Goal: Task Accomplishment & Management: Manage account settings

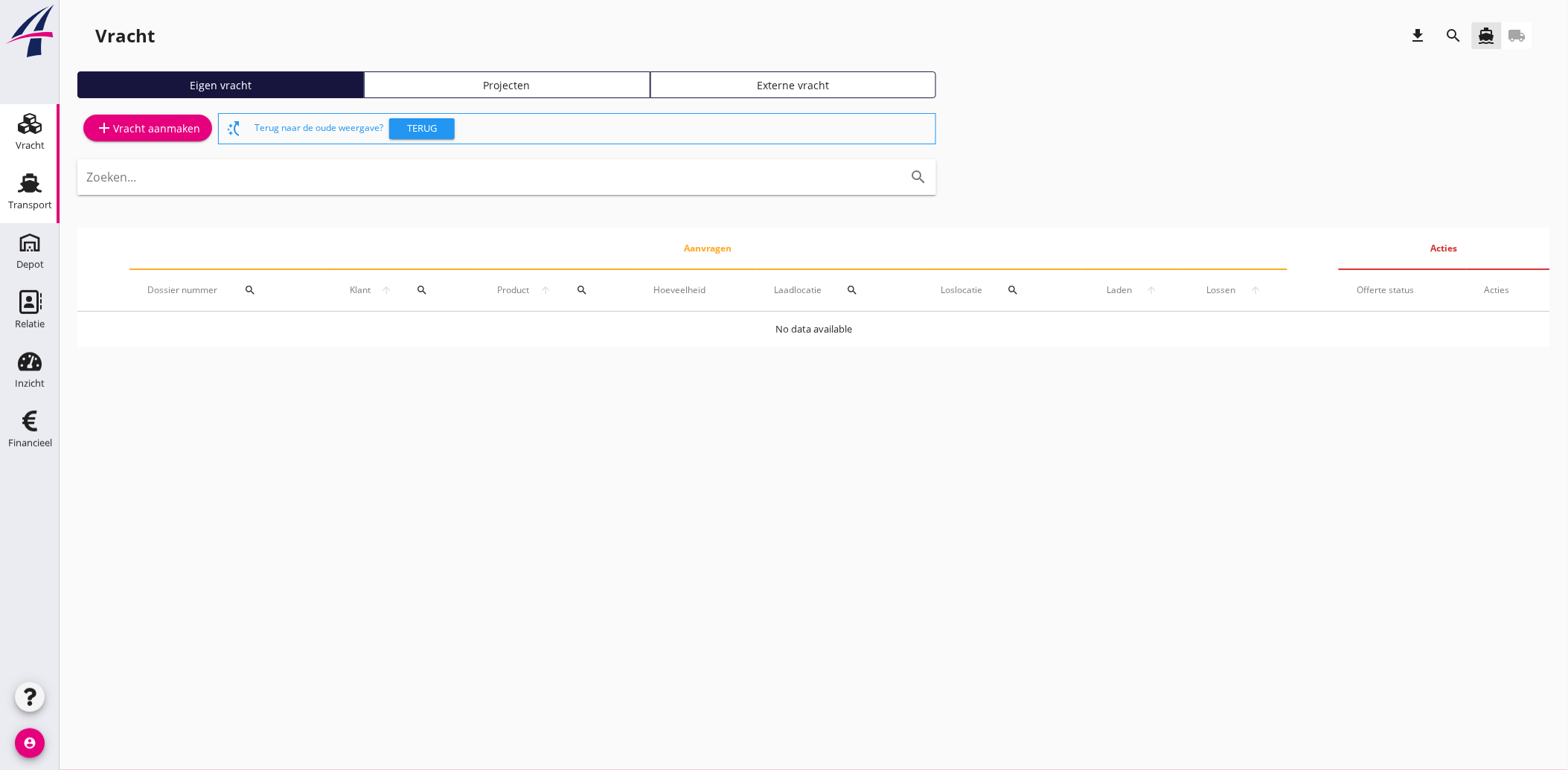
click at [40, 206] on div "Transport" at bounding box center [29, 205] width 44 height 10
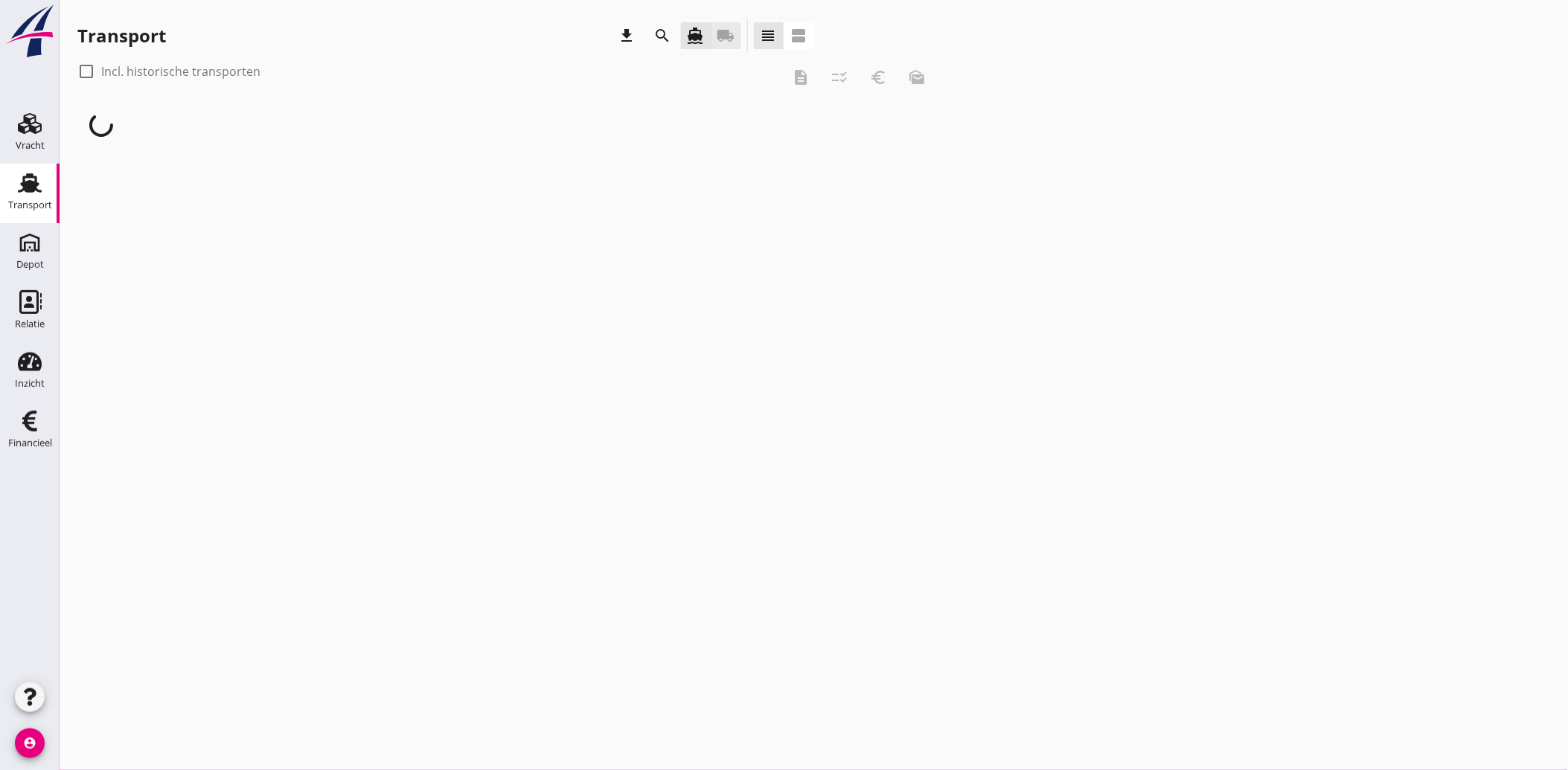
click at [724, 41] on icon "local_shipping" at bounding box center [726, 36] width 18 height 18
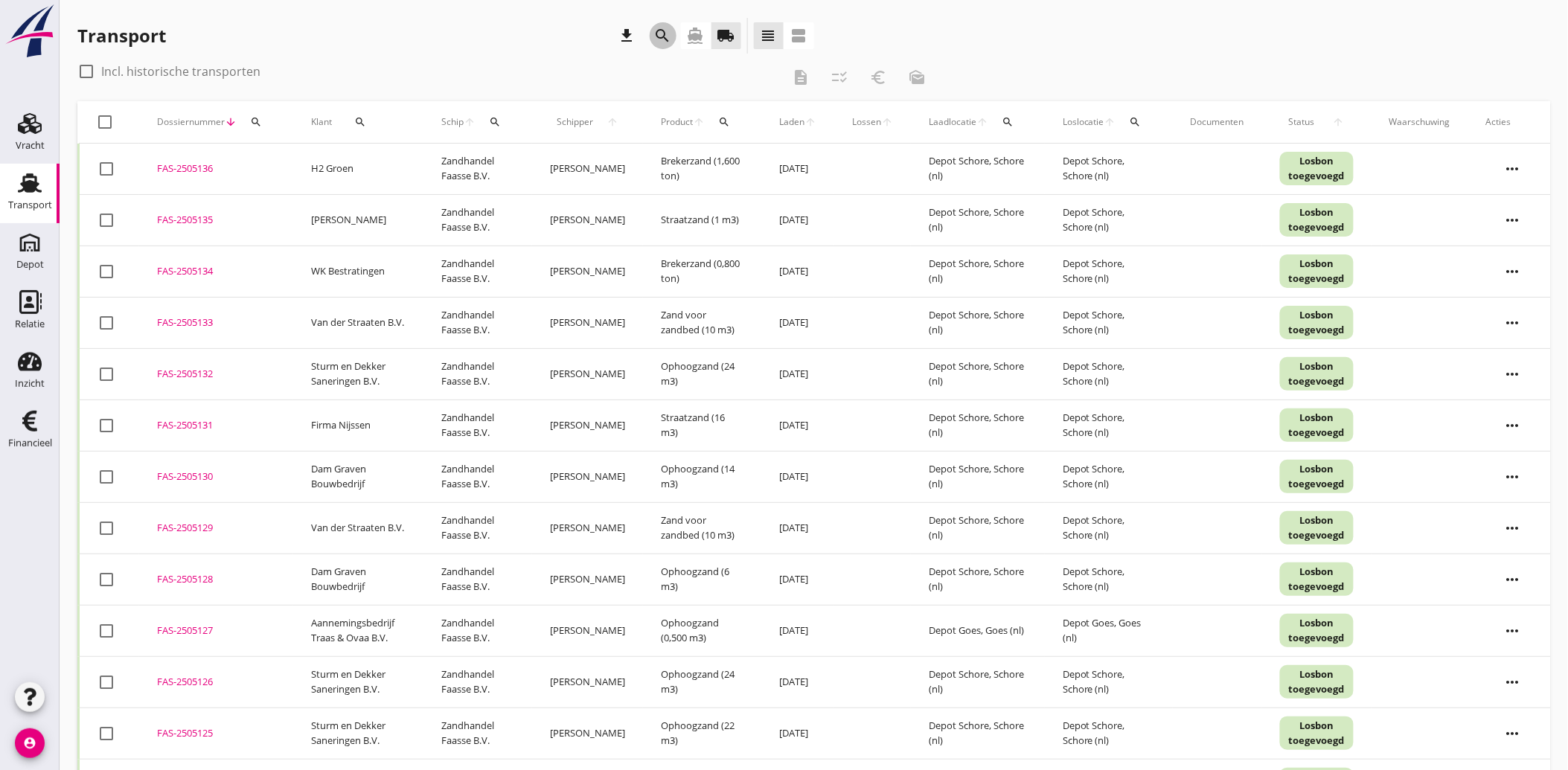
click at [657, 31] on icon "search" at bounding box center [663, 36] width 18 height 18
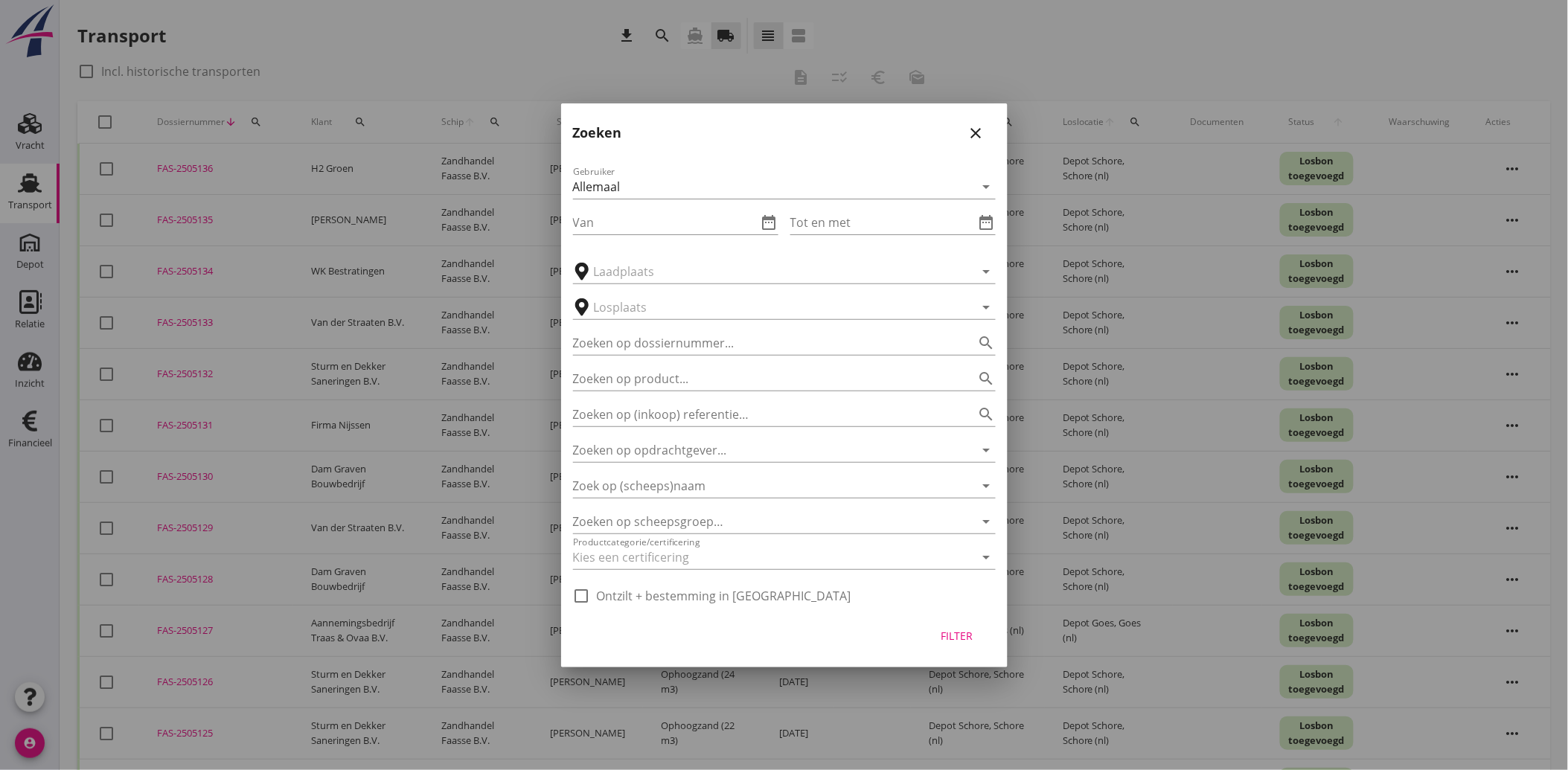
click at [972, 129] on icon "close" at bounding box center [976, 133] width 18 height 18
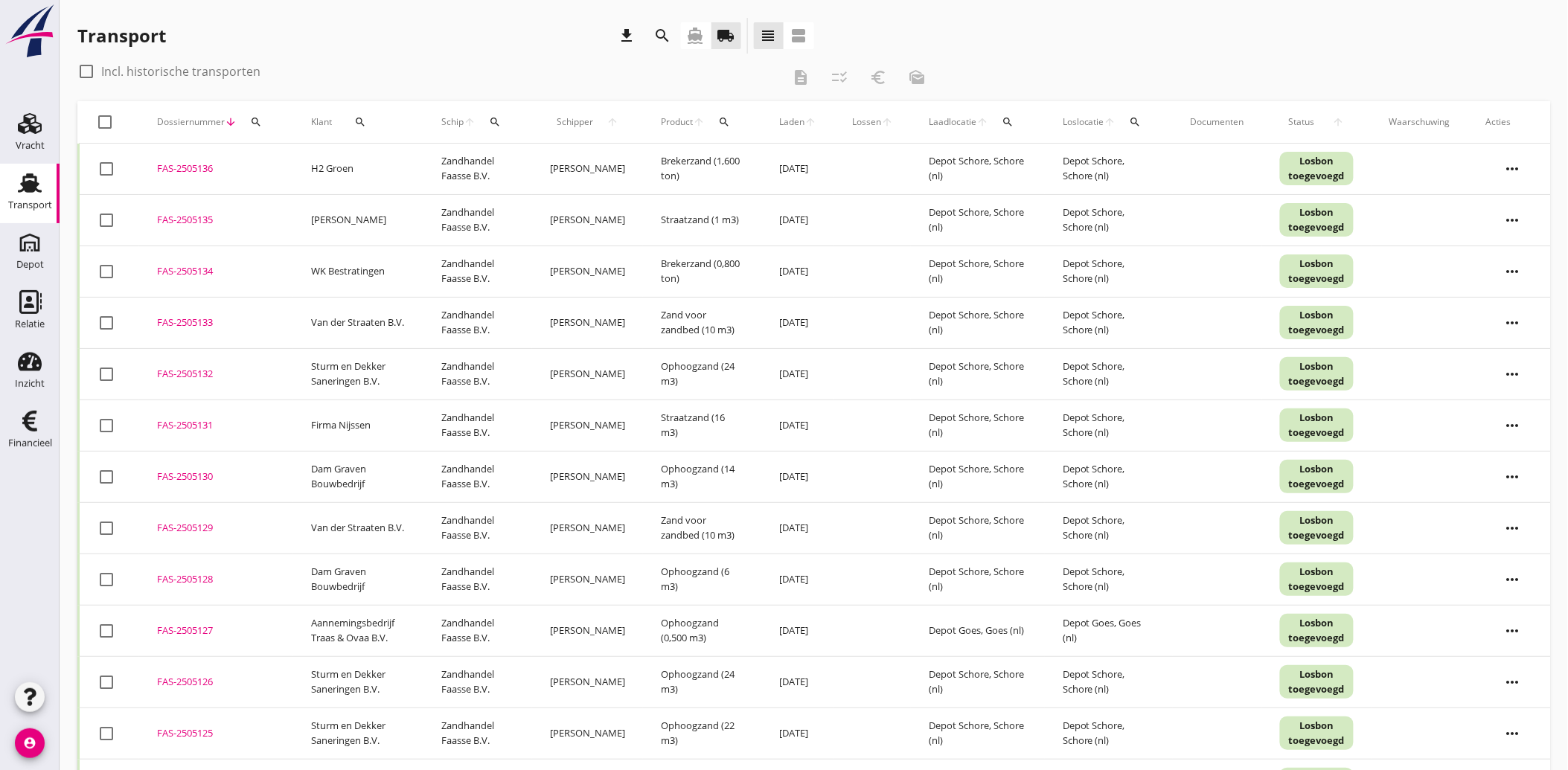
click at [367, 117] on div "search" at bounding box center [360, 121] width 44 height 12
click at [374, 162] on input "Zoeken op opdrachtgever..." at bounding box center [421, 165] width 155 height 24
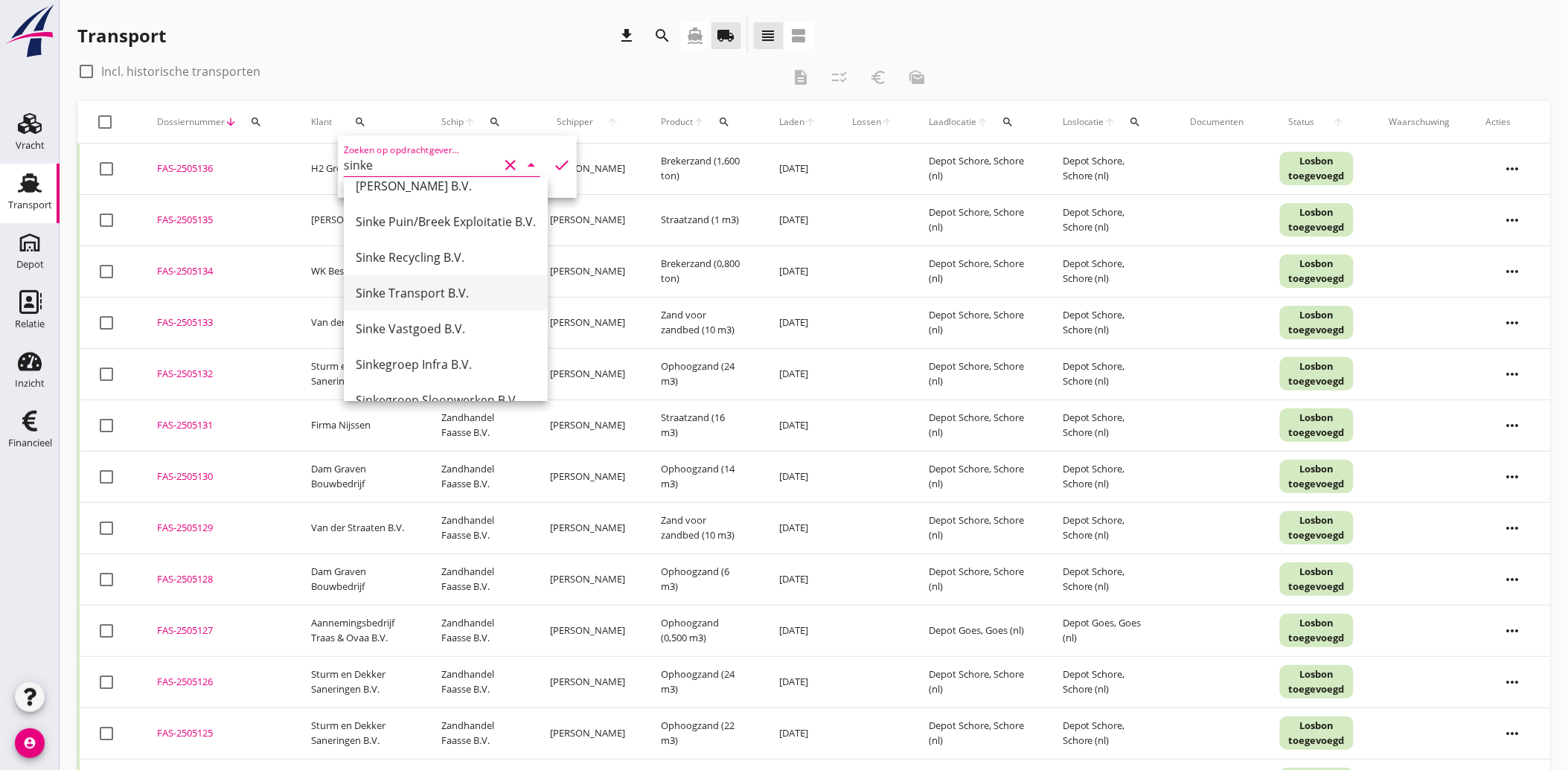
scroll to position [145, 0]
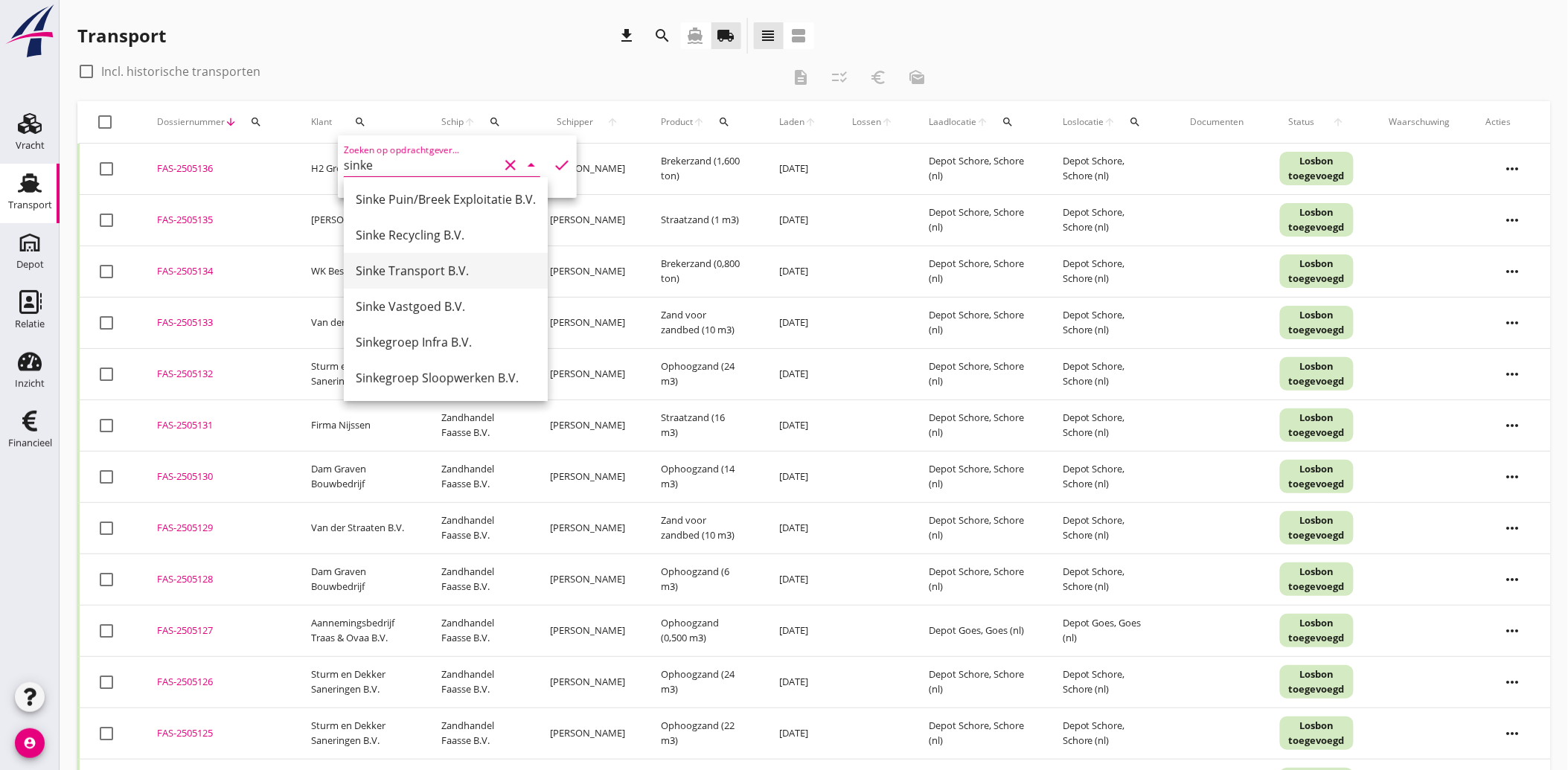
click at [424, 343] on div "Sinkegroep Infra B.V." at bounding box center [445, 342] width 180 height 18
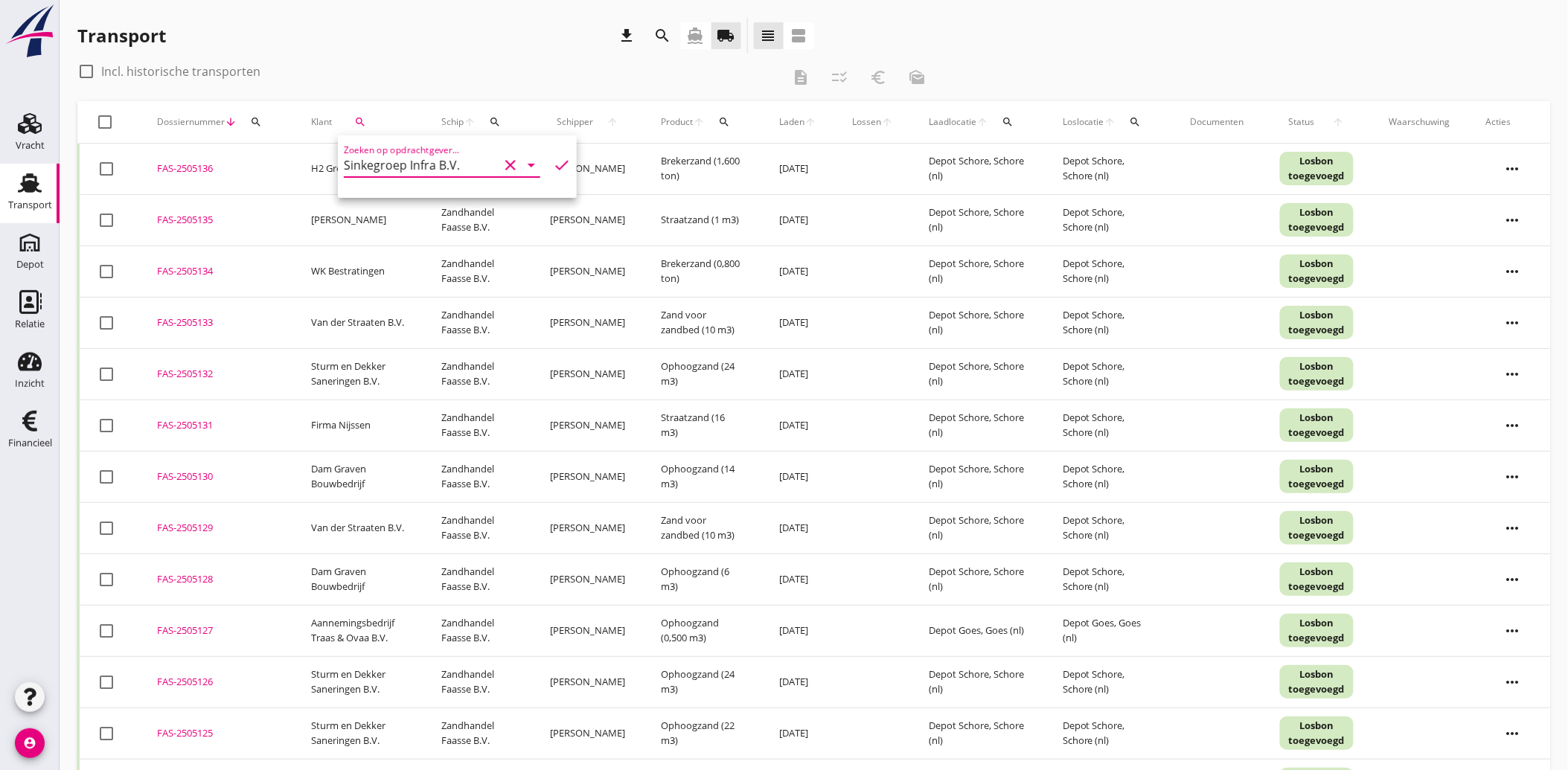
type input "Sinkegroep Infra B.V."
click at [553, 164] on icon "check" at bounding box center [562, 165] width 18 height 18
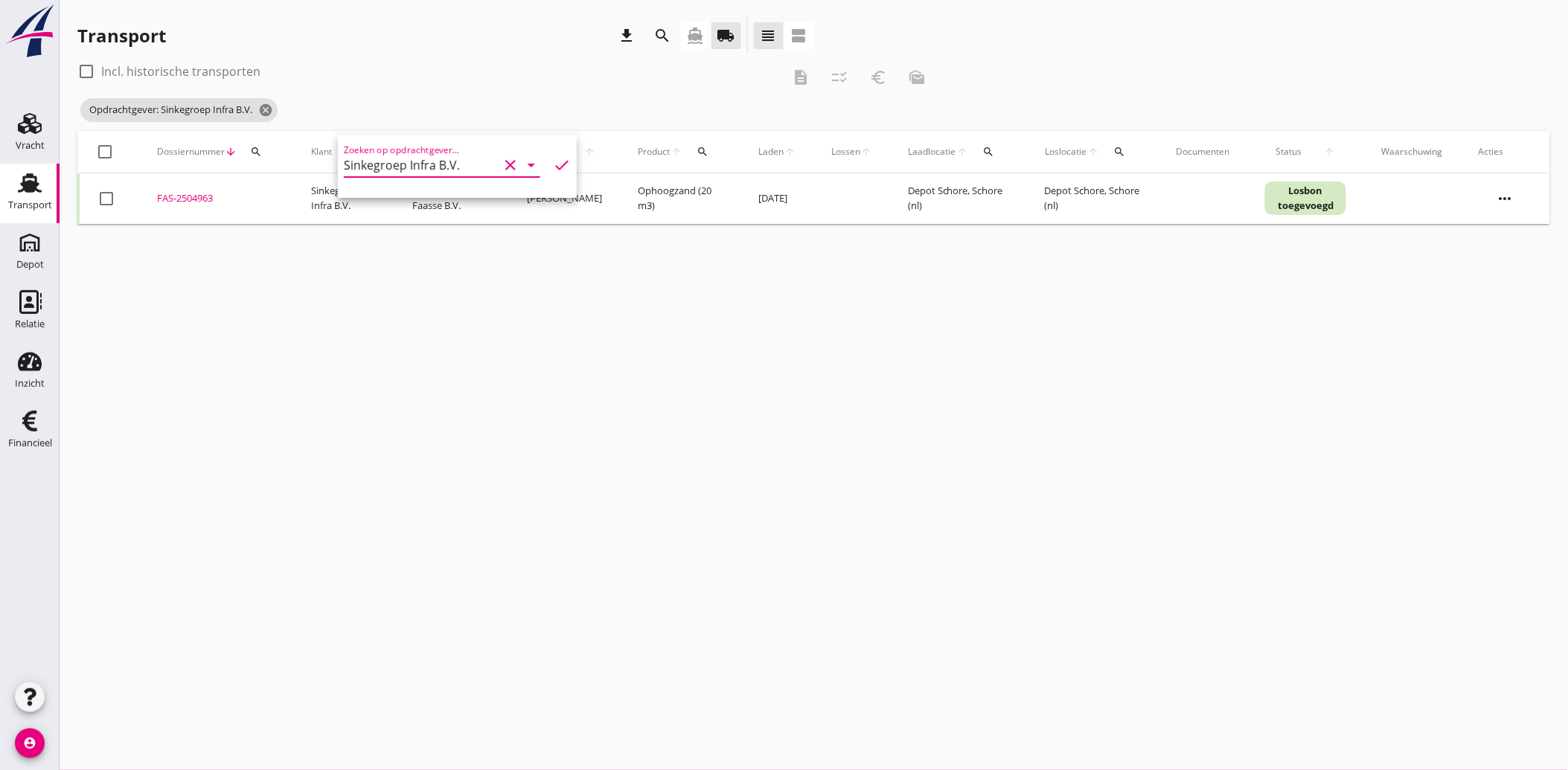
click at [182, 197] on div "FAS-2504963" at bounding box center [216, 198] width 118 height 15
click at [110, 197] on div at bounding box center [106, 198] width 25 height 25
checkbox input "true"
click at [884, 76] on icon "euro_symbol" at bounding box center [878, 77] width 18 height 18
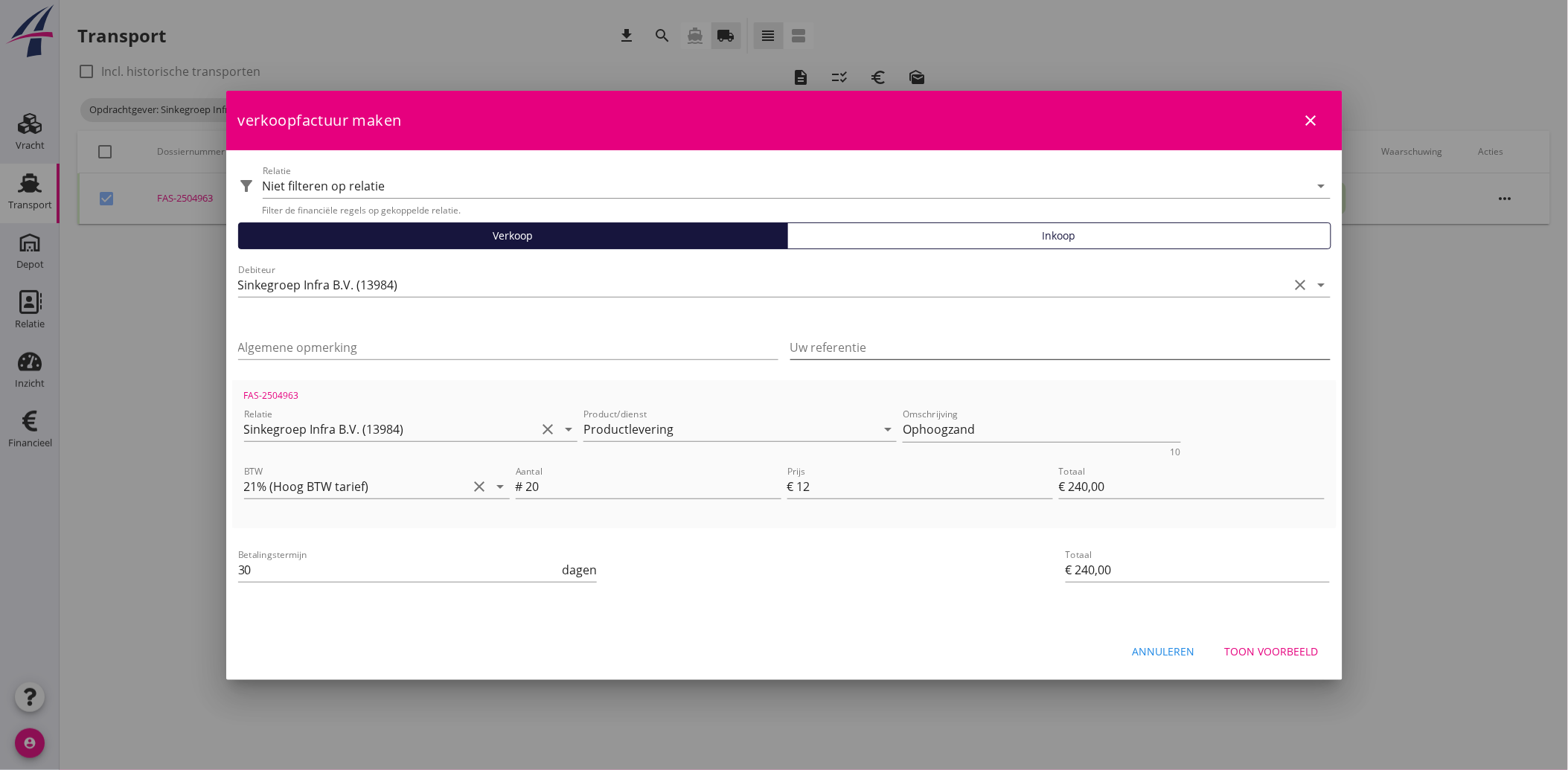
click at [852, 339] on input "Uw referentie" at bounding box center [1060, 348] width 540 height 24
paste input "OB201250429"
type input "OB201250429"
click at [814, 564] on div "Betalingstermijn 30 dagen" at bounding box center [600, 571] width 730 height 56
click at [1304, 653] on div "Toon voorbeeld" at bounding box center [1271, 652] width 94 height 16
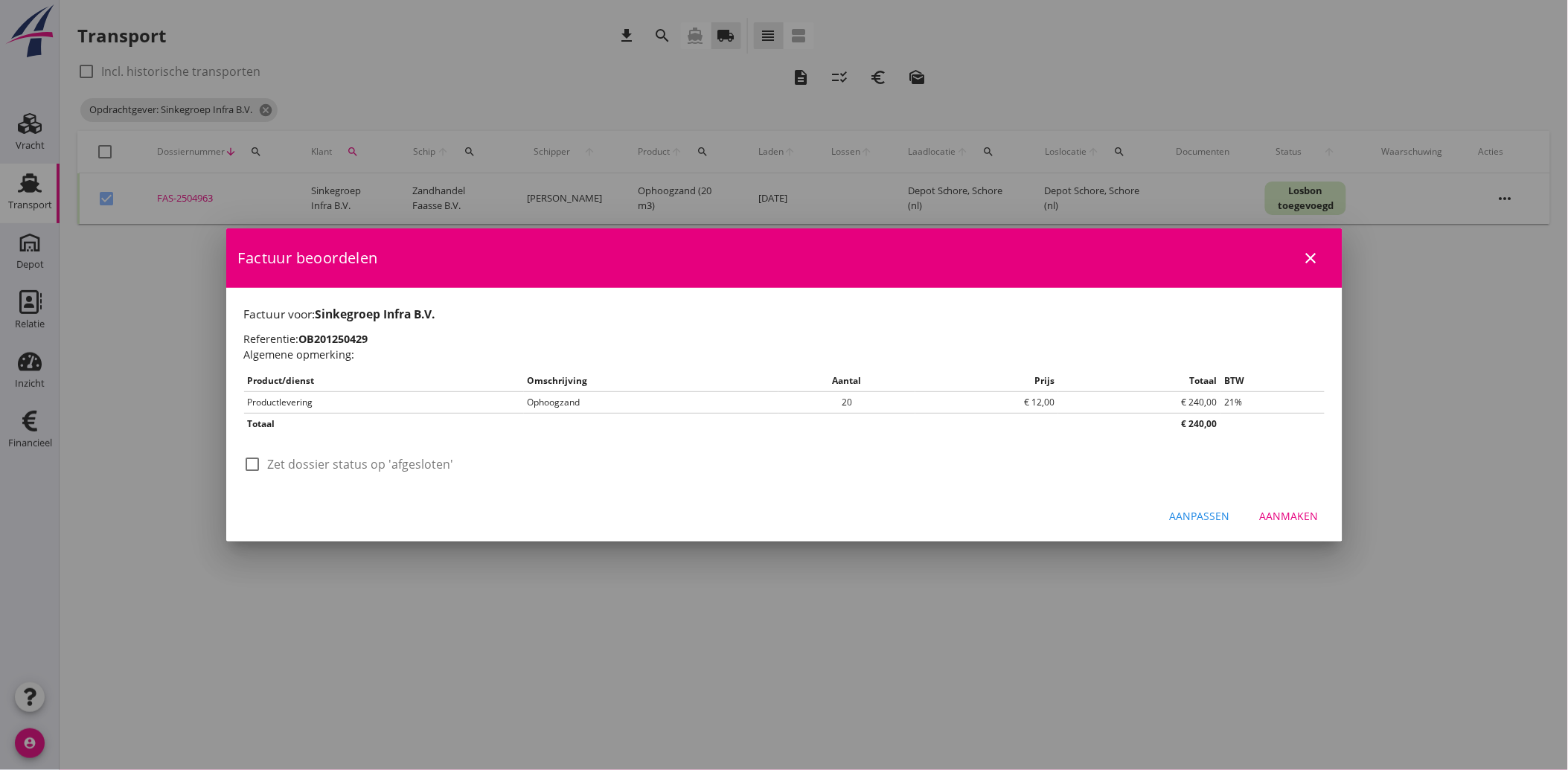
click at [246, 469] on div at bounding box center [253, 464] width 25 height 25
checkbox input "true"
click at [1287, 512] on div "Aanmaken" at bounding box center [1289, 516] width 59 height 16
checkbox input "false"
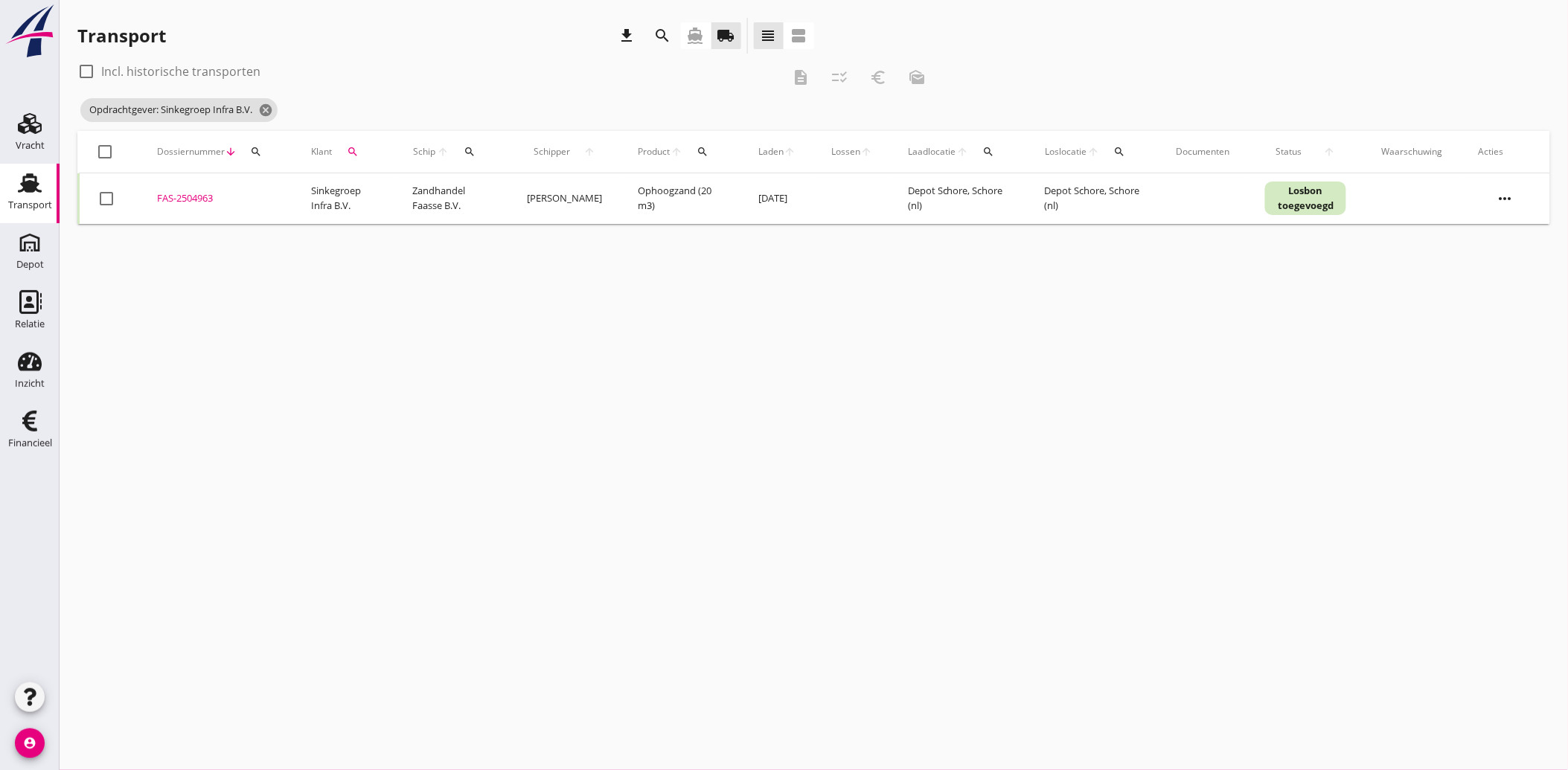
click at [359, 151] on div "search" at bounding box center [353, 152] width 30 height 12
click at [505, 197] on icon "clear" at bounding box center [510, 194] width 18 height 18
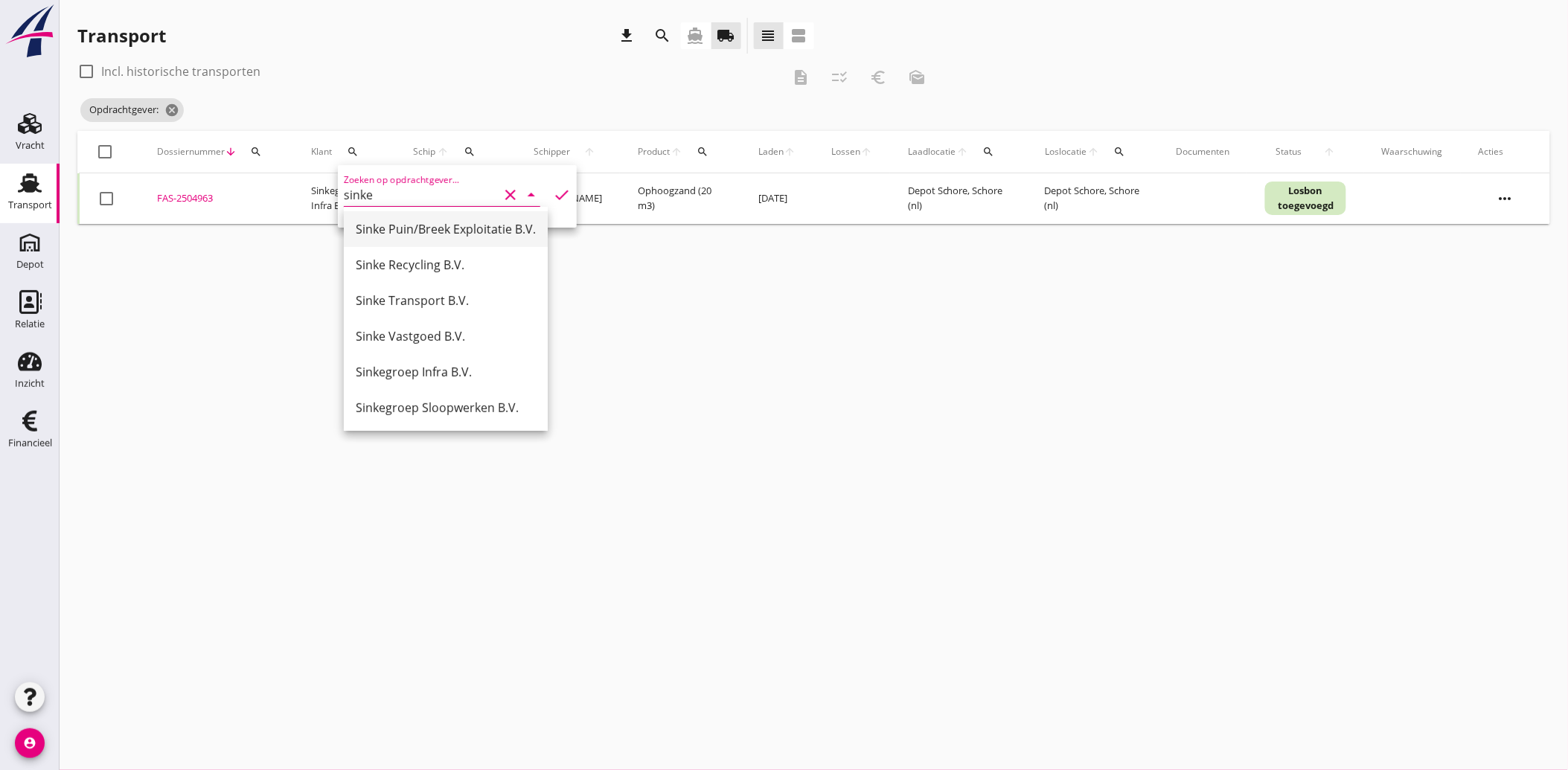
click at [402, 232] on div "Sinke Puin/Breek Exploitatie B.V." at bounding box center [445, 229] width 180 height 18
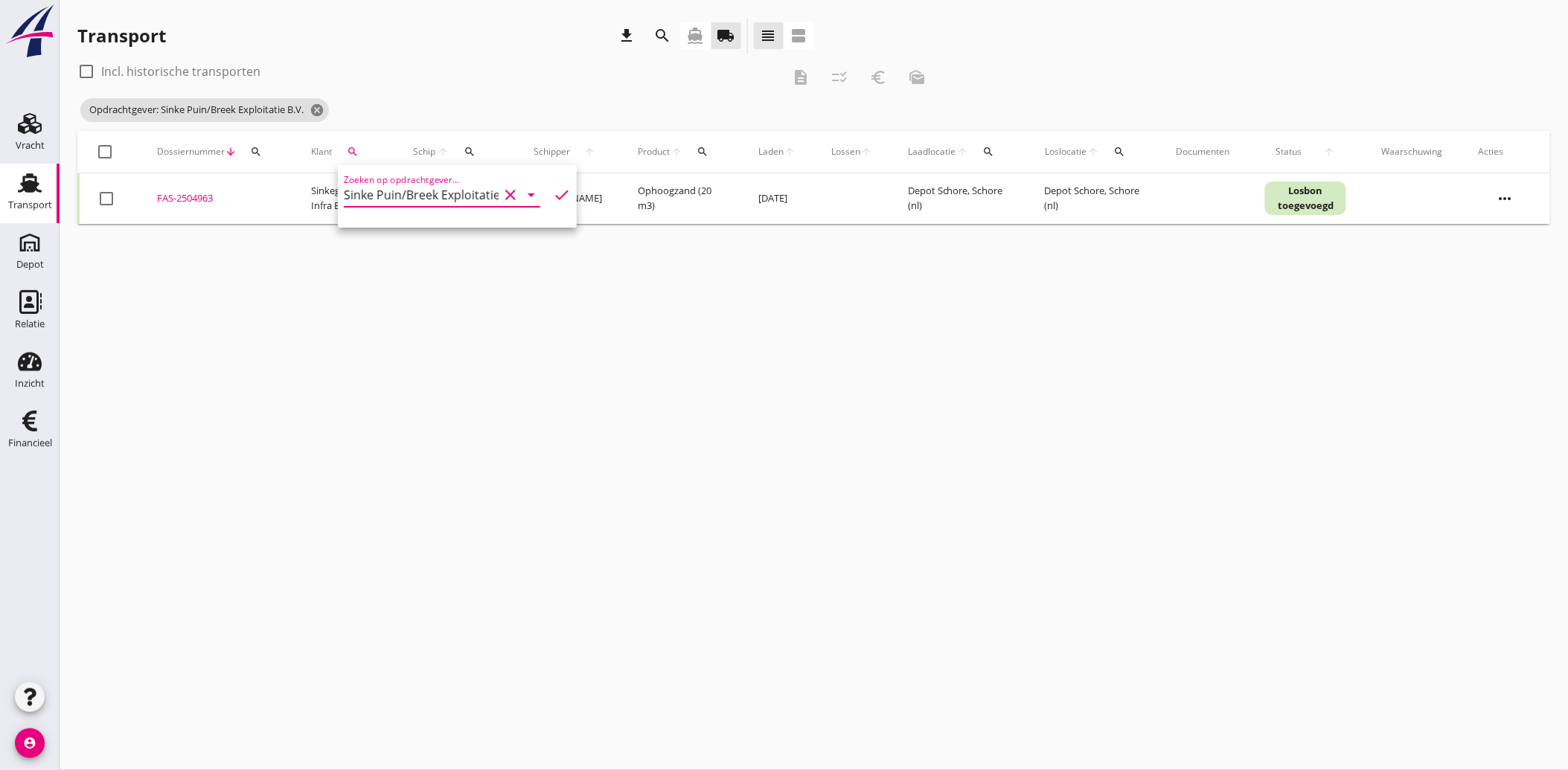
type input "Sinke Puin/Breek Exploitatie B.V."
click at [553, 191] on icon "check" at bounding box center [562, 194] width 18 height 18
click at [183, 191] on div "FAS-2504821" at bounding box center [216, 198] width 118 height 15
click at [110, 198] on div at bounding box center [106, 198] width 25 height 25
checkbox input "true"
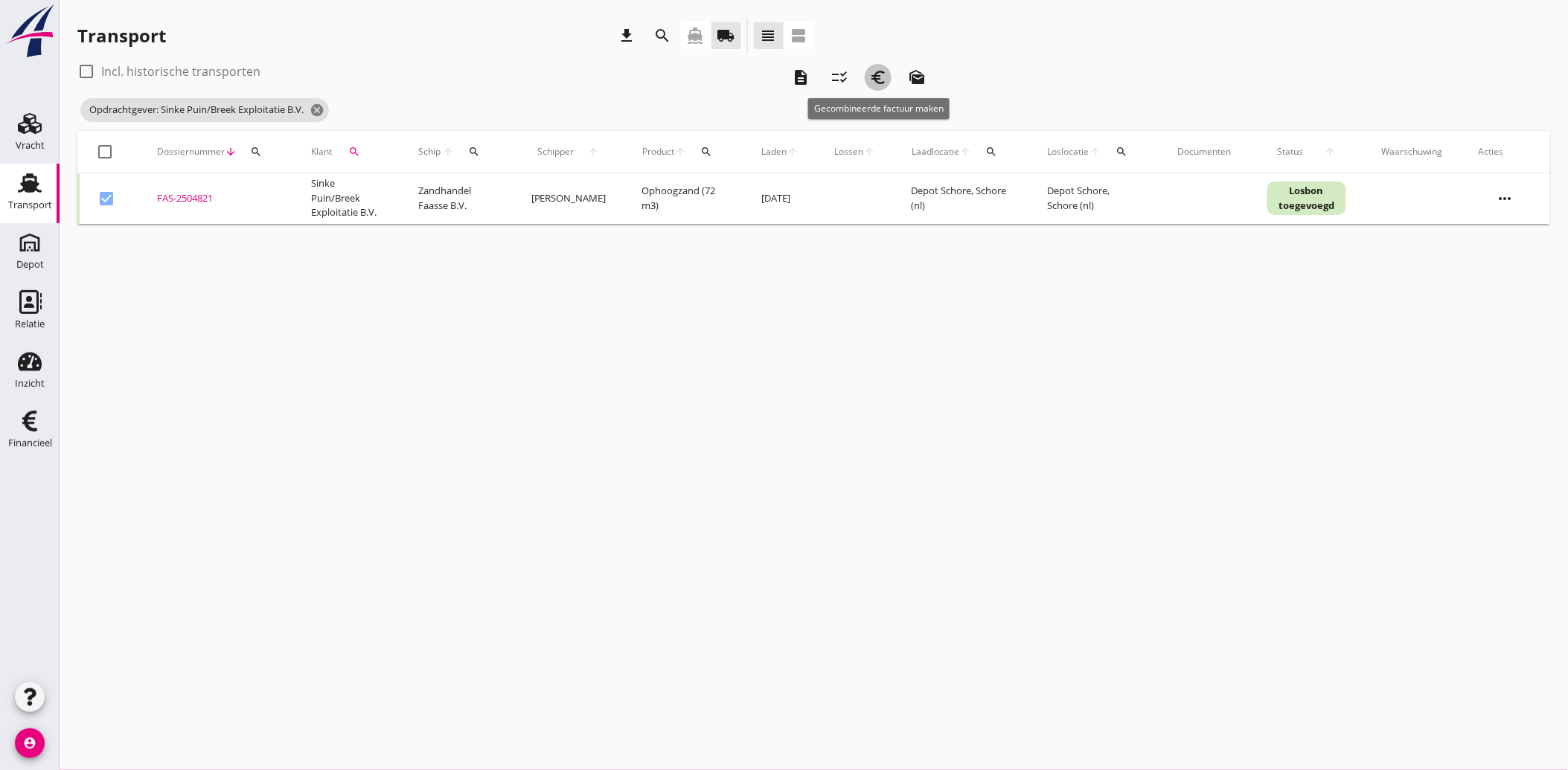
click at [878, 71] on icon "euro_symbol" at bounding box center [878, 77] width 18 height 18
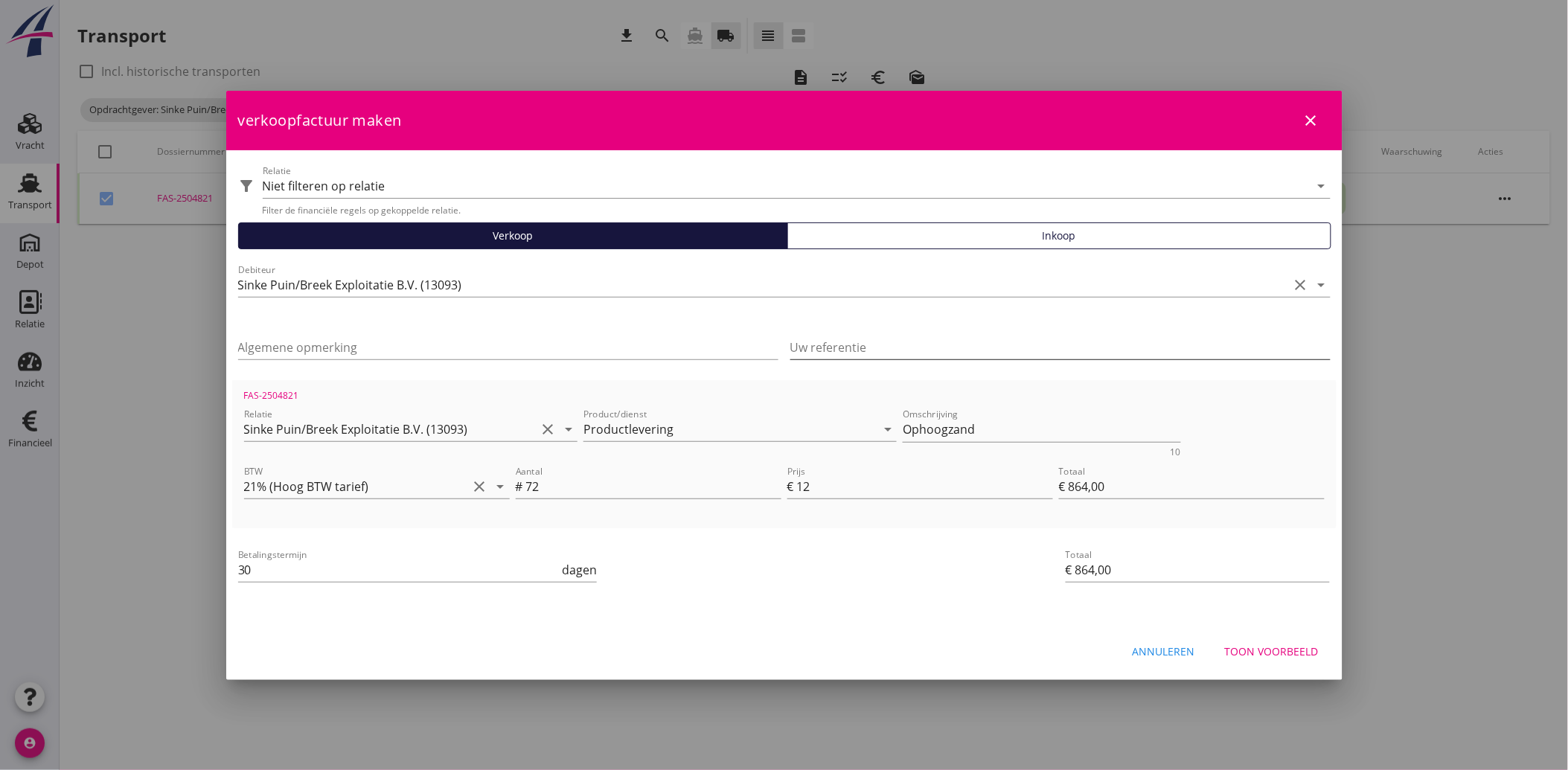
click at [840, 339] on input "Uw referentie" at bounding box center [1060, 348] width 540 height 24
paste input "OB300250093"
type input "OB300250093"
click at [784, 604] on div "priority_high De factuurregels hebben verschillende relaties. Weet je zeker dat…" at bounding box center [784, 609] width 1104 height 12
click at [1259, 641] on button "Toon voorbeeld" at bounding box center [1271, 653] width 117 height 27
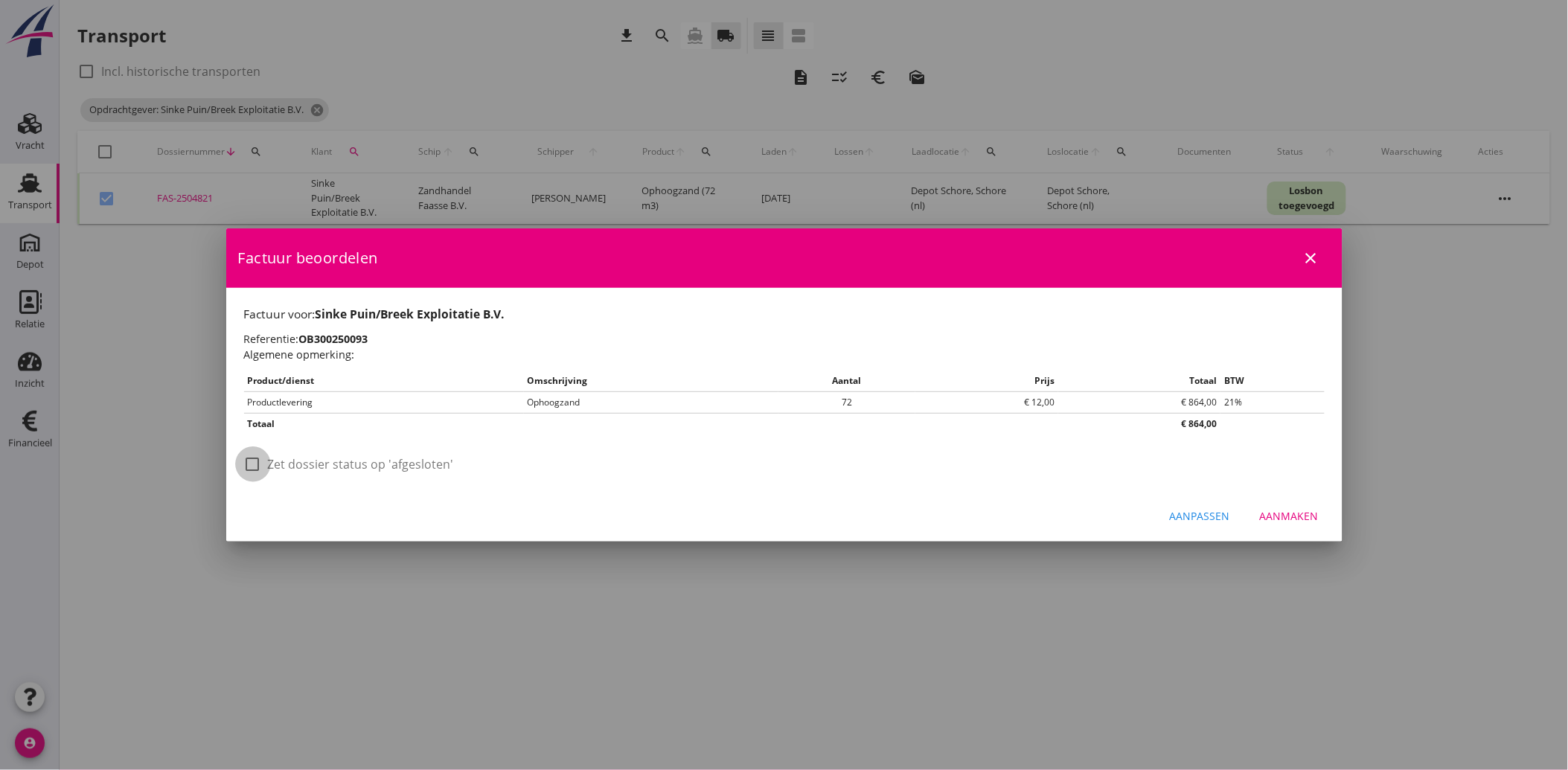
click at [256, 462] on div at bounding box center [253, 464] width 25 height 25
checkbox input "true"
click at [1287, 508] on div "Aanmaken" at bounding box center [1289, 516] width 59 height 16
checkbox input "false"
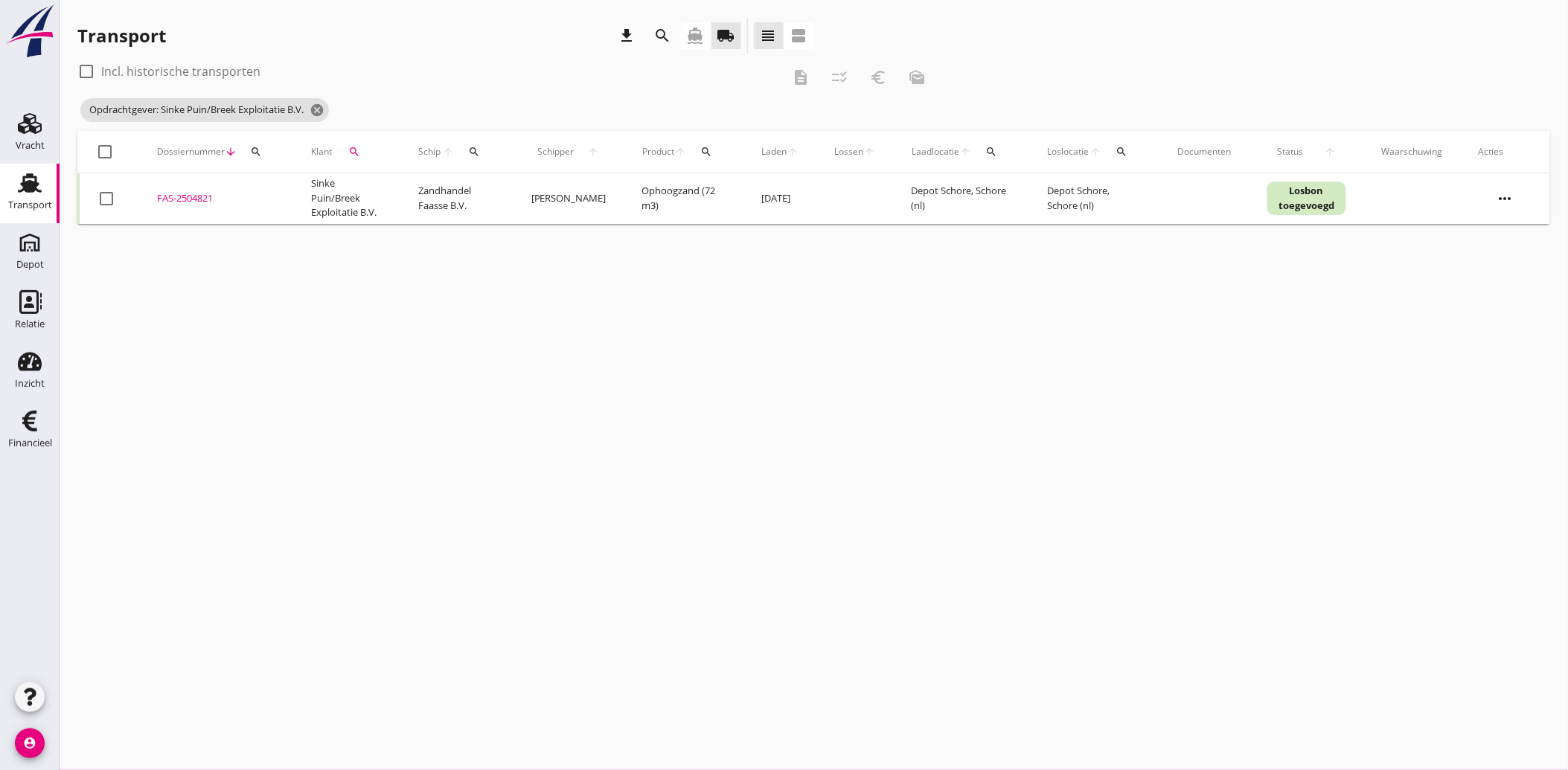
click at [358, 149] on icon "search" at bounding box center [354, 152] width 12 height 12
click at [509, 194] on icon "clear" at bounding box center [510, 194] width 18 height 18
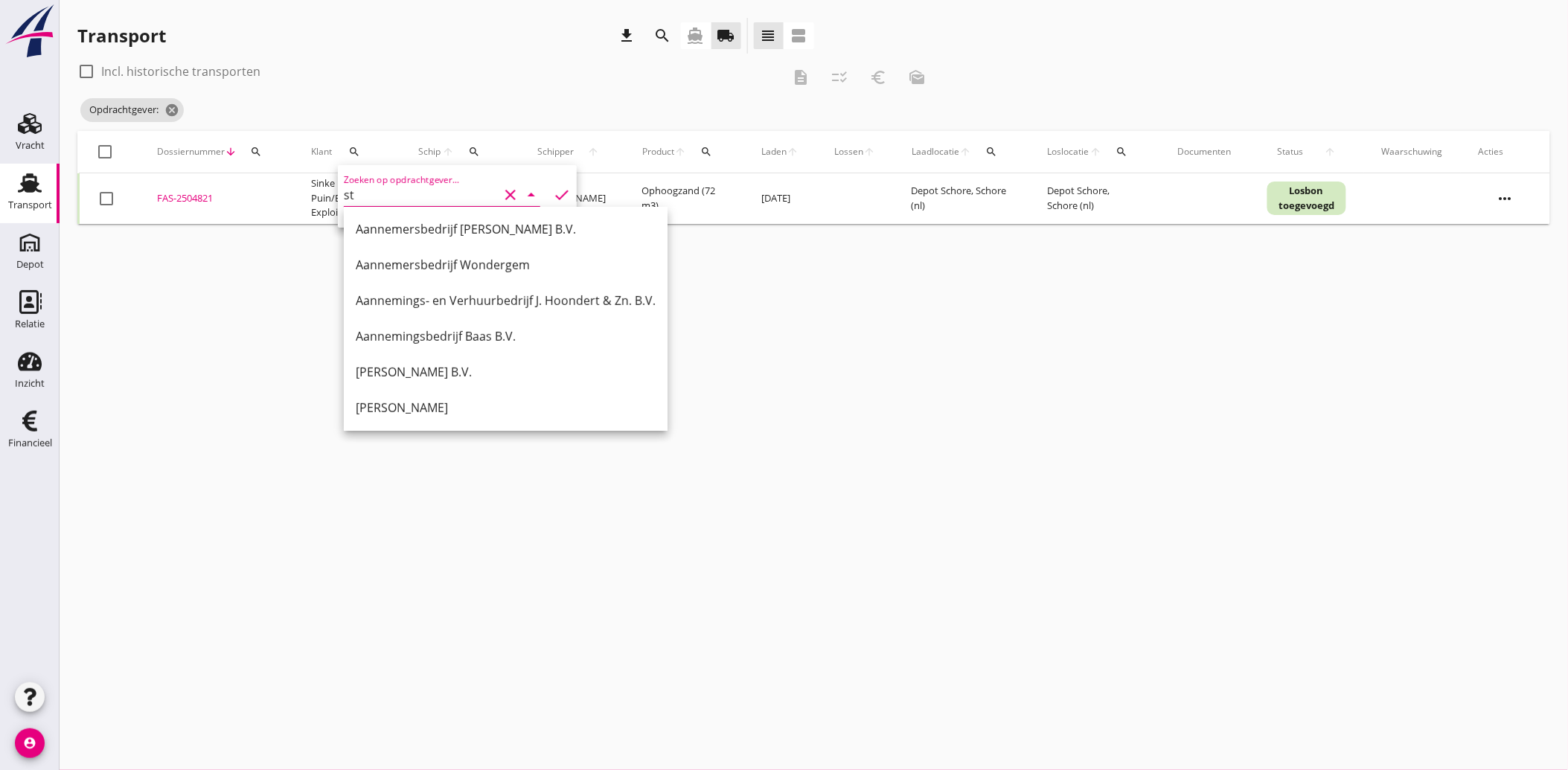
scroll to position [0, 0]
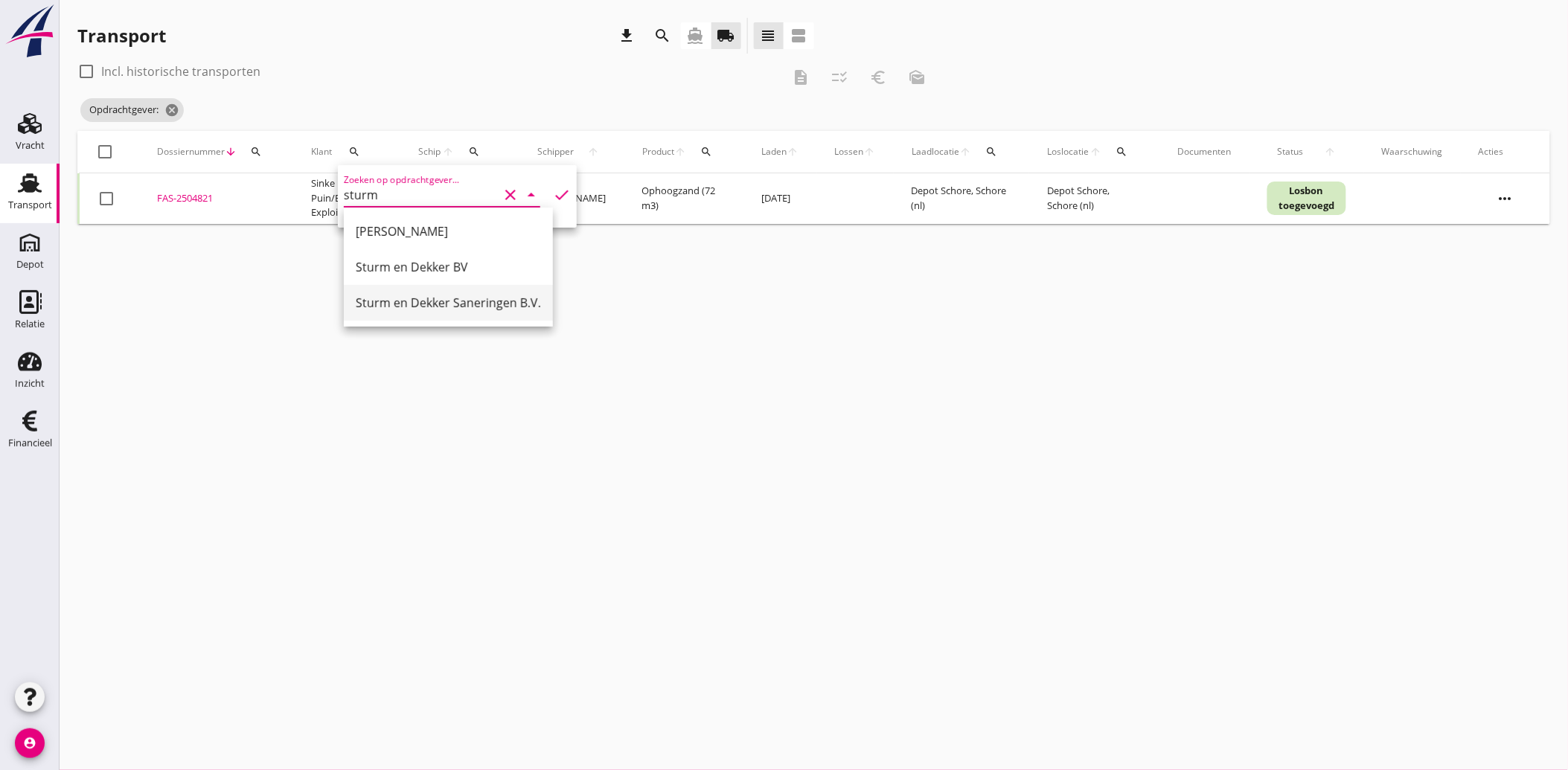
click at [436, 298] on div "Sturm en Dekker Saneringen B.V." at bounding box center [448, 302] width 185 height 18
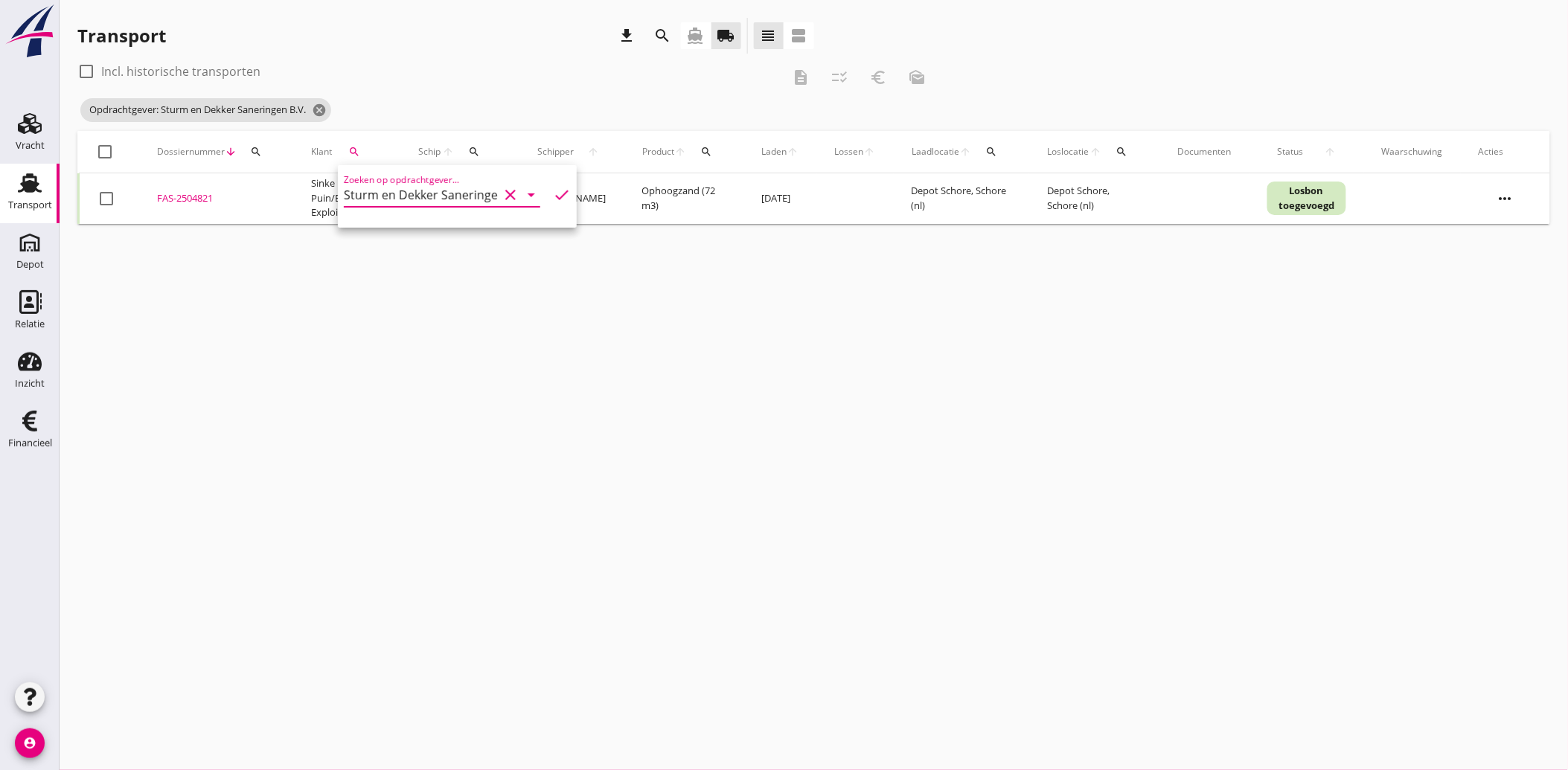
type input "Sturm en Dekker Saneringen B.V."
click at [555, 194] on icon "check" at bounding box center [562, 194] width 18 height 18
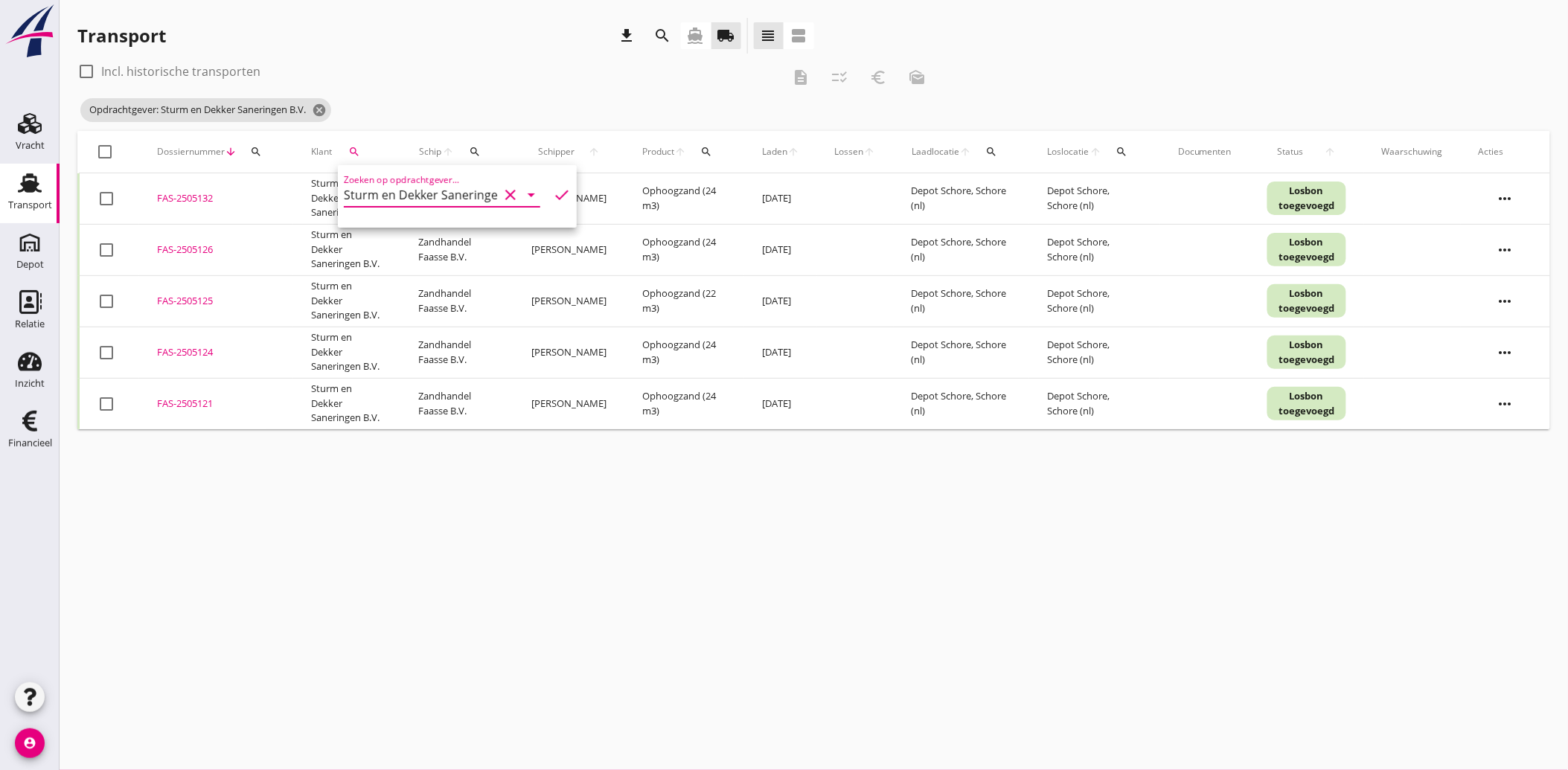
click at [194, 249] on div "FAS-2505126" at bounding box center [216, 250] width 118 height 15
click at [199, 296] on div "FAS-2505125" at bounding box center [216, 301] width 118 height 15
click at [105, 258] on div at bounding box center [106, 250] width 25 height 25
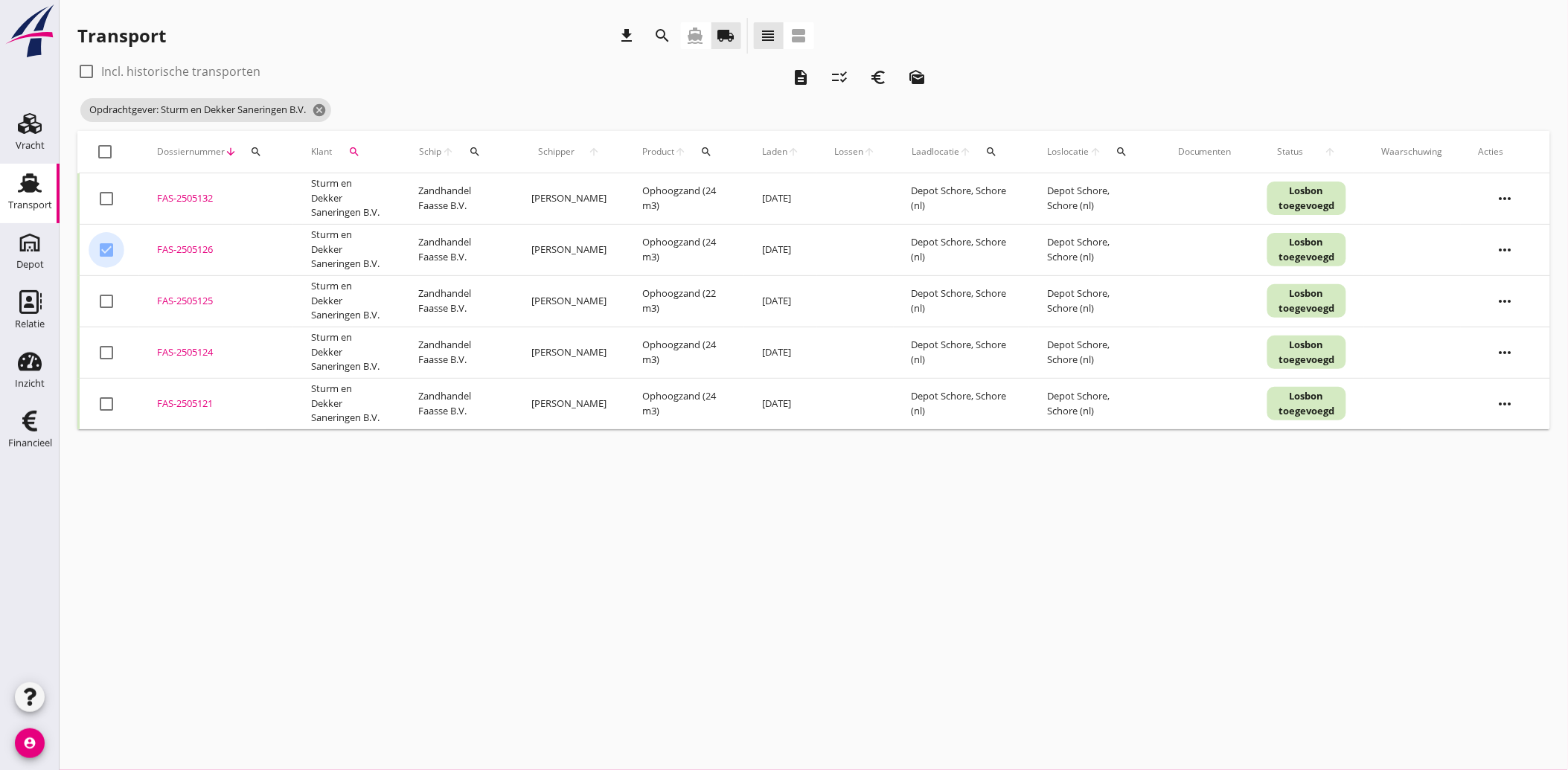
checkbox input "true"
click at [101, 291] on div at bounding box center [106, 302] width 25 height 25
checkbox input "true"
click at [881, 75] on icon "euro_symbol" at bounding box center [878, 77] width 18 height 18
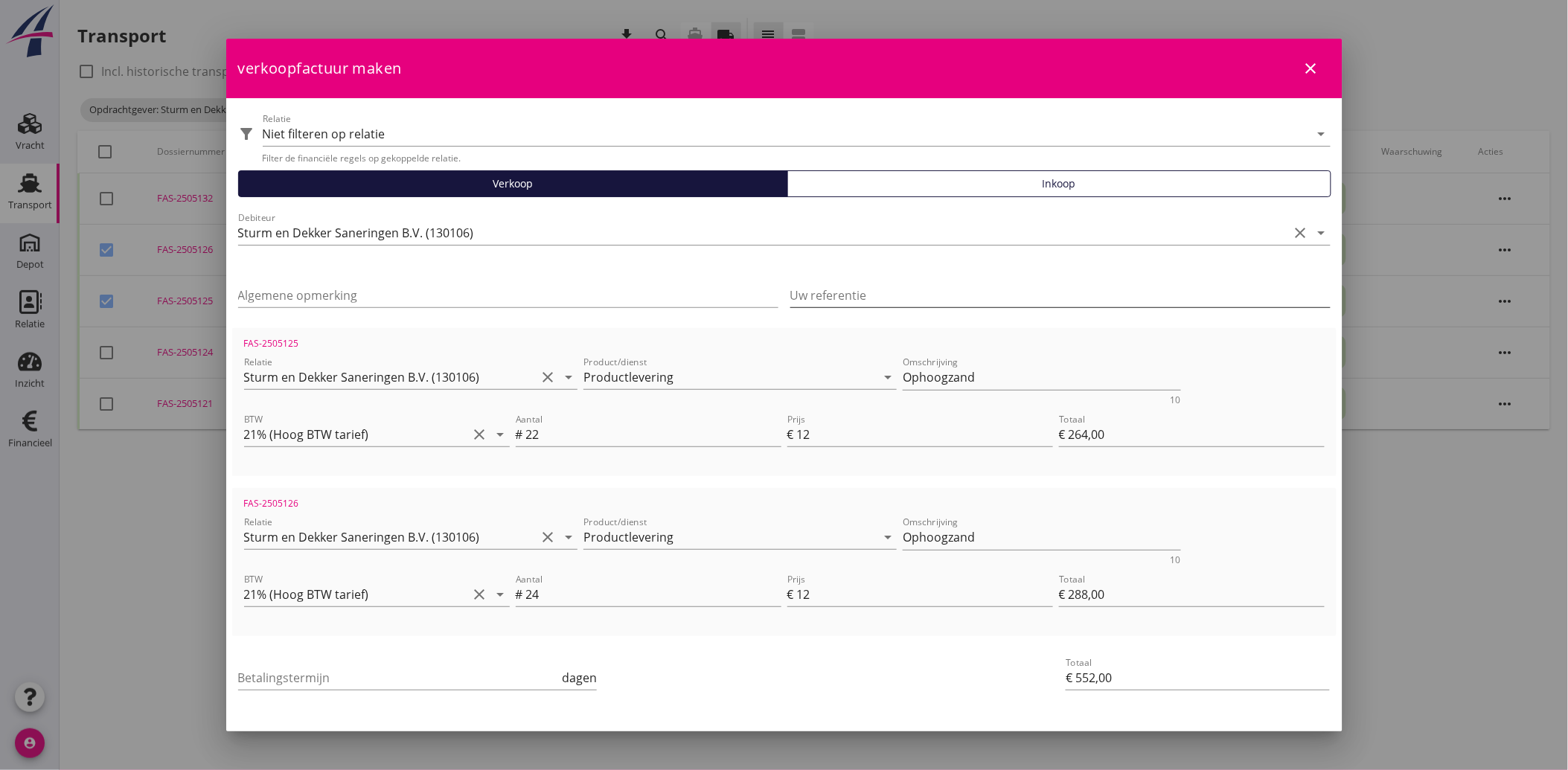
click at [845, 294] on input "Uw referentie" at bounding box center [1060, 295] width 540 height 24
paste input "OB710250068"
type input "OB710250068"
click at [826, 664] on div "Betalingstermijn dagen" at bounding box center [600, 679] width 730 height 56
click at [373, 677] on input "Betalingstermijn" at bounding box center [398, 678] width 321 height 24
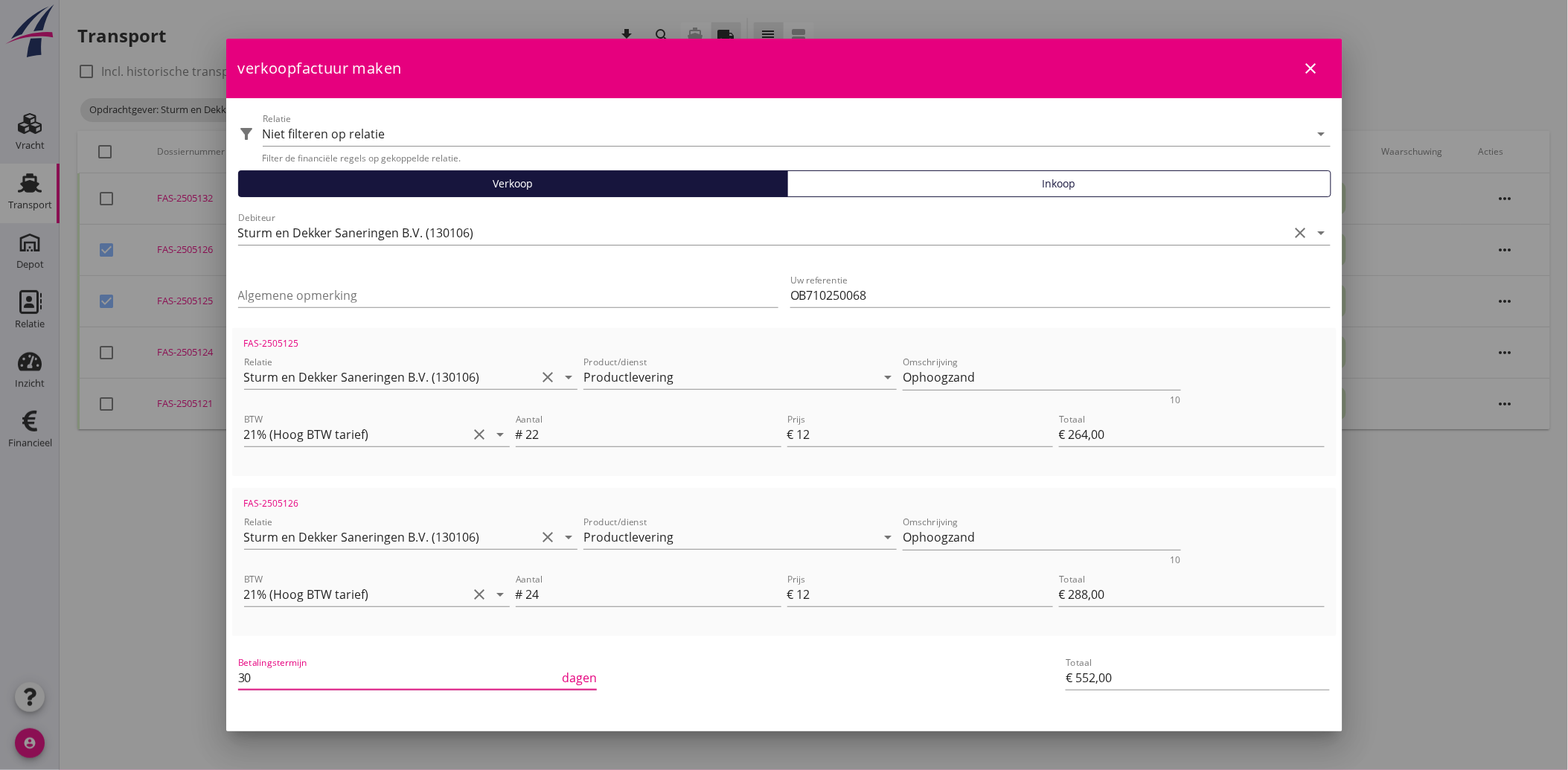
type input "30"
click at [786, 679] on div "Betalingstermijn 30 dagen" at bounding box center [600, 679] width 730 height 56
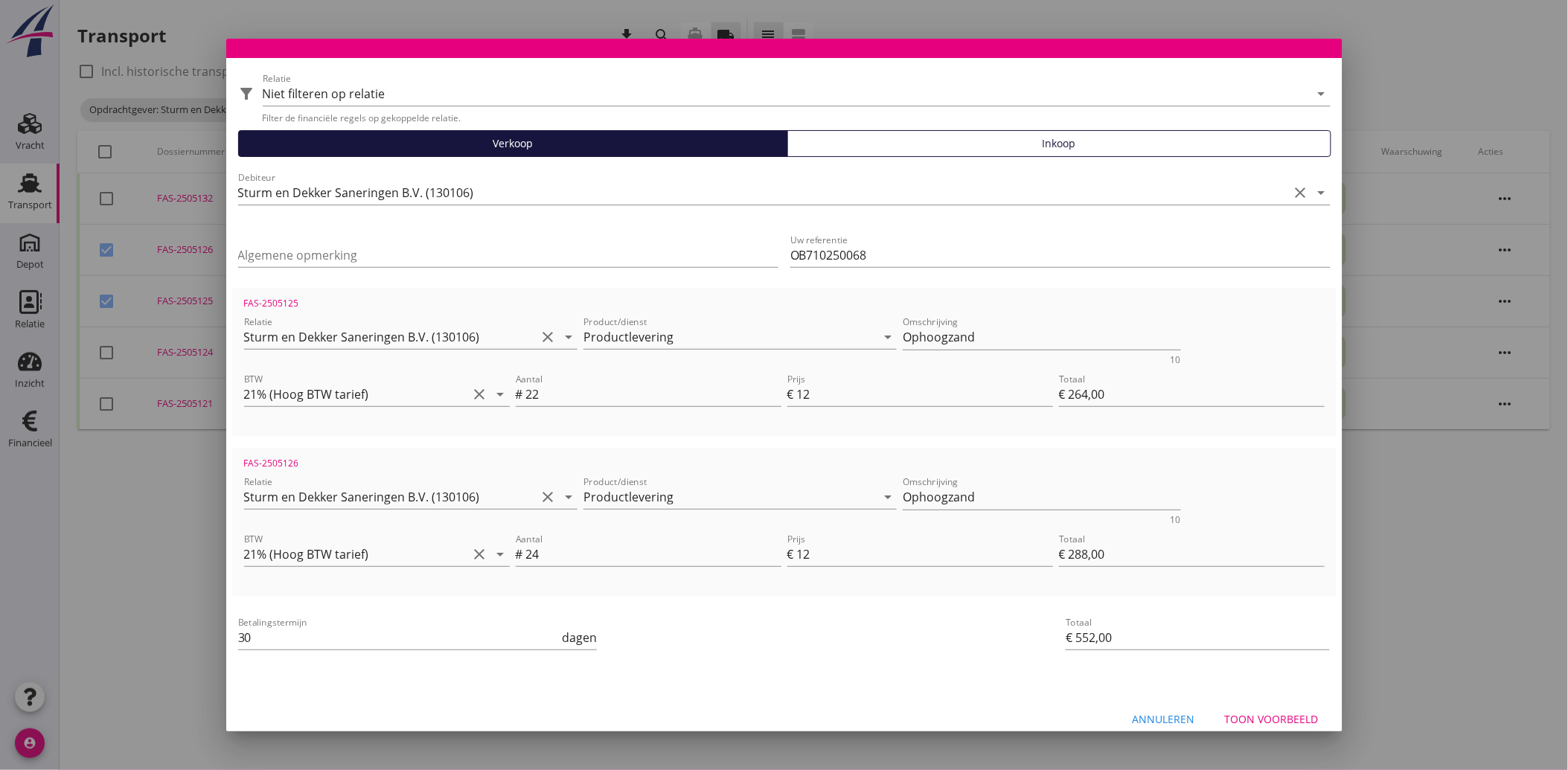
scroll to position [54, 0]
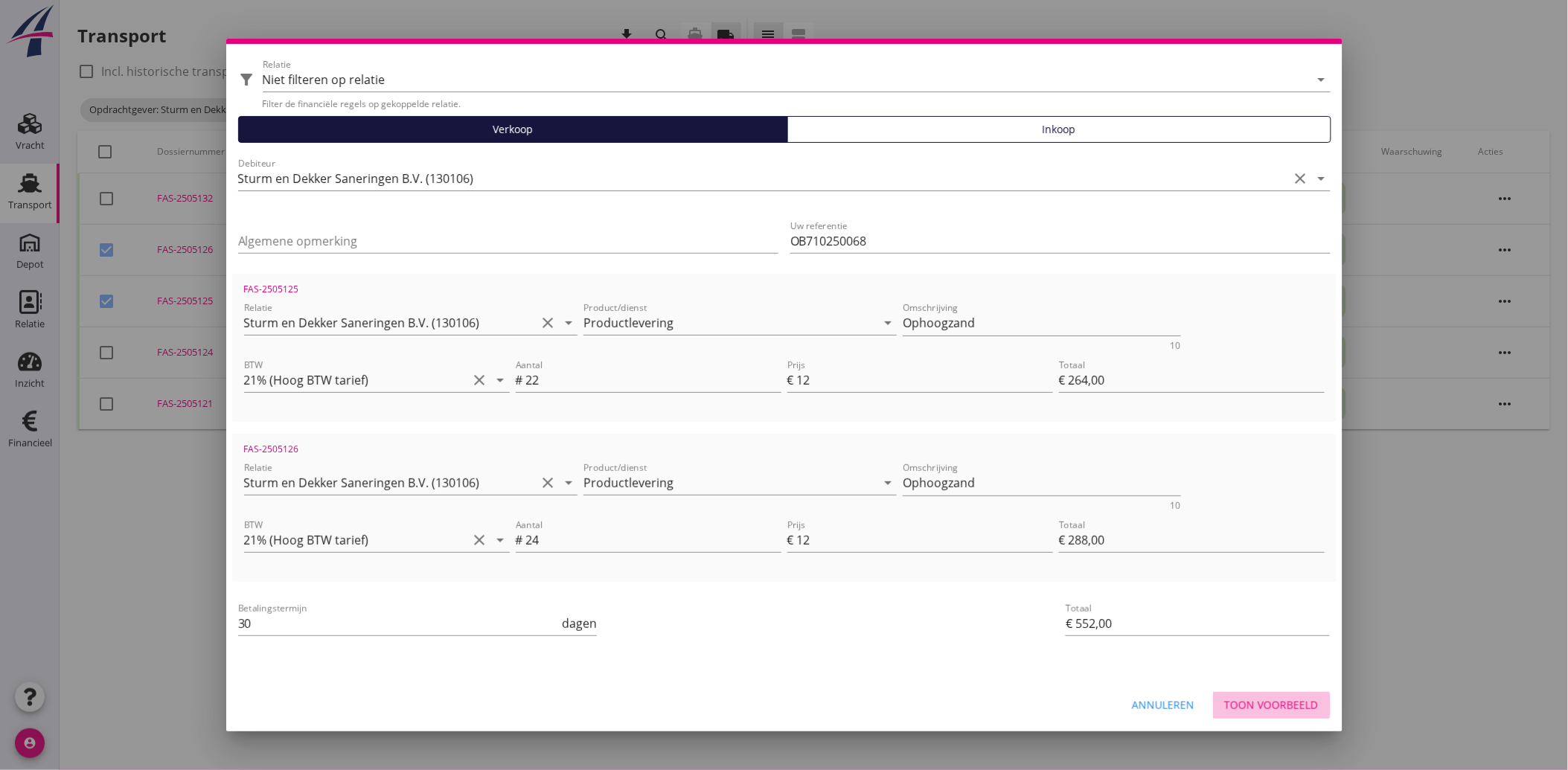
click at [1286, 703] on div "Toon voorbeeld" at bounding box center [1271, 706] width 94 height 16
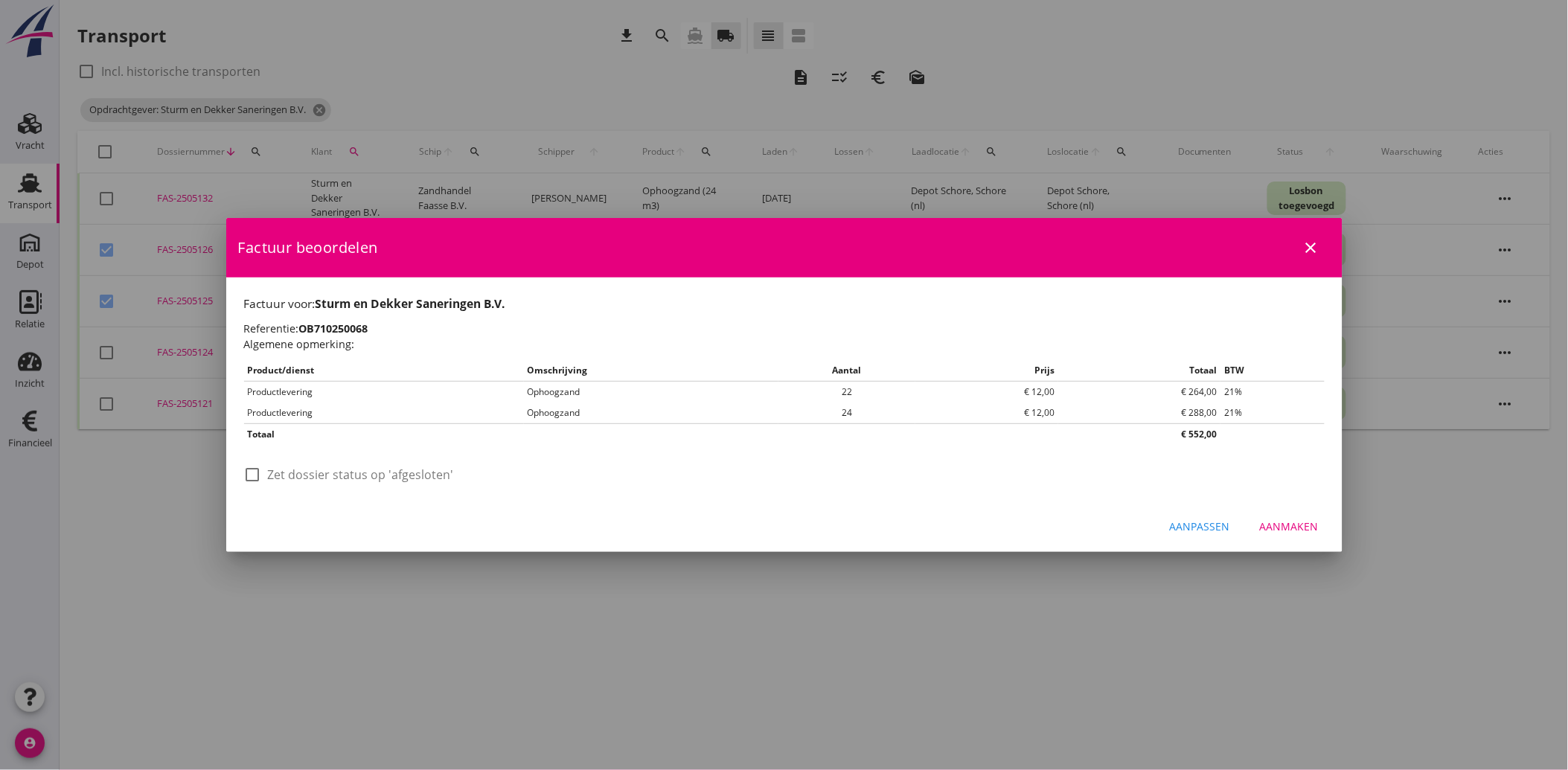
scroll to position [0, 0]
click at [257, 476] on div at bounding box center [253, 475] width 25 height 25
checkbox input "true"
click at [1314, 534] on button "Aanmaken" at bounding box center [1289, 527] width 83 height 27
checkbox input "false"
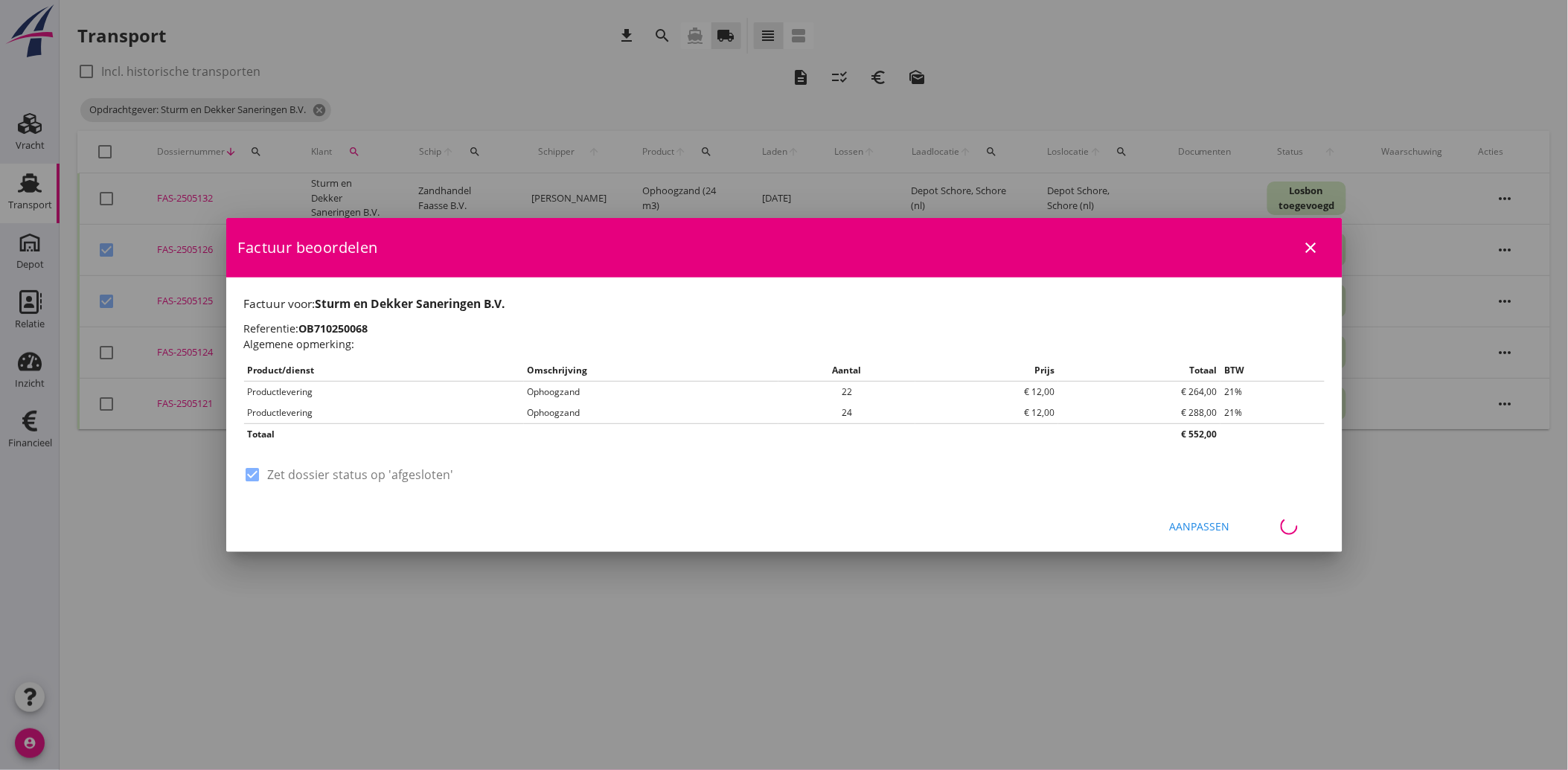
checkbox input "false"
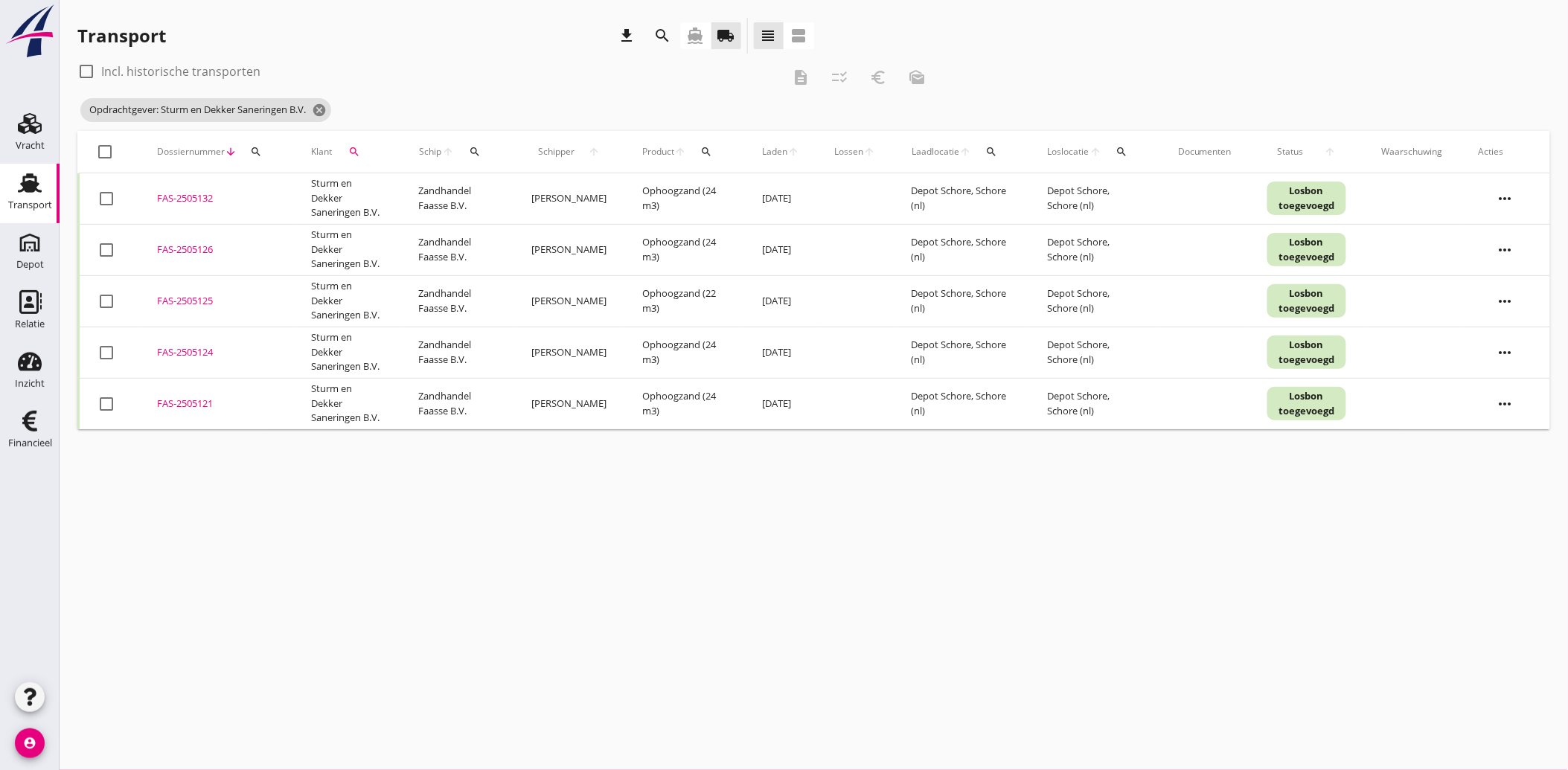
drag, startPoint x: 24, startPoint y: 420, endPoint x: 1005, endPoint y: 601, distance: 997.6
click at [24, 420] on use at bounding box center [29, 422] width 15 height 21
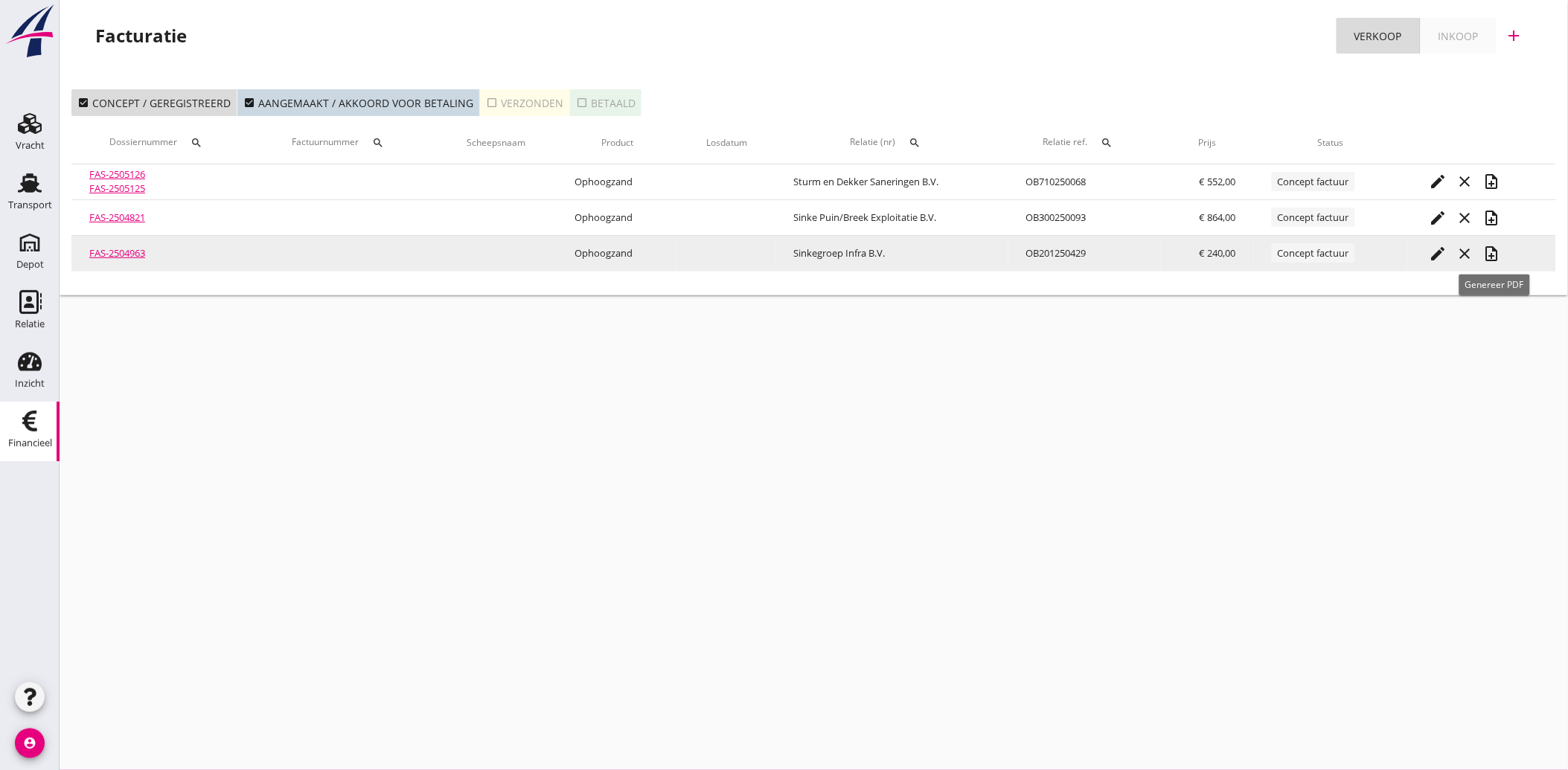
click at [1496, 253] on icon "note_add" at bounding box center [1492, 253] width 18 height 18
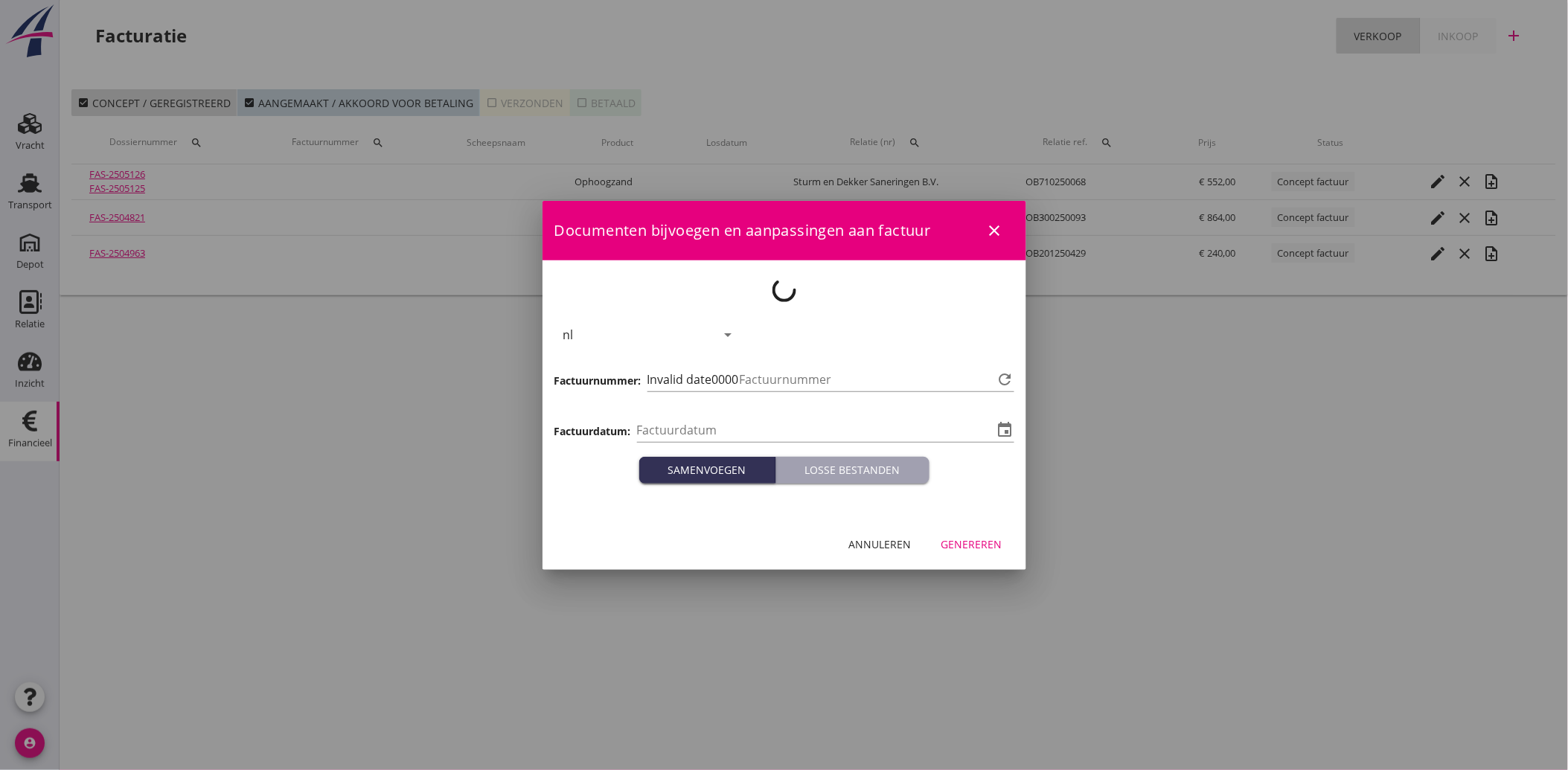
type input "[DATE]"
type input "3572"
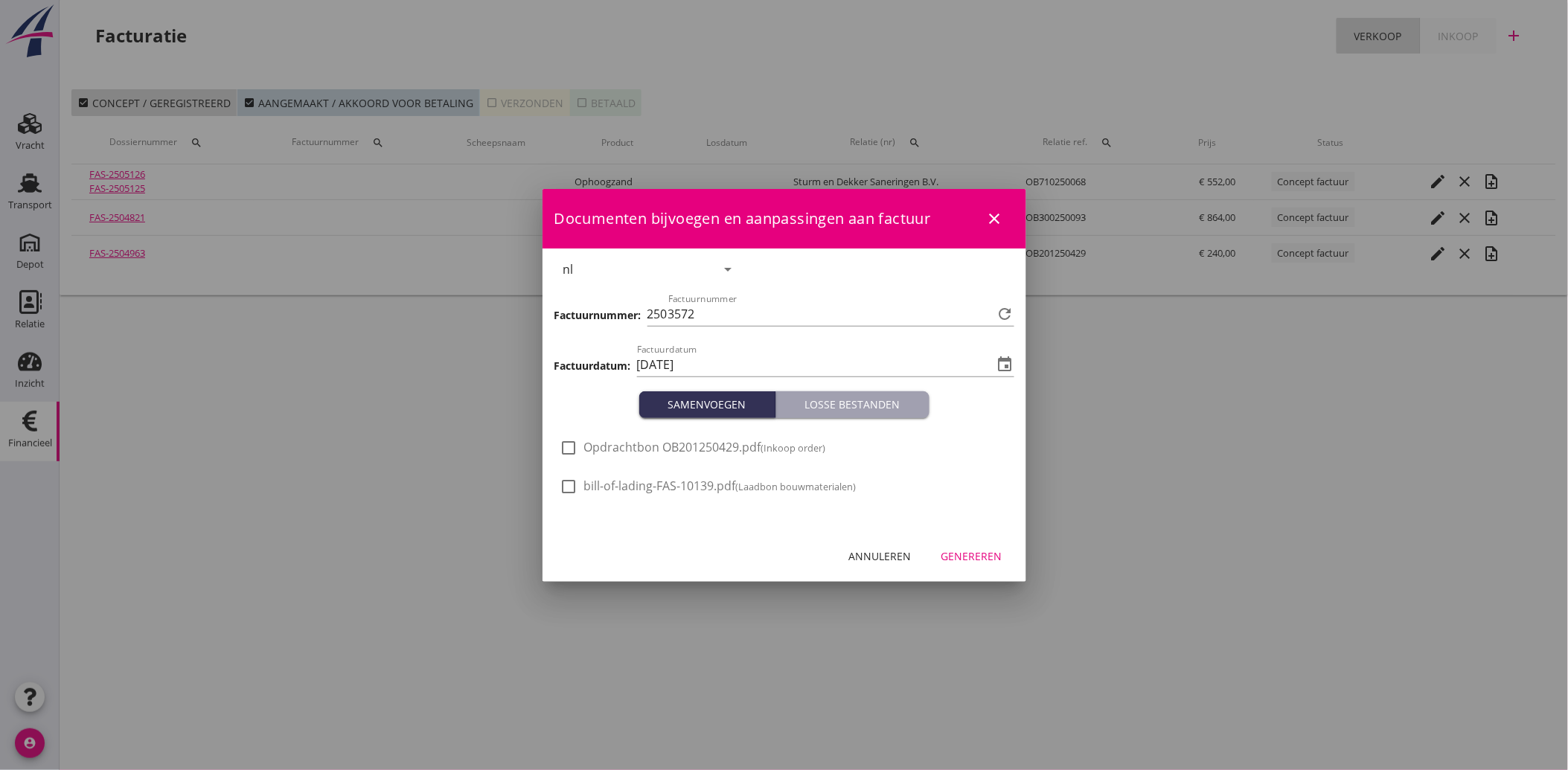
click at [605, 450] on span "Opdrachtbon OB201250429.pdf (Inkoop order)" at bounding box center [705, 448] width 242 height 16
checkbox input "true"
click at [978, 549] on div "Genereren" at bounding box center [971, 556] width 61 height 16
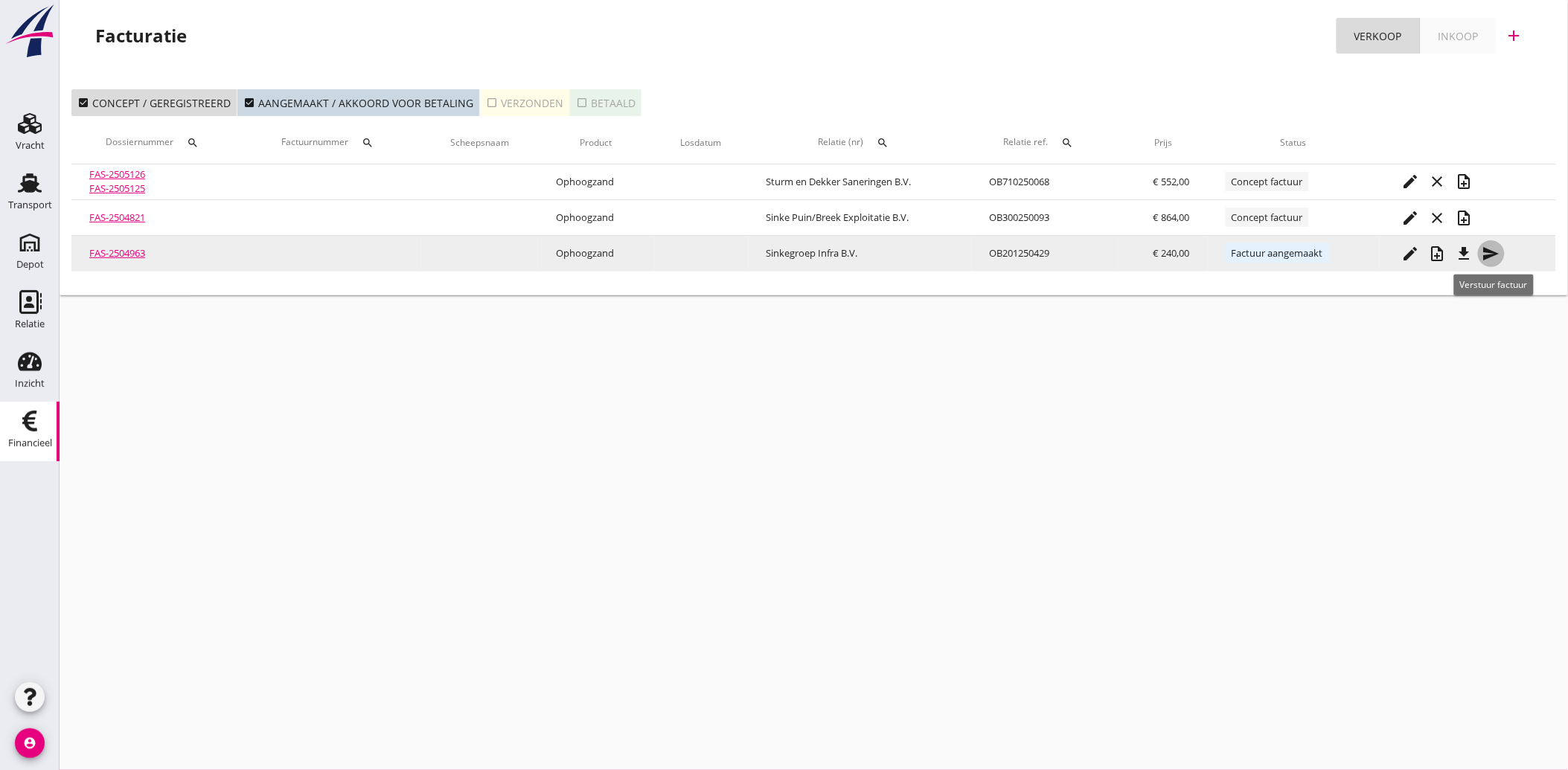
click at [1493, 253] on icon "send" at bounding box center [1491, 253] width 18 height 18
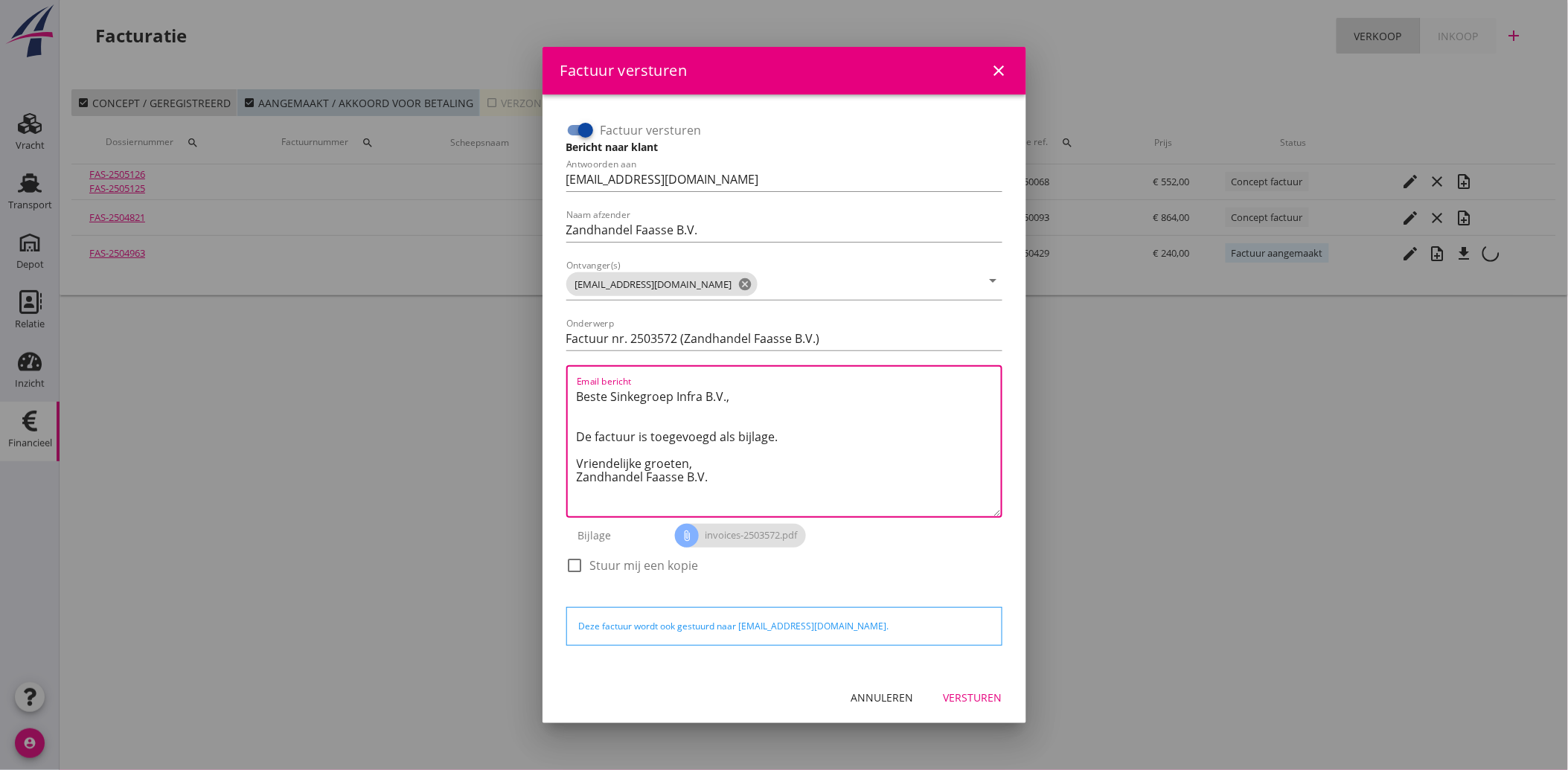
drag, startPoint x: 721, startPoint y: 480, endPoint x: 540, endPoint y: 342, distance: 227.6
click at [540, 342] on div "Factuur versturen close Factuur versturen Bericht naar klant Antwoorden aan [EM…" at bounding box center [784, 385] width 1568 height 770
paste textarea "Geachte heer/mevrouw, Hierbij zenden wij u onze factuur i.v.m. de door ons aan …"
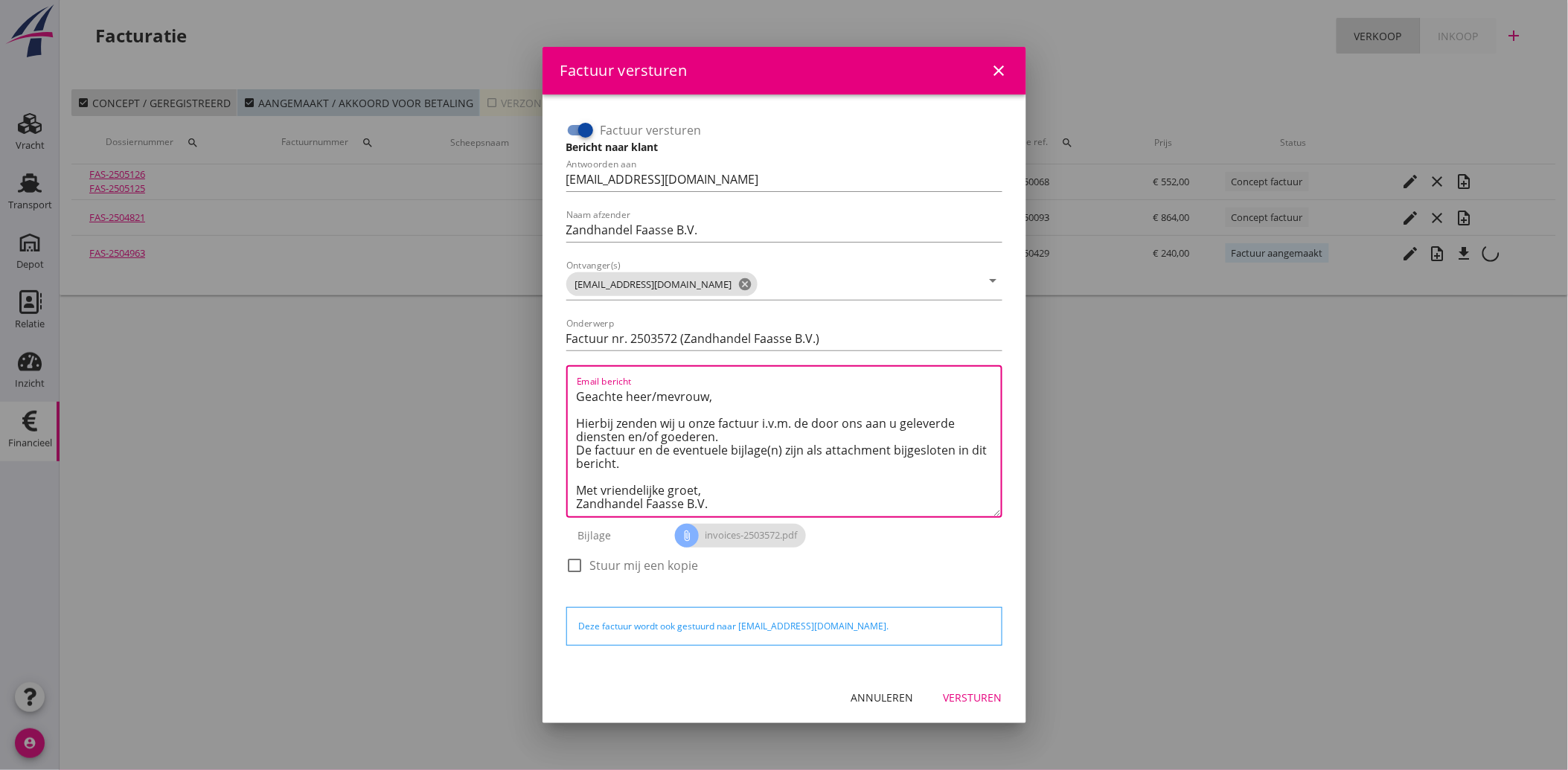
type textarea "Geachte heer/mevrouw, Hierbij zenden wij u onze factuur i.v.m. de door ons aan …"
click at [974, 690] on div "Versturen" at bounding box center [973, 698] width 59 height 16
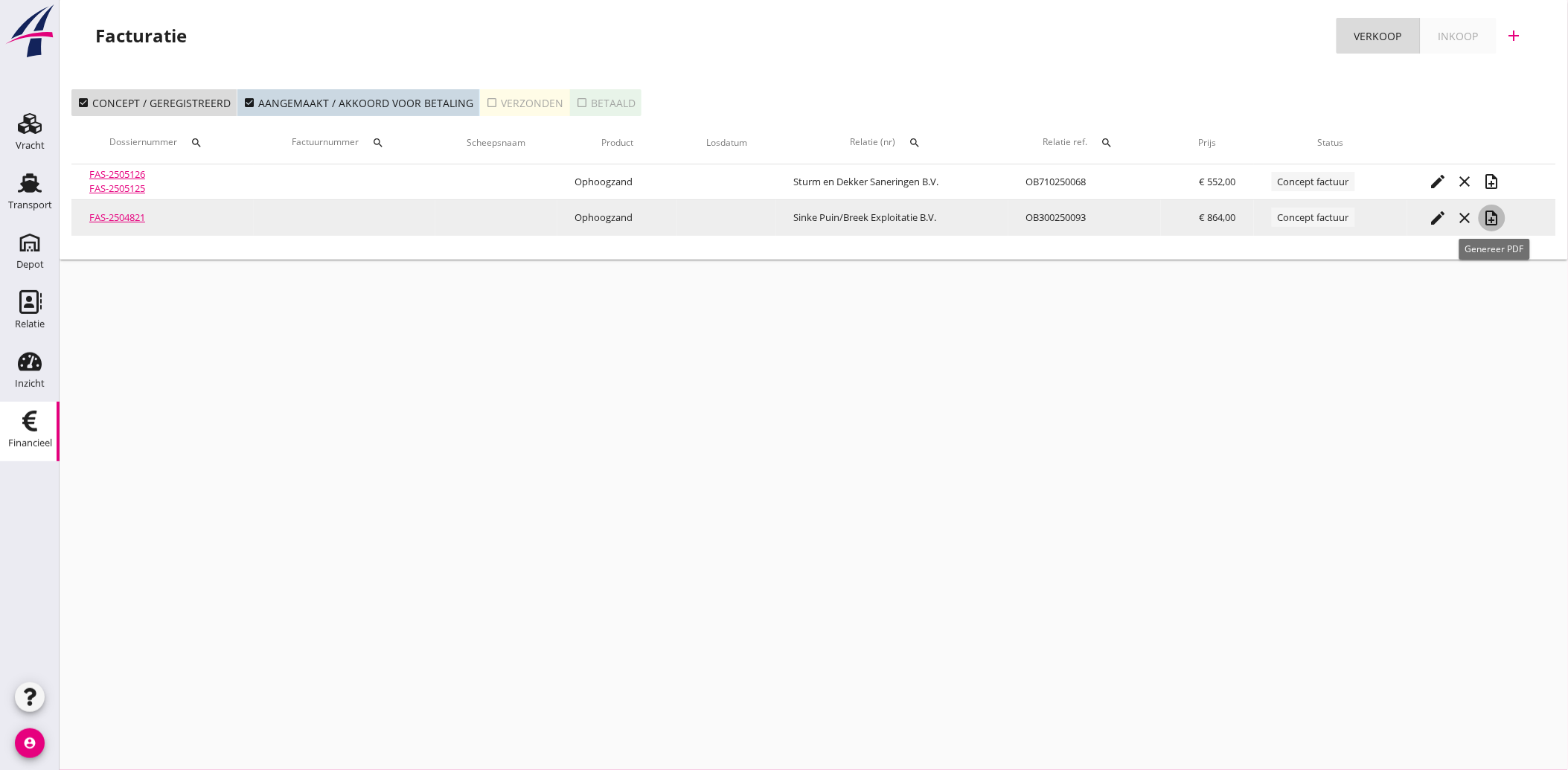
click at [1497, 217] on icon "note_add" at bounding box center [1492, 218] width 18 height 18
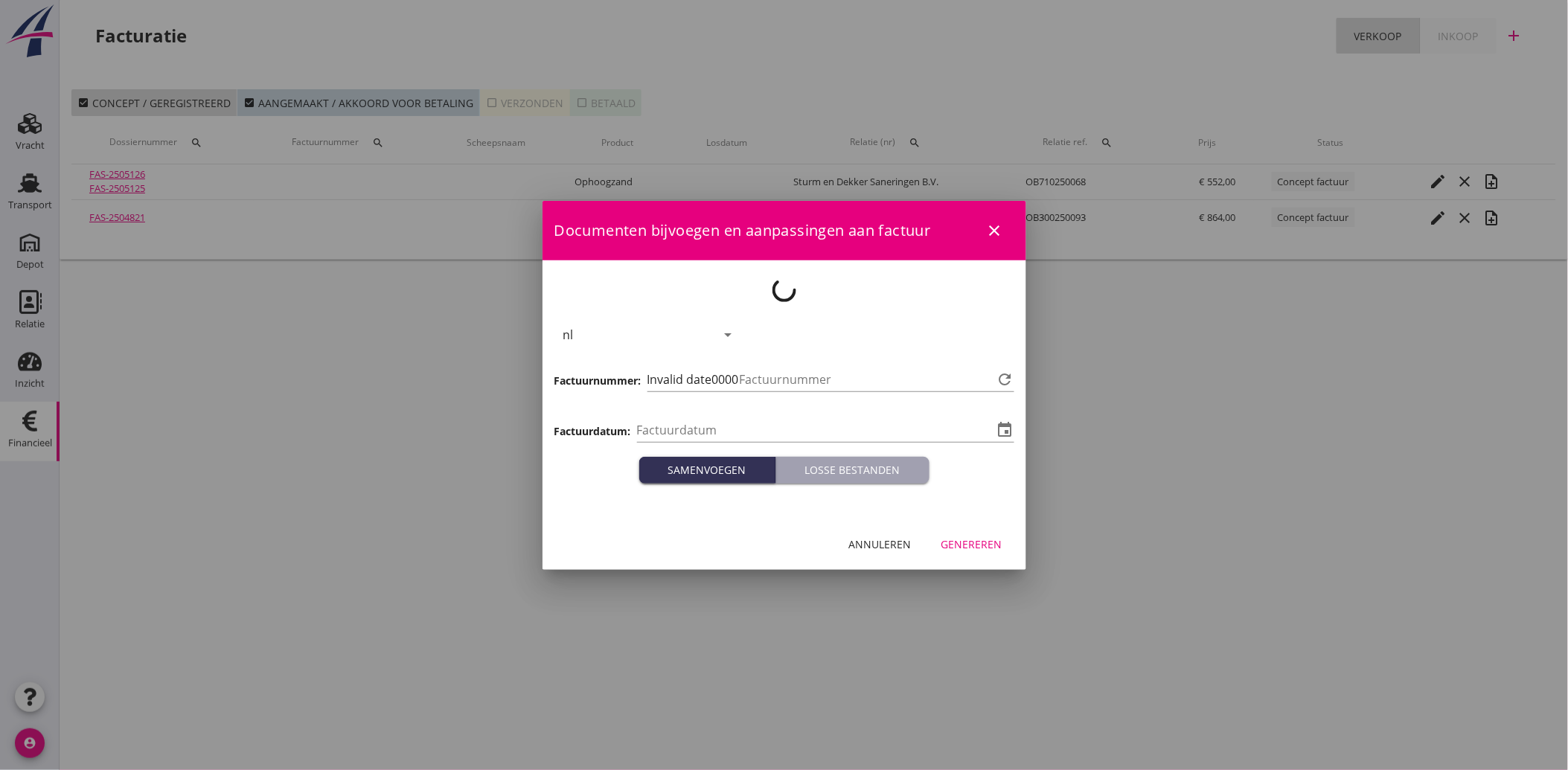
type input "[DATE]"
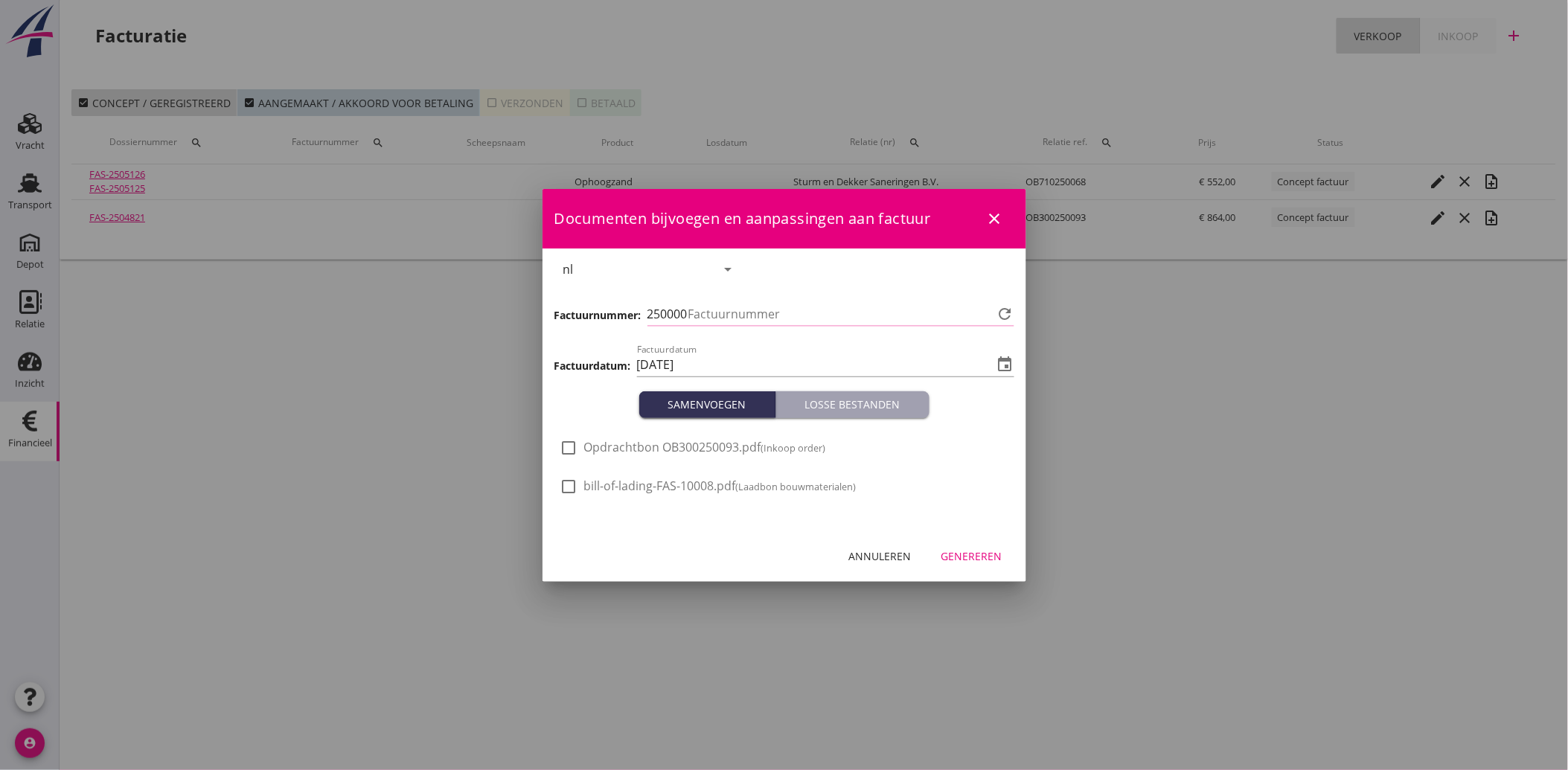
type input "3573"
click at [573, 449] on div at bounding box center [569, 449] width 25 height 25
checkbox input "true"
click at [978, 556] on div "Genereren" at bounding box center [971, 556] width 61 height 16
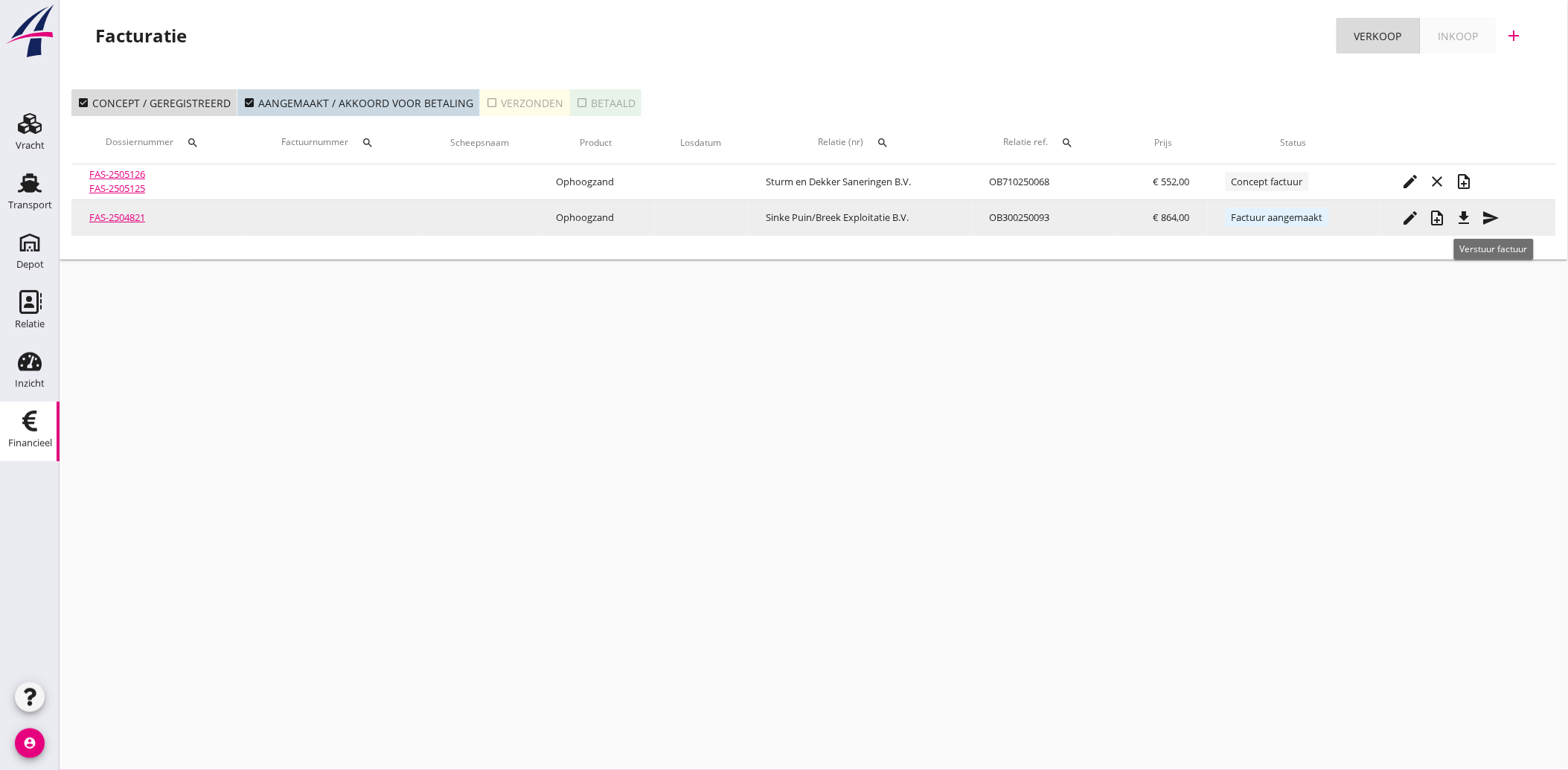
click at [1492, 213] on icon "send" at bounding box center [1491, 218] width 18 height 18
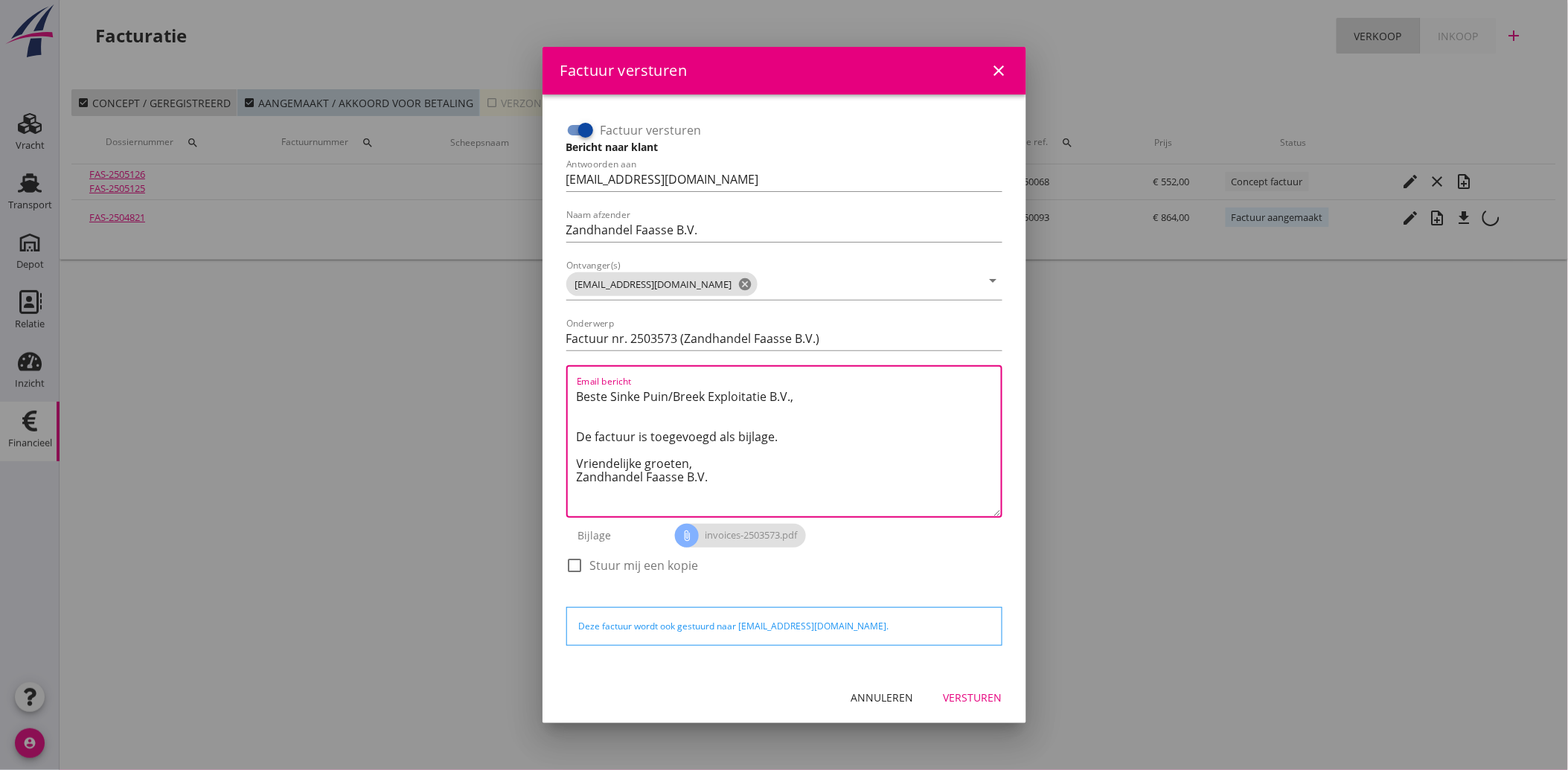
drag, startPoint x: 721, startPoint y: 480, endPoint x: 561, endPoint y: 398, distance: 179.8
click at [561, 398] on div "Factuur versturen Bericht naar klant Antwoorden aan [EMAIL_ADDRESS][DOMAIN_NAME…" at bounding box center [784, 355] width 448 height 485
paste textarea "Geachte heer/mevrouw, Hierbij zenden wij u onze factuur i.v.m. de door ons aan …"
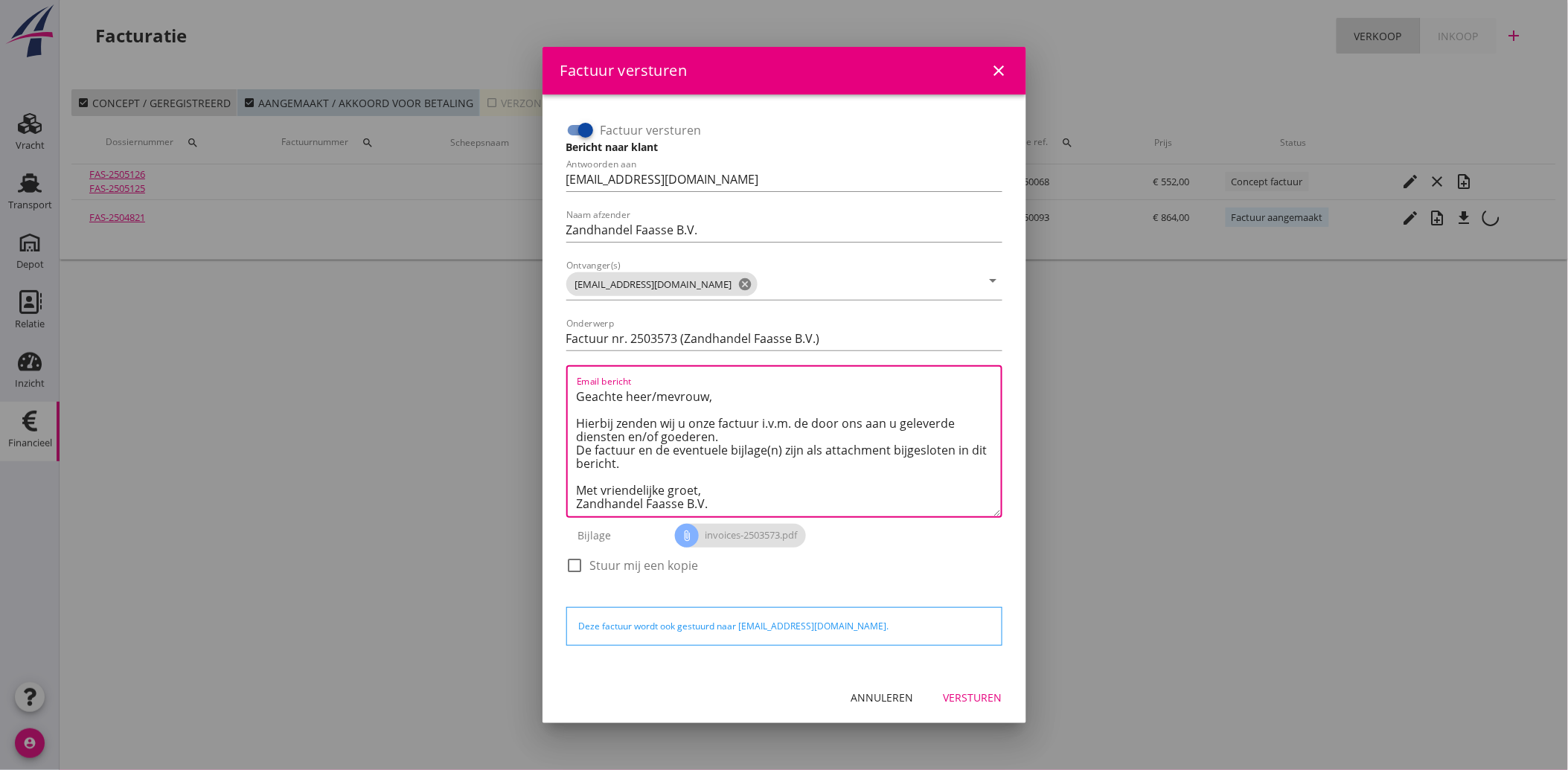
type textarea "Geachte heer/mevrouw, Hierbij zenden wij u onze factuur i.v.m. de door ons aan …"
click at [972, 699] on div "Versturen" at bounding box center [973, 698] width 59 height 16
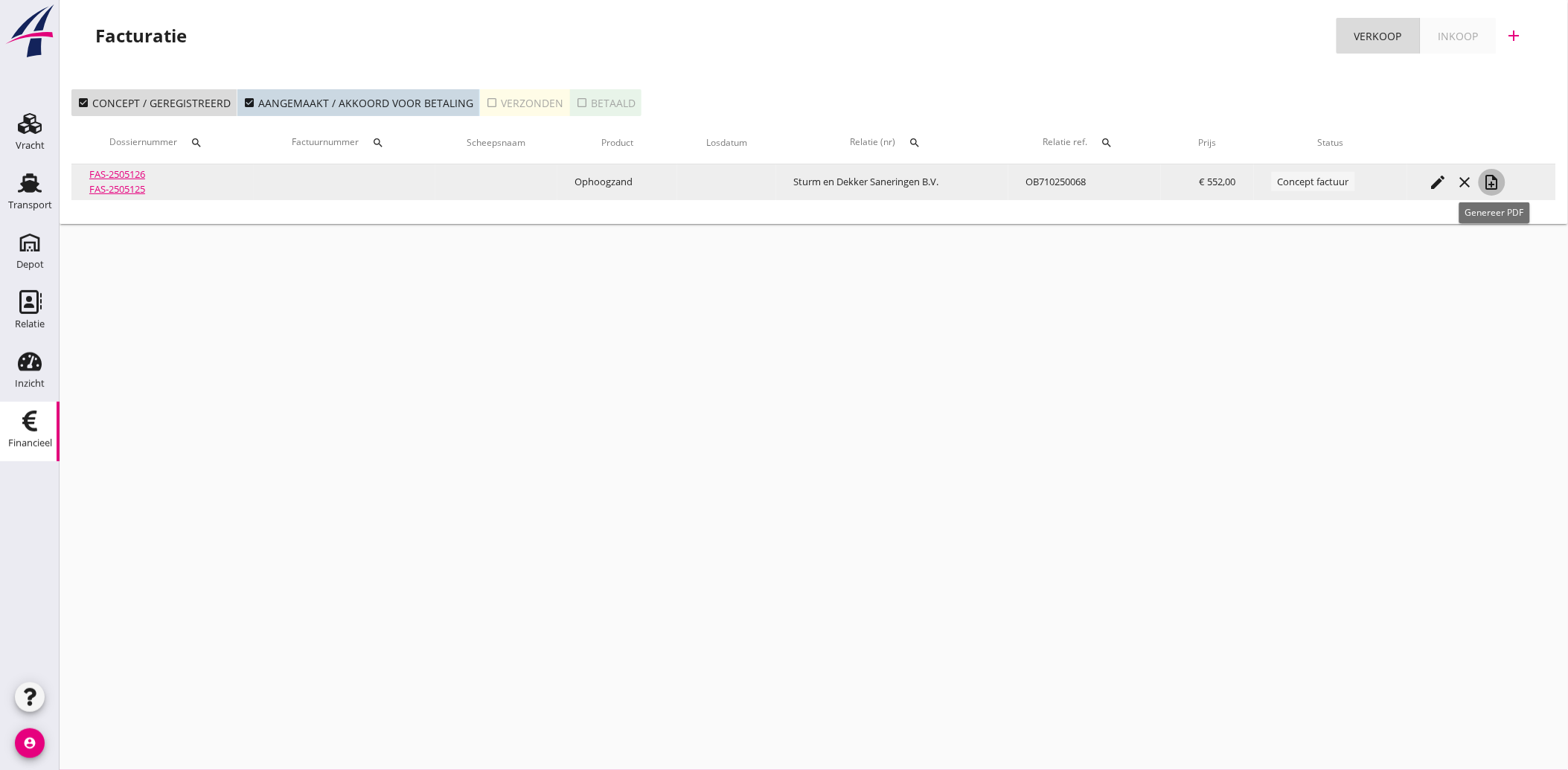
click at [1489, 177] on icon "note_add" at bounding box center [1492, 182] width 18 height 18
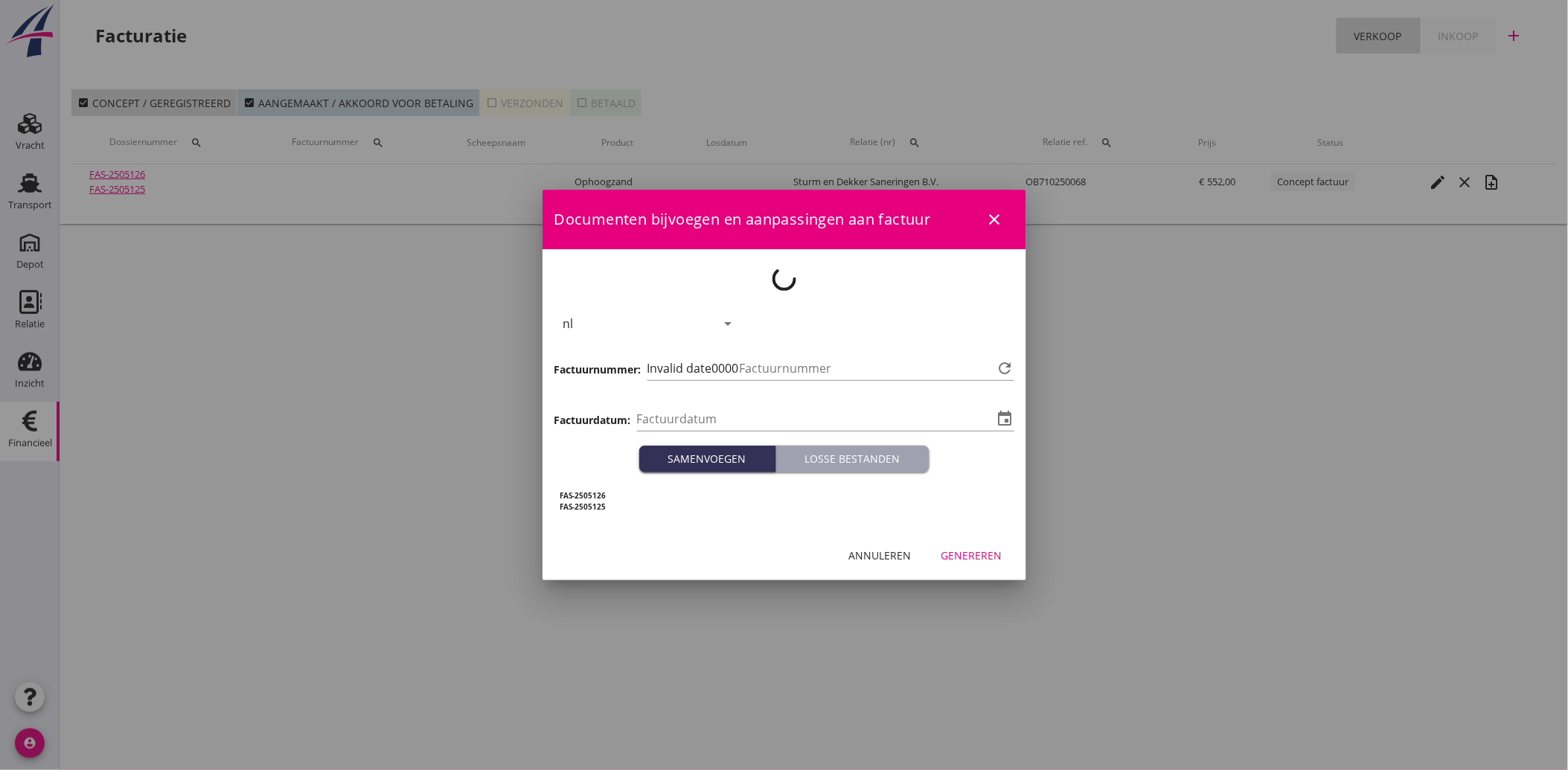
type input "[DATE]"
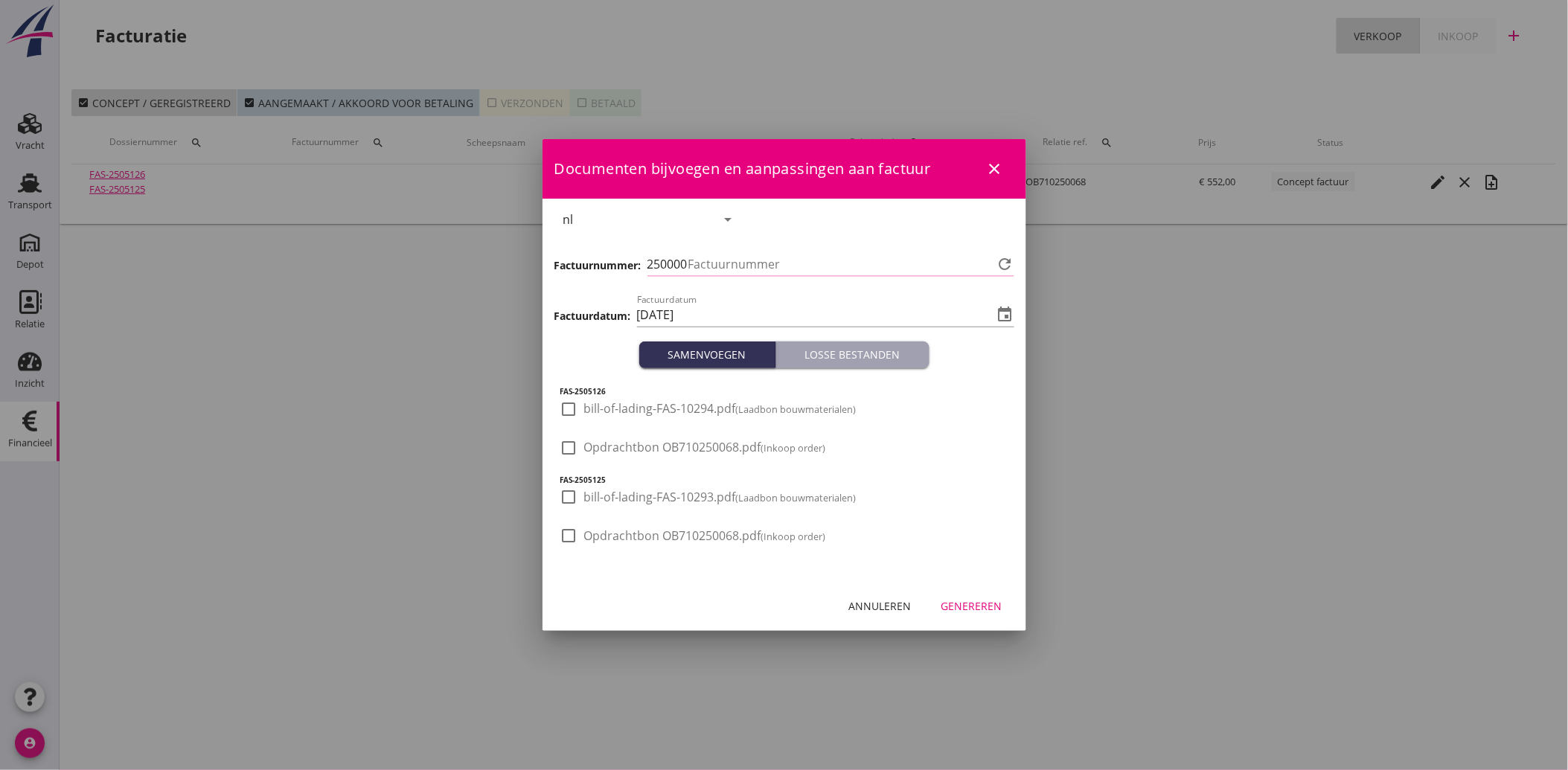
type input "3574"
click at [566, 442] on div at bounding box center [569, 449] width 25 height 25
checkbox input "true"
click at [958, 615] on button "Genereren" at bounding box center [971, 606] width 85 height 27
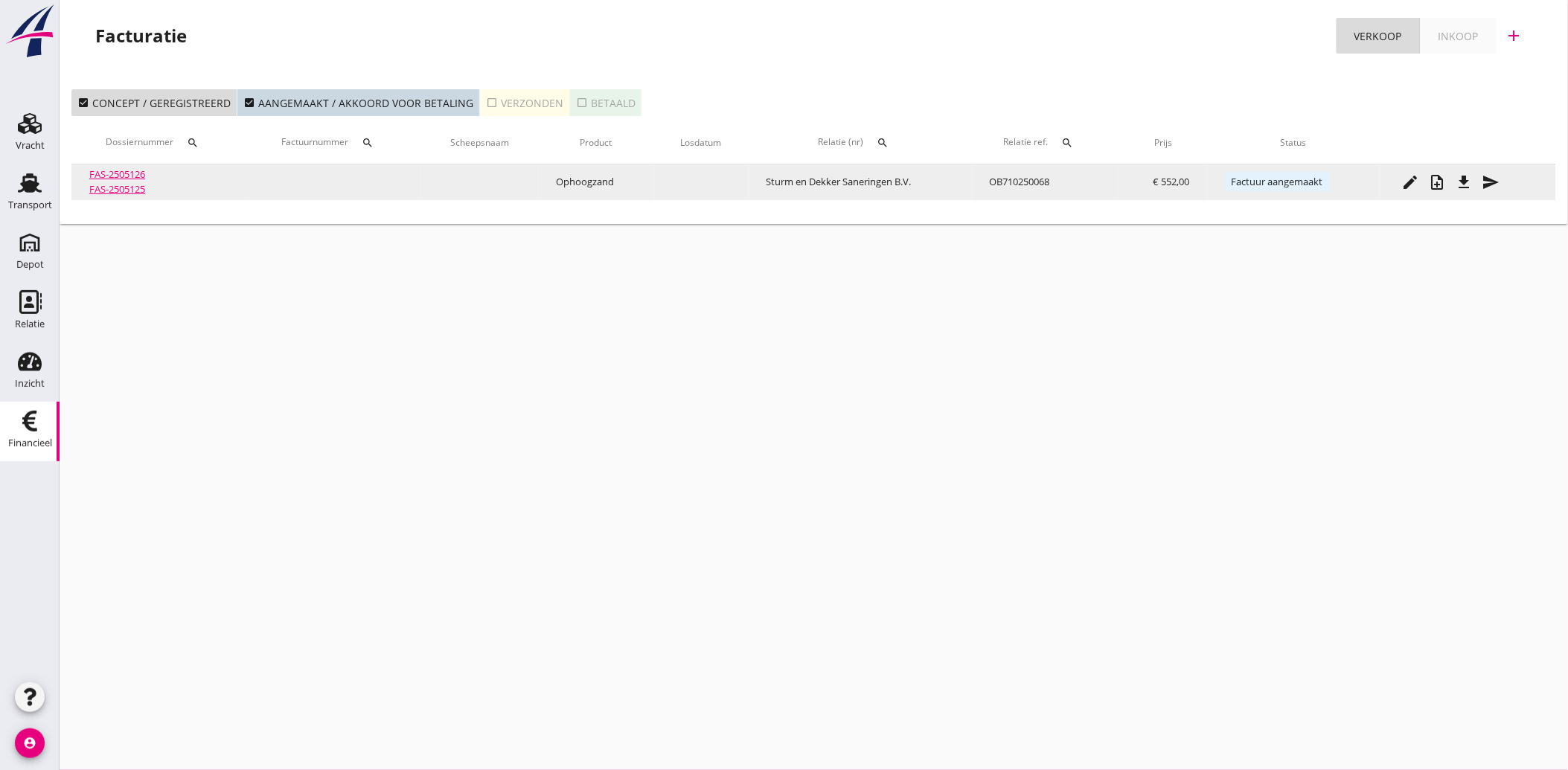
click at [1486, 177] on icon "send" at bounding box center [1491, 182] width 18 height 18
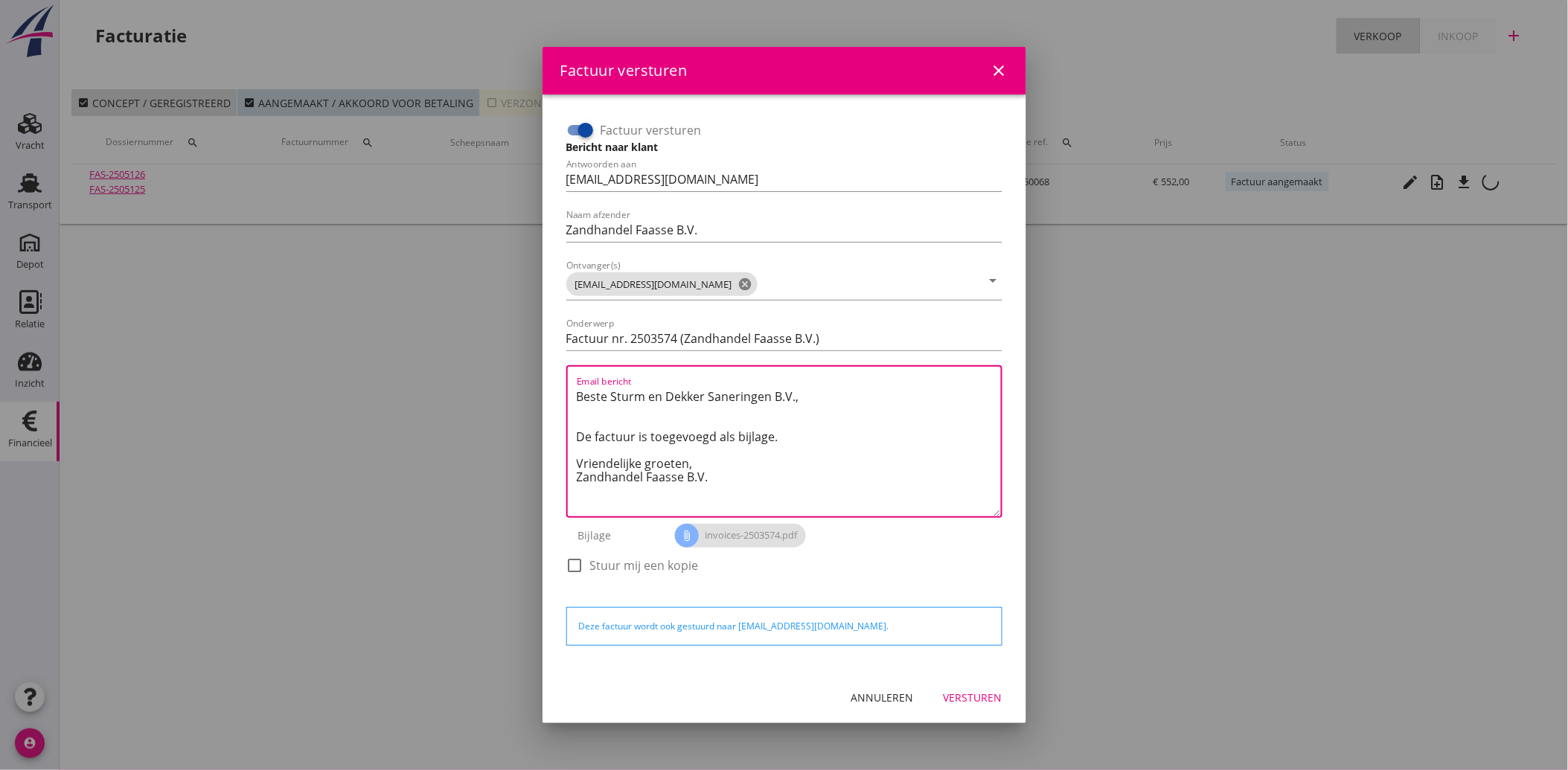
drag, startPoint x: 717, startPoint y: 483, endPoint x: 559, endPoint y: 393, distance: 181.8
click at [560, 393] on div "Factuur versturen Bericht naar klant Antwoorden aan [EMAIL_ADDRESS][DOMAIN_NAME…" at bounding box center [784, 355] width 448 height 485
click at [901, 690] on div "Annuleren" at bounding box center [882, 698] width 63 height 16
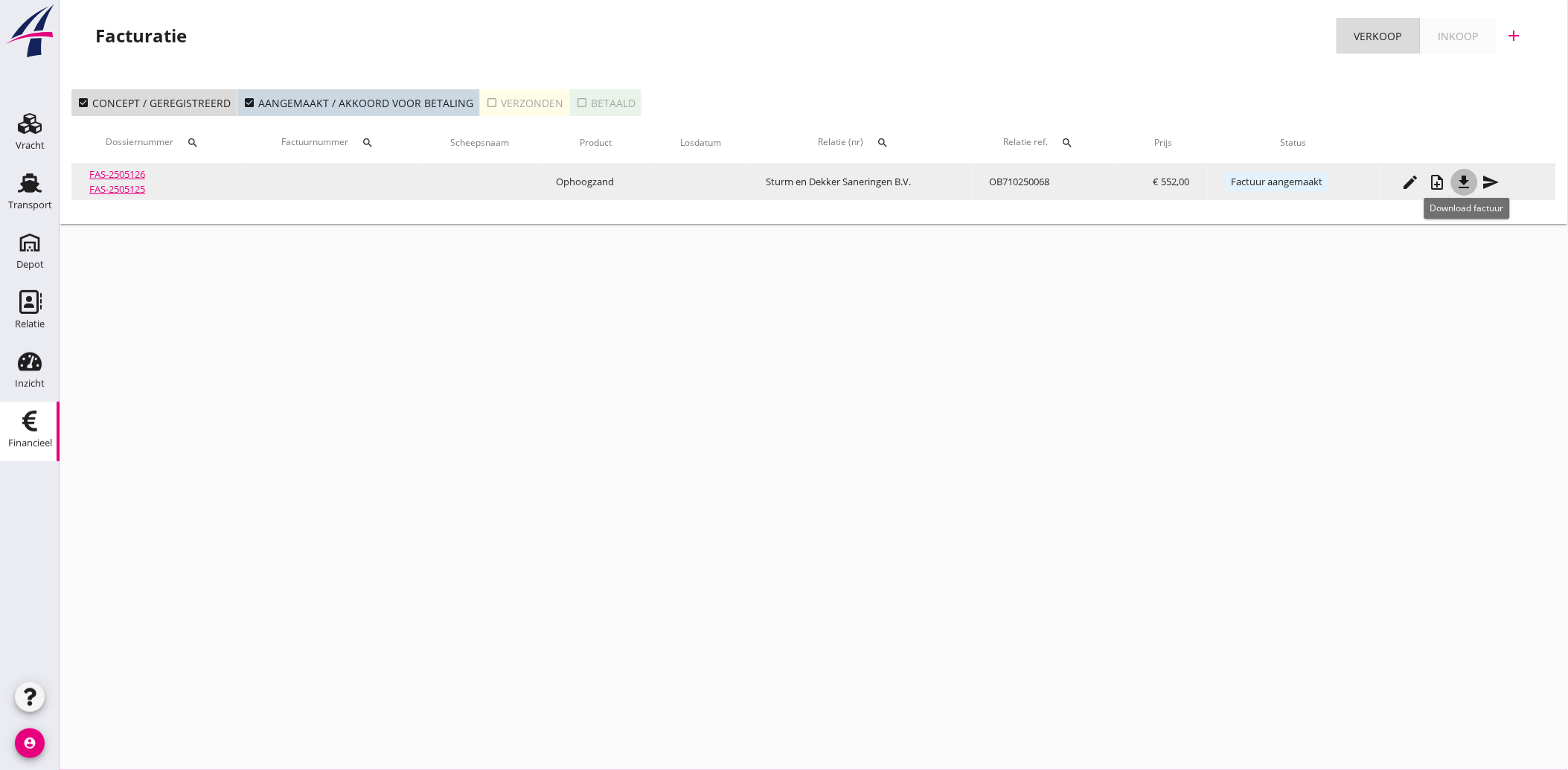
click at [1474, 175] on icon "file_download" at bounding box center [1464, 182] width 18 height 18
click at [1500, 183] on icon "send" at bounding box center [1491, 182] width 18 height 18
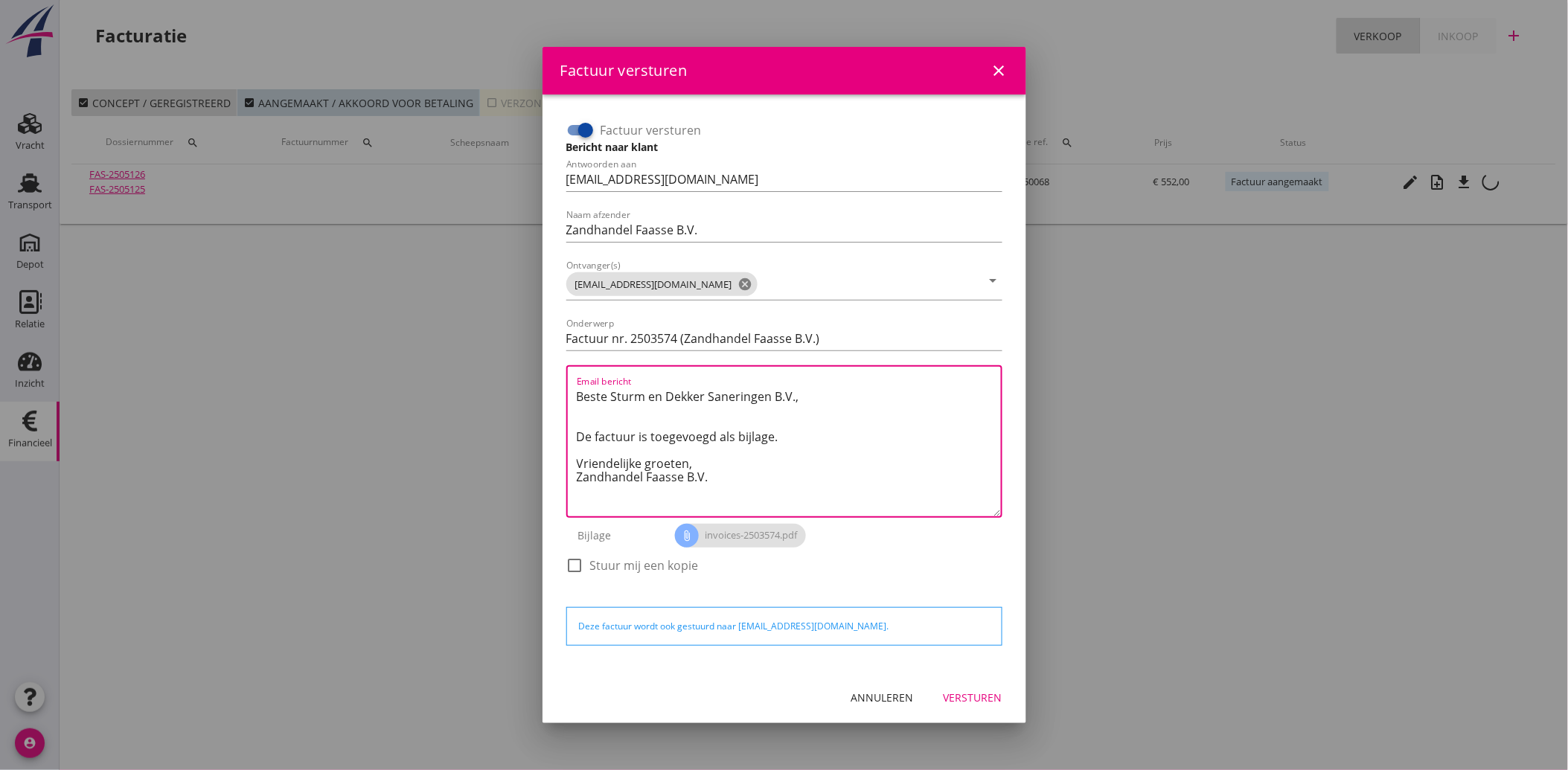
drag, startPoint x: 740, startPoint y: 491, endPoint x: 562, endPoint y: 387, distance: 206.2
click at [562, 387] on div "Factuur versturen Bericht naar klant Antwoorden aan [EMAIL_ADDRESS][DOMAIN_NAME…" at bounding box center [784, 355] width 448 height 485
paste textarea "Geachte heer/mevrouw, Hierbij zenden wij u onze factuur i.v.m. de door ons aan …"
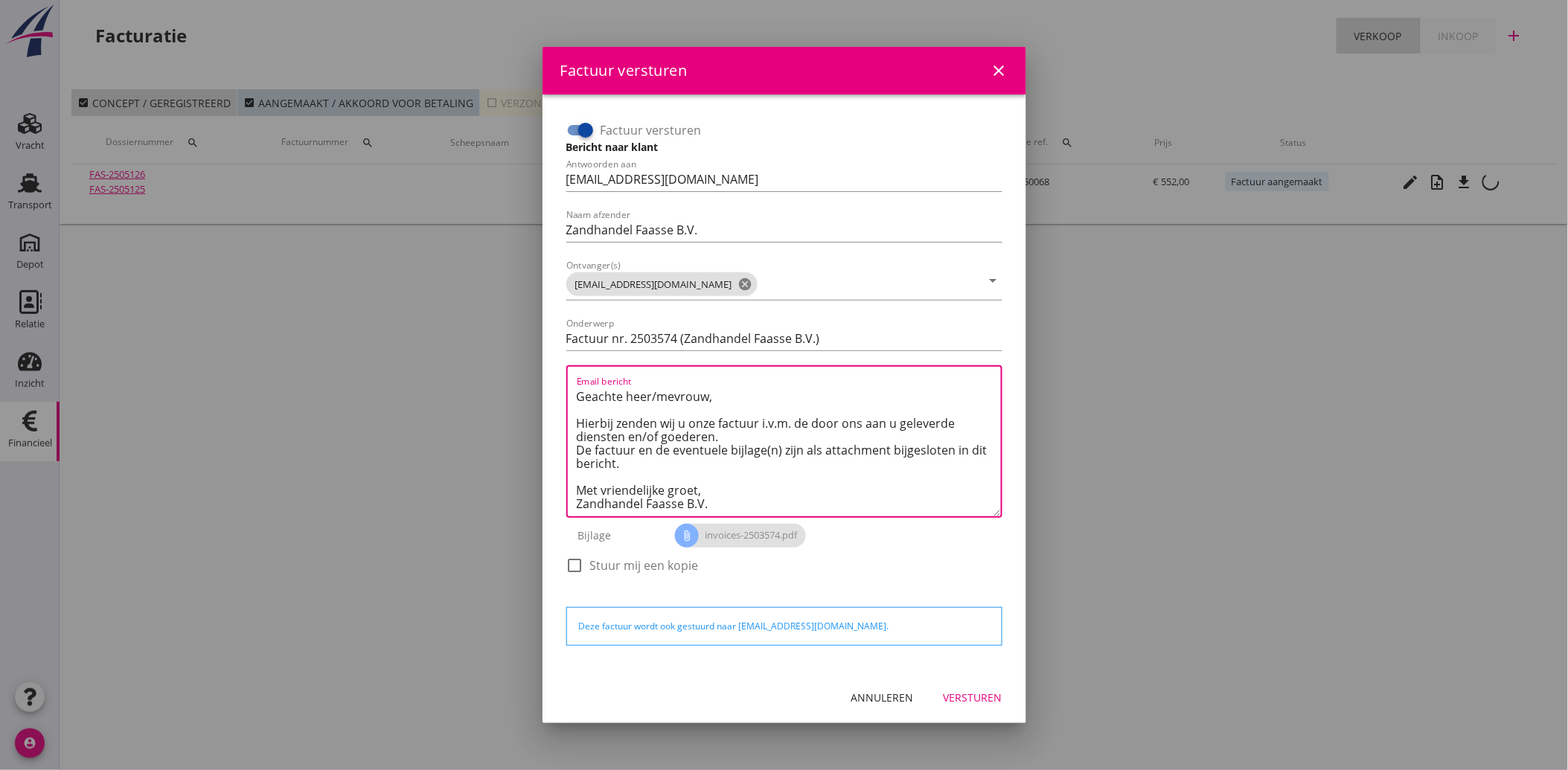
type textarea "Geachte heer/mevrouw, Hierbij zenden wij u onze factuur i.v.m. de door ons aan …"
click at [973, 690] on div "Versturen" at bounding box center [973, 698] width 59 height 16
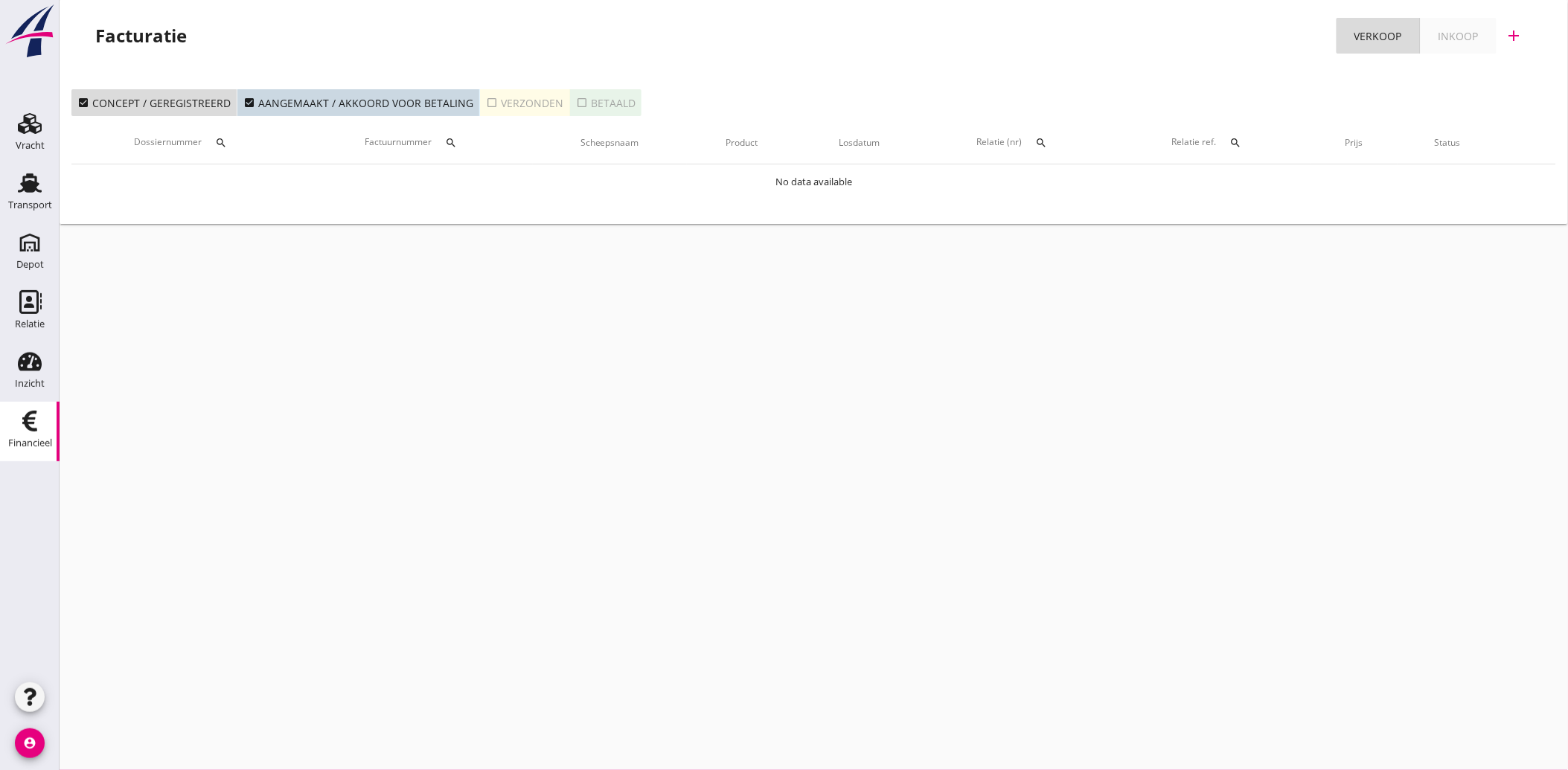
drag, startPoint x: 34, startPoint y: 194, endPoint x: 241, endPoint y: 301, distance: 233.0
click at [34, 194] on icon "Transport" at bounding box center [30, 183] width 24 height 24
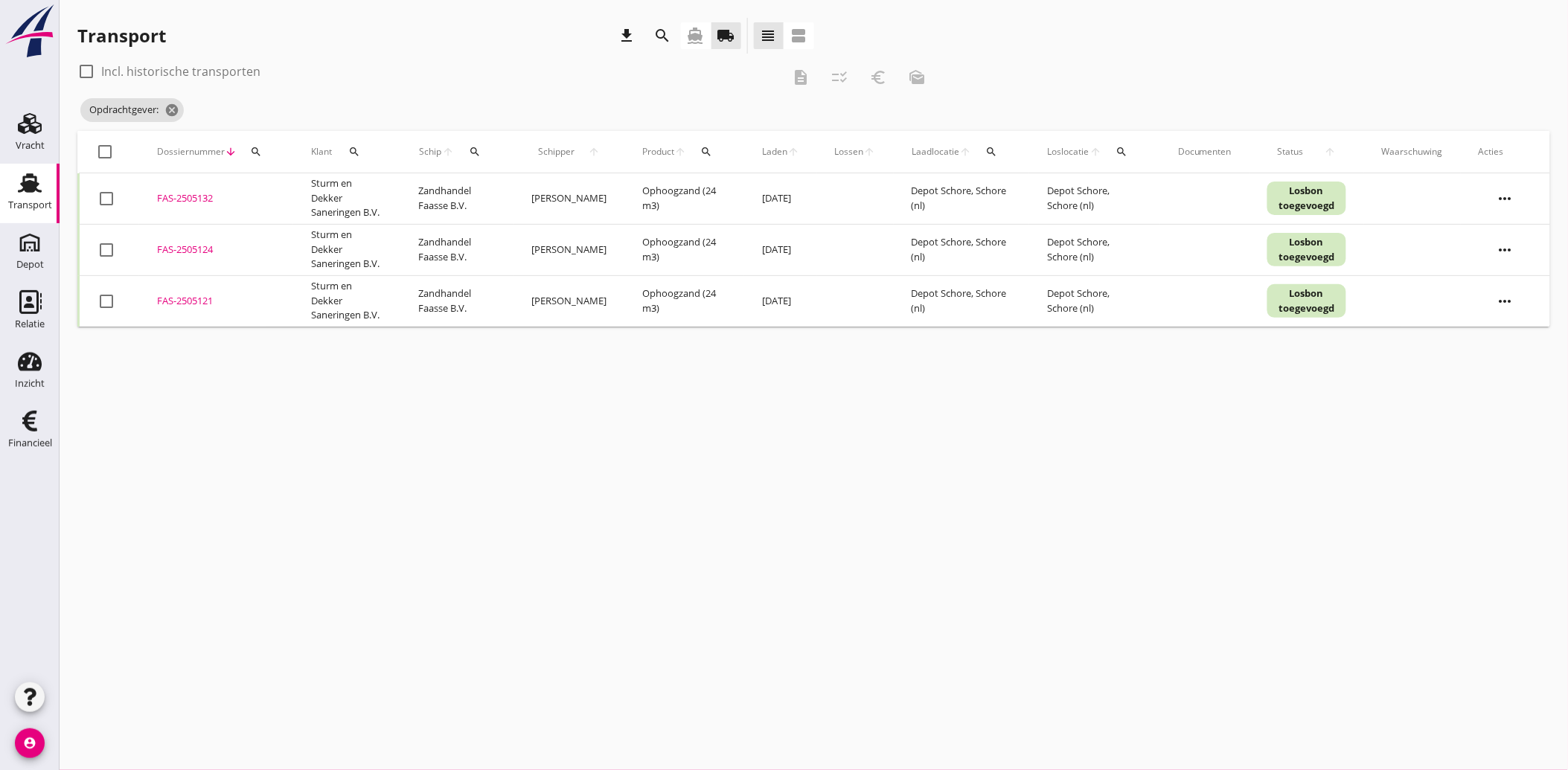
click at [355, 146] on icon "search" at bounding box center [354, 152] width 12 height 12
click at [420, 198] on input "Zoeken op opdrachtgever..." at bounding box center [421, 195] width 155 height 24
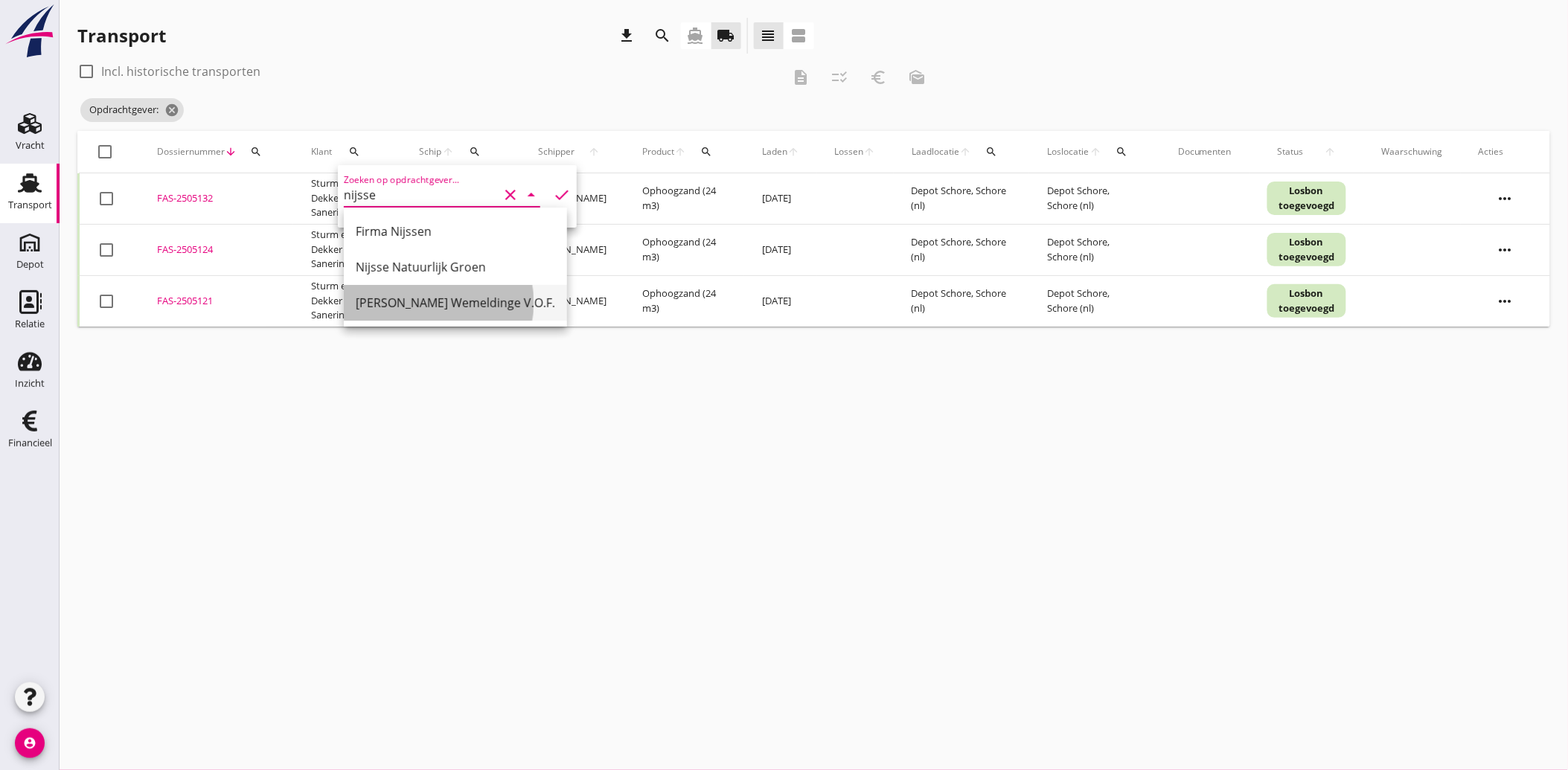
click at [452, 298] on div "[PERSON_NAME] Wemeldinge V.O.F." at bounding box center [455, 302] width 199 height 18
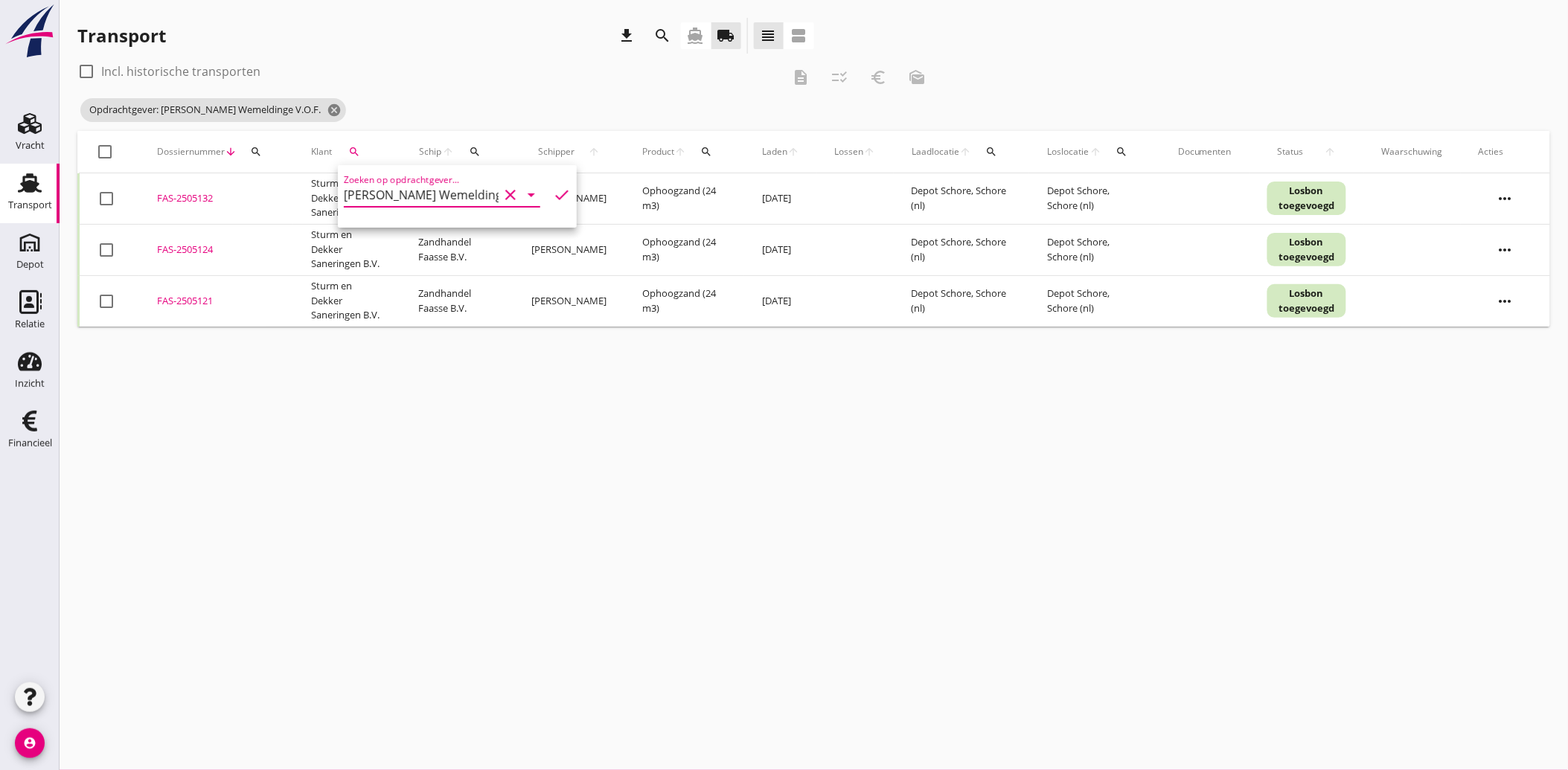
type input "[PERSON_NAME] Wemeldinge V.O.F."
click at [553, 194] on icon "check" at bounding box center [562, 194] width 18 height 18
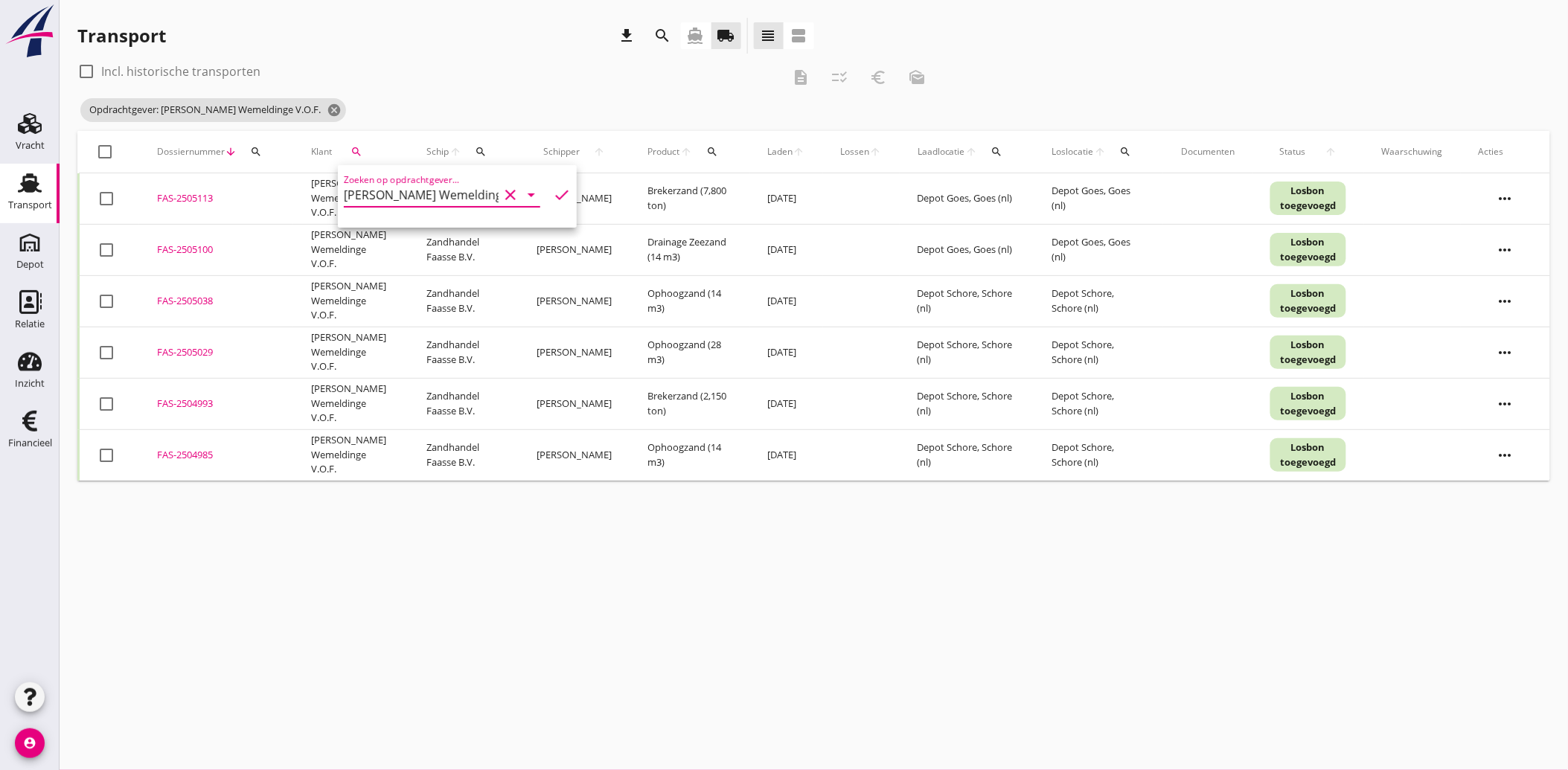
click at [108, 307] on div at bounding box center [106, 302] width 25 height 25
checkbox input "true"
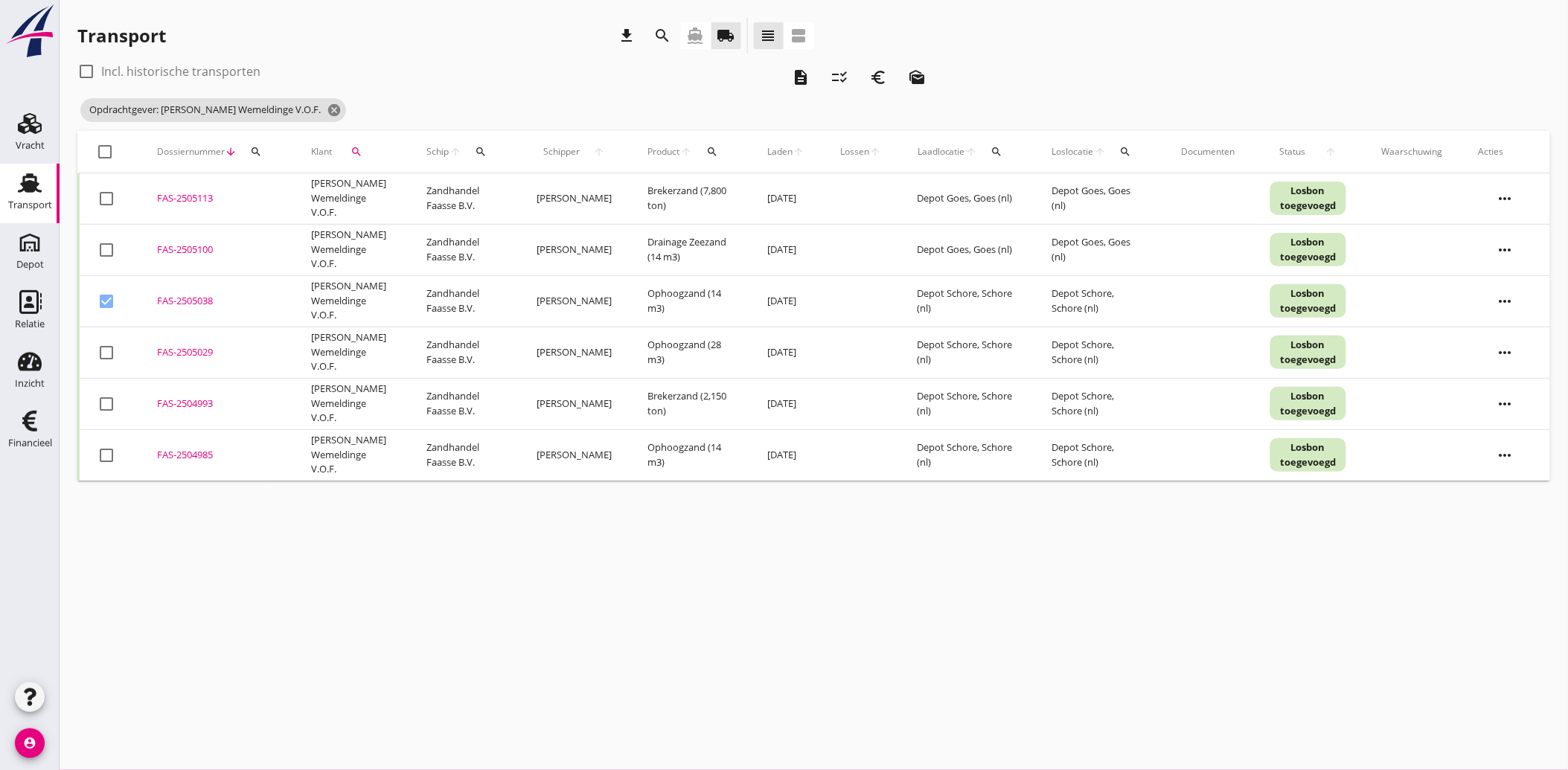
click at [98, 353] on div at bounding box center [106, 353] width 25 height 25
checkbox input "true"
drag, startPoint x: 102, startPoint y: 397, endPoint x: 113, endPoint y: 427, distance: 32.0
click at [104, 402] on div at bounding box center [106, 404] width 25 height 25
checkbox input "true"
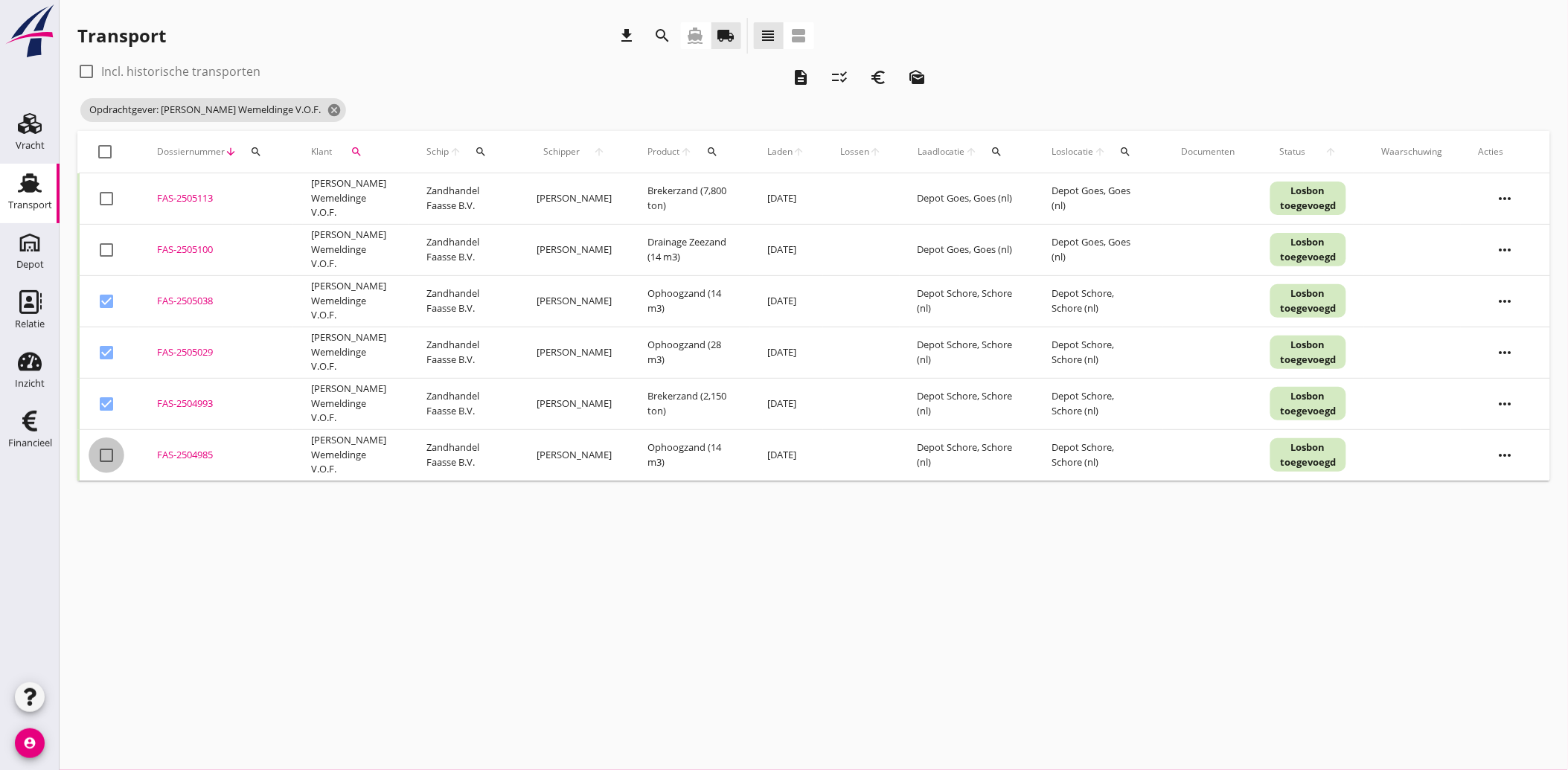
drag, startPoint x: 107, startPoint y: 454, endPoint x: 195, endPoint y: 505, distance: 101.7
click at [107, 456] on div at bounding box center [106, 456] width 25 height 25
checkbox input "true"
click at [879, 78] on icon "euro_symbol" at bounding box center [878, 77] width 18 height 18
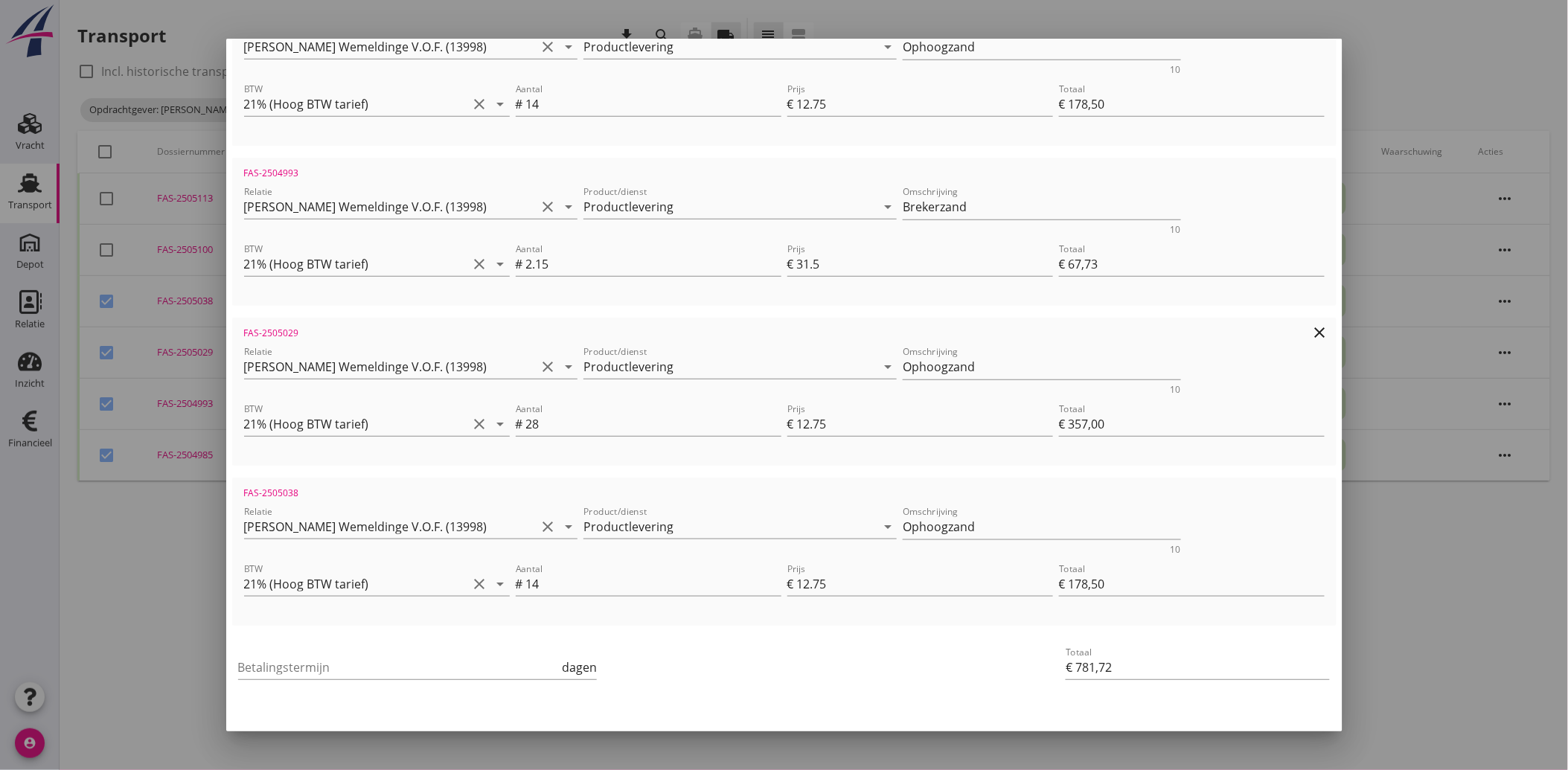
scroll to position [375, 0]
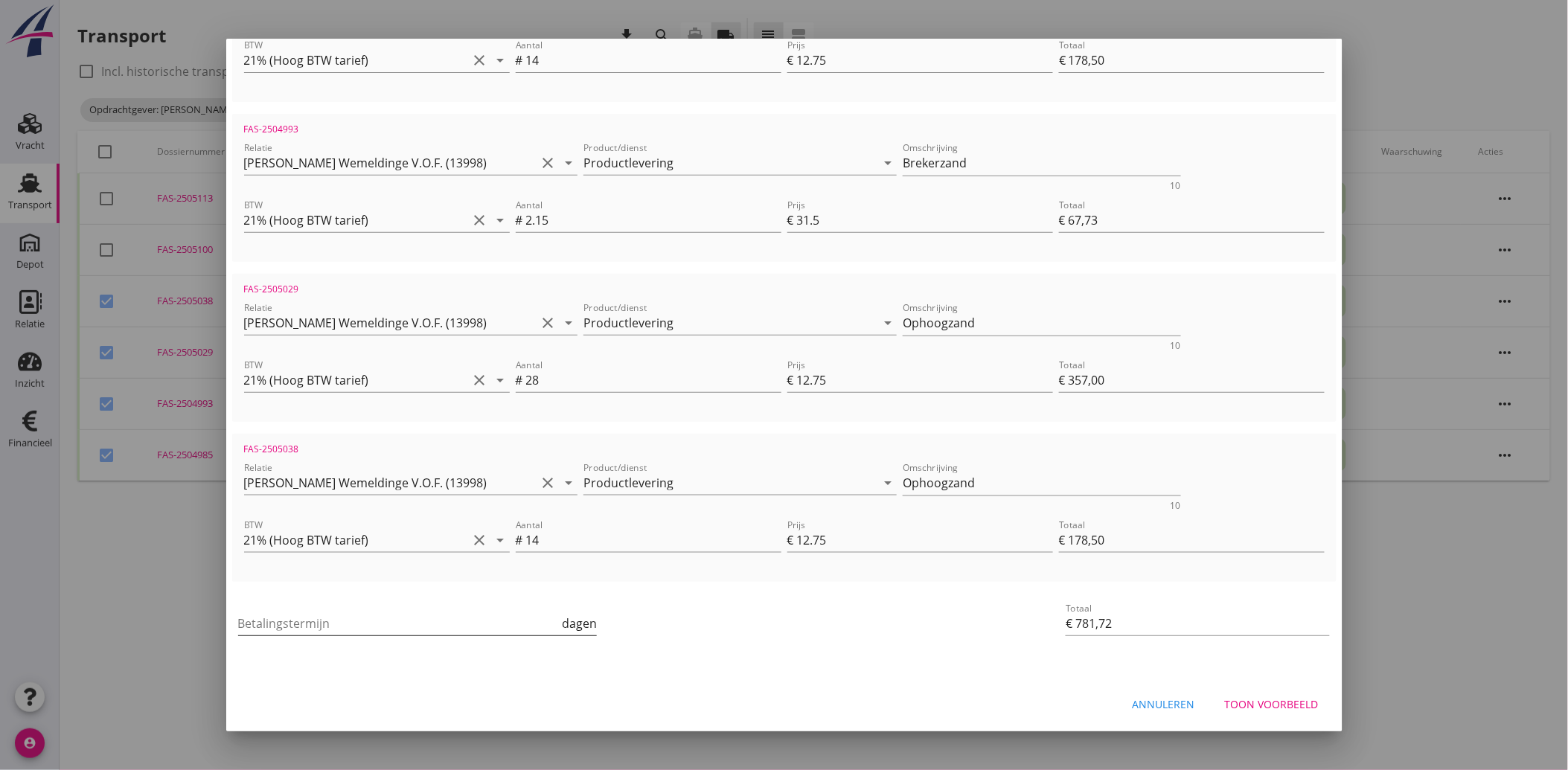
click at [264, 621] on input "Betalingstermijn" at bounding box center [398, 624] width 321 height 24
type input "30"
click at [717, 643] on div "Betalingstermijn 30 dagen" at bounding box center [600, 625] width 730 height 56
click at [1273, 710] on div "Toon voorbeeld" at bounding box center [1271, 706] width 94 height 16
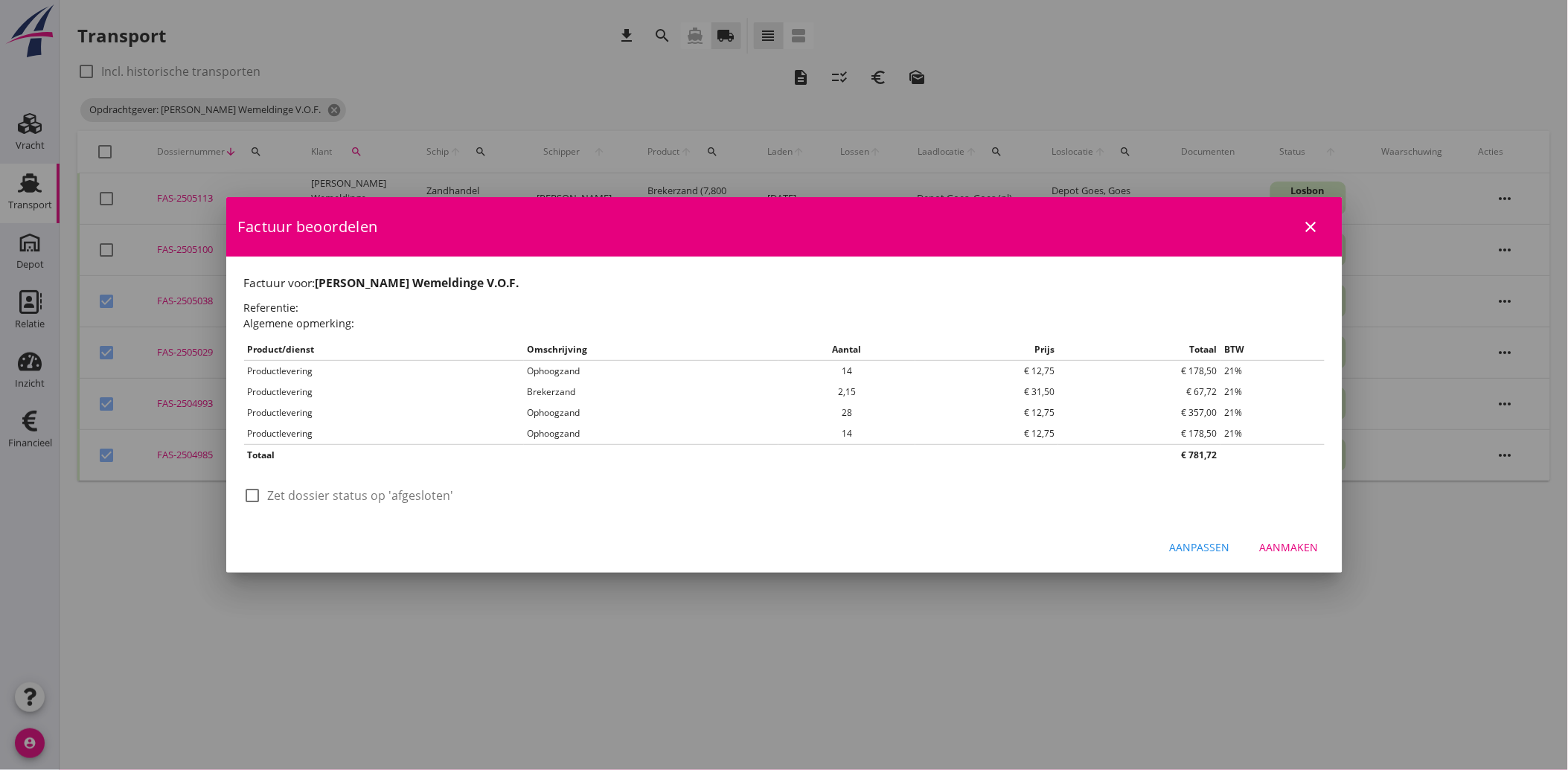
scroll to position [0, 0]
click at [259, 491] on div at bounding box center [253, 496] width 25 height 25
checkbox input "true"
click at [1297, 541] on div "Aanmaken" at bounding box center [1289, 548] width 59 height 16
checkbox input "false"
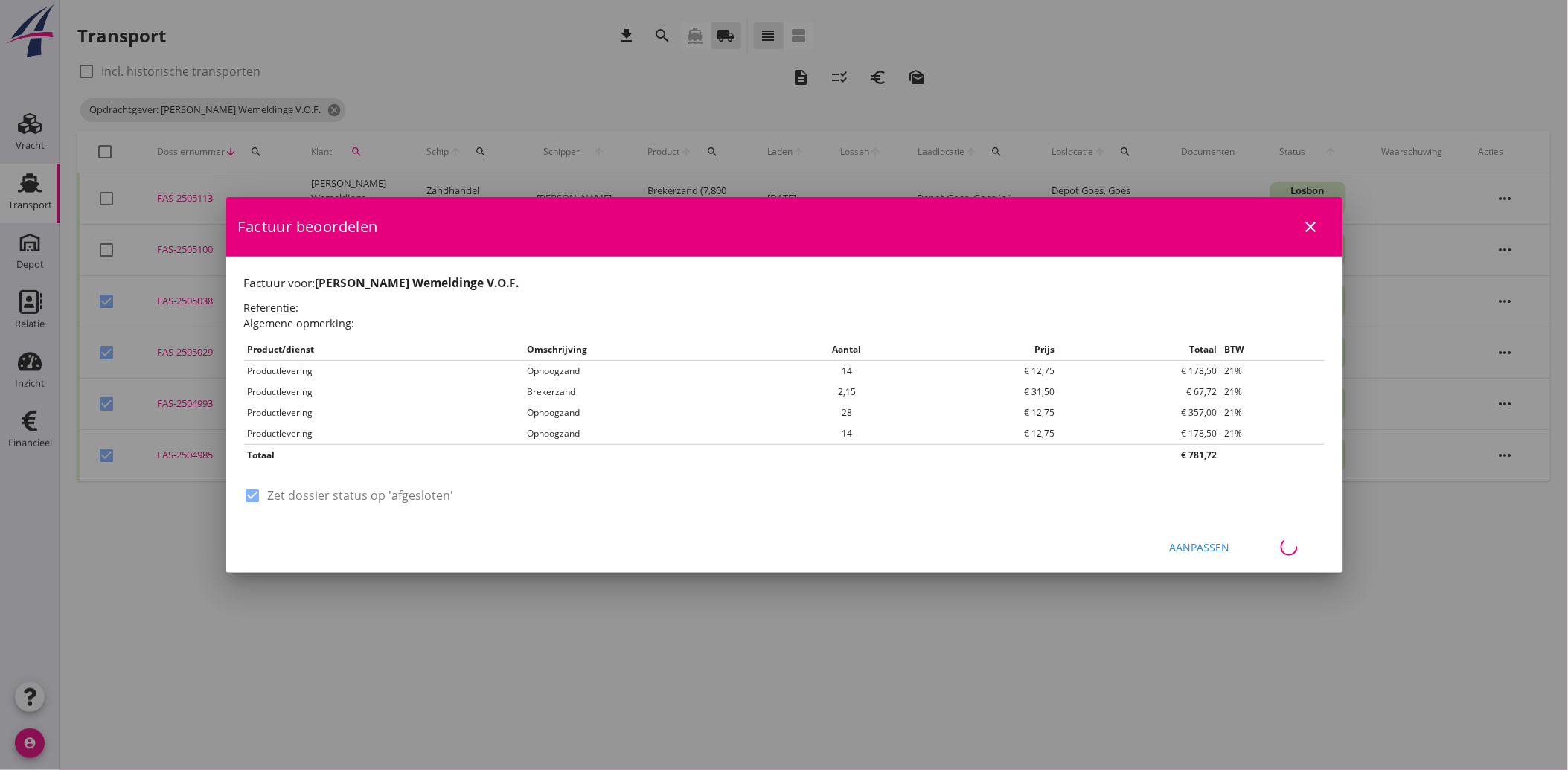
checkbox input "false"
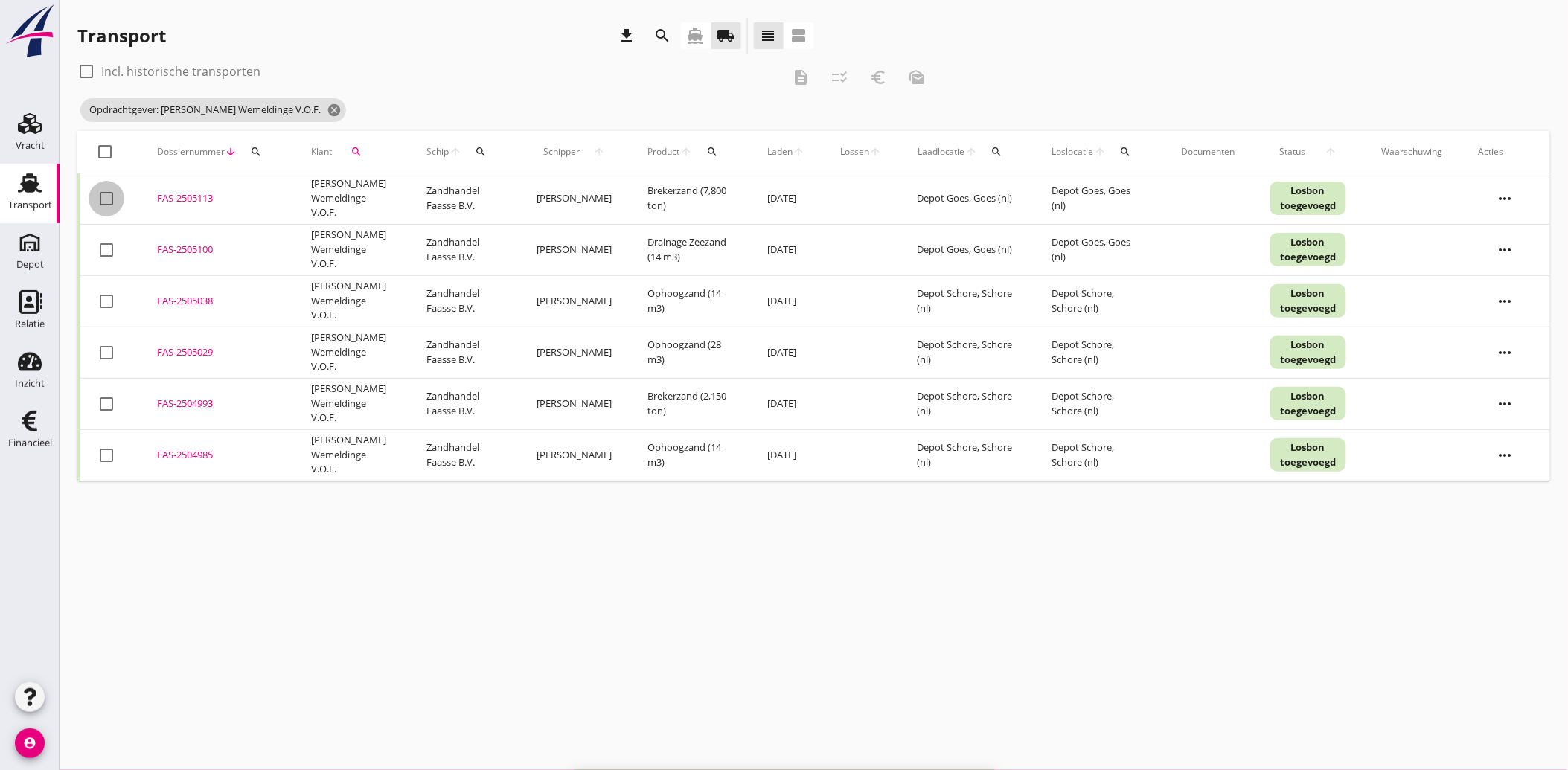
click at [106, 202] on div at bounding box center [106, 198] width 25 height 25
checkbox input "true"
click at [114, 245] on div at bounding box center [106, 250] width 25 height 25
checkbox input "true"
click at [878, 73] on icon "euro_symbol" at bounding box center [878, 77] width 18 height 18
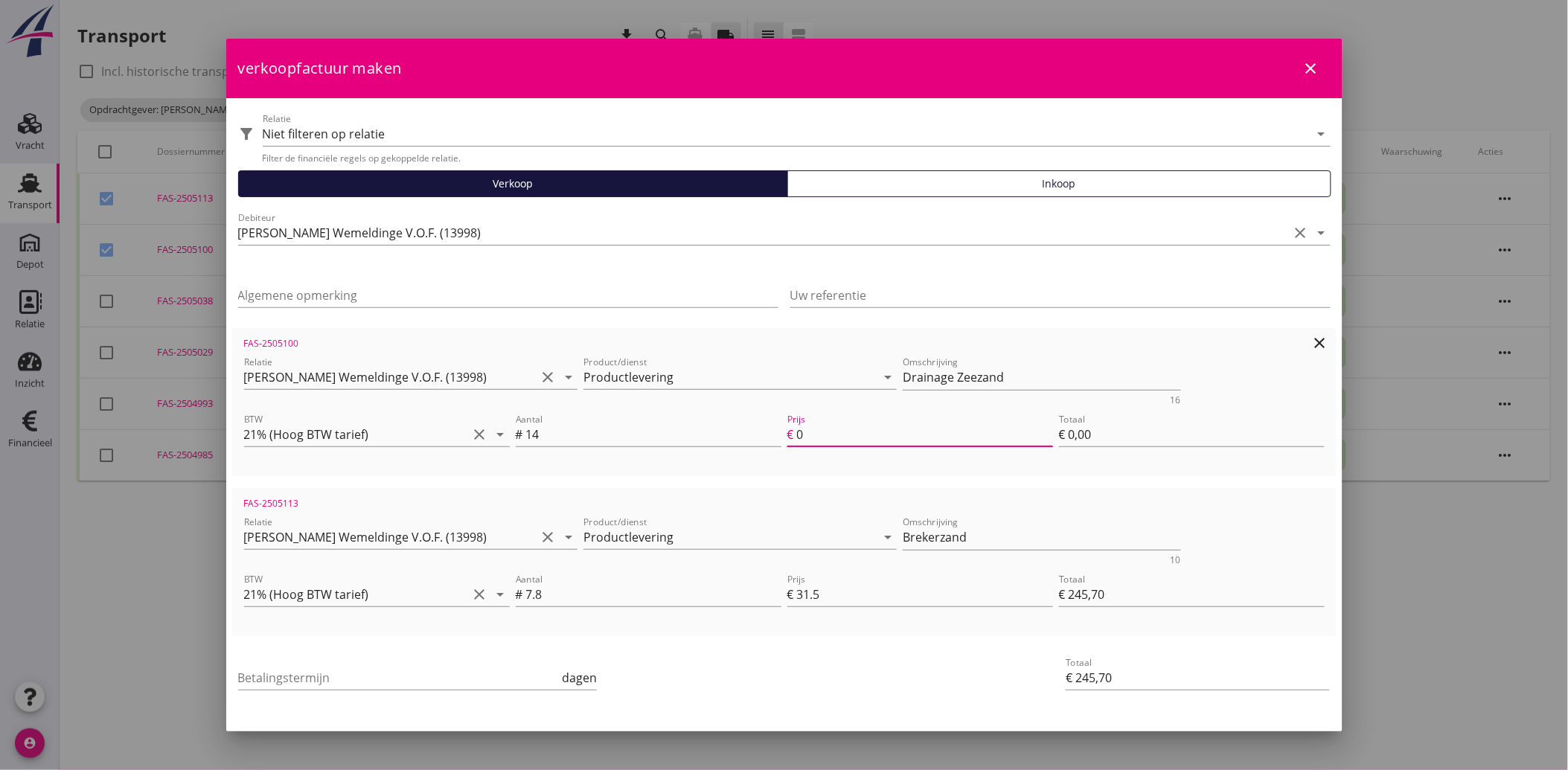
drag, startPoint x: 793, startPoint y: 433, endPoint x: 858, endPoint y: 422, distance: 65.9
click at [858, 423] on input "0" at bounding box center [924, 435] width 256 height 24
type input "1"
type input "€ 14,00"
type input "€ 259,70"
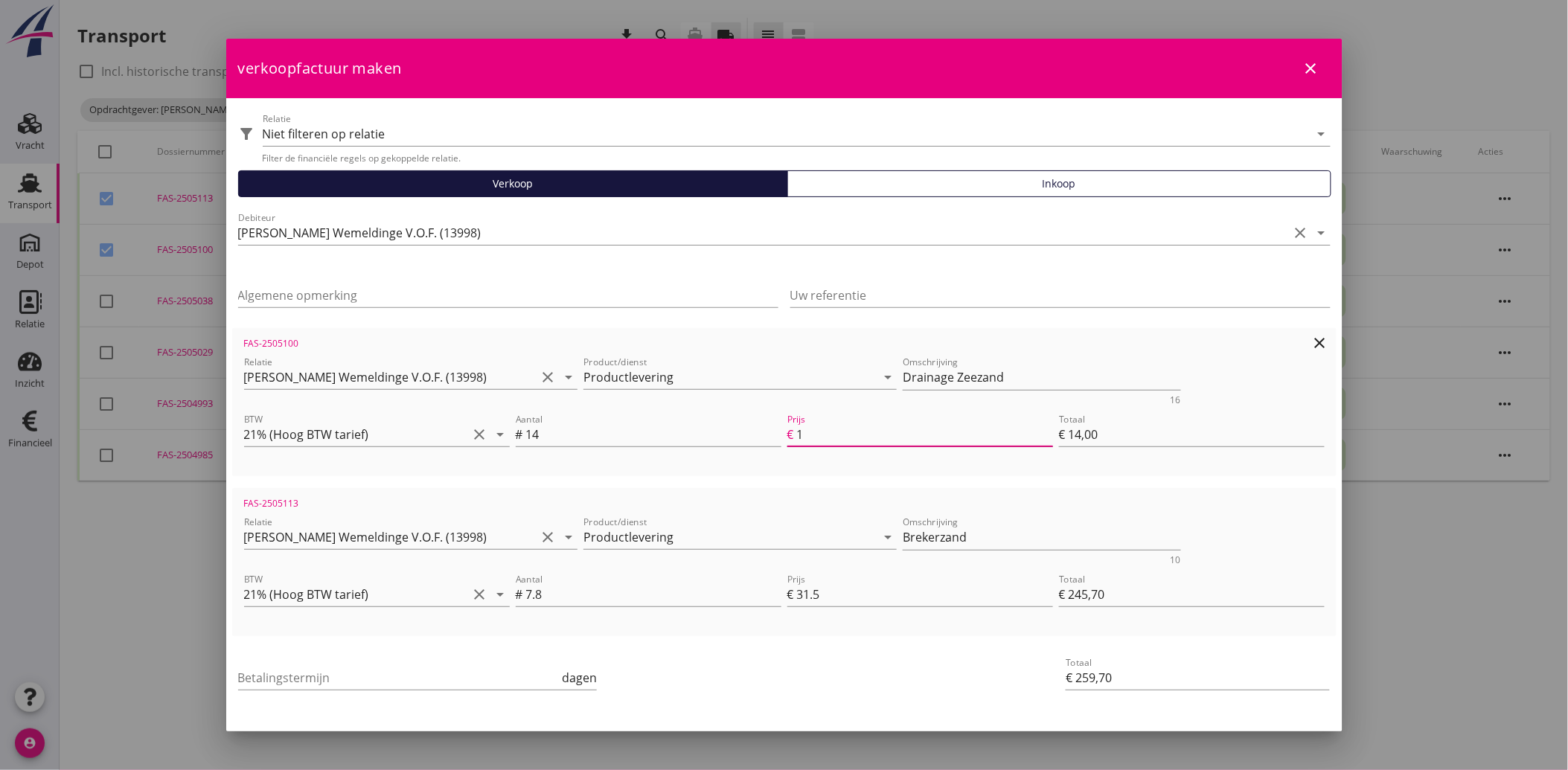
type input "16"
type input "€ 224,00"
type input "€ 469,70"
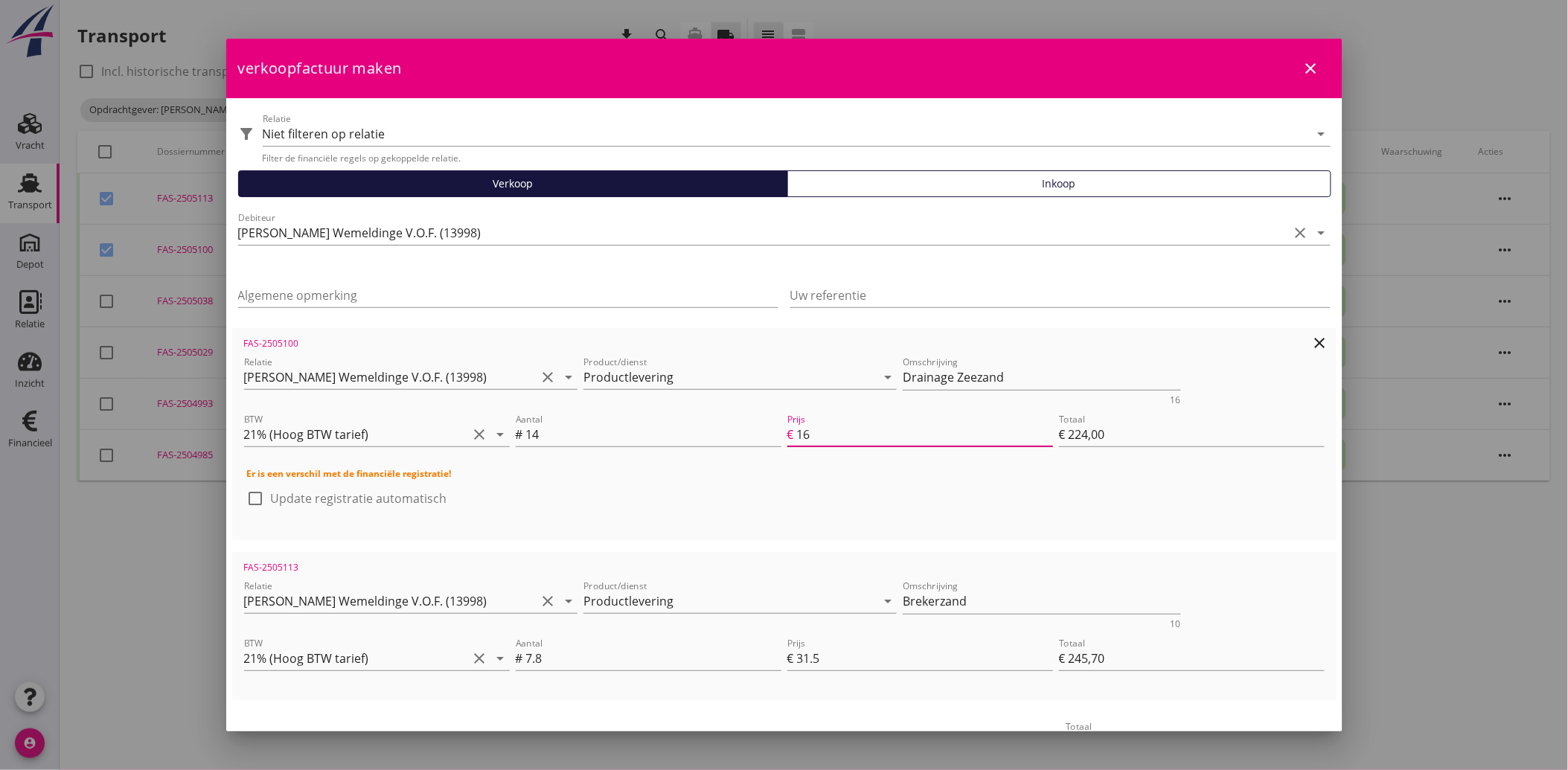
type input "16.5"
type input "€ 231,00"
type input "€ 476,70"
type input "16.50"
click at [874, 501] on div "check_box_outline_blank Update registratie automatisch" at bounding box center [784, 506] width 1074 height 39
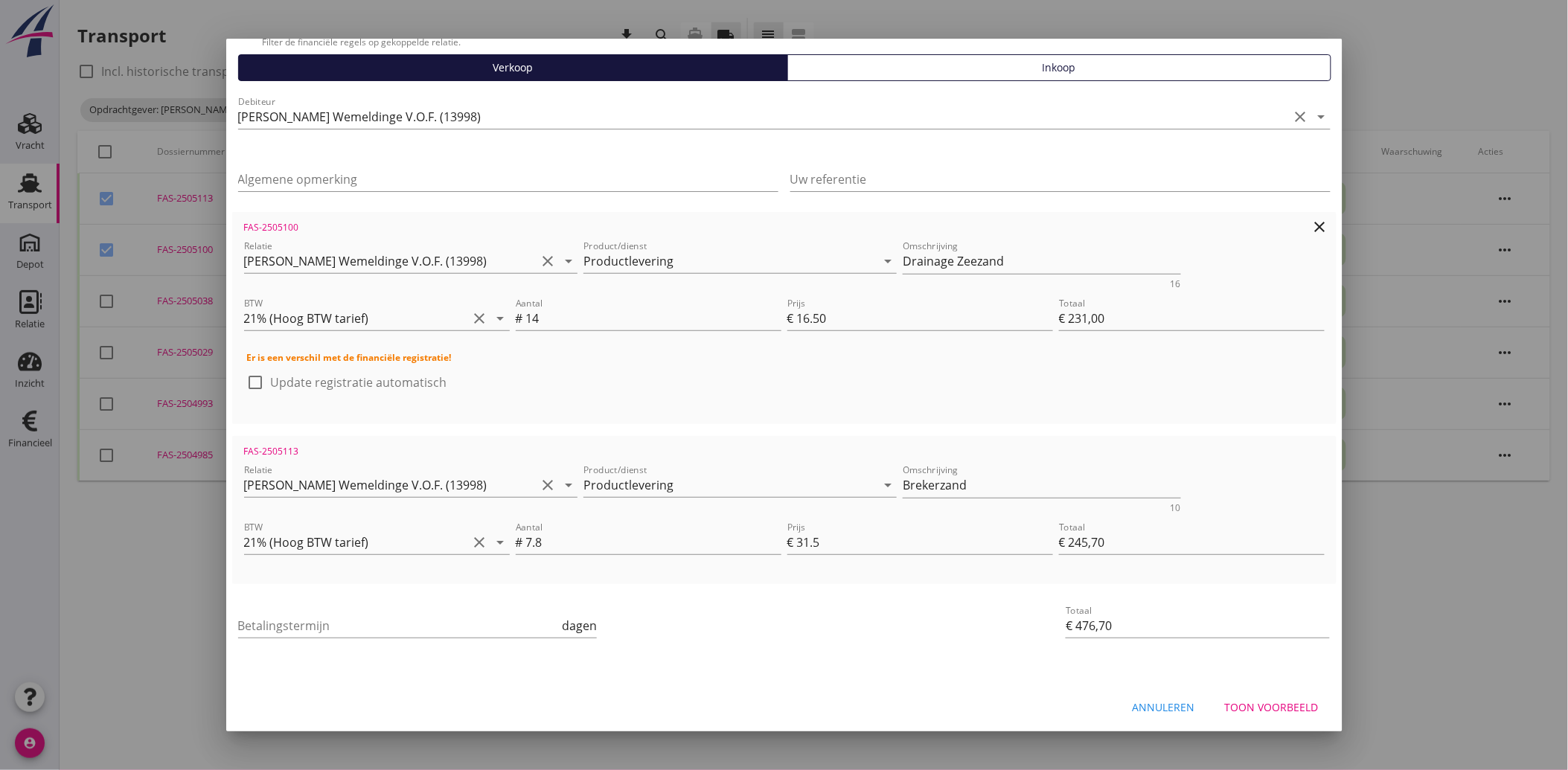
scroll to position [119, 0]
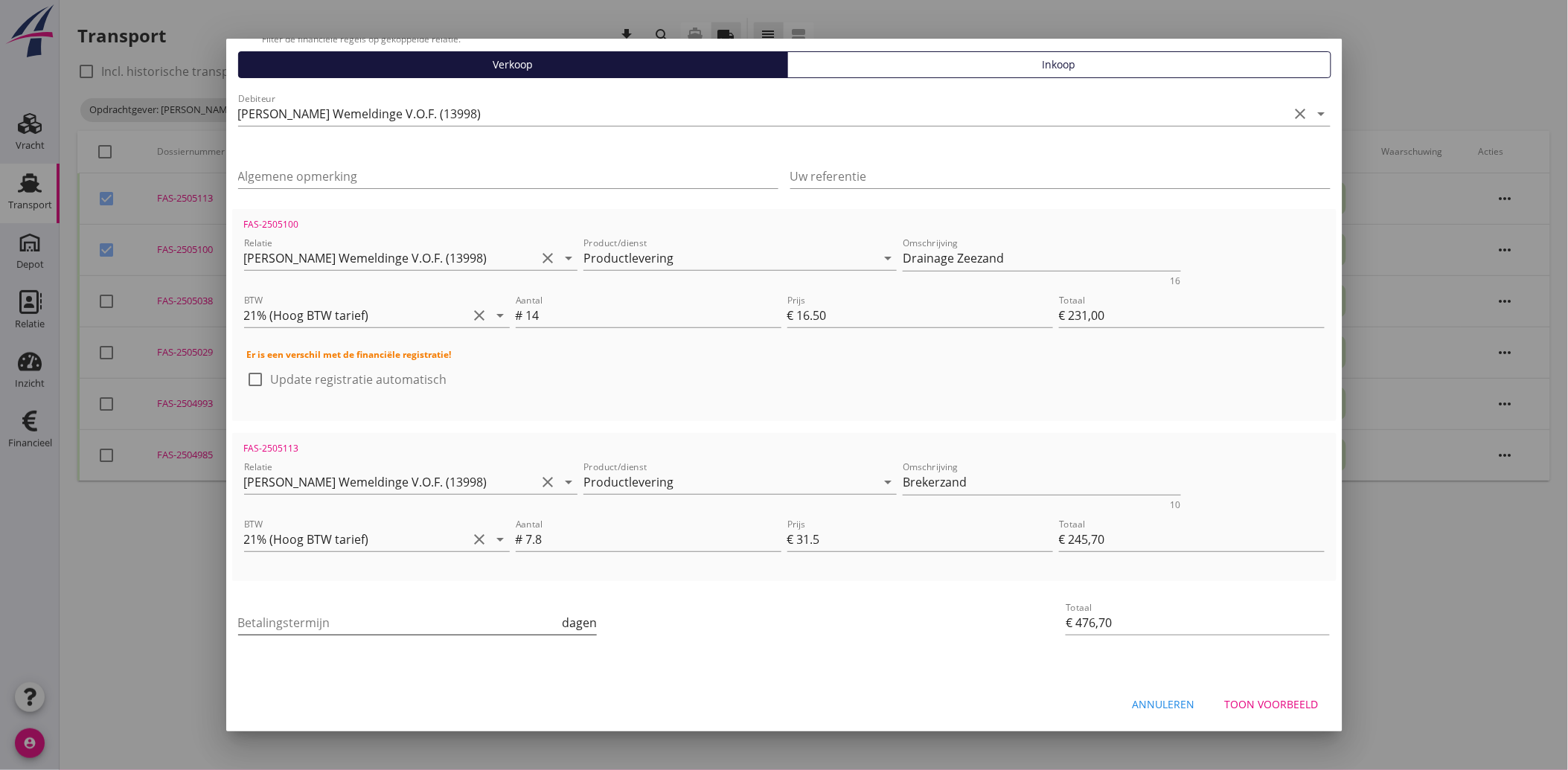
click at [310, 628] on input "Betalingstermijn" at bounding box center [398, 623] width 321 height 24
type input "30"
click at [664, 652] on div "Betalingstermijn 30 dagen" at bounding box center [600, 624] width 736 height 63
click at [1225, 699] on div "Toon voorbeeld" at bounding box center [1271, 705] width 94 height 16
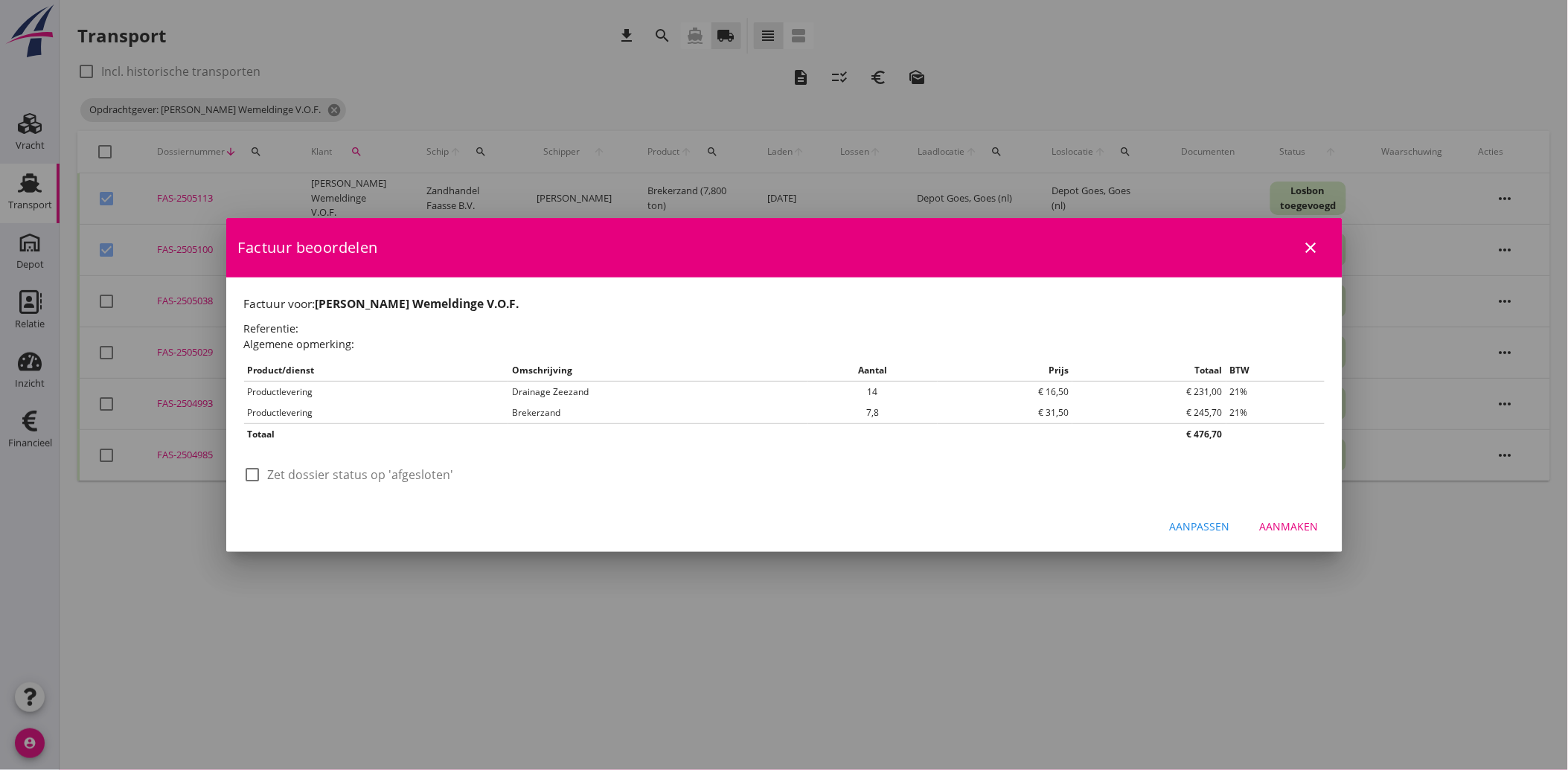
scroll to position [0, 0]
drag, startPoint x: 257, startPoint y: 471, endPoint x: 268, endPoint y: 481, distance: 14.9
click at [257, 472] on div at bounding box center [253, 475] width 25 height 25
checkbox input "true"
click at [1281, 523] on div "Aanmaken" at bounding box center [1289, 527] width 59 height 16
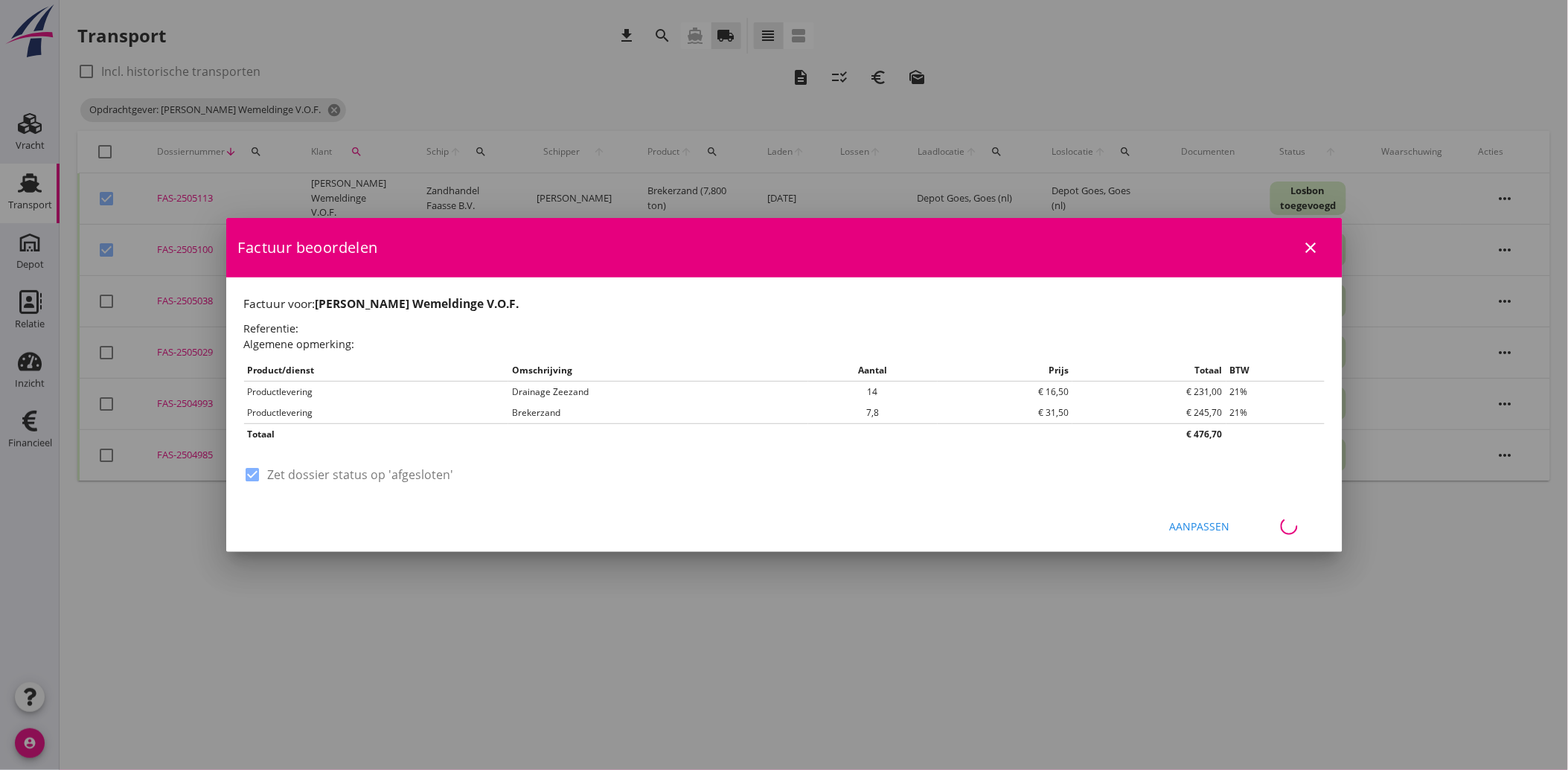
checkbox input "false"
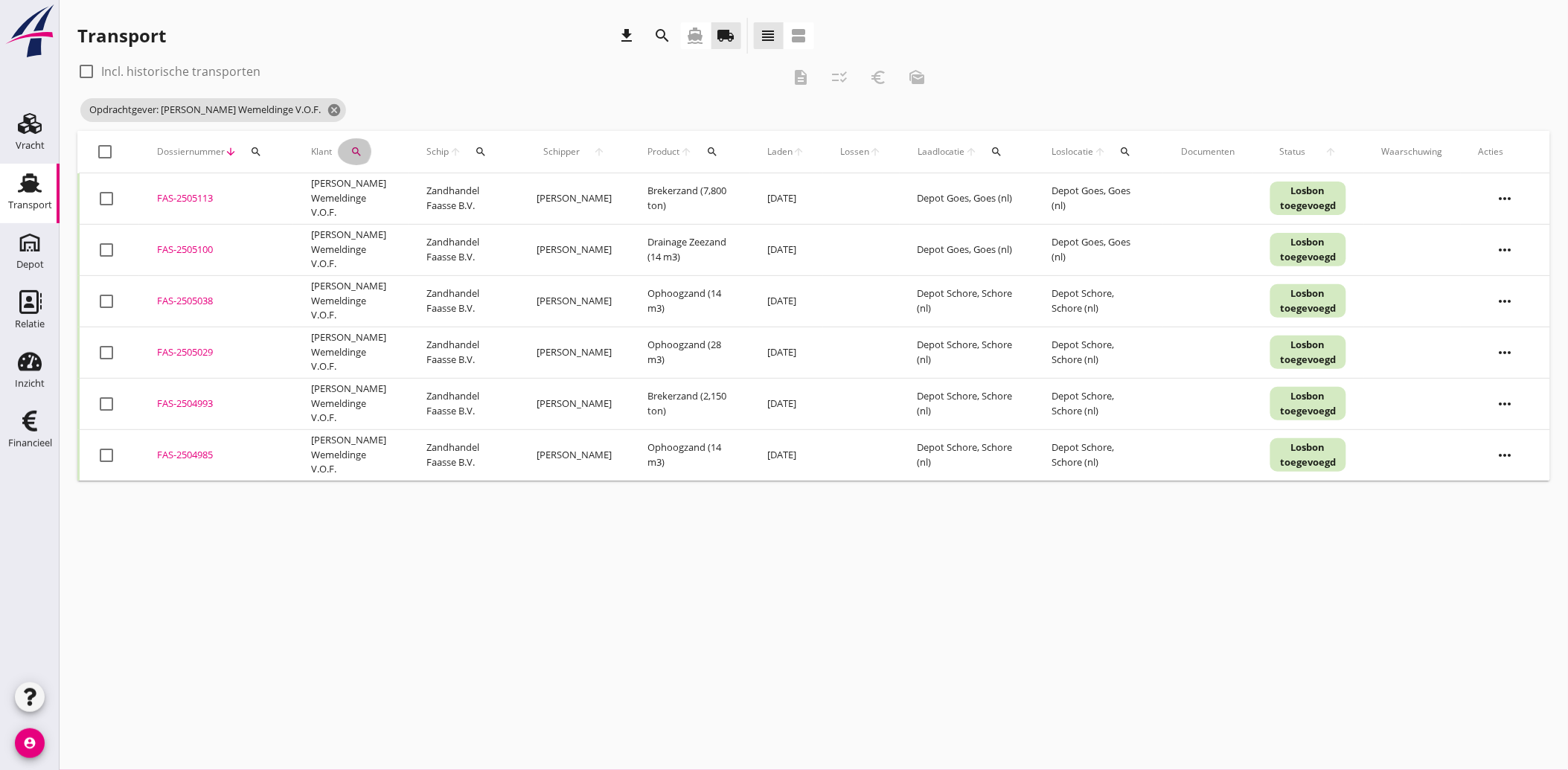
click at [352, 157] on icon "search" at bounding box center [356, 152] width 12 height 12
click at [503, 189] on icon "clear" at bounding box center [510, 194] width 18 height 18
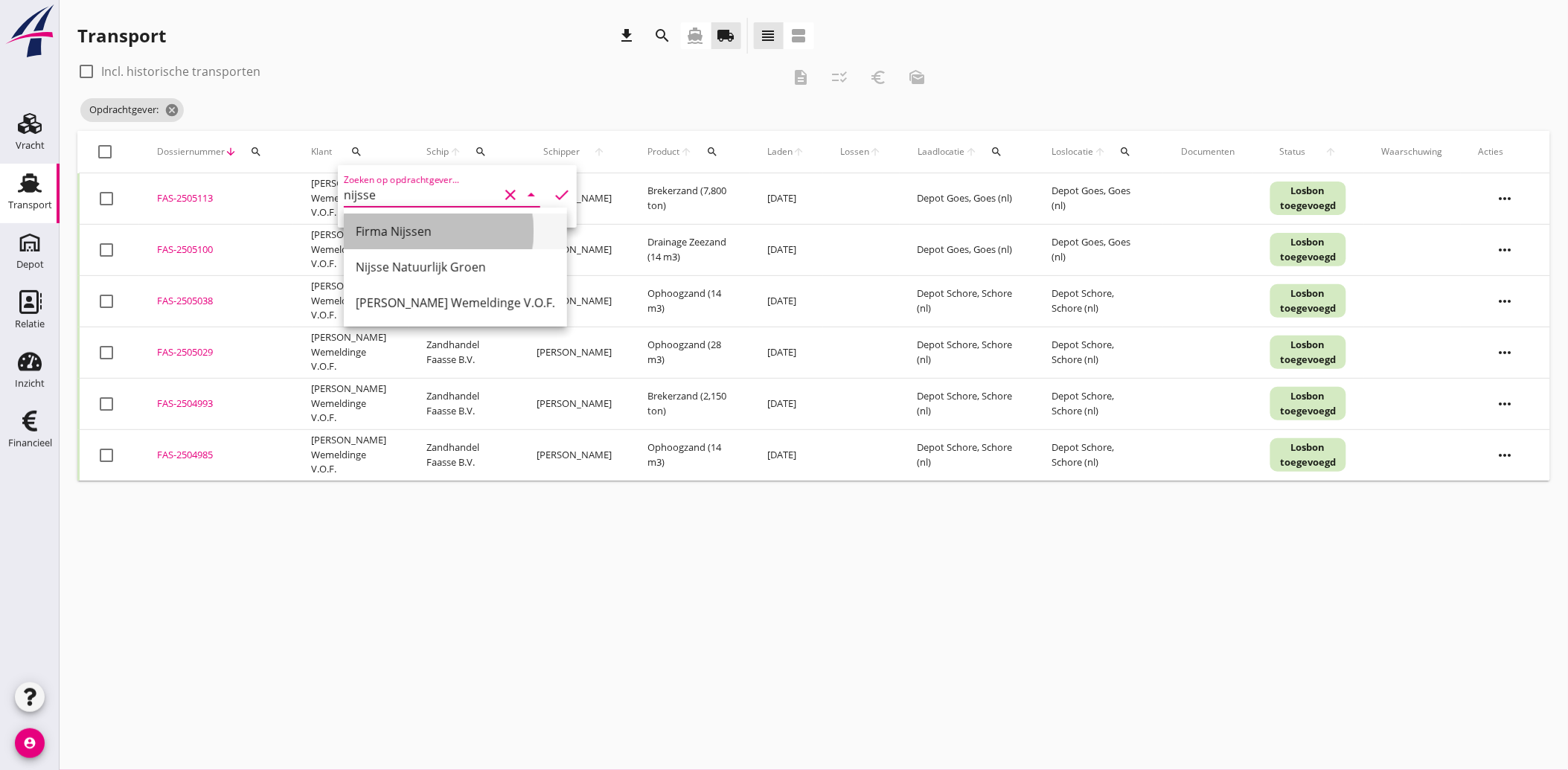
click at [457, 224] on div "Firma Nijssen" at bounding box center [455, 231] width 199 height 18
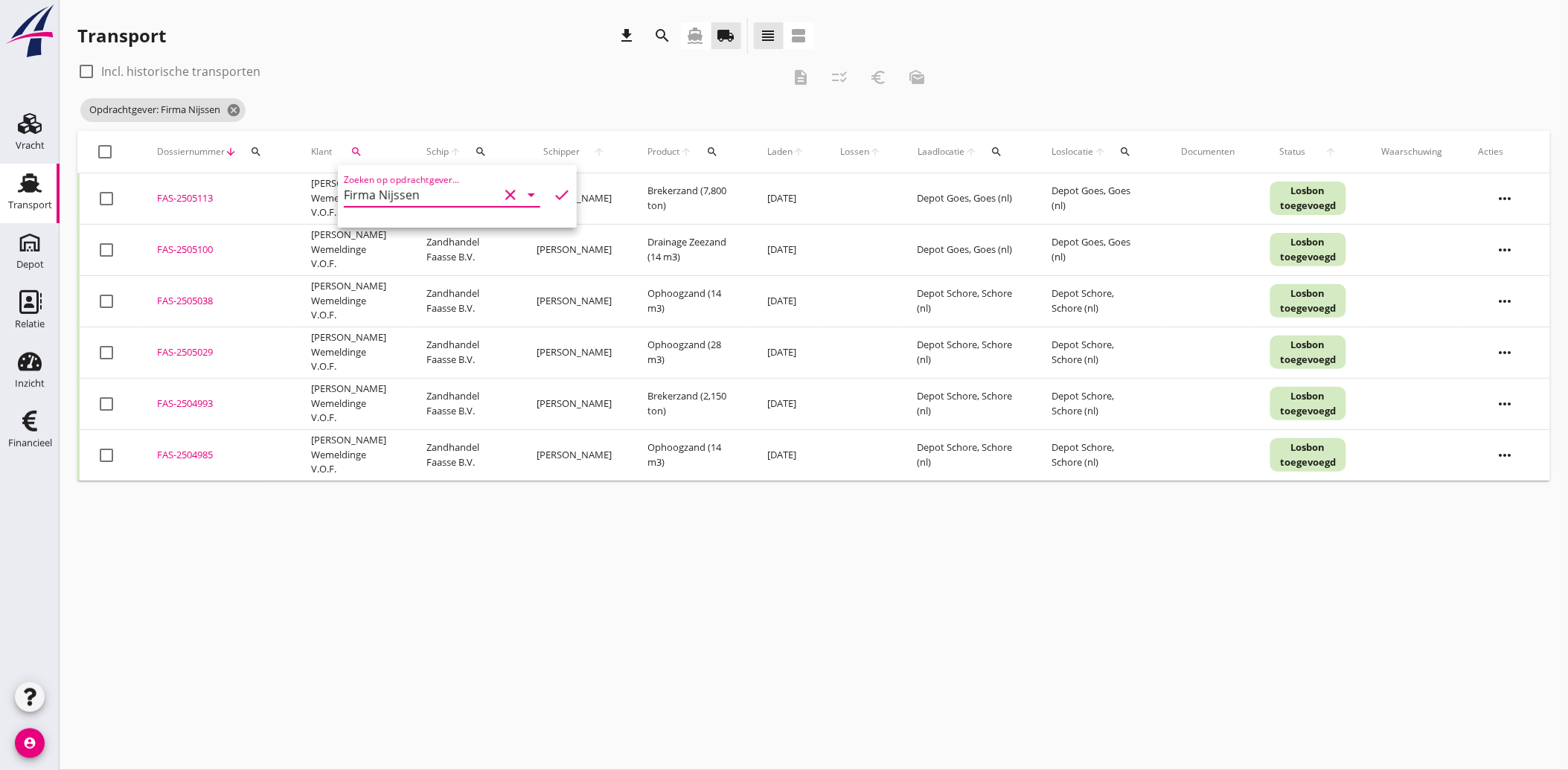
type input "Firma Nijssen"
click at [553, 194] on icon "check" at bounding box center [562, 194] width 18 height 18
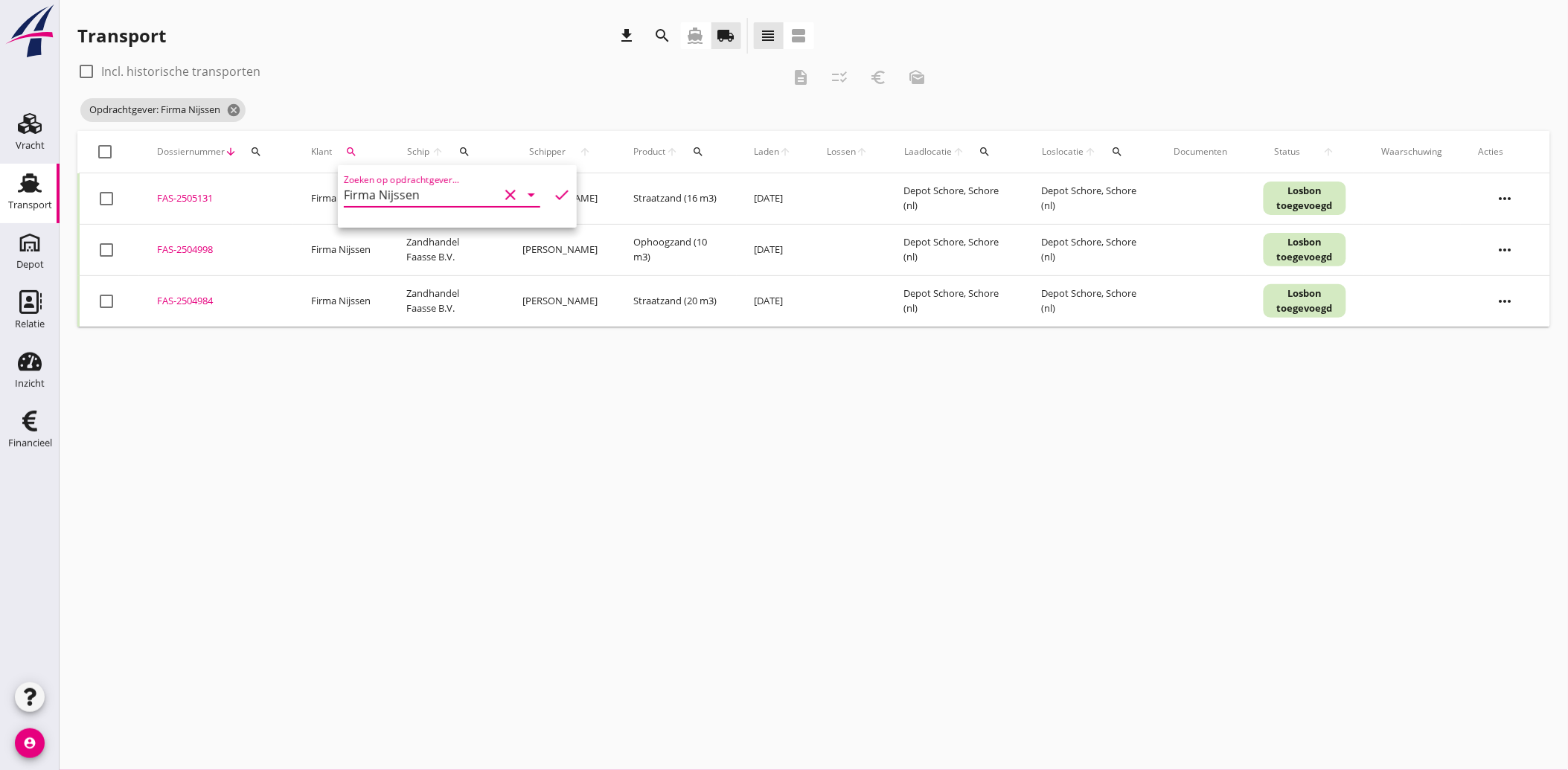
click at [106, 198] on div at bounding box center [106, 198] width 25 height 25
checkbox input "true"
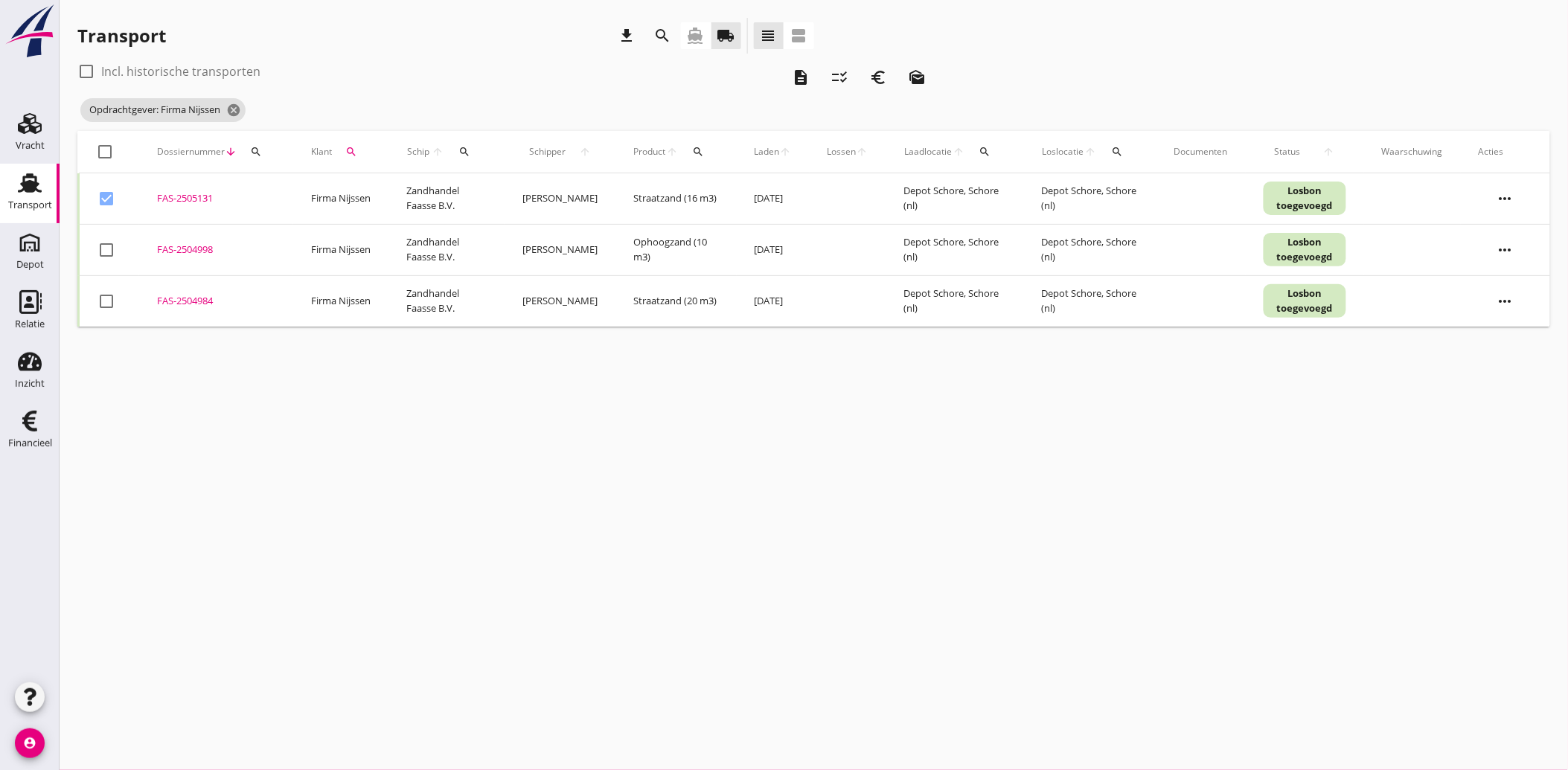
click at [102, 245] on div at bounding box center [106, 250] width 25 height 25
checkbox input "true"
click at [100, 293] on div at bounding box center [106, 302] width 25 height 25
checkbox input "true"
click at [878, 71] on icon "euro_symbol" at bounding box center [878, 77] width 18 height 18
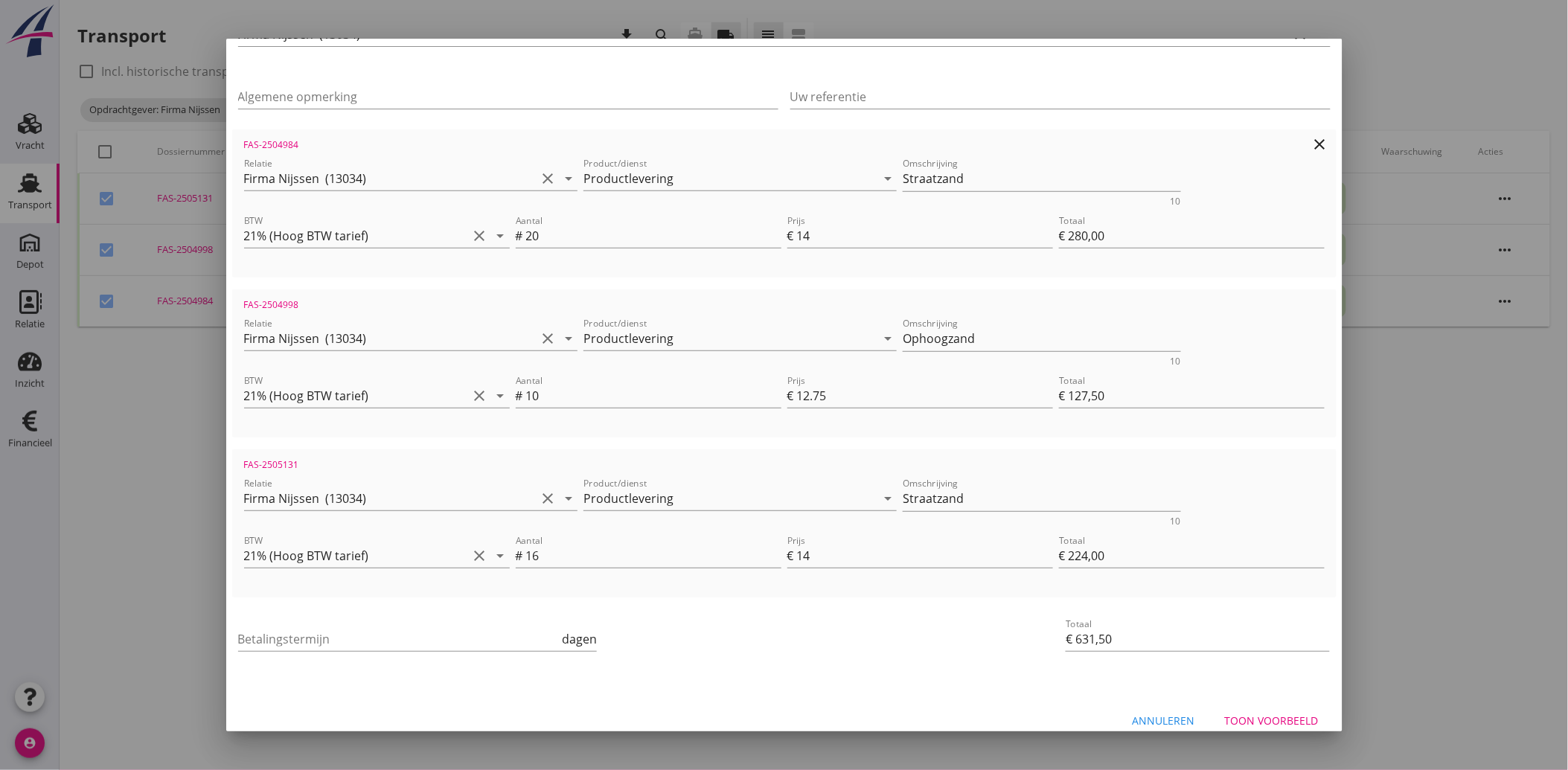
scroll to position [214, 0]
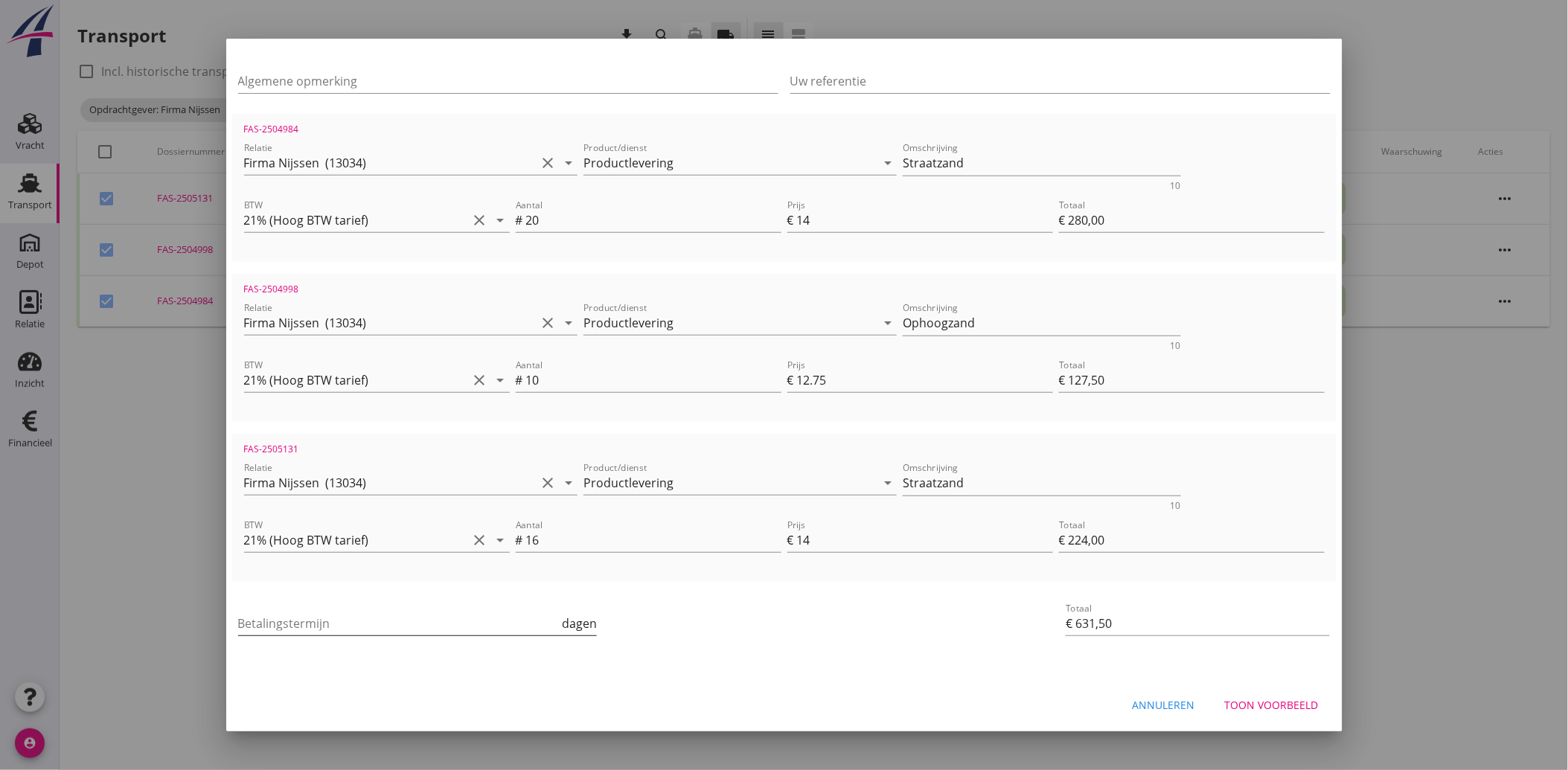
click at [326, 626] on input "Betalingstermijn" at bounding box center [398, 624] width 321 height 24
type input "30"
click at [754, 661] on div "priority_high De factuurregels hebben verschillende relaties. Weet je zeker dat…" at bounding box center [784, 662] width 1104 height 12
click at [1234, 702] on div "Toon voorbeeld" at bounding box center [1271, 706] width 94 height 16
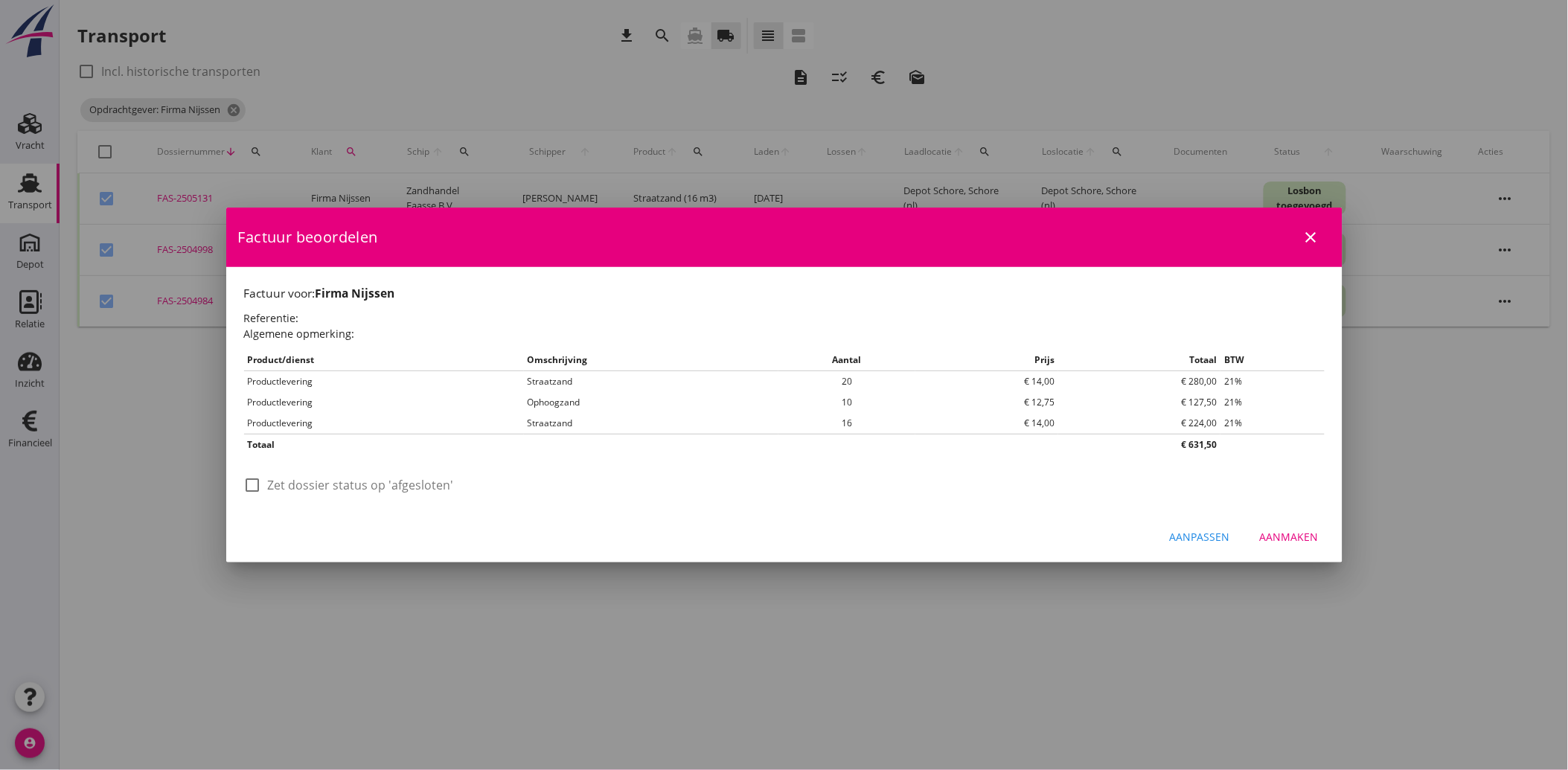
scroll to position [0, 0]
click at [249, 487] on div at bounding box center [253, 485] width 25 height 25
checkbox input "true"
click at [1283, 541] on div "Aanmaken" at bounding box center [1289, 537] width 59 height 16
checkbox input "false"
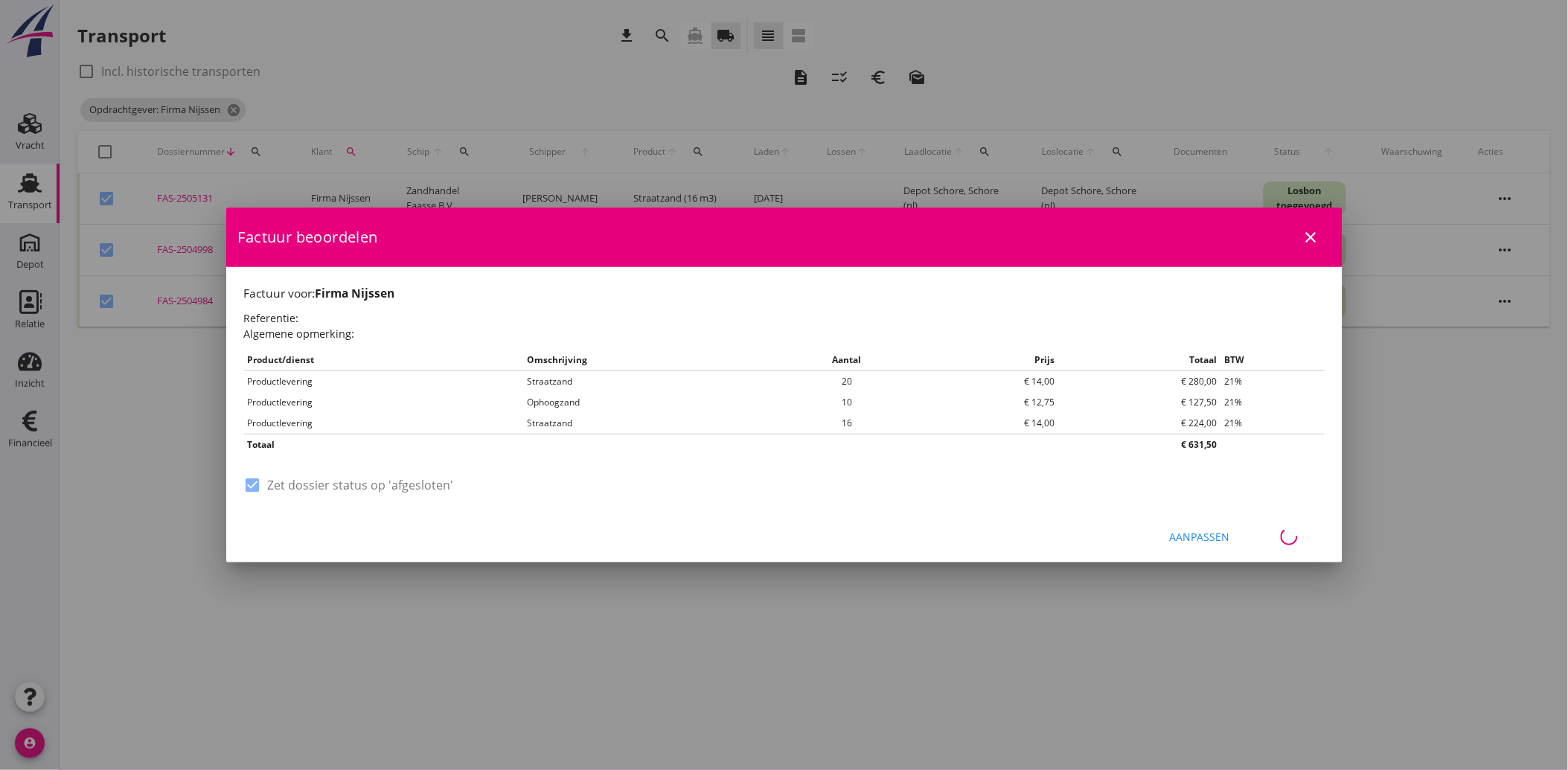
checkbox input "false"
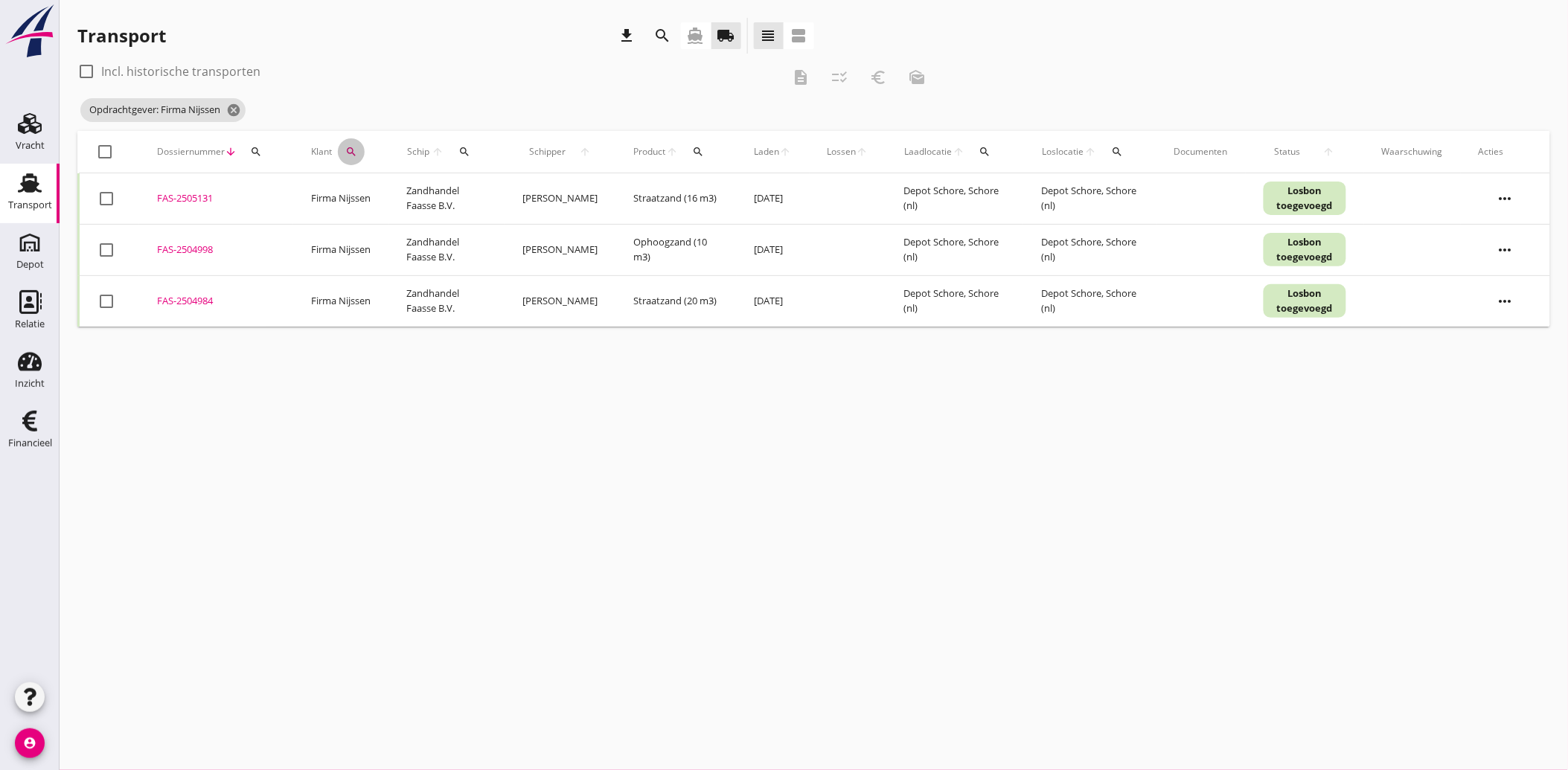
click at [347, 149] on icon "search" at bounding box center [351, 152] width 12 height 12
click at [507, 194] on icon "clear" at bounding box center [510, 194] width 18 height 18
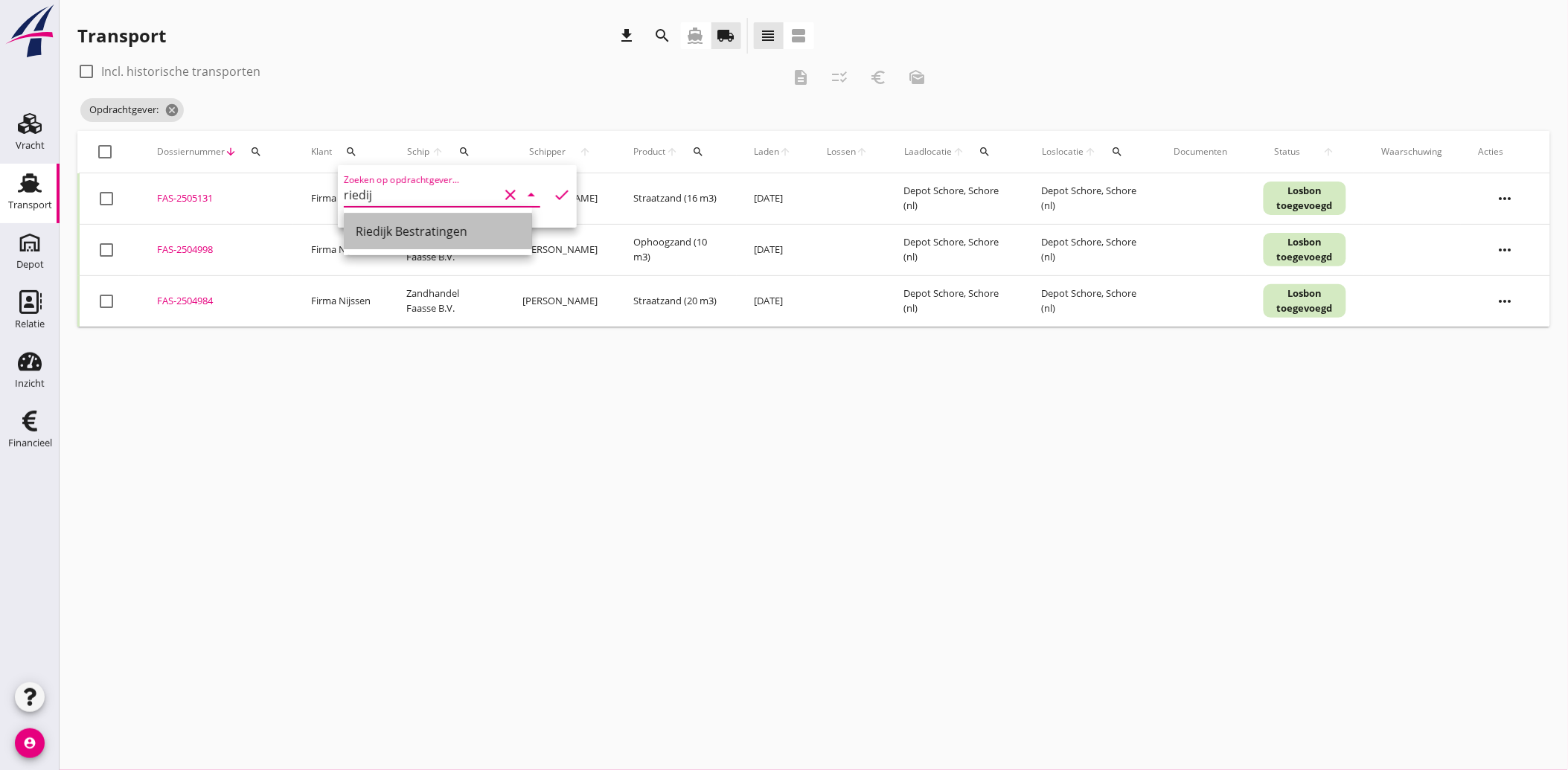
click at [437, 233] on div "Riedijk Bestratingen" at bounding box center [437, 231] width 164 height 18
type input "Riedijk Bestratingen"
click at [553, 194] on icon "check" at bounding box center [562, 194] width 18 height 18
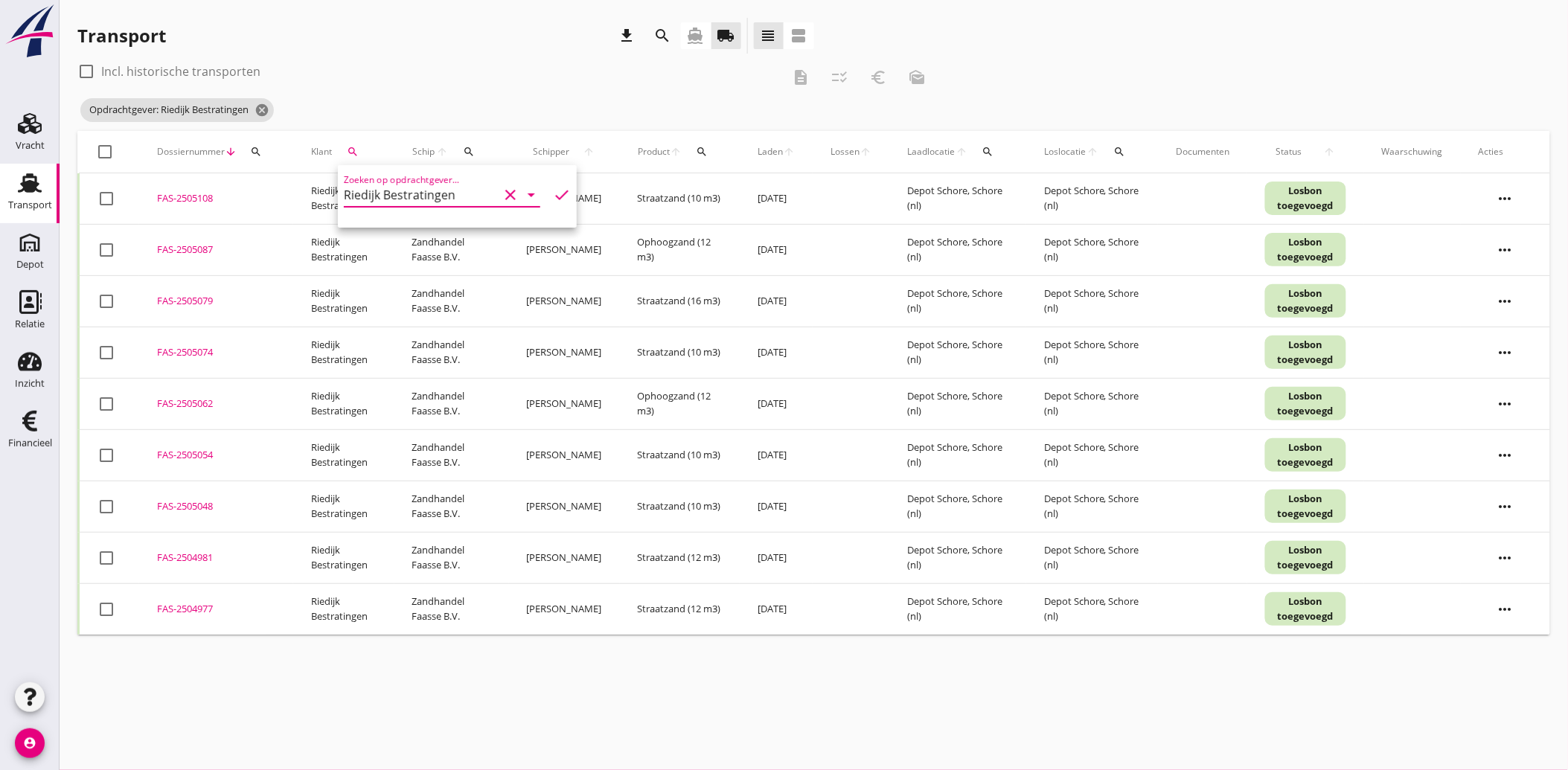
click at [107, 605] on div at bounding box center [106, 610] width 25 height 25
checkbox input "true"
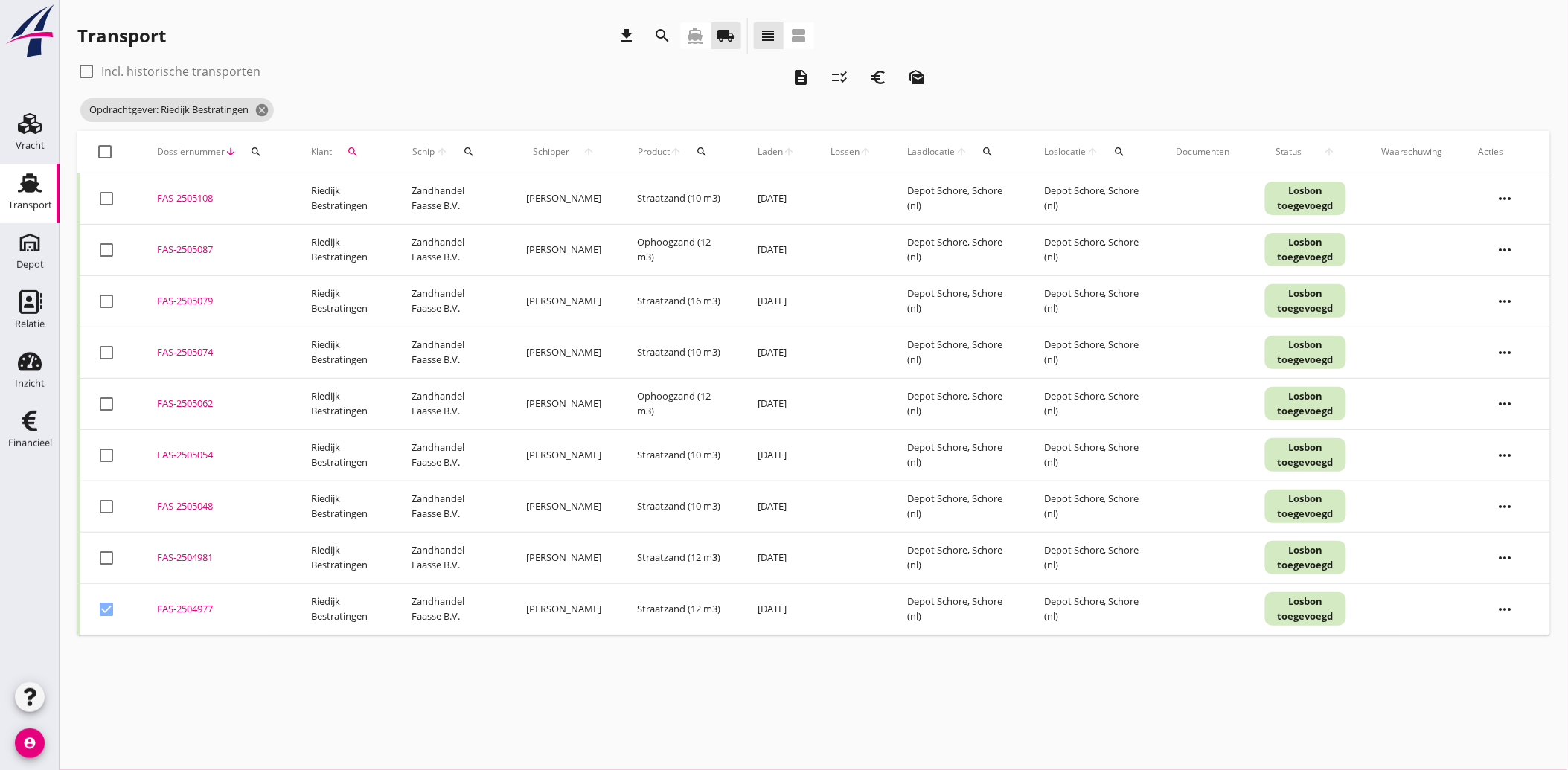
click at [102, 553] on div at bounding box center [106, 558] width 25 height 25
checkbox input "true"
click at [97, 503] on div at bounding box center [106, 507] width 25 height 25
checkbox input "true"
click at [102, 460] on div at bounding box center [106, 456] width 25 height 25
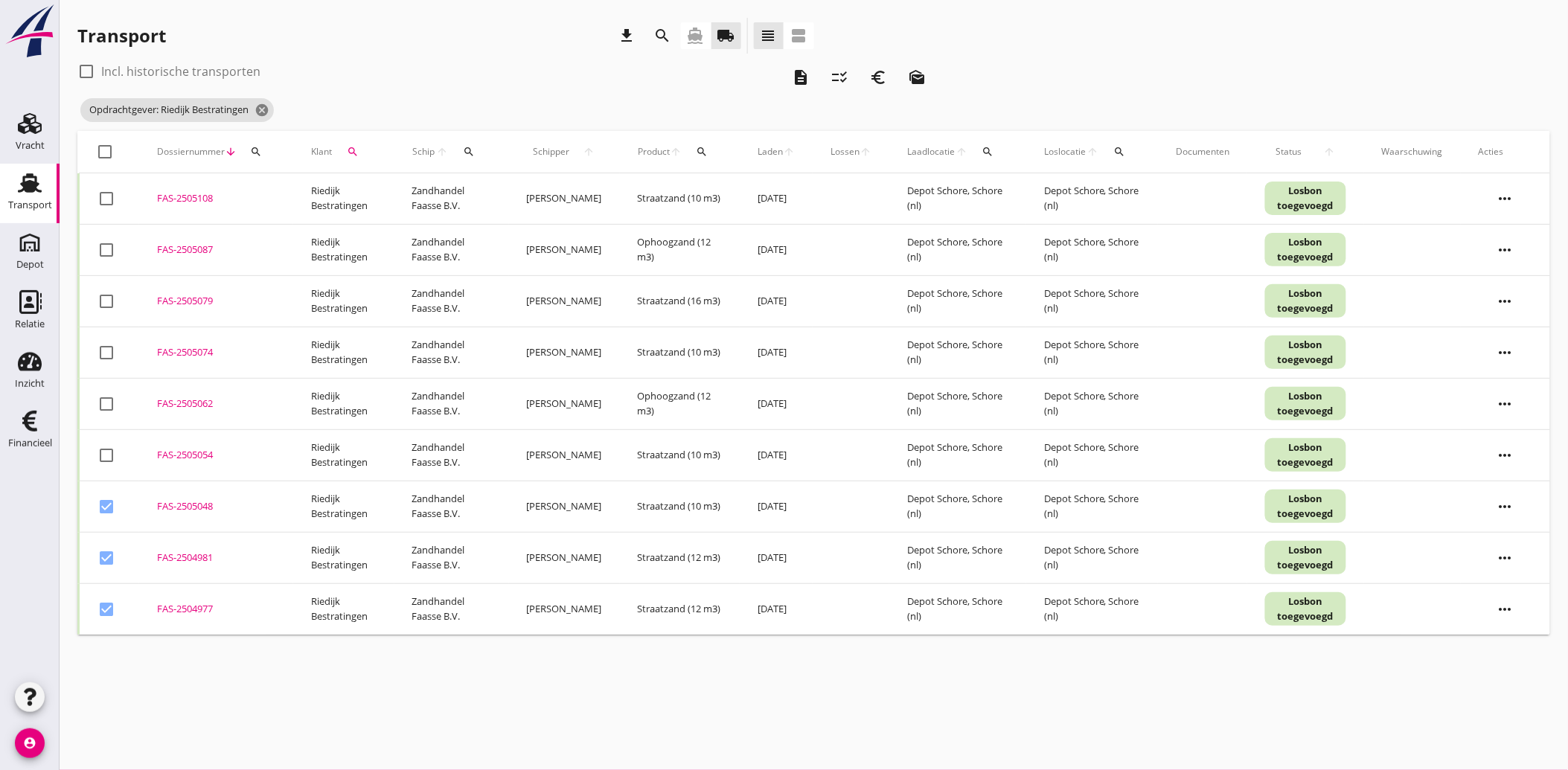
checkbox input "true"
click at [104, 406] on div at bounding box center [106, 404] width 25 height 25
checkbox input "true"
click at [101, 342] on div at bounding box center [106, 353] width 25 height 25
checkbox input "true"
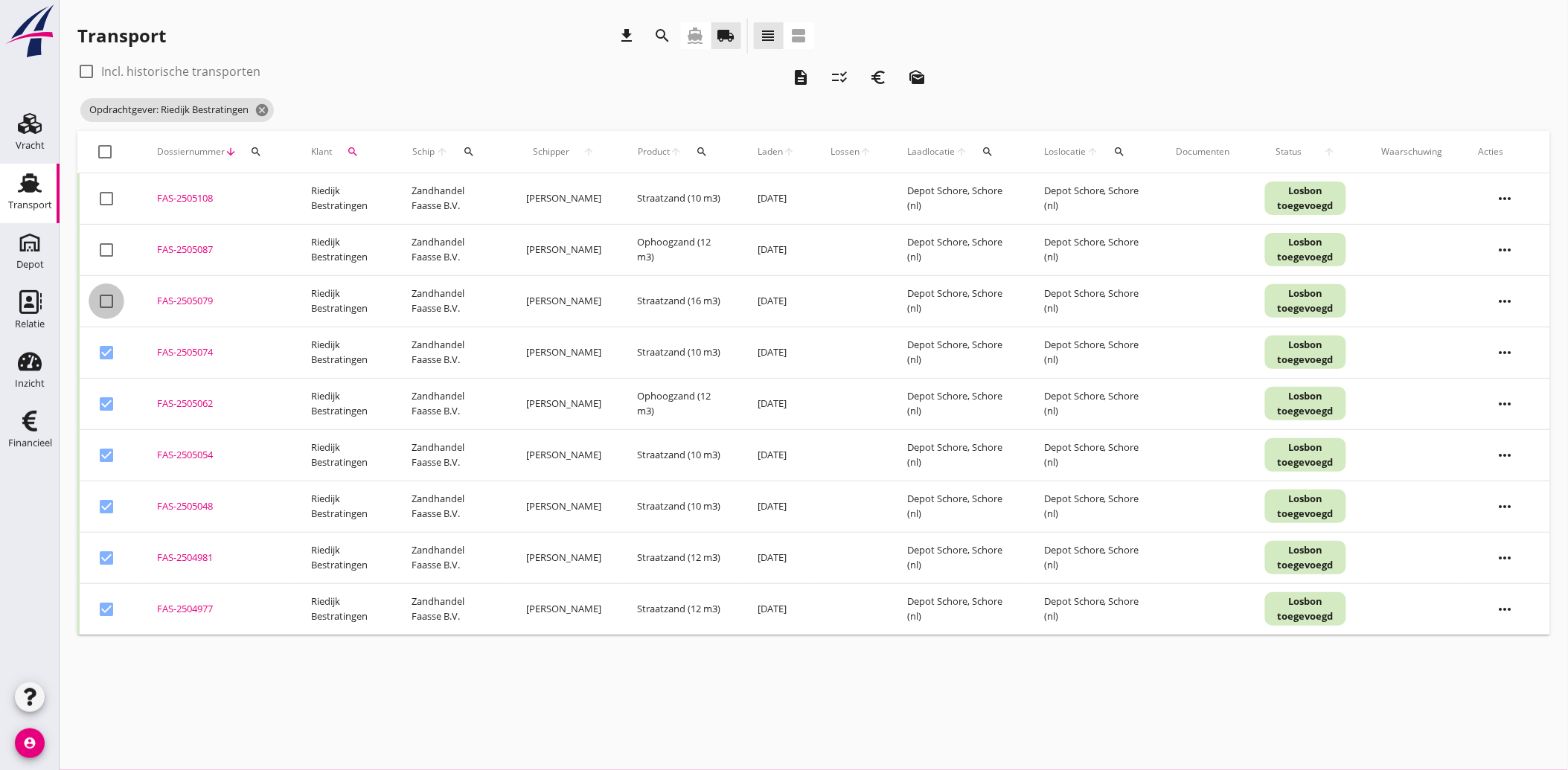
click at [104, 302] on div at bounding box center [106, 302] width 25 height 25
checkbox input "true"
click at [110, 251] on div at bounding box center [106, 250] width 25 height 25
checkbox input "true"
click at [102, 202] on div at bounding box center [106, 198] width 25 height 25
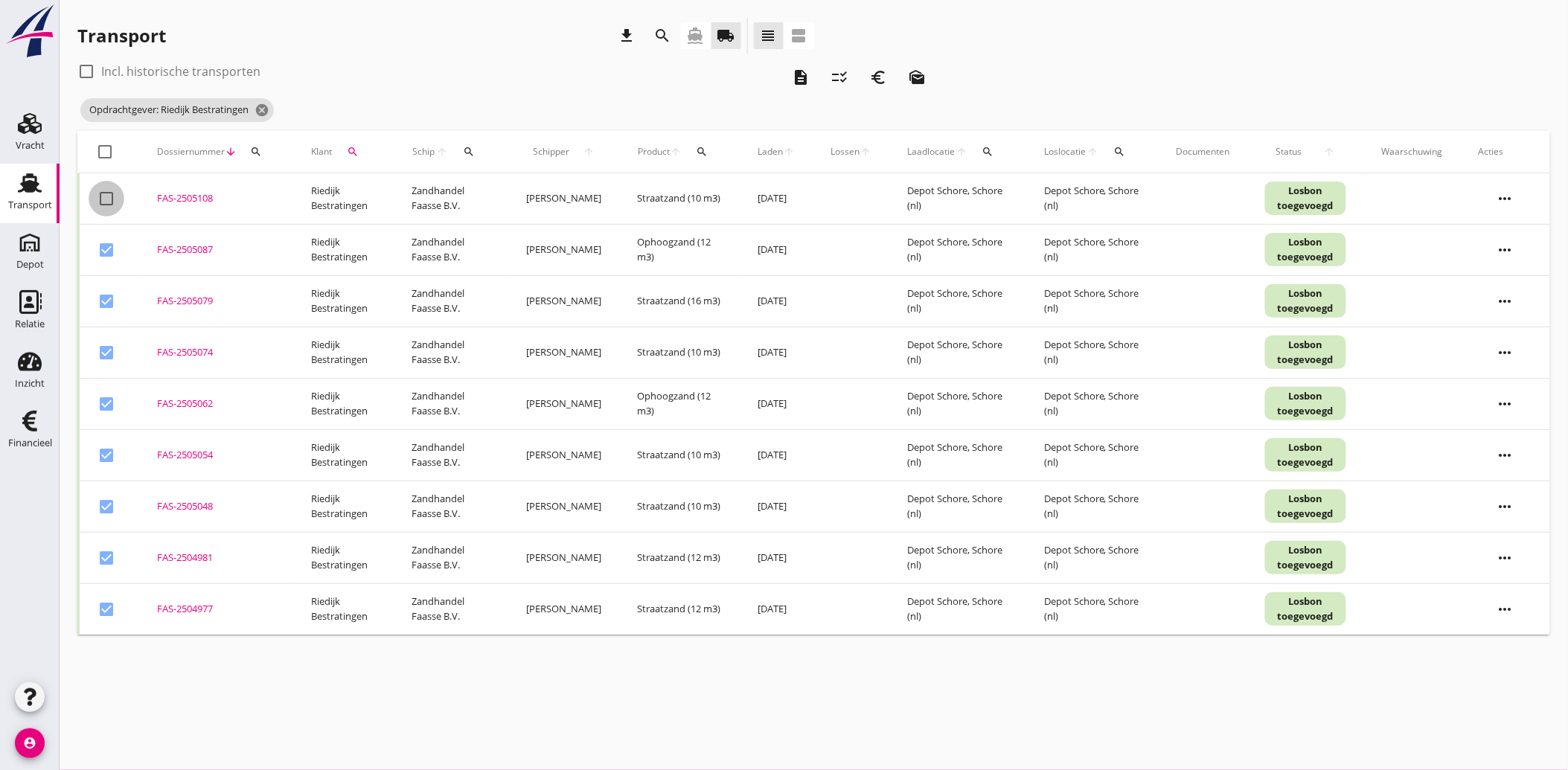
checkbox input "true"
click at [881, 73] on icon "euro_symbol" at bounding box center [878, 77] width 18 height 18
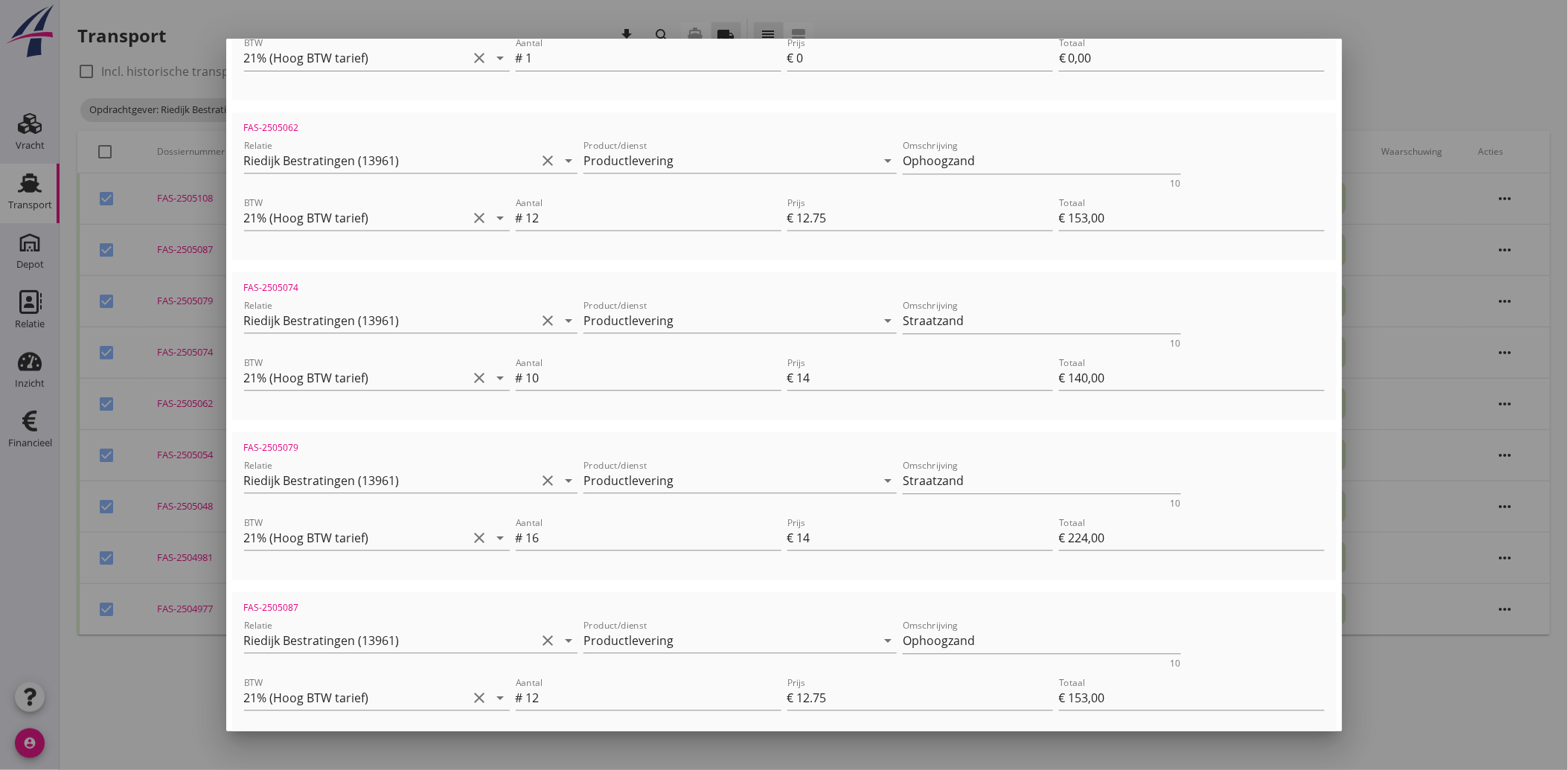
scroll to position [1334, 0]
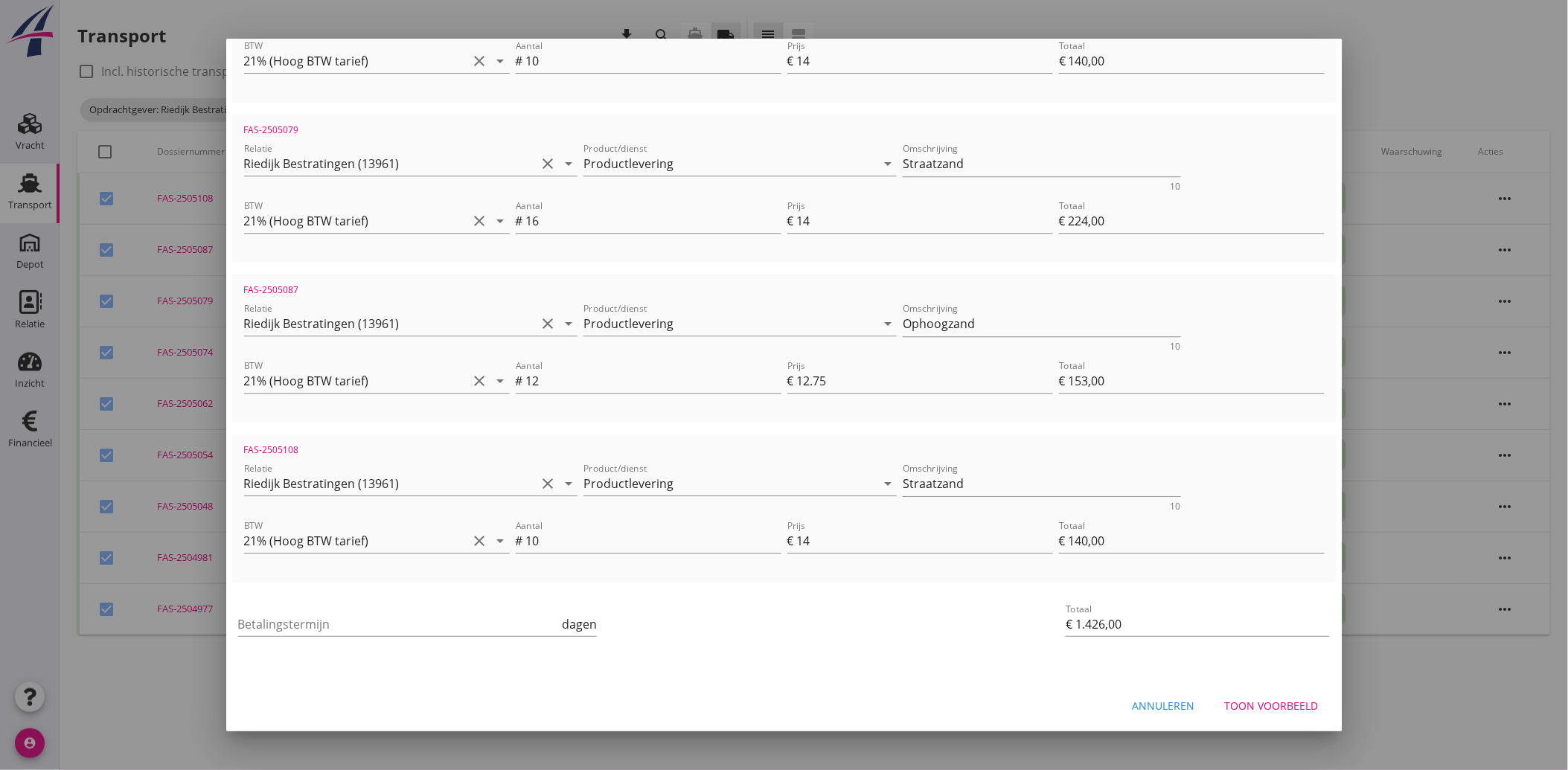
click at [1169, 709] on div "Annuleren" at bounding box center [1163, 706] width 63 height 16
checkbox input "false"
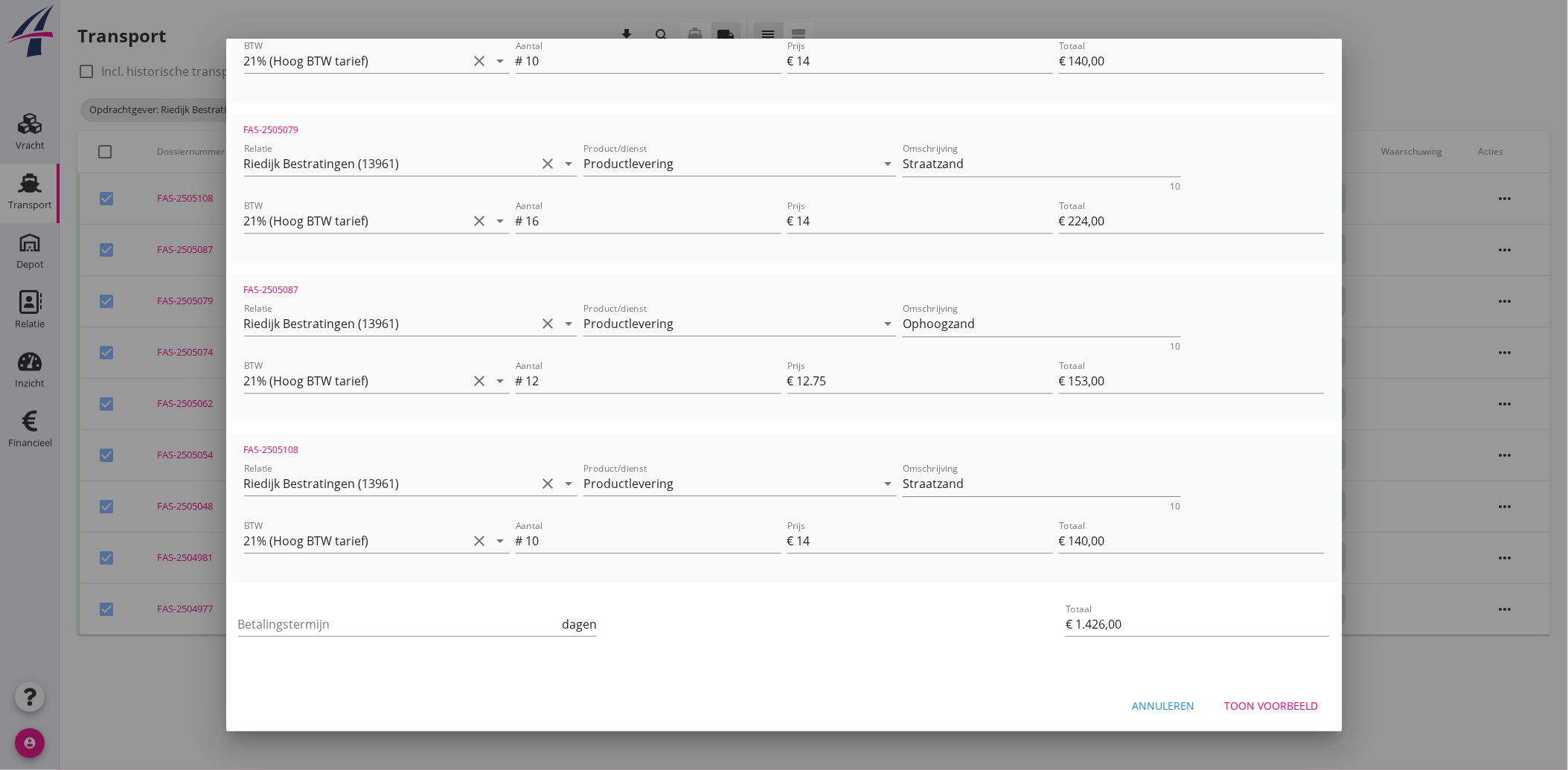
checkbox input "false"
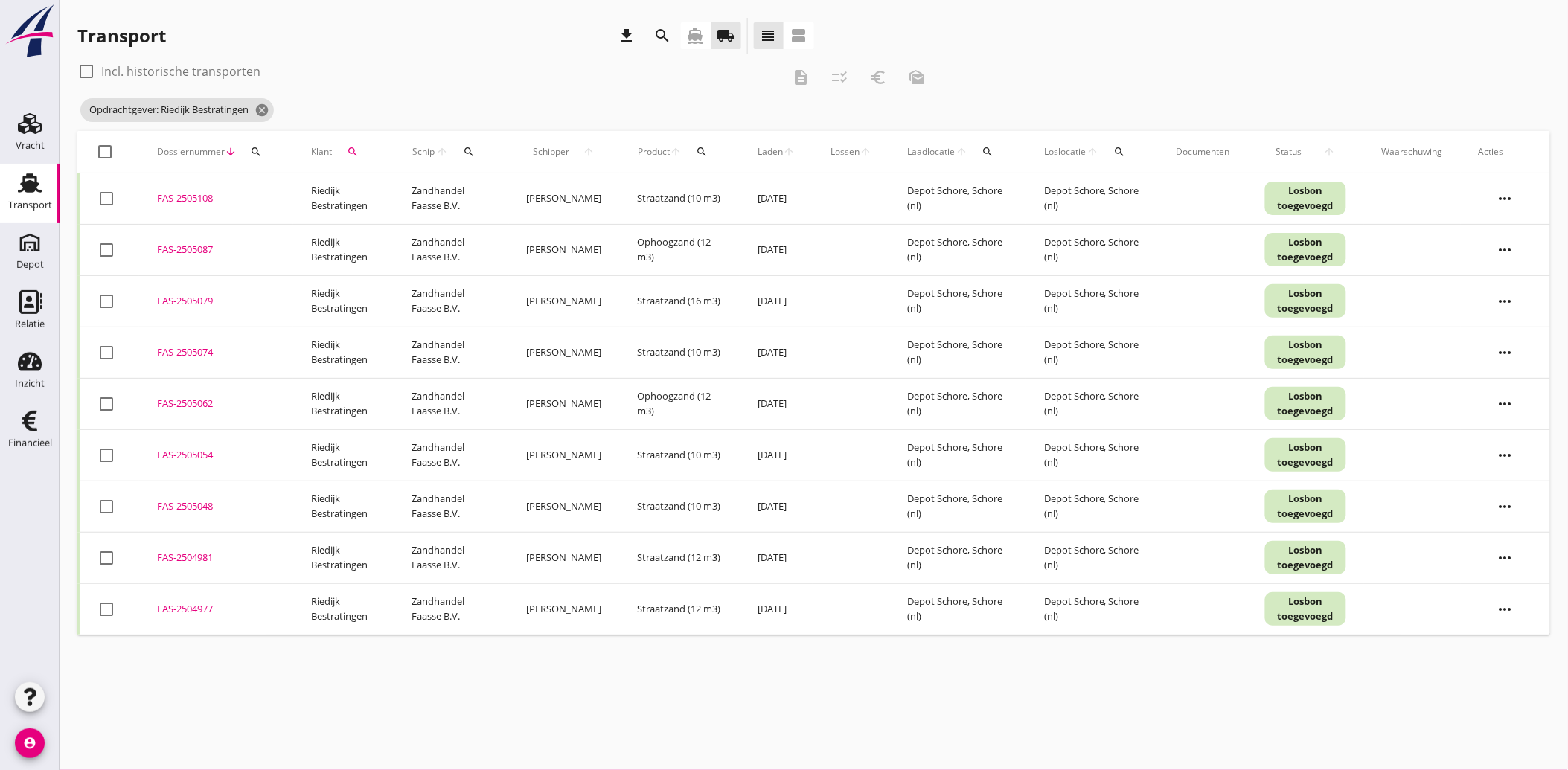
click at [110, 452] on div at bounding box center [106, 456] width 25 height 25
checkbox input "true"
click at [801, 75] on icon "description" at bounding box center [801, 77] width 18 height 18
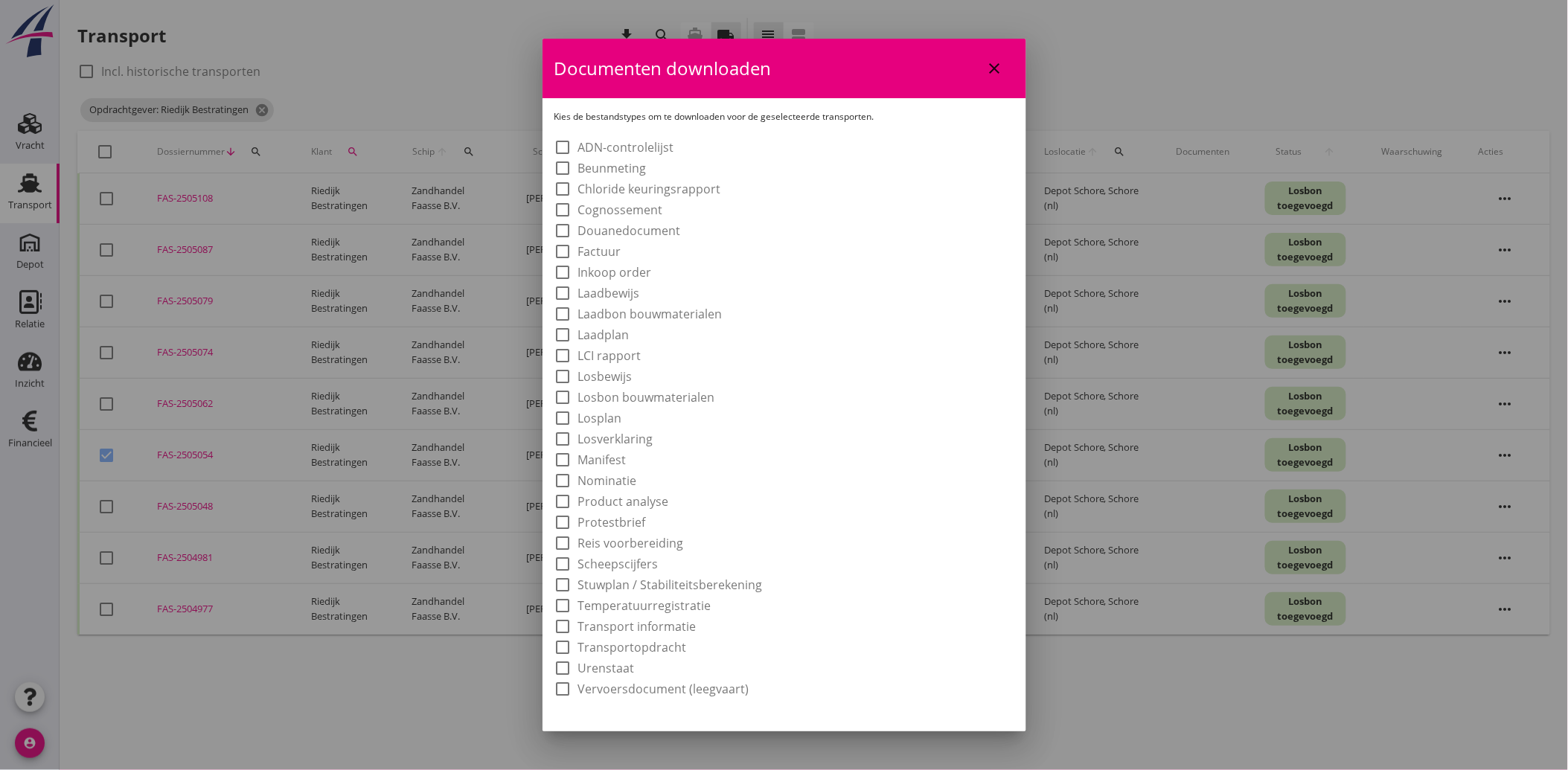
click at [636, 315] on label "Laadbon bouwmaterialen" at bounding box center [651, 314] width 144 height 15
checkbox input "true"
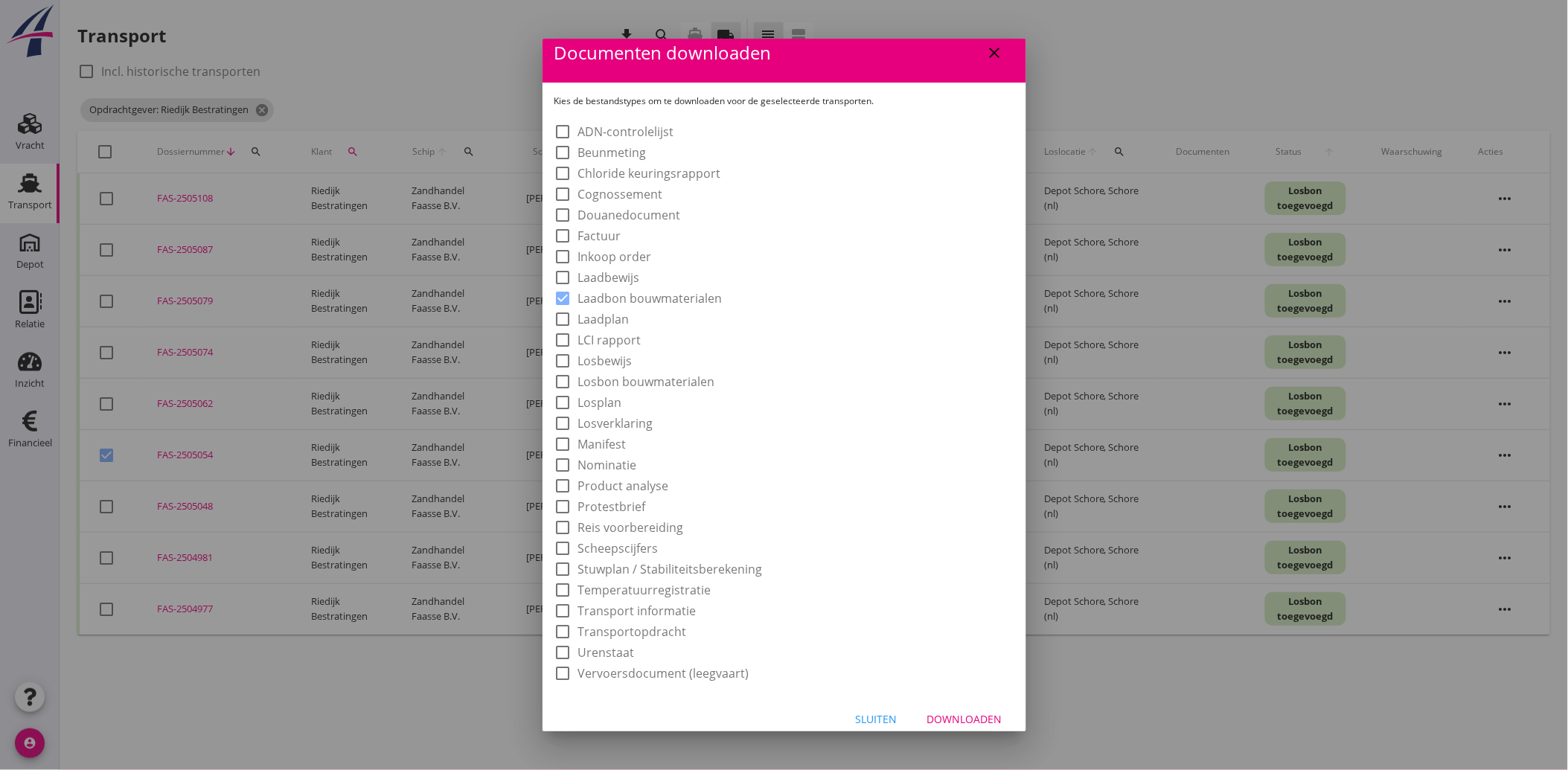
scroll to position [28, 0]
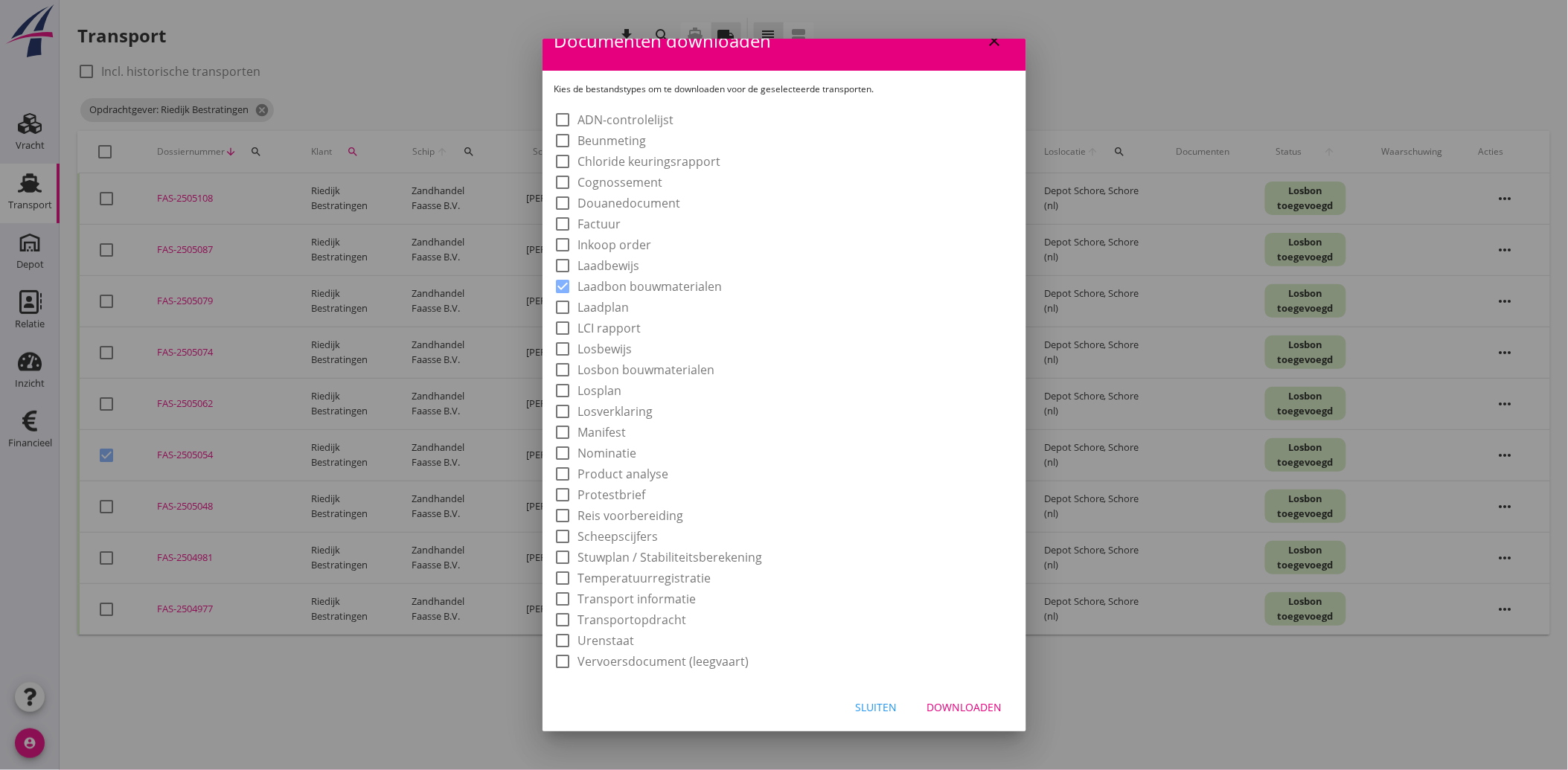
click at [948, 702] on div "Downloaden" at bounding box center [964, 707] width 75 height 16
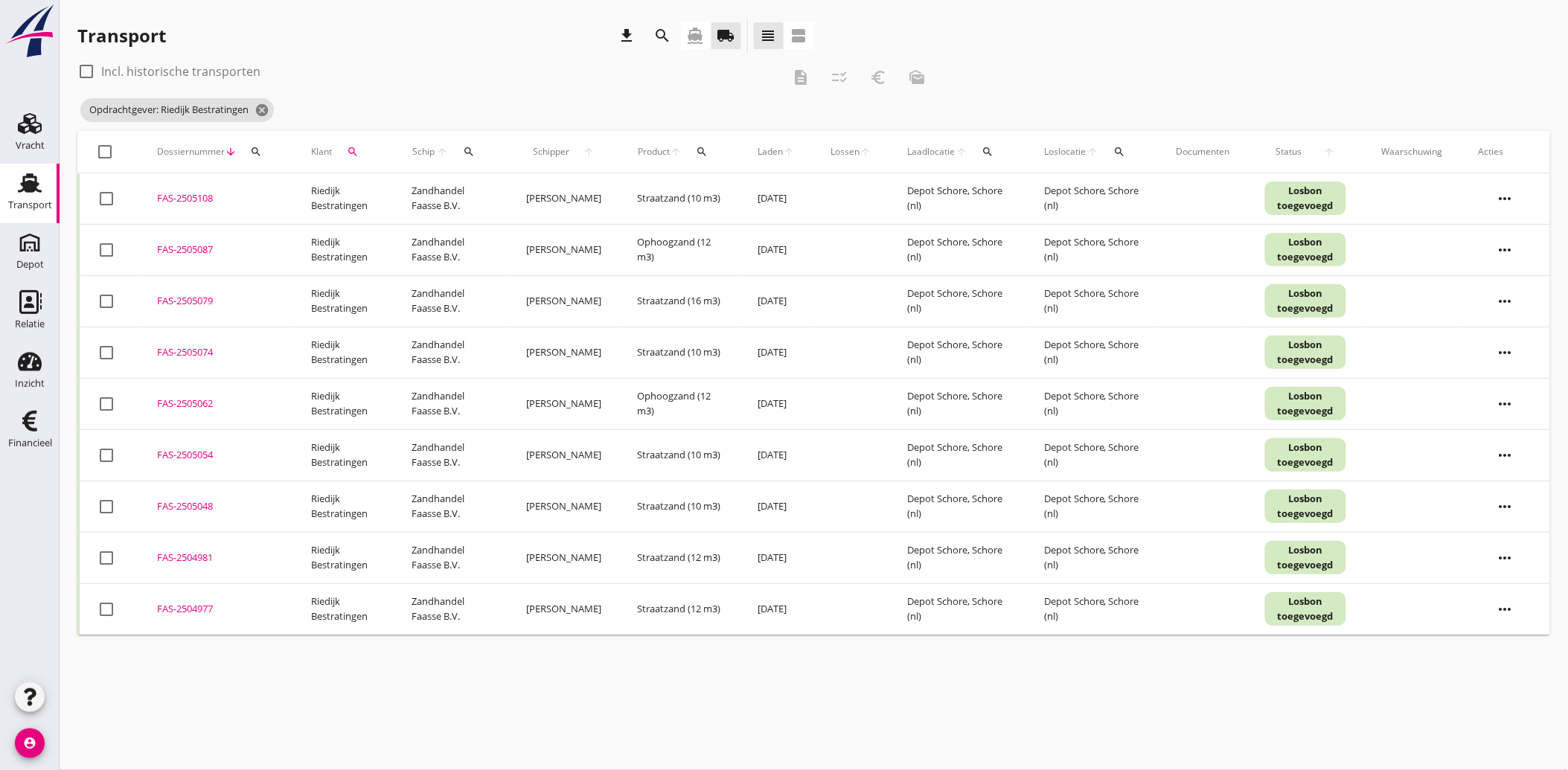
checkbox input "false"
click at [98, 149] on div at bounding box center [106, 152] width 25 height 25
checkbox input "true"
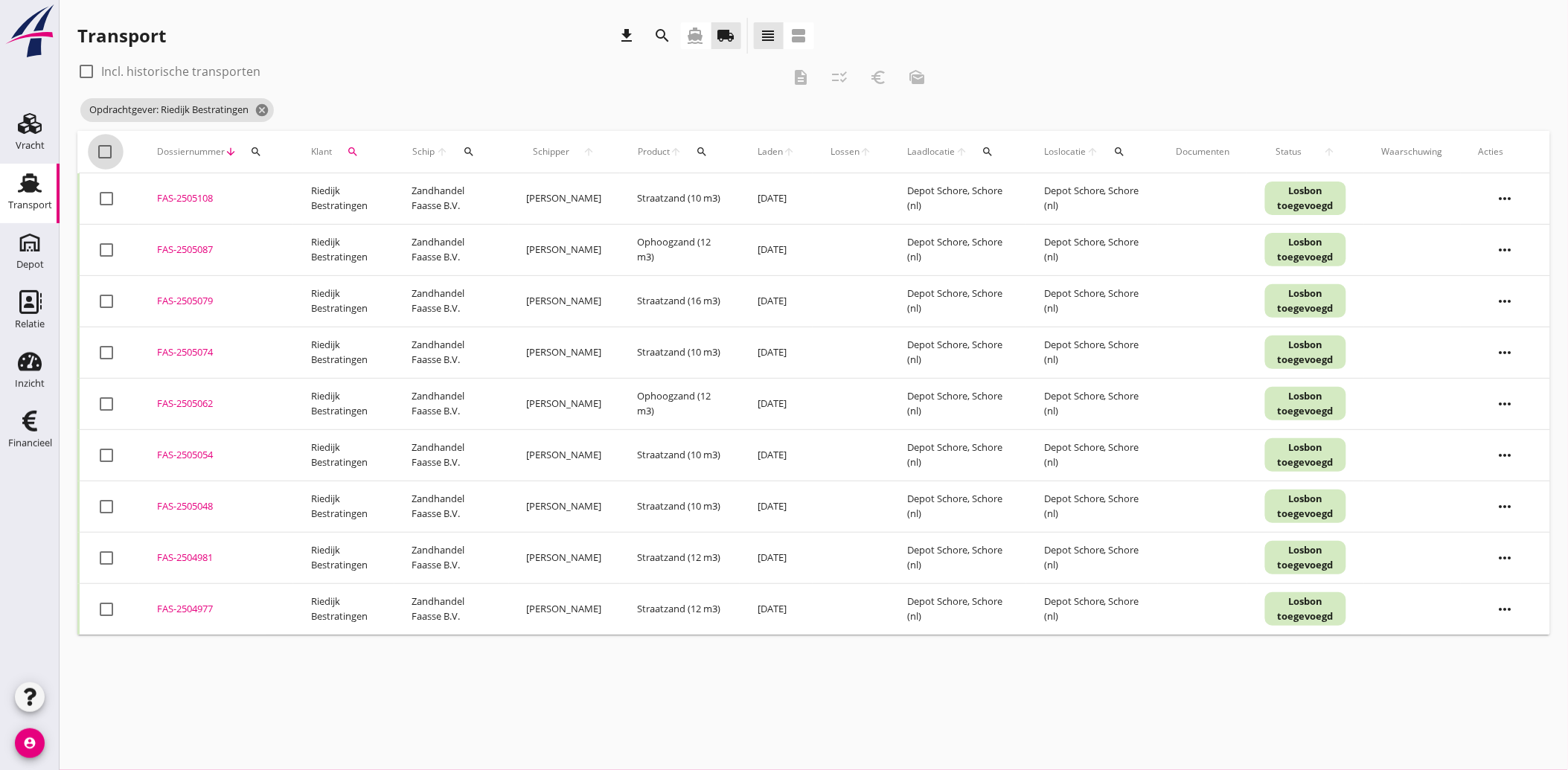
checkbox input "true"
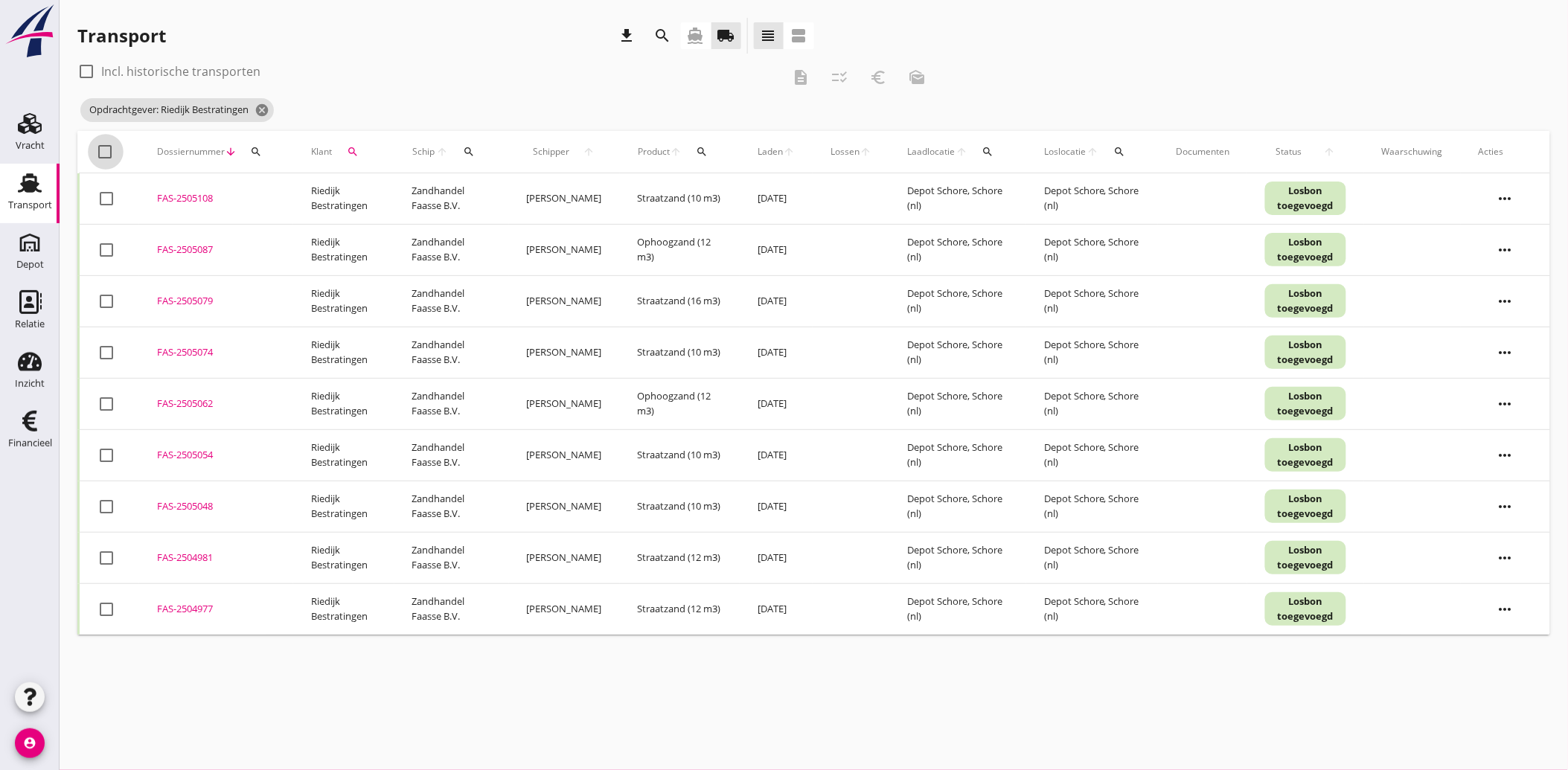
checkbox input "true"
click at [793, 79] on icon "description" at bounding box center [801, 77] width 18 height 18
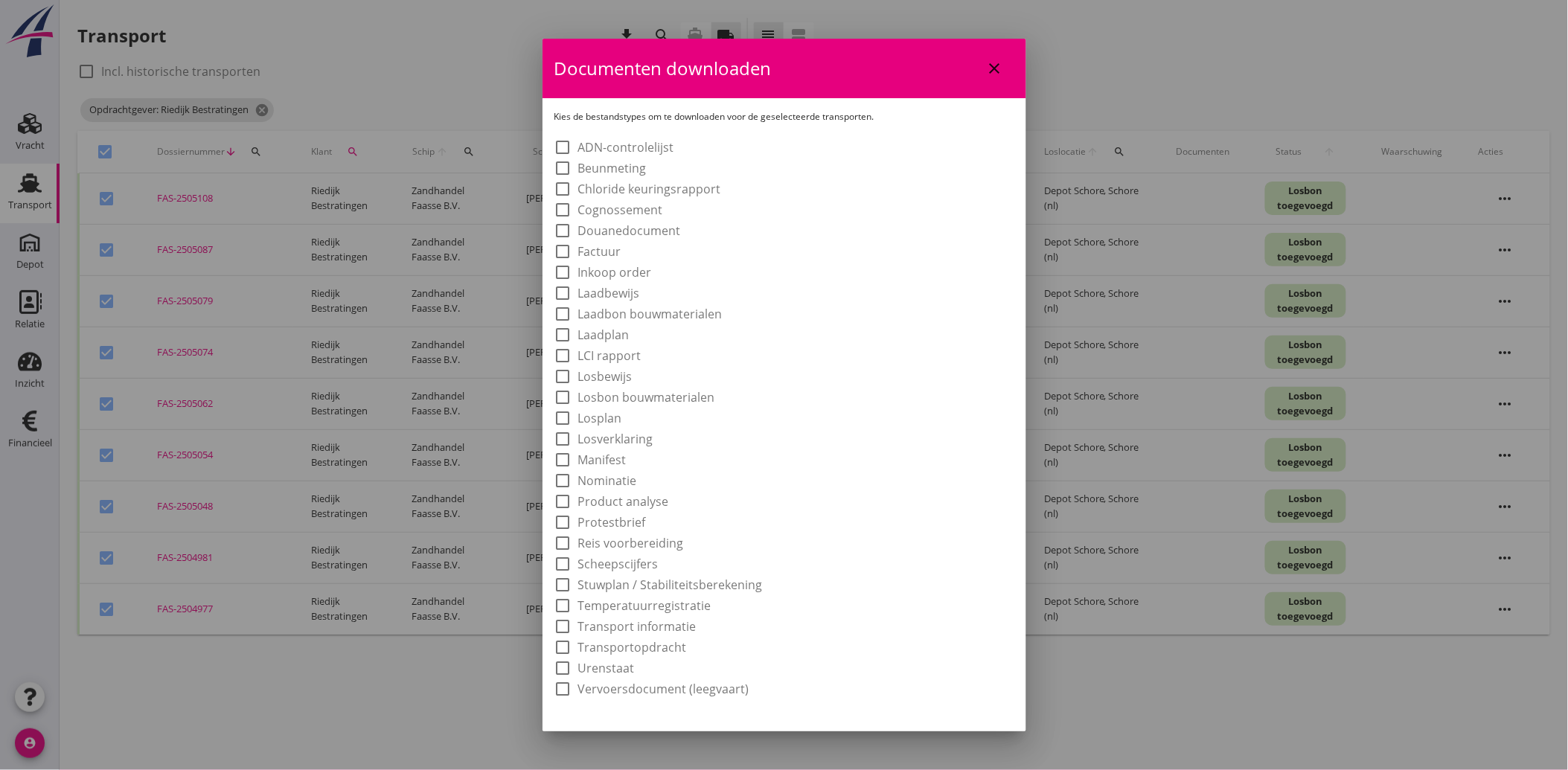
click at [692, 318] on label "Laadbon bouwmaterialen" at bounding box center [651, 314] width 144 height 15
checkbox input "true"
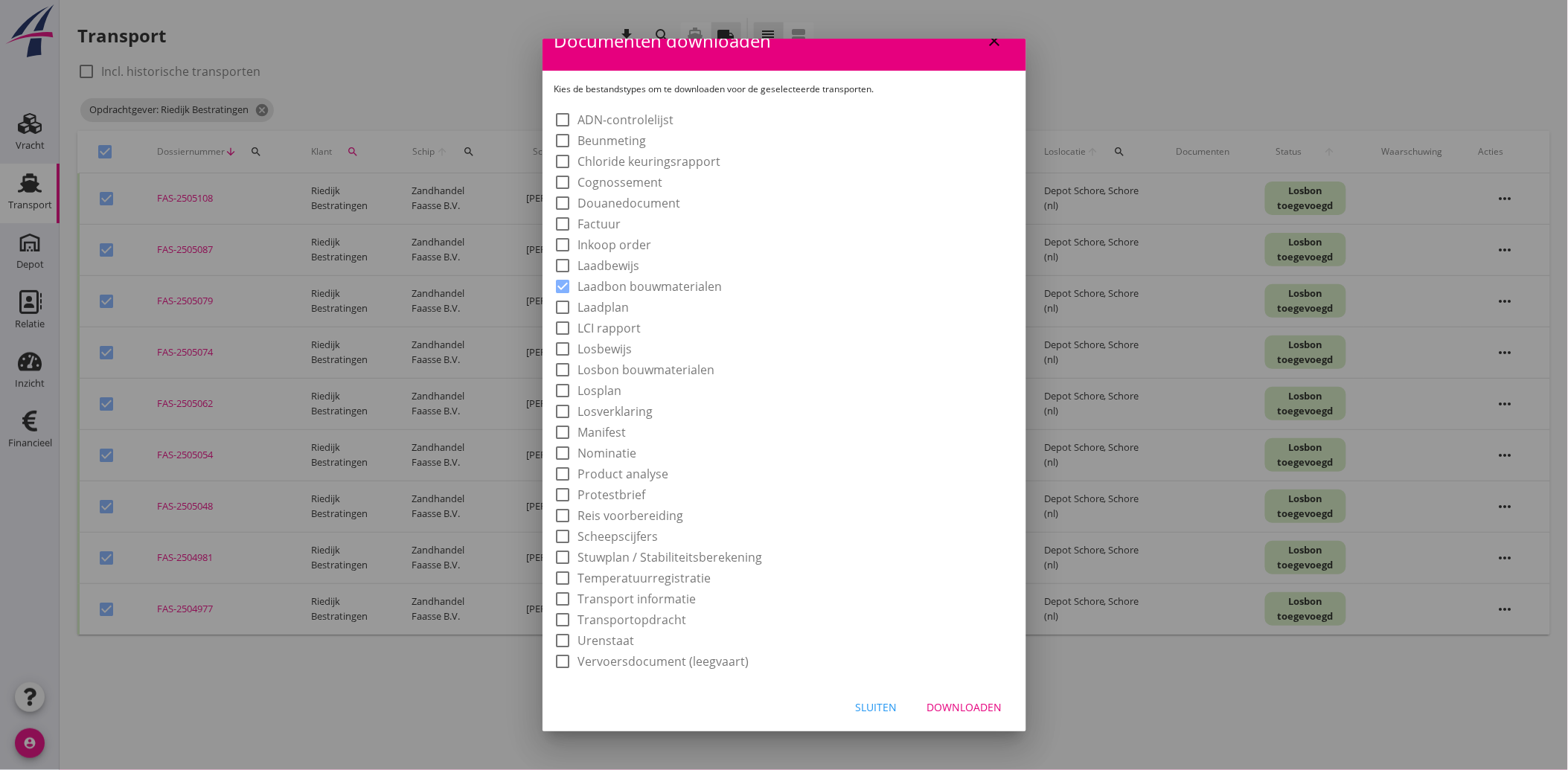
click at [965, 705] on div "Downloaden" at bounding box center [964, 707] width 75 height 16
checkbox input "false"
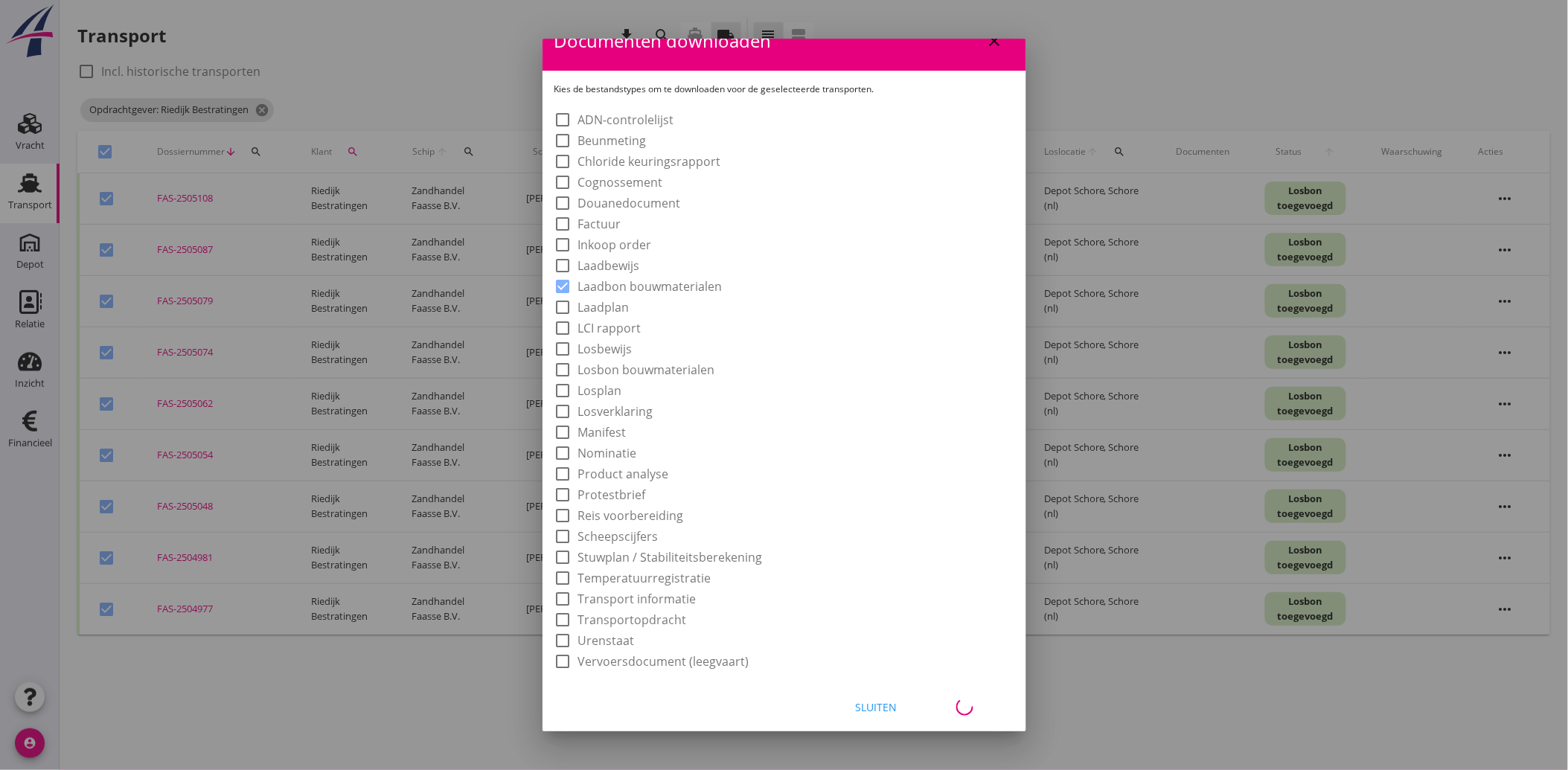
checkbox input "false"
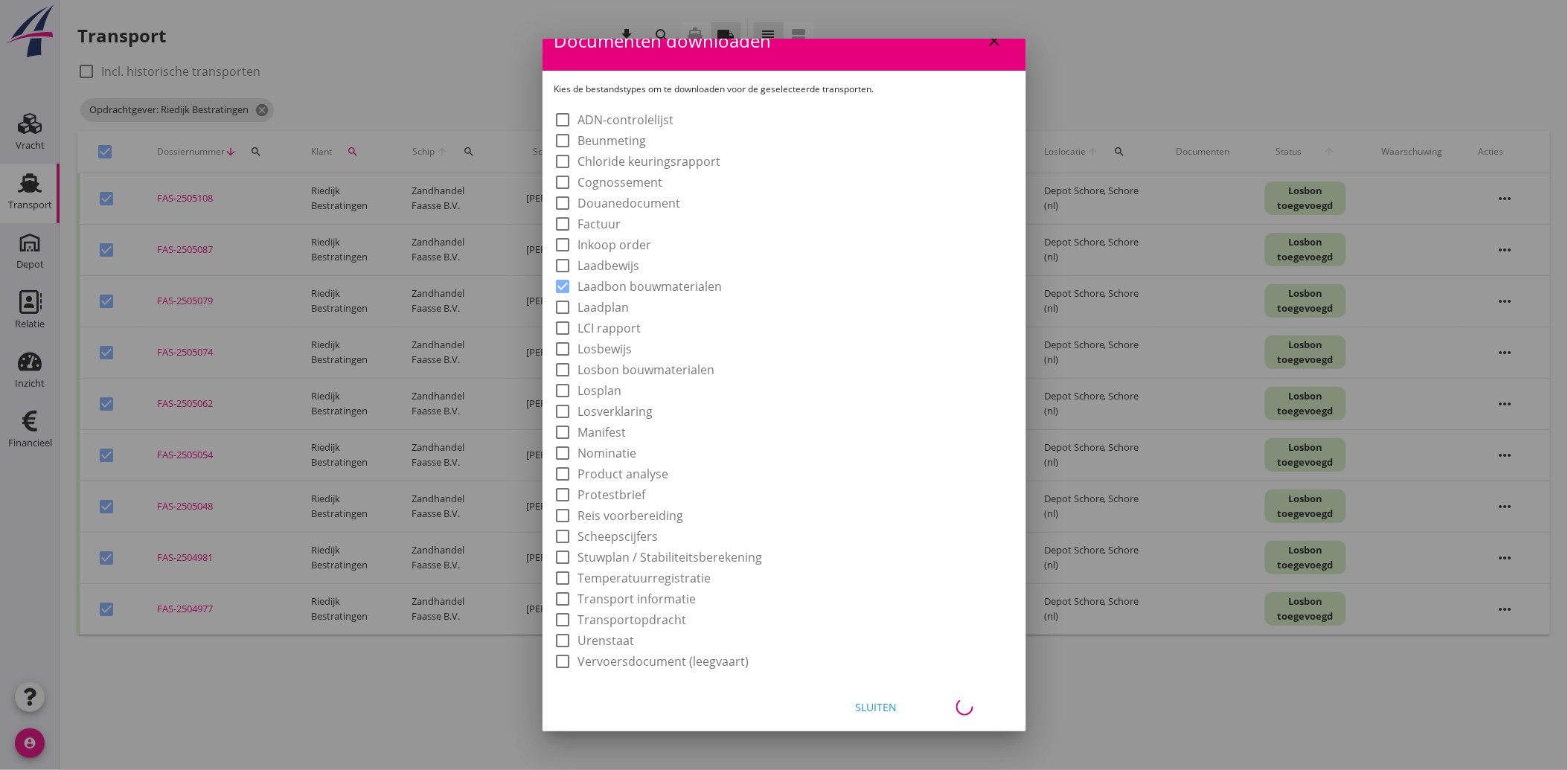
checkbox input "false"
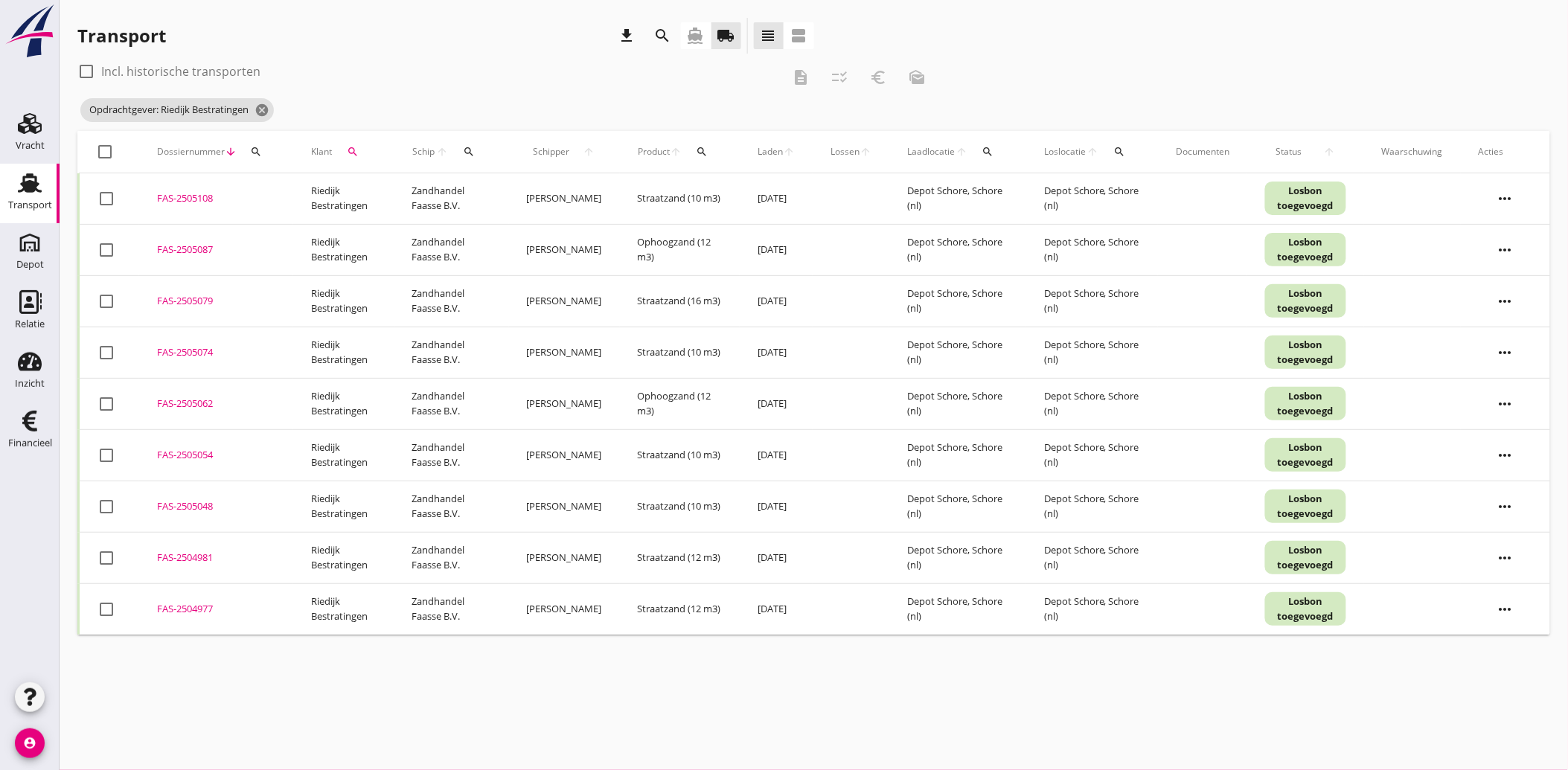
click at [106, 155] on div at bounding box center [106, 152] width 25 height 25
checkbox input "true"
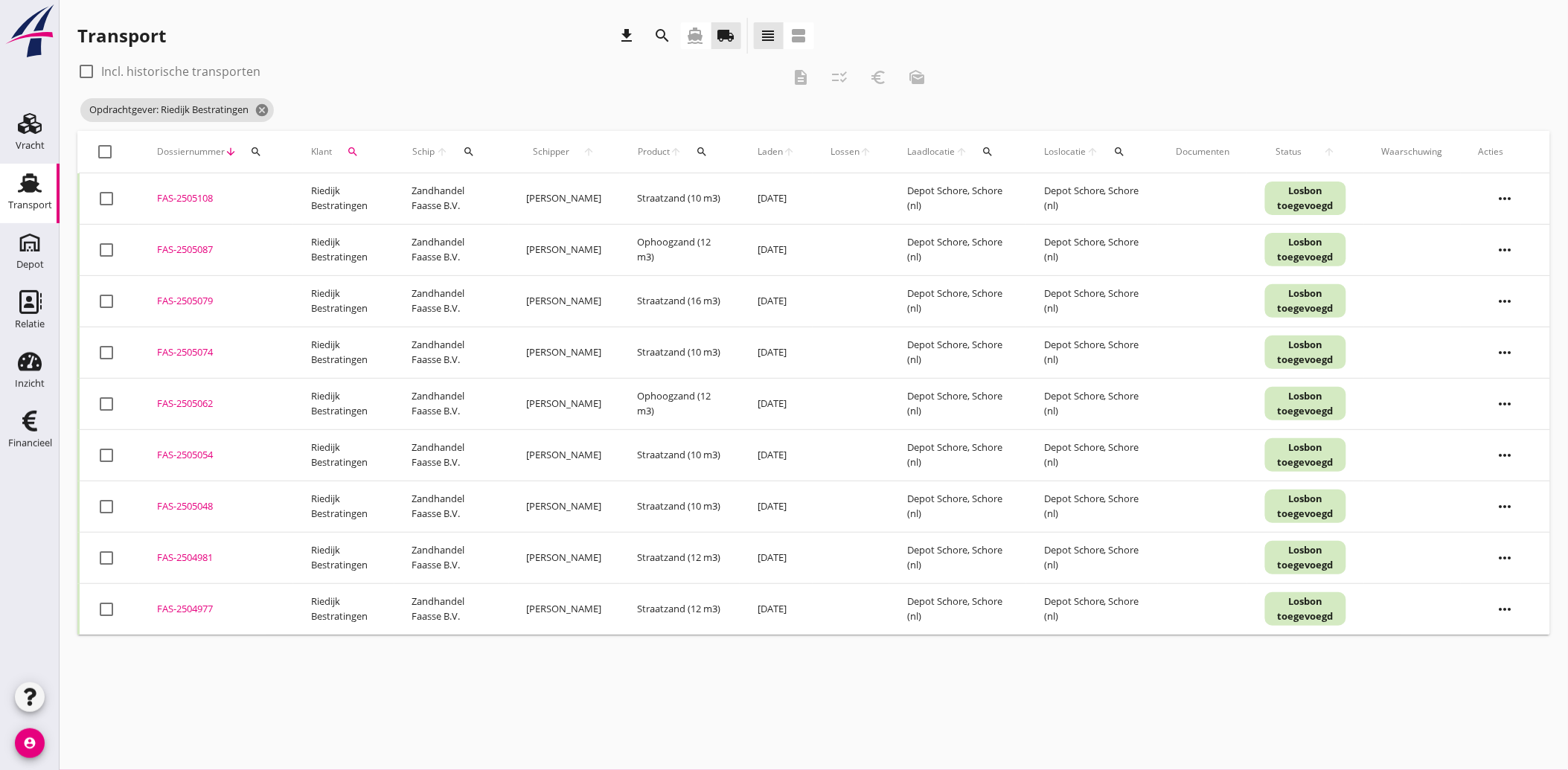
checkbox input "true"
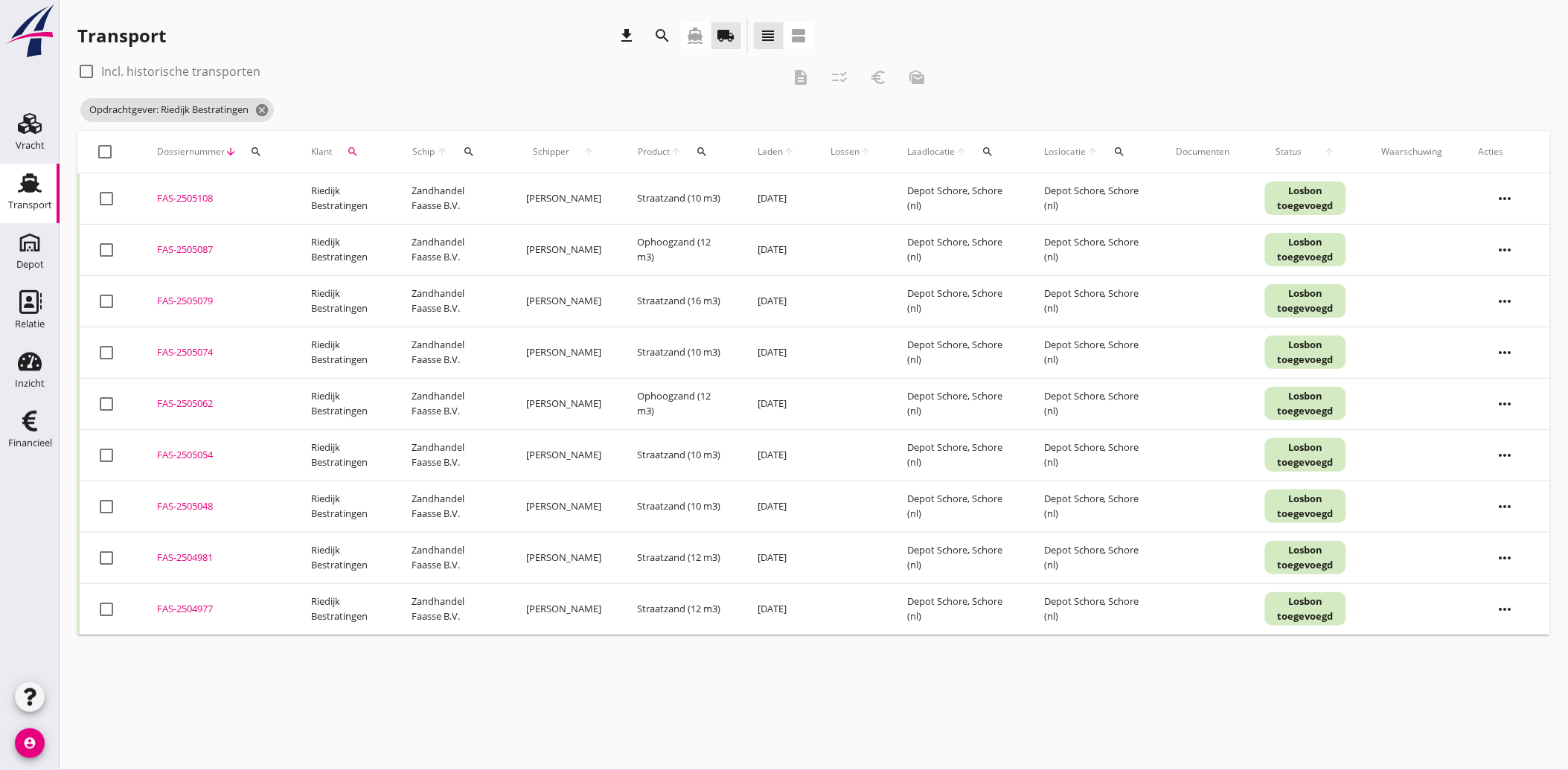
checkbox input "true"
click at [882, 73] on icon "euro_symbol" at bounding box center [878, 77] width 18 height 18
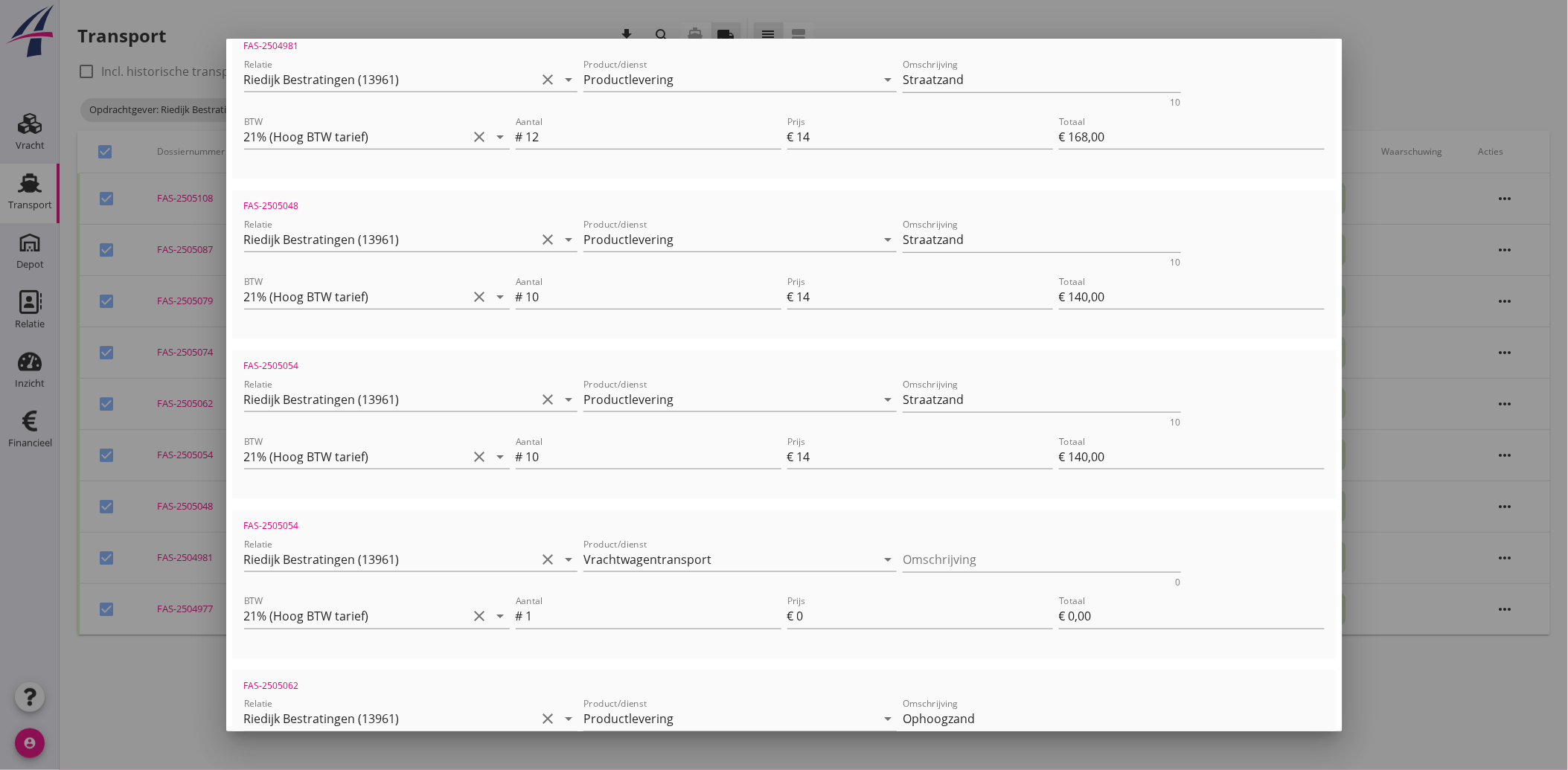
scroll to position [495, 0]
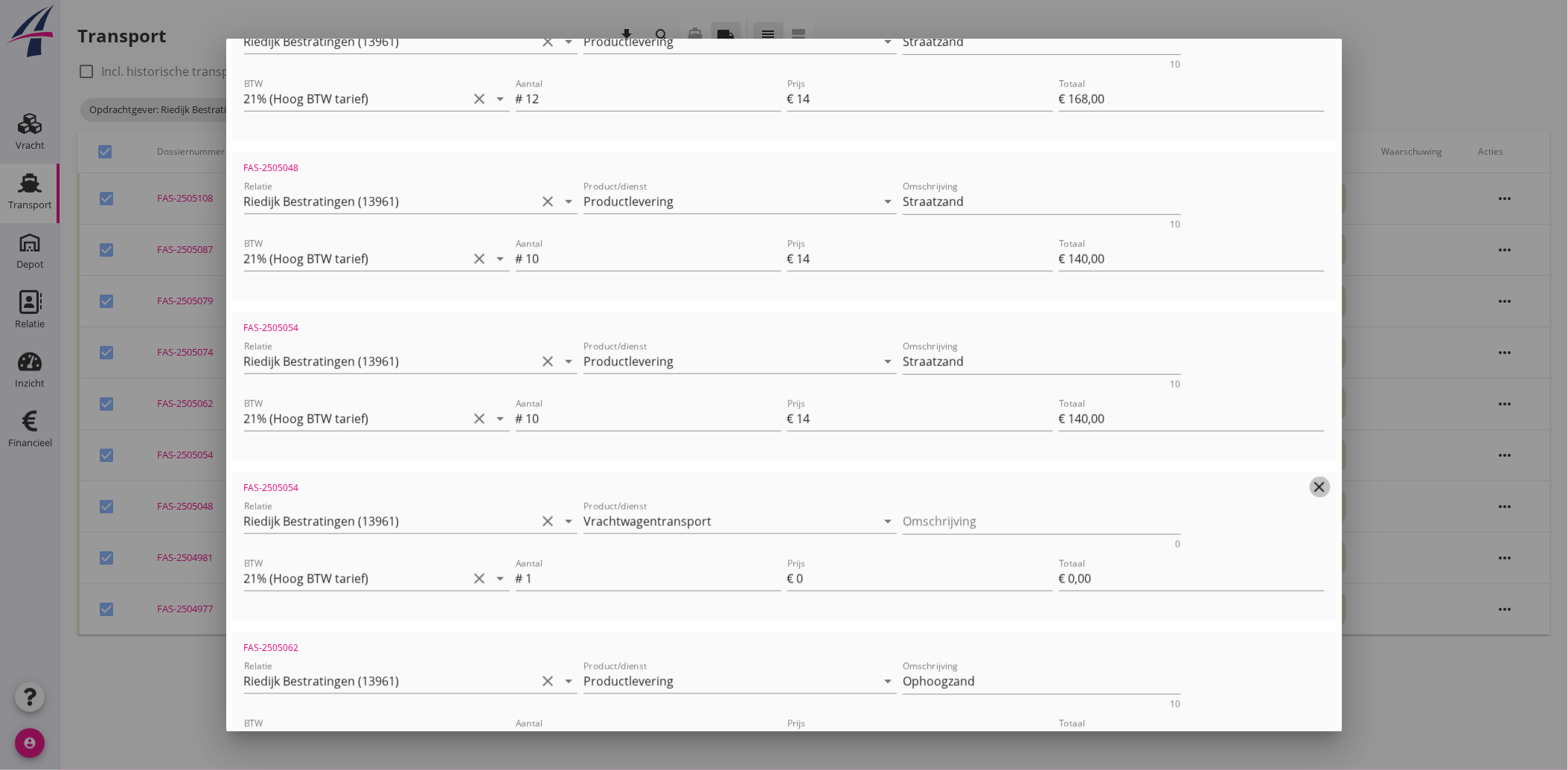
click at [1311, 487] on icon "clear" at bounding box center [1320, 487] width 18 height 18
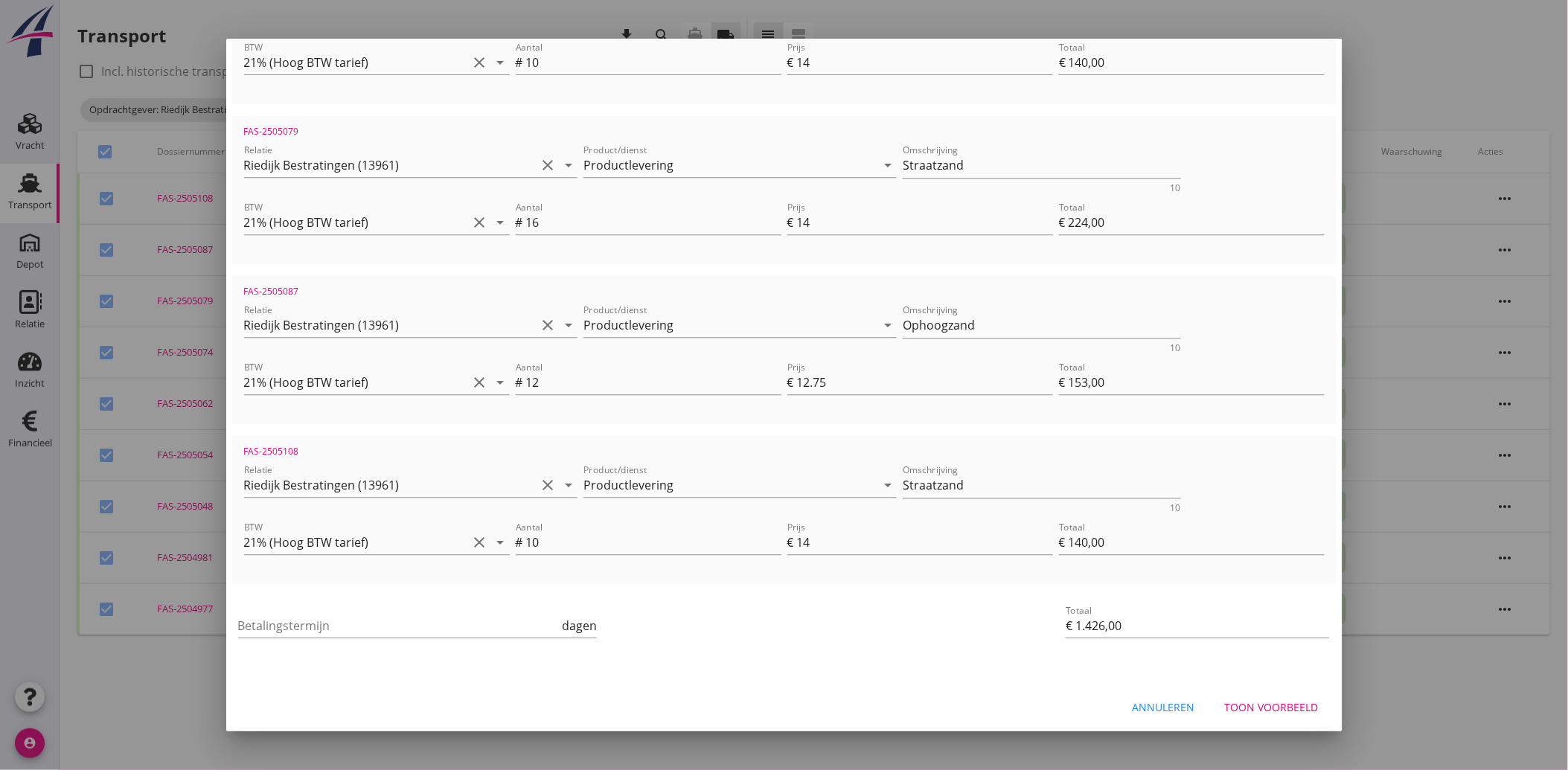
scroll to position [1174, 0]
click at [265, 613] on input "Betalingstermijn" at bounding box center [398, 625] width 321 height 24
type input "30"
click at [780, 613] on div "Betalingstermijn 30 dagen" at bounding box center [600, 626] width 730 height 56
click at [1269, 699] on div "Toon voorbeeld" at bounding box center [1271, 706] width 94 height 16
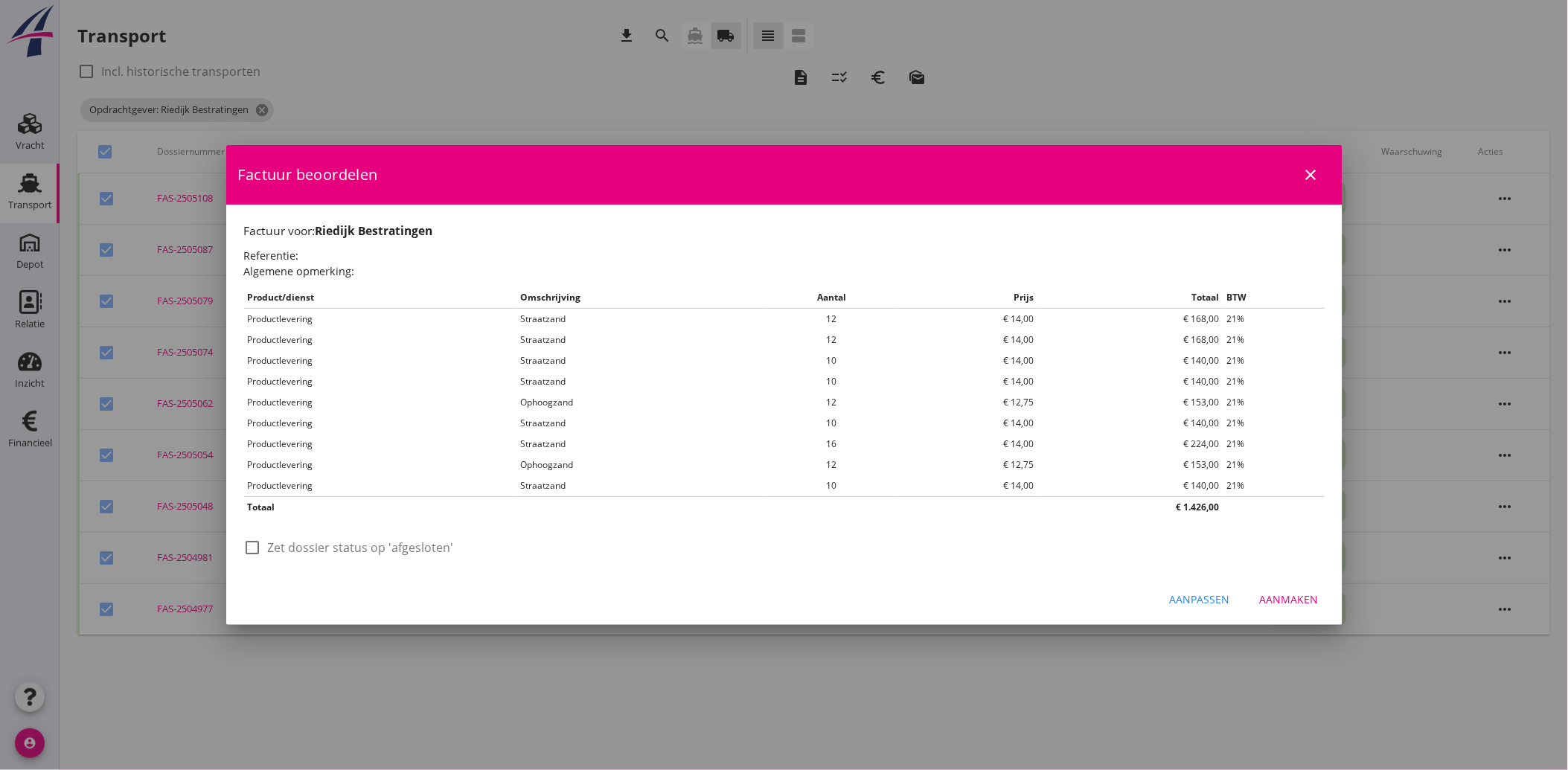
scroll to position [0, 0]
click at [236, 541] on div "Factuur beoordelen close Factuur voor: Riedijk Bestratingen Referentie: Algemen…" at bounding box center [784, 385] width 1116 height 480
click at [247, 549] on div at bounding box center [253, 548] width 25 height 25
checkbox input "true"
click at [1285, 601] on div "Aanmaken" at bounding box center [1289, 599] width 59 height 16
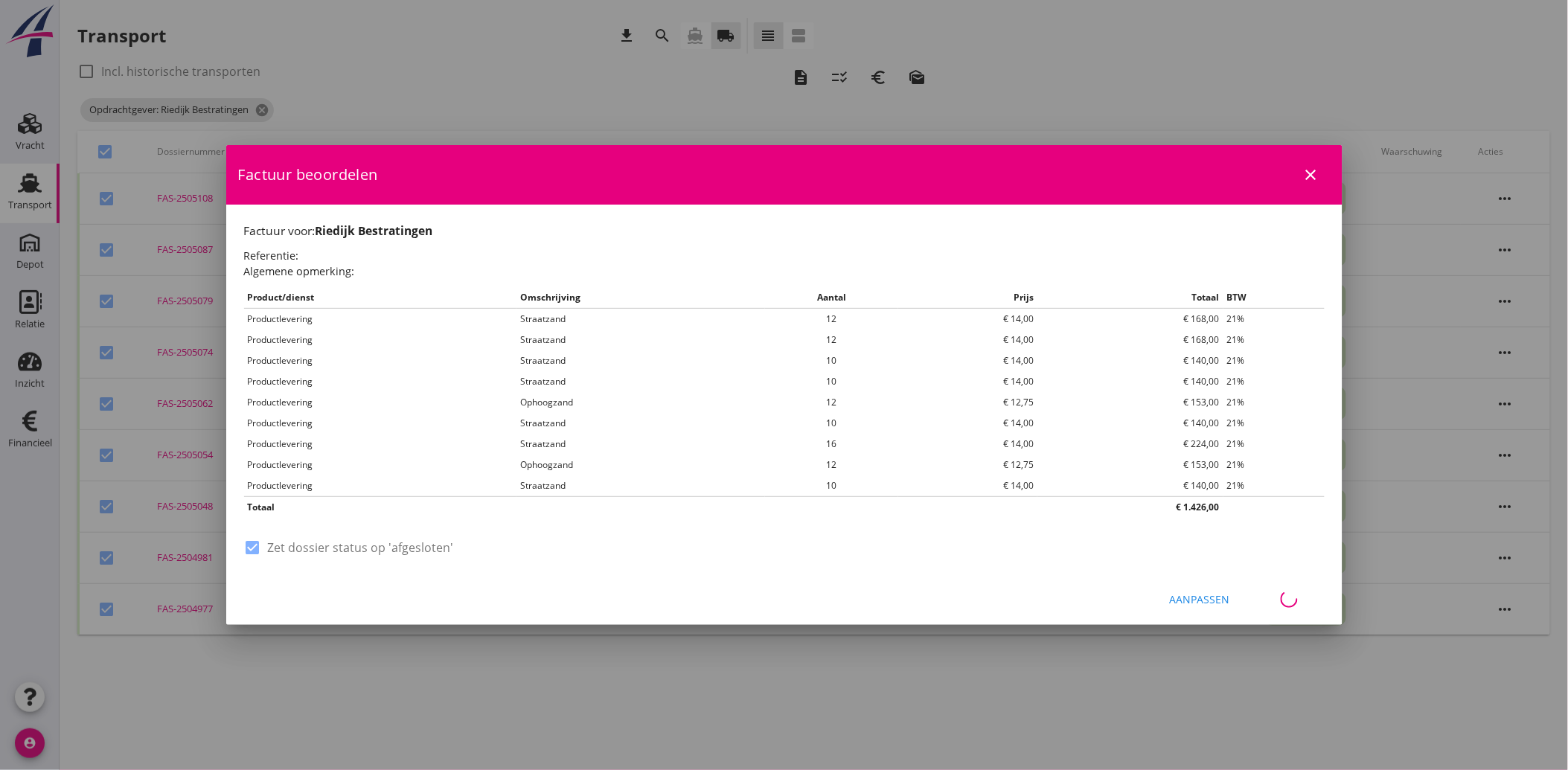
checkbox input "false"
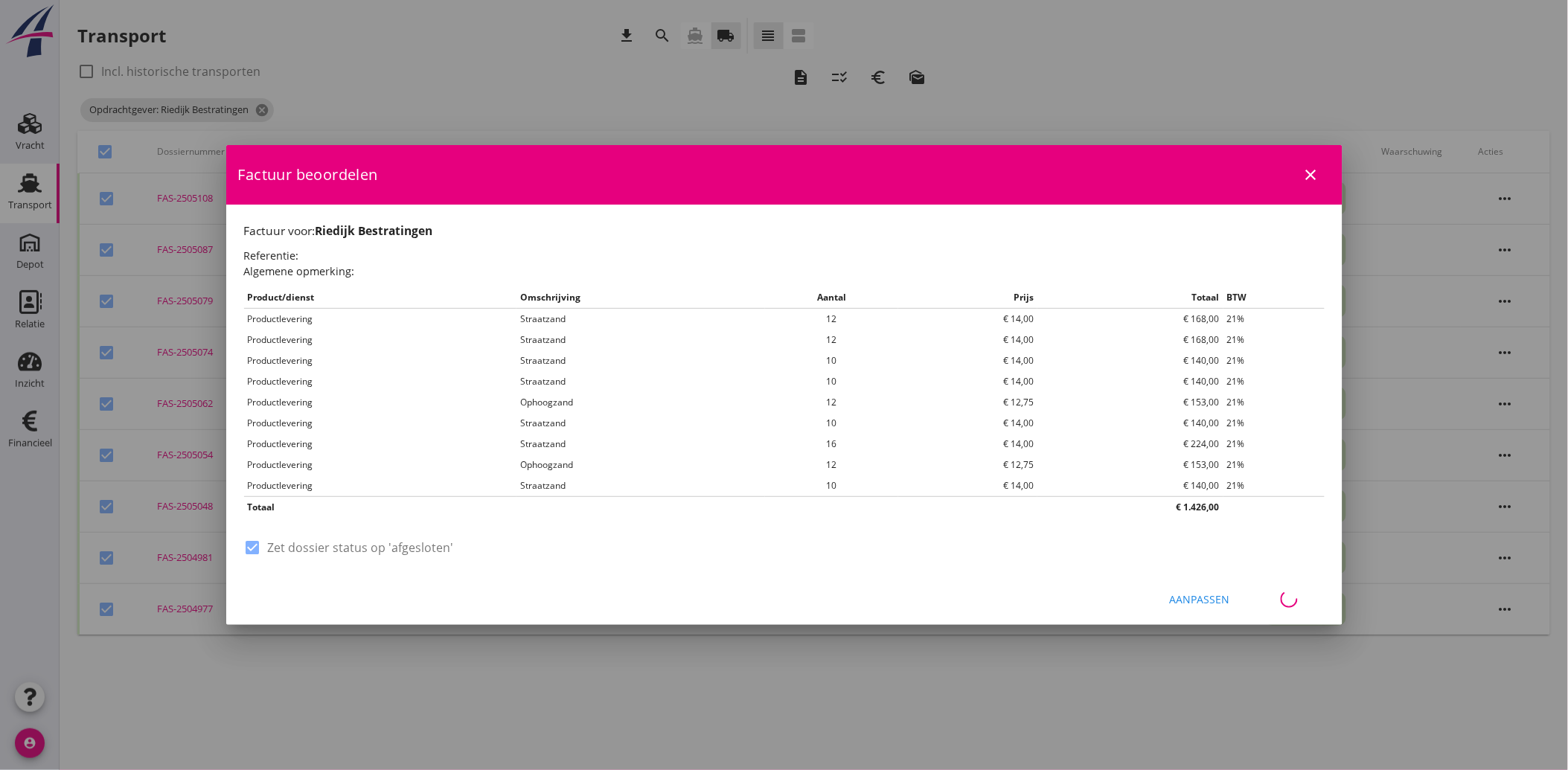
checkbox input "false"
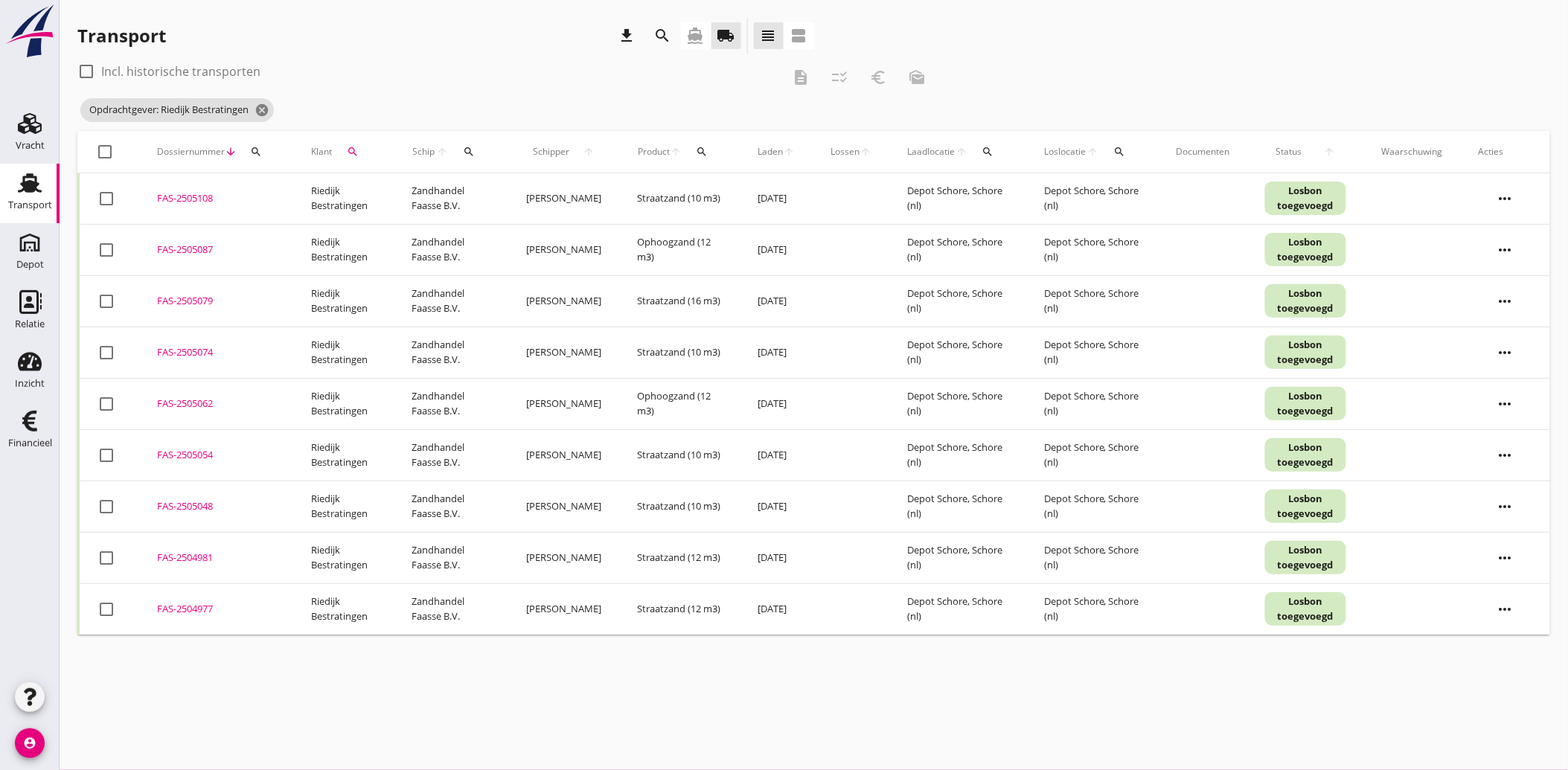
click at [352, 149] on icon "search" at bounding box center [352, 152] width 12 height 12
click at [502, 189] on icon "clear" at bounding box center [510, 194] width 18 height 18
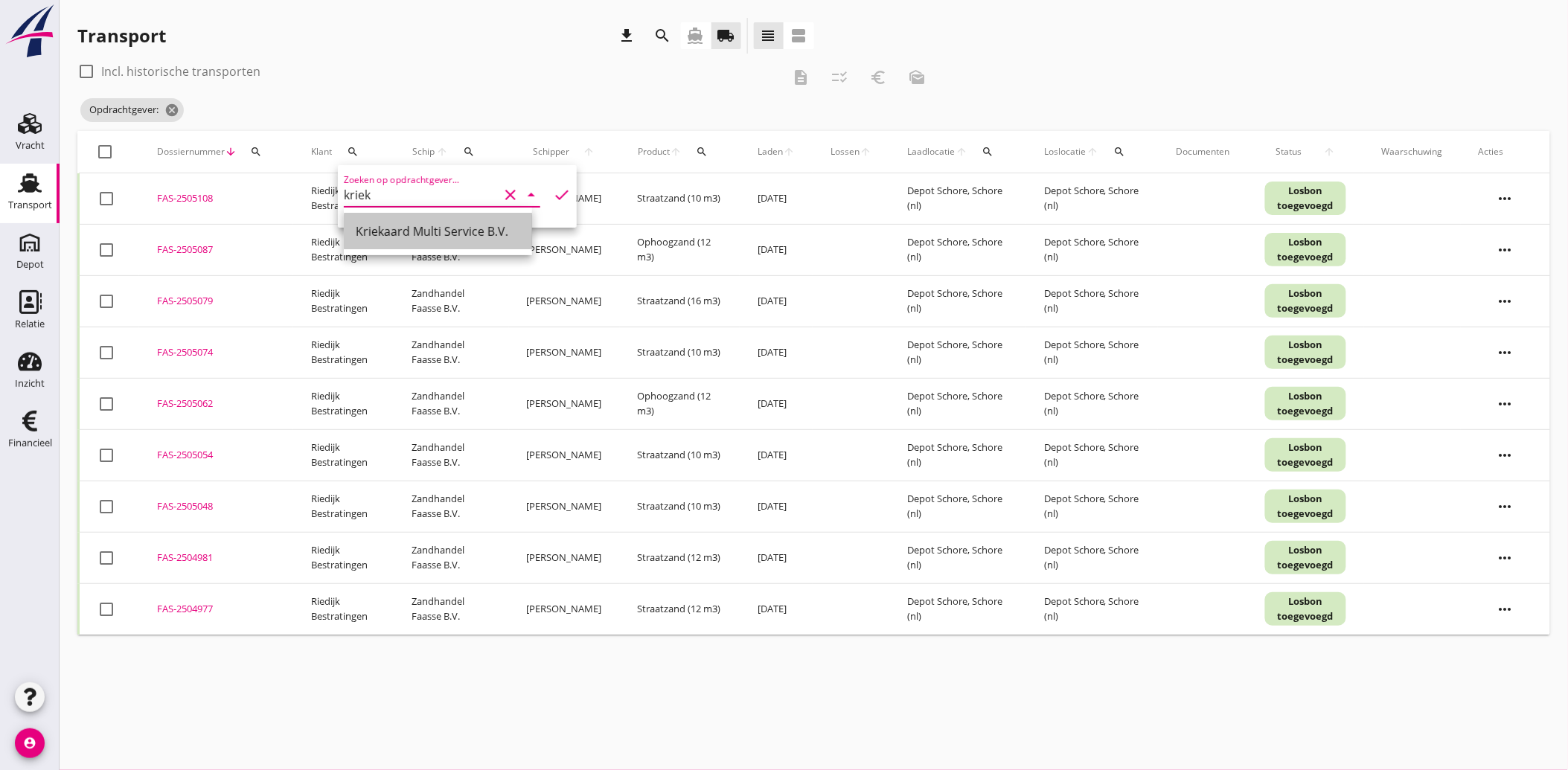
click at [419, 228] on div "Kriekaard Multi Service B.V." at bounding box center [437, 231] width 164 height 18
type input "Kriekaard Multi Service B.V."
click at [553, 192] on icon "check" at bounding box center [562, 194] width 18 height 18
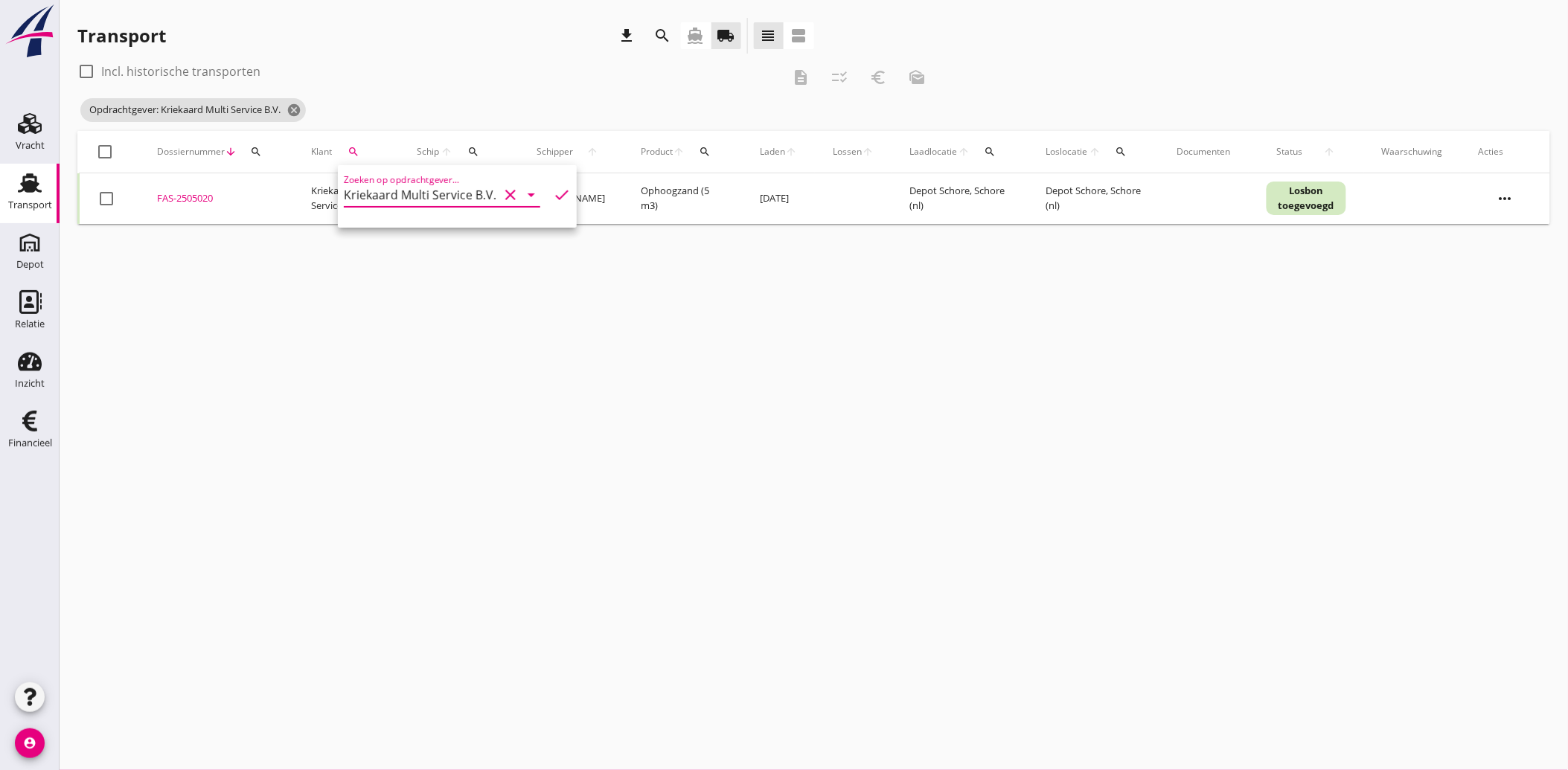
click at [109, 198] on div at bounding box center [106, 198] width 25 height 25
checkbox input "true"
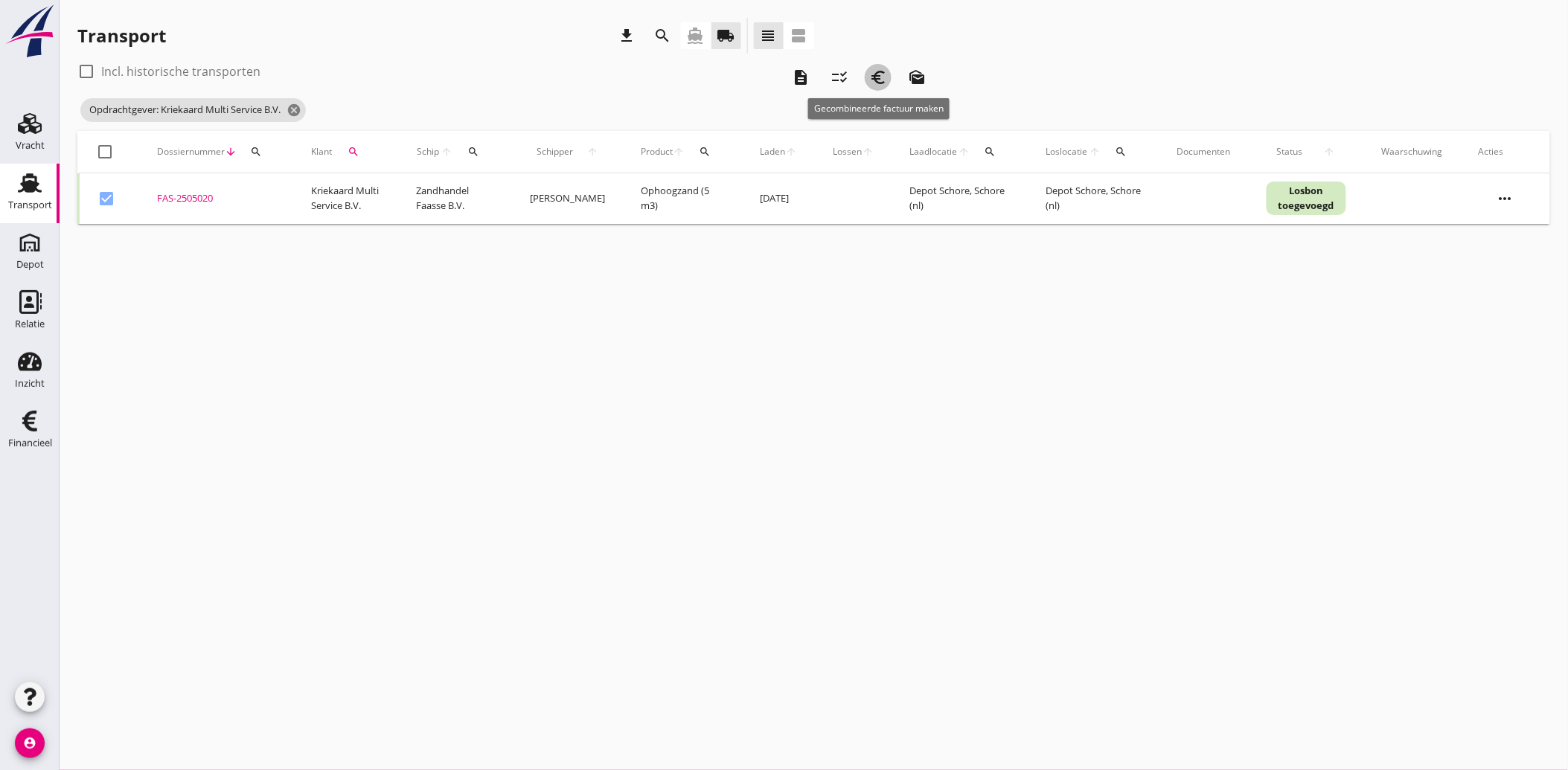
click at [879, 79] on icon "euro_symbol" at bounding box center [878, 77] width 18 height 18
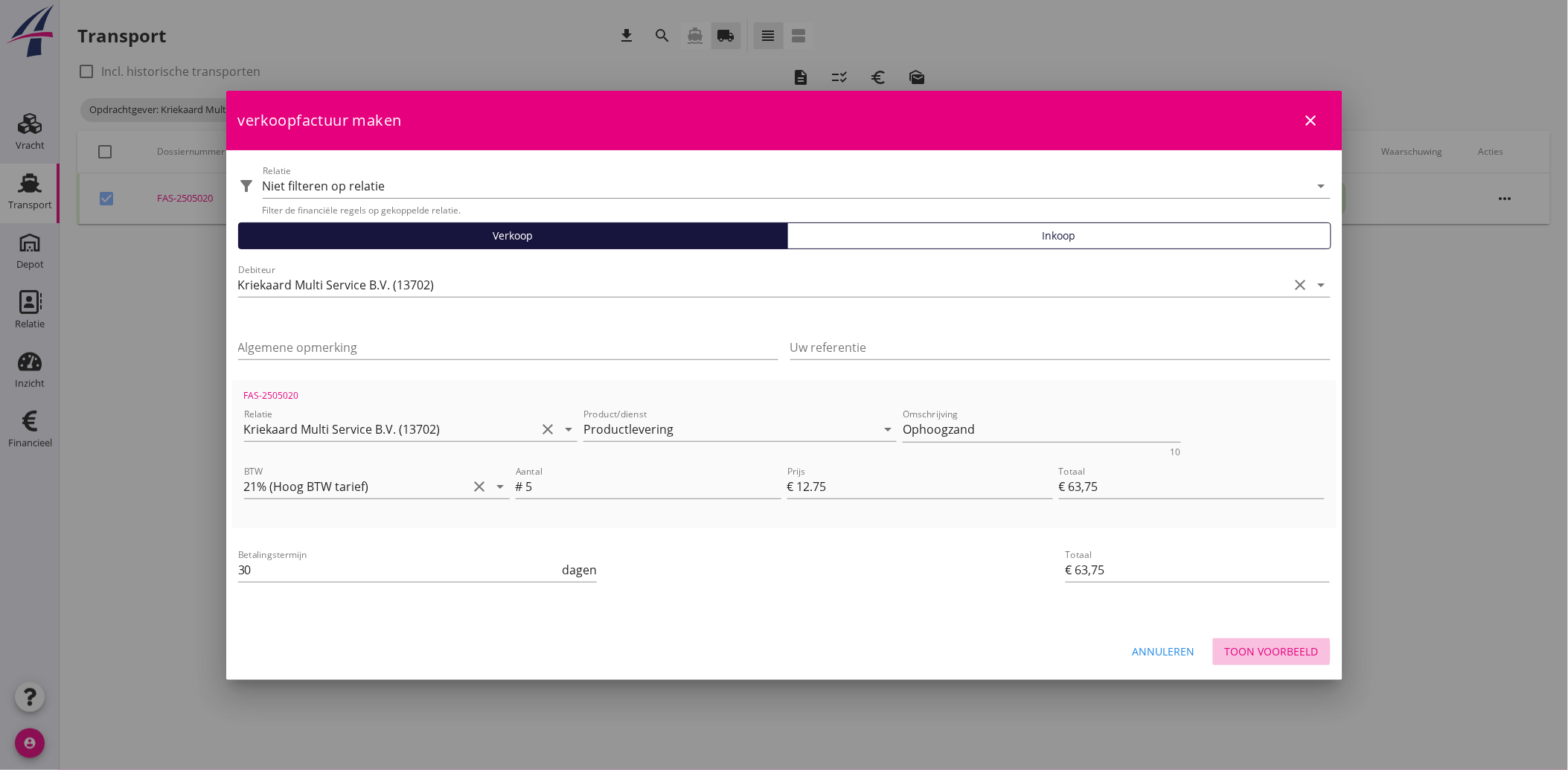
click at [1270, 645] on div "Toon voorbeeld" at bounding box center [1271, 652] width 94 height 16
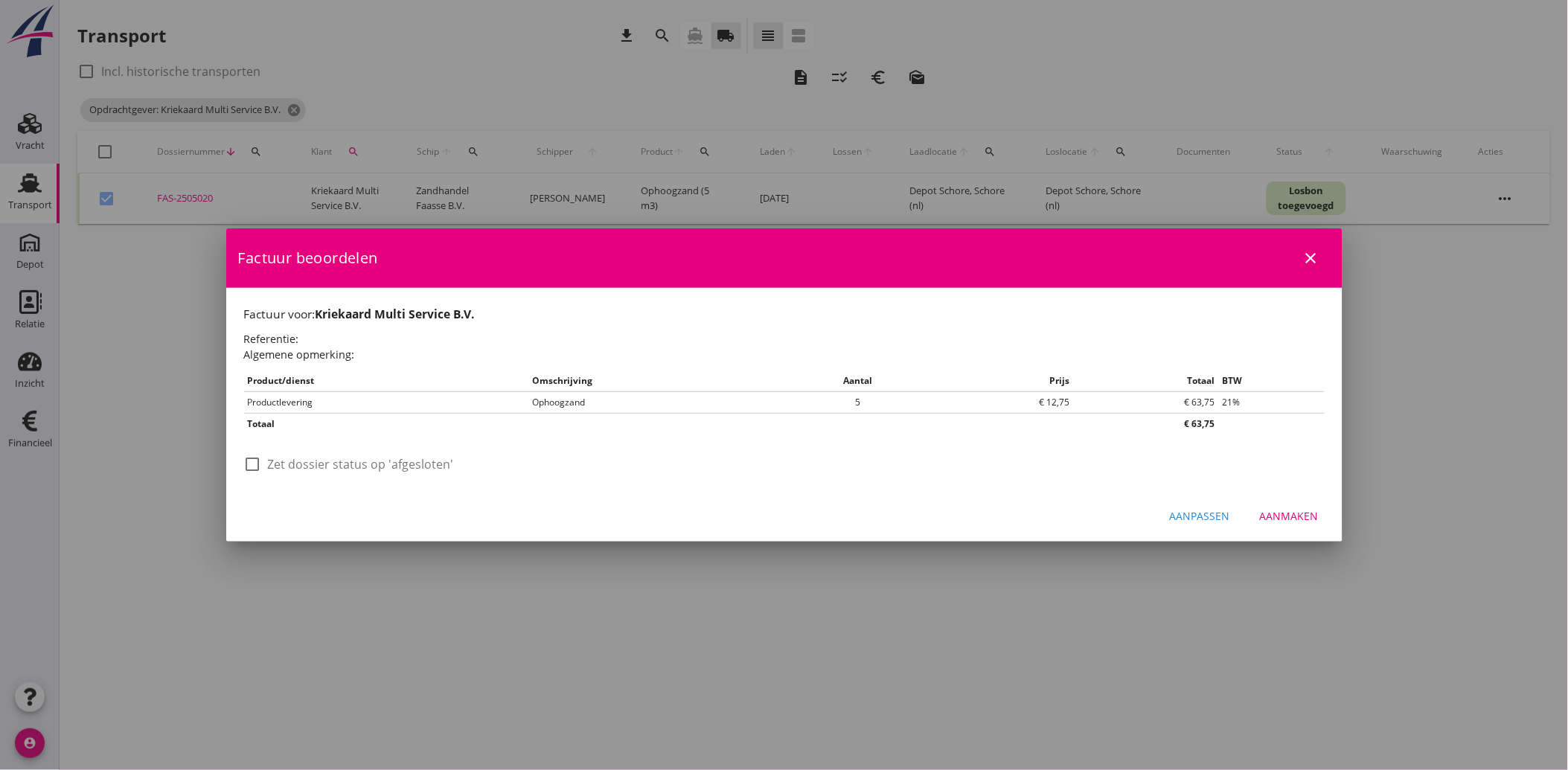
click at [254, 468] on div at bounding box center [253, 464] width 25 height 25
checkbox input "true"
click at [1301, 514] on div "Aanmaken" at bounding box center [1289, 516] width 59 height 16
checkbox input "false"
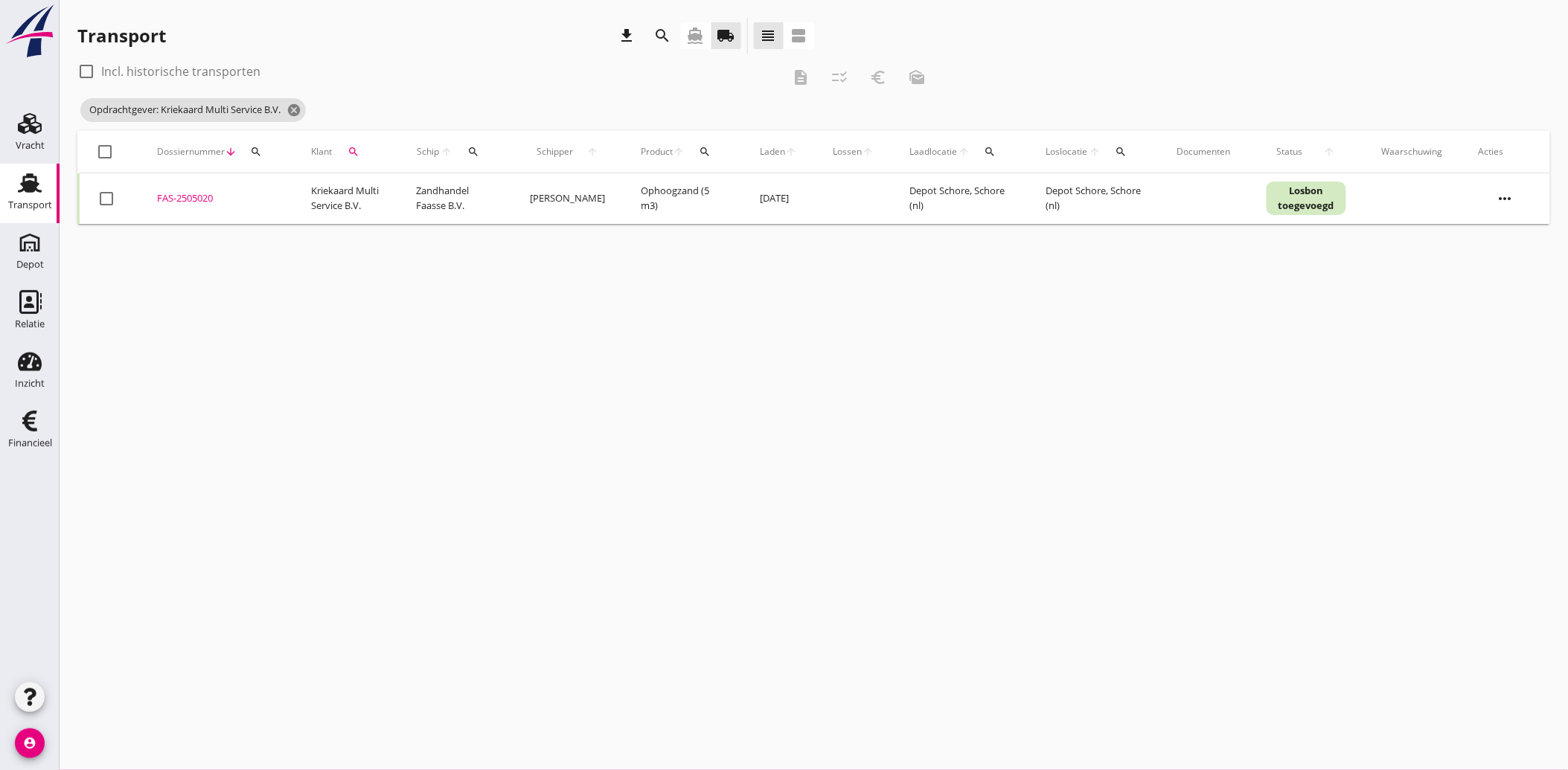
click at [363, 150] on div "search" at bounding box center [354, 152] width 32 height 12
drag, startPoint x: 500, startPoint y: 186, endPoint x: 527, endPoint y: 191, distance: 27.5
click at [502, 187] on icon "clear" at bounding box center [510, 194] width 18 height 18
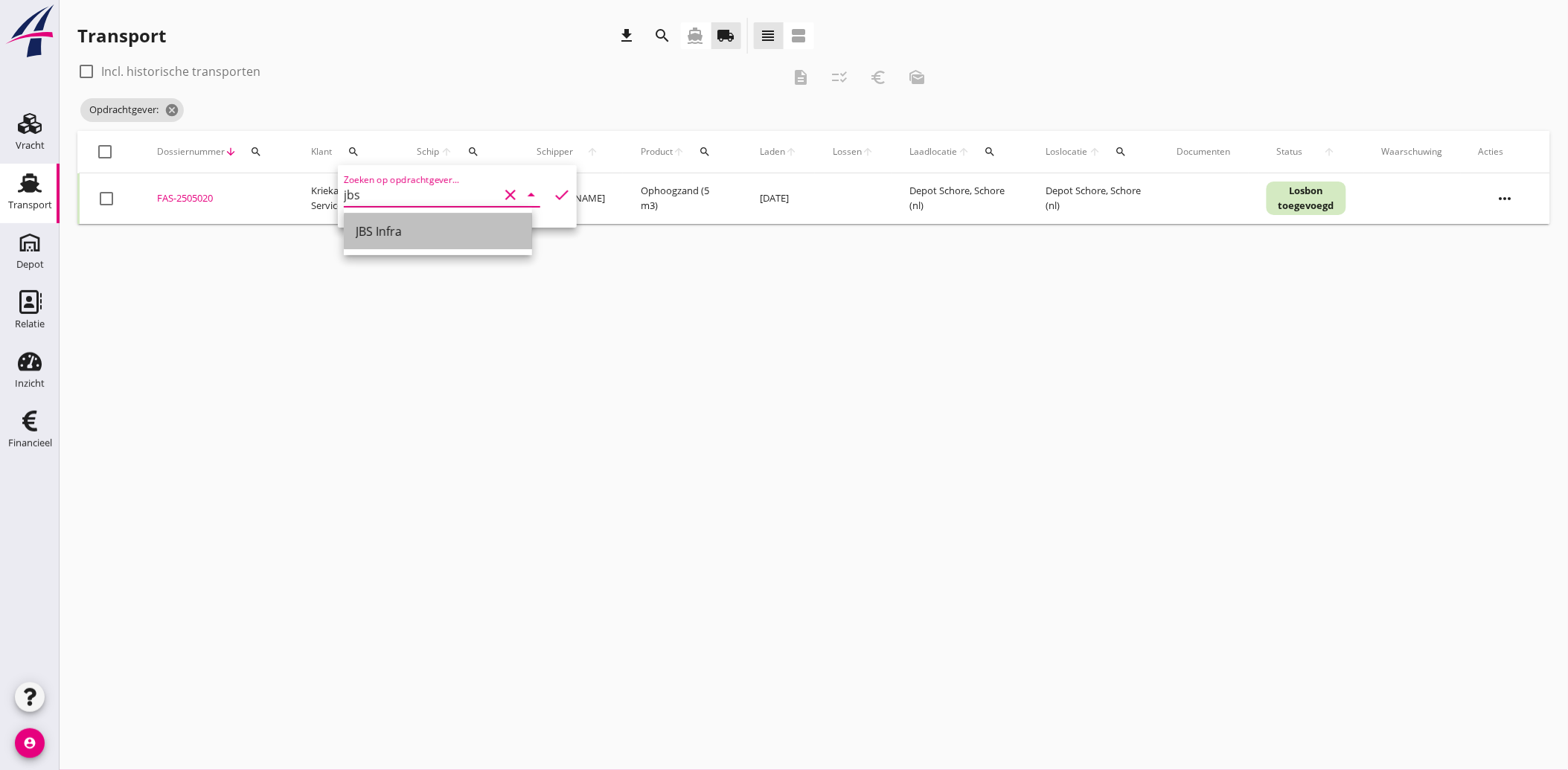
click at [369, 236] on div "JBS Infra" at bounding box center [437, 231] width 164 height 18
type input "JBS Infra"
click at [553, 203] on icon "check" at bounding box center [562, 194] width 18 height 18
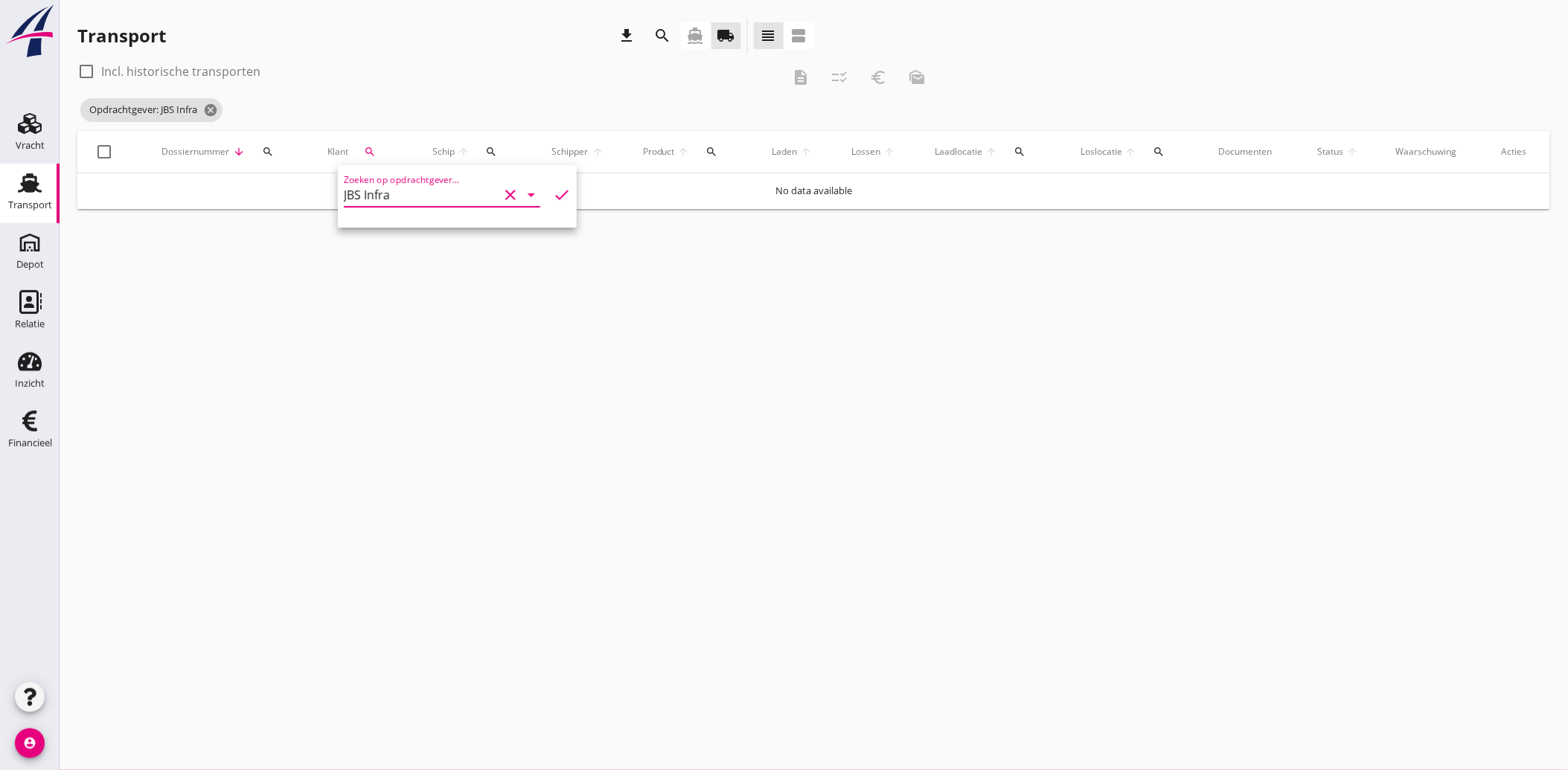
click at [425, 194] on input "JBS Infra" at bounding box center [421, 195] width 155 height 24
click at [501, 182] on div "Zoeken op opdrachtgever... JBS Infra clear arrow_drop_down check" at bounding box center [457, 198] width 227 height 48
click at [502, 192] on icon "clear" at bounding box center [510, 194] width 18 height 18
click at [417, 224] on div "Nutswerk B.V." at bounding box center [437, 231] width 164 height 18
type input "Nutswerk B.V."
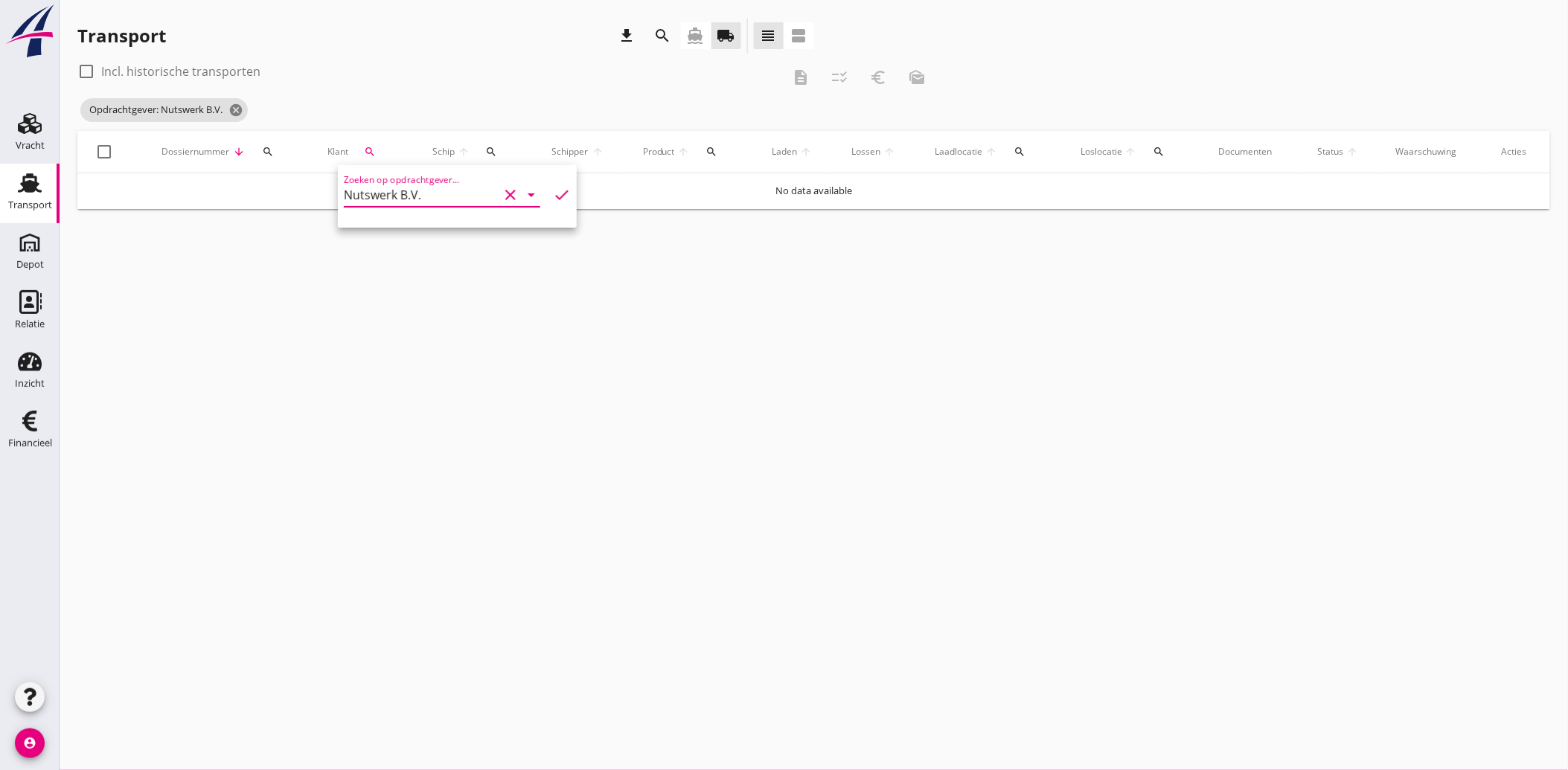
click at [553, 189] on icon "check" at bounding box center [562, 194] width 18 height 18
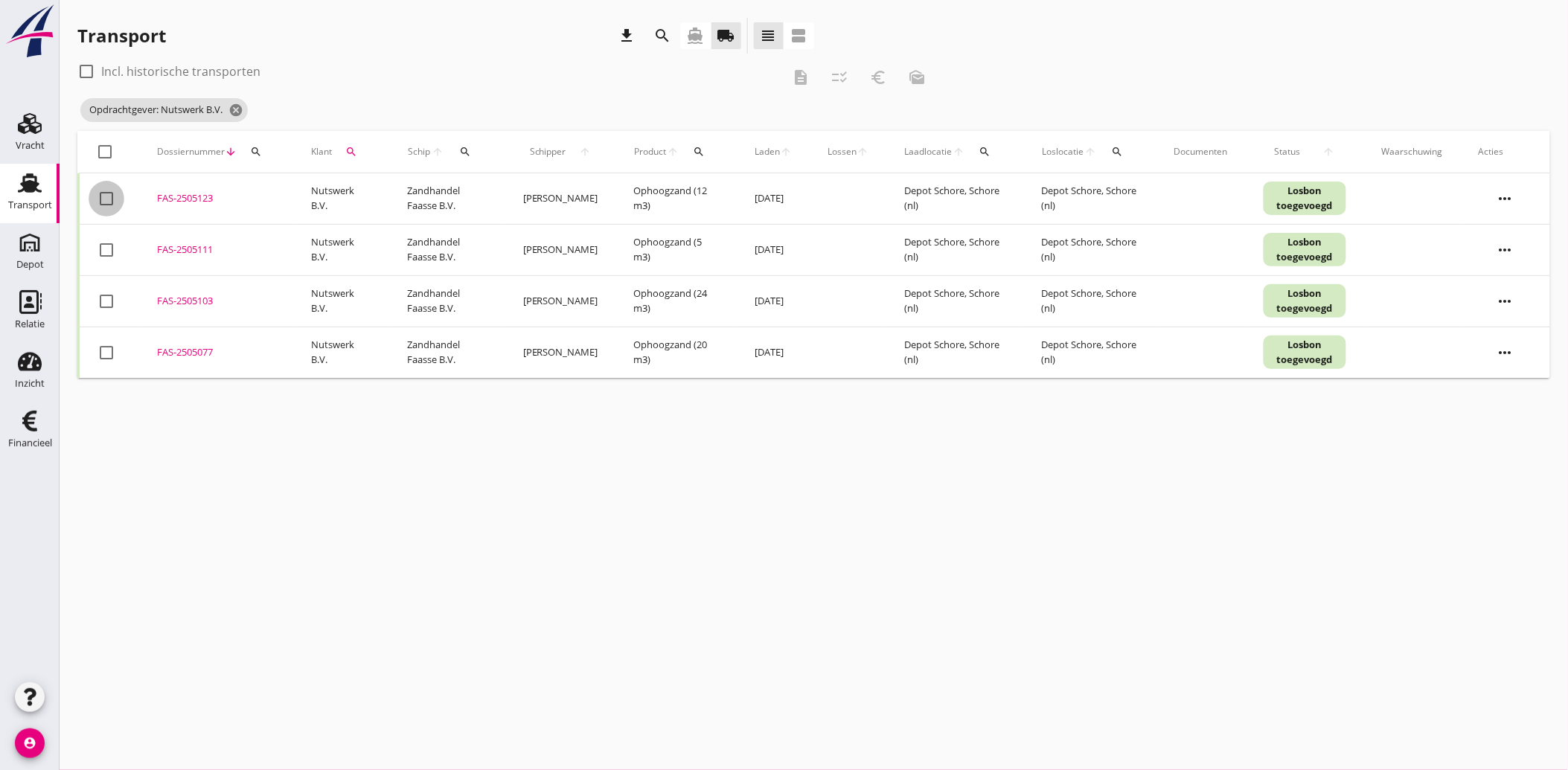
drag, startPoint x: 108, startPoint y: 198, endPoint x: 106, endPoint y: 239, distance: 41.0
click at [108, 198] on div at bounding box center [106, 198] width 25 height 25
checkbox input "true"
drag, startPoint x: 107, startPoint y: 241, endPoint x: 106, endPoint y: 248, distance: 7.1
click at [107, 242] on div at bounding box center [106, 250] width 25 height 25
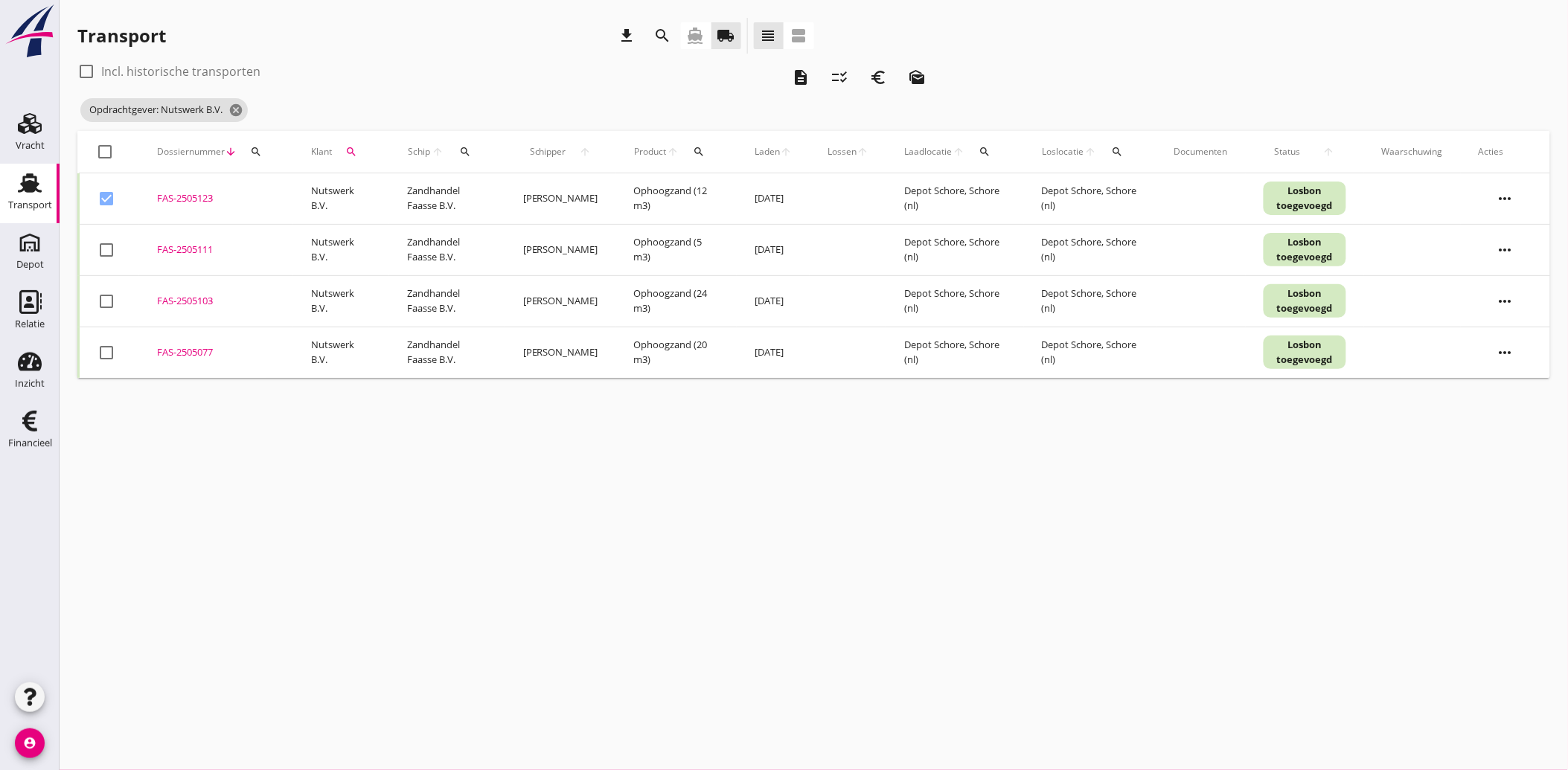
checkbox input "true"
click at [95, 294] on div at bounding box center [106, 302] width 25 height 25
checkbox input "true"
drag, startPoint x: 94, startPoint y: 346, endPoint x: 183, endPoint y: 365, distance: 91.0
click at [94, 348] on div at bounding box center [106, 353] width 25 height 25
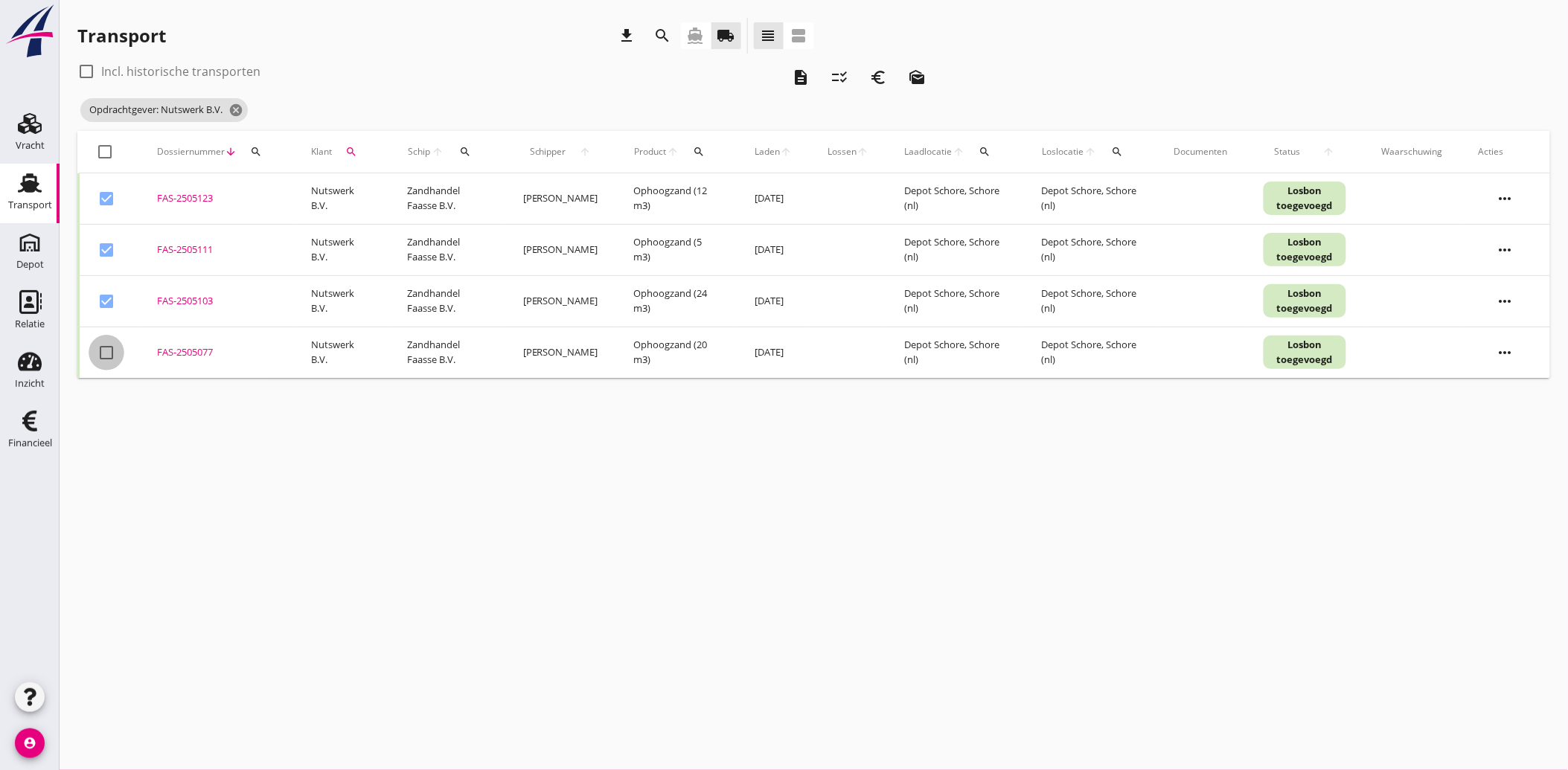
checkbox input "true"
click at [880, 71] on icon "euro_symbol" at bounding box center [878, 77] width 18 height 18
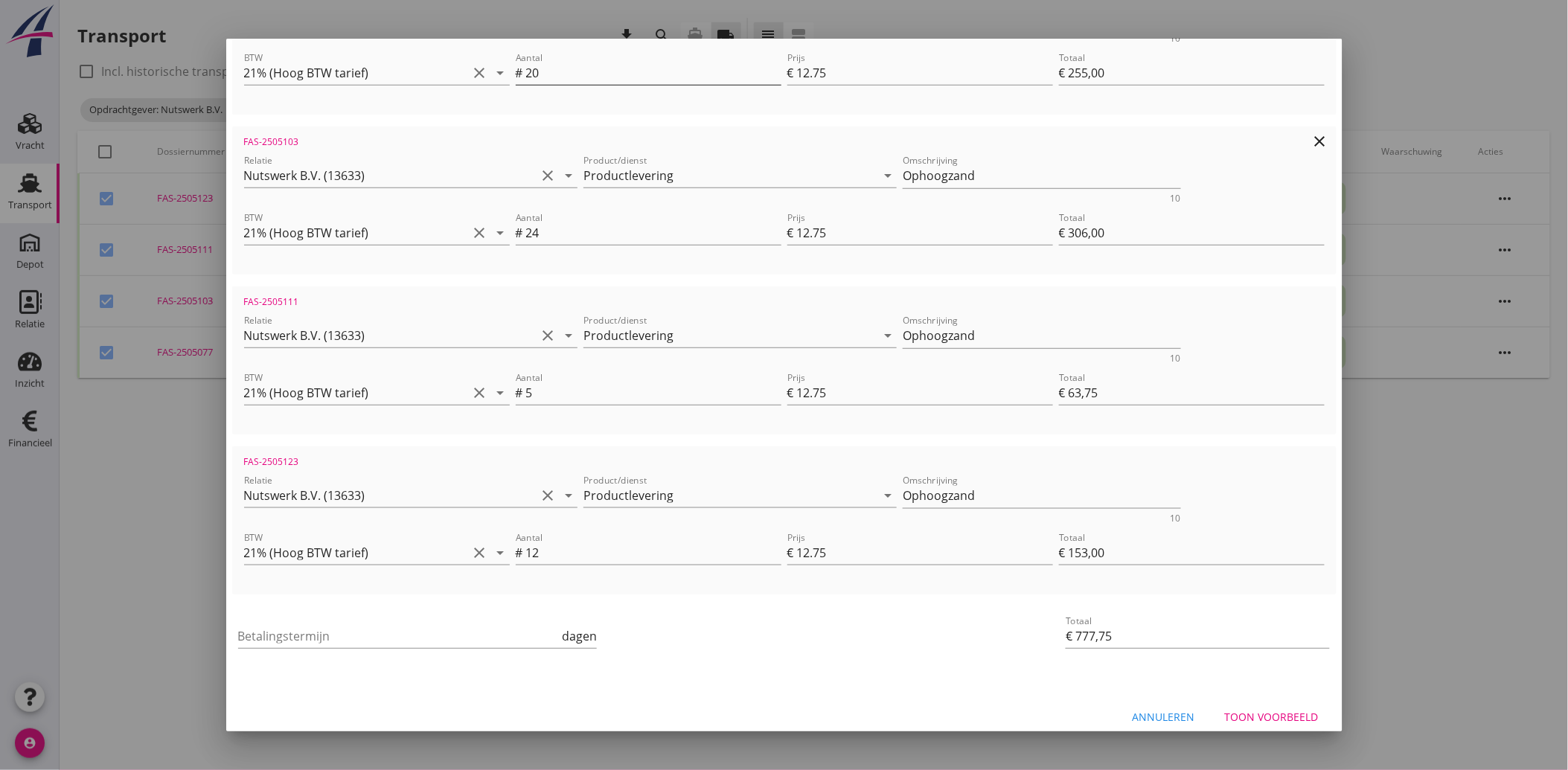
scroll to position [375, 0]
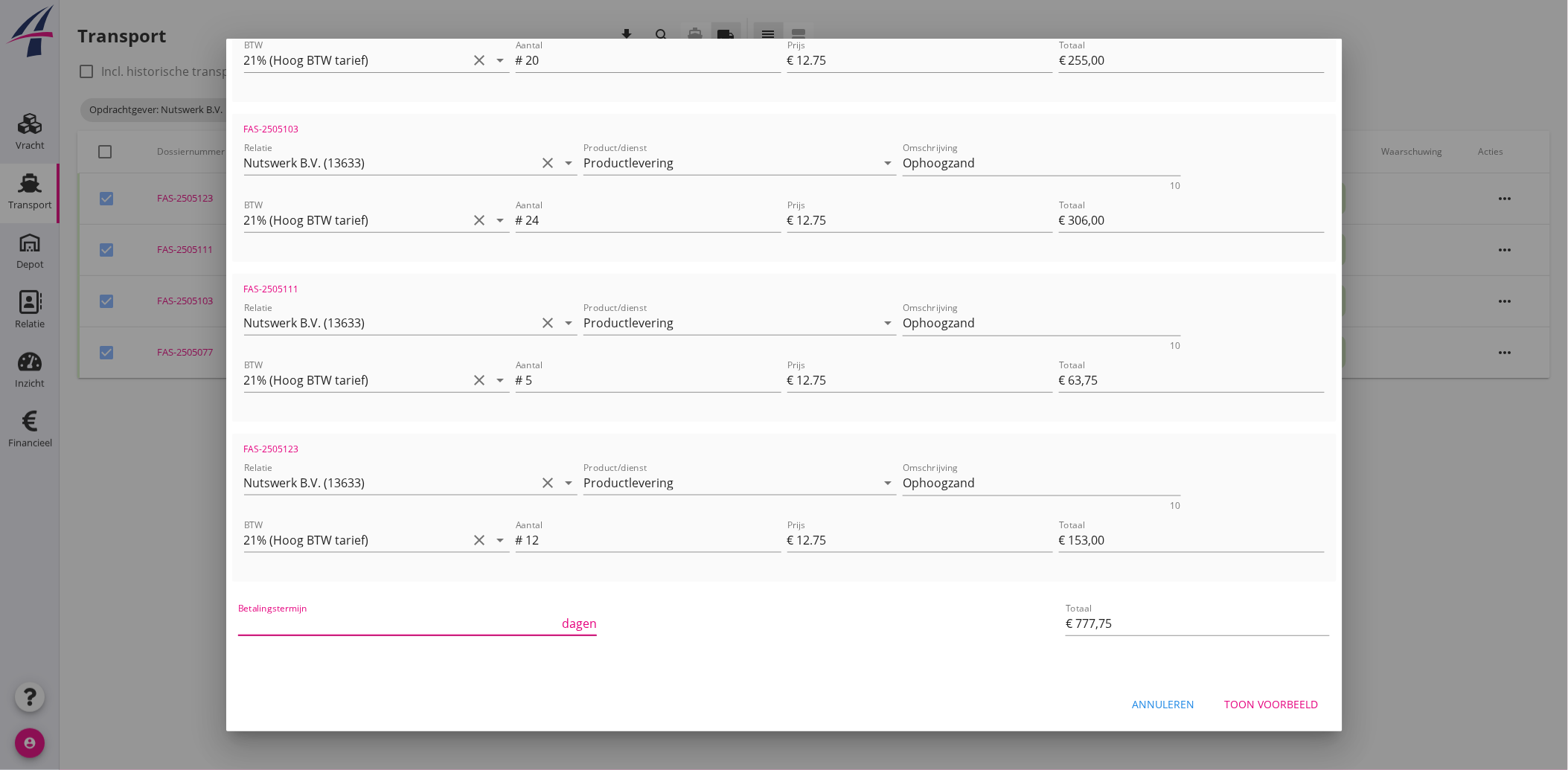
click at [340, 618] on input "Betalingstermijn" at bounding box center [398, 624] width 321 height 24
type input "30"
click at [836, 658] on div "priority_high De factuurregels hebben verschillende relaties. Weet je zeker dat…" at bounding box center [784, 662] width 1104 height 12
click at [1224, 701] on div "Toon voorbeeld" at bounding box center [1271, 706] width 94 height 16
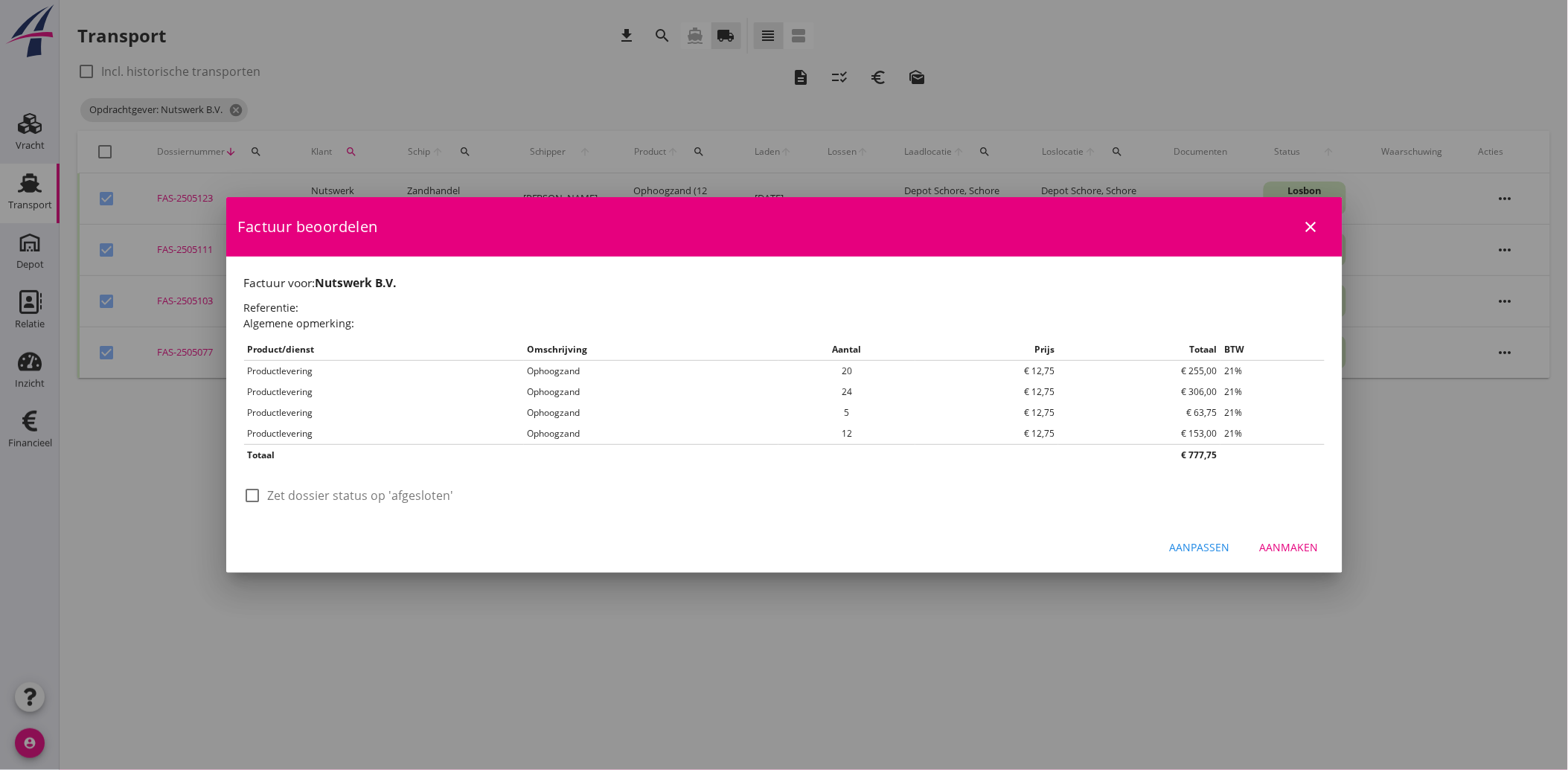
scroll to position [0, 0]
click at [252, 499] on div at bounding box center [253, 496] width 25 height 25
checkbox input "true"
click at [1277, 541] on div "Aanmaken" at bounding box center [1289, 548] width 59 height 16
checkbox input "false"
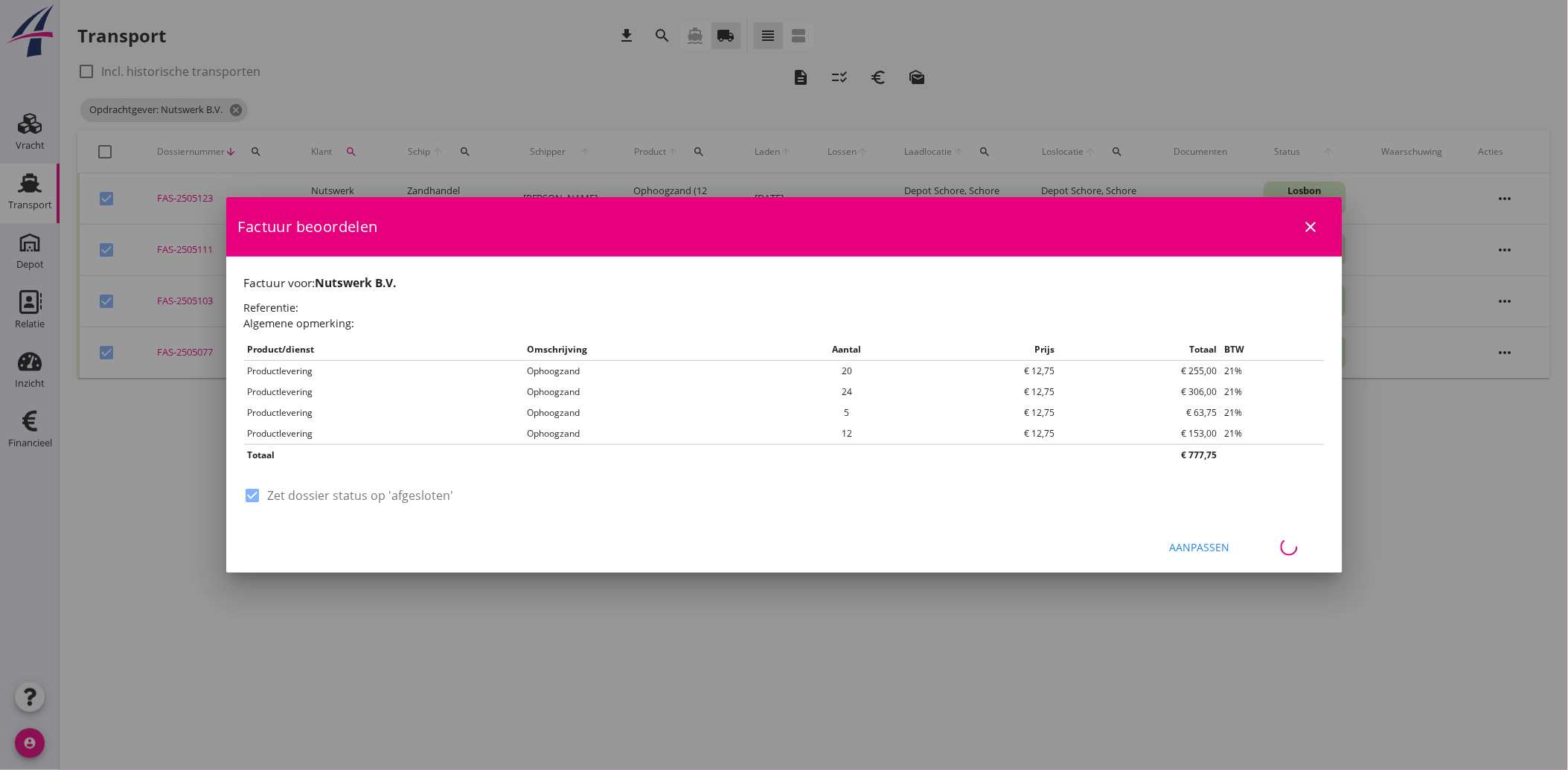
checkbox input "false"
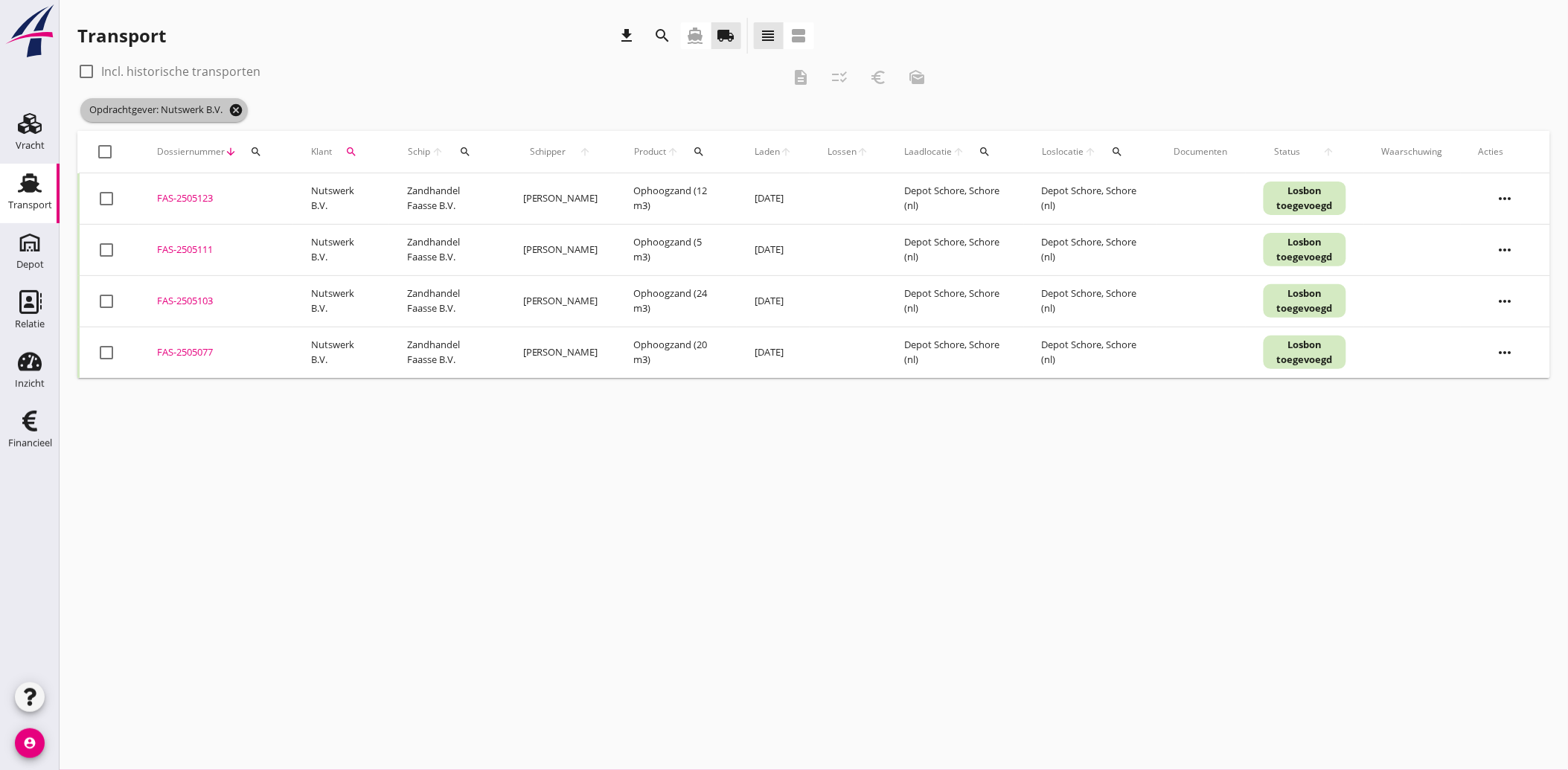
click at [233, 106] on icon "cancel" at bounding box center [236, 110] width 15 height 15
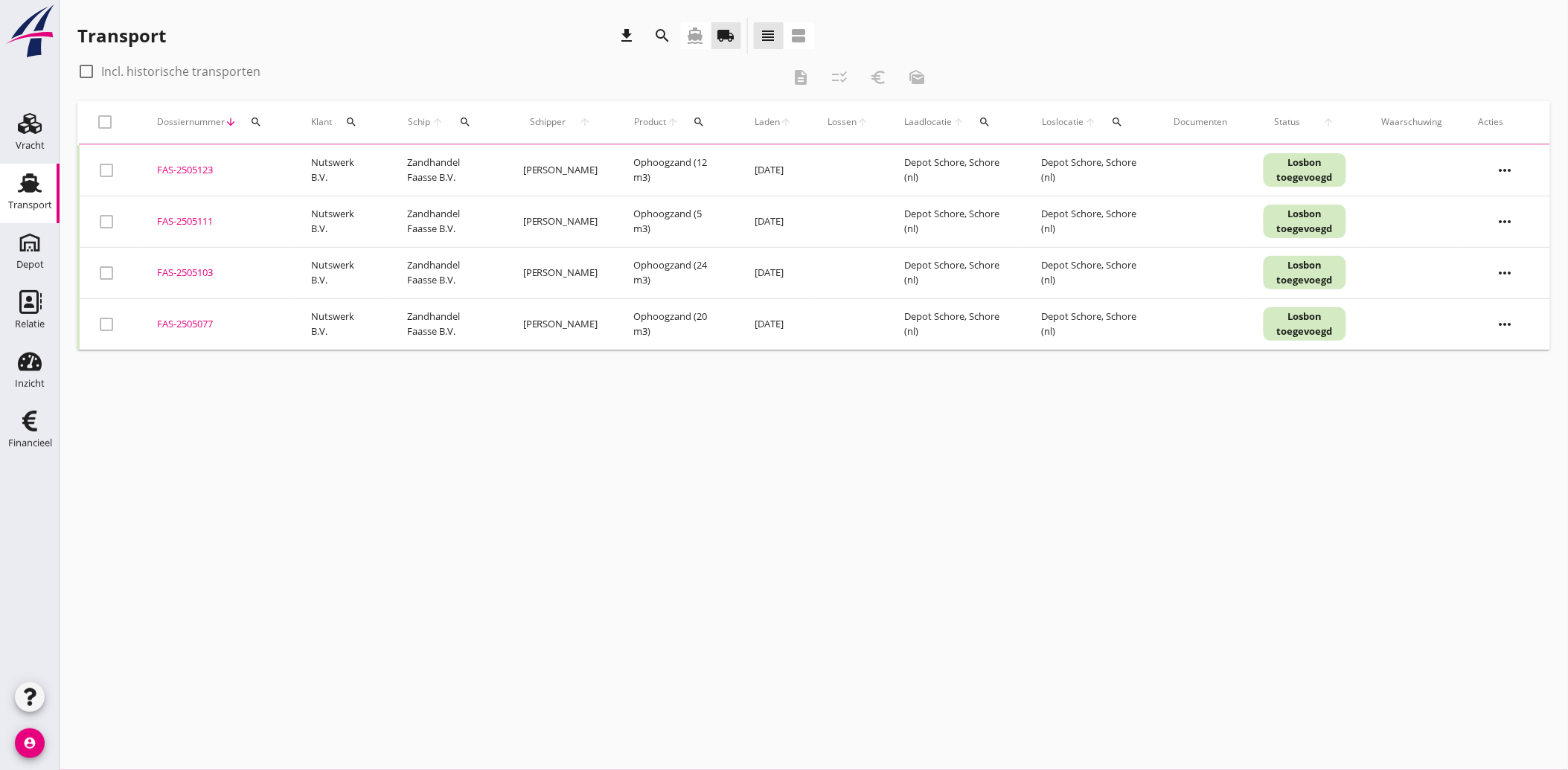
click at [663, 39] on icon "search" at bounding box center [663, 36] width 18 height 18
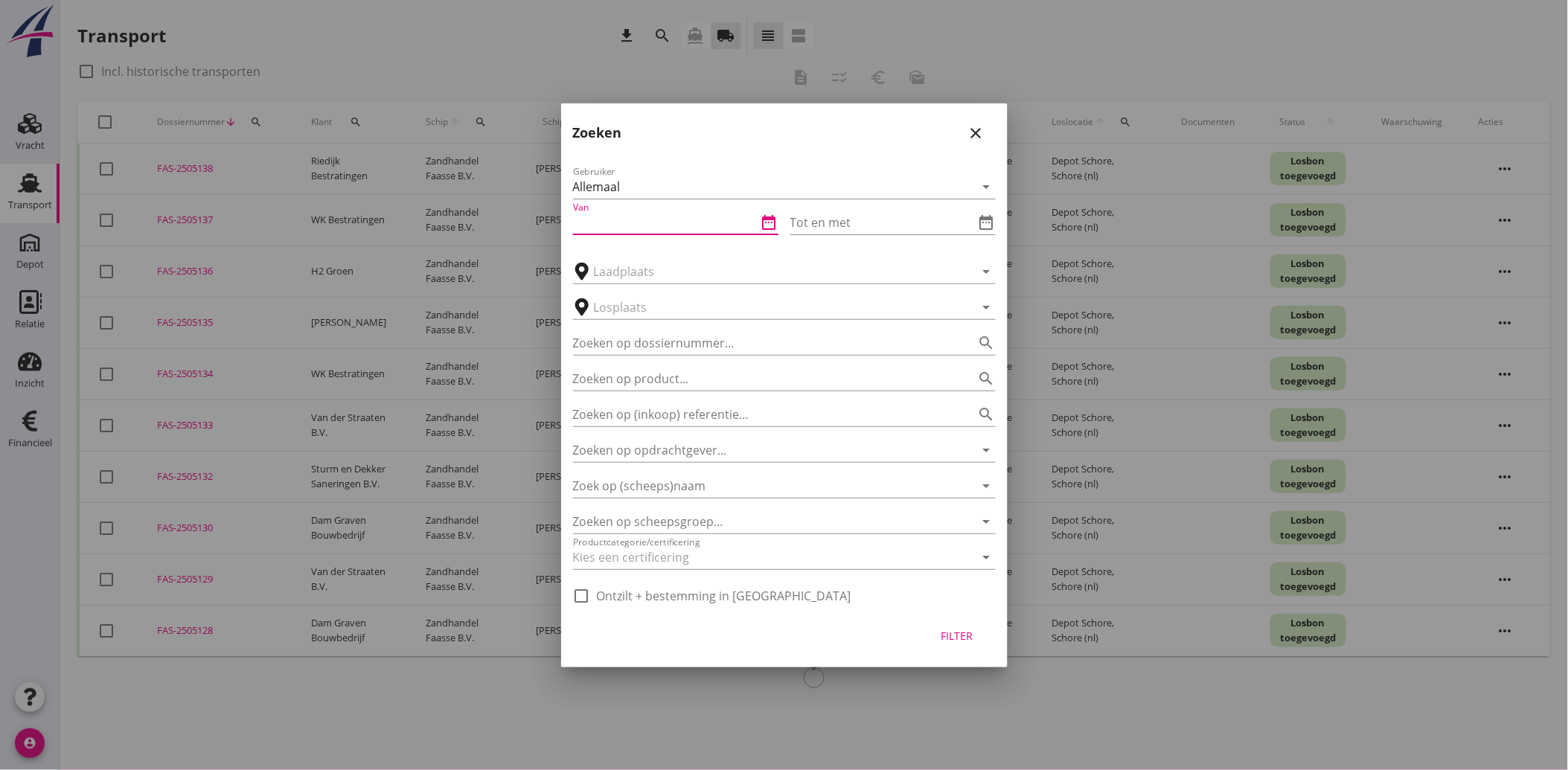
click at [628, 228] on input "Van" at bounding box center [665, 222] width 185 height 24
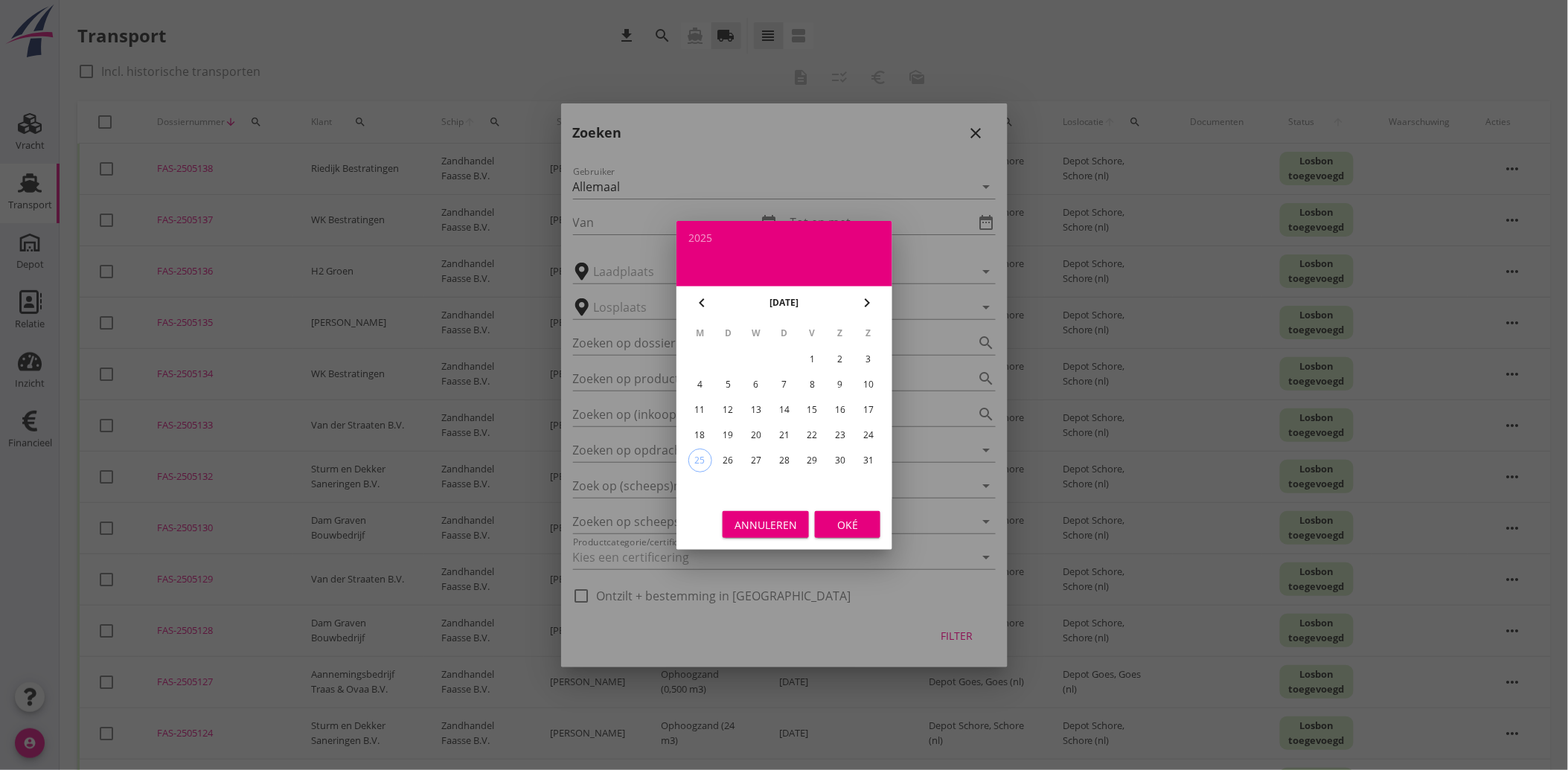
click at [812, 364] on div "1" at bounding box center [812, 360] width 24 height 24
type input "[DATE]"
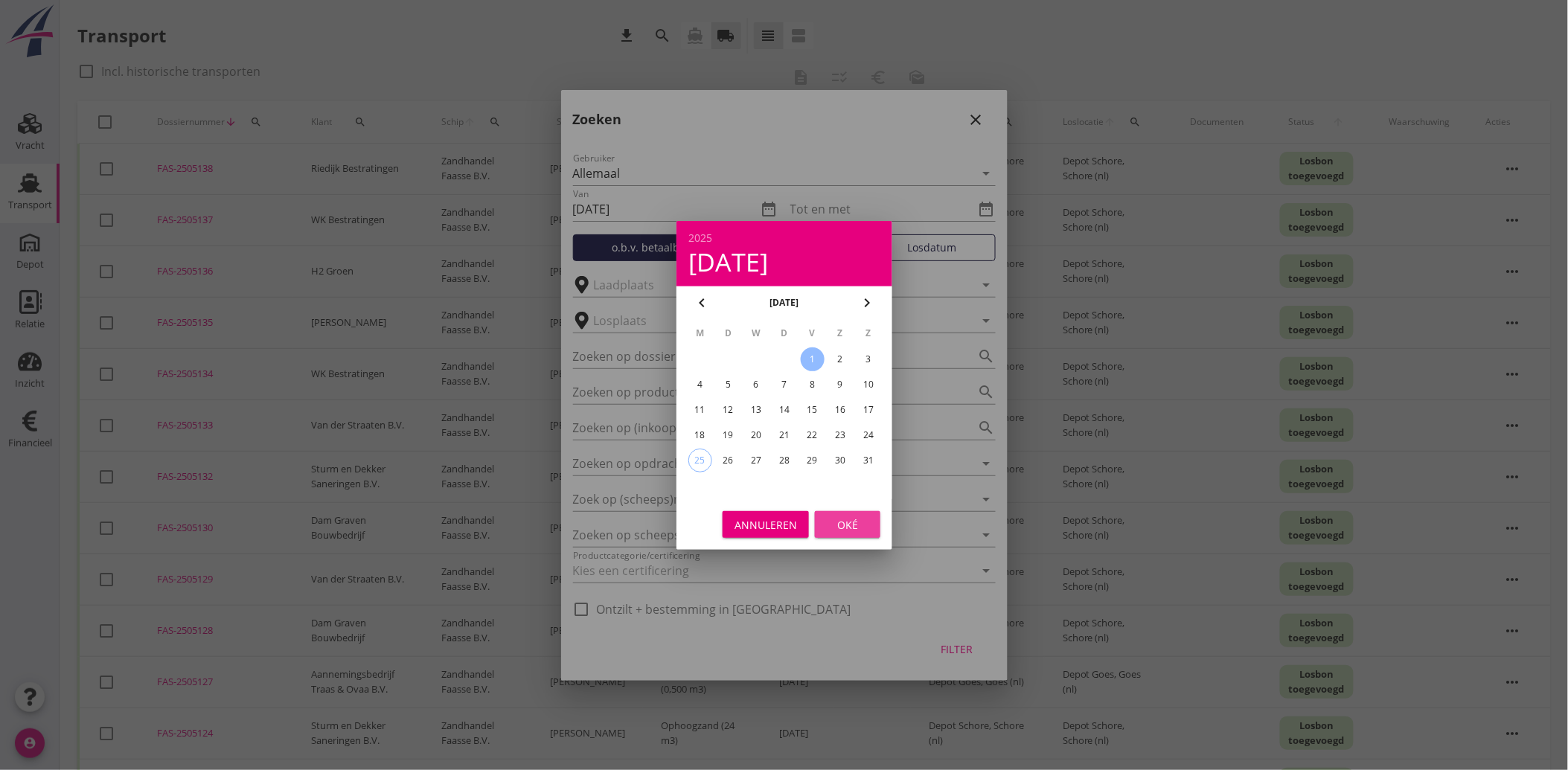
click at [834, 519] on div "Oké" at bounding box center [847, 525] width 42 height 16
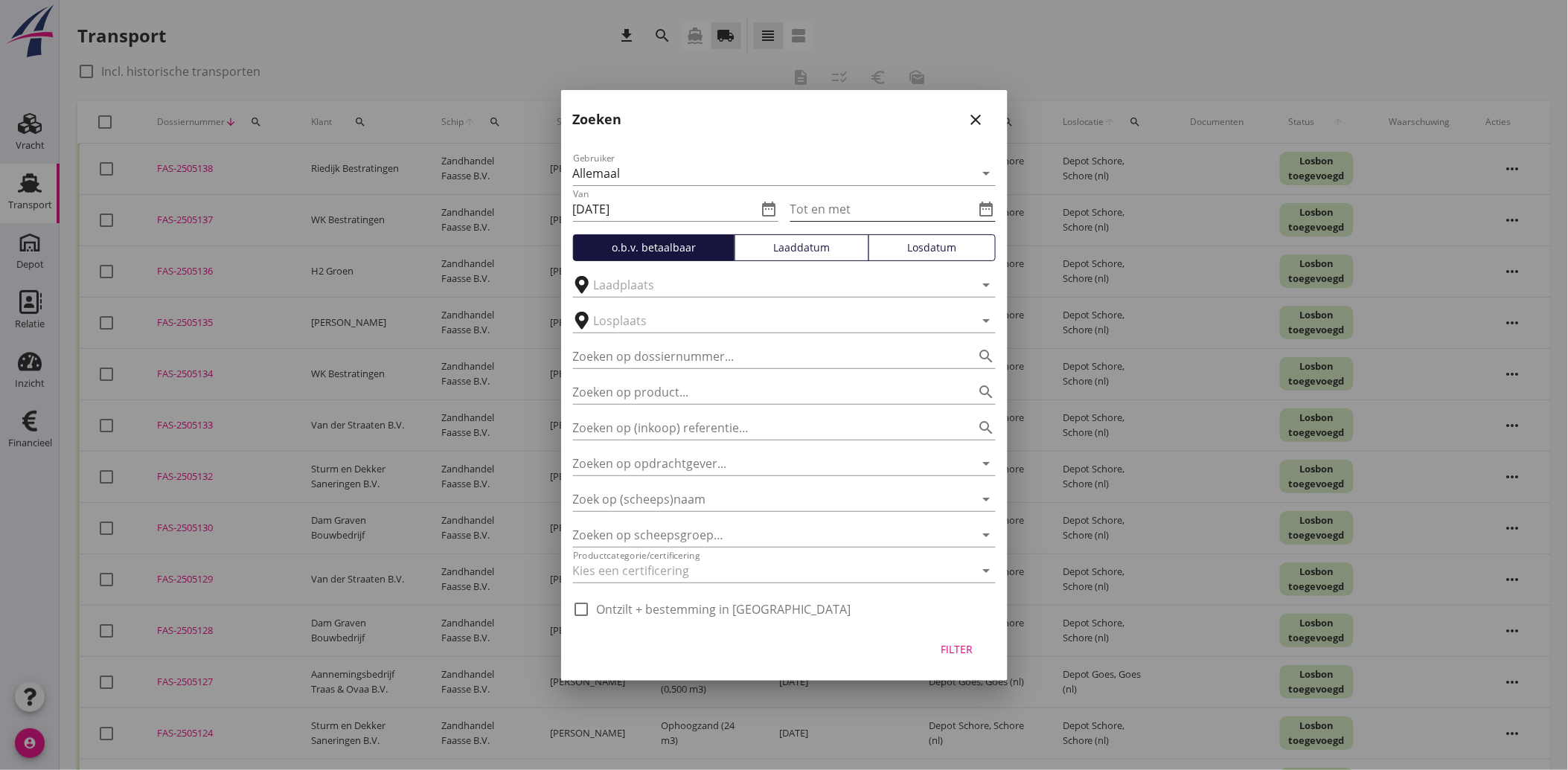
click at [980, 203] on icon "date_range" at bounding box center [986, 209] width 18 height 18
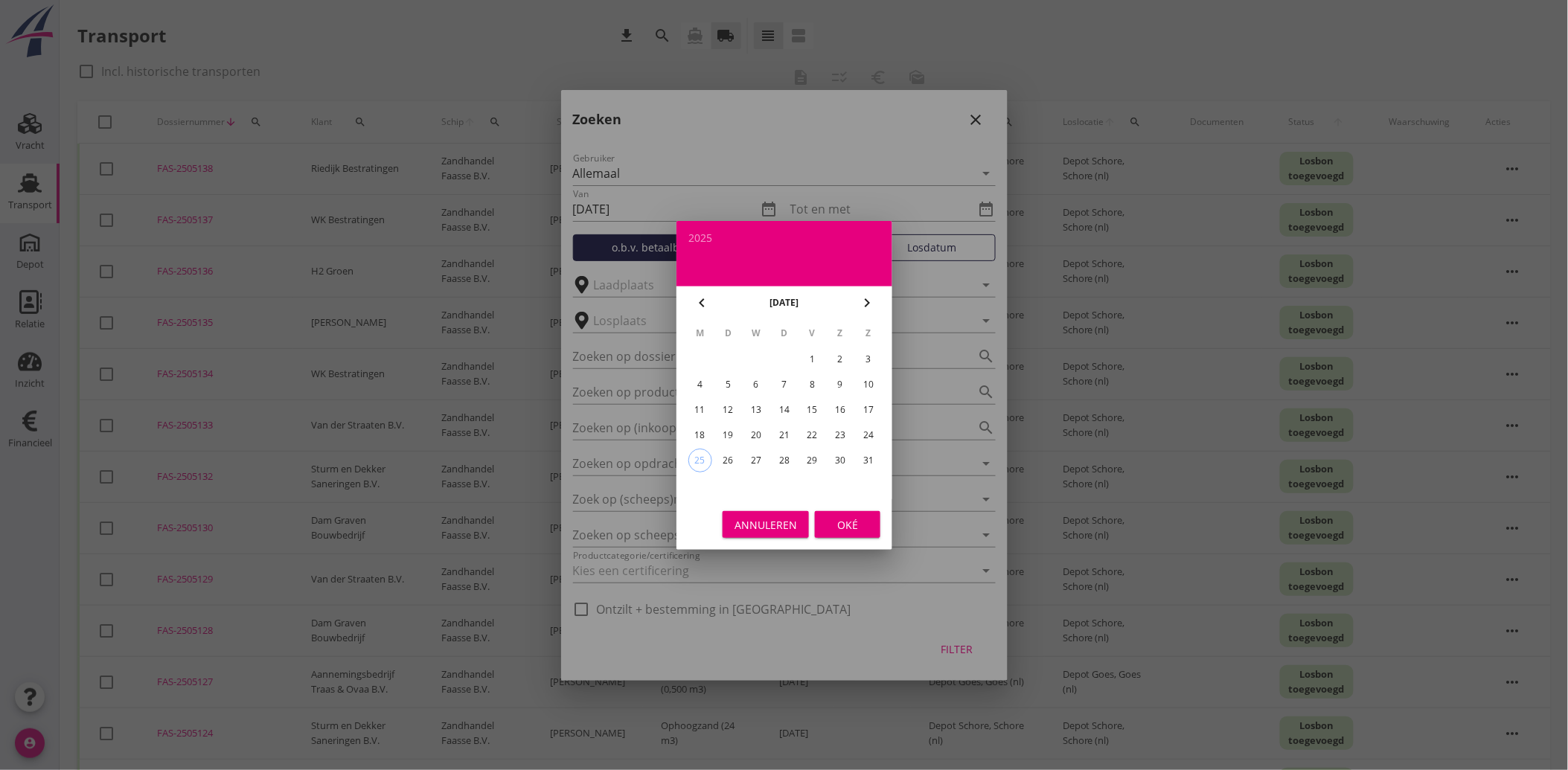
click at [701, 424] on div "18" at bounding box center [699, 436] width 24 height 24
type input "[DATE]"
click at [853, 522] on div "Oké" at bounding box center [847, 525] width 42 height 16
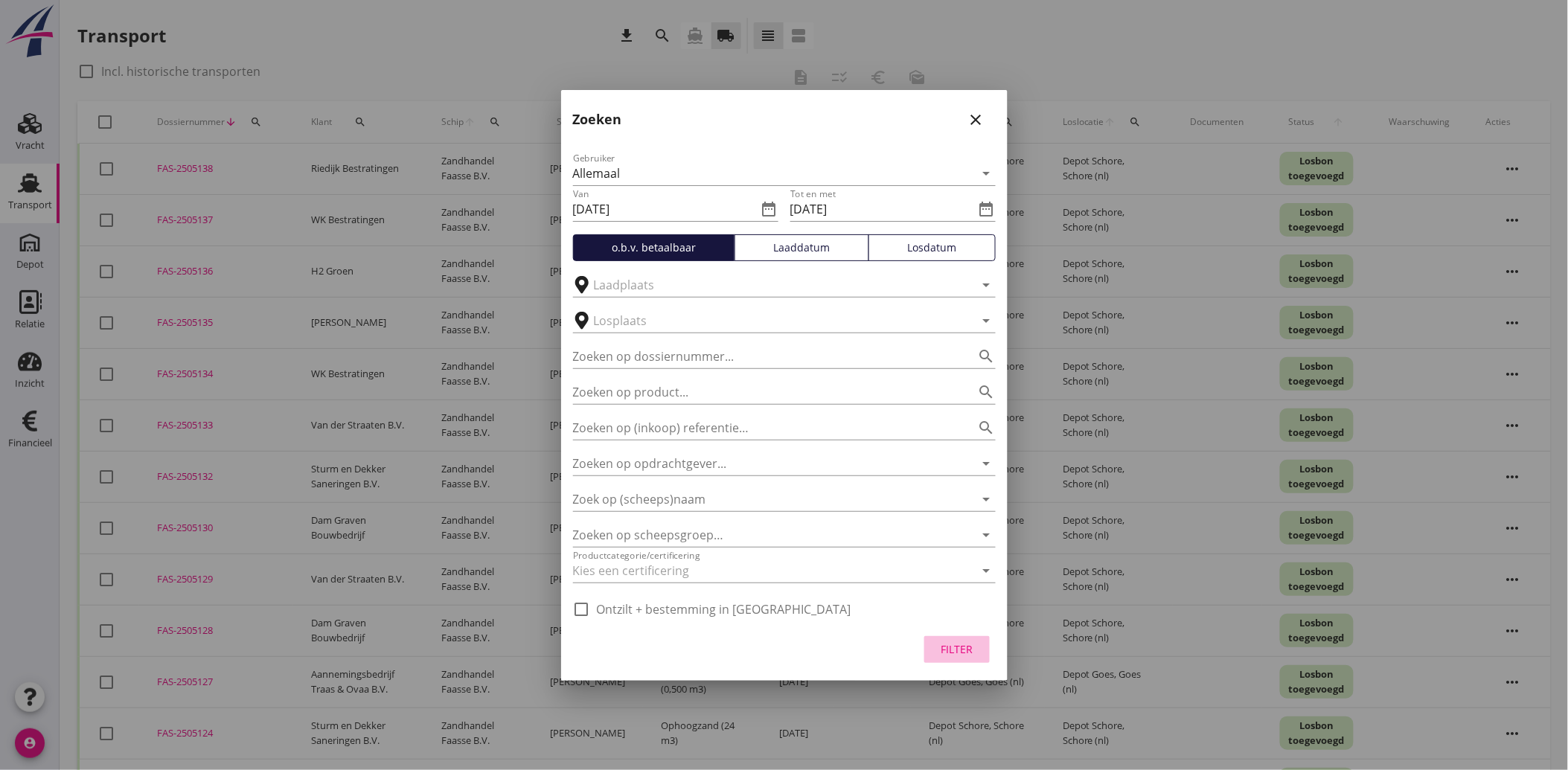
click at [955, 645] on div "Filter" at bounding box center [957, 649] width 42 height 16
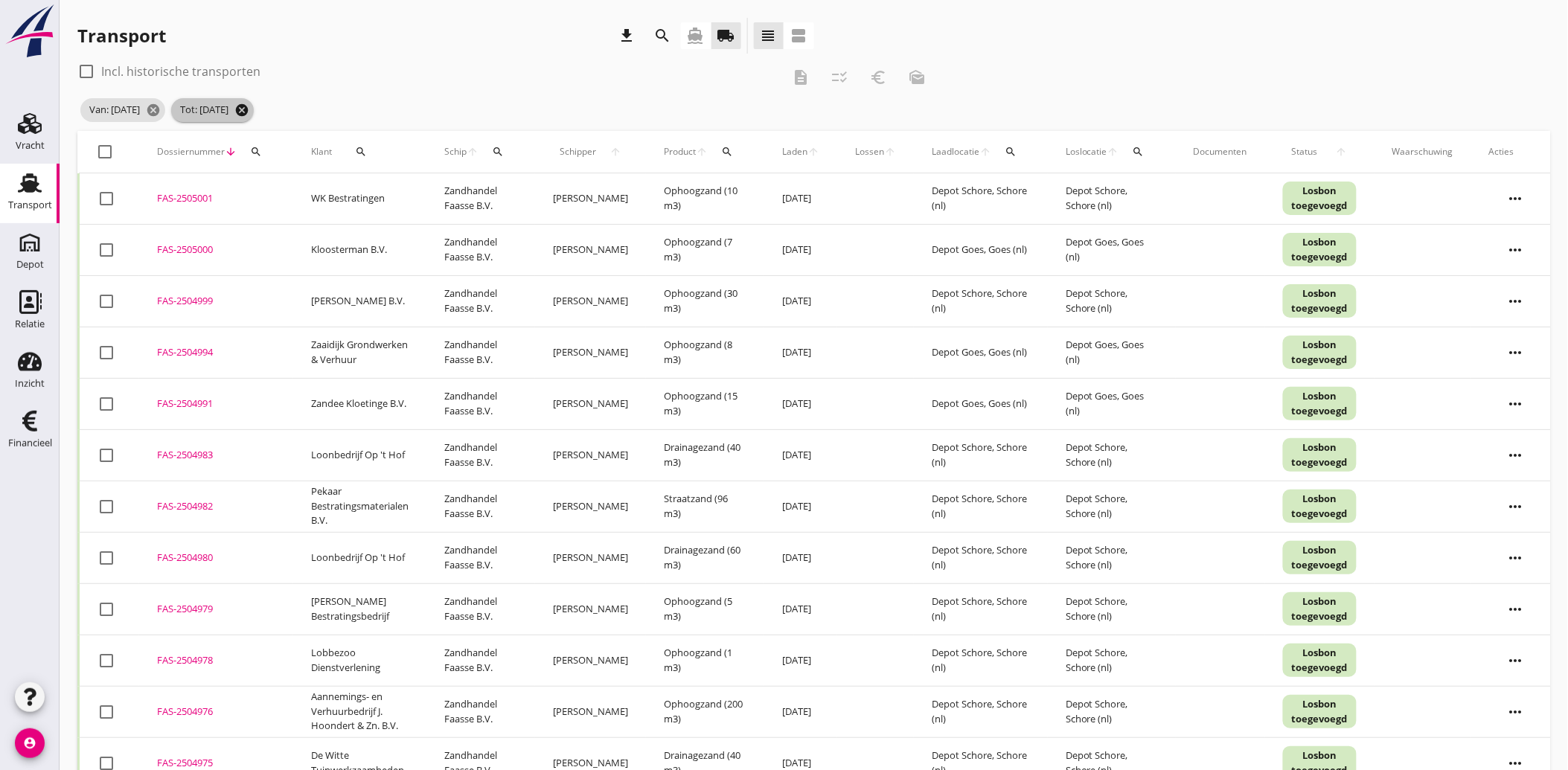
click at [249, 106] on icon "cancel" at bounding box center [241, 110] width 15 height 15
drag, startPoint x: 175, startPoint y: 112, endPoint x: 223, endPoint y: 135, distance: 53.2
click at [161, 113] on icon "cancel" at bounding box center [153, 110] width 15 height 15
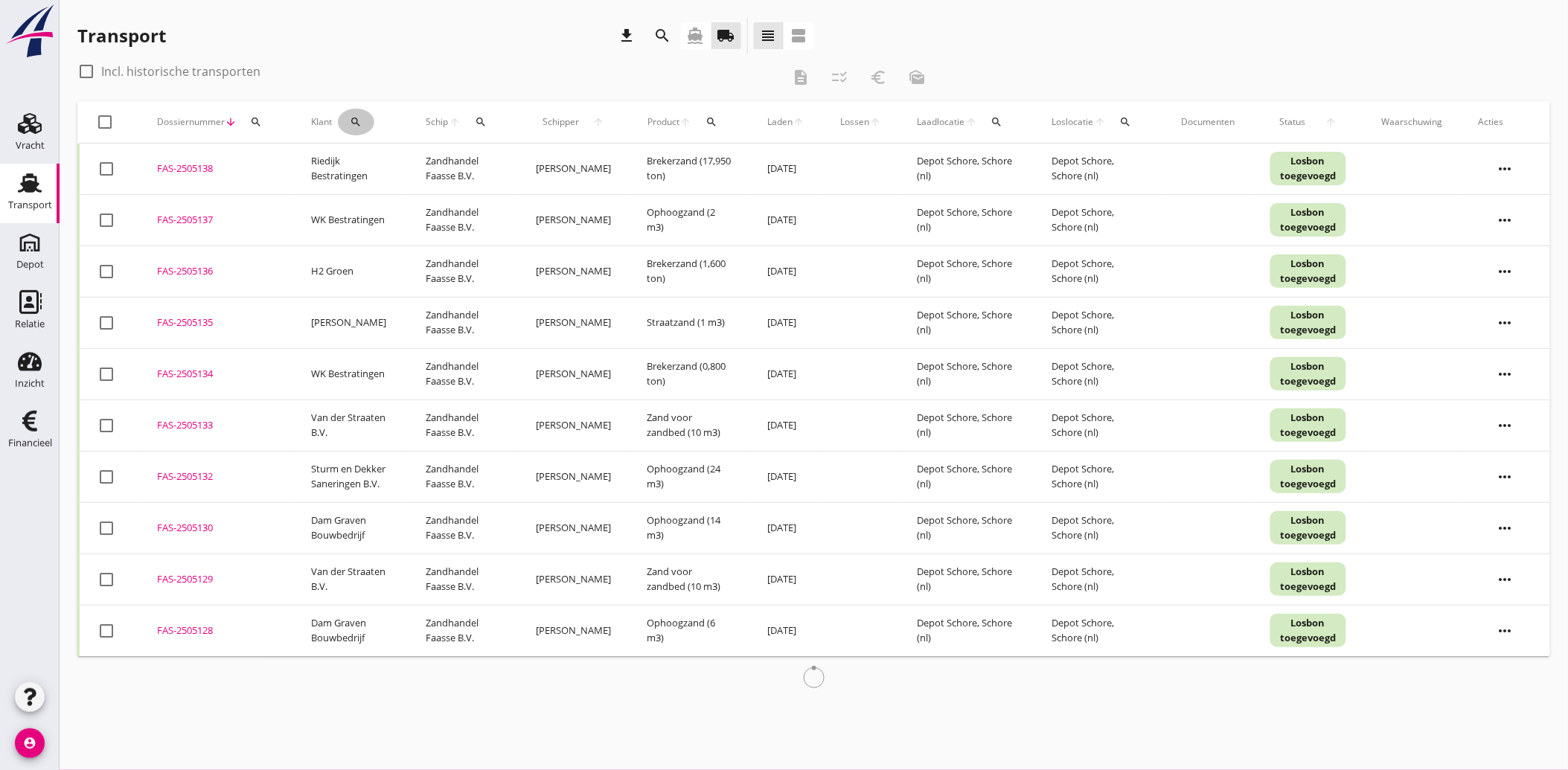
click at [359, 134] on button "search" at bounding box center [356, 122] width 37 height 27
click at [360, 156] on input "Zoeken op opdrachtgever..." at bounding box center [421, 165] width 155 height 24
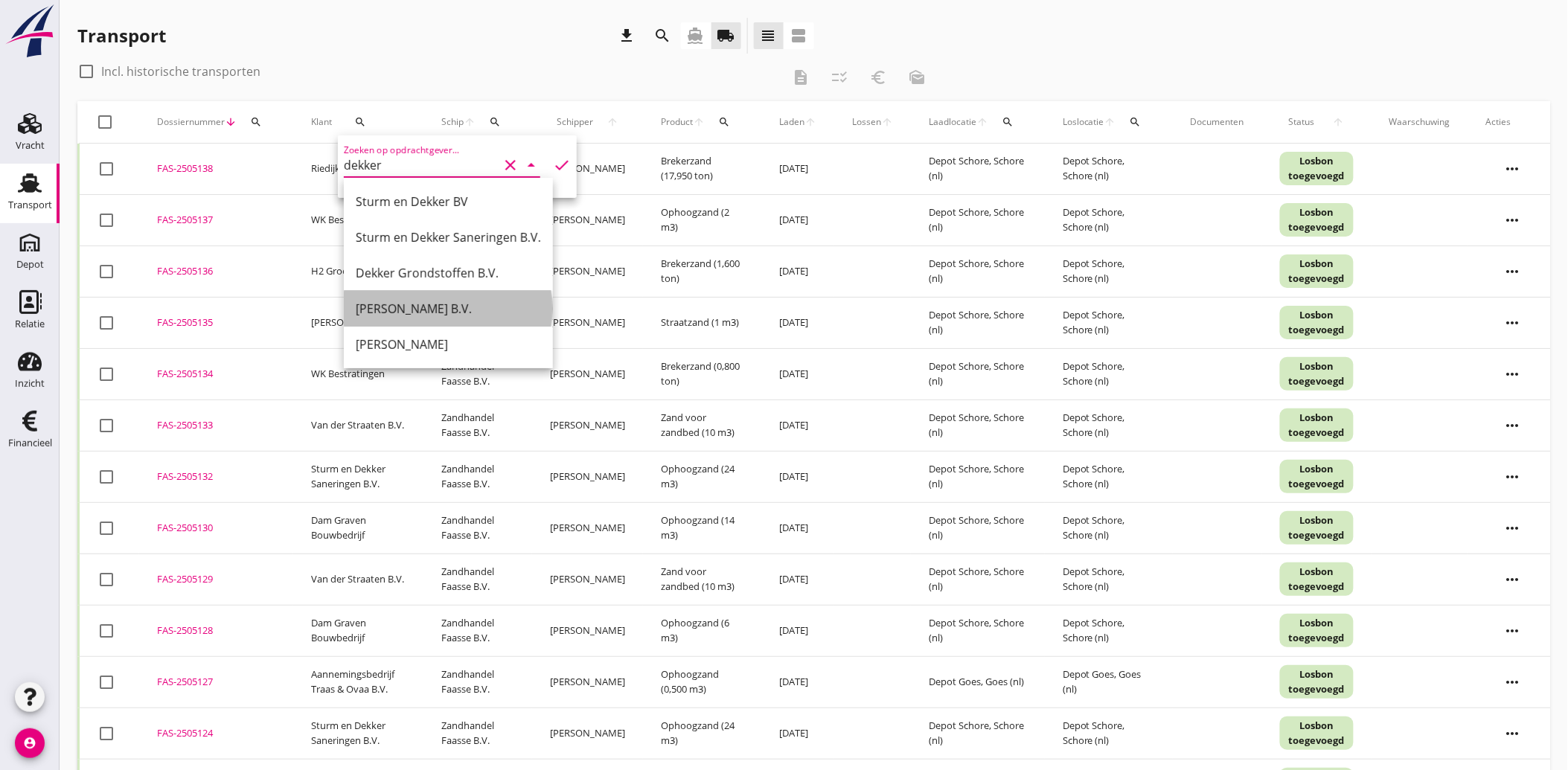
click at [406, 311] on div "[PERSON_NAME] B.V." at bounding box center [448, 309] width 185 height 18
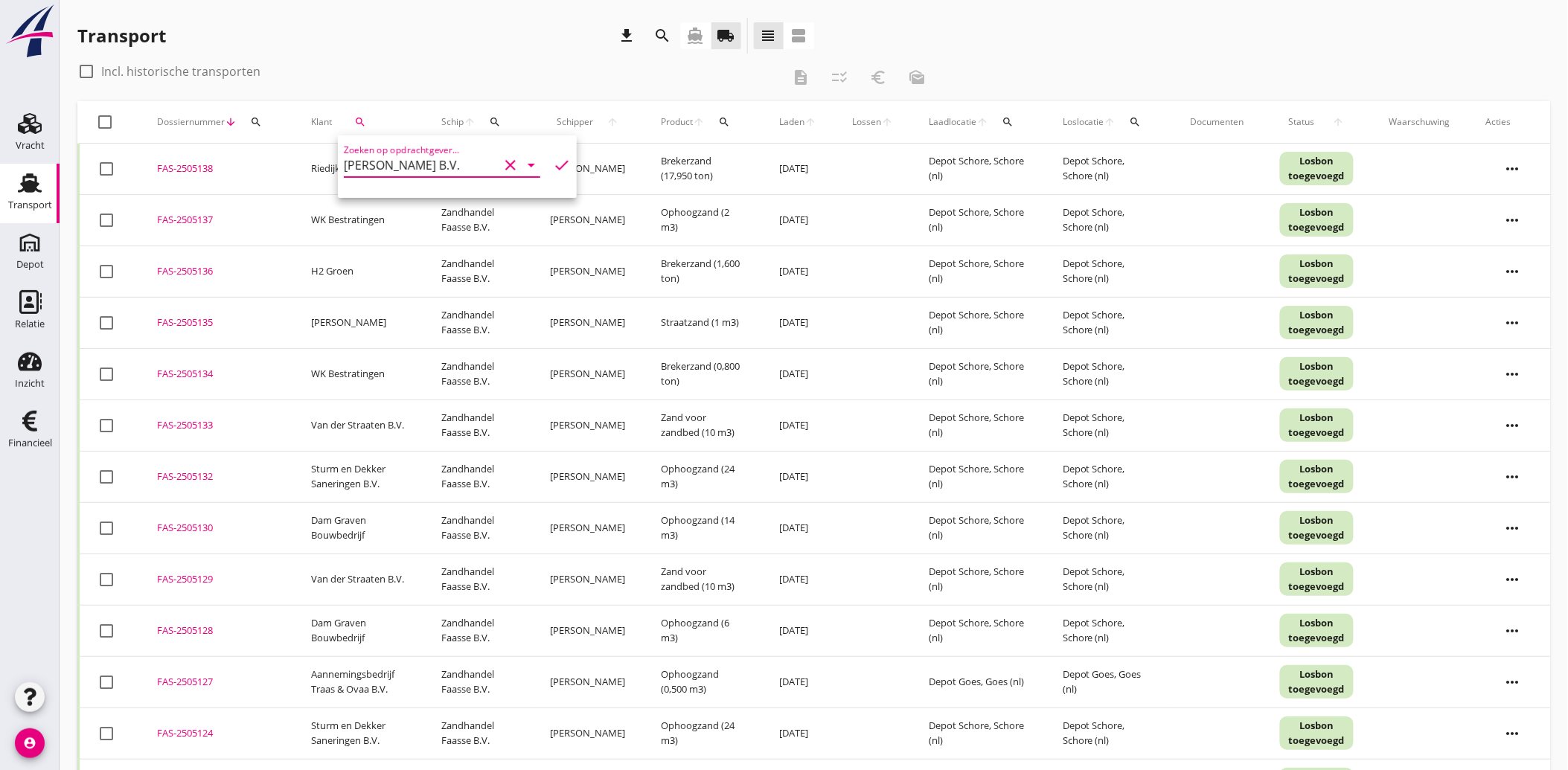
type input "[PERSON_NAME] B.V."
click at [553, 160] on icon "check" at bounding box center [562, 165] width 18 height 18
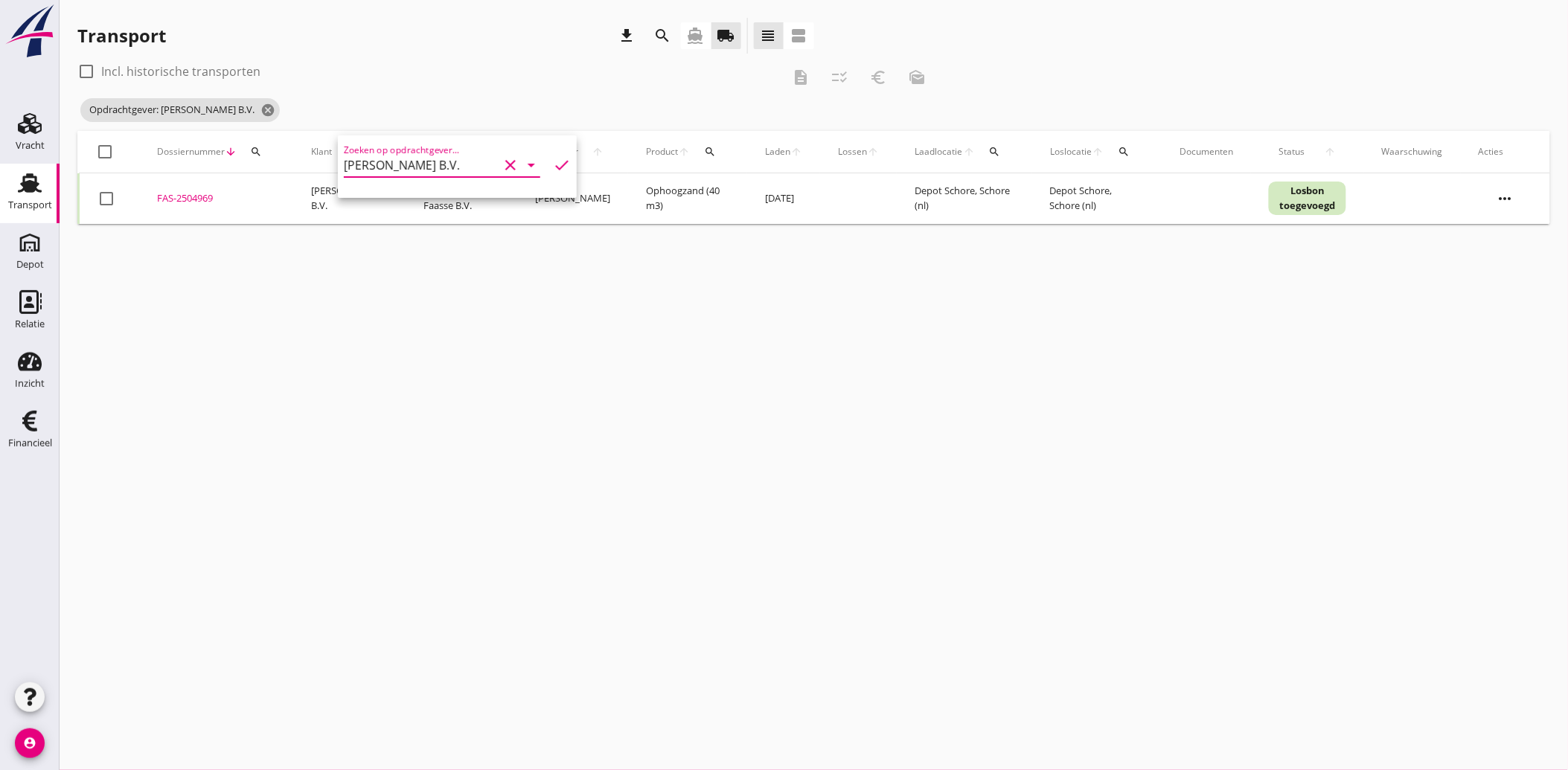
drag, startPoint x: 107, startPoint y: 202, endPoint x: 137, endPoint y: 206, distance: 30.3
click at [108, 202] on div at bounding box center [106, 198] width 25 height 25
checkbox input "true"
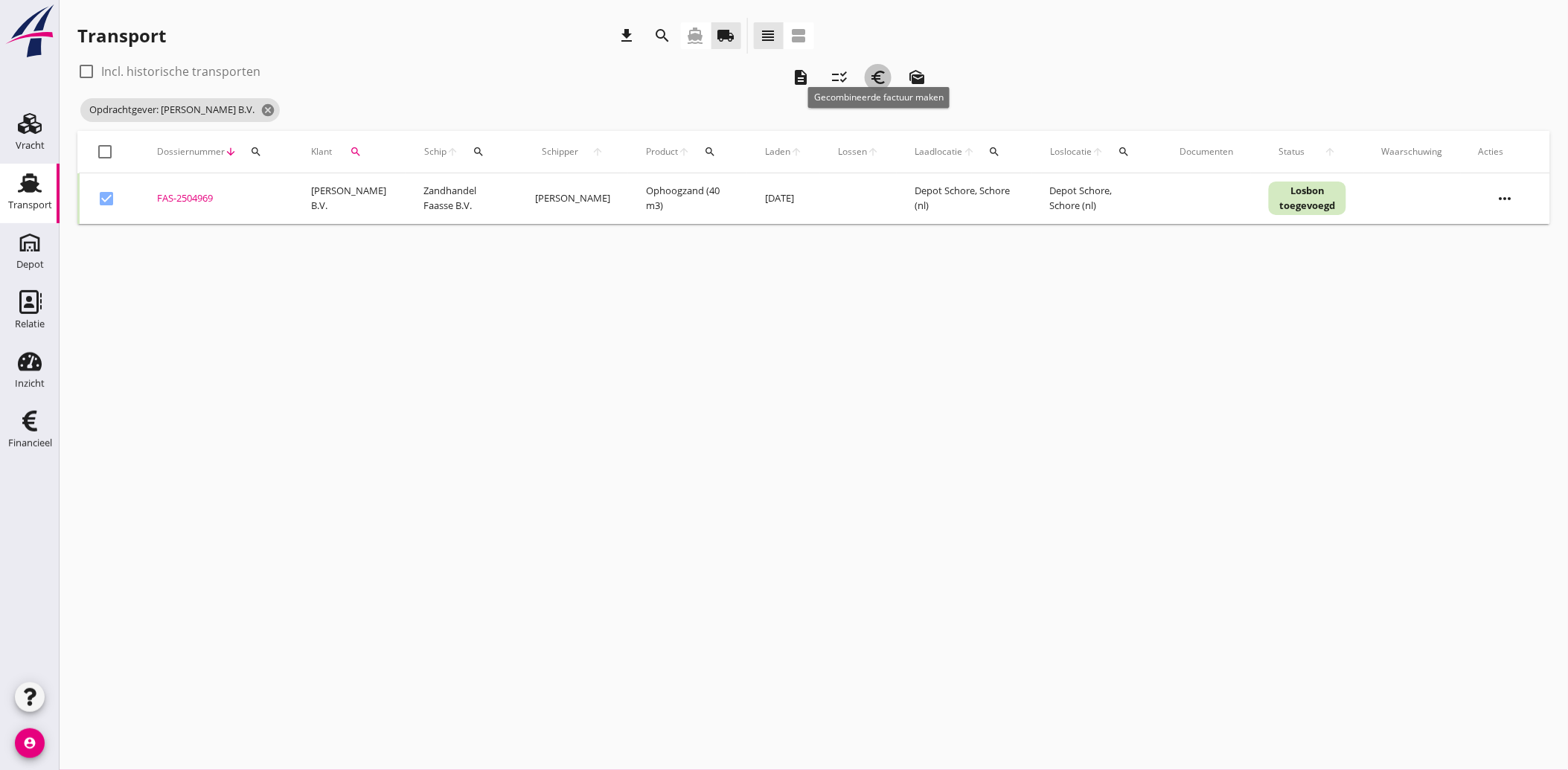
click at [886, 75] on icon "euro_symbol" at bounding box center [878, 77] width 18 height 18
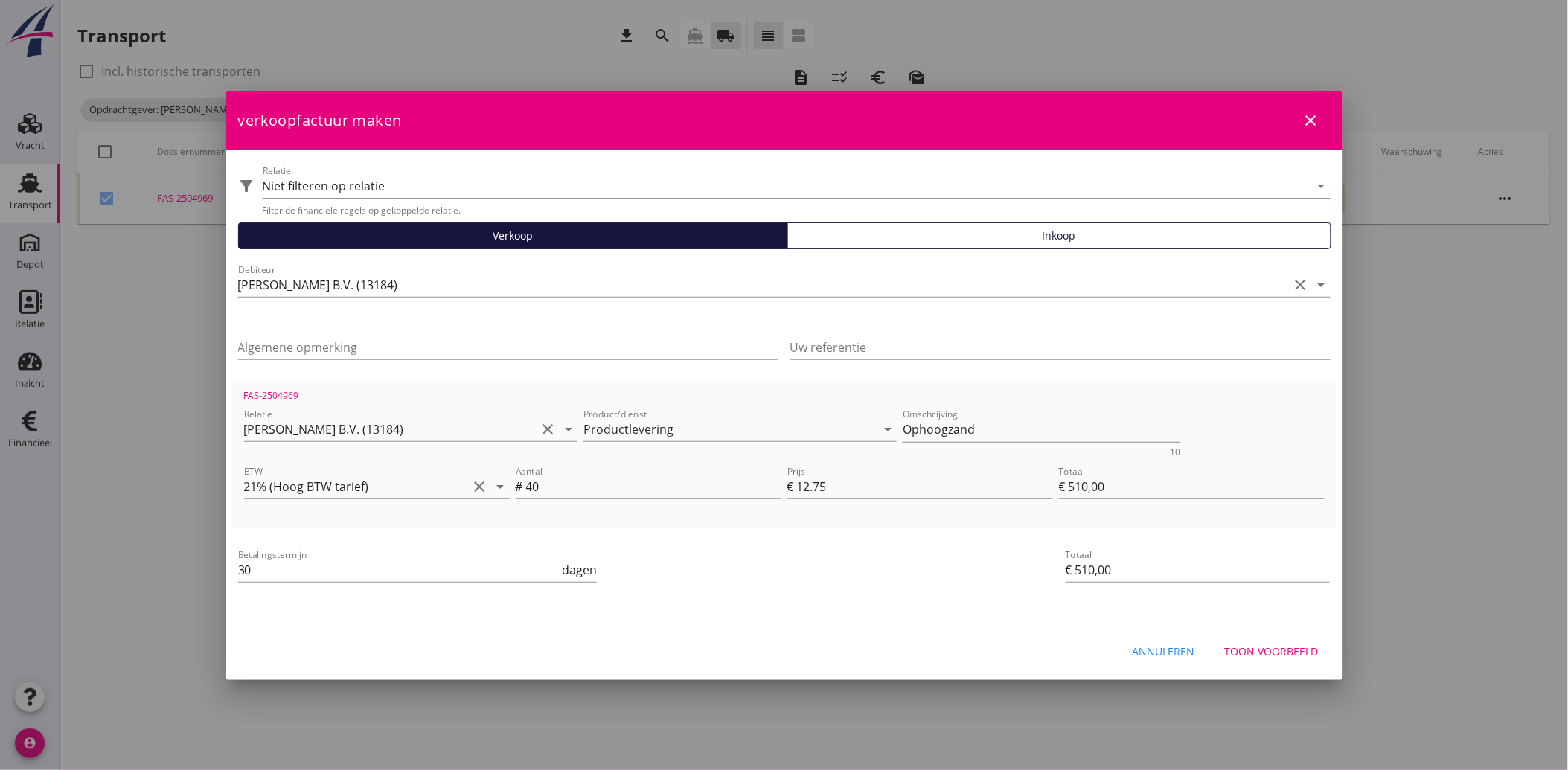
click at [1278, 642] on button "Toon voorbeeld" at bounding box center [1271, 653] width 117 height 27
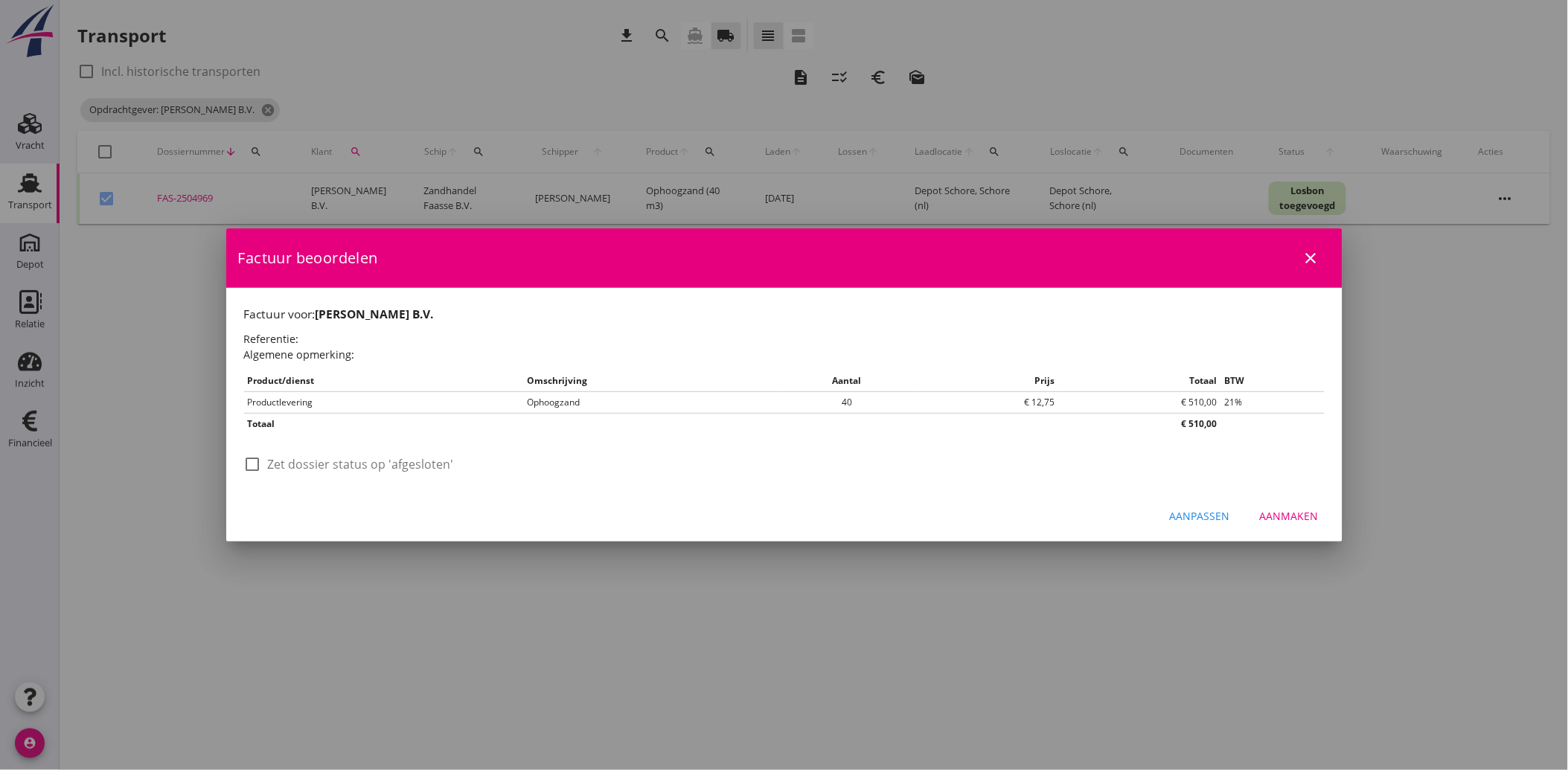
click at [245, 469] on div at bounding box center [253, 464] width 25 height 25
checkbox input "true"
click at [1286, 505] on button "Aanmaken" at bounding box center [1289, 517] width 83 height 27
checkbox input "false"
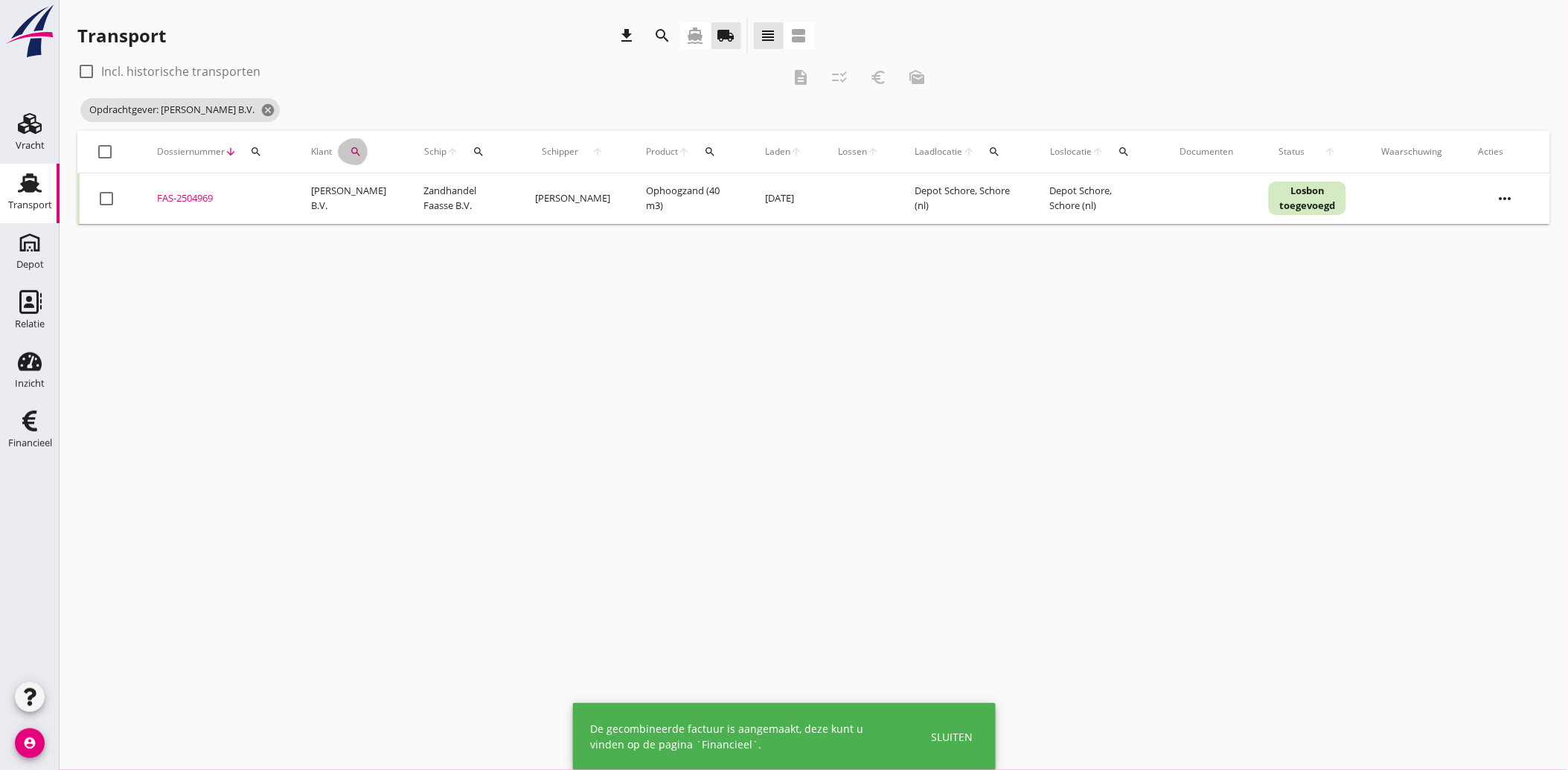
click at [350, 150] on icon "search" at bounding box center [355, 152] width 12 height 12
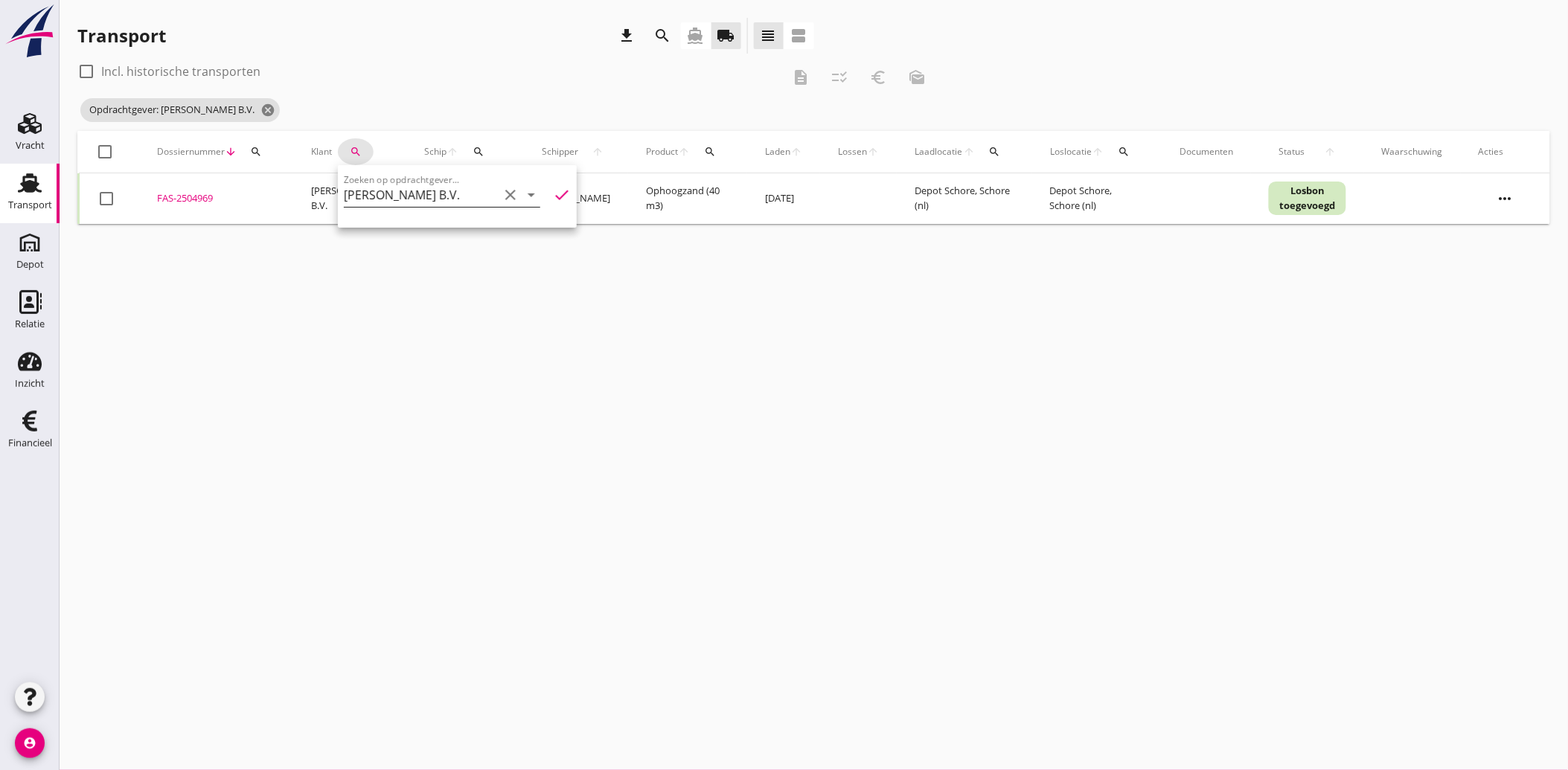
click at [505, 190] on icon "clear" at bounding box center [510, 194] width 18 height 18
click at [386, 241] on div "WK Bestratingen" at bounding box center [437, 231] width 164 height 36
type input "WK Bestratingen"
click at [553, 190] on icon "check" at bounding box center [562, 194] width 18 height 18
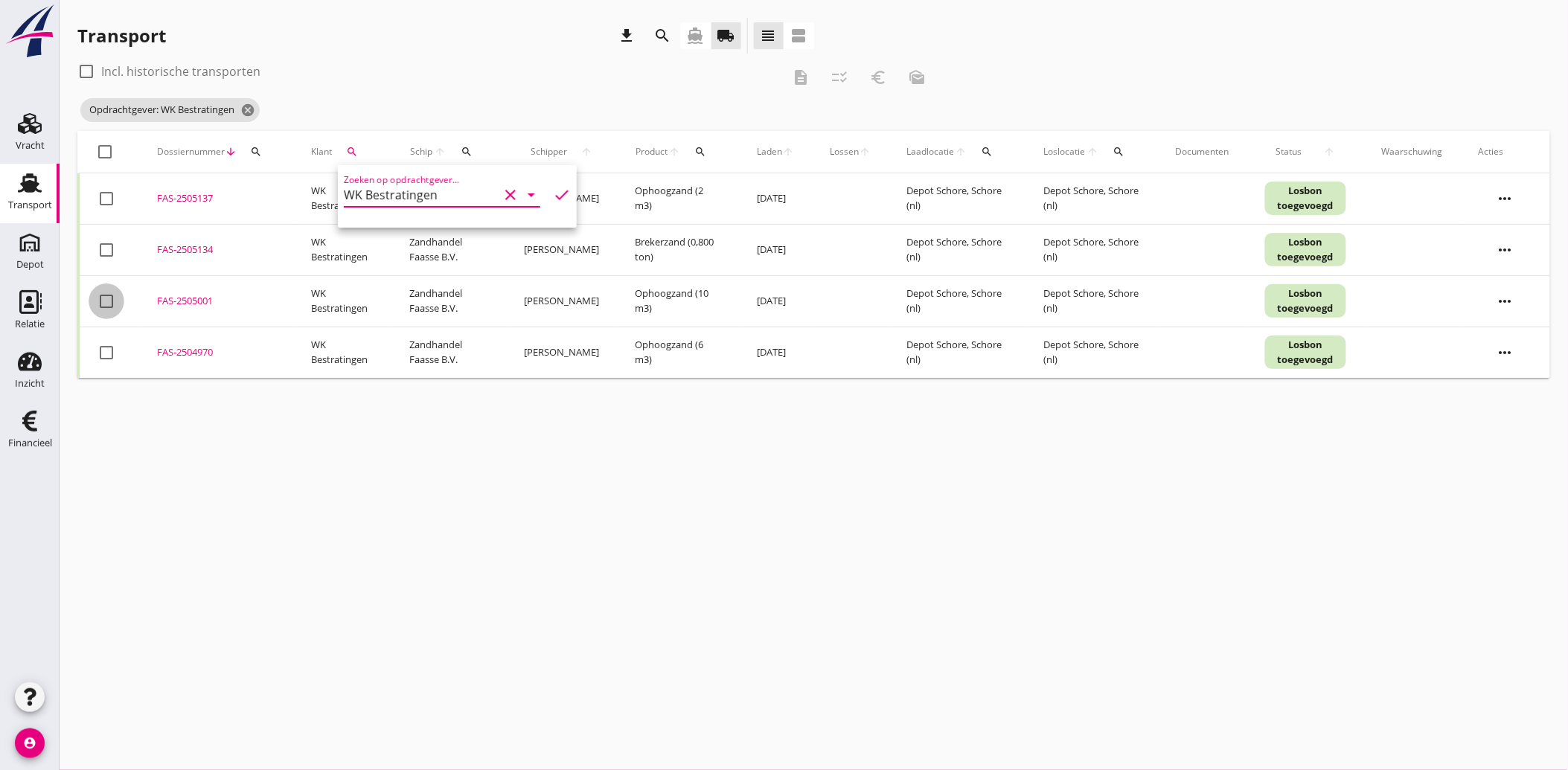
click at [113, 294] on div at bounding box center [106, 302] width 25 height 25
checkbox input "true"
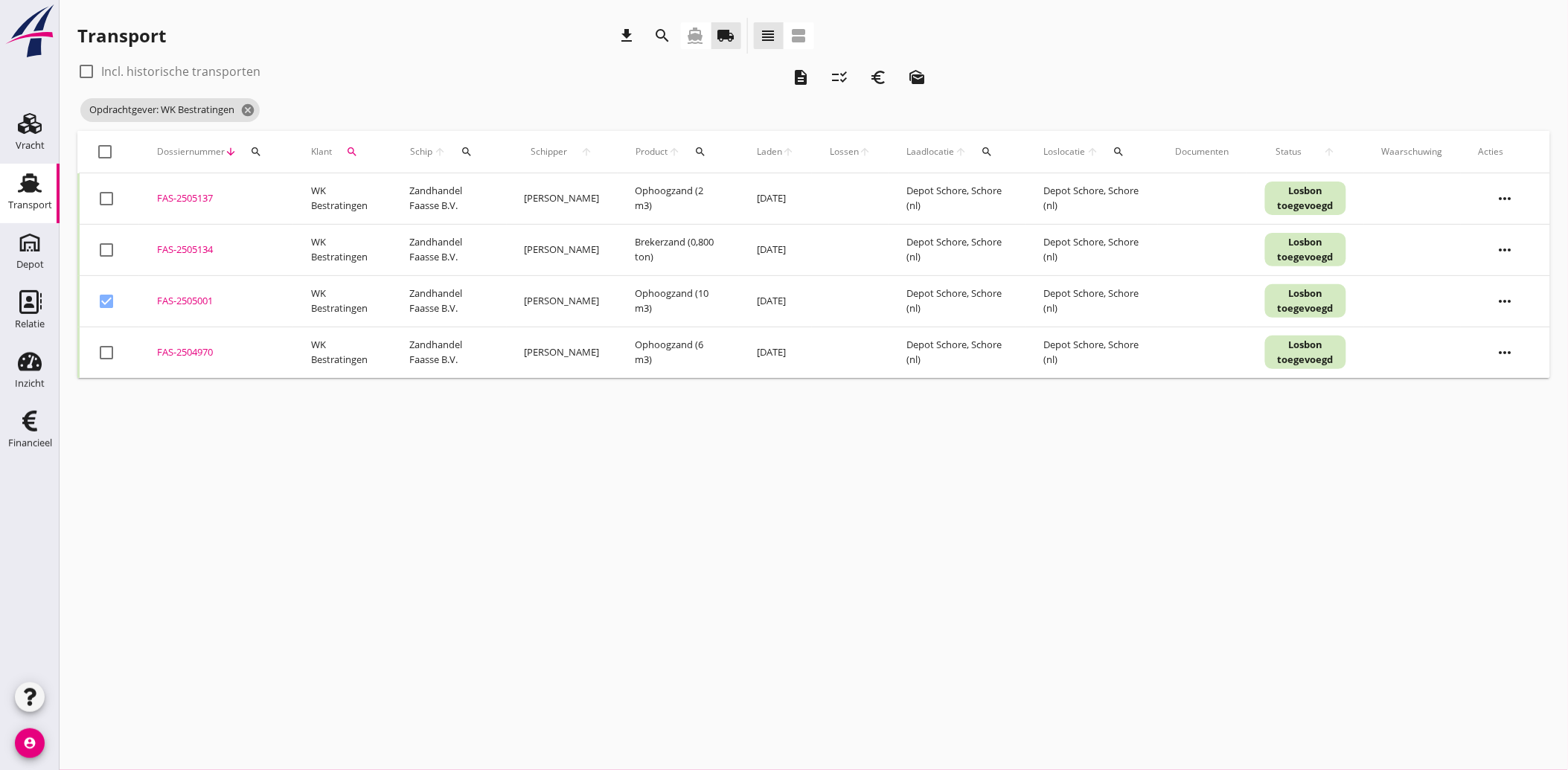
click at [102, 345] on div at bounding box center [106, 353] width 25 height 25
checkbox input "true"
click at [882, 70] on icon "euro_symbol" at bounding box center [878, 77] width 18 height 18
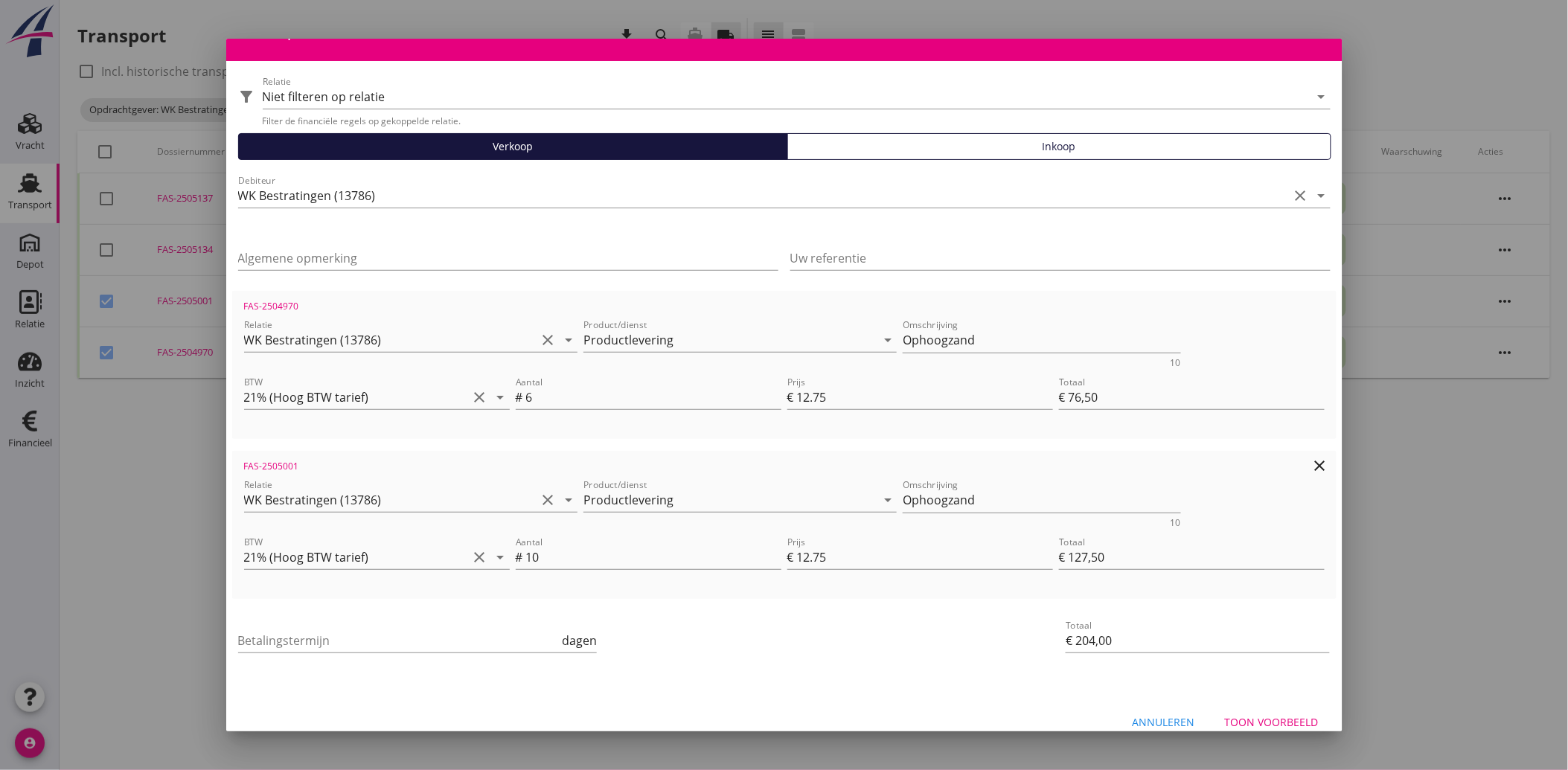
scroll to position [54, 0]
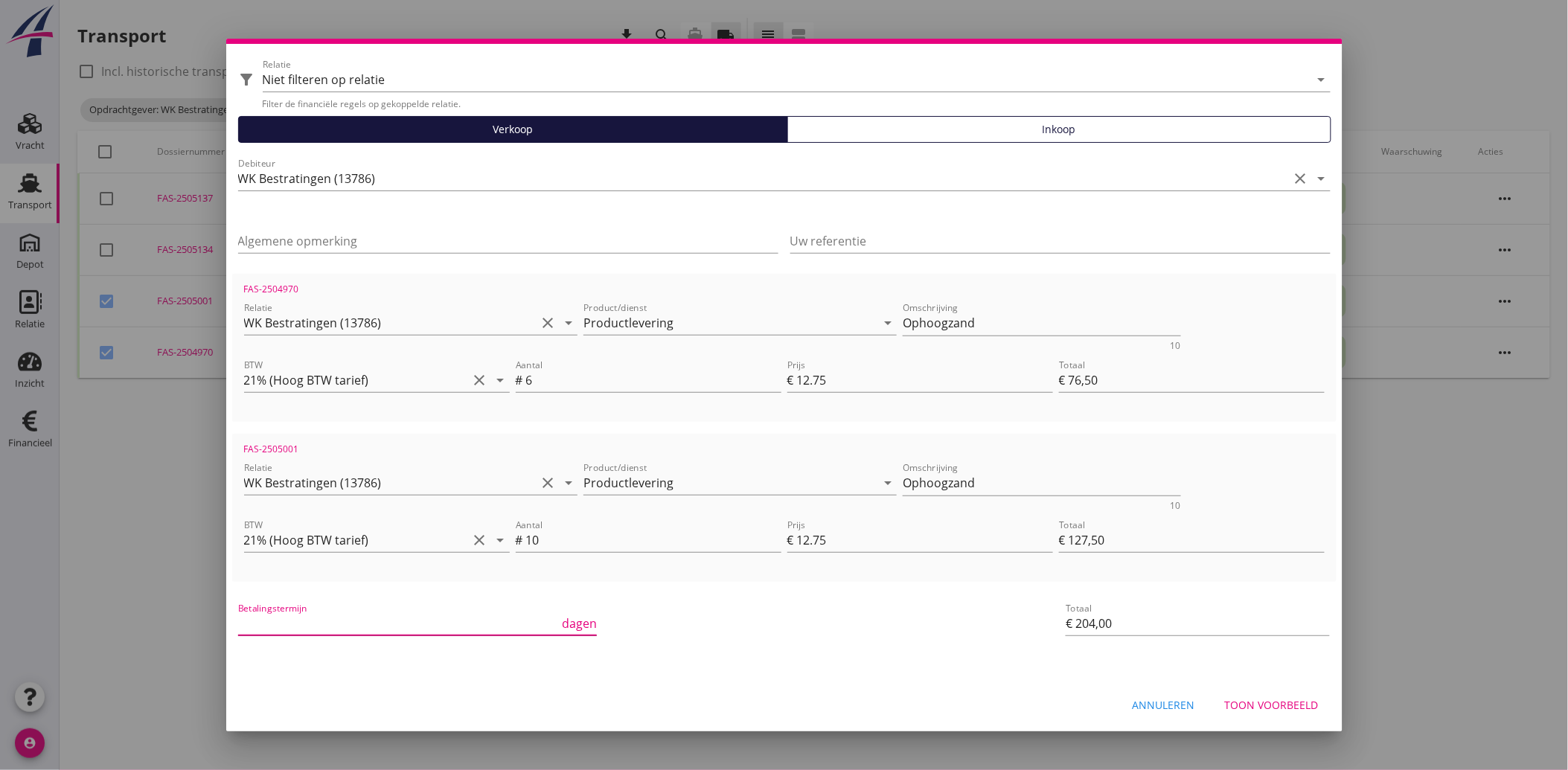
click at [370, 612] on input "Betalingstermijn" at bounding box center [398, 624] width 321 height 24
type input "30"
click at [779, 649] on div "Betalingstermijn 30 dagen" at bounding box center [600, 625] width 730 height 56
click at [1251, 698] on div "Toon voorbeeld" at bounding box center [1271, 706] width 94 height 16
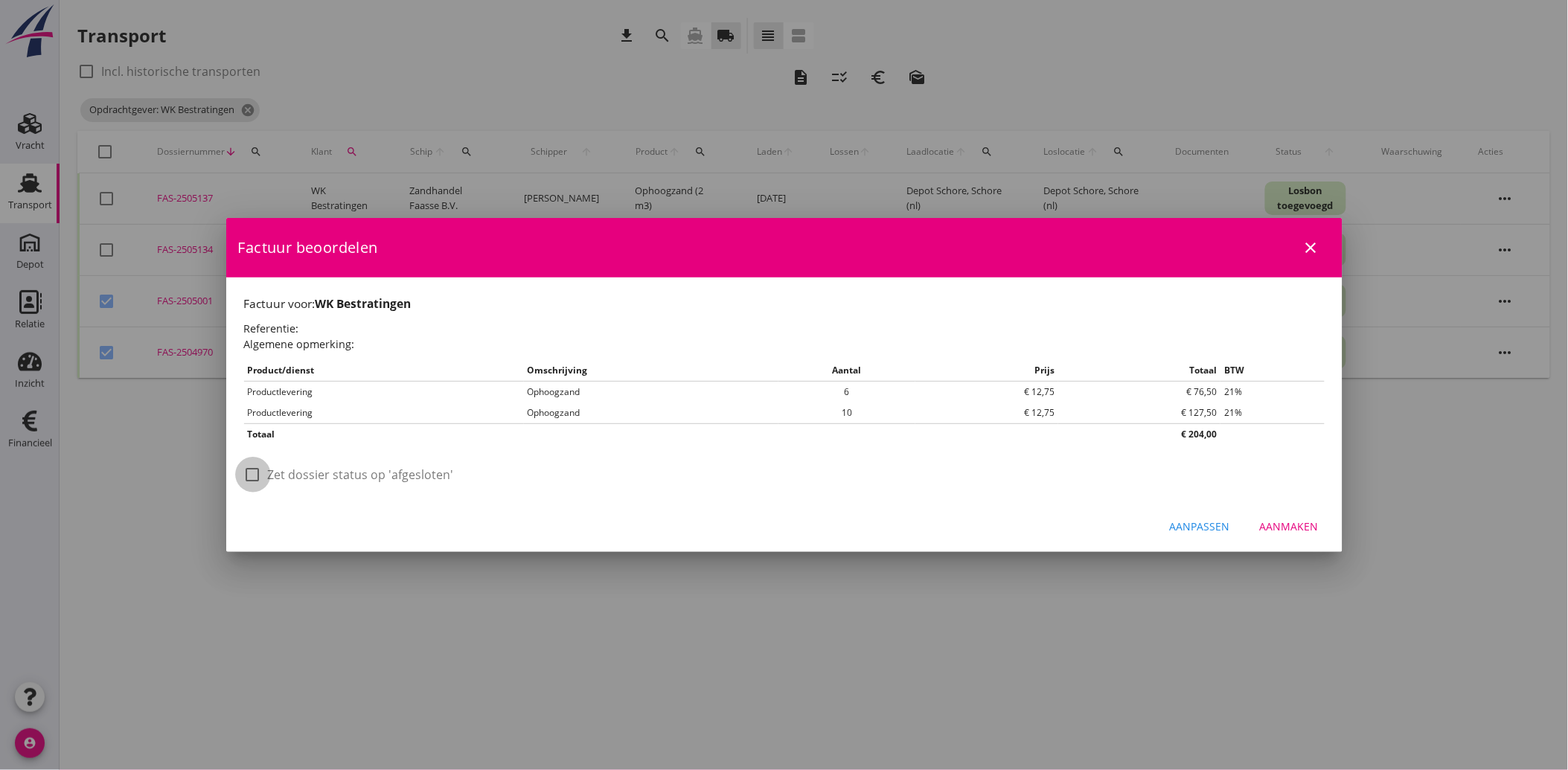
click at [247, 476] on div at bounding box center [253, 475] width 25 height 25
checkbox input "true"
click at [1274, 524] on div "Aanmaken" at bounding box center [1289, 527] width 59 height 16
checkbox input "false"
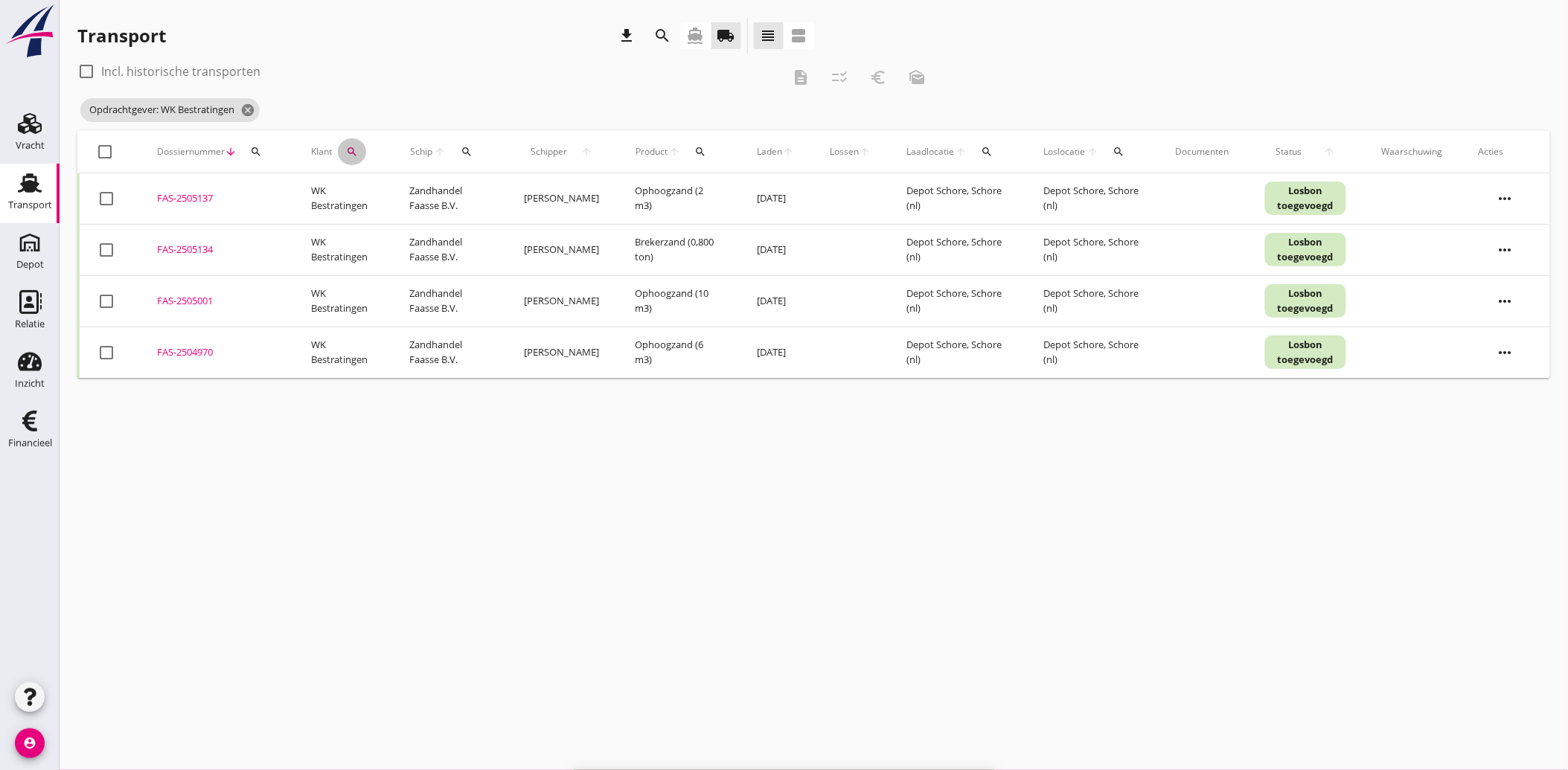
click at [350, 149] on icon "search" at bounding box center [352, 152] width 12 height 12
click at [503, 198] on icon "clear" at bounding box center [510, 194] width 18 height 18
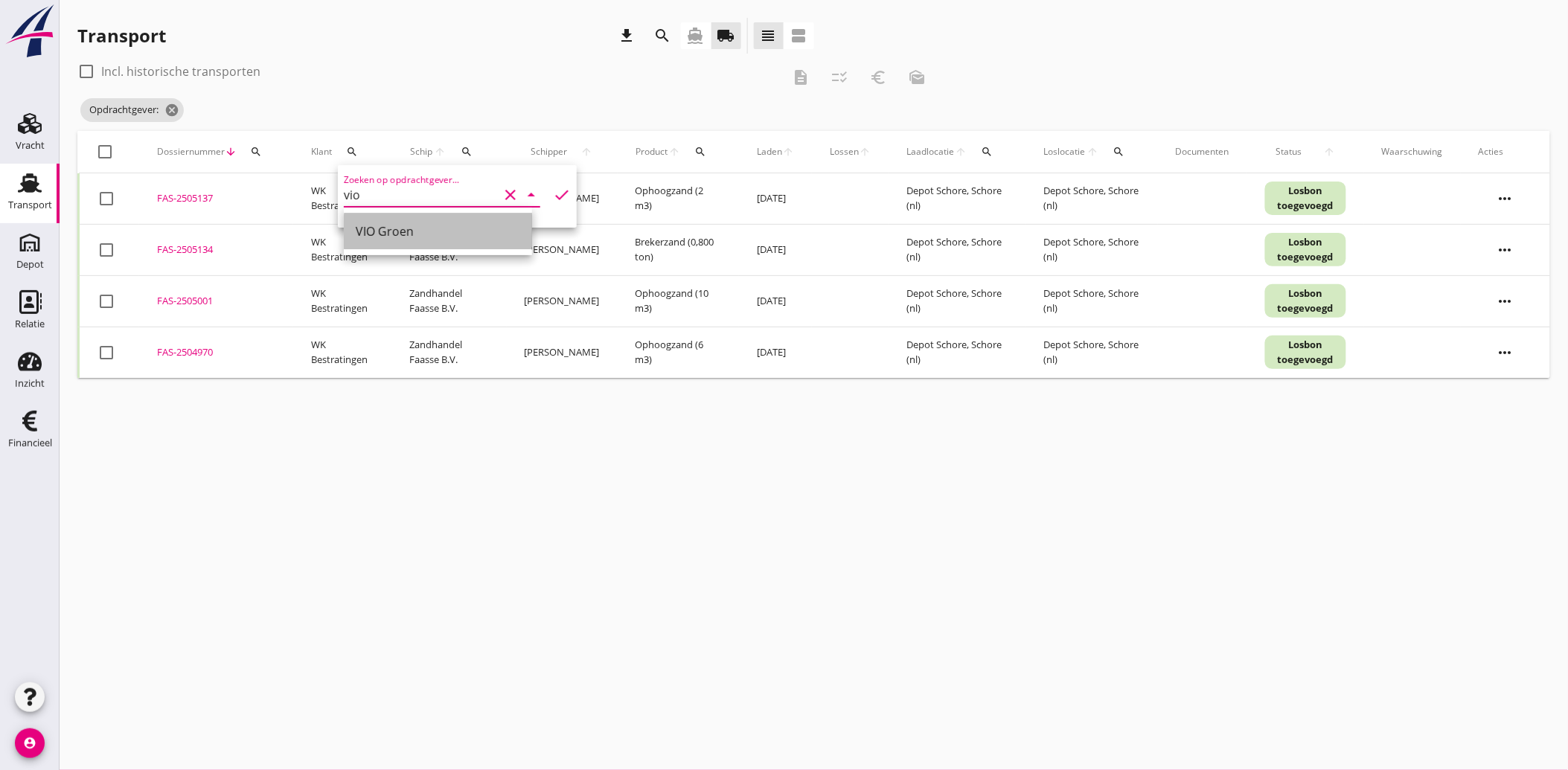
click at [396, 233] on div "VIO Groen" at bounding box center [437, 231] width 164 height 18
type input "VIO Groen"
click at [558, 188] on icon "check" at bounding box center [562, 194] width 18 height 18
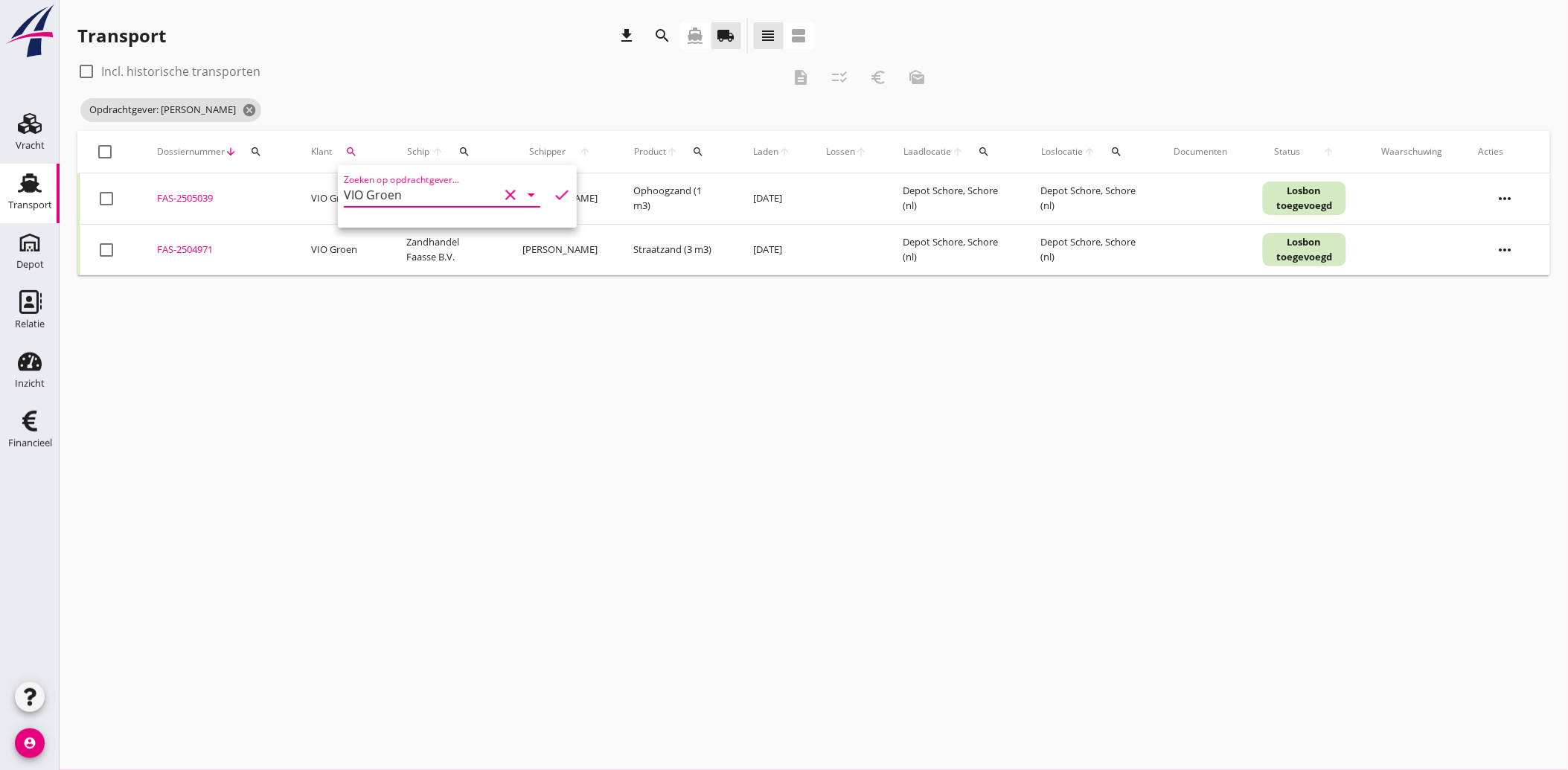
click at [107, 199] on div at bounding box center [106, 198] width 25 height 25
checkbox input "true"
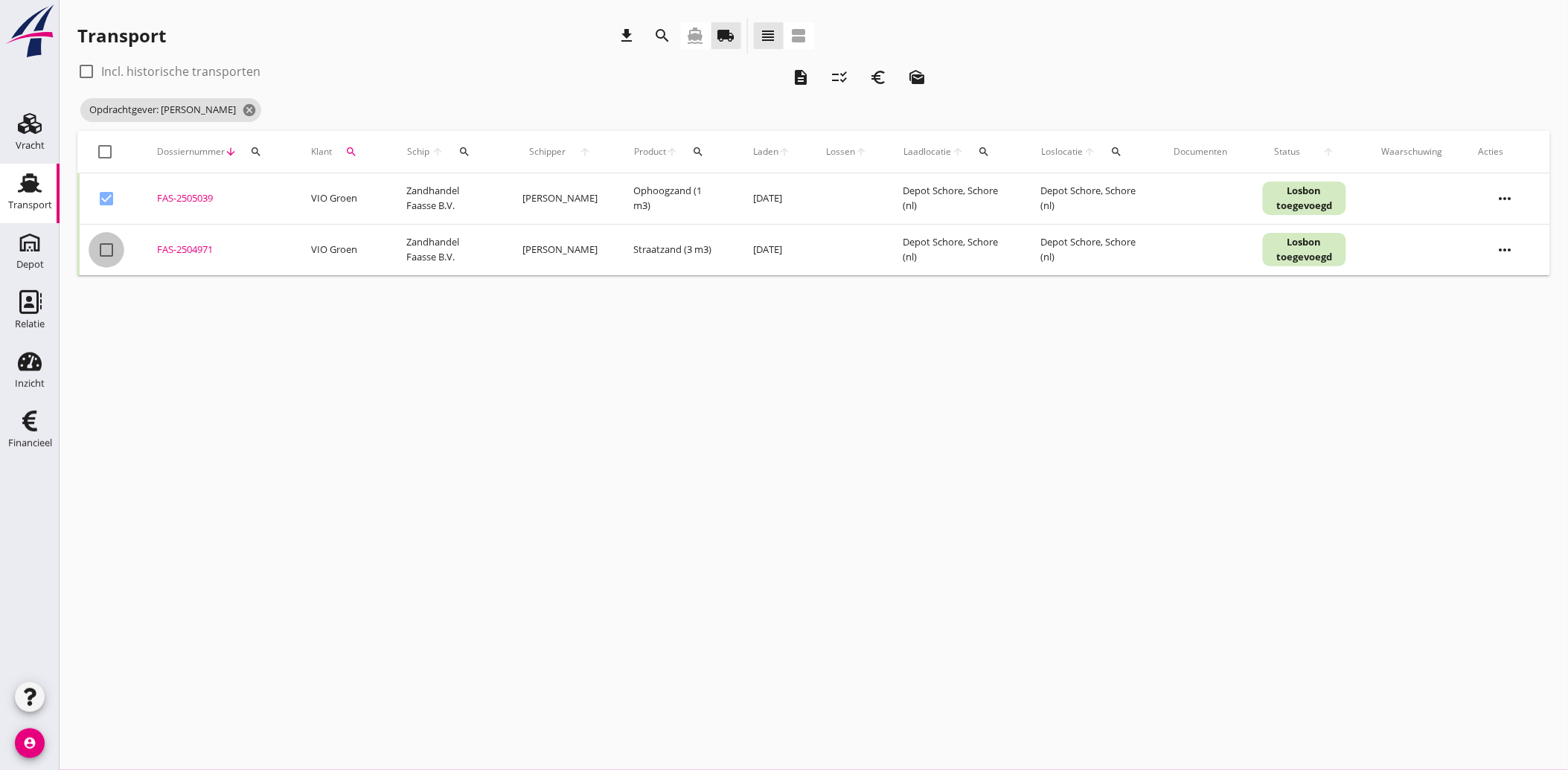
drag, startPoint x: 108, startPoint y: 246, endPoint x: 244, endPoint y: 243, distance: 136.0
click at [108, 247] on div at bounding box center [106, 250] width 25 height 25
checkbox input "true"
click at [878, 75] on icon "euro_symbol" at bounding box center [878, 77] width 18 height 18
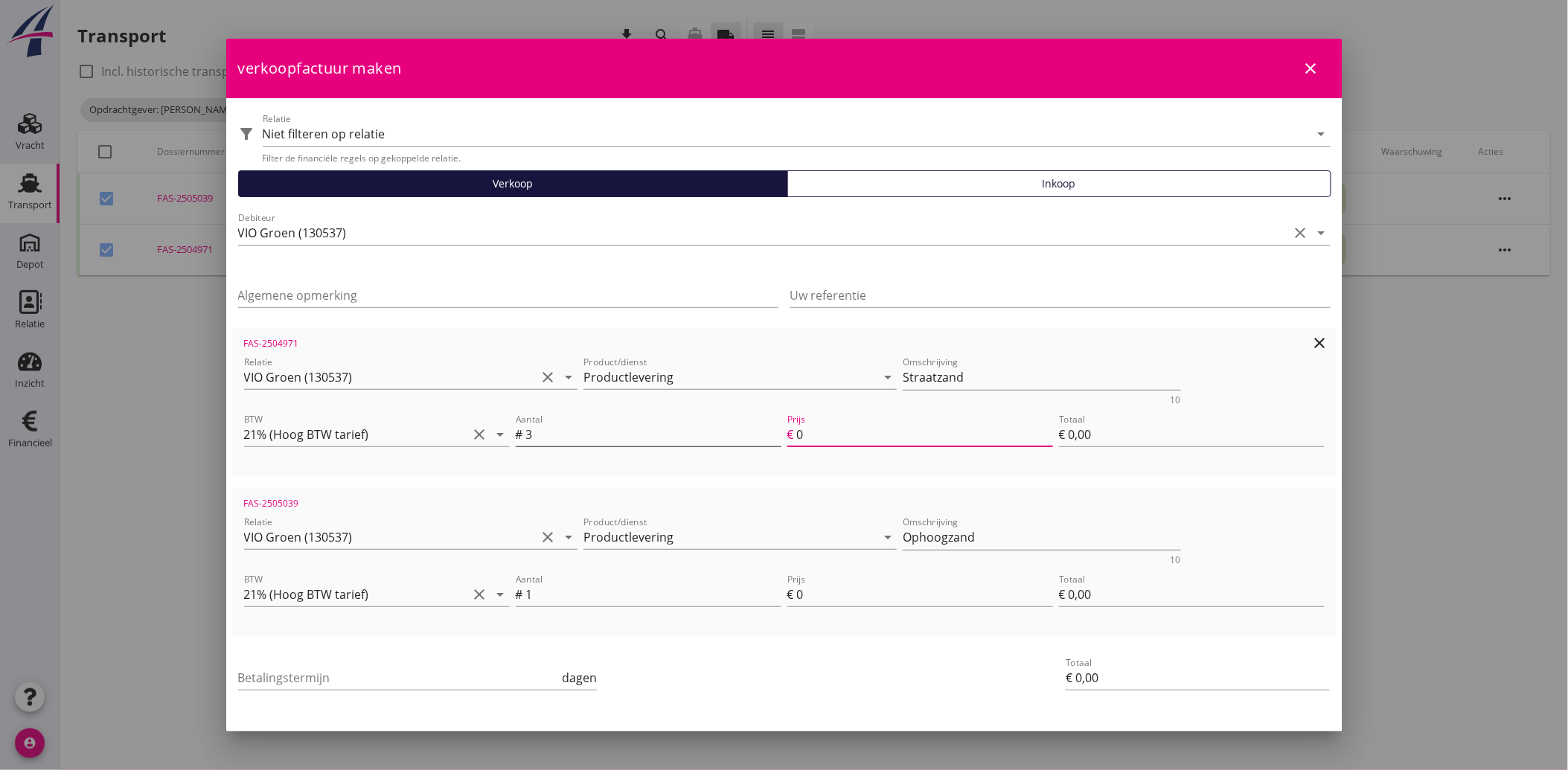
drag, startPoint x: 794, startPoint y: 433, endPoint x: 764, endPoint y: 424, distance: 31.3
click at [821, 437] on input "0" at bounding box center [924, 435] width 256 height 24
drag, startPoint x: 791, startPoint y: 429, endPoint x: 829, endPoint y: 436, distance: 38.6
click at [829, 436] on input "0" at bounding box center [924, 435] width 256 height 24
type input "1"
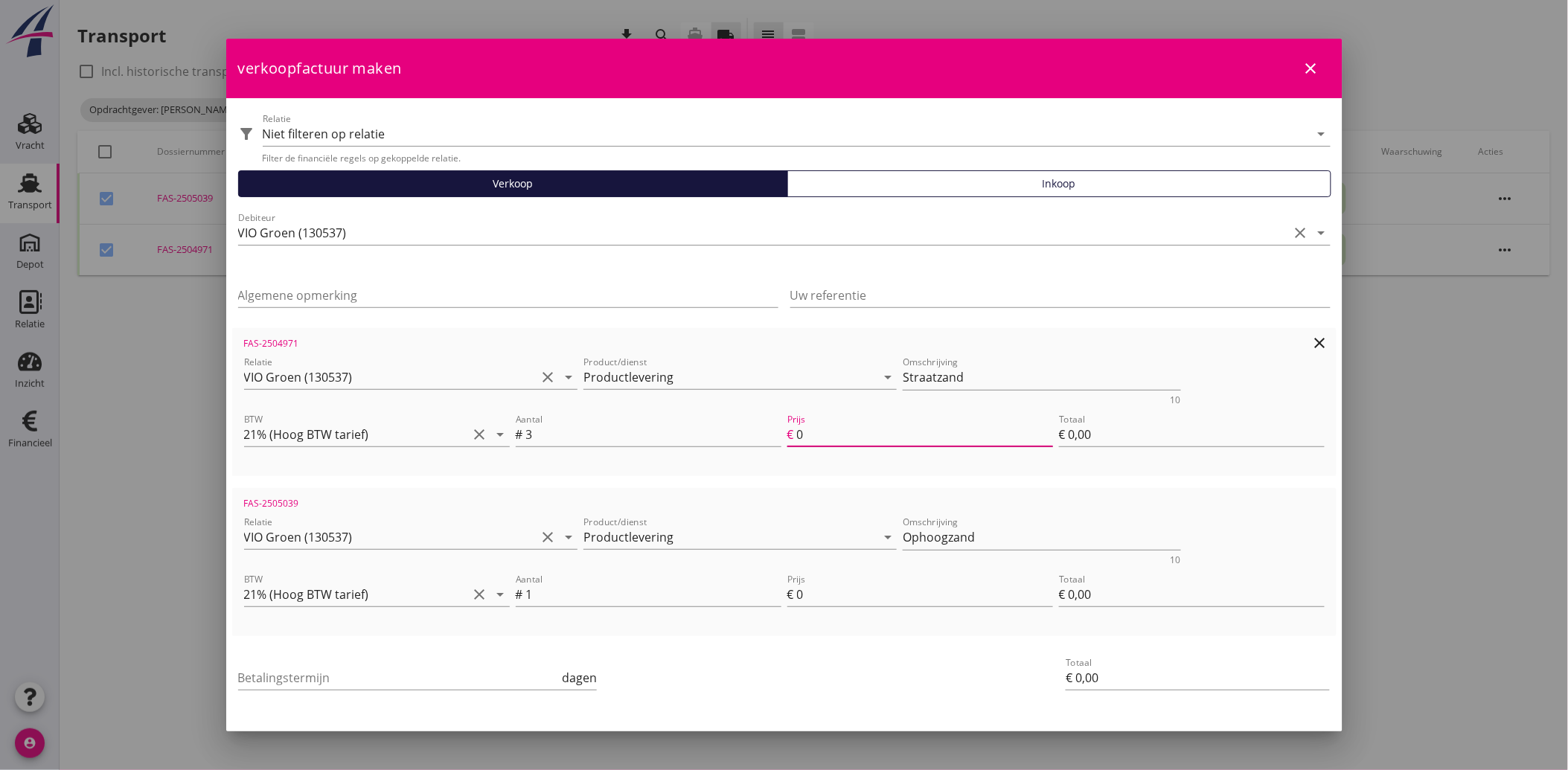
type input "€ 3,00"
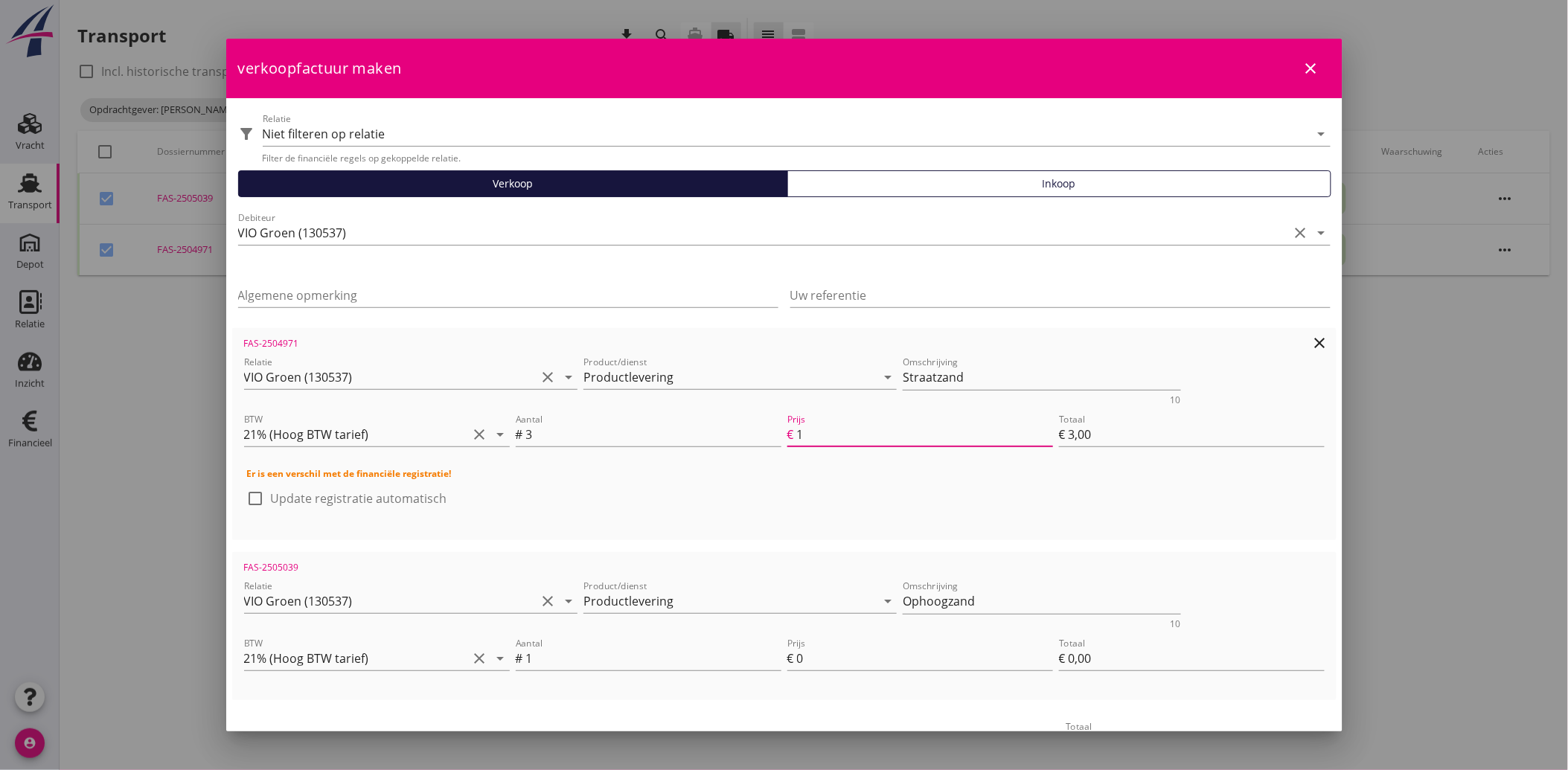
type input "14"
type input "€ 42,00"
type input "14"
click at [824, 655] on input "0" at bounding box center [924, 659] width 256 height 24
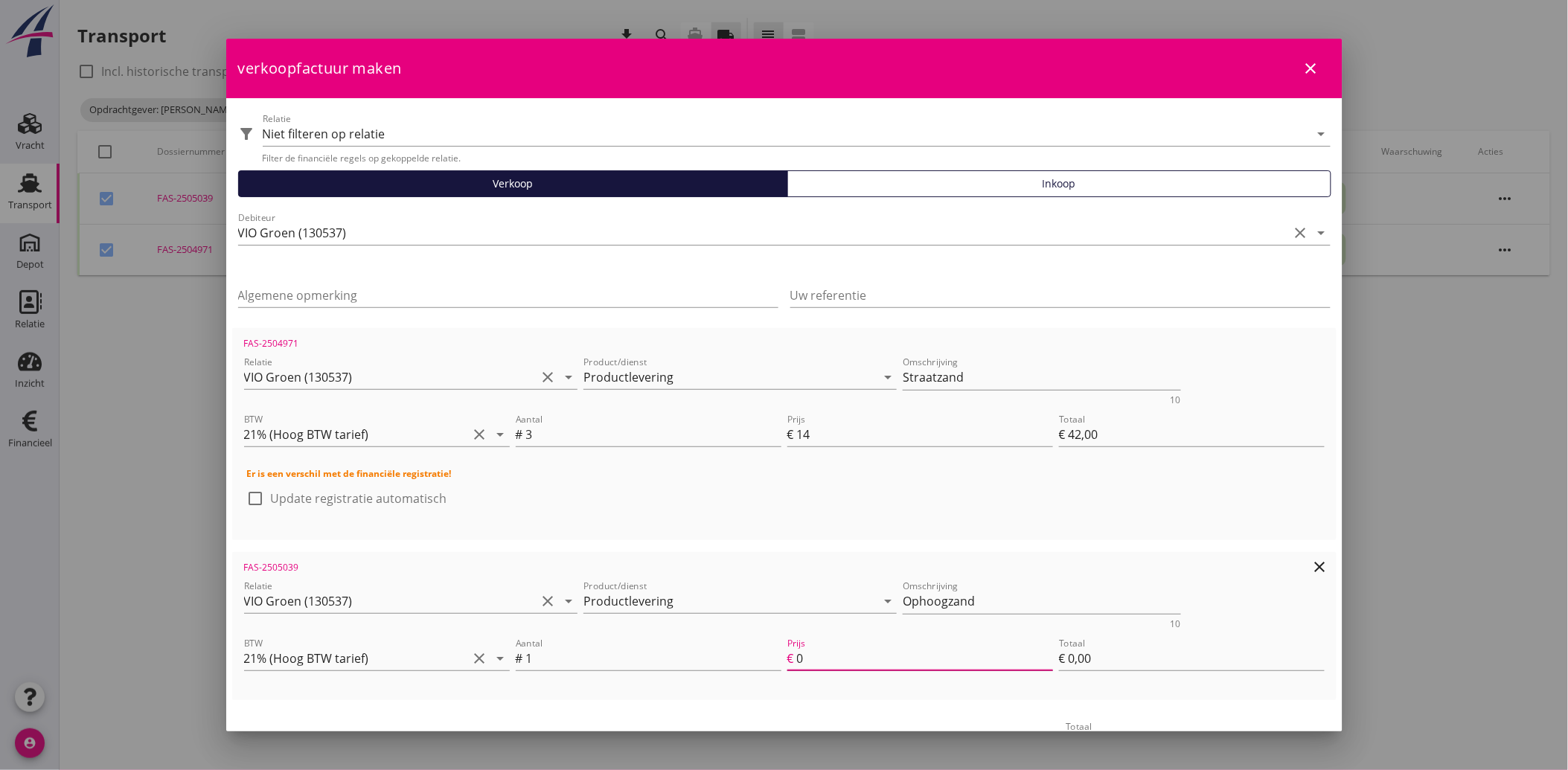
drag, startPoint x: 794, startPoint y: 656, endPoint x: 849, endPoint y: 655, distance: 55.0
click at [849, 655] on input "0" at bounding box center [924, 659] width 256 height 24
drag, startPoint x: 793, startPoint y: 655, endPoint x: 860, endPoint y: 661, distance: 67.3
click at [860, 661] on input "0" at bounding box center [924, 659] width 256 height 24
type input "-0.01"
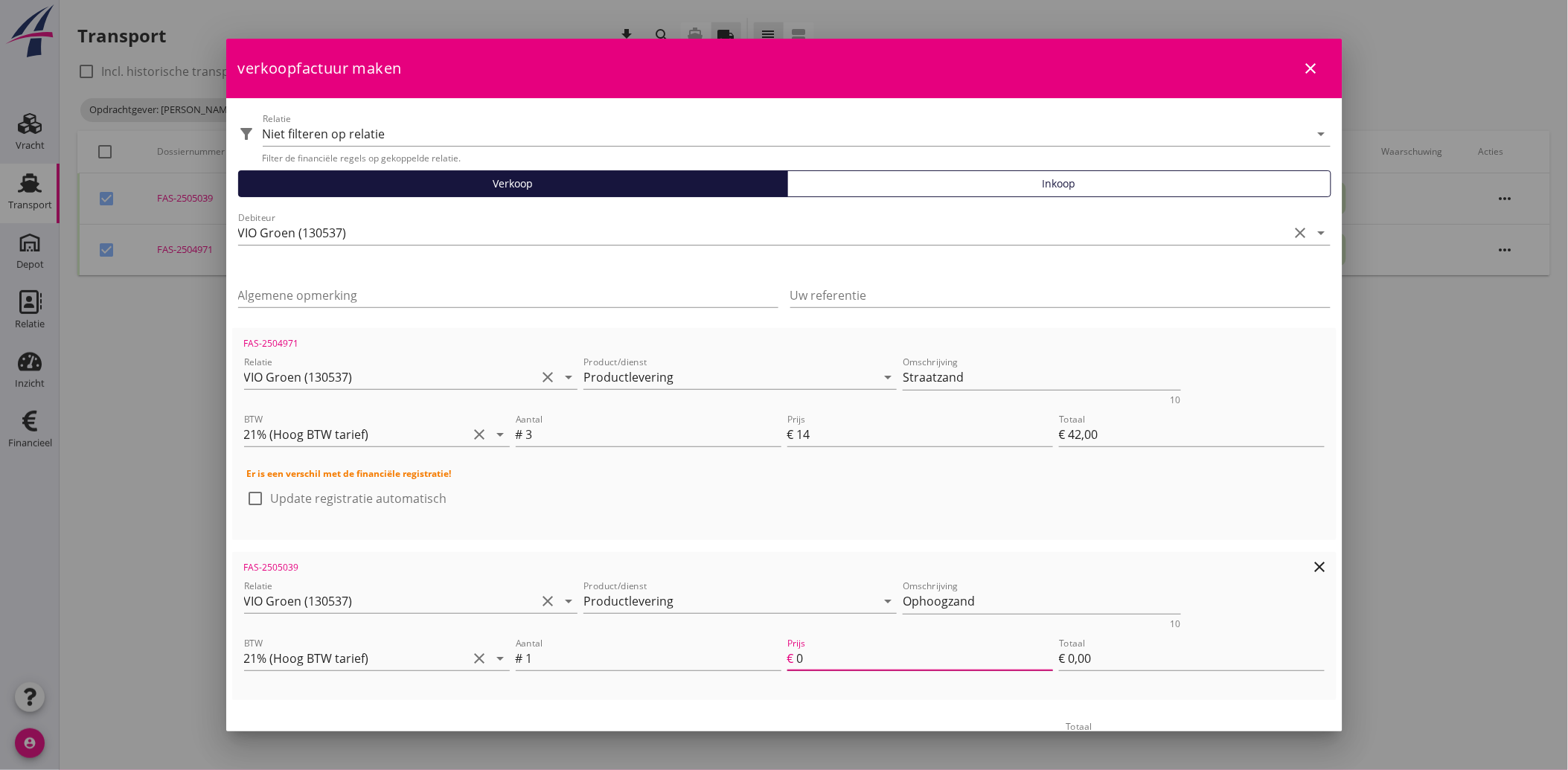
type input "€ -0,01"
type input "€ 41,99"
type input "-0.02"
type input "€ -0,02"
type input "€ 41,98"
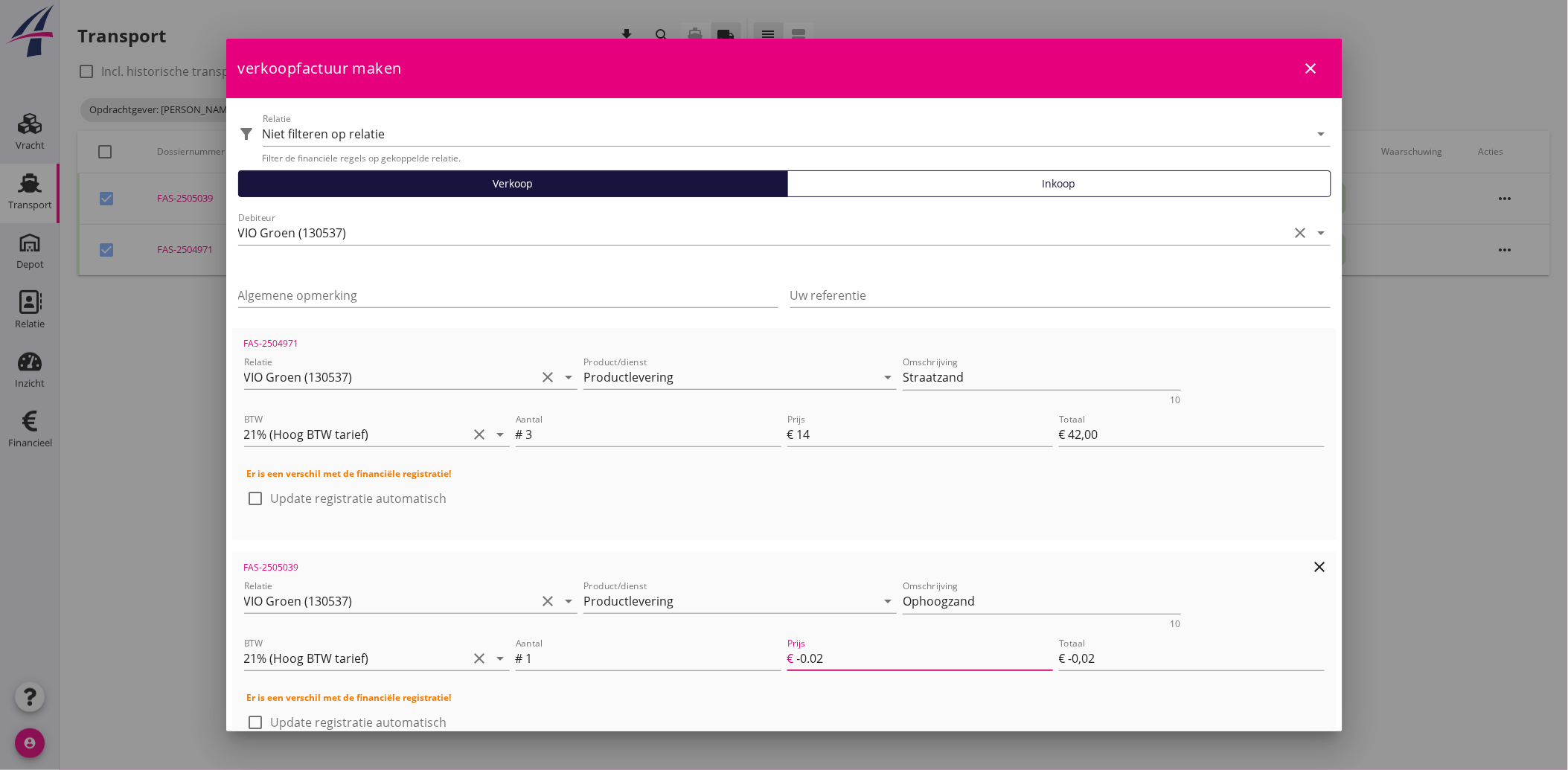
drag, startPoint x: 836, startPoint y: 659, endPoint x: 778, endPoint y: 663, distance: 58.1
click at [784, 663] on div "Prijs € -0.02" at bounding box center [920, 660] width 271 height 56
type input "€ 0,00"
type input "€ 42,00"
type input "1"
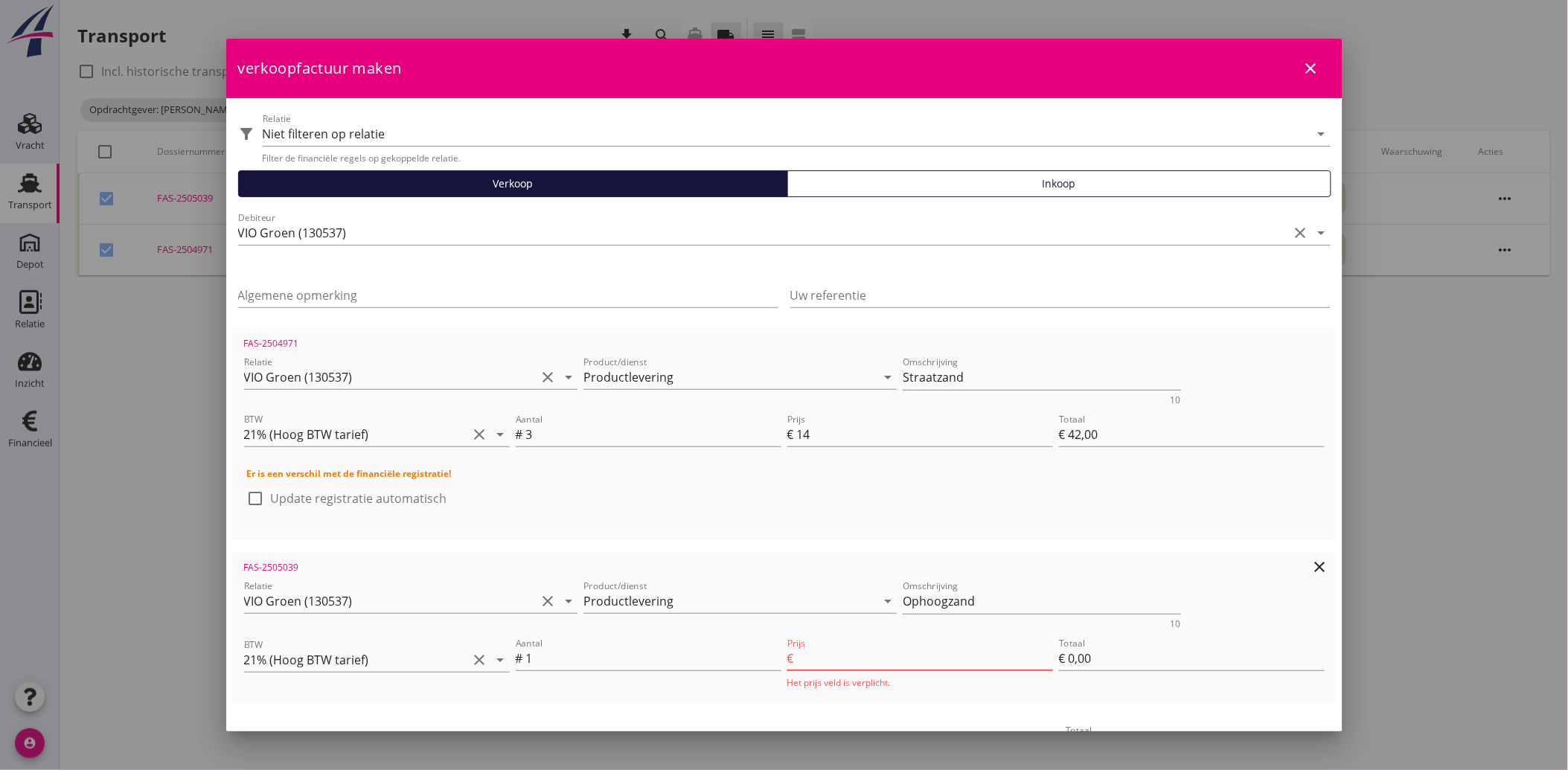
type input "€ 1,00"
type input "€ 43,00"
type input "13"
type input "€ 13,00"
type input "€ 55,00"
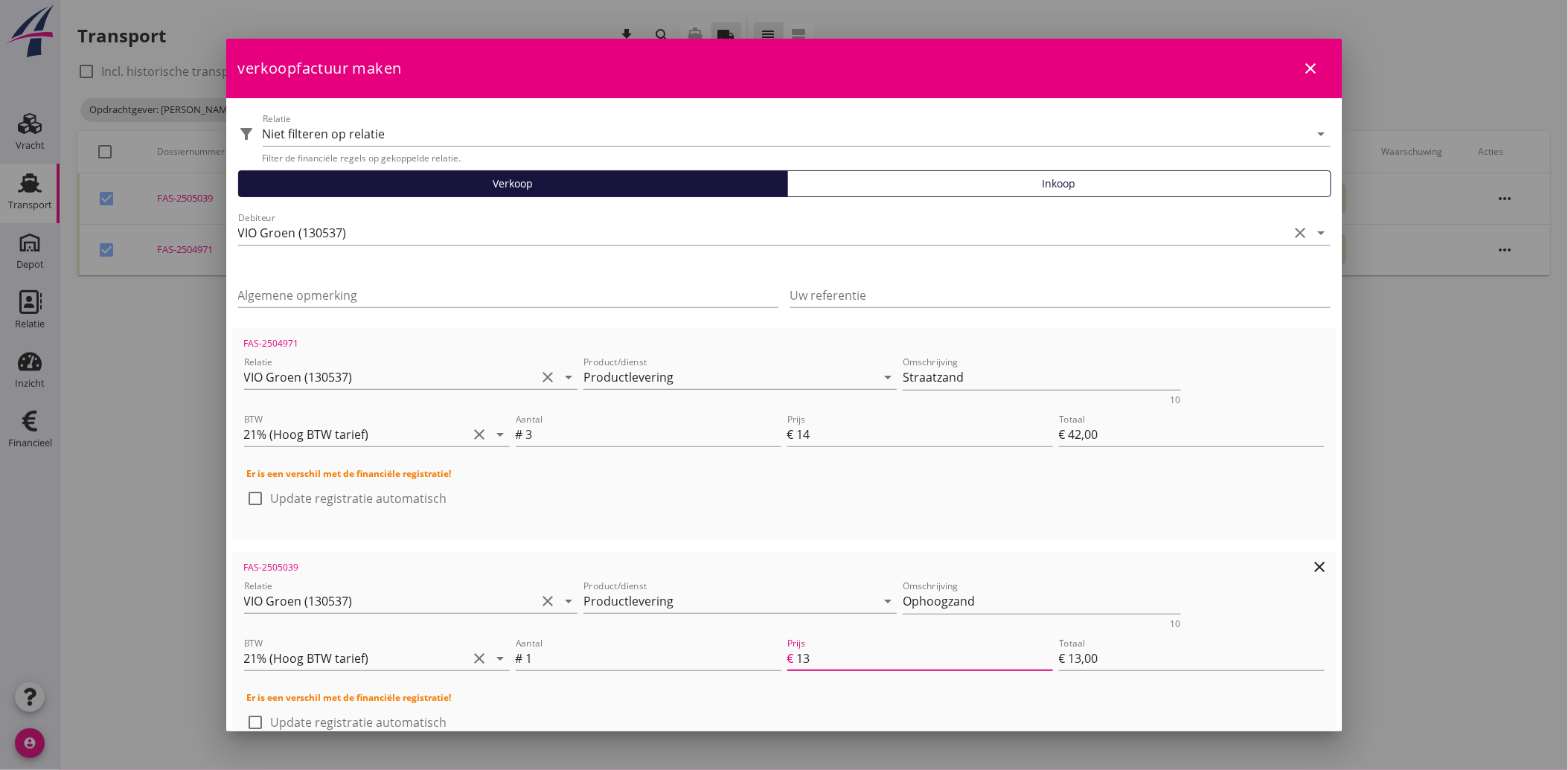
type input "13.2"
type input "€ 13,20"
type input "€ 55,20"
type input "13.25"
type input "€ 13,25"
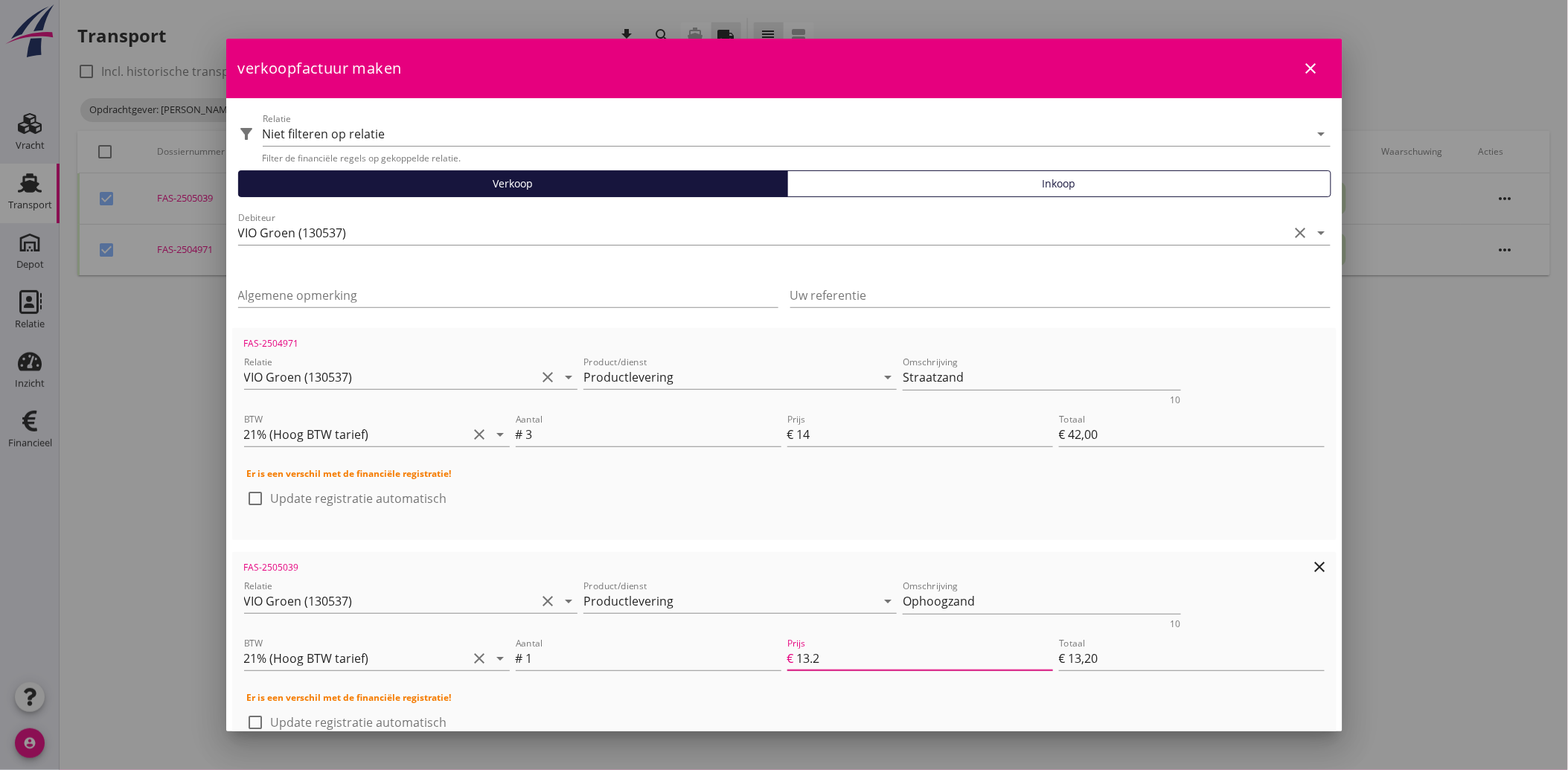
type input "€ 55,25"
type input "13.25"
click at [755, 693] on h4 "Er is een verschil met de financiële registratie!" at bounding box center [784, 698] width 1074 height 13
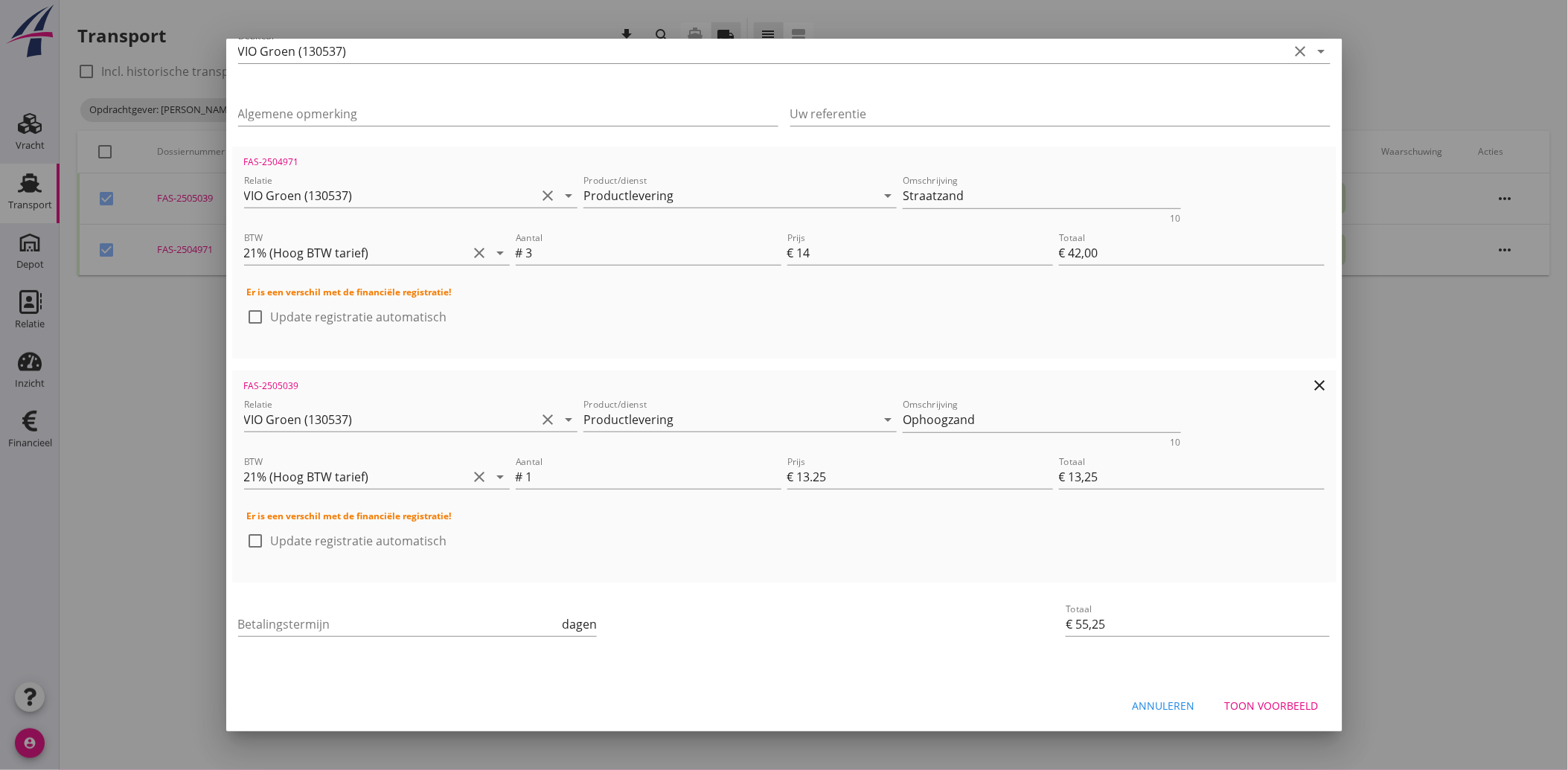
scroll to position [183, 0]
click at [363, 620] on input "Betalingstermijn" at bounding box center [398, 624] width 321 height 24
type input "30"
click at [743, 656] on div "priority_high De factuurregels hebben verschillende relaties. Weet je zeker dat…" at bounding box center [784, 662] width 1104 height 12
click at [1266, 703] on div "Toon voorbeeld" at bounding box center [1271, 706] width 94 height 16
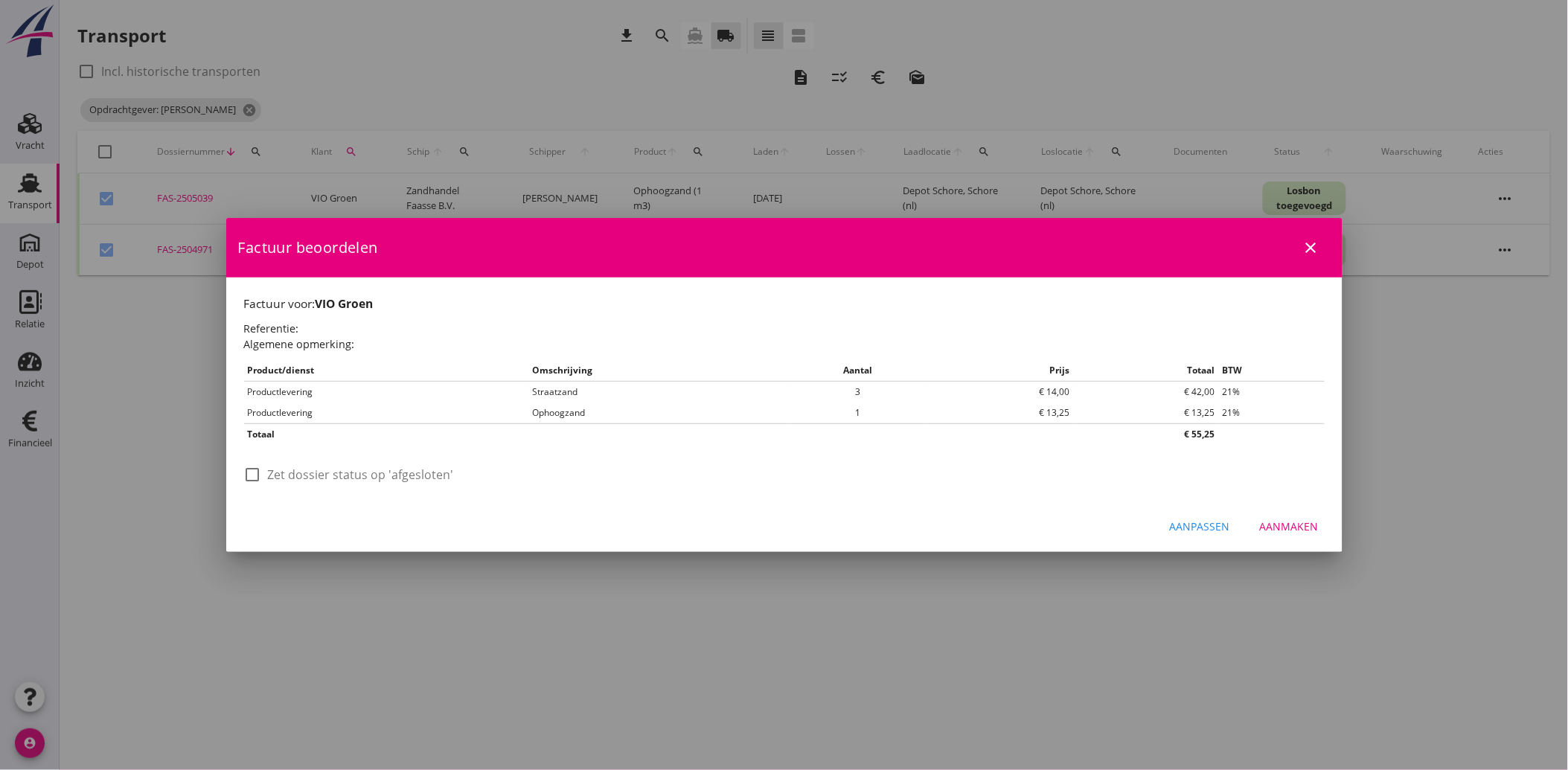
scroll to position [0, 0]
drag, startPoint x: 258, startPoint y: 470, endPoint x: 380, endPoint y: 494, distance: 124.3
click at [261, 473] on div at bounding box center [253, 475] width 25 height 25
checkbox input "true"
click at [1292, 527] on div "Aanmaken" at bounding box center [1289, 527] width 59 height 16
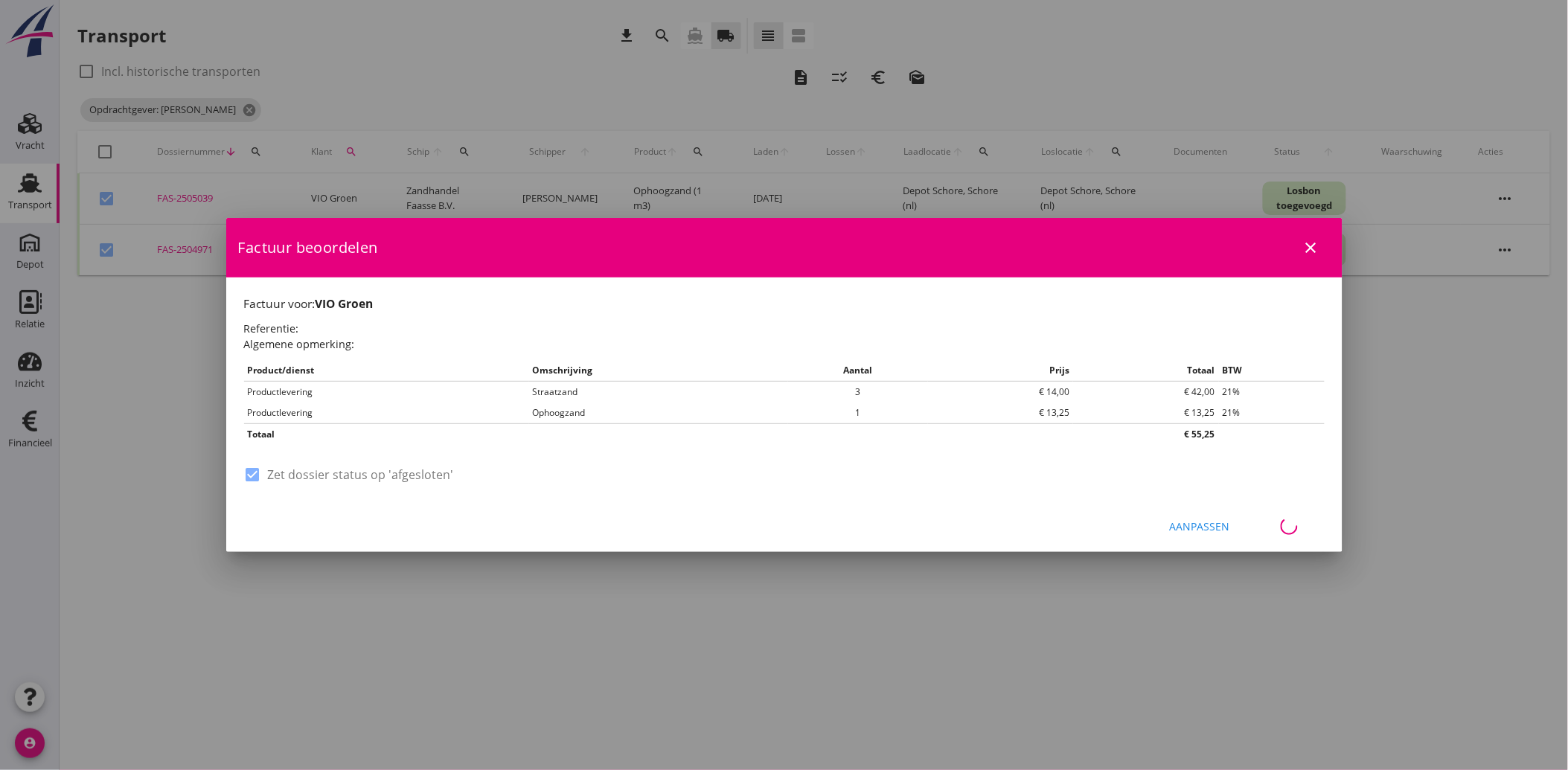
checkbox input "false"
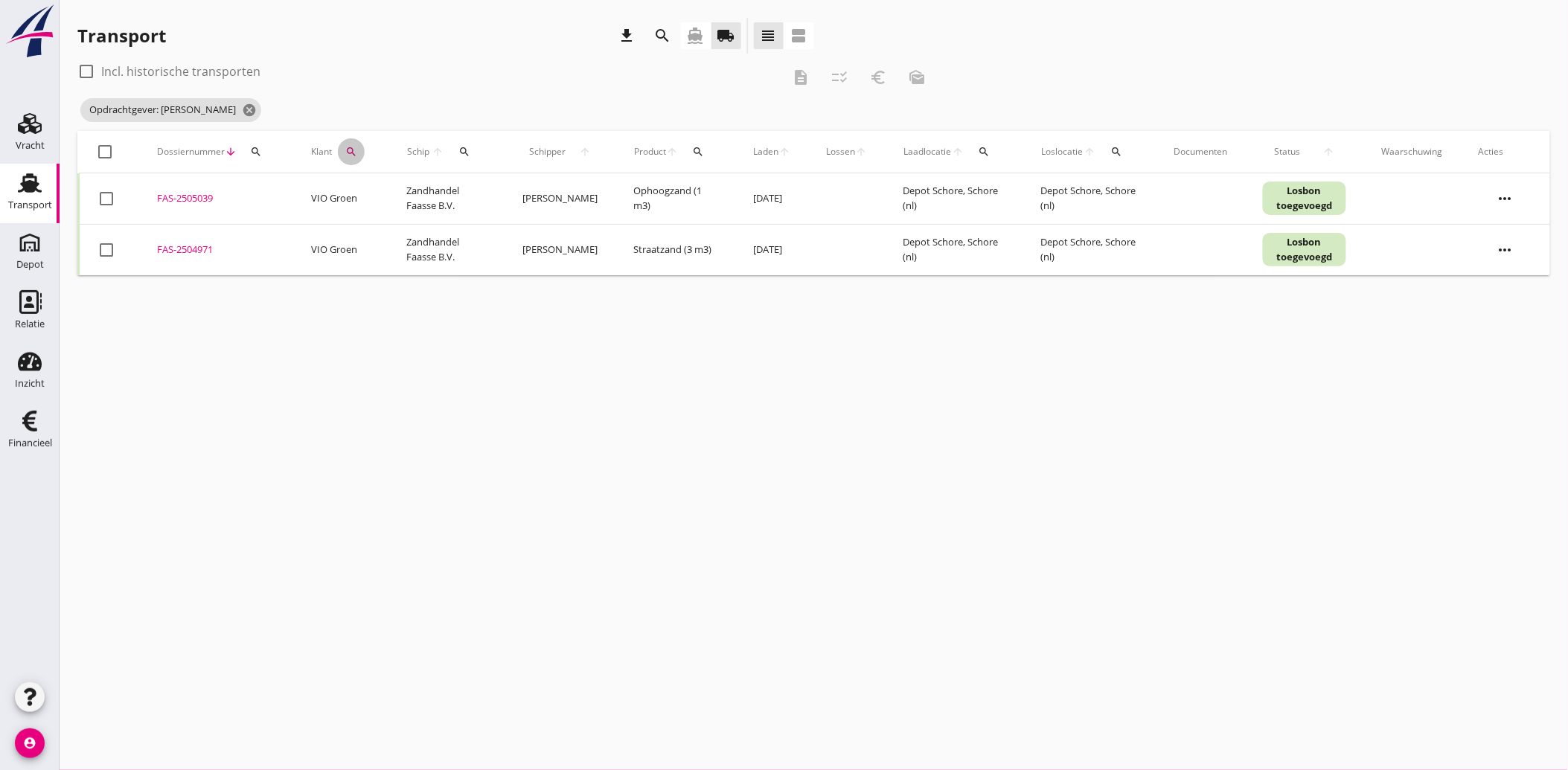
click at [345, 149] on icon "search" at bounding box center [351, 152] width 12 height 12
click at [507, 198] on icon "clear" at bounding box center [510, 194] width 18 height 18
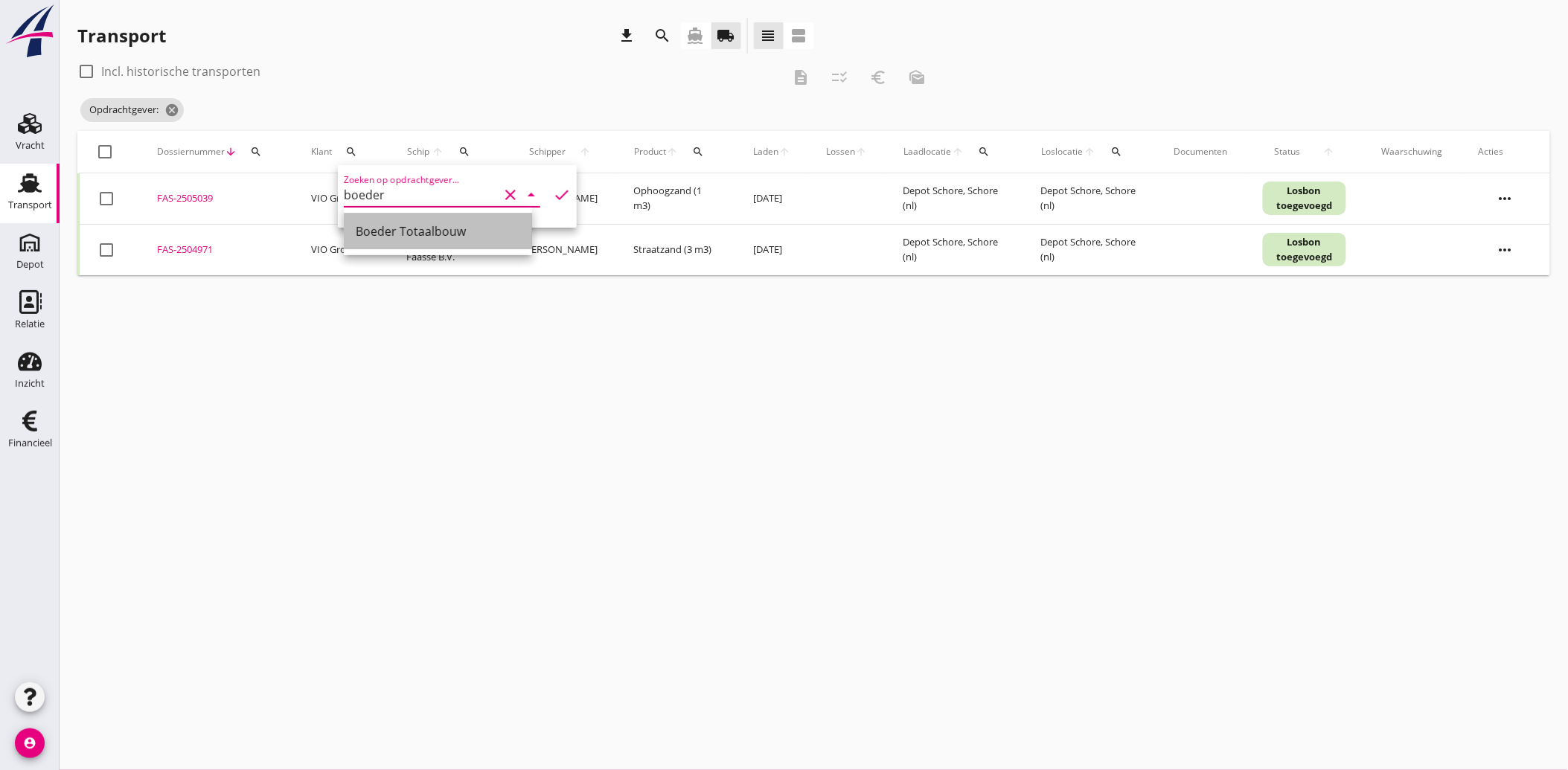
click at [409, 226] on div "Boeder Totaalbouw" at bounding box center [437, 231] width 164 height 18
type input "Boeder Totaalbouw"
click at [553, 187] on icon "check" at bounding box center [562, 194] width 18 height 18
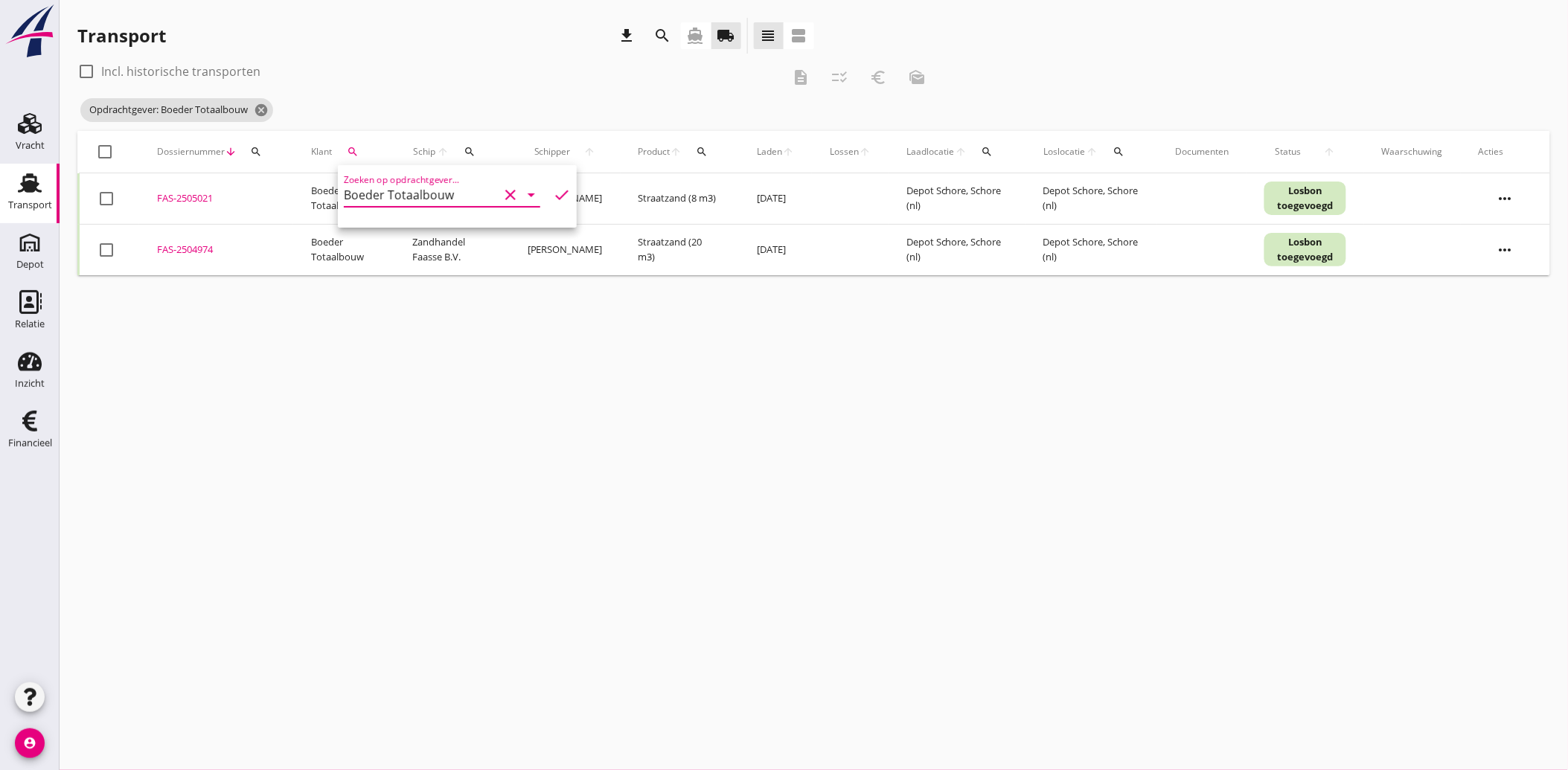
click at [101, 244] on div at bounding box center [106, 250] width 25 height 25
checkbox input "true"
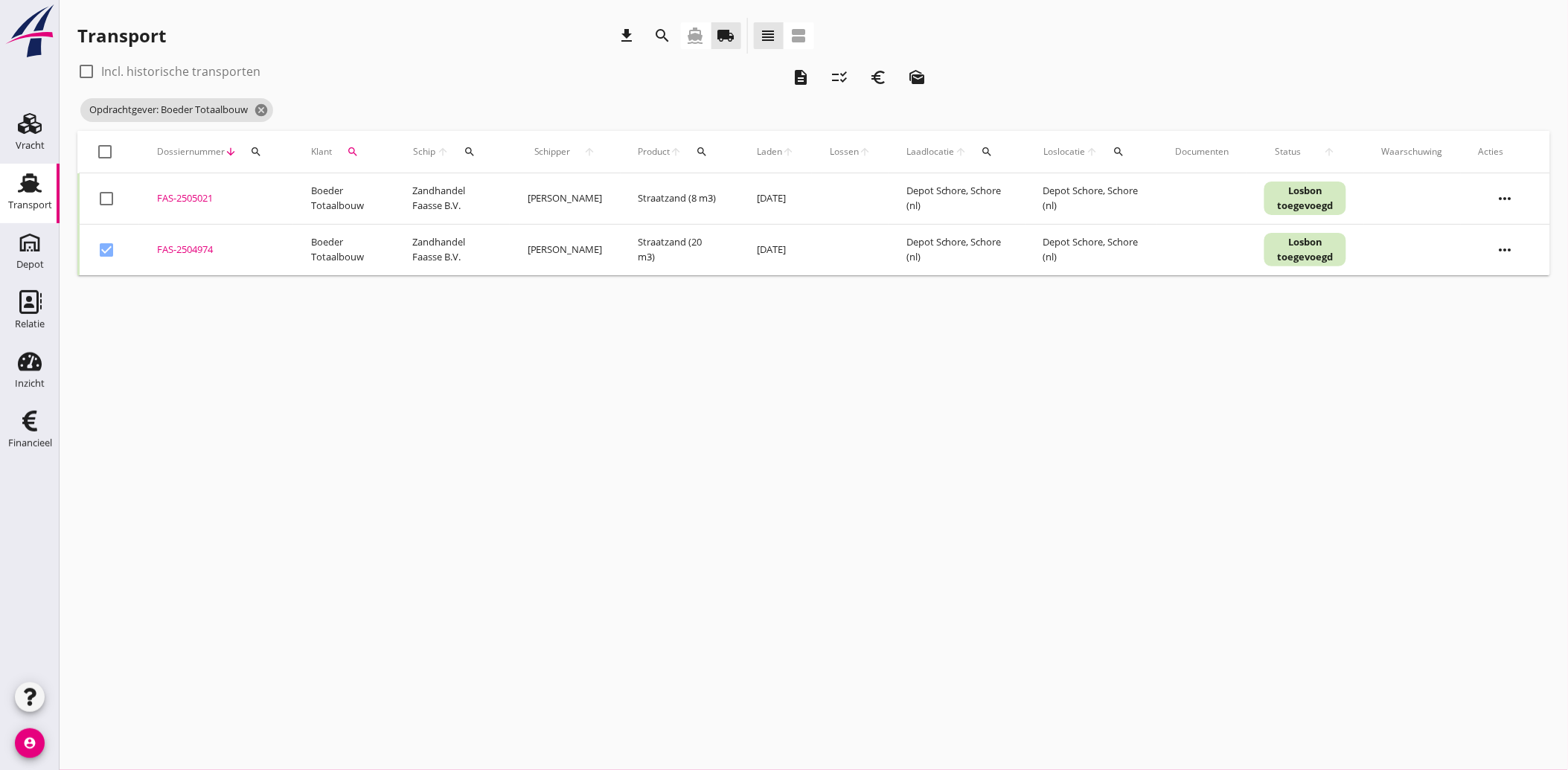
click at [113, 191] on div at bounding box center [106, 198] width 25 height 25
checkbox input "true"
click at [876, 71] on icon "euro_symbol" at bounding box center [878, 77] width 18 height 18
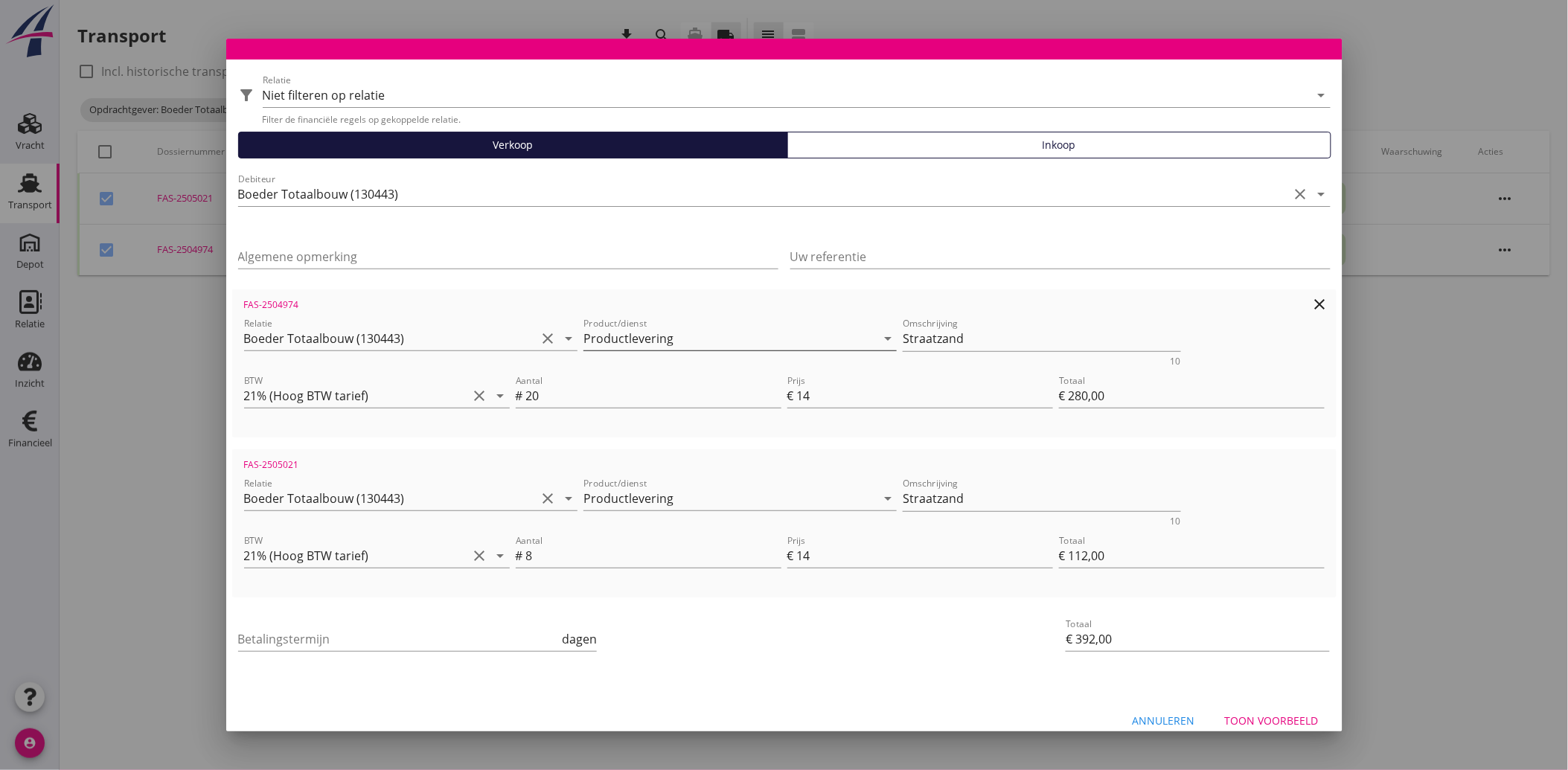
scroll to position [54, 0]
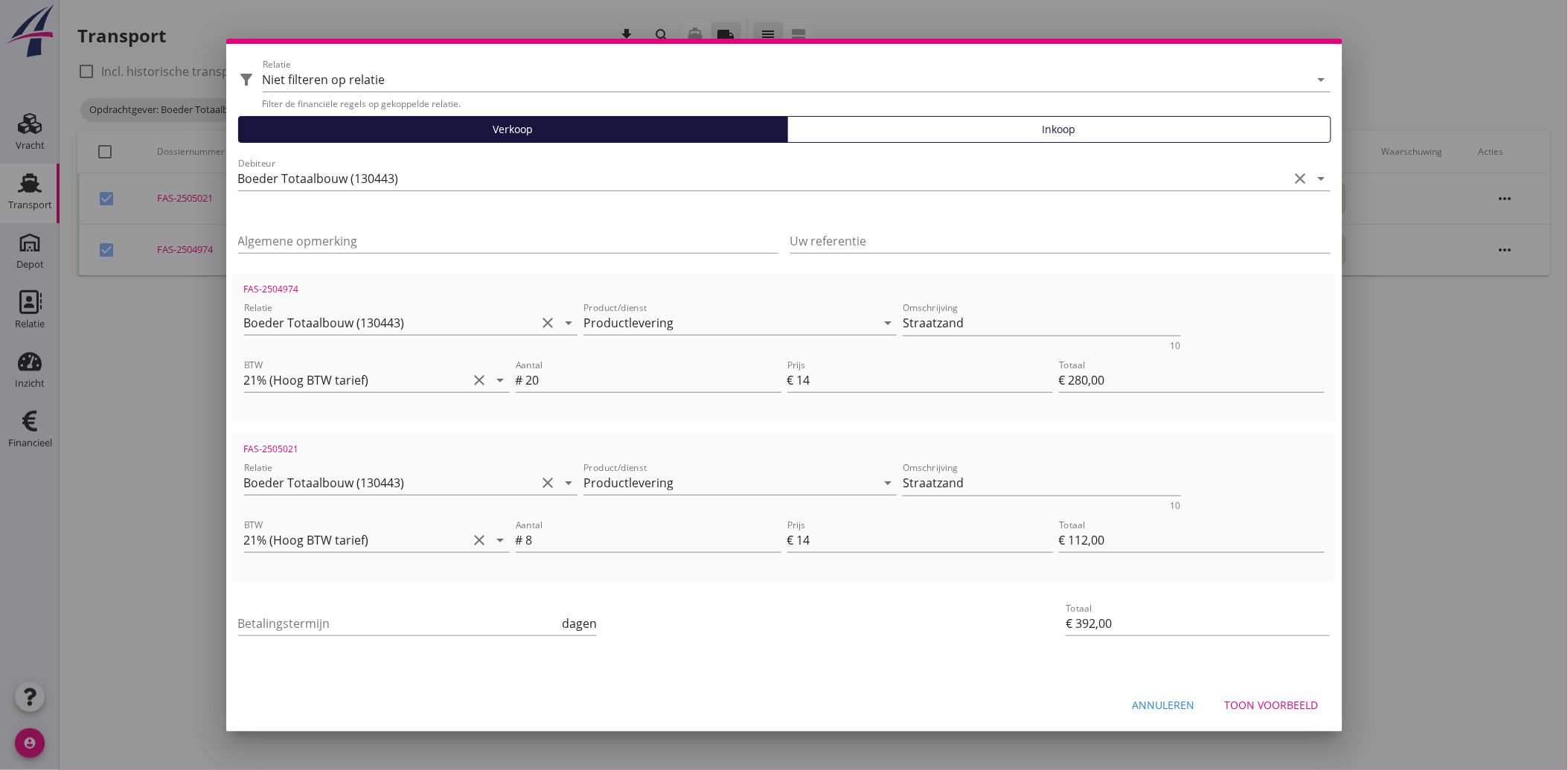
click at [375, 605] on div "Betalingstermijn dagen" at bounding box center [417, 627] width 359 height 48
click at [353, 620] on input "Betalingstermijn" at bounding box center [398, 624] width 321 height 24
click at [790, 657] on div "priority_high De factuurregels hebben verschillende relaties. Weet je zeker dat…" at bounding box center [784, 662] width 1104 height 12
click at [1282, 710] on div "Toon voorbeeld" at bounding box center [1271, 706] width 94 height 16
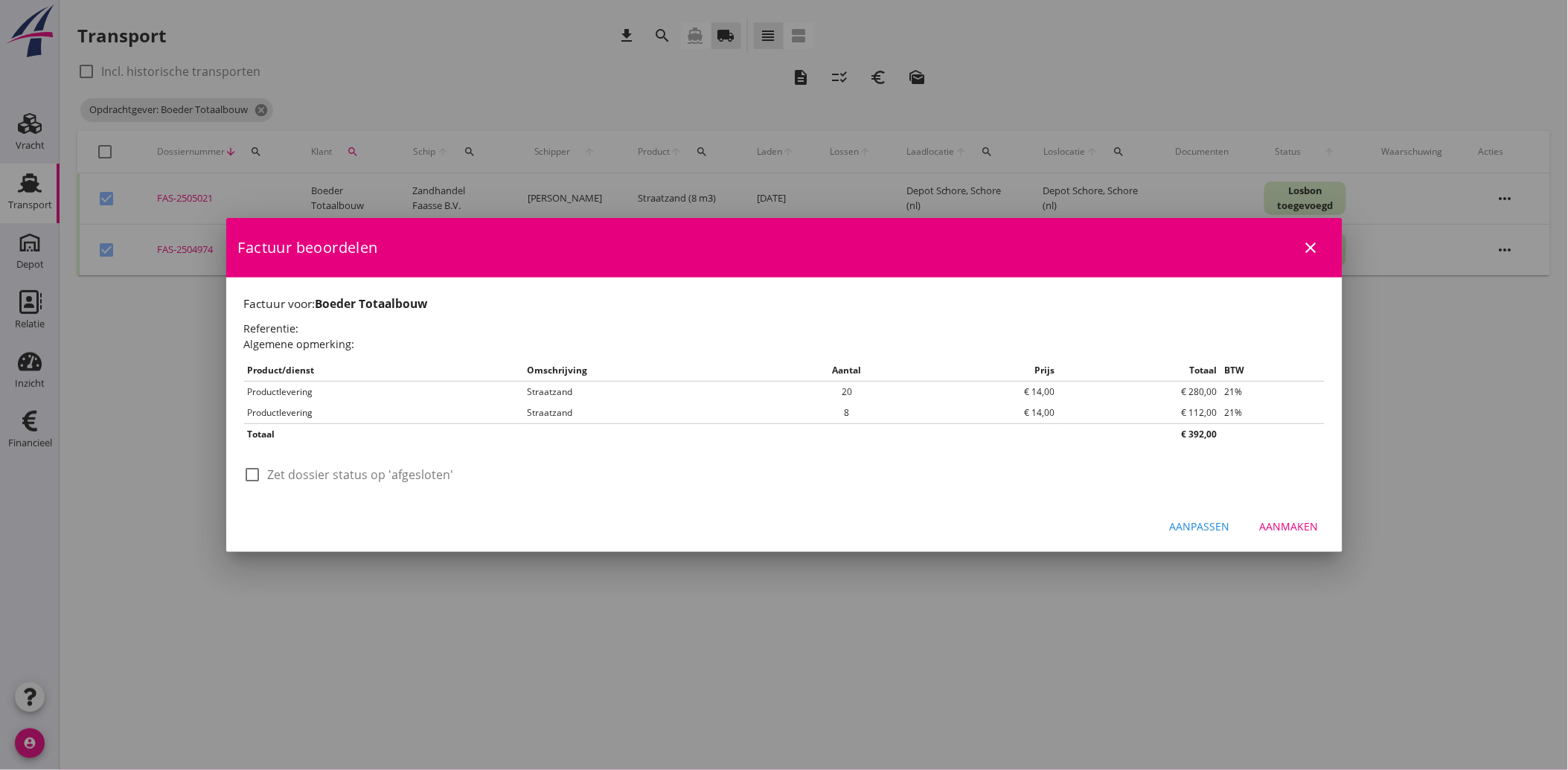
scroll to position [0, 0]
click at [257, 473] on div at bounding box center [253, 475] width 25 height 25
click at [1307, 522] on div "Aanmaken" at bounding box center [1289, 527] width 59 height 16
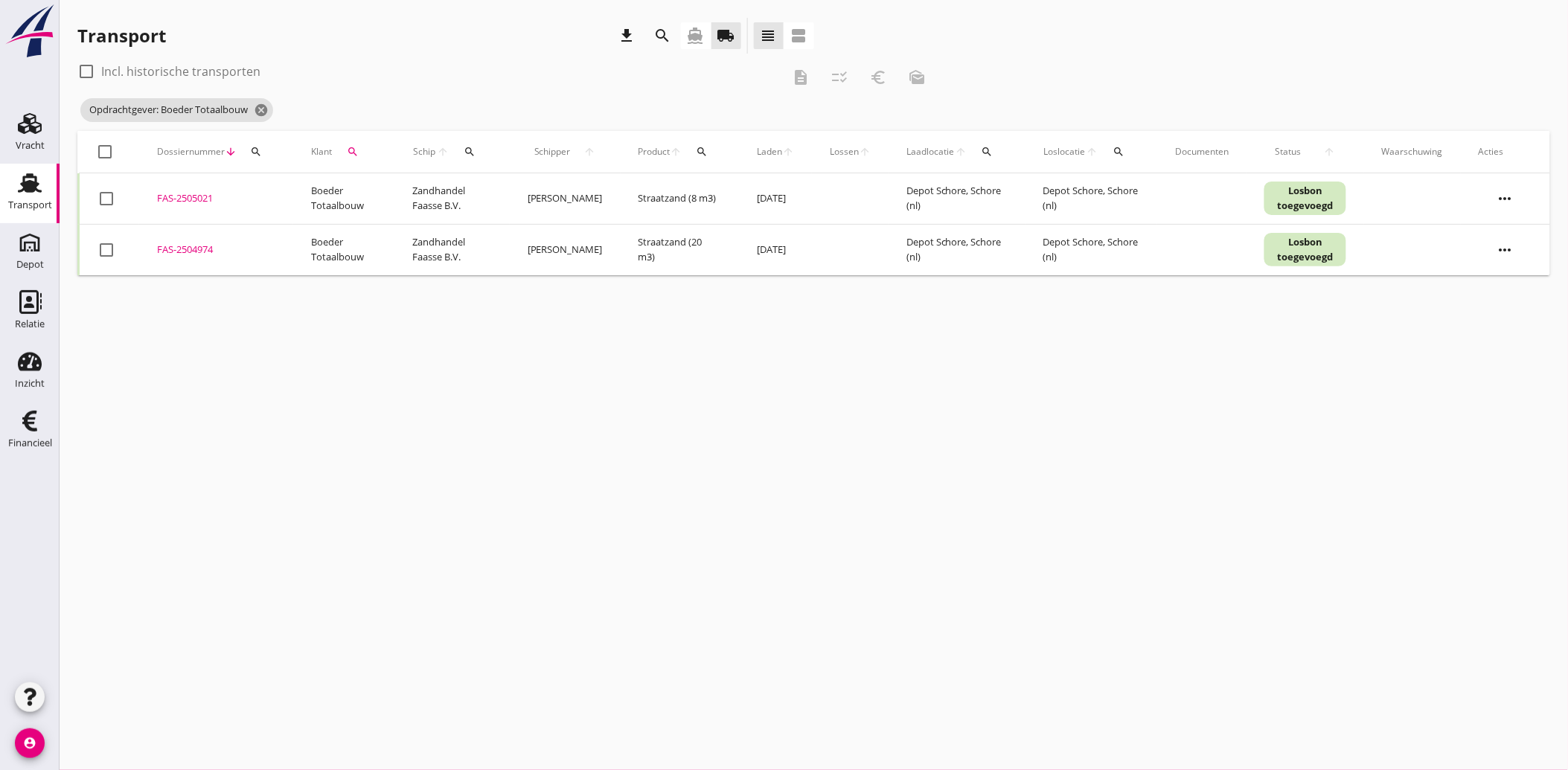
click at [352, 148] on icon "search" at bounding box center [352, 152] width 12 height 12
click at [502, 188] on icon "clear" at bounding box center [510, 194] width 18 height 18
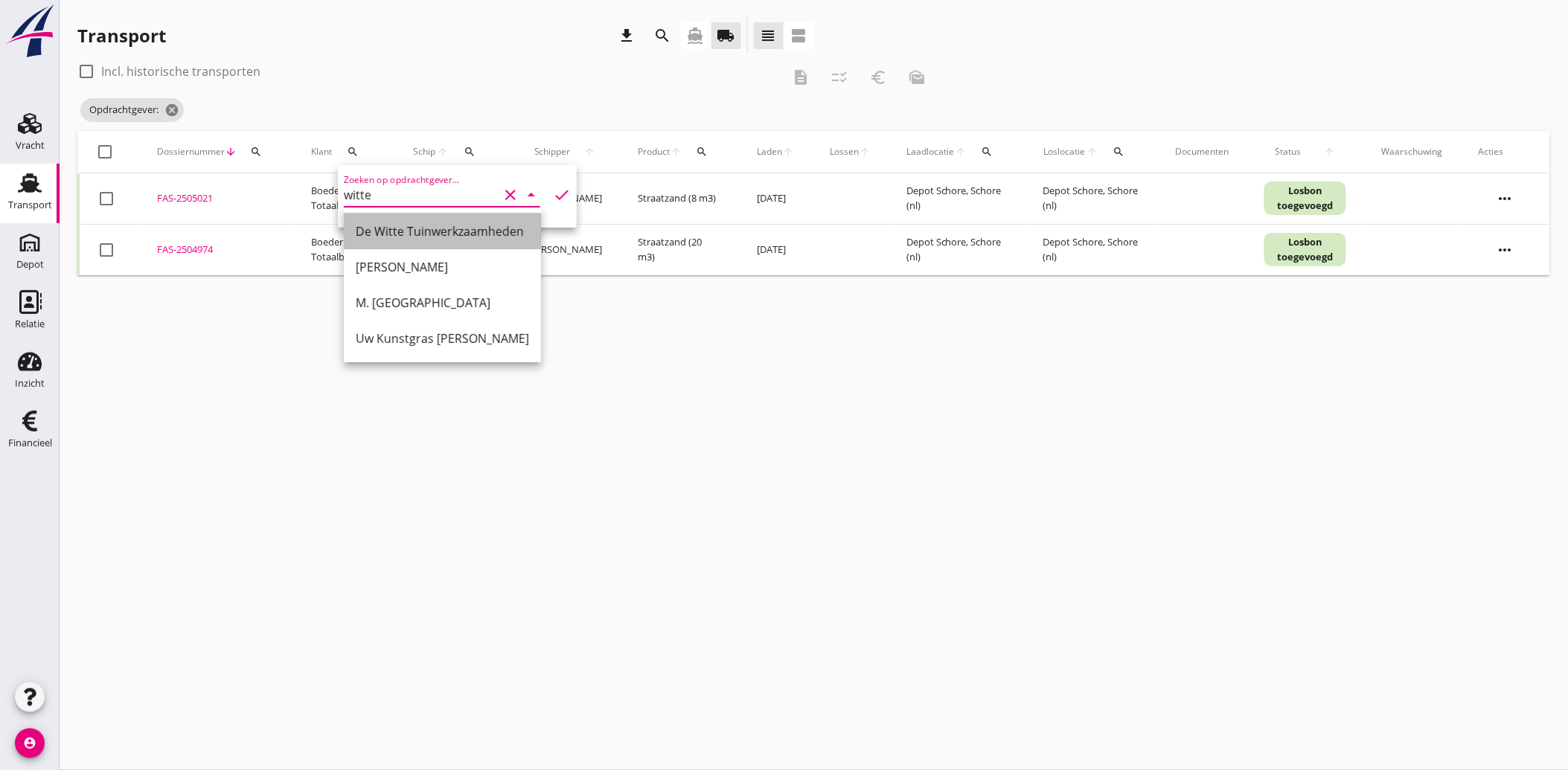
click at [409, 232] on div "De Witte Tuinwerkzaamheden" at bounding box center [442, 231] width 173 height 18
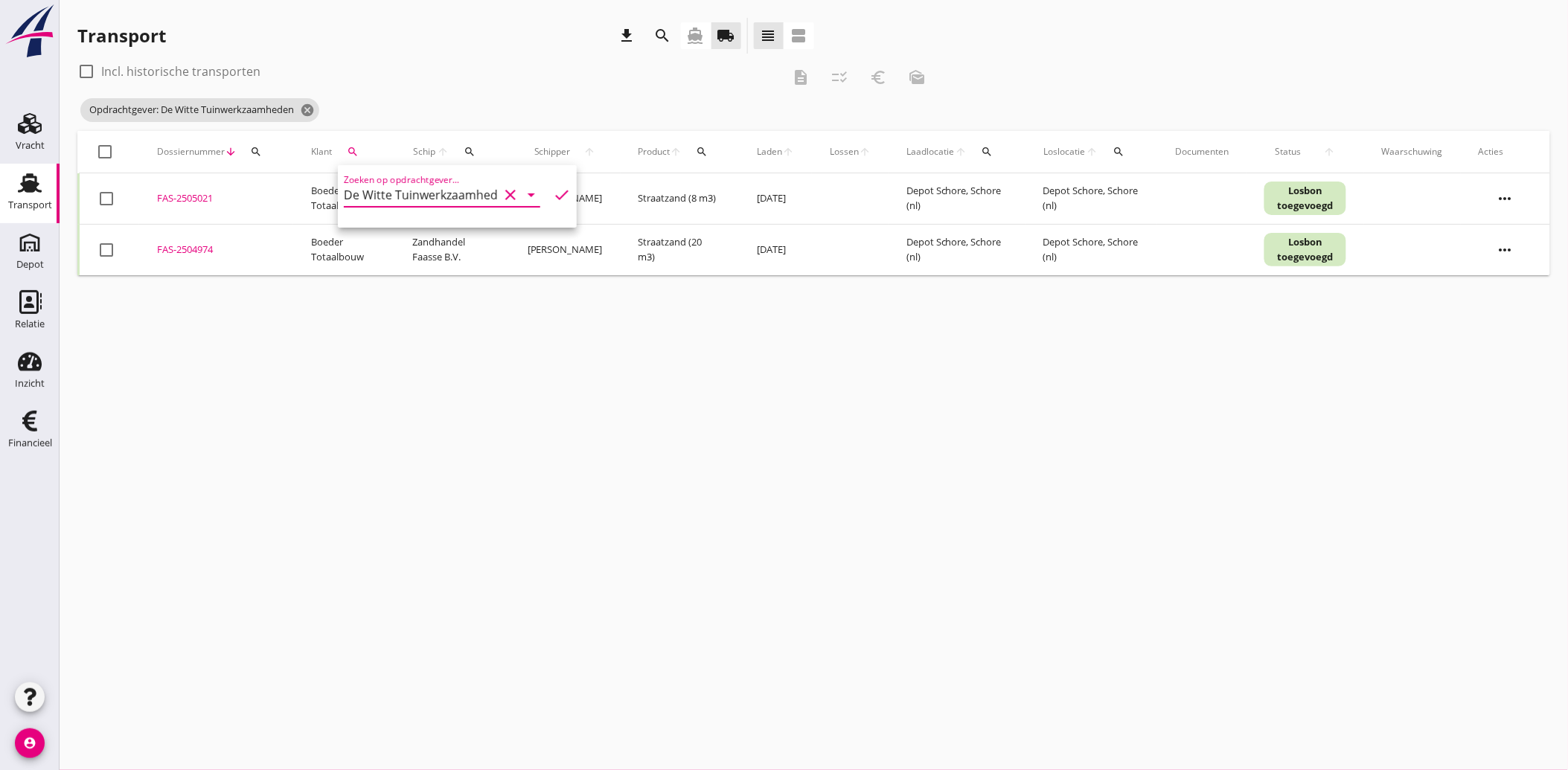
click at [553, 191] on icon "check" at bounding box center [562, 194] width 18 height 18
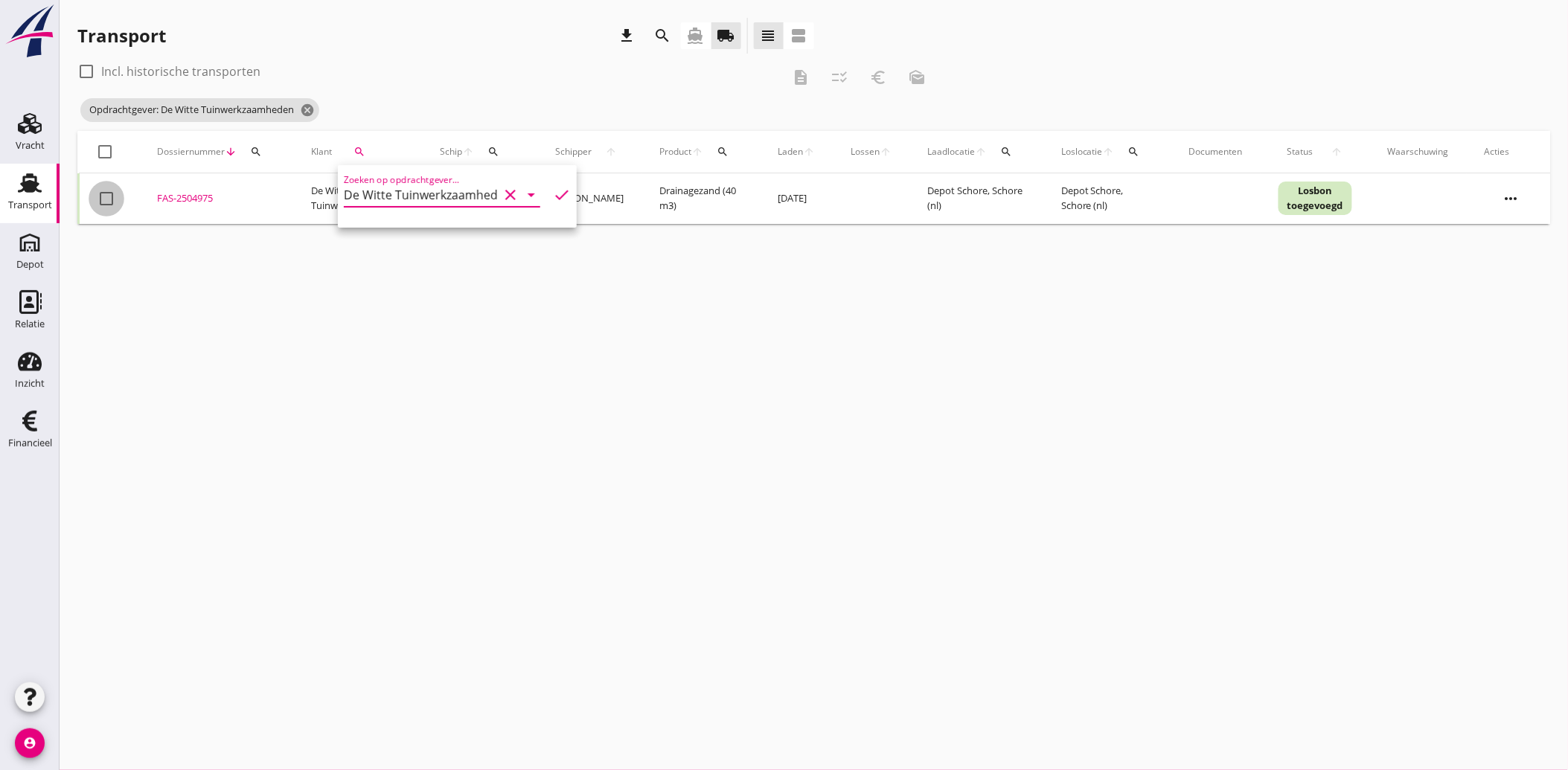
click at [102, 198] on div at bounding box center [106, 198] width 25 height 25
click at [883, 79] on icon "euro_symbol" at bounding box center [878, 77] width 18 height 18
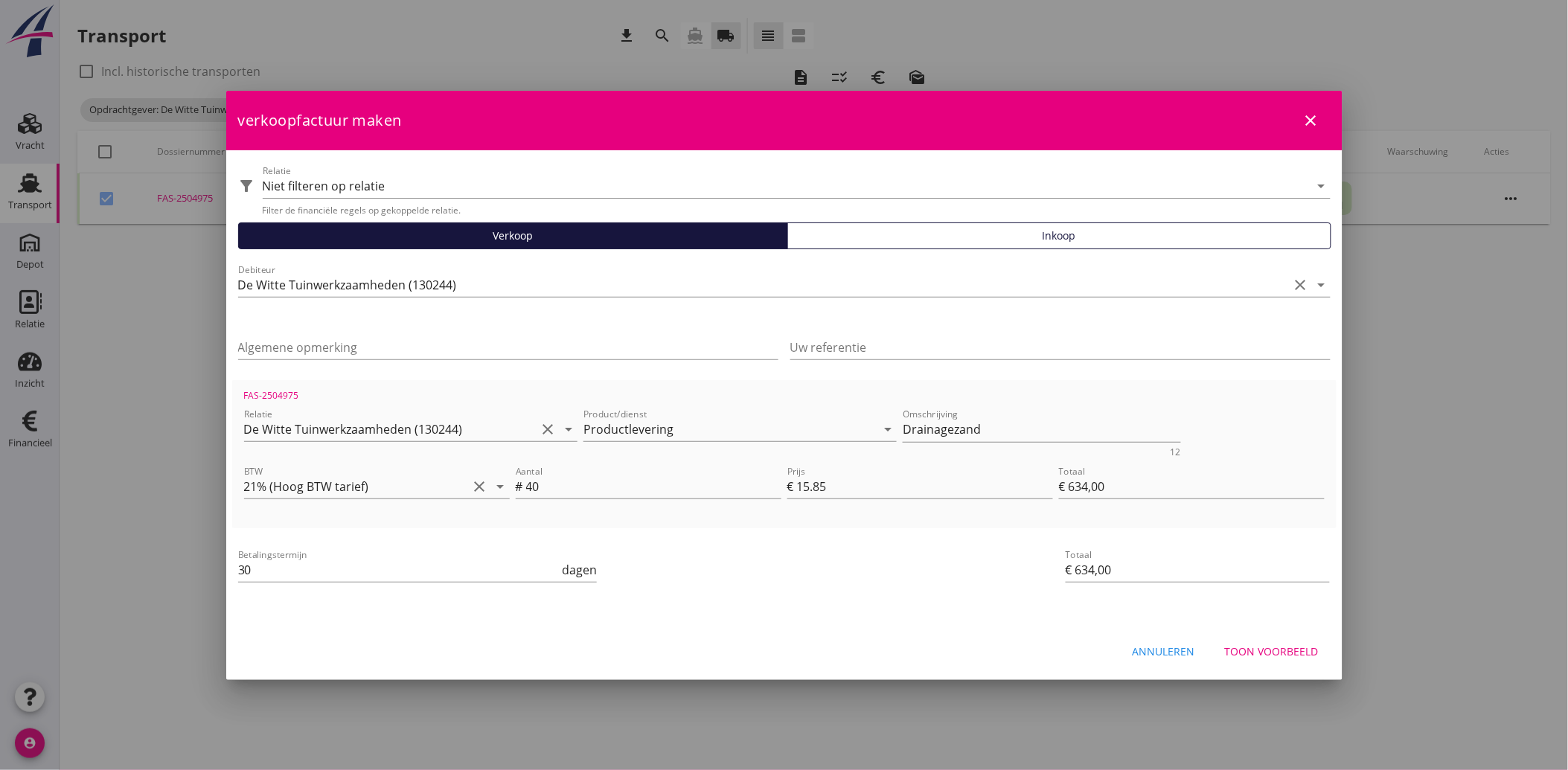
click at [1302, 652] on div "Toon voorbeeld" at bounding box center [1271, 652] width 94 height 16
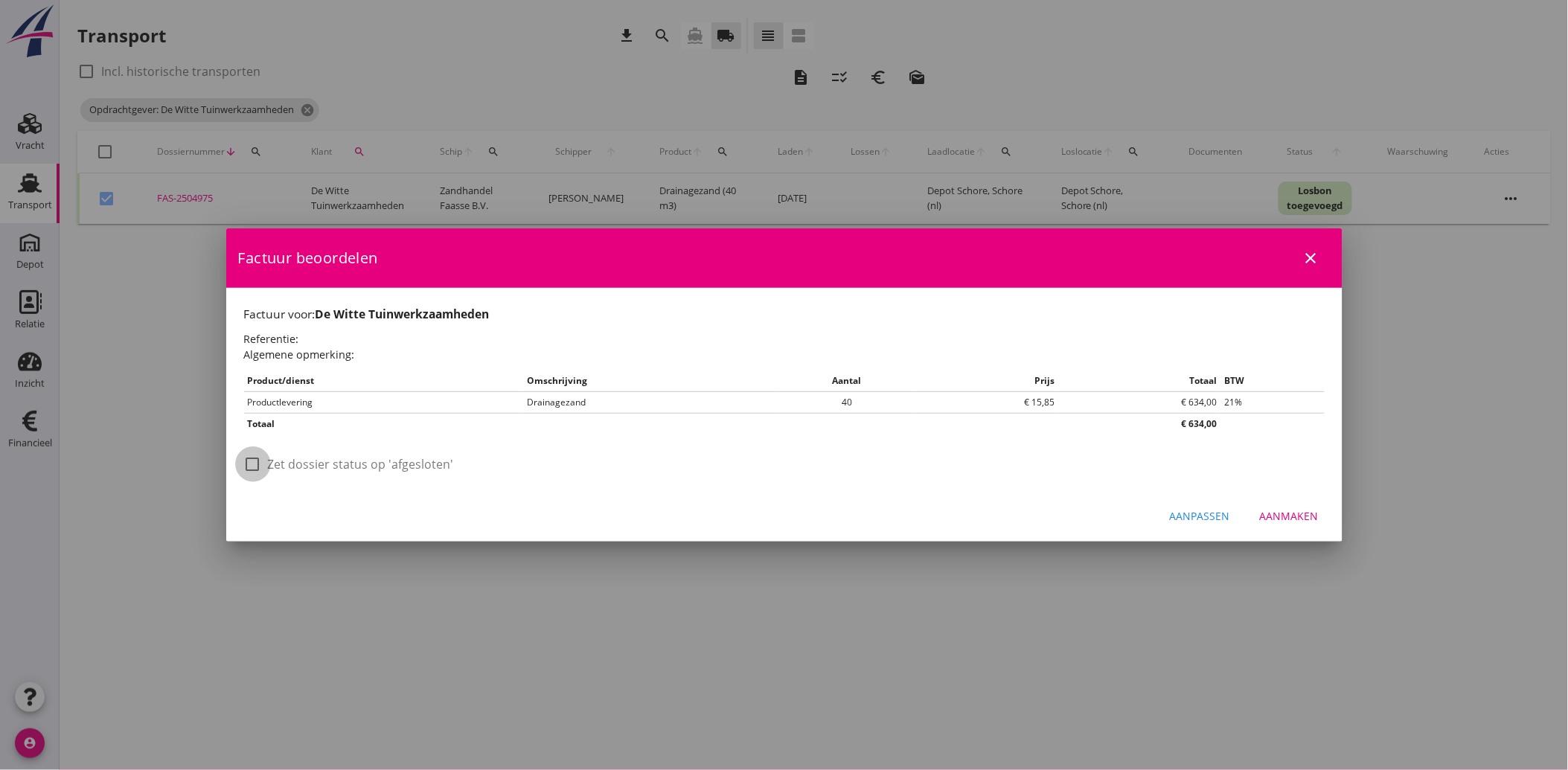
click at [247, 468] on div at bounding box center [253, 464] width 25 height 25
click at [1297, 519] on div "Aanmaken" at bounding box center [1289, 516] width 59 height 16
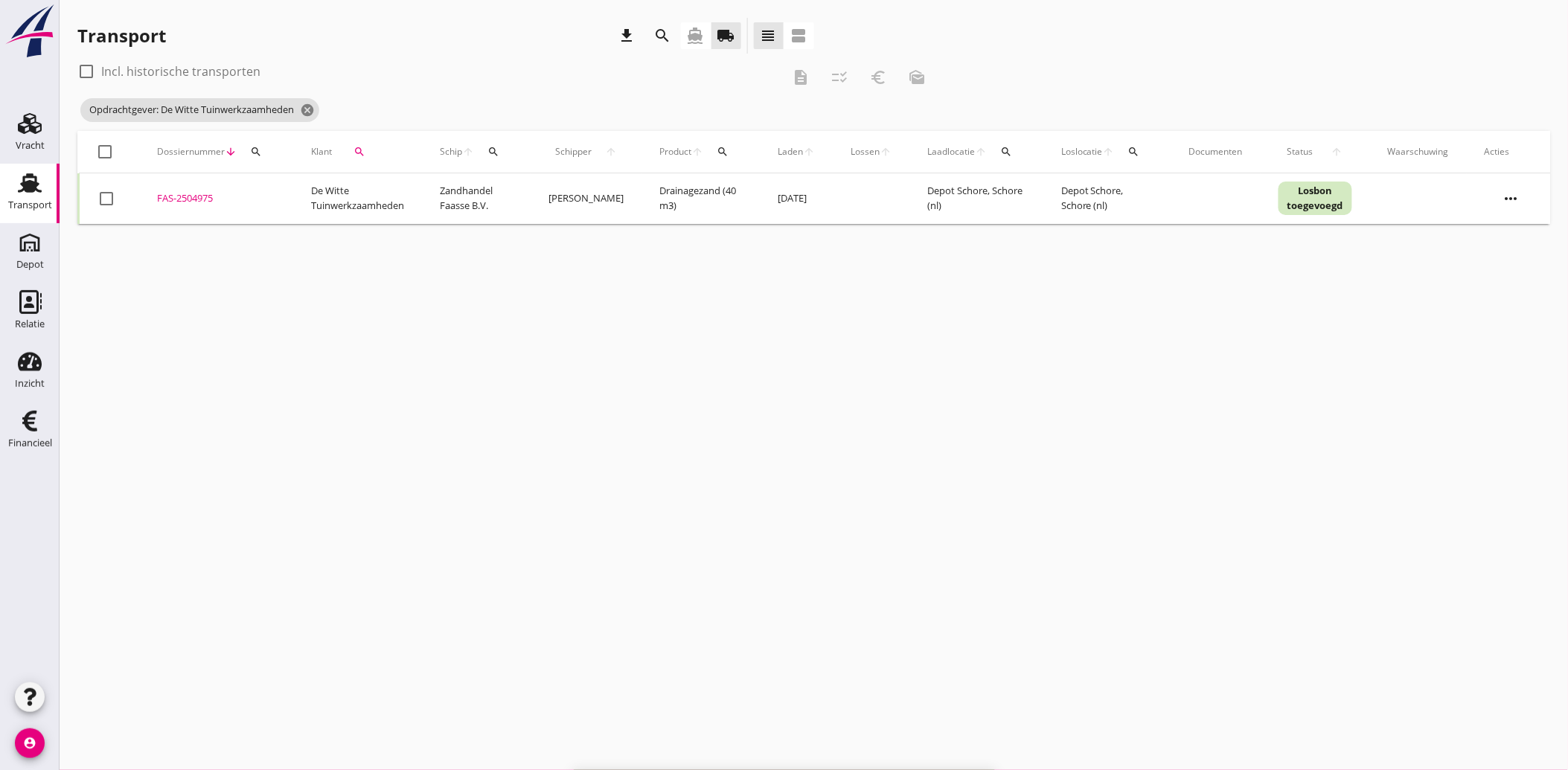
click at [367, 152] on div "search" at bounding box center [359, 152] width 44 height 12
click at [502, 188] on icon "clear" at bounding box center [510, 194] width 18 height 18
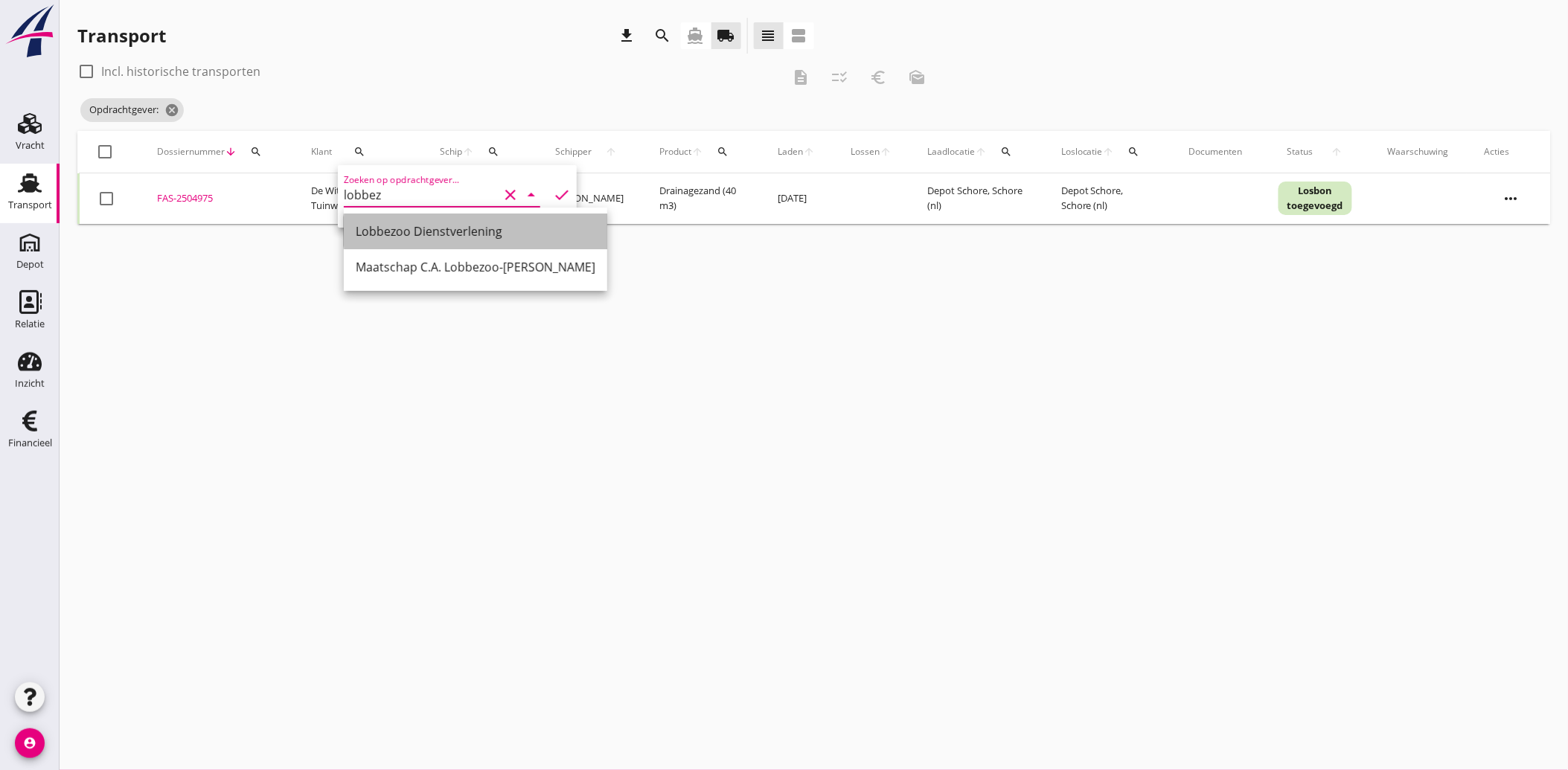
click at [463, 234] on div "Lobbezoo Dienstverlening" at bounding box center [475, 231] width 240 height 18
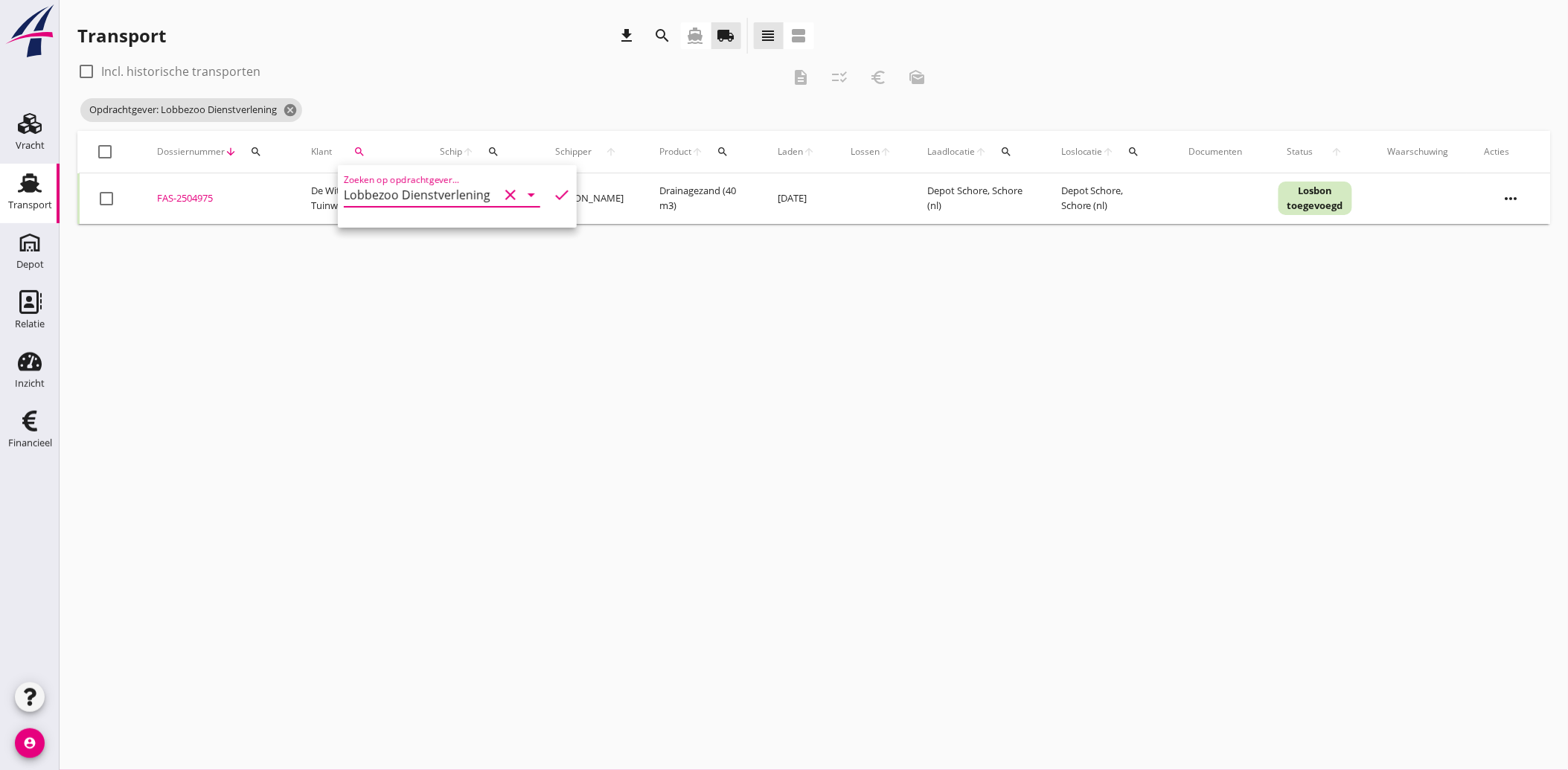
click at [554, 197] on icon "check" at bounding box center [562, 194] width 18 height 18
click at [109, 202] on div at bounding box center [106, 198] width 25 height 25
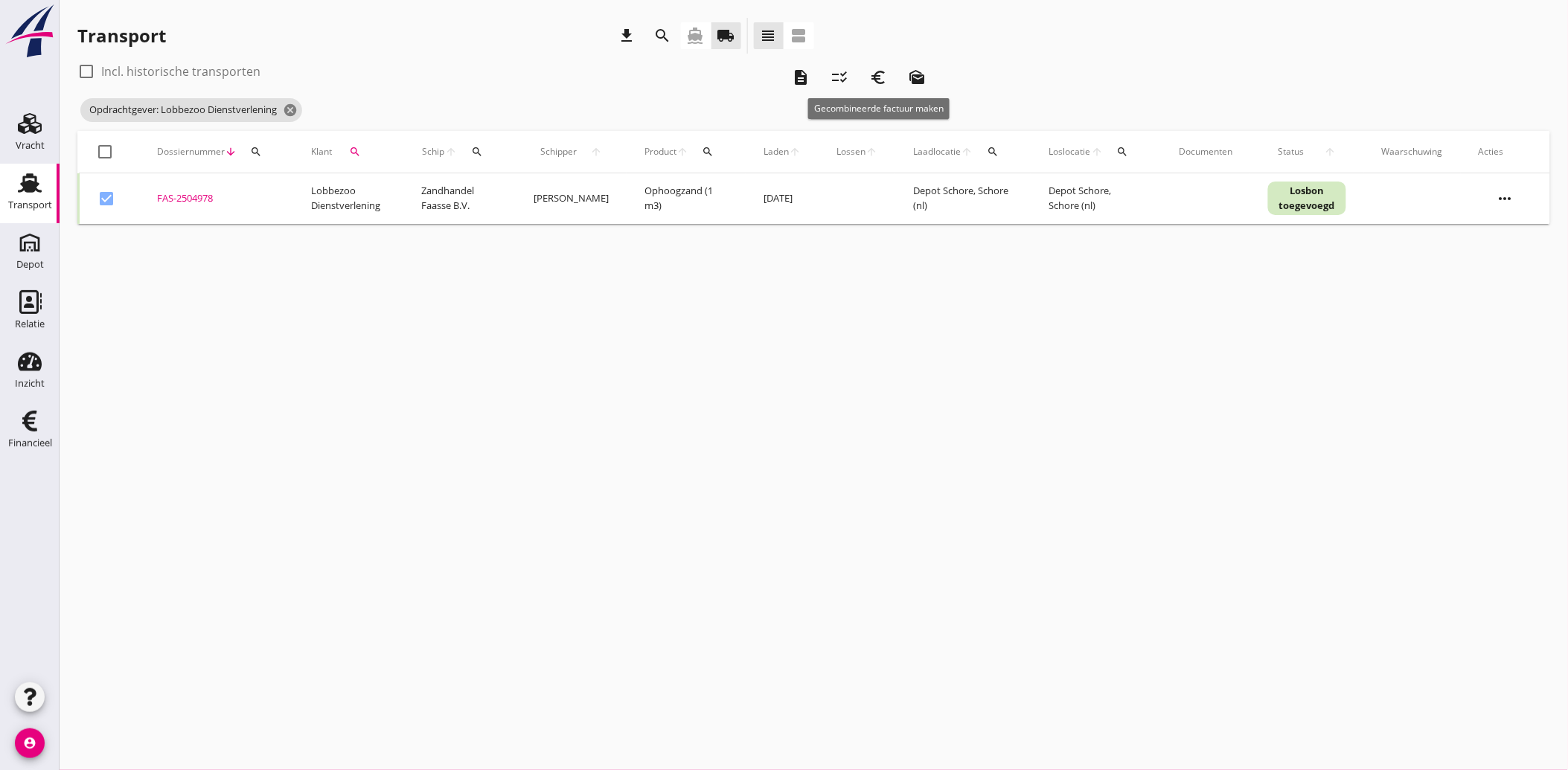
click at [889, 75] on div "euro_symbol" at bounding box center [878, 77] width 27 height 18
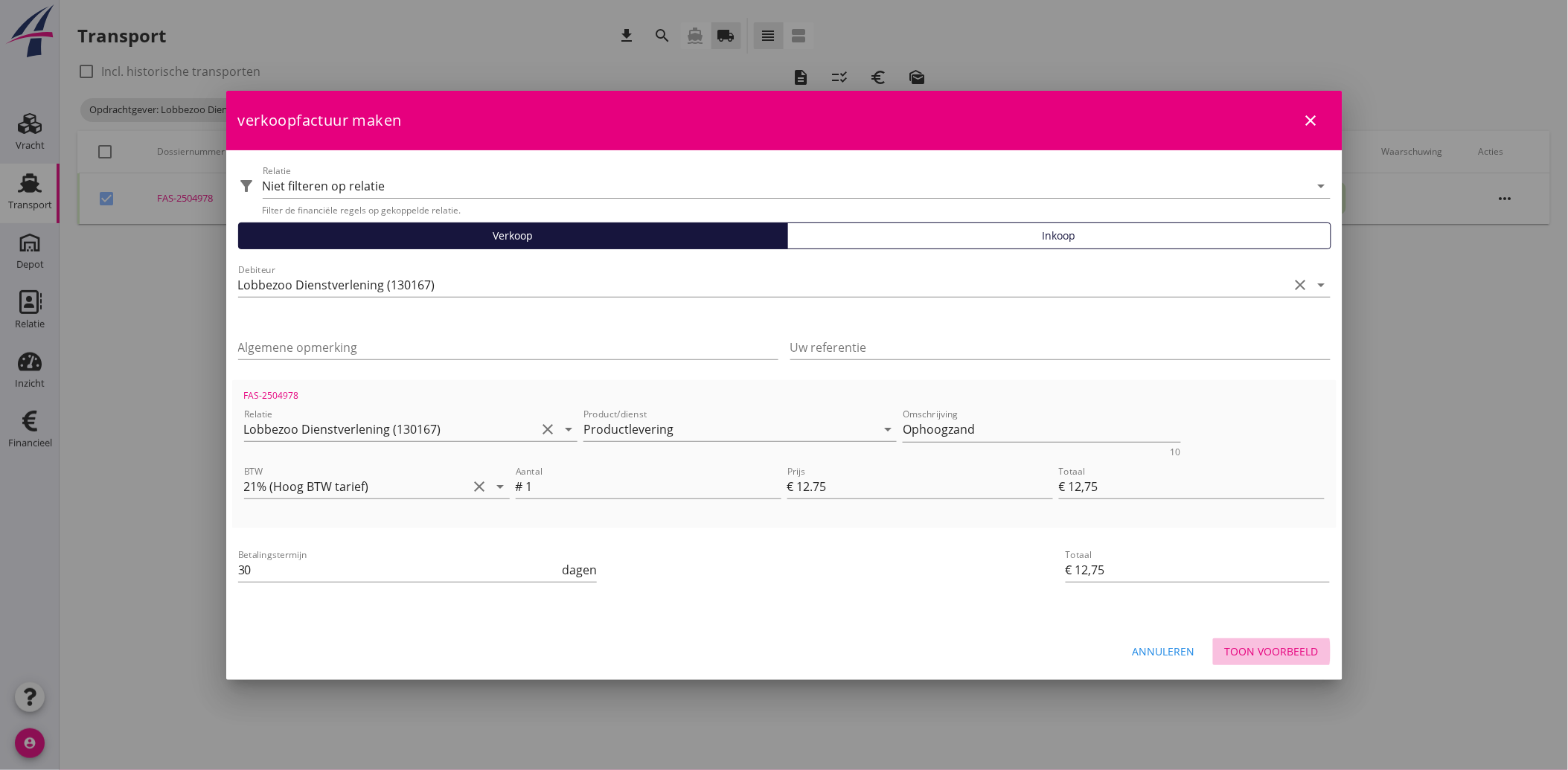
click at [1281, 645] on div "Toon voorbeeld" at bounding box center [1271, 652] width 94 height 16
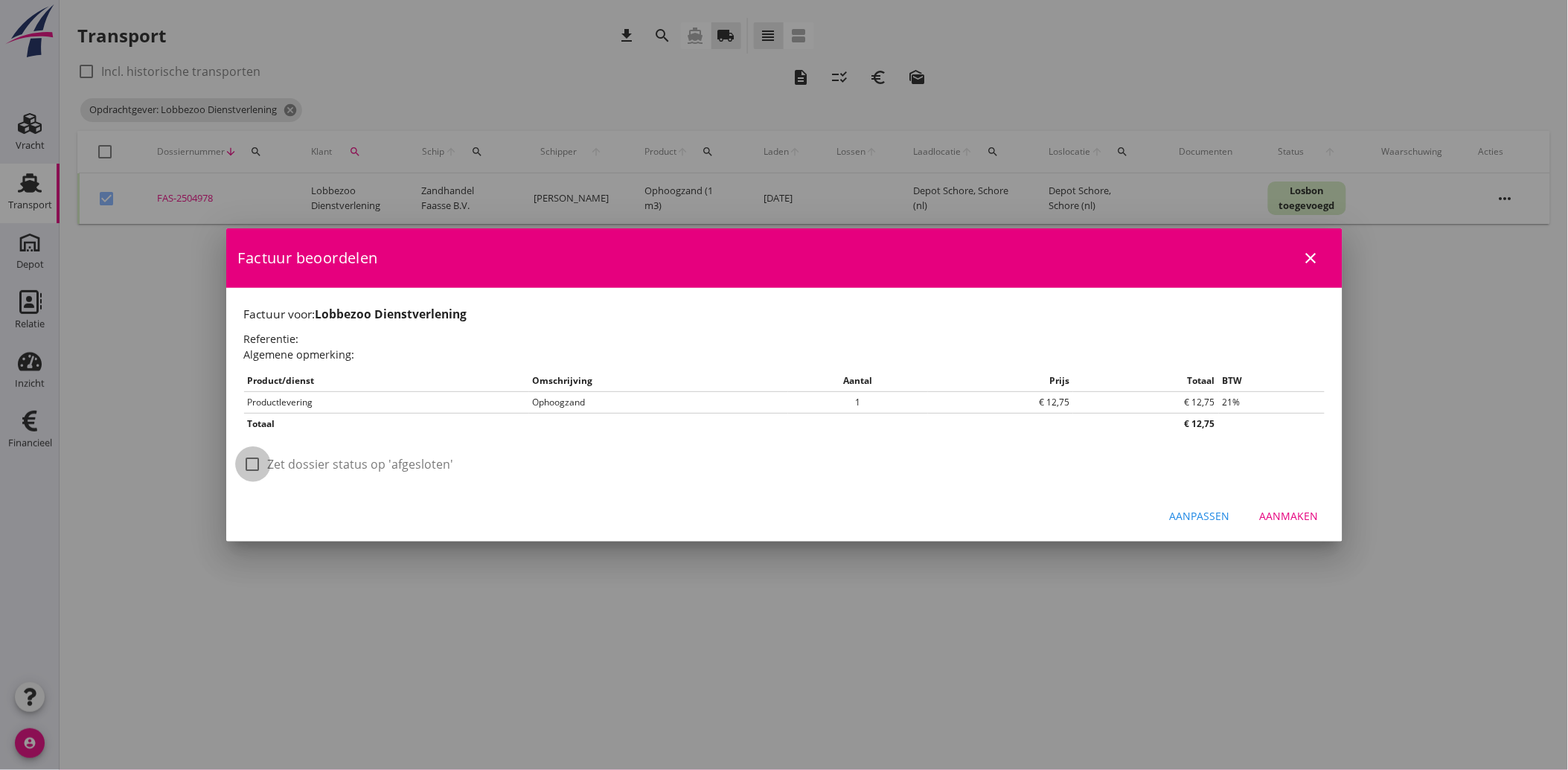
click at [251, 468] on div at bounding box center [253, 464] width 25 height 25
drag, startPoint x: 1288, startPoint y: 501, endPoint x: 1293, endPoint y: 511, distance: 11.2
click at [1289, 502] on div "Aanpassen Aanmaken" at bounding box center [784, 517] width 1116 height 51
click at [1293, 512] on div "Aanmaken" at bounding box center [1289, 516] width 59 height 16
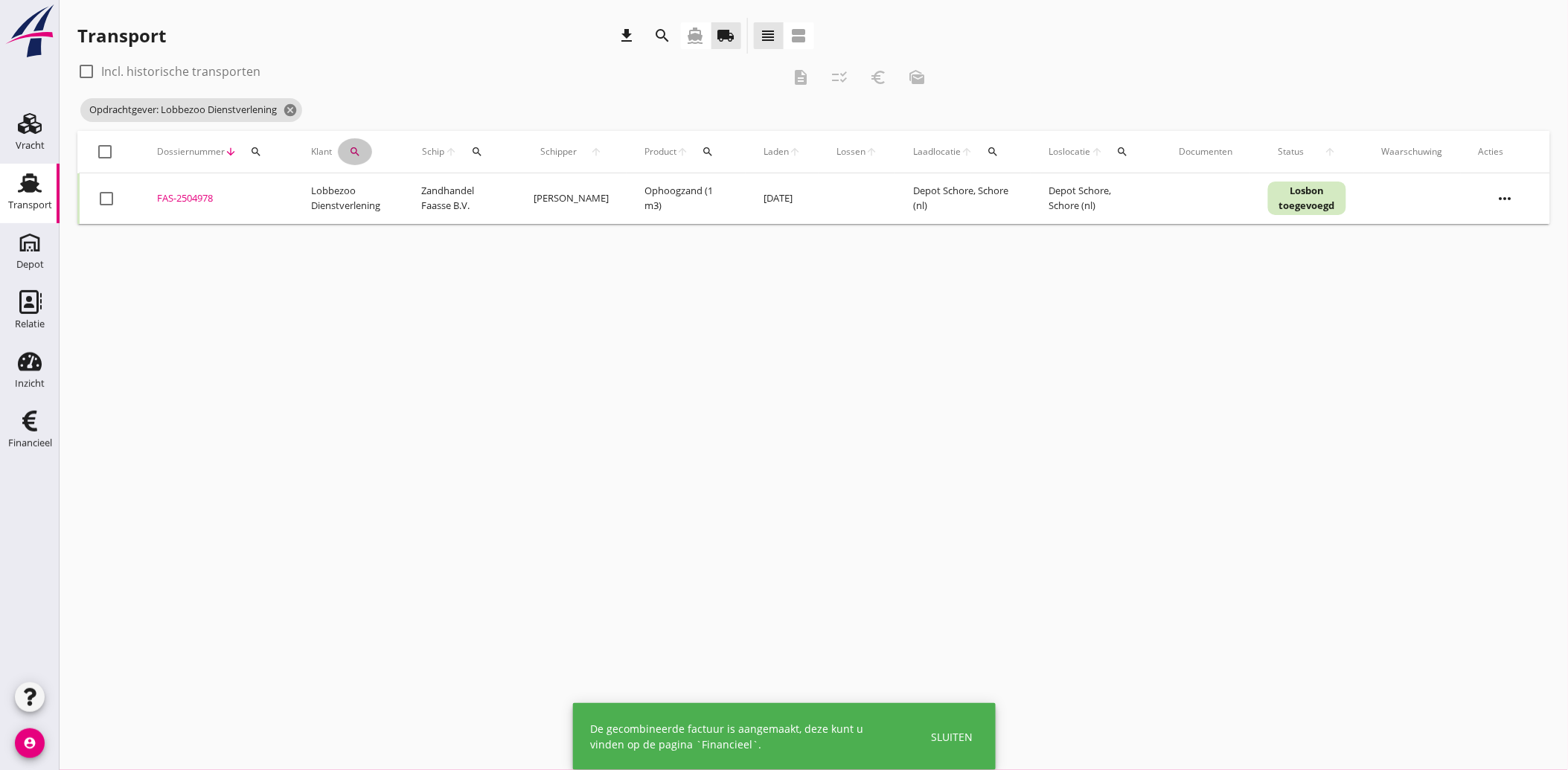
click at [358, 157] on icon "search" at bounding box center [355, 152] width 12 height 12
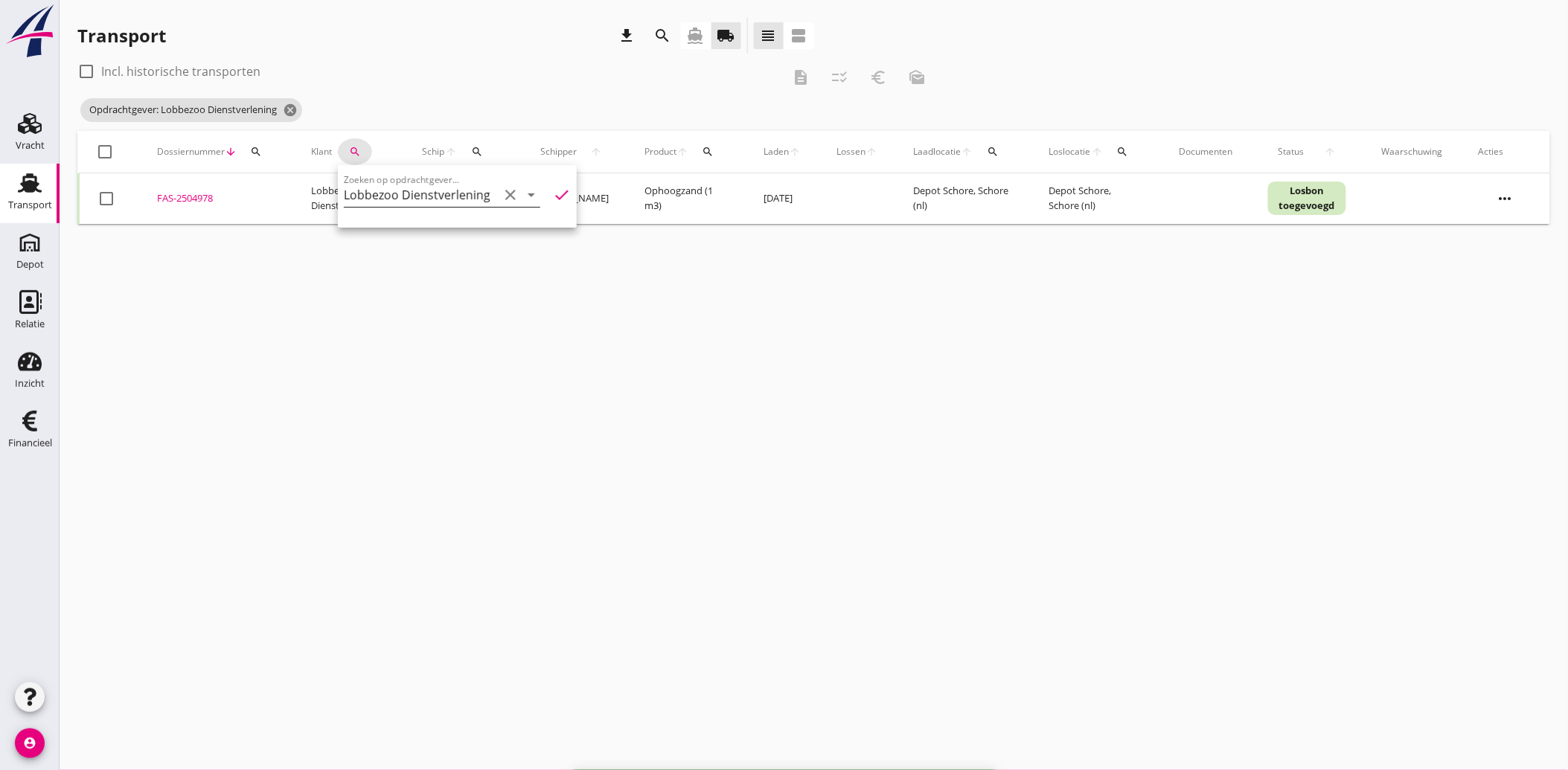
click at [502, 190] on icon "clear" at bounding box center [510, 194] width 18 height 18
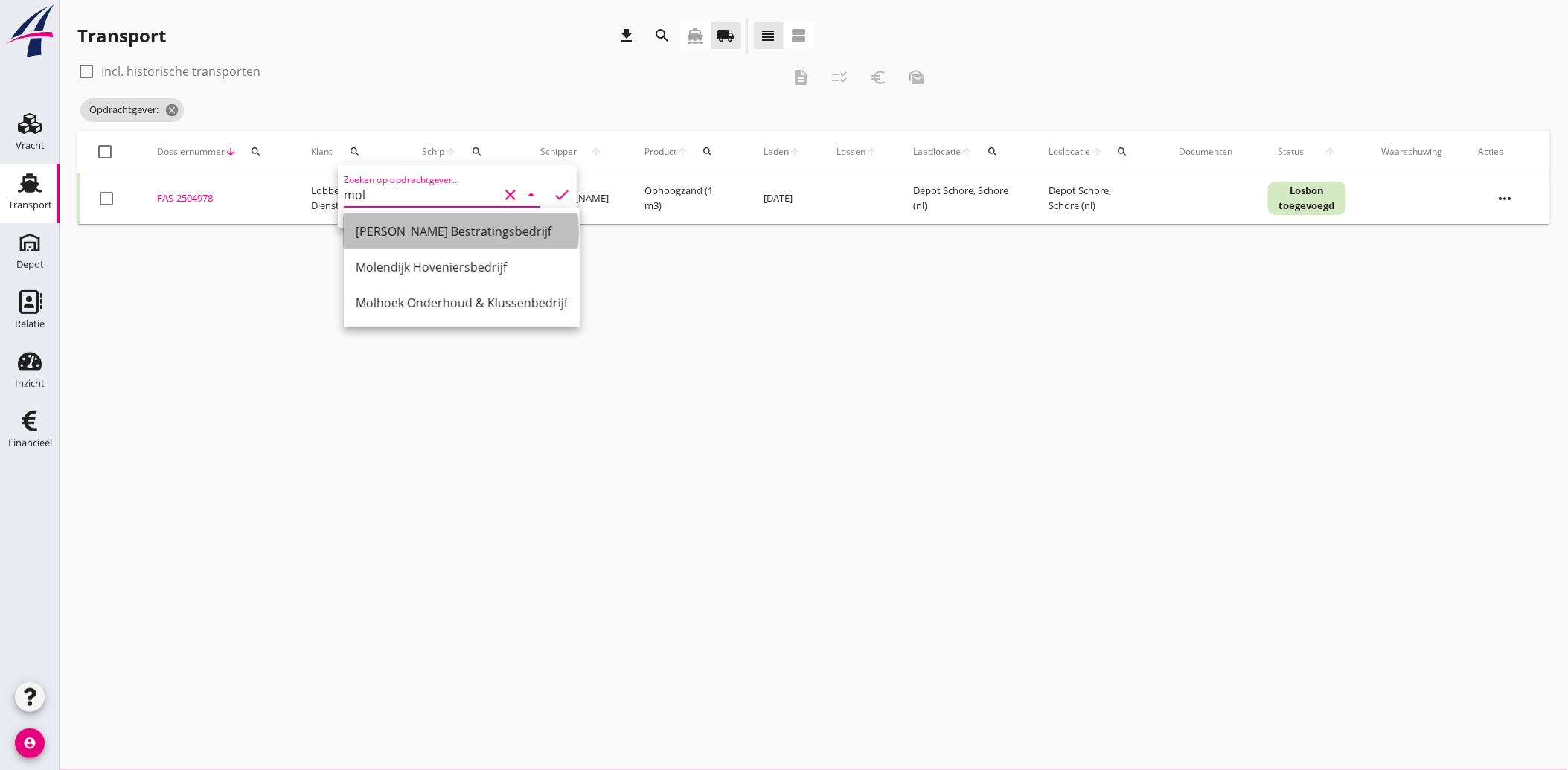
click at [447, 227] on div "[PERSON_NAME] Bestratingsbedrijf" at bounding box center [461, 231] width 212 height 18
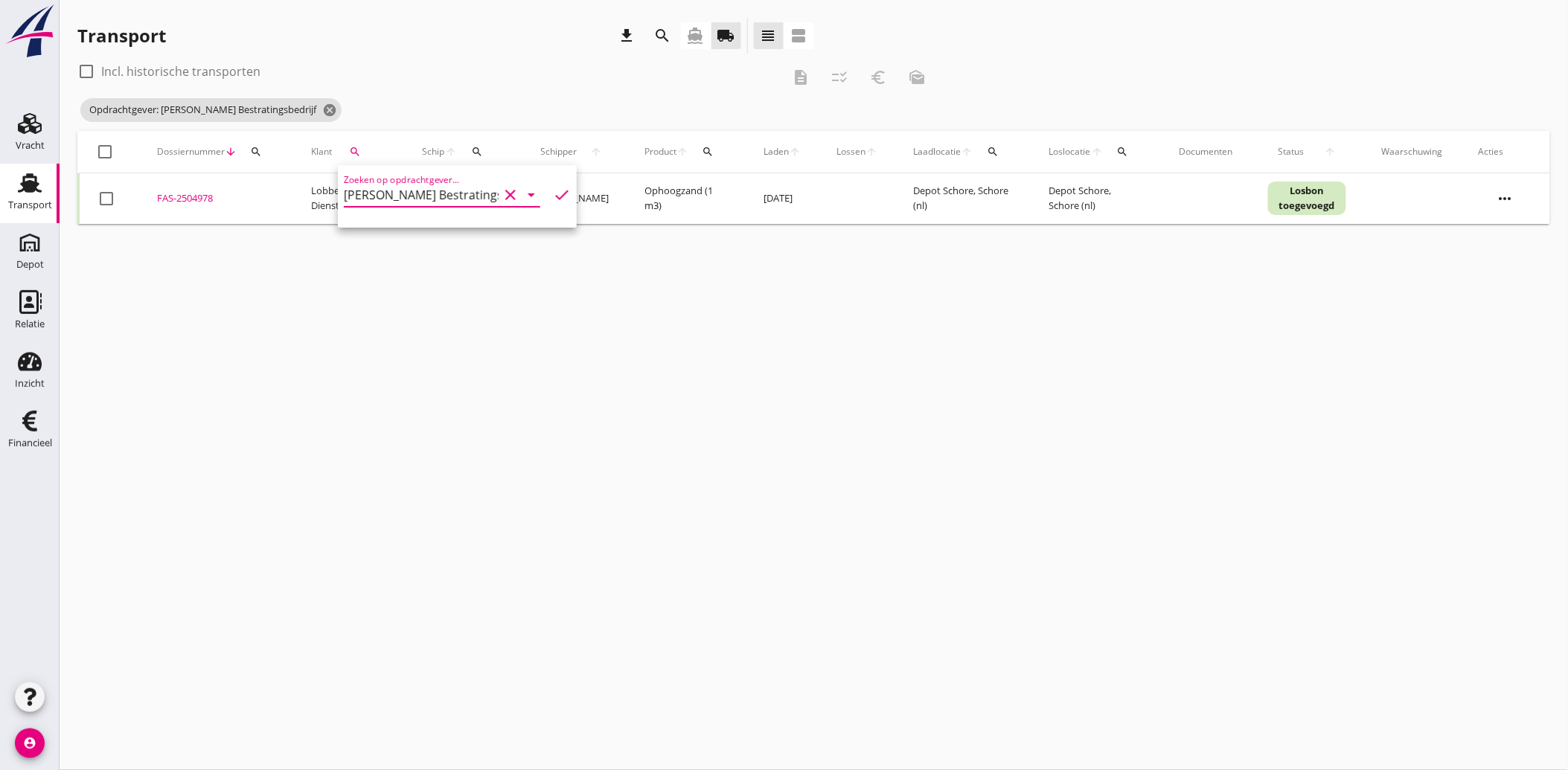
click at [555, 191] on icon "check" at bounding box center [562, 194] width 18 height 18
drag, startPoint x: 107, startPoint y: 202, endPoint x: 289, endPoint y: 195, distance: 182.1
click at [107, 202] on div at bounding box center [106, 198] width 25 height 25
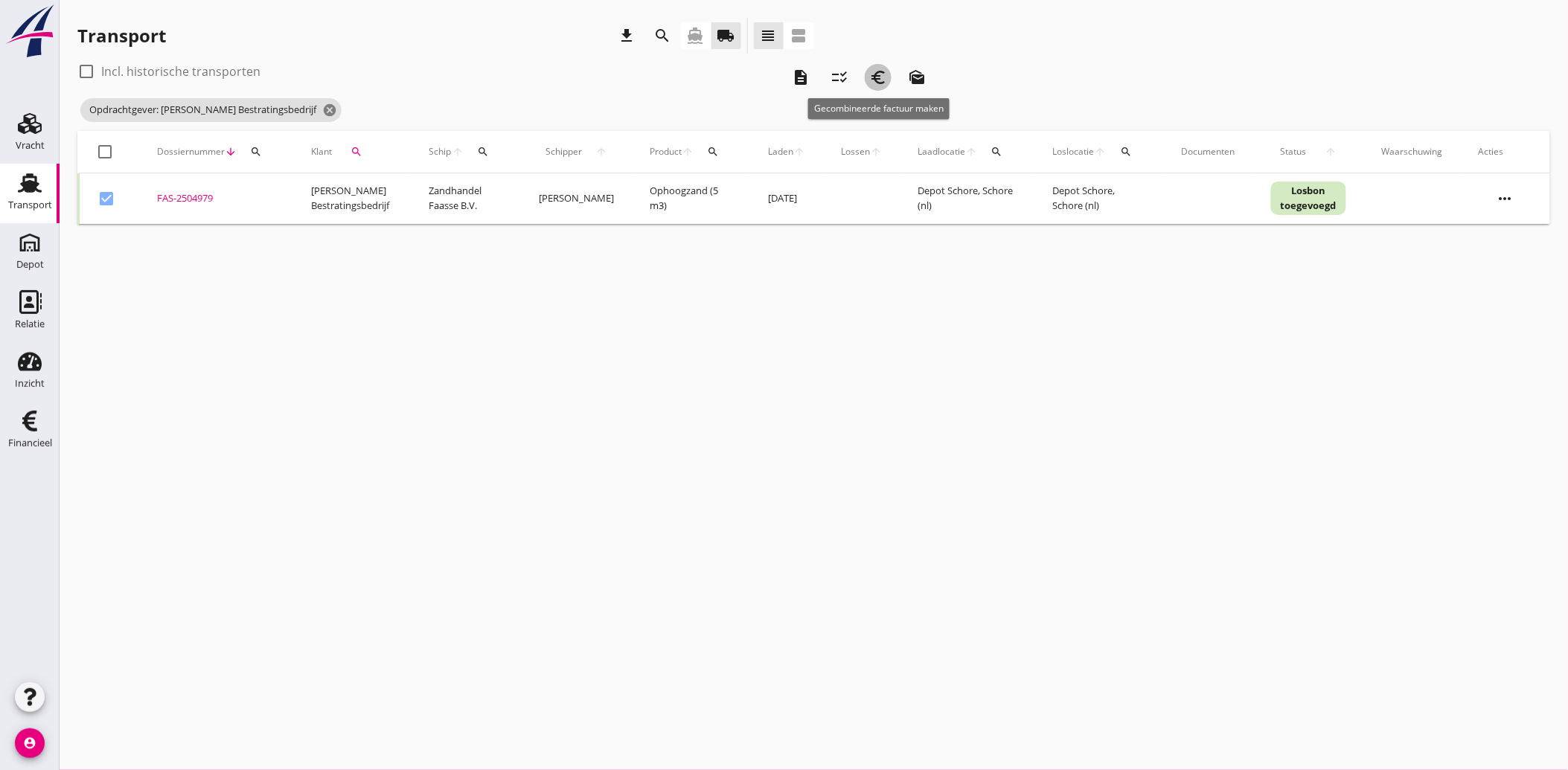
click at [882, 71] on icon "euro_symbol" at bounding box center [878, 77] width 18 height 18
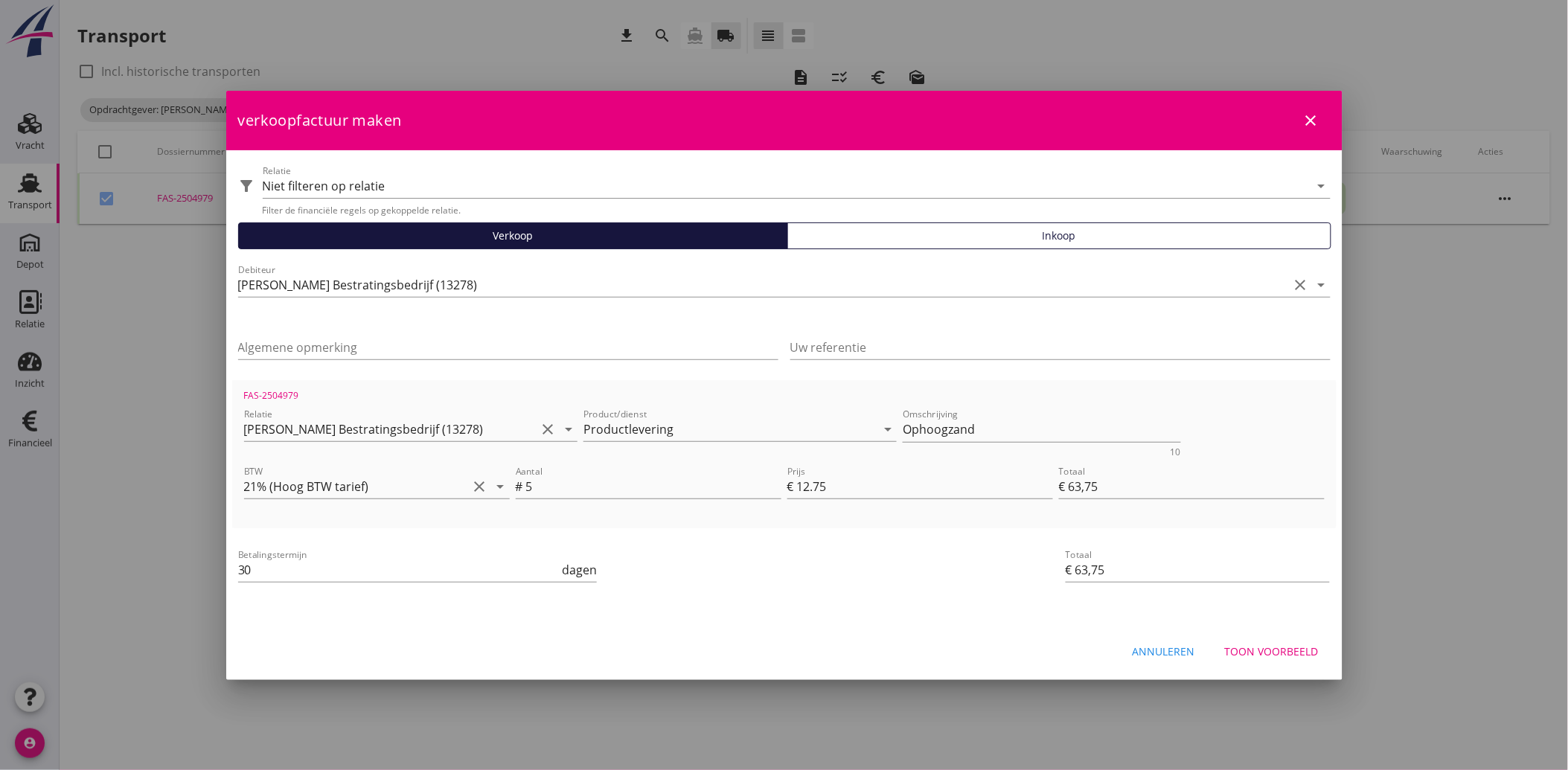
click at [1274, 648] on div "Toon voorbeeld" at bounding box center [1271, 652] width 94 height 16
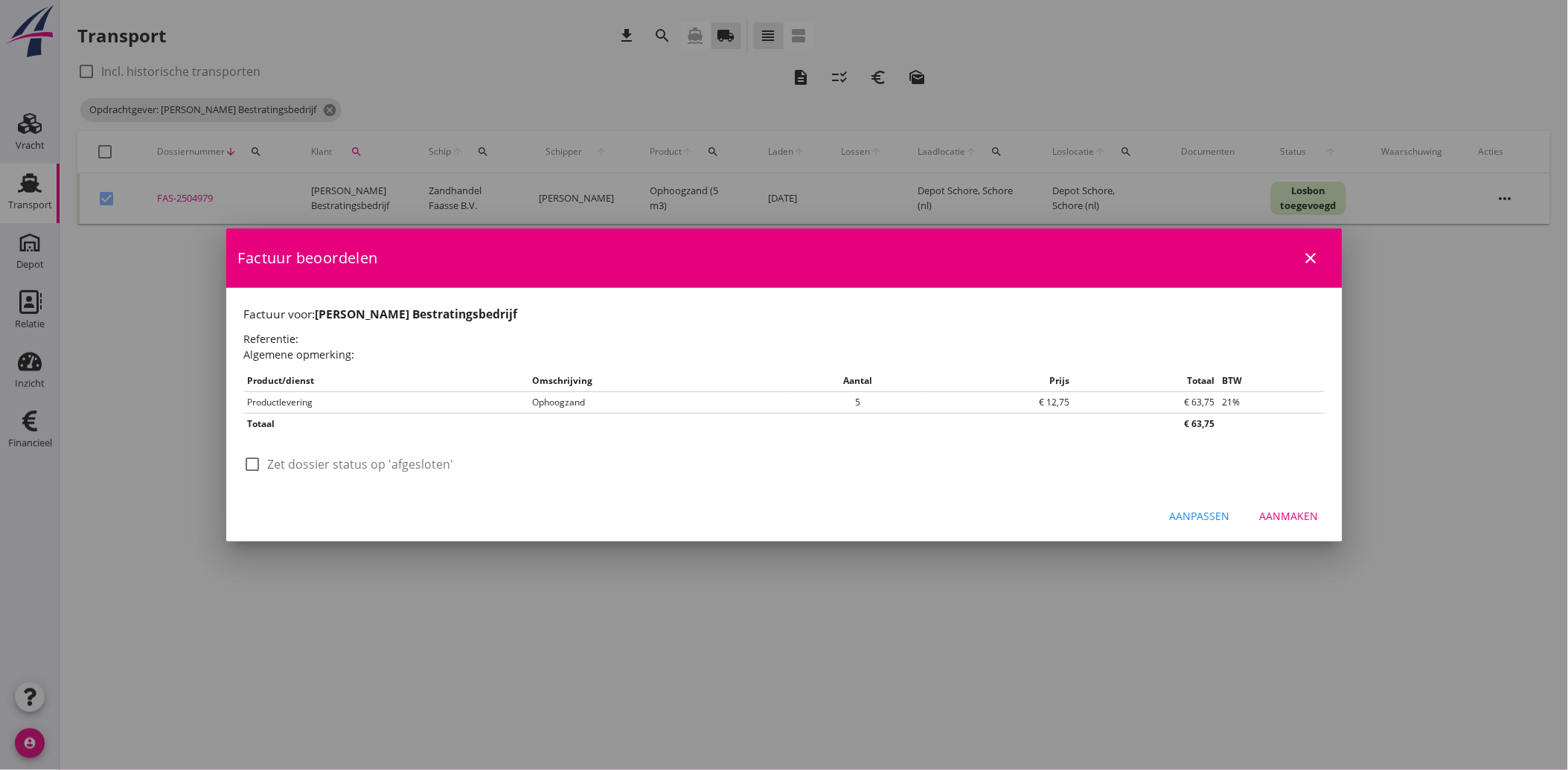
drag, startPoint x: 258, startPoint y: 466, endPoint x: 425, endPoint y: 492, distance: 169.0
click at [258, 467] on div at bounding box center [253, 464] width 25 height 25
click at [1274, 510] on div "Aanmaken" at bounding box center [1289, 516] width 59 height 16
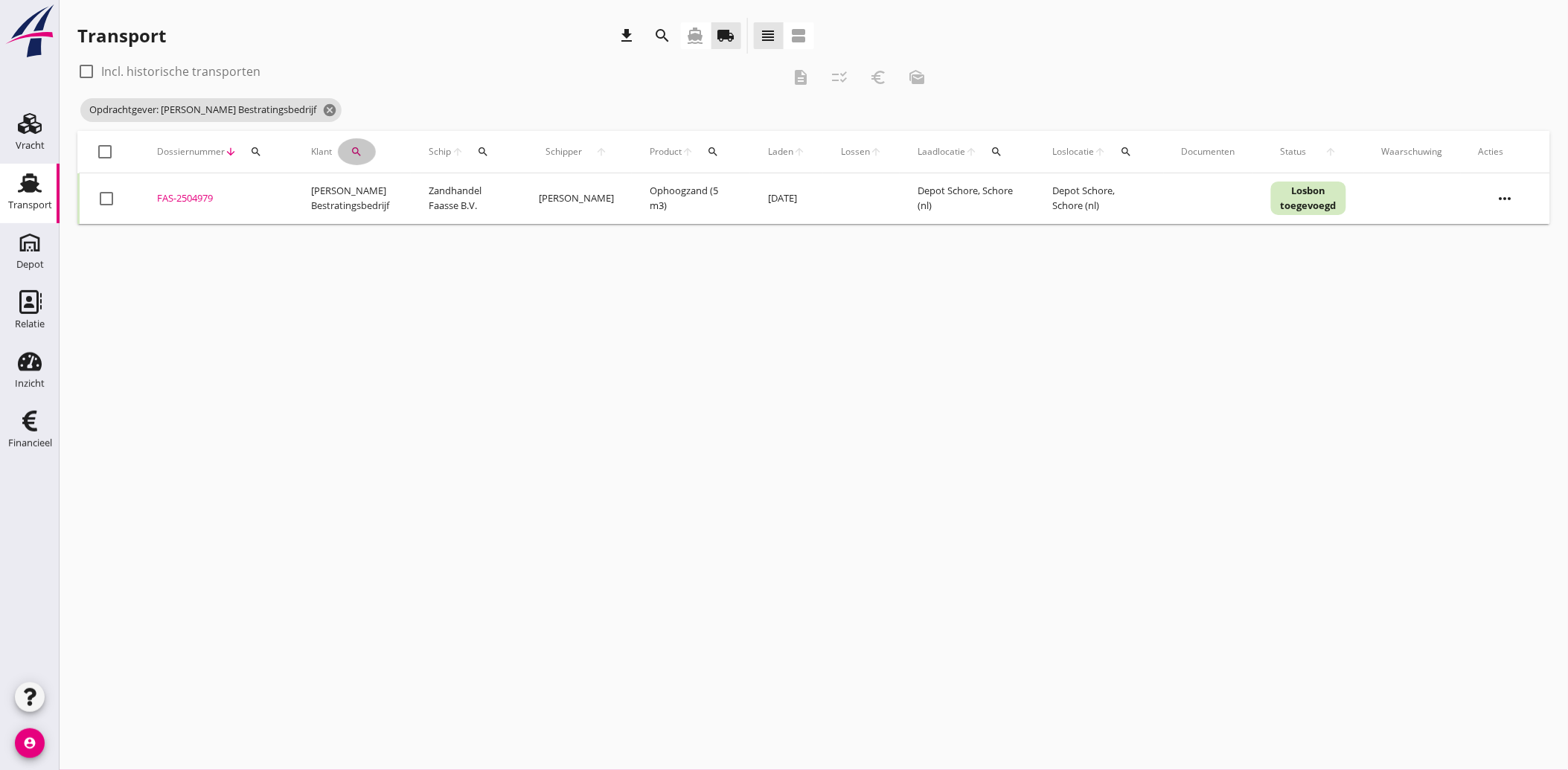
click at [357, 151] on icon "search" at bounding box center [357, 152] width 12 height 12
click at [504, 189] on icon "clear" at bounding box center [510, 194] width 18 height 18
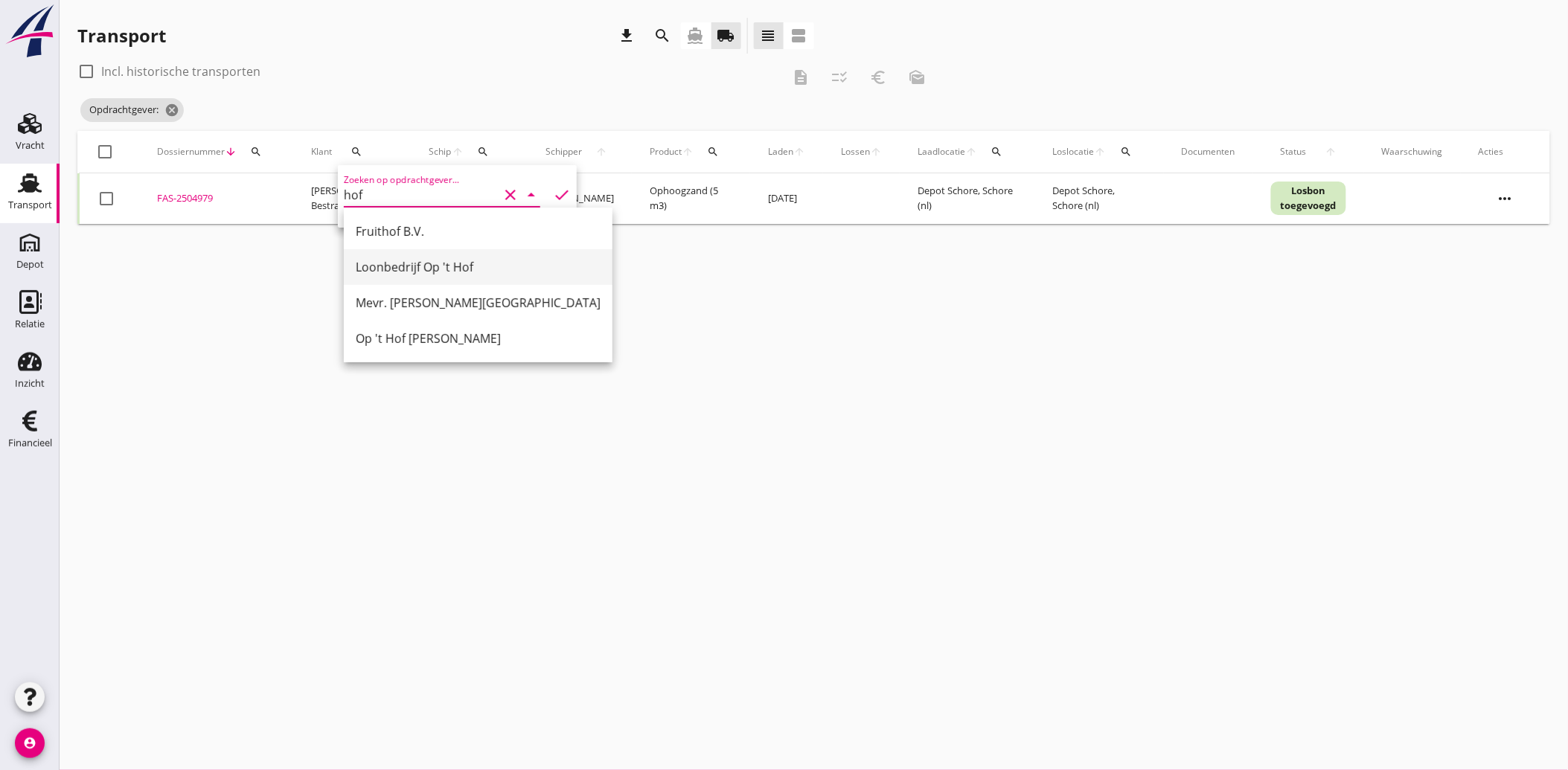
click at [420, 261] on div "Loonbedrijf Op 't Hof" at bounding box center [478, 267] width 244 height 18
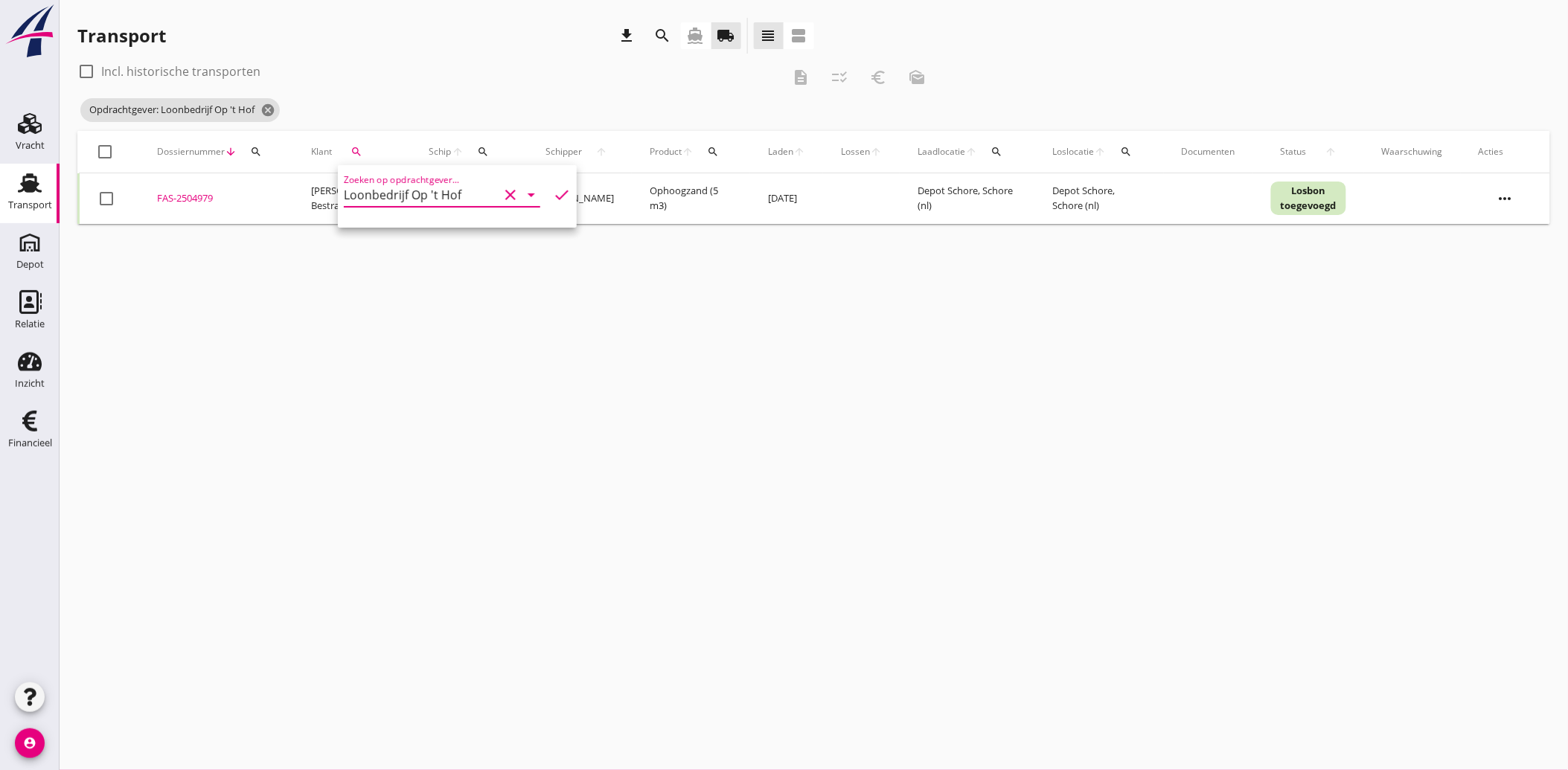
click at [553, 197] on icon "check" at bounding box center [562, 194] width 18 height 18
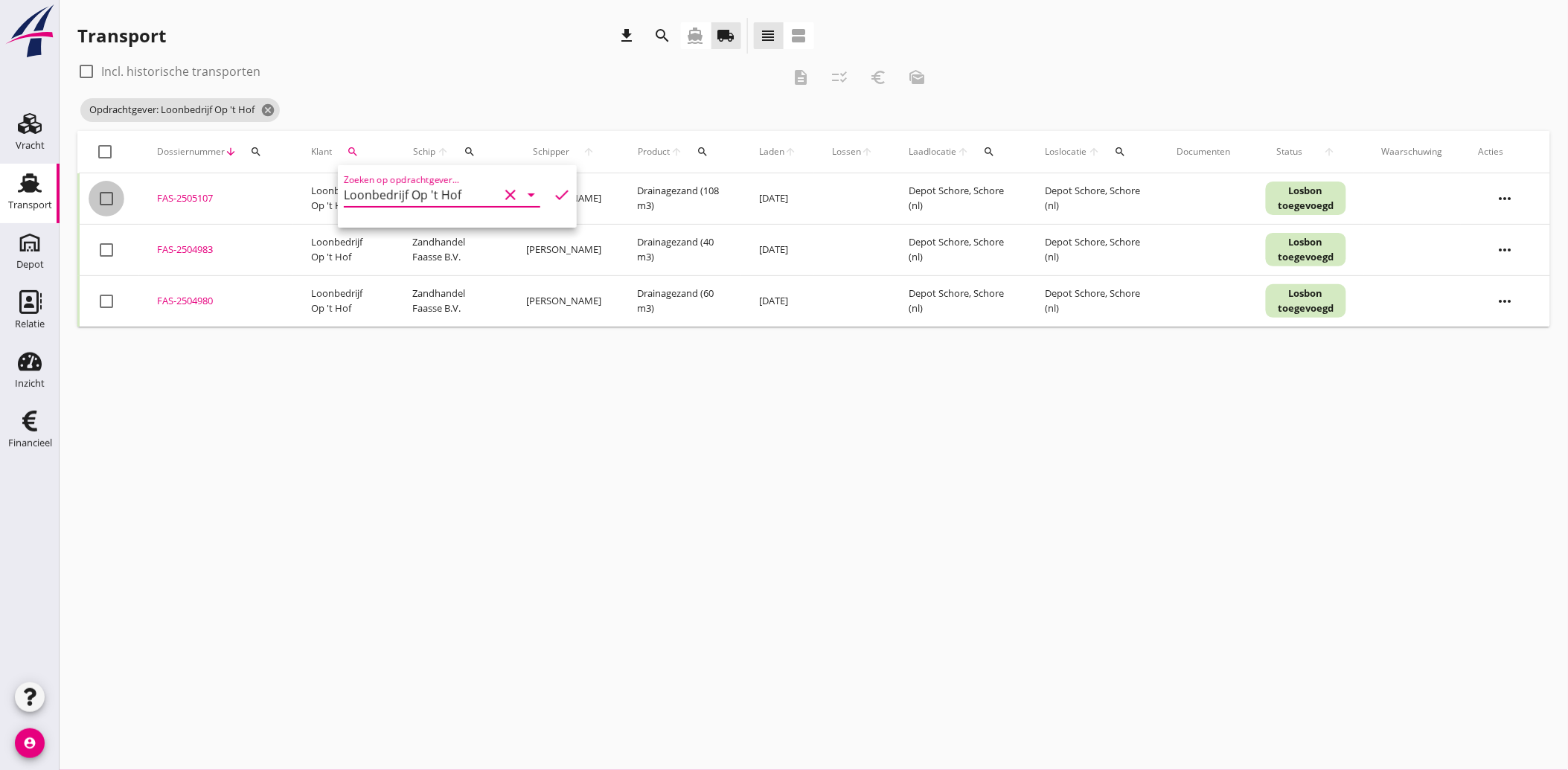
click at [101, 196] on div at bounding box center [106, 198] width 25 height 25
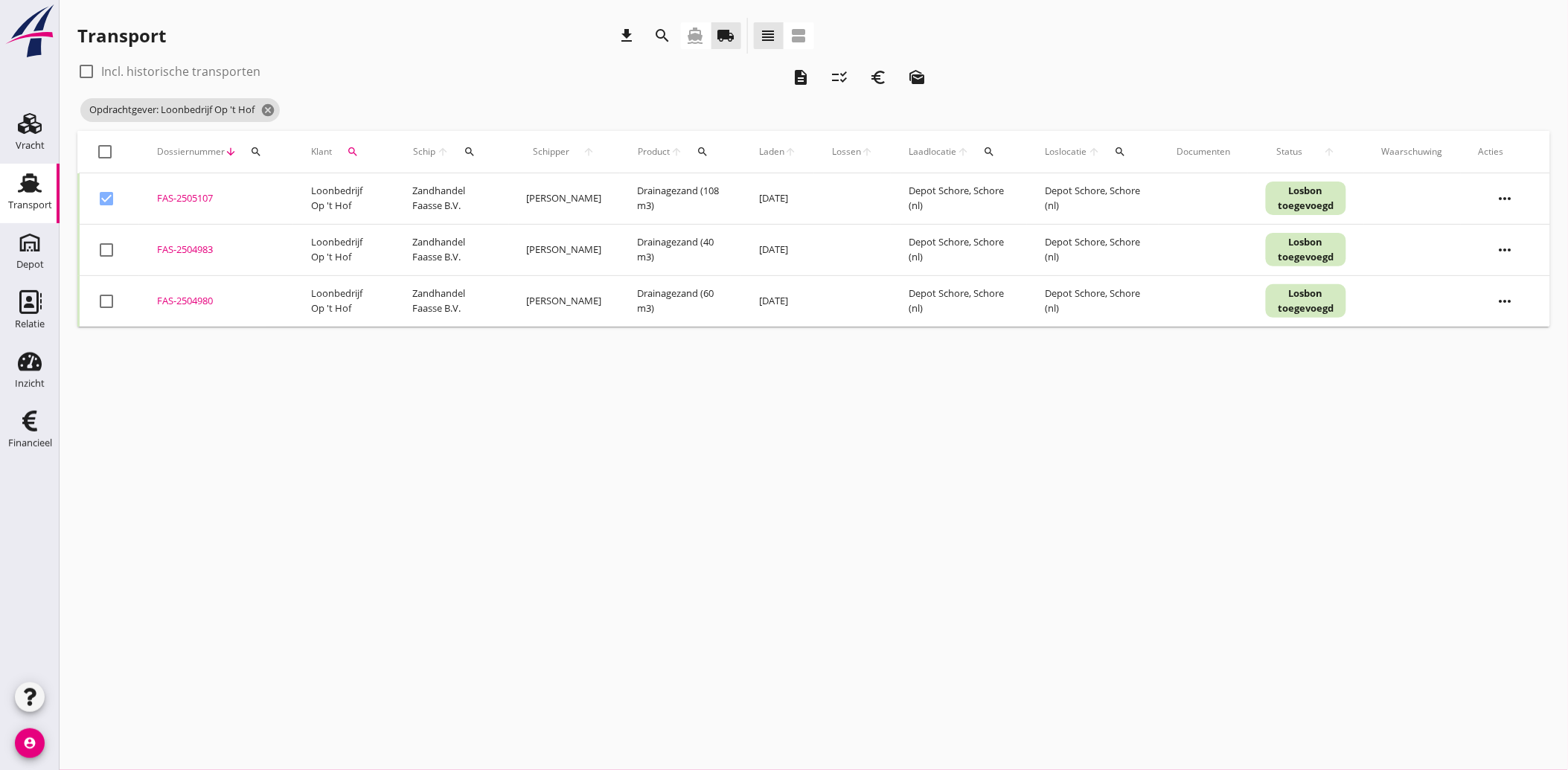
click at [97, 255] on div at bounding box center [106, 250] width 25 height 25
click at [115, 313] on td "check_box_outline_blank" at bounding box center [109, 301] width 61 height 52
click at [100, 295] on div at bounding box center [106, 302] width 25 height 25
click at [879, 78] on icon "euro_symbol" at bounding box center [878, 77] width 18 height 18
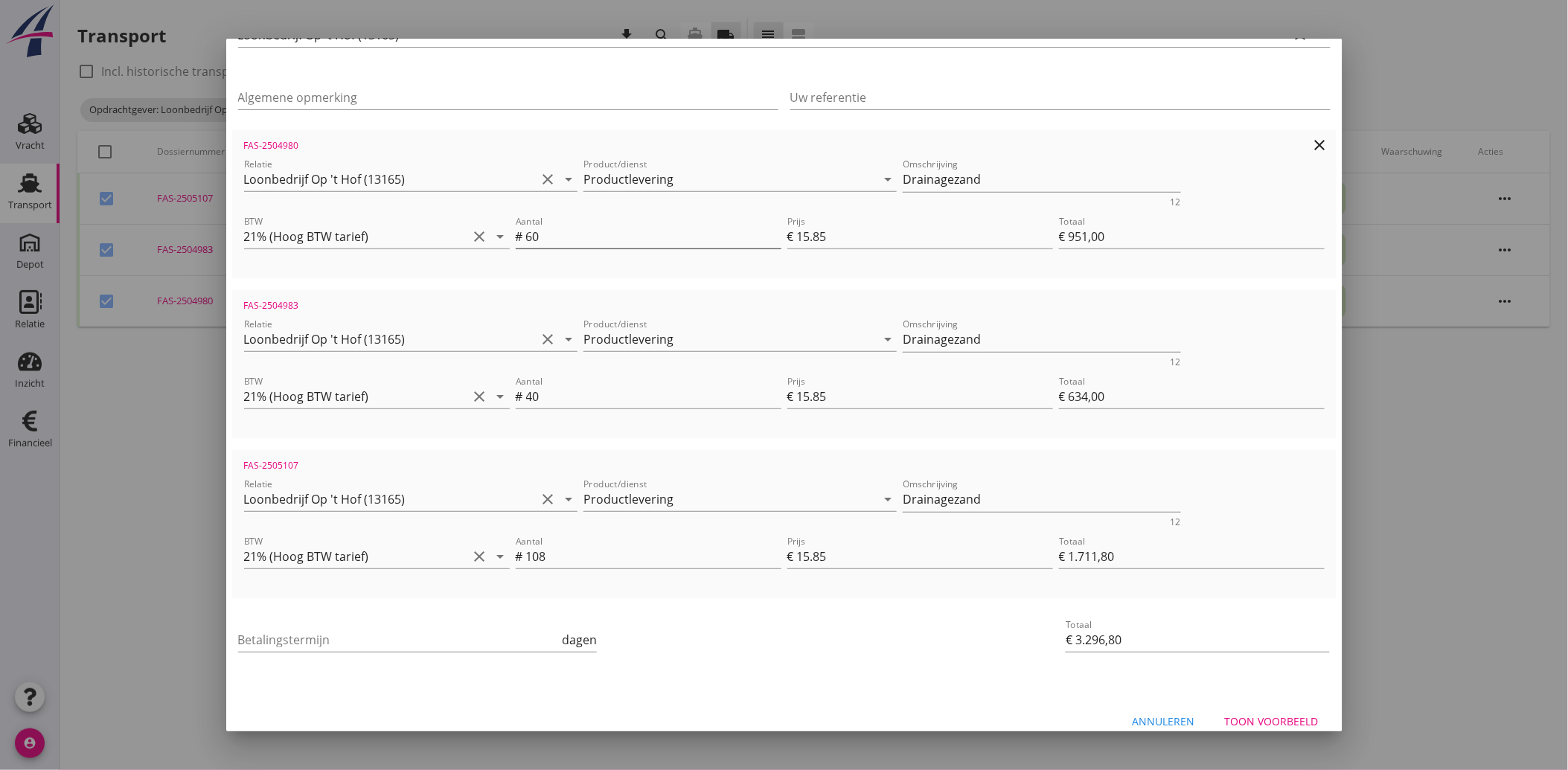
scroll to position [214, 0]
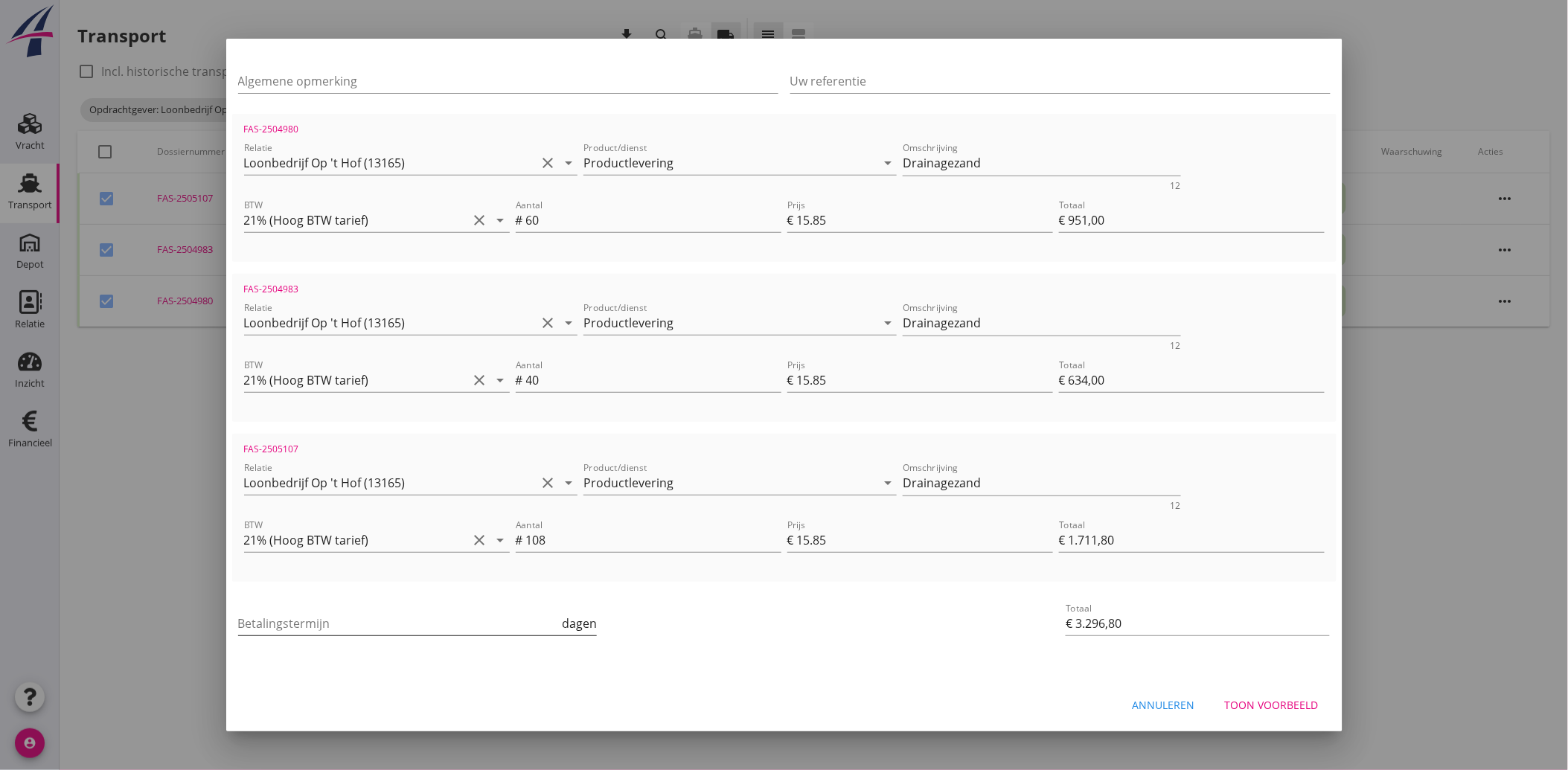
click at [299, 615] on input "Betalingstermijn" at bounding box center [398, 624] width 321 height 24
click at [844, 651] on div "Betalingstermijn 30 dagen" at bounding box center [600, 625] width 730 height 56
click at [1255, 702] on div "Toon voorbeeld" at bounding box center [1271, 706] width 94 height 16
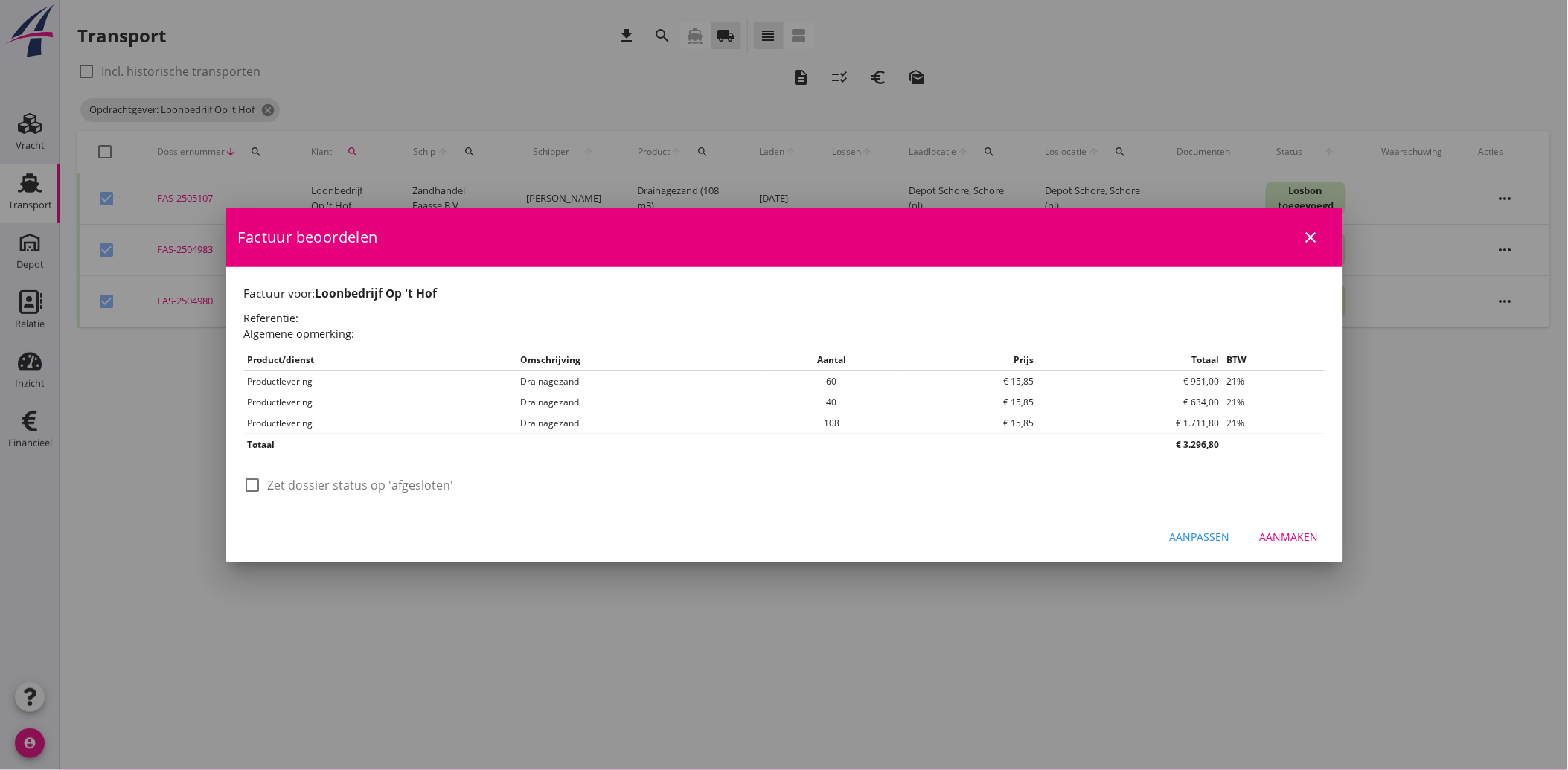
scroll to position [0, 0]
click at [252, 487] on div at bounding box center [253, 485] width 25 height 25
click at [1302, 533] on div "Aanmaken" at bounding box center [1289, 537] width 59 height 16
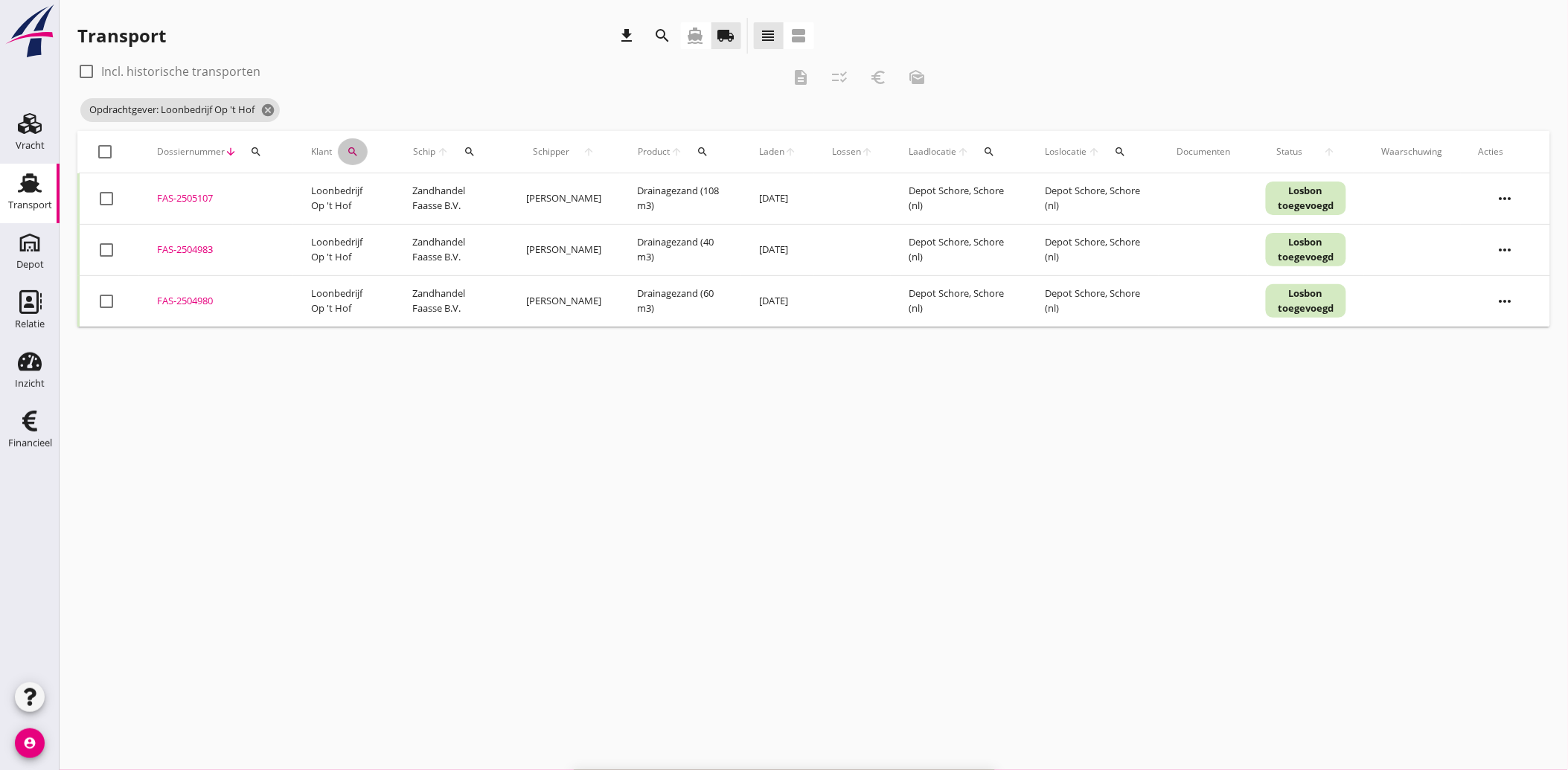
click at [350, 150] on icon "search" at bounding box center [352, 152] width 12 height 12
click at [502, 187] on icon "clear" at bounding box center [510, 194] width 18 height 18
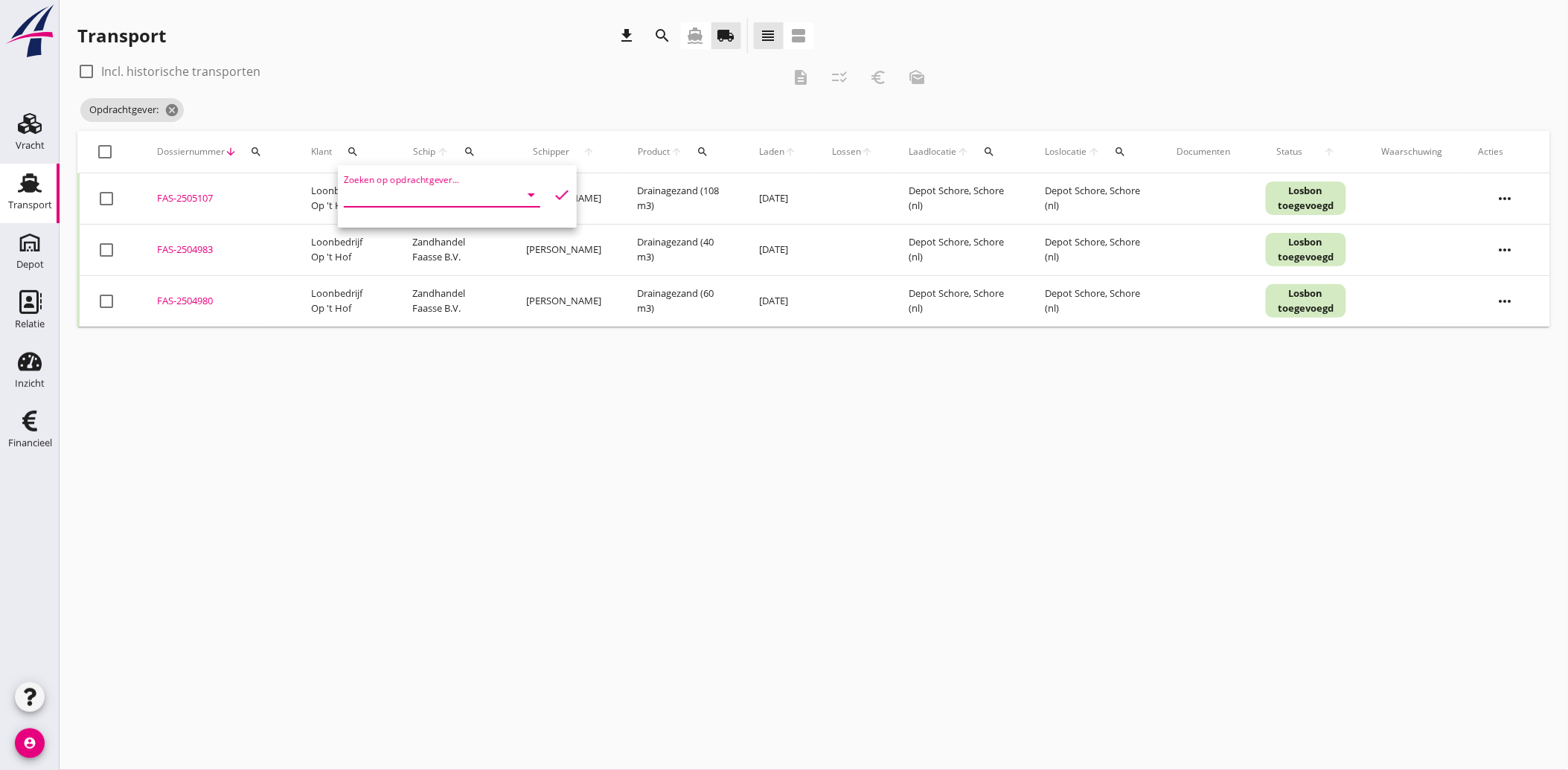
click at [470, 197] on input "Zoeken op opdrachtgever..." at bounding box center [421, 195] width 155 height 24
drag, startPoint x: 440, startPoint y: 231, endPoint x: 482, endPoint y: 226, distance: 42.3
click at [450, 231] on div "Pekaar Bestratingsmaterialen B.V." at bounding box center [451, 231] width 190 height 18
click at [553, 194] on icon "check" at bounding box center [562, 194] width 18 height 18
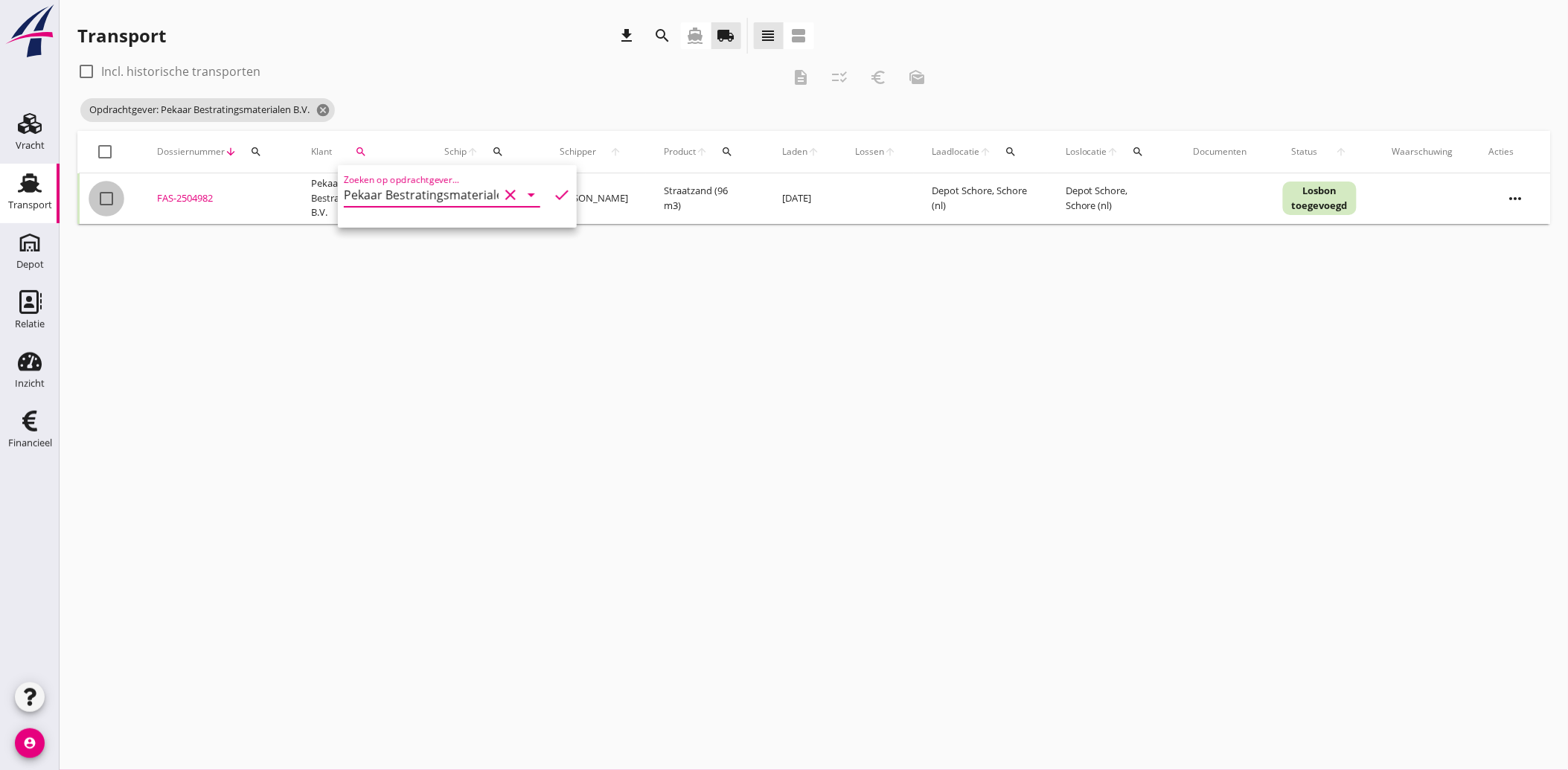
click at [100, 197] on div at bounding box center [106, 198] width 25 height 25
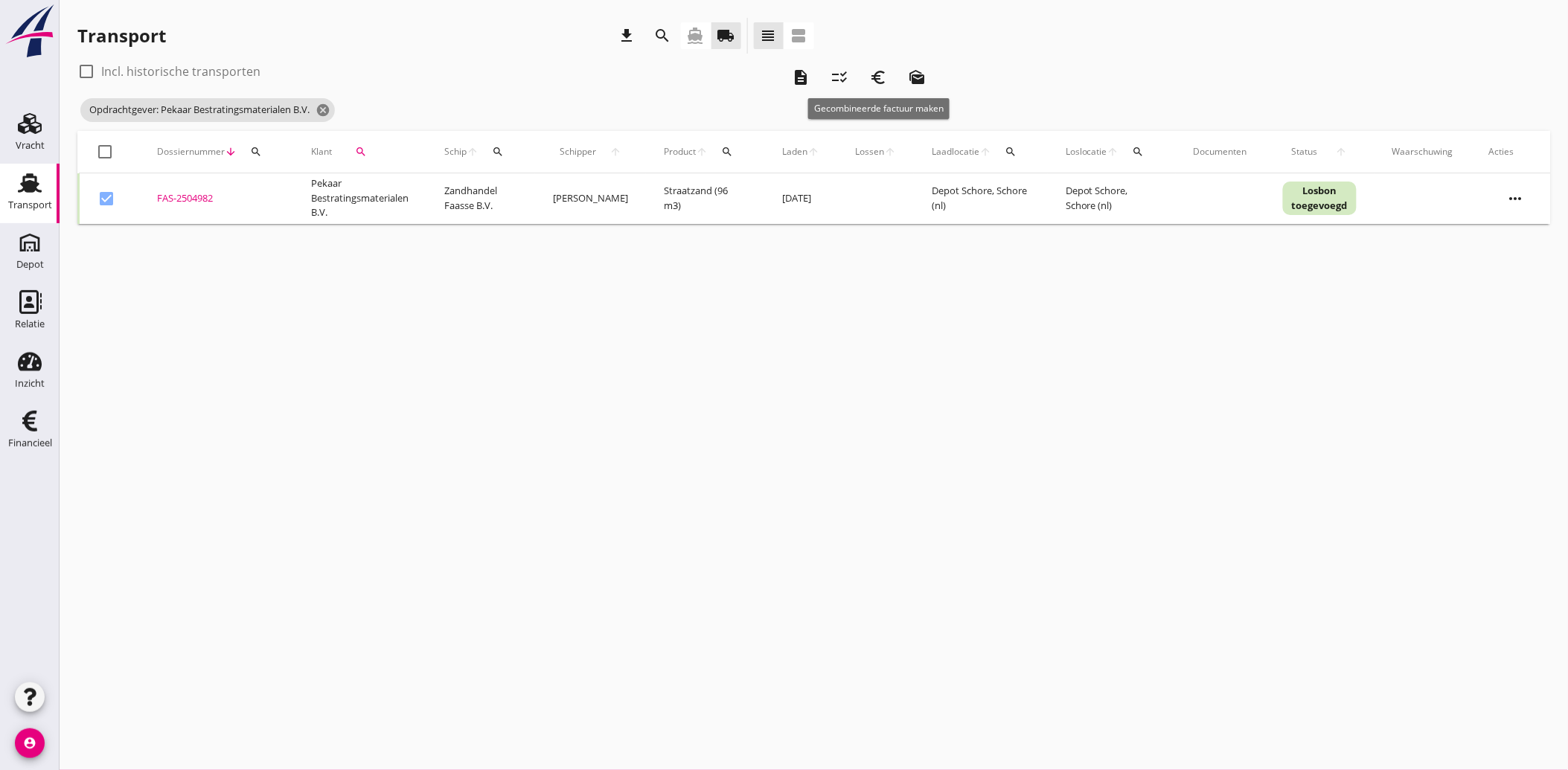
click at [886, 73] on icon "euro_symbol" at bounding box center [878, 77] width 18 height 18
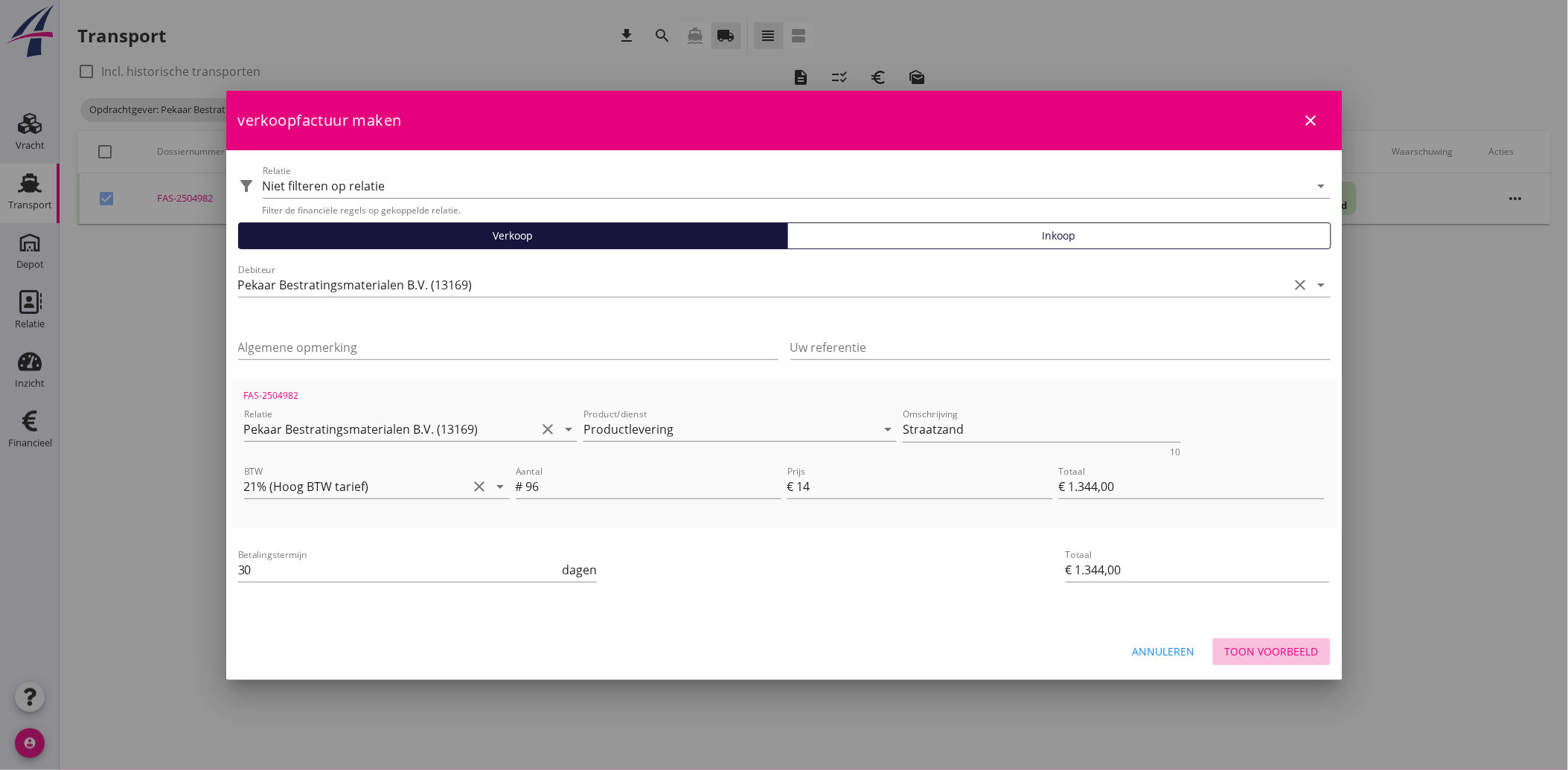
click at [1271, 645] on div "Toon voorbeeld" at bounding box center [1271, 652] width 94 height 16
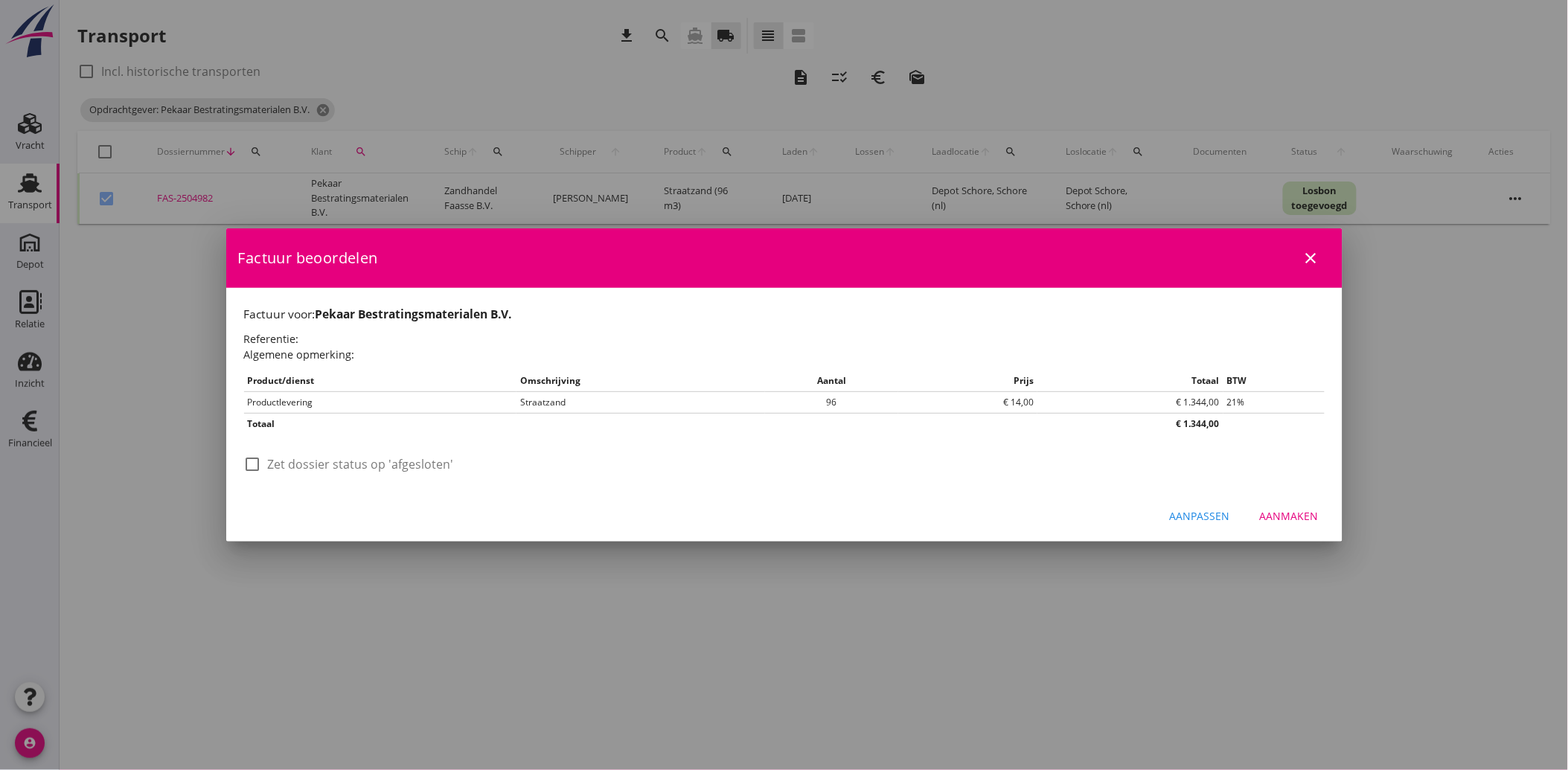
click at [268, 466] on div "check_box_outline_blank Zet dossier status op 'afgesloten'" at bounding box center [349, 464] width 209 height 18
click at [254, 469] on div at bounding box center [253, 464] width 25 height 25
click at [1289, 506] on button "Aanmaken" at bounding box center [1289, 517] width 83 height 27
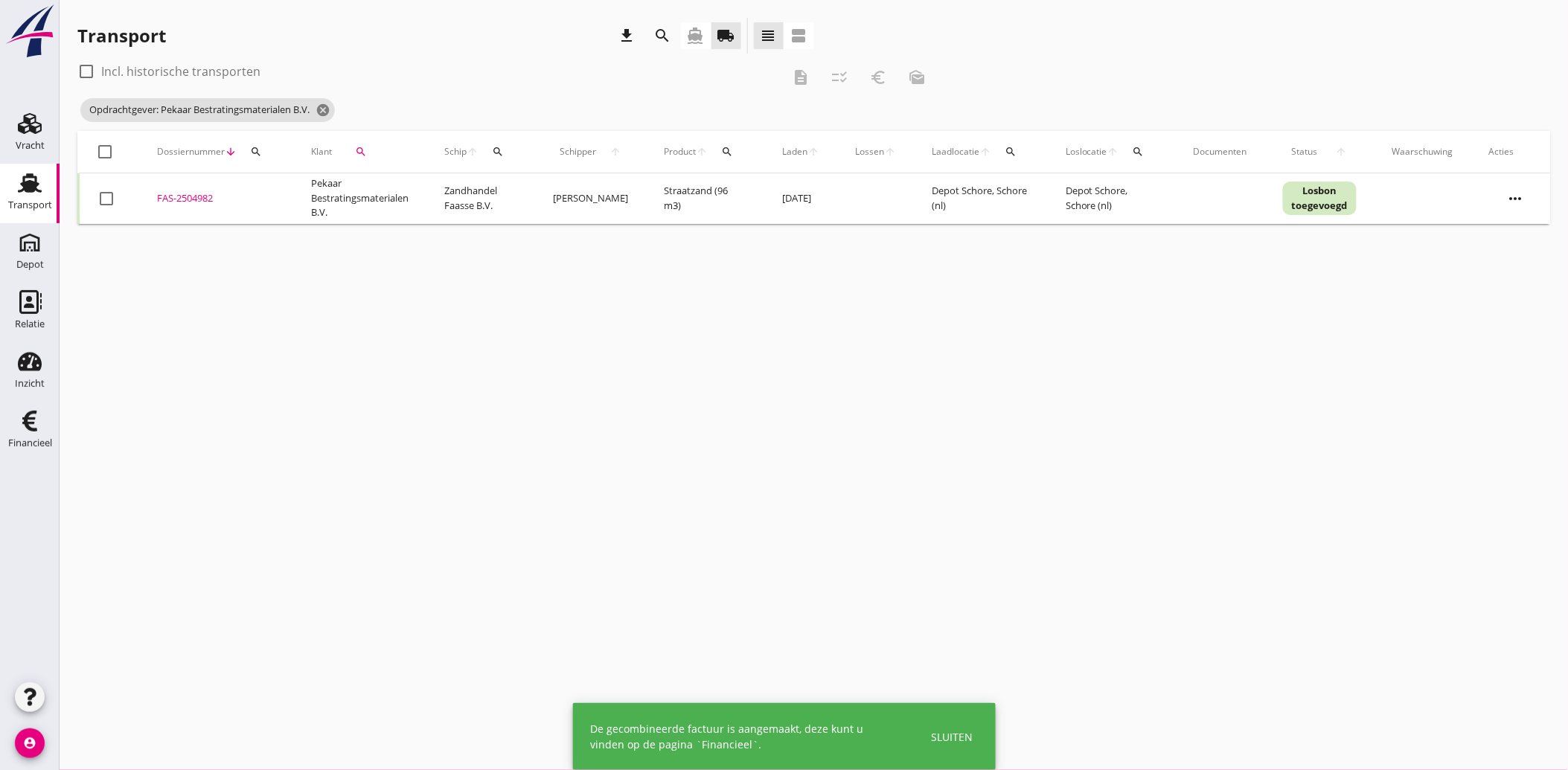
click at [364, 149] on icon "search" at bounding box center [360, 152] width 12 height 12
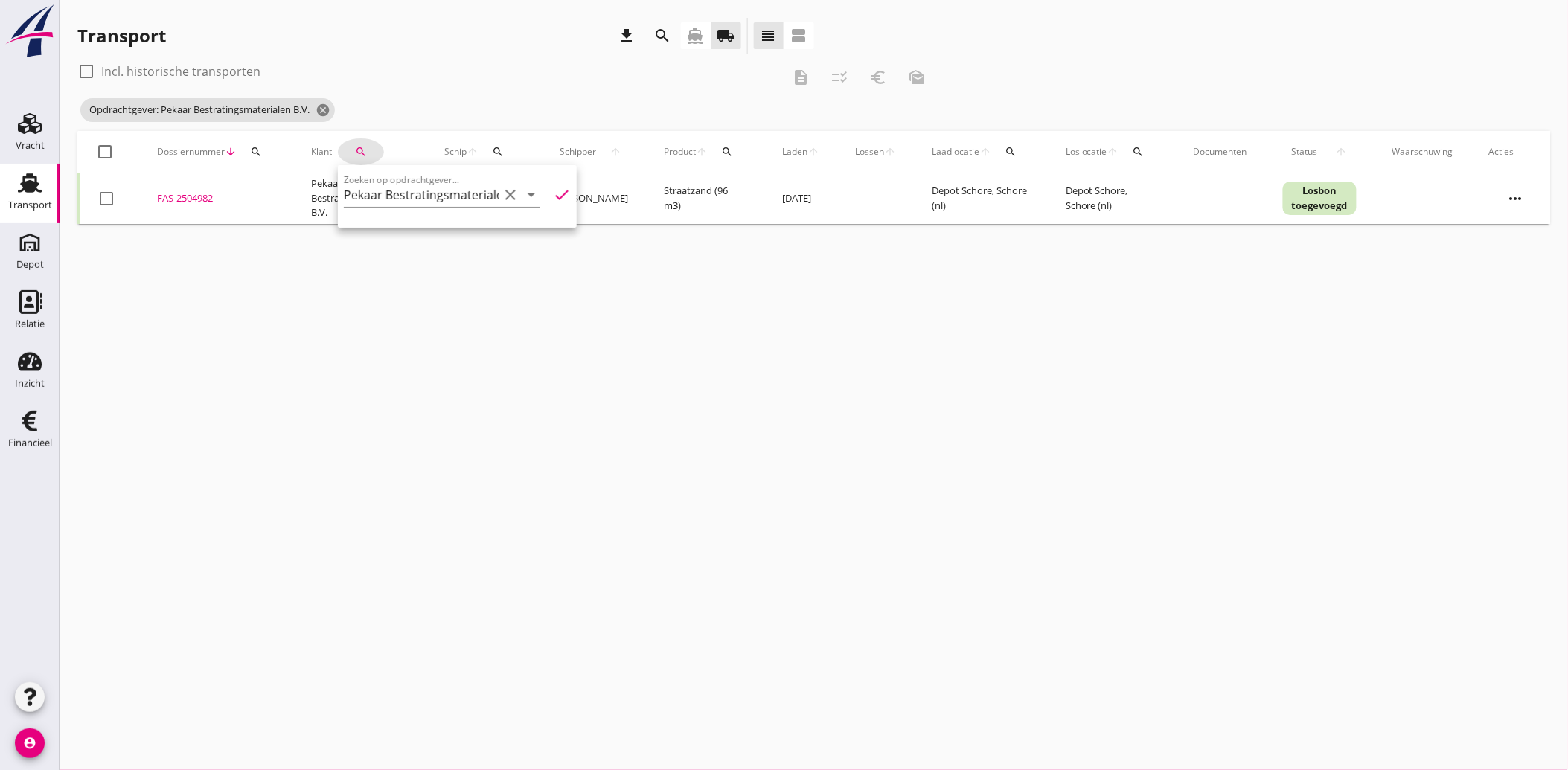
click at [507, 192] on icon "clear" at bounding box center [510, 194] width 18 height 18
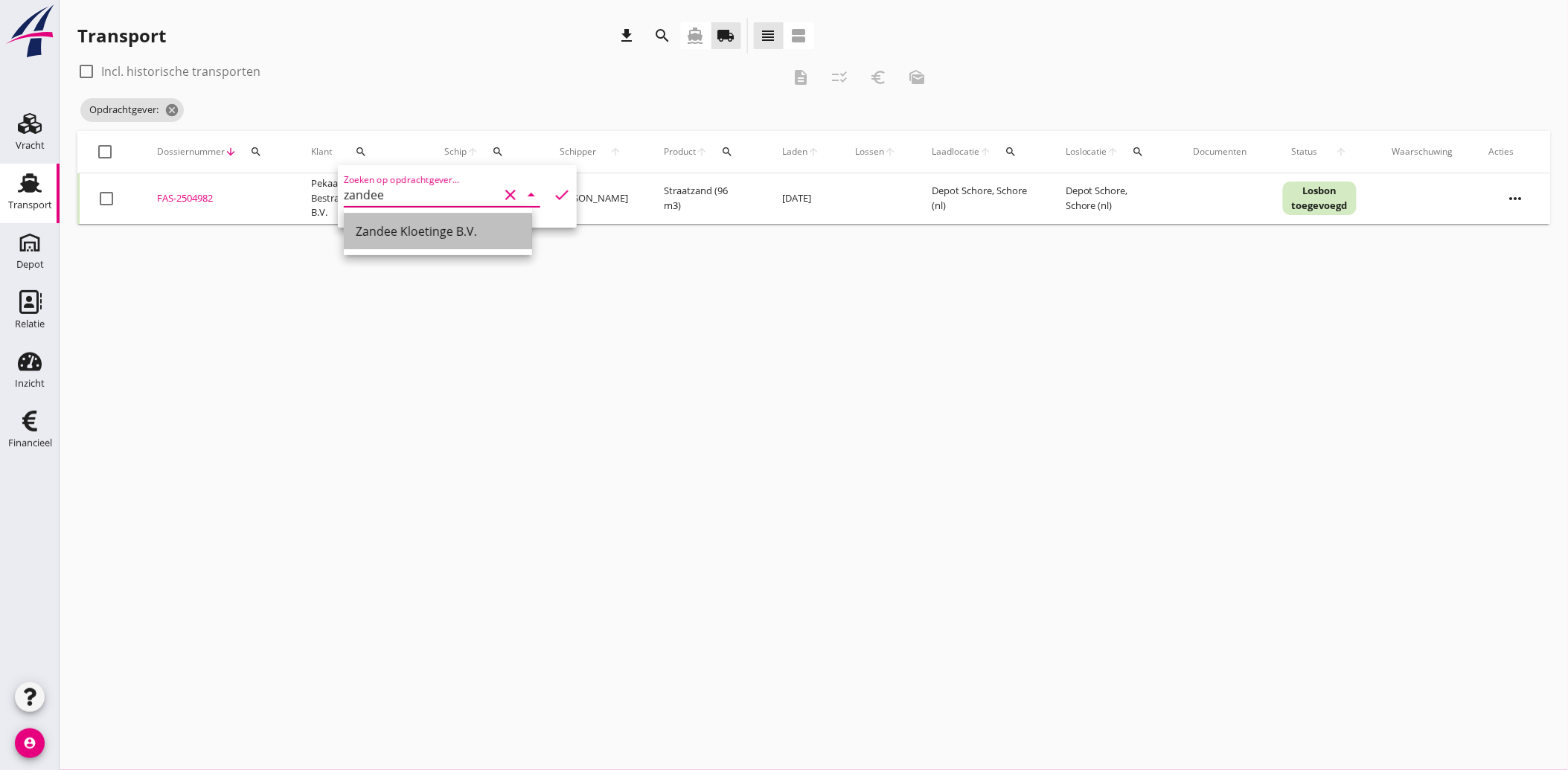
click at [388, 226] on div "Zandee Kloetinge B.V." at bounding box center [437, 231] width 164 height 18
click at [553, 197] on icon "check" at bounding box center [562, 194] width 18 height 18
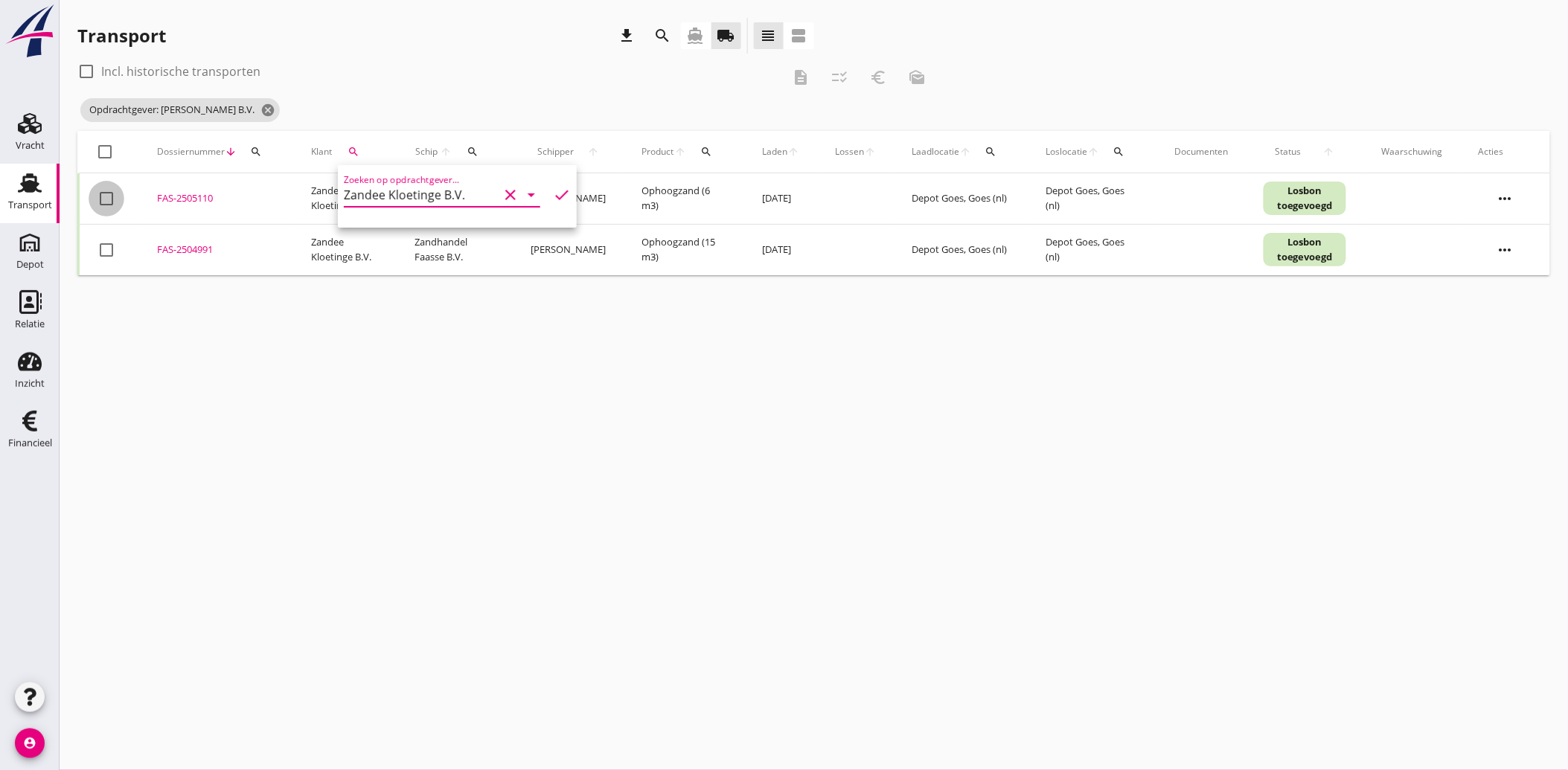
drag, startPoint x: 102, startPoint y: 196, endPoint x: 102, endPoint y: 211, distance: 15.0
click at [102, 201] on div at bounding box center [106, 198] width 25 height 25
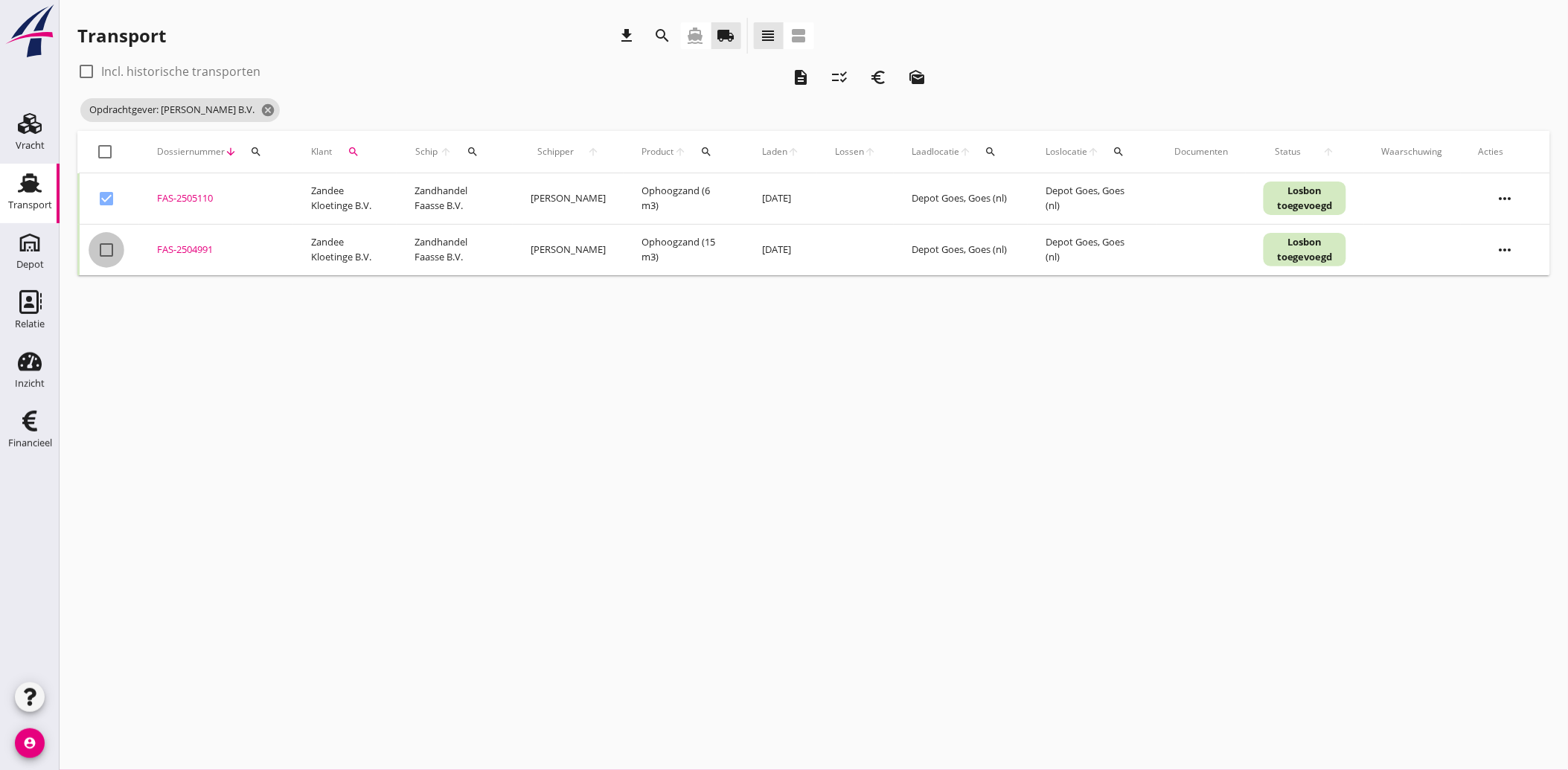
click at [102, 244] on div at bounding box center [106, 250] width 25 height 25
click at [875, 73] on icon "euro_symbol" at bounding box center [878, 77] width 18 height 18
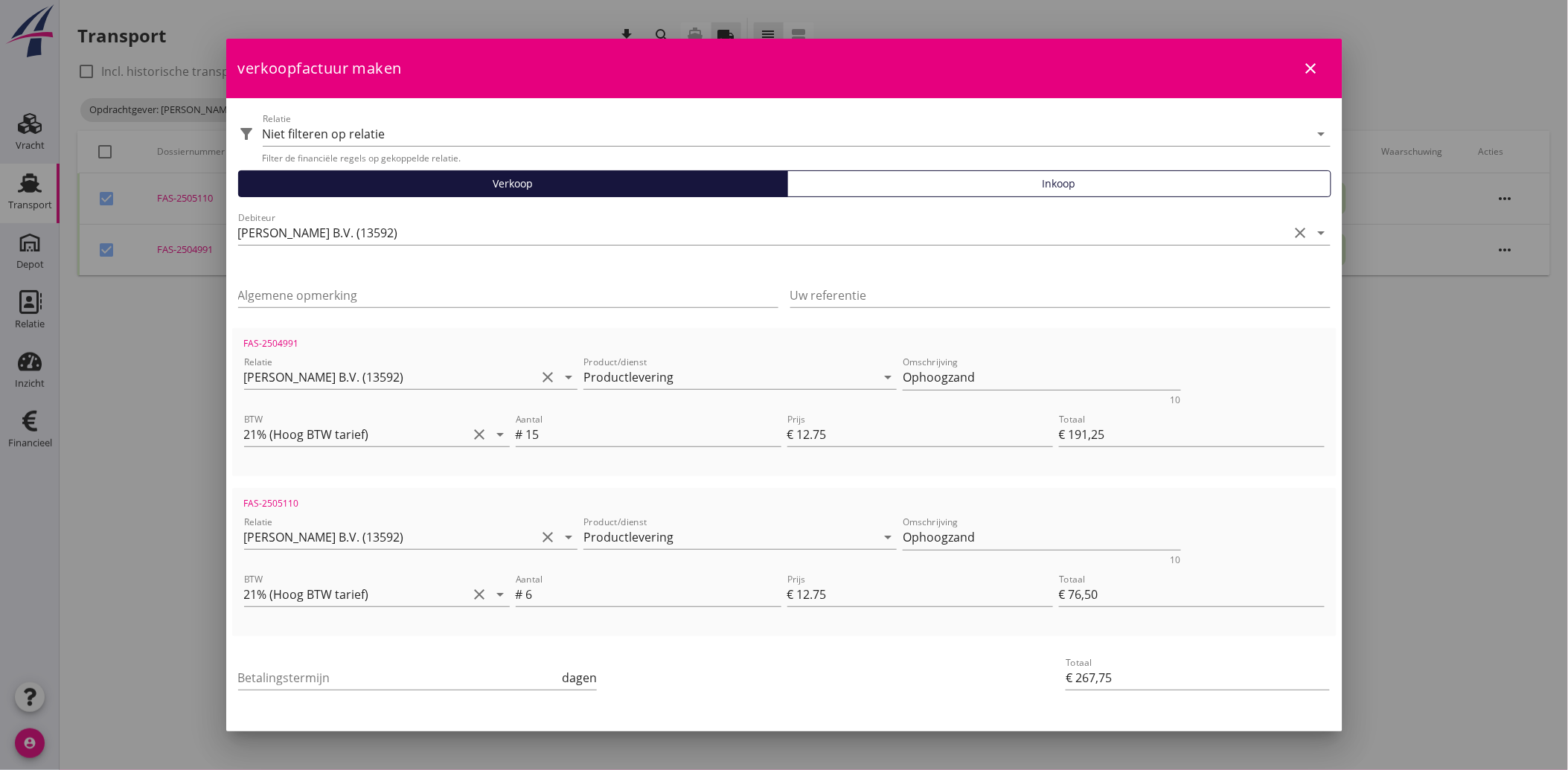
click at [314, 657] on div "Betalingstermijn dagen" at bounding box center [417, 681] width 359 height 48
click at [288, 678] on input "Betalingstermijn" at bounding box center [398, 678] width 321 height 24
click at [783, 651] on div "Betalingstermijn 30 dagen" at bounding box center [600, 679] width 730 height 56
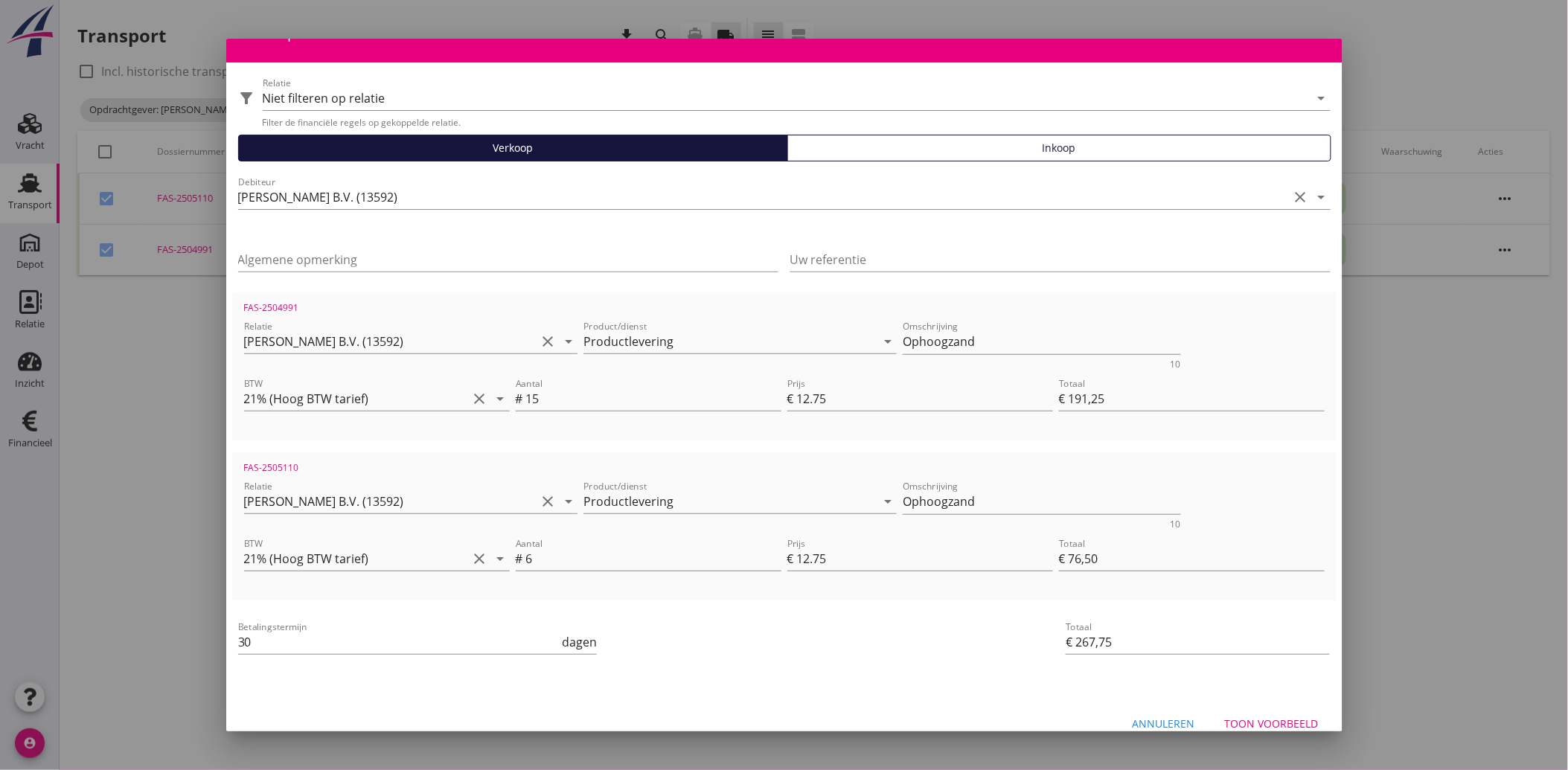
scroll to position [54, 0]
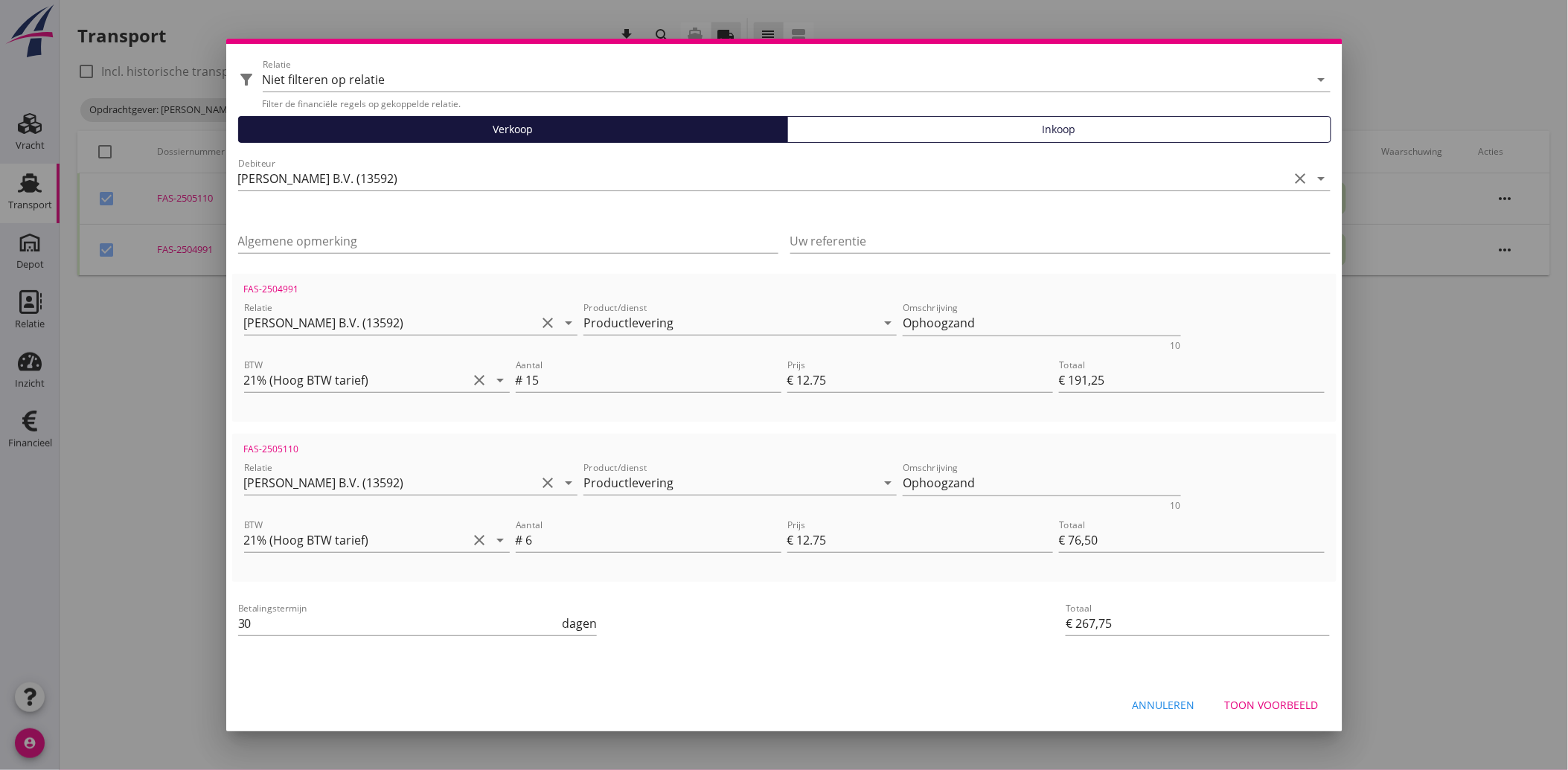
click at [1261, 702] on div "Toon voorbeeld" at bounding box center [1271, 706] width 94 height 16
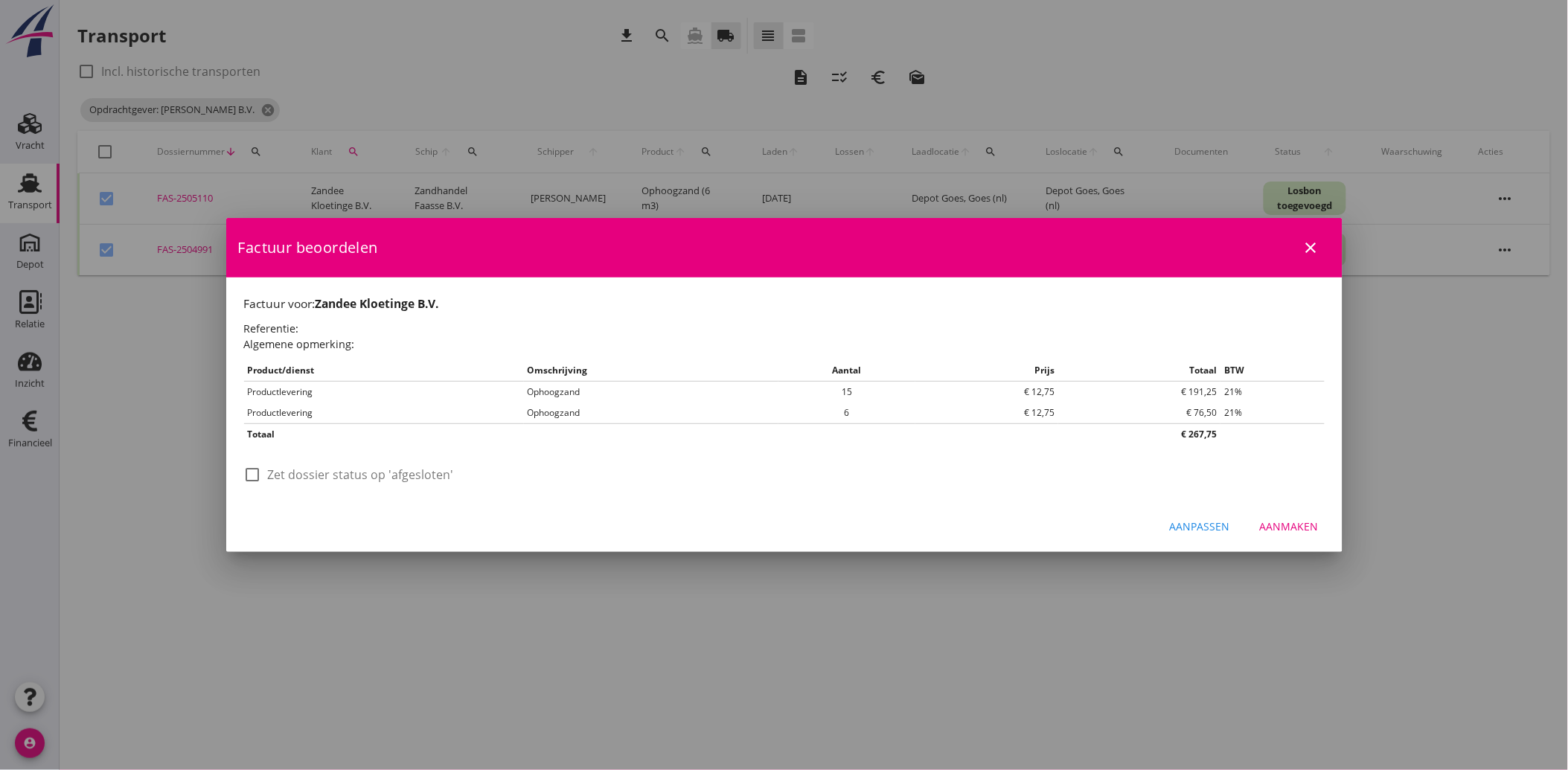
scroll to position [0, 0]
click at [268, 470] on label "Zet dossier status op 'afgesloten'" at bounding box center [361, 475] width 186 height 15
click at [1300, 529] on div "Aanmaken" at bounding box center [1289, 527] width 59 height 16
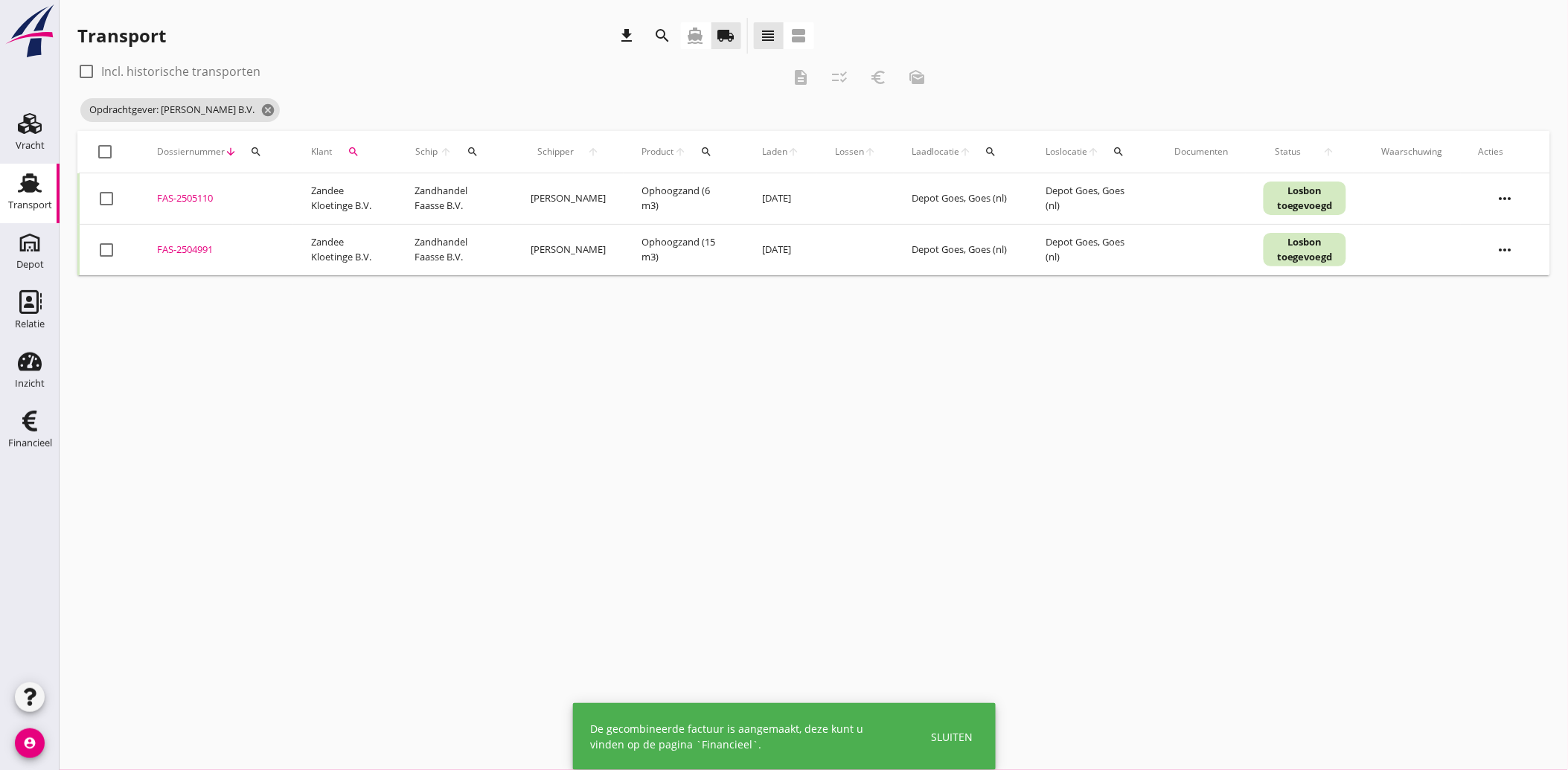
click at [355, 151] on icon "search" at bounding box center [353, 152] width 12 height 12
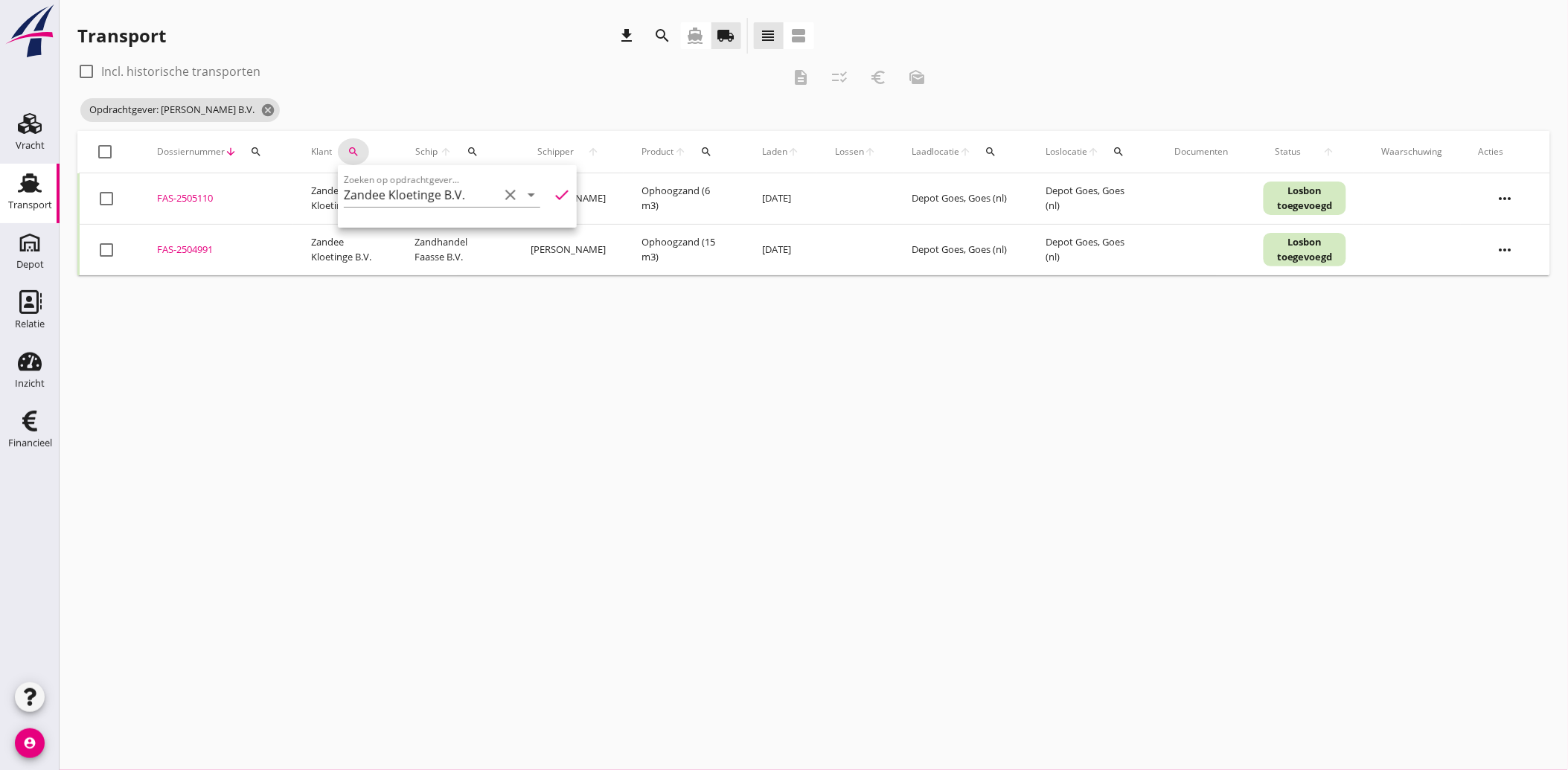
click at [502, 189] on icon "clear" at bounding box center [510, 194] width 18 height 18
click at [444, 233] on div "Zaaidijk Grondwerken & Verhuur" at bounding box center [448, 231] width 185 height 18
click at [555, 188] on icon "check" at bounding box center [562, 194] width 18 height 18
click at [105, 247] on div at bounding box center [106, 250] width 25 height 25
click at [110, 202] on div at bounding box center [106, 198] width 25 height 25
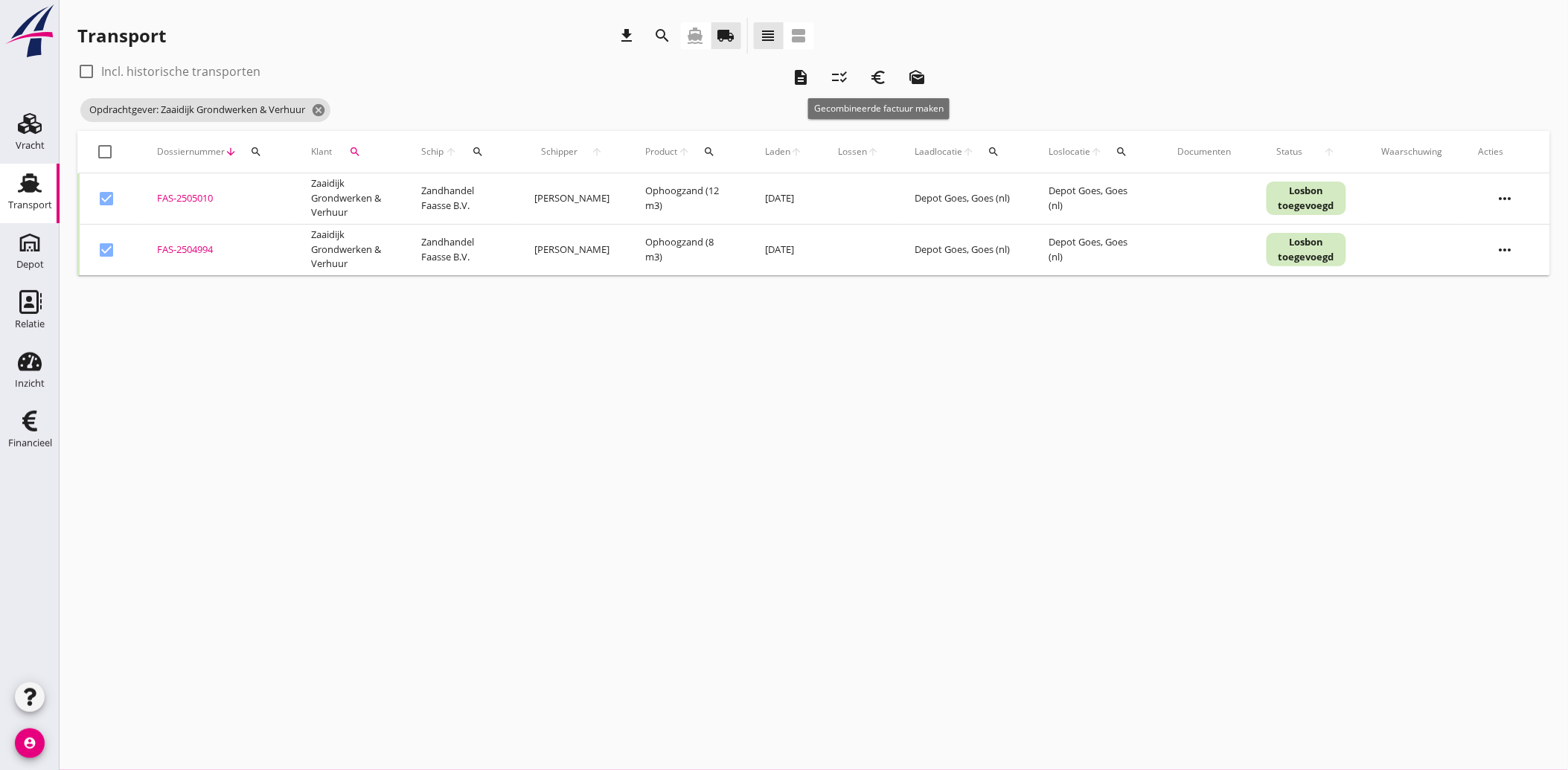
click at [875, 68] on icon "euro_symbol" at bounding box center [878, 77] width 18 height 18
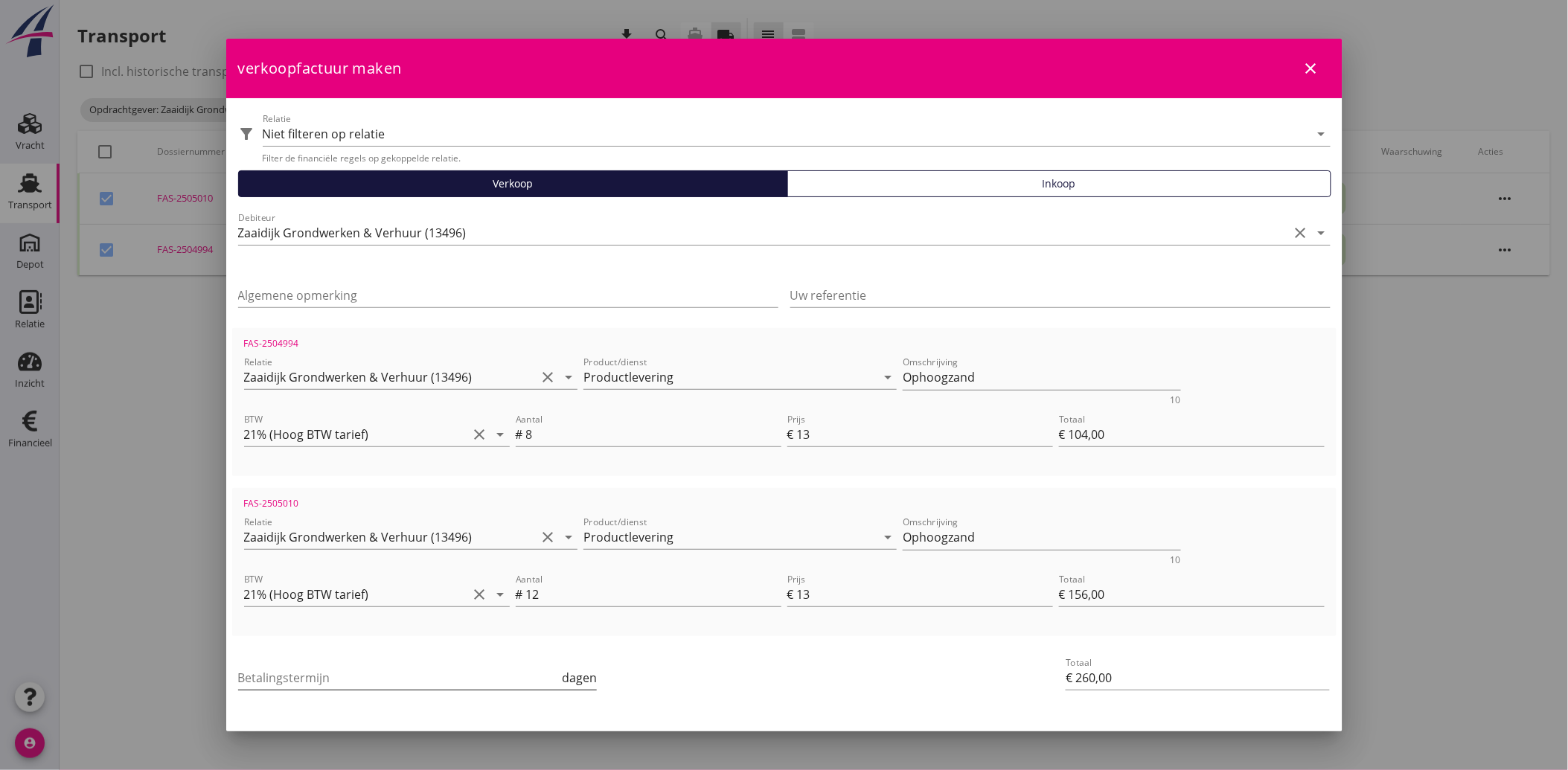
click at [272, 687] on input "Betalingstermijn" at bounding box center [398, 678] width 321 height 24
click at [757, 652] on div "Betalingstermijn 30 dagen" at bounding box center [600, 679] width 730 height 56
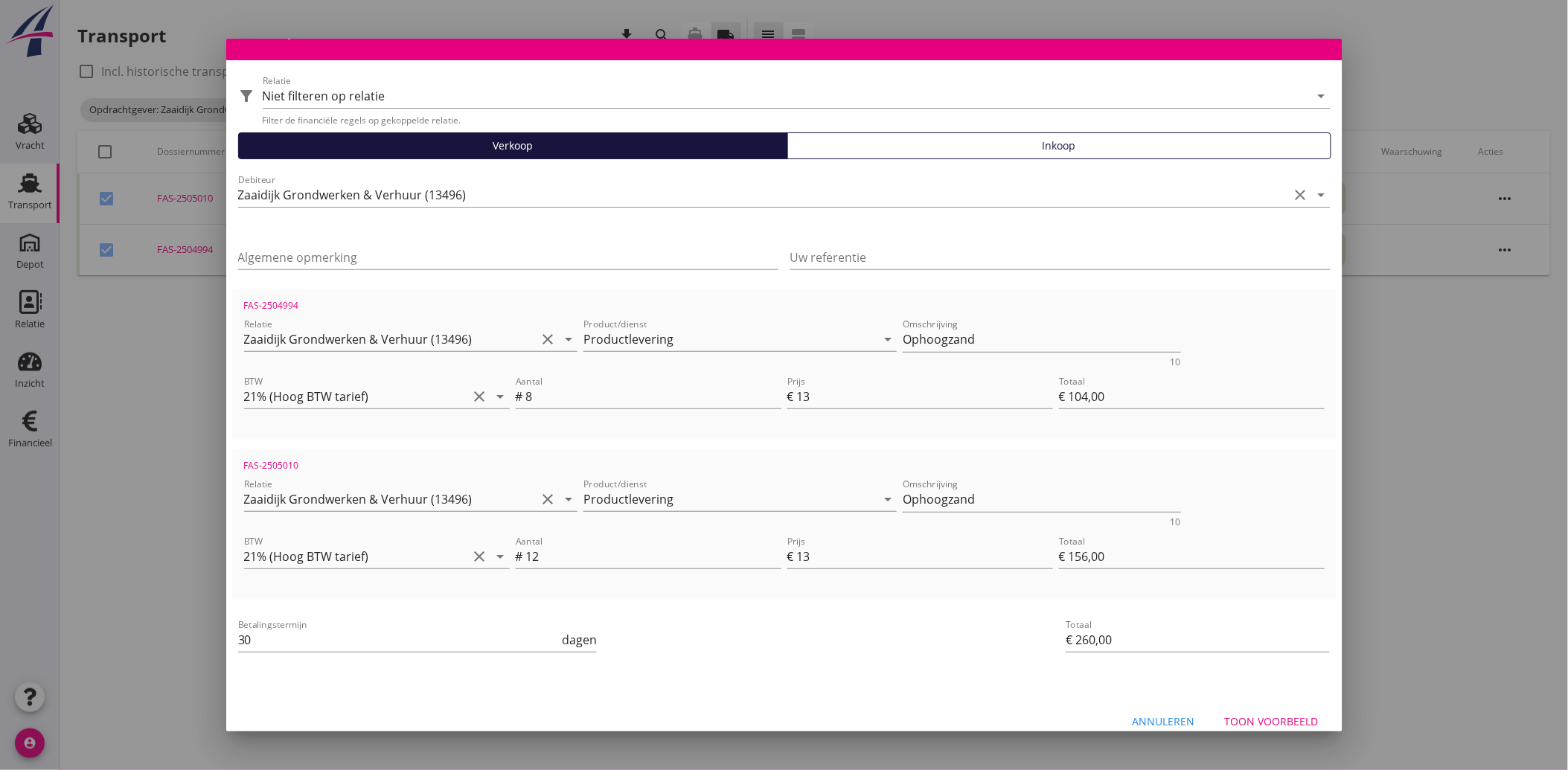
scroll to position [54, 0]
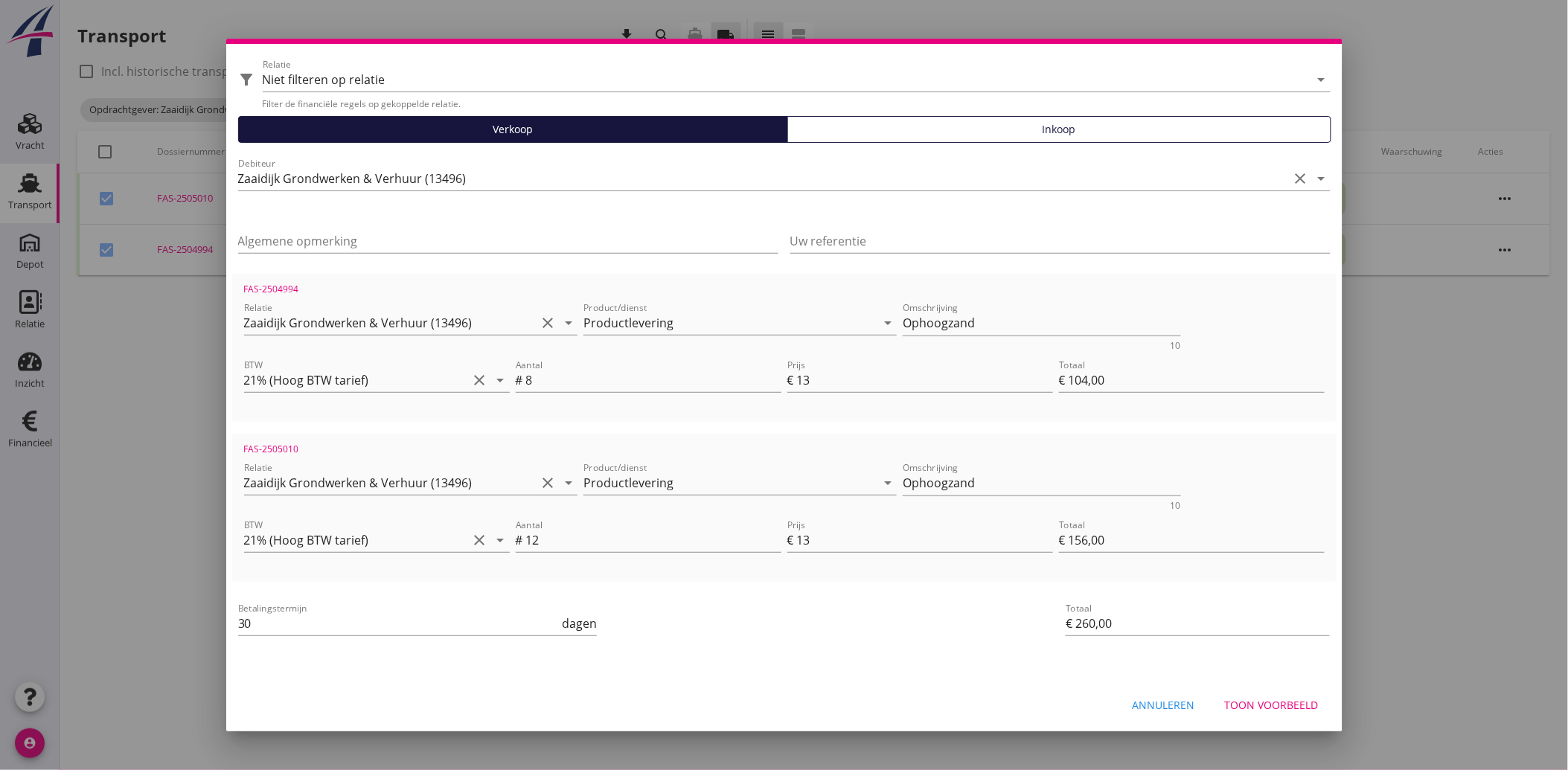
click at [1255, 701] on div "Toon voorbeeld" at bounding box center [1271, 706] width 94 height 16
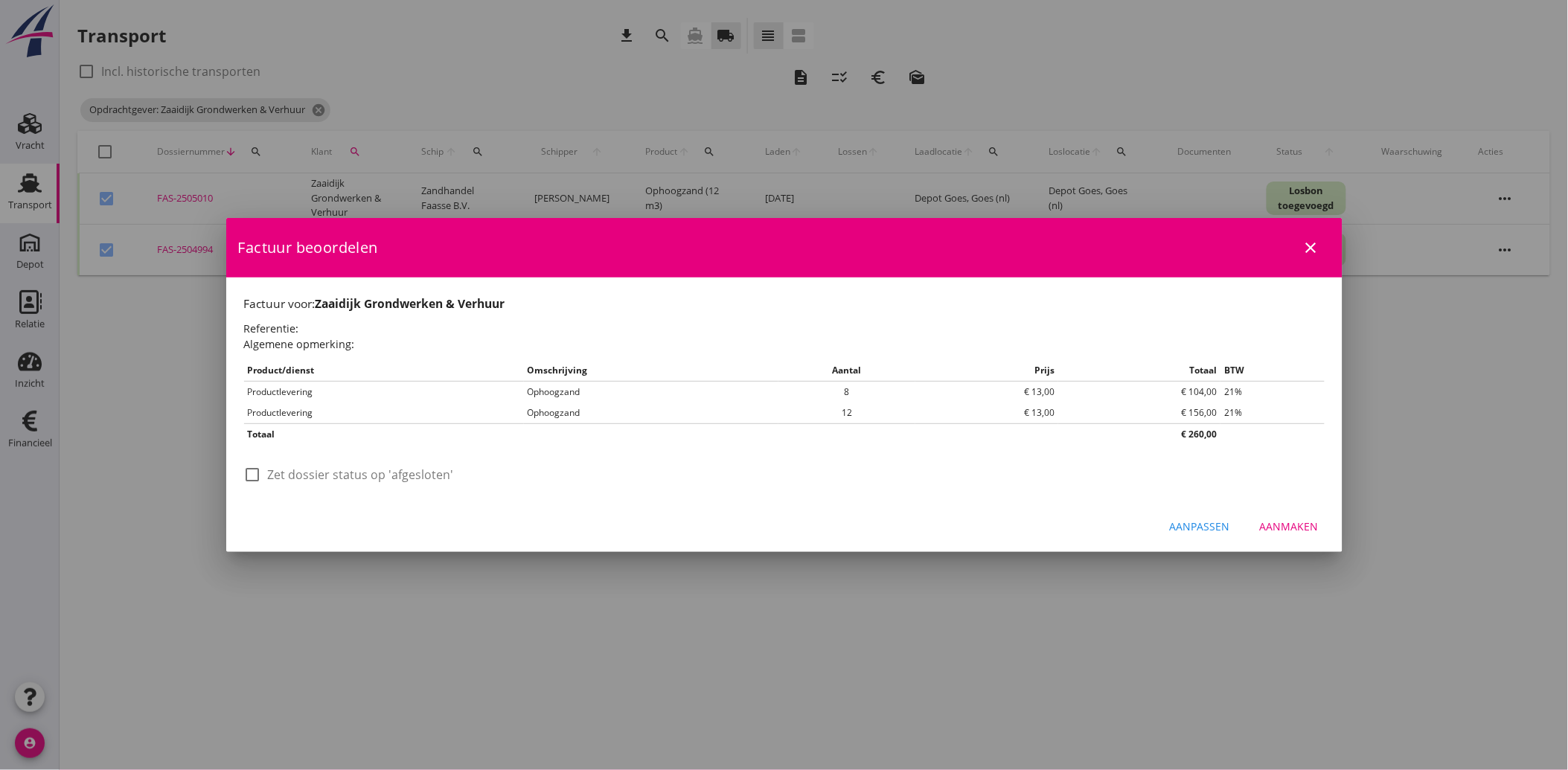
scroll to position [0, 0]
click at [264, 479] on div at bounding box center [253, 475] width 25 height 25
click at [1293, 527] on div "Aanmaken" at bounding box center [1289, 527] width 59 height 16
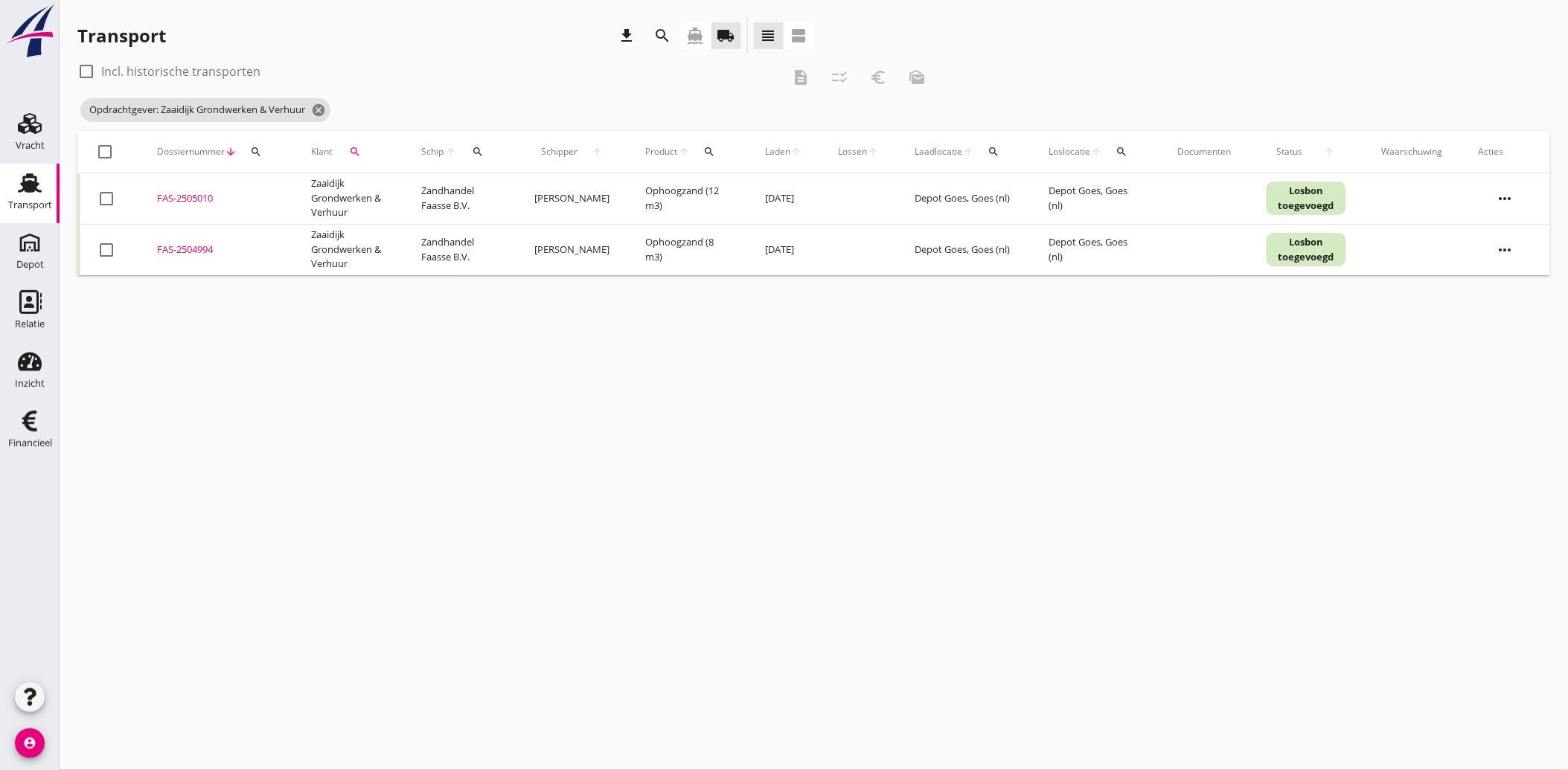
click at [359, 146] on icon "search" at bounding box center [355, 152] width 12 height 12
click at [508, 198] on icon "clear" at bounding box center [510, 194] width 18 height 18
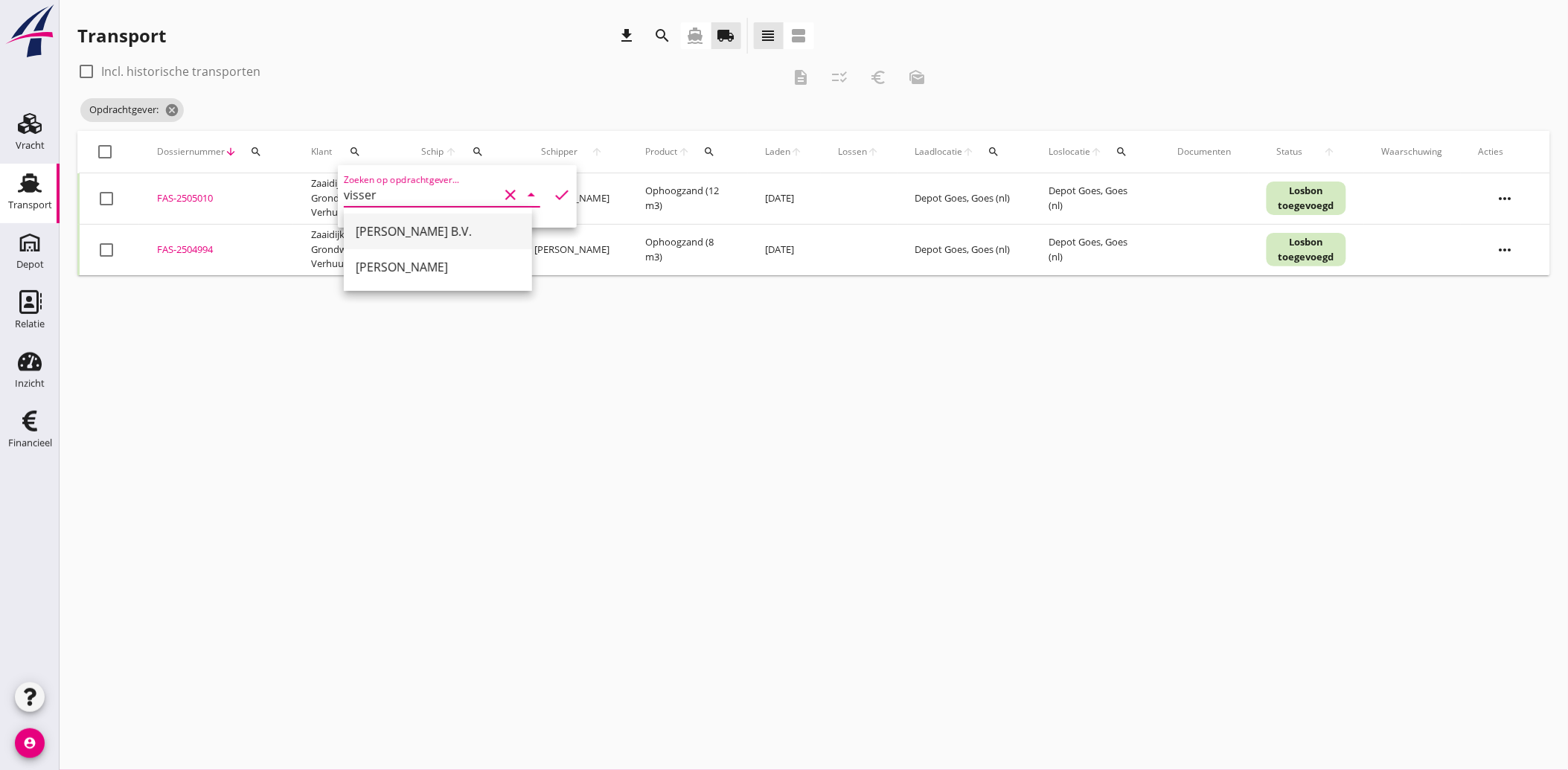
click at [454, 227] on div "[PERSON_NAME] B.V." at bounding box center [437, 231] width 164 height 18
click at [553, 197] on icon "check" at bounding box center [562, 194] width 18 height 18
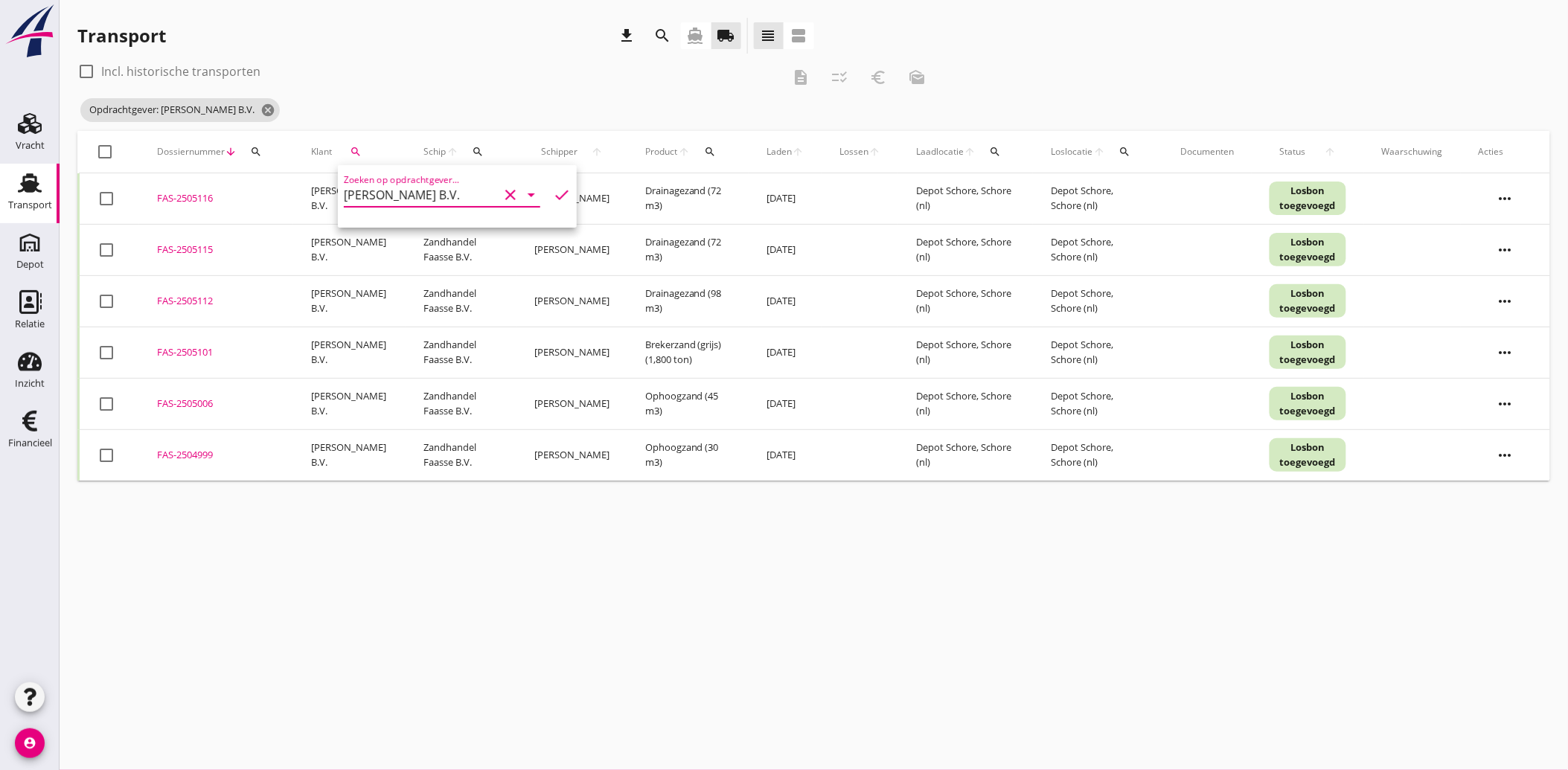
click at [114, 456] on div at bounding box center [106, 456] width 25 height 25
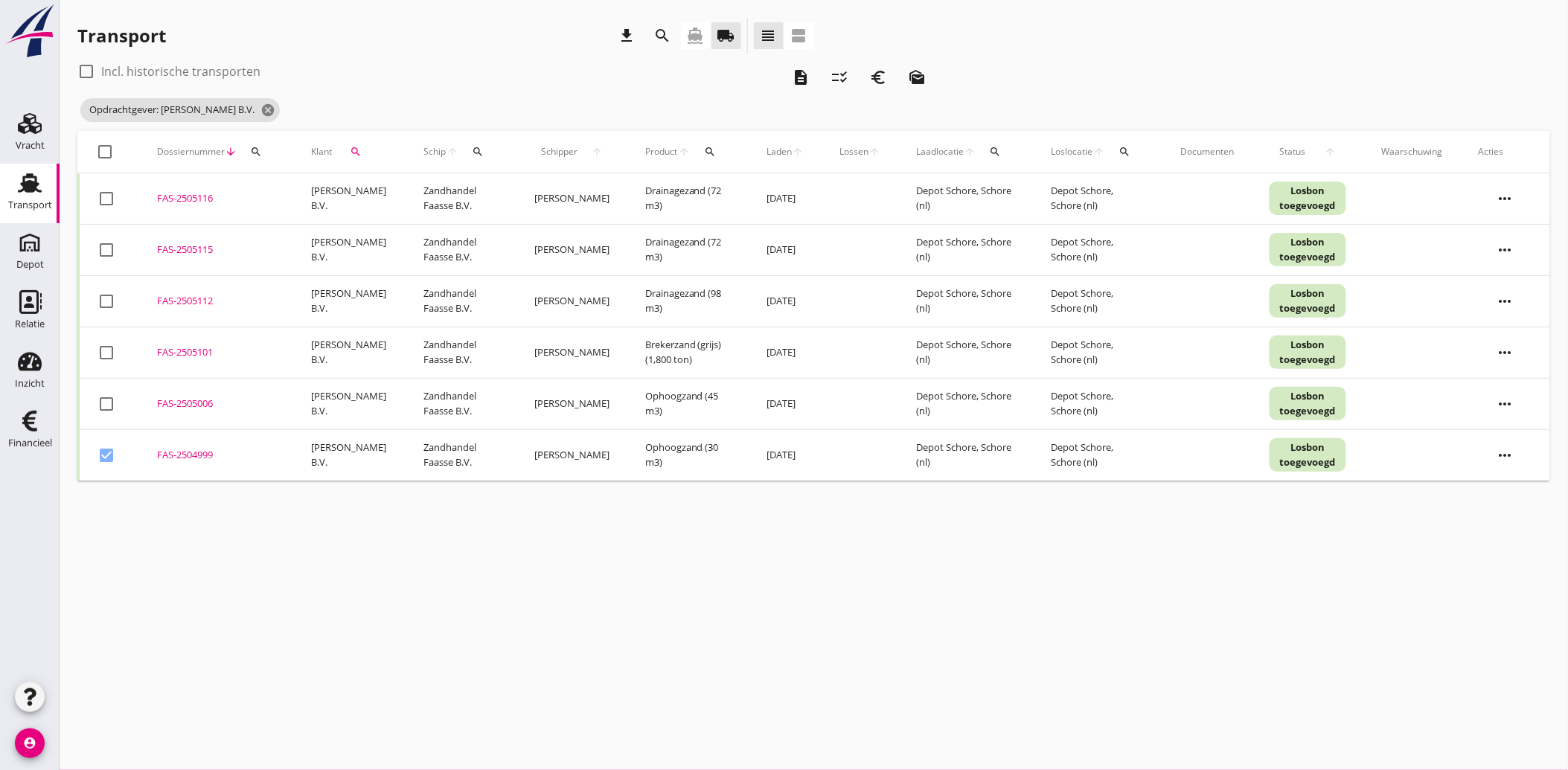
click at [116, 402] on div at bounding box center [106, 404] width 25 height 25
click at [108, 344] on div at bounding box center [106, 353] width 25 height 25
click at [105, 306] on div at bounding box center [106, 302] width 25 height 25
click at [107, 253] on div at bounding box center [106, 250] width 25 height 25
click at [106, 202] on div at bounding box center [106, 198] width 25 height 25
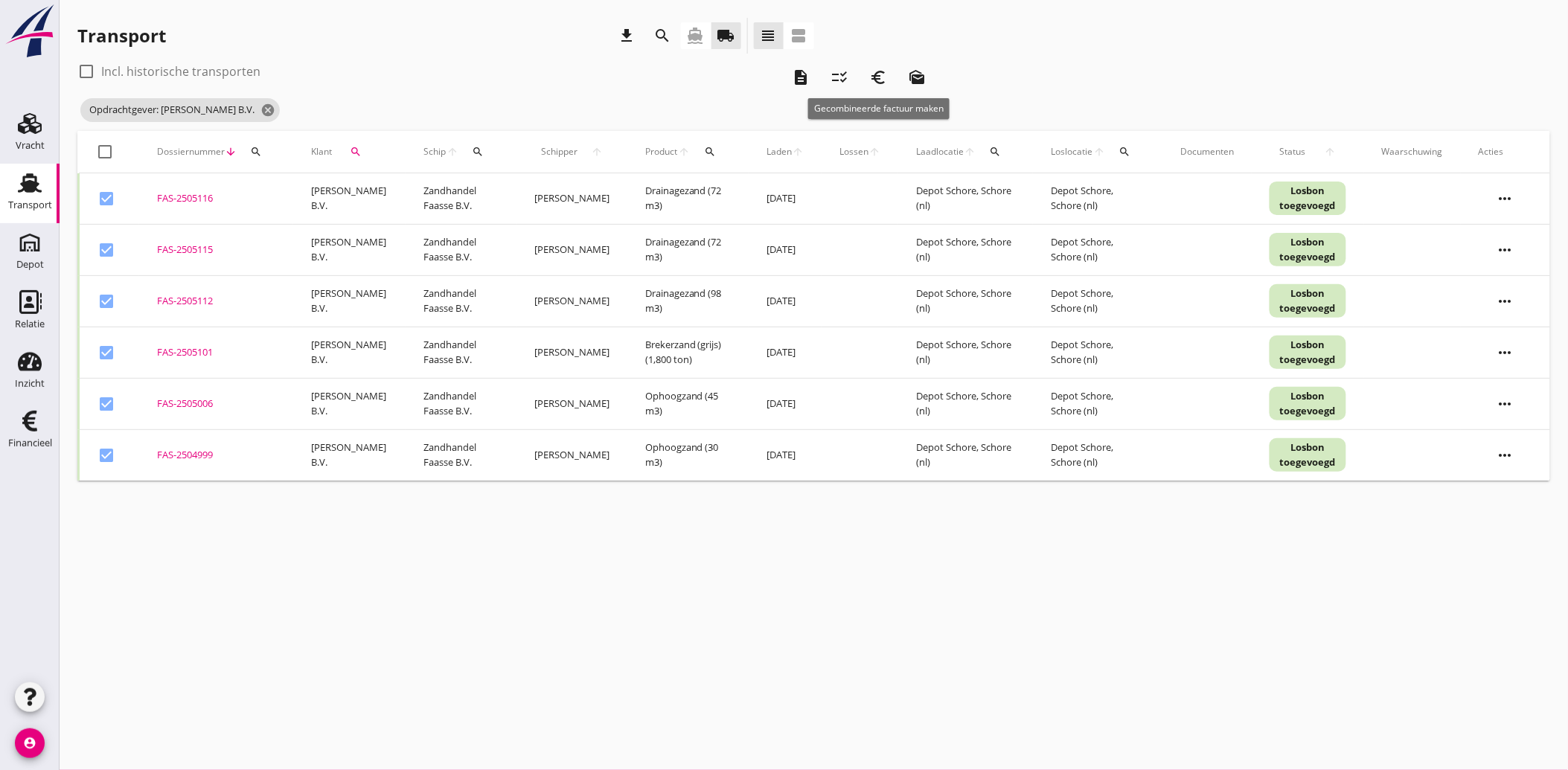
click at [879, 73] on icon "euro_symbol" at bounding box center [878, 77] width 18 height 18
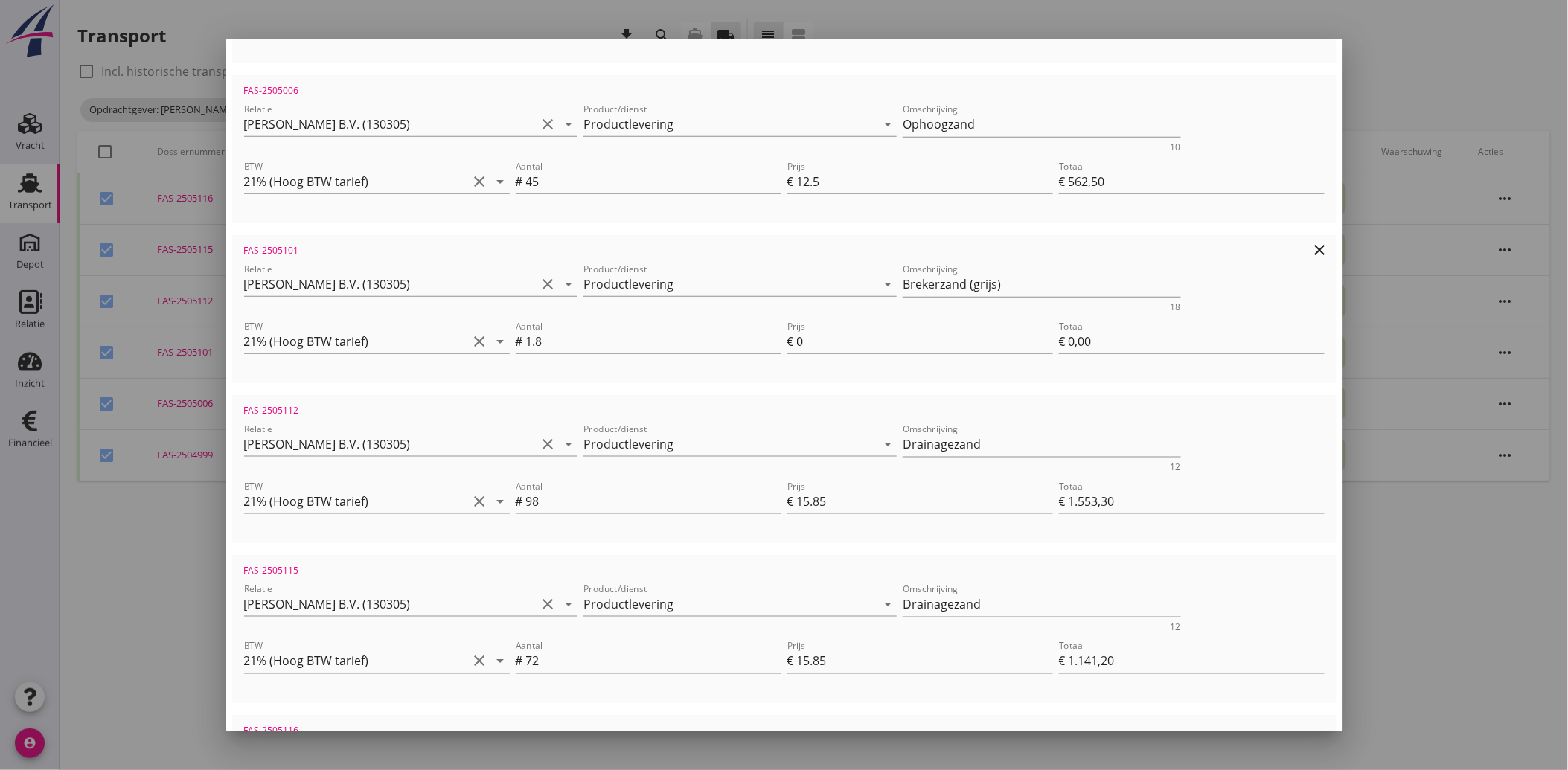
scroll to position [495, 0]
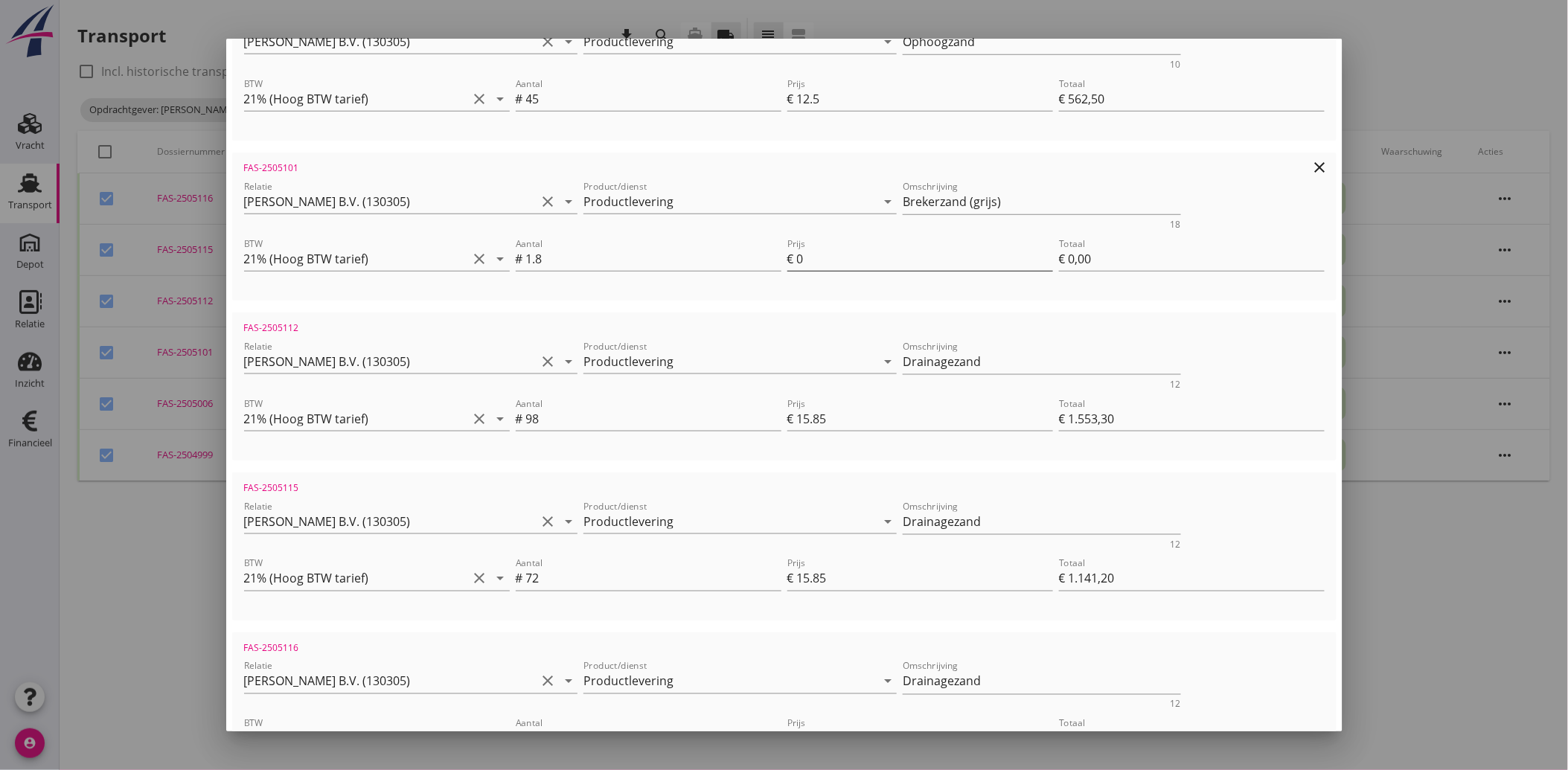
click at [793, 255] on div "Prijs € 0" at bounding box center [920, 259] width 266 height 24
drag, startPoint x: 792, startPoint y: 254, endPoint x: 872, endPoint y: 256, distance: 80.0
click at [872, 256] on input "0" at bounding box center [924, 259] width 256 height 24
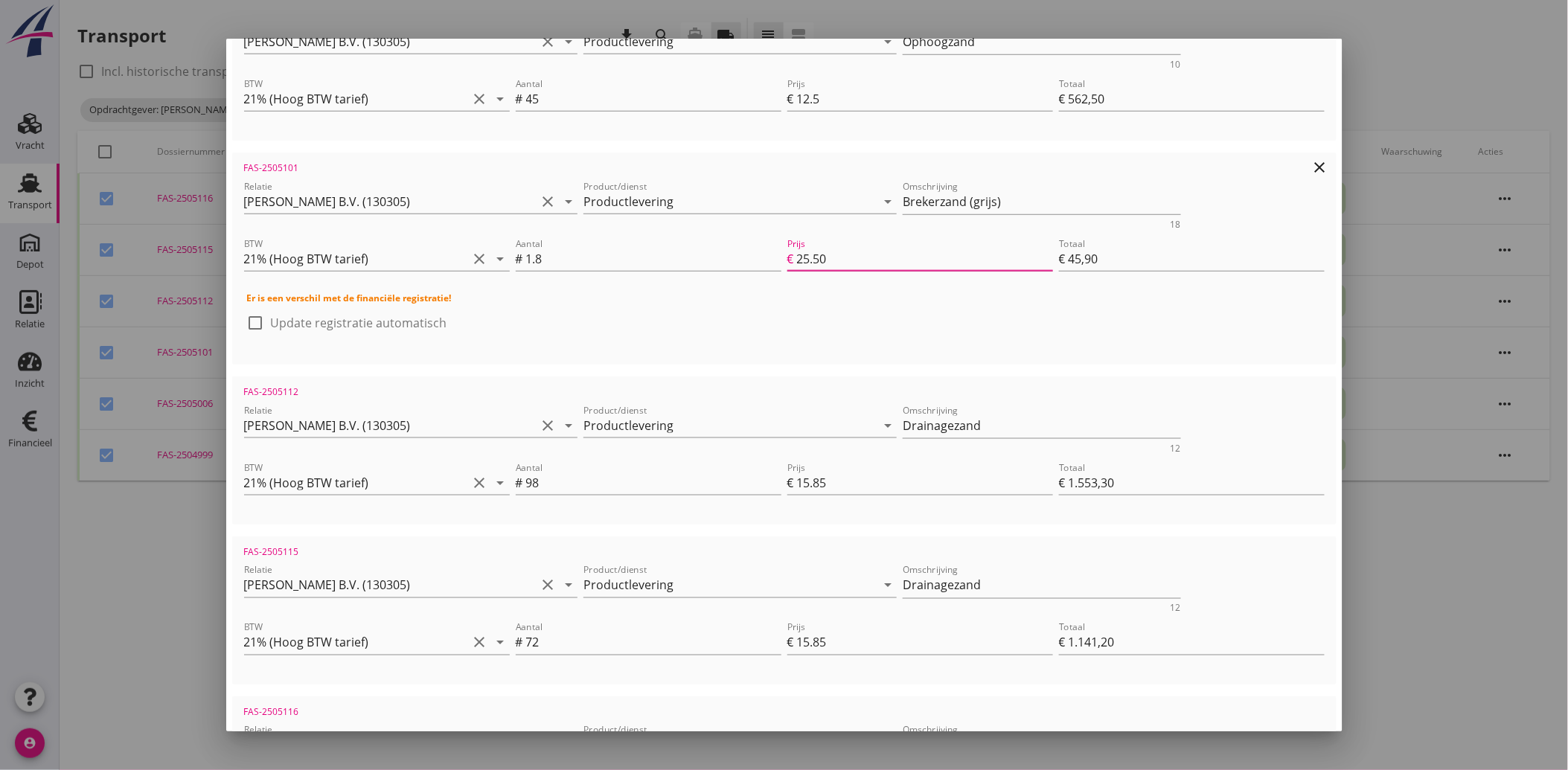
click at [1270, 311] on div "check_box_outline_blank Update registratie automatisch" at bounding box center [784, 330] width 1074 height 39
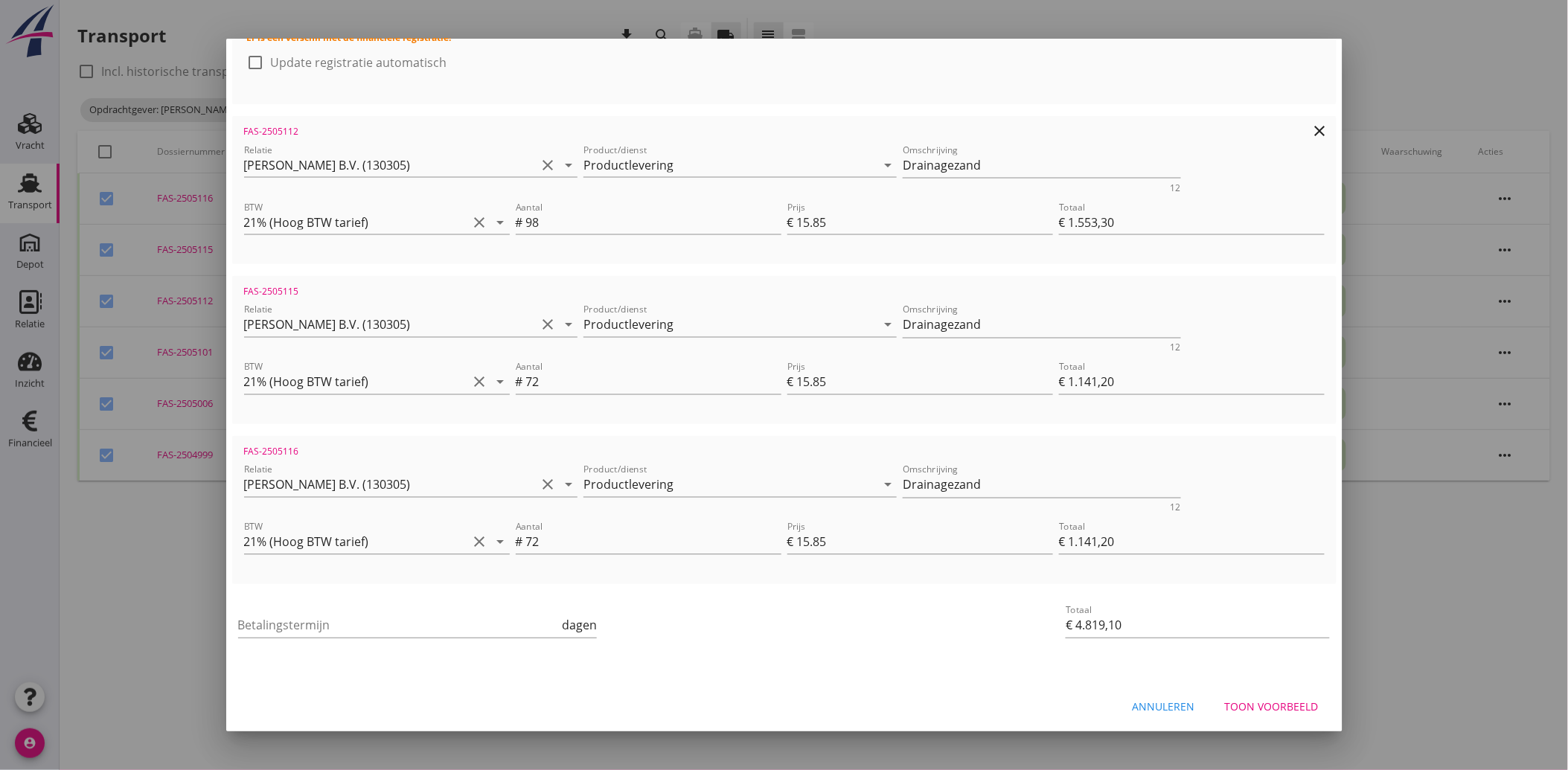
scroll to position [758, 0]
click at [310, 629] on input "Betalingstermijn" at bounding box center [398, 625] width 321 height 24
click at [783, 666] on div "priority_high De factuurregels hebben verschillende relaties. Weet je zeker dat…" at bounding box center [784, 663] width 1104 height 12
click at [1250, 695] on button "Toon voorbeeld" at bounding box center [1271, 706] width 117 height 27
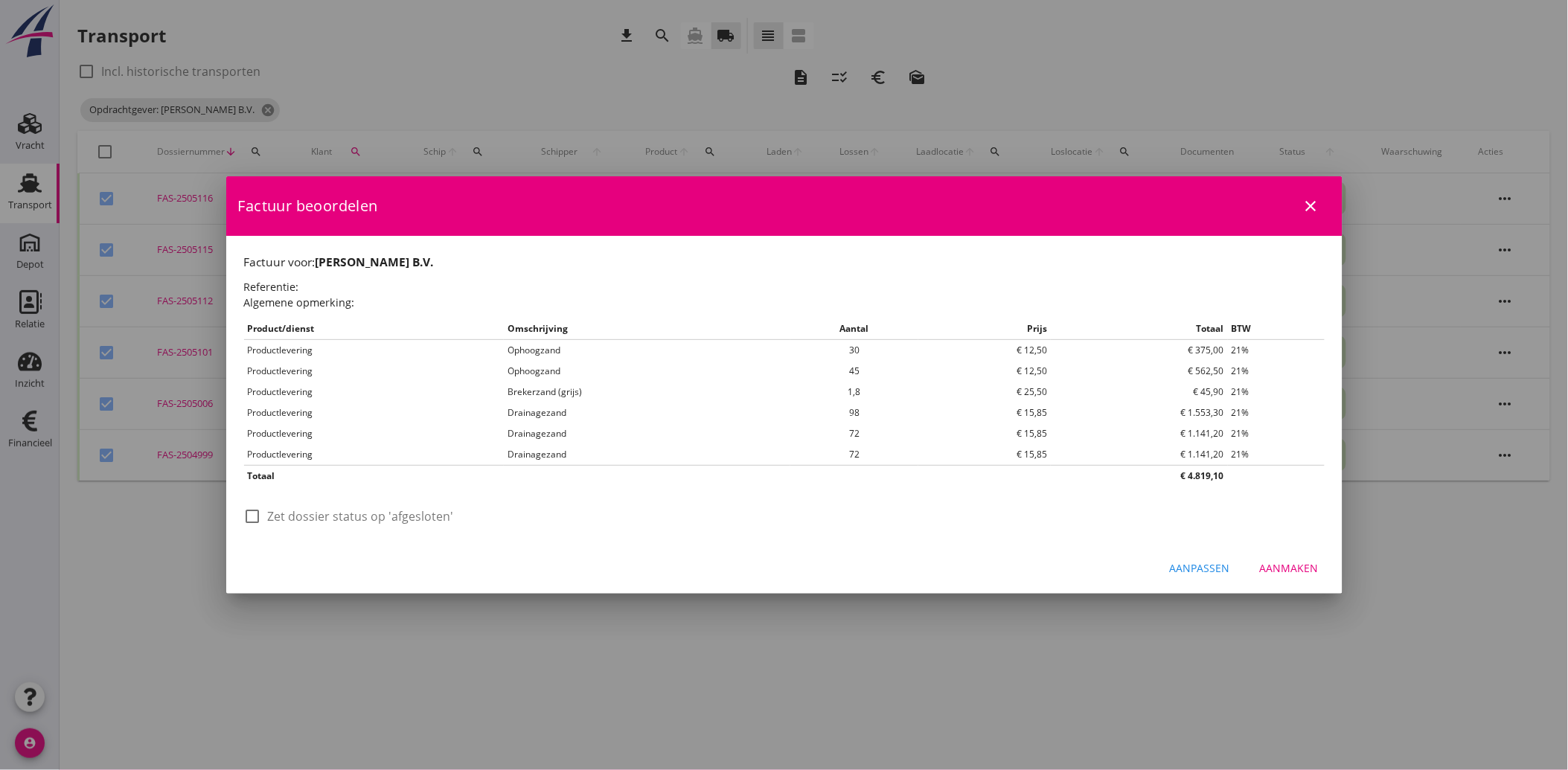
scroll to position [0, 0]
click at [263, 518] on div at bounding box center [253, 517] width 25 height 25
click at [1315, 564] on div "Aanmaken" at bounding box center [1289, 568] width 59 height 16
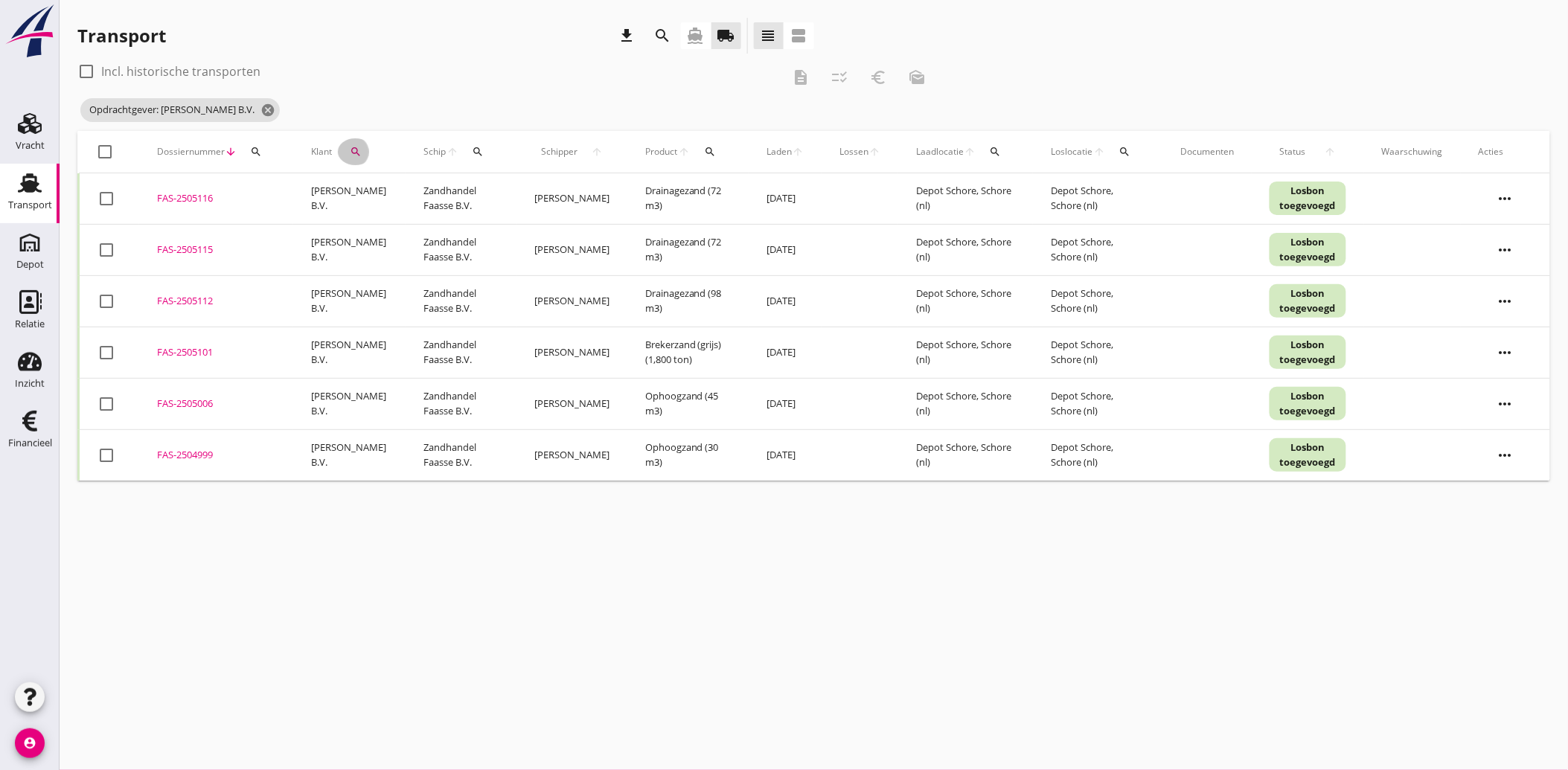
click at [352, 147] on icon "search" at bounding box center [355, 152] width 12 height 12
click at [502, 194] on icon "clear" at bounding box center [510, 194] width 18 height 18
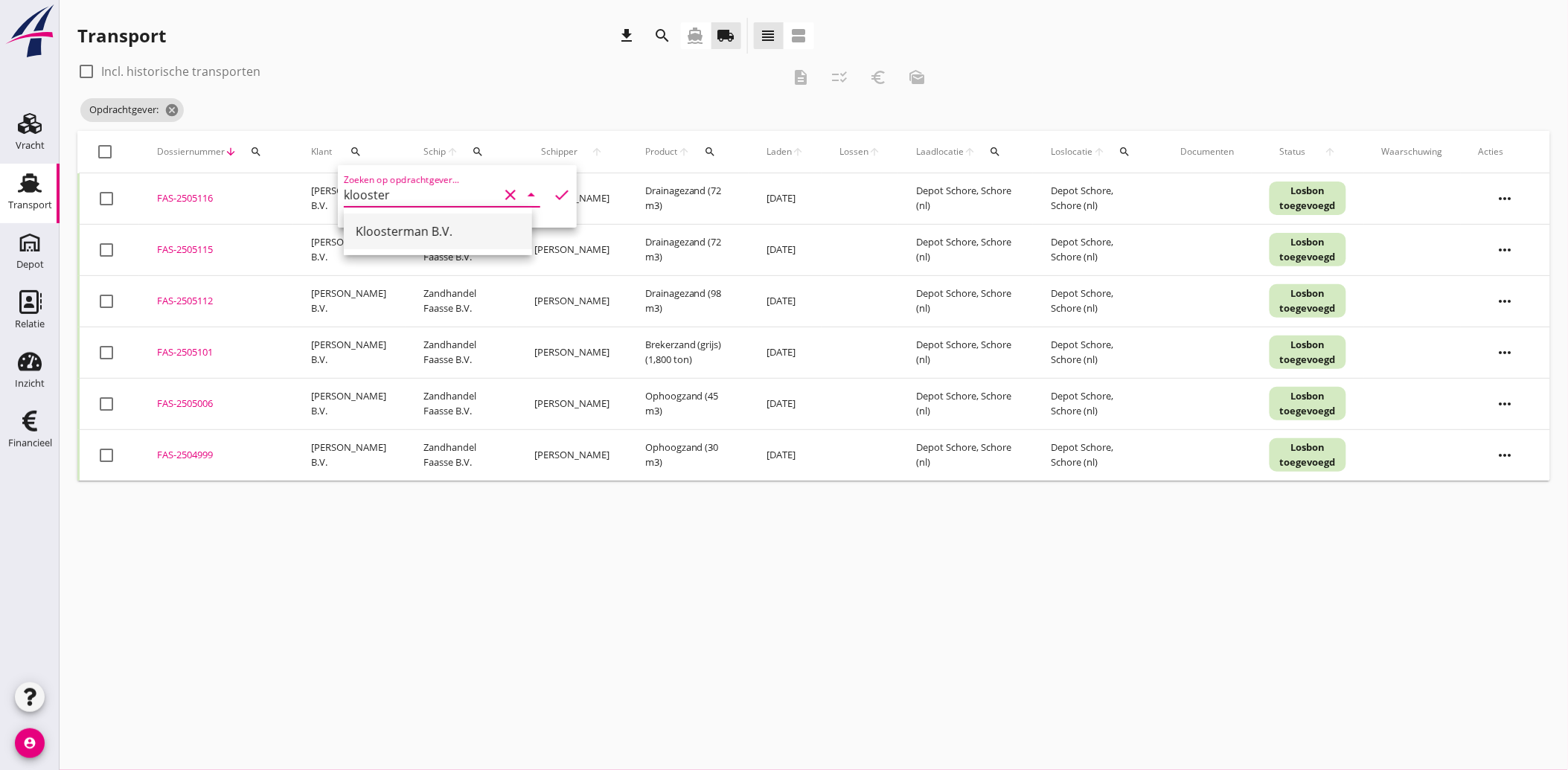
click at [398, 239] on div "Kloosterman B.V." at bounding box center [437, 231] width 164 height 18
click at [555, 191] on icon "check" at bounding box center [562, 194] width 18 height 18
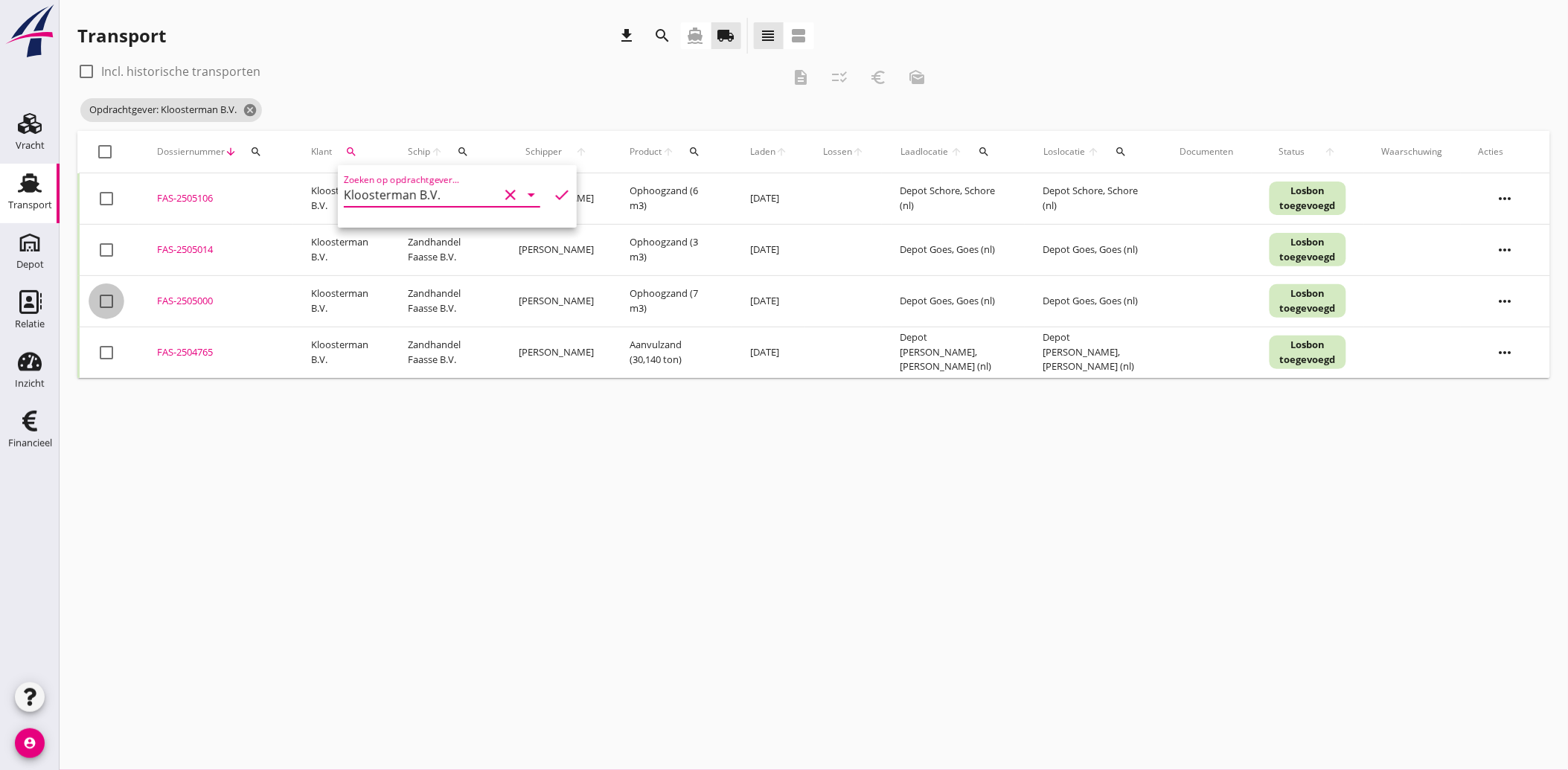
click at [110, 292] on div at bounding box center [106, 302] width 25 height 25
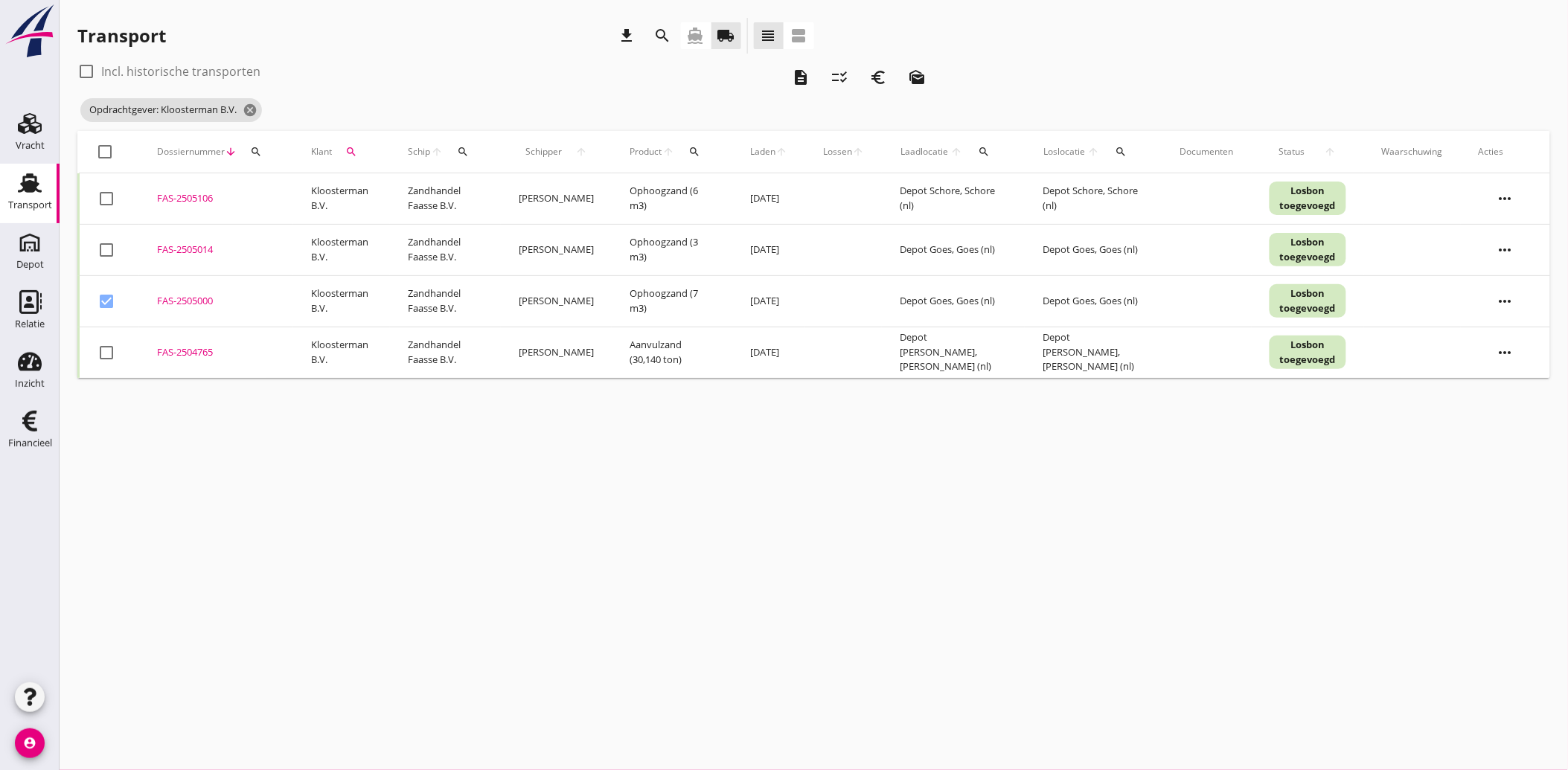
click at [102, 242] on div at bounding box center [106, 250] width 25 height 25
click at [106, 197] on div at bounding box center [106, 198] width 25 height 25
click at [875, 80] on icon "euro_symbol" at bounding box center [878, 77] width 18 height 18
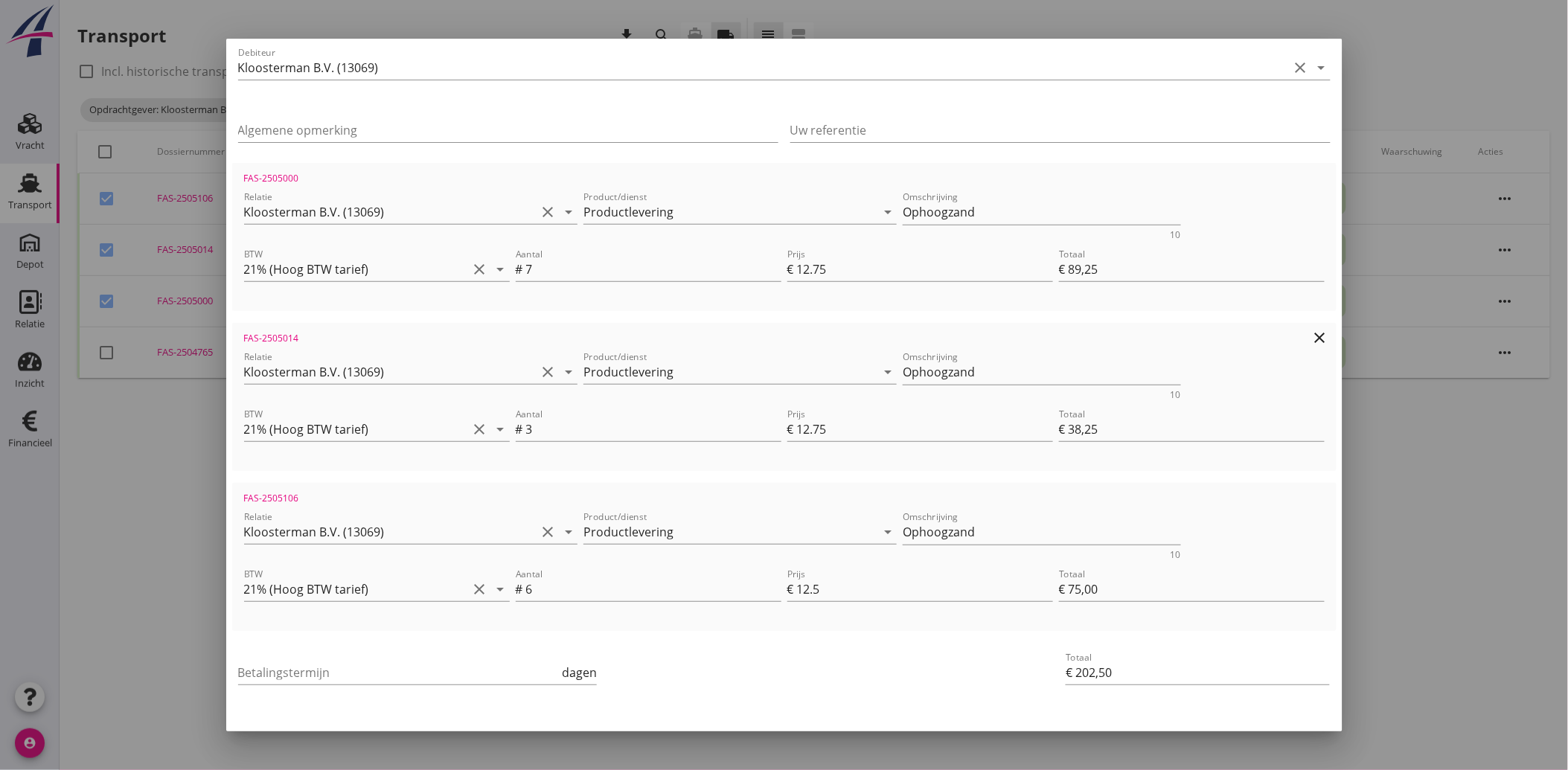
scroll to position [214, 0]
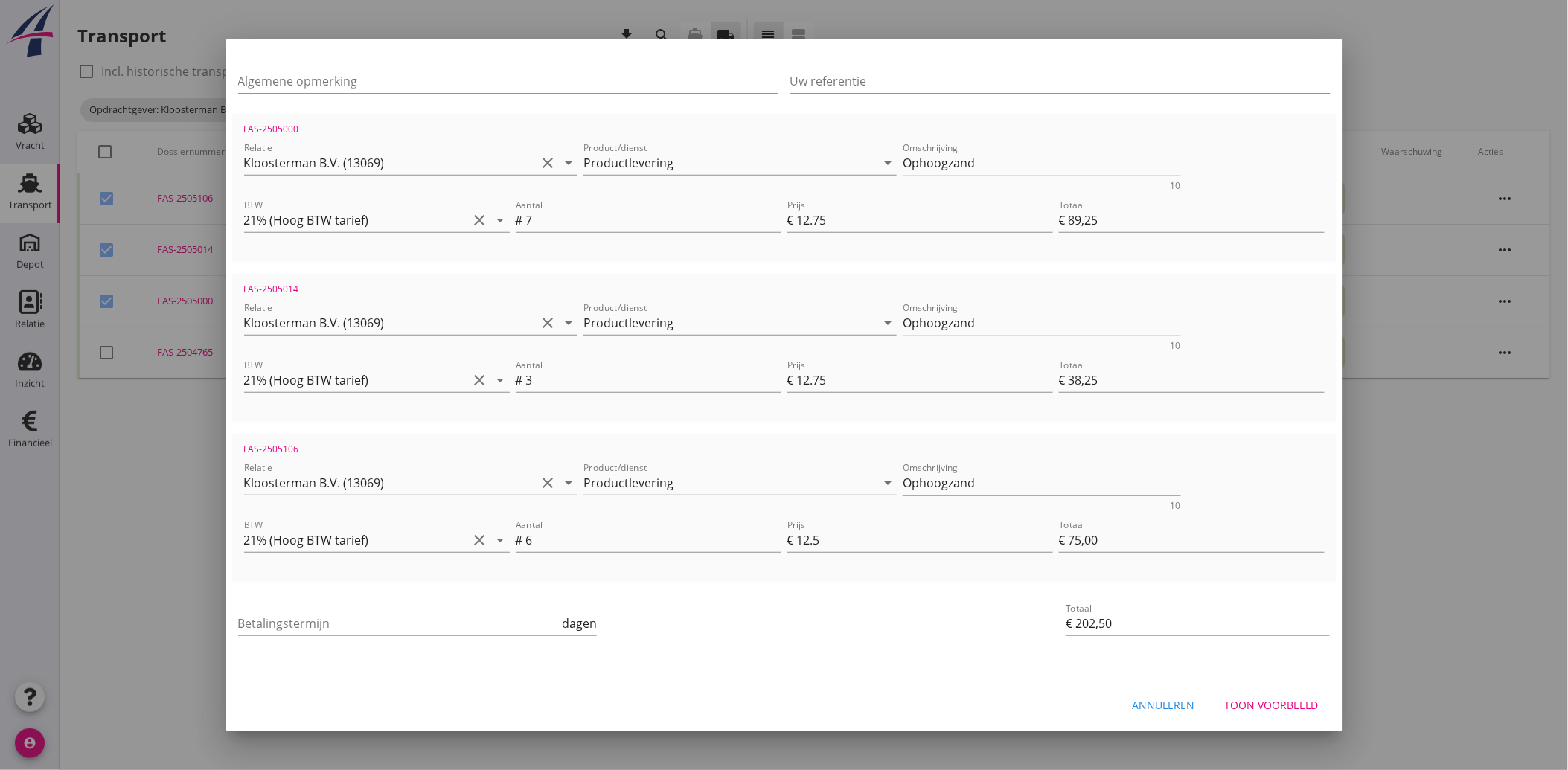
click at [279, 606] on div "Betalingstermijn dagen" at bounding box center [417, 627] width 359 height 48
click at [277, 619] on input "Betalingstermijn" at bounding box center [398, 624] width 321 height 24
click at [720, 627] on div "Betalingstermijn 30 dagen" at bounding box center [600, 625] width 730 height 56
click at [1224, 703] on div "Toon voorbeeld" at bounding box center [1271, 706] width 94 height 16
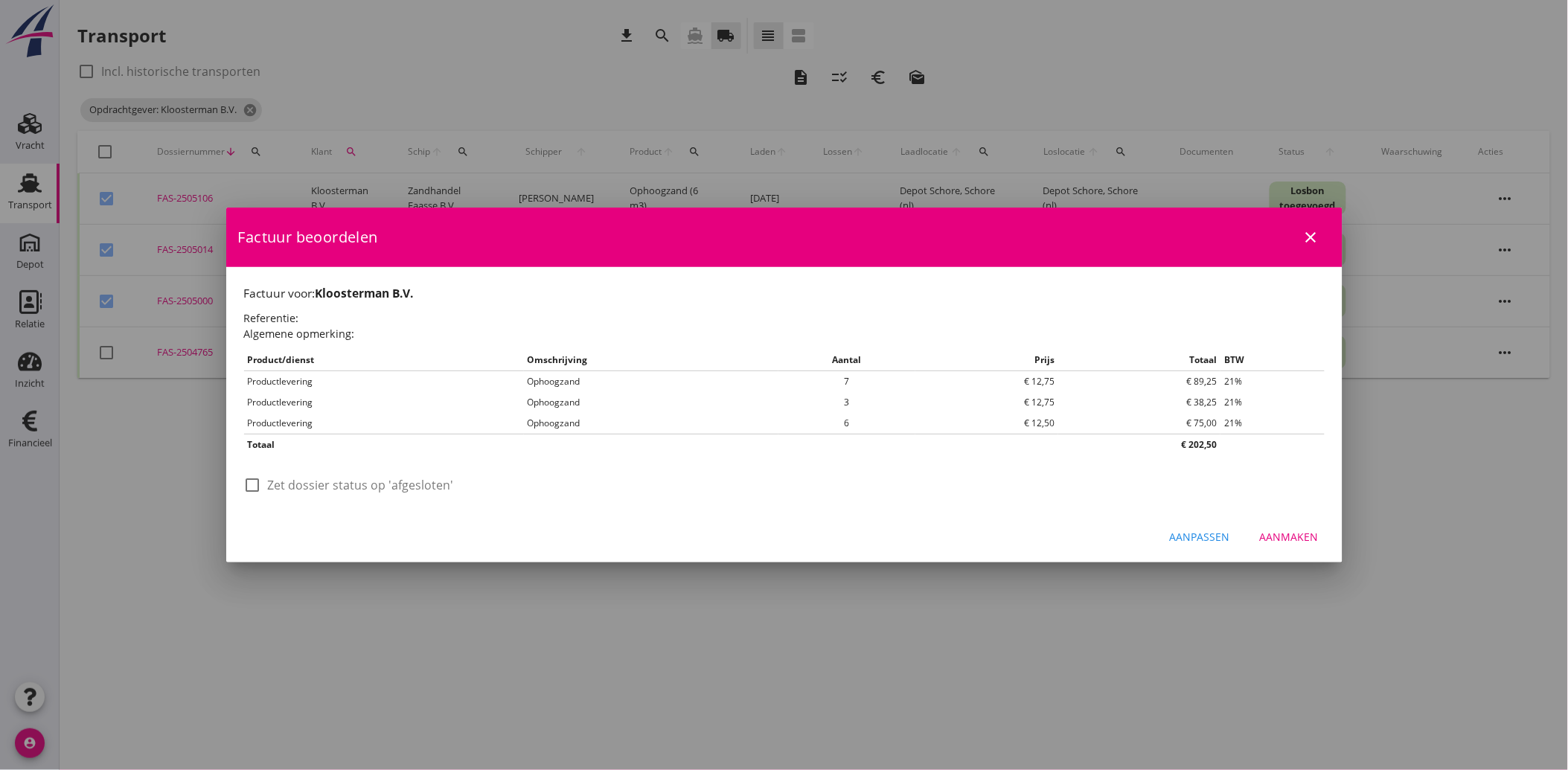
scroll to position [0, 0]
click at [244, 483] on div at bounding box center [253, 485] width 25 height 25
click at [1287, 544] on div "Aanmaken" at bounding box center [1289, 537] width 59 height 16
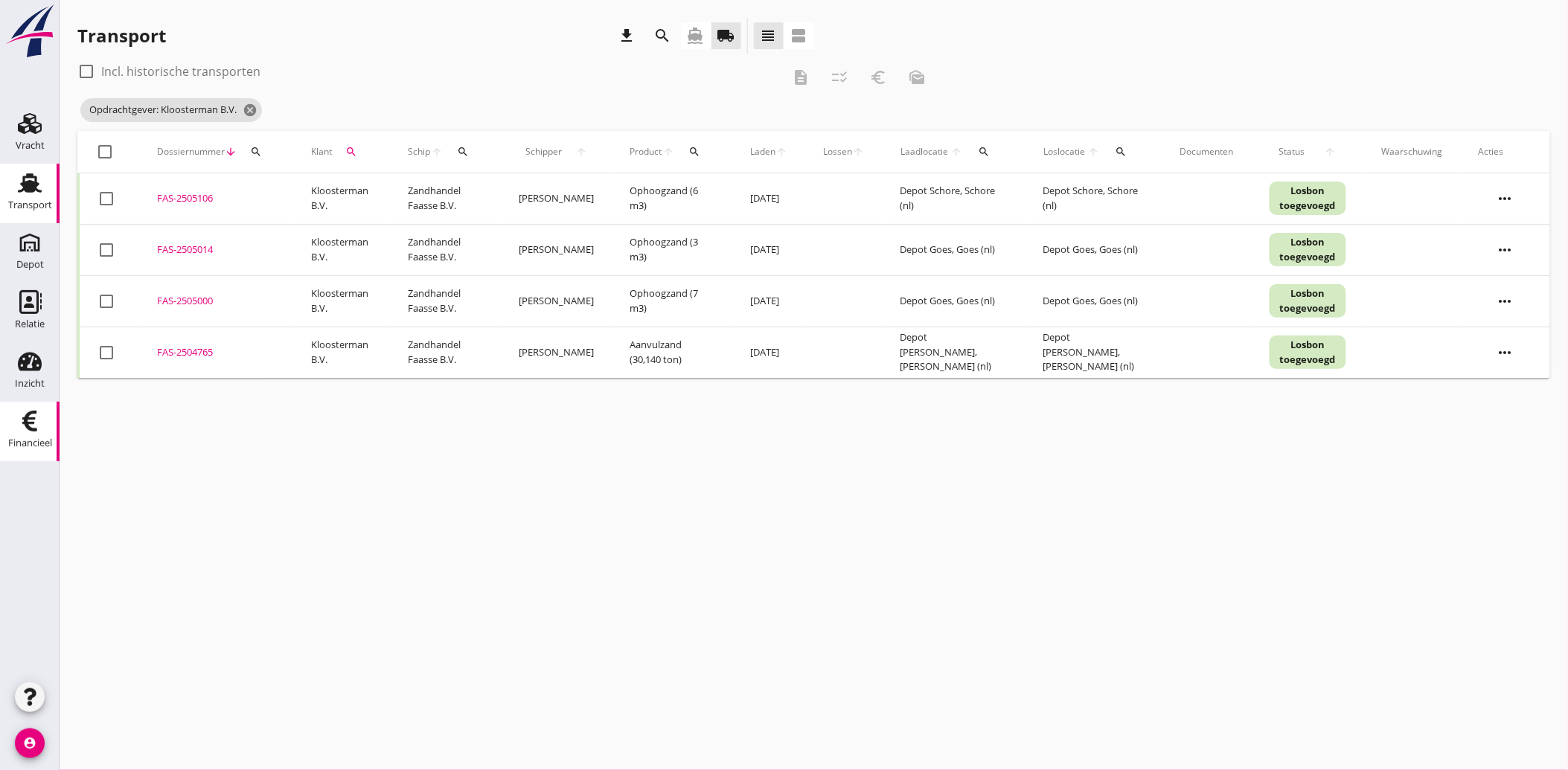
click at [37, 414] on icon "Financieel" at bounding box center [30, 422] width 24 height 24
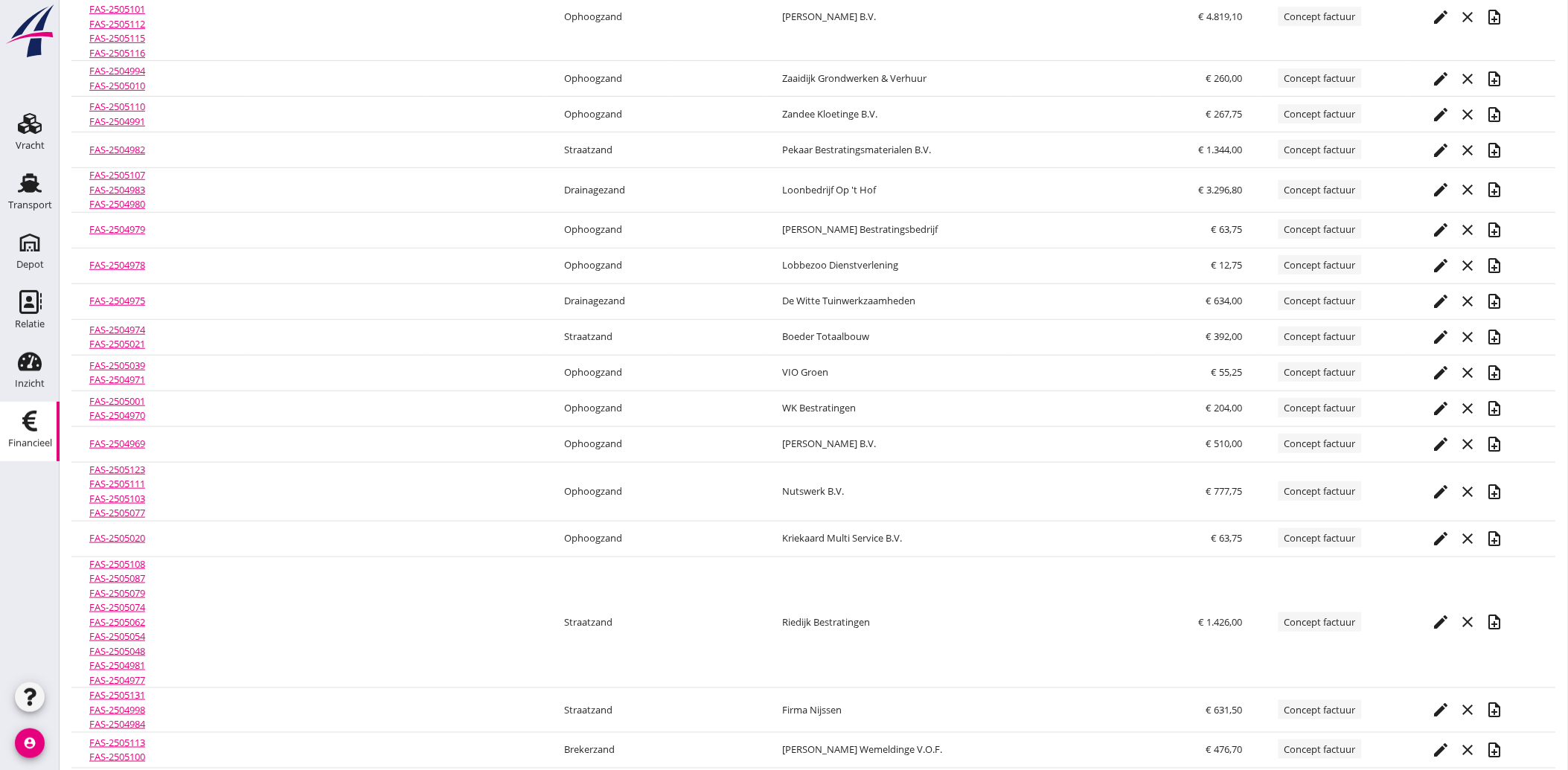
scroll to position [315, 0]
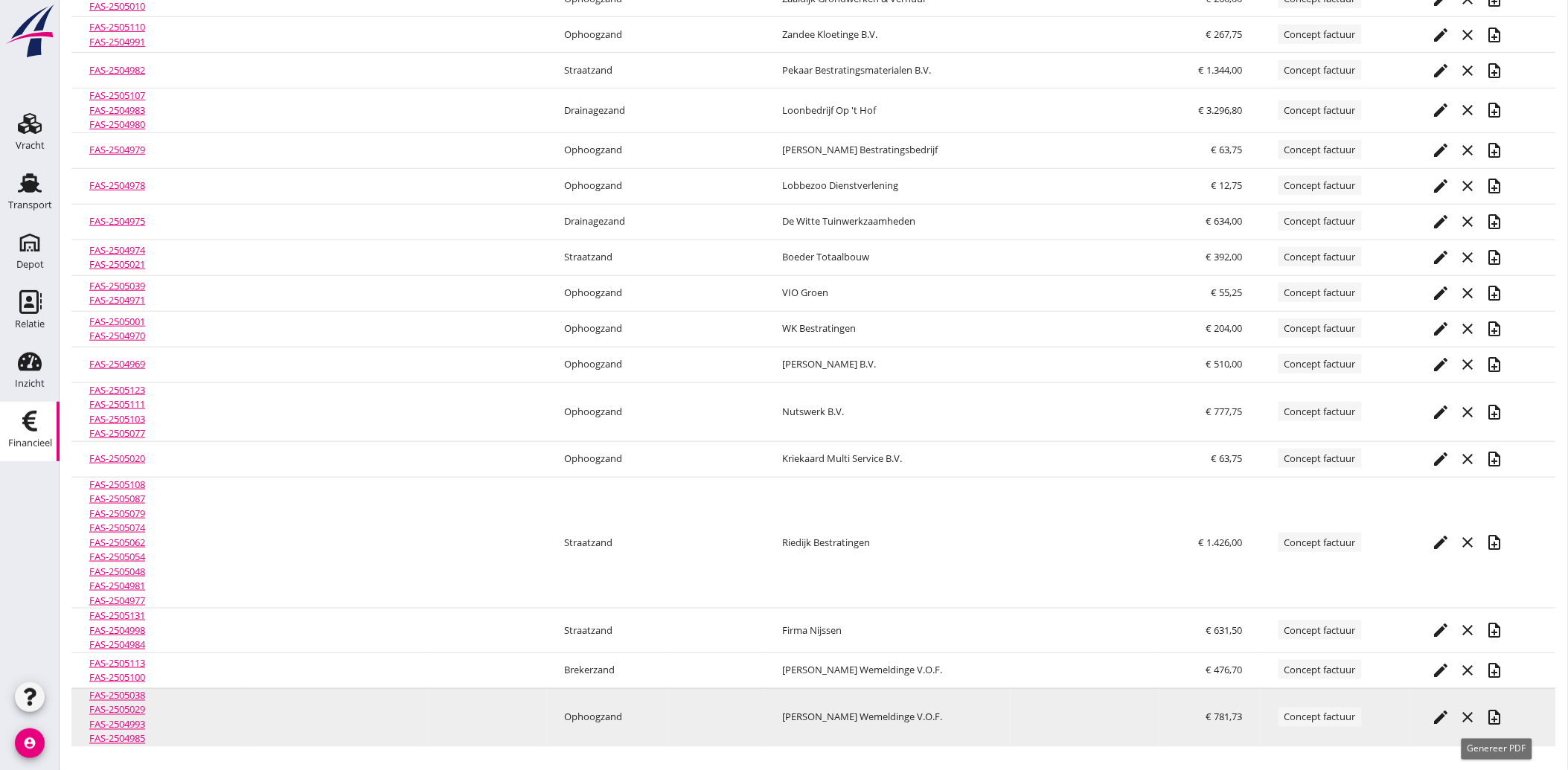
click at [1501, 719] on icon "note_add" at bounding box center [1495, 718] width 18 height 18
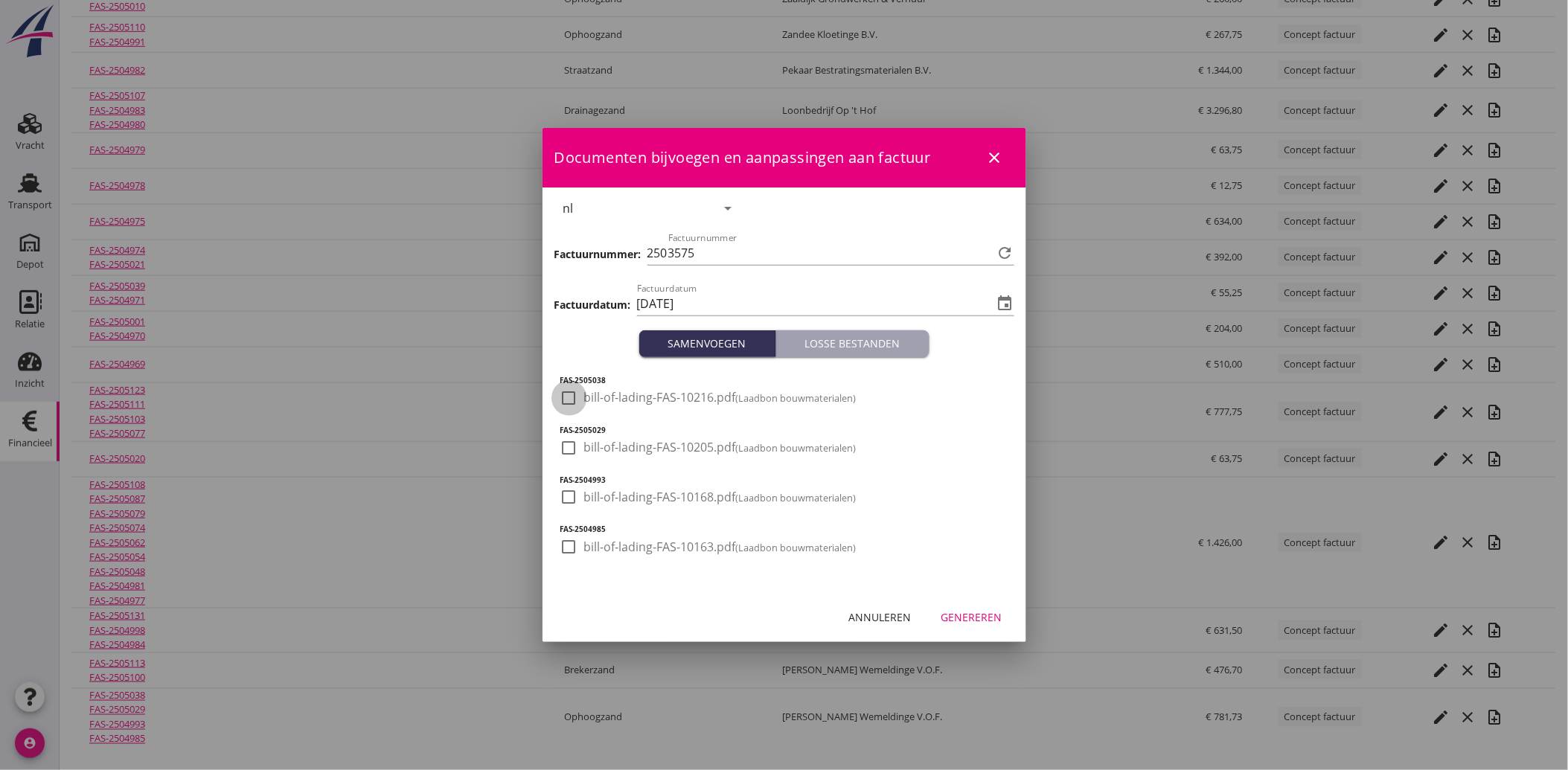
click at [562, 398] on div at bounding box center [569, 398] width 25 height 25
click at [559, 443] on div at bounding box center [569, 449] width 25 height 25
click at [564, 490] on div at bounding box center [569, 497] width 25 height 25
click at [563, 544] on div at bounding box center [569, 547] width 25 height 25
click at [969, 604] on button "Genereren" at bounding box center [971, 617] width 85 height 27
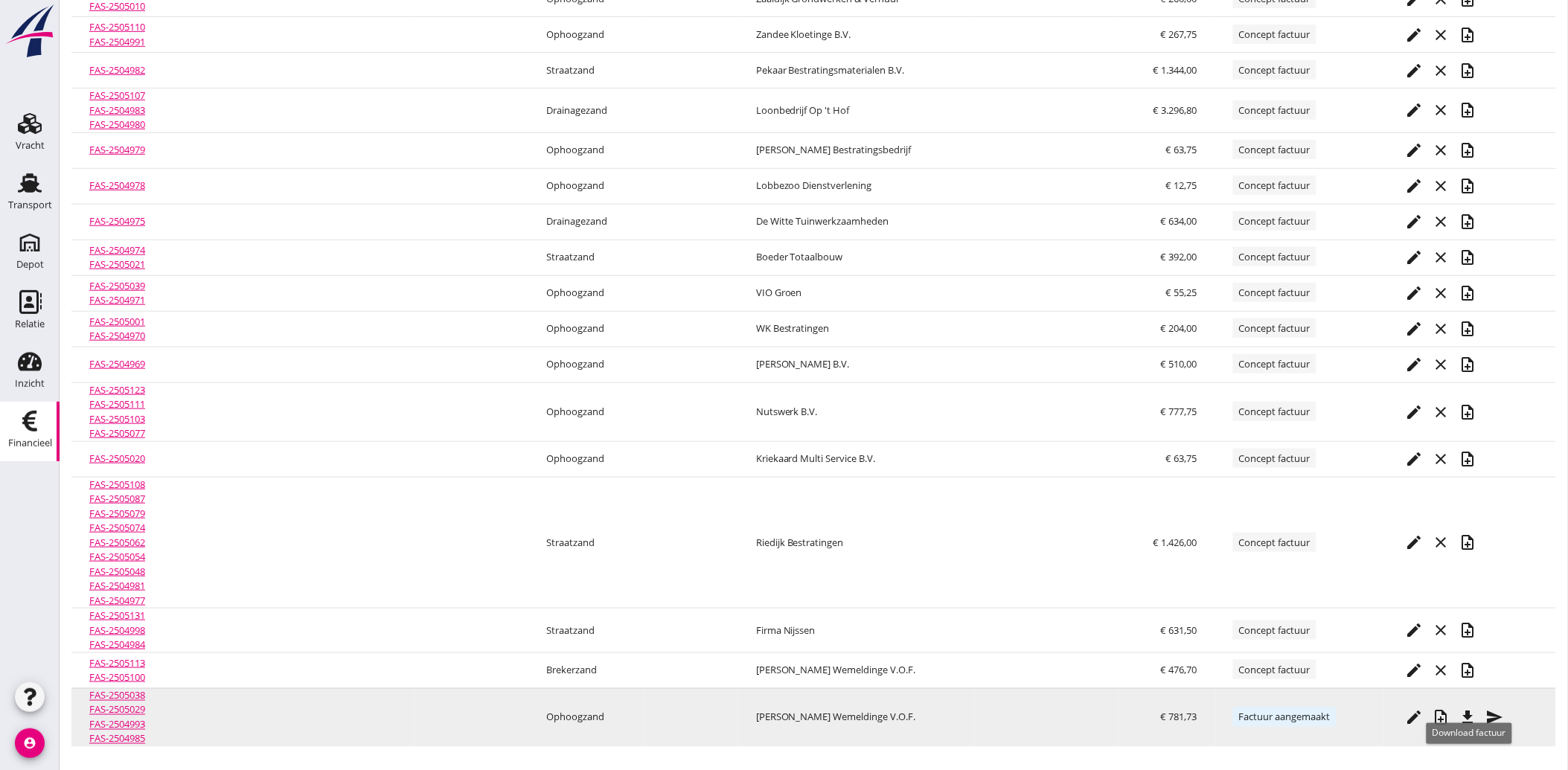
click at [1471, 717] on icon "file_download" at bounding box center [1468, 718] width 18 height 18
click at [1501, 713] on icon "send" at bounding box center [1495, 718] width 18 height 18
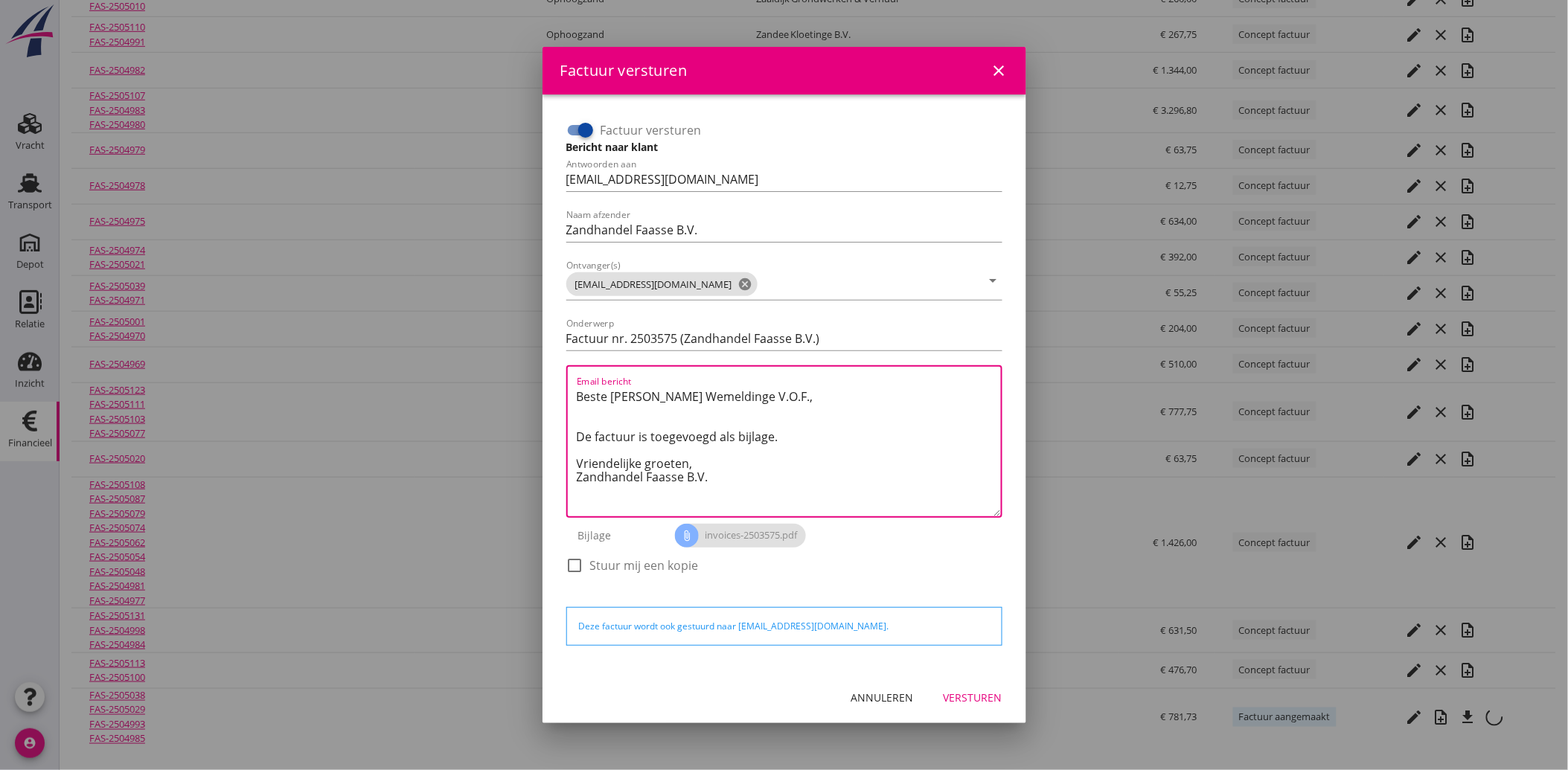
drag, startPoint x: 740, startPoint y: 485, endPoint x: 563, endPoint y: 393, distance: 199.5
click at [563, 393] on div "Factuur versturen Bericht naar klant Antwoorden aan [EMAIL_ADDRESS][DOMAIN_NAME…" at bounding box center [784, 355] width 448 height 485
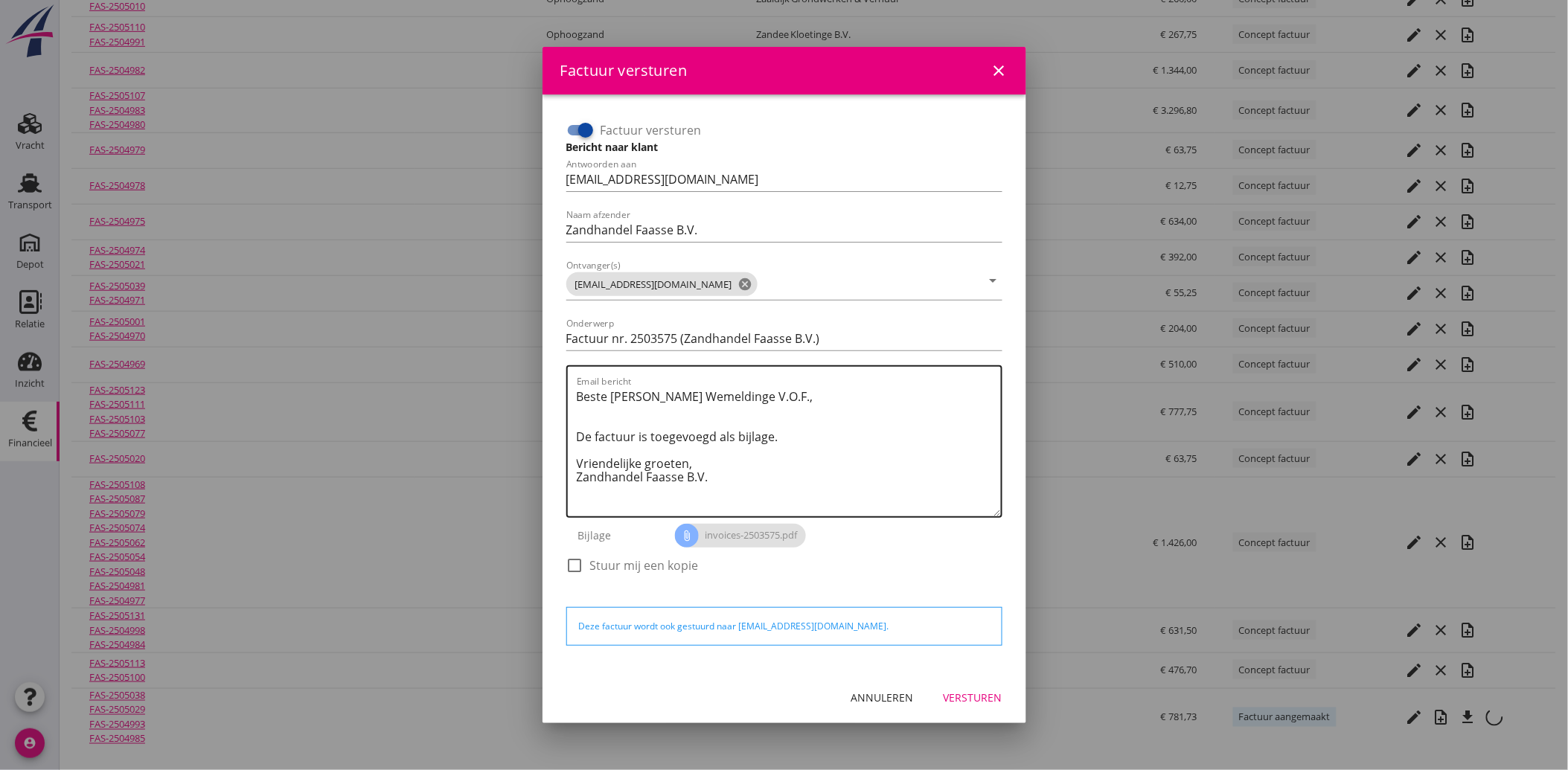
click at [764, 475] on textarea "Beste [PERSON_NAME] Wemeldinge V.O.F., De factuur is toegevoegd als bijlage. Vr…" at bounding box center [789, 451] width 424 height 132
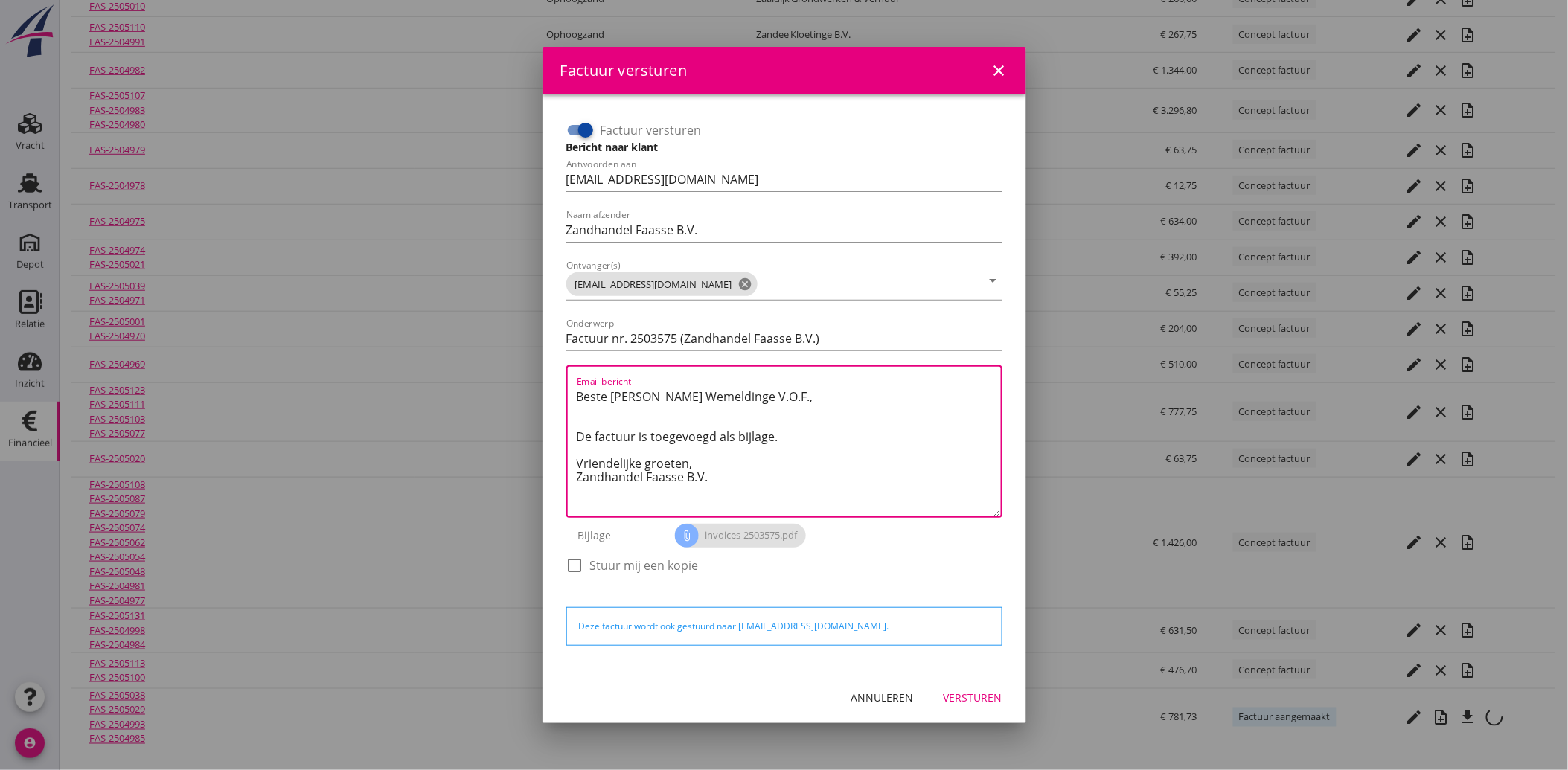
drag, startPoint x: 727, startPoint y: 478, endPoint x: 555, endPoint y: 388, distance: 194.1
click at [555, 388] on div "Factuur versturen Bericht naar klant Antwoorden aan [EMAIL_ADDRESS][DOMAIN_NAME…" at bounding box center [784, 383] width 459 height 554
paste textarea "Geachte heer/mevrouw, Hierbij zenden wij u onze factuur i.v.m. de door ons aan …"
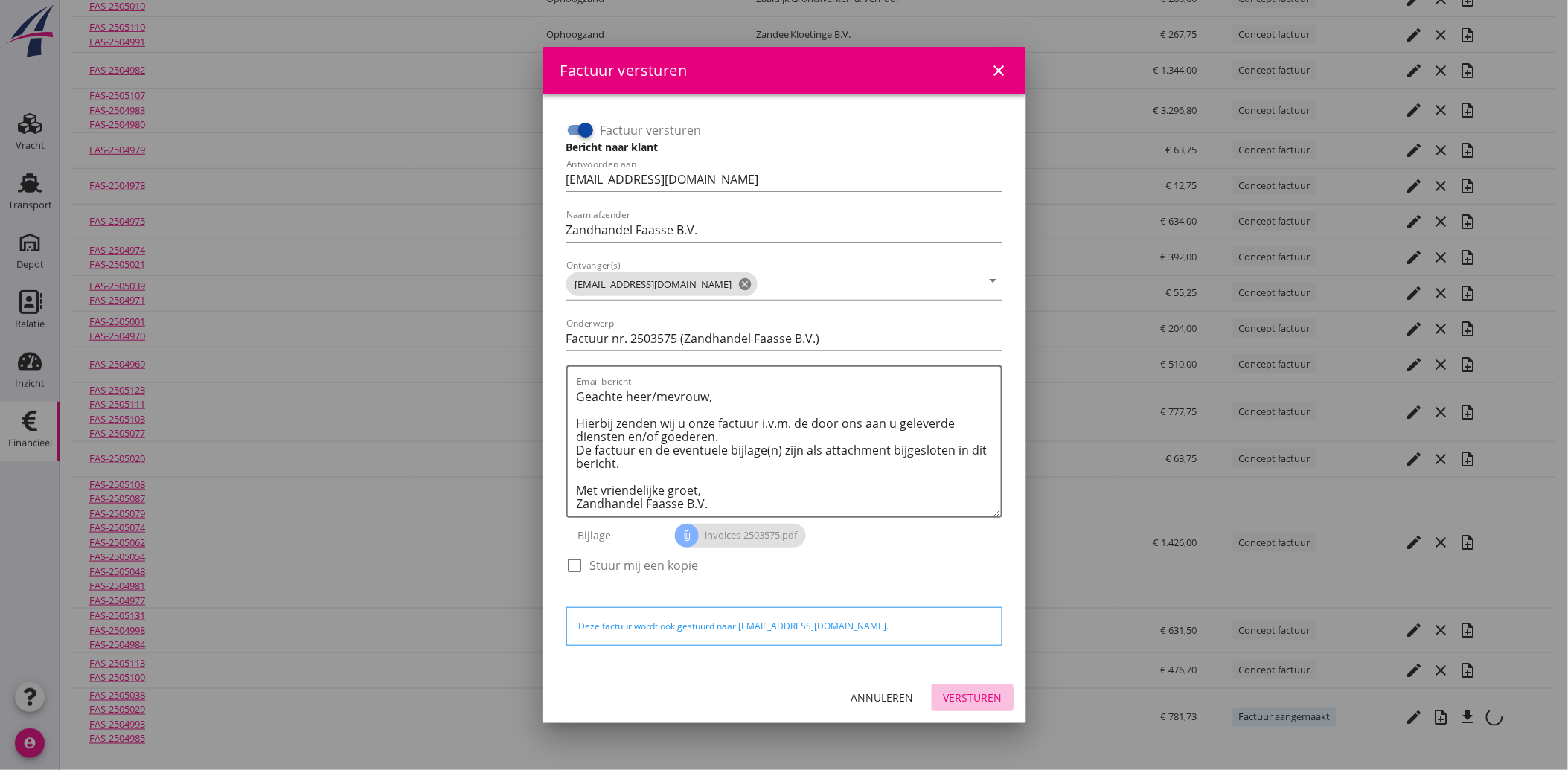
click at [965, 690] on div "Versturen" at bounding box center [973, 698] width 59 height 16
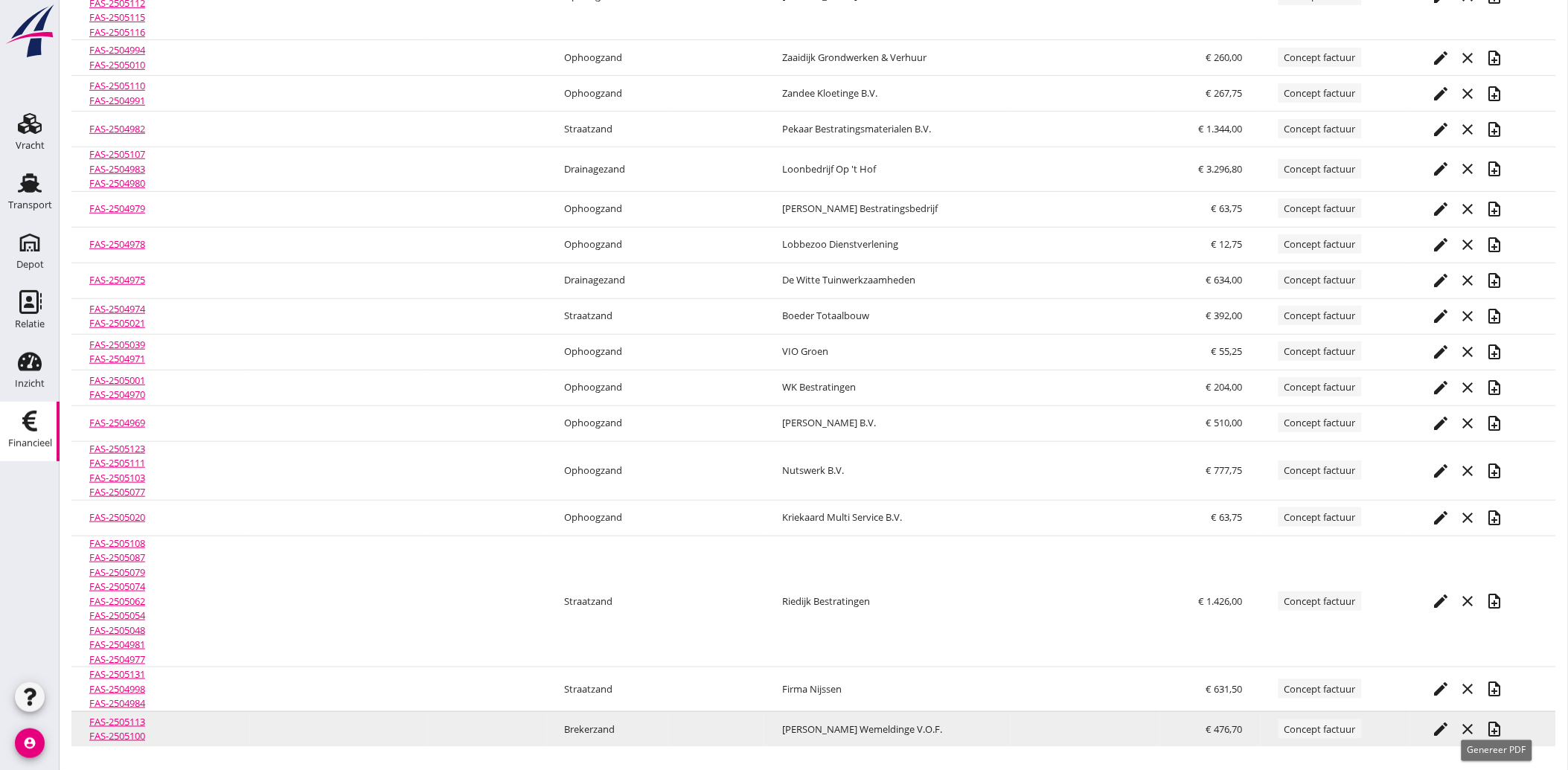
click at [1499, 727] on icon "note_add" at bounding box center [1495, 730] width 18 height 18
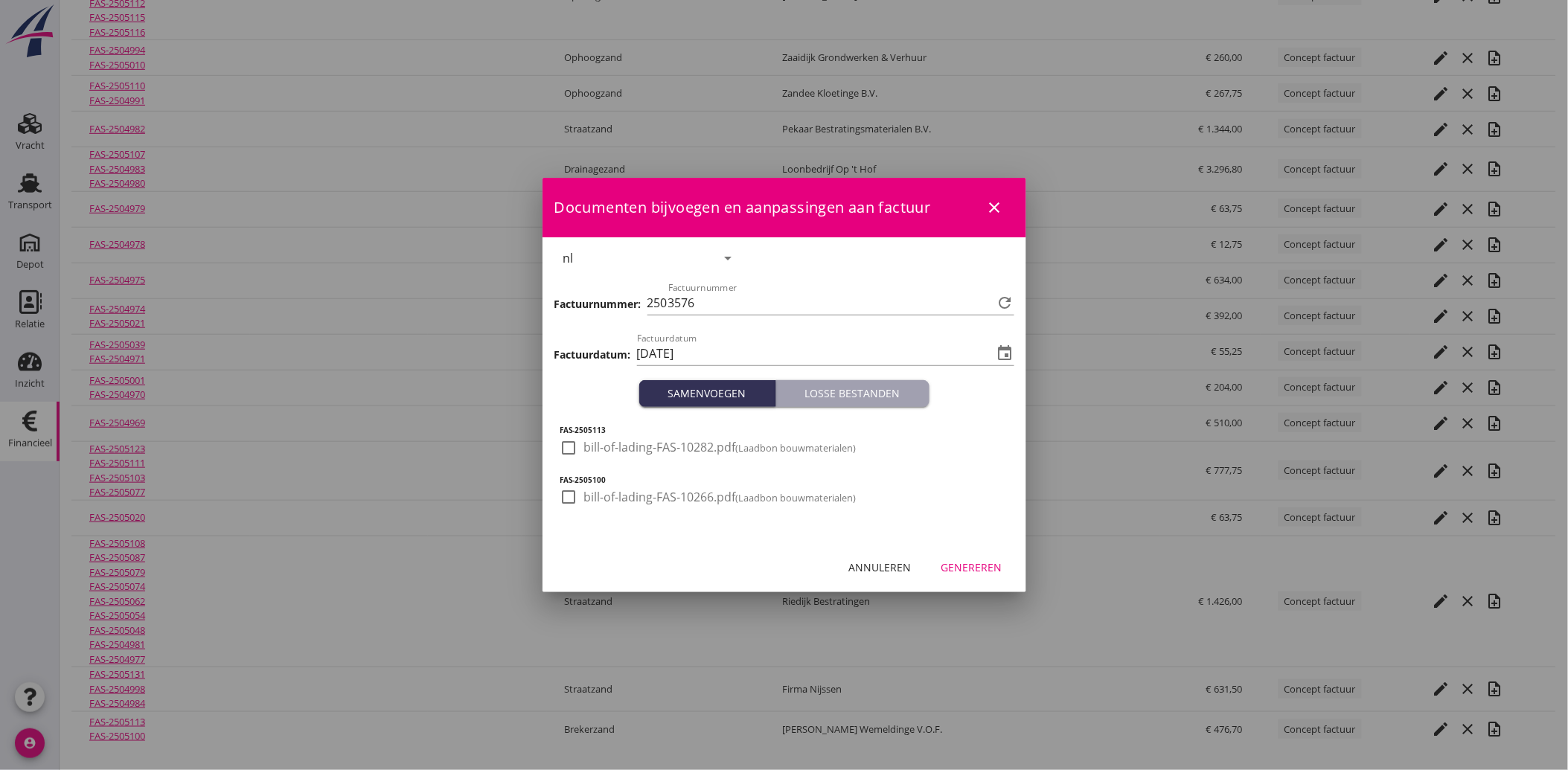
click at [576, 448] on div at bounding box center [569, 449] width 25 height 25
click at [569, 502] on div at bounding box center [569, 497] width 25 height 25
click at [969, 562] on div "Genereren" at bounding box center [971, 568] width 61 height 16
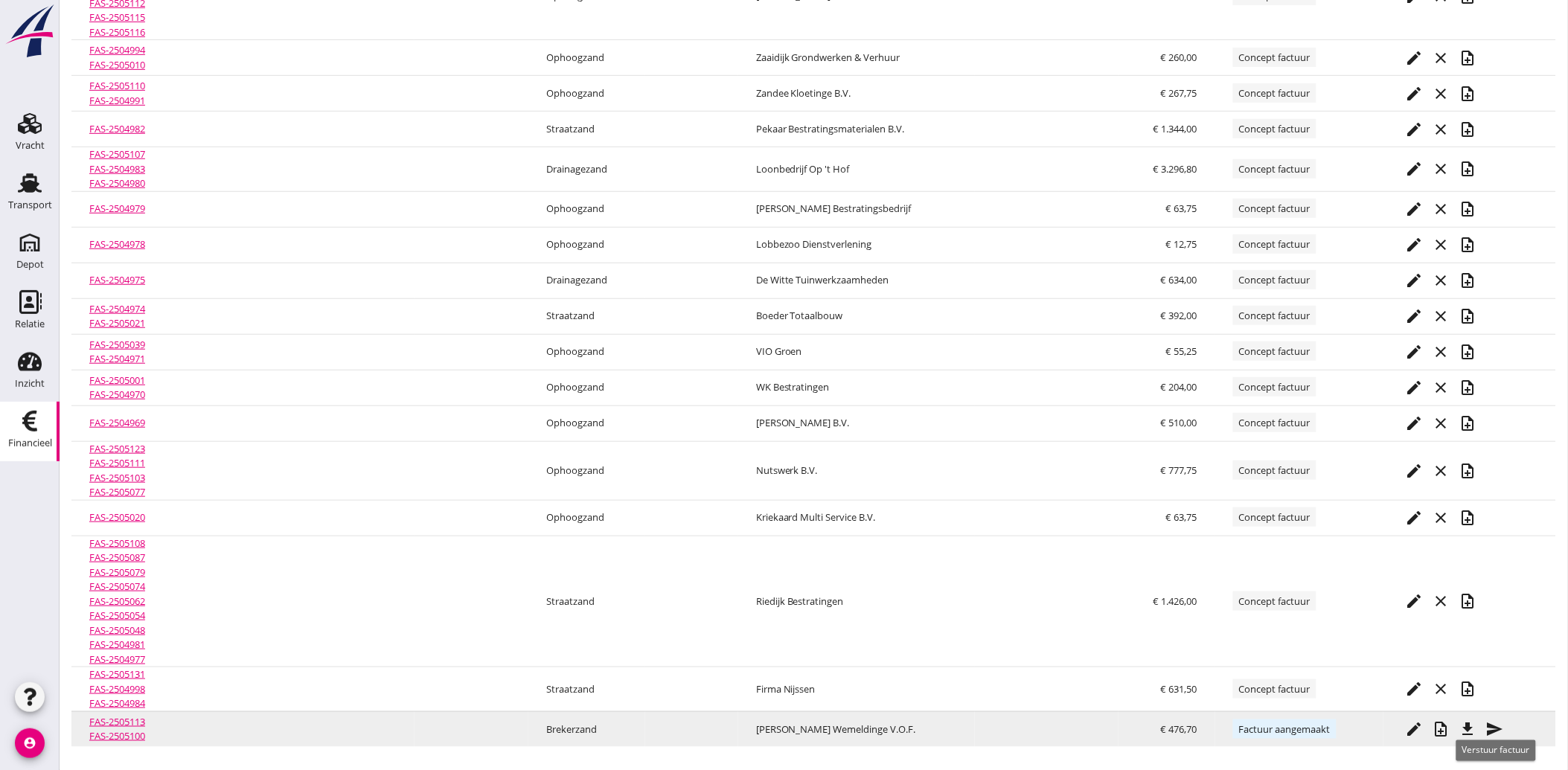
click at [1498, 727] on icon "send" at bounding box center [1495, 730] width 18 height 18
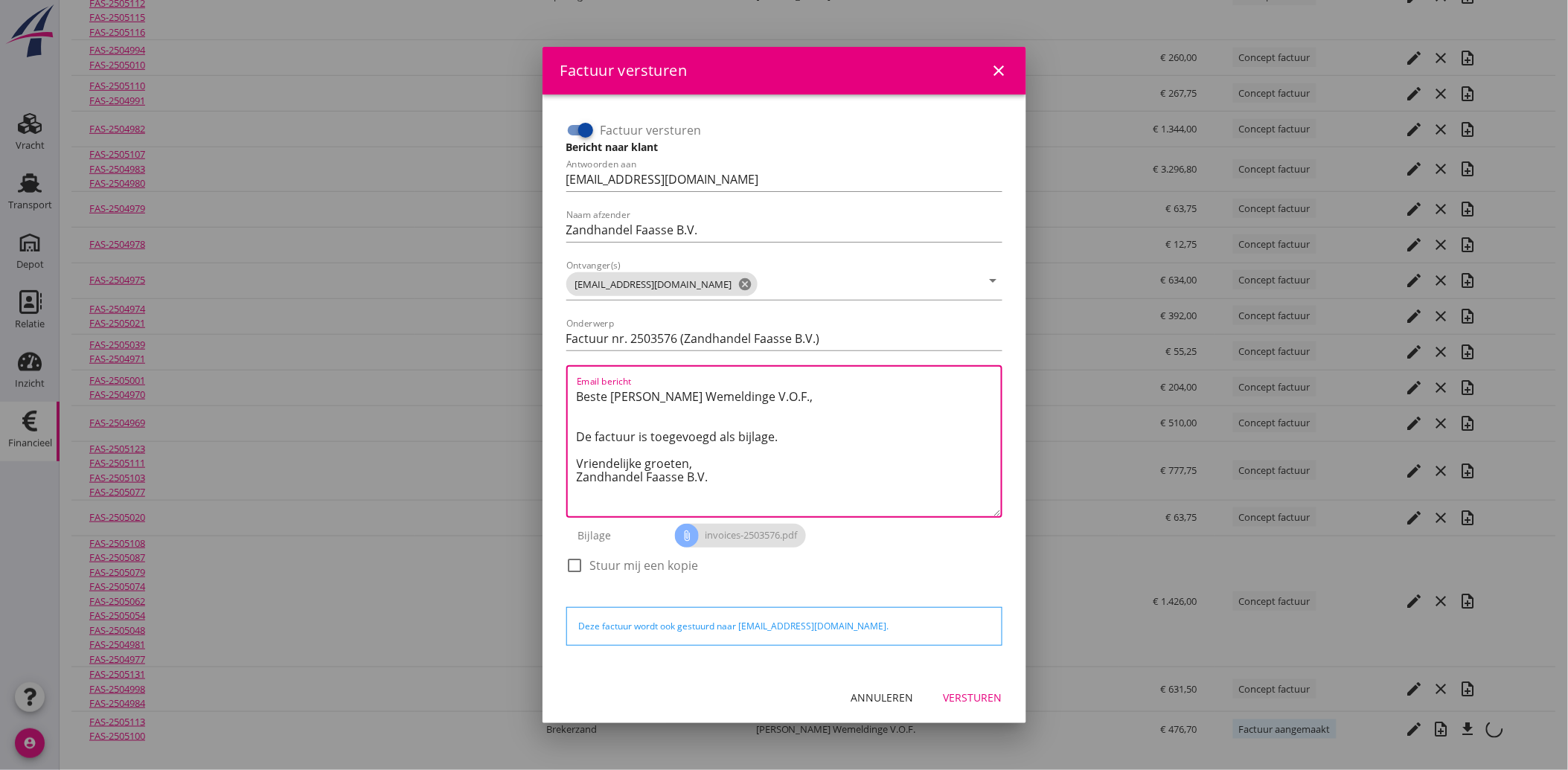
drag, startPoint x: 722, startPoint y: 480, endPoint x: 556, endPoint y: 371, distance: 198.6
click at [556, 371] on div "Factuur versturen Bericht naar klant Antwoorden aan [EMAIL_ADDRESS][DOMAIN_NAME…" at bounding box center [784, 383] width 459 height 554
paste textarea "Geachte heer/mevrouw, Hierbij zenden wij u onze factuur i.v.m. de door ons aan …"
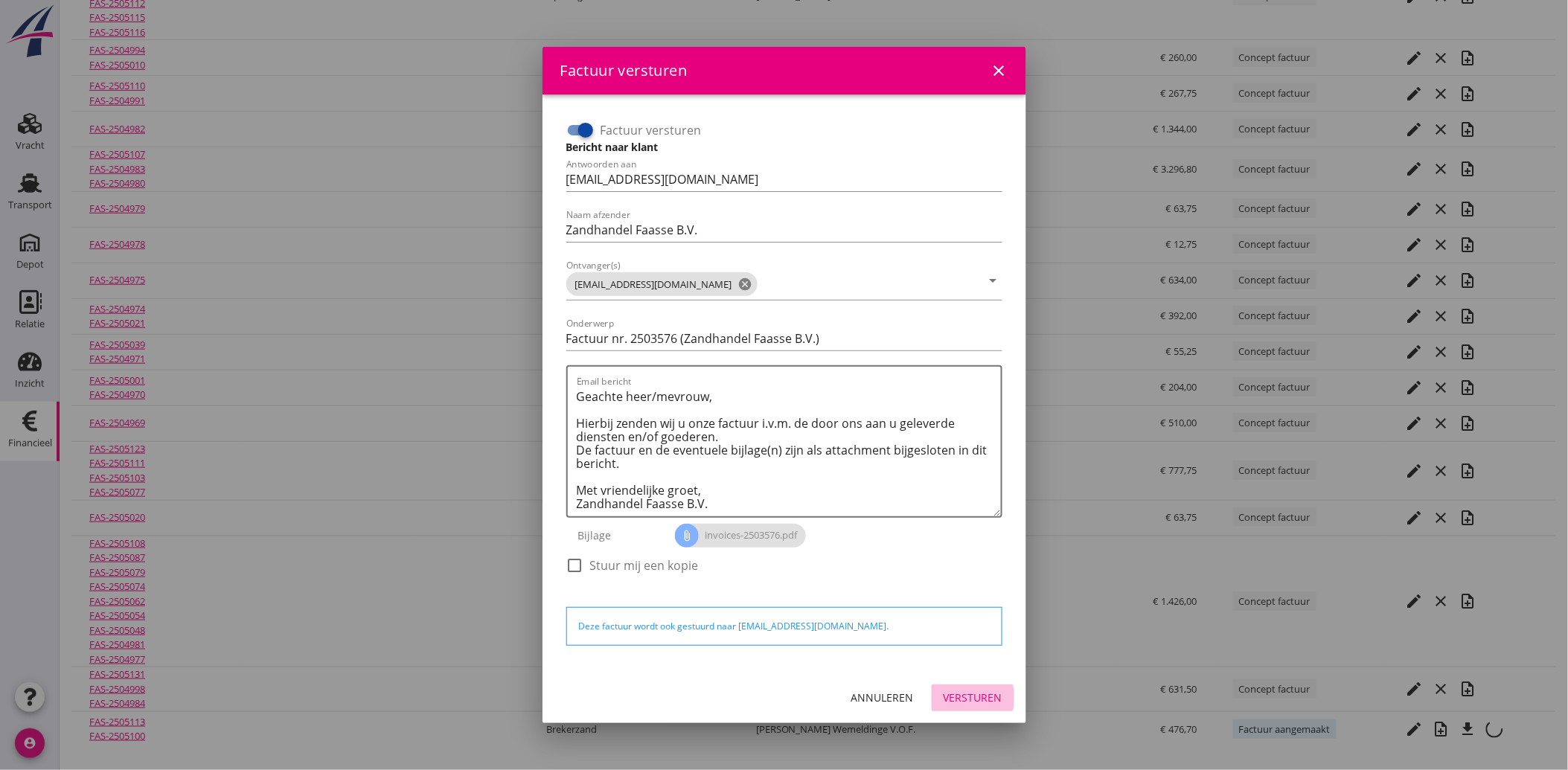
click at [991, 702] on div "Versturen" at bounding box center [973, 698] width 59 height 16
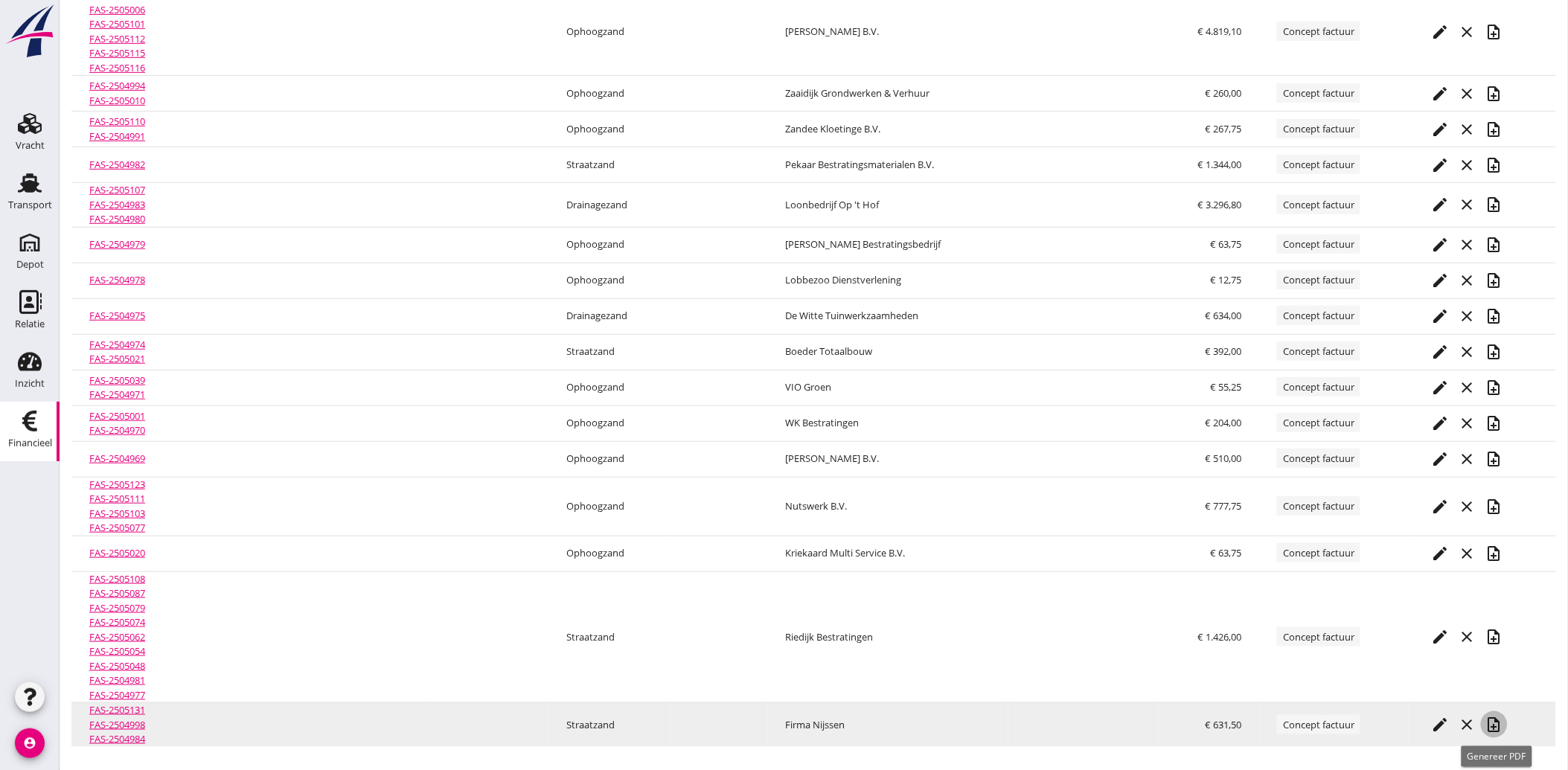
click at [1497, 722] on icon "note_add" at bounding box center [1494, 725] width 18 height 18
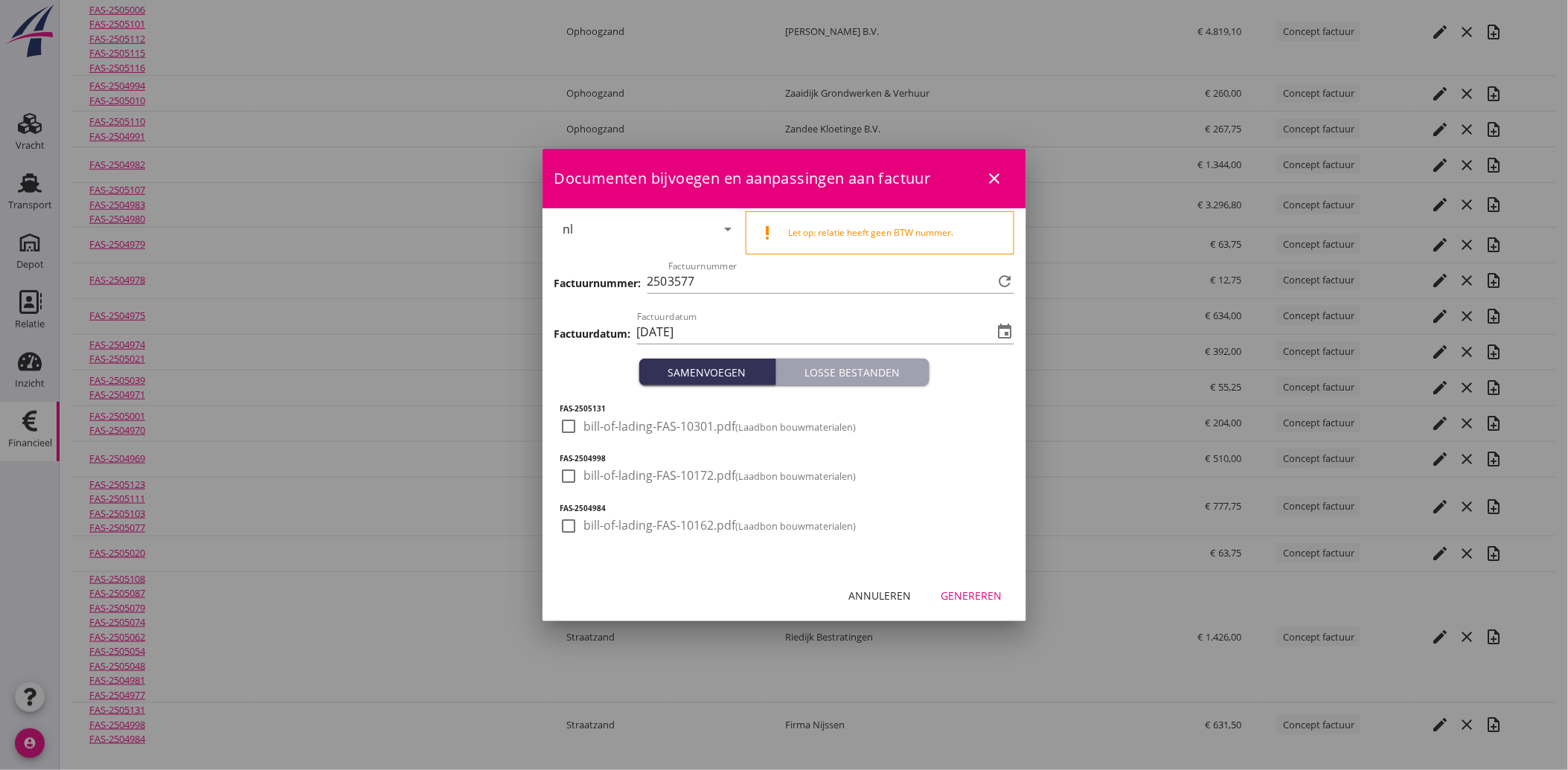
click at [567, 417] on div at bounding box center [569, 426] width 25 height 25
click at [567, 463] on h5 "FAS-2504998" at bounding box center [784, 459] width 448 height 11
drag, startPoint x: 576, startPoint y: 479, endPoint x: 562, endPoint y: 512, distance: 35.8
click at [576, 479] on div at bounding box center [569, 476] width 25 height 25
drag, startPoint x: 561, startPoint y: 516, endPoint x: 569, endPoint y: 533, distance: 18.8
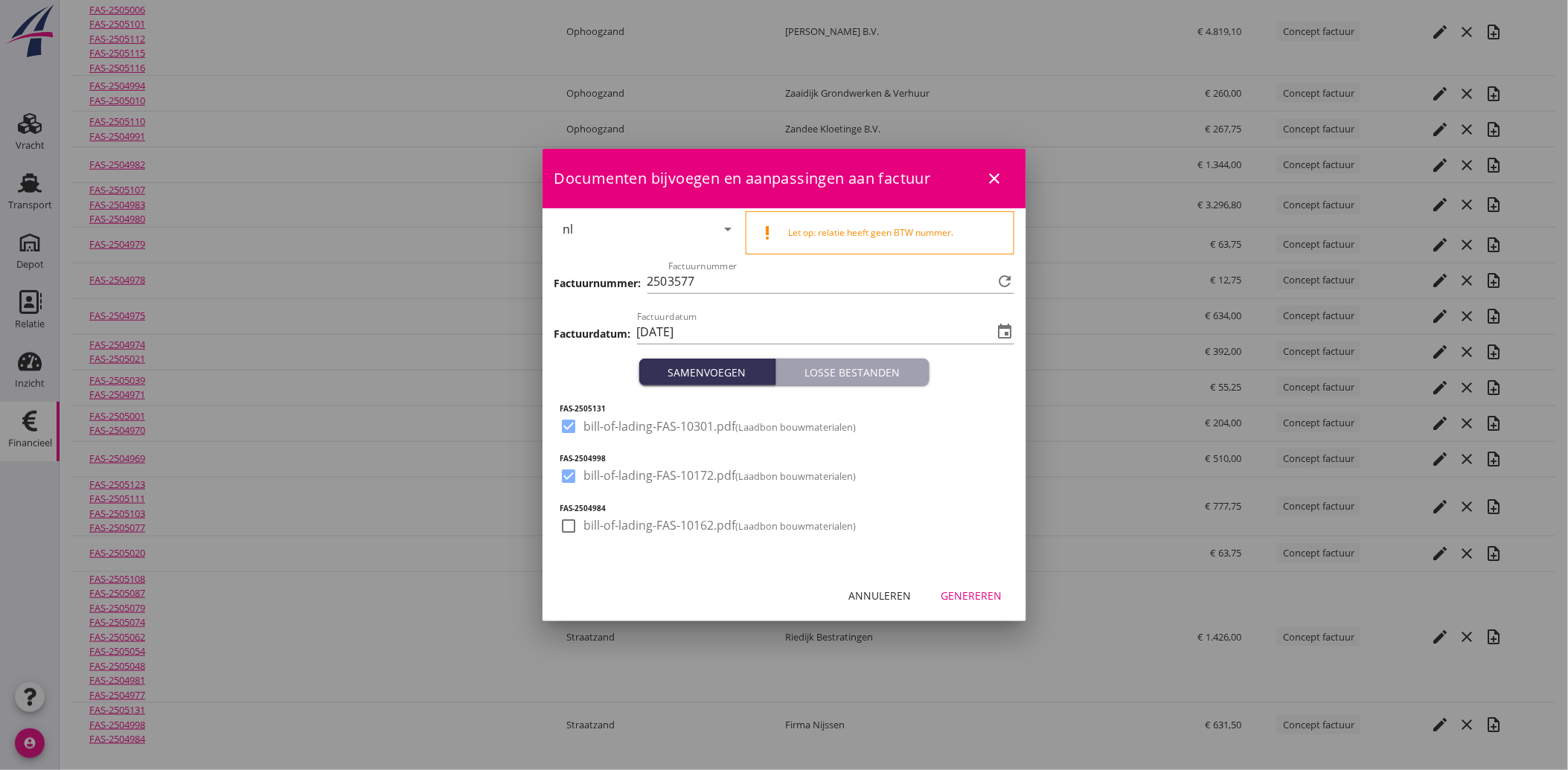
click at [561, 517] on div at bounding box center [569, 526] width 25 height 25
click at [971, 599] on div "Genereren" at bounding box center [971, 596] width 61 height 16
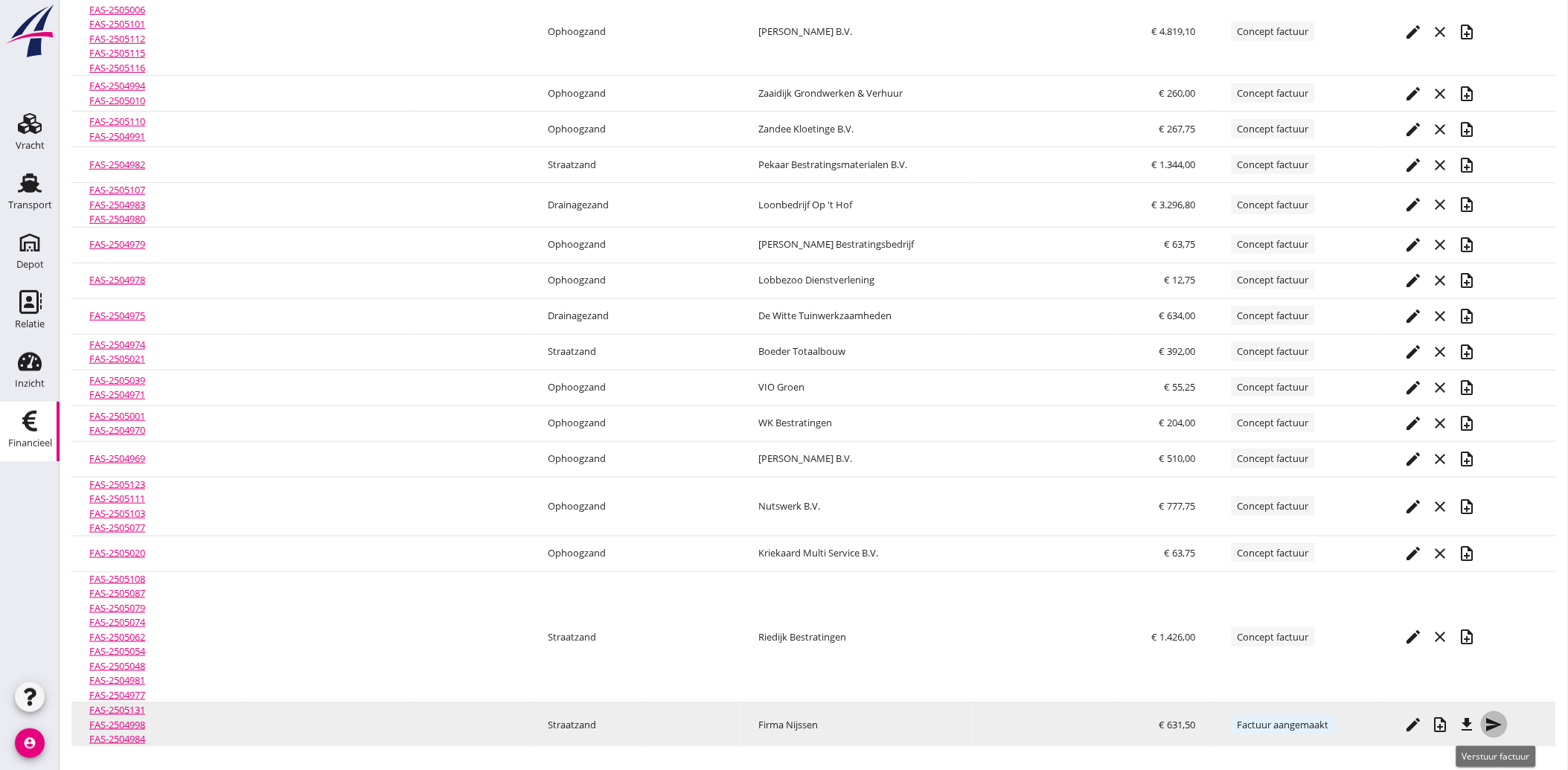
click at [1496, 724] on icon "send" at bounding box center [1494, 725] width 18 height 18
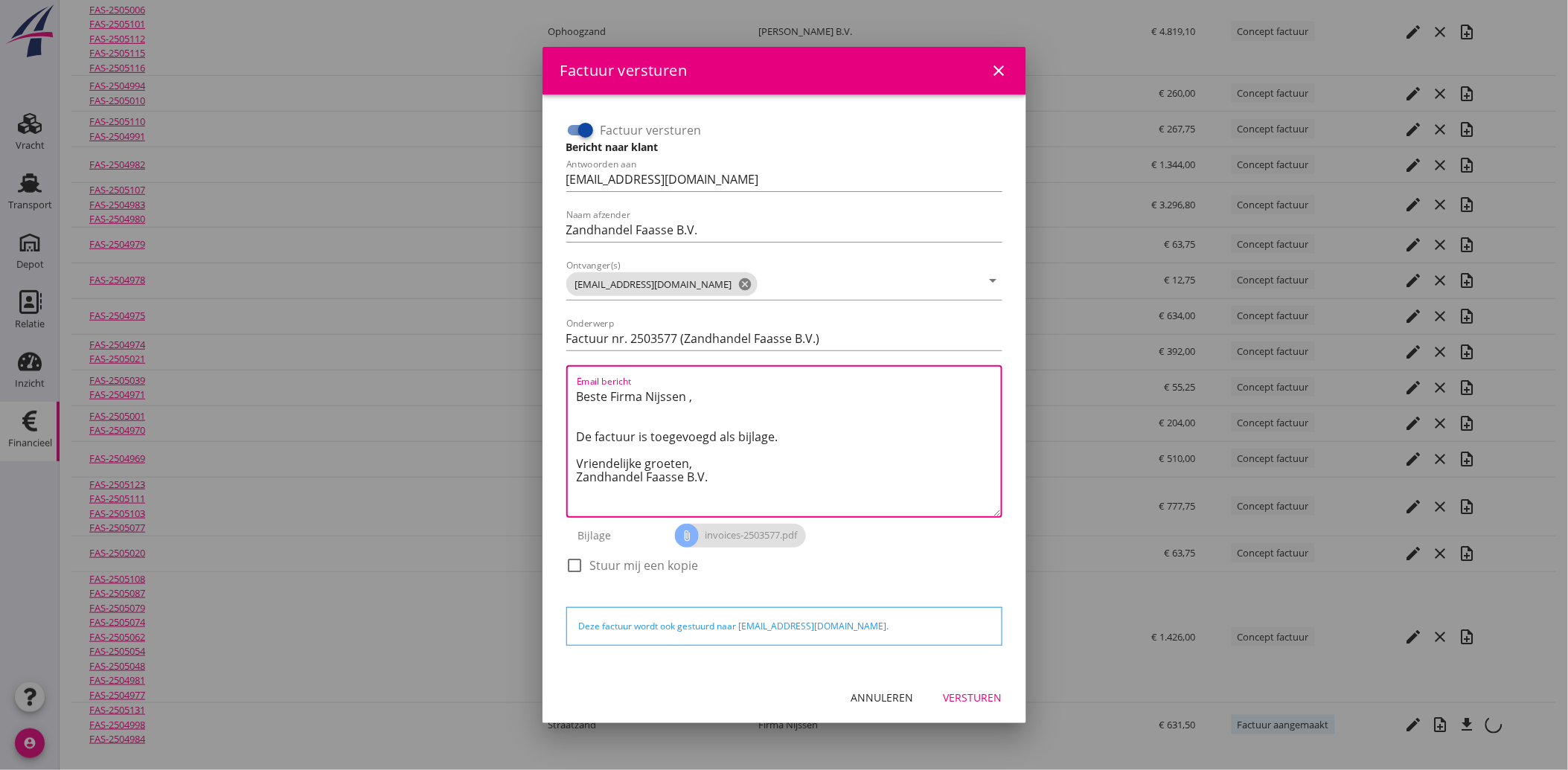
drag, startPoint x: 715, startPoint y: 488, endPoint x: 553, endPoint y: 382, distance: 193.6
click at [553, 382] on div "Factuur versturen Bericht naar klant Antwoorden aan [EMAIL_ADDRESS][DOMAIN_NAME…" at bounding box center [784, 383] width 483 height 578
paste textarea "Geachte heer/mevrouw, Hierbij zenden wij u onze factuur i.v.m. de door ons aan …"
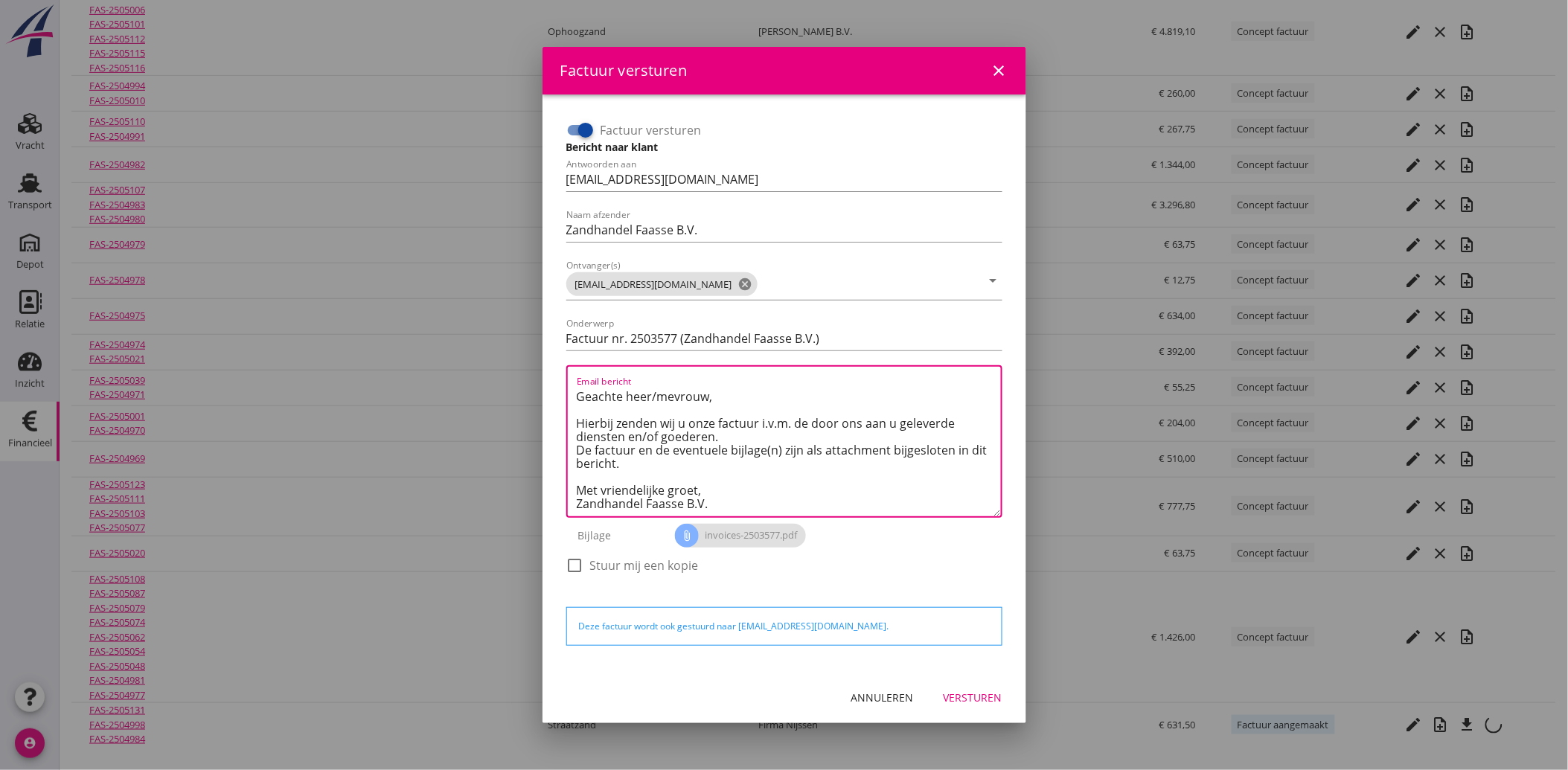
click at [985, 701] on div "Versturen" at bounding box center [973, 698] width 59 height 16
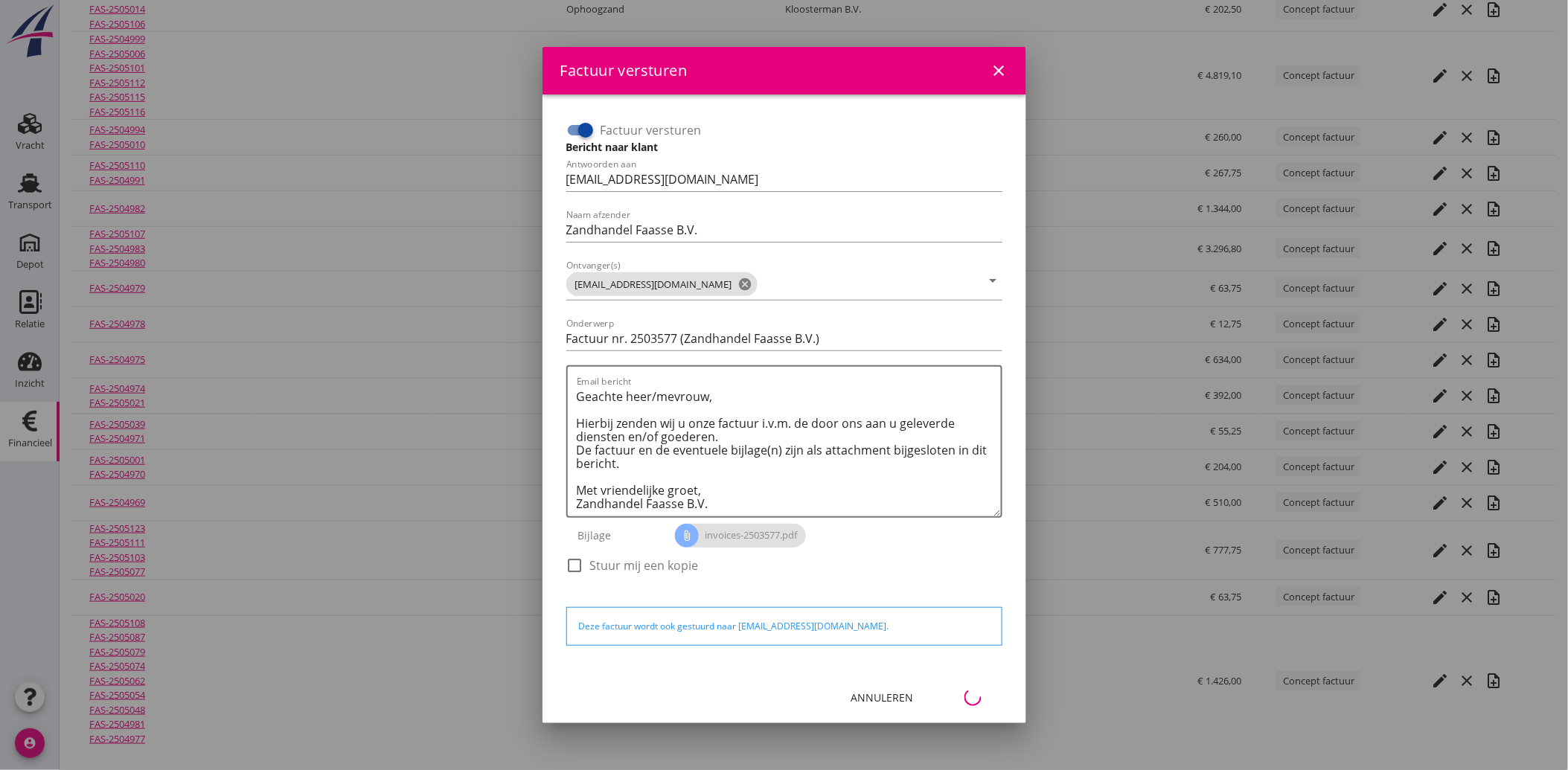
scroll to position [175, 0]
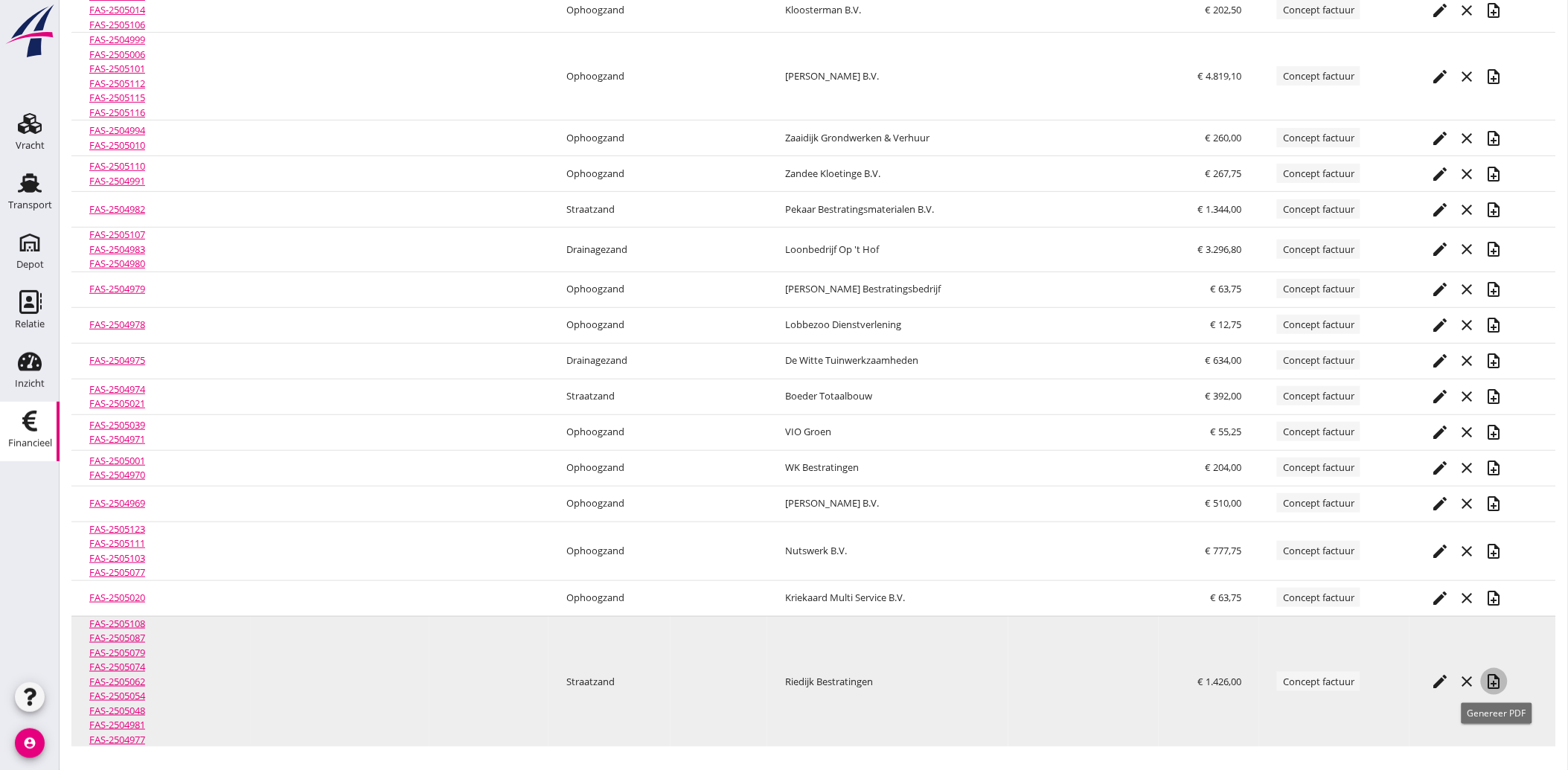
click at [1503, 682] on icon "note_add" at bounding box center [1494, 682] width 18 height 18
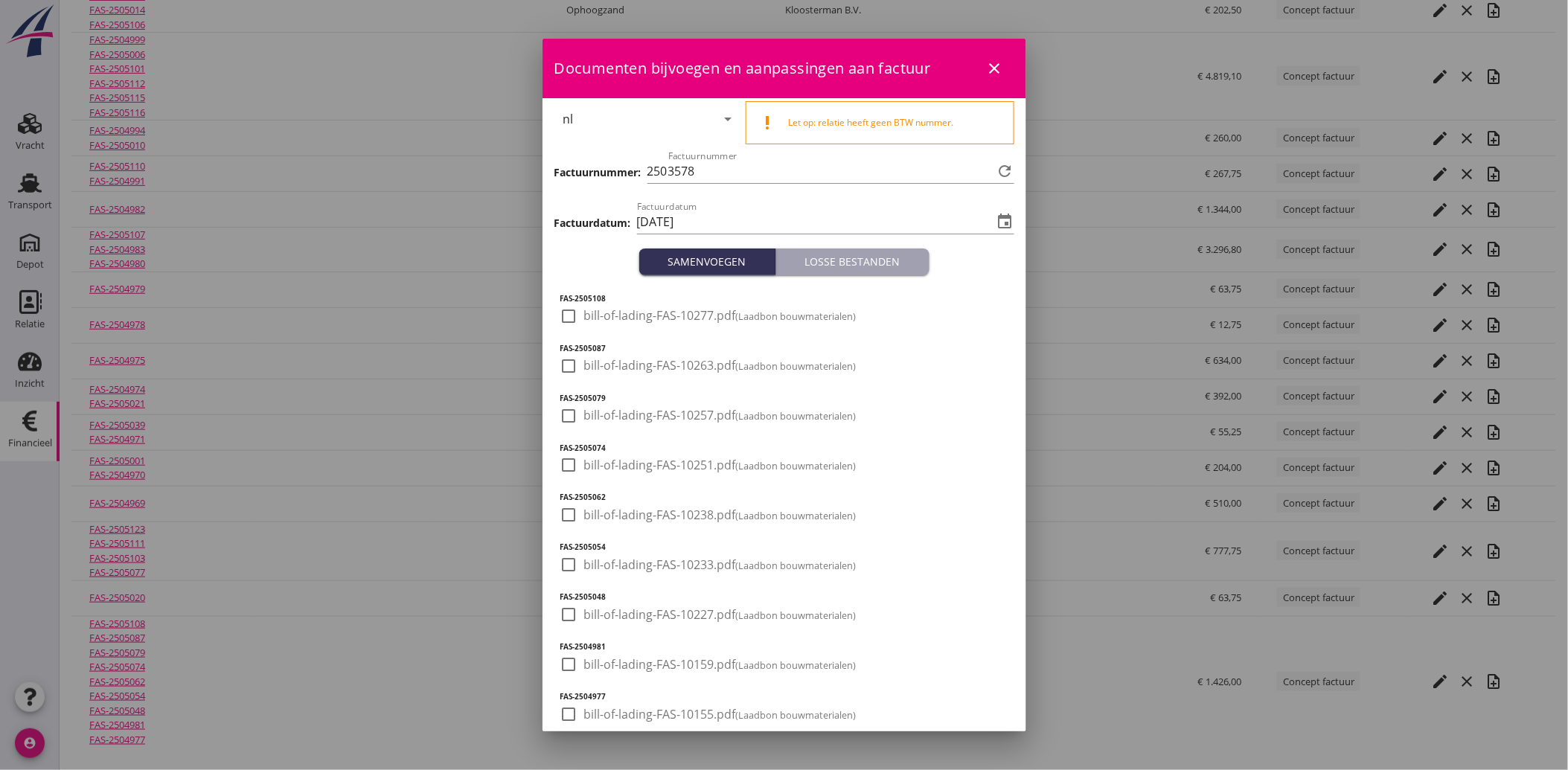
click at [571, 314] on div at bounding box center [569, 317] width 25 height 25
click at [563, 368] on div at bounding box center [569, 366] width 25 height 25
click at [559, 413] on div at bounding box center [569, 416] width 25 height 25
click at [578, 467] on div at bounding box center [569, 465] width 25 height 25
click at [570, 526] on div at bounding box center [569, 515] width 25 height 25
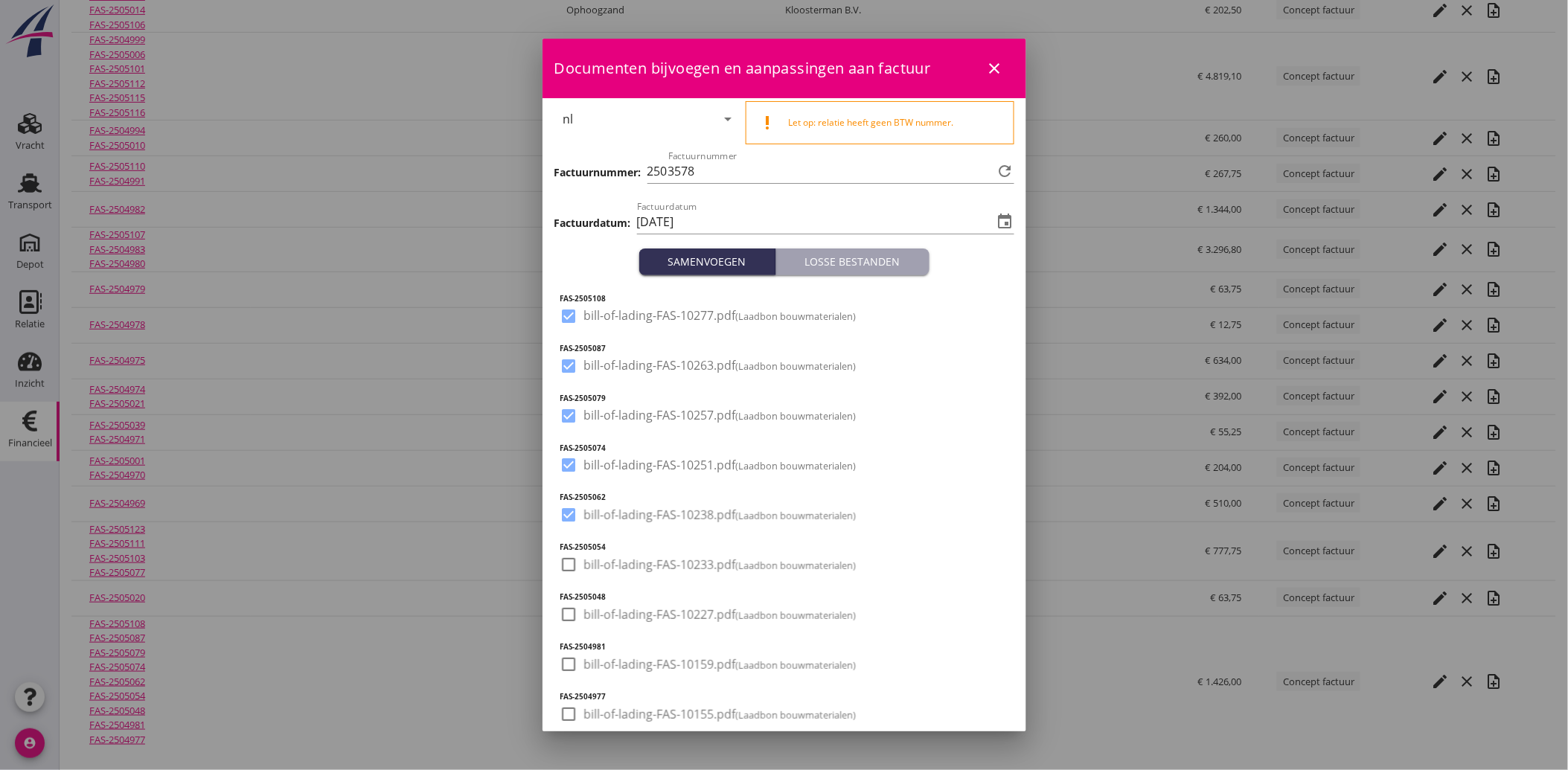
click at [571, 574] on div at bounding box center [569, 565] width 25 height 25
click at [569, 600] on h5 "FAS-2505048" at bounding box center [784, 597] width 448 height 11
drag, startPoint x: 569, startPoint y: 618, endPoint x: 570, endPoint y: 633, distance: 15.0
click at [570, 618] on div at bounding box center [569, 615] width 25 height 25
click at [571, 652] on div "FAS-2504981 check_box_outline_blank bill-of-lading-FAS-10159.pdf (Laadbon bouwm…" at bounding box center [784, 666] width 448 height 50
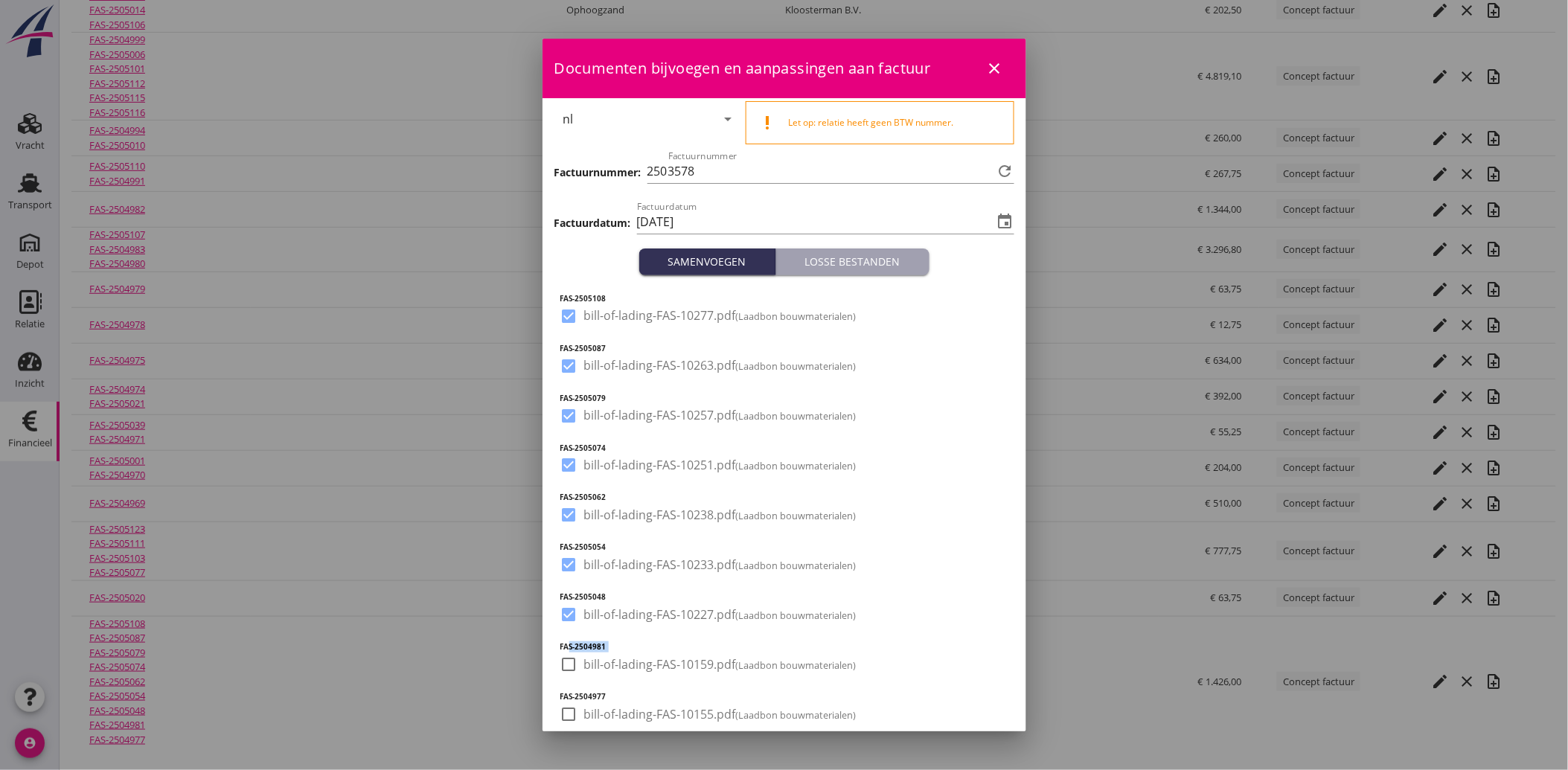
drag, startPoint x: 571, startPoint y: 655, endPoint x: 573, endPoint y: 677, distance: 22.1
click at [573, 677] on div "check_box_outline_blank bill-of-lading-FAS-10159.pdf (Laadbon bouwmaterialen)" at bounding box center [708, 673] width 296 height 36
click at [574, 668] on div at bounding box center [569, 664] width 25 height 25
click at [570, 709] on div at bounding box center [569, 714] width 25 height 25
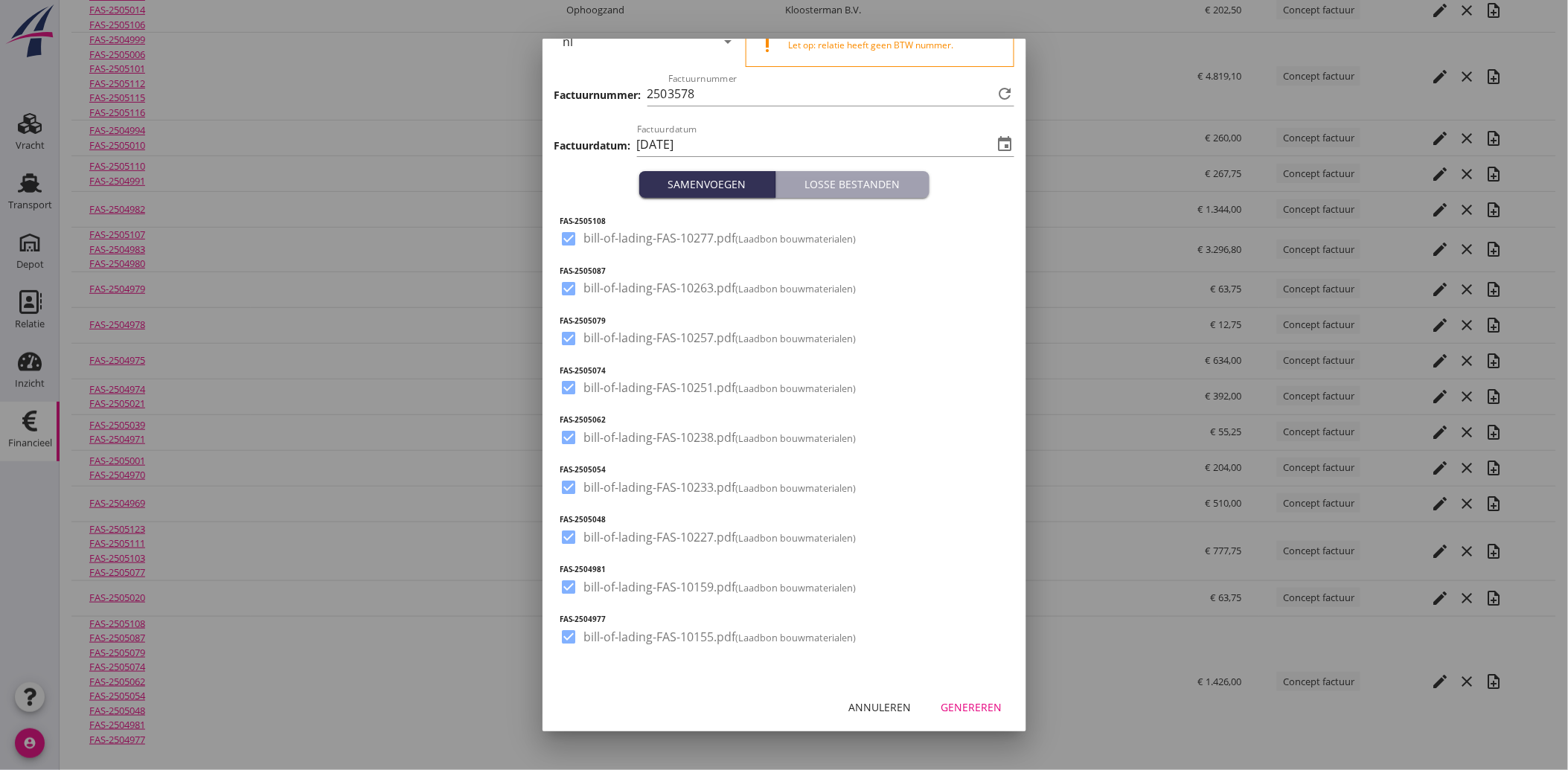
click at [961, 704] on div "Genereren" at bounding box center [971, 707] width 61 height 16
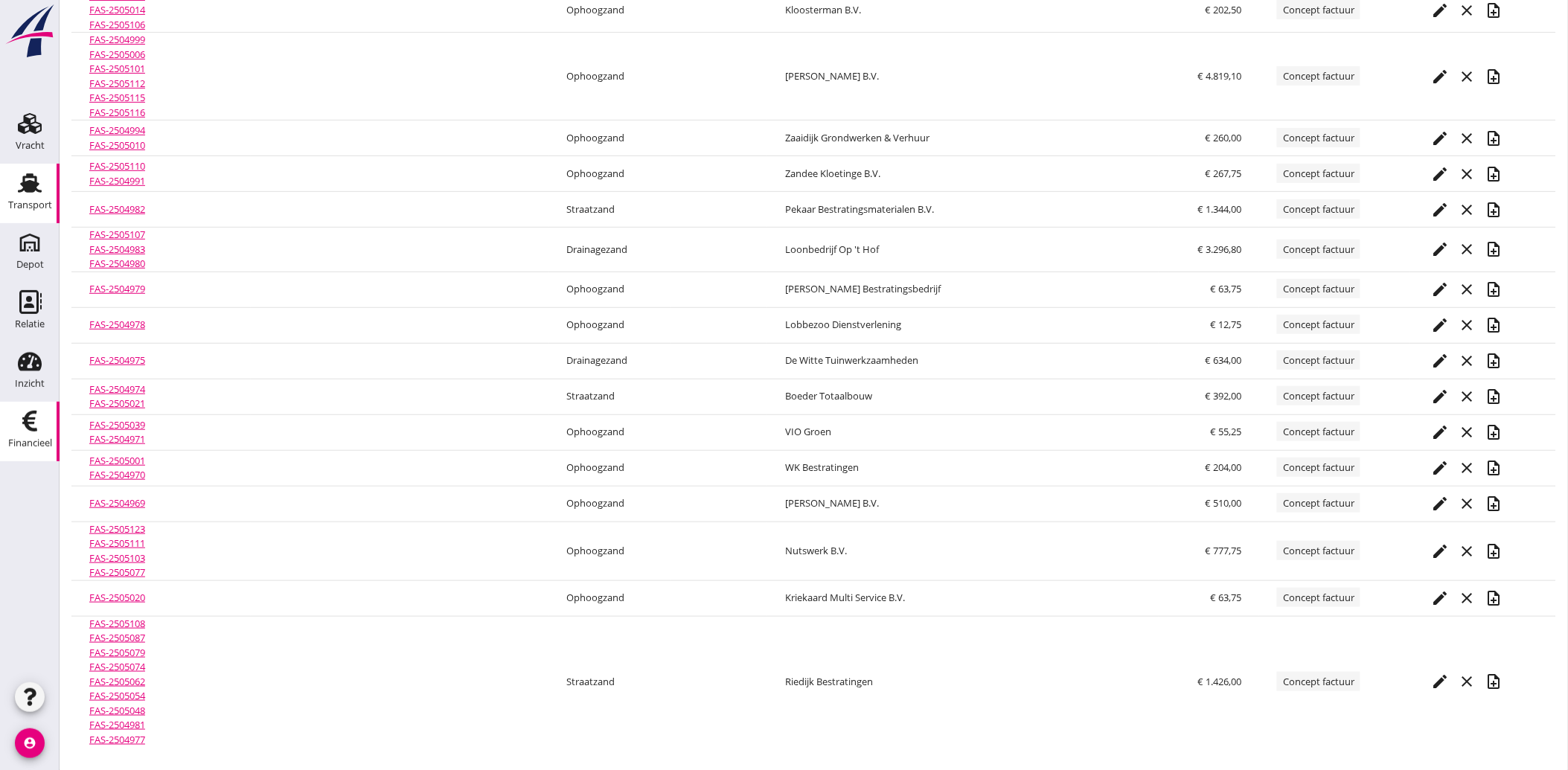
click at [29, 179] on icon "Transport" at bounding box center [30, 183] width 24 height 24
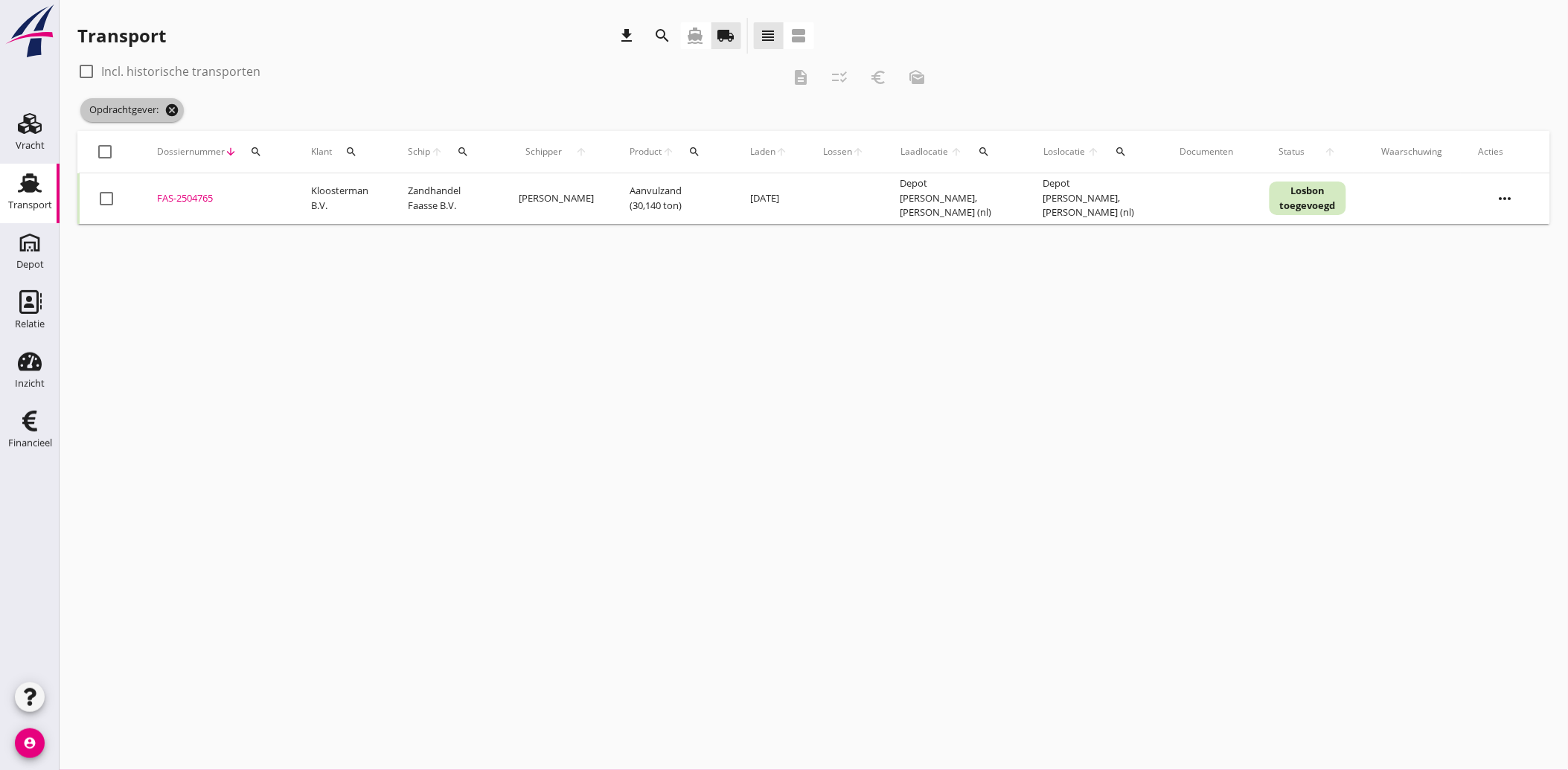
click at [173, 105] on icon "cancel" at bounding box center [171, 110] width 15 height 15
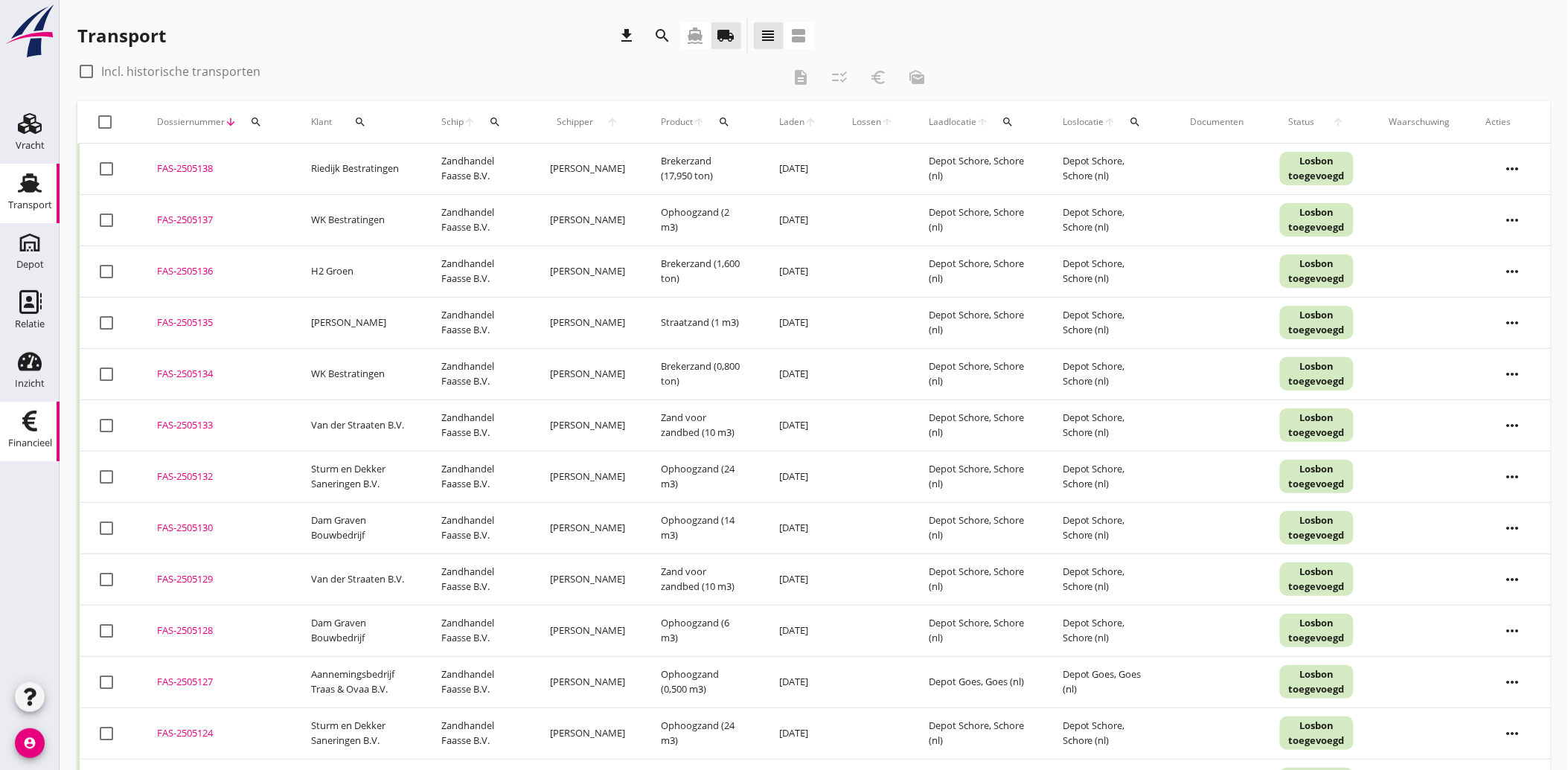
click at [28, 423] on use at bounding box center [29, 422] width 15 height 21
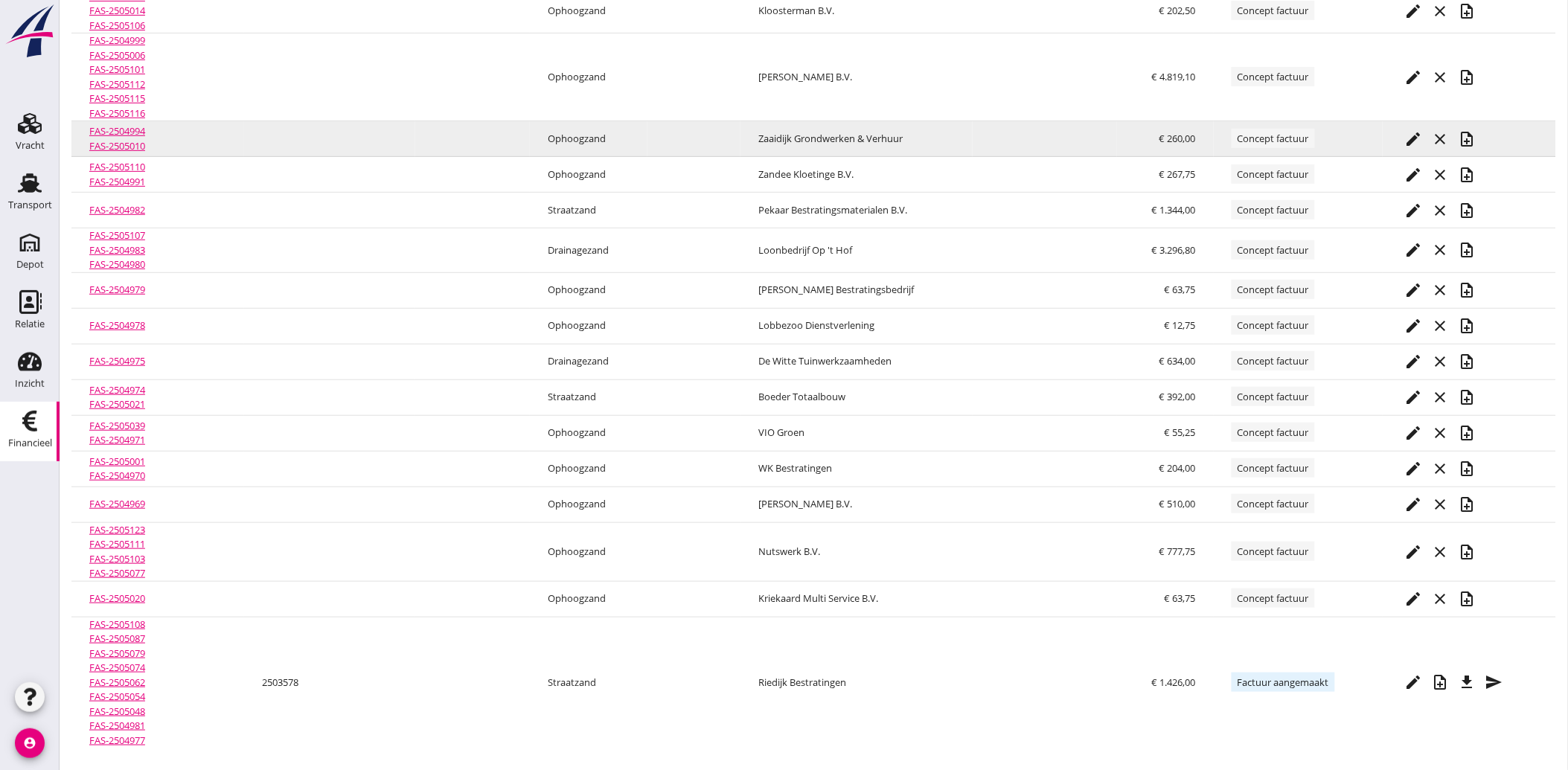
scroll to position [175, 0]
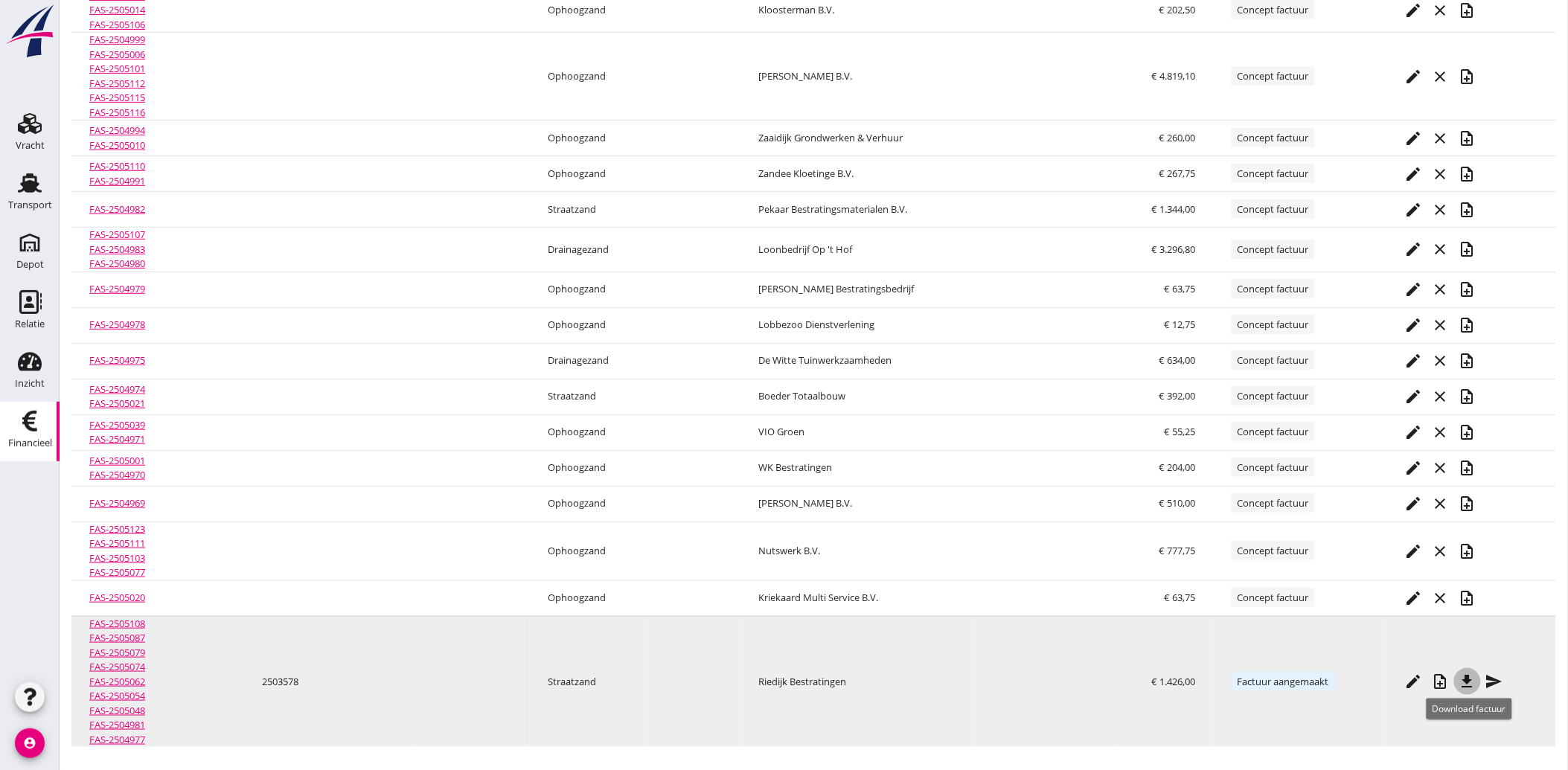
click at [1470, 673] on icon "file_download" at bounding box center [1467, 682] width 18 height 18
click at [1443, 677] on icon "note_add" at bounding box center [1440, 682] width 18 height 18
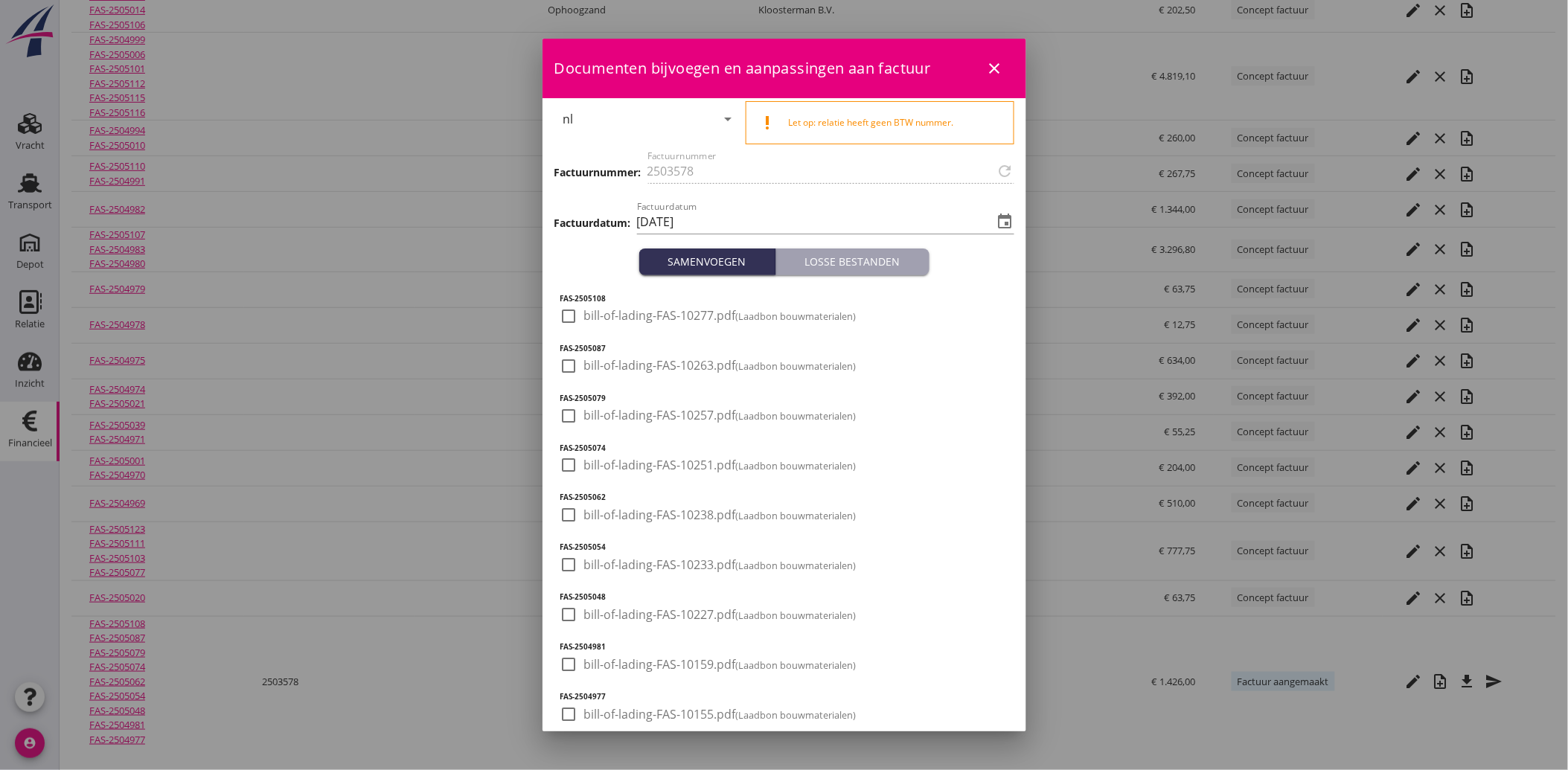
click at [573, 314] on div at bounding box center [569, 317] width 25 height 25
click at [563, 364] on div at bounding box center [569, 366] width 25 height 25
click at [564, 407] on div at bounding box center [569, 416] width 25 height 25
click at [571, 460] on div at bounding box center [569, 465] width 25 height 25
click at [575, 515] on div at bounding box center [569, 515] width 25 height 25
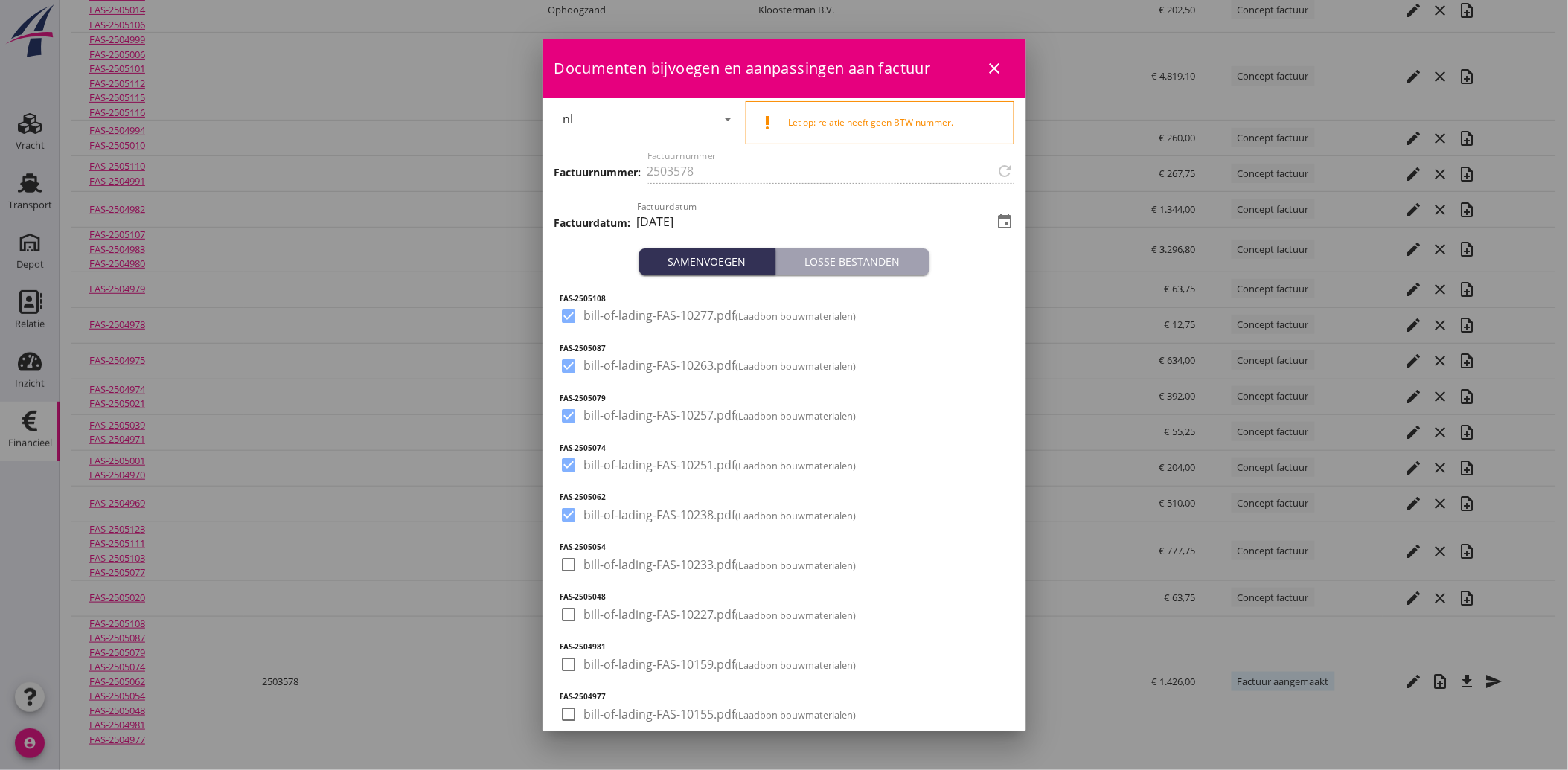
click at [567, 556] on div at bounding box center [569, 565] width 25 height 25
click at [566, 611] on div at bounding box center [569, 615] width 25 height 25
click at [567, 668] on div at bounding box center [569, 664] width 25 height 25
click at [564, 708] on div at bounding box center [569, 714] width 25 height 25
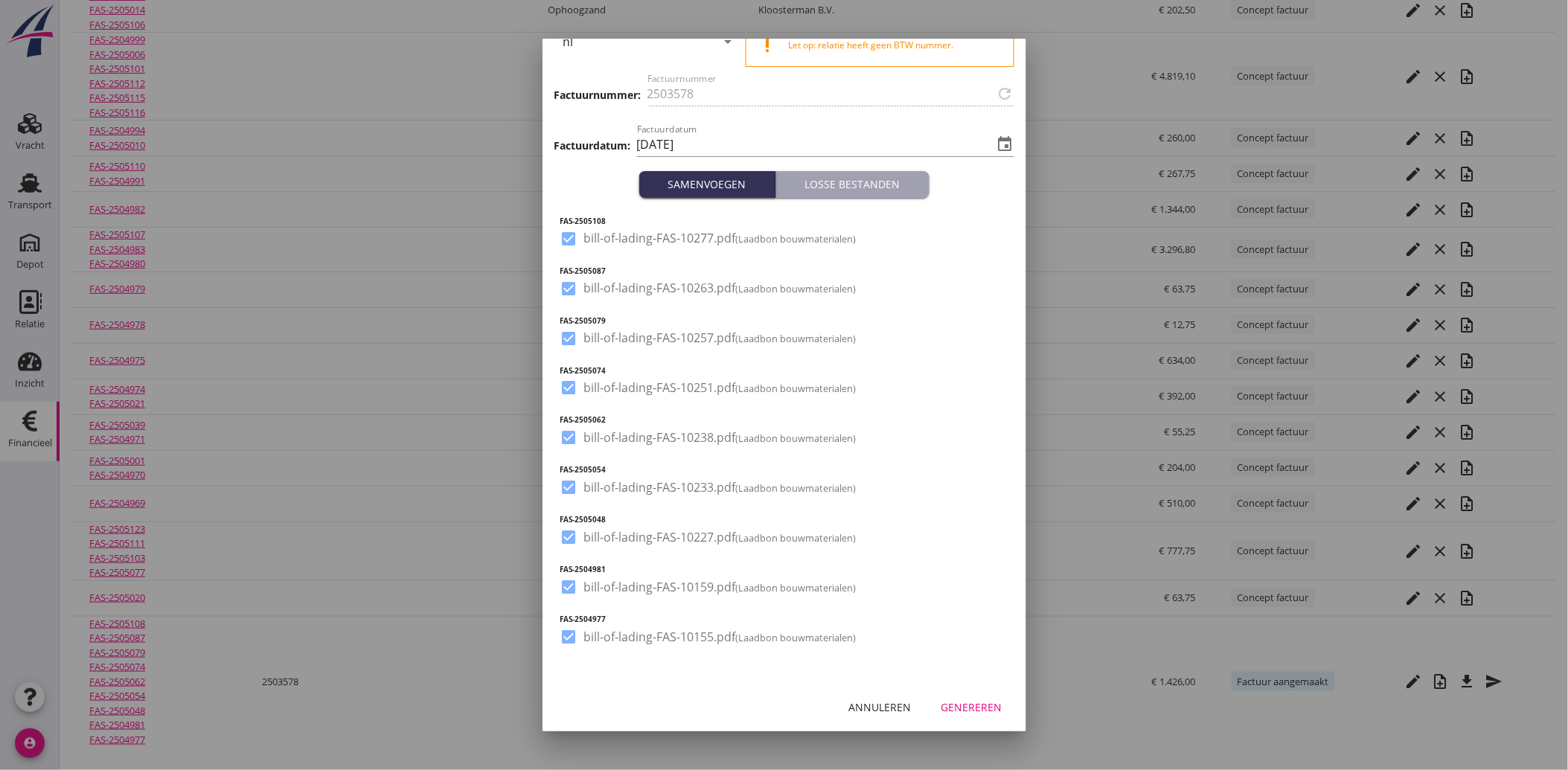
click at [964, 705] on div "Genereren" at bounding box center [971, 707] width 61 height 16
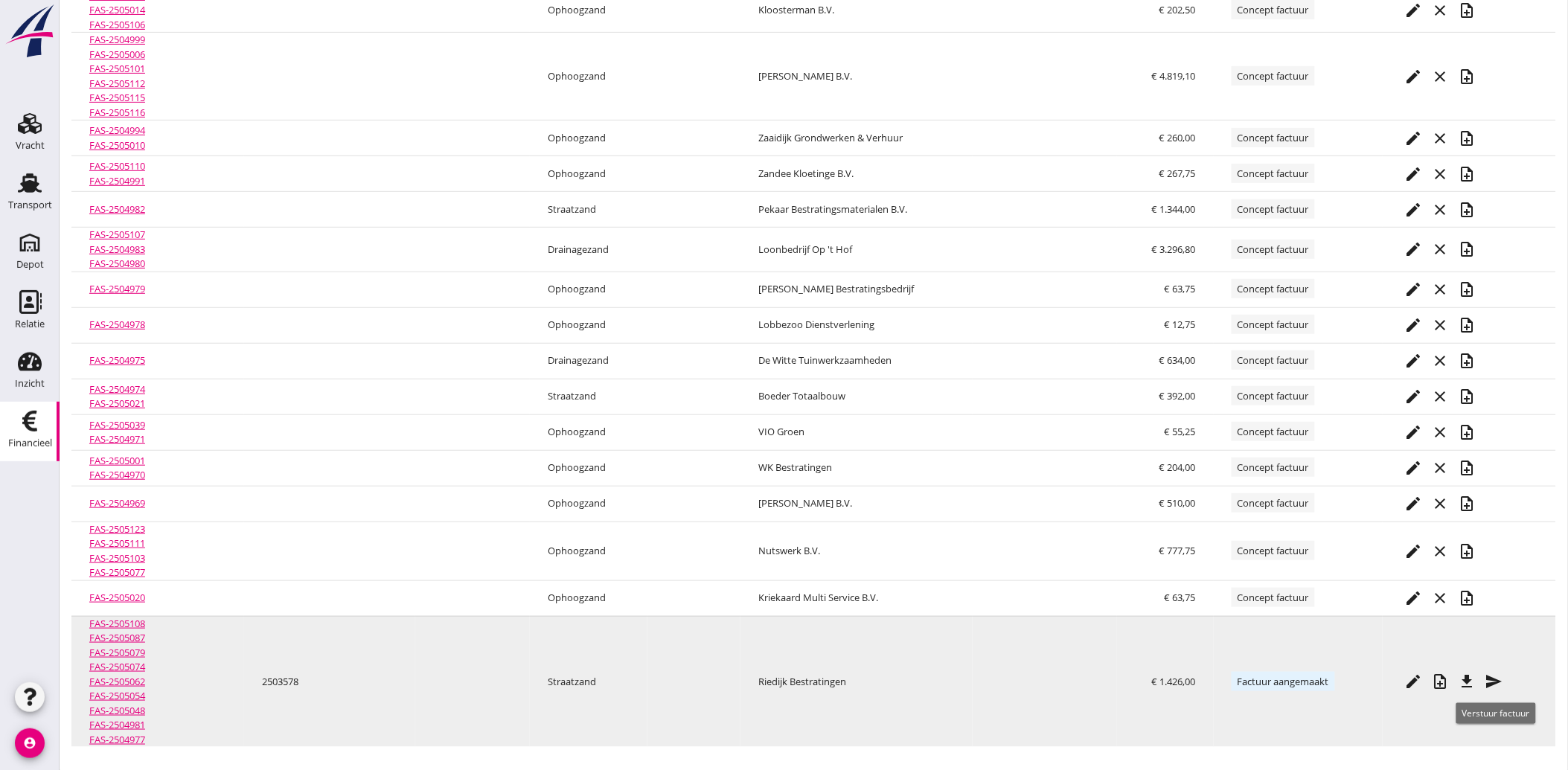
click at [1501, 686] on icon "send" at bounding box center [1494, 682] width 18 height 18
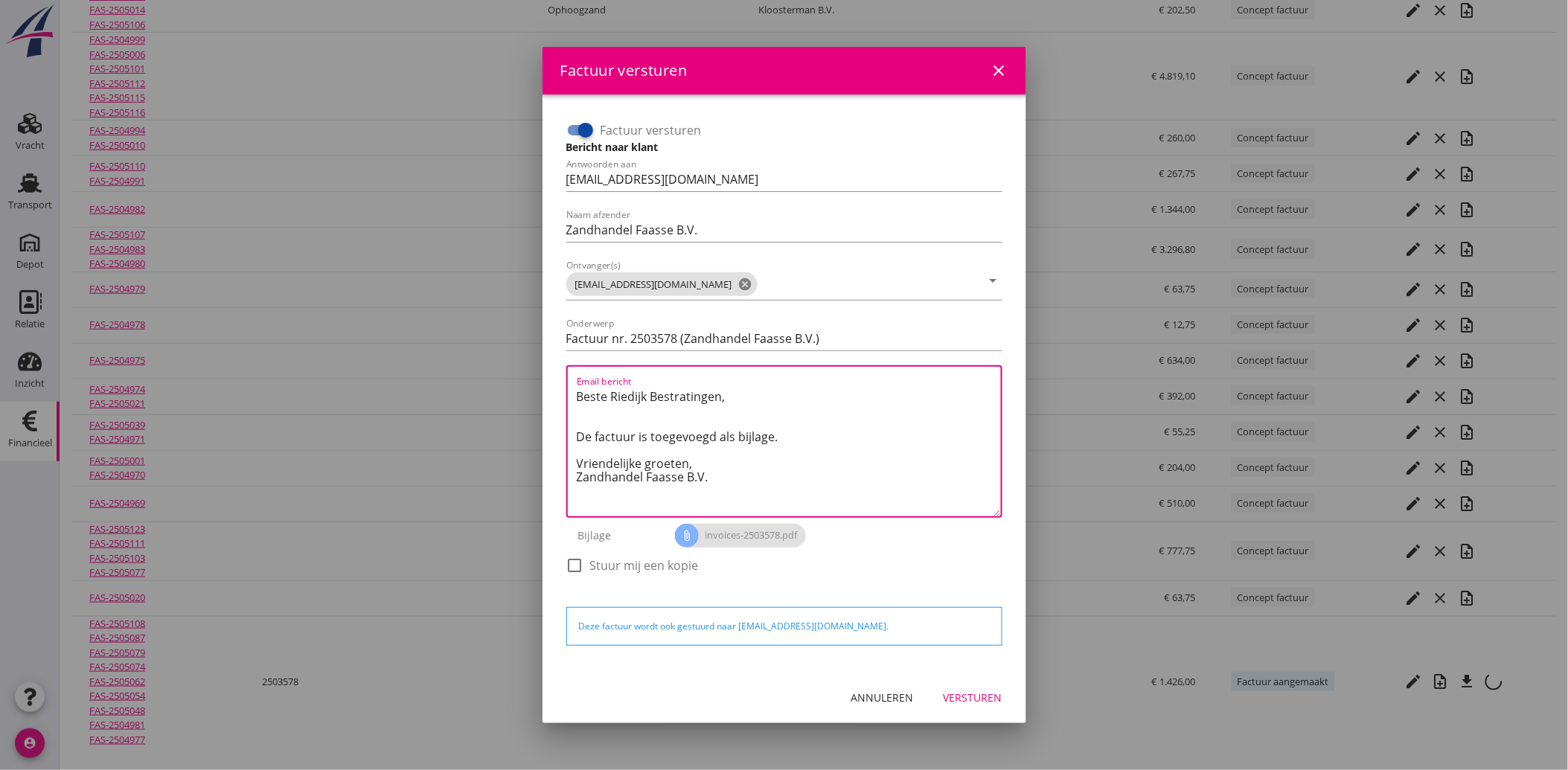
drag, startPoint x: 723, startPoint y: 487, endPoint x: 536, endPoint y: 397, distance: 207.5
click at [536, 397] on div "Factuur versturen close Factuur versturen Bericht naar klant Antwoorden aan [EM…" at bounding box center [784, 298] width 1568 height 947
paste textarea "Geachte heer/mevrouw, Hierbij zenden wij u onze factuur i.v.m. de door ons aan …"
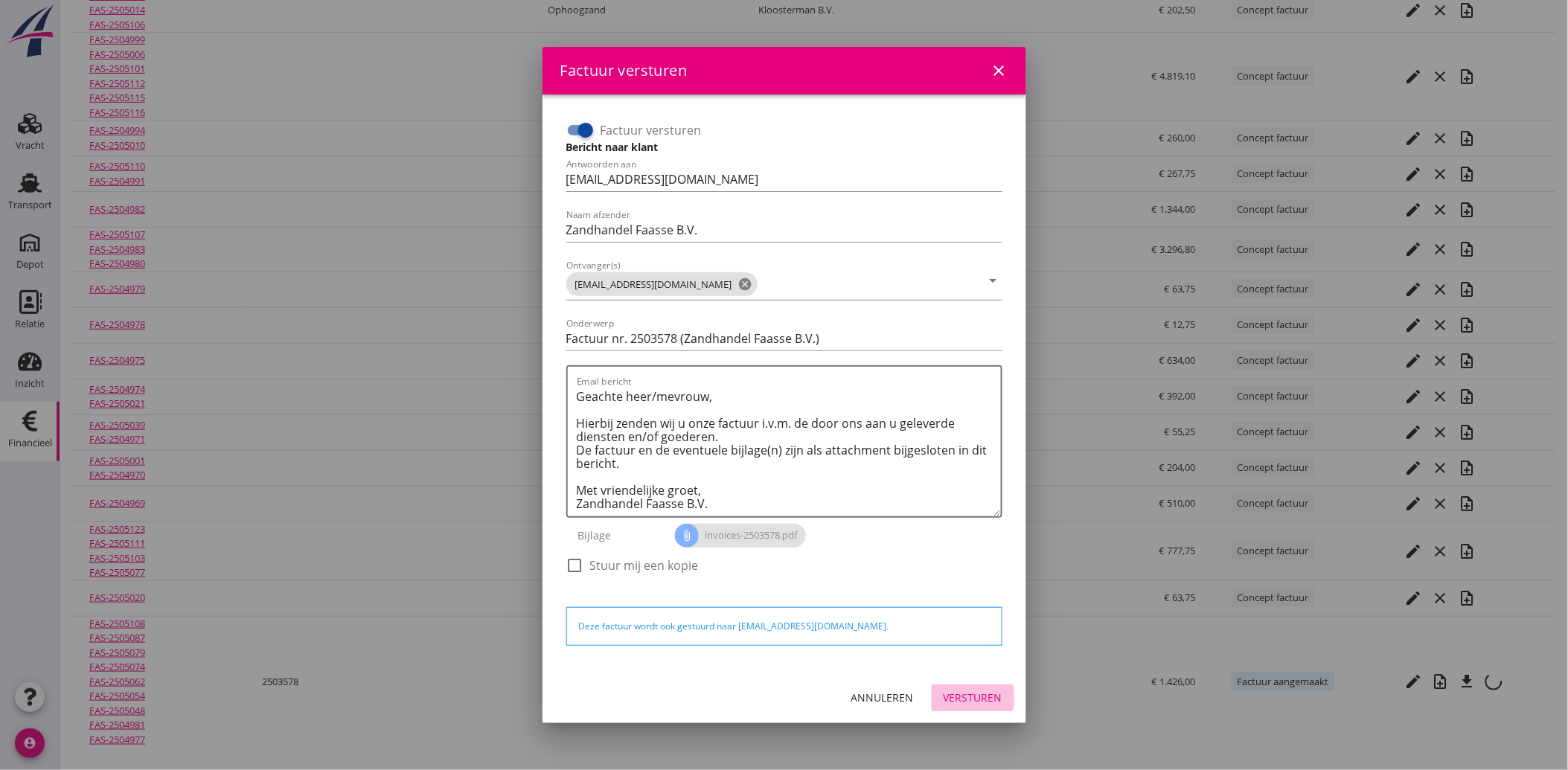
click at [971, 698] on div "Versturen" at bounding box center [973, 698] width 59 height 16
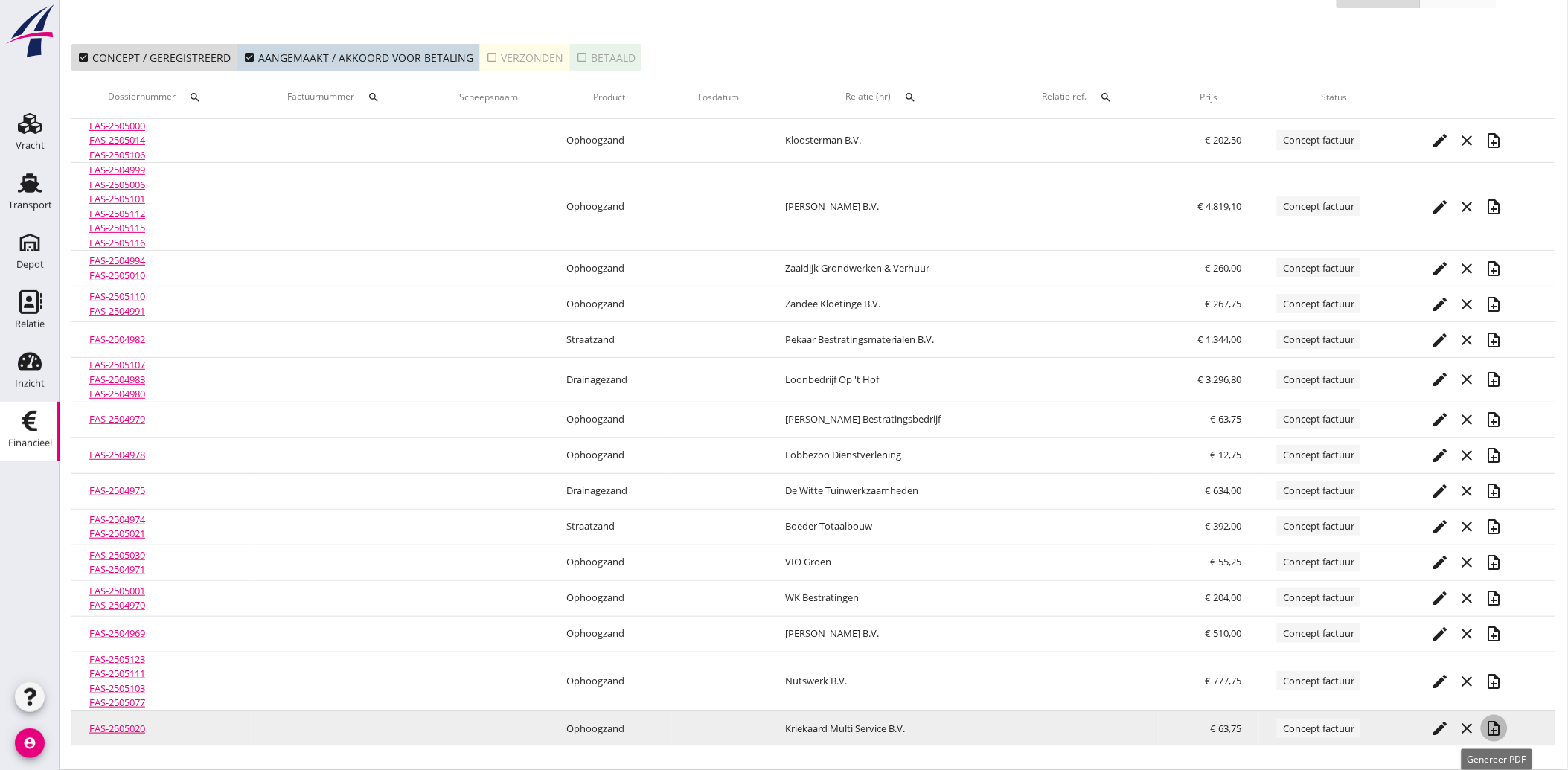
click at [1499, 730] on icon "note_add" at bounding box center [1494, 729] width 18 height 18
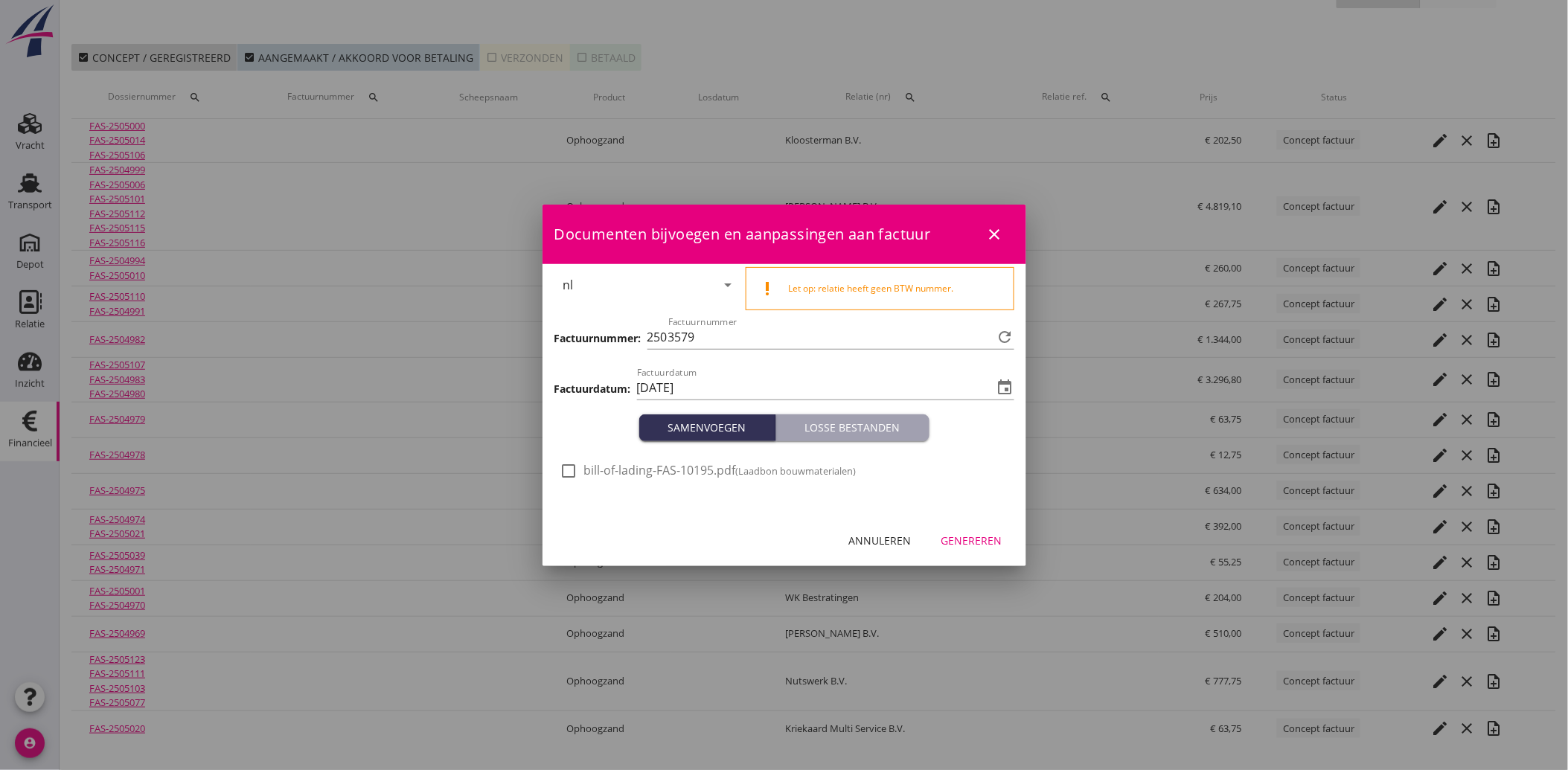
click at [560, 477] on div at bounding box center [569, 472] width 25 height 25
click at [970, 541] on div "Genereren" at bounding box center [971, 541] width 61 height 16
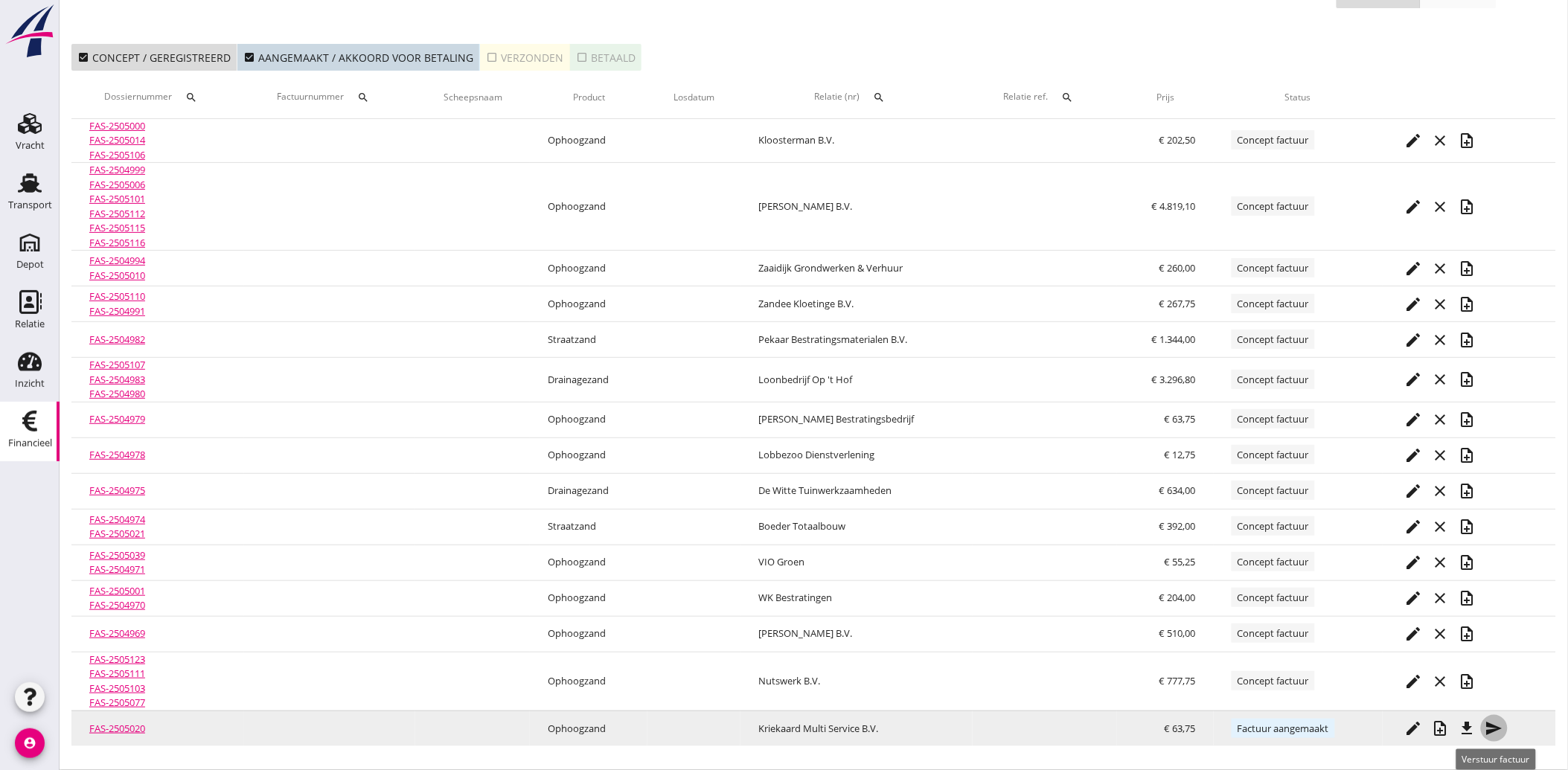
click at [1503, 726] on icon "send" at bounding box center [1494, 729] width 18 height 18
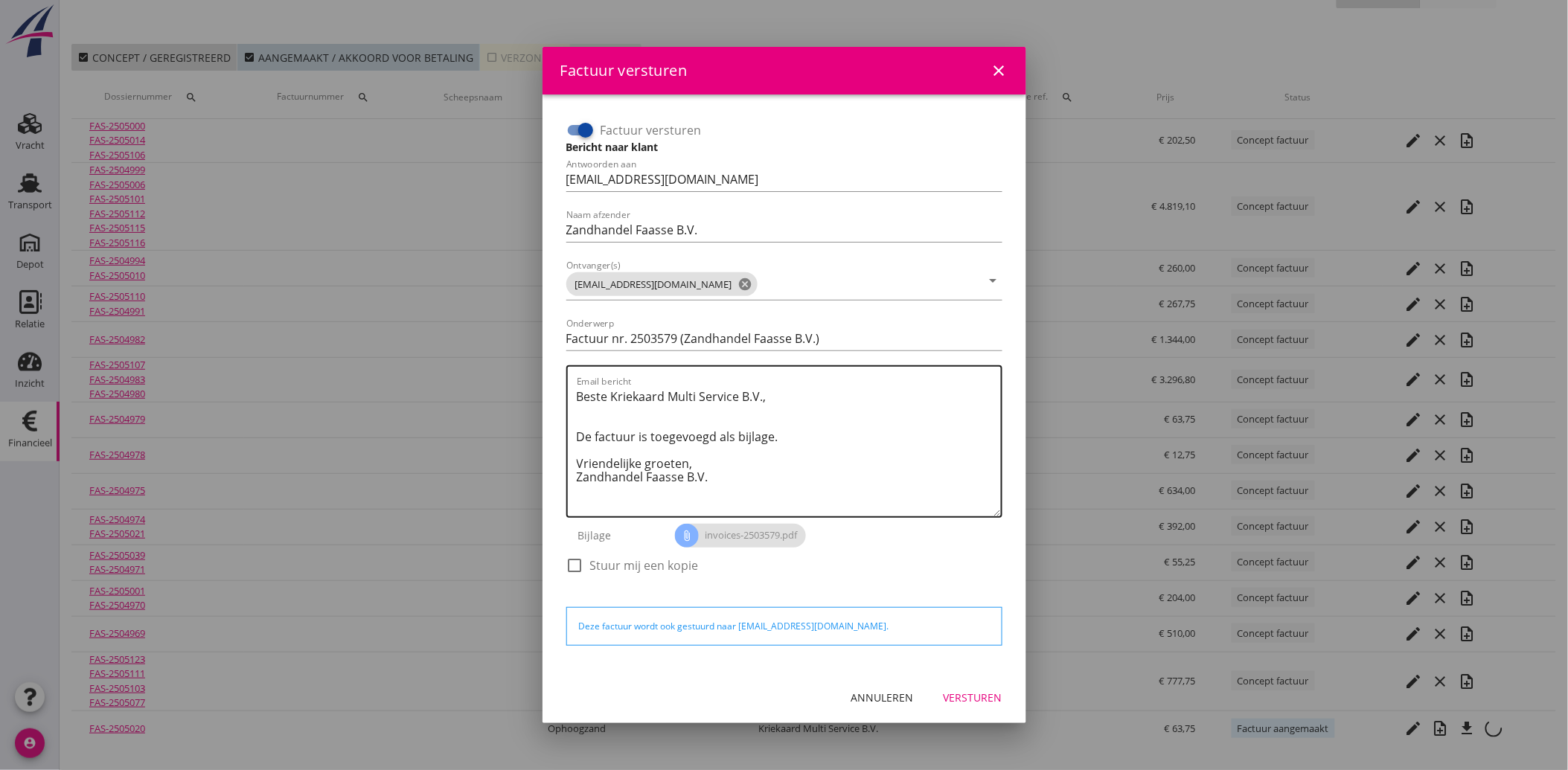
click at [736, 478] on textarea "Beste Kriekaard Multi Service B.V., De factuur is toegevoegd als bijlage. Vrien…" at bounding box center [789, 451] width 424 height 132
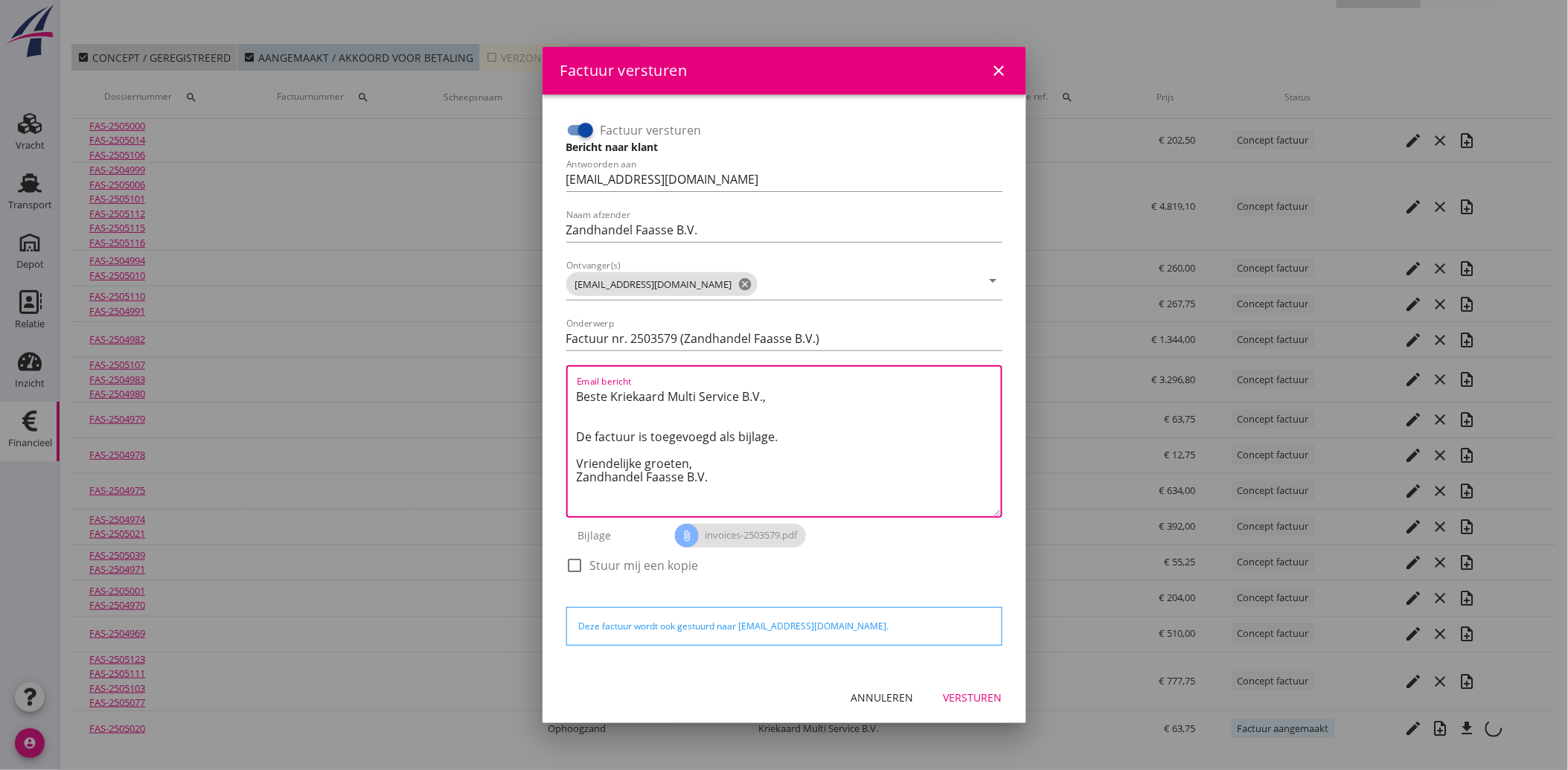
drag, startPoint x: 724, startPoint y: 480, endPoint x: 578, endPoint y: 384, distance: 174.7
click at [563, 379] on div "Factuur versturen Bericht naar klant Antwoorden aan [EMAIL_ADDRESS][DOMAIN_NAME…" at bounding box center [784, 355] width 448 height 485
paste textarea "Geachte heer/mevrouw, Hierbij zenden wij u onze factuur i.v.m. de door ons aan …"
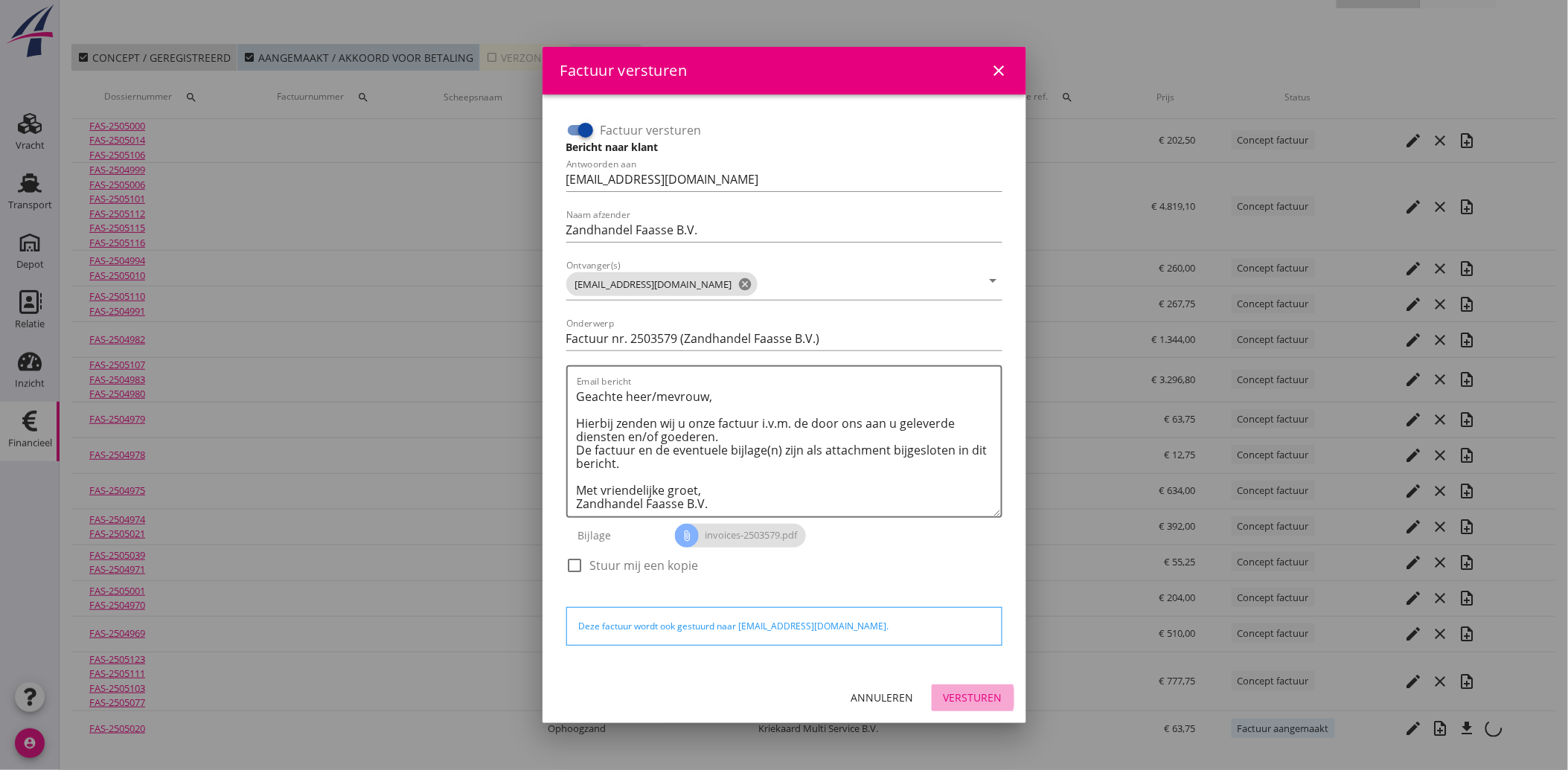
drag, startPoint x: 961, startPoint y: 691, endPoint x: 1044, endPoint y: 679, distance: 83.9
click at [962, 691] on div "Versturen" at bounding box center [973, 698] width 59 height 16
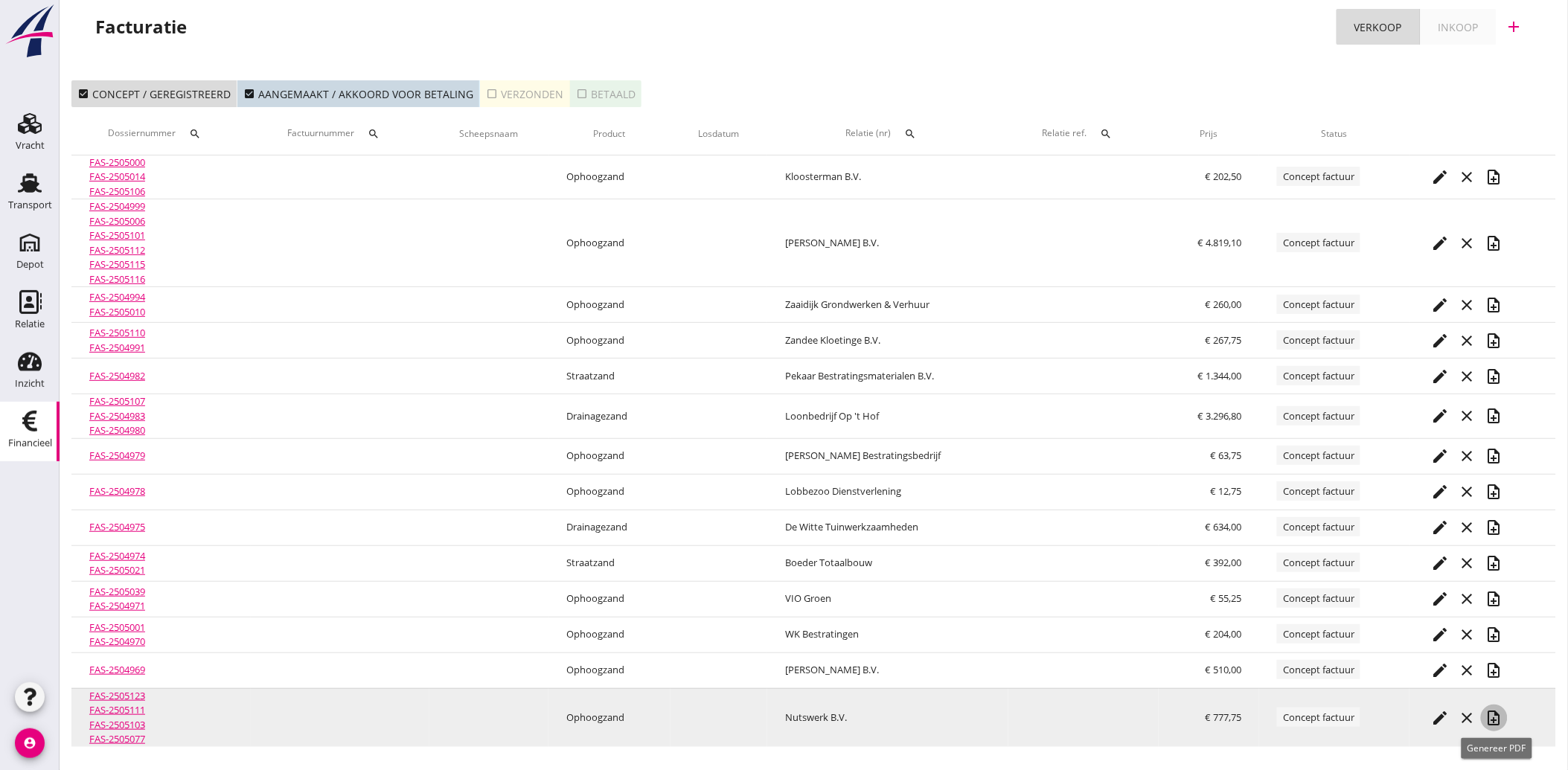
click at [1492, 714] on icon "note_add" at bounding box center [1494, 718] width 18 height 18
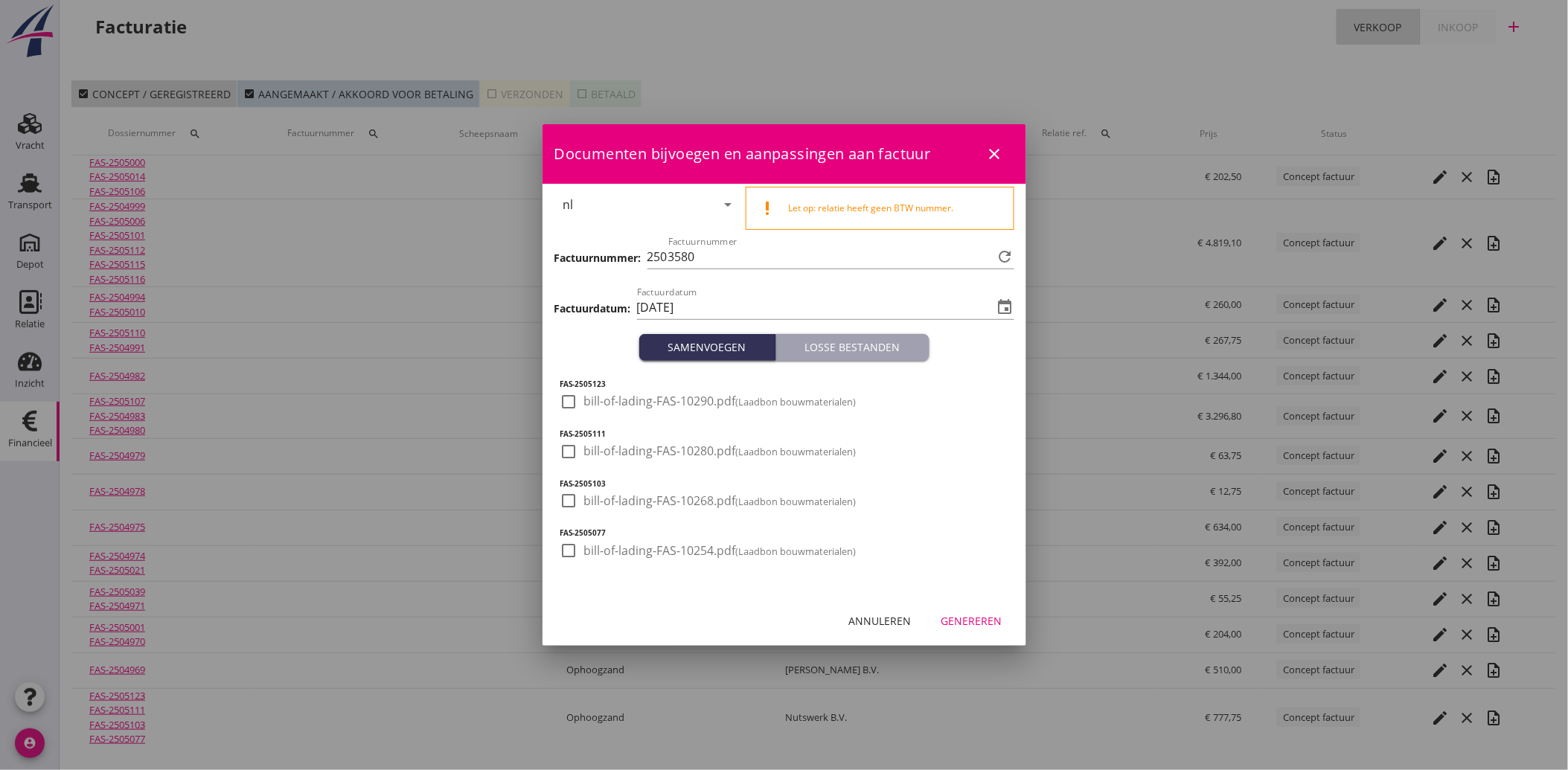
click at [577, 400] on div at bounding box center [569, 402] width 25 height 25
click at [575, 448] on div at bounding box center [569, 452] width 25 height 25
click at [564, 505] on div at bounding box center [569, 501] width 25 height 25
drag, startPoint x: 553, startPoint y: 554, endPoint x: 562, endPoint y: 558, distance: 9.8
click at [553, 555] on div "FAS-2505123 check_box bill-of-lading-FAS-10290.pdf (Laadbon bouwmaterialen) FAS…" at bounding box center [784, 479] width 483 height 235
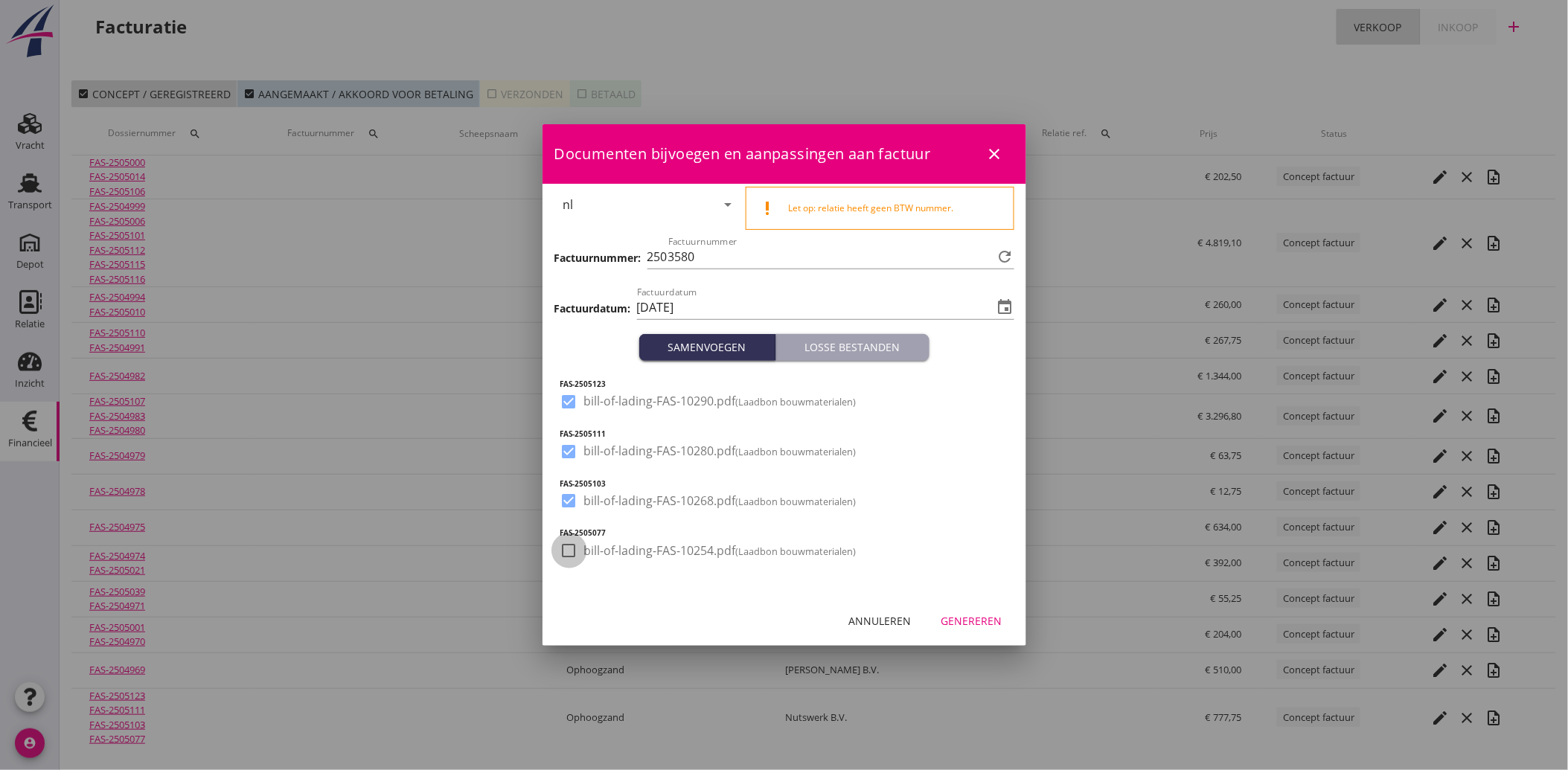
click at [568, 549] on div at bounding box center [569, 551] width 25 height 25
click at [996, 629] on button "Genereren" at bounding box center [971, 621] width 85 height 27
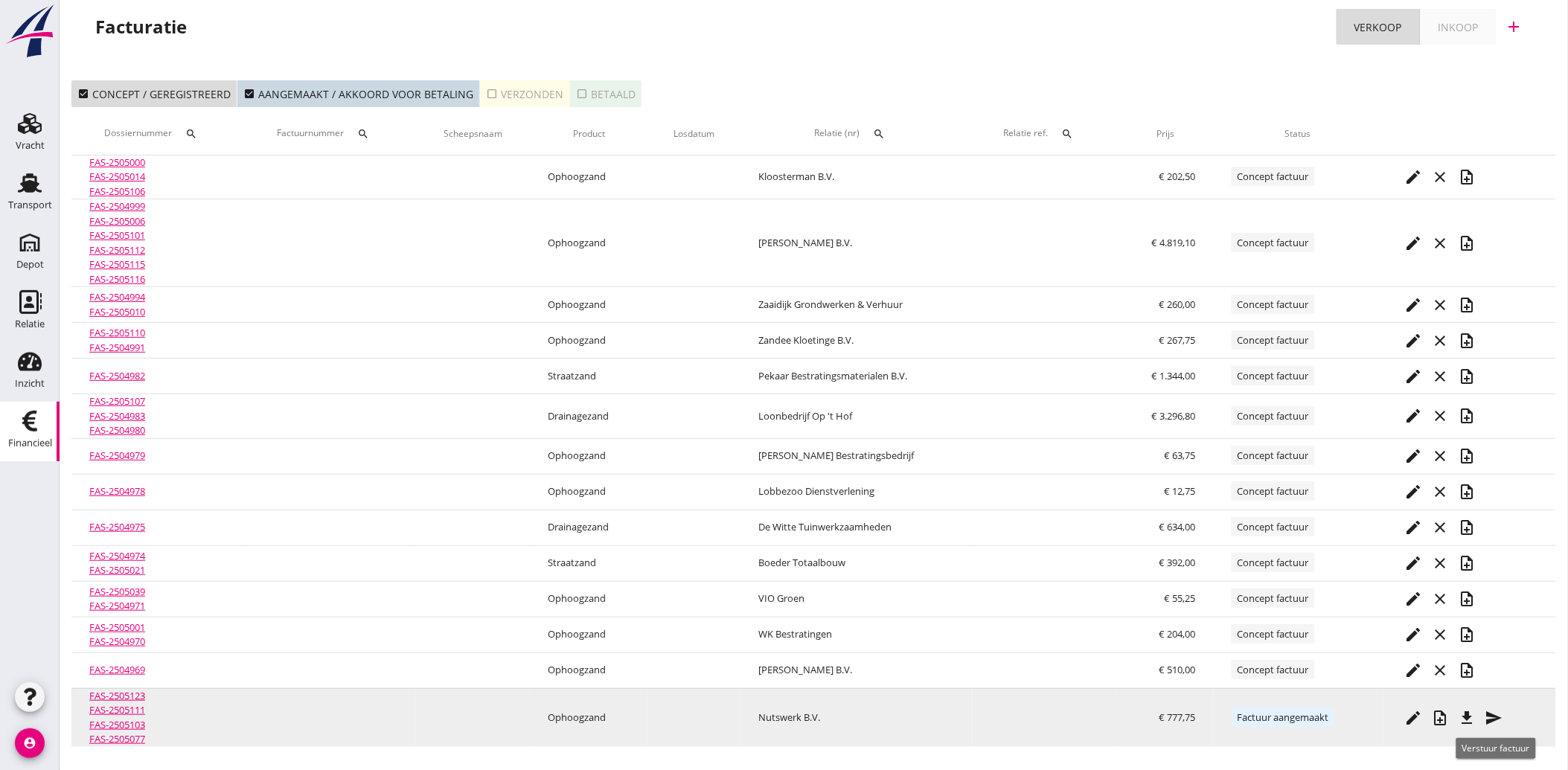
click at [1489, 715] on icon "send" at bounding box center [1494, 718] width 18 height 18
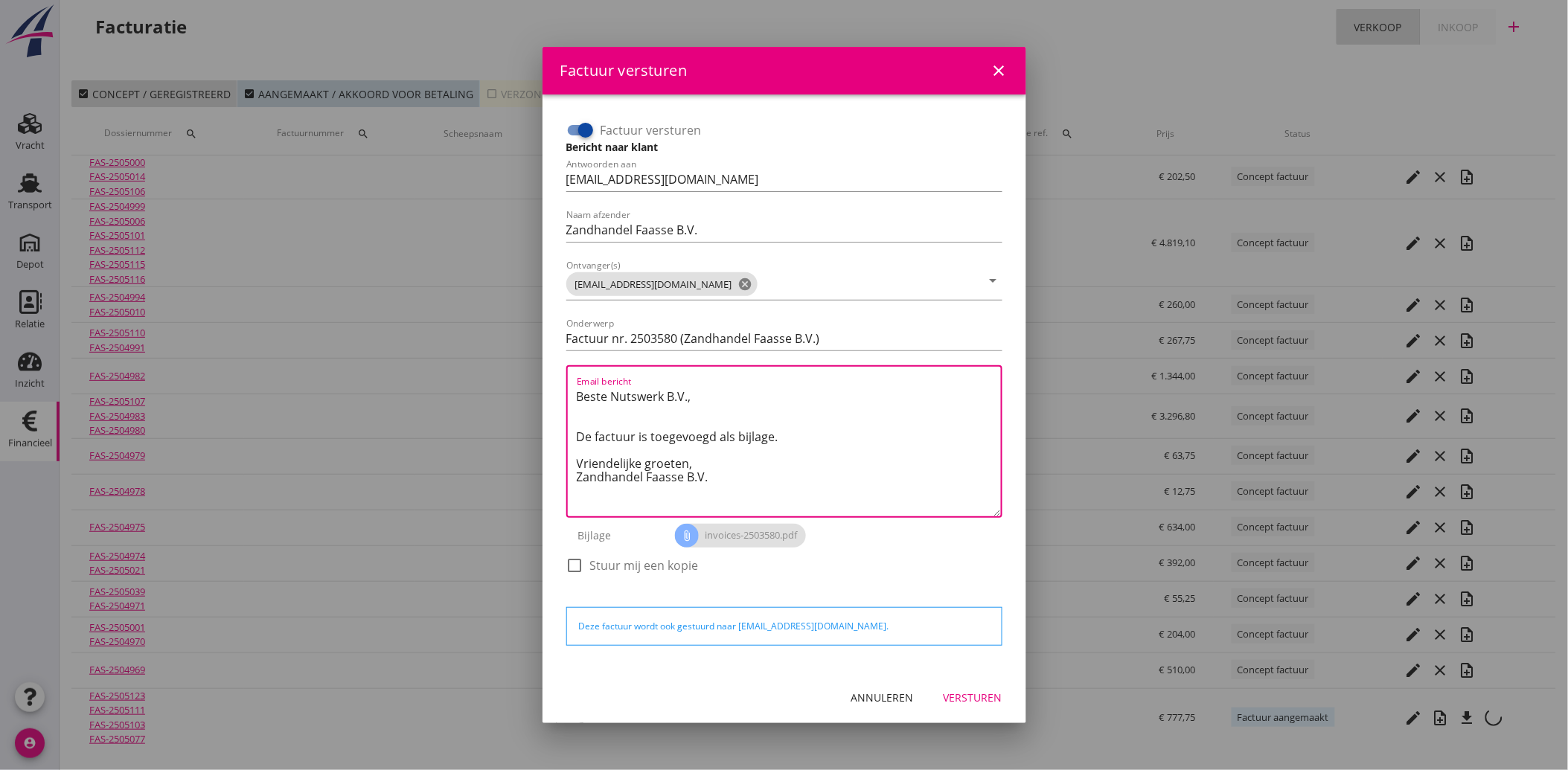
drag, startPoint x: 721, startPoint y: 485, endPoint x: 542, endPoint y: 379, distance: 208.0
click at [543, 379] on div "Factuur versturen Bericht naar klant Antwoorden aan [EMAIL_ADDRESS][DOMAIN_NAME…" at bounding box center [784, 383] width 483 height 578
paste textarea "Geachte heer/mevrouw, Hierbij zenden wij u onze factuur i.v.m. de door ons aan …"
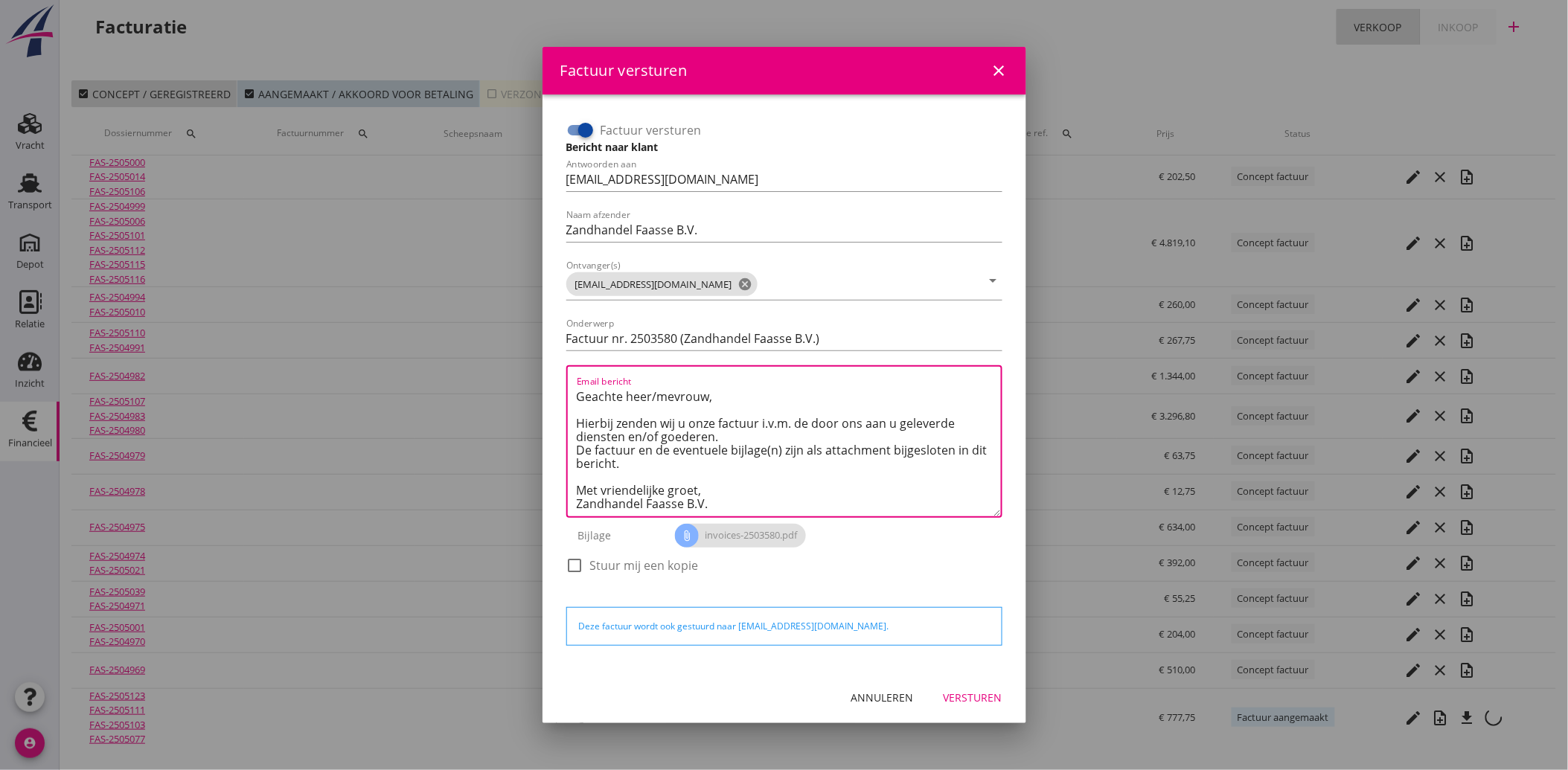
click at [980, 690] on div "Versturen" at bounding box center [973, 698] width 59 height 16
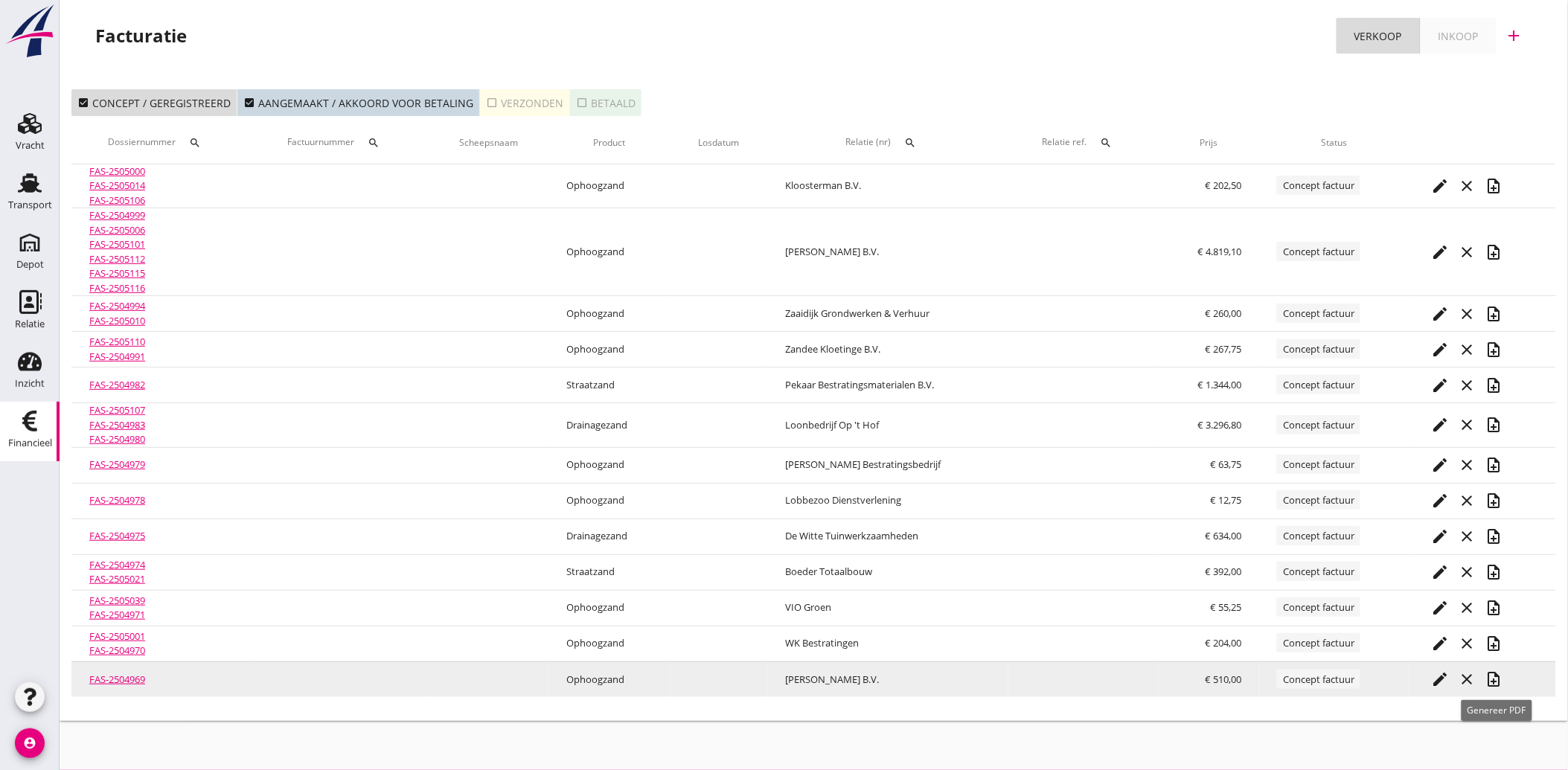
click at [1497, 674] on icon "note_add" at bounding box center [1494, 680] width 18 height 18
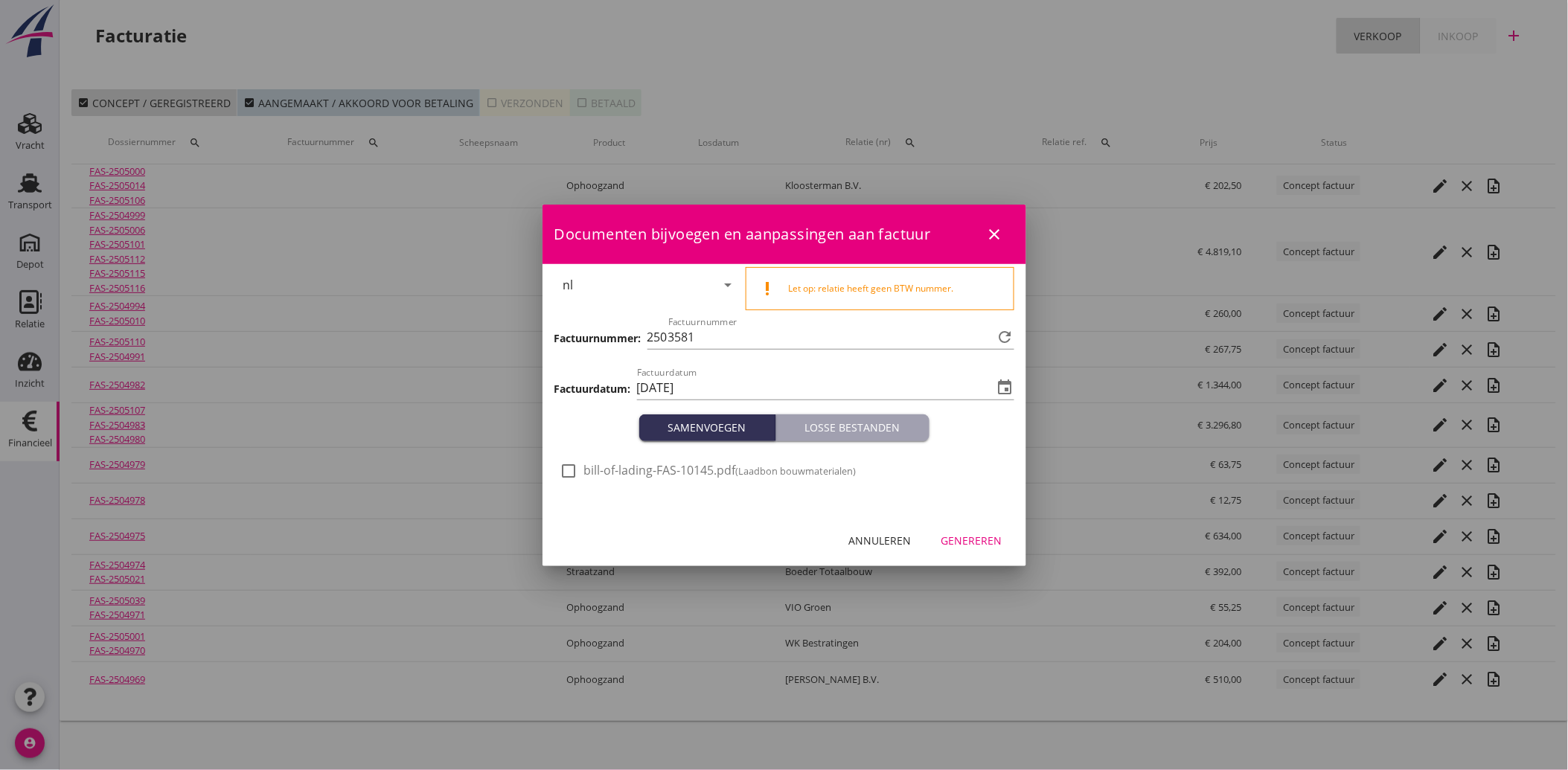
drag, startPoint x: 571, startPoint y: 469, endPoint x: 779, endPoint y: 540, distance: 219.8
click at [571, 472] on div at bounding box center [569, 472] width 25 height 25
click at [974, 542] on div "Genereren" at bounding box center [971, 541] width 61 height 16
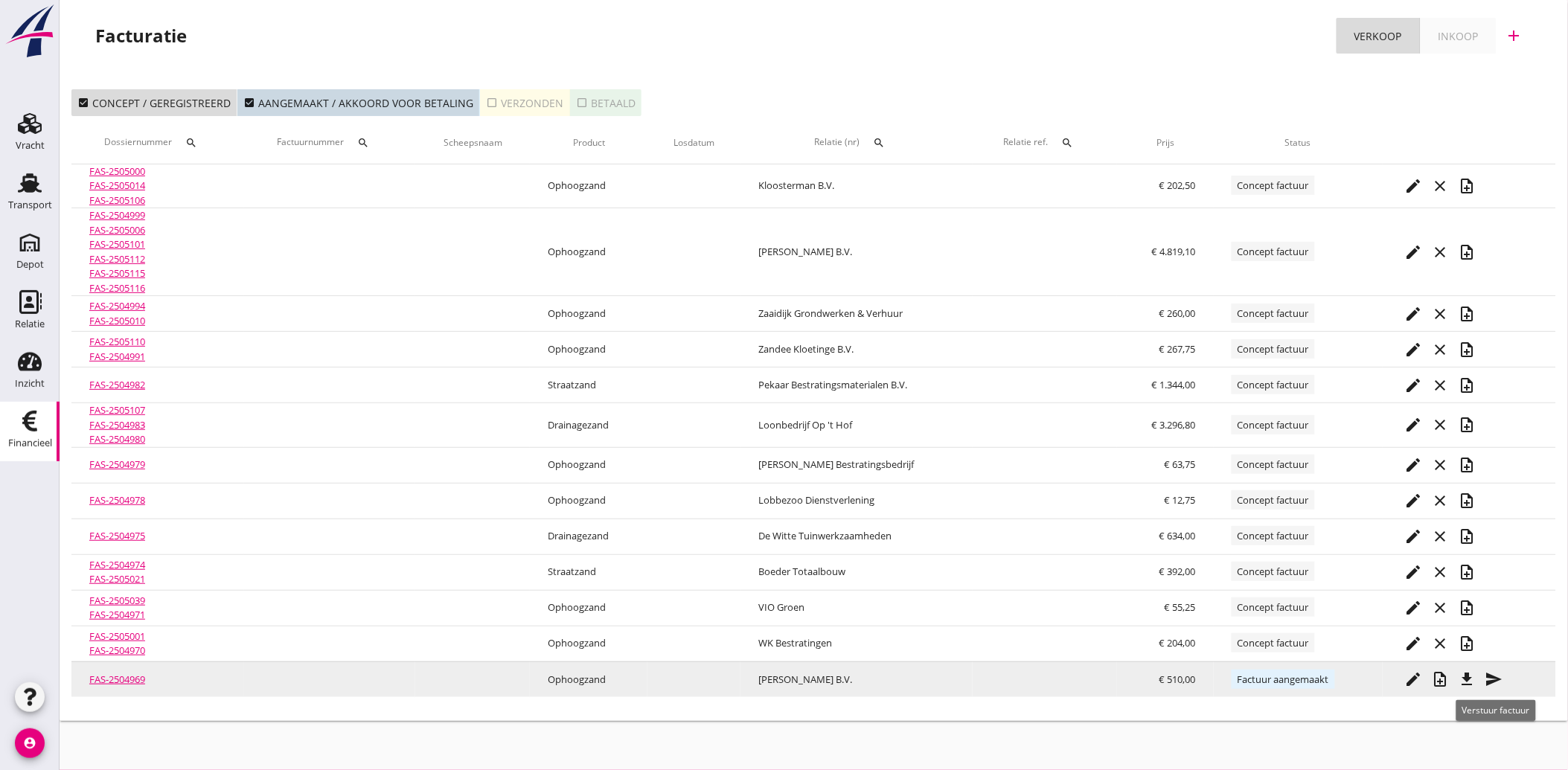
click at [1494, 675] on icon "send" at bounding box center [1494, 680] width 18 height 18
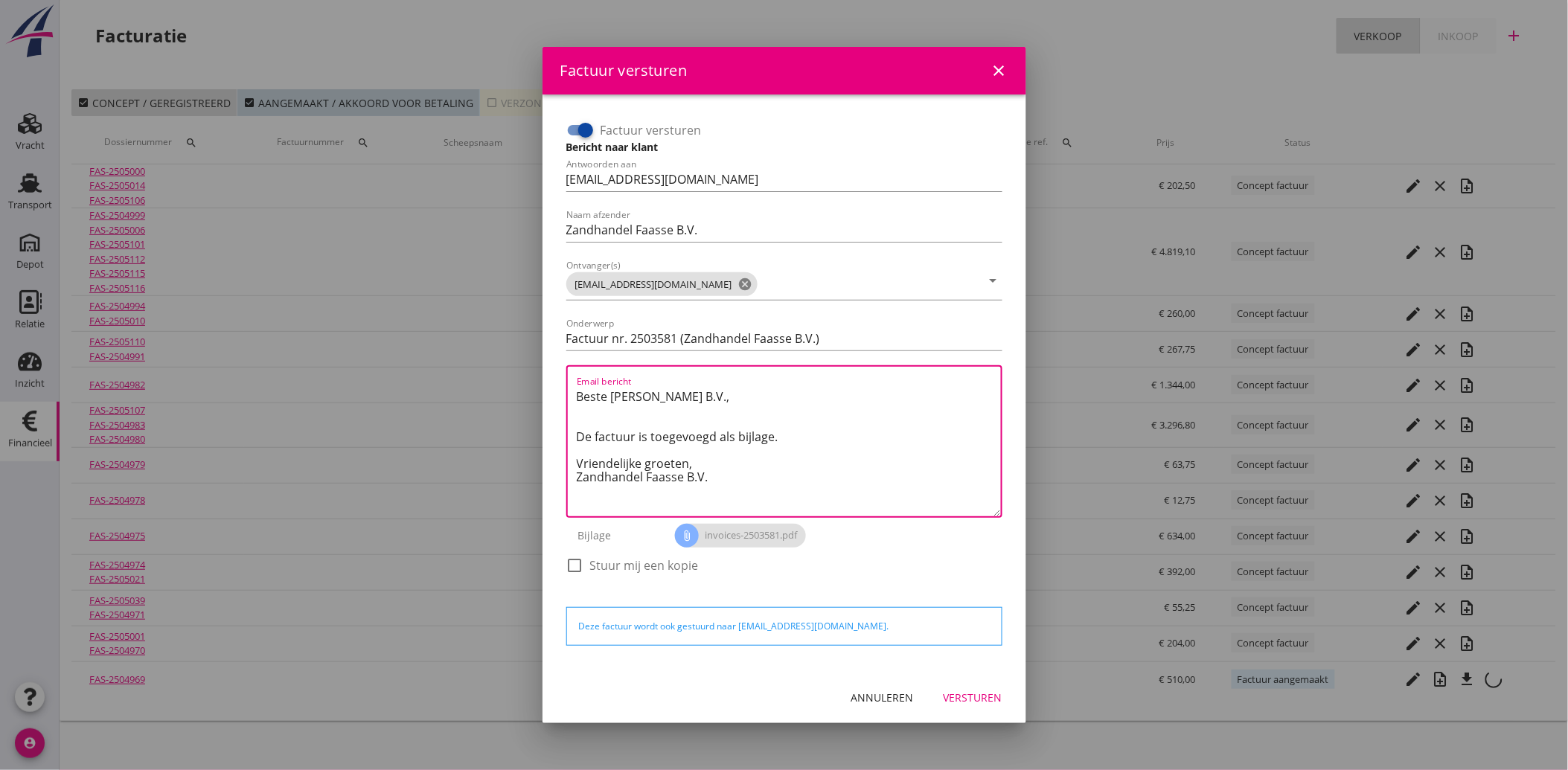
drag, startPoint x: 724, startPoint y: 479, endPoint x: 556, endPoint y: 384, distance: 193.0
click at [556, 384] on div "Factuur versturen Bericht naar klant Antwoorden aan [EMAIL_ADDRESS][DOMAIN_NAME…" at bounding box center [784, 383] width 459 height 554
paste textarea "Geachte heer/mevrouw, Hierbij zenden wij u onze factuur i.v.m. de door ons aan …"
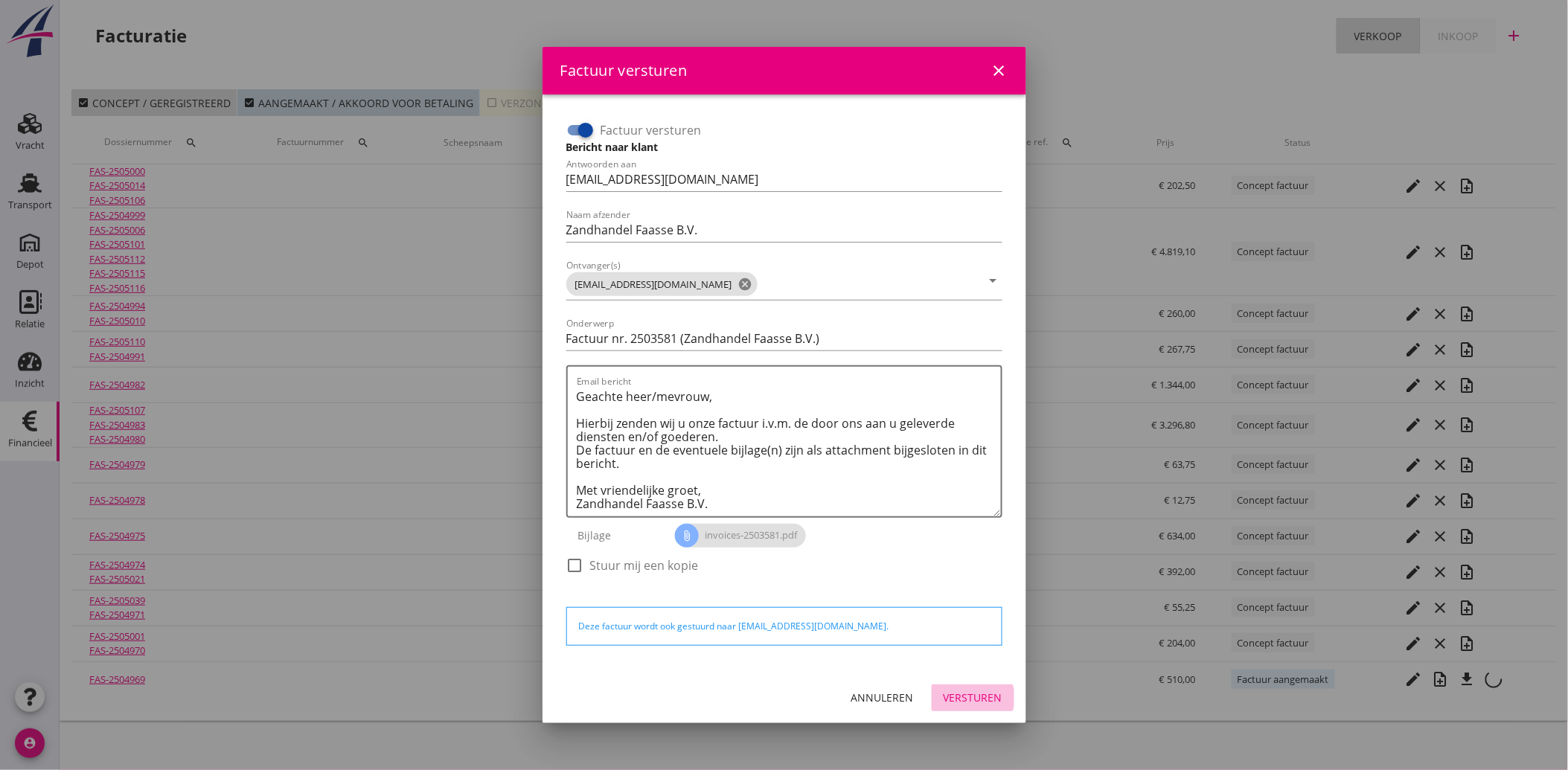
click at [970, 692] on div "Versturen" at bounding box center [973, 698] width 59 height 16
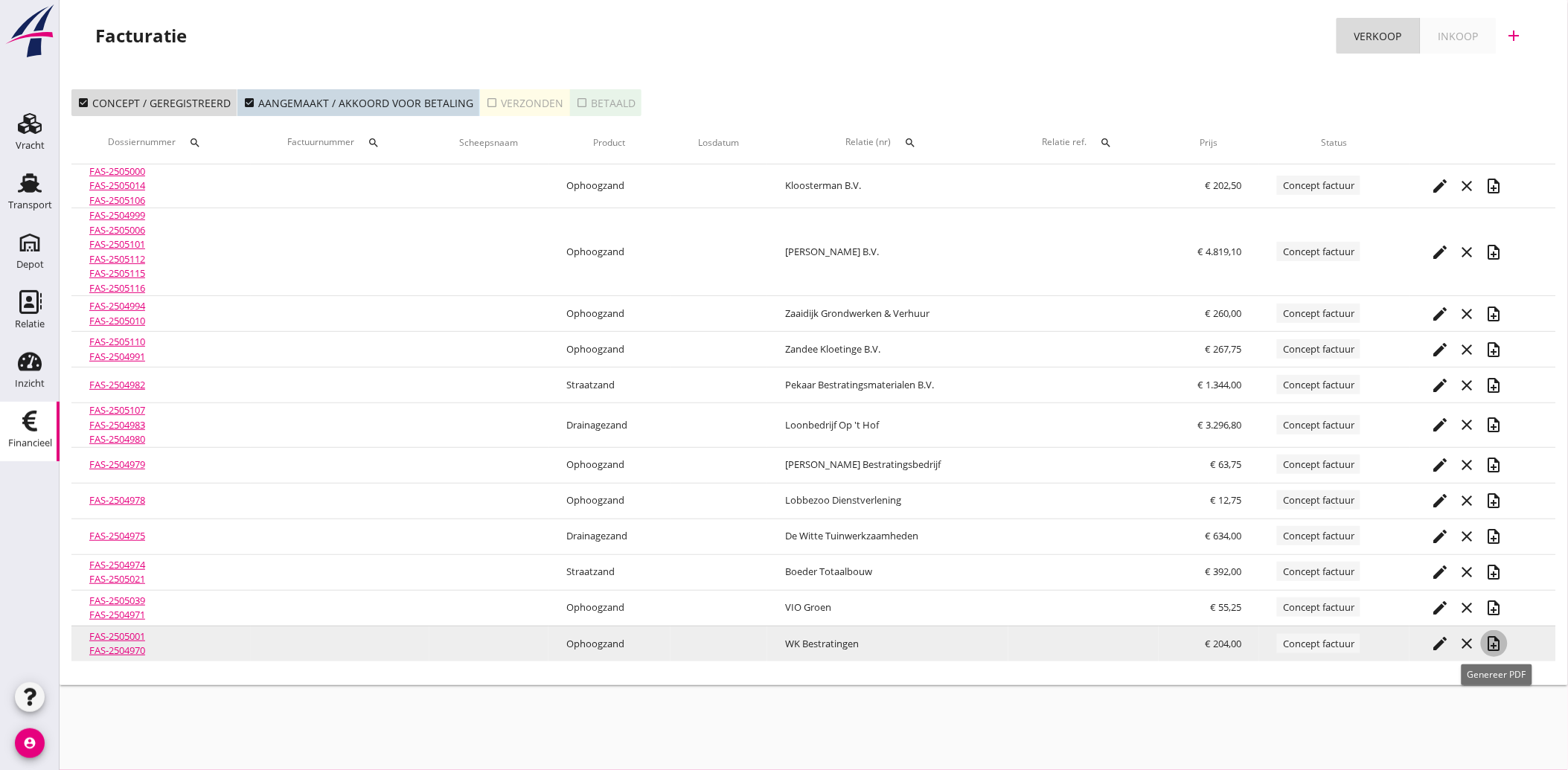
click at [1499, 645] on icon "note_add" at bounding box center [1494, 644] width 18 height 18
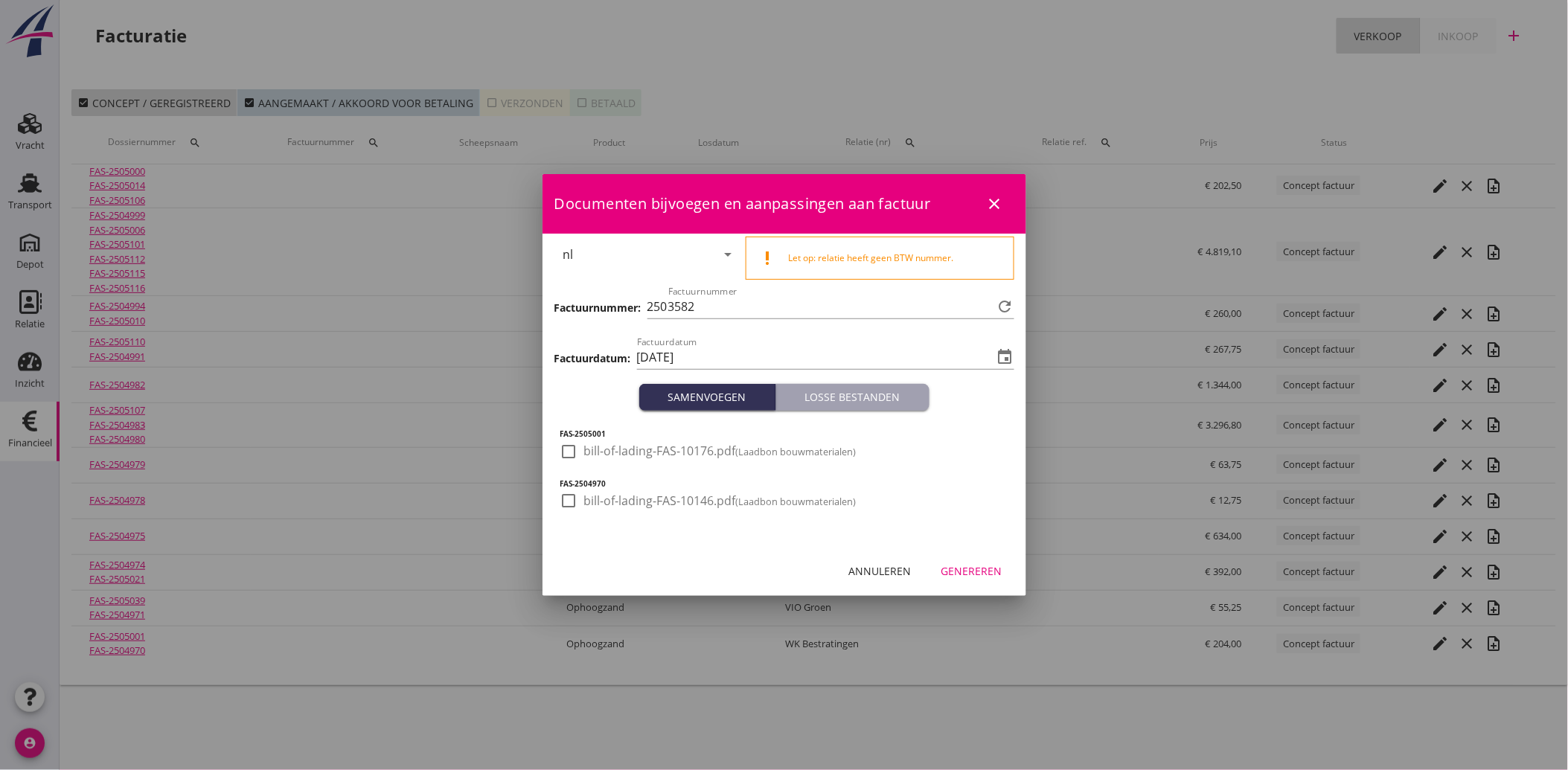
click at [575, 454] on div at bounding box center [569, 452] width 25 height 25
click at [578, 504] on div at bounding box center [569, 501] width 25 height 25
click at [985, 564] on div "Genereren" at bounding box center [971, 572] width 61 height 16
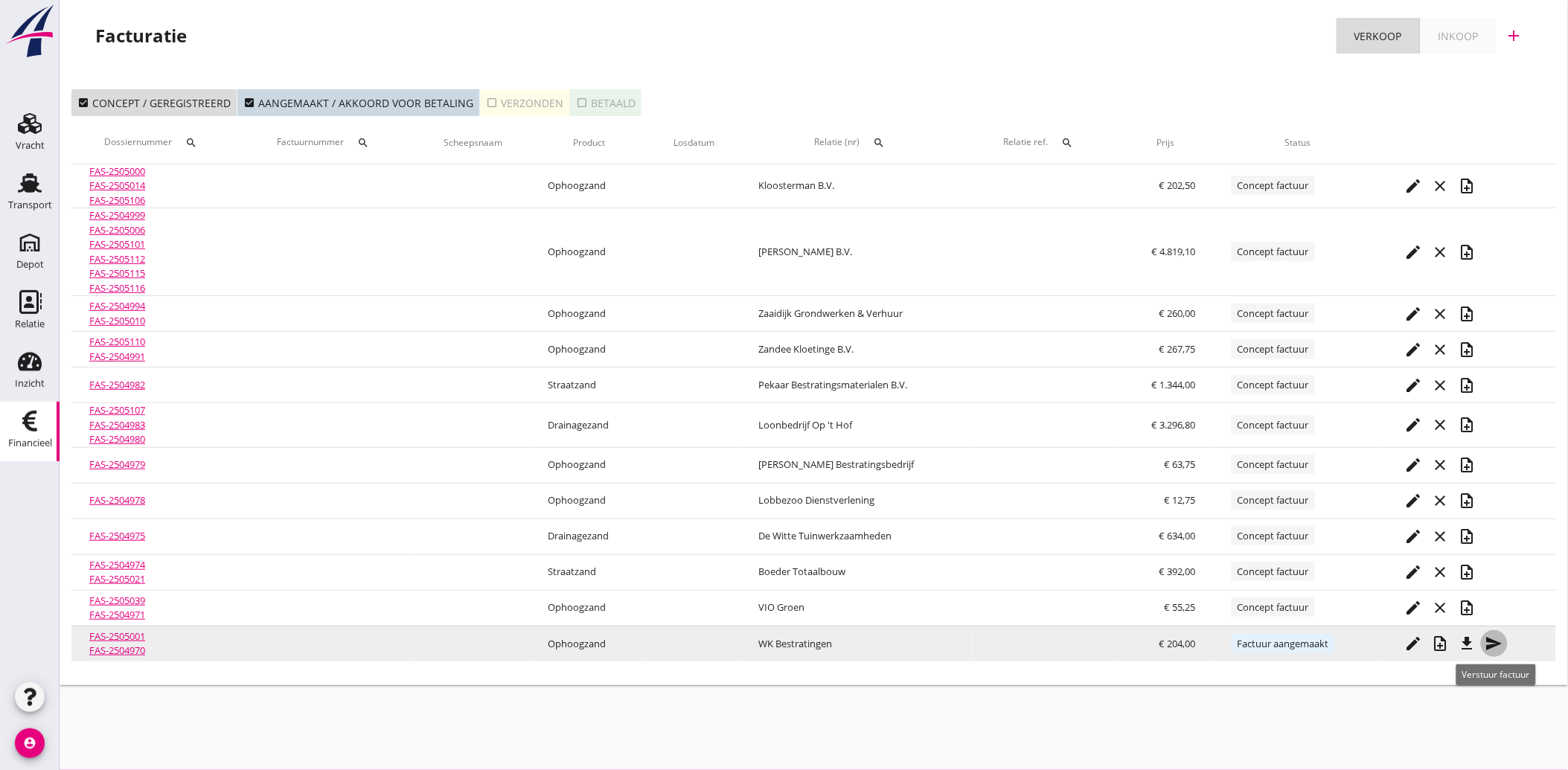
click at [1494, 637] on icon "send" at bounding box center [1494, 644] width 18 height 18
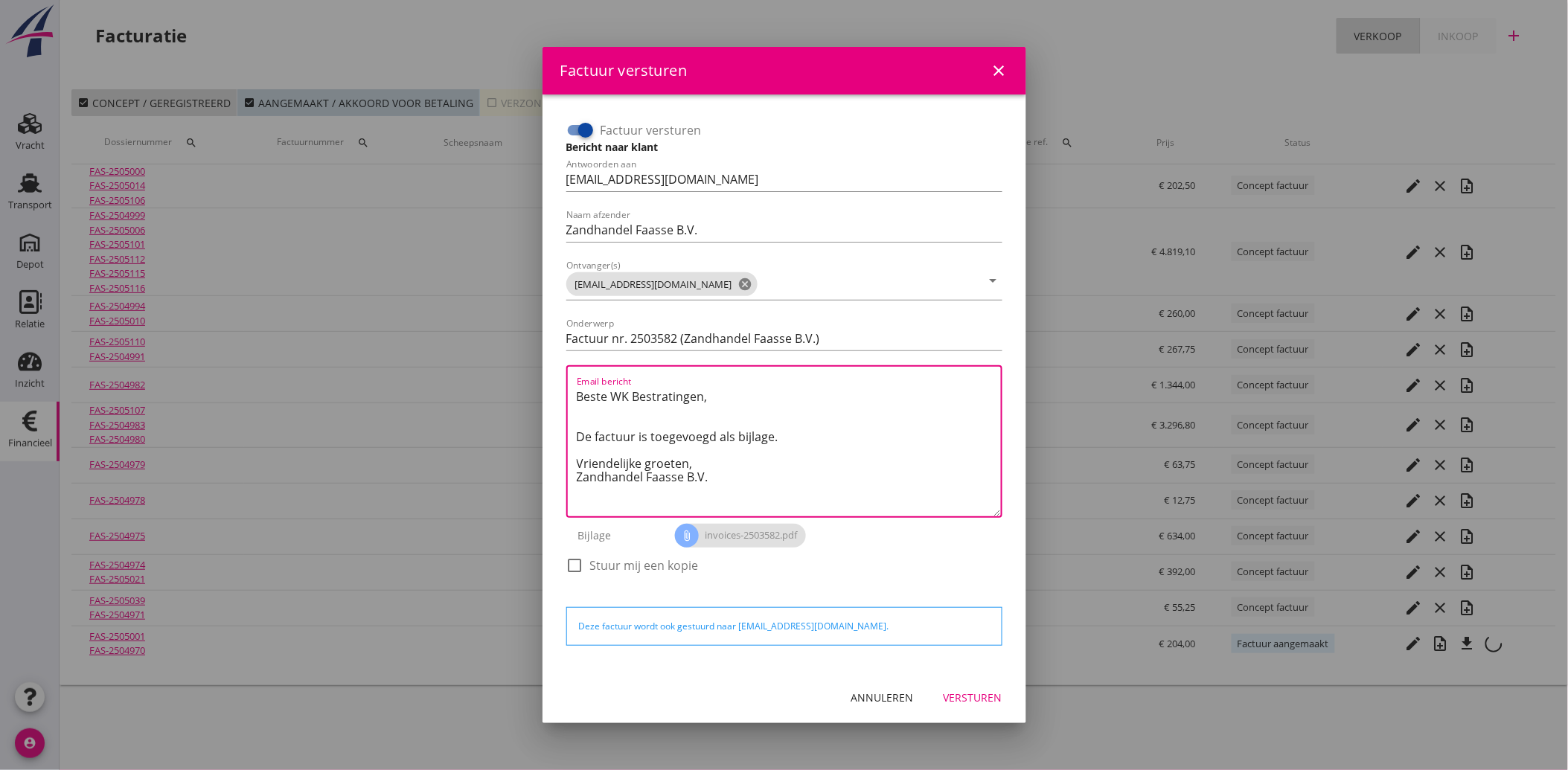
drag, startPoint x: 735, startPoint y: 492, endPoint x: 556, endPoint y: 390, distance: 206.0
click at [556, 390] on div "Factuur versturen Bericht naar klant Antwoorden aan [EMAIL_ADDRESS][DOMAIN_NAME…" at bounding box center [784, 383] width 459 height 554
paste textarea "Geachte heer/mevrouw, Hierbij zenden wij u onze factuur i.v.m. de door ons aan …"
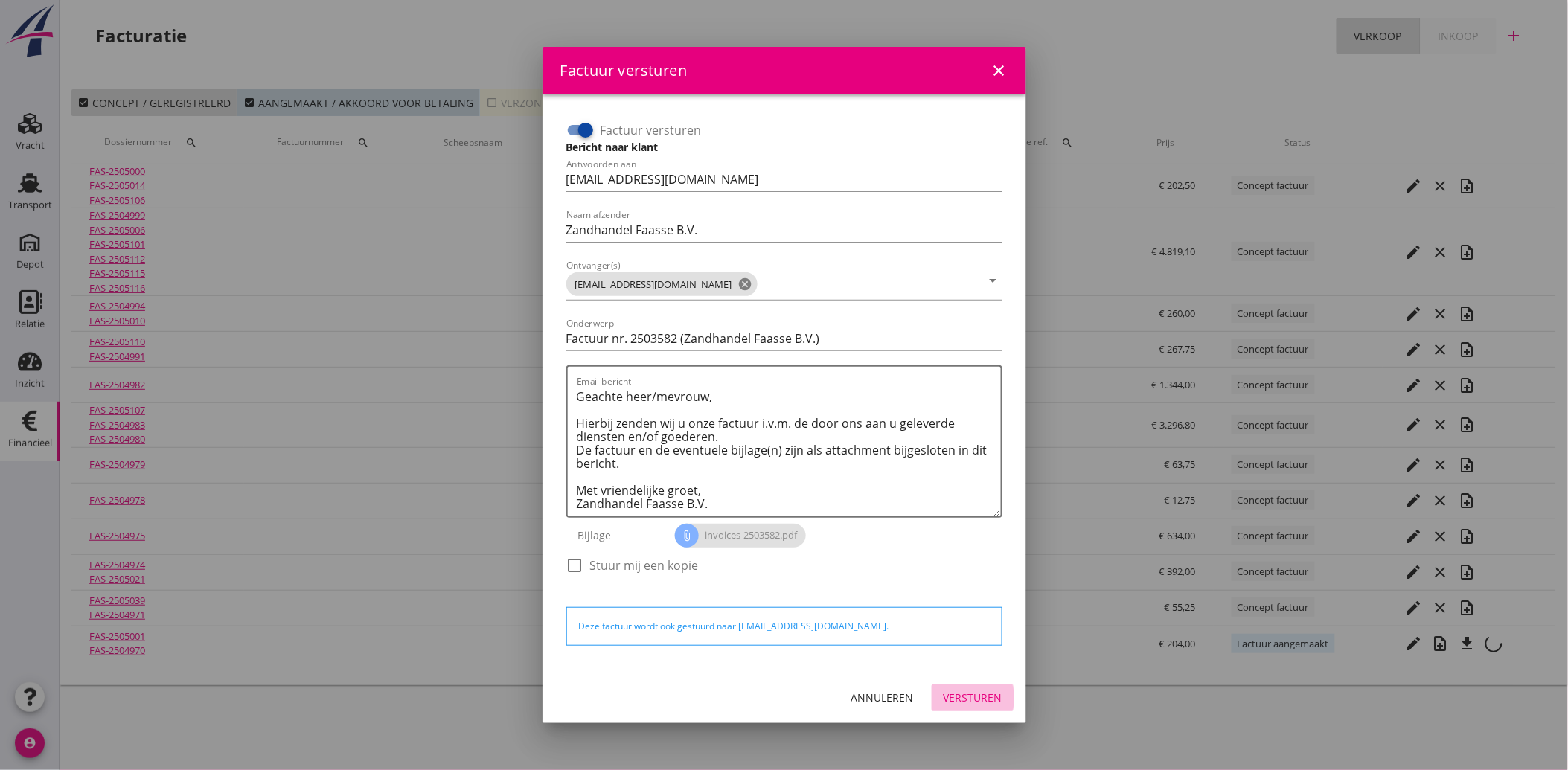
click at [961, 686] on button "Versturen" at bounding box center [973, 699] width 83 height 27
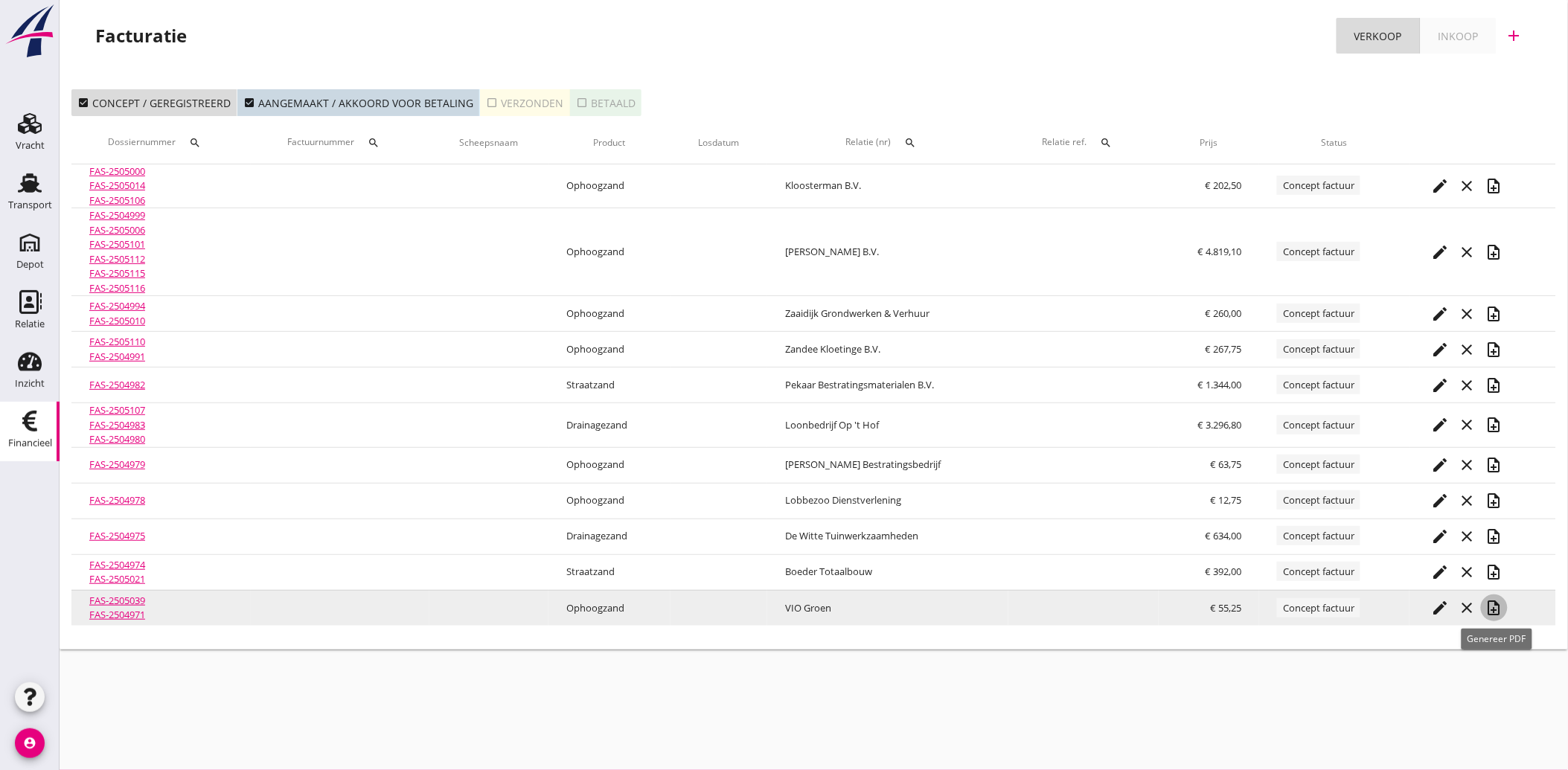
click at [1493, 610] on icon "note_add" at bounding box center [1494, 608] width 18 height 18
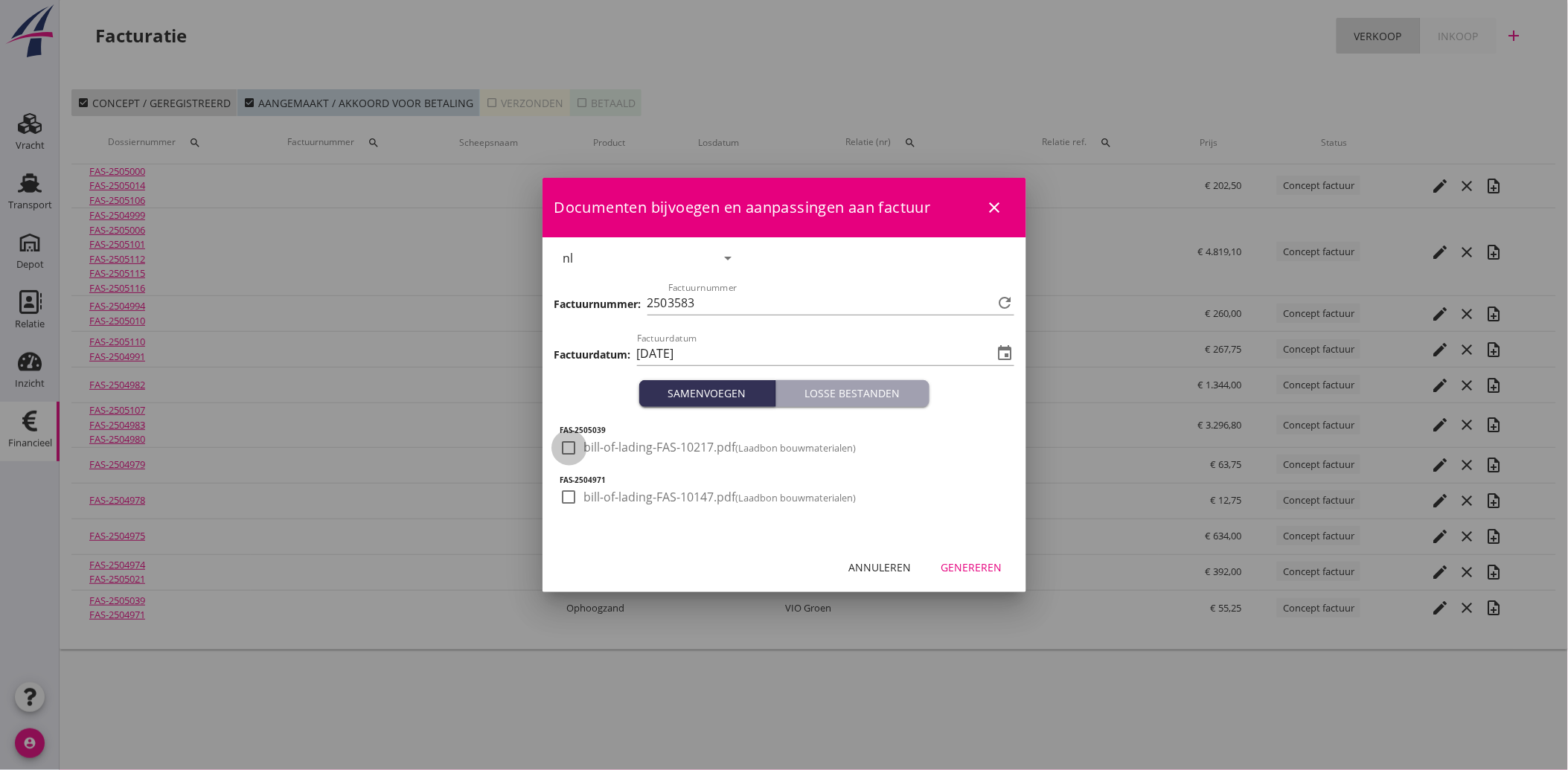
click at [568, 450] on div at bounding box center [569, 449] width 25 height 25
click at [567, 492] on div at bounding box center [569, 497] width 25 height 25
click at [978, 564] on div "Genereren" at bounding box center [971, 568] width 61 height 16
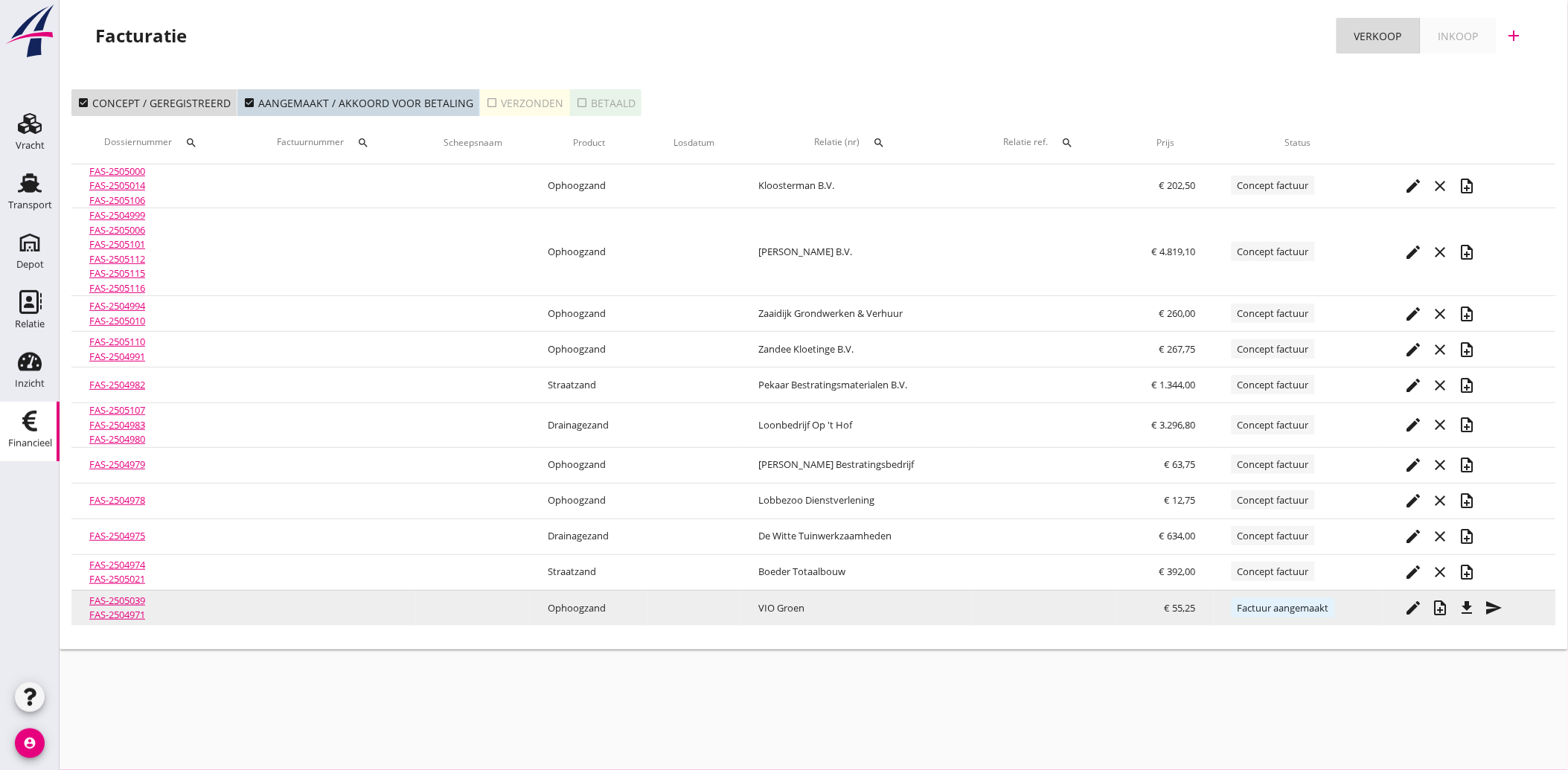
click at [1469, 605] on icon "file_download" at bounding box center [1467, 608] width 18 height 18
click at [1493, 601] on icon "send" at bounding box center [1494, 608] width 18 height 18
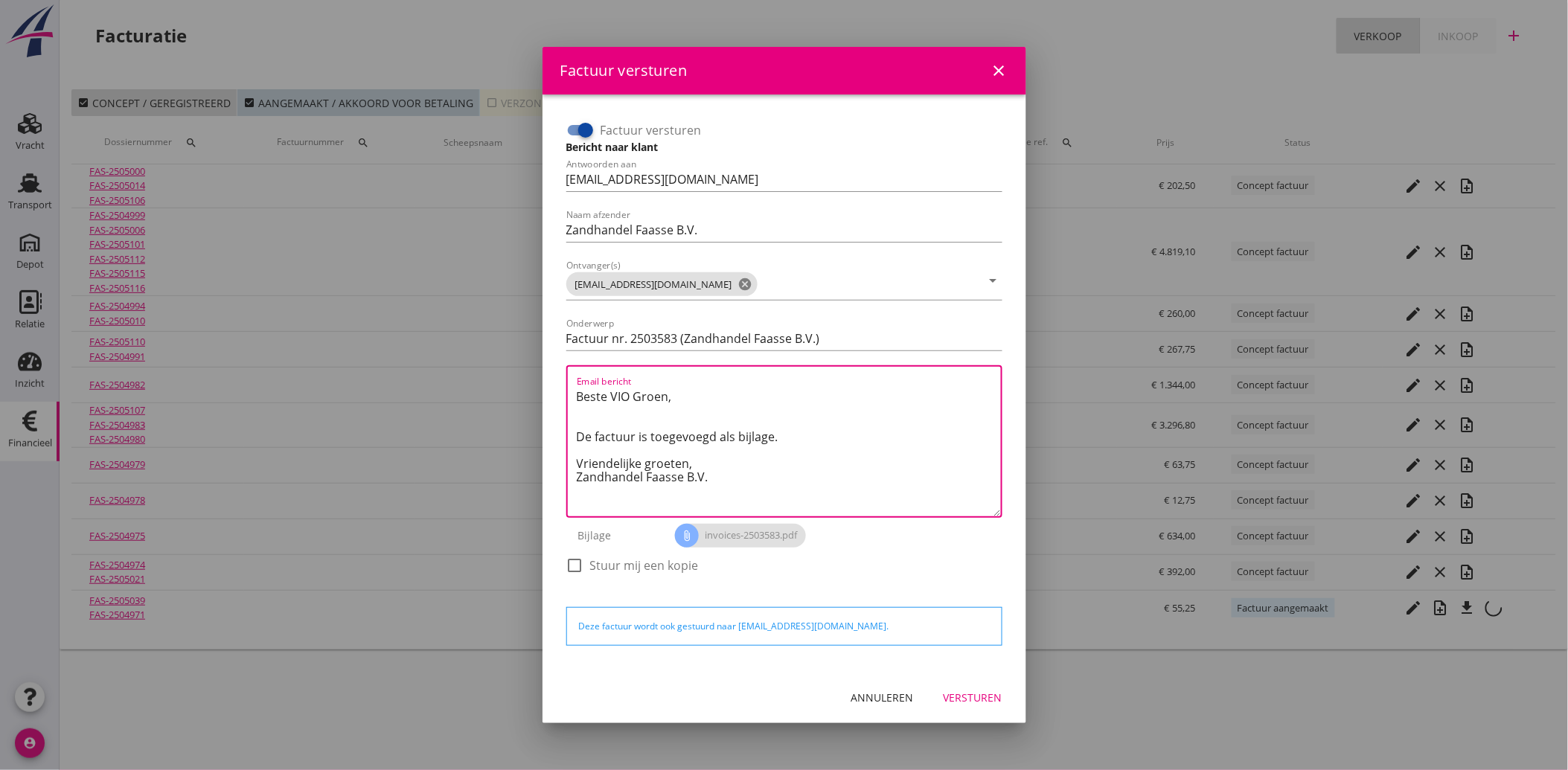
drag, startPoint x: 724, startPoint y: 486, endPoint x: 567, endPoint y: 395, distance: 181.5
click at [567, 395] on div "Email bericht Beste VIO [PERSON_NAME], De factuur is toegevoegd als bijlage. Vr…" at bounding box center [784, 441] width 436 height 152
paste textarea "Geachte heer/mevrouw, Hierbij zenden wij u onze factuur i.v.m. de door ons aan …"
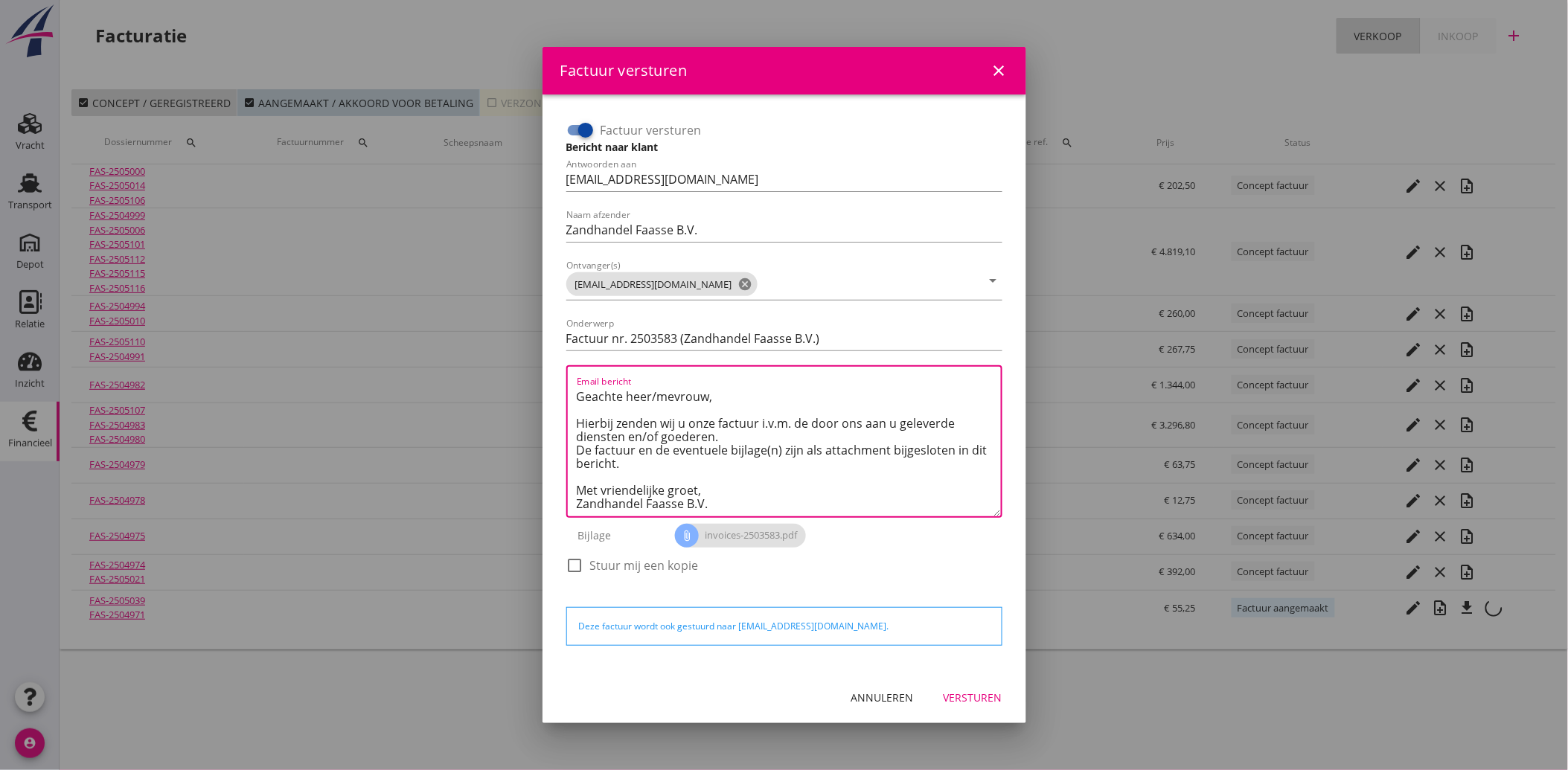
click at [977, 699] on div "Versturen" at bounding box center [973, 698] width 59 height 16
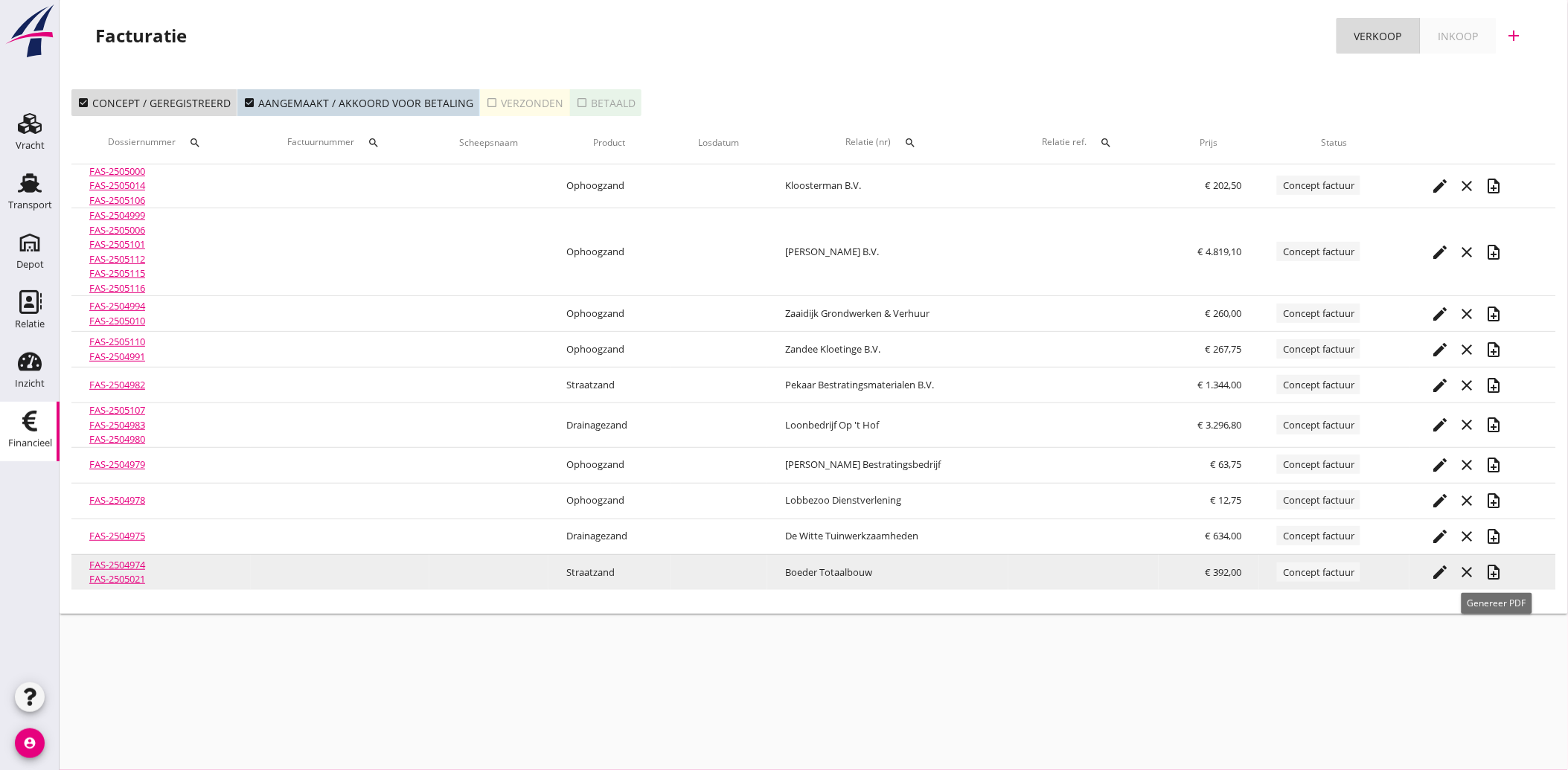
click at [1503, 571] on icon "note_add" at bounding box center [1494, 572] width 18 height 18
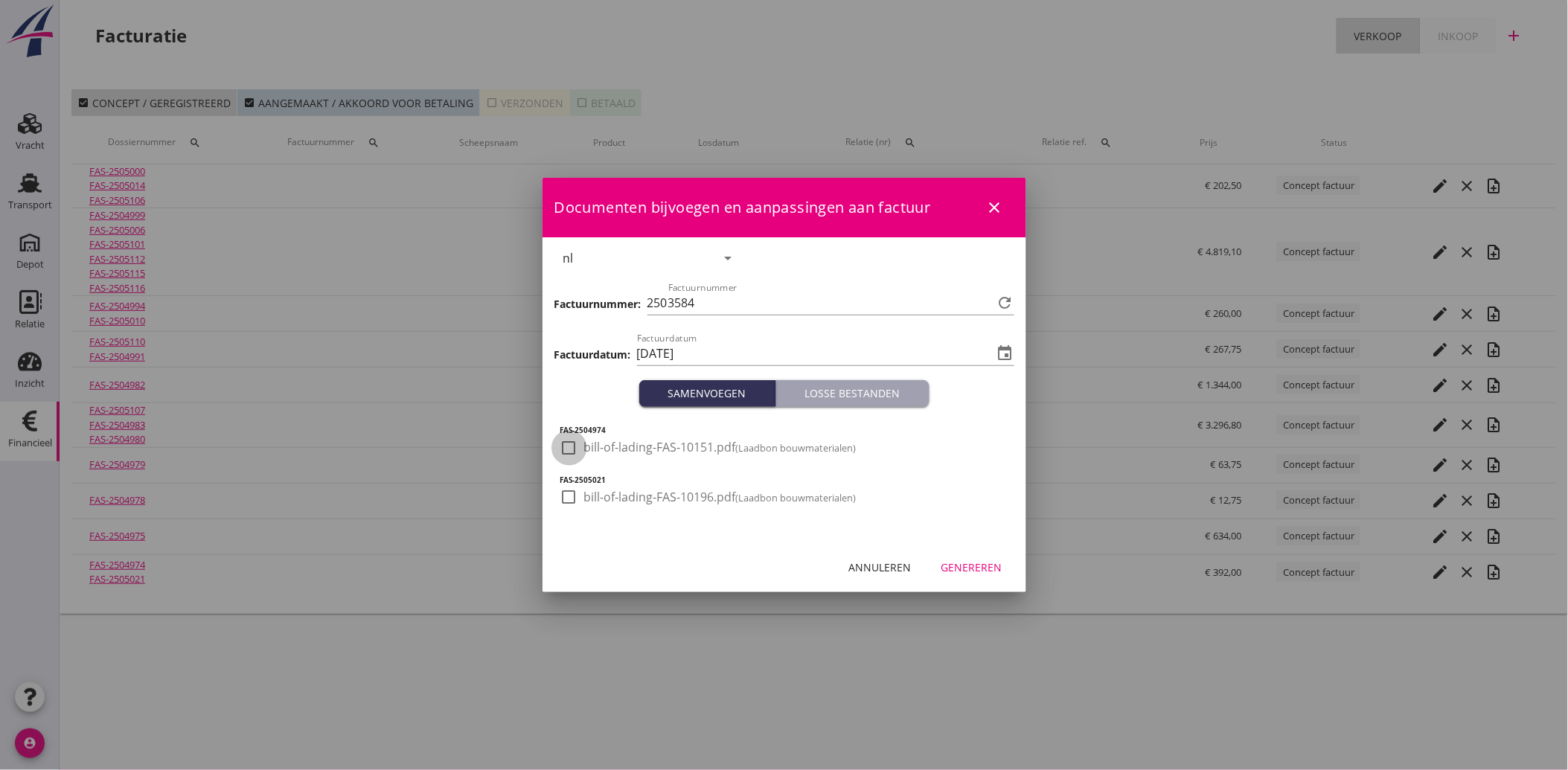
click at [571, 450] on div at bounding box center [569, 449] width 25 height 25
click at [554, 508] on div "FAS-2504974 check_box bill-of-lading-FAS-10151.pdf (Laadbon bouwmaterialen) FAS…" at bounding box center [784, 475] width 483 height 136
drag, startPoint x: 563, startPoint y: 495, endPoint x: 578, endPoint y: 507, distance: 19.2
click at [564, 495] on div at bounding box center [569, 497] width 25 height 25
click at [981, 562] on div "Genereren" at bounding box center [971, 568] width 61 height 16
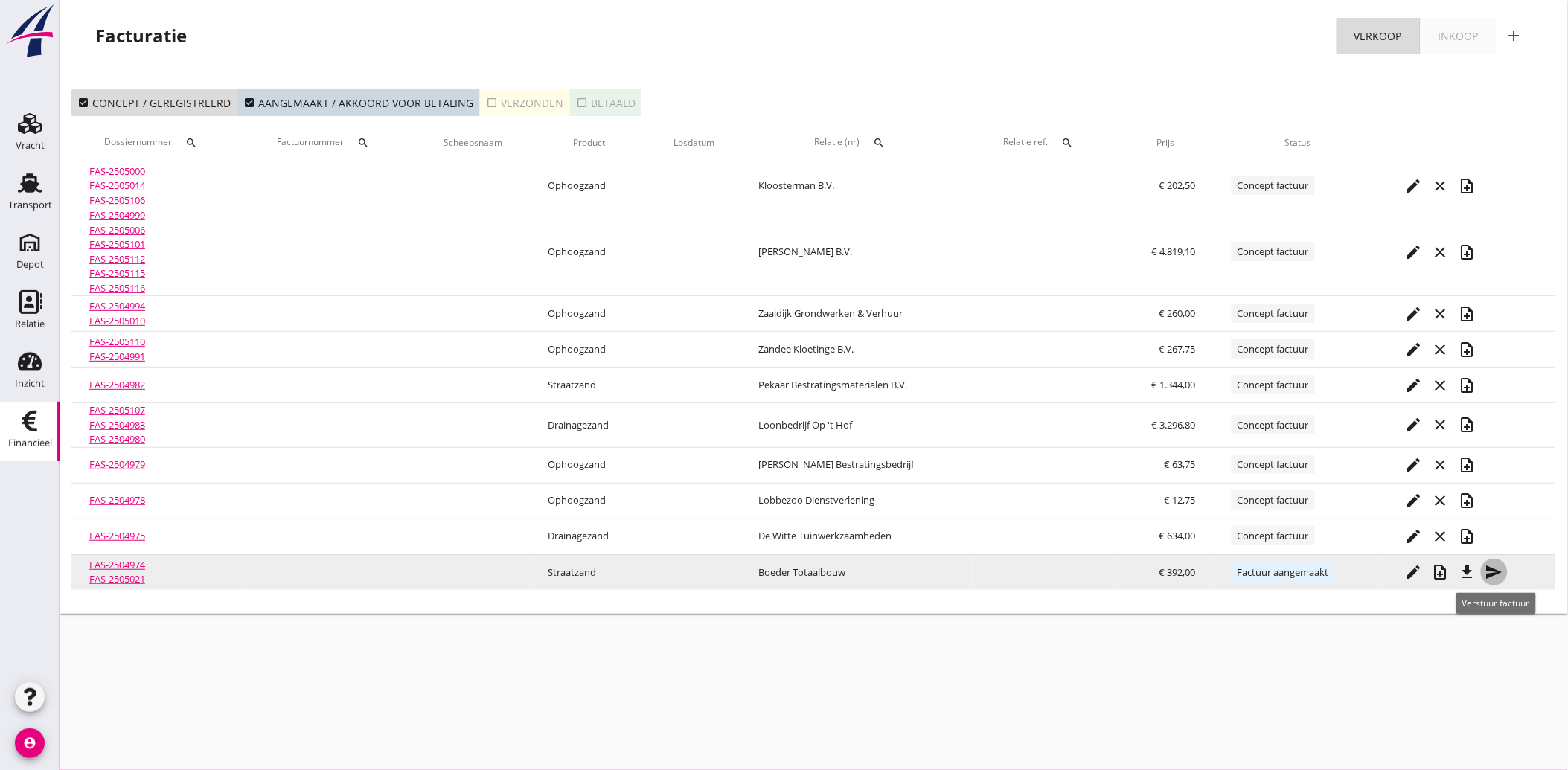
click at [1489, 570] on icon "send" at bounding box center [1494, 572] width 18 height 18
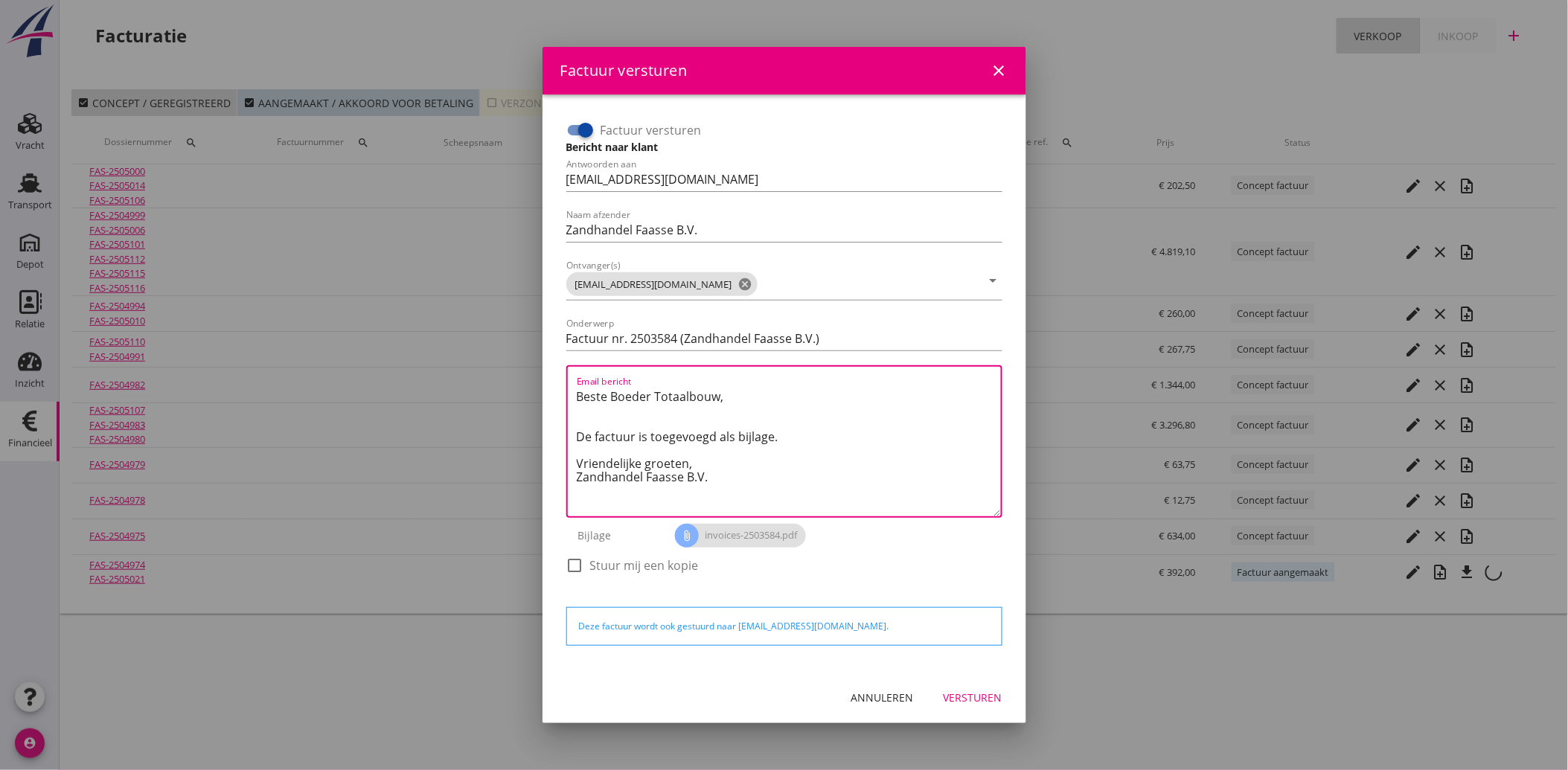
drag, startPoint x: 734, startPoint y: 483, endPoint x: 567, endPoint y: 389, distance: 191.6
click at [567, 389] on div "Email bericht Beste Boeder Totaalbouw, De factuur is toegevoegd als bijlage. Vr…" at bounding box center [784, 441] width 436 height 152
paste textarea "Geachte heer/mevrouw, Hierbij zenden wij u onze factuur i.v.m. de door ons aan …"
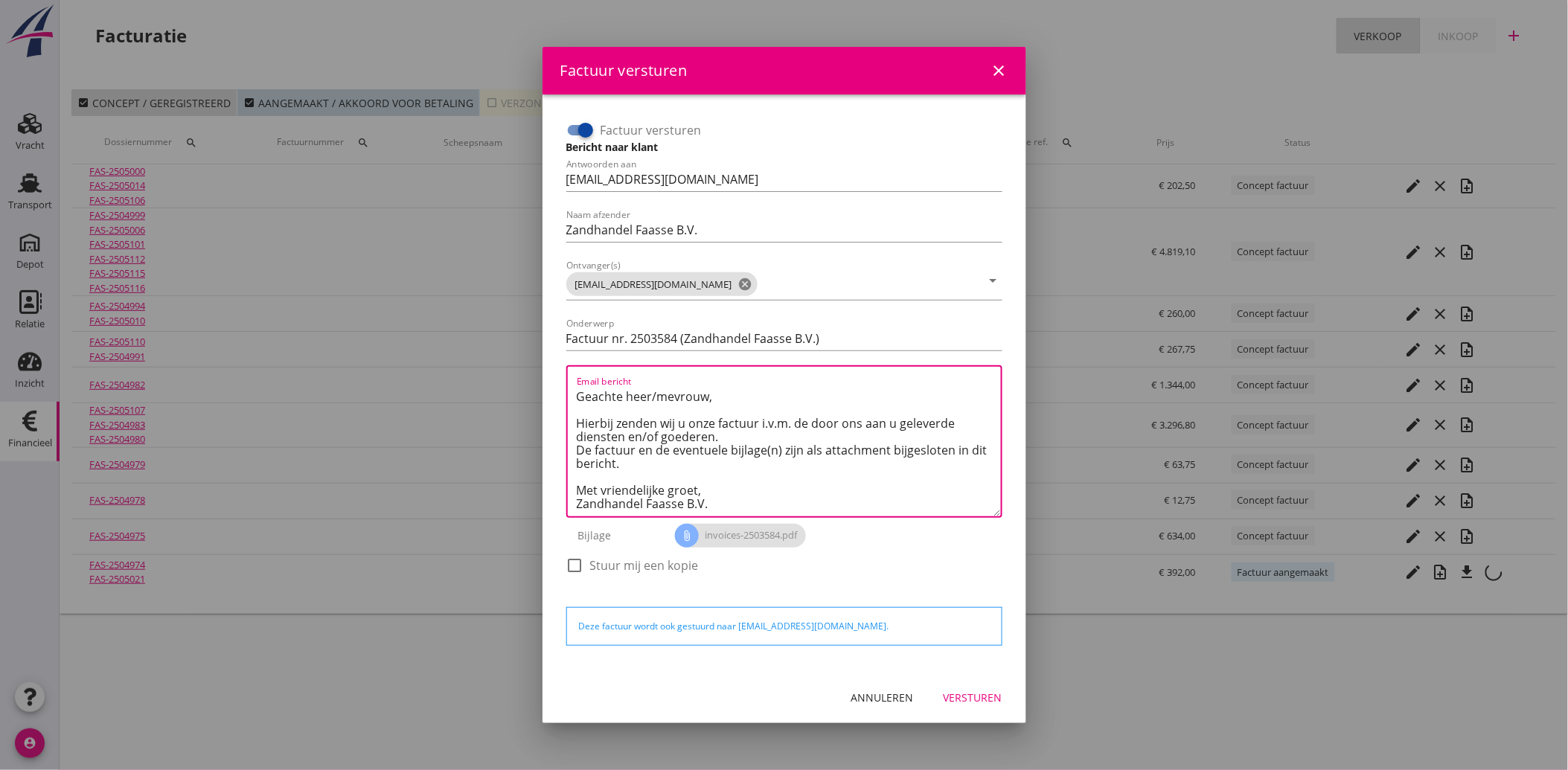
click at [973, 696] on div "Versturen" at bounding box center [973, 698] width 59 height 16
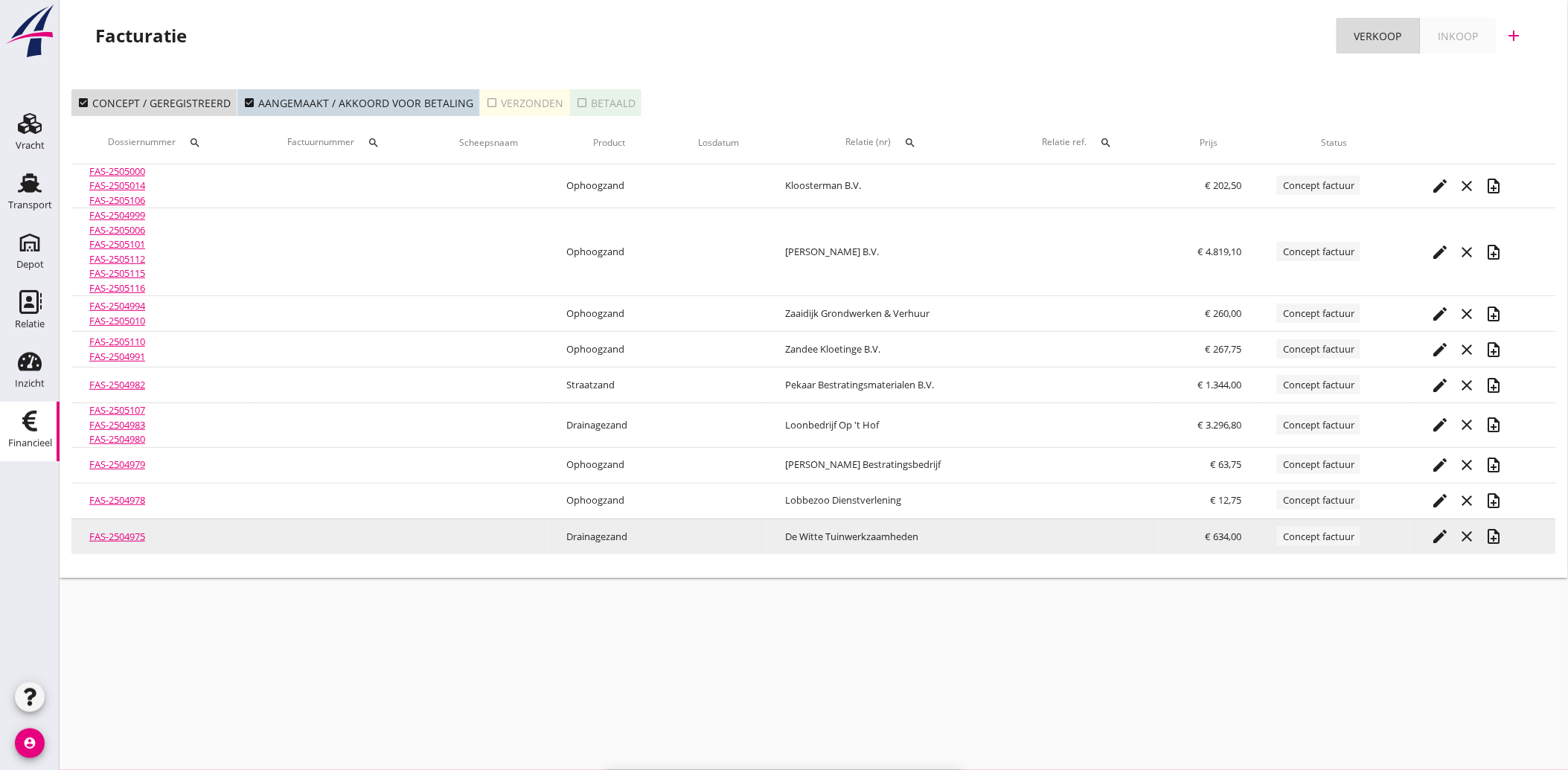
click at [1498, 536] on icon "note_add" at bounding box center [1494, 537] width 18 height 18
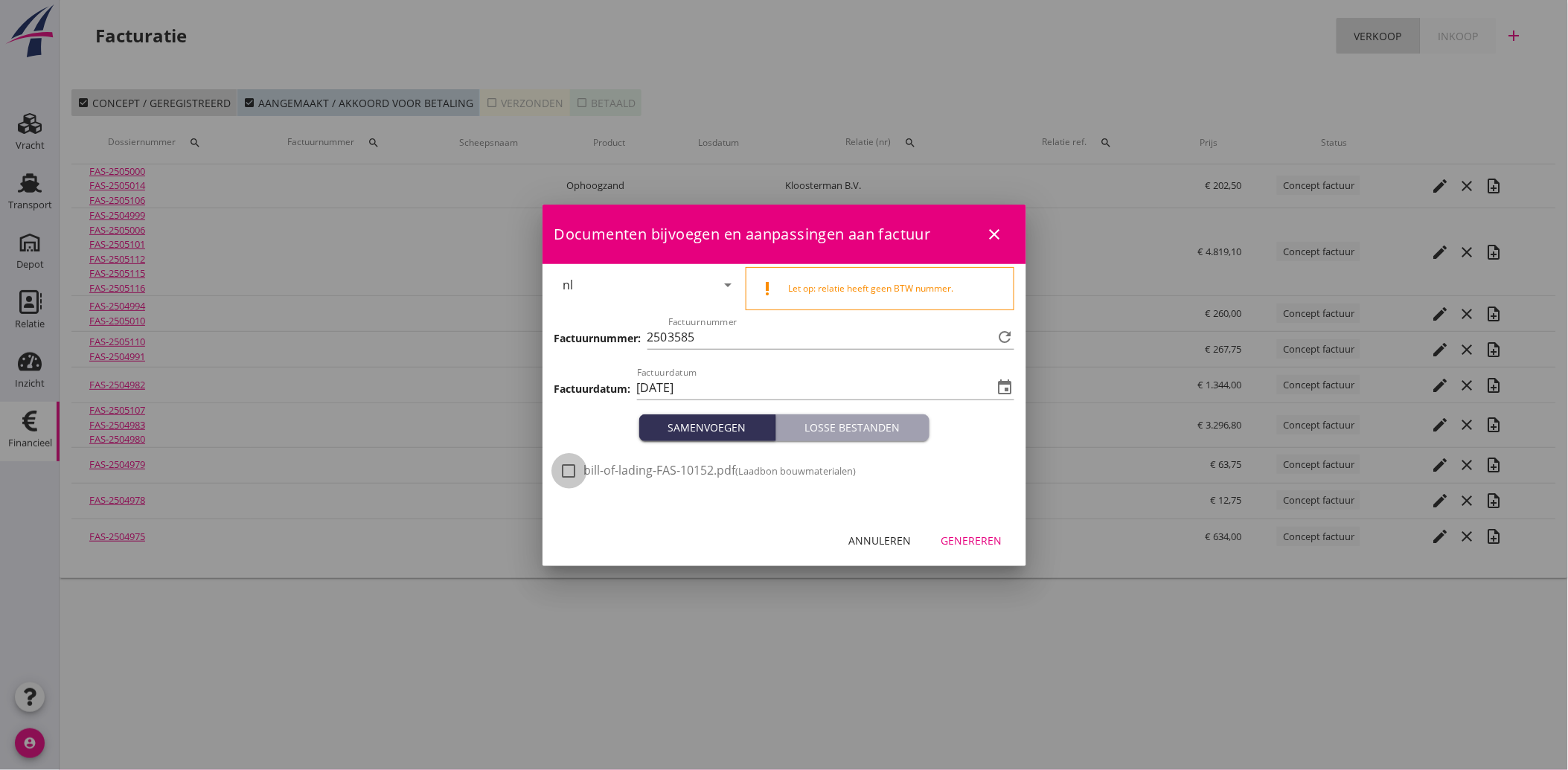
click at [571, 464] on div at bounding box center [569, 472] width 25 height 25
click at [969, 542] on div "Genereren" at bounding box center [971, 541] width 61 height 16
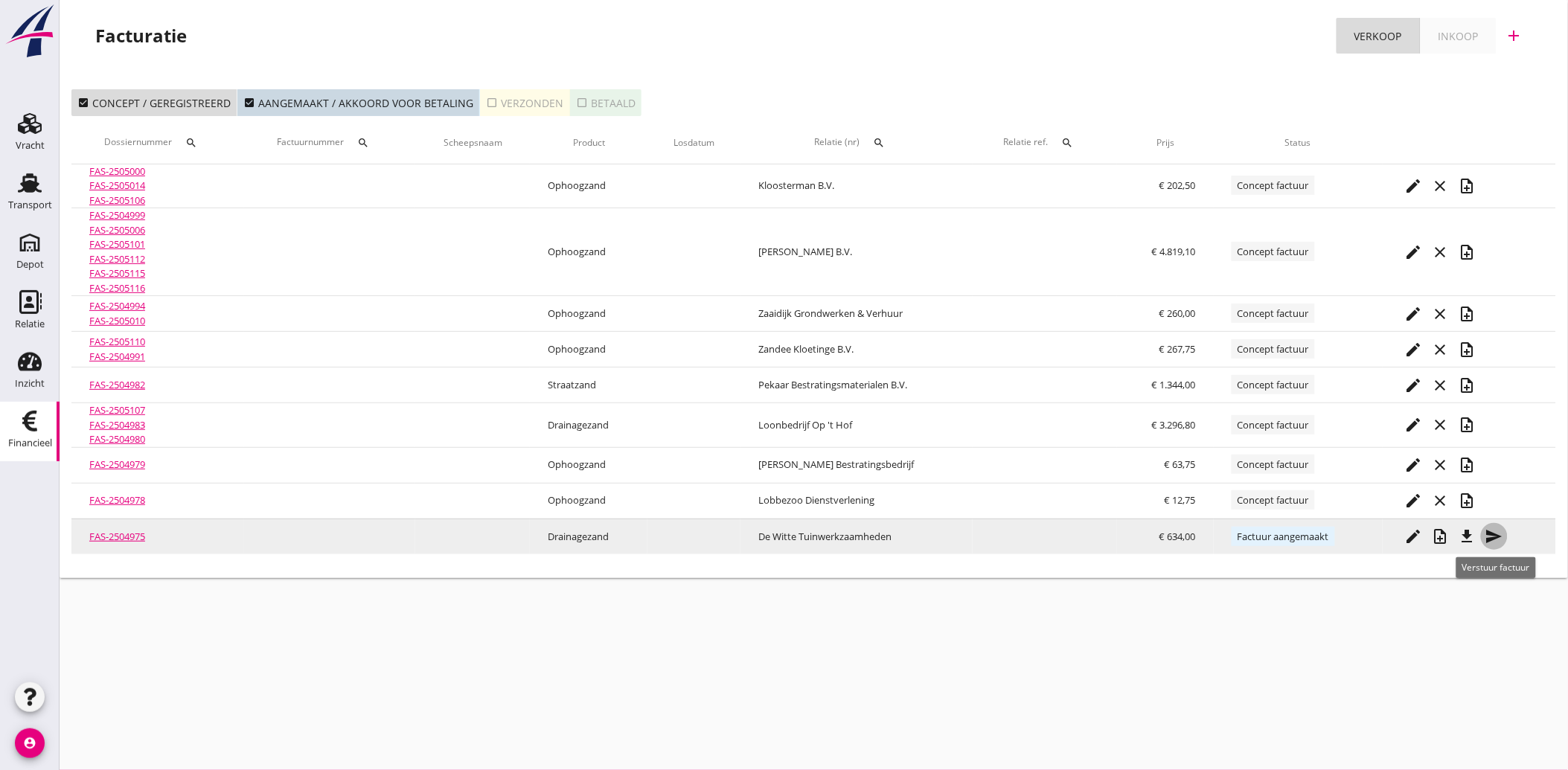
click at [1489, 533] on icon "send" at bounding box center [1494, 537] width 18 height 18
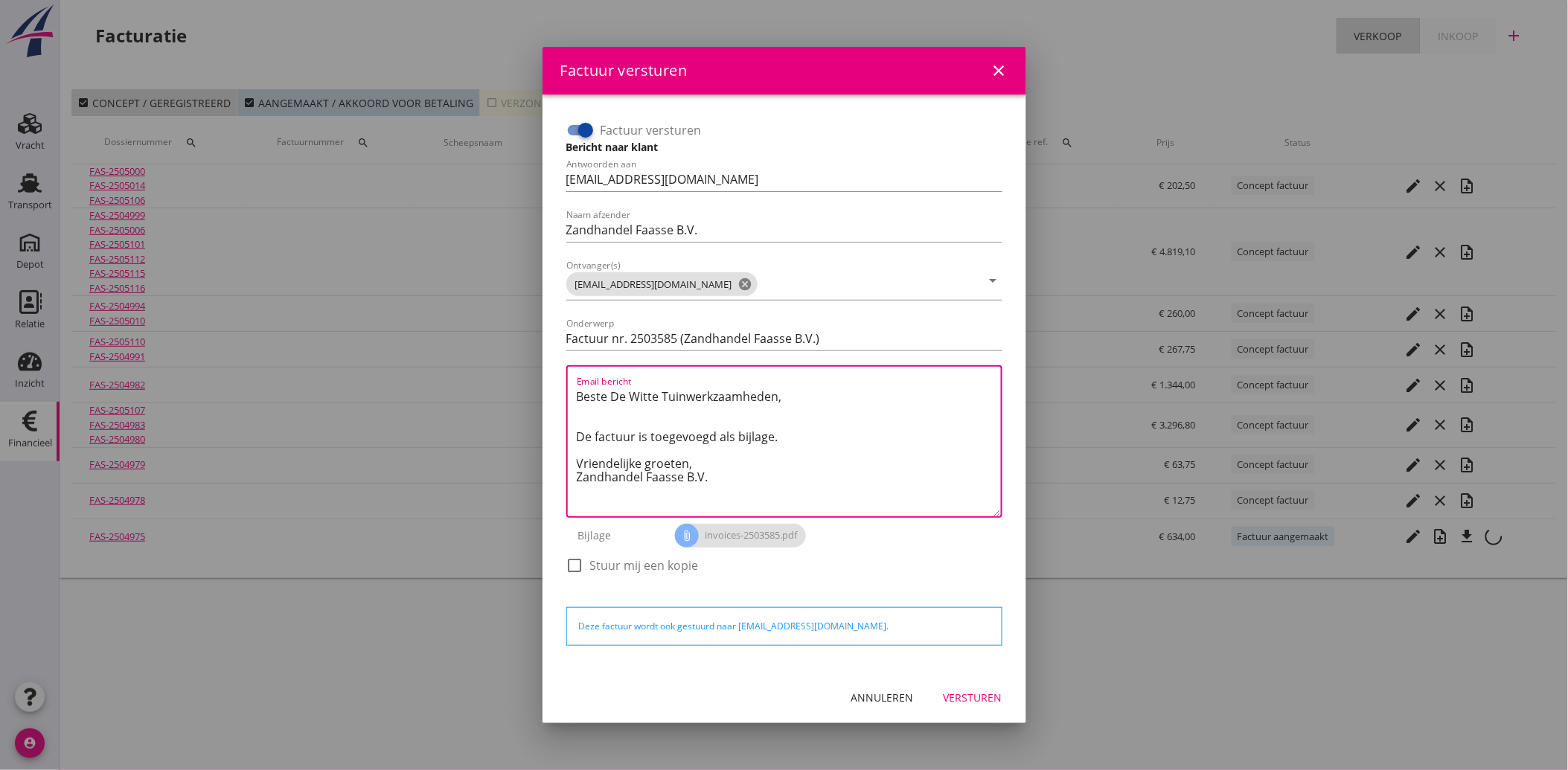
drag, startPoint x: 730, startPoint y: 481, endPoint x: 561, endPoint y: 391, distance: 191.5
click at [561, 391] on div "Factuur versturen Bericht naar klant Antwoorden aan [EMAIL_ADDRESS][DOMAIN_NAME…" at bounding box center [784, 355] width 448 height 485
paste textarea "Geachte heer/mevrouw, Hierbij zenden wij u onze factuur i.v.m. de door ons aan …"
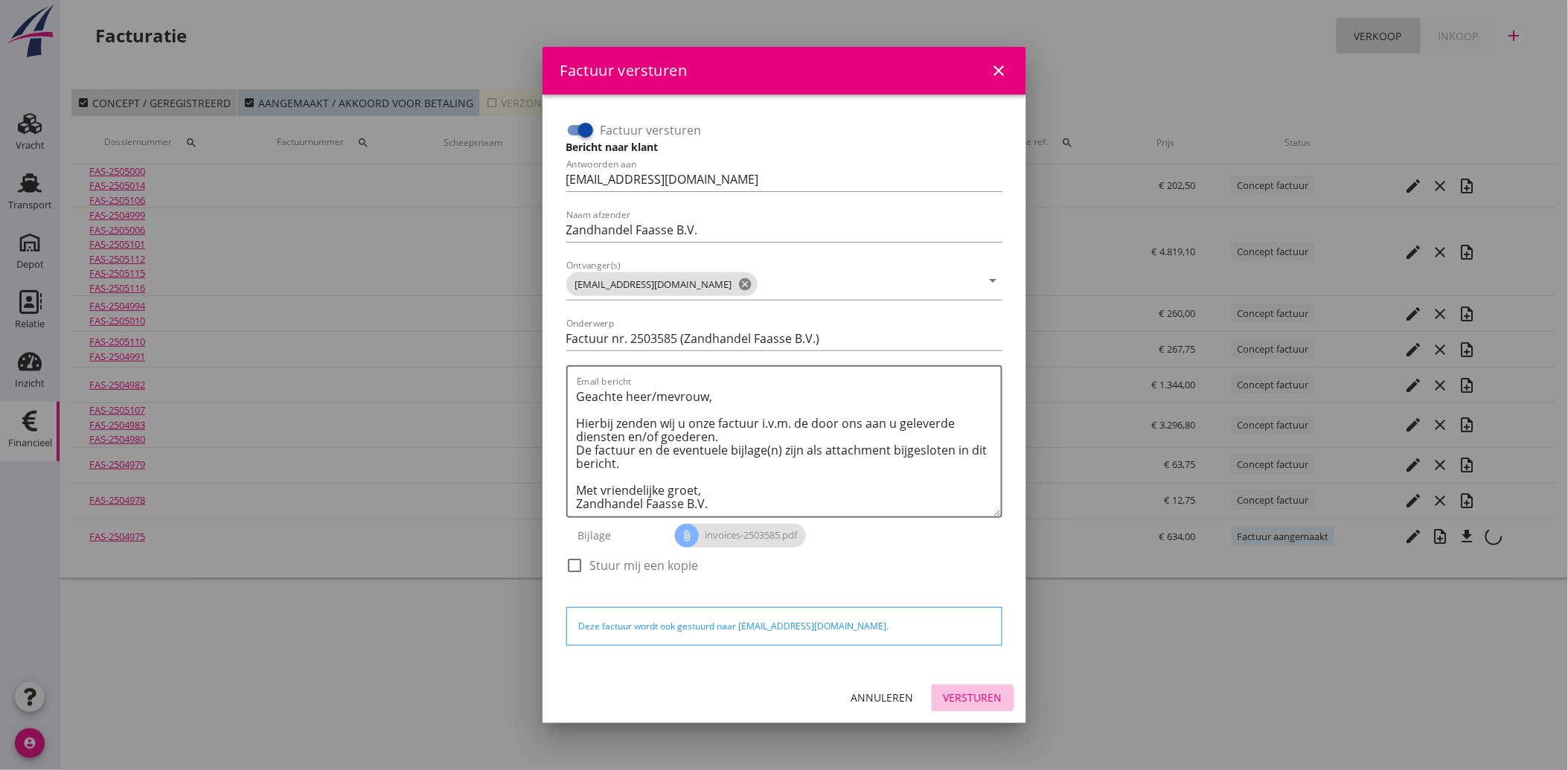
click at [982, 709] on button "Versturen" at bounding box center [973, 699] width 83 height 27
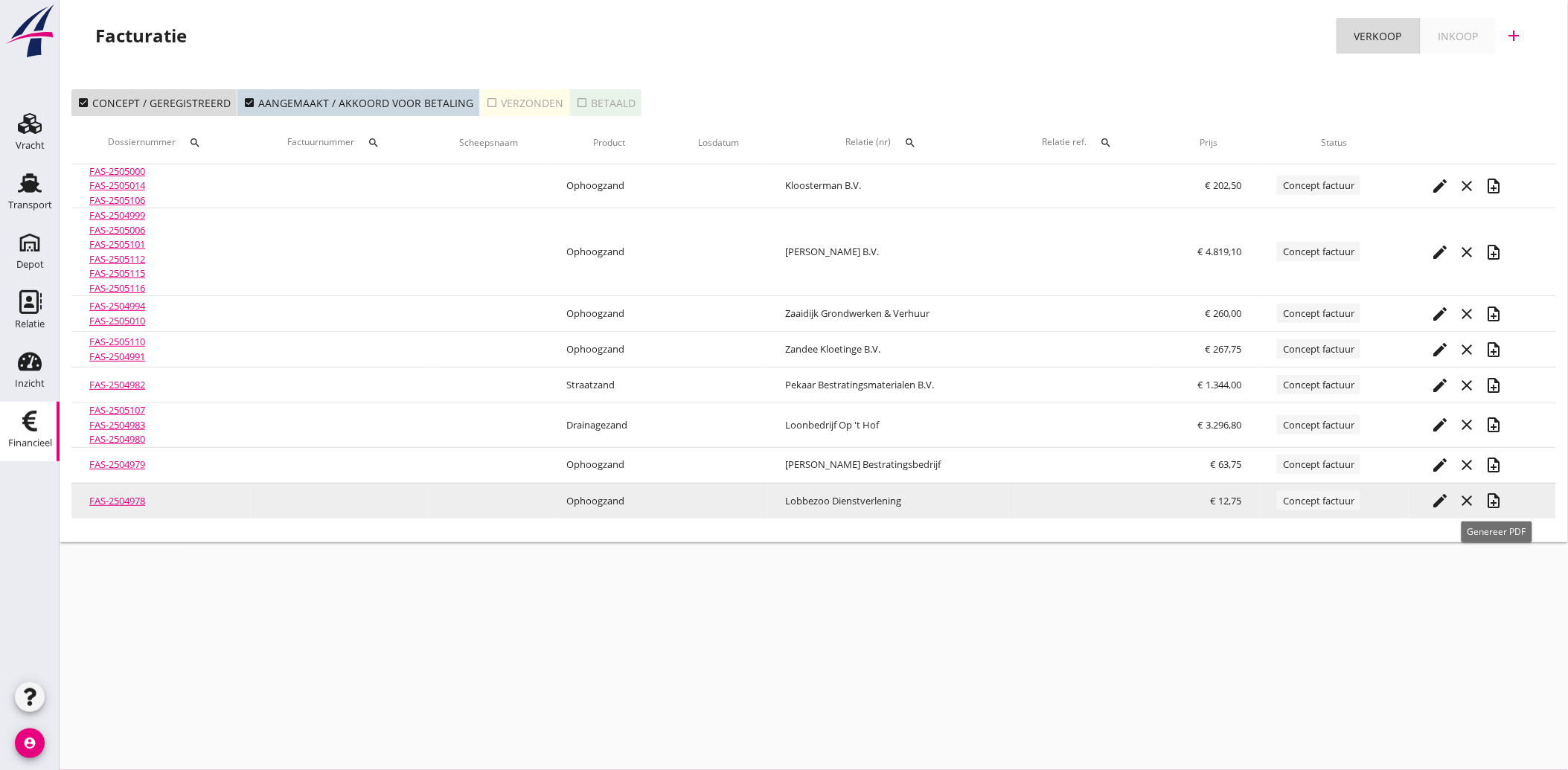
click at [1497, 495] on icon "note_add" at bounding box center [1494, 501] width 18 height 18
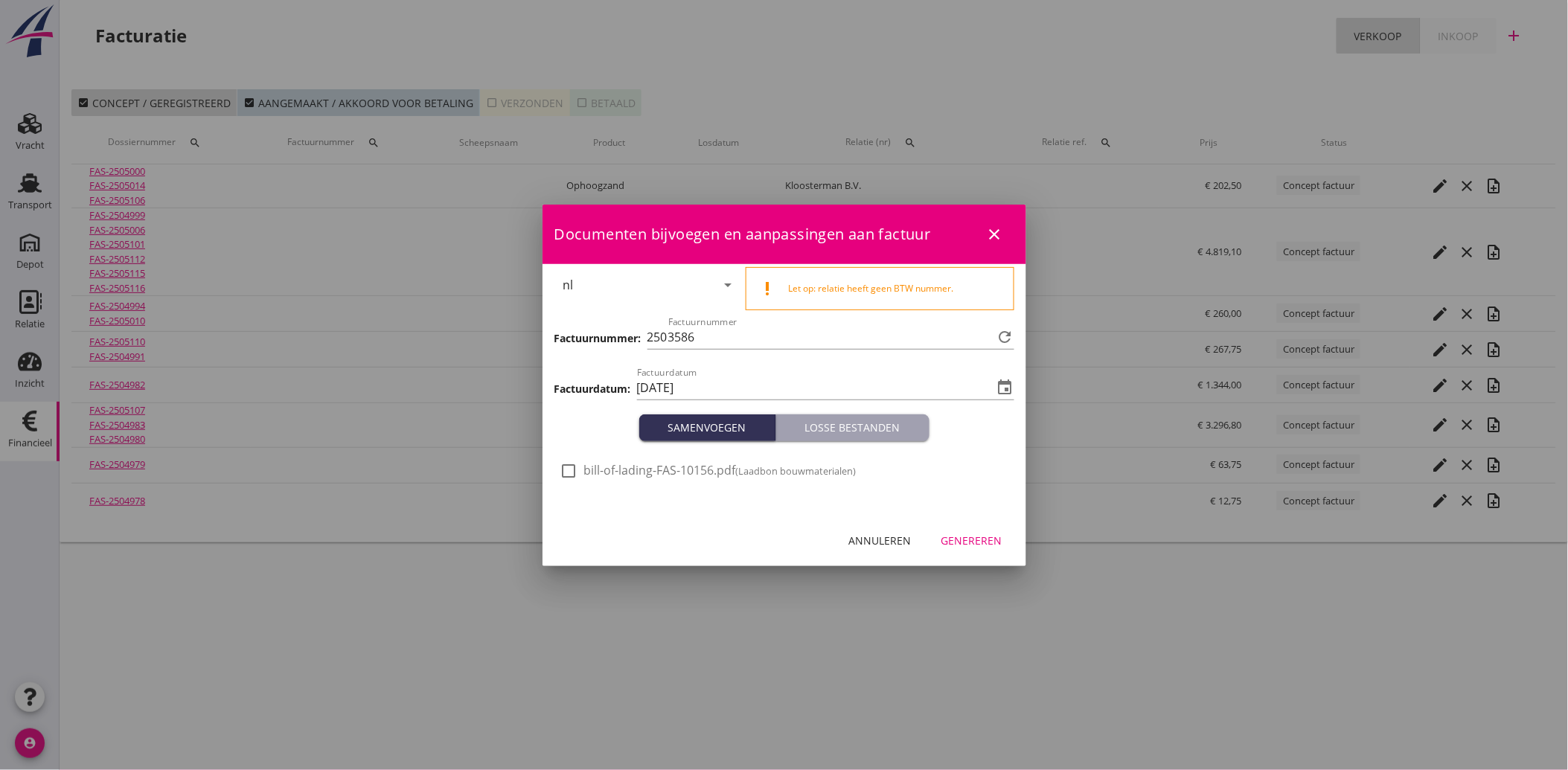
drag, startPoint x: 564, startPoint y: 464, endPoint x: 637, endPoint y: 524, distance: 94.5
click at [567, 467] on div at bounding box center [569, 472] width 25 height 25
click at [992, 548] on div "Genereren" at bounding box center [971, 541] width 61 height 16
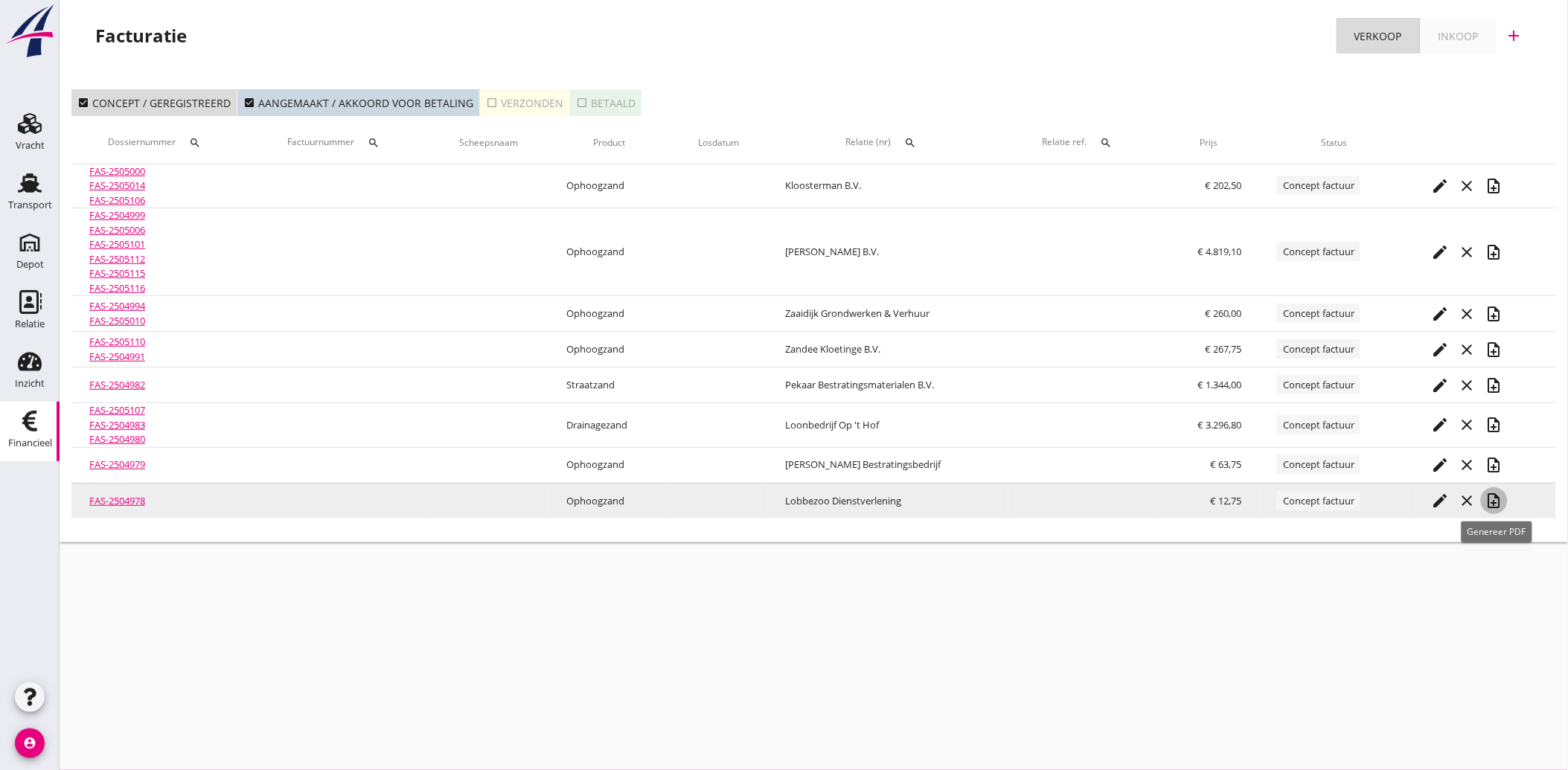
click at [1496, 495] on icon "note_add" at bounding box center [1494, 501] width 18 height 18
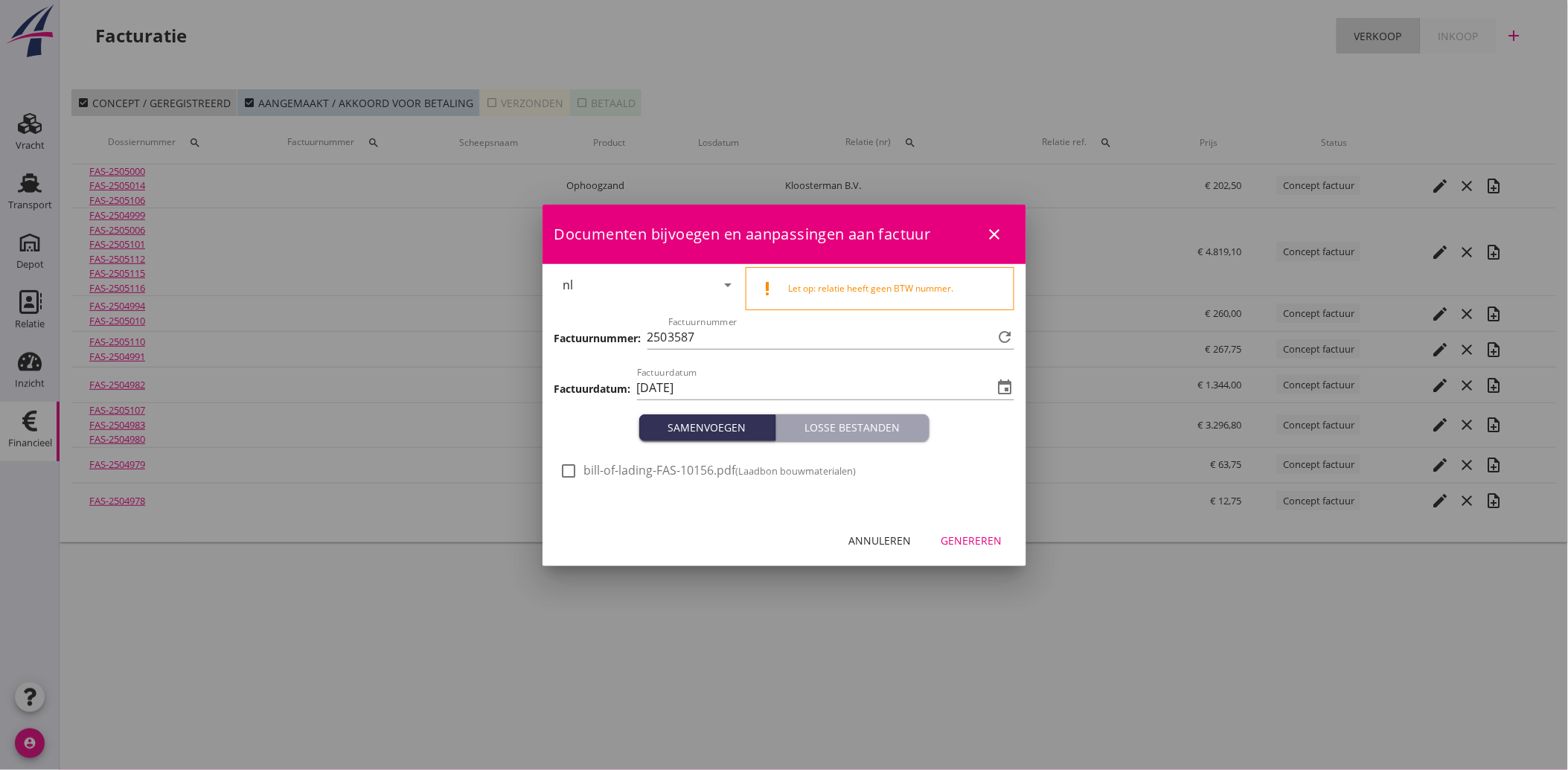
click at [569, 472] on div at bounding box center [569, 472] width 25 height 25
click at [994, 530] on button "Genereren" at bounding box center [971, 541] width 85 height 27
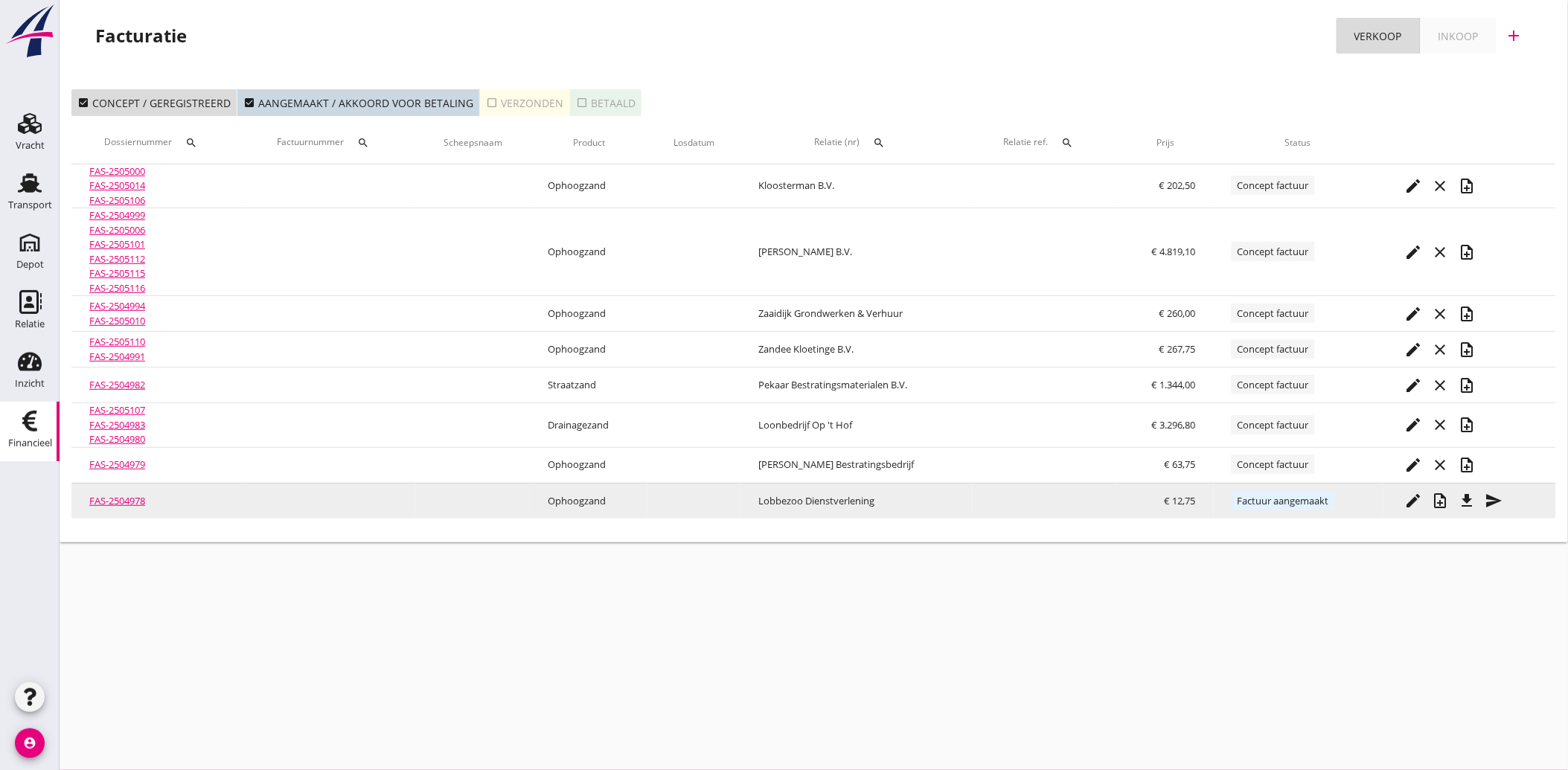
click at [1474, 502] on icon "file_download" at bounding box center [1467, 501] width 18 height 18
click at [1497, 497] on icon "send" at bounding box center [1494, 501] width 18 height 18
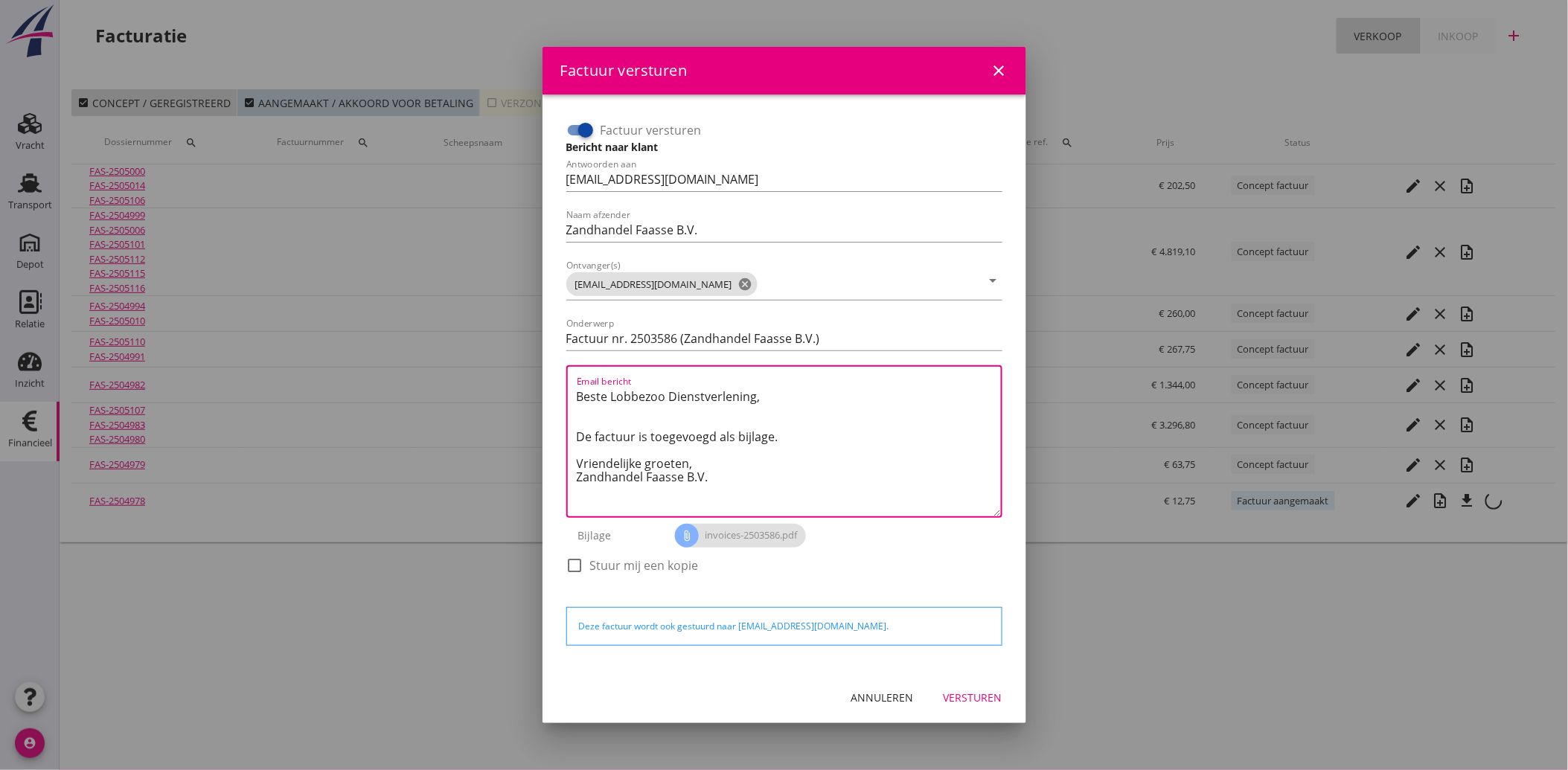
drag, startPoint x: 726, startPoint y: 482, endPoint x: 567, endPoint y: 391, distance: 183.2
click at [567, 391] on div "Email bericht Beste Lobbezoo Dienstverlening, De factuur is toegevoegd als bijl…" at bounding box center [784, 441] width 436 height 152
paste textarea "Geachte heer/mevrouw, Hierbij zenden wij u onze factuur i.v.m. de door ons aan …"
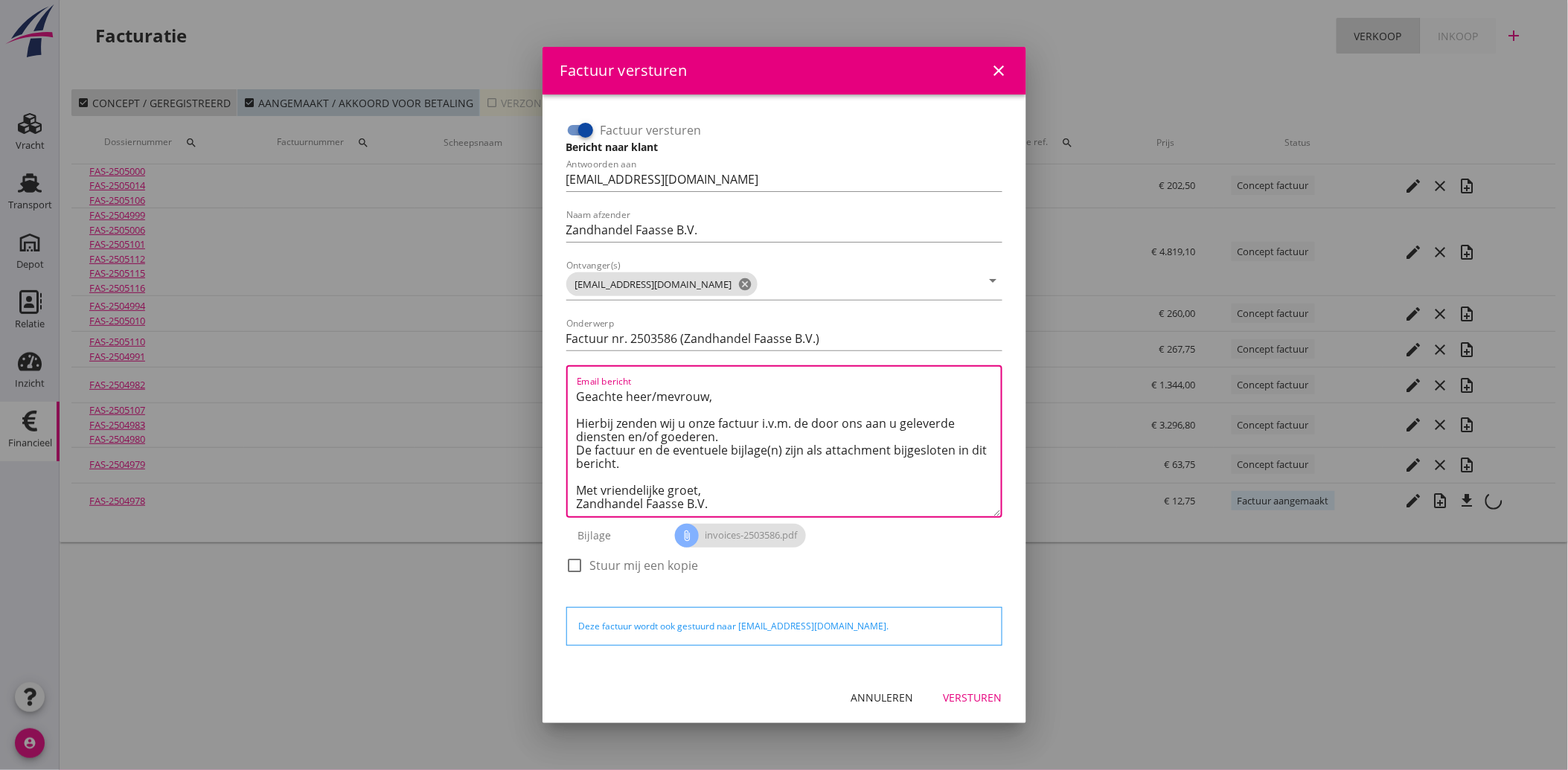
click at [965, 703] on div "Versturen" at bounding box center [973, 698] width 59 height 16
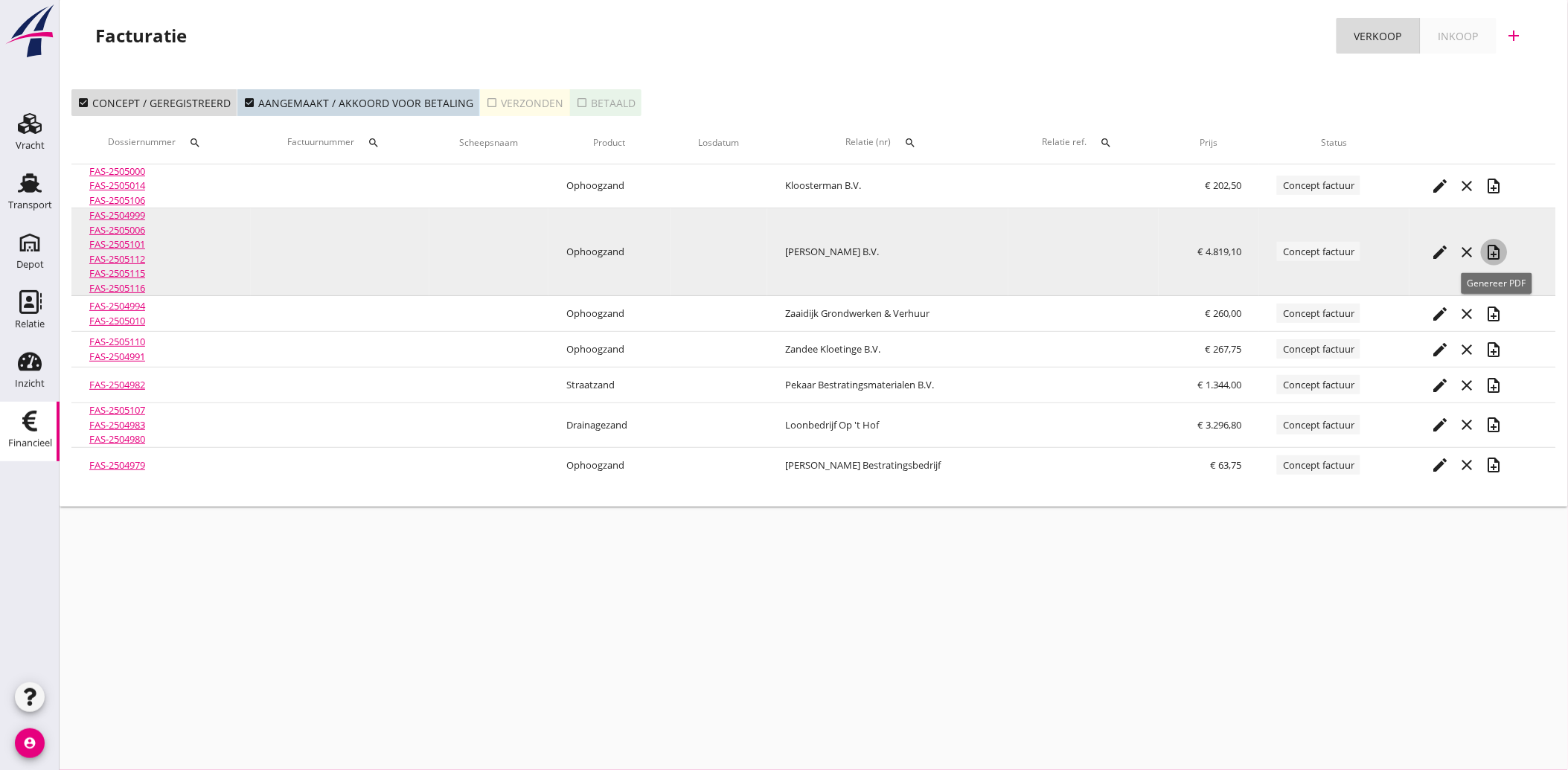
click at [1497, 252] on icon "note_add" at bounding box center [1494, 252] width 18 height 18
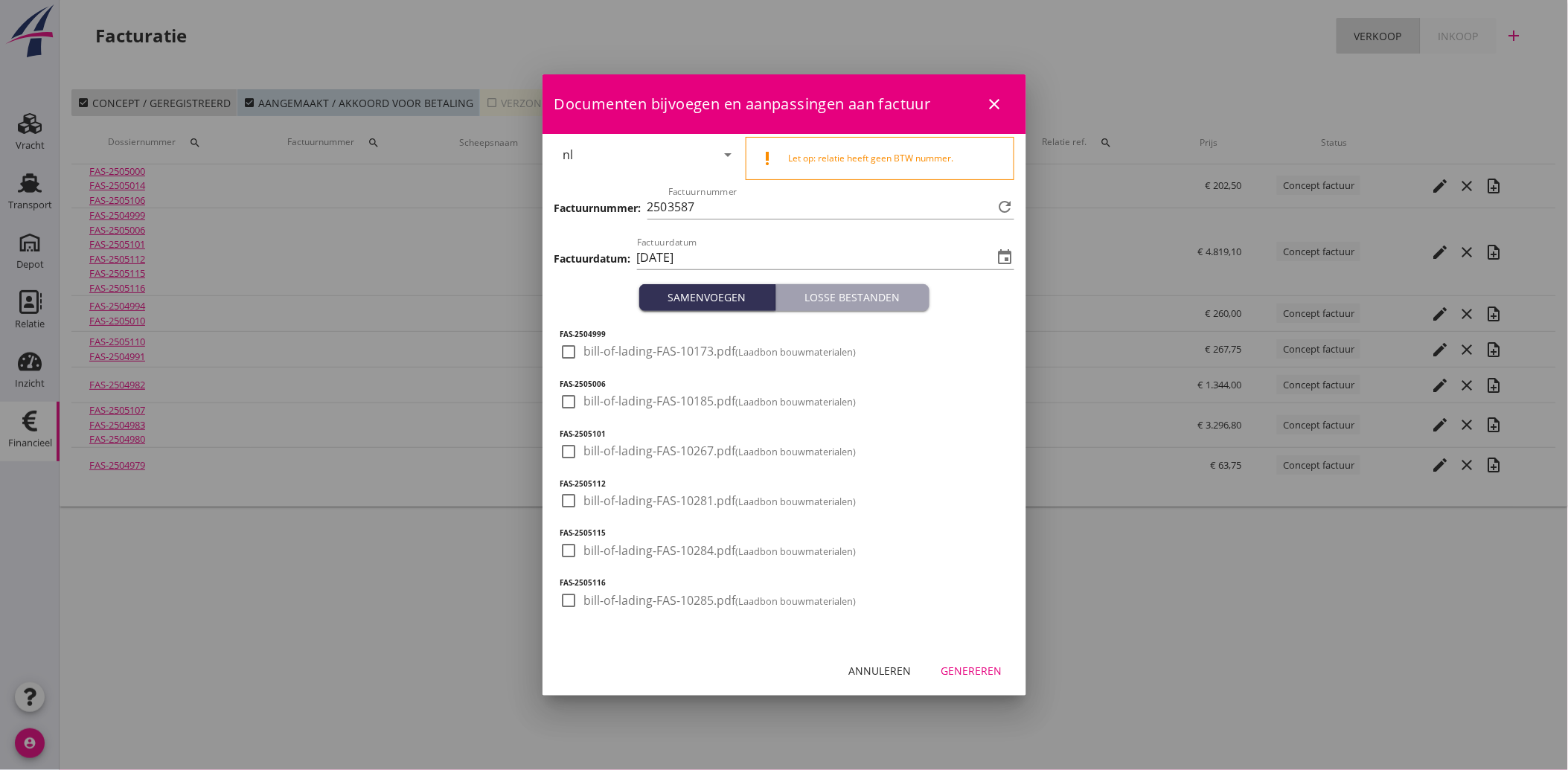
click at [571, 341] on div at bounding box center [569, 352] width 25 height 25
click at [567, 391] on div at bounding box center [569, 402] width 25 height 25
drag, startPoint x: 563, startPoint y: 454, endPoint x: 558, endPoint y: 478, distance: 24.5
click at [563, 455] on div at bounding box center [569, 452] width 25 height 25
click at [564, 496] on div at bounding box center [569, 501] width 25 height 25
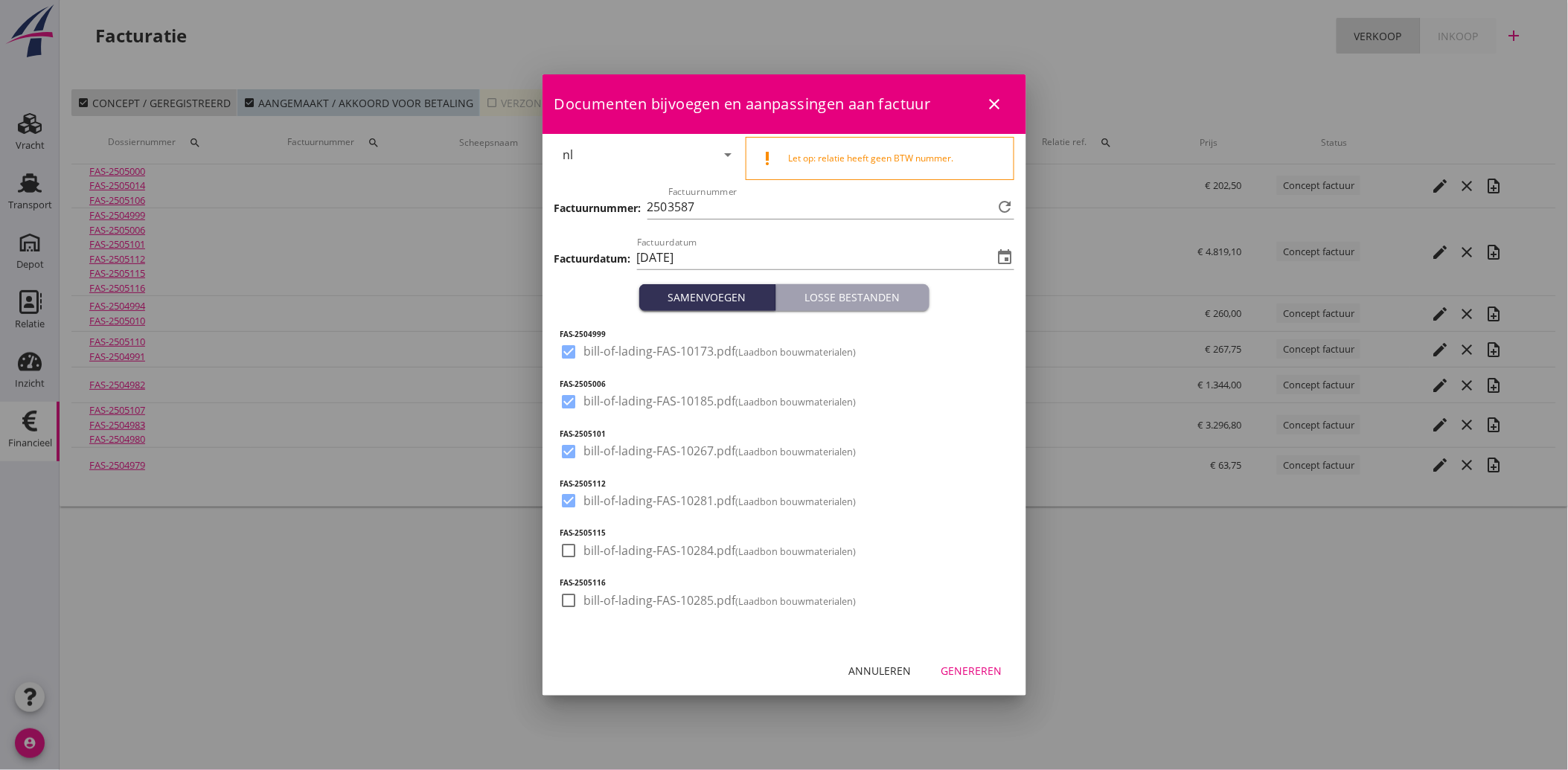
click at [575, 541] on div at bounding box center [569, 551] width 25 height 25
click at [571, 604] on div at bounding box center [569, 601] width 25 height 25
click at [970, 677] on div "Genereren" at bounding box center [971, 671] width 61 height 16
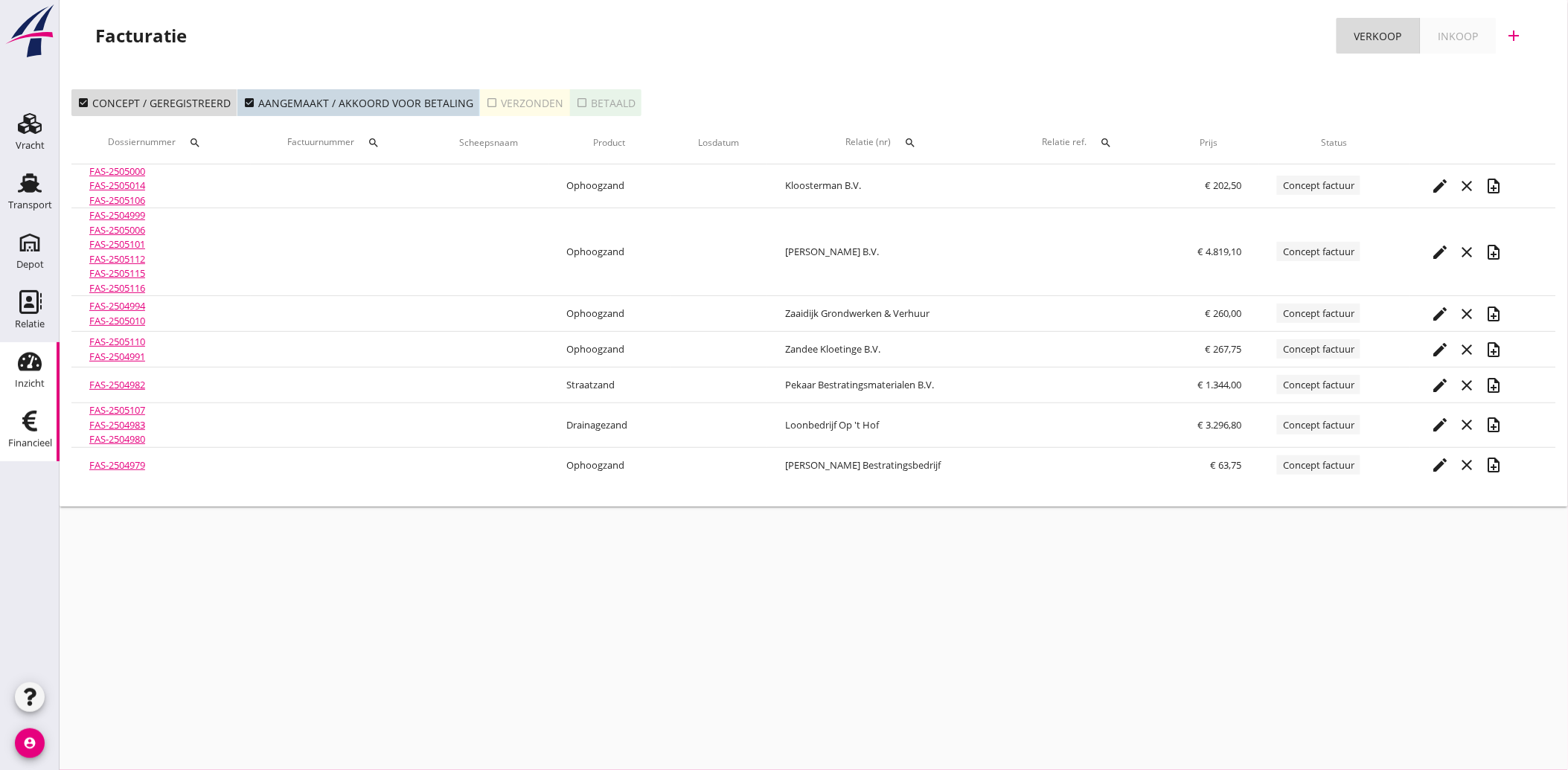
drag, startPoint x: 25, startPoint y: 202, endPoint x: 29, endPoint y: 383, distance: 181.0
click at [25, 202] on div "Transport" at bounding box center [29, 205] width 44 height 10
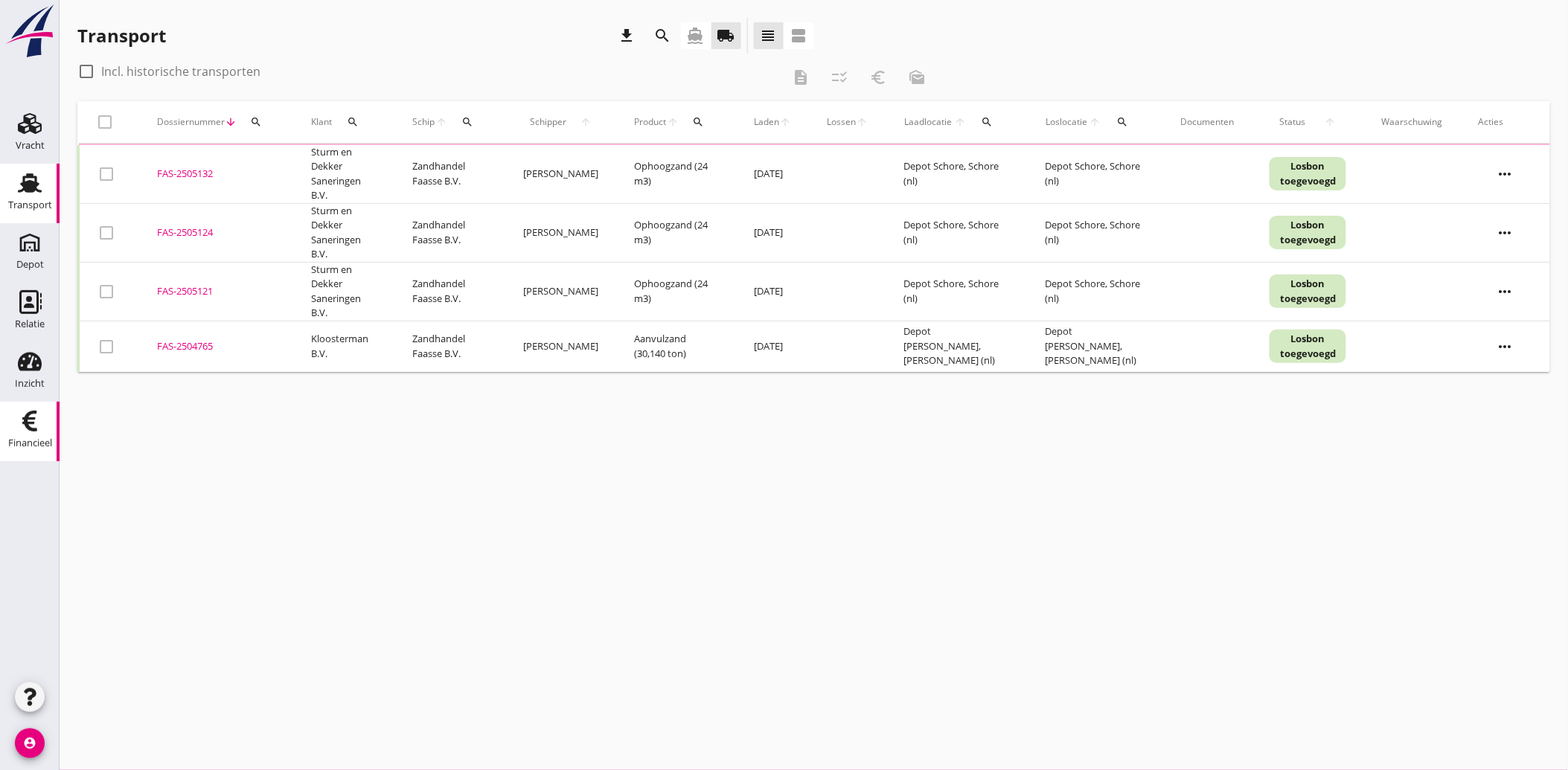
click at [29, 428] on use at bounding box center [29, 422] width 15 height 21
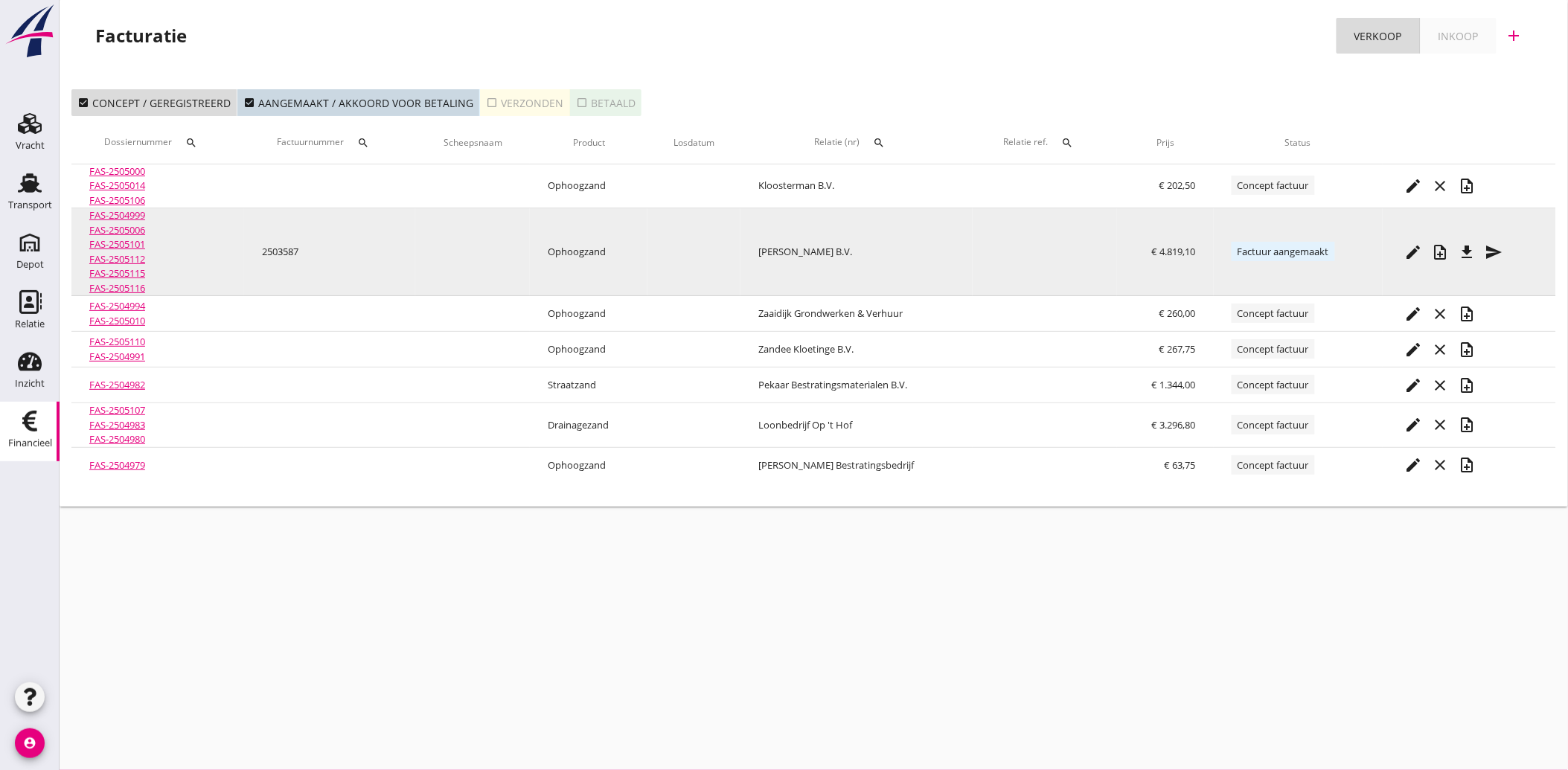
click at [1472, 248] on icon "file_download" at bounding box center [1467, 252] width 18 height 18
click at [1493, 244] on icon "send" at bounding box center [1494, 252] width 18 height 18
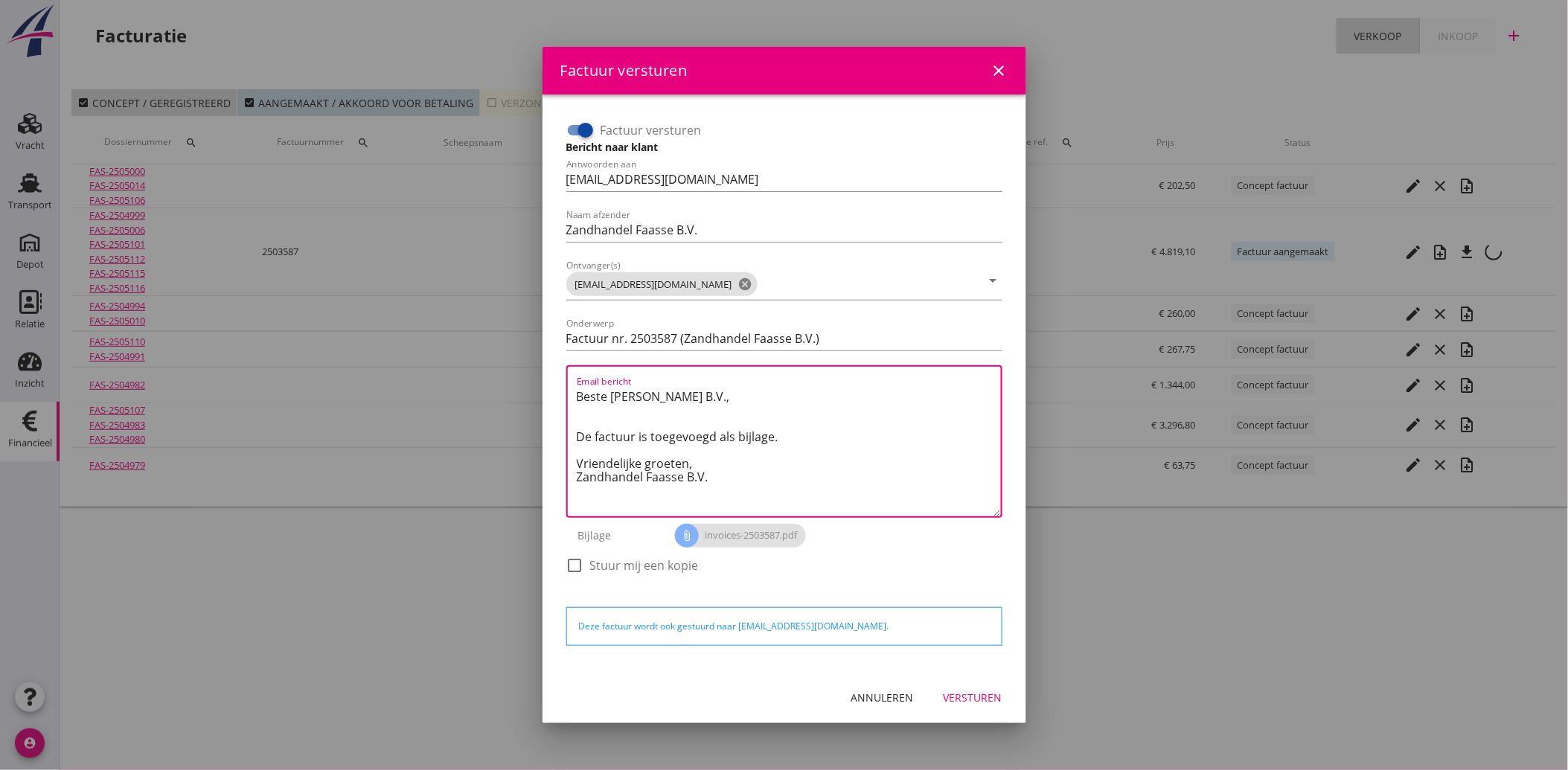
drag, startPoint x: 722, startPoint y: 486, endPoint x: 567, endPoint y: 402, distance: 176.3
click at [567, 402] on div "Email bericht Beste [PERSON_NAME] B.V., De factuur is toegevoegd als bijlage. V…" at bounding box center [784, 441] width 436 height 152
paste textarea "Geachte heer/mevrouw, Hierbij zenden wij u onze factuur i.v.m. de door ons aan …"
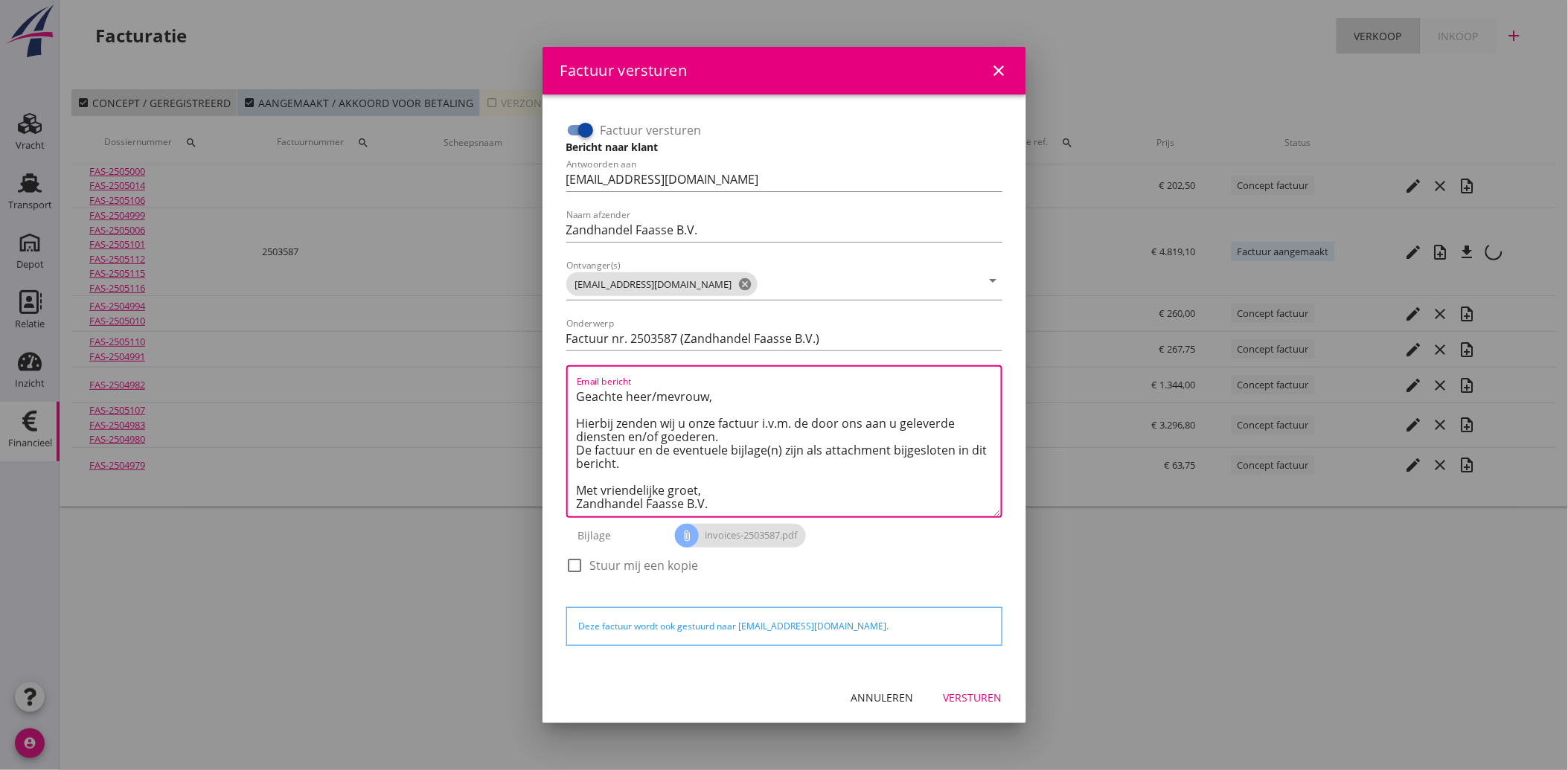
click at [985, 695] on div "Versturen" at bounding box center [973, 698] width 59 height 16
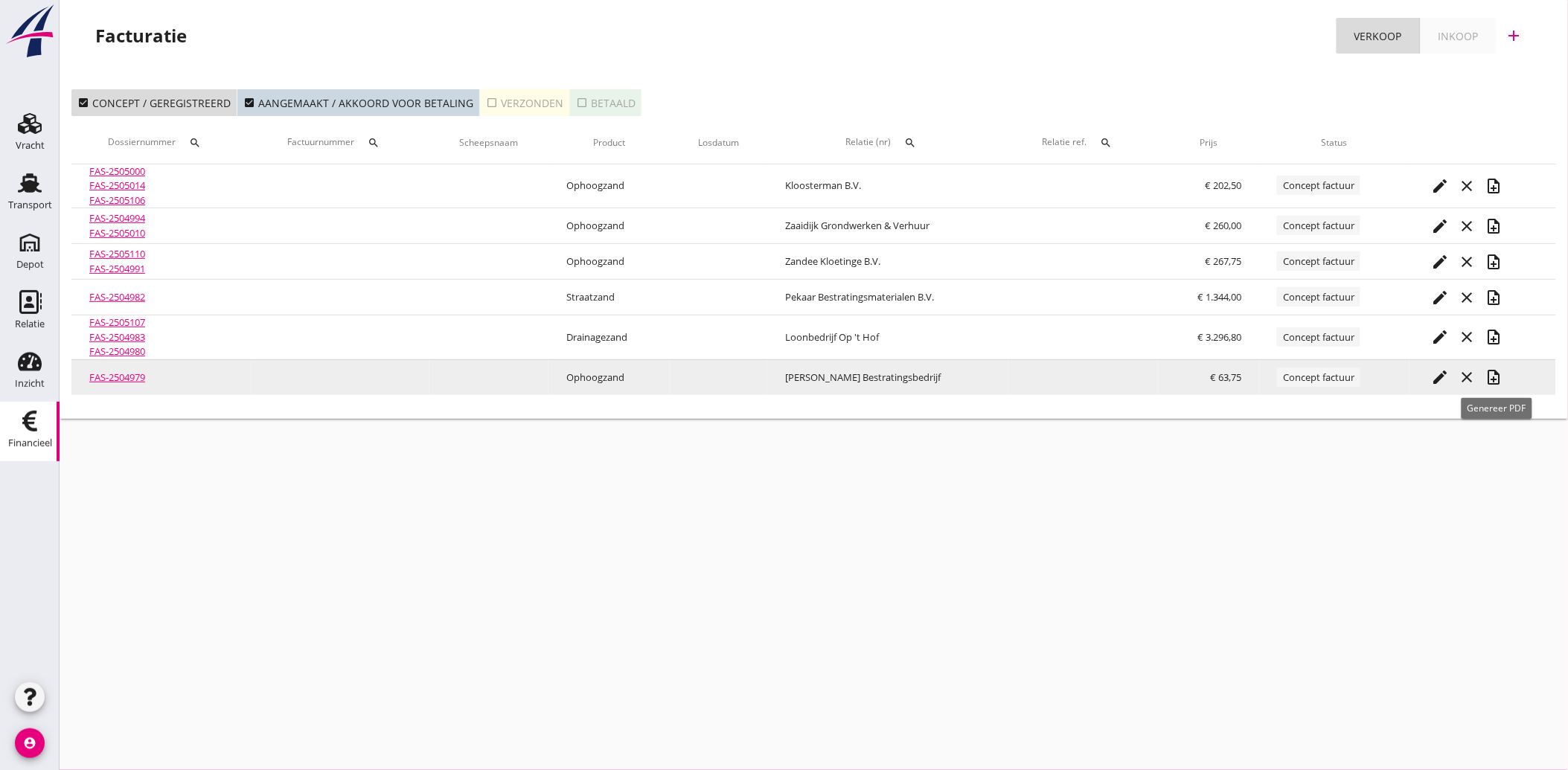
click at [1496, 375] on icon "note_add" at bounding box center [1494, 377] width 18 height 18
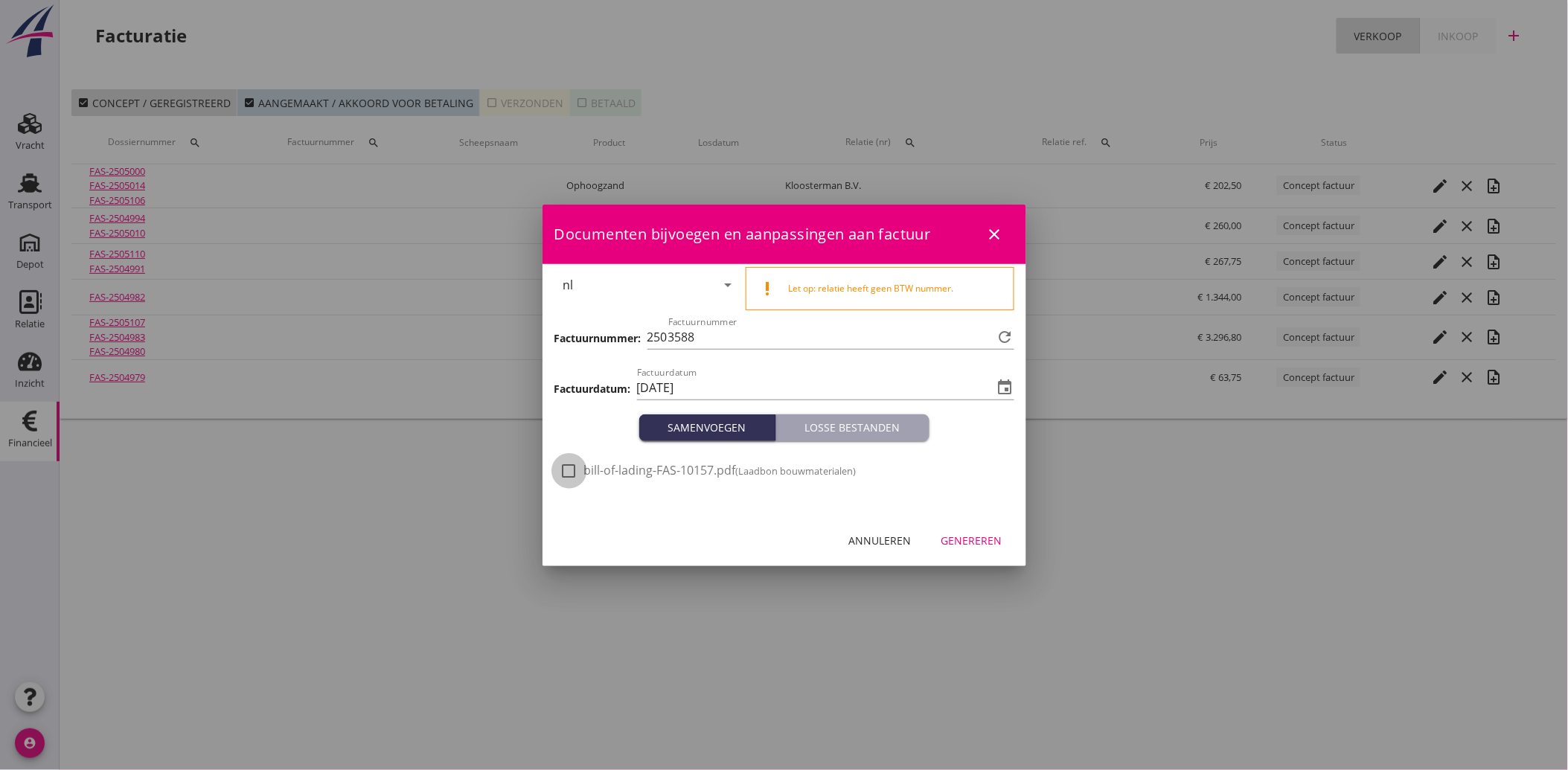
click at [567, 472] on div at bounding box center [569, 472] width 25 height 25
click at [969, 547] on div "Genereren" at bounding box center [971, 541] width 61 height 16
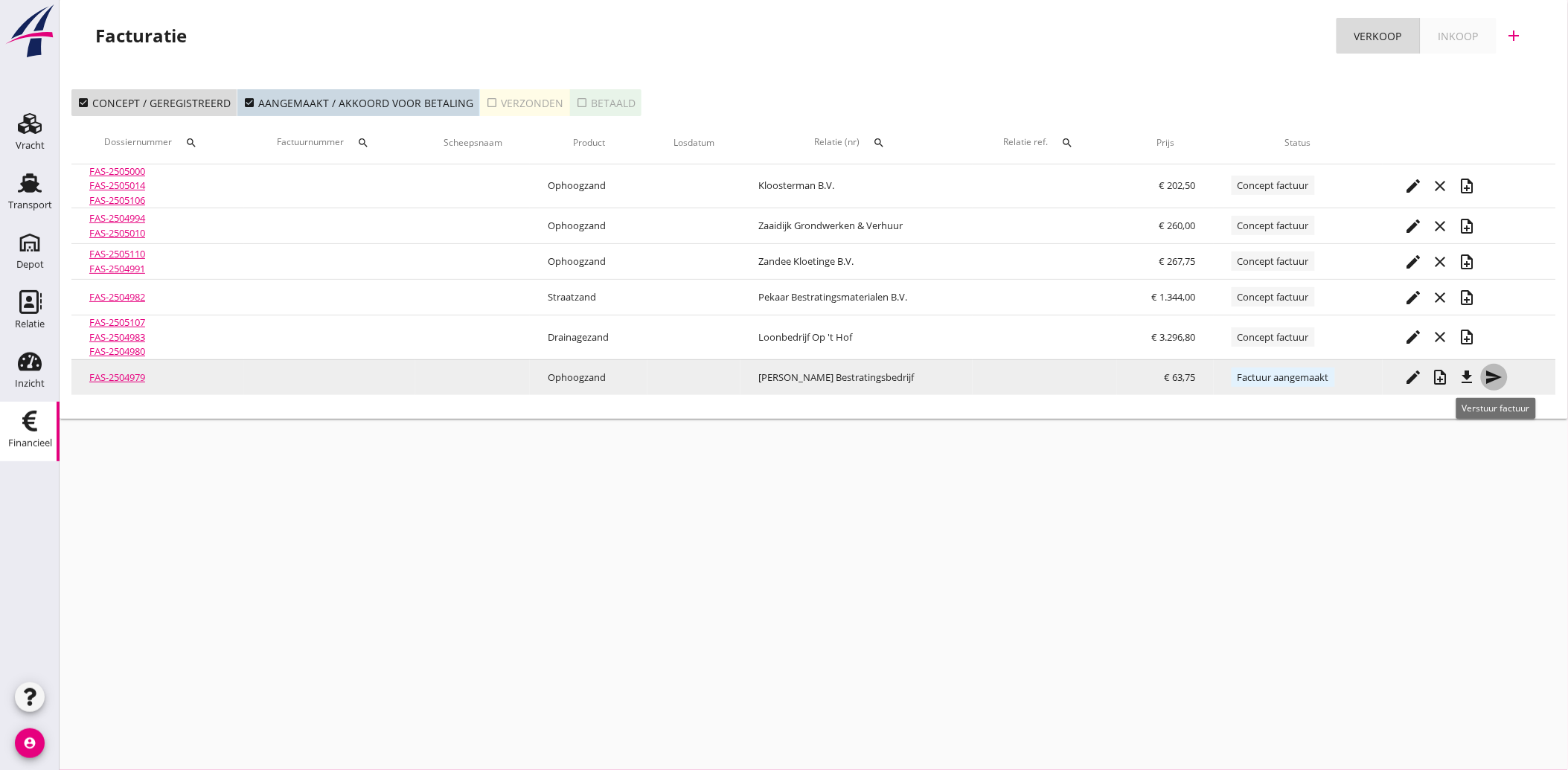
click at [1496, 374] on icon "send" at bounding box center [1494, 377] width 18 height 18
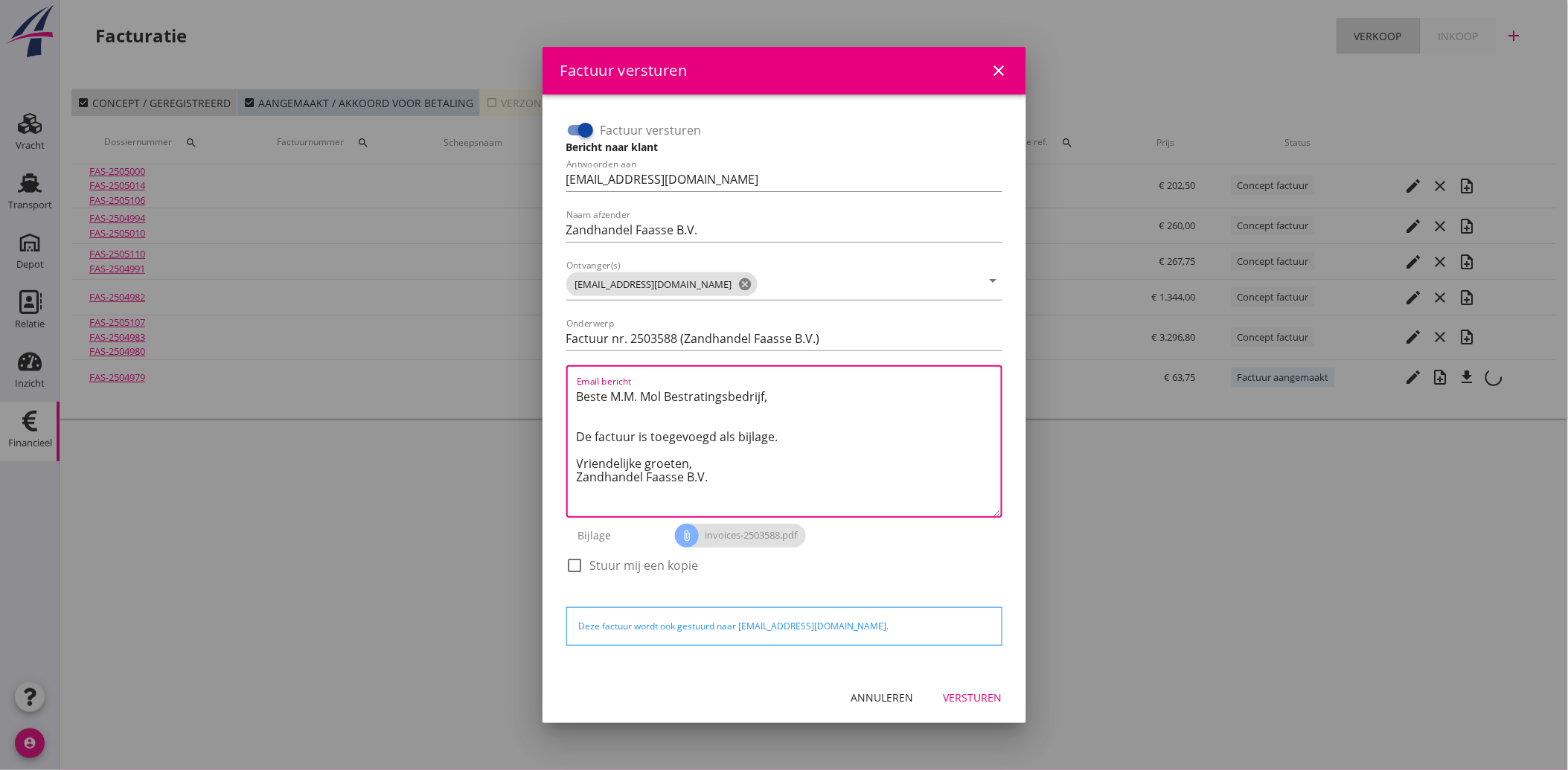
drag, startPoint x: 719, startPoint y: 483, endPoint x: 575, endPoint y: 397, distance: 167.7
click at [575, 397] on div "Email bericht Beste M.M. Mol Bestratingsbedrijf, De factuur is toegevoegd als b…" at bounding box center [784, 441] width 436 height 152
paste textarea "Geachte heer/mevrouw, Hierbij zenden wij u onze factuur i.v.m. de door ons aan …"
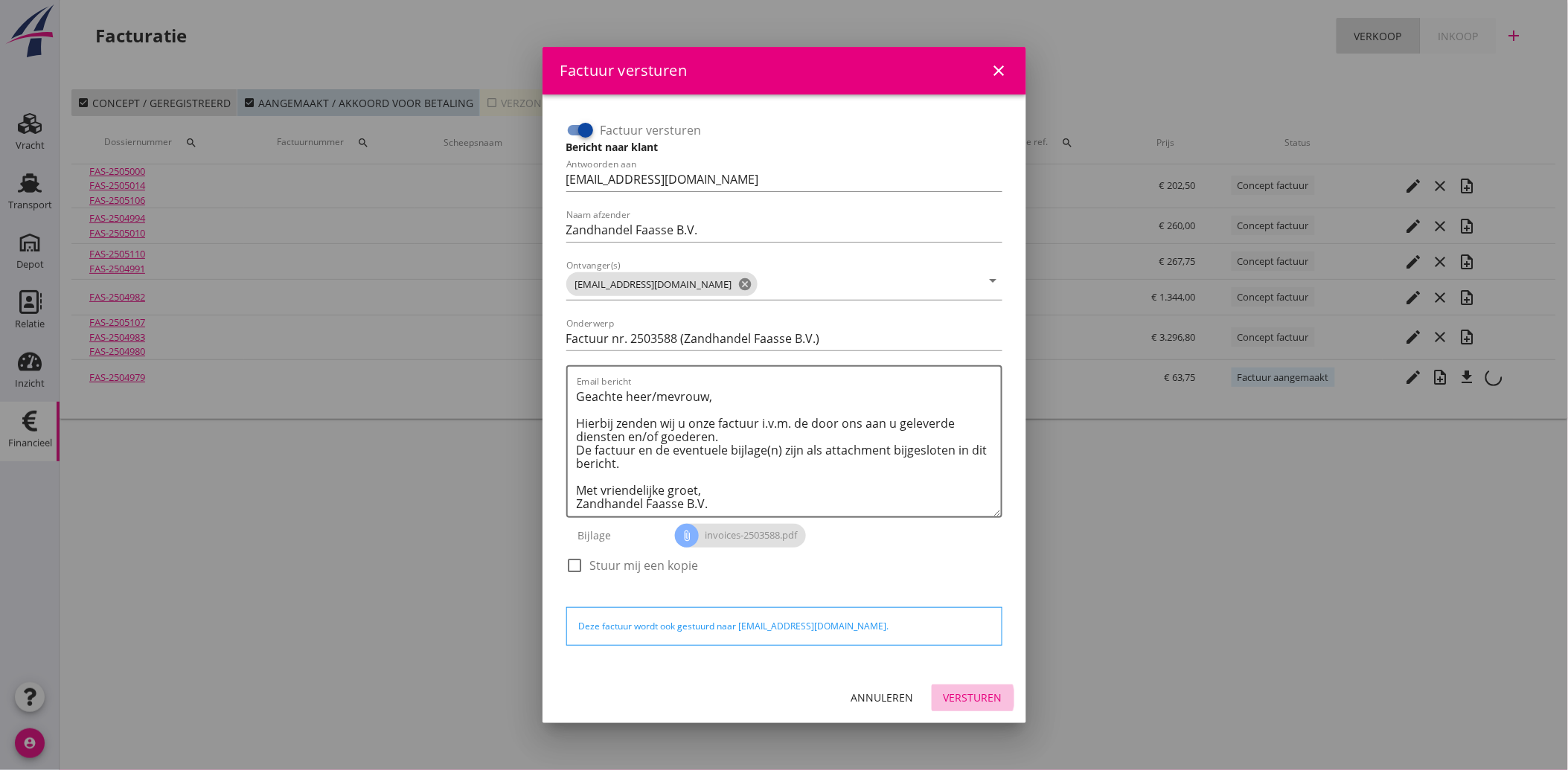
click at [954, 687] on button "Versturen" at bounding box center [973, 699] width 83 height 27
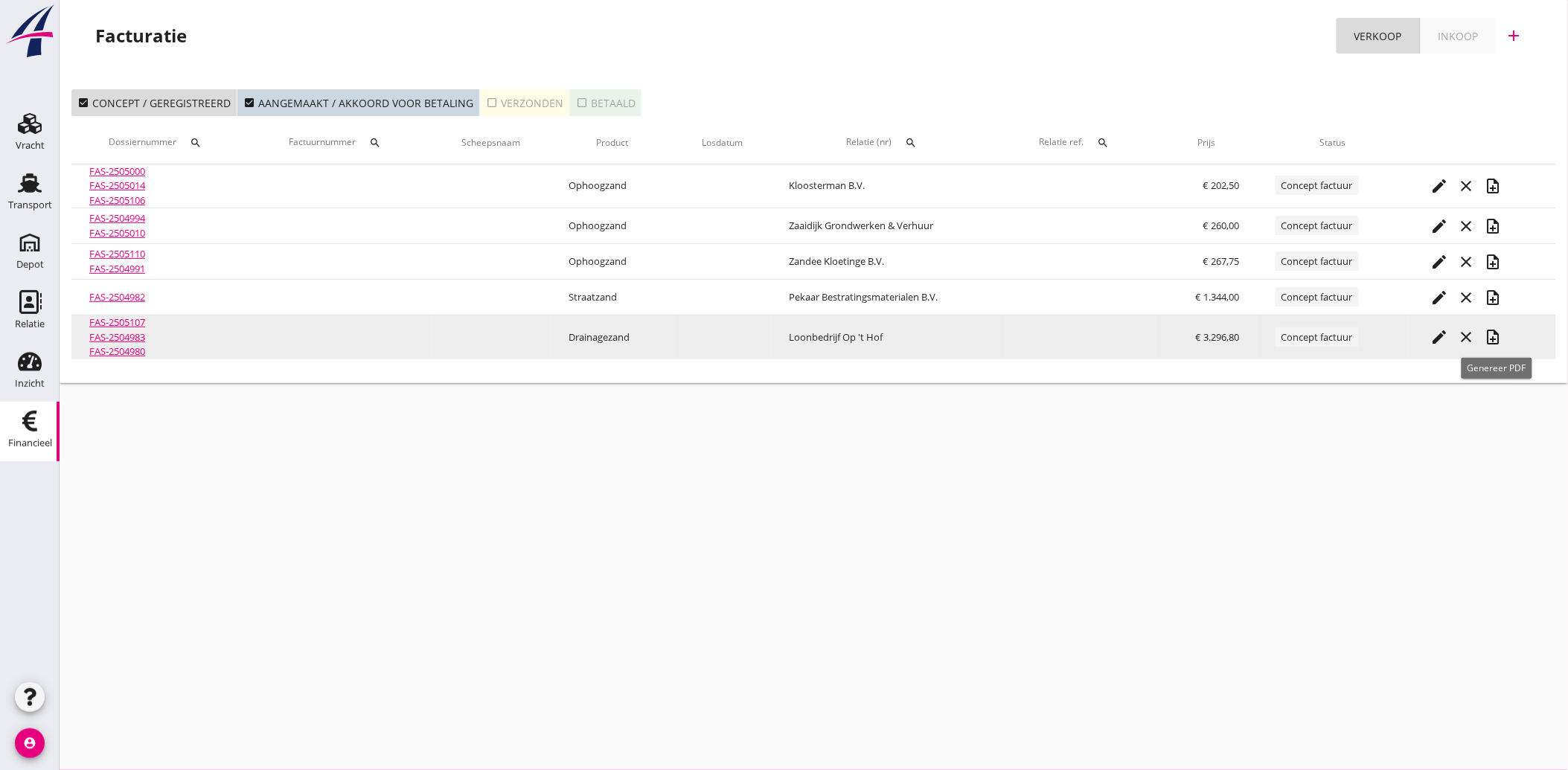
click at [1499, 333] on icon "note_add" at bounding box center [1493, 337] width 18 height 18
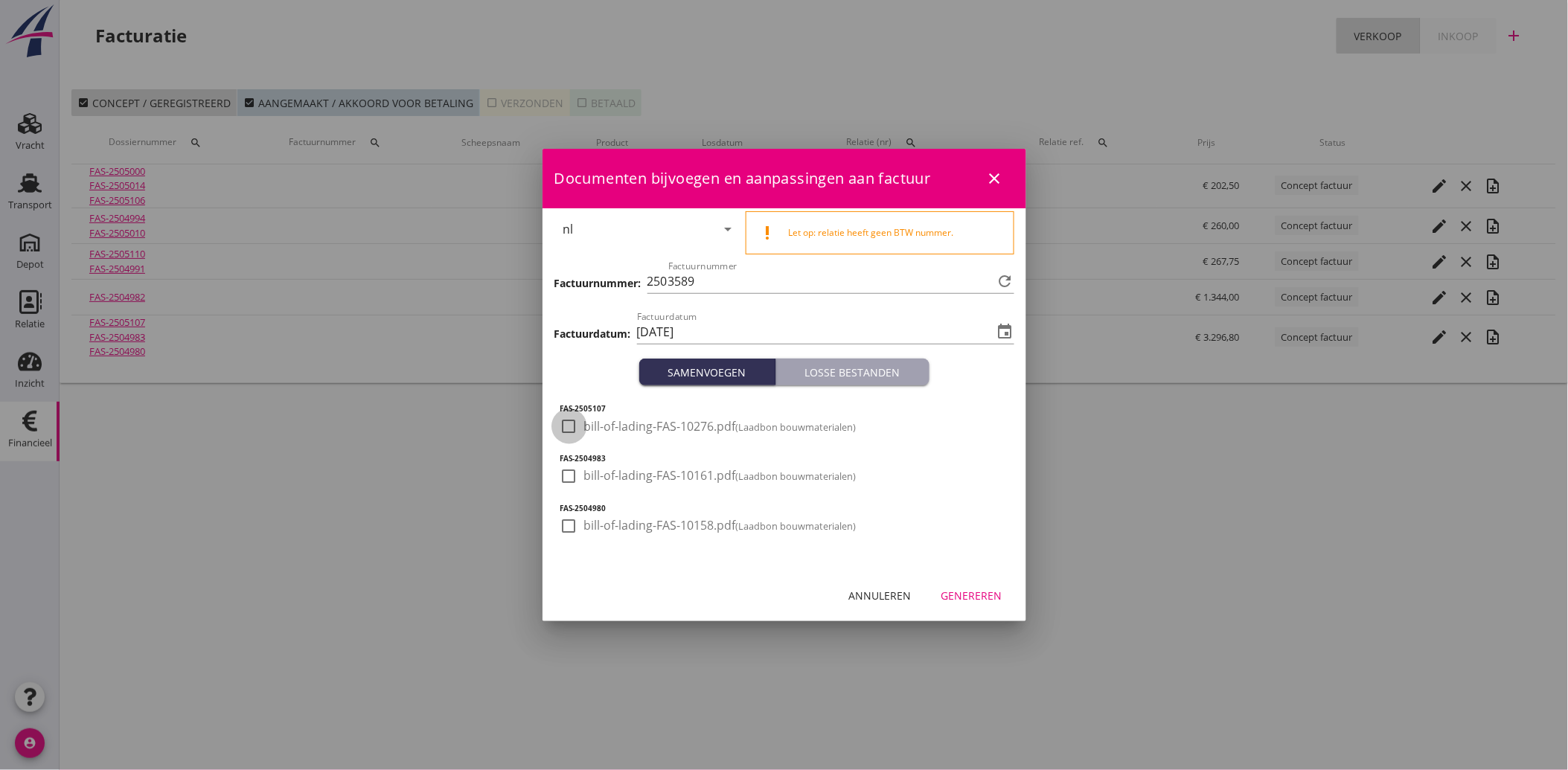
click at [567, 432] on div at bounding box center [569, 426] width 25 height 25
click at [567, 472] on div at bounding box center [569, 476] width 25 height 25
drag, startPoint x: 571, startPoint y: 506, endPoint x: 563, endPoint y: 523, distance: 18.8
click at [571, 507] on h5 "FAS-2504980" at bounding box center [784, 509] width 448 height 11
click at [562, 524] on div at bounding box center [569, 526] width 25 height 25
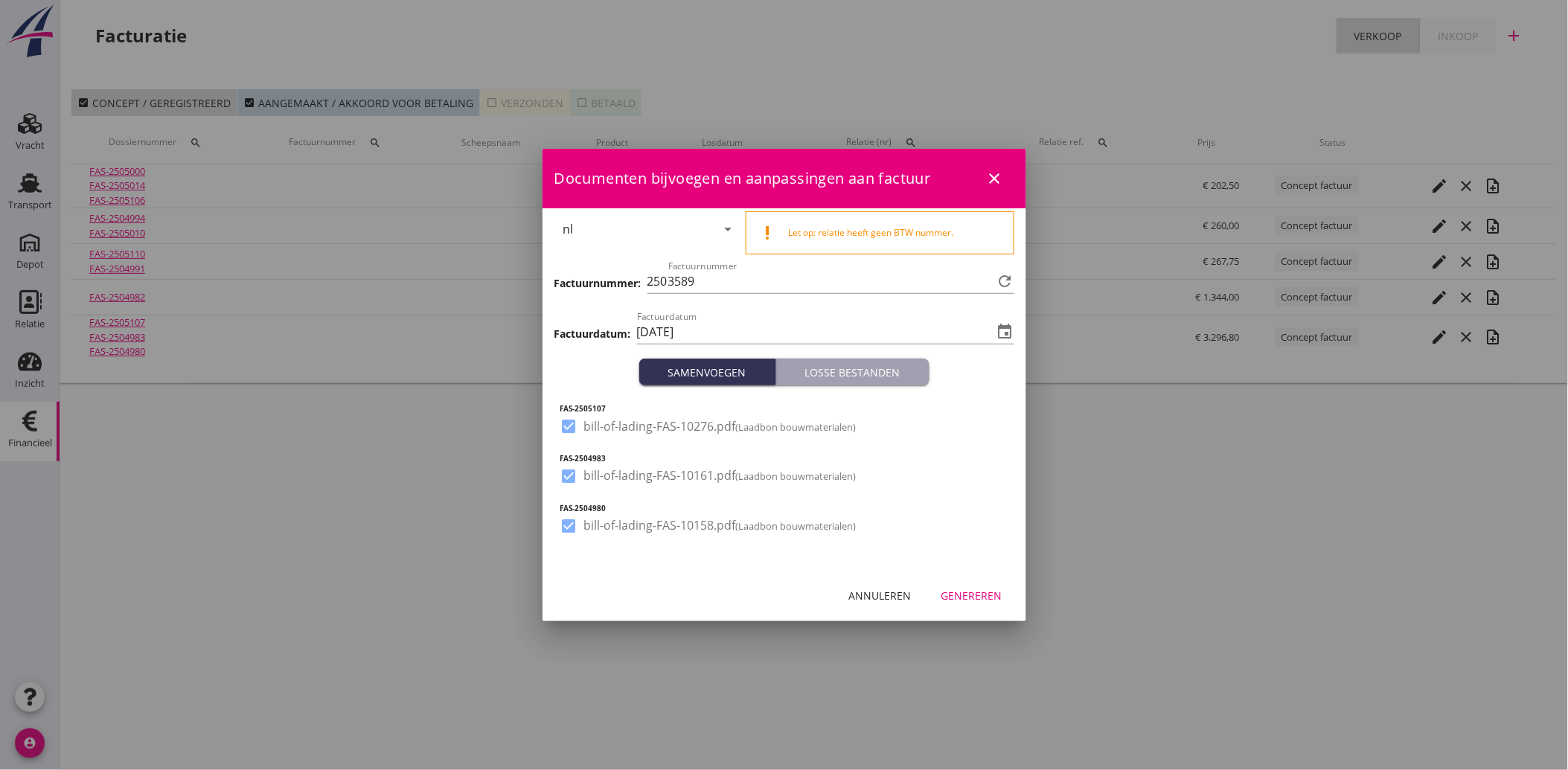
click at [961, 591] on div "Genereren" at bounding box center [971, 596] width 61 height 16
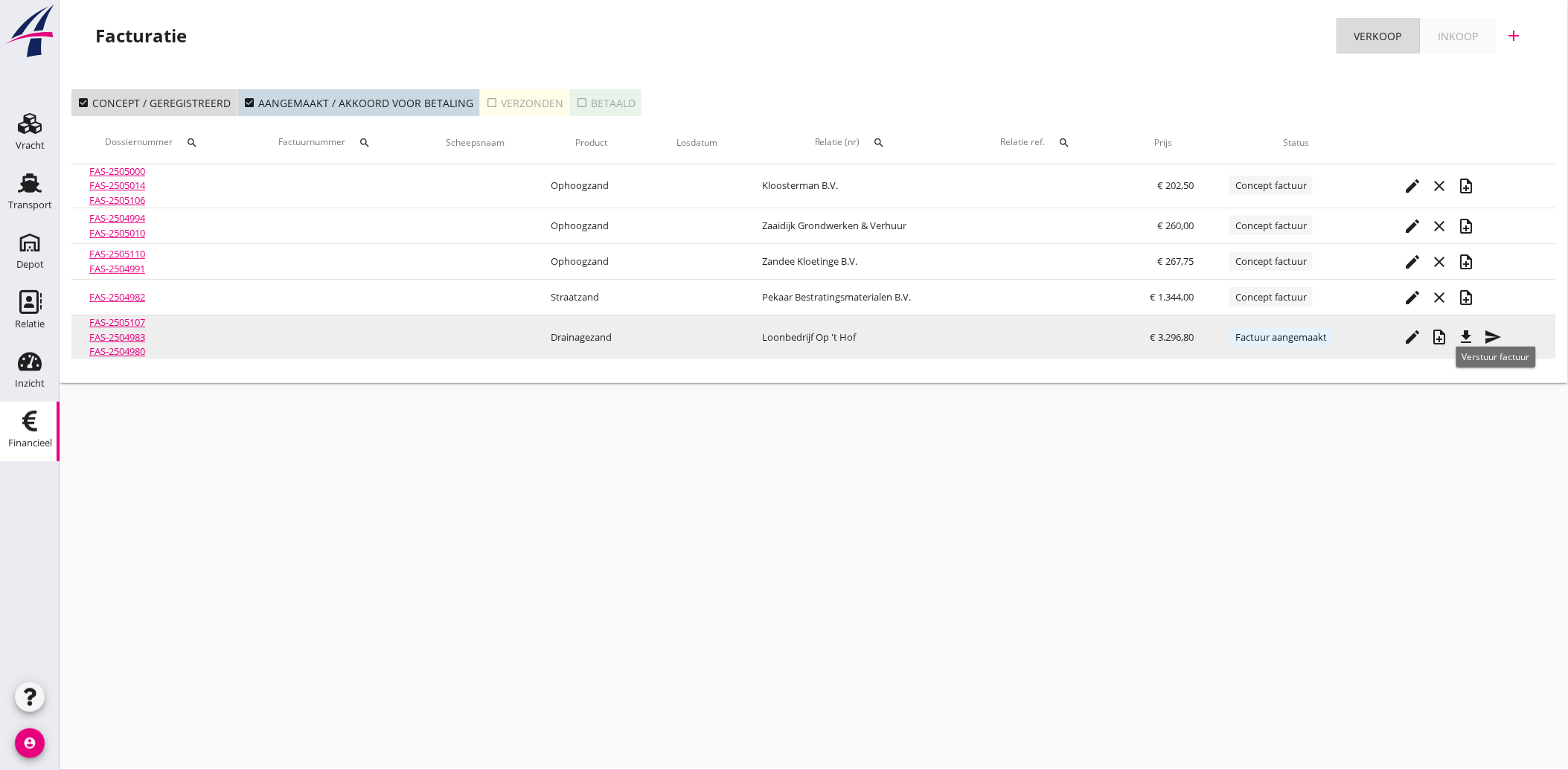
click at [1498, 339] on icon "send" at bounding box center [1493, 337] width 18 height 18
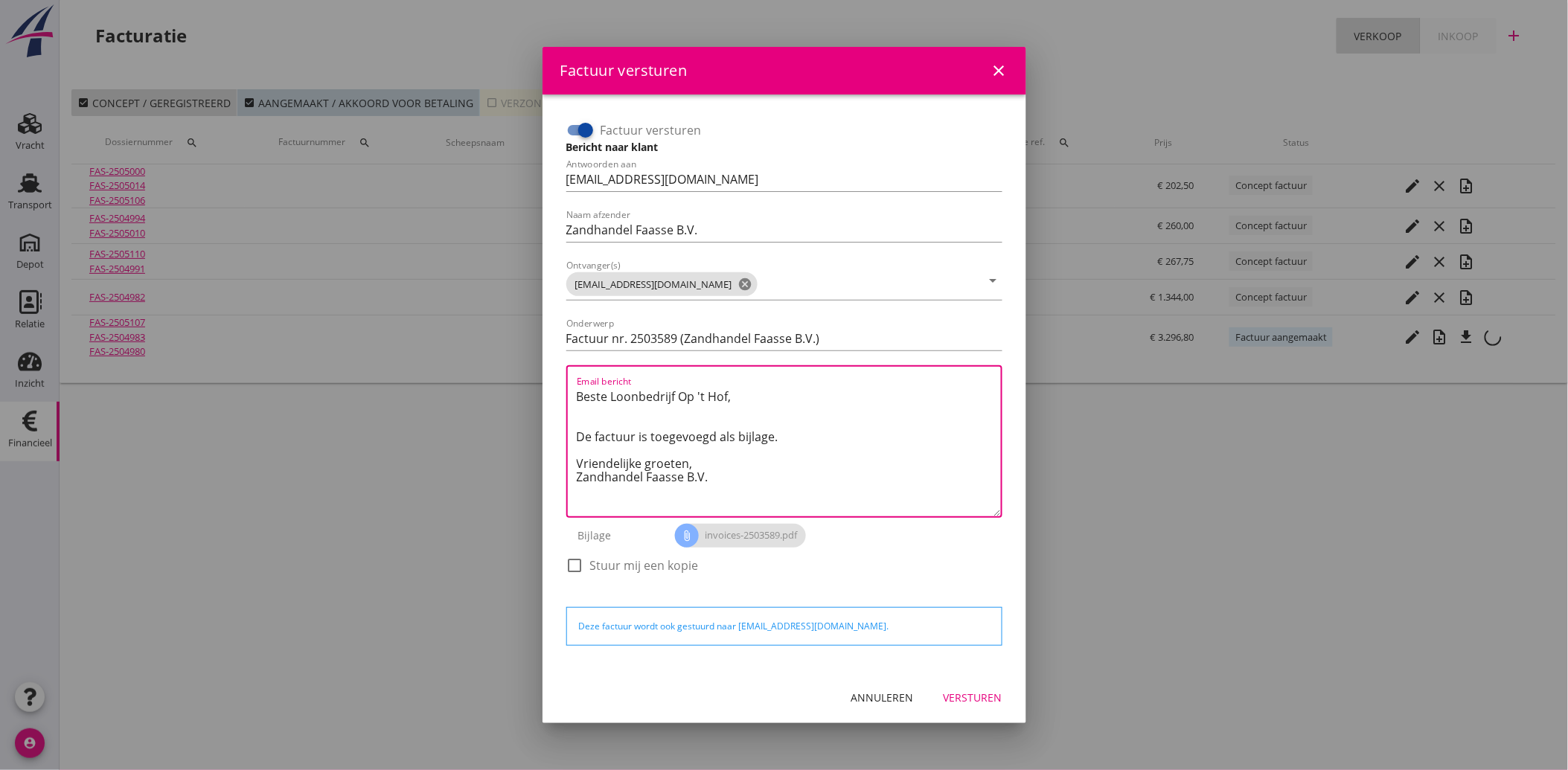
drag, startPoint x: 724, startPoint y: 482, endPoint x: 560, endPoint y: 382, distance: 192.1
click at [560, 382] on div "Factuur versturen Bericht naar klant Antwoorden aan [EMAIL_ADDRESS][DOMAIN_NAME…" at bounding box center [784, 355] width 448 height 485
paste textarea "Geachte heer/mevrouw, Hierbij zenden wij u onze factuur i.v.m. de door ons aan …"
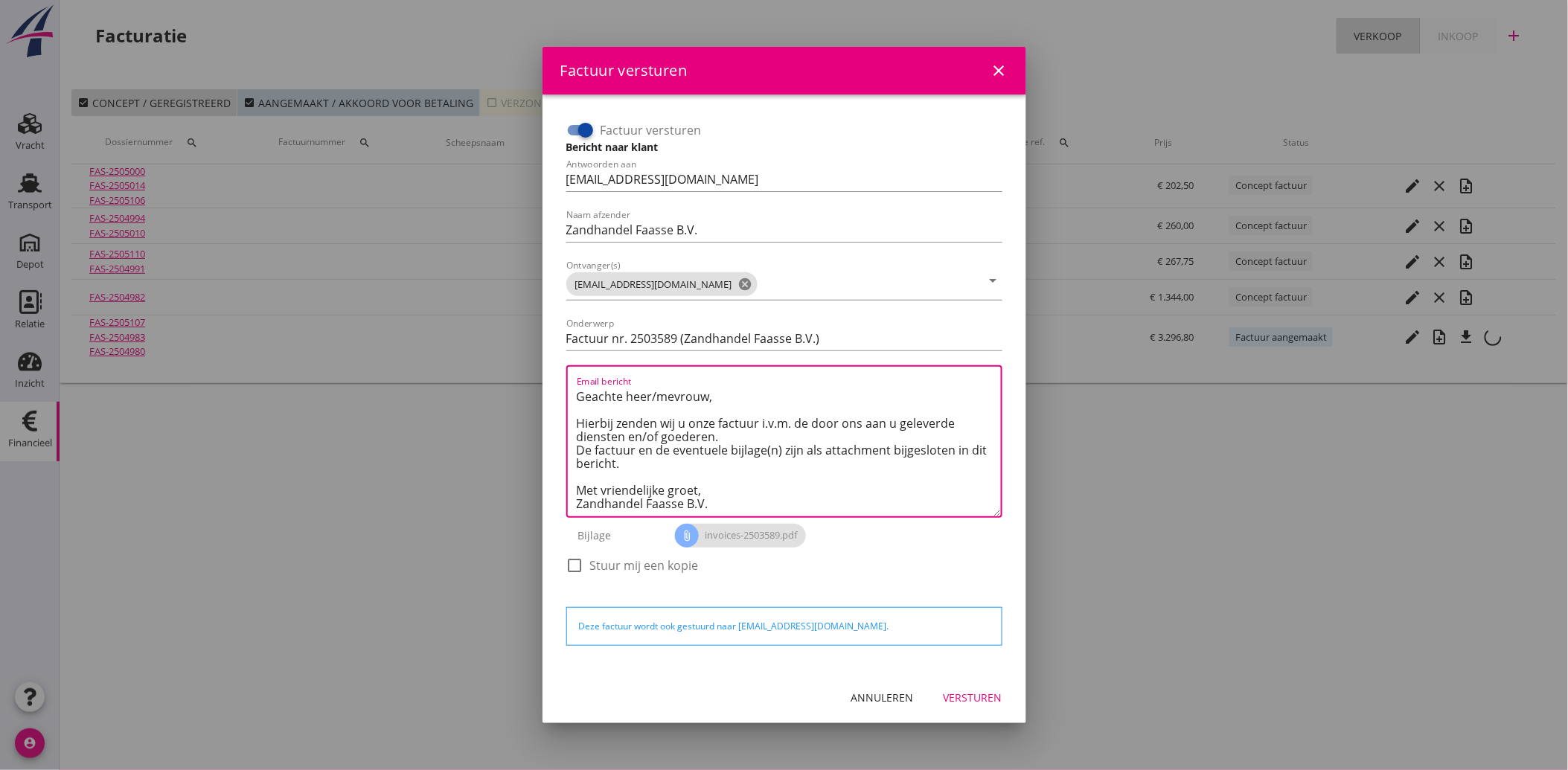
click at [978, 699] on div "Versturen" at bounding box center [973, 698] width 59 height 16
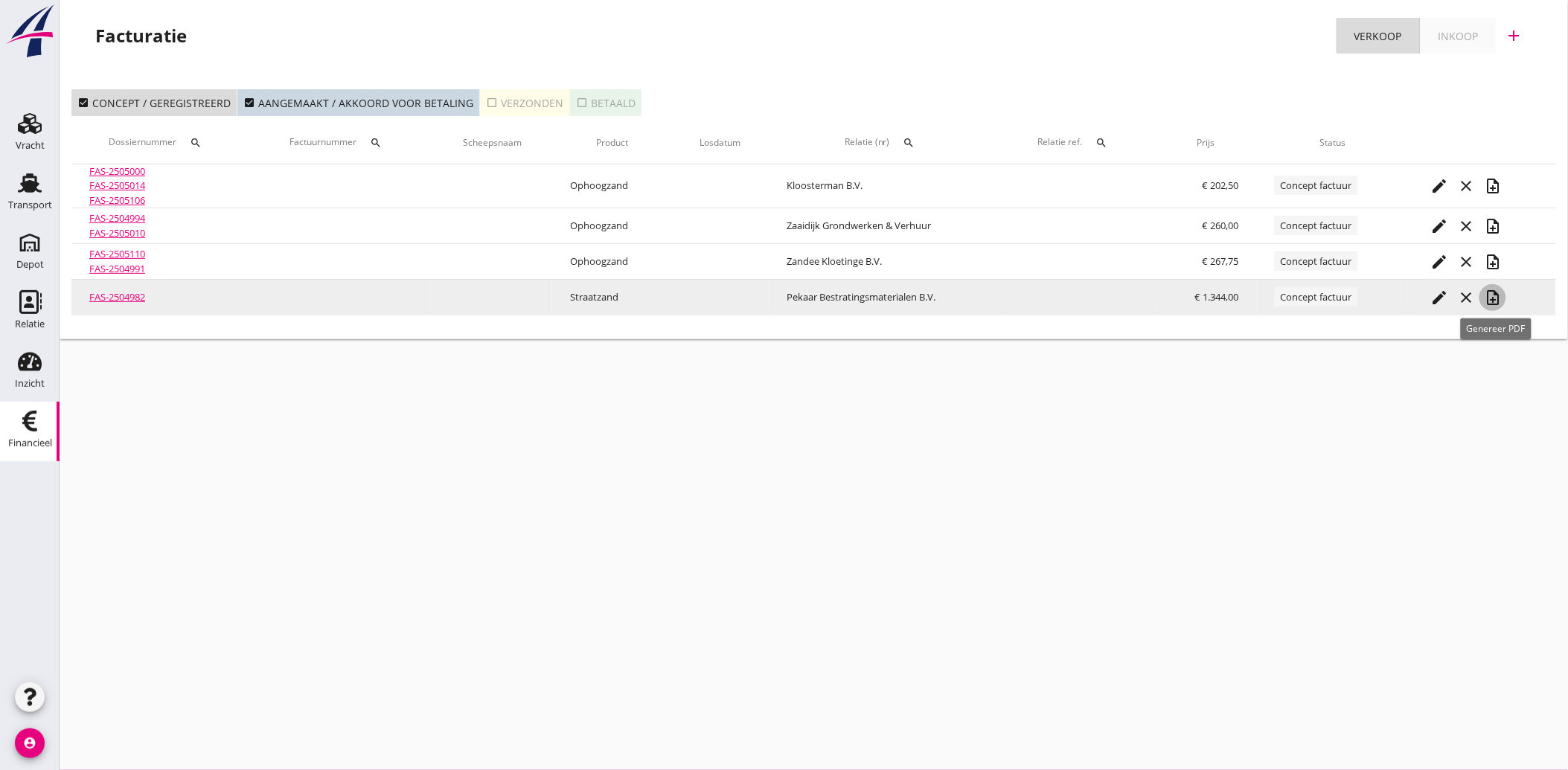
click at [1501, 296] on icon "note_add" at bounding box center [1493, 298] width 18 height 18
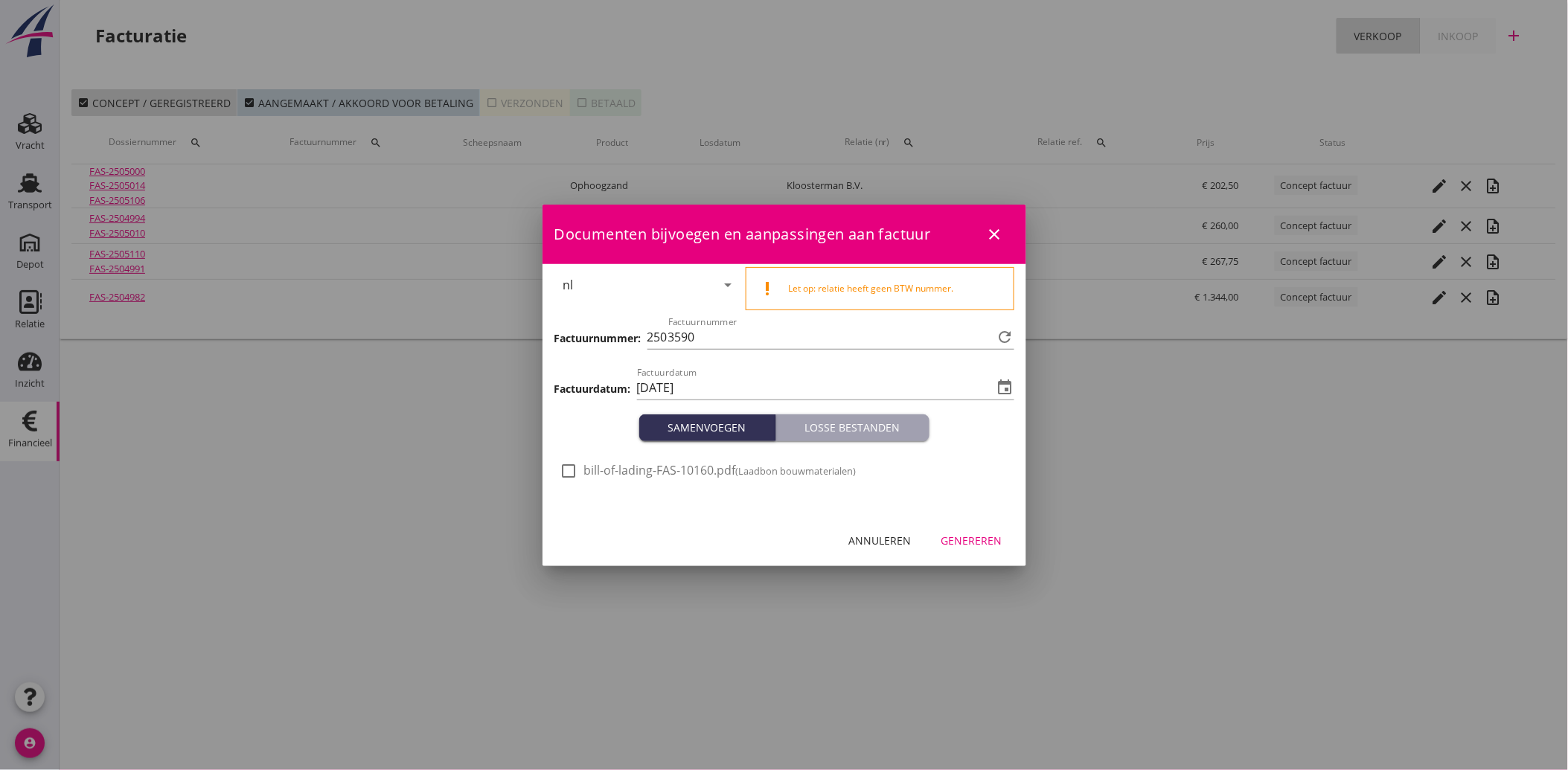
click at [563, 465] on div at bounding box center [569, 472] width 25 height 25
click at [990, 529] on button "Genereren" at bounding box center [971, 541] width 85 height 27
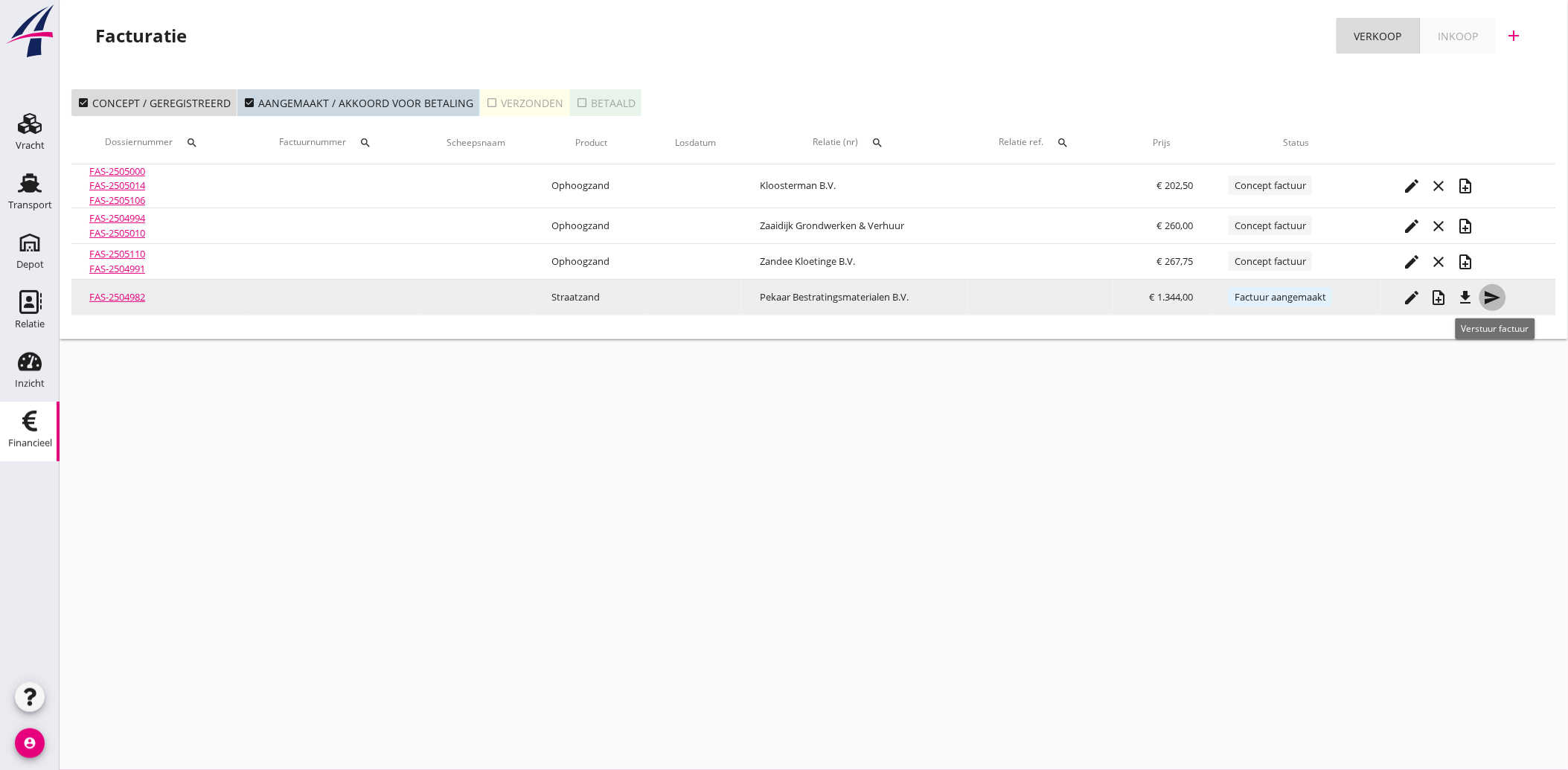
click at [1493, 291] on icon "send" at bounding box center [1493, 298] width 18 height 18
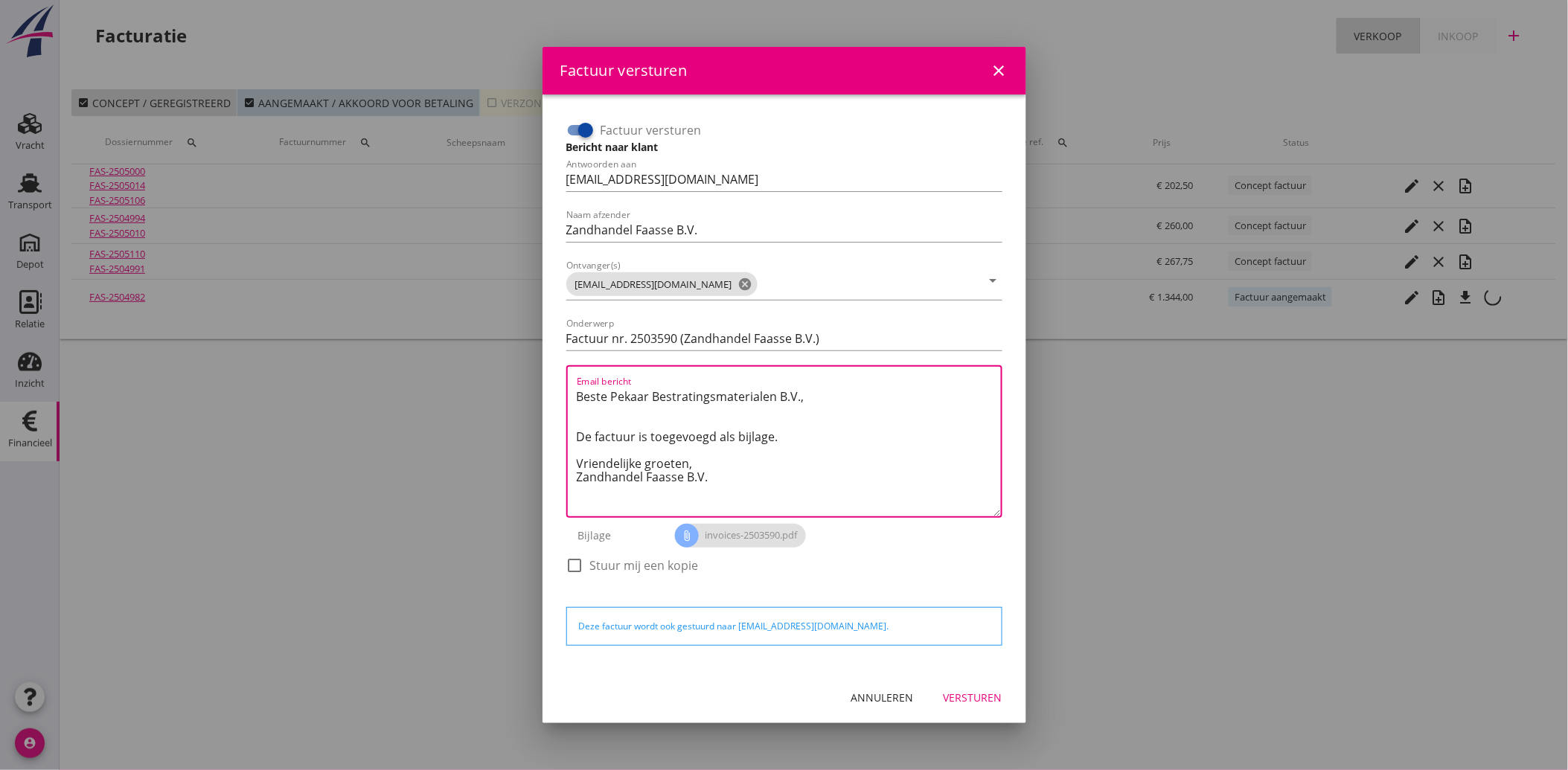
drag, startPoint x: 710, startPoint y: 489, endPoint x: 563, endPoint y: 386, distance: 179.5
click at [563, 386] on div "Factuur versturen Bericht naar klant Antwoorden aan [EMAIL_ADDRESS][DOMAIN_NAME…" at bounding box center [784, 355] width 448 height 485
paste textarea "Geachte heer/mevrouw, Hierbij zenden wij u onze factuur i.v.m. de door ons aan …"
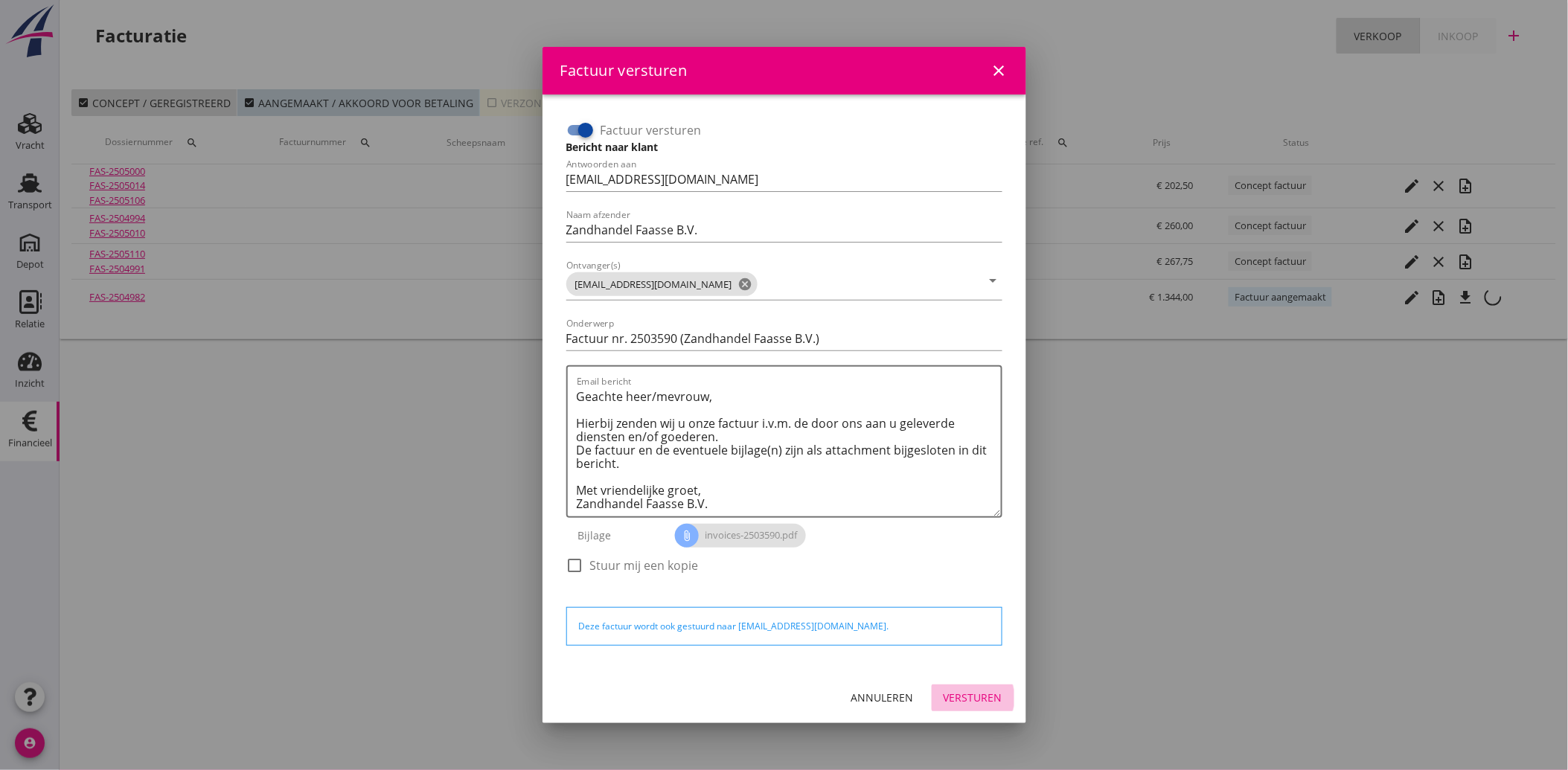
click at [977, 694] on div "Versturen" at bounding box center [973, 698] width 59 height 16
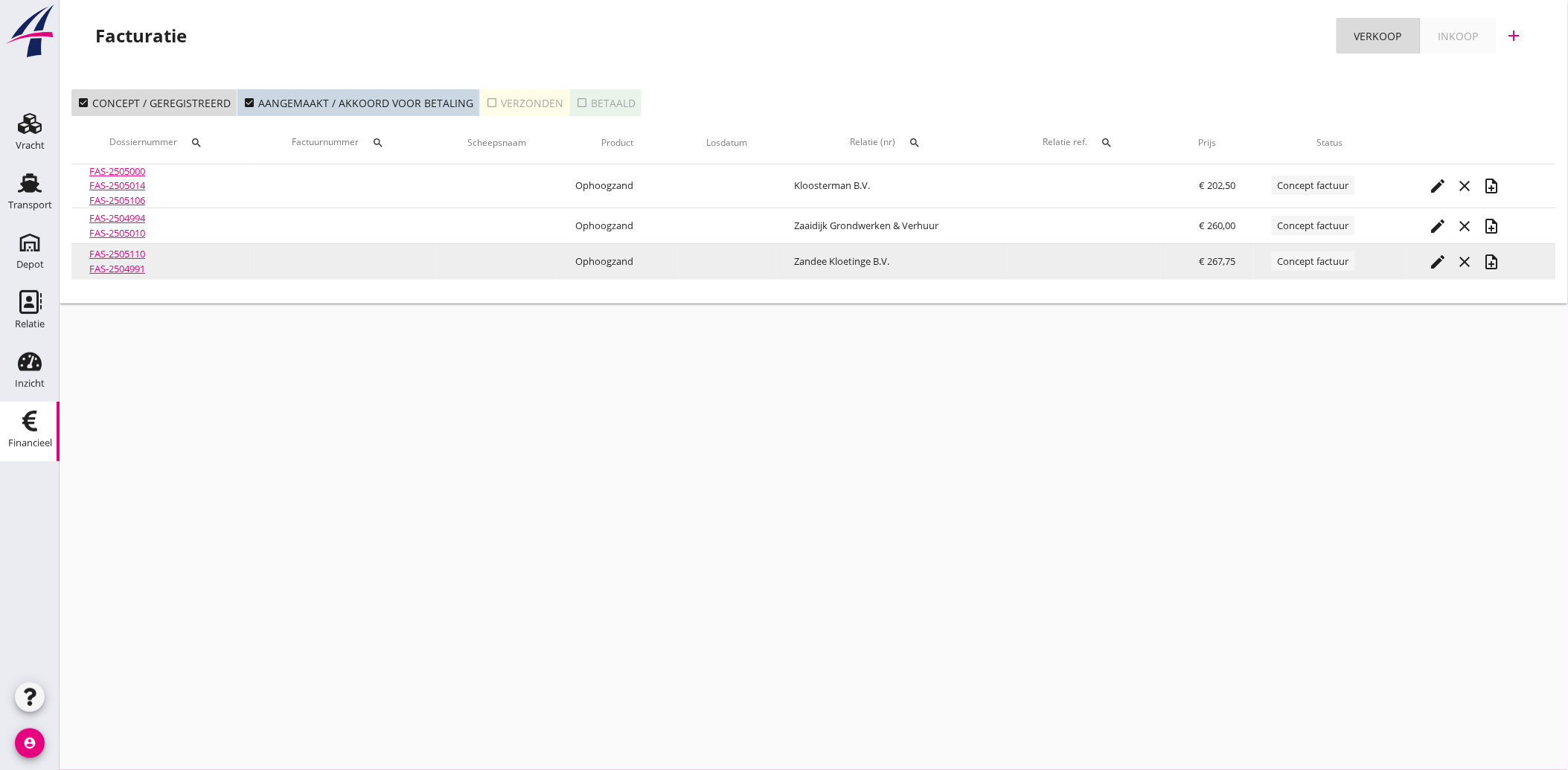
click at [1497, 263] on icon "note_add" at bounding box center [1491, 262] width 18 height 18
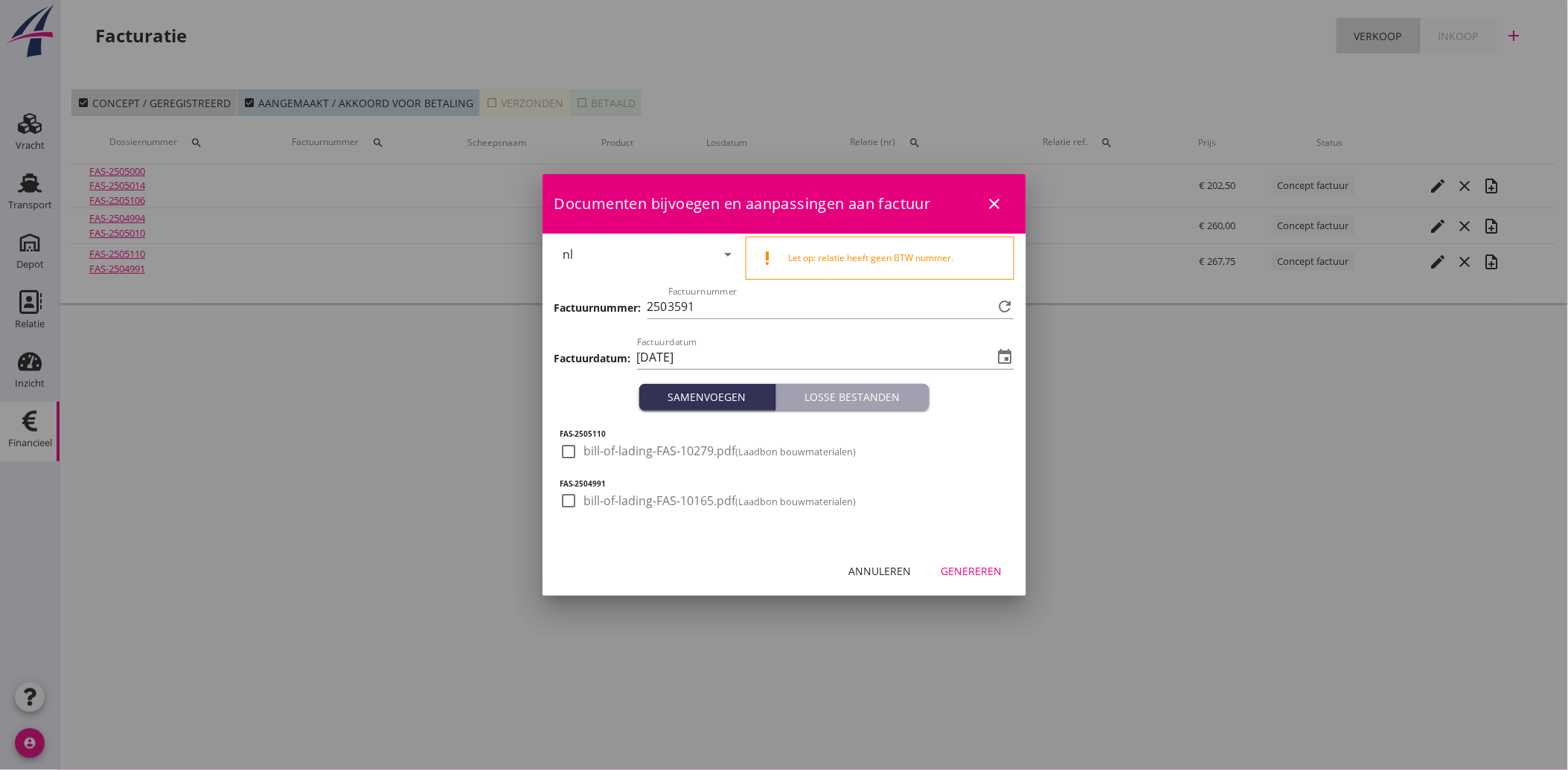
click at [569, 464] on div "check_box_outline_blank bill-of-lading-FAS-10279.pdf (Laadbon bouwmaterialen)" at bounding box center [708, 460] width 296 height 36
drag, startPoint x: 571, startPoint y: 451, endPoint x: 560, endPoint y: 490, distance: 40.5
click at [571, 452] on div at bounding box center [569, 452] width 25 height 25
click at [568, 499] on div at bounding box center [569, 501] width 25 height 25
click at [988, 573] on div "Genereren" at bounding box center [971, 572] width 61 height 16
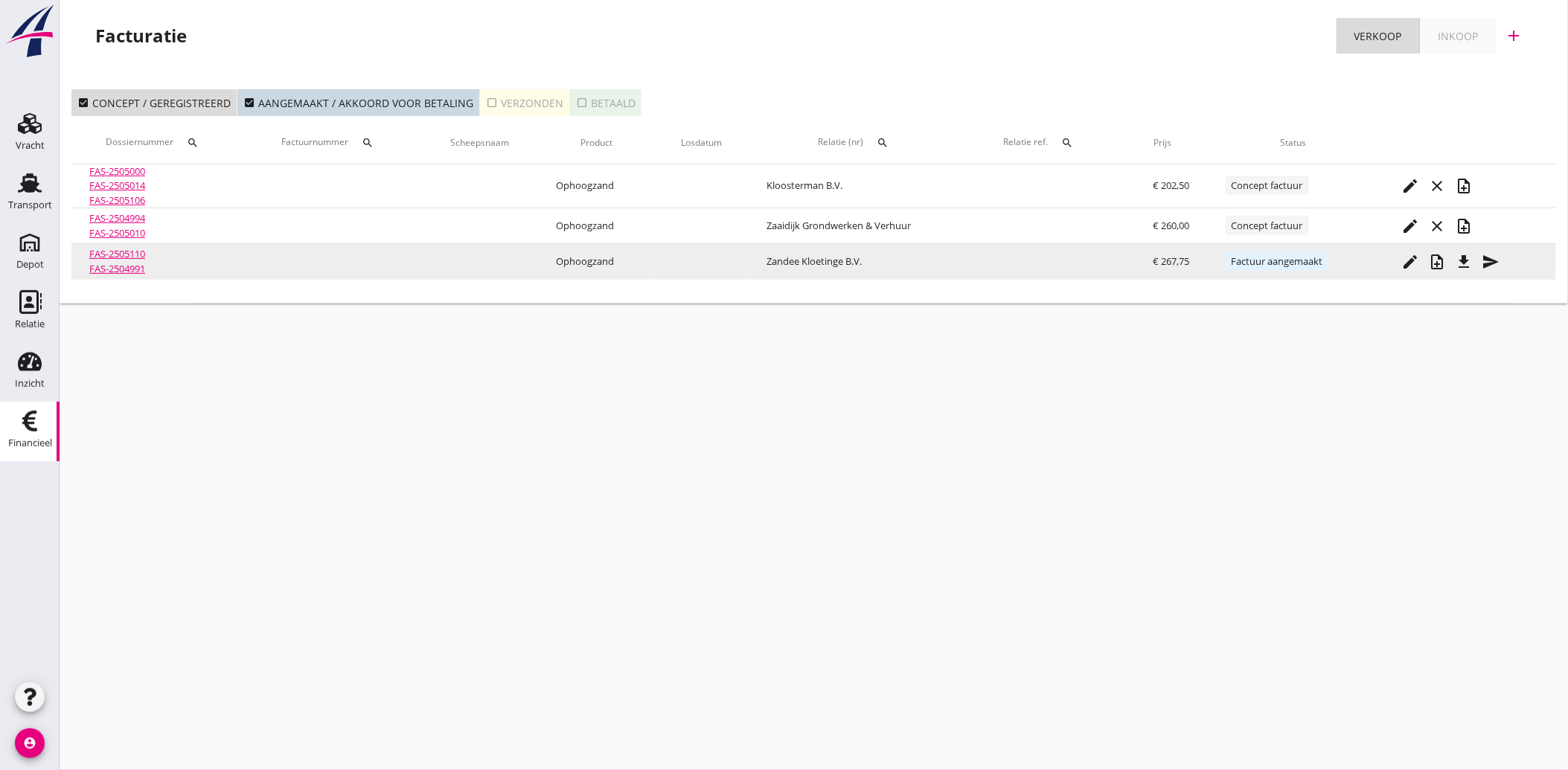
click at [1493, 261] on icon "send" at bounding box center [1491, 262] width 18 height 18
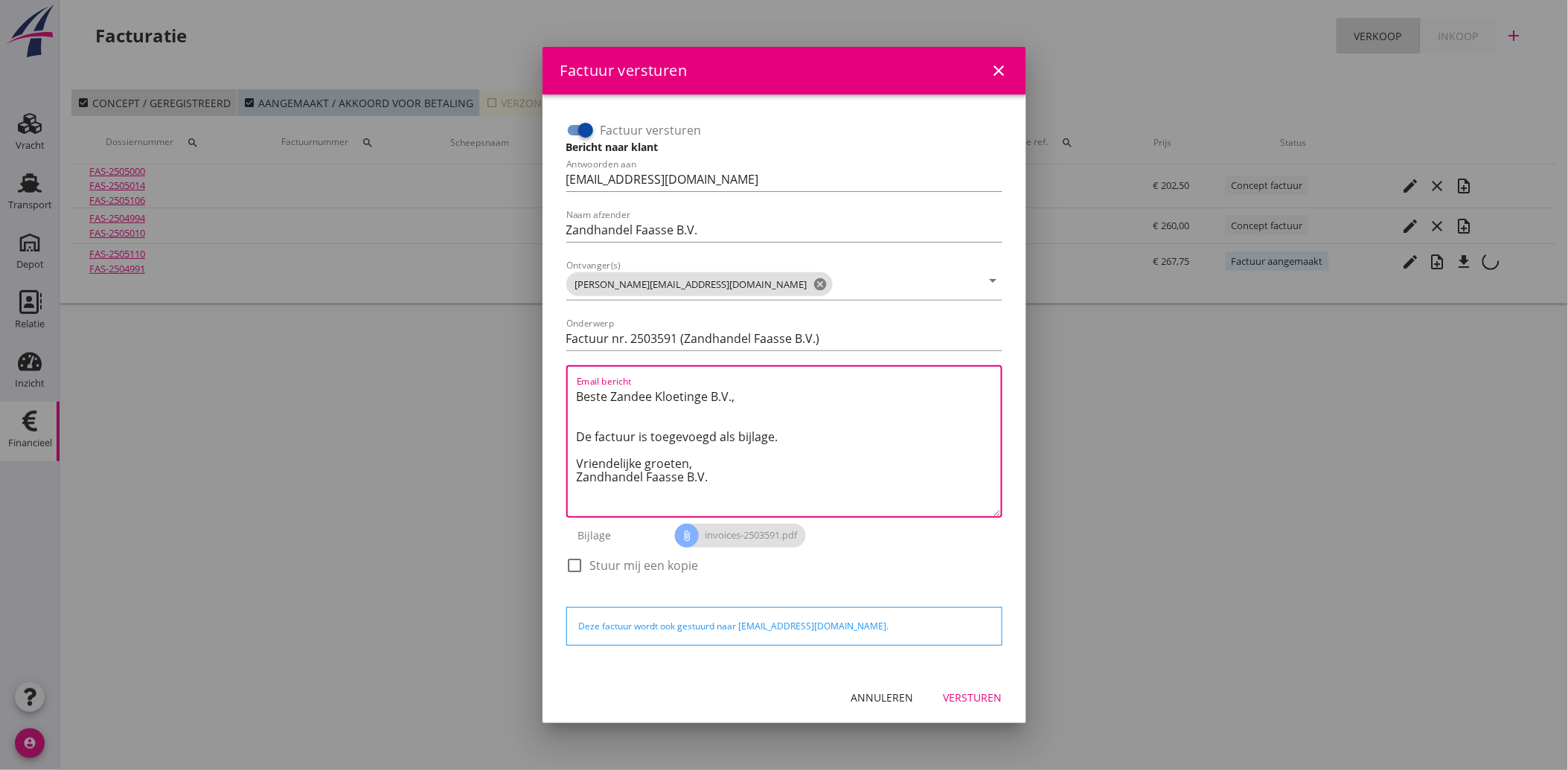
drag, startPoint x: 734, startPoint y: 488, endPoint x: 570, endPoint y: 392, distance: 190.0
click at [570, 392] on div "Email bericht Beste Zandee Kloetinge B.V., De factuur is toegevoegd als bijlage…" at bounding box center [784, 441] width 436 height 152
paste textarea "Geachte heer/mevrouw, Hierbij zenden wij u onze factuur i.v.m. de door ons aan …"
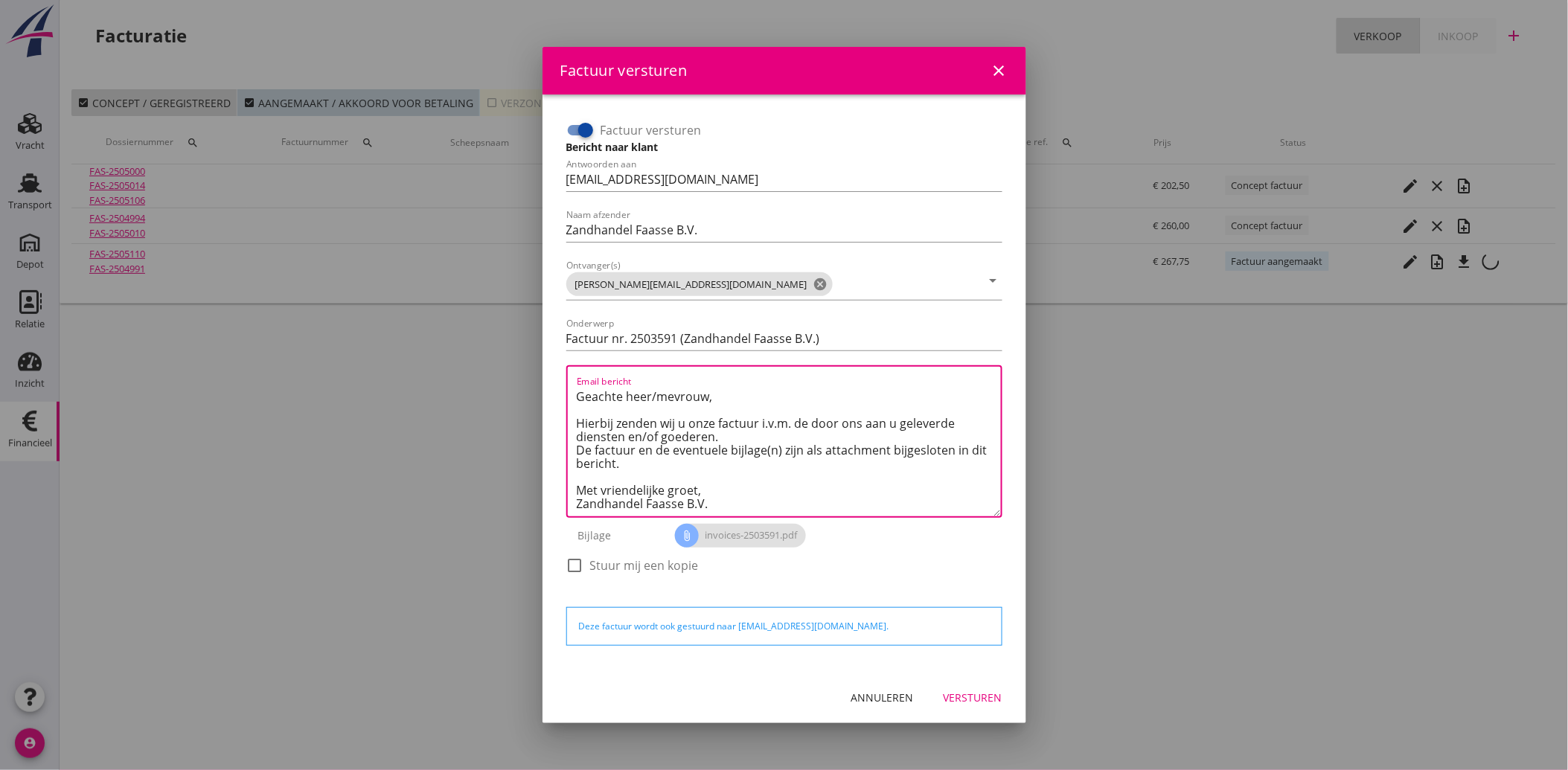
click at [970, 697] on div "Versturen" at bounding box center [973, 698] width 59 height 16
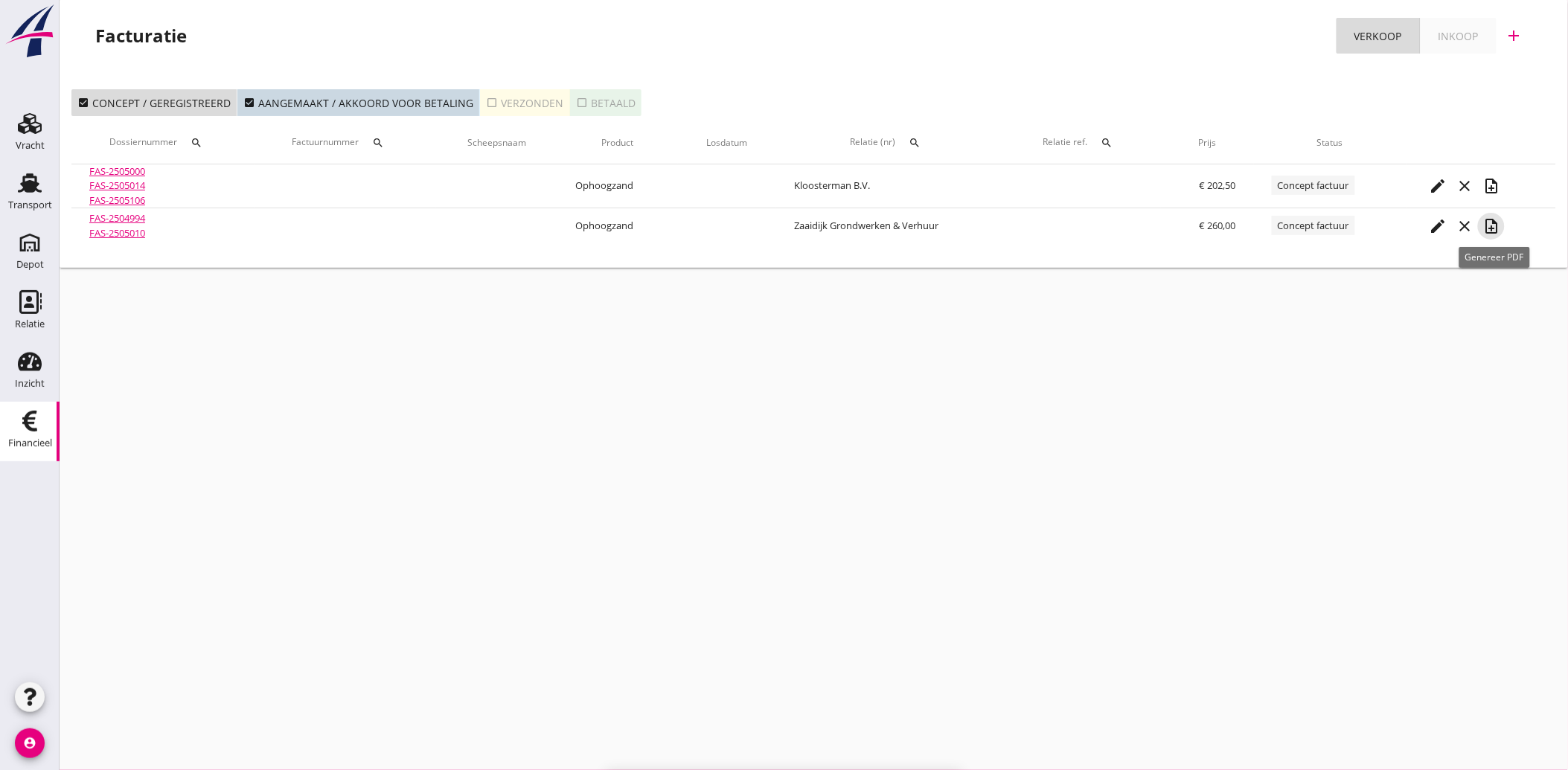
click at [1498, 226] on icon "note_add" at bounding box center [1491, 226] width 18 height 18
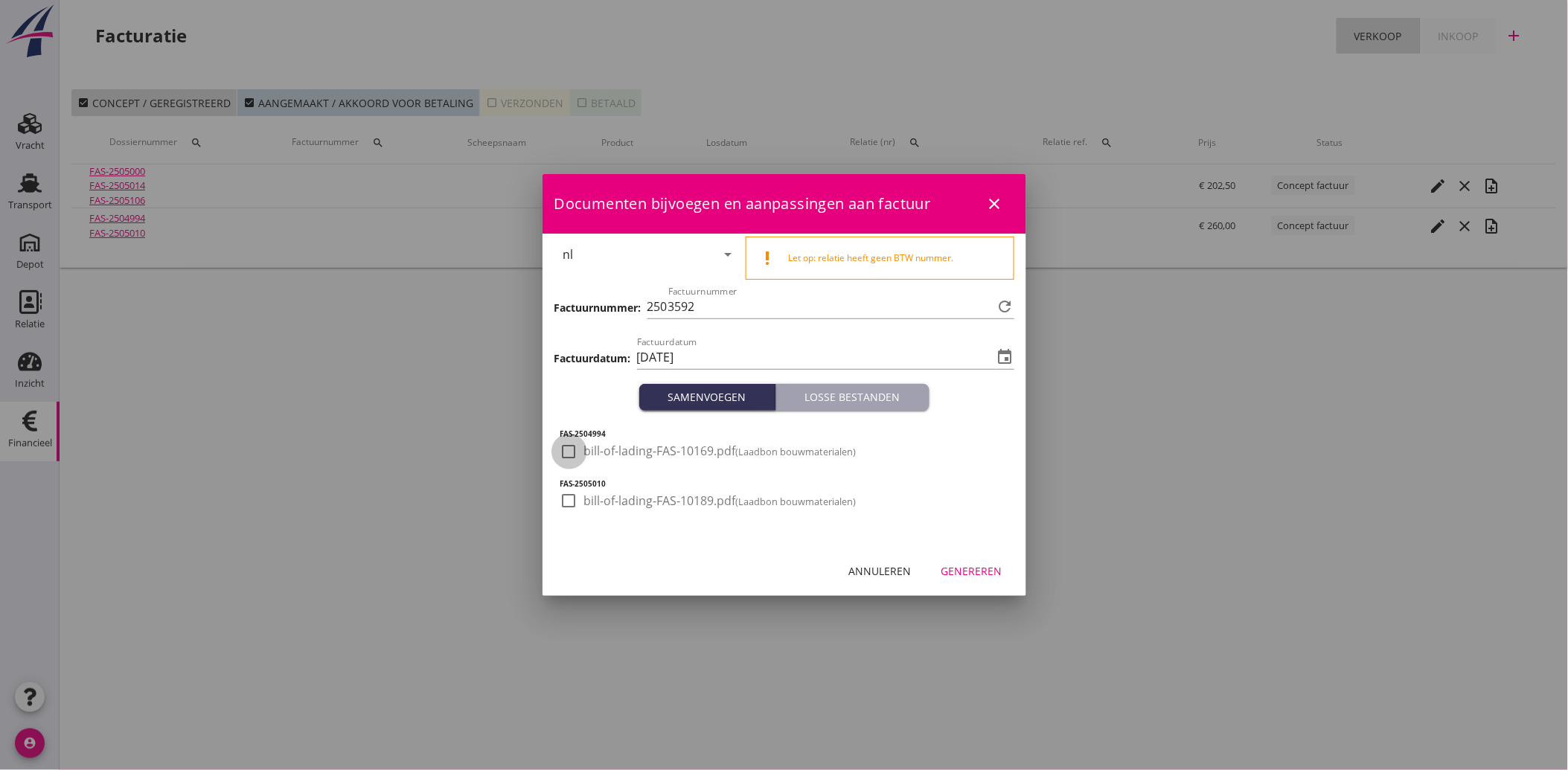
click at [574, 458] on div at bounding box center [569, 452] width 25 height 25
click at [567, 495] on div at bounding box center [569, 501] width 25 height 25
click at [985, 564] on div "Genereren" at bounding box center [971, 572] width 61 height 16
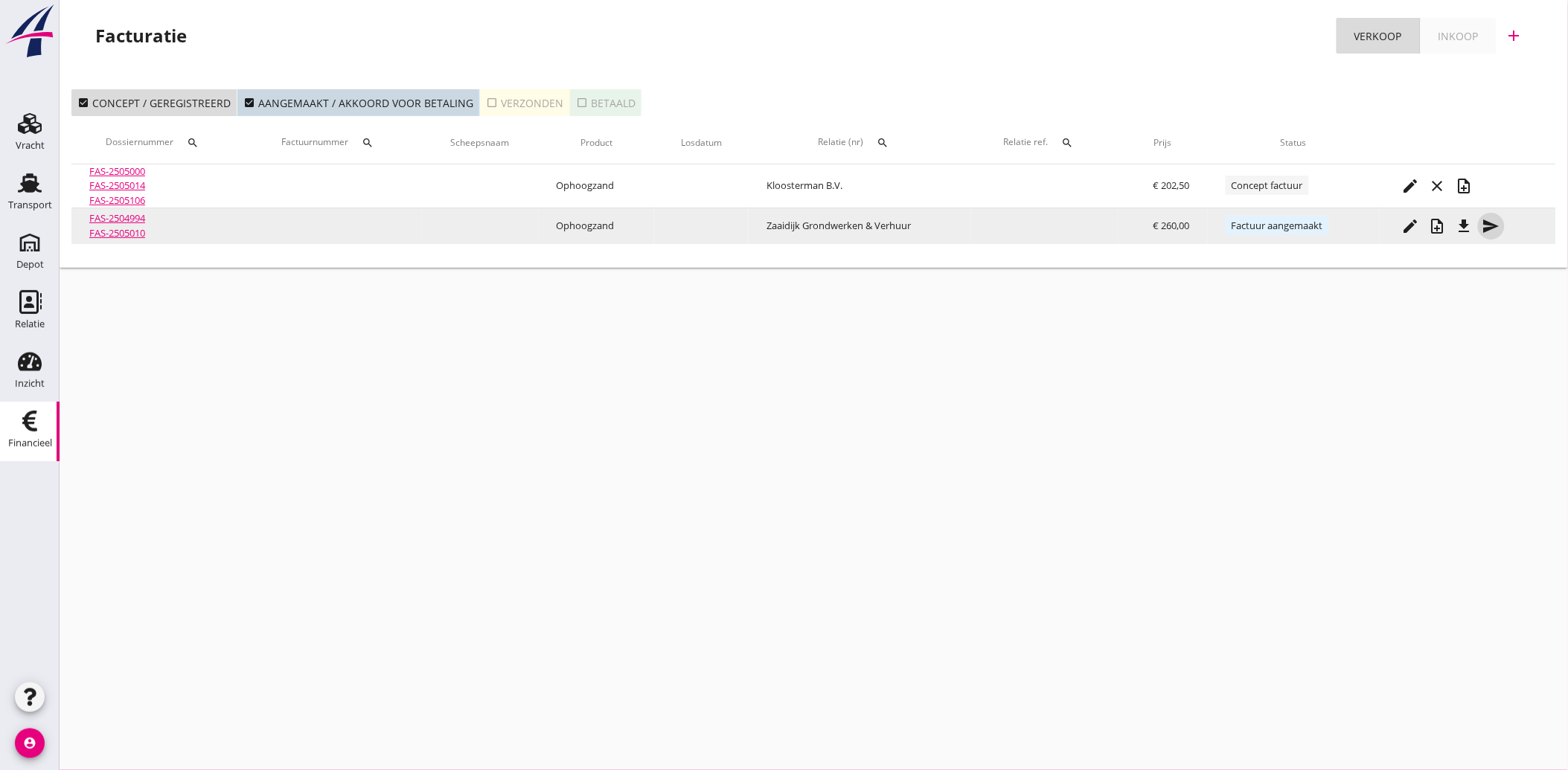
click at [1486, 226] on icon "send" at bounding box center [1491, 226] width 18 height 18
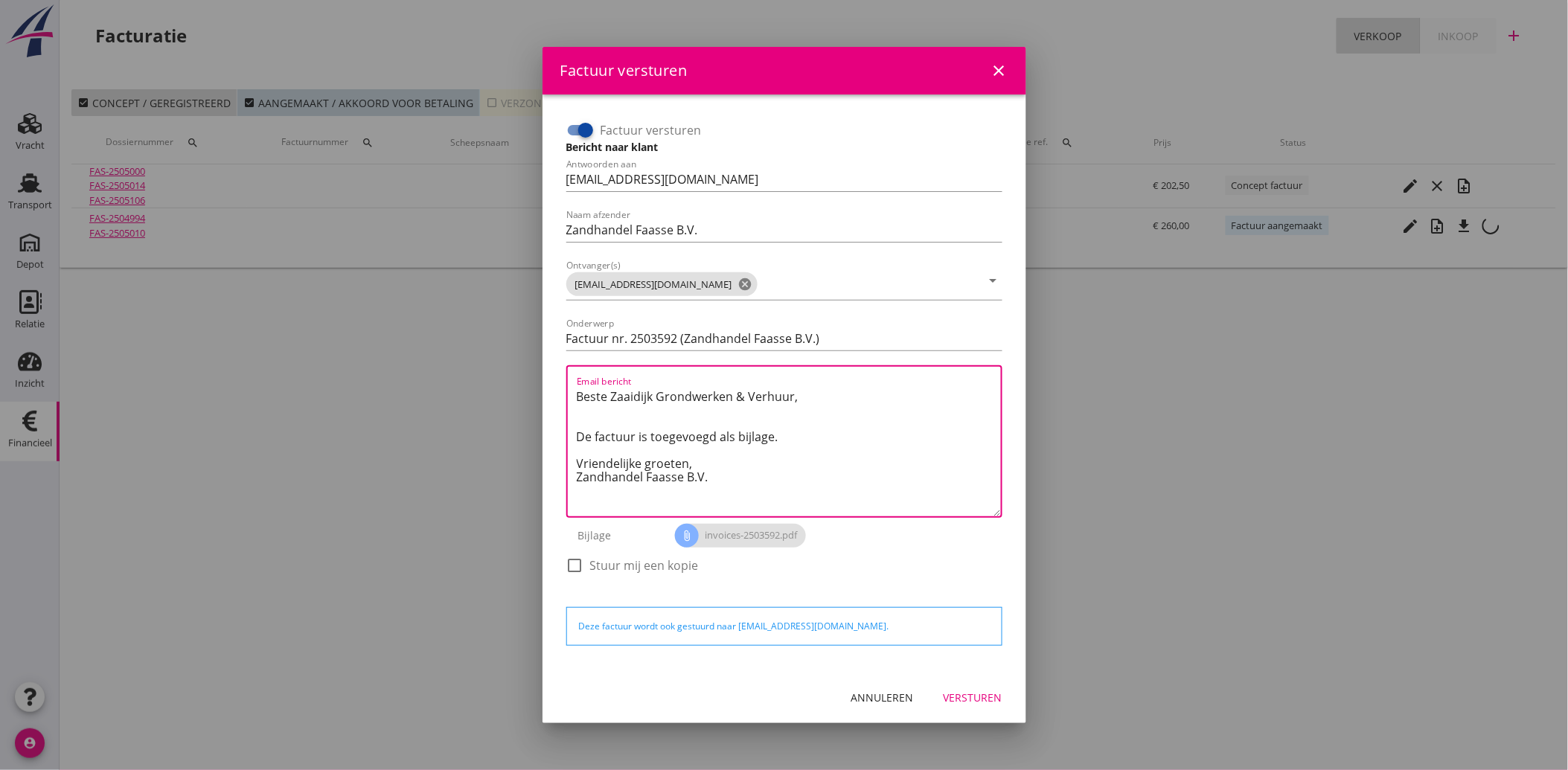
drag, startPoint x: 712, startPoint y: 482, endPoint x: 545, endPoint y: 366, distance: 203.3
click at [545, 366] on div "Factuur versturen Bericht naar klant Antwoorden aan [EMAIL_ADDRESS][DOMAIN_NAME…" at bounding box center [784, 383] width 483 height 578
paste textarea "Geachte heer/mevrouw, Hierbij zenden wij u onze factuur i.v.m. de door ons aan …"
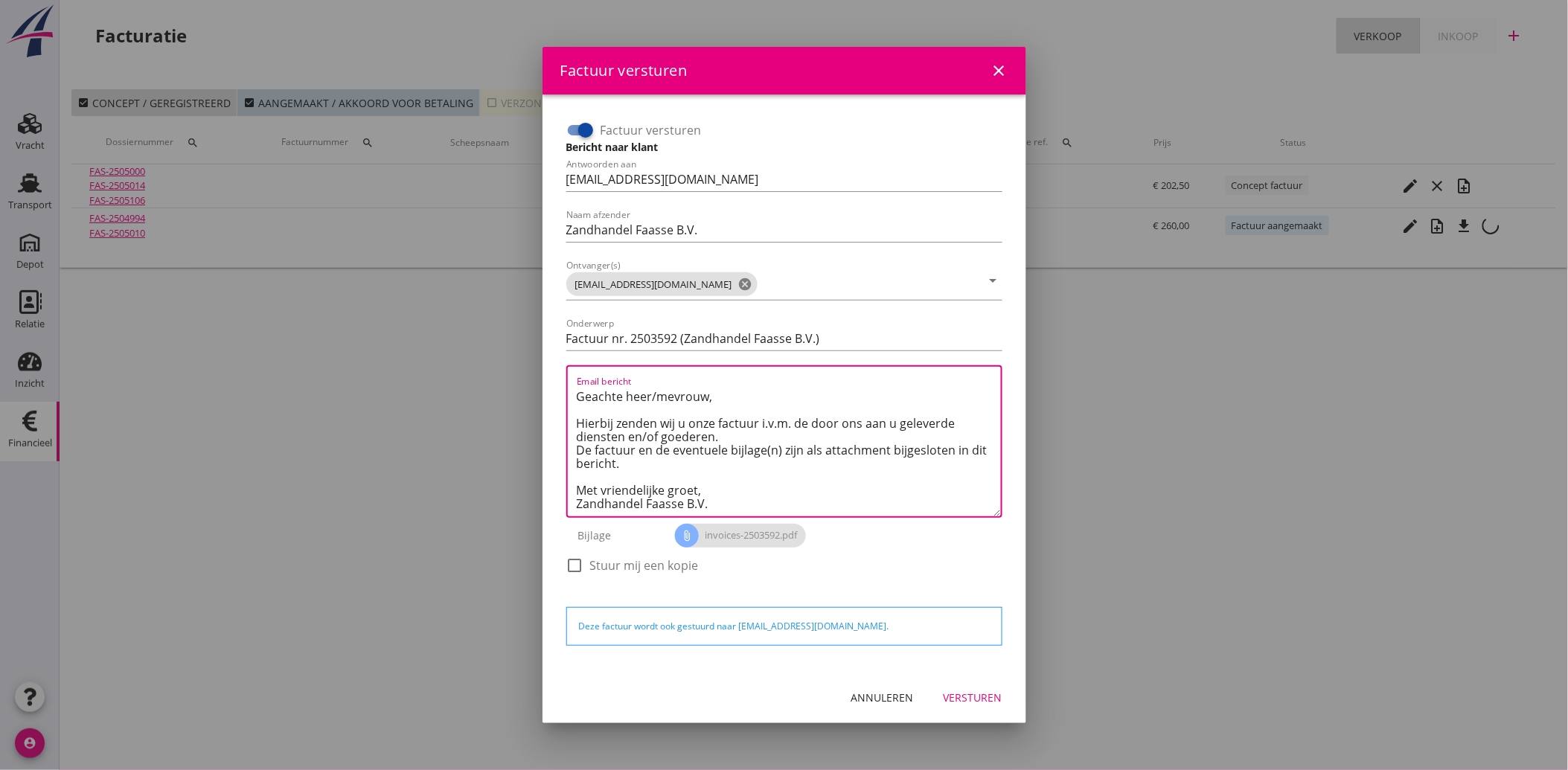
click at [984, 695] on div "Versturen" at bounding box center [973, 698] width 59 height 16
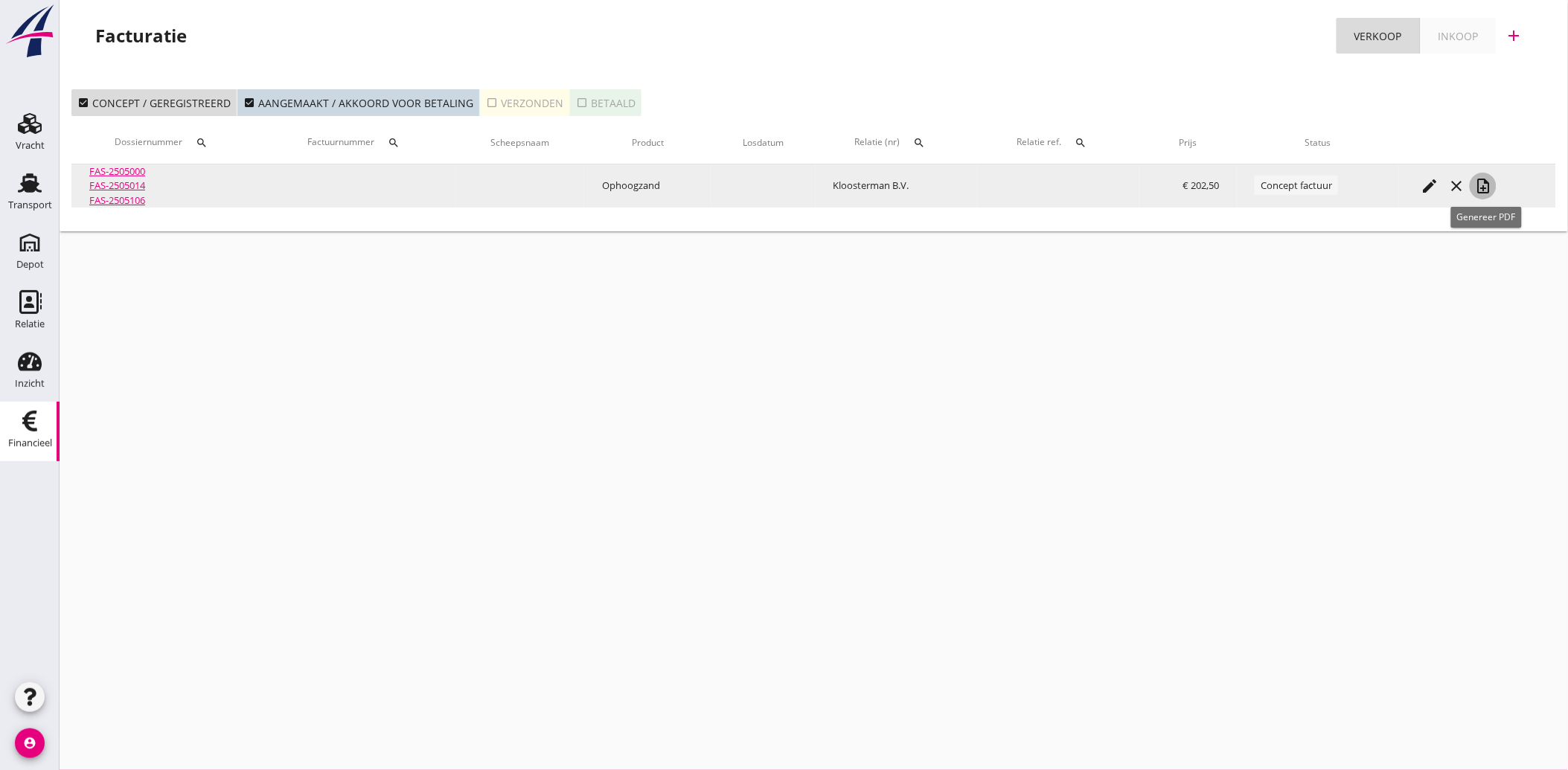
click at [1489, 182] on icon "note_add" at bounding box center [1483, 186] width 18 height 18
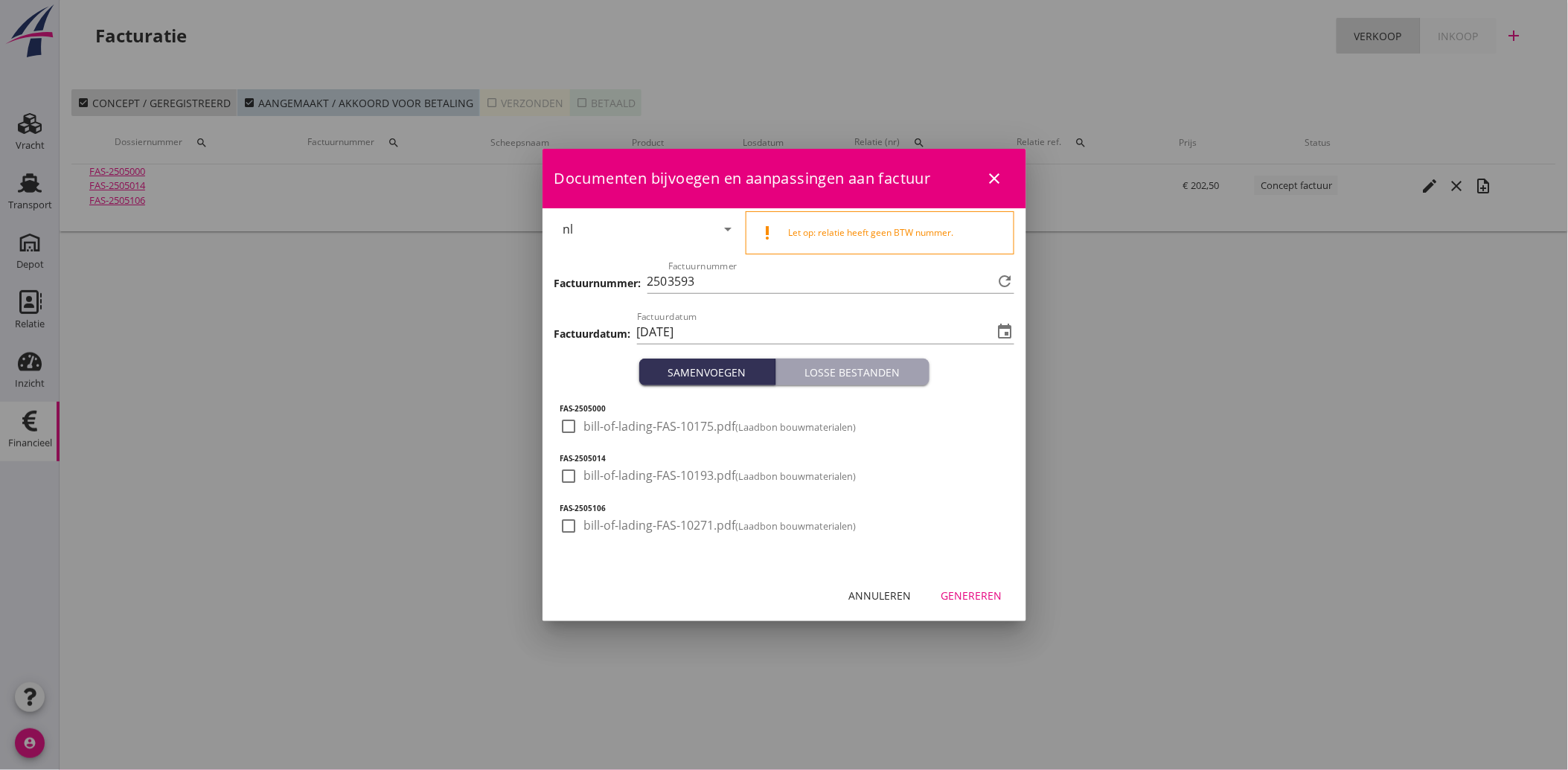
drag, startPoint x: 577, startPoint y: 433, endPoint x: 575, endPoint y: 441, distance: 8.2
click at [577, 433] on div at bounding box center [569, 426] width 25 height 25
drag, startPoint x: 566, startPoint y: 479, endPoint x: 567, endPoint y: 518, distance: 39.0
click at [566, 480] on div at bounding box center [569, 476] width 25 height 25
click at [569, 523] on div at bounding box center [569, 526] width 25 height 25
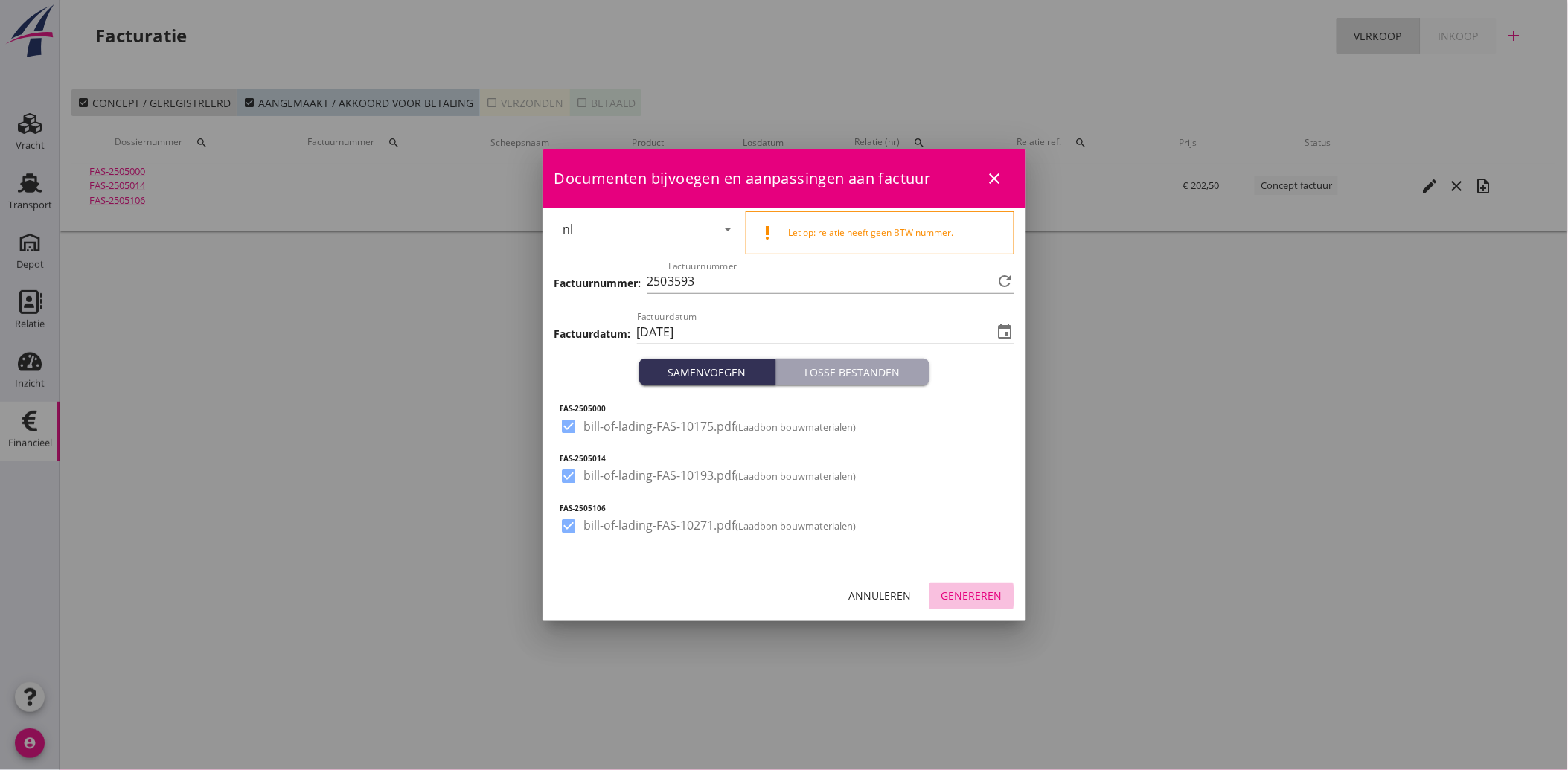
click at [953, 587] on button "Genereren" at bounding box center [971, 596] width 85 height 27
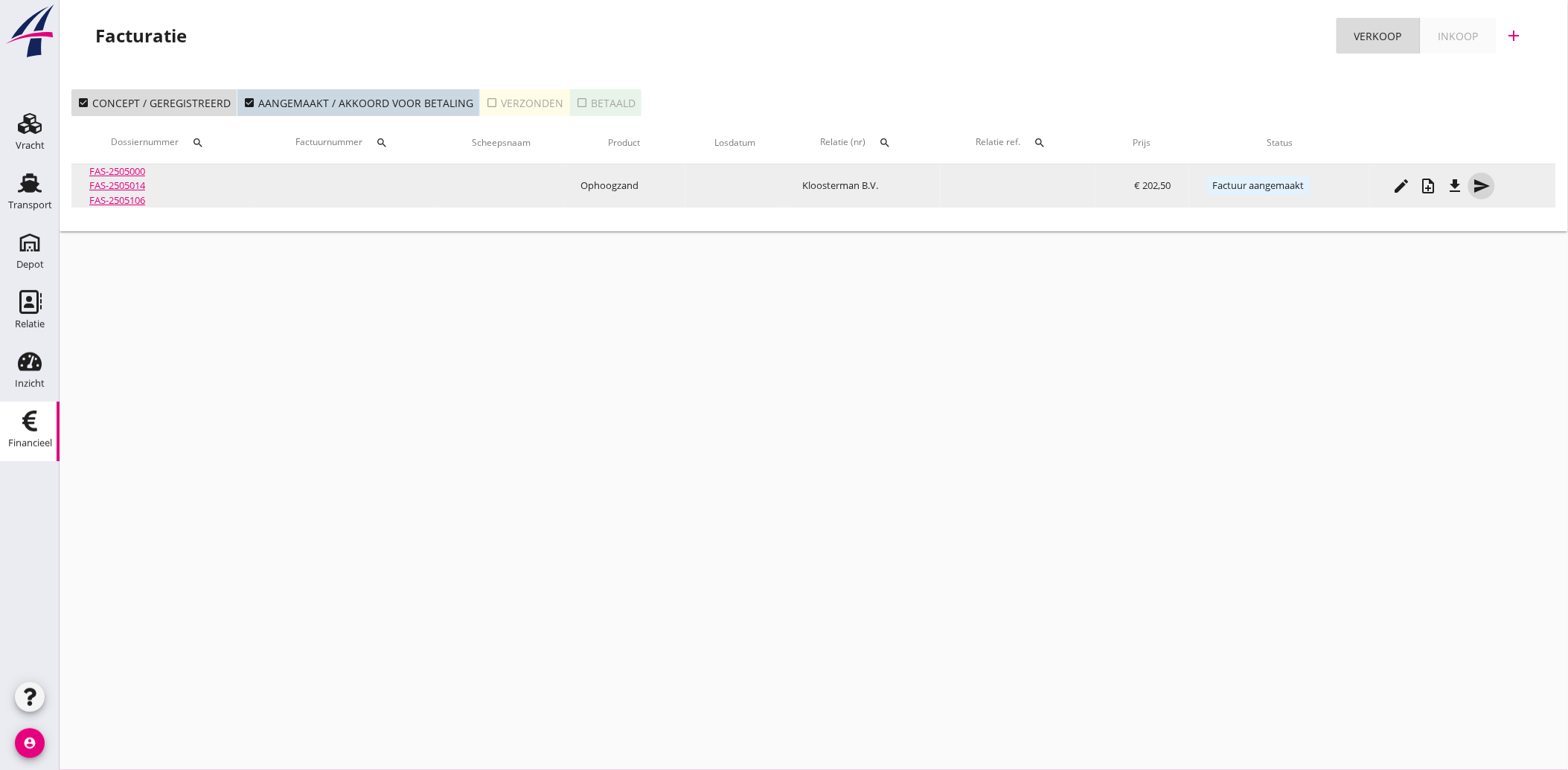
click at [1483, 181] on icon "send" at bounding box center [1482, 186] width 18 height 18
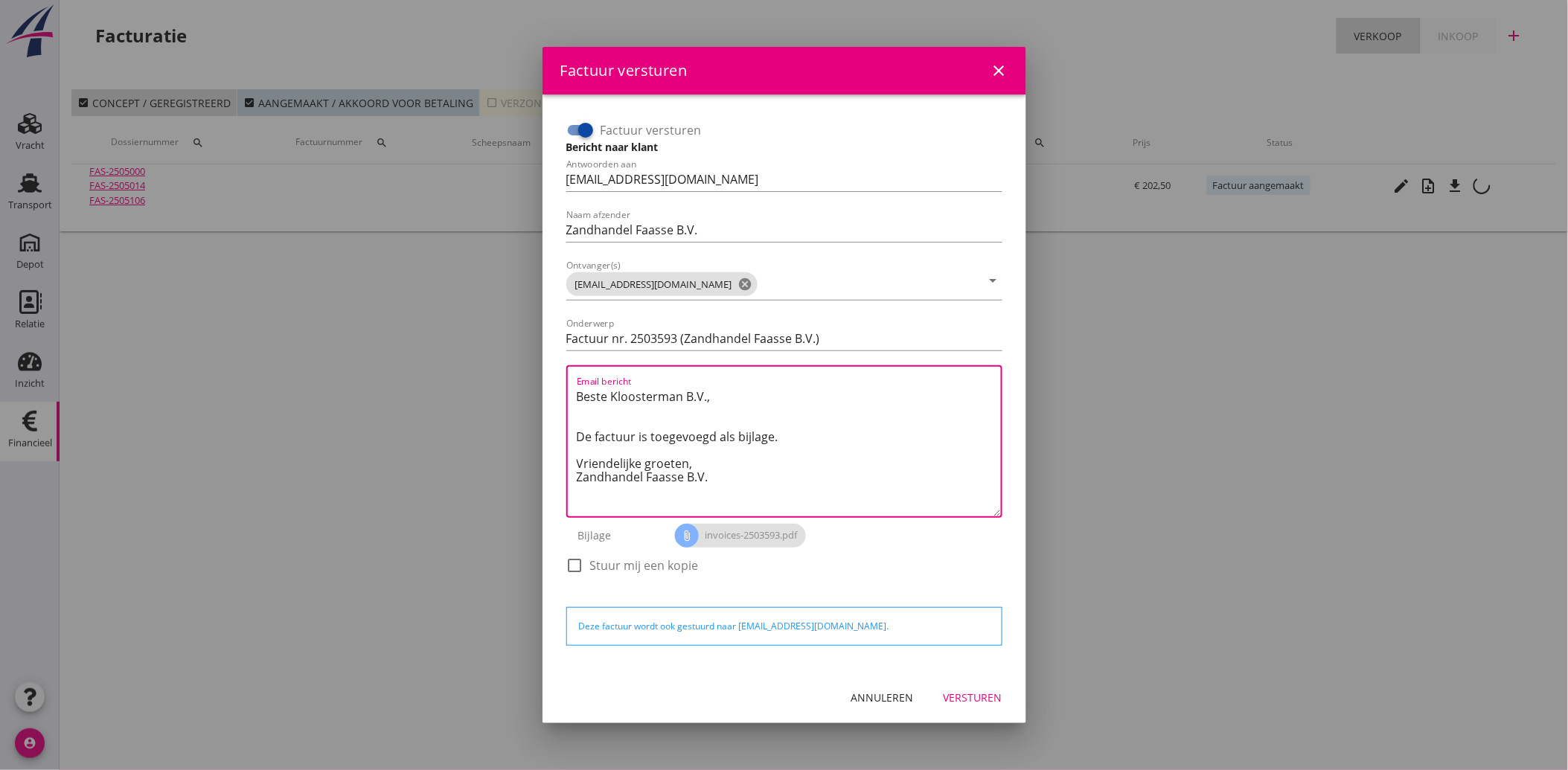
drag, startPoint x: 714, startPoint y: 475, endPoint x: 564, endPoint y: 377, distance: 179.2
click at [564, 377] on div "Factuur versturen Bericht naar klant Antwoorden aan [EMAIL_ADDRESS][DOMAIN_NAME…" at bounding box center [784, 355] width 448 height 485
paste textarea "Geachte heer/mevrouw, Hierbij zenden wij u onze factuur i.v.m. de door ons aan …"
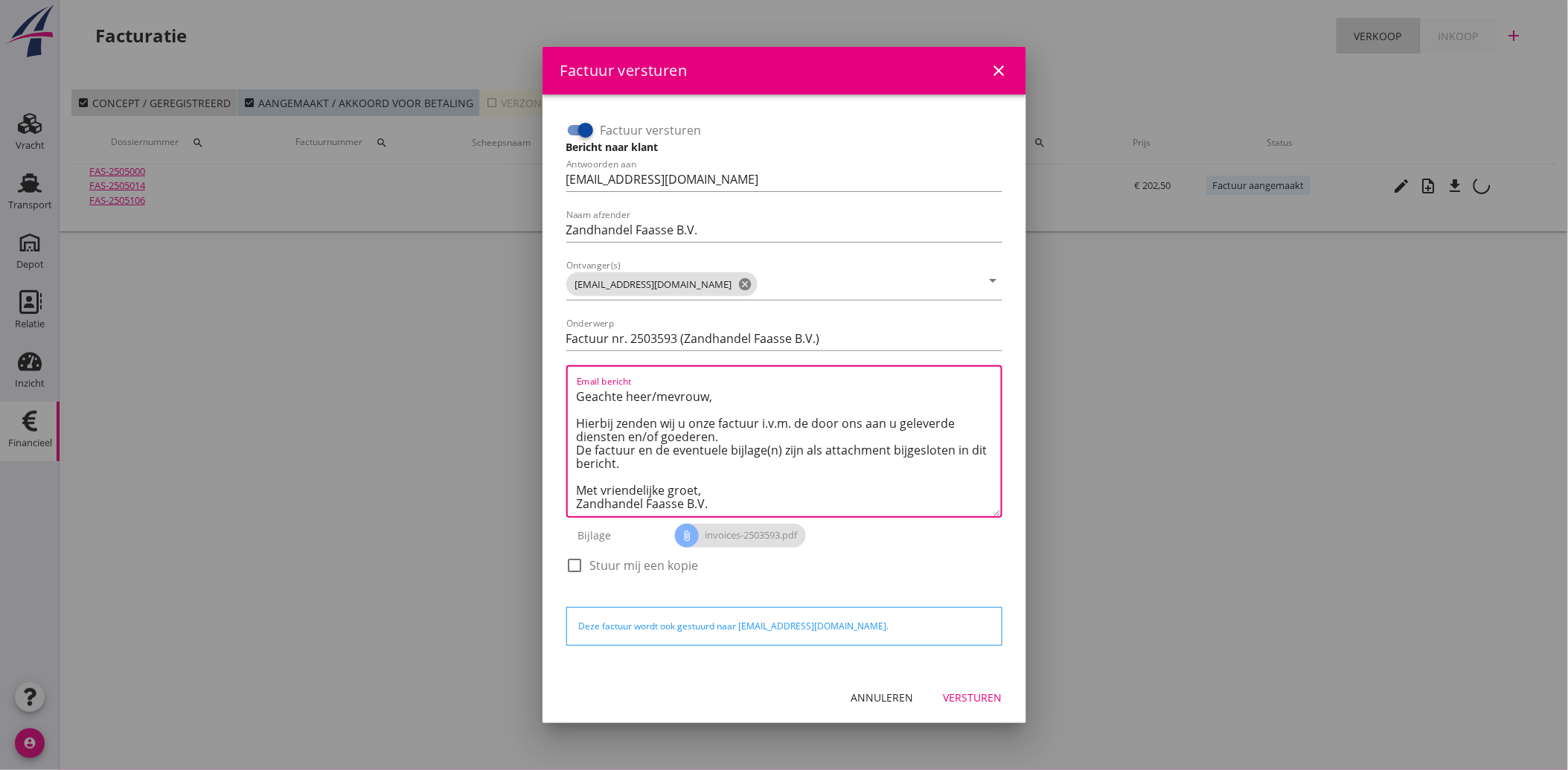
click at [973, 690] on div "Versturen" at bounding box center [973, 698] width 59 height 16
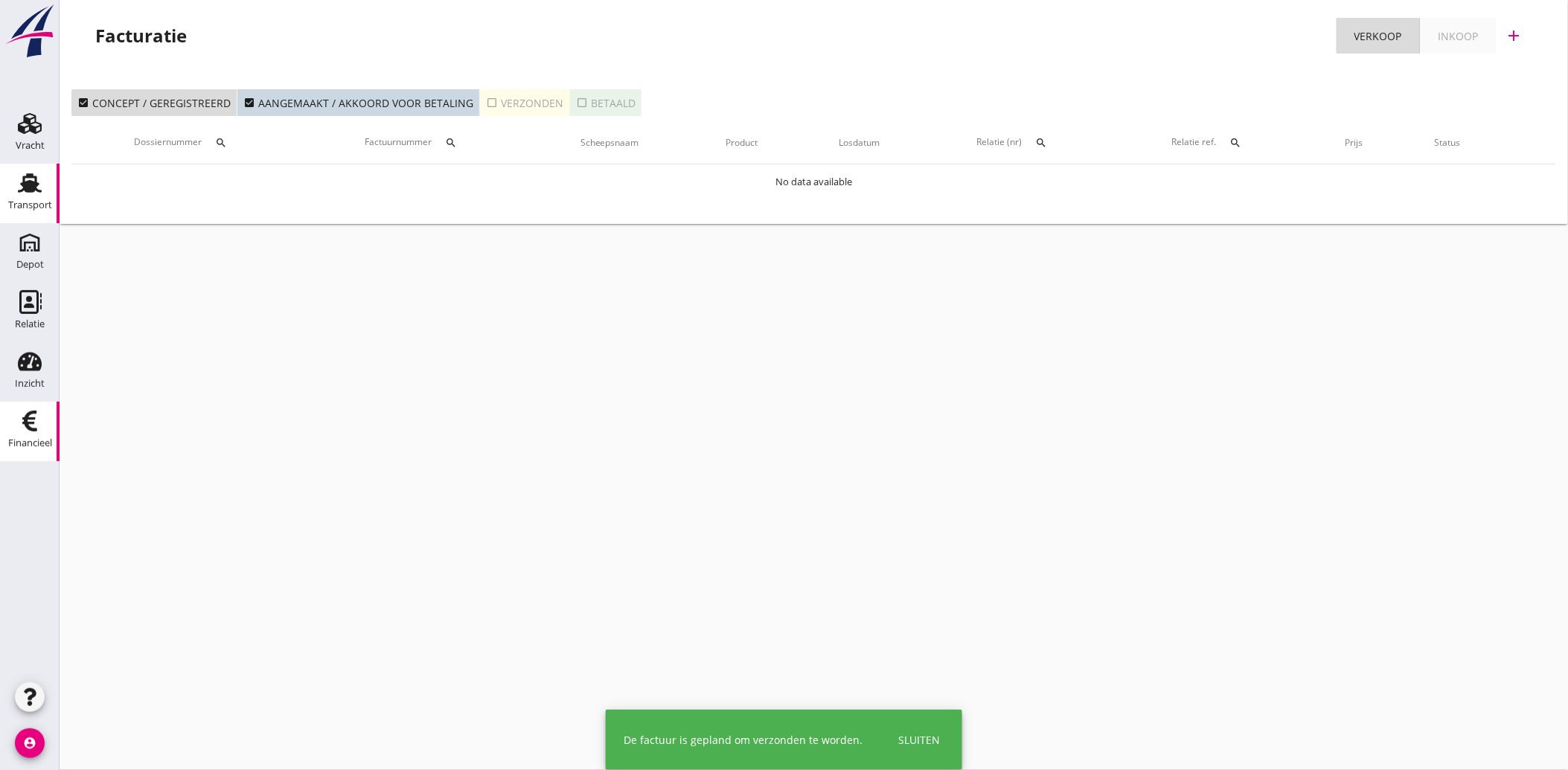
click at [26, 187] on use at bounding box center [30, 183] width 24 height 19
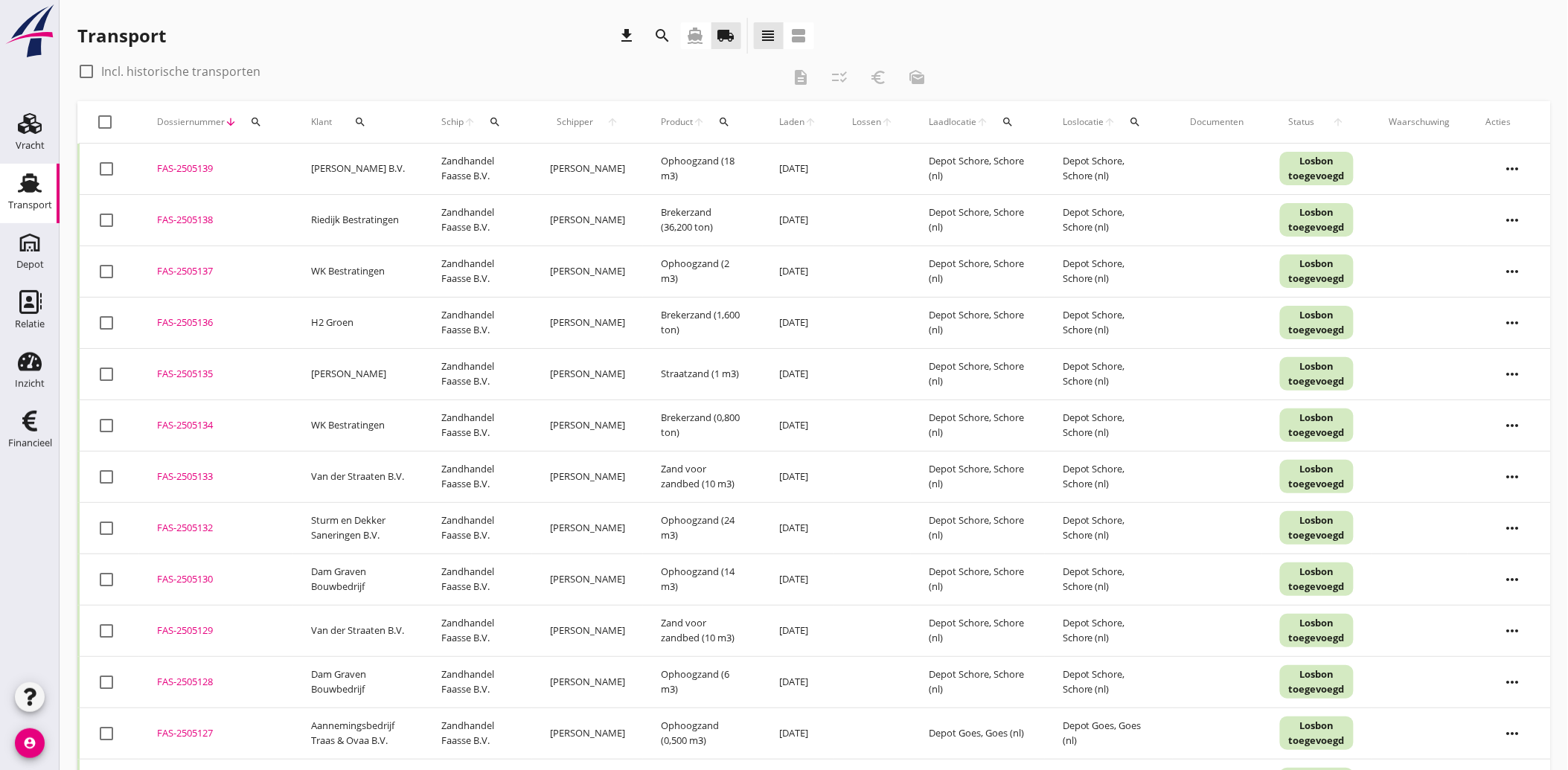
click at [362, 122] on icon "search" at bounding box center [359, 121] width 12 height 12
click at [426, 167] on input "Zoeken op opdrachtgever..." at bounding box center [421, 165] width 155 height 24
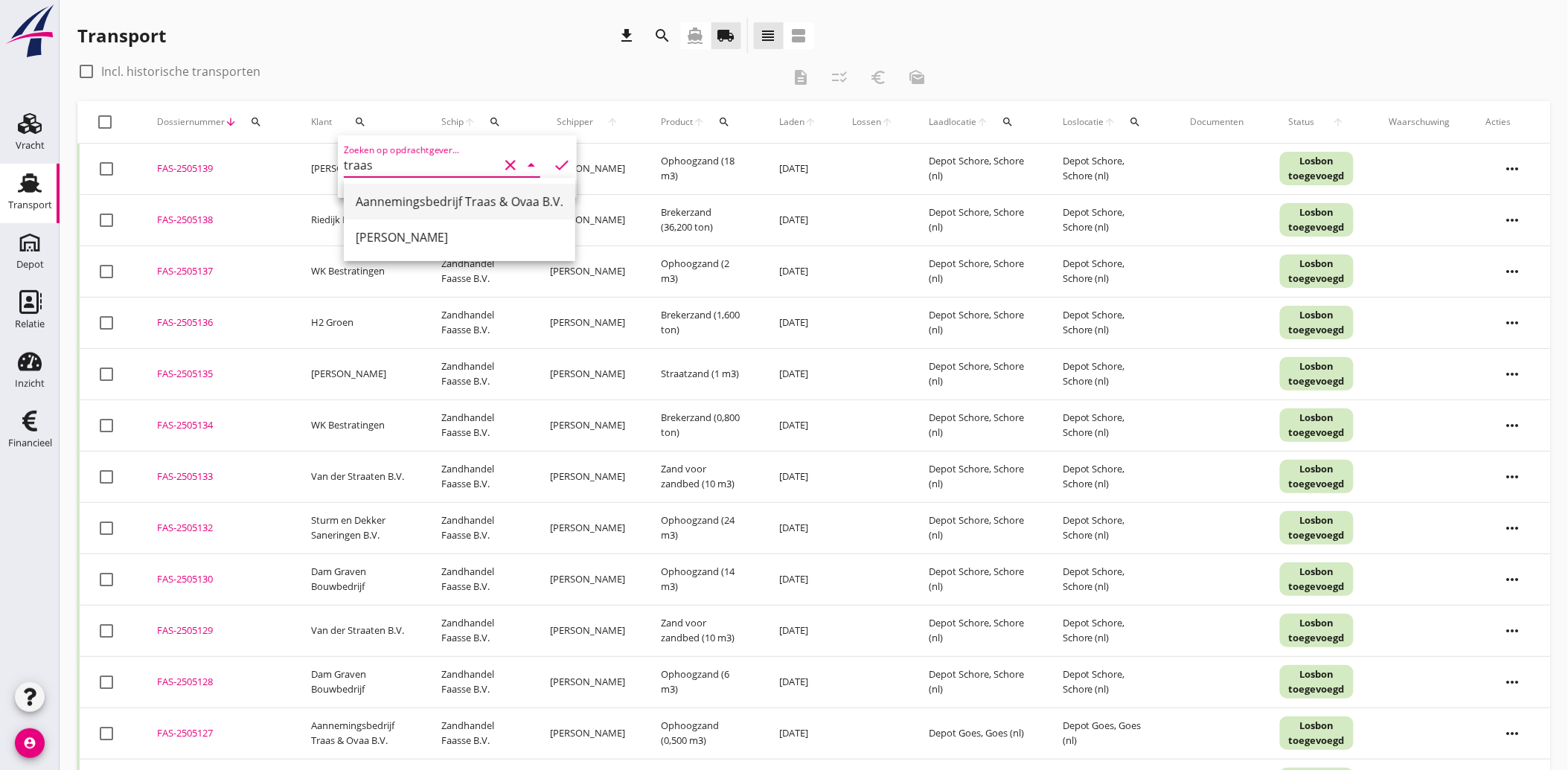
click at [421, 204] on div "Aannemingsbedrijf Traas & Ovaa B.V." at bounding box center [459, 202] width 208 height 18
click at [556, 164] on icon "check" at bounding box center [562, 165] width 18 height 18
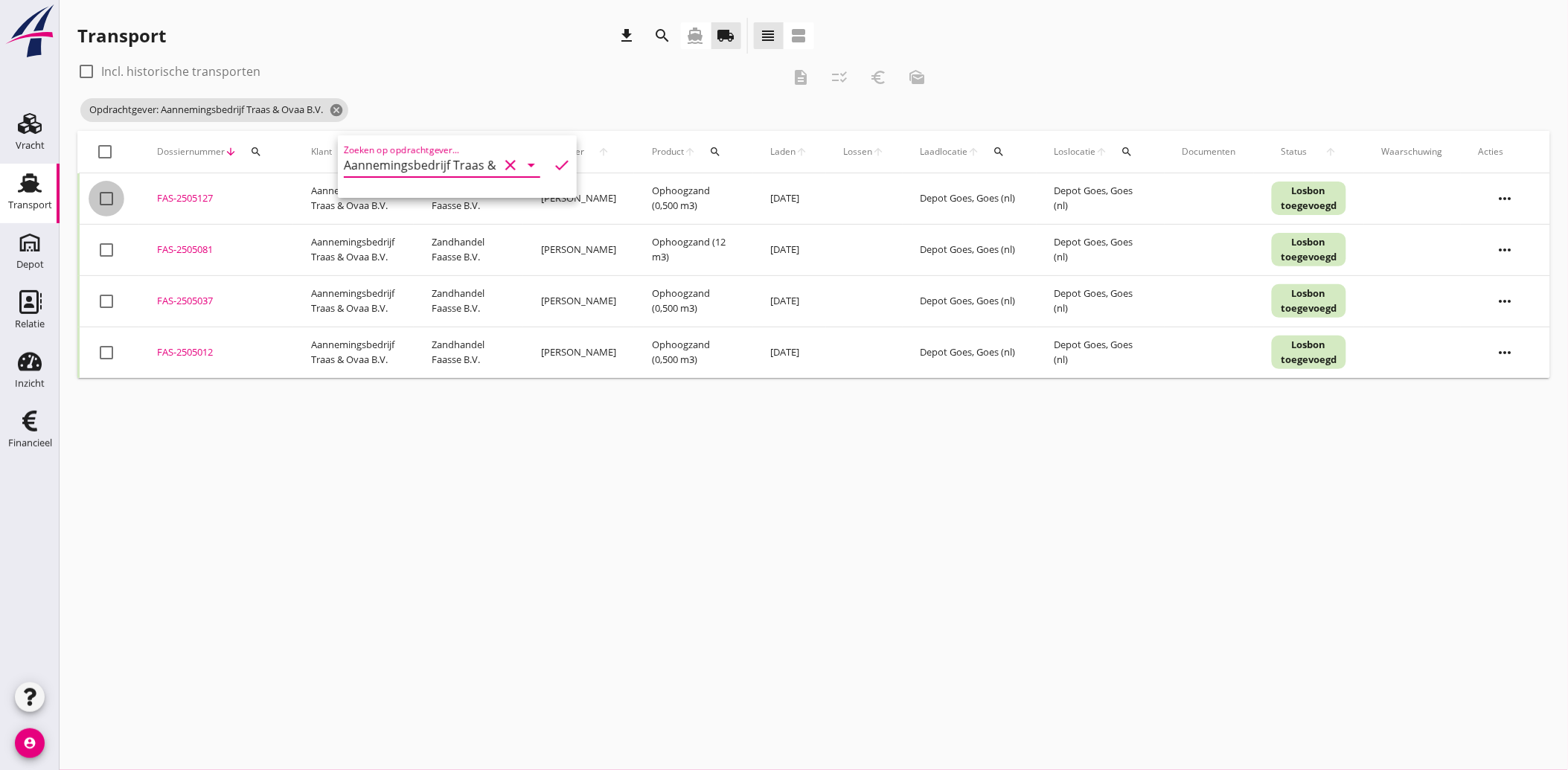
click at [113, 196] on div at bounding box center [106, 198] width 25 height 25
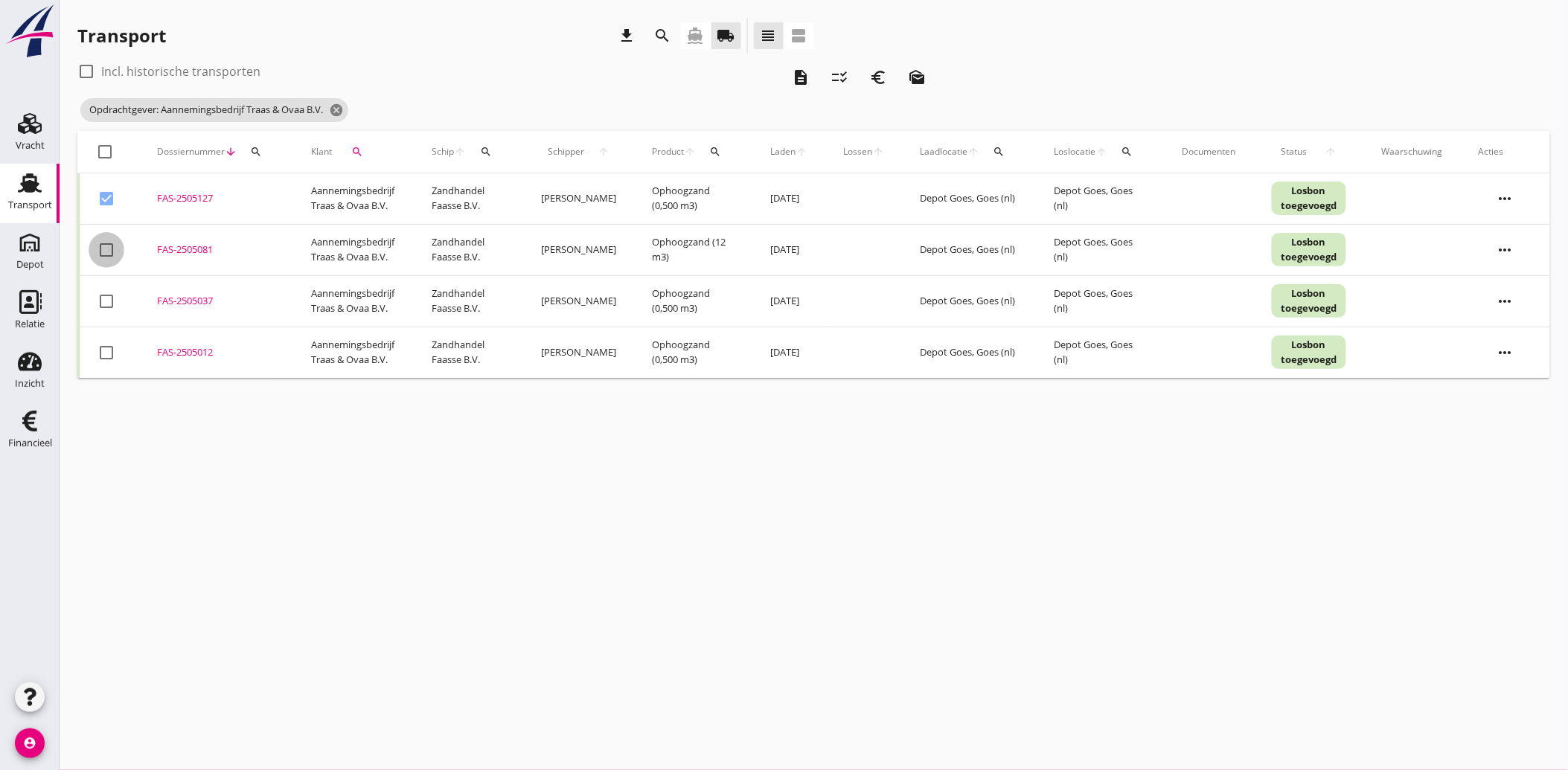
click at [106, 247] on div at bounding box center [106, 250] width 25 height 25
click at [113, 298] on div at bounding box center [106, 302] width 25 height 25
drag, startPoint x: 97, startPoint y: 352, endPoint x: 106, endPoint y: 360, distance: 12.0
click at [99, 352] on div at bounding box center [106, 353] width 25 height 25
click at [801, 78] on icon "description" at bounding box center [801, 77] width 18 height 18
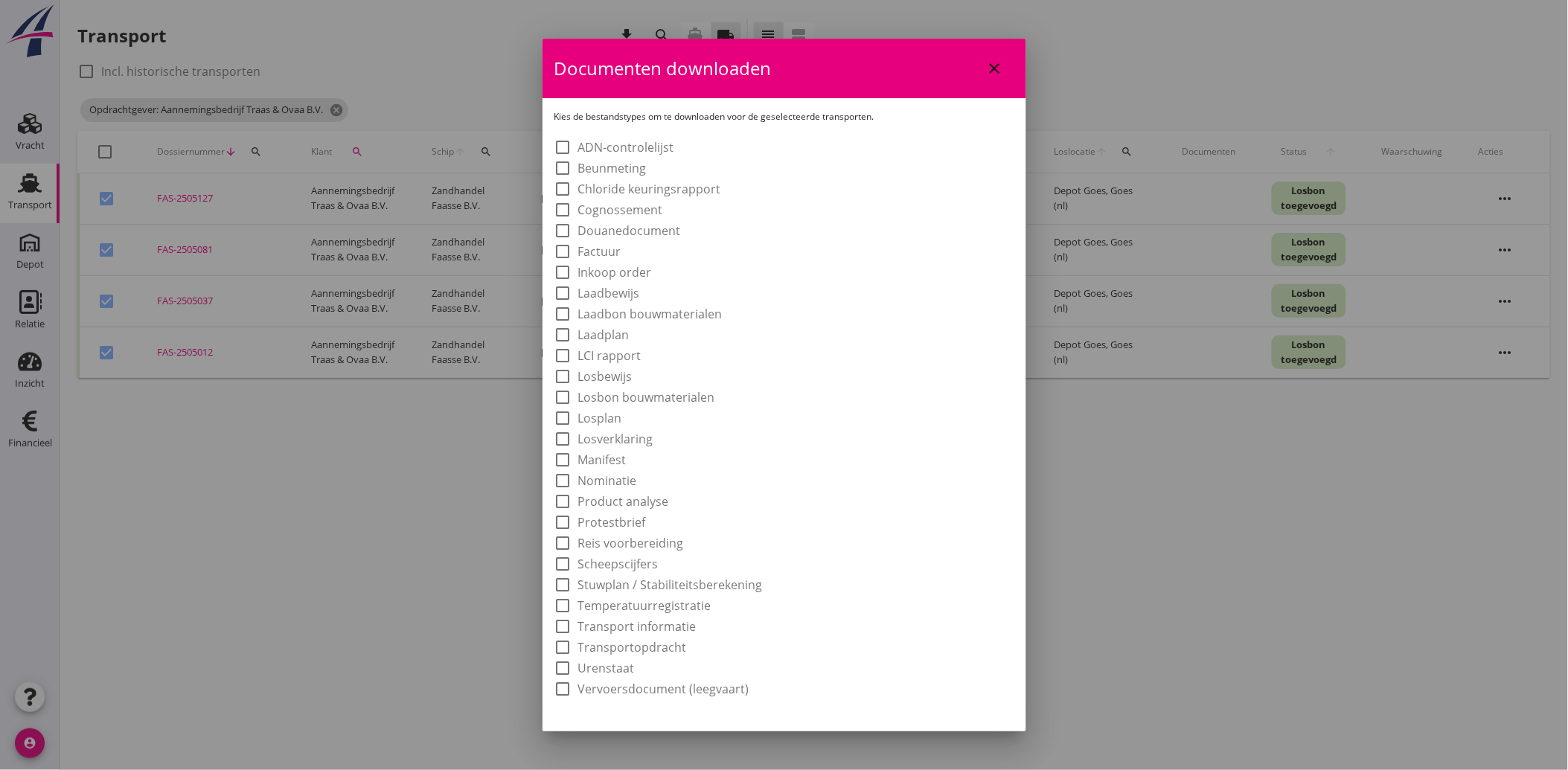
click at [640, 309] on label "Laadbon bouwmaterialen" at bounding box center [651, 314] width 144 height 15
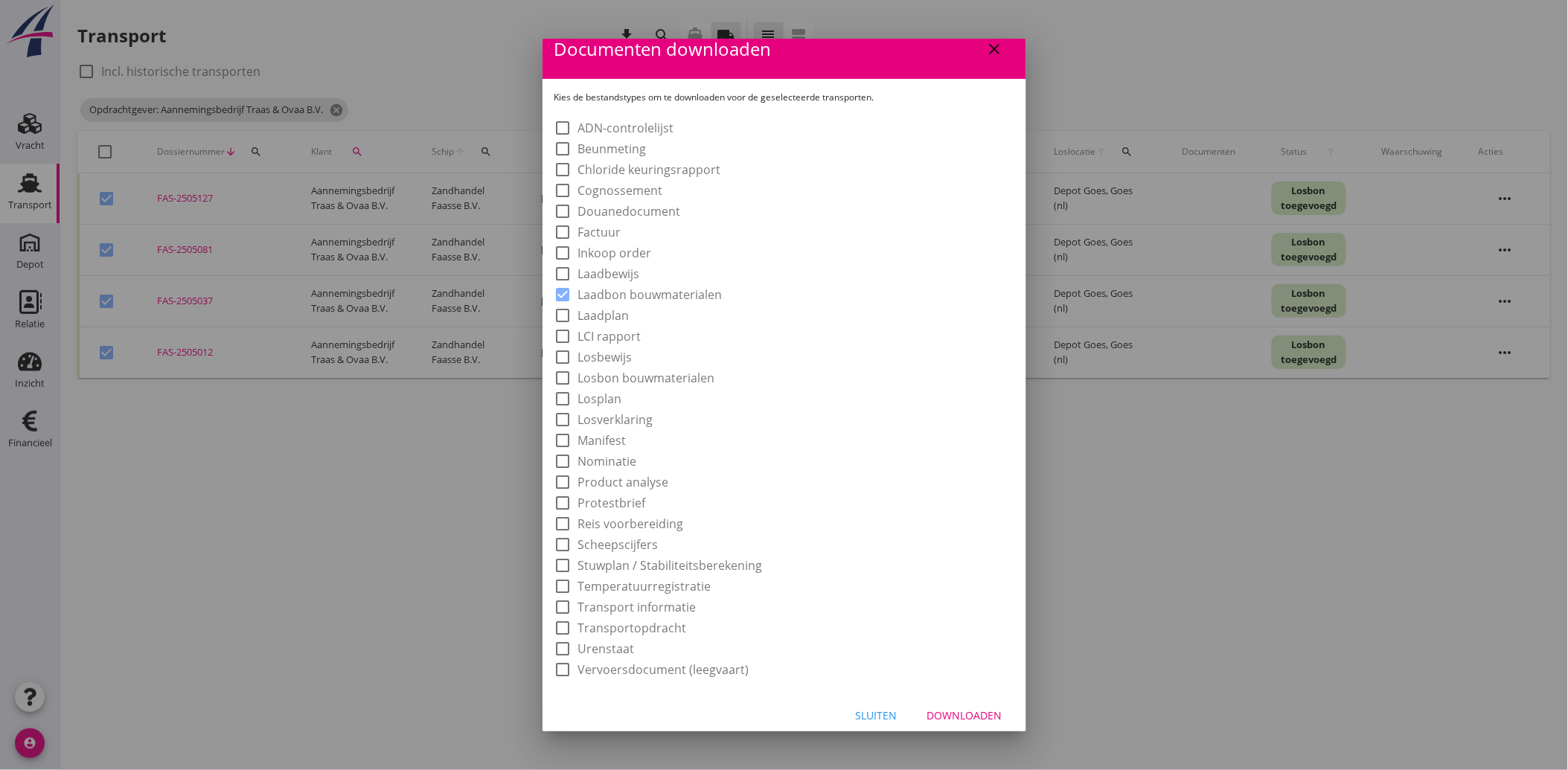
scroll to position [28, 0]
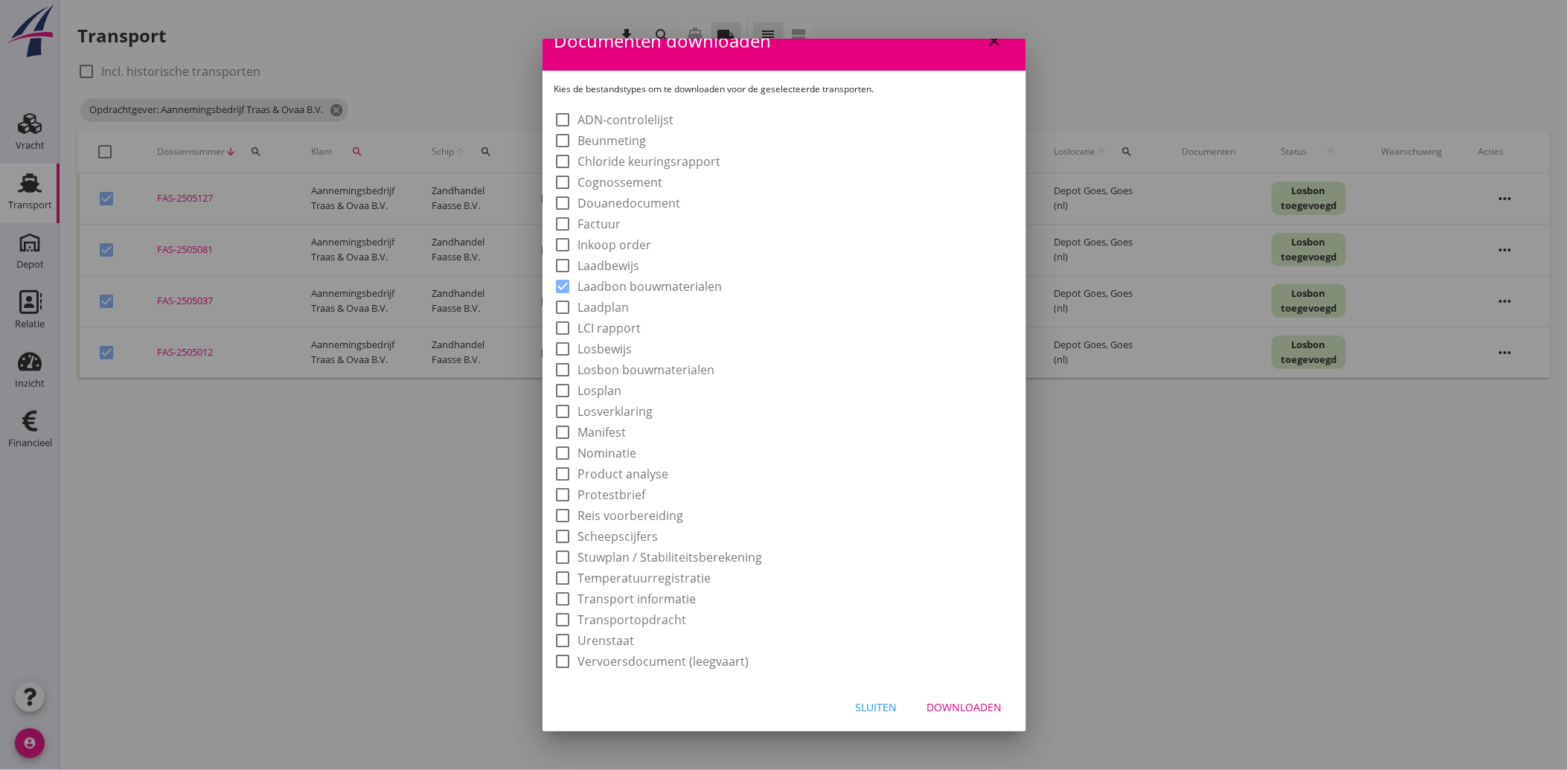
click at [936, 699] on div "Downloaden" at bounding box center [964, 707] width 75 height 16
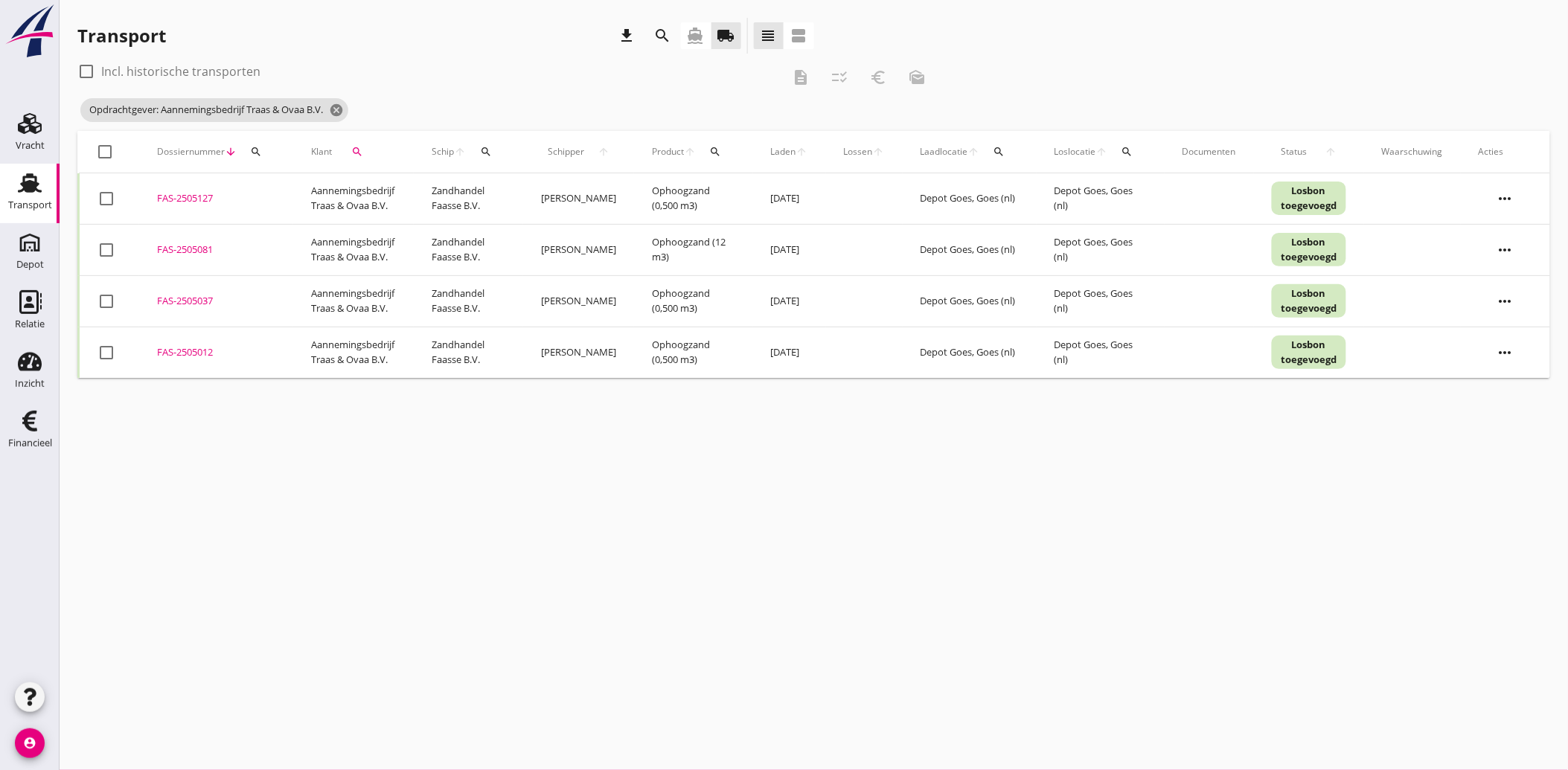
click at [98, 351] on div at bounding box center [106, 353] width 25 height 25
click at [104, 303] on div at bounding box center [106, 302] width 25 height 25
click at [113, 196] on div at bounding box center [106, 198] width 25 height 25
click at [881, 78] on icon "euro_symbol" at bounding box center [878, 77] width 18 height 18
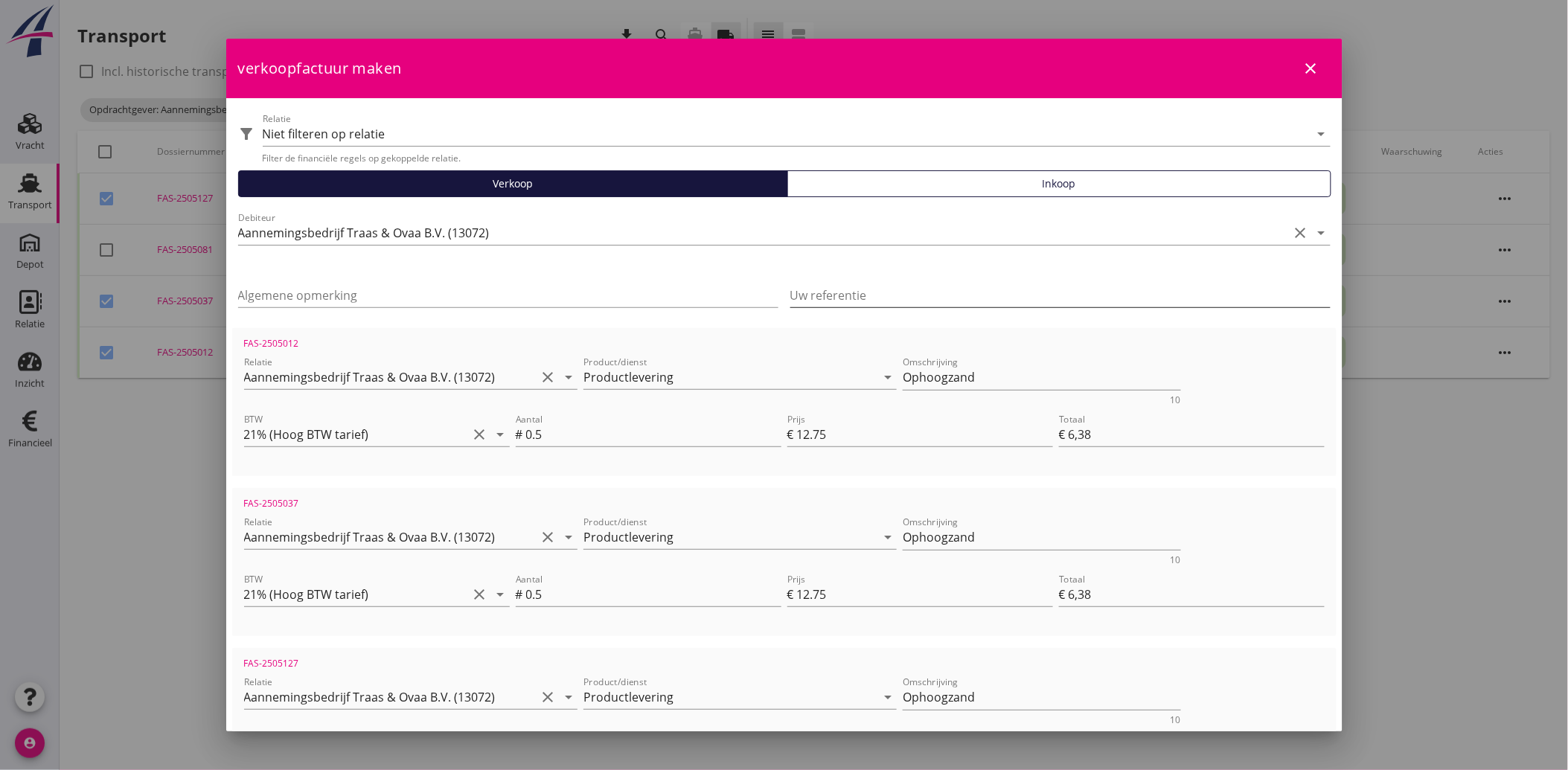
click at [1007, 287] on input "Uw referentie" at bounding box center [1060, 295] width 540 height 24
click at [364, 295] on input "Algemene opmerking" at bounding box center [508, 295] width 540 height 24
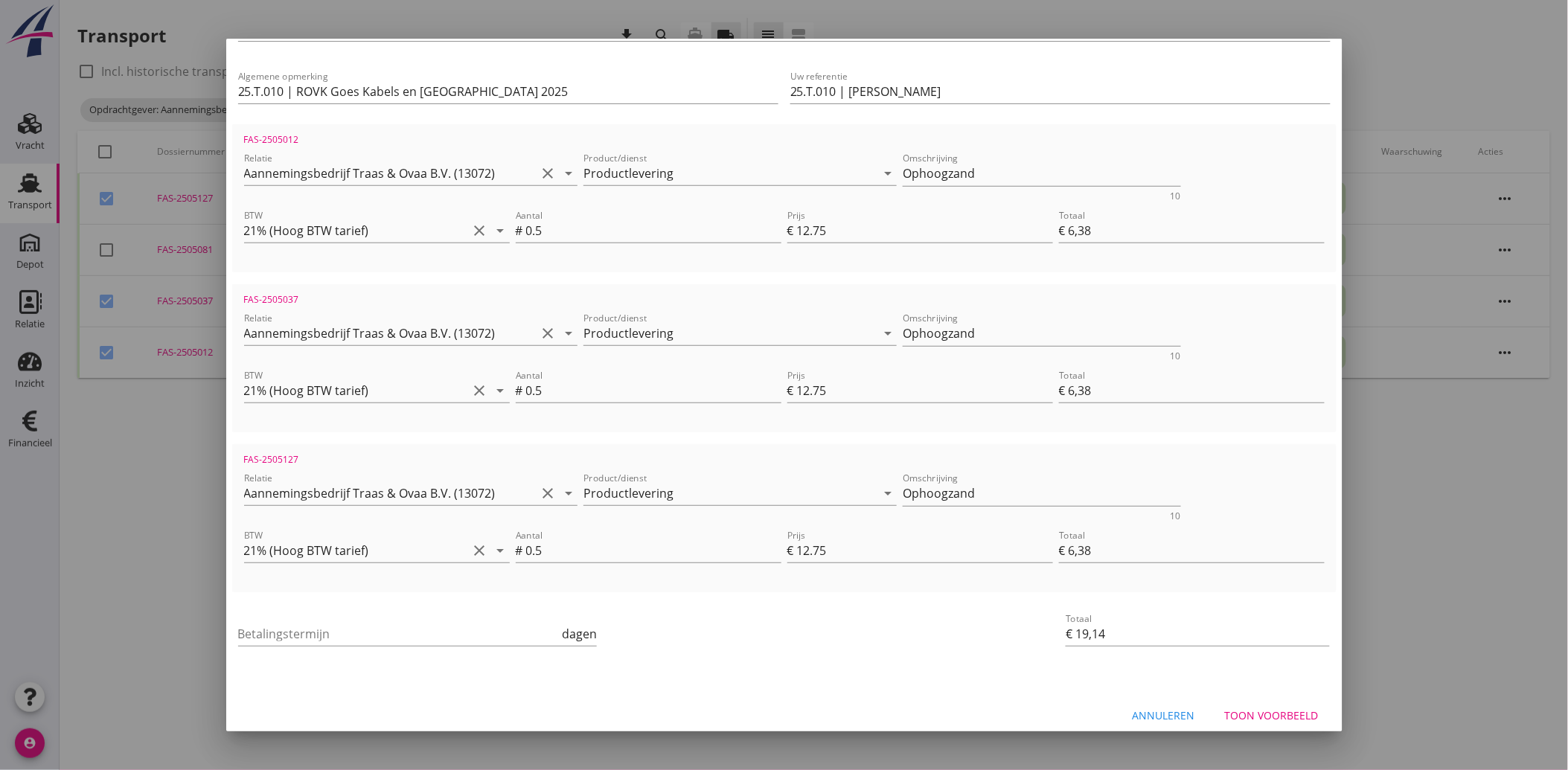
scroll to position [214, 0]
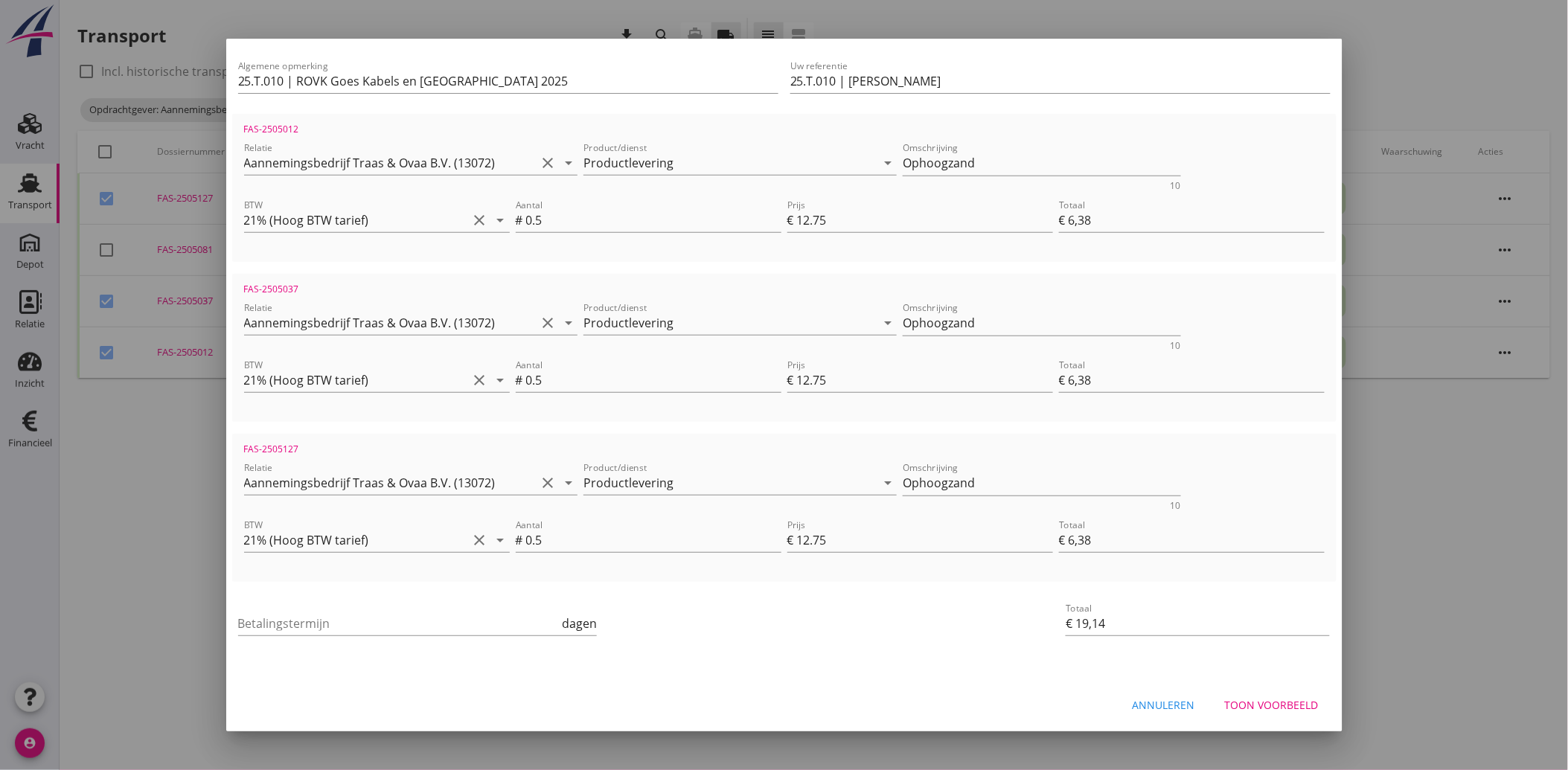
click at [294, 606] on div "Betalingstermijn dagen" at bounding box center [417, 627] width 359 height 48
click at [290, 622] on input "Betalingstermijn" at bounding box center [398, 624] width 321 height 24
click at [768, 630] on div "Betalingstermijn 30 dagen" at bounding box center [600, 625] width 730 height 56
click at [1270, 698] on div "Toon voorbeeld" at bounding box center [1271, 706] width 94 height 16
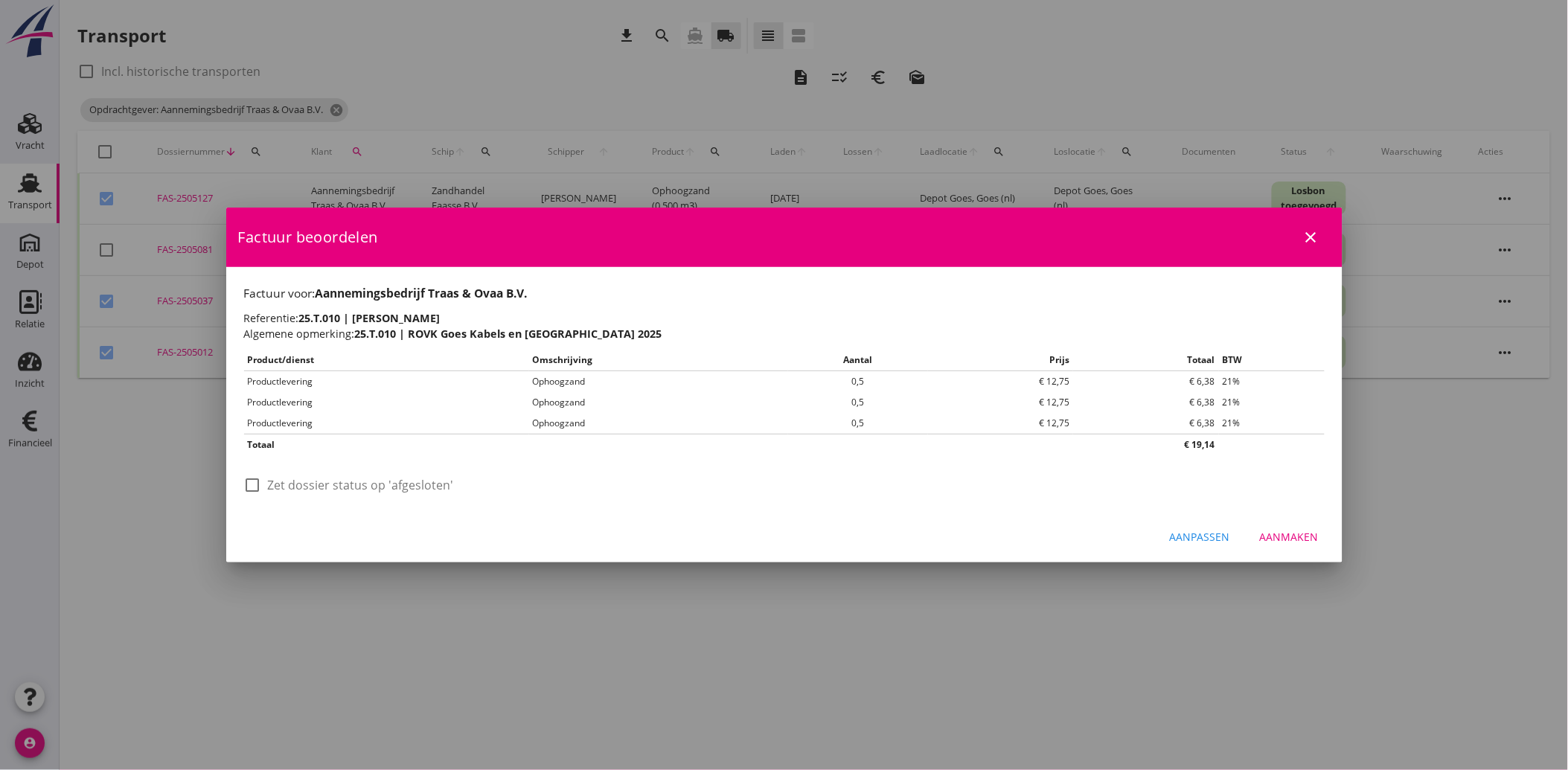
scroll to position [0, 0]
drag, startPoint x: 248, startPoint y: 483, endPoint x: 470, endPoint y: 526, distance: 226.1
click at [250, 485] on div at bounding box center [253, 485] width 25 height 25
click at [1288, 539] on div "Aanmaken" at bounding box center [1289, 537] width 59 height 16
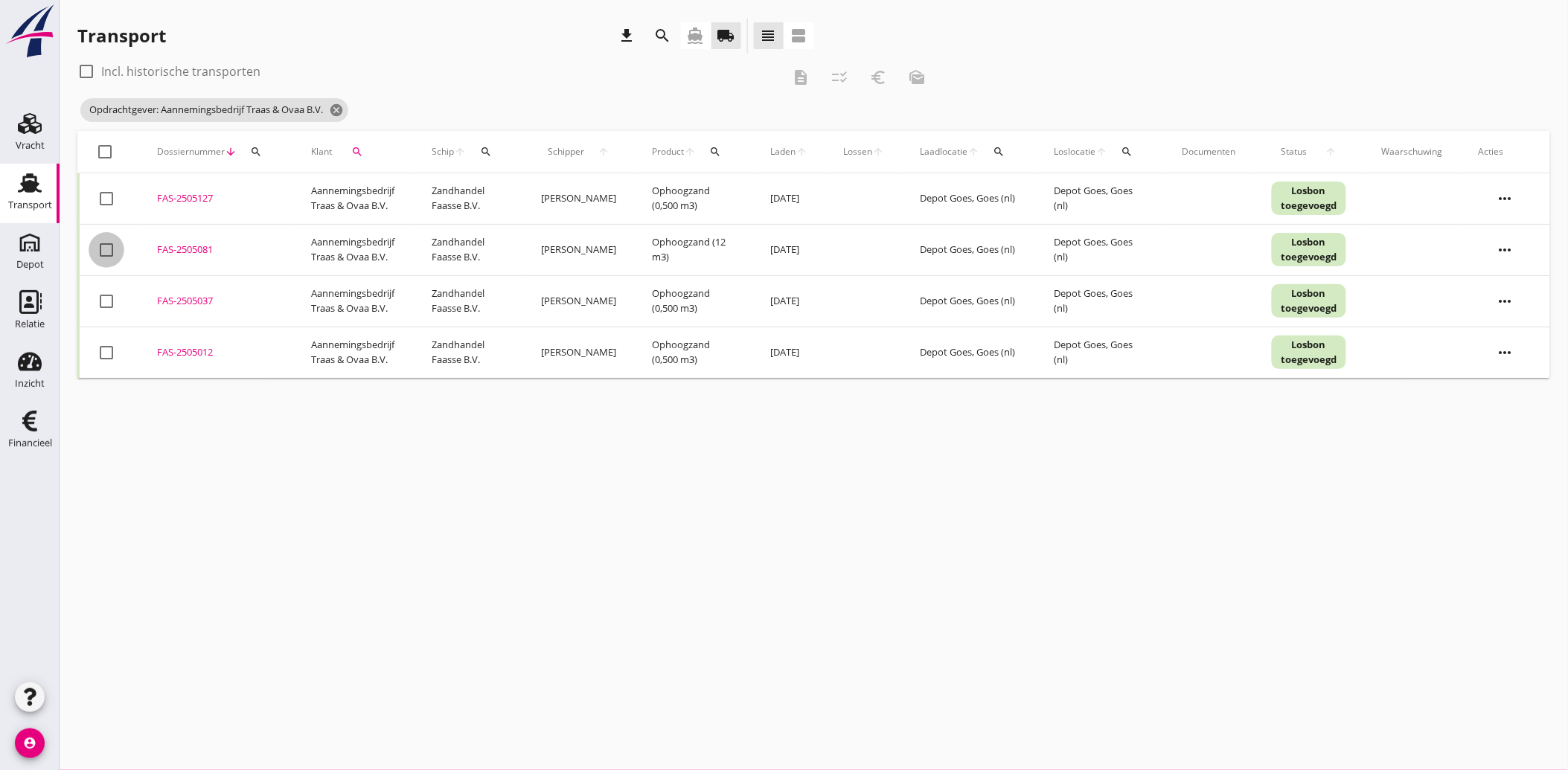
drag, startPoint x: 113, startPoint y: 250, endPoint x: 198, endPoint y: 275, distance: 88.6
click at [113, 251] on div at bounding box center [106, 250] width 25 height 25
click at [879, 70] on icon "euro_symbol" at bounding box center [878, 77] width 18 height 18
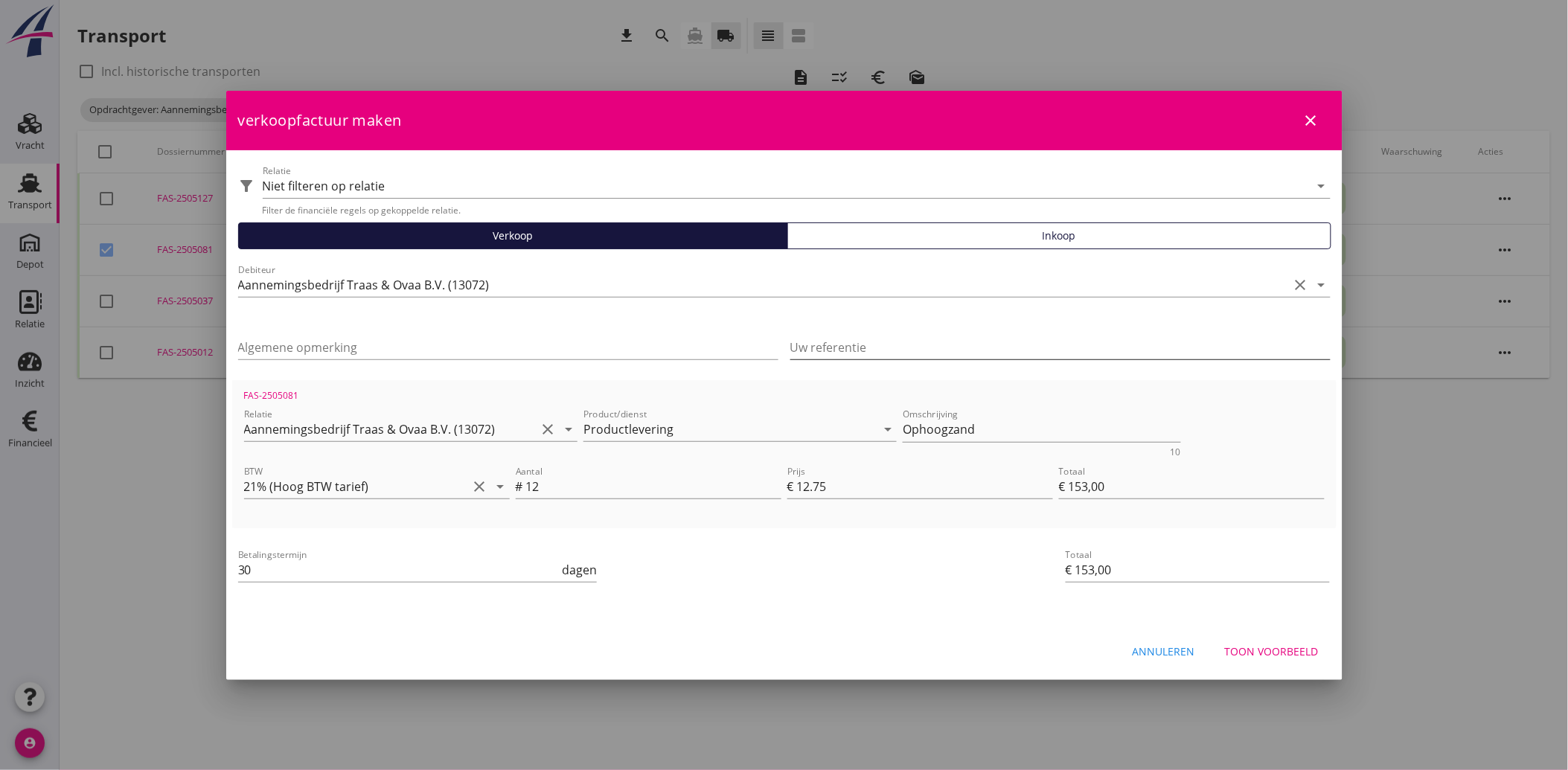
click at [898, 352] on input "Uw referentie" at bounding box center [1060, 348] width 540 height 24
click at [415, 336] on input "Algemene opmerking" at bounding box center [508, 348] width 540 height 24
click at [779, 607] on div "priority_high De factuurregels hebben verschillende relaties. Weet je zeker dat…" at bounding box center [784, 609] width 1104 height 12
click at [1247, 637] on div "Annuleren Toon voorbeeld" at bounding box center [784, 653] width 1116 height 51
click at [1247, 648] on div "Toon voorbeeld" at bounding box center [1271, 652] width 94 height 16
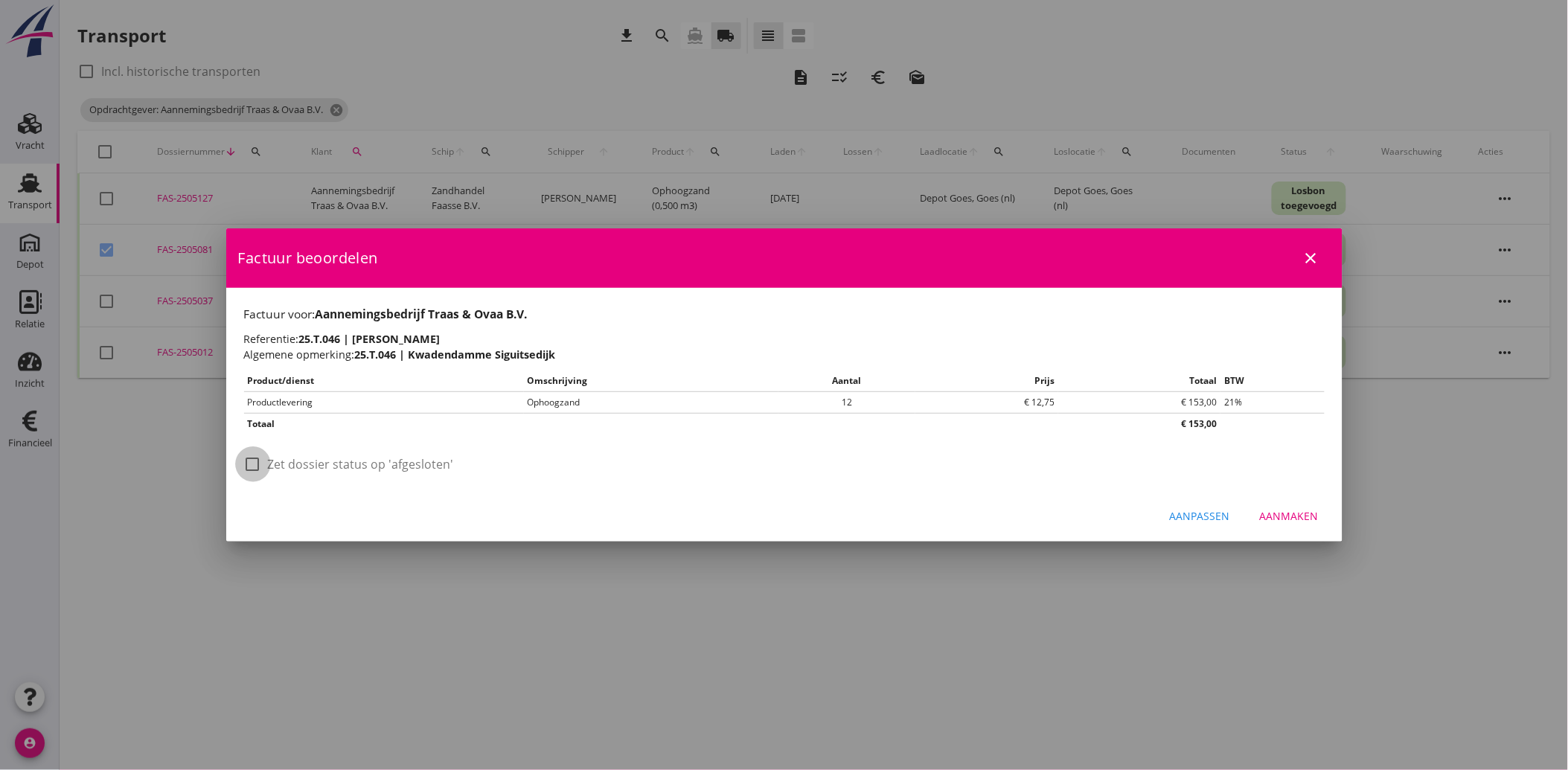
drag, startPoint x: 262, startPoint y: 462, endPoint x: 389, endPoint y: 490, distance: 130.0
click at [262, 463] on div at bounding box center [253, 464] width 25 height 25
click at [1281, 510] on div "Aanmaken" at bounding box center [1289, 516] width 59 height 16
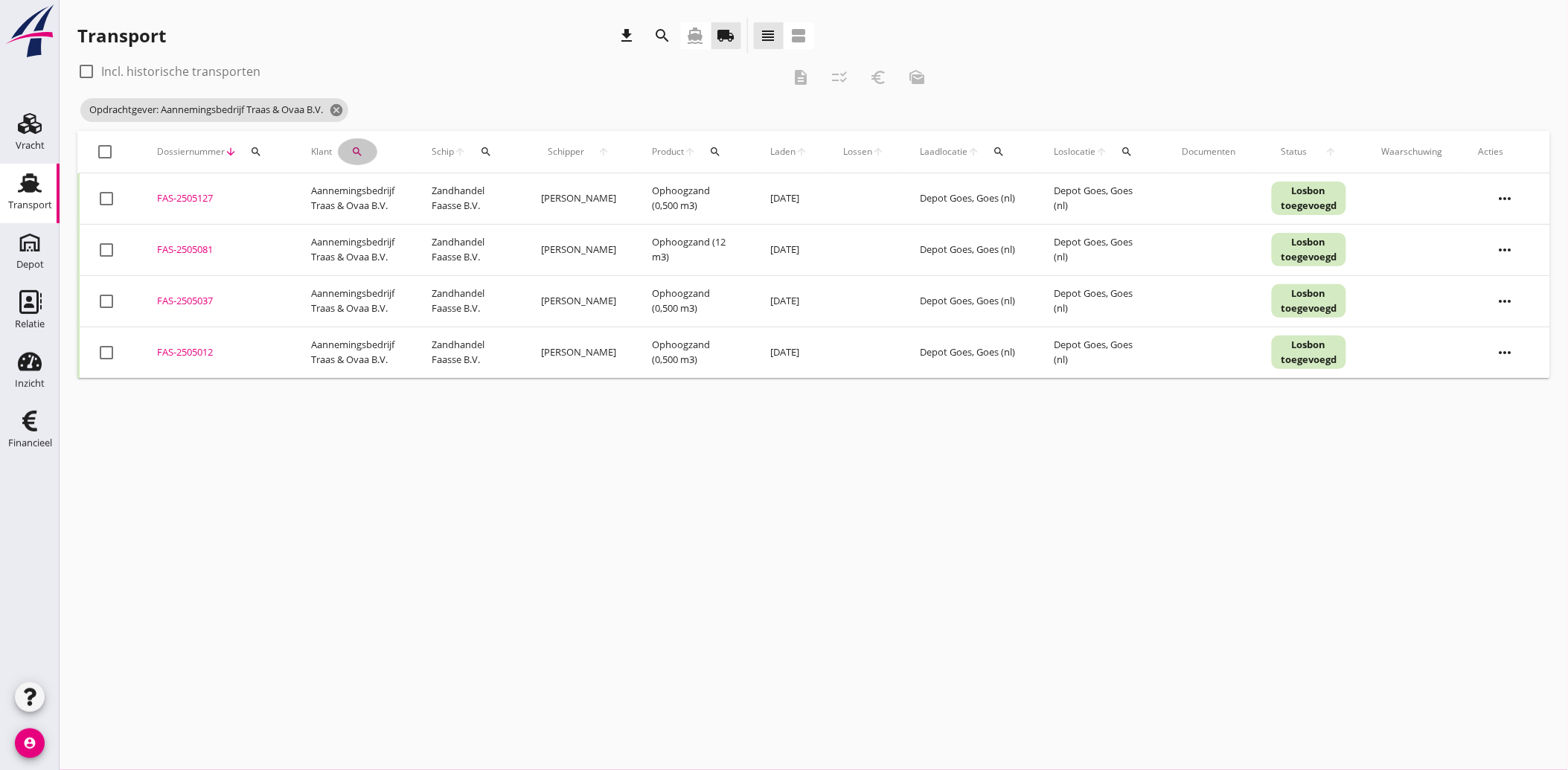
click at [365, 144] on button "search" at bounding box center [358, 152] width 40 height 27
click at [502, 186] on icon "clear" at bounding box center [510, 194] width 18 height 18
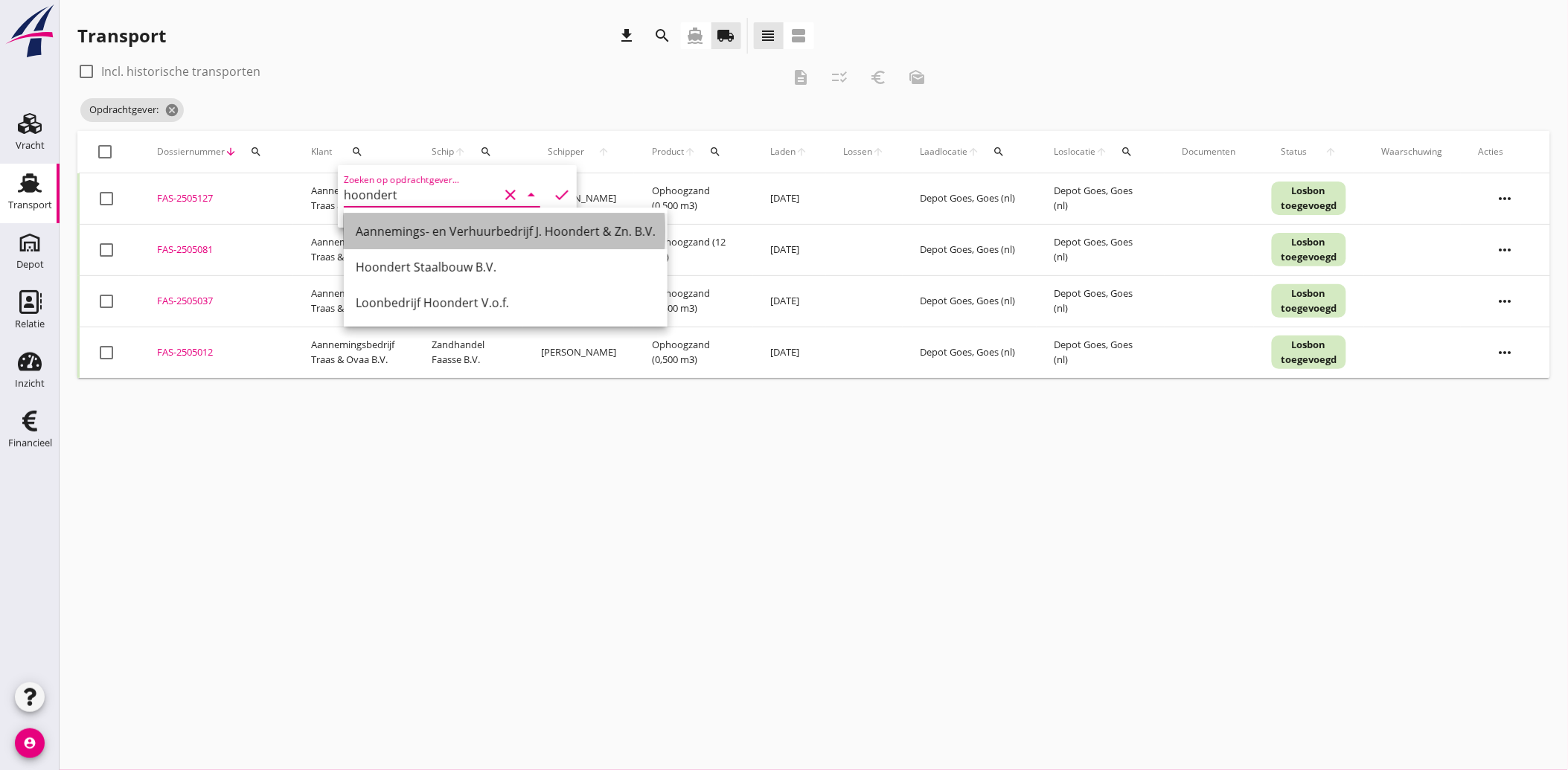
click at [463, 221] on div "Aannemings- en Verhuurbedrijf J. Hoondert & Zn. B.V." at bounding box center [505, 231] width 300 height 36
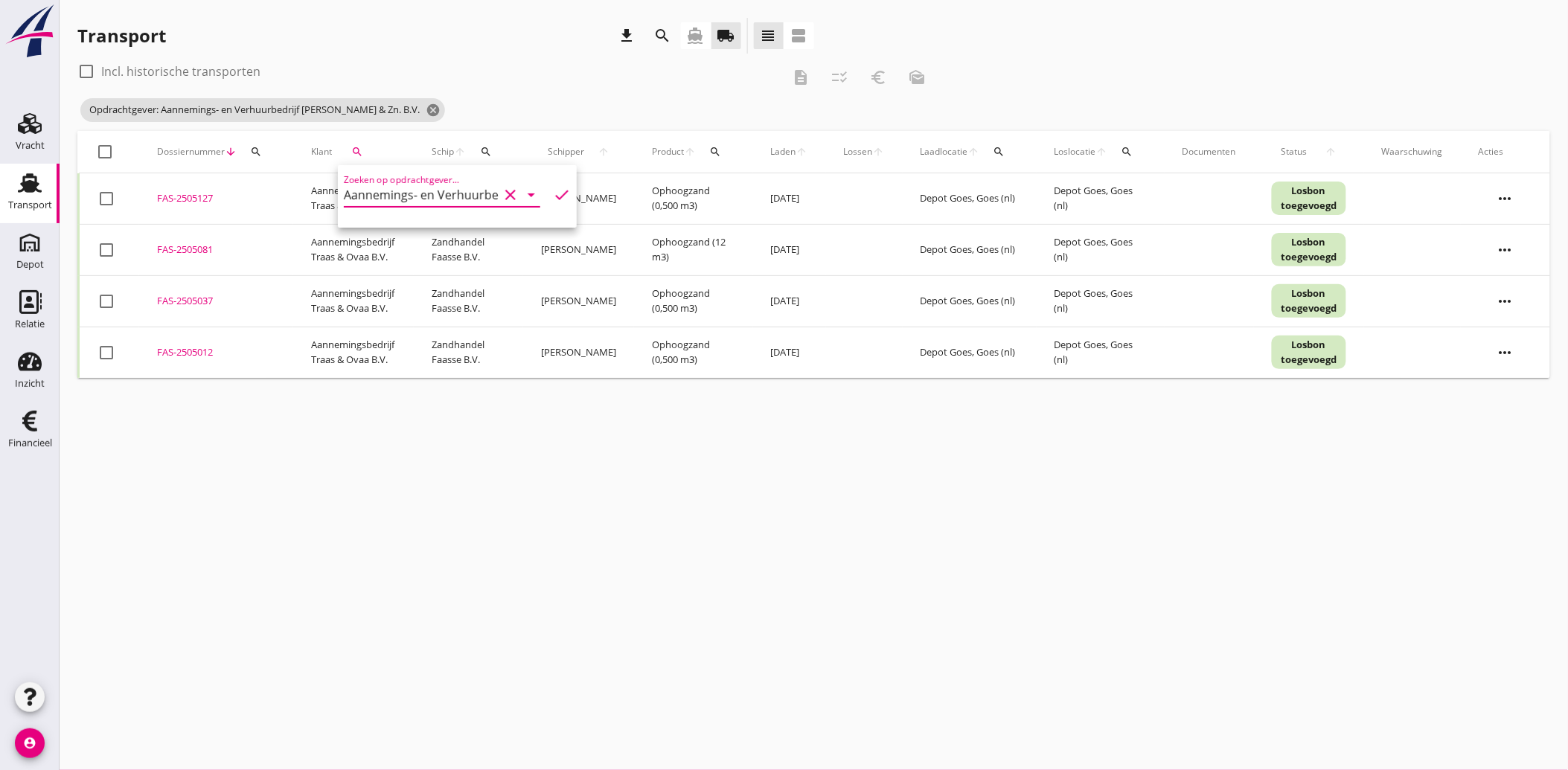
click at [553, 197] on icon "check" at bounding box center [562, 194] width 18 height 18
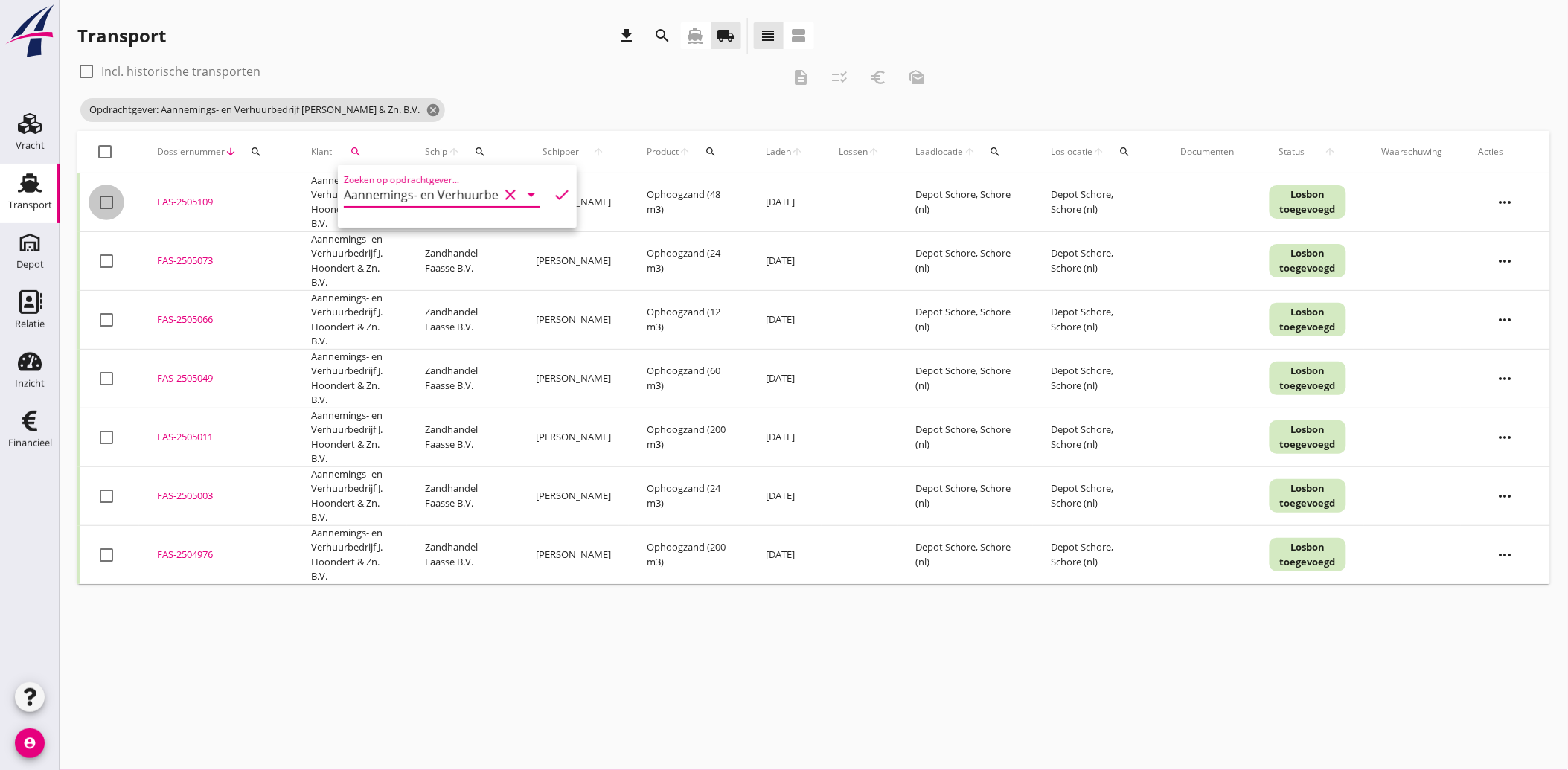
click at [108, 210] on div at bounding box center [106, 202] width 25 height 25
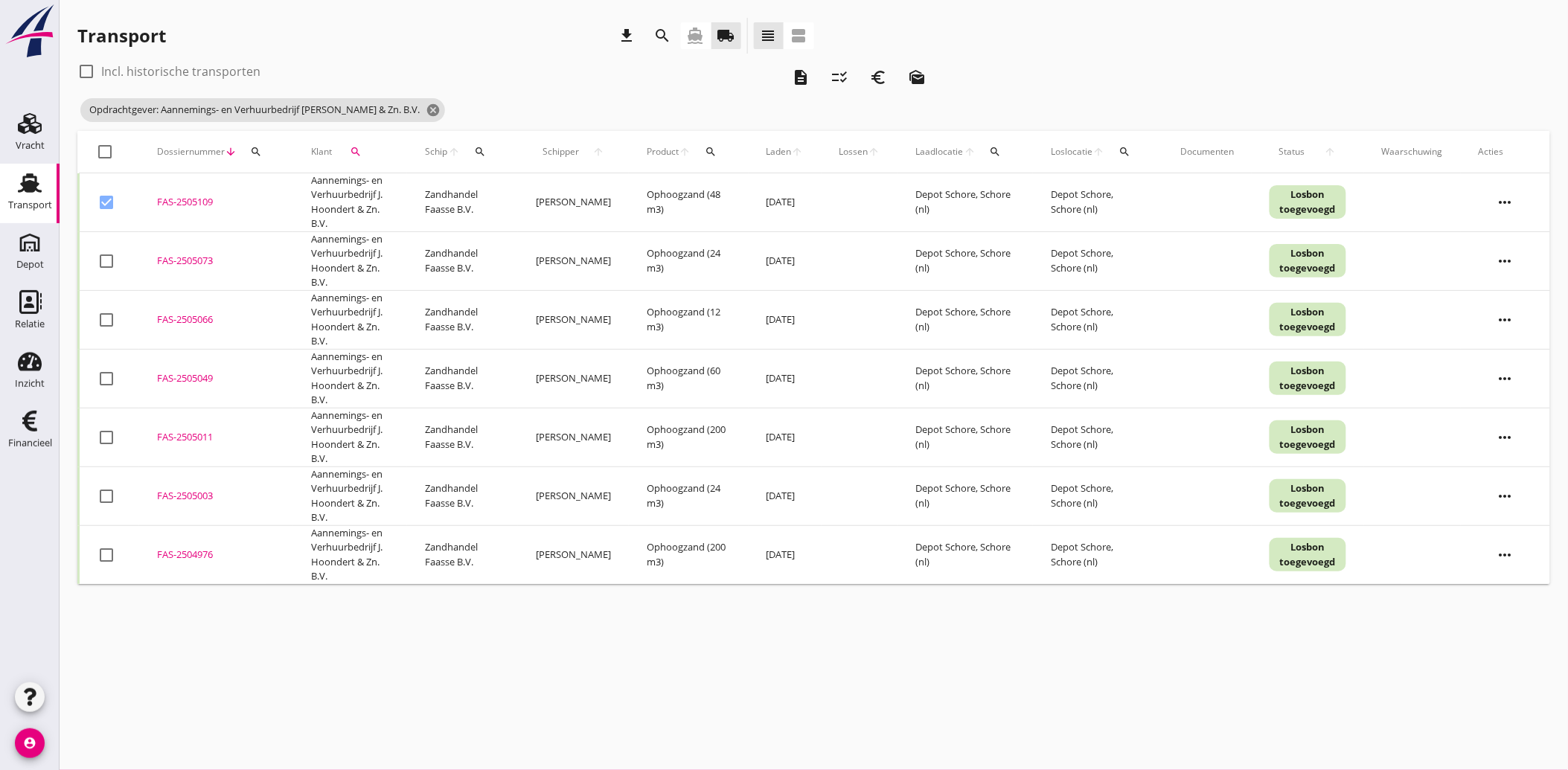
click at [122, 256] on td "check_box_outline_blank" at bounding box center [109, 261] width 61 height 59
click at [112, 264] on div at bounding box center [106, 261] width 25 height 25
drag, startPoint x: 106, startPoint y: 315, endPoint x: 94, endPoint y: 348, distance: 35.1
click at [106, 316] on div at bounding box center [106, 320] width 25 height 25
click at [102, 393] on td "check_box_outline_blank" at bounding box center [109, 379] width 61 height 59
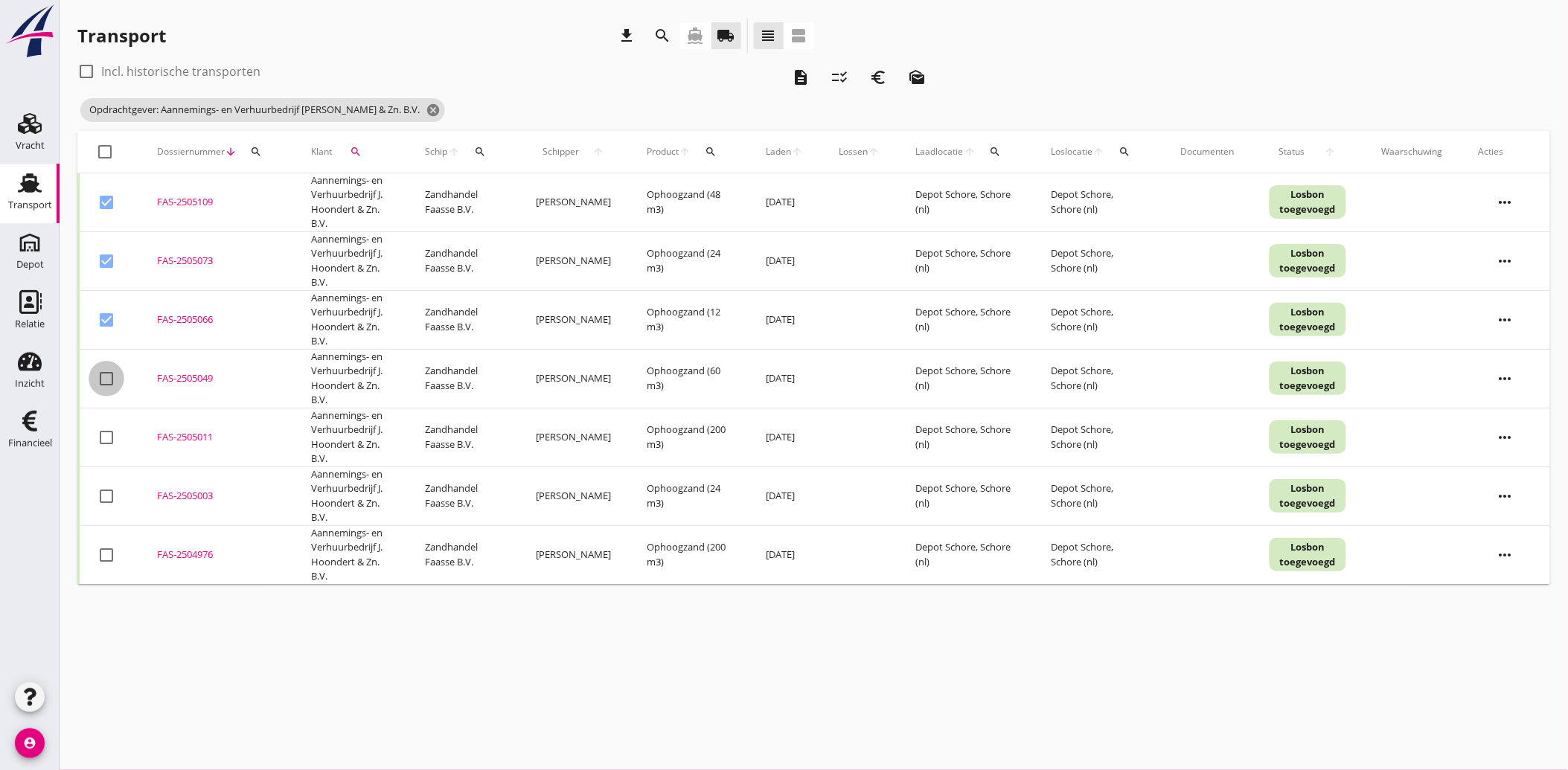
click at [108, 385] on div at bounding box center [106, 379] width 25 height 25
drag, startPoint x: 102, startPoint y: 433, endPoint x: 102, endPoint y: 455, distance: 22.0
click at [102, 434] on div at bounding box center [106, 437] width 25 height 25
click at [102, 502] on div at bounding box center [106, 496] width 25 height 25
click at [102, 555] on div at bounding box center [106, 556] width 25 height 25
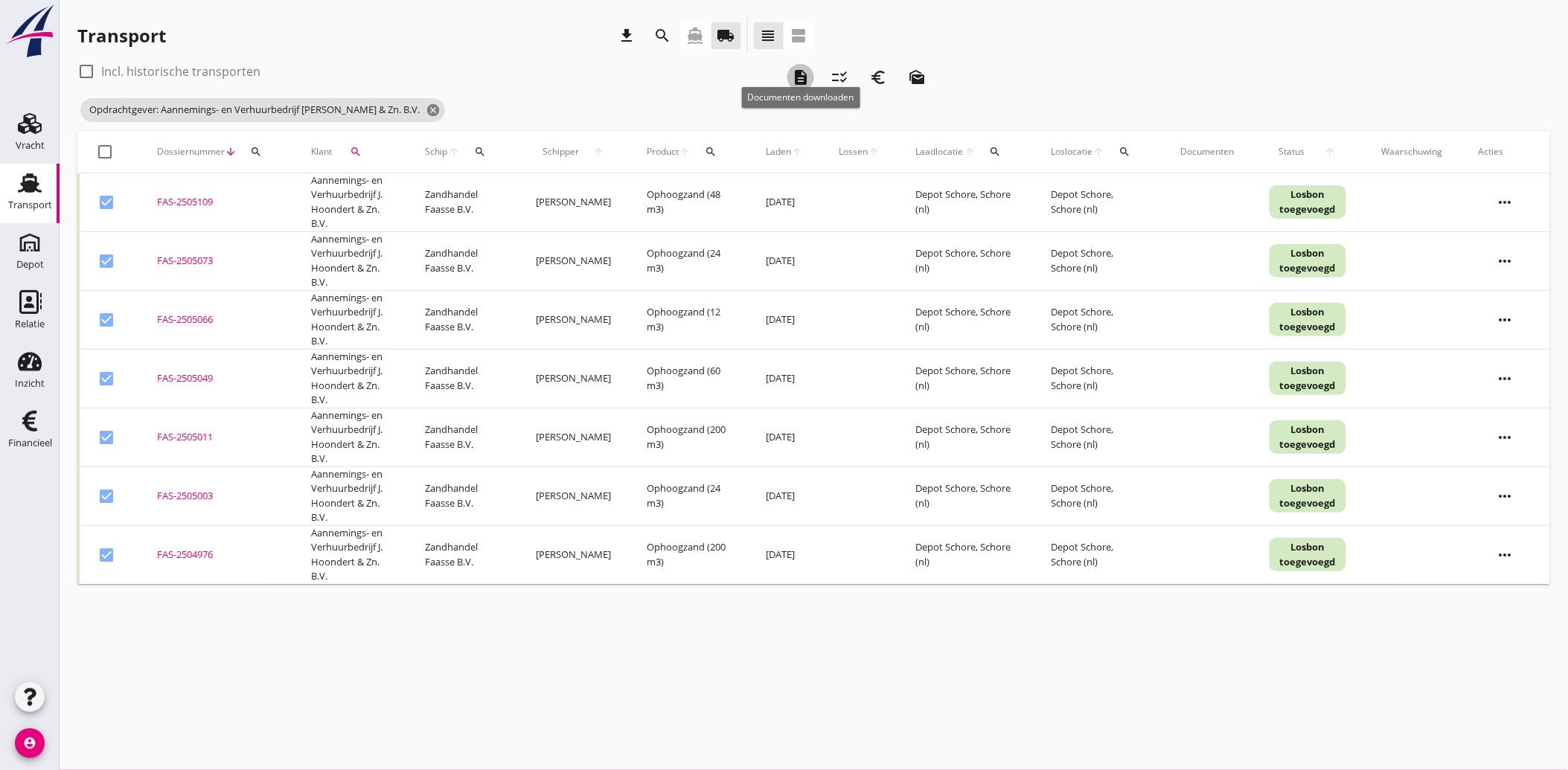
click at [802, 70] on icon "description" at bounding box center [801, 77] width 18 height 18
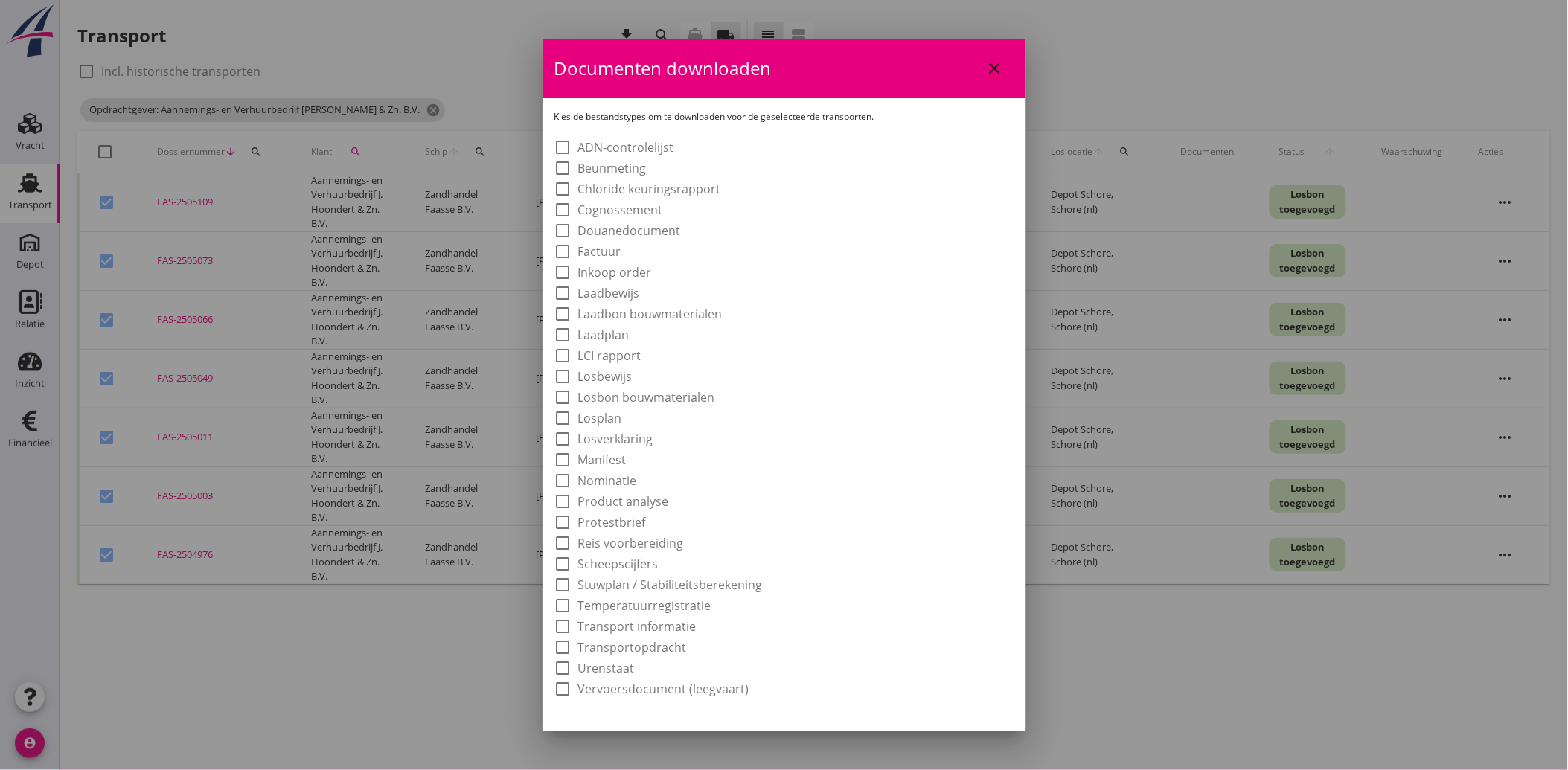
click at [635, 317] on label "Laadbon bouwmaterialen" at bounding box center [651, 314] width 144 height 15
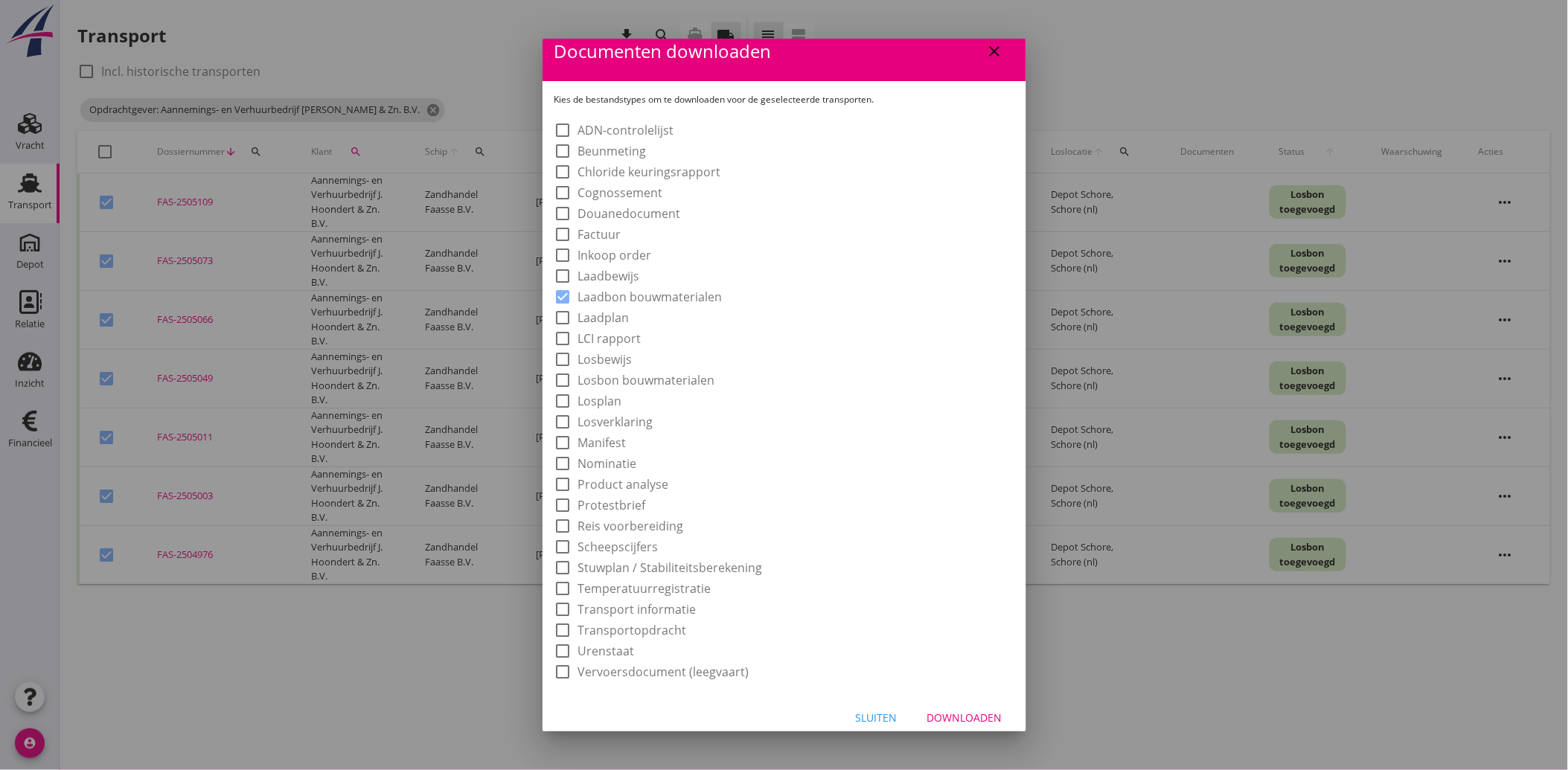
scroll to position [28, 0]
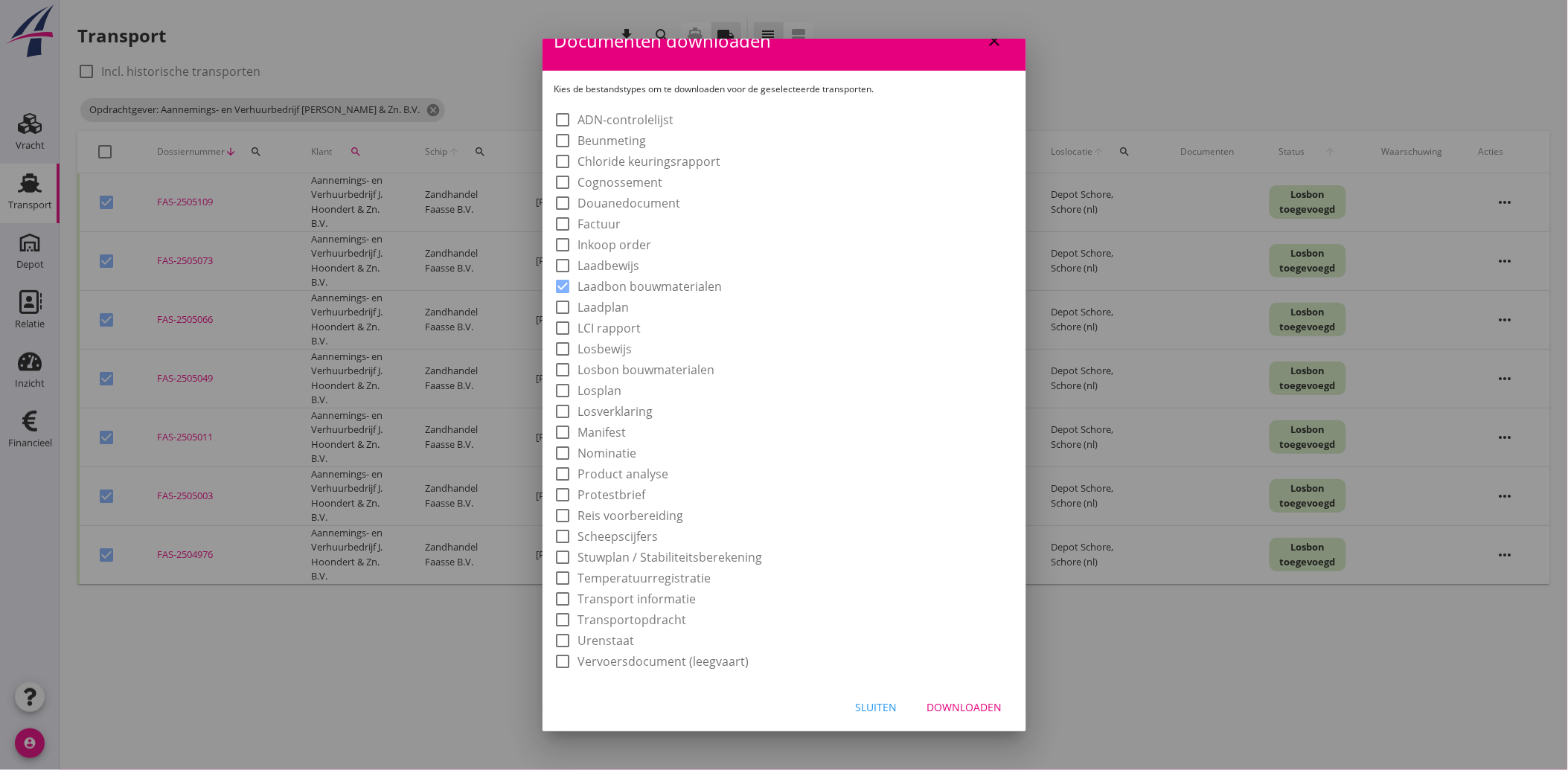
click at [943, 711] on div "Downloaden" at bounding box center [964, 707] width 75 height 16
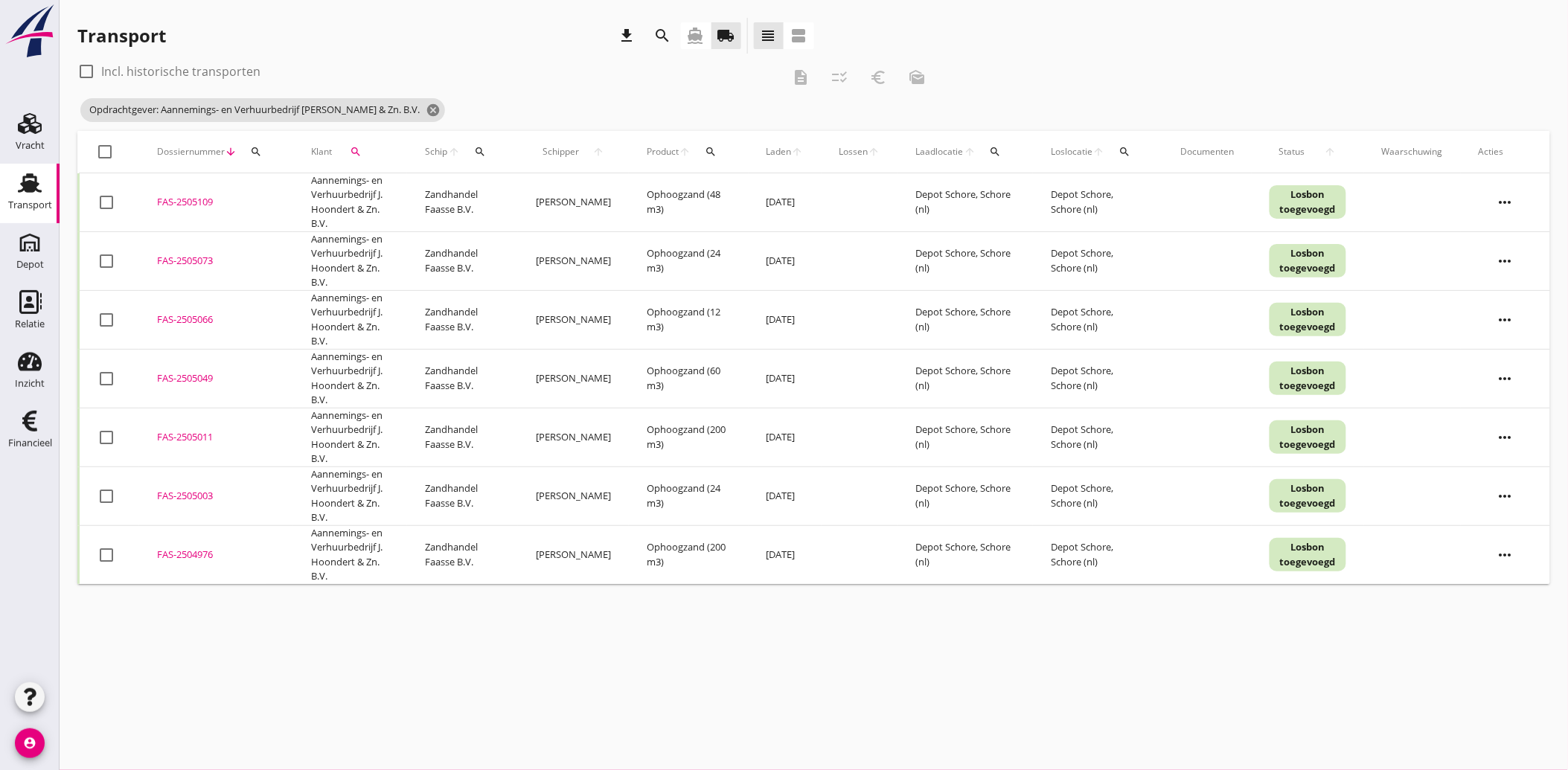
drag, startPoint x: 95, startPoint y: 190, endPoint x: 102, endPoint y: 194, distance: 8.1
click at [95, 190] on td "check_box_outline_blank" at bounding box center [109, 202] width 61 height 59
click at [100, 197] on div at bounding box center [106, 202] width 25 height 25
click at [107, 264] on div at bounding box center [106, 261] width 25 height 25
click at [113, 380] on div at bounding box center [106, 379] width 25 height 25
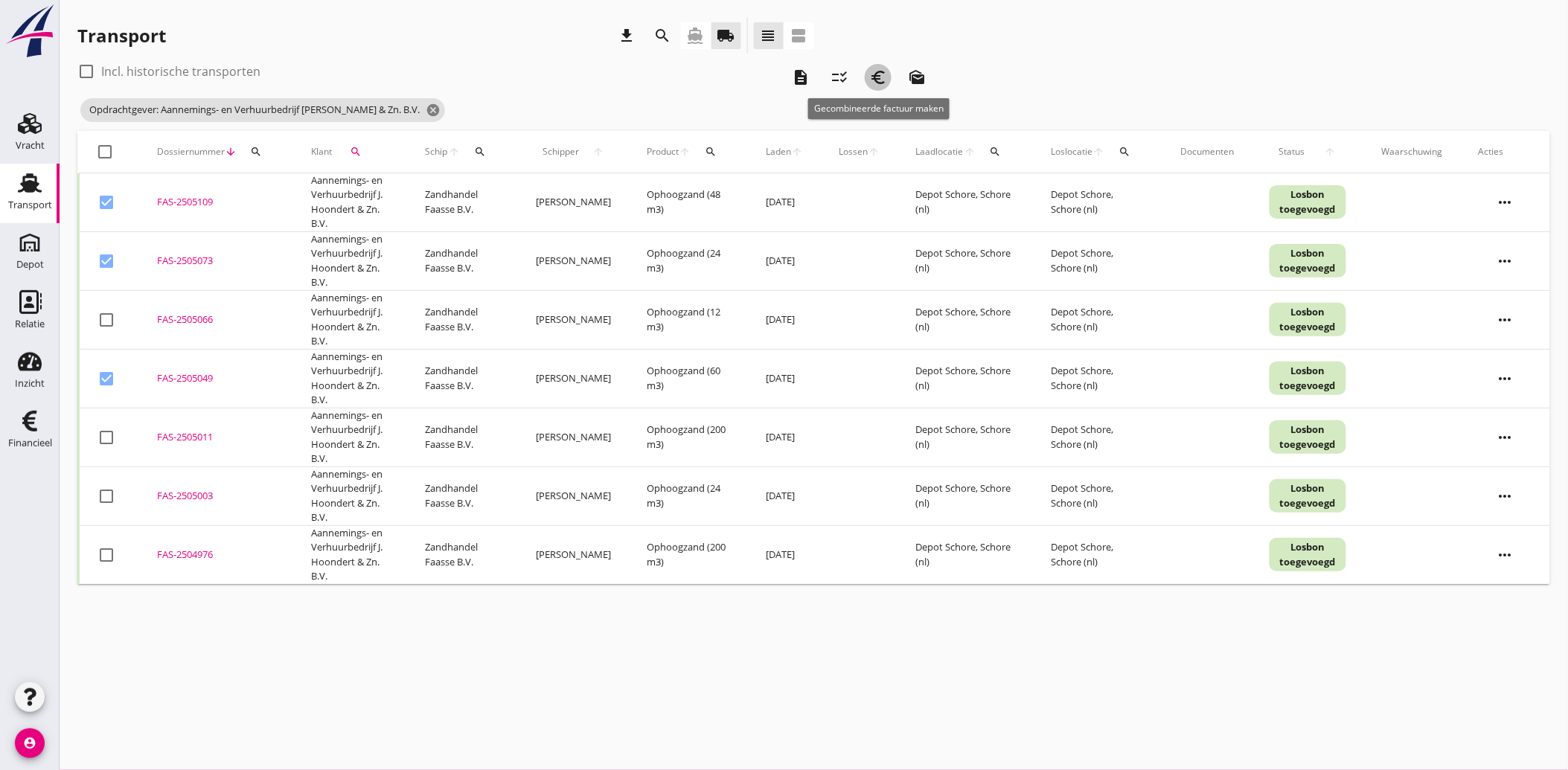
click at [878, 79] on icon "euro_symbol" at bounding box center [878, 77] width 18 height 18
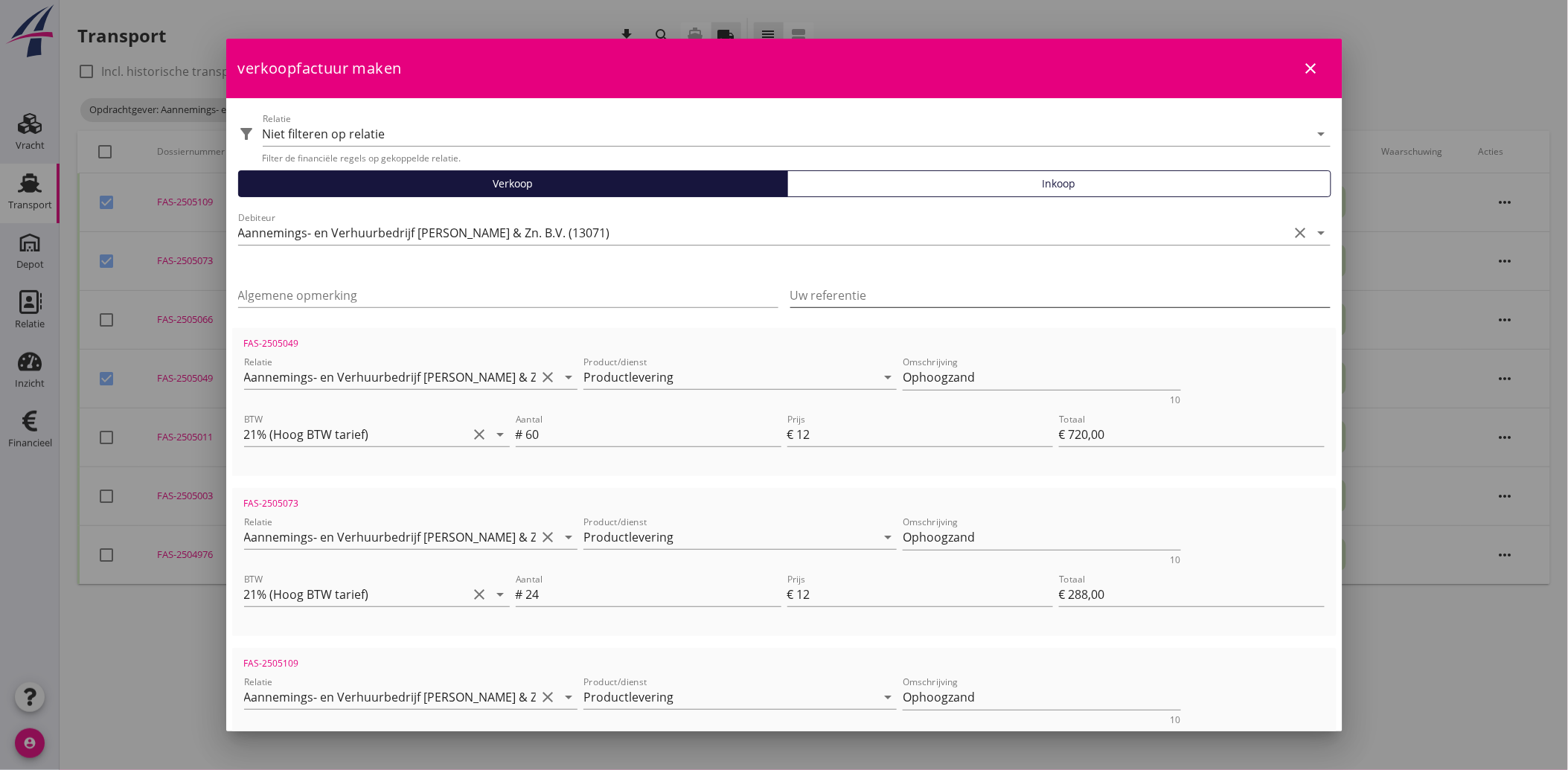
click at [913, 294] on input "Uw referentie" at bounding box center [1060, 295] width 540 height 24
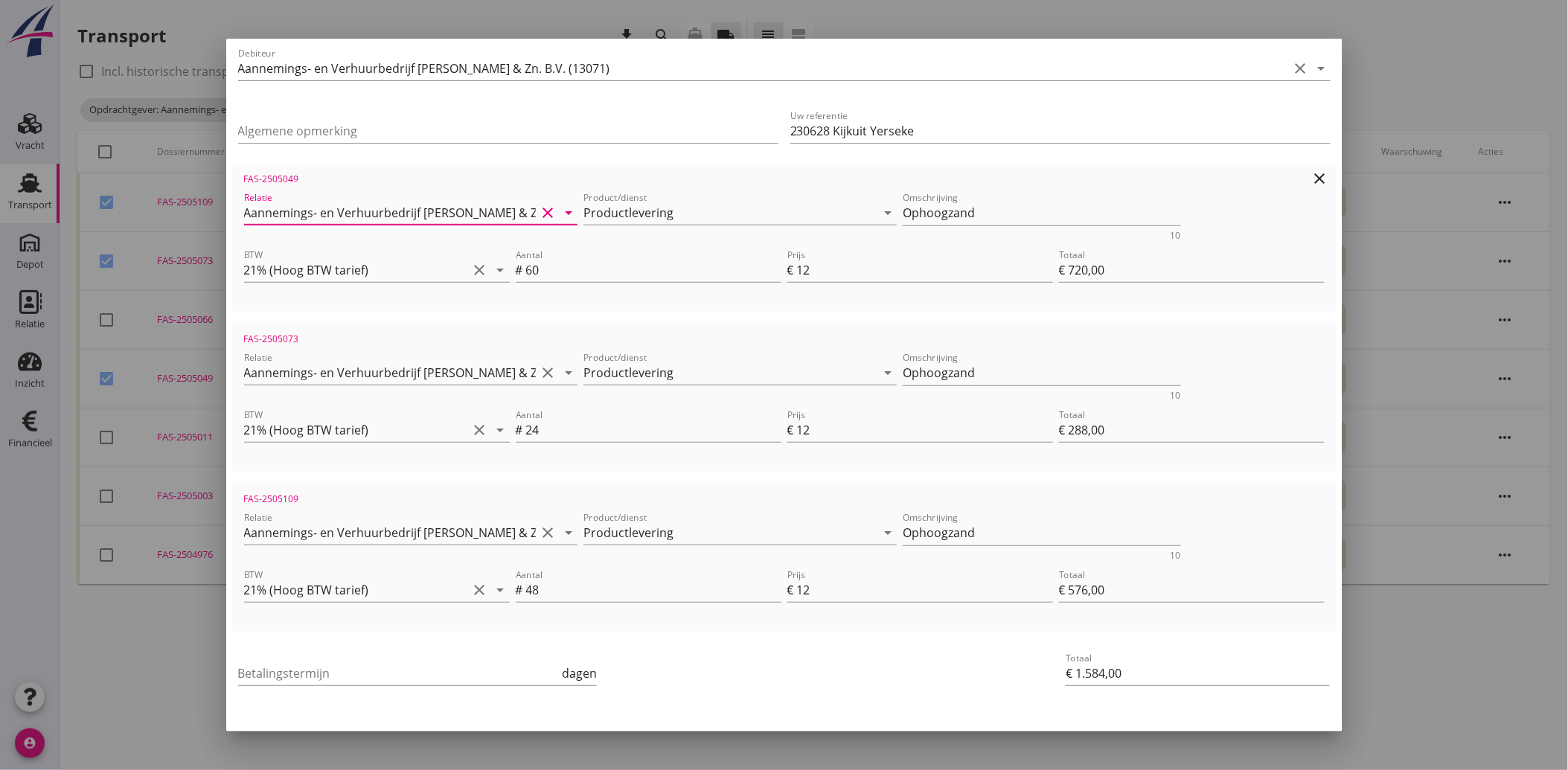
scroll to position [165, 0]
click at [328, 665] on input "Betalingstermijn" at bounding box center [398, 673] width 321 height 24
click at [739, 670] on div "Betalingstermijn 30 dagen" at bounding box center [600, 674] width 730 height 56
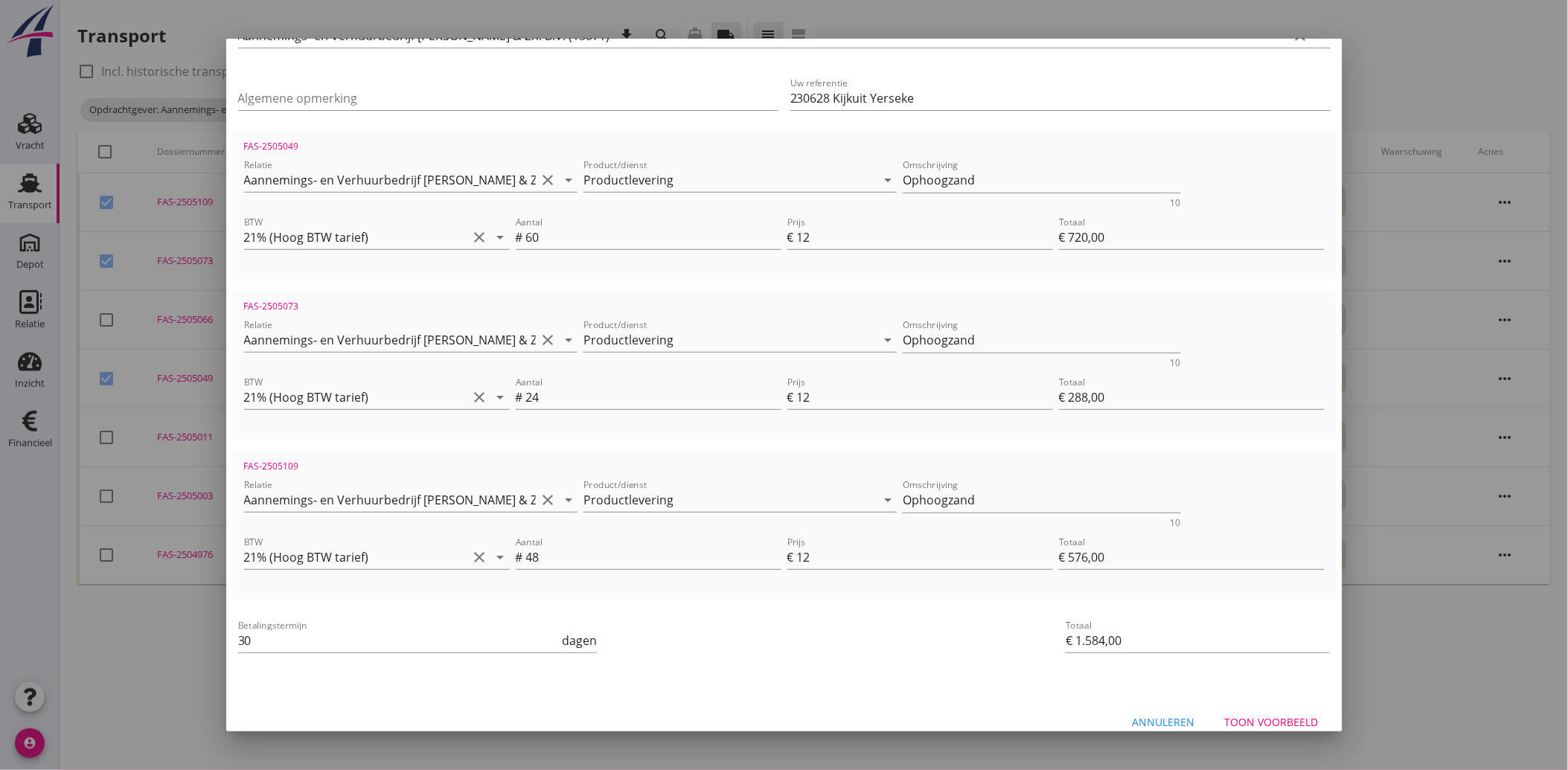
scroll to position [214, 0]
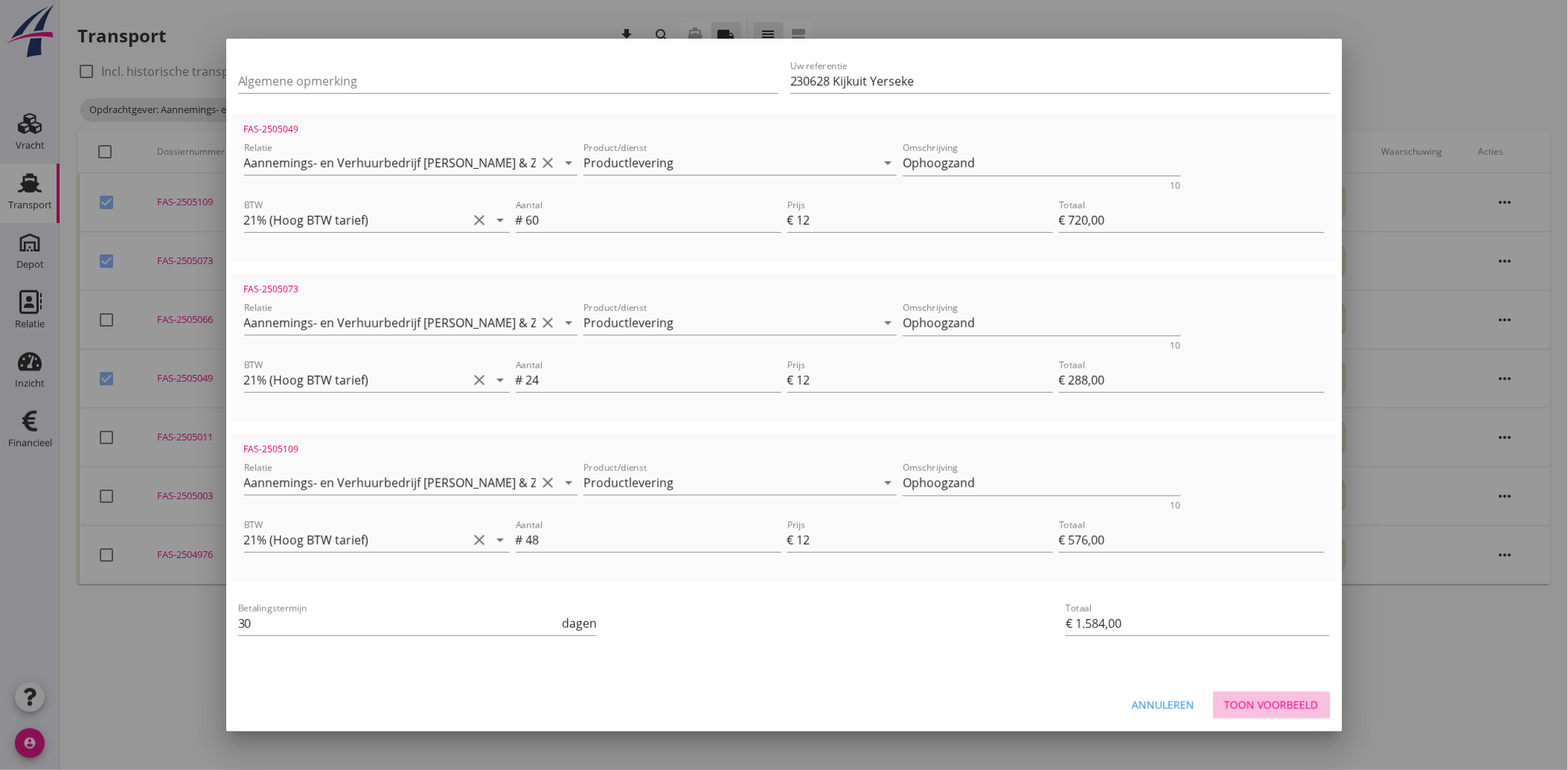
click at [1285, 699] on div "Toon voorbeeld" at bounding box center [1271, 706] width 94 height 16
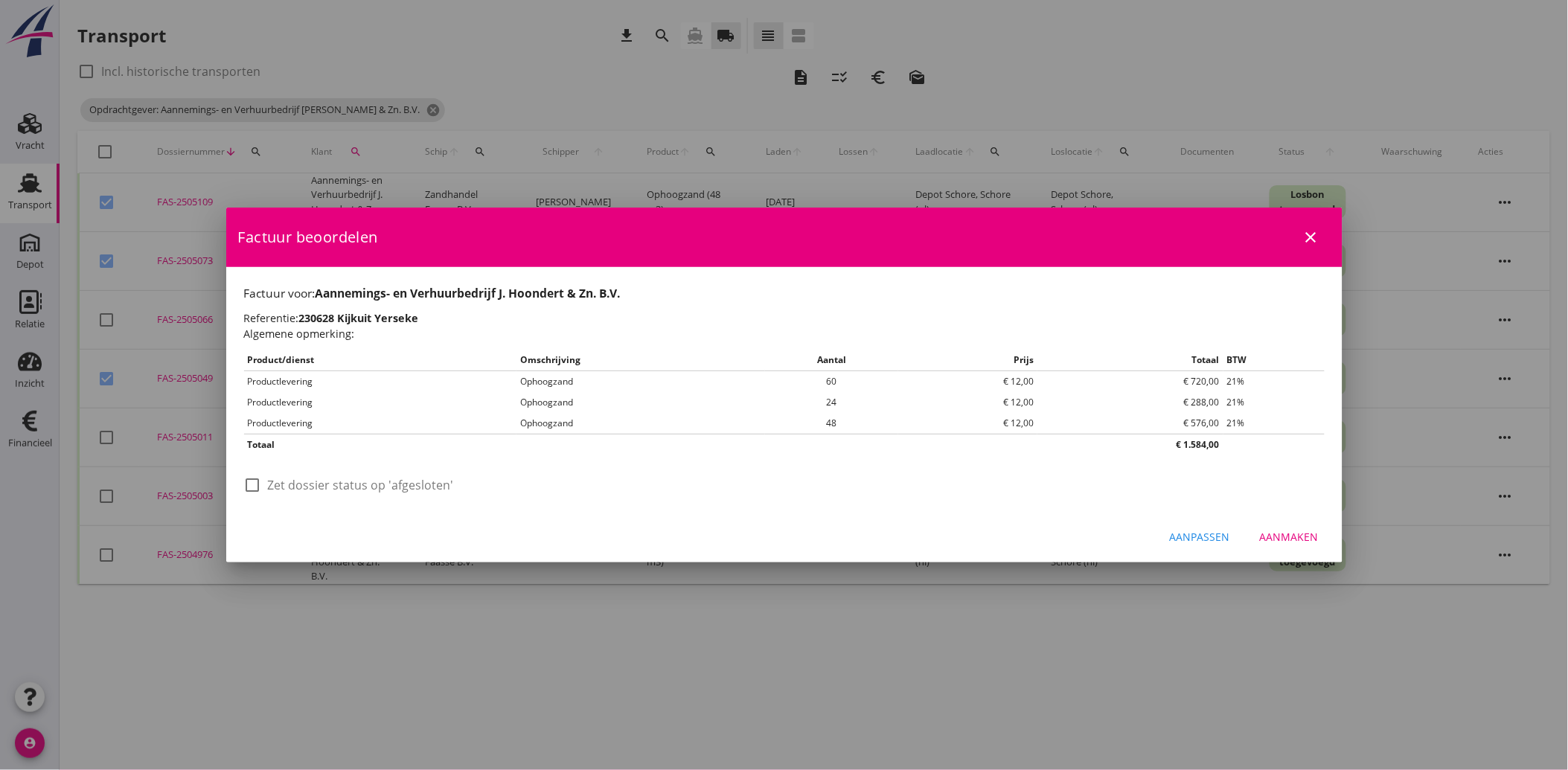
scroll to position [0, 0]
click at [252, 486] on div at bounding box center [253, 485] width 25 height 25
click at [1298, 529] on button "Aanmaken" at bounding box center [1289, 537] width 83 height 27
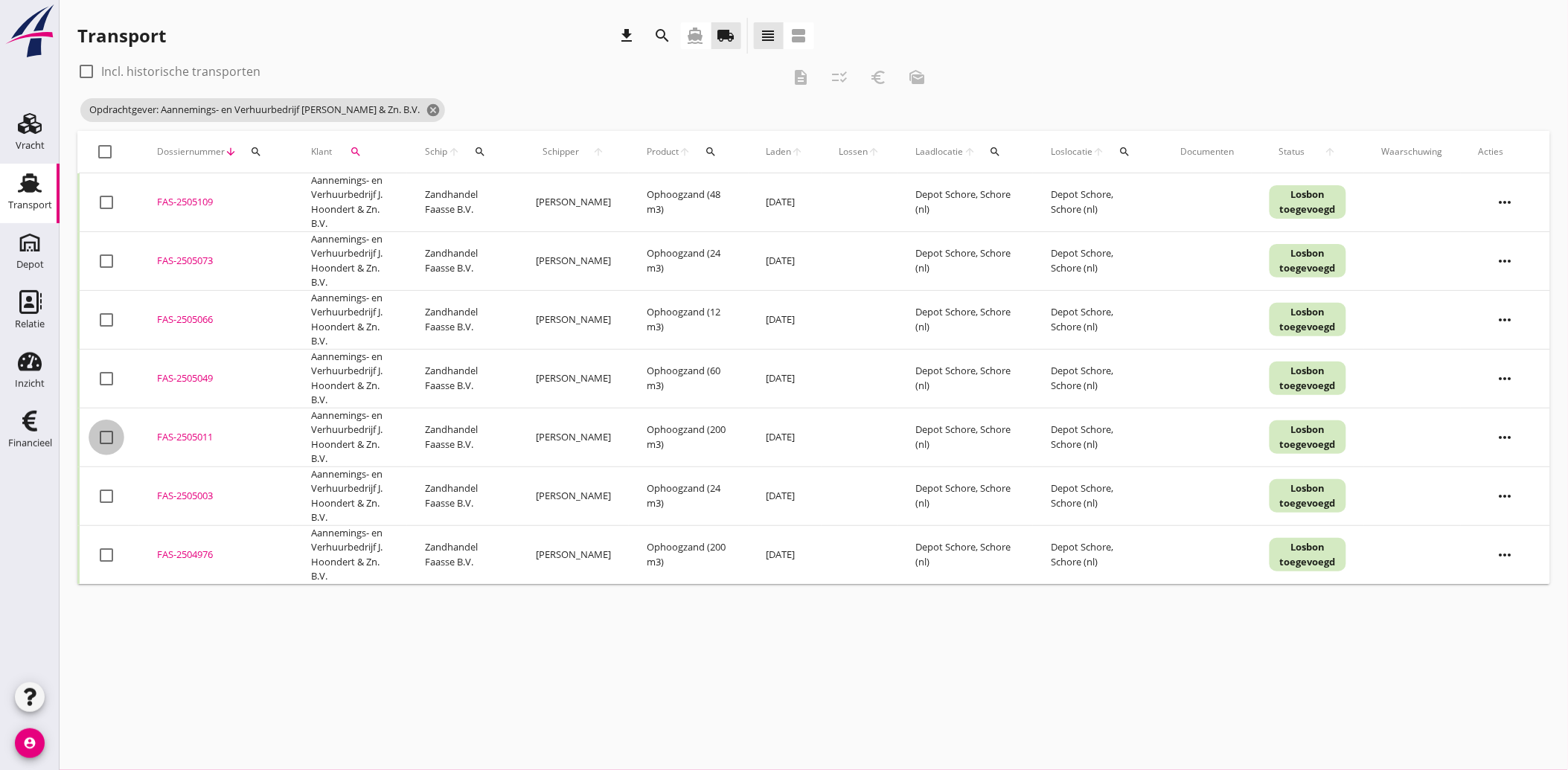
click at [104, 442] on div at bounding box center [106, 437] width 25 height 25
click at [104, 552] on div at bounding box center [106, 556] width 25 height 25
click at [882, 70] on icon "euro_symbol" at bounding box center [878, 77] width 18 height 18
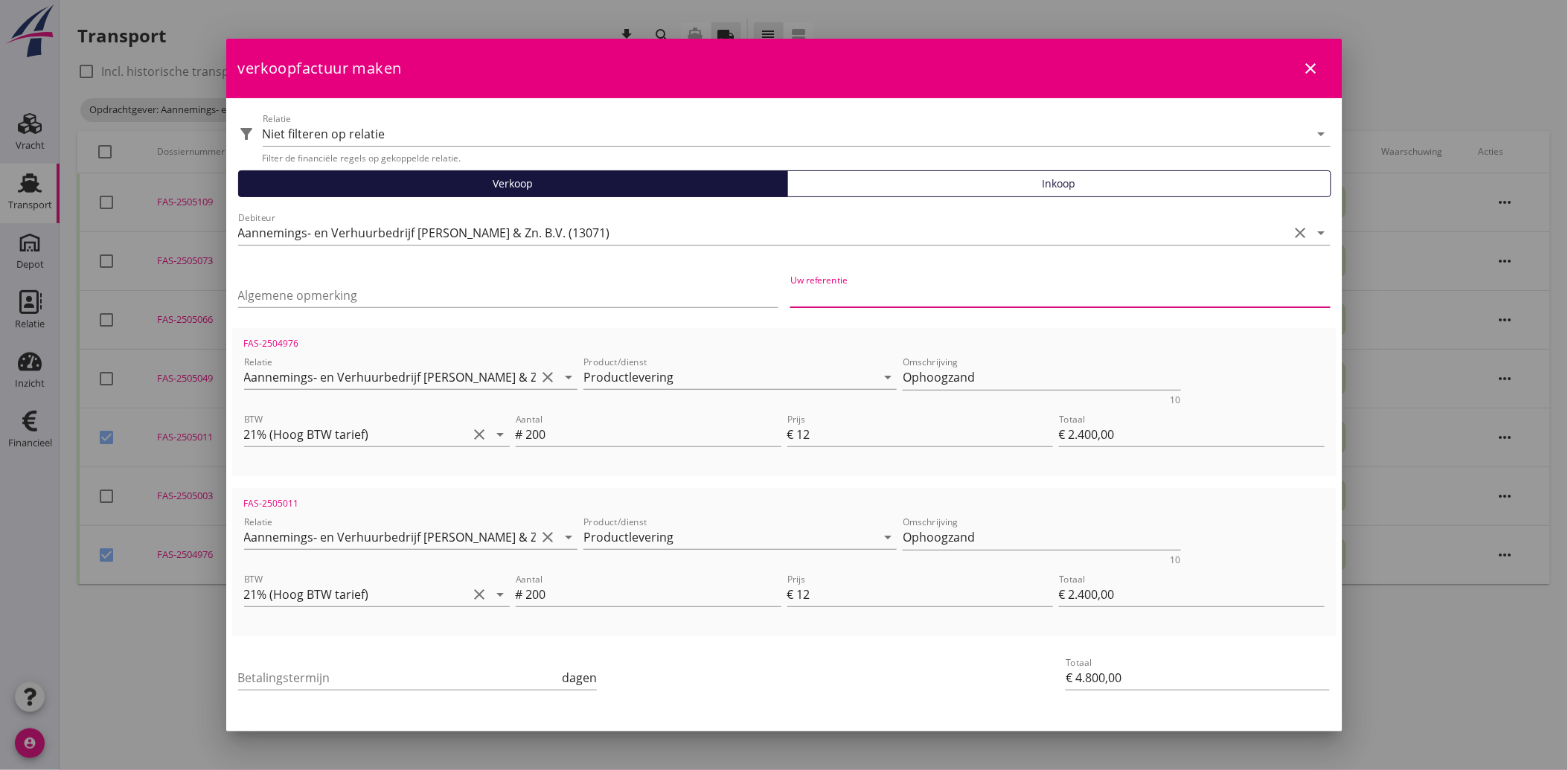
click at [886, 291] on input "Uw referentie" at bounding box center [1060, 295] width 540 height 24
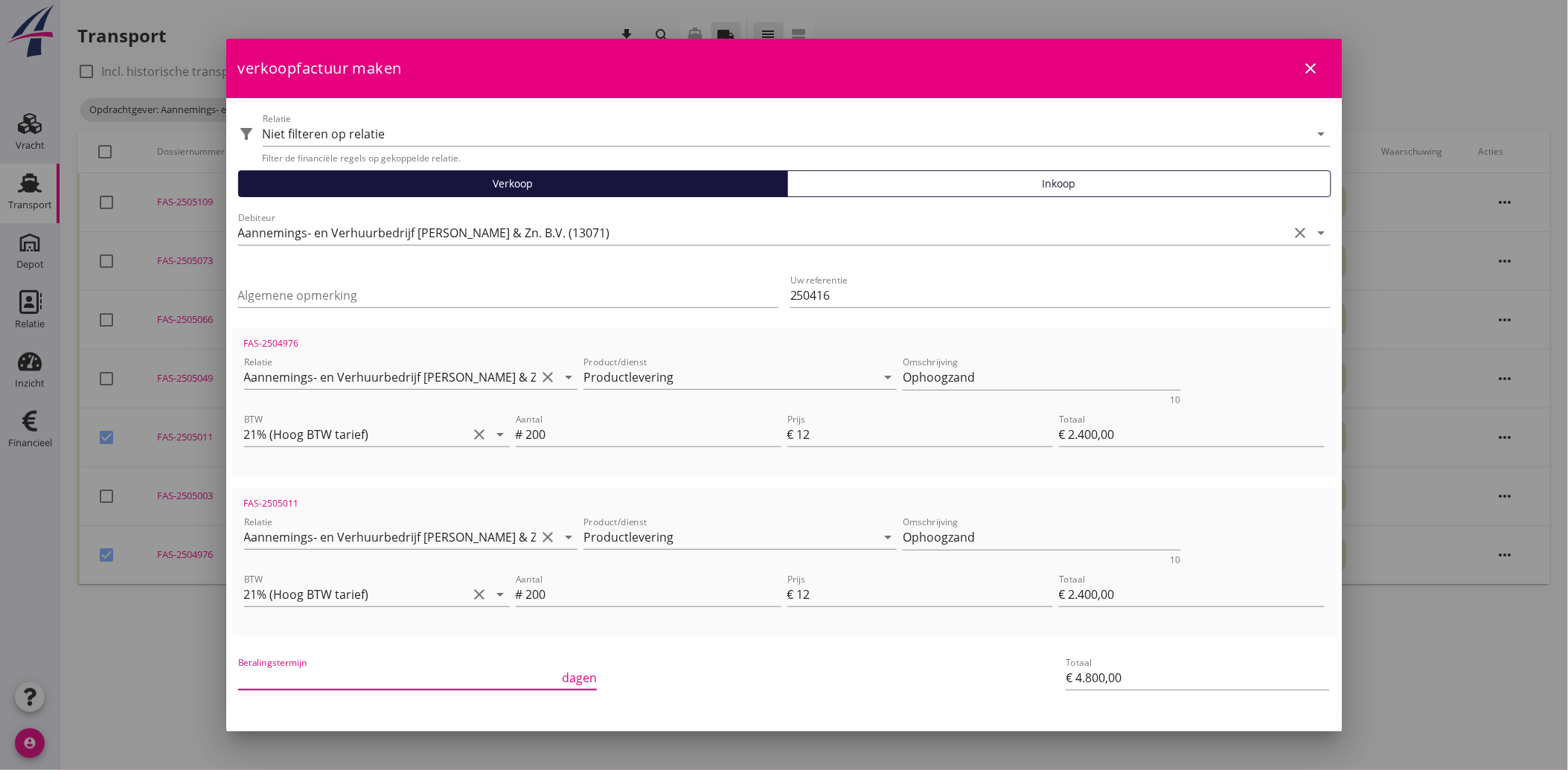
click at [345, 676] on input "Betalingstermijn" at bounding box center [398, 678] width 321 height 24
click at [817, 675] on div "Betalingstermijn 30 dagen" at bounding box center [600, 679] width 730 height 56
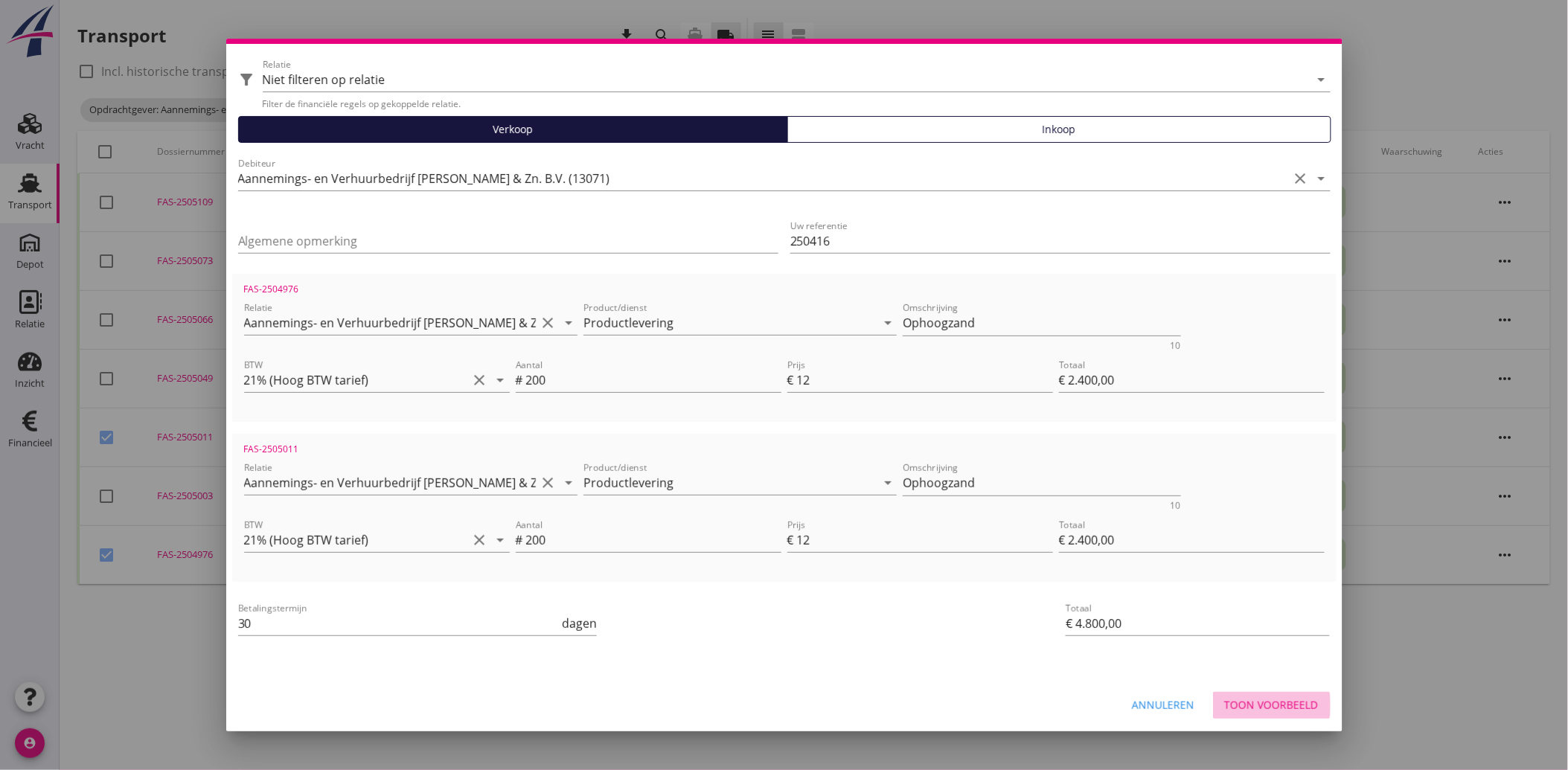
click at [1262, 698] on div "Toon voorbeeld" at bounding box center [1271, 706] width 94 height 16
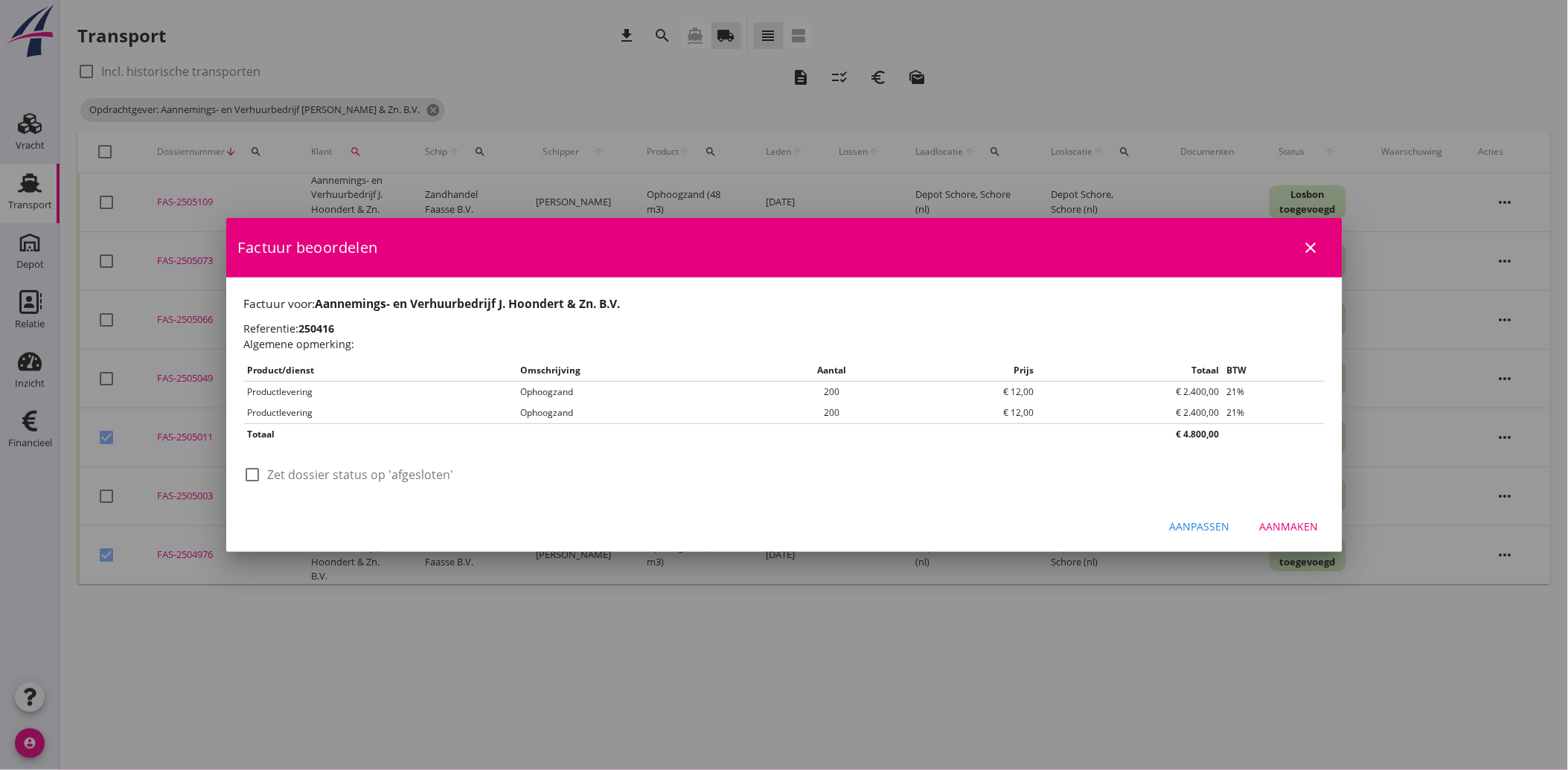
drag, startPoint x: 265, startPoint y: 472, endPoint x: 329, endPoint y: 499, distance: 69.5
click at [265, 473] on div "check_box_outline_blank Zet dossier status op 'afgesloten'" at bounding box center [349, 475] width 209 height 18
click at [256, 478] on div at bounding box center [253, 475] width 25 height 25
click at [1297, 518] on button "Aanmaken" at bounding box center [1289, 527] width 83 height 27
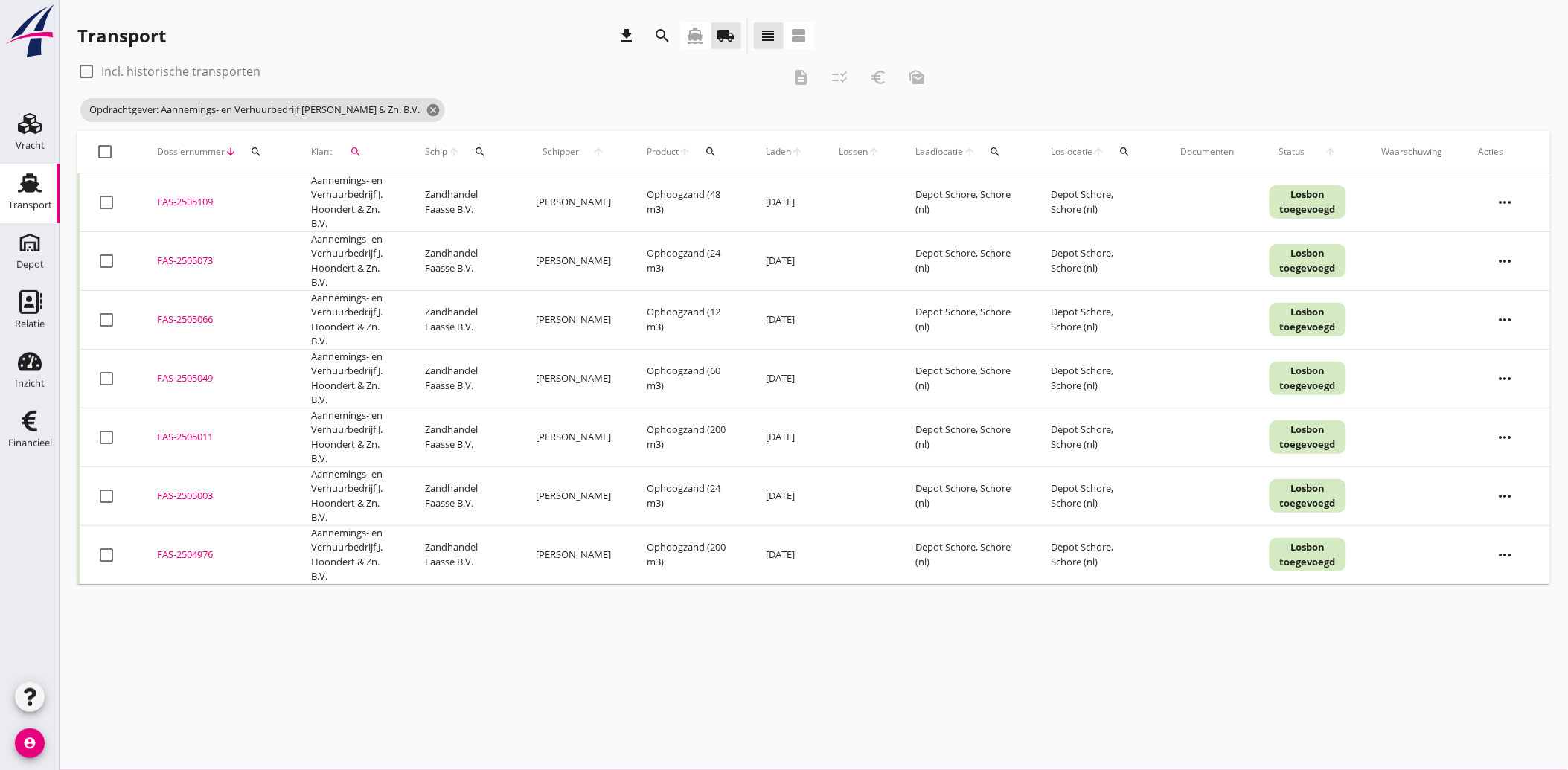
click at [108, 491] on div at bounding box center [106, 496] width 25 height 25
click at [881, 71] on icon "euro_symbol" at bounding box center [878, 77] width 18 height 18
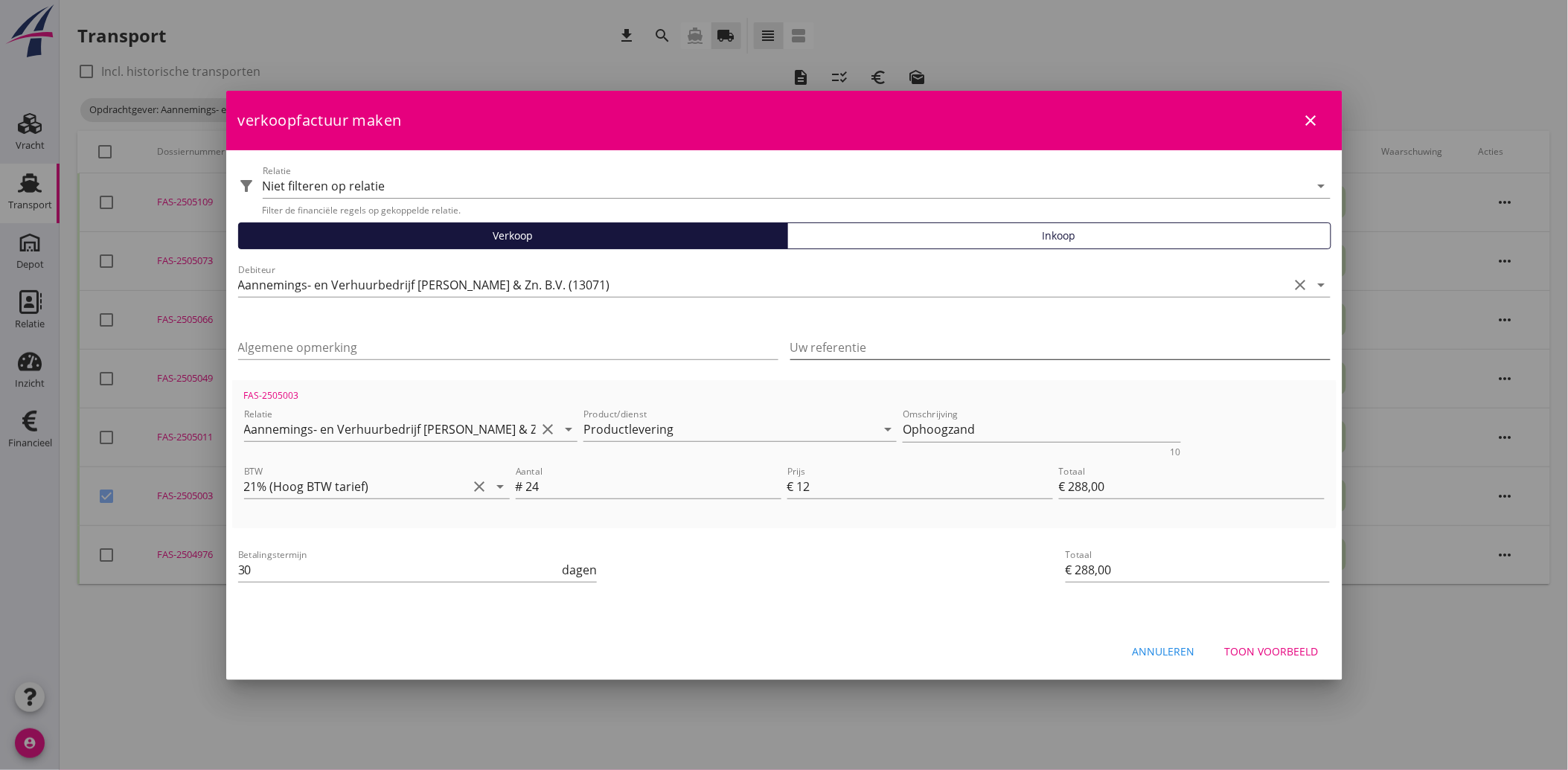
click at [886, 338] on input "Uw referentie" at bounding box center [1060, 348] width 540 height 24
click at [881, 589] on div "Betalingstermijn 30 dagen" at bounding box center [600, 571] width 730 height 56
click at [1278, 651] on div "Toon voorbeeld" at bounding box center [1271, 652] width 94 height 16
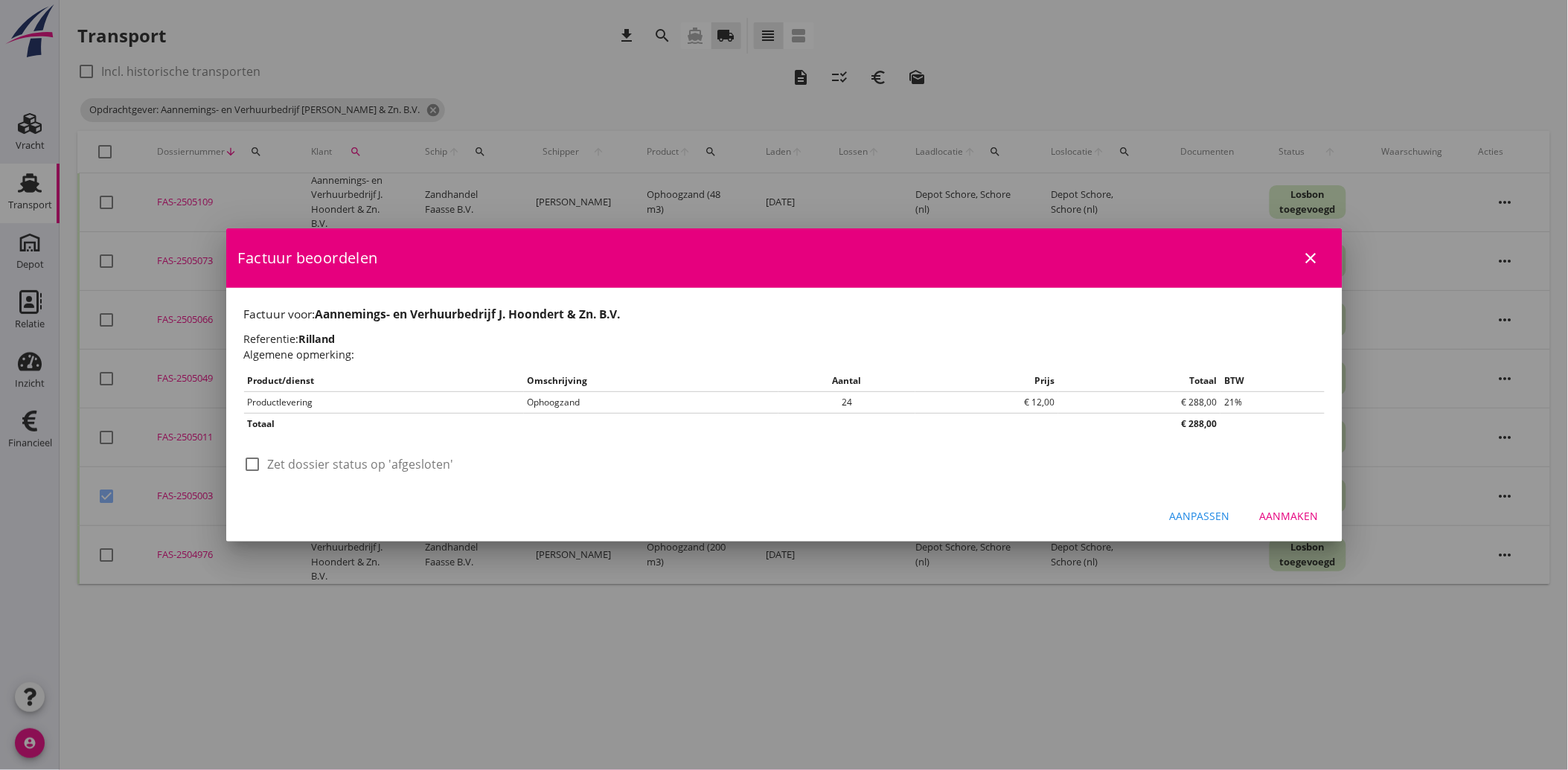
click at [258, 464] on div at bounding box center [253, 464] width 25 height 25
click at [1298, 512] on div "Aanmaken" at bounding box center [1289, 516] width 59 height 16
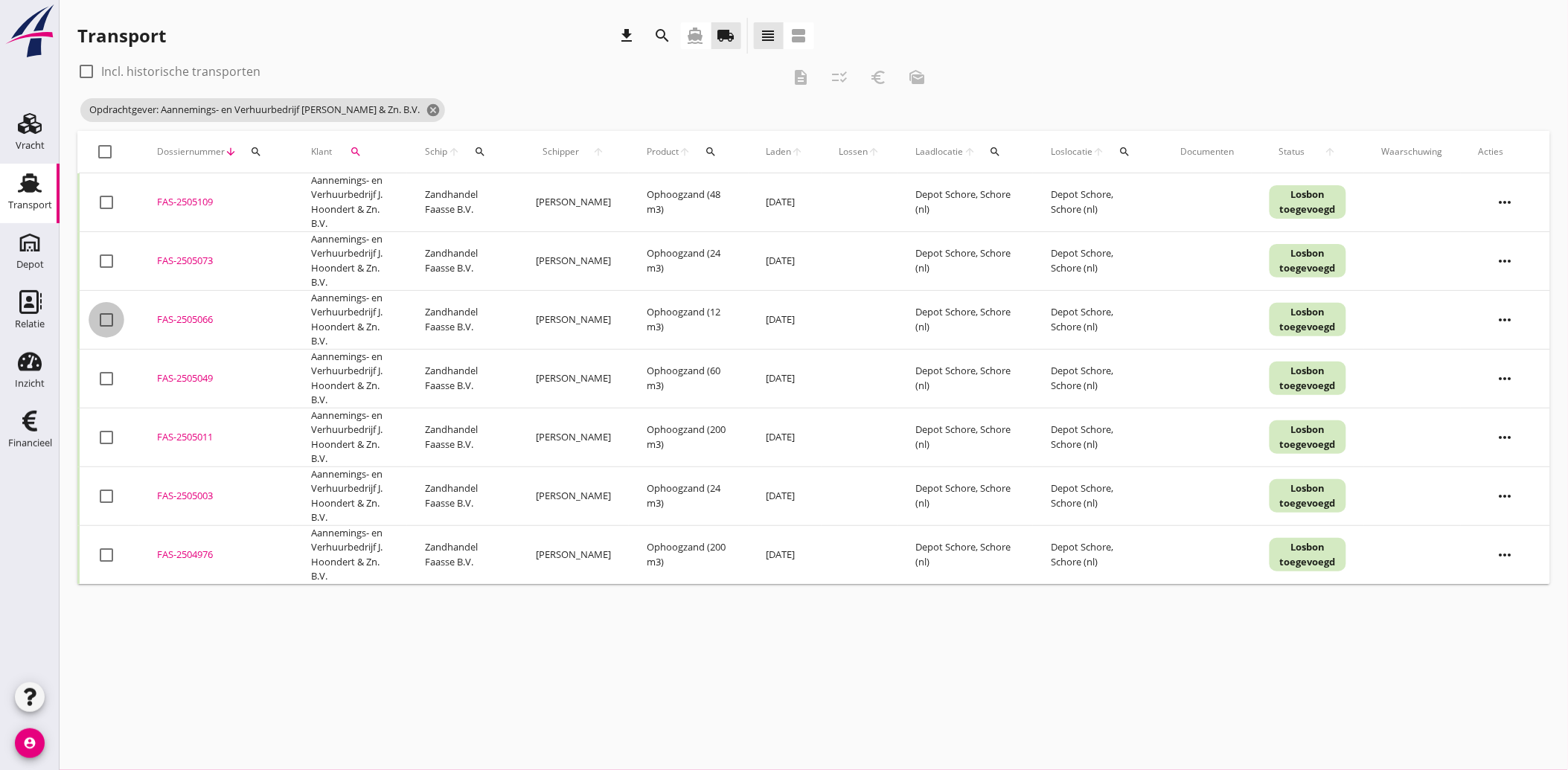
click at [107, 329] on div at bounding box center [106, 320] width 25 height 25
click at [878, 78] on icon "euro_symbol" at bounding box center [878, 77] width 18 height 18
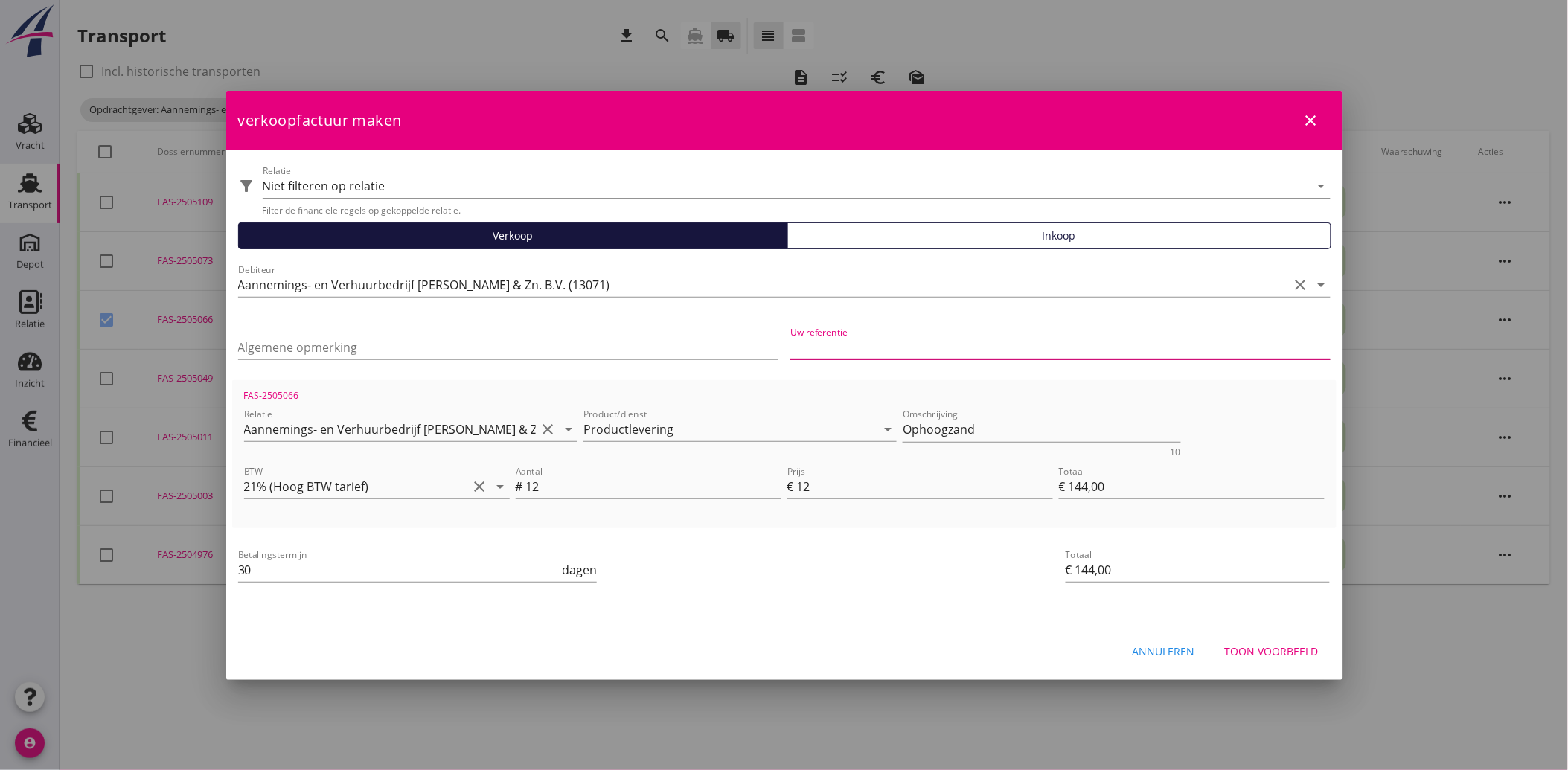
click at [851, 352] on input "Uw referentie" at bounding box center [1060, 348] width 540 height 24
click at [1278, 659] on div "Toon voorbeeld" at bounding box center [1271, 652] width 94 height 16
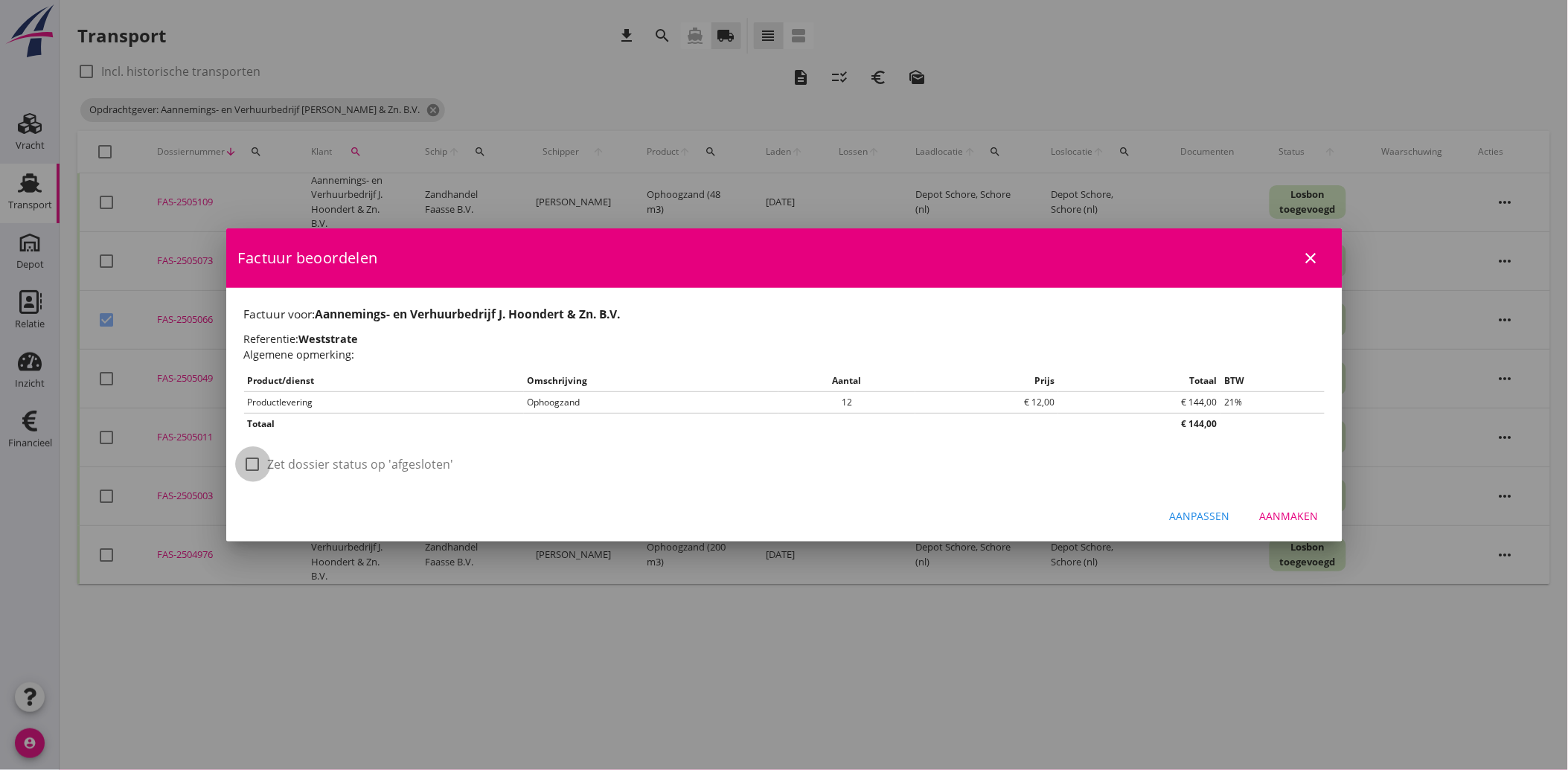
drag, startPoint x: 254, startPoint y: 456, endPoint x: 430, endPoint y: 503, distance: 182.2
click at [256, 460] on div at bounding box center [253, 464] width 25 height 25
click at [1285, 507] on button "Aanmaken" at bounding box center [1289, 517] width 83 height 27
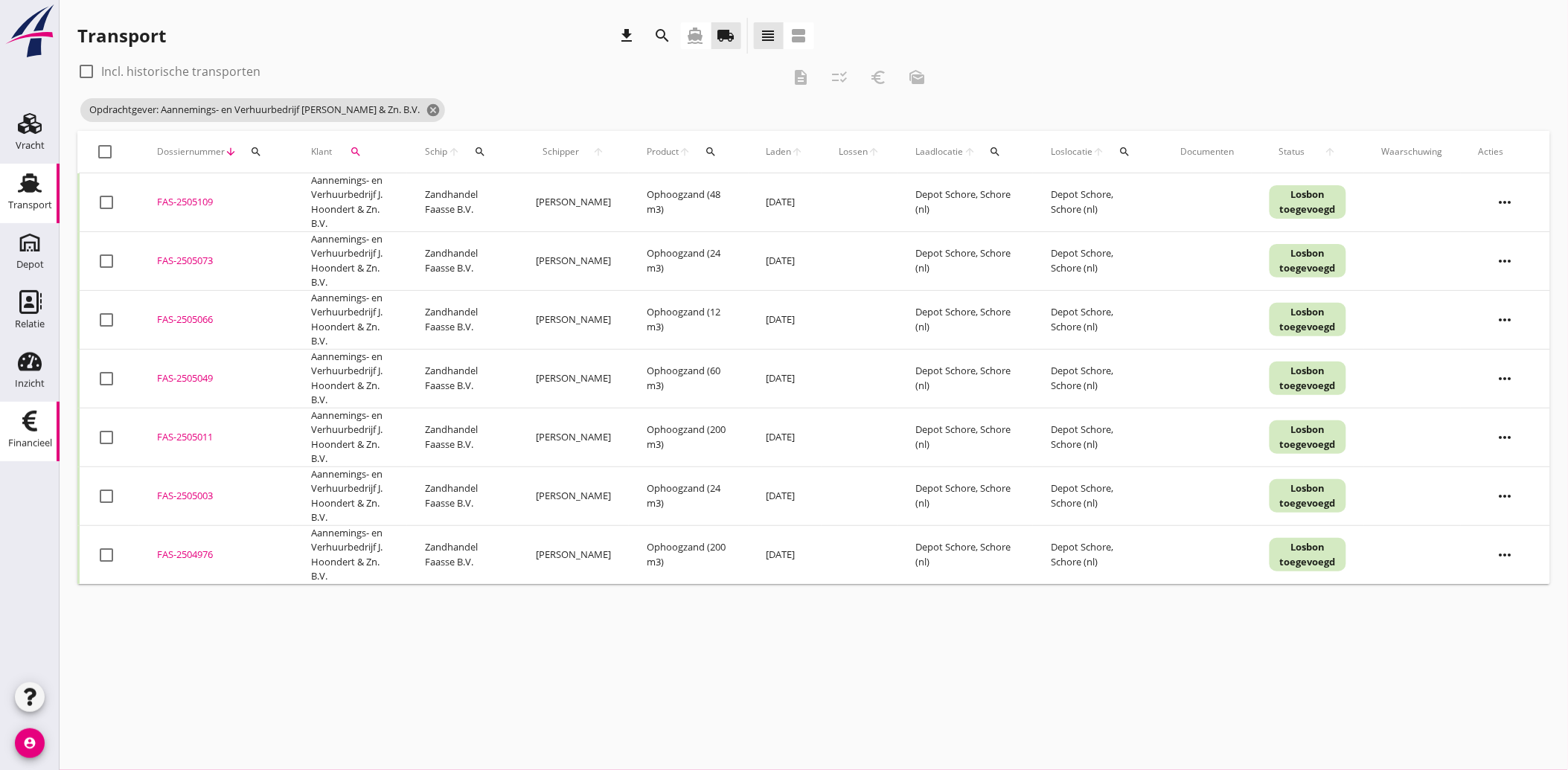
click at [26, 422] on use at bounding box center [29, 422] width 15 height 21
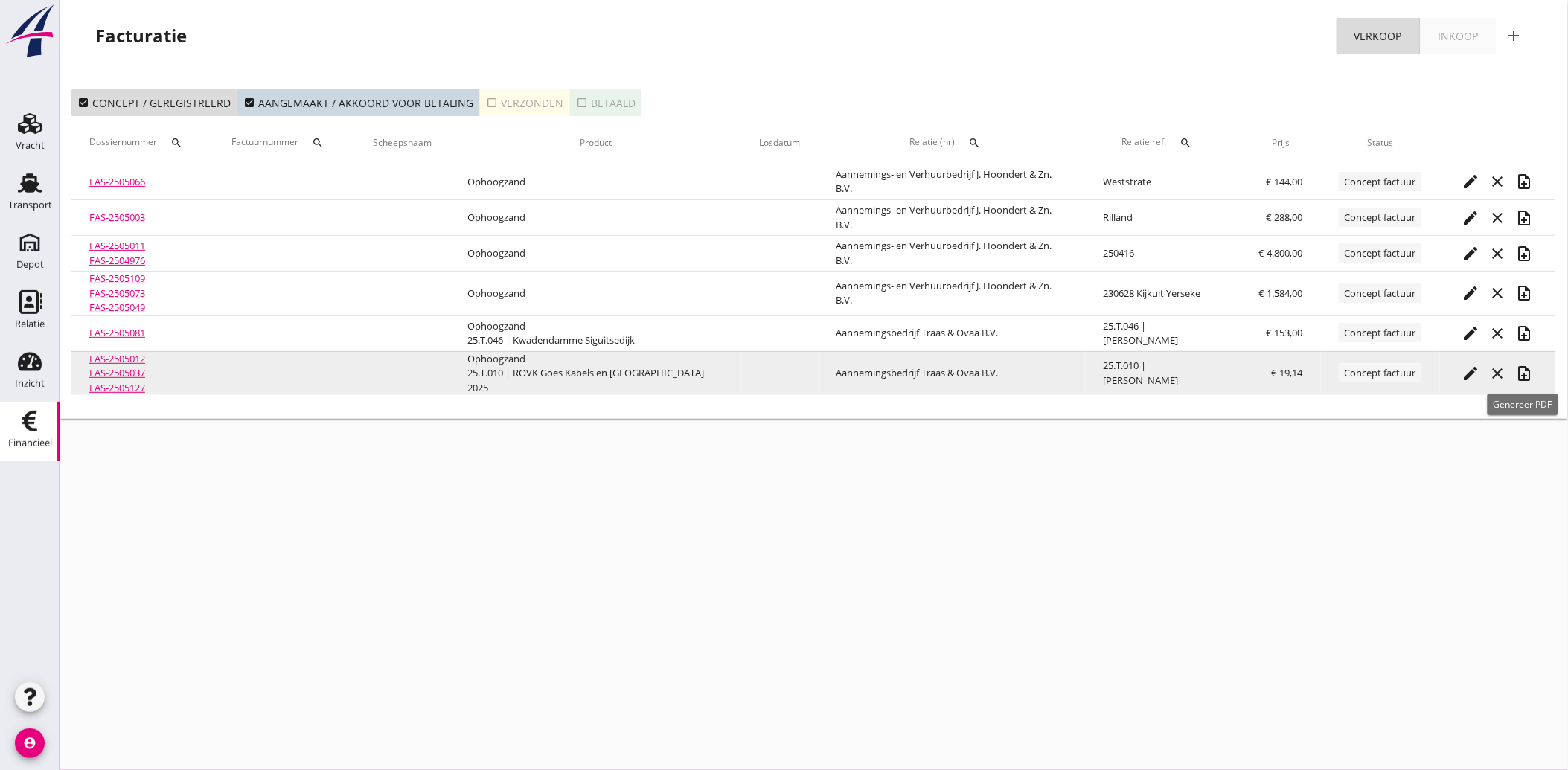
click at [1525, 372] on icon "note_add" at bounding box center [1524, 373] width 18 height 18
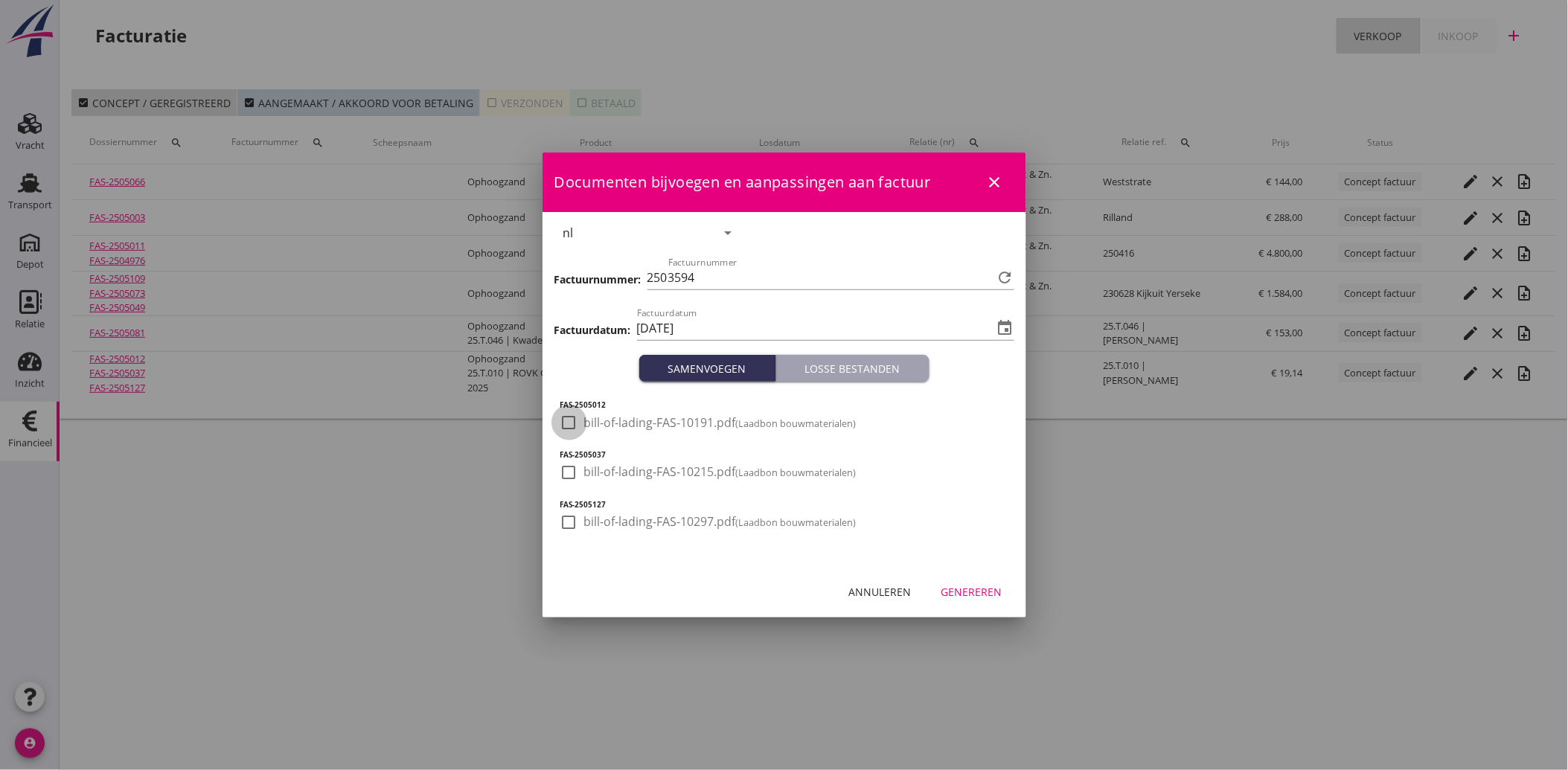
click at [570, 427] on div at bounding box center [569, 423] width 25 height 25
click at [568, 476] on div at bounding box center [569, 472] width 25 height 25
click at [556, 521] on div at bounding box center [569, 522] width 25 height 25
click at [960, 599] on div "Genereren" at bounding box center [971, 592] width 61 height 16
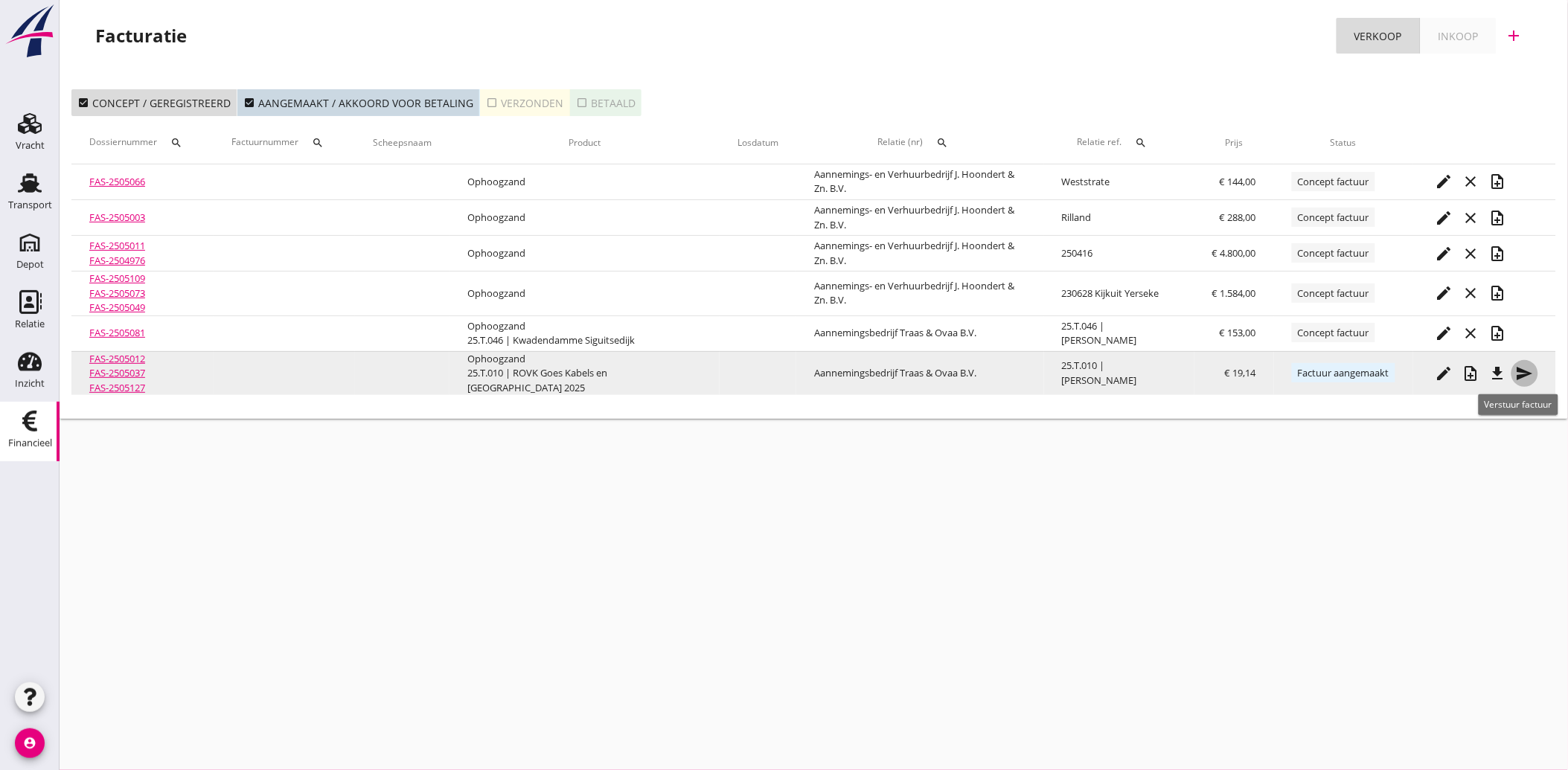
click at [1525, 369] on icon "send" at bounding box center [1524, 373] width 18 height 18
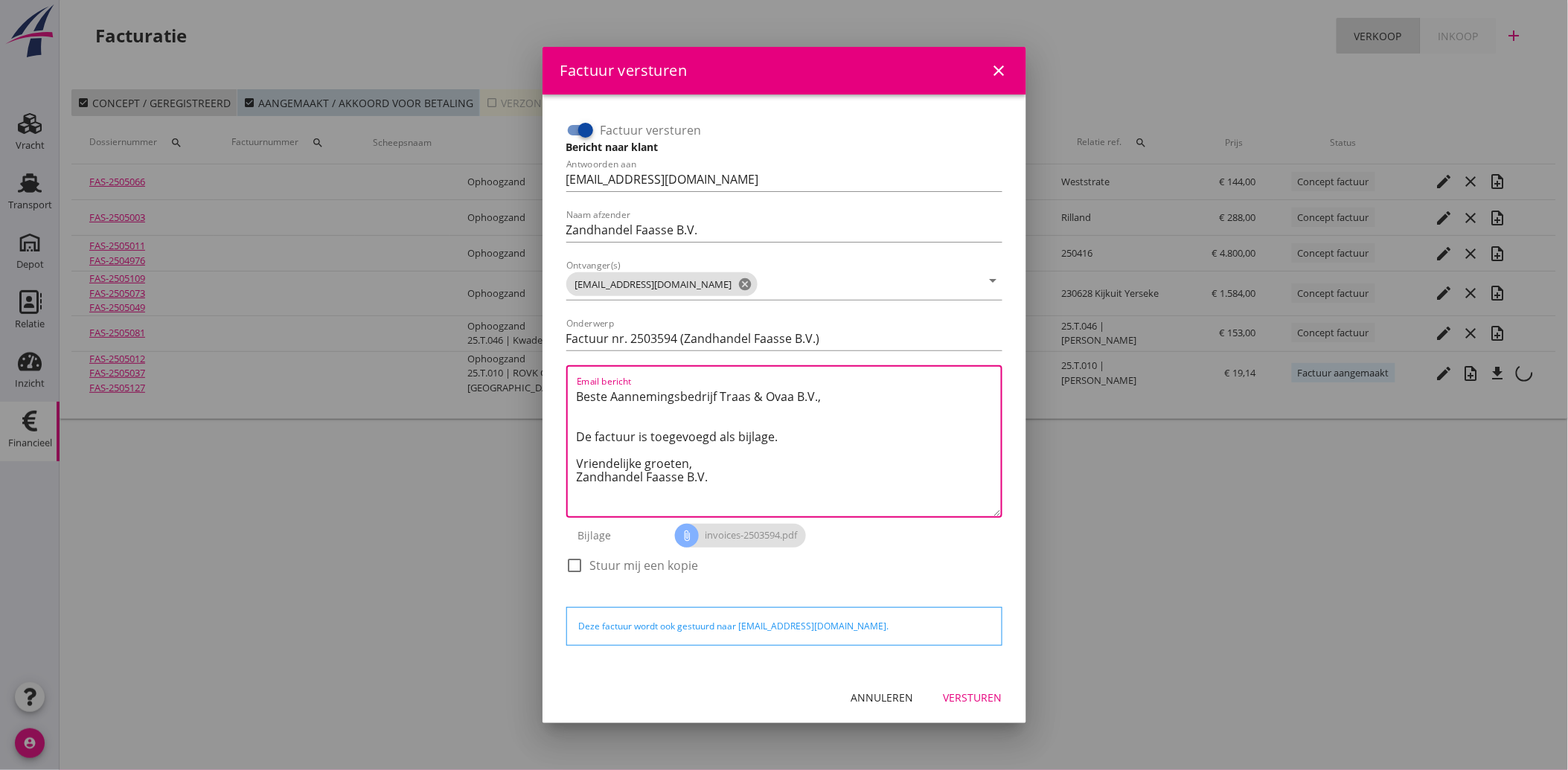
drag, startPoint x: 729, startPoint y: 479, endPoint x: 555, endPoint y: 392, distance: 194.5
click at [555, 392] on div "Factuur versturen Bericht naar klant Antwoorden aan [EMAIL_ADDRESS][DOMAIN_NAME…" at bounding box center [784, 383] width 459 height 554
paste textarea "Geachte heer/mevrouw, Hierbij zenden wij u onze factuur i.v.m. de door ons aan …"
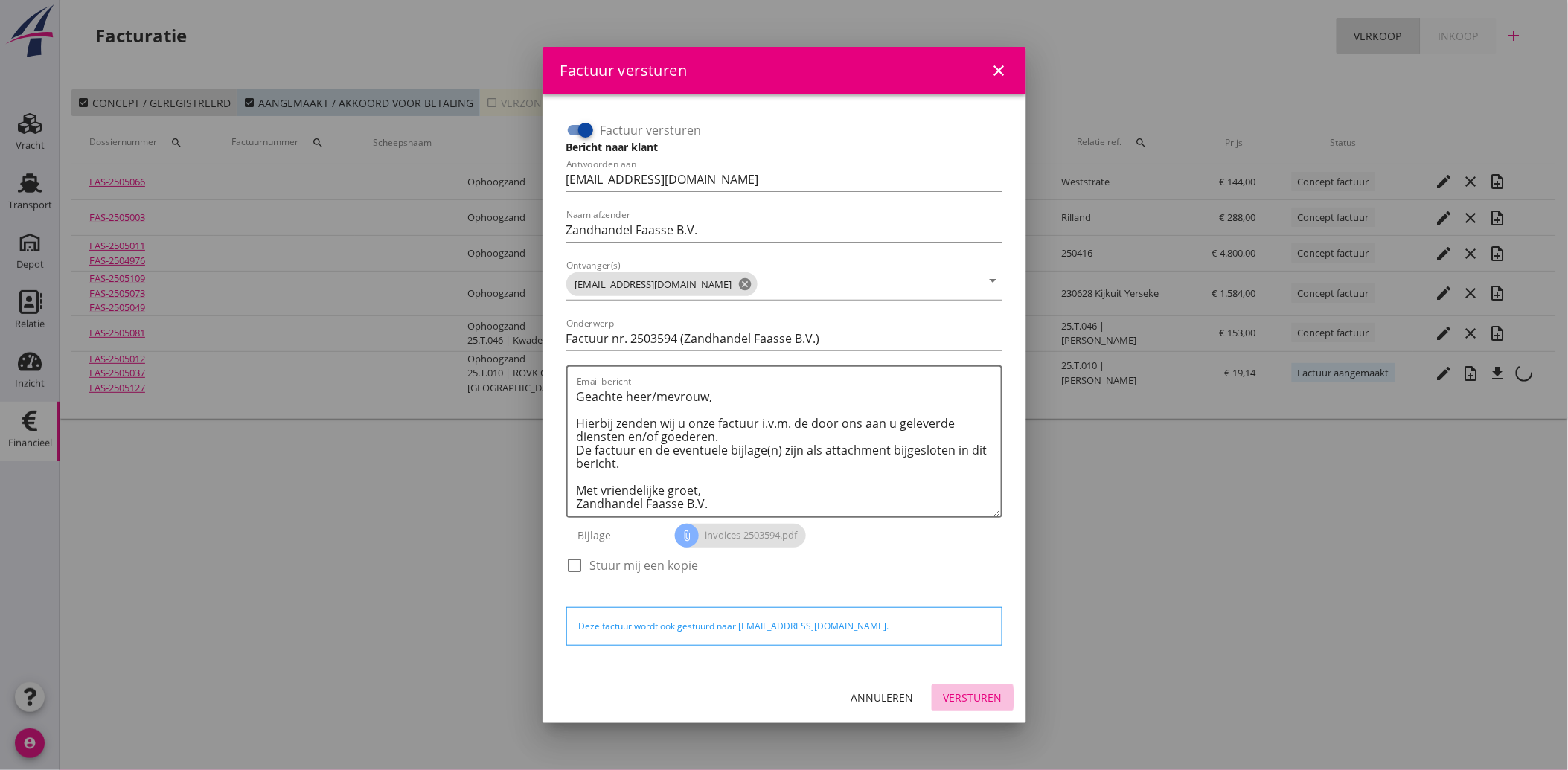
click at [971, 695] on div "Versturen" at bounding box center [973, 698] width 59 height 16
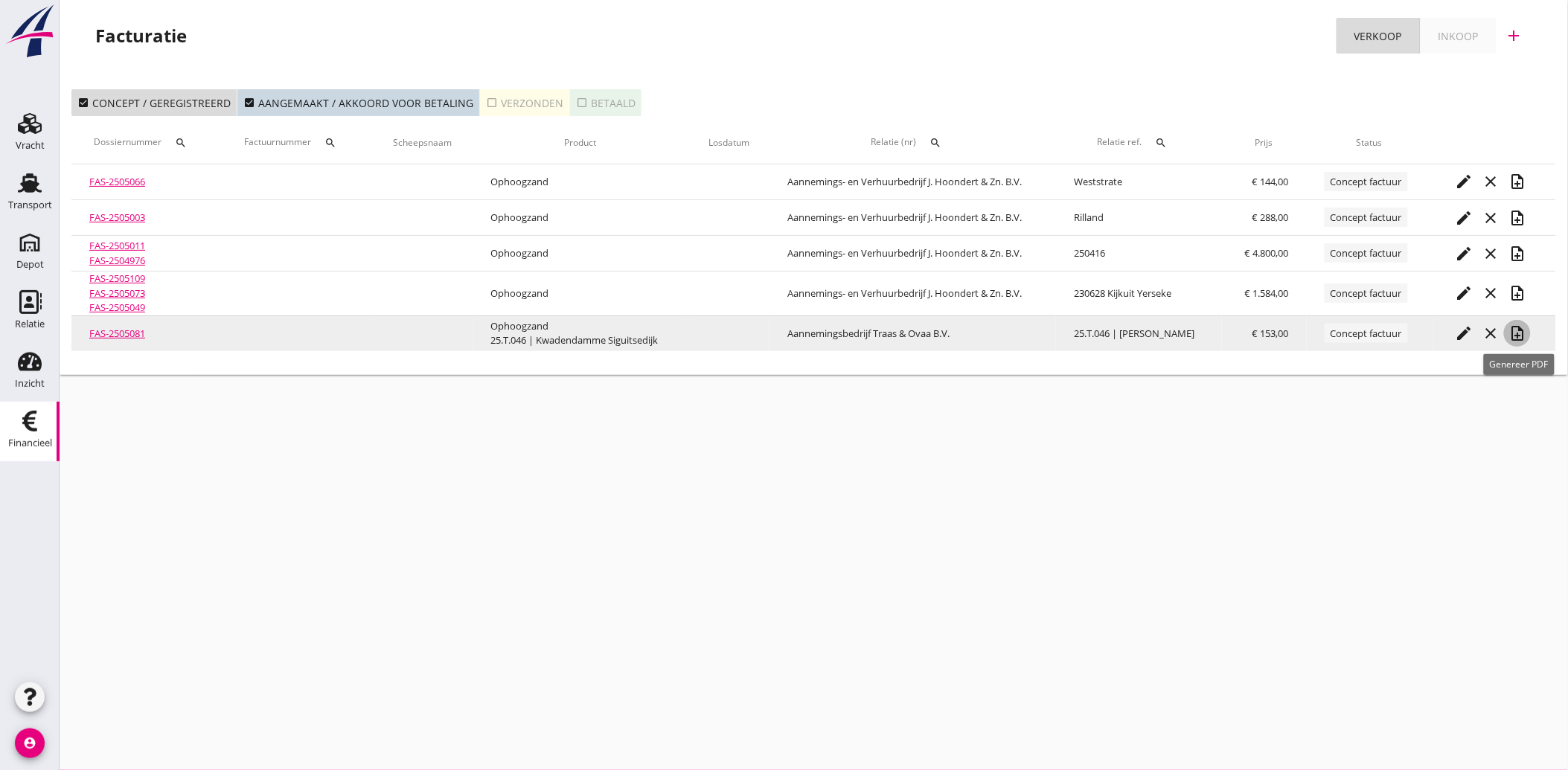
click at [1522, 333] on icon "note_add" at bounding box center [1517, 333] width 18 height 18
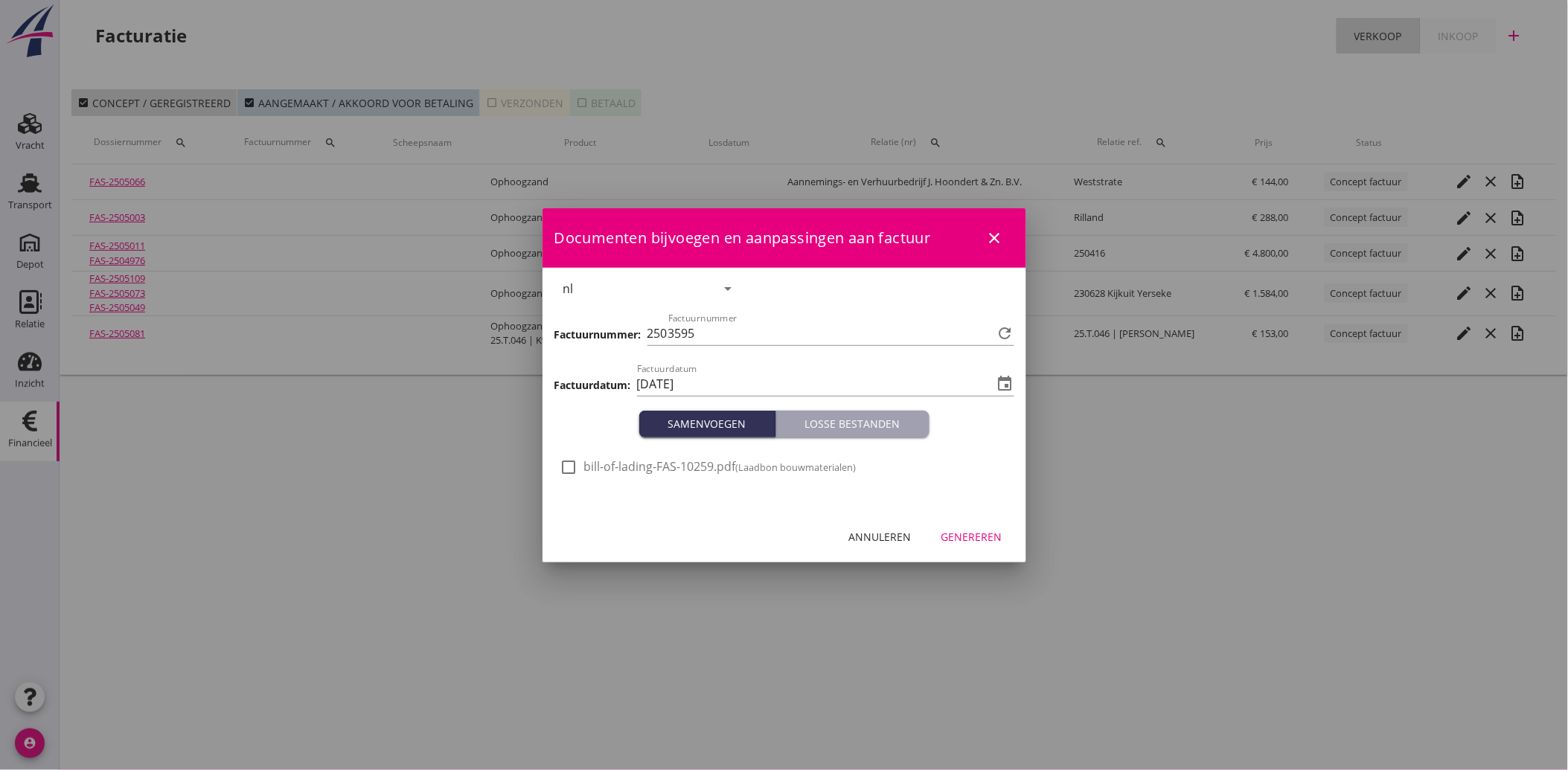
click at [568, 465] on div at bounding box center [569, 468] width 25 height 25
click at [979, 533] on div "Genereren" at bounding box center [971, 537] width 61 height 16
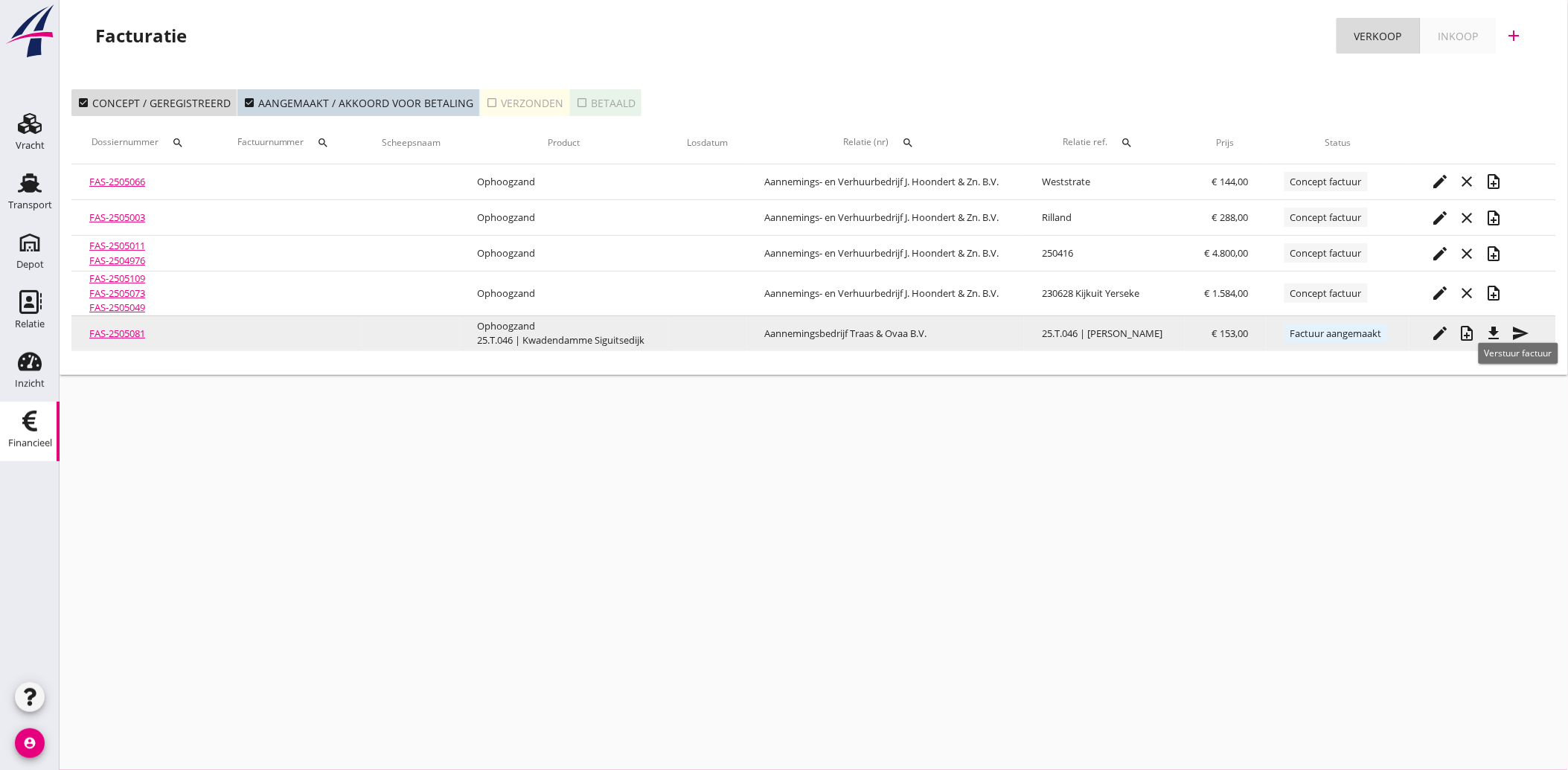
click at [1522, 326] on icon "send" at bounding box center [1520, 333] width 18 height 18
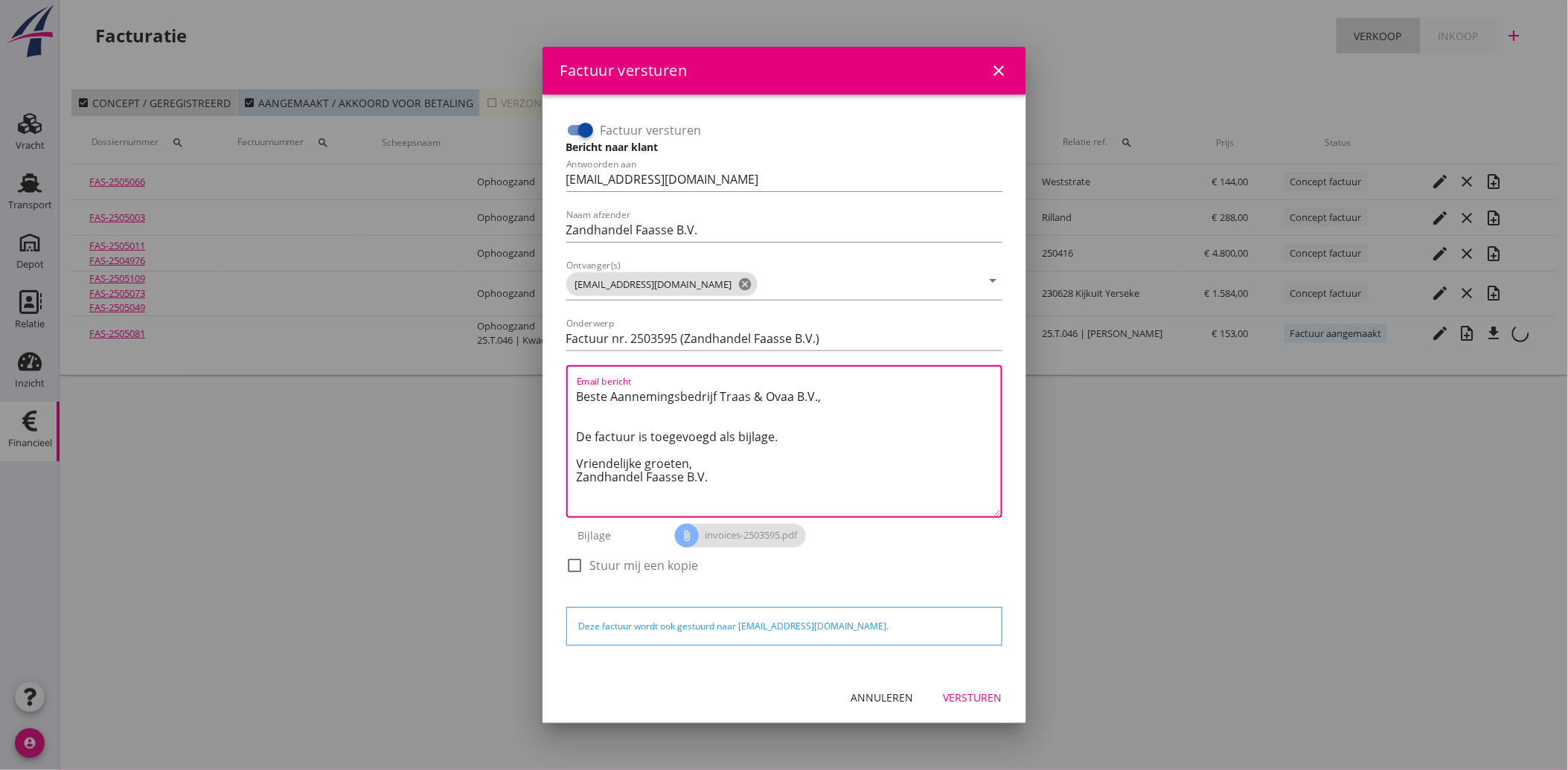
drag, startPoint x: 729, startPoint y: 481, endPoint x: 559, endPoint y: 389, distance: 193.3
click at [559, 389] on div "Factuur versturen Bericht naar klant Antwoorden aan [EMAIL_ADDRESS][DOMAIN_NAME…" at bounding box center [784, 383] width 459 height 554
paste textarea "Geachte heer/mevrouw, Hierbij zenden wij u onze factuur i.v.m. de door ons aan …"
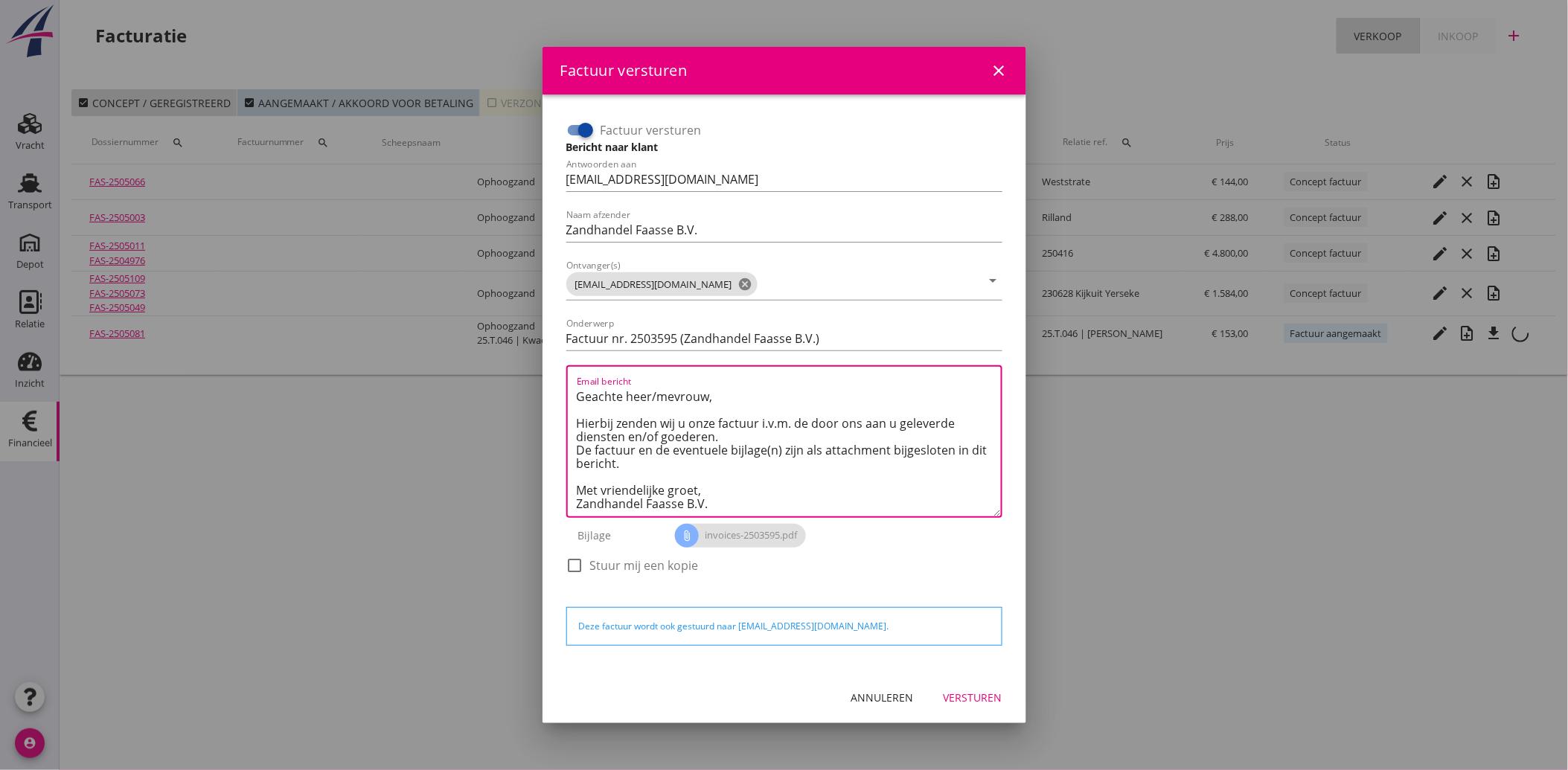
click at [970, 695] on div "Versturen" at bounding box center [973, 698] width 59 height 16
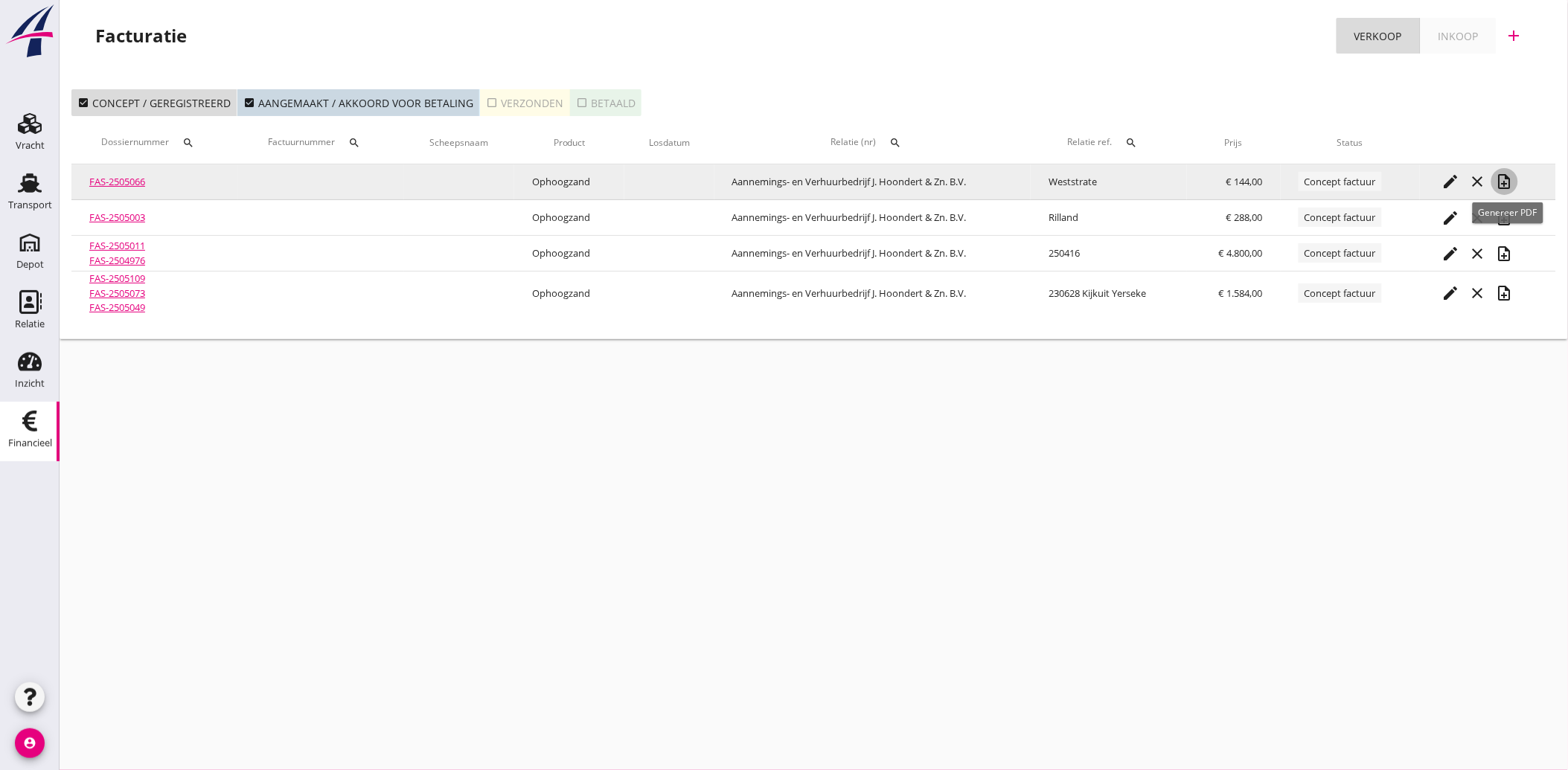
click at [1513, 175] on icon "note_add" at bounding box center [1505, 182] width 18 height 18
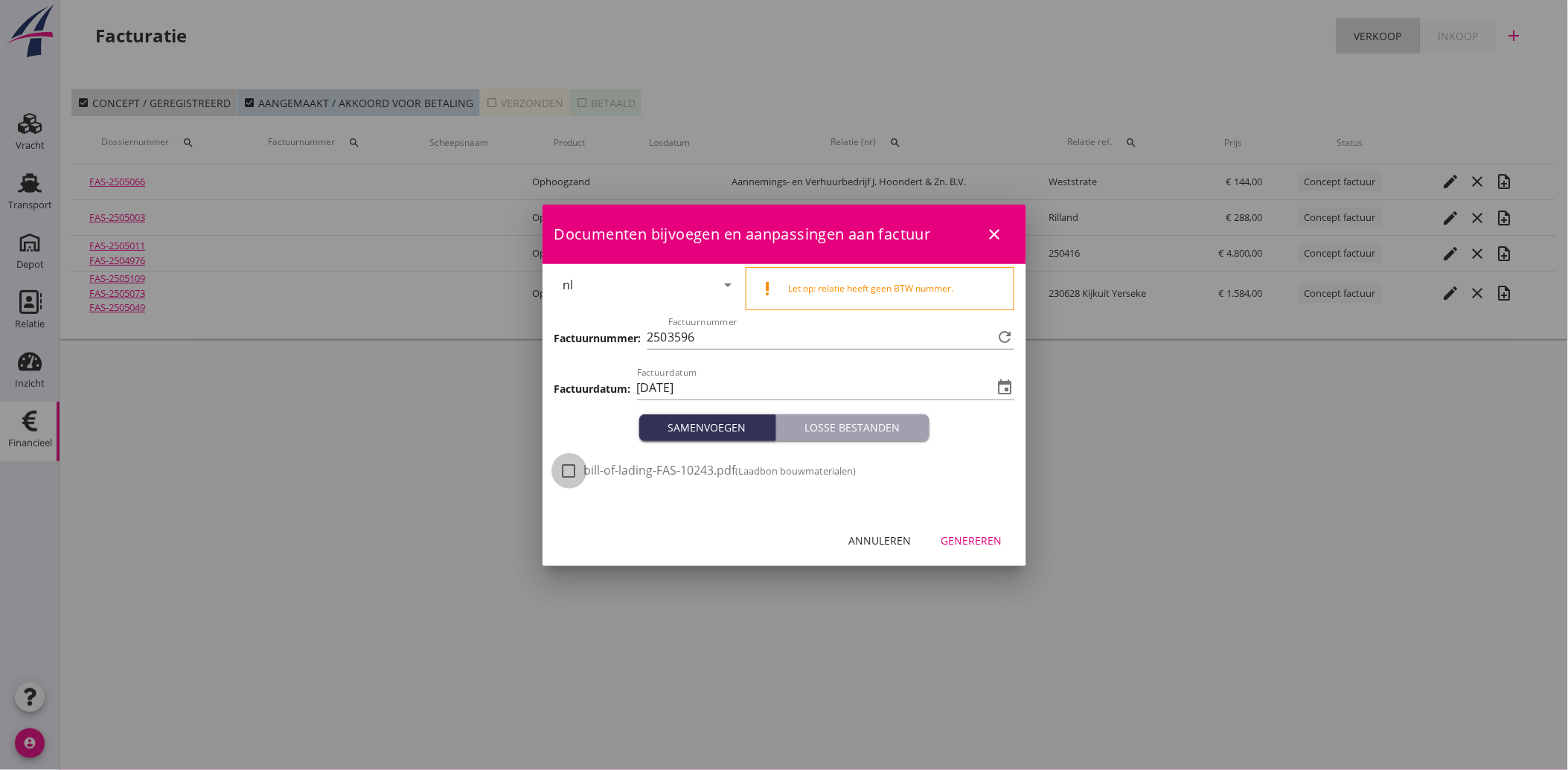
click at [569, 464] on div at bounding box center [569, 472] width 25 height 25
click at [976, 537] on div "Genereren" at bounding box center [971, 541] width 61 height 16
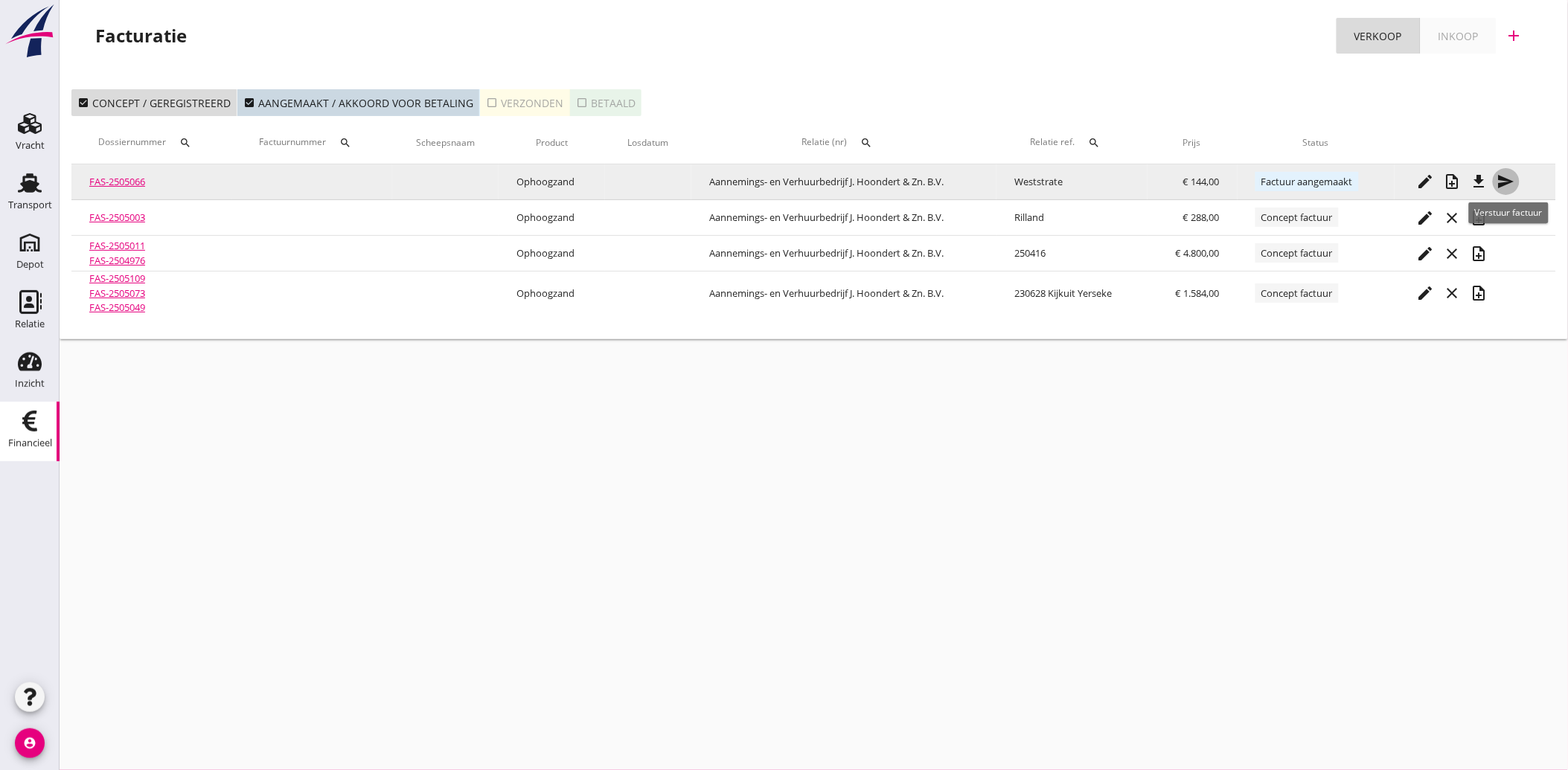
click at [1508, 182] on icon "send" at bounding box center [1506, 182] width 18 height 18
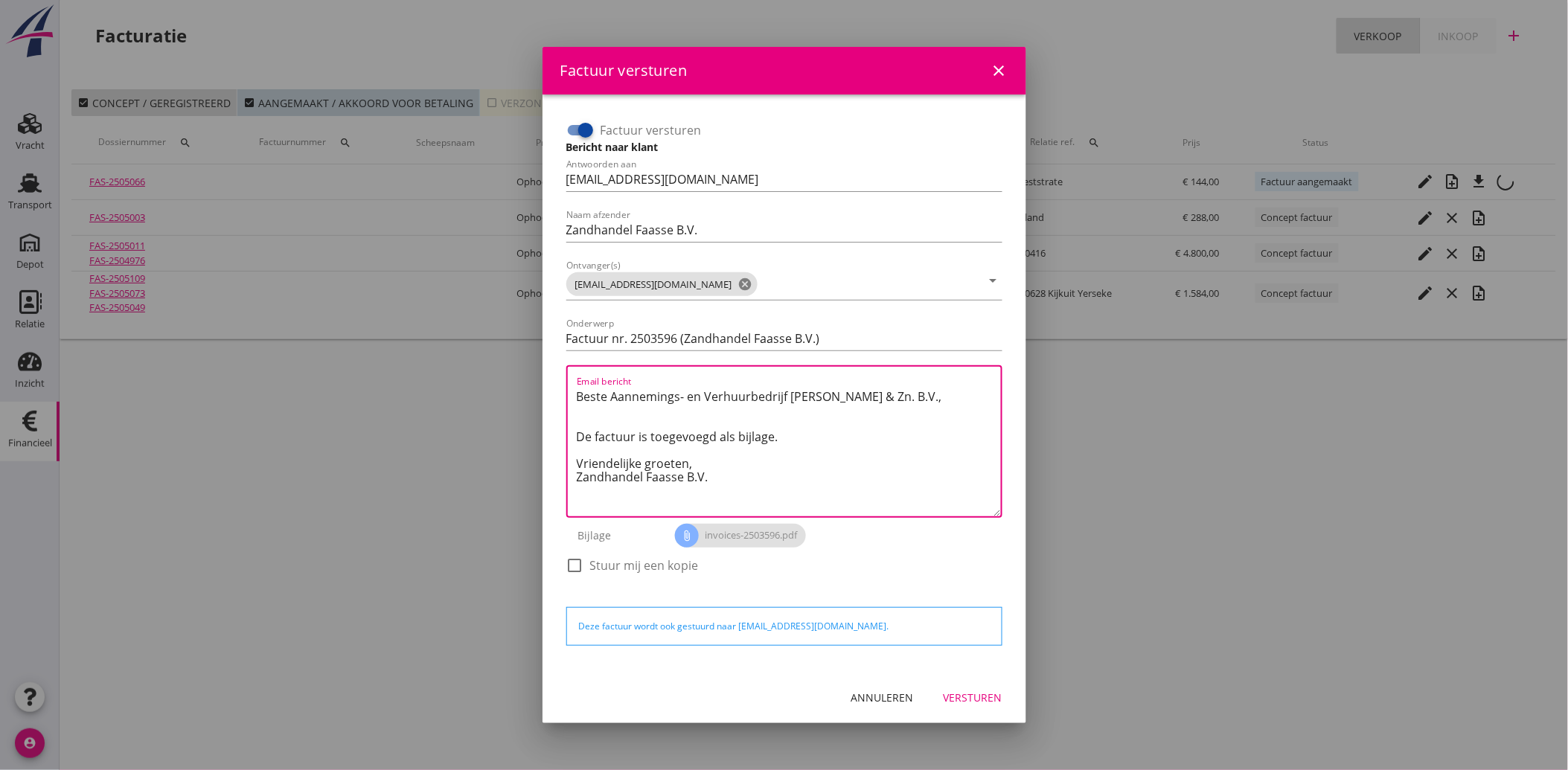
drag, startPoint x: 731, startPoint y: 477, endPoint x: 540, endPoint y: 388, distance: 210.7
click at [540, 388] on div "Factuur versturen close Factuur versturen Bericht naar klant Antwoorden aan [EM…" at bounding box center [784, 385] width 1568 height 770
paste textarea "Geachte heer/mevrouw, Hierbij zenden wij u onze factuur i.v.m. de door ons aan …"
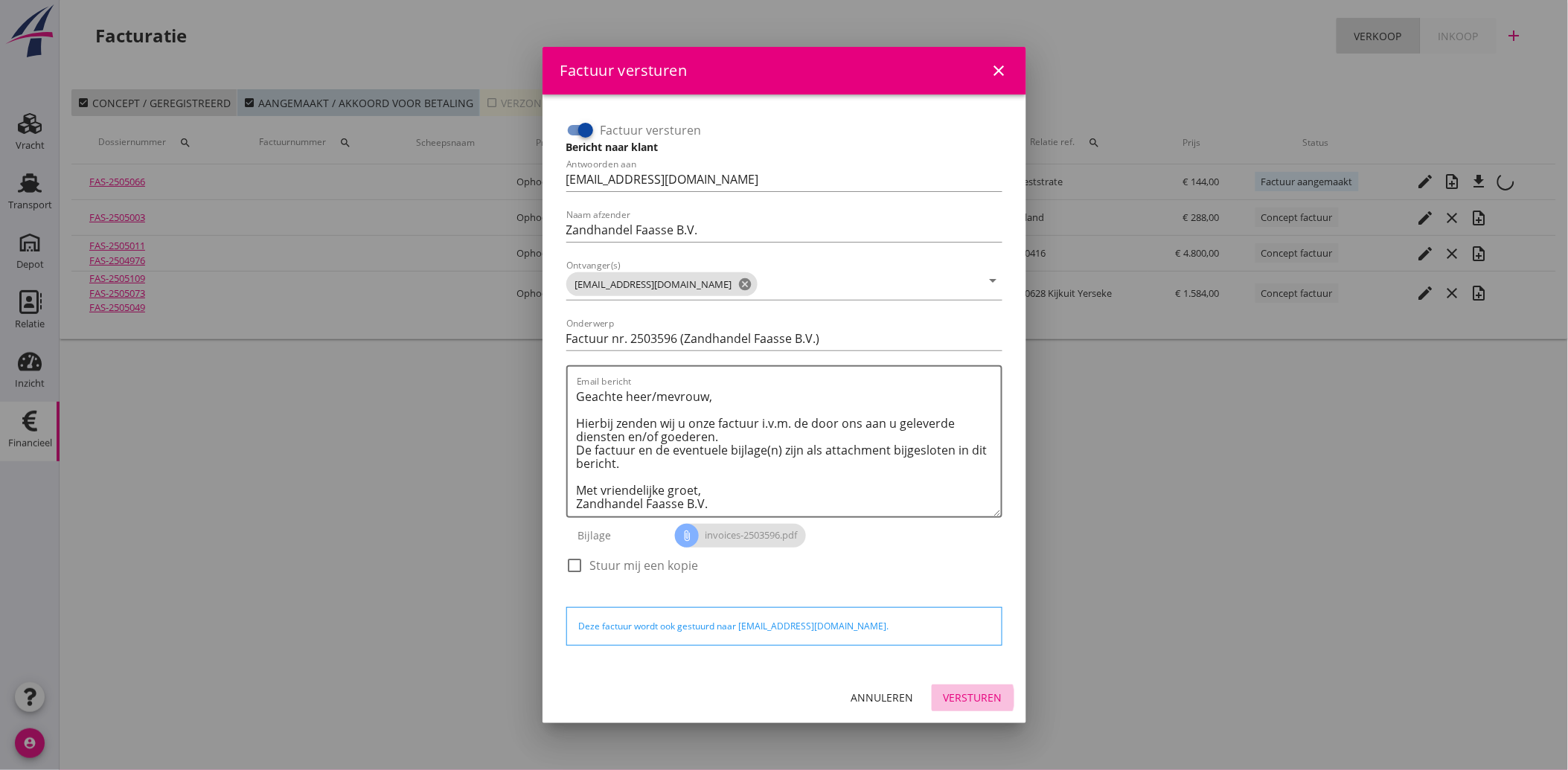
click at [970, 698] on div "Versturen" at bounding box center [973, 698] width 59 height 16
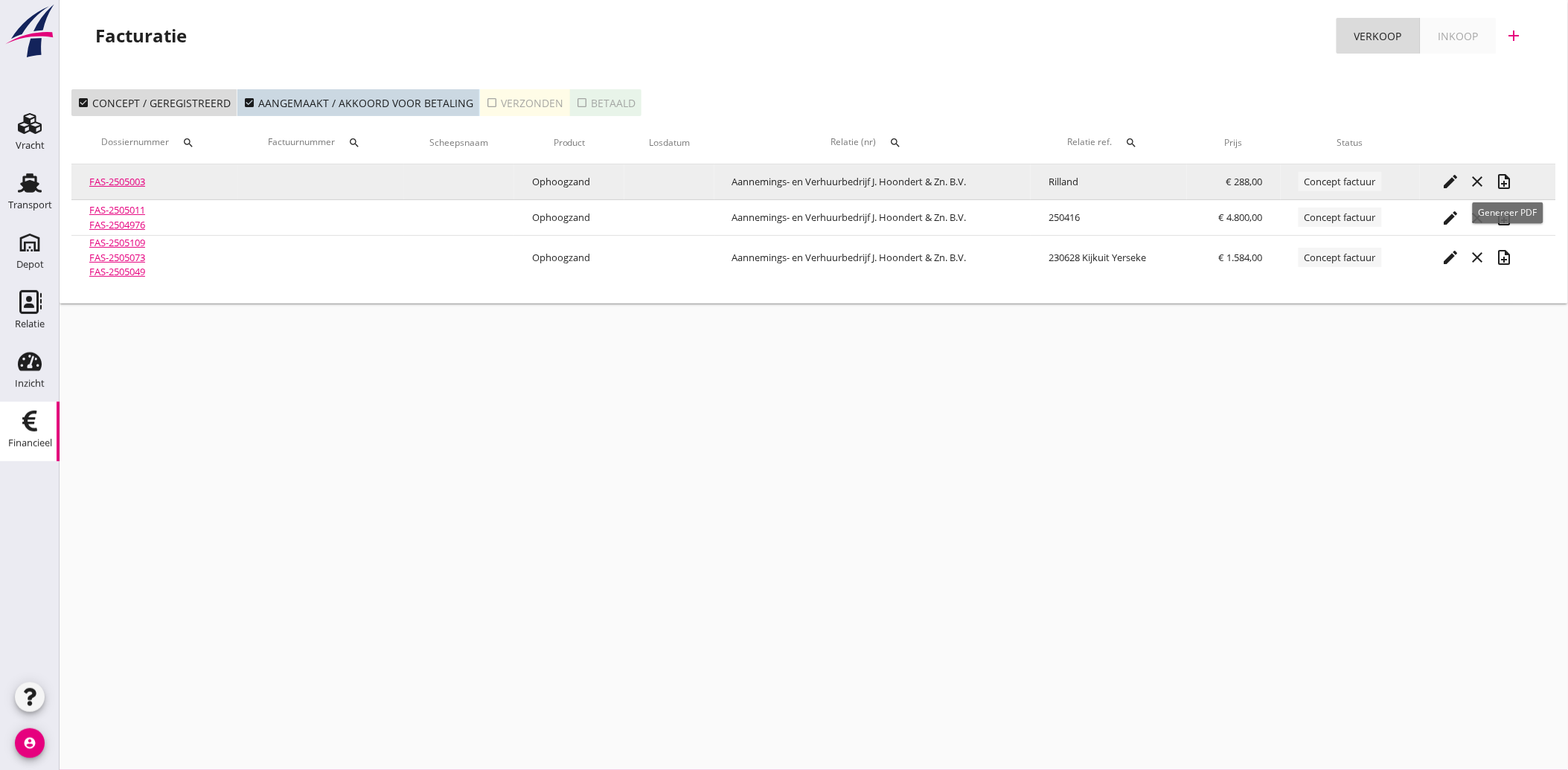
click at [1505, 180] on icon "note_add" at bounding box center [1505, 182] width 18 height 18
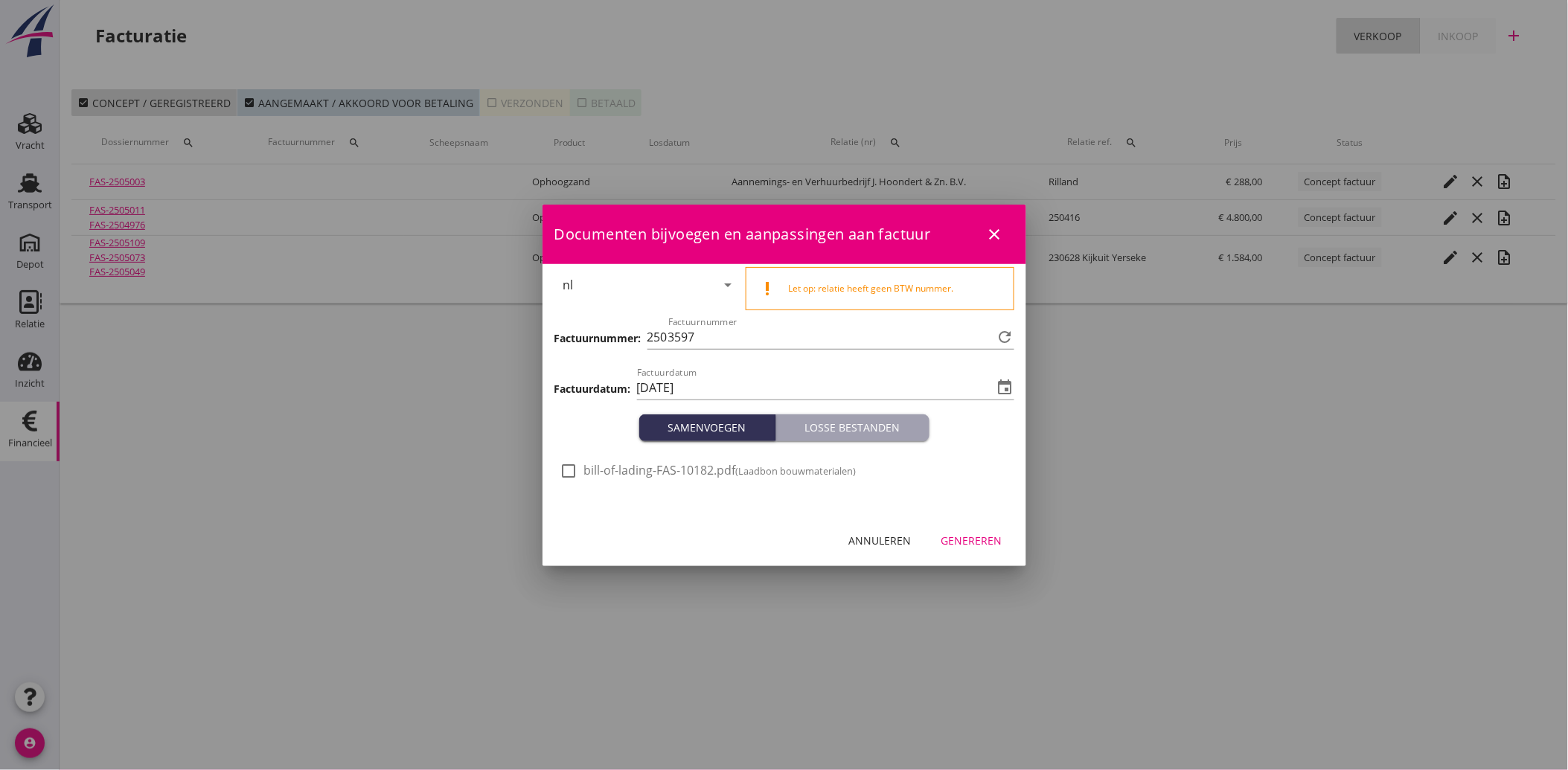
drag, startPoint x: 558, startPoint y: 470, endPoint x: 573, endPoint y: 483, distance: 19.8
click at [563, 475] on div at bounding box center [569, 472] width 25 height 25
click at [970, 537] on div "Genereren" at bounding box center [971, 541] width 61 height 16
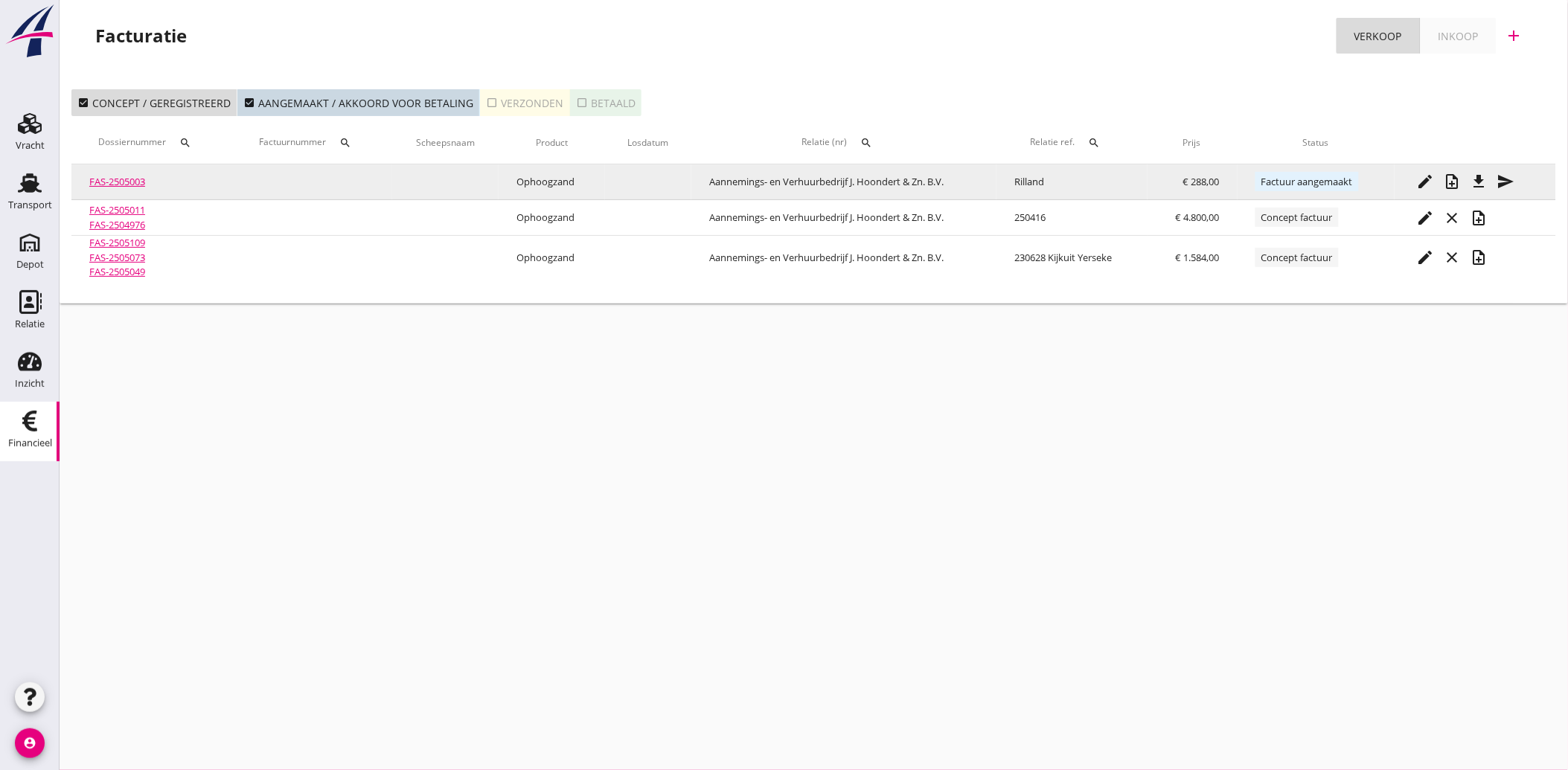
click at [1500, 179] on icon "send" at bounding box center [1506, 182] width 18 height 18
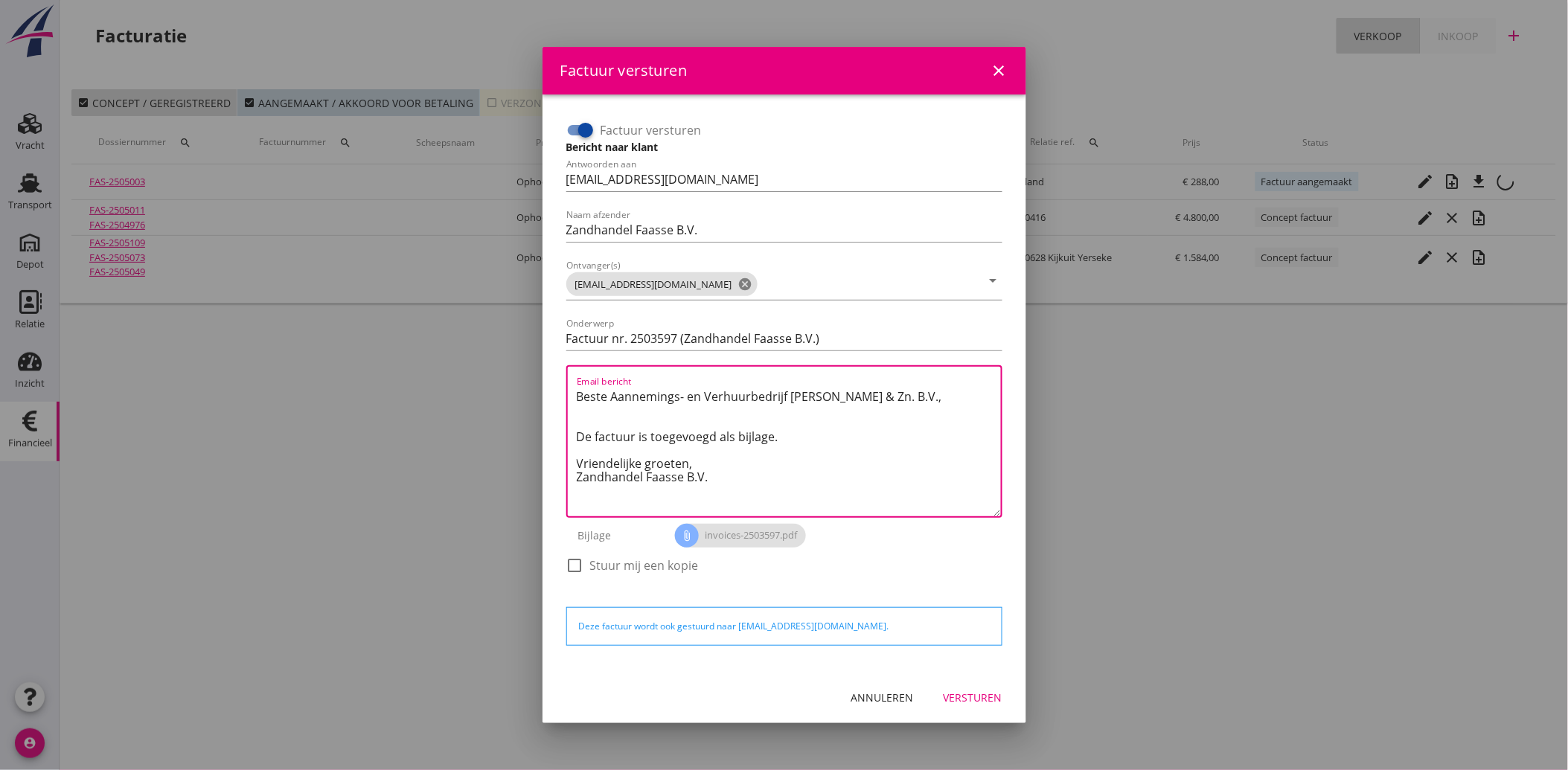
drag, startPoint x: 730, startPoint y: 495, endPoint x: 561, endPoint y: 379, distance: 205.0
click at [561, 379] on div "Factuur versturen Bericht naar klant Antwoorden aan [EMAIL_ADDRESS][DOMAIN_NAME…" at bounding box center [784, 355] width 448 height 485
paste textarea "Geachte heer/mevrouw, Hierbij zenden wij u onze factuur i.v.m. de door ons aan …"
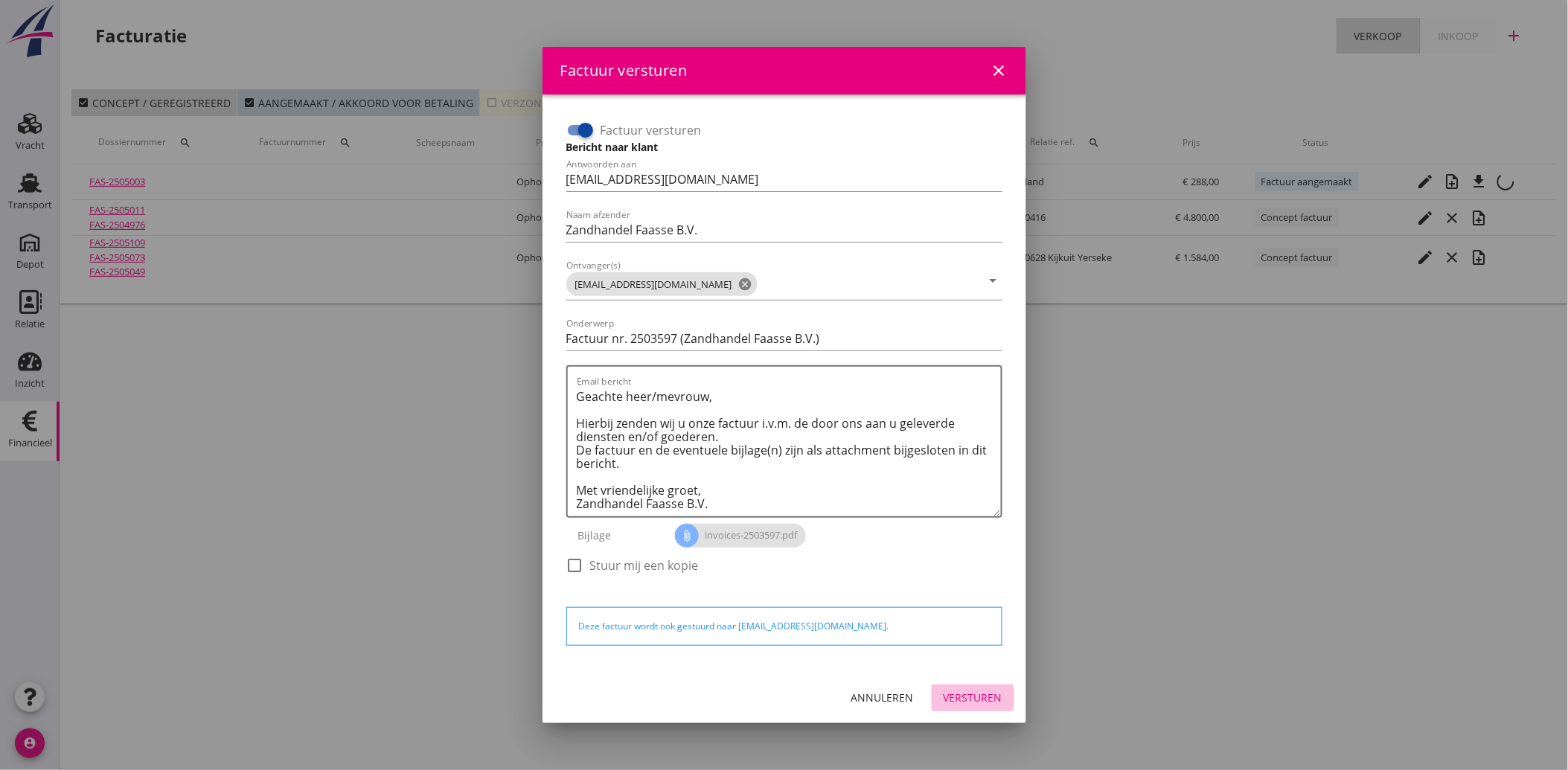
click at [973, 694] on div "Versturen" at bounding box center [973, 698] width 59 height 16
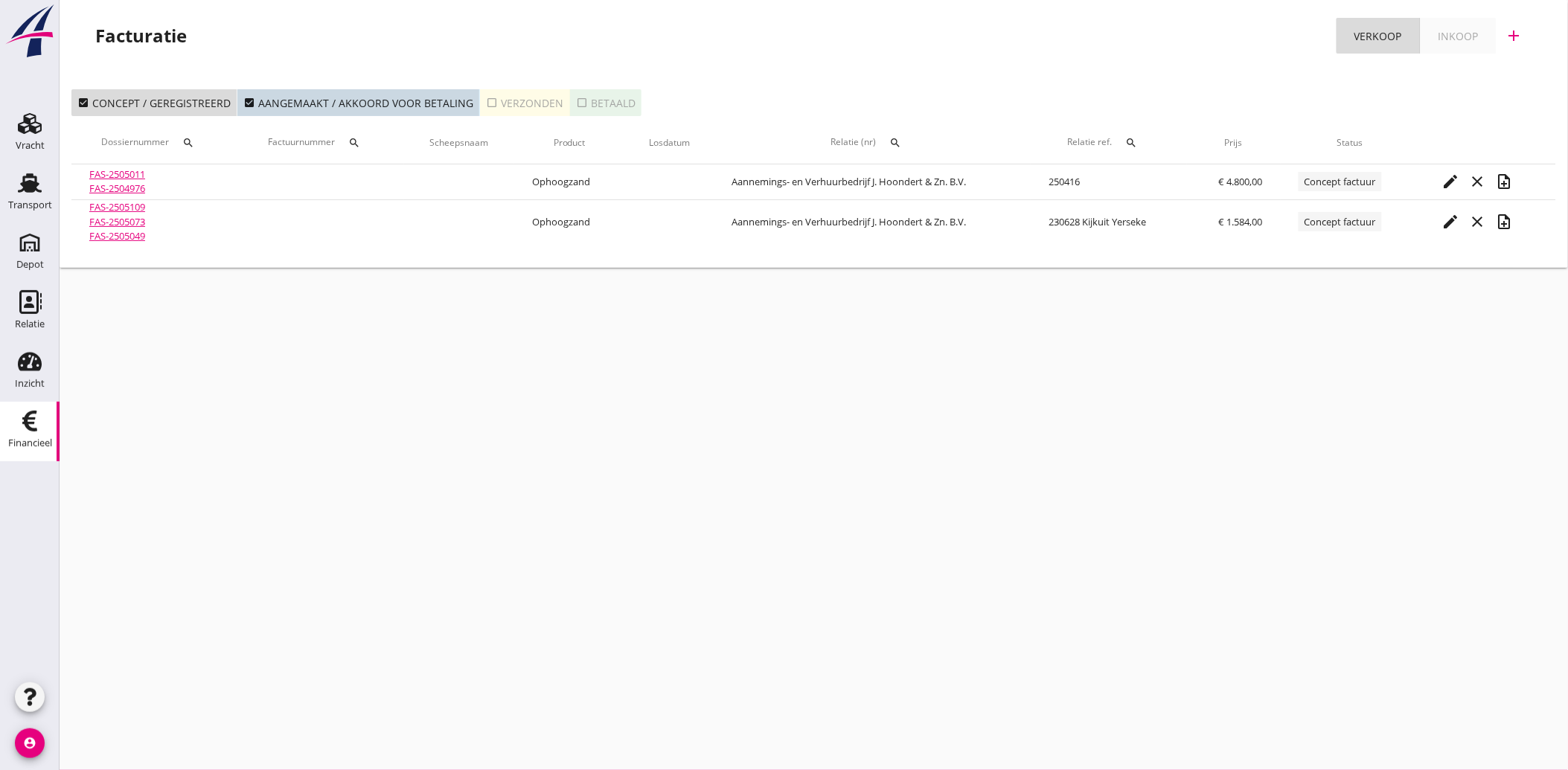
drag, startPoint x: 28, startPoint y: 196, endPoint x: 288, endPoint y: 237, distance: 263.2
click at [28, 196] on div "Transport" at bounding box center [29, 206] width 44 height 21
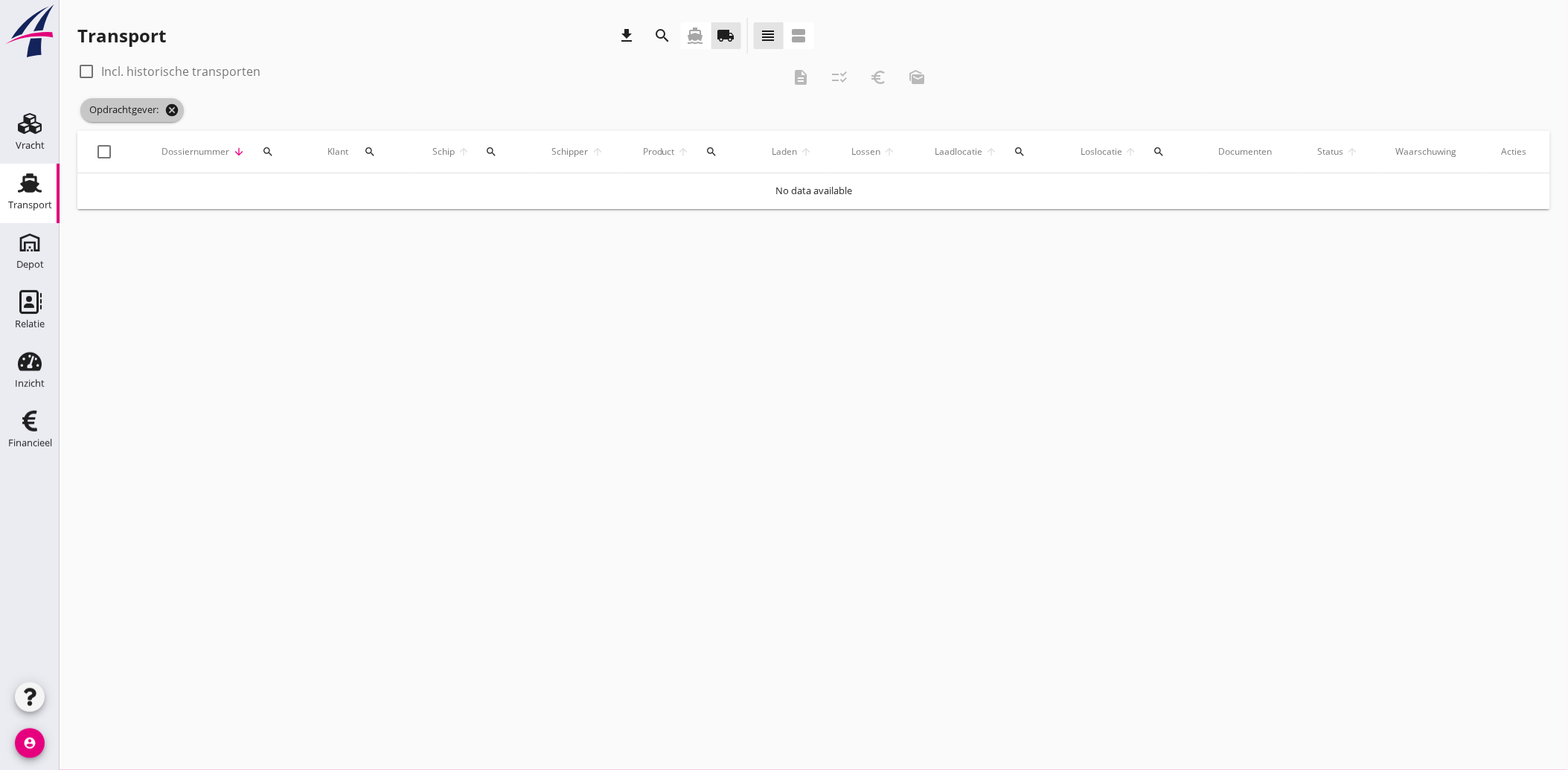
click at [175, 110] on icon "cancel" at bounding box center [171, 110] width 15 height 15
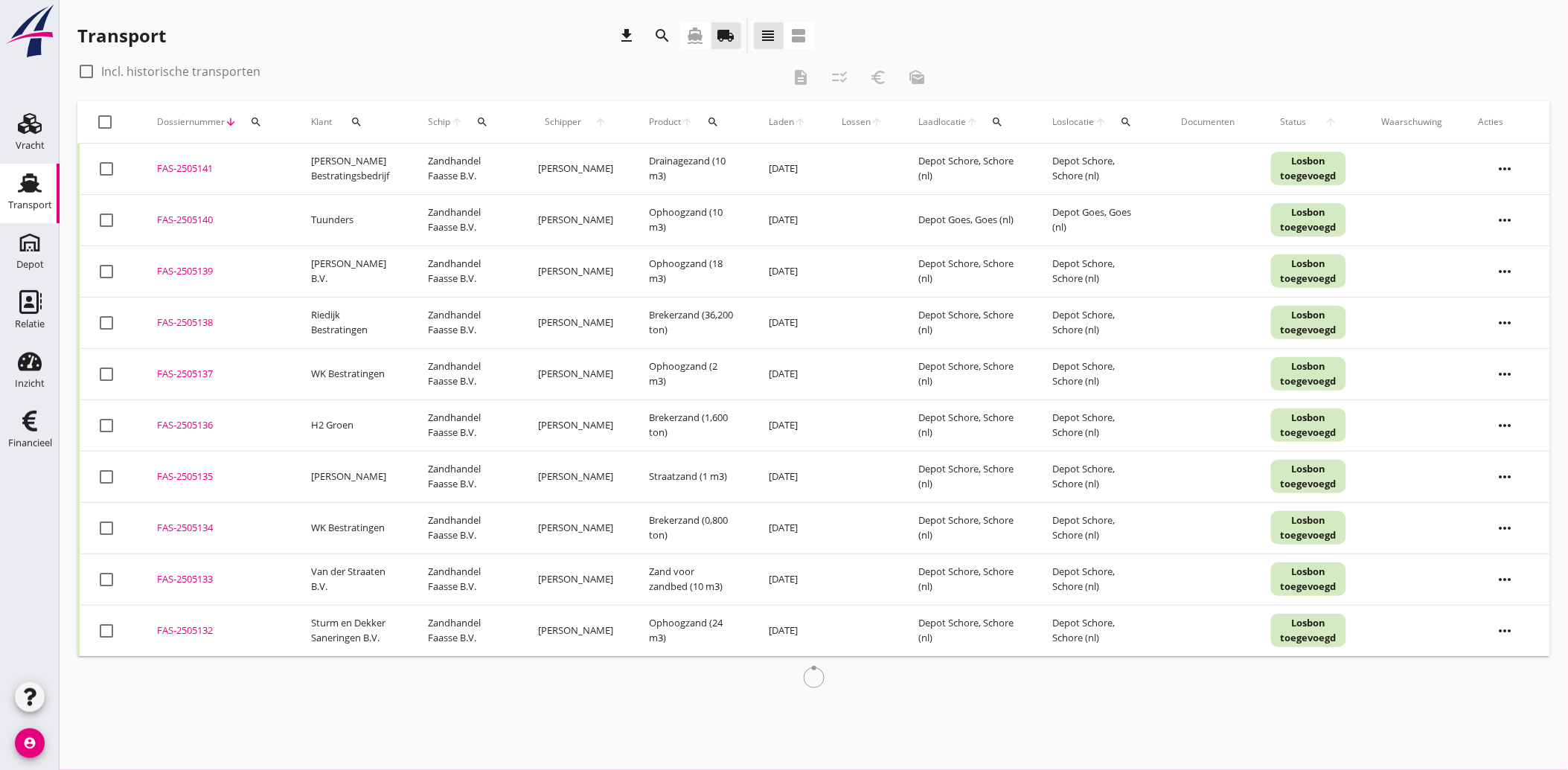
click at [663, 33] on icon "search" at bounding box center [663, 36] width 18 height 18
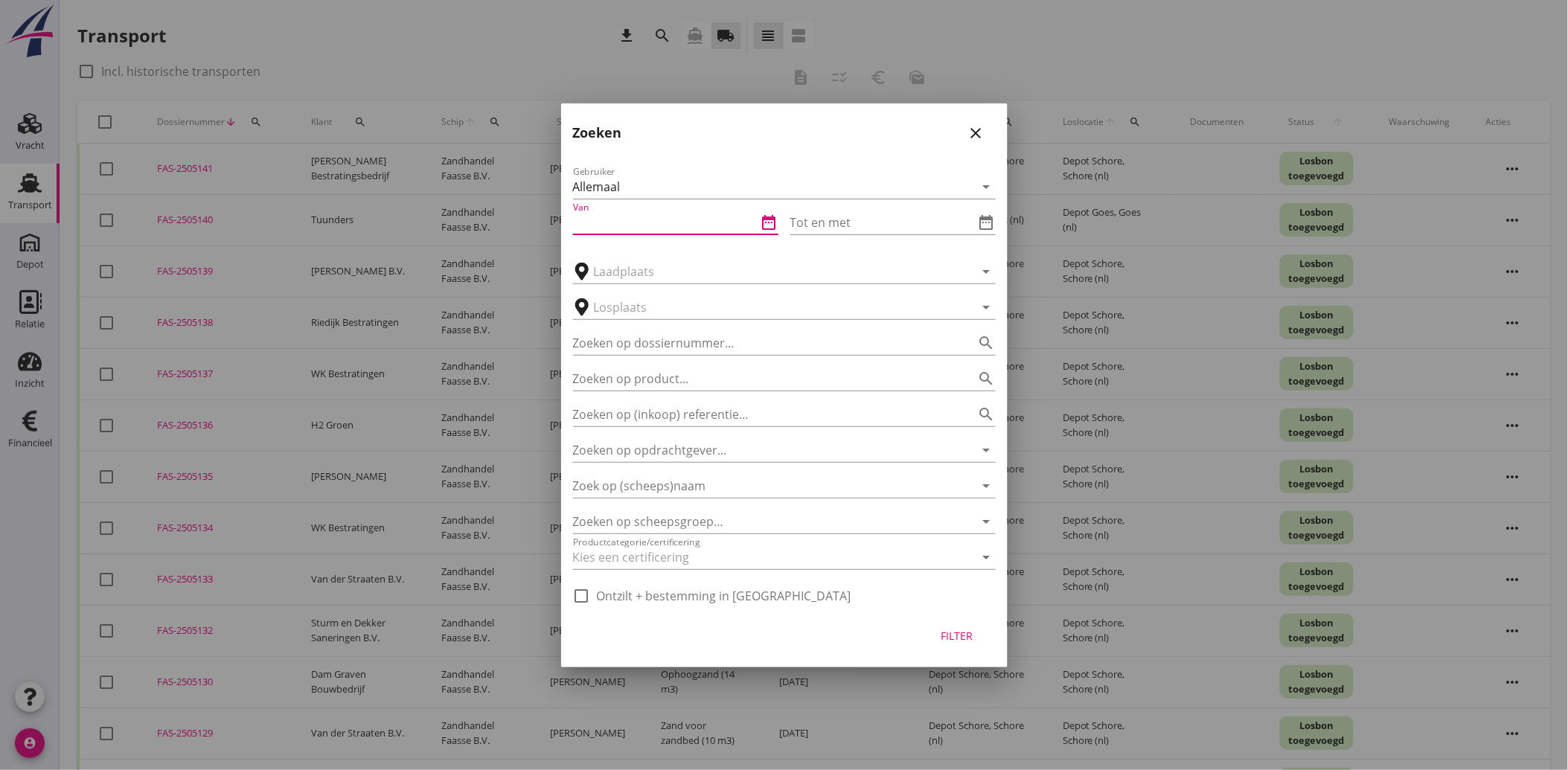
click at [623, 225] on input "Van" at bounding box center [665, 222] width 185 height 24
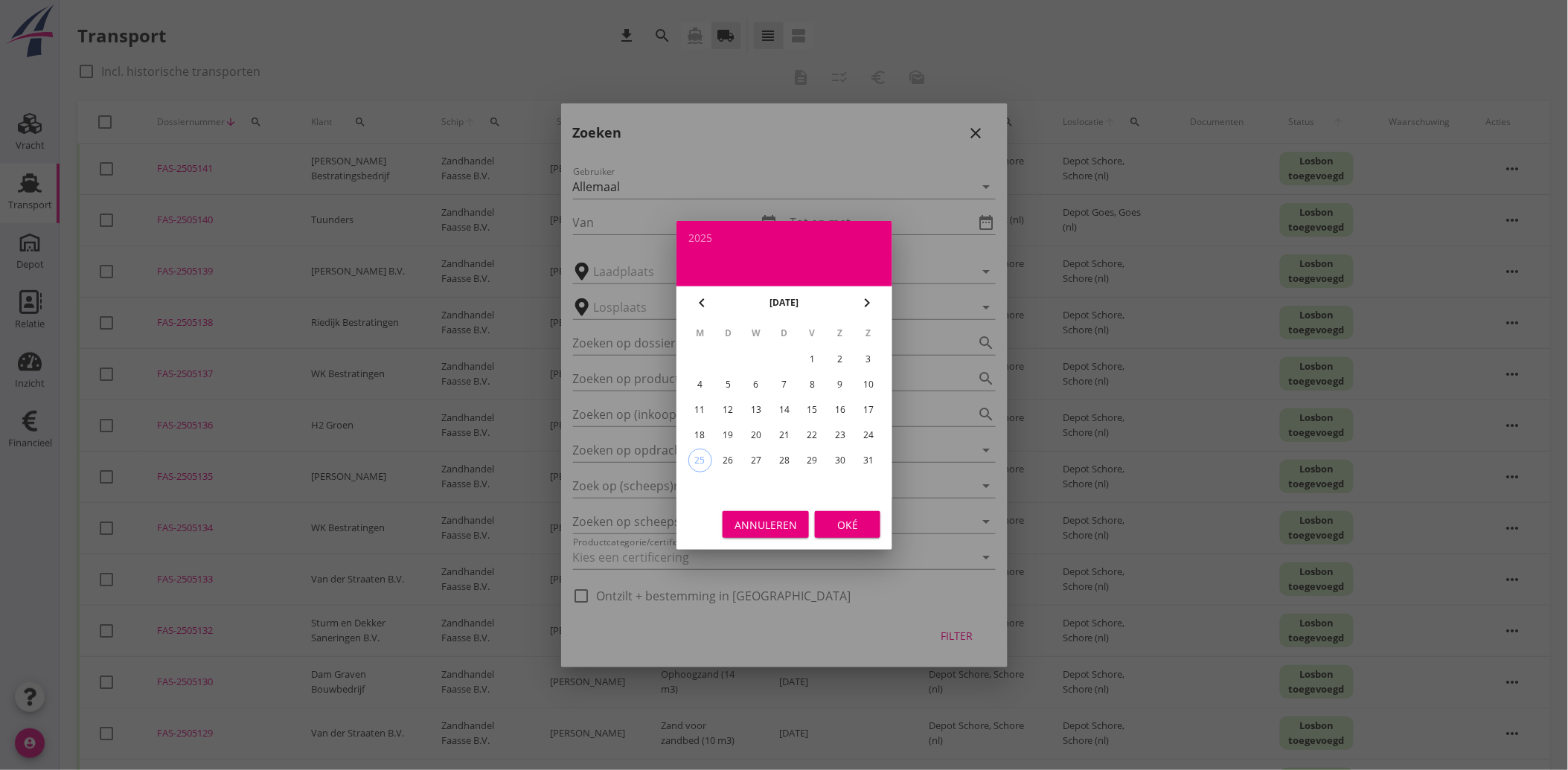
click at [808, 356] on div "1" at bounding box center [812, 360] width 24 height 24
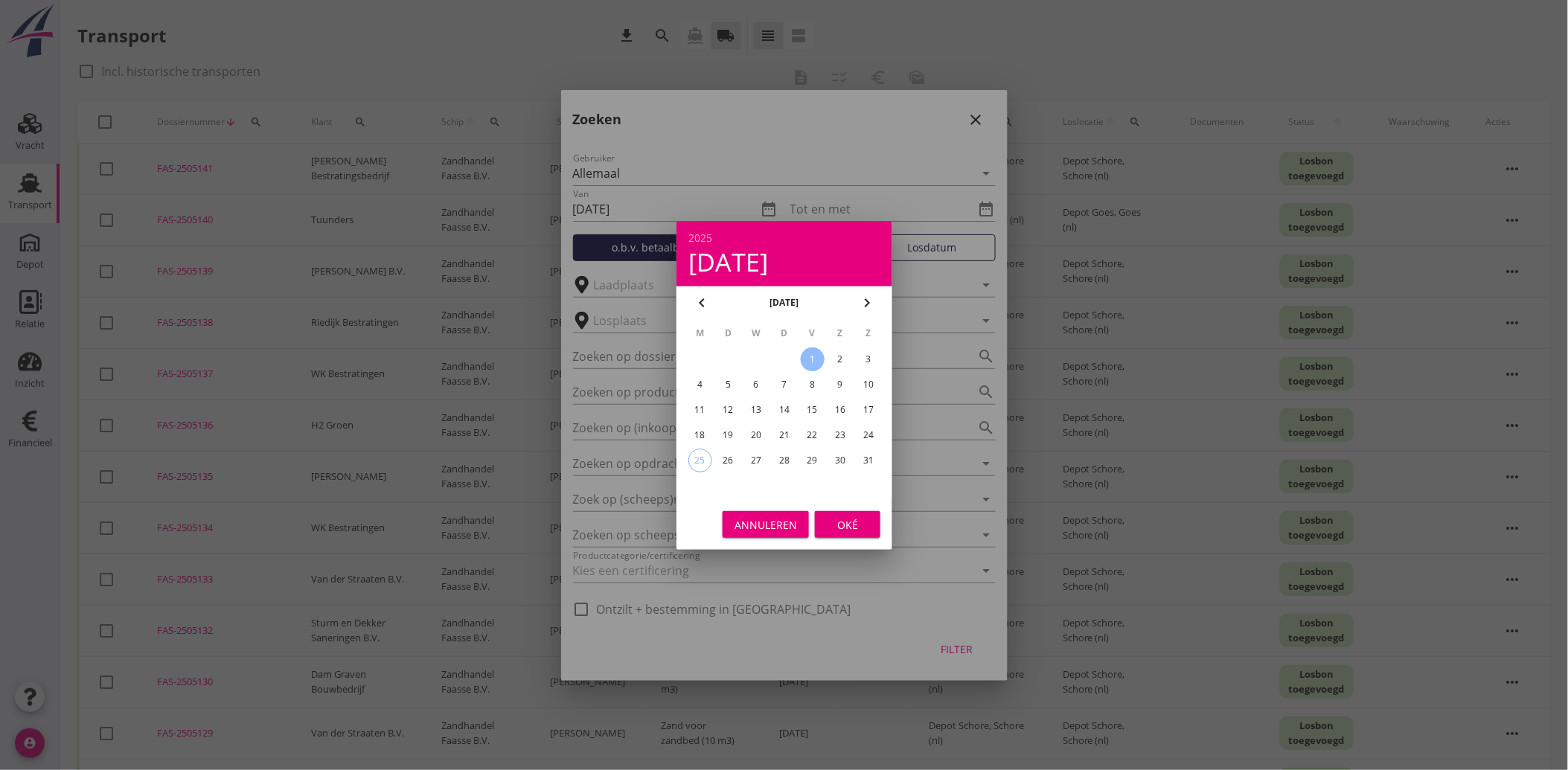
click at [994, 209] on div at bounding box center [784, 385] width 1568 height 770
click at [834, 521] on div "Oké" at bounding box center [847, 525] width 42 height 16
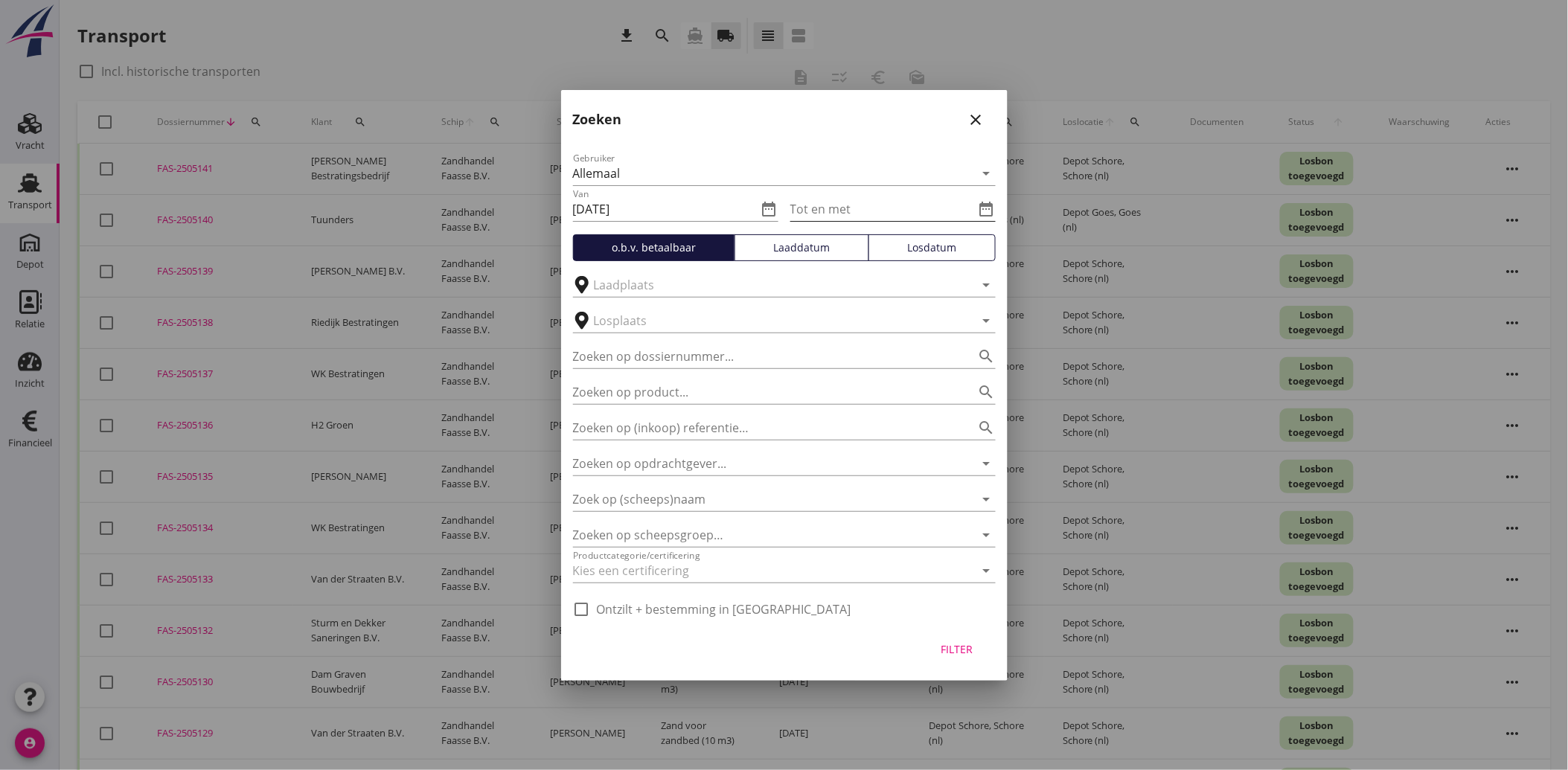
click at [988, 197] on div "Tot en met date_range" at bounding box center [893, 209] width 206 height 24
click at [988, 203] on icon "date_range" at bounding box center [986, 209] width 18 height 18
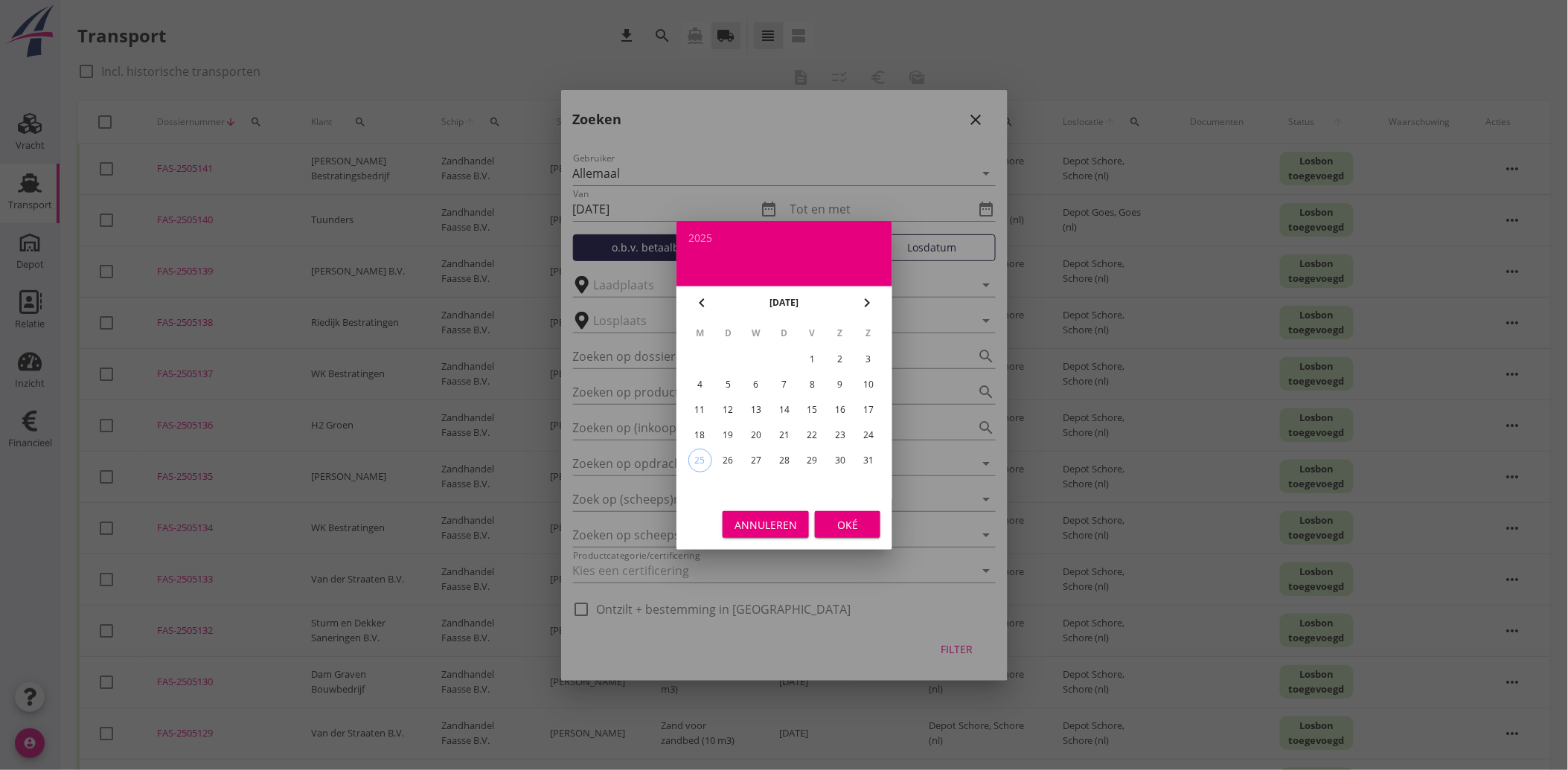
click at [726, 429] on div "19" at bounding box center [728, 436] width 24 height 24
click at [842, 522] on div "Oké" at bounding box center [847, 525] width 42 height 16
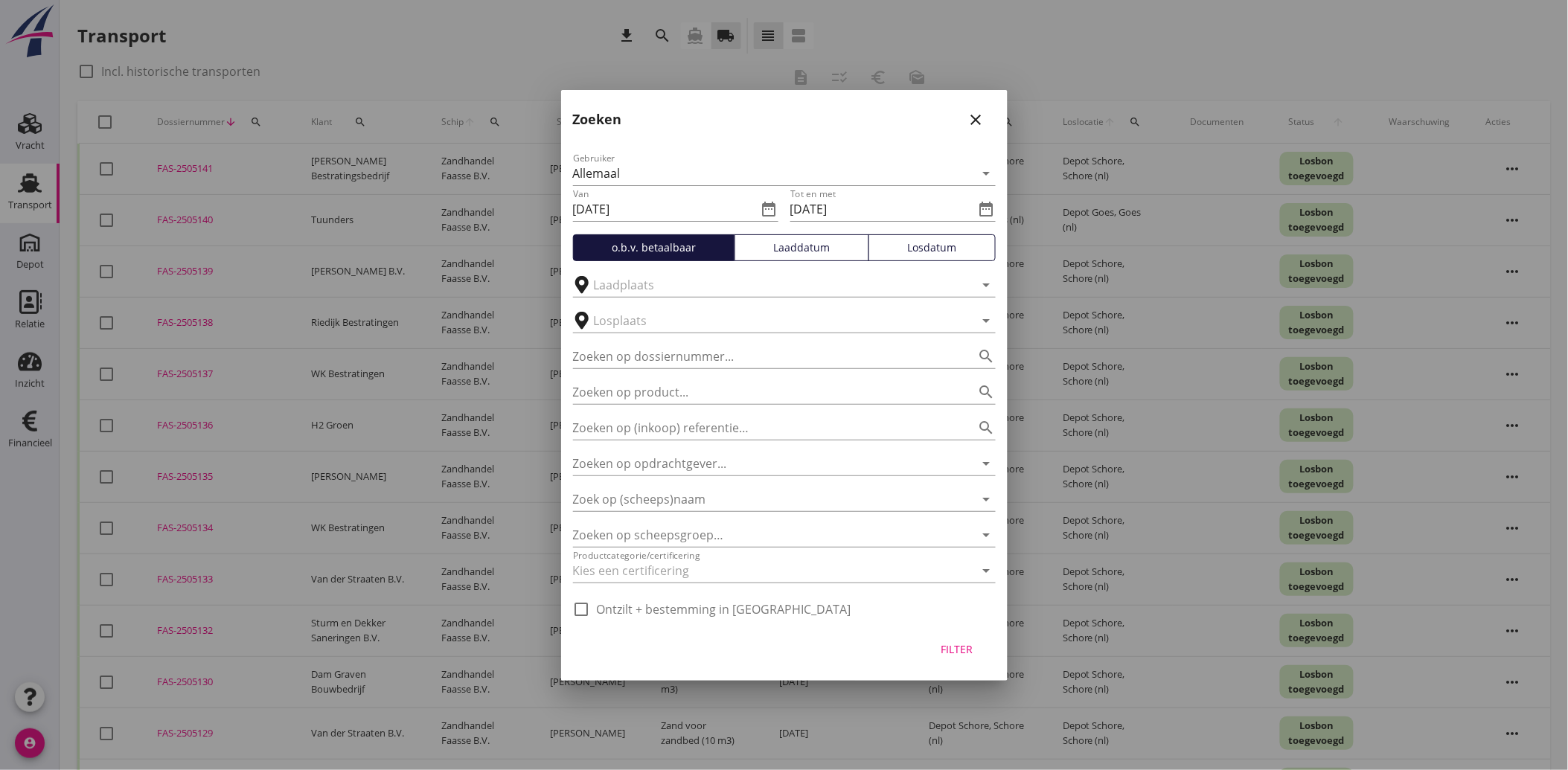
click at [965, 648] on div "Filter" at bounding box center [957, 649] width 42 height 16
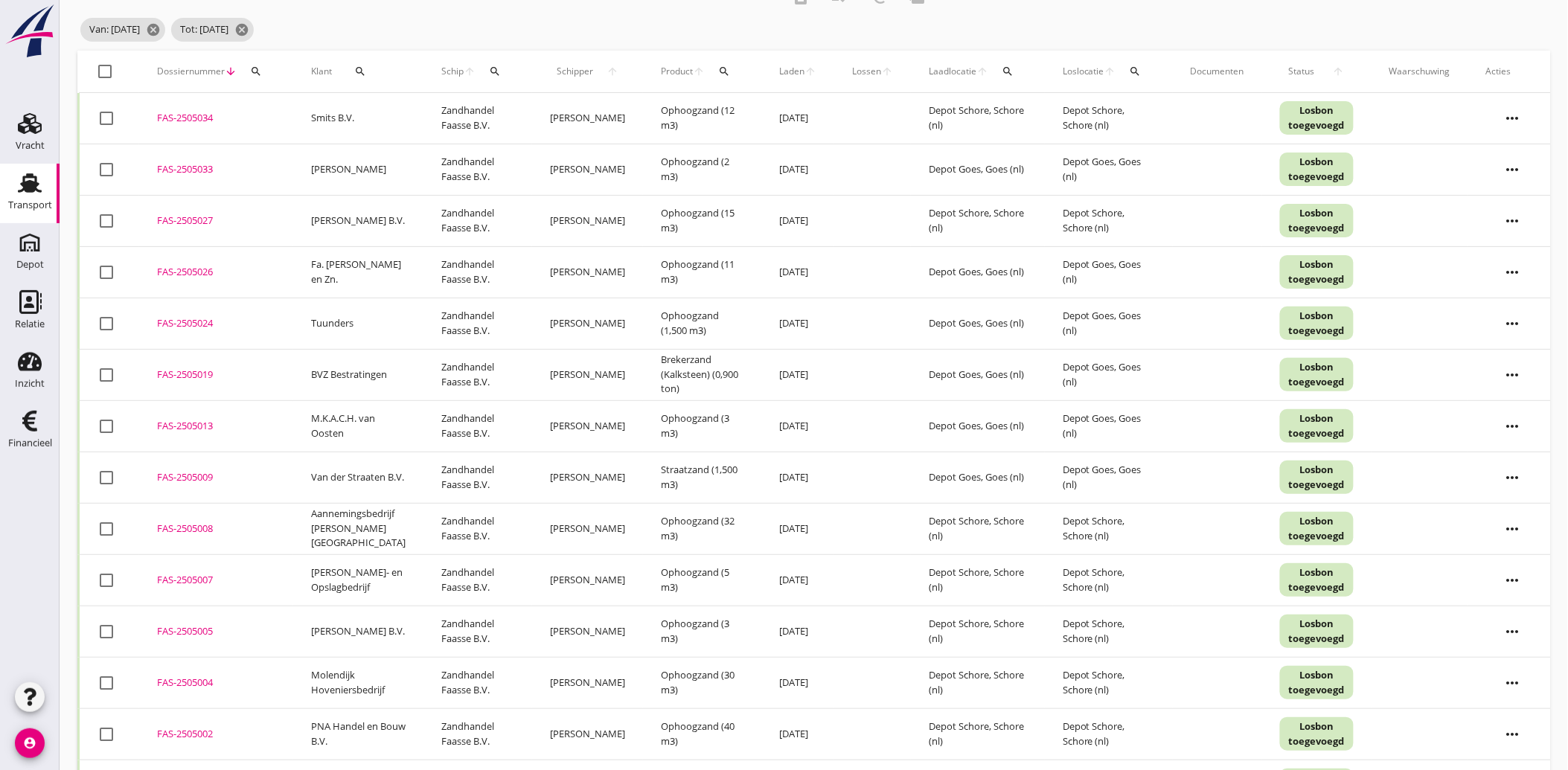
scroll to position [56, 0]
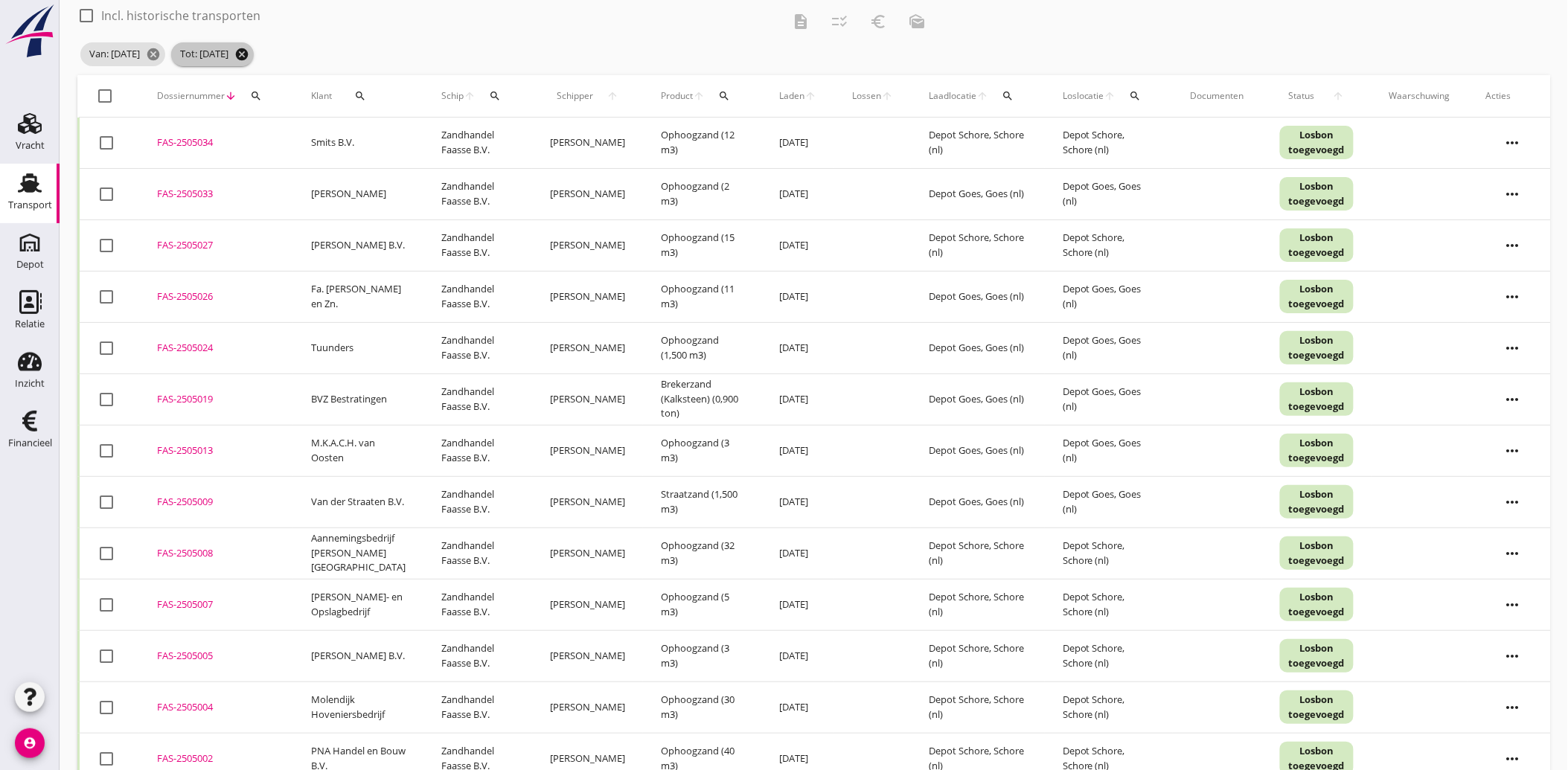
click at [249, 49] on icon "cancel" at bounding box center [241, 54] width 15 height 15
click at [161, 48] on icon "cancel" at bounding box center [153, 54] width 15 height 15
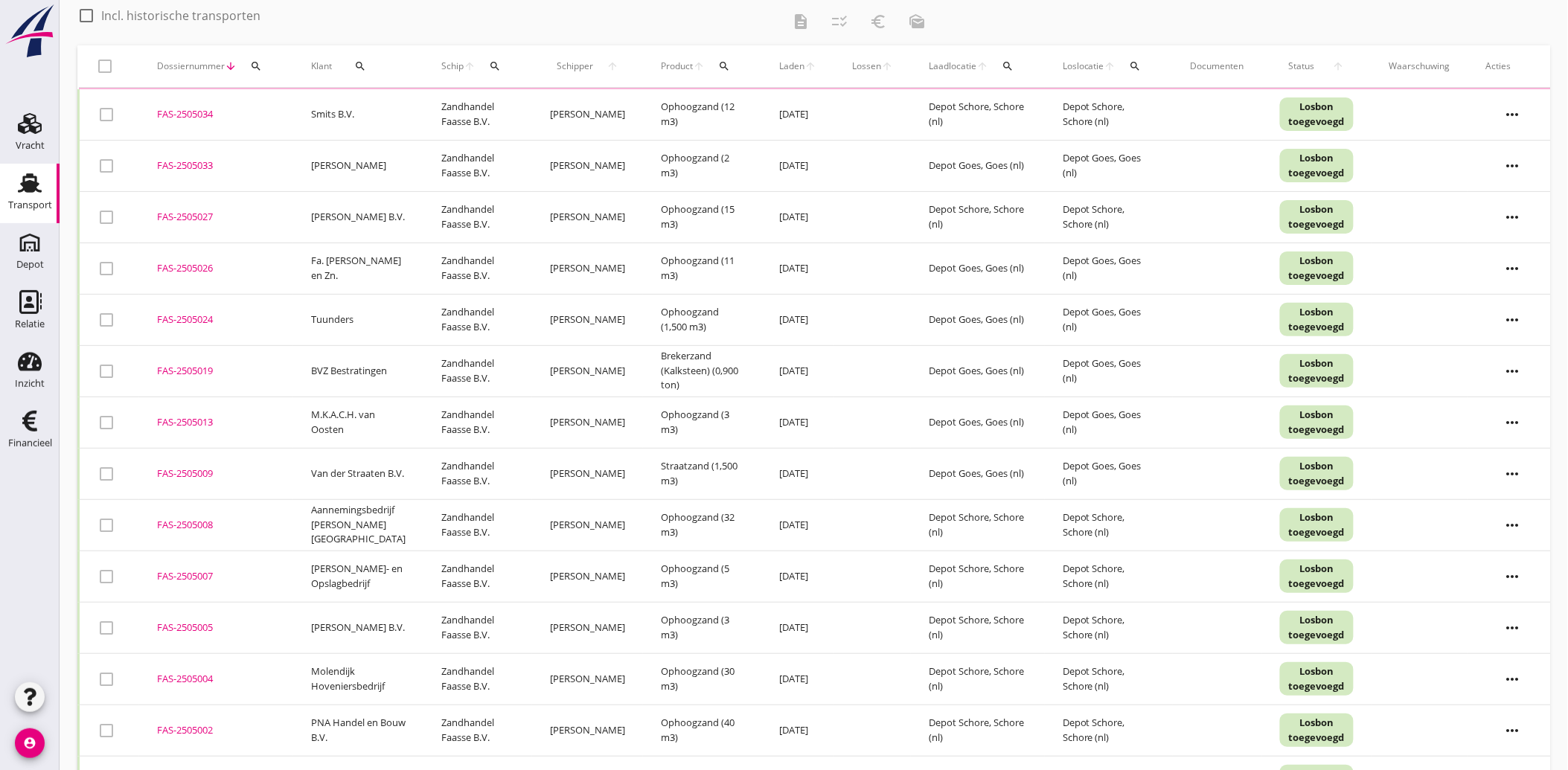
scroll to position [0, 0]
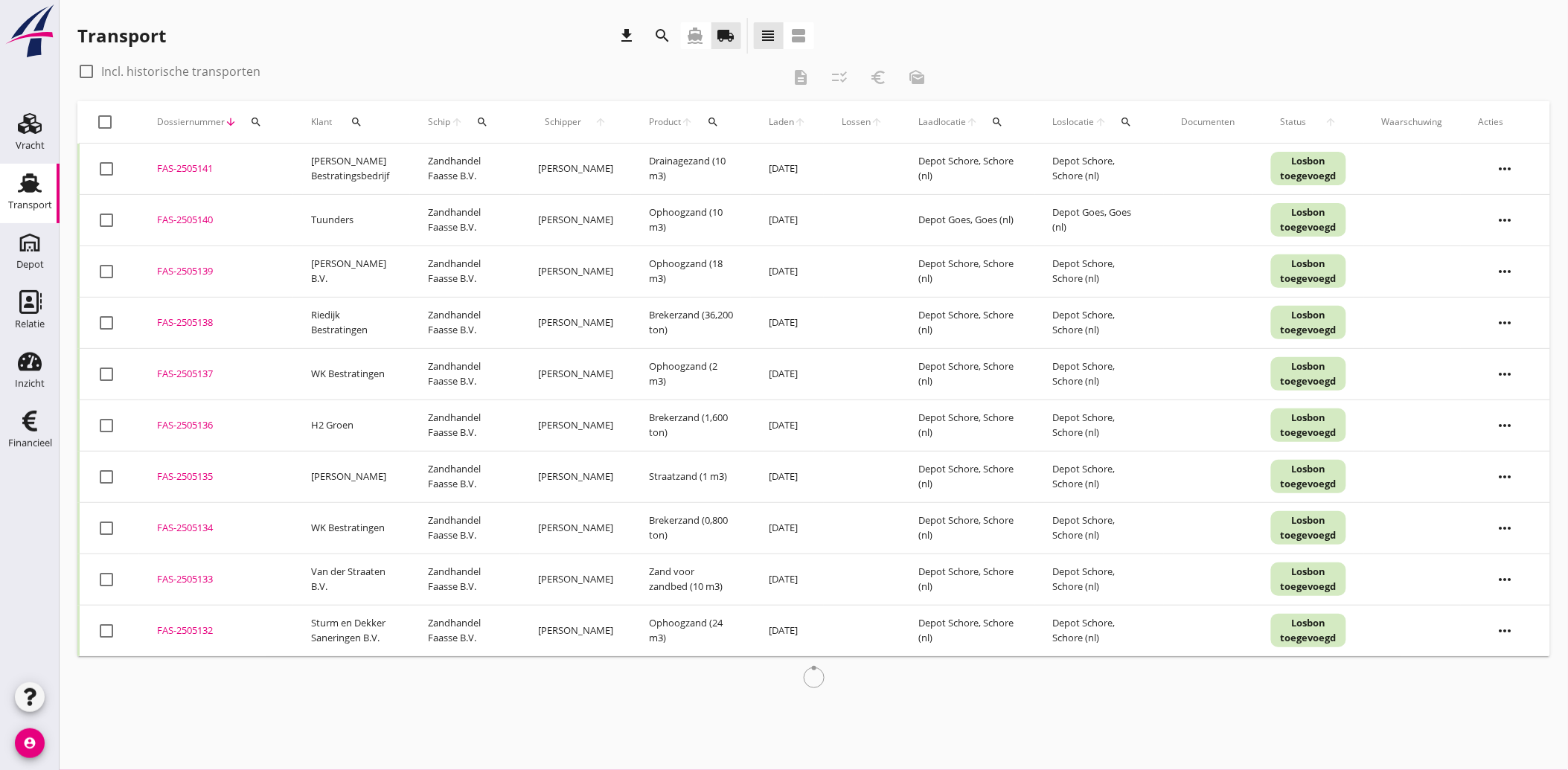
click at [357, 123] on icon "search" at bounding box center [356, 121] width 12 height 12
click at [372, 156] on input "Zoeken op opdrachtgever..." at bounding box center [421, 165] width 155 height 24
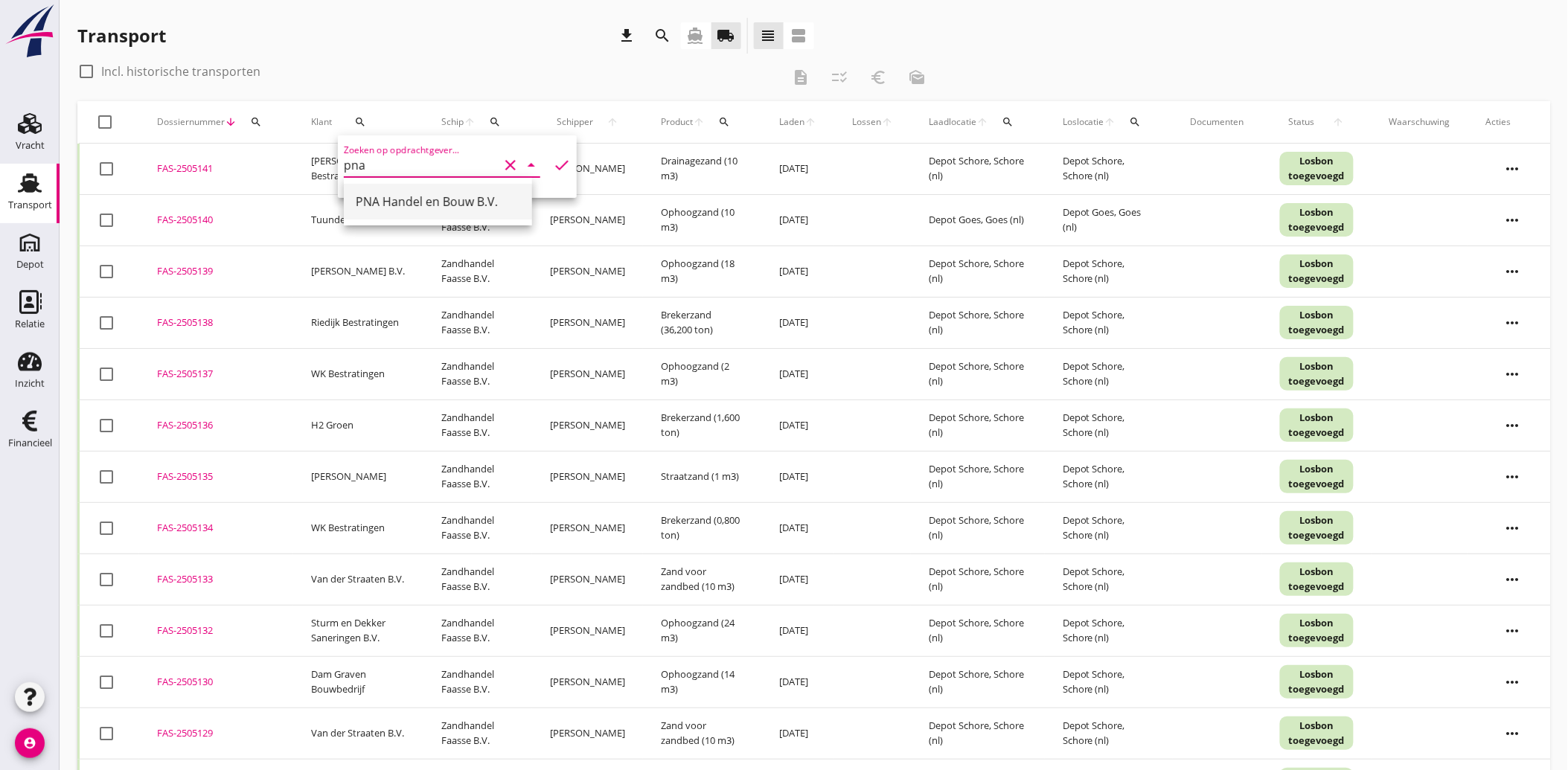
click at [385, 206] on div "PNA Handel en Bouw B.V." at bounding box center [437, 202] width 164 height 18
click at [553, 156] on icon "check" at bounding box center [562, 165] width 18 height 18
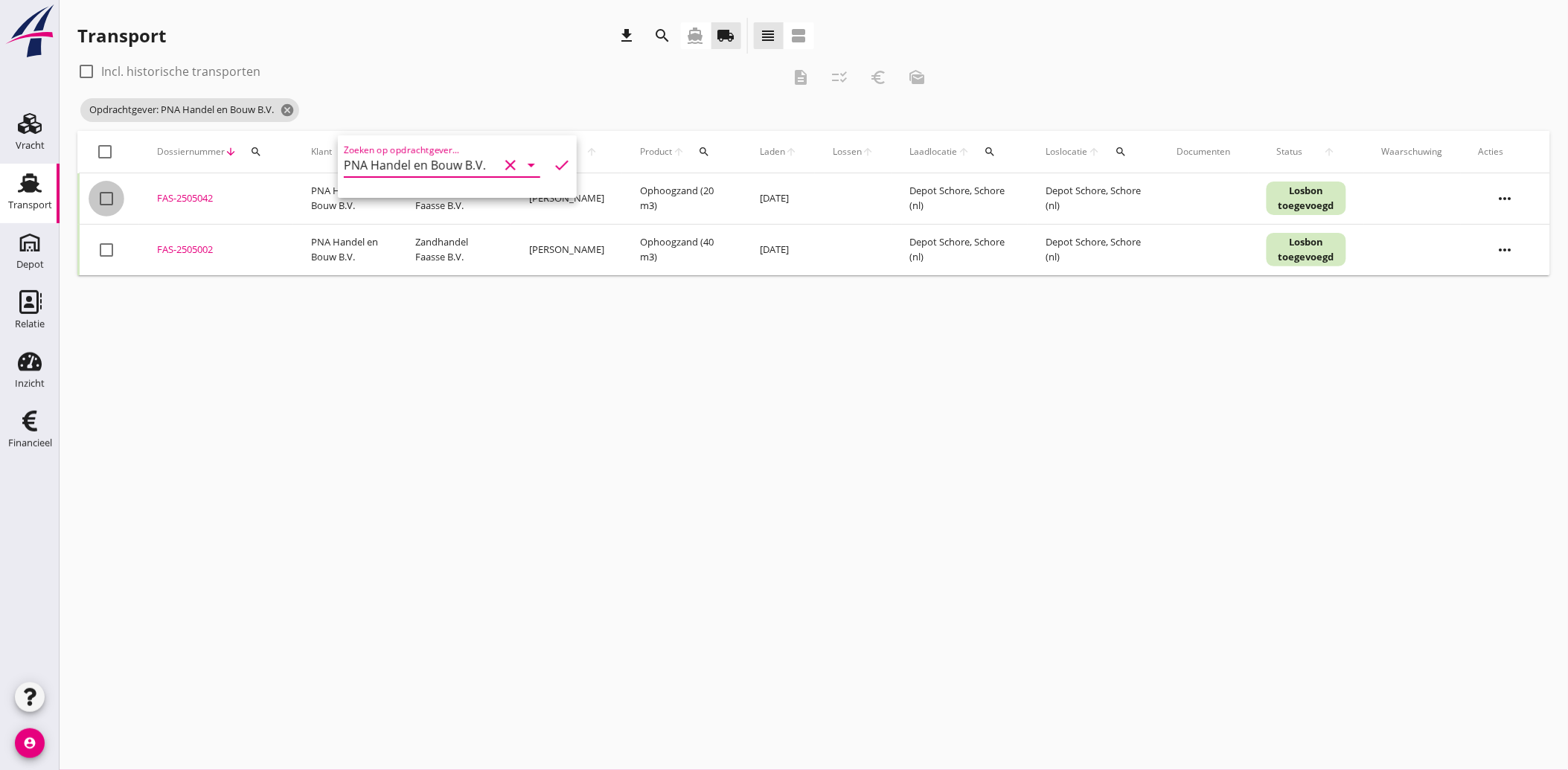
drag, startPoint x: 102, startPoint y: 198, endPoint x: 113, endPoint y: 236, distance: 39.6
click at [102, 201] on div at bounding box center [106, 198] width 25 height 25
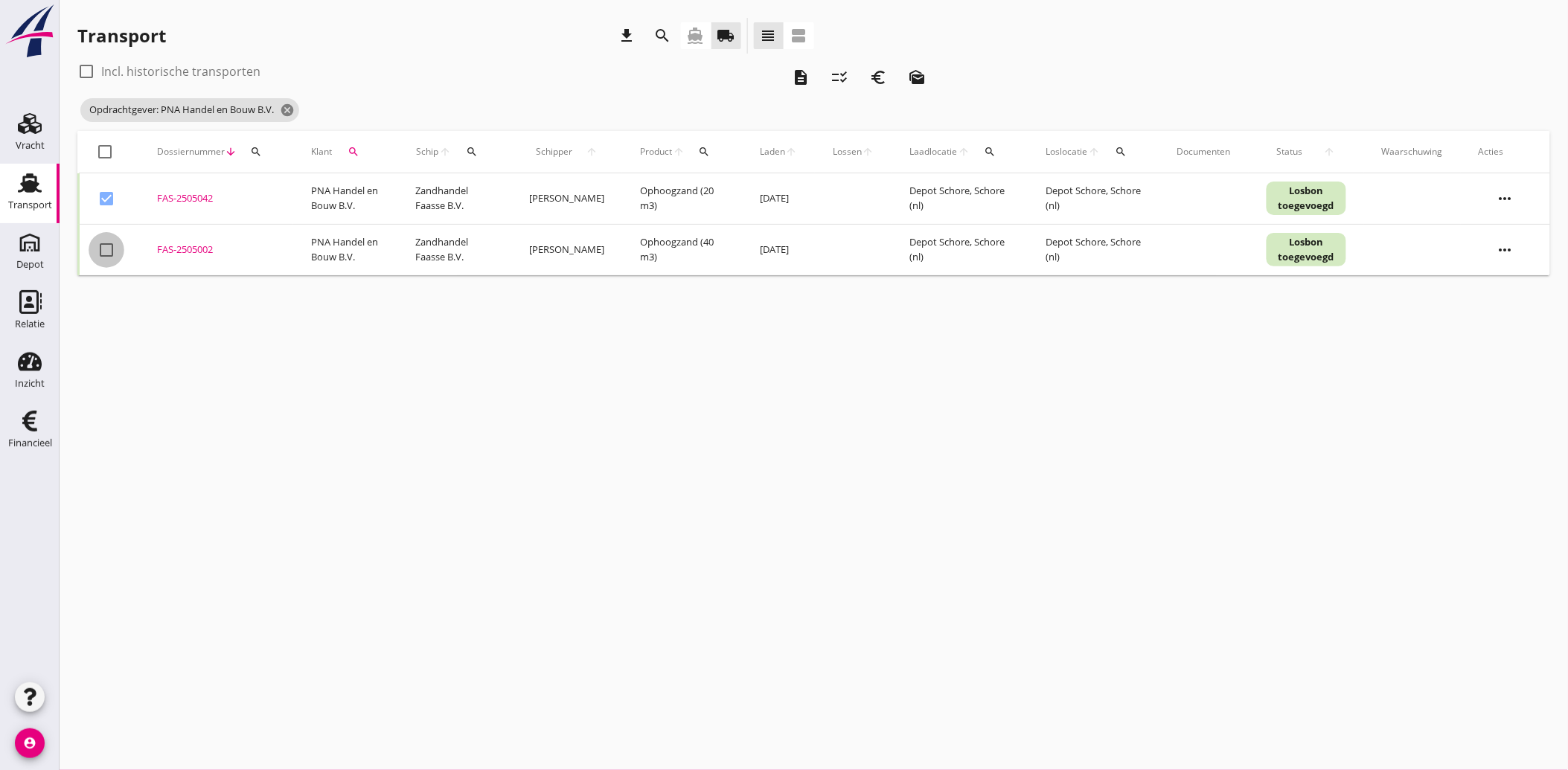
click at [115, 245] on div at bounding box center [106, 250] width 25 height 25
click at [878, 87] on button "euro_symbol" at bounding box center [878, 78] width 27 height 27
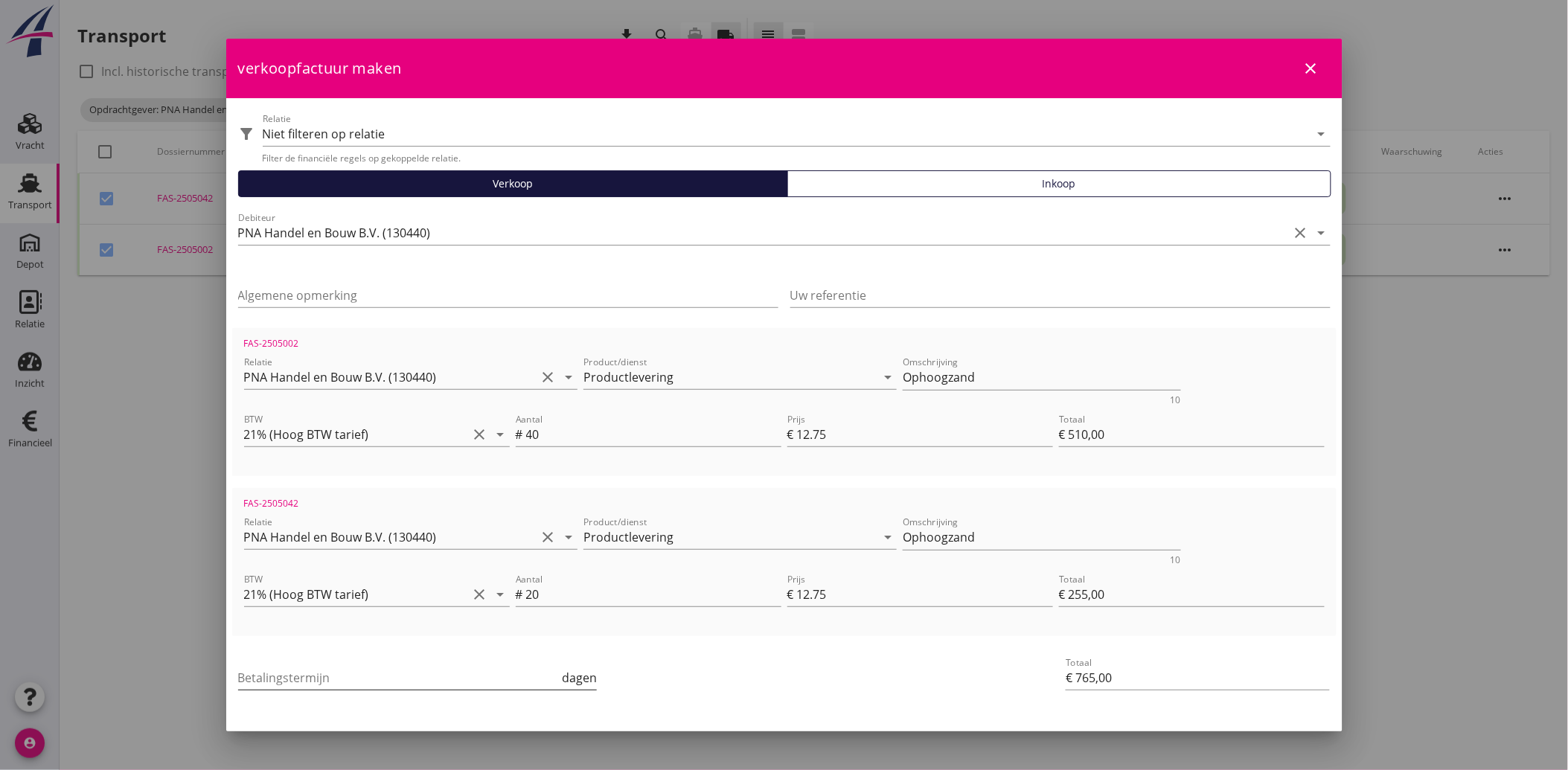
click at [360, 683] on input "Betalingstermijn" at bounding box center [398, 678] width 321 height 24
click at [824, 682] on div "Betalingstermijn 30 dagen" at bounding box center [600, 679] width 730 height 56
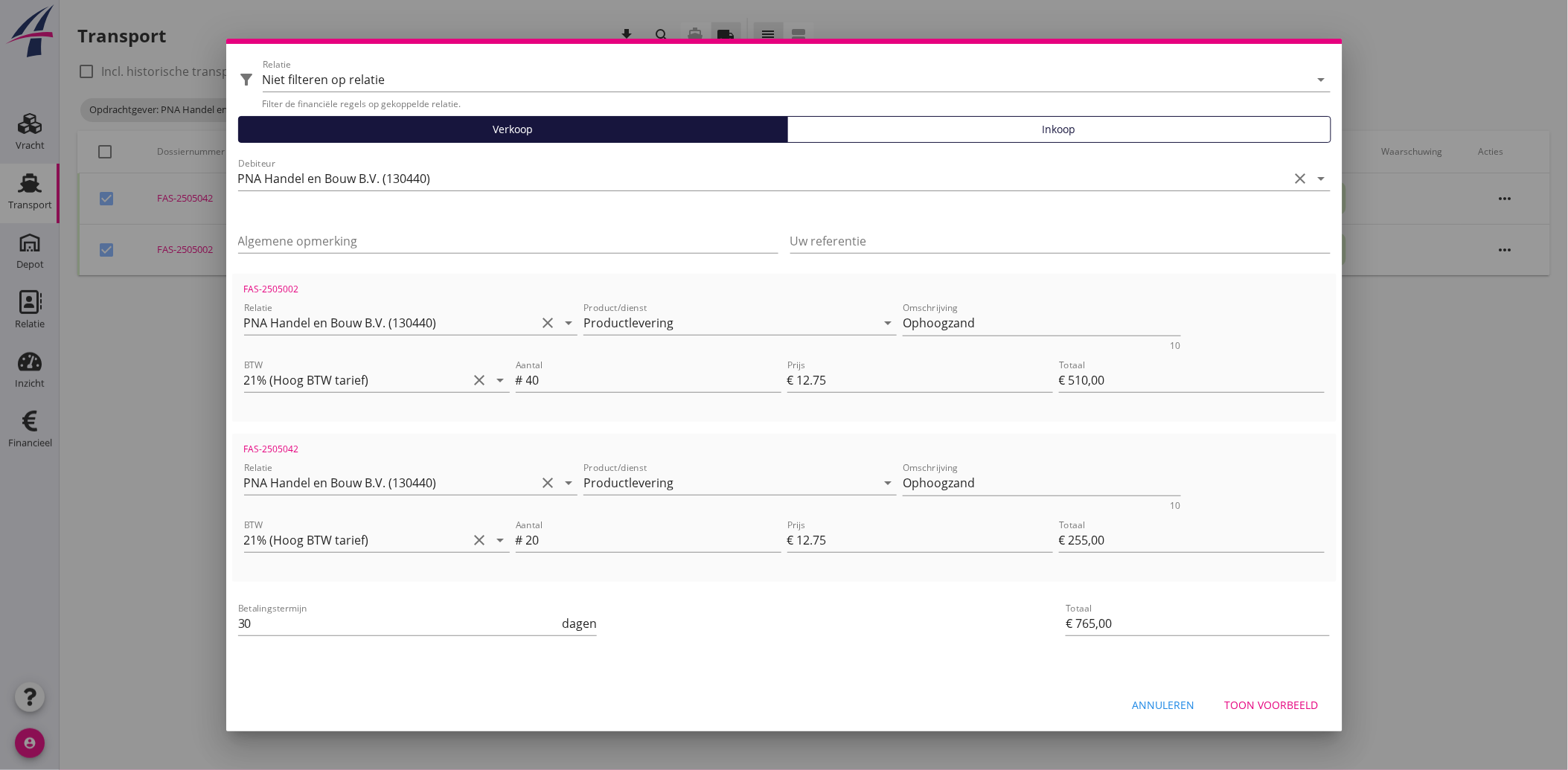
click at [1262, 694] on button "Toon voorbeeld" at bounding box center [1271, 706] width 117 height 27
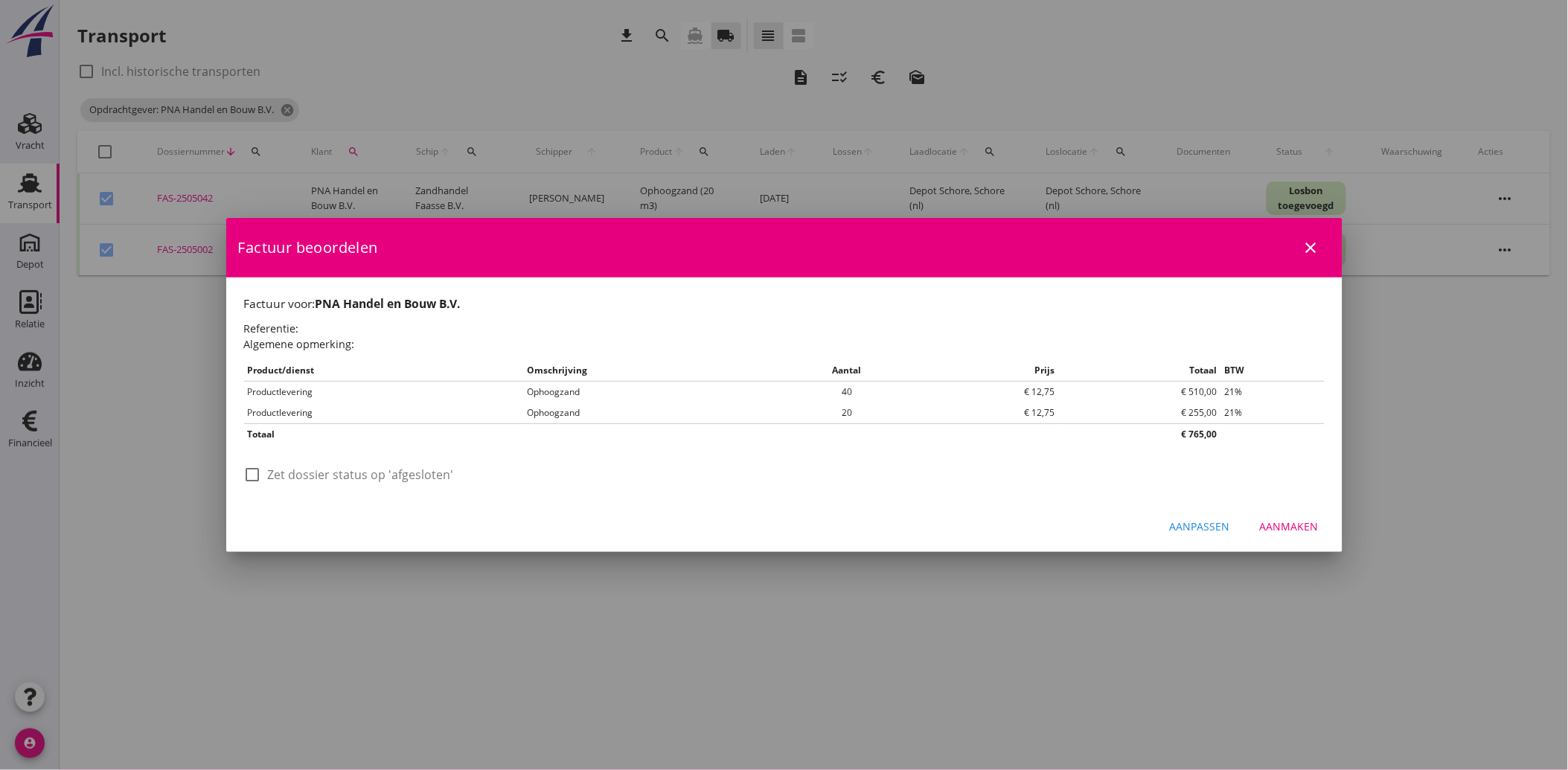
scroll to position [0, 0]
click at [250, 477] on div at bounding box center [253, 475] width 25 height 25
click at [1295, 527] on div "Aanmaken" at bounding box center [1289, 527] width 59 height 16
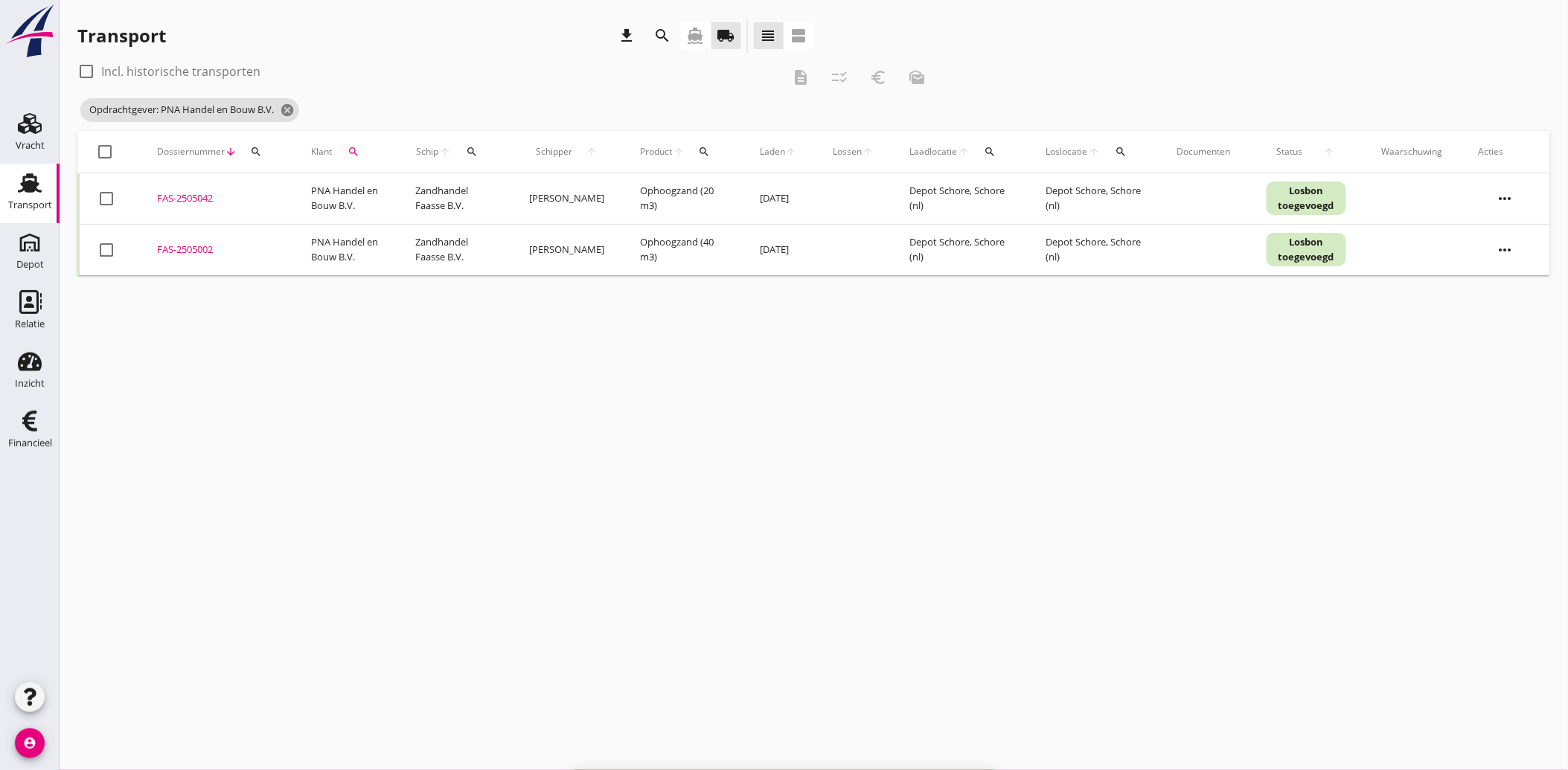
click at [352, 154] on icon "search" at bounding box center [353, 152] width 12 height 12
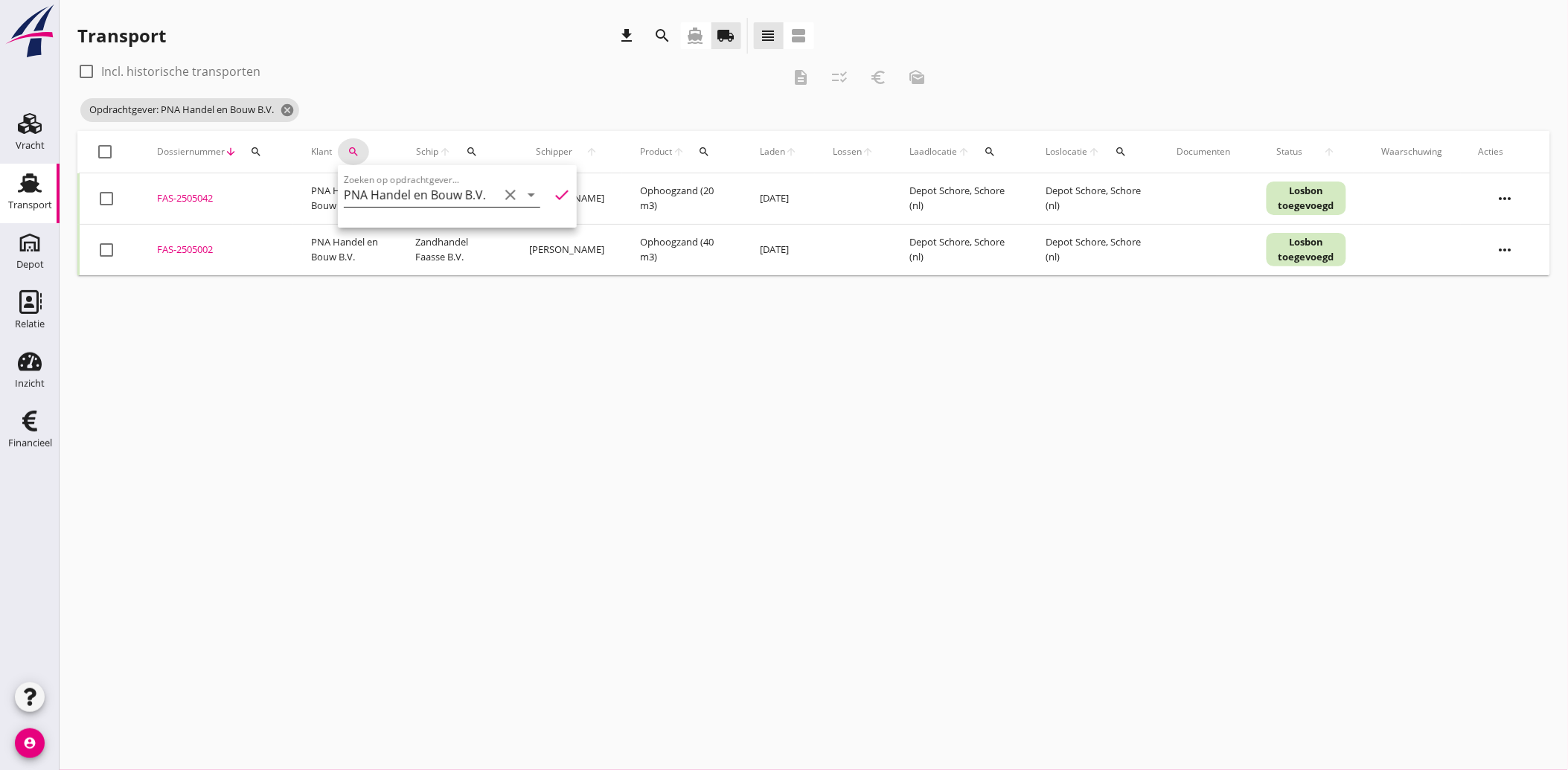
click at [502, 194] on icon "clear" at bounding box center [510, 194] width 18 height 18
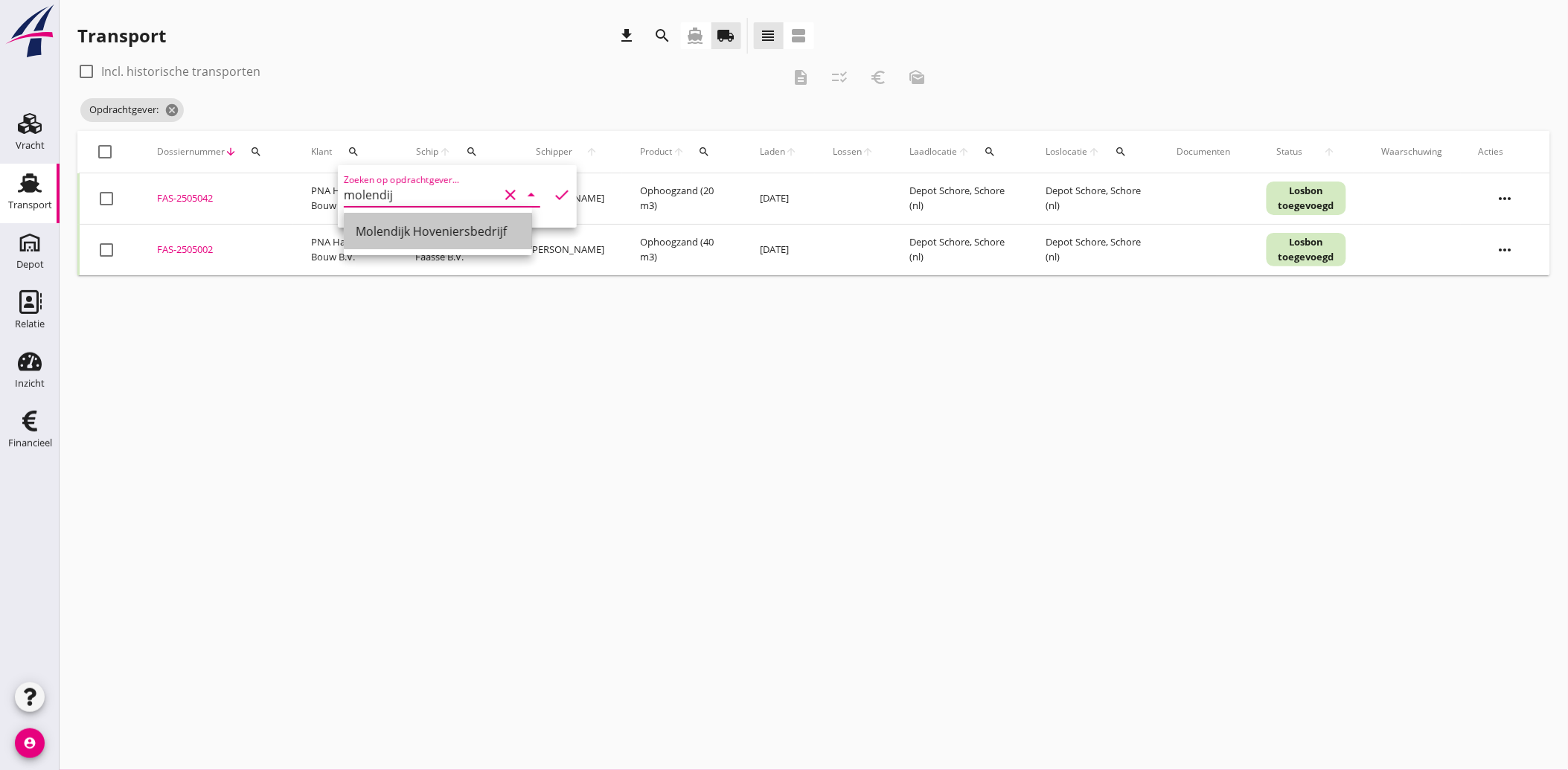
click at [370, 238] on div "Molendijk Hoveniersbedrijf" at bounding box center [437, 231] width 164 height 18
click at [556, 197] on icon "check" at bounding box center [562, 194] width 18 height 18
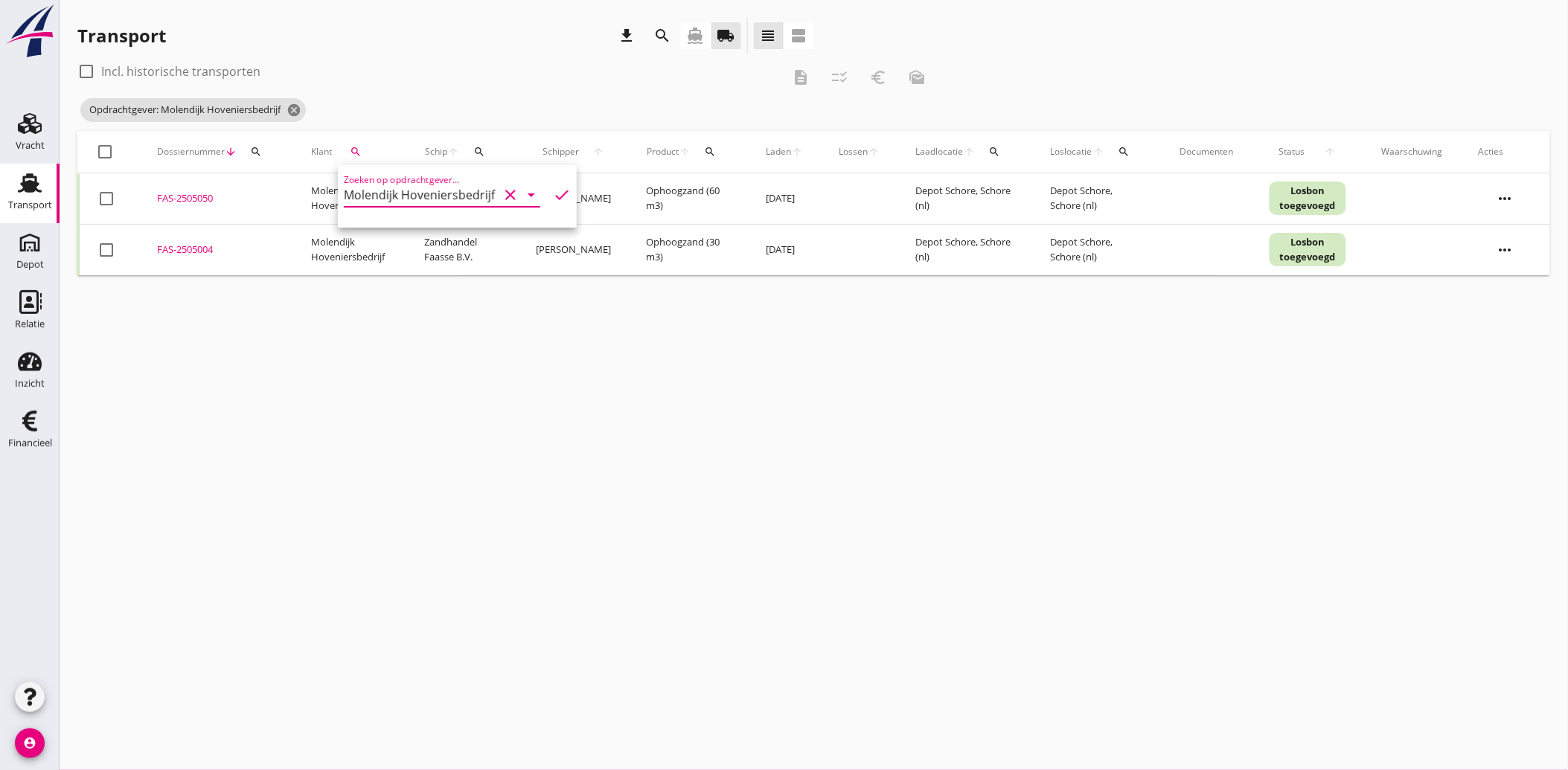
drag, startPoint x: 107, startPoint y: 199, endPoint x: 104, endPoint y: 233, distance: 34.1
click at [106, 199] on div at bounding box center [106, 198] width 25 height 25
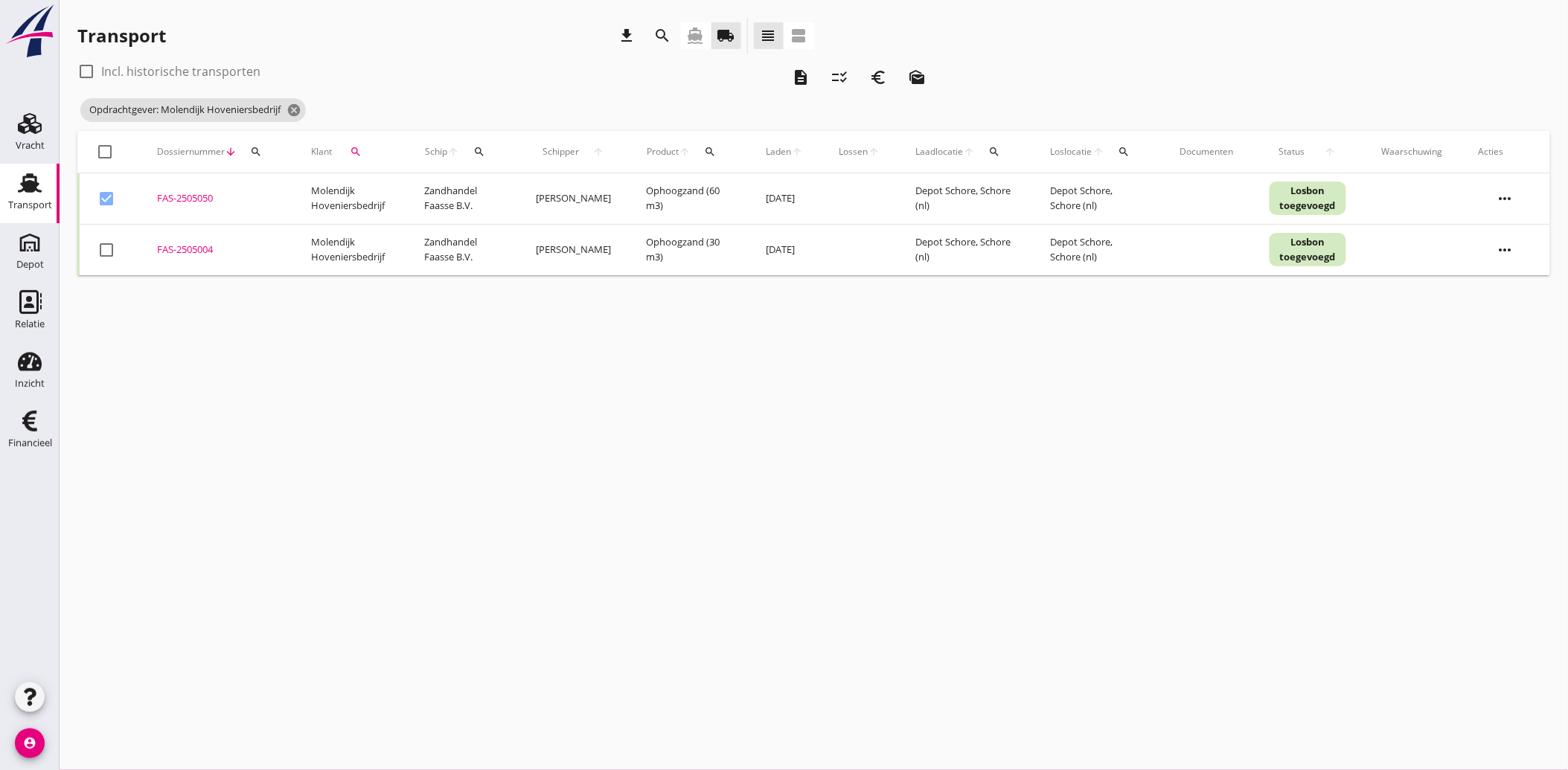
click at [102, 246] on div at bounding box center [106, 250] width 25 height 25
click at [805, 70] on icon "description" at bounding box center [801, 77] width 18 height 18
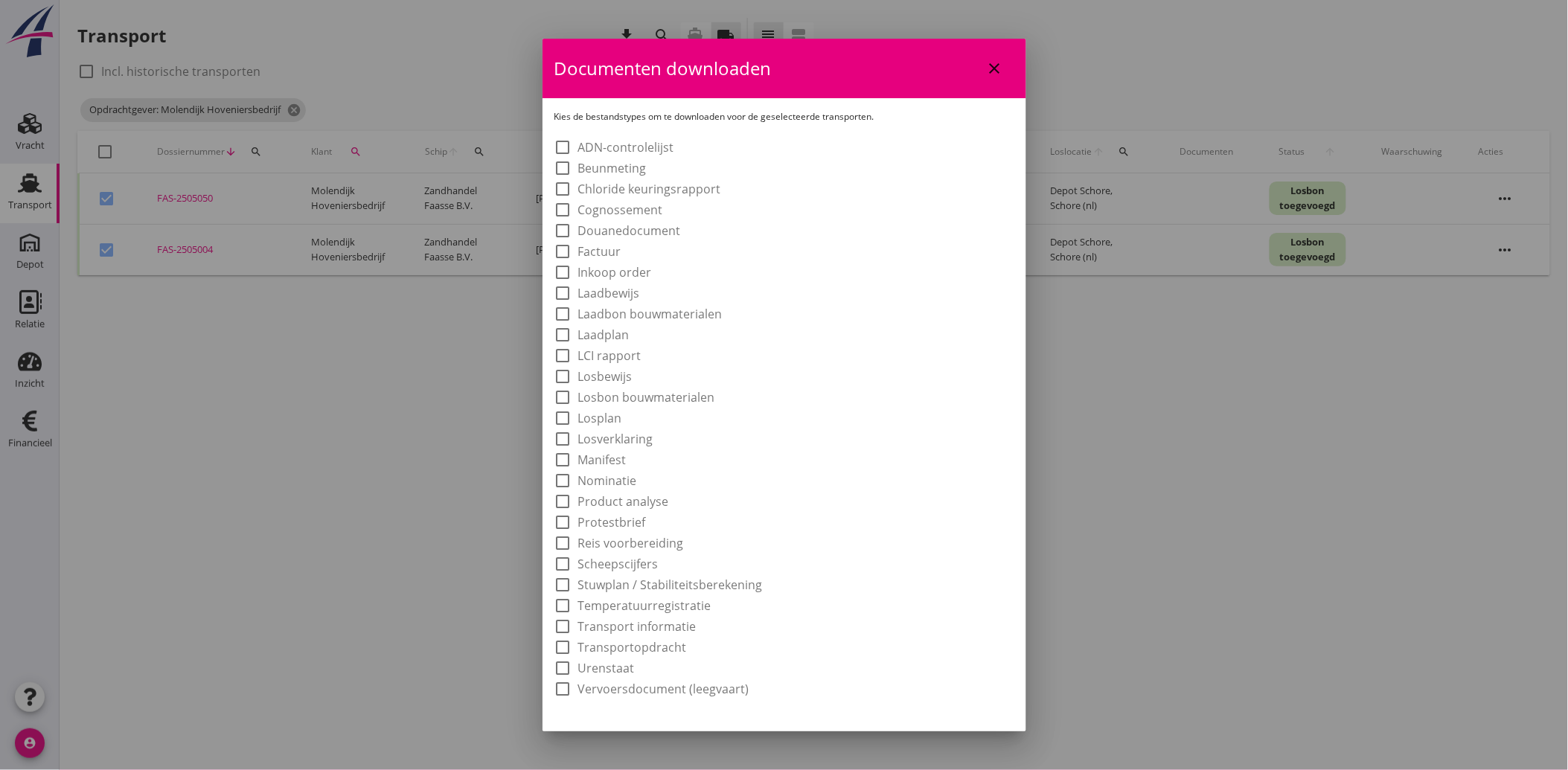
click at [660, 310] on label "Laadbon bouwmaterialen" at bounding box center [651, 314] width 144 height 15
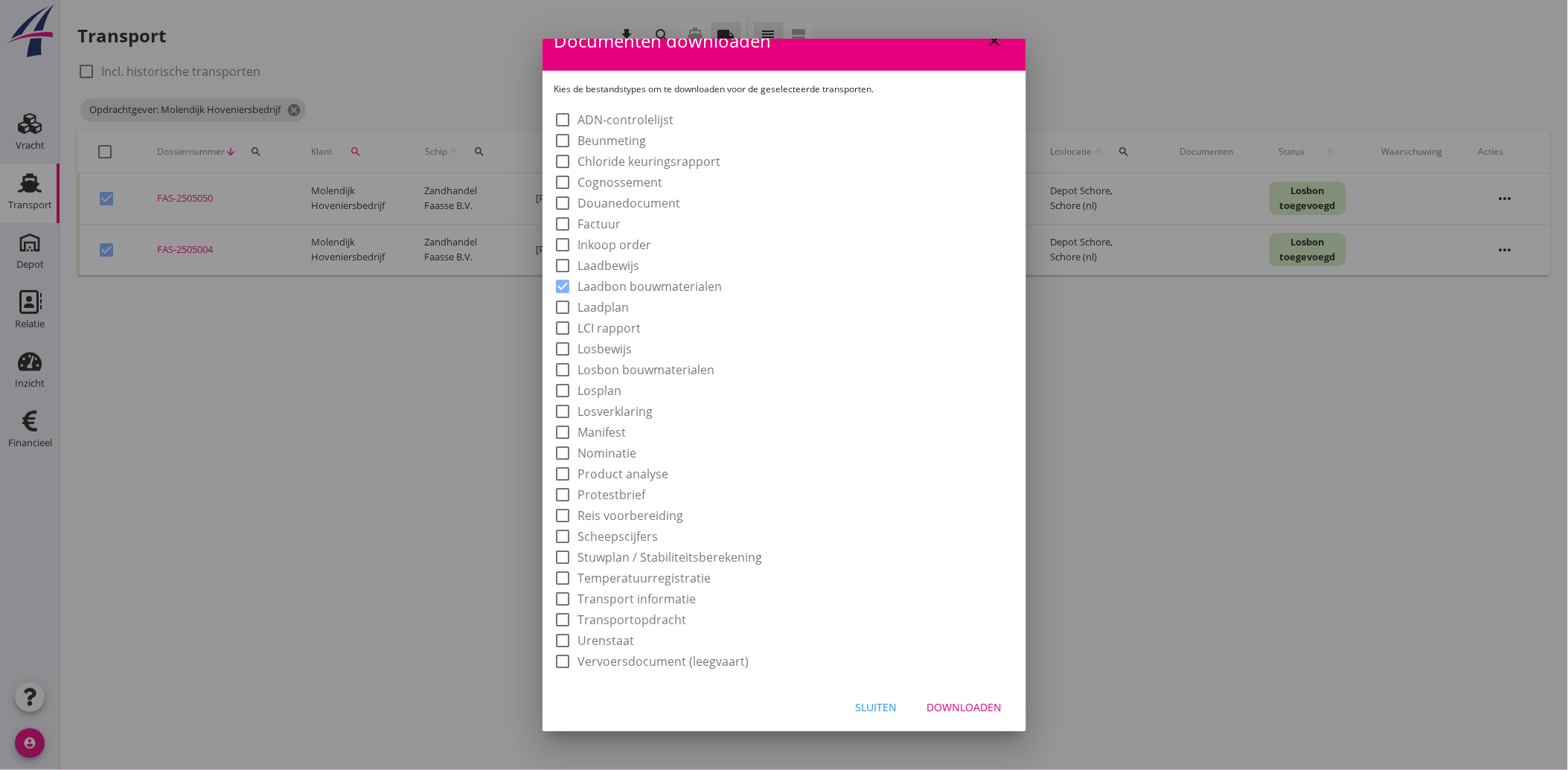
click at [974, 715] on button "Downloaden" at bounding box center [964, 708] width 99 height 27
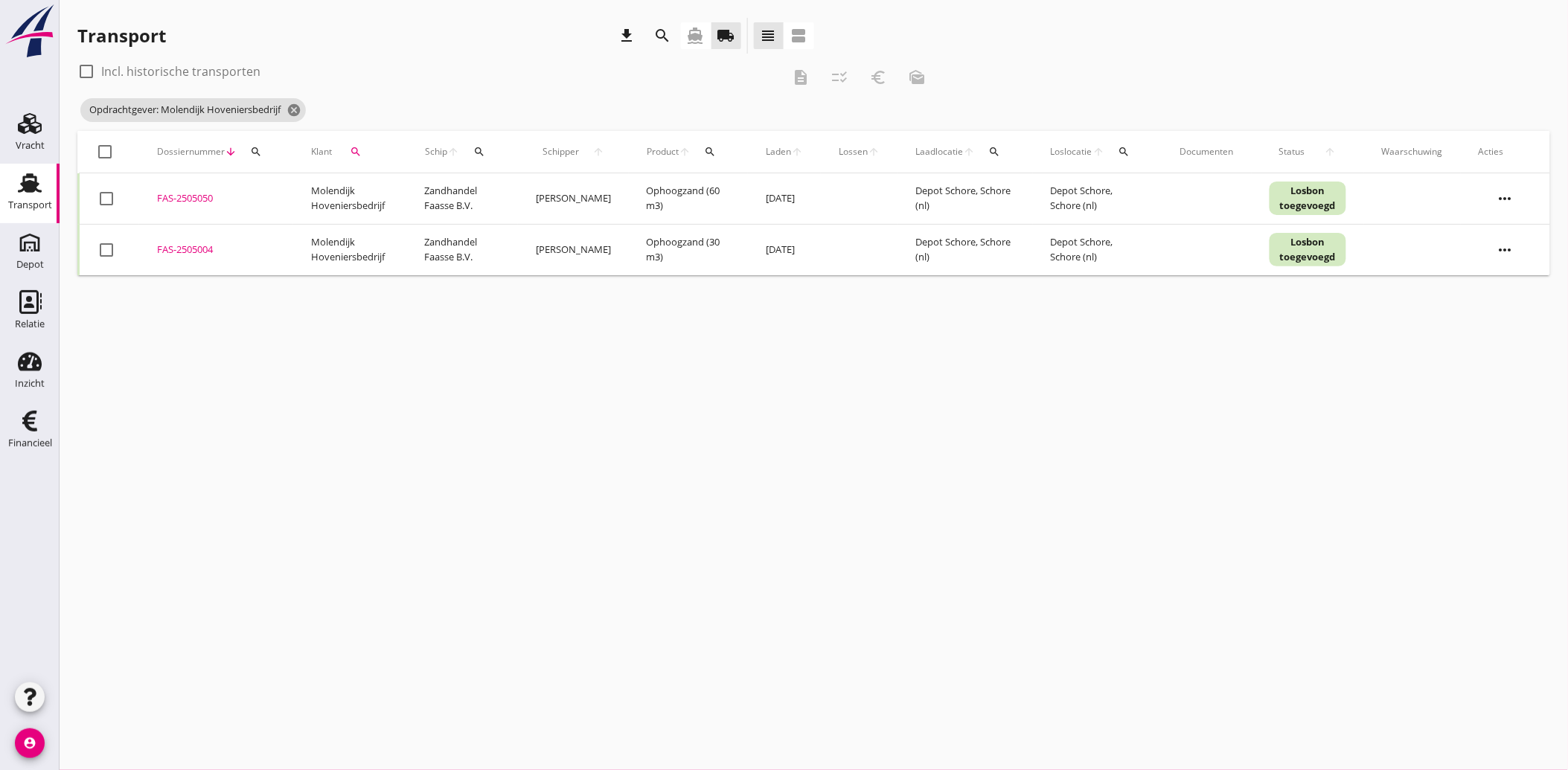
drag, startPoint x: 117, startPoint y: 198, endPoint x: 92, endPoint y: 210, distance: 27.7
click at [117, 198] on div "check_box_outline_blank" at bounding box center [110, 198] width 24 height 18
click at [98, 247] on div at bounding box center [106, 250] width 25 height 25
drag, startPoint x: 109, startPoint y: 194, endPoint x: 112, endPoint y: 203, distance: 9.5
click at [110, 198] on div at bounding box center [106, 198] width 25 height 25
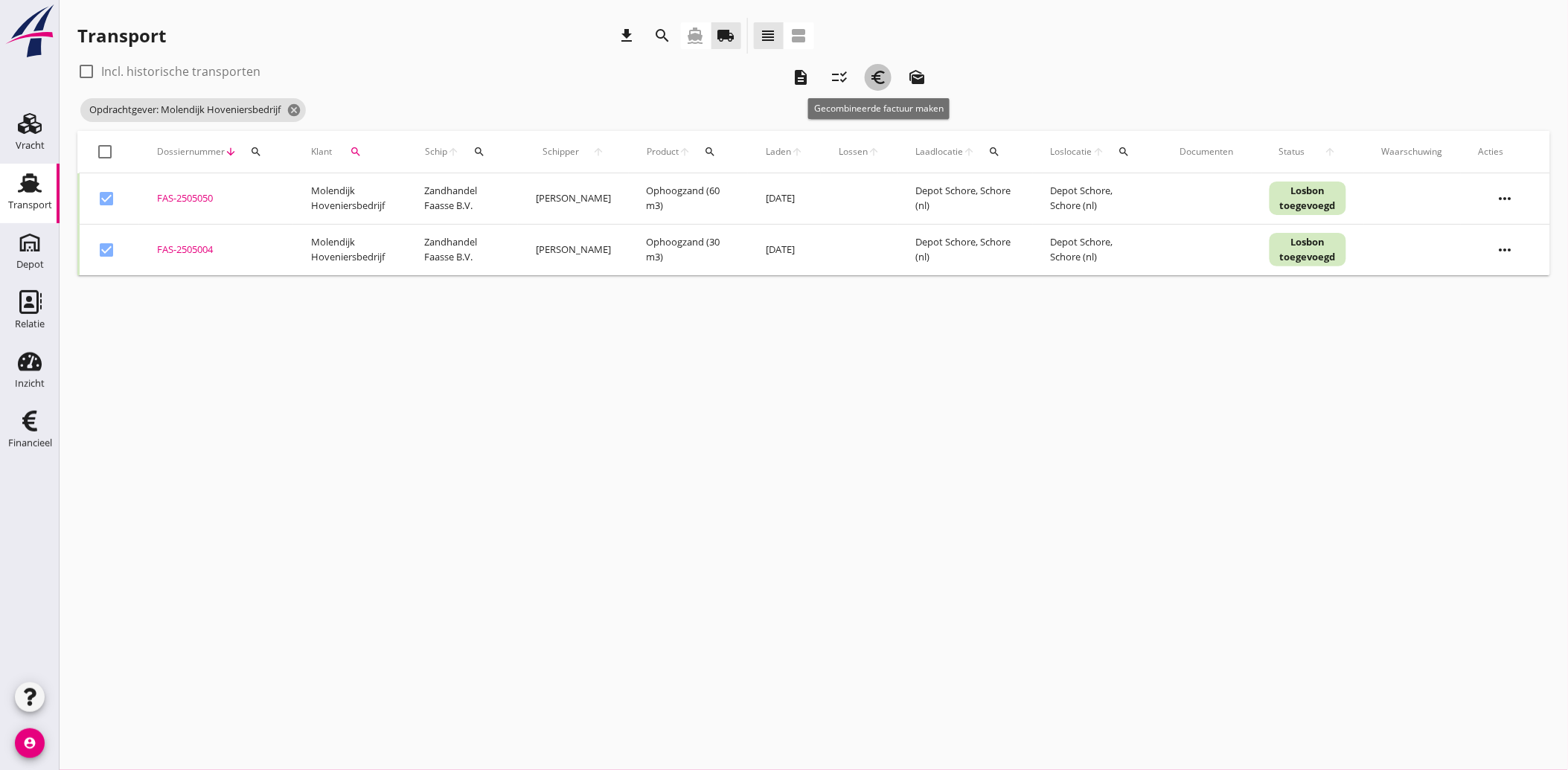
click at [873, 71] on icon "euro_symbol" at bounding box center [878, 77] width 18 height 18
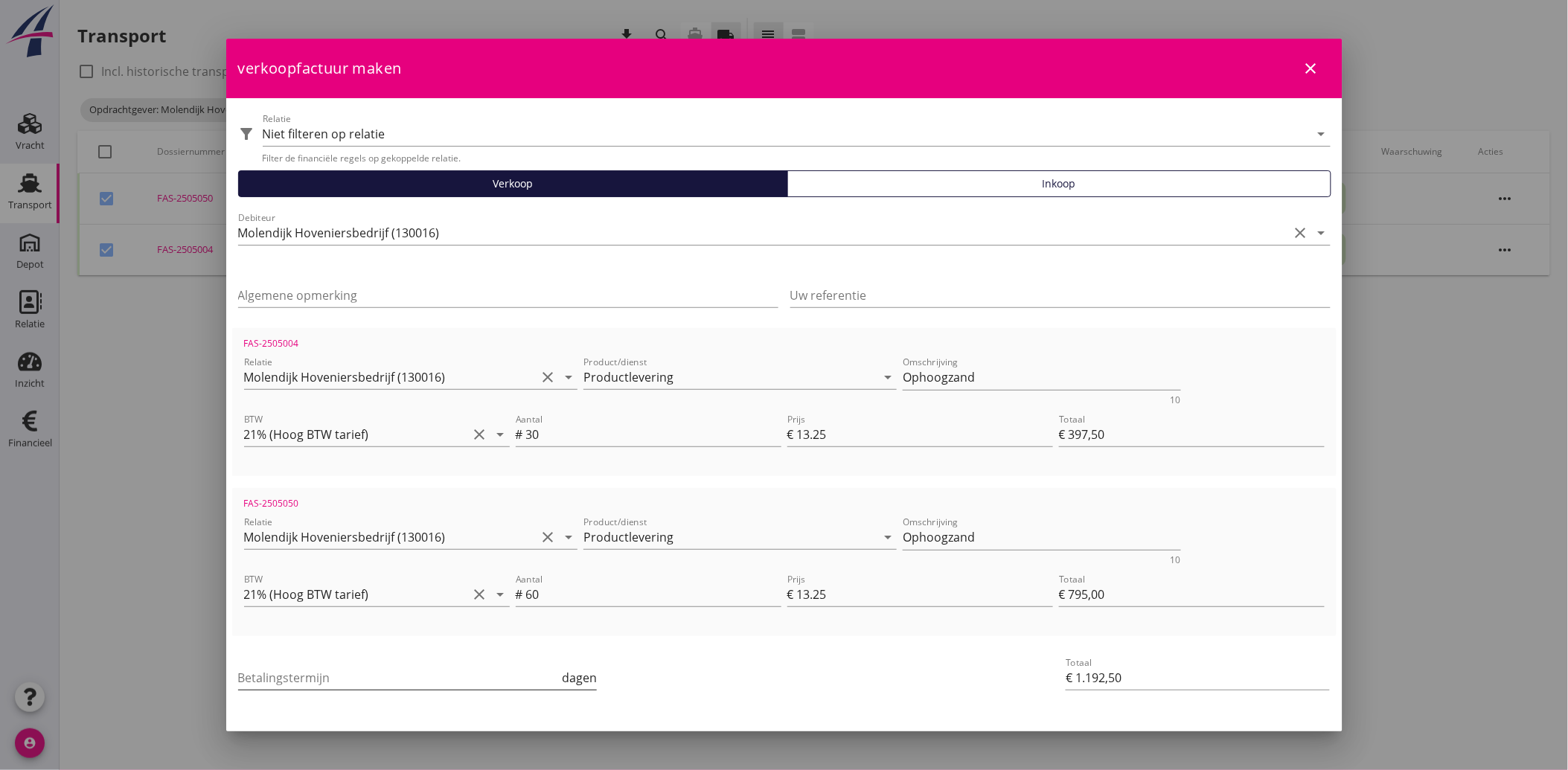
click at [282, 677] on input "Betalingstermijn" at bounding box center [398, 678] width 321 height 24
click at [802, 679] on div "Betalingstermijn 30 dagen" at bounding box center [600, 679] width 730 height 56
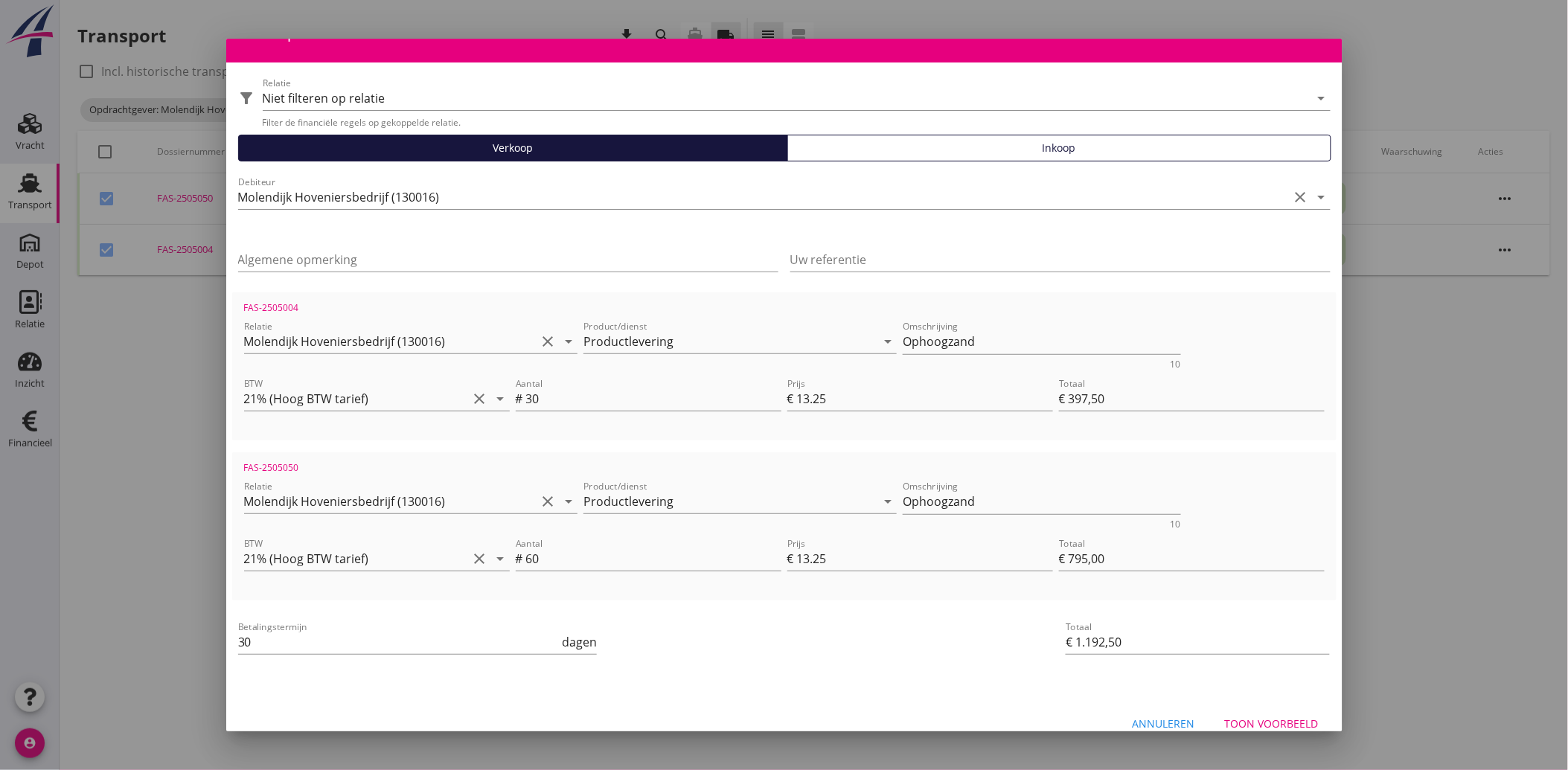
scroll to position [54, 0]
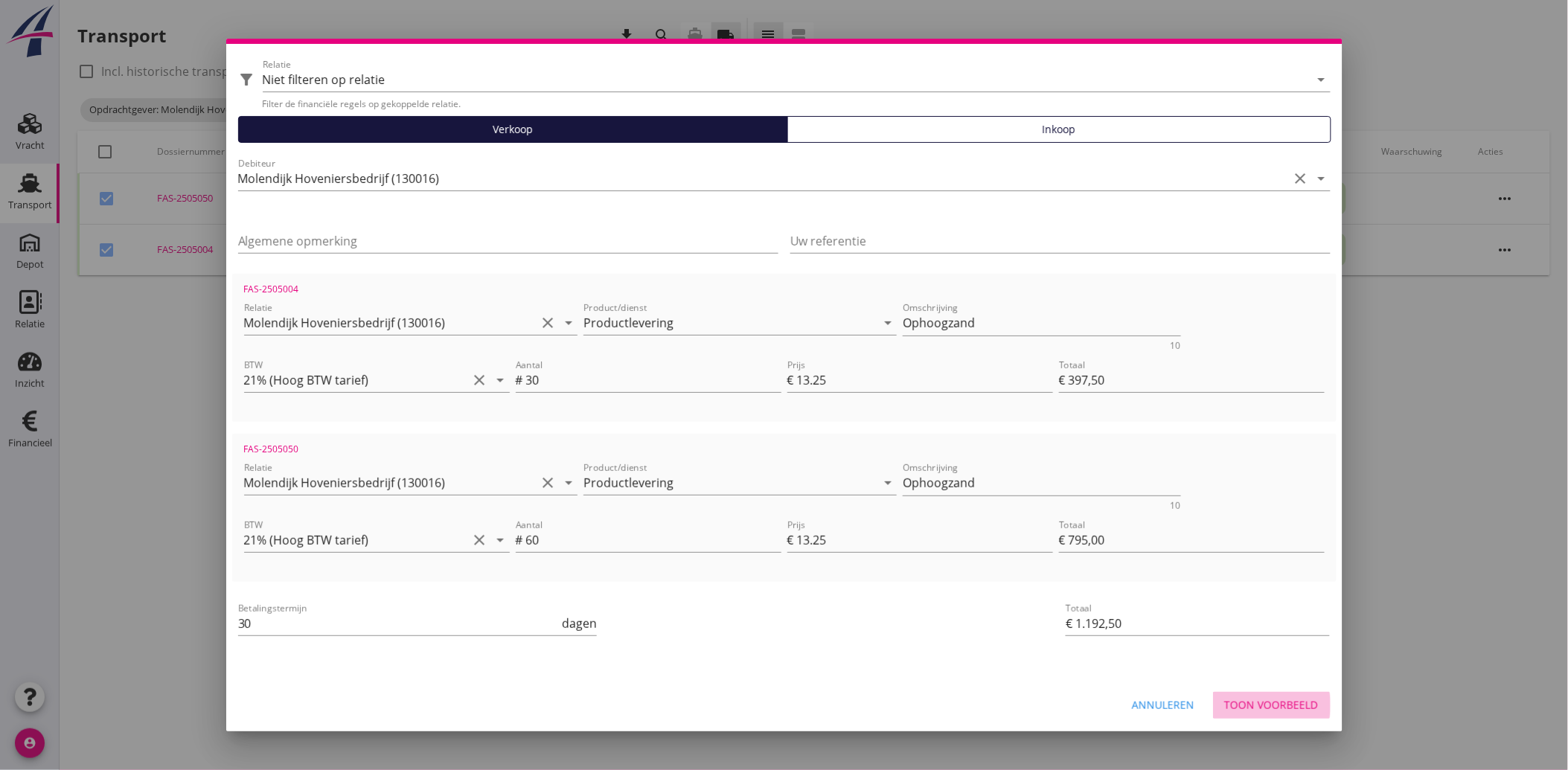
click at [1262, 698] on div "Toon voorbeeld" at bounding box center [1271, 706] width 94 height 16
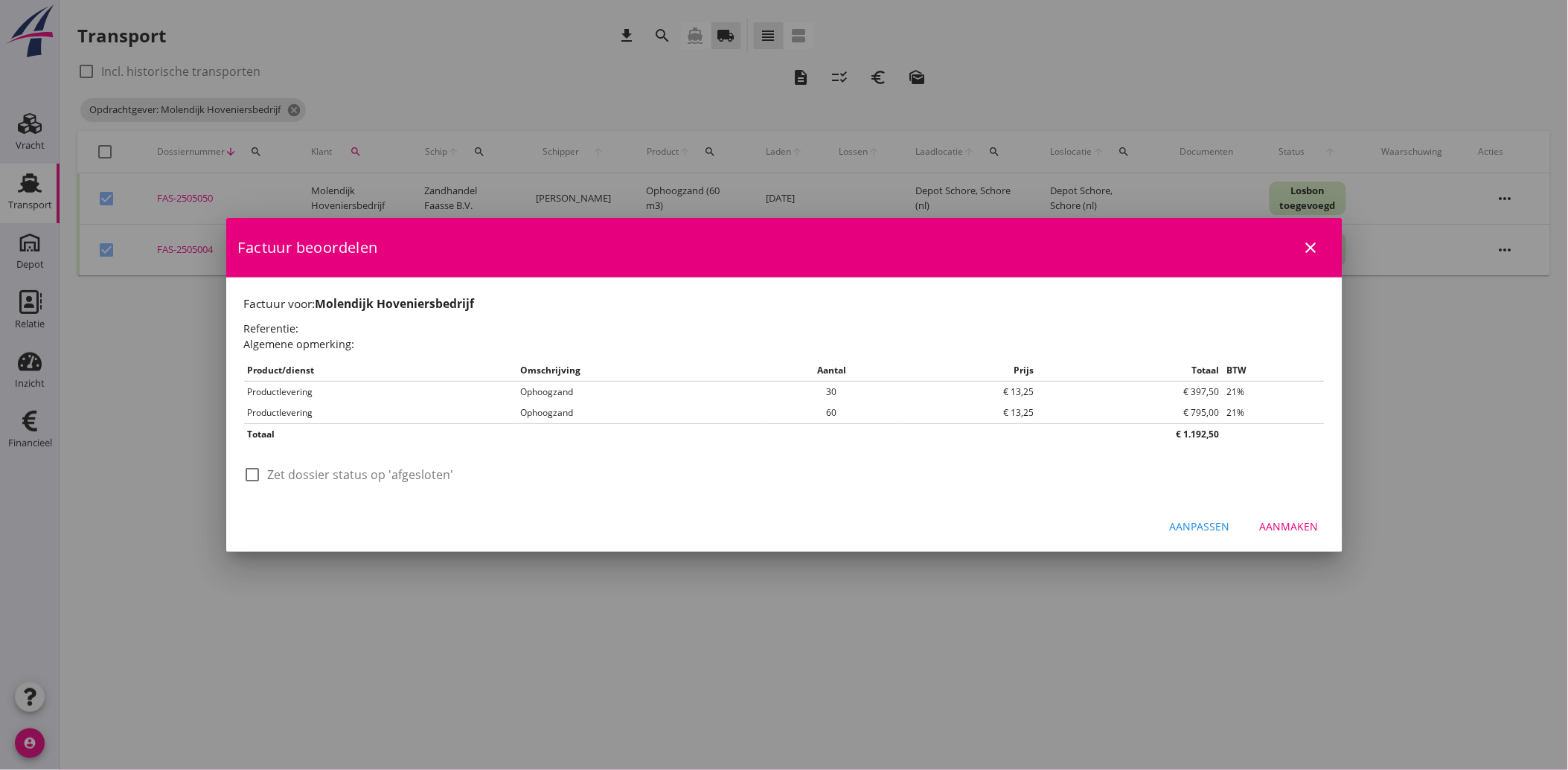
scroll to position [0, 0]
drag, startPoint x: 255, startPoint y: 470, endPoint x: 300, endPoint y: 496, distance: 52.0
click at [255, 472] on div at bounding box center [253, 475] width 25 height 25
click at [1298, 515] on button "Aanmaken" at bounding box center [1289, 527] width 83 height 27
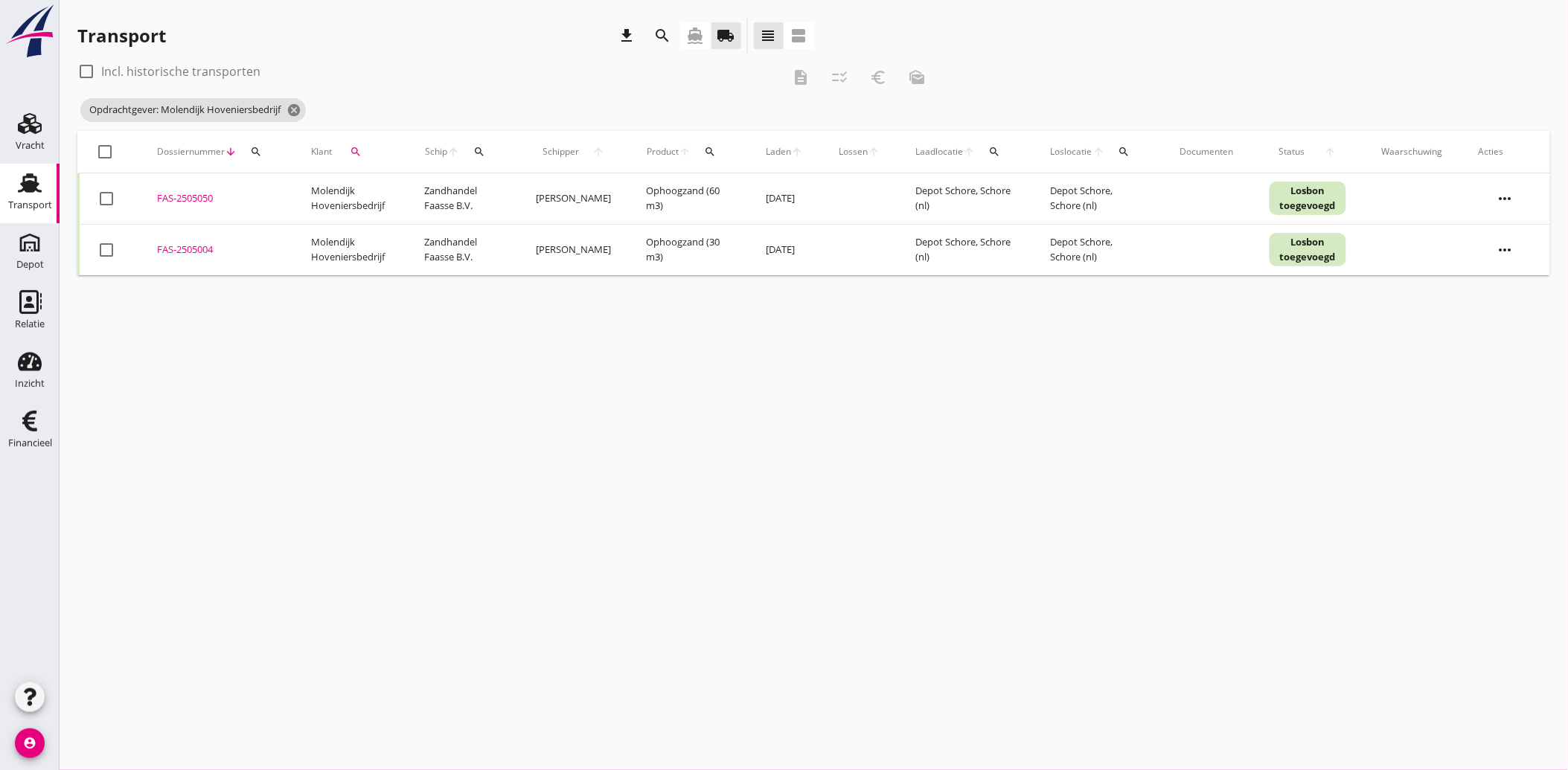
click at [355, 153] on icon "search" at bounding box center [355, 152] width 12 height 12
click at [506, 194] on icon "clear" at bounding box center [510, 194] width 18 height 18
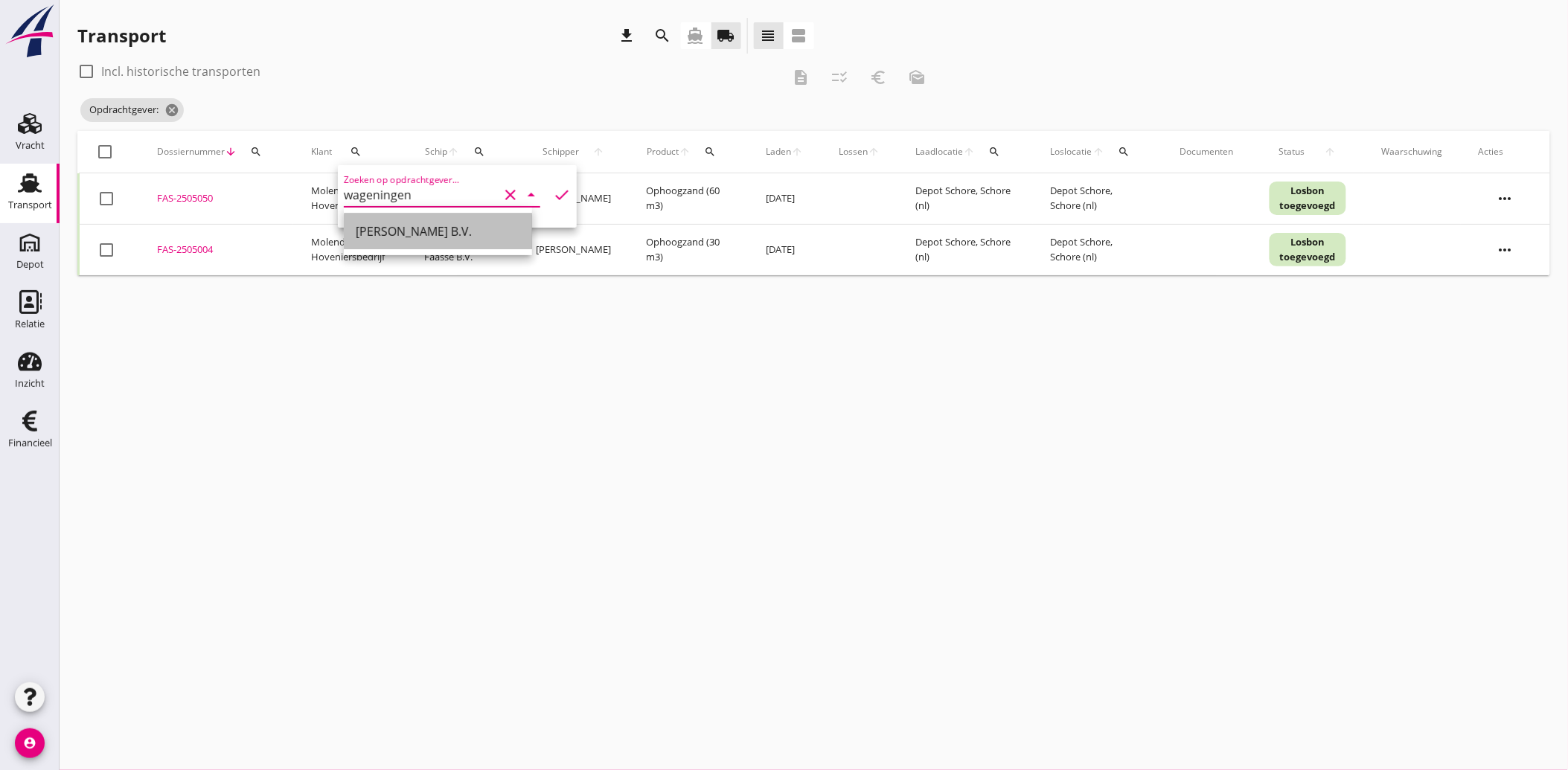
click at [432, 233] on div "[PERSON_NAME] B.V." at bounding box center [437, 231] width 164 height 18
click at [554, 187] on icon "check" at bounding box center [562, 194] width 18 height 18
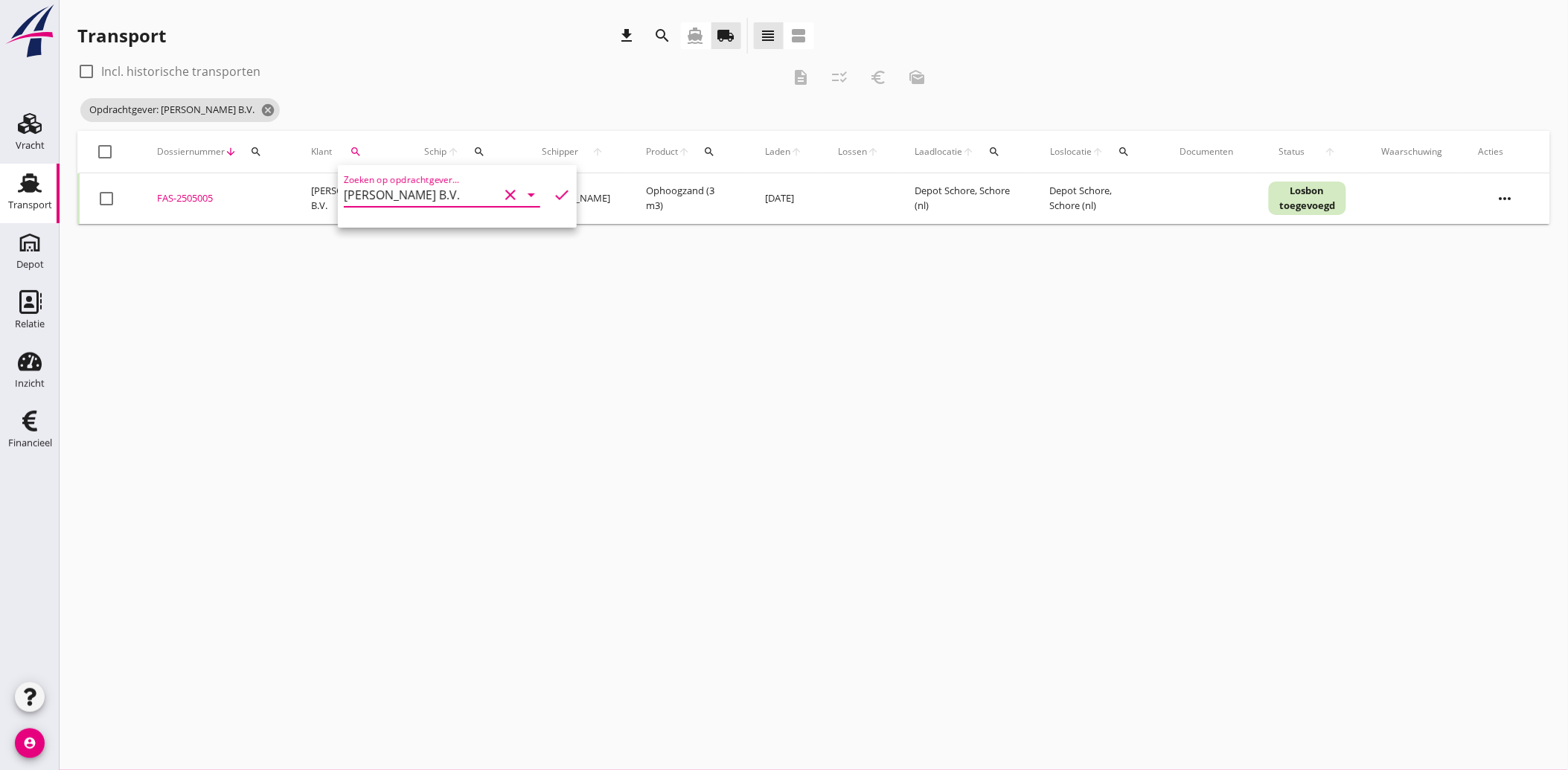
click at [113, 197] on div at bounding box center [106, 198] width 25 height 25
click at [877, 73] on icon "euro_symbol" at bounding box center [878, 77] width 18 height 18
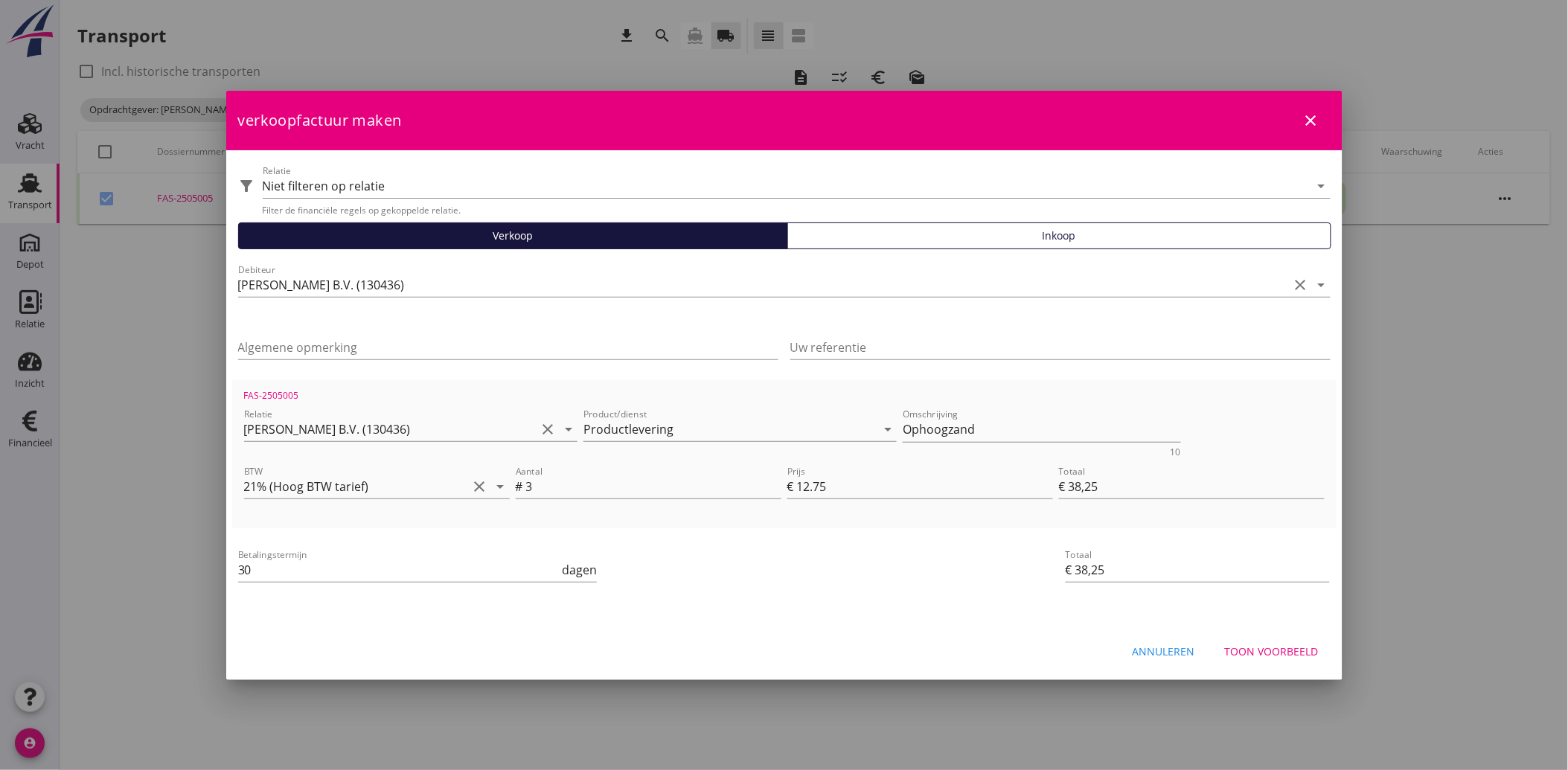
click at [1300, 653] on div "Toon voorbeeld" at bounding box center [1271, 652] width 94 height 16
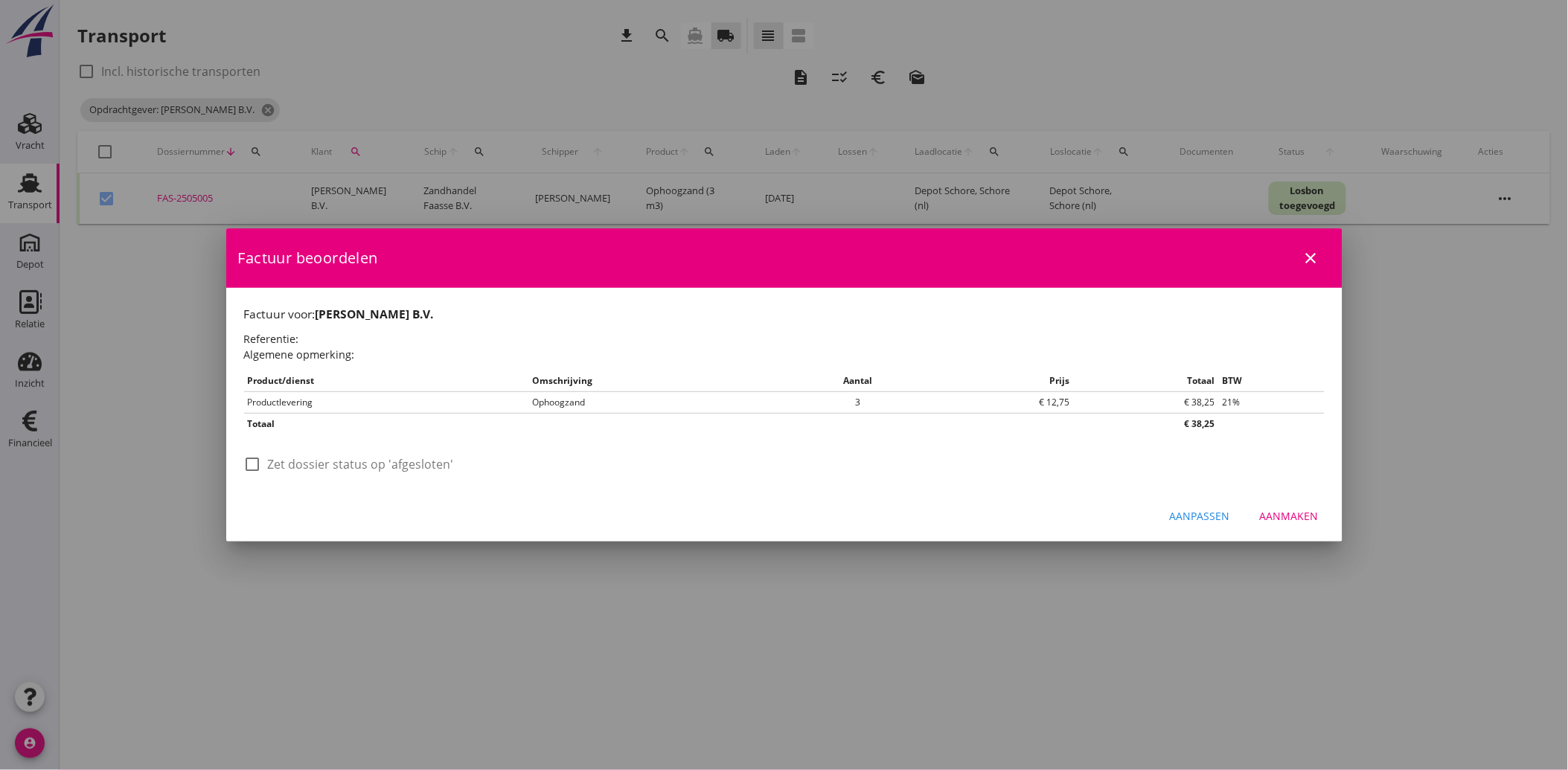
click at [256, 464] on div at bounding box center [253, 464] width 25 height 25
click at [1283, 502] on div "Aanpassen Aanmaken" at bounding box center [784, 517] width 1116 height 51
click at [1289, 508] on div "Aanmaken" at bounding box center [1289, 516] width 59 height 16
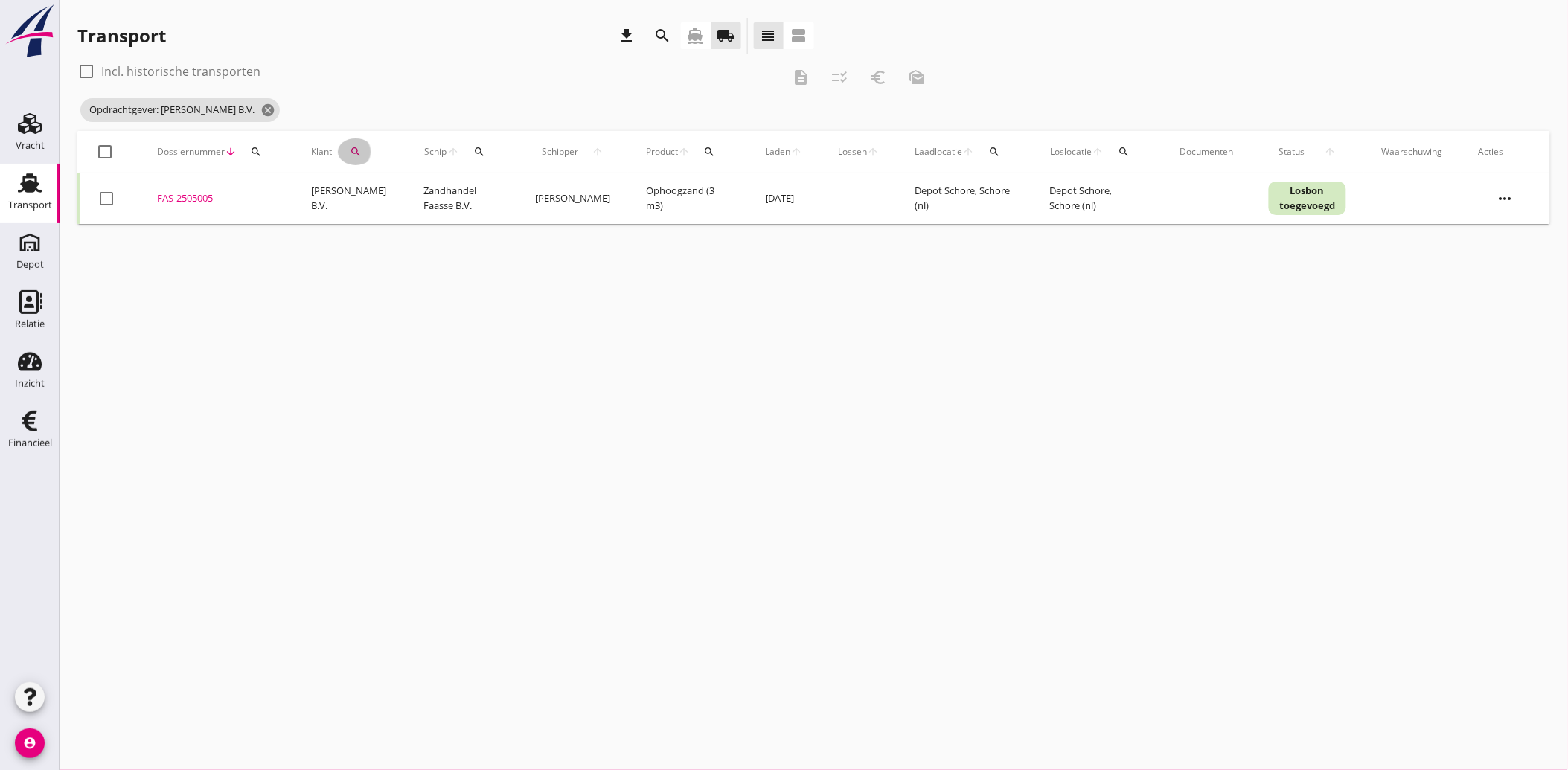
click at [360, 157] on button "search" at bounding box center [355, 152] width 36 height 27
click at [509, 188] on icon "clear" at bounding box center [510, 194] width 18 height 18
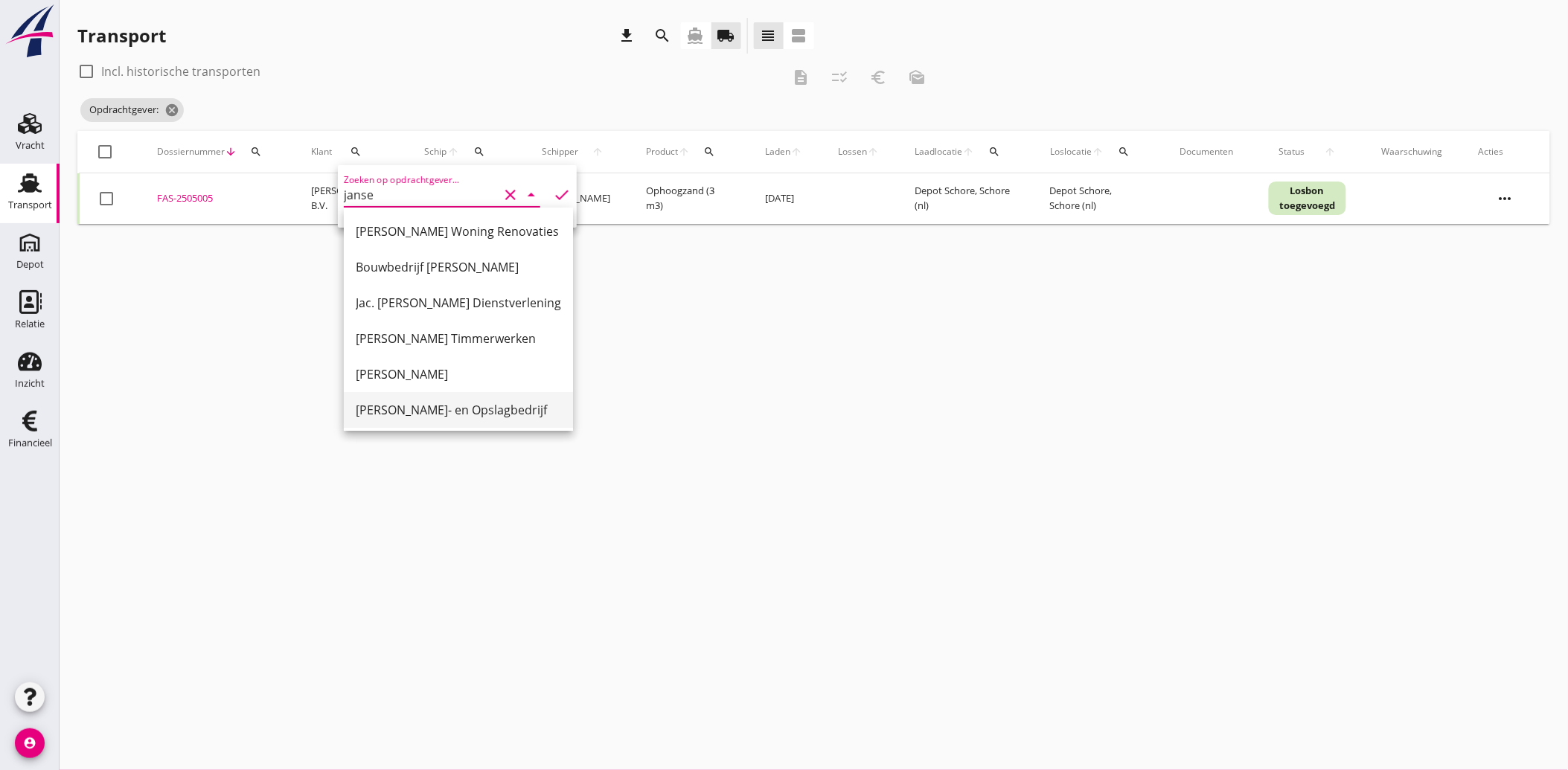
click at [392, 408] on div "[PERSON_NAME]- en Opslagbedrijf" at bounding box center [458, 410] width 206 height 18
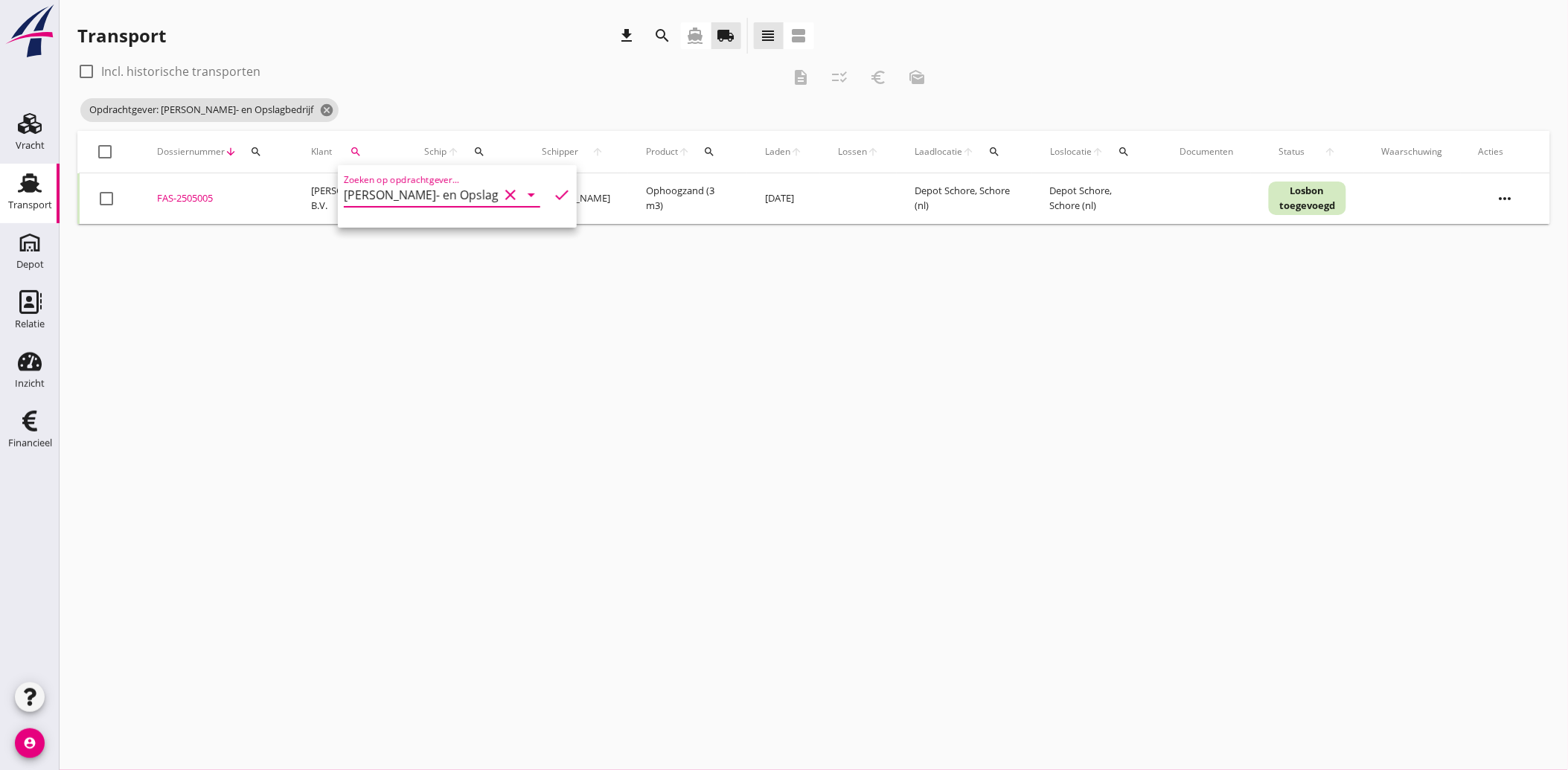
click at [555, 191] on icon "check" at bounding box center [562, 194] width 18 height 18
click at [113, 202] on div at bounding box center [106, 198] width 25 height 25
click at [881, 86] on icon "euro_symbol" at bounding box center [878, 77] width 18 height 18
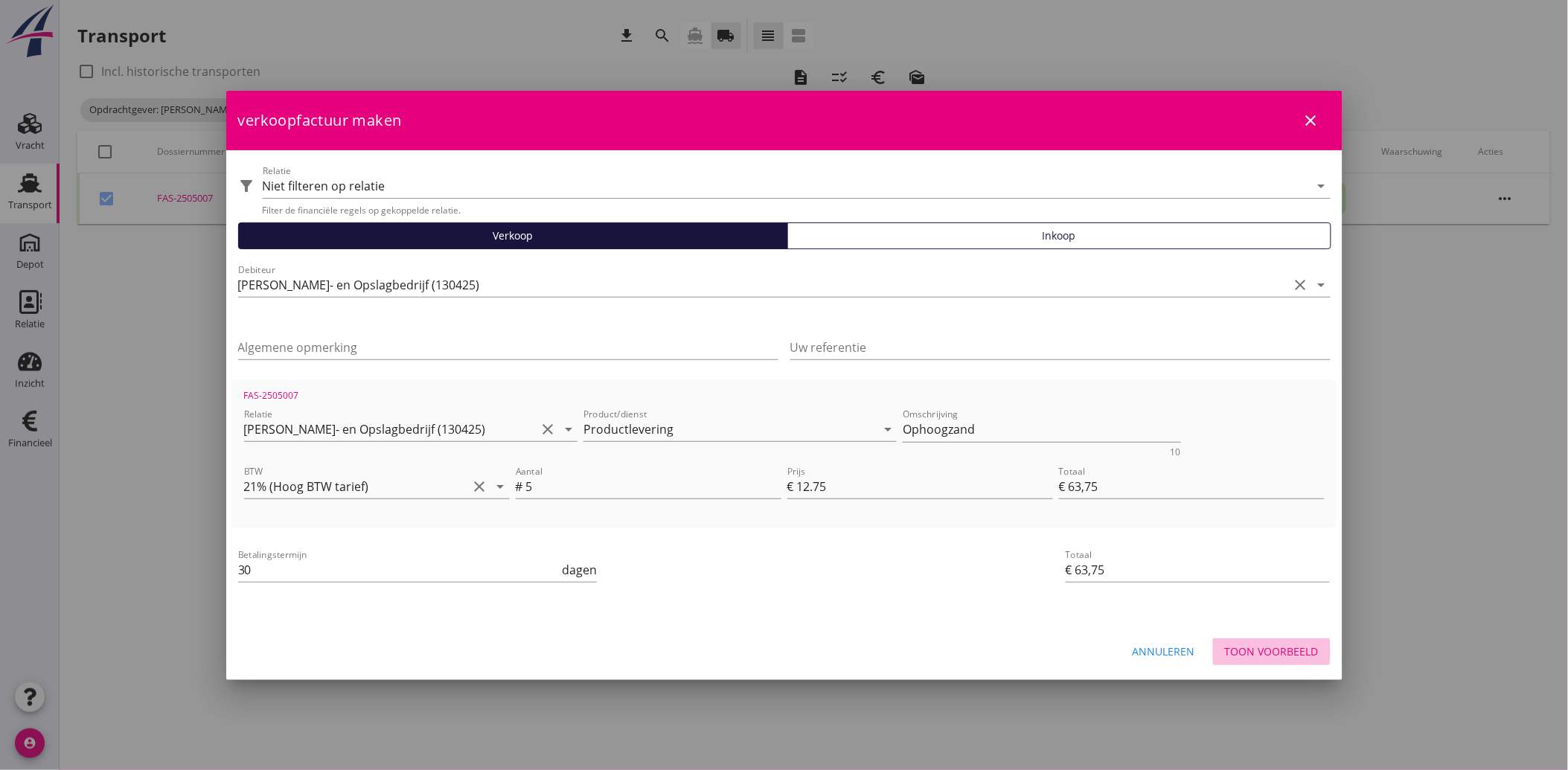
click at [1280, 656] on div "Toon voorbeeld" at bounding box center [1271, 652] width 94 height 16
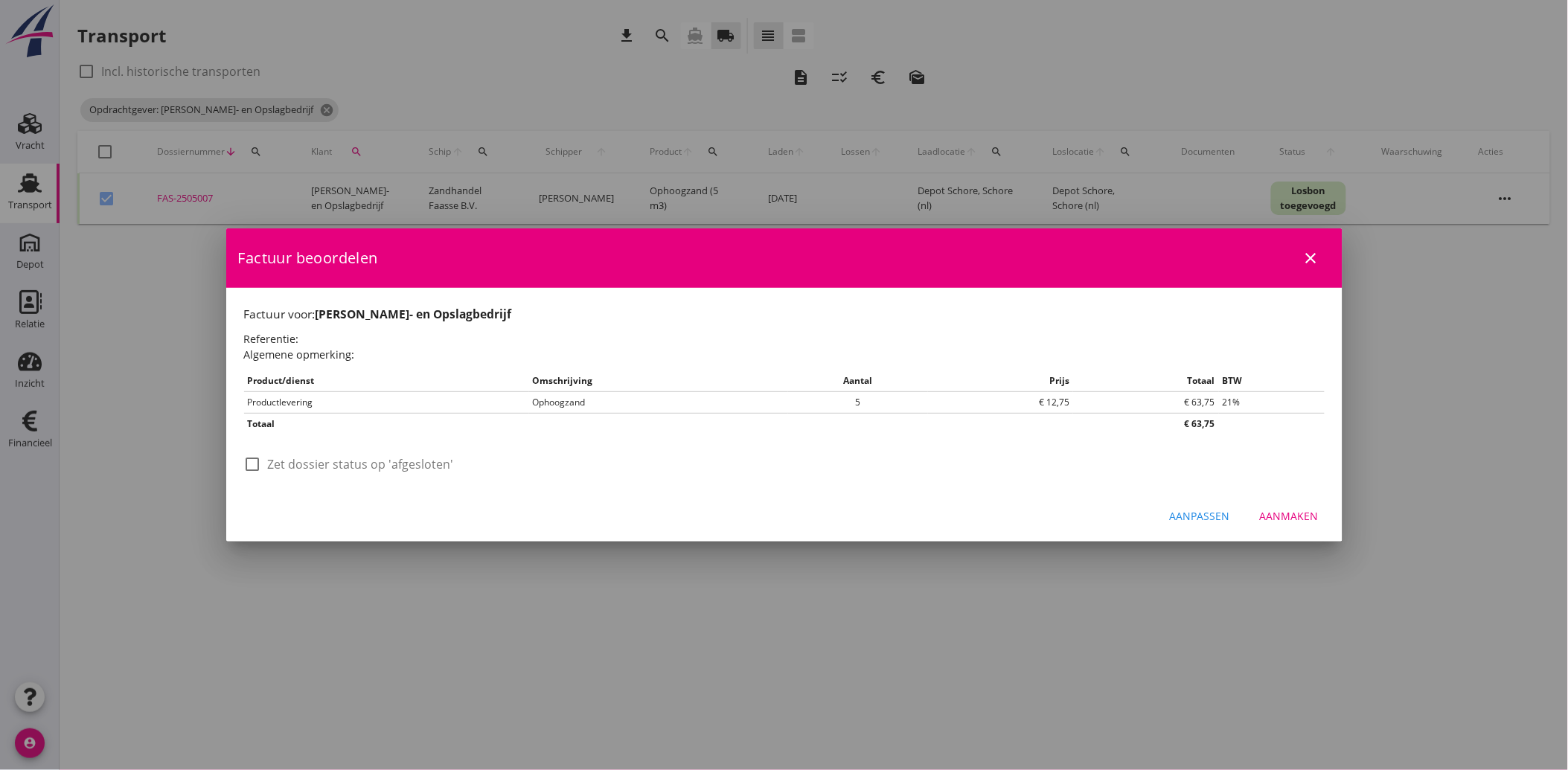
click at [256, 468] on div at bounding box center [253, 464] width 25 height 25
click at [1272, 504] on button "Aanmaken" at bounding box center [1289, 517] width 83 height 27
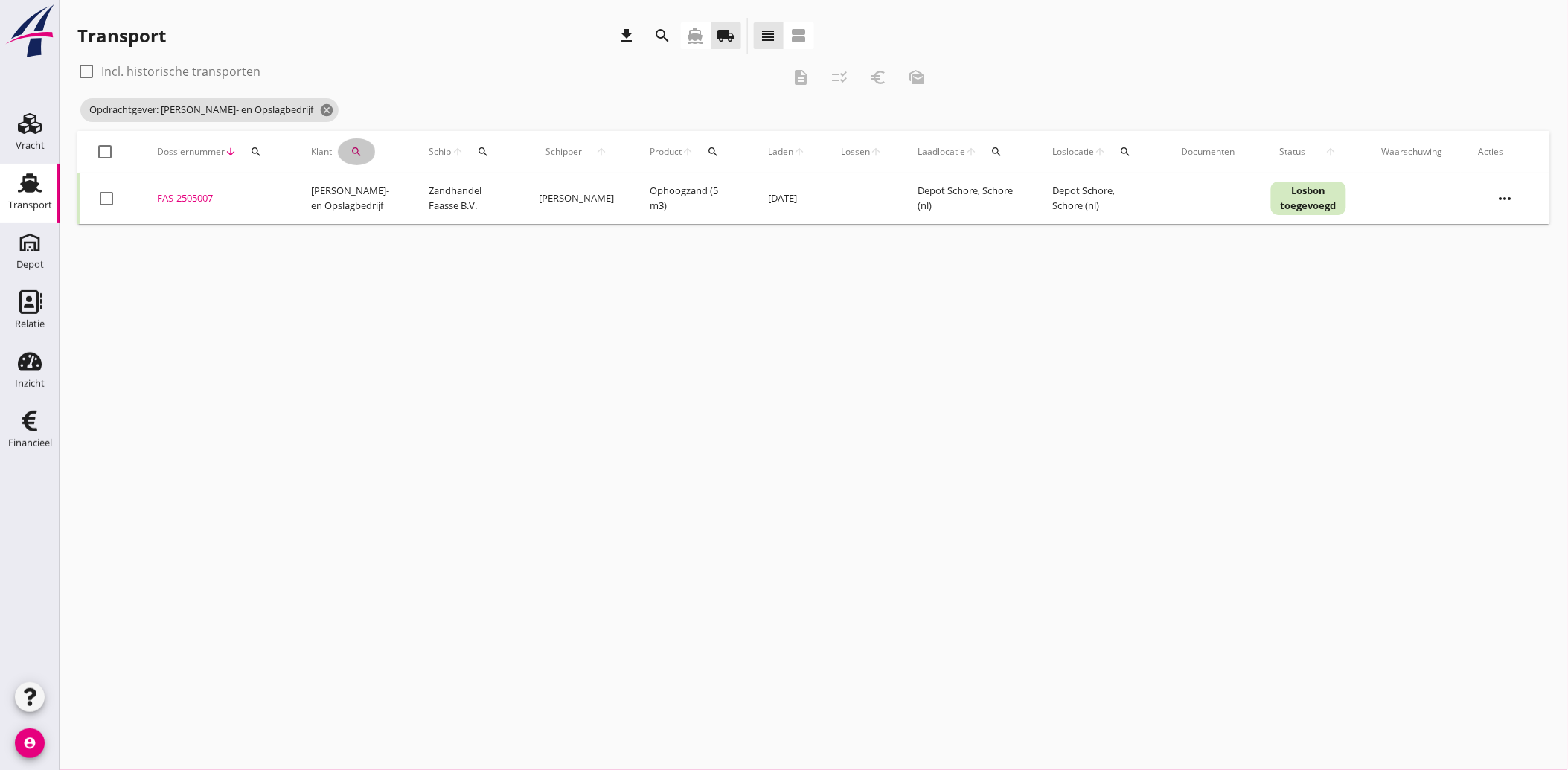
click at [352, 147] on icon "search" at bounding box center [356, 152] width 12 height 12
click at [502, 191] on icon "clear" at bounding box center [510, 194] width 18 height 18
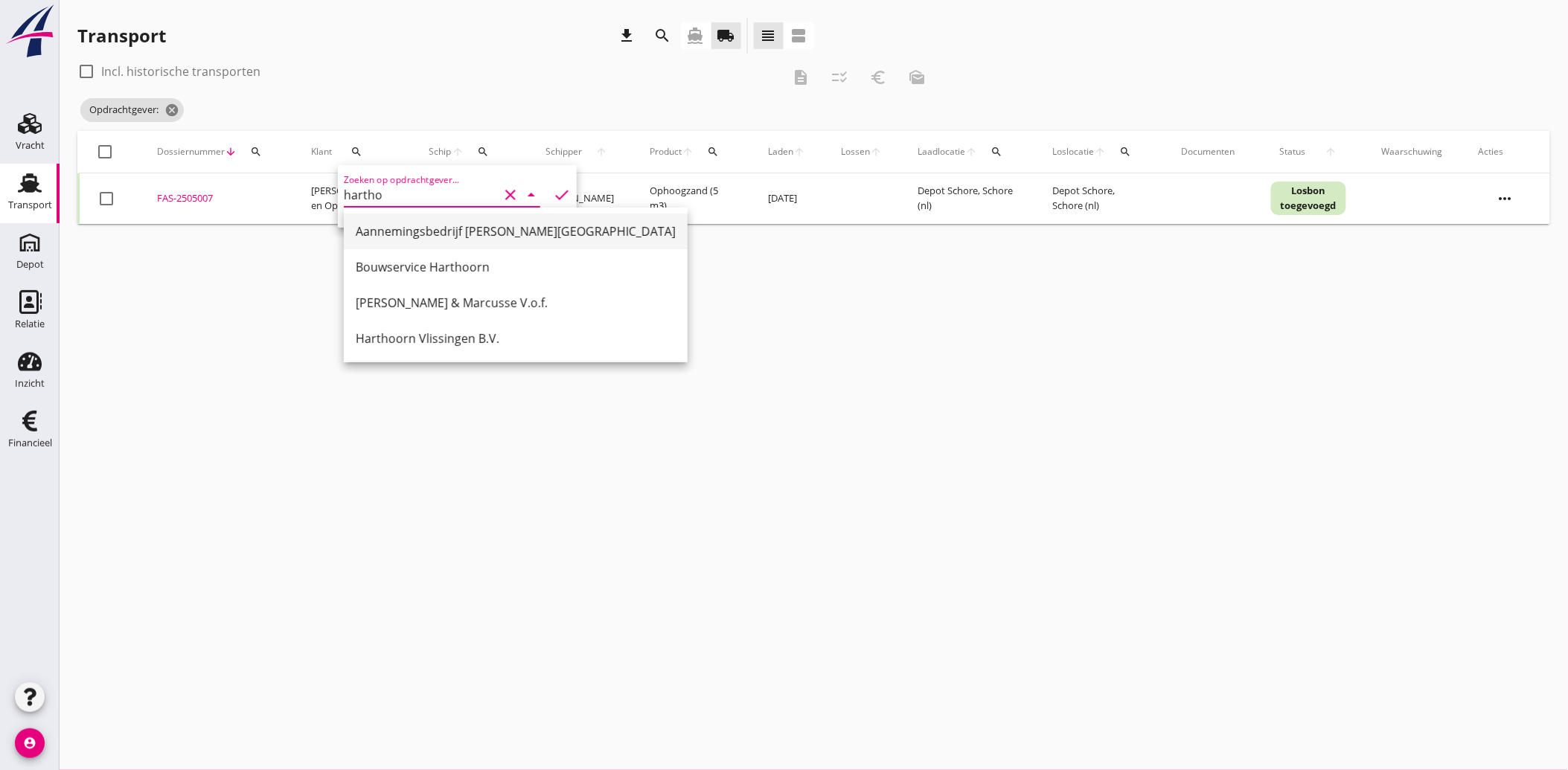
click at [419, 233] on div "Aannemingsbedrijf [PERSON_NAME][GEOGRAPHIC_DATA]" at bounding box center [515, 231] width 320 height 18
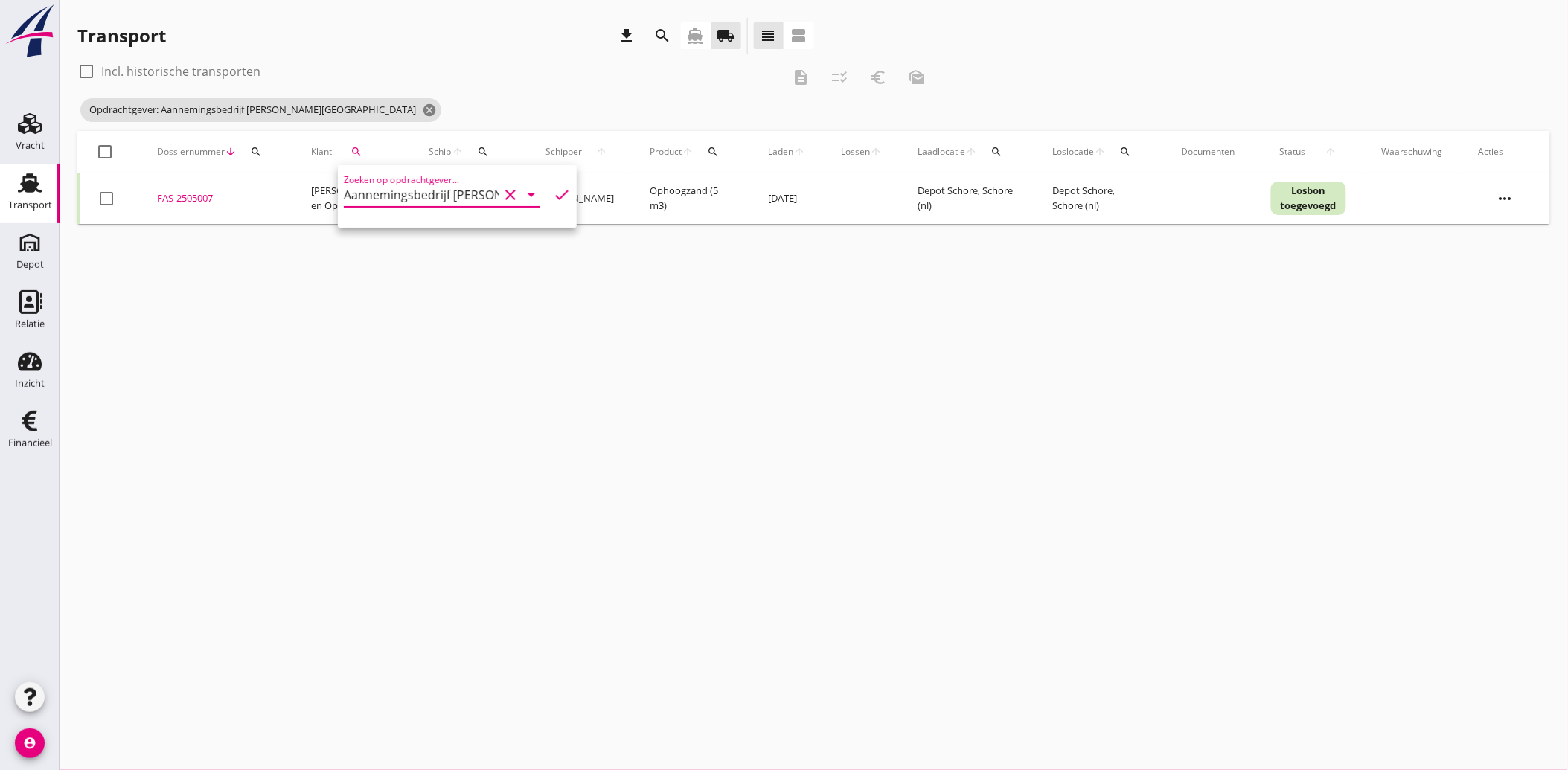
click at [553, 191] on icon "check" at bounding box center [562, 194] width 18 height 18
click at [102, 204] on div at bounding box center [106, 198] width 25 height 25
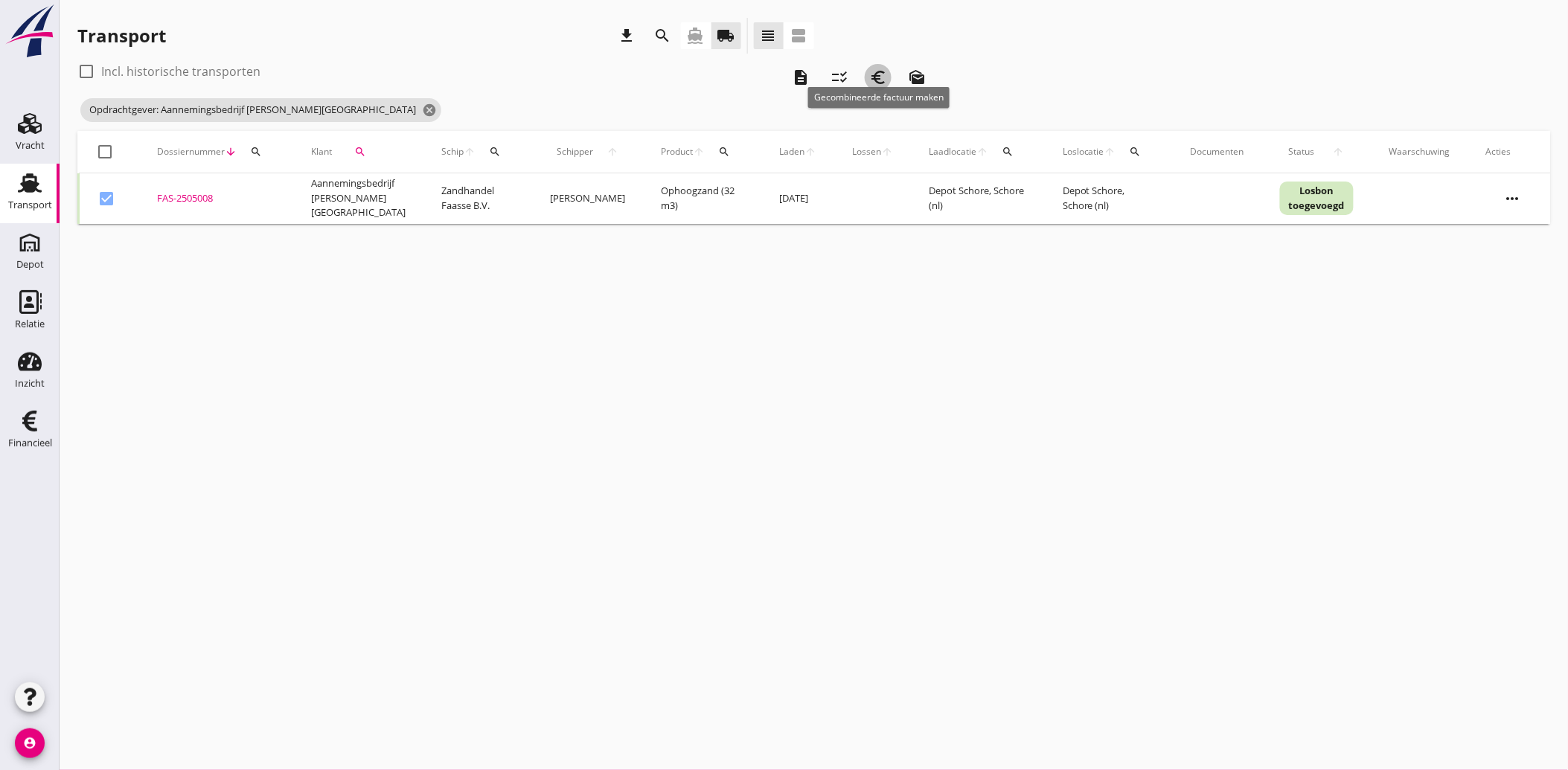
click at [872, 78] on icon "euro_symbol" at bounding box center [878, 77] width 18 height 18
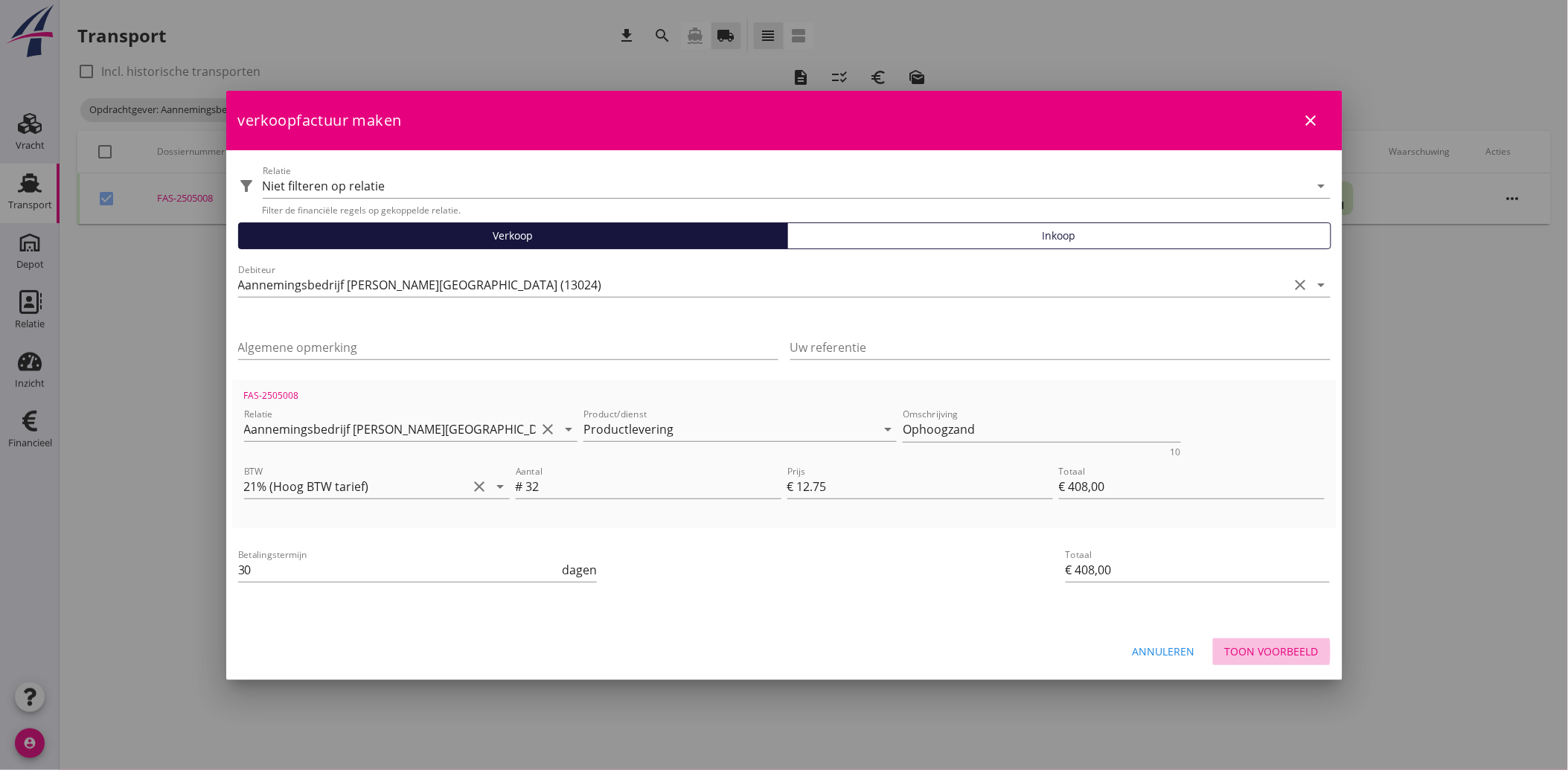
click at [1269, 644] on div "Toon voorbeeld" at bounding box center [1271, 652] width 94 height 16
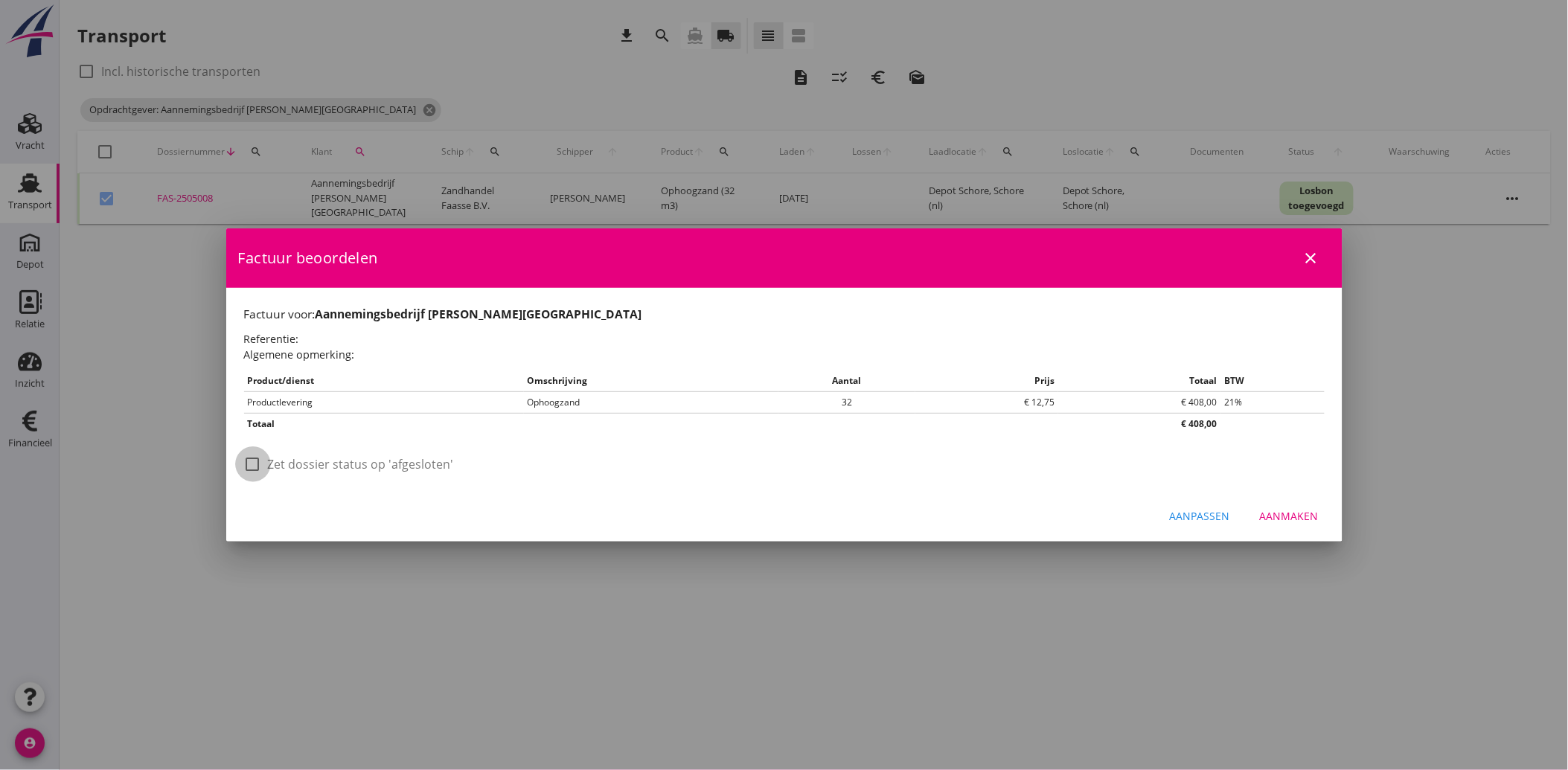
drag, startPoint x: 255, startPoint y: 456, endPoint x: 442, endPoint y: 507, distance: 193.8
click at [256, 463] on div at bounding box center [253, 464] width 25 height 25
click at [1303, 516] on div "Aanmaken" at bounding box center [1289, 516] width 59 height 16
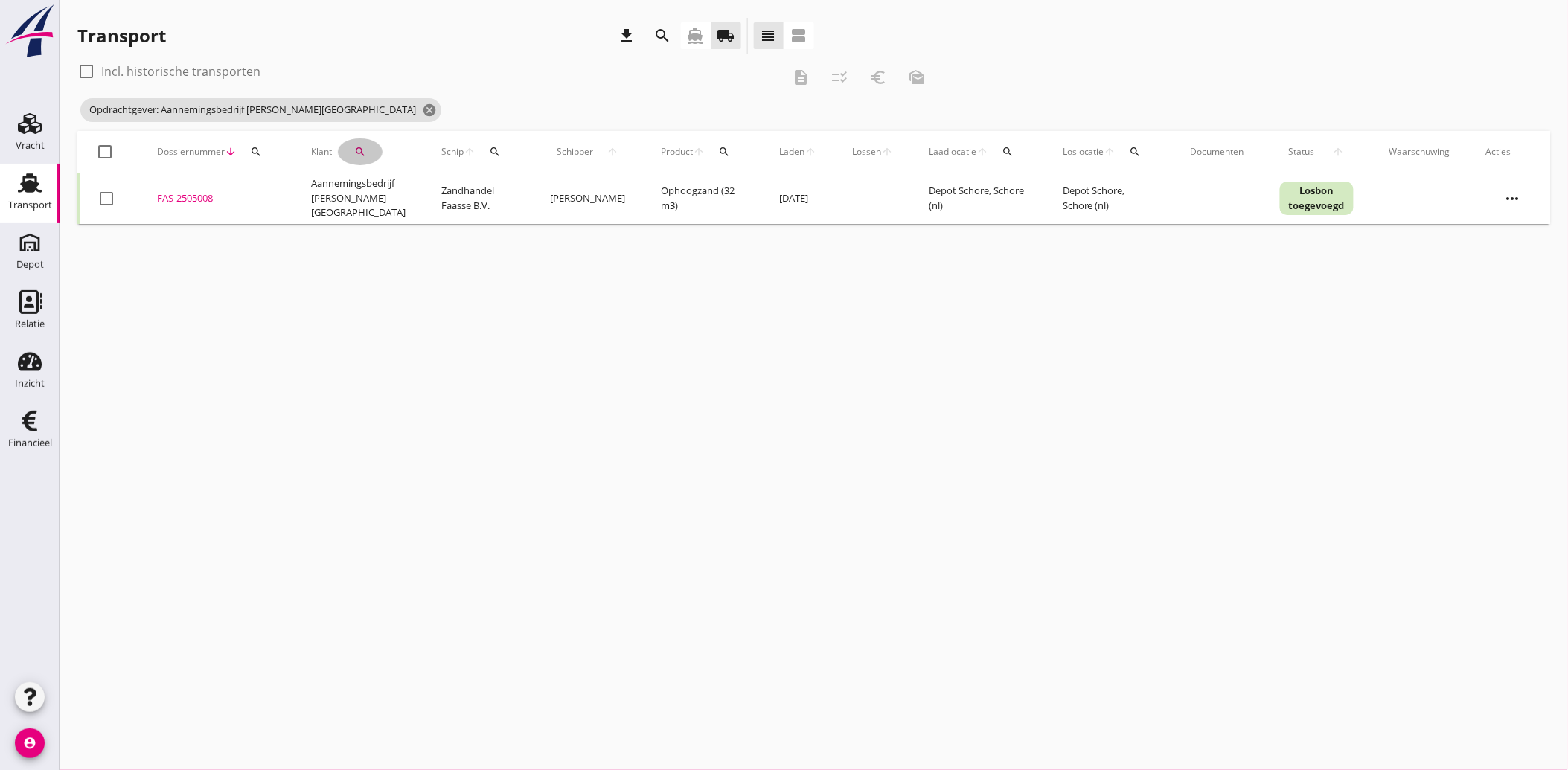
click at [359, 144] on button "search" at bounding box center [360, 152] width 44 height 27
click at [508, 194] on icon "clear" at bounding box center [510, 194] width 18 height 18
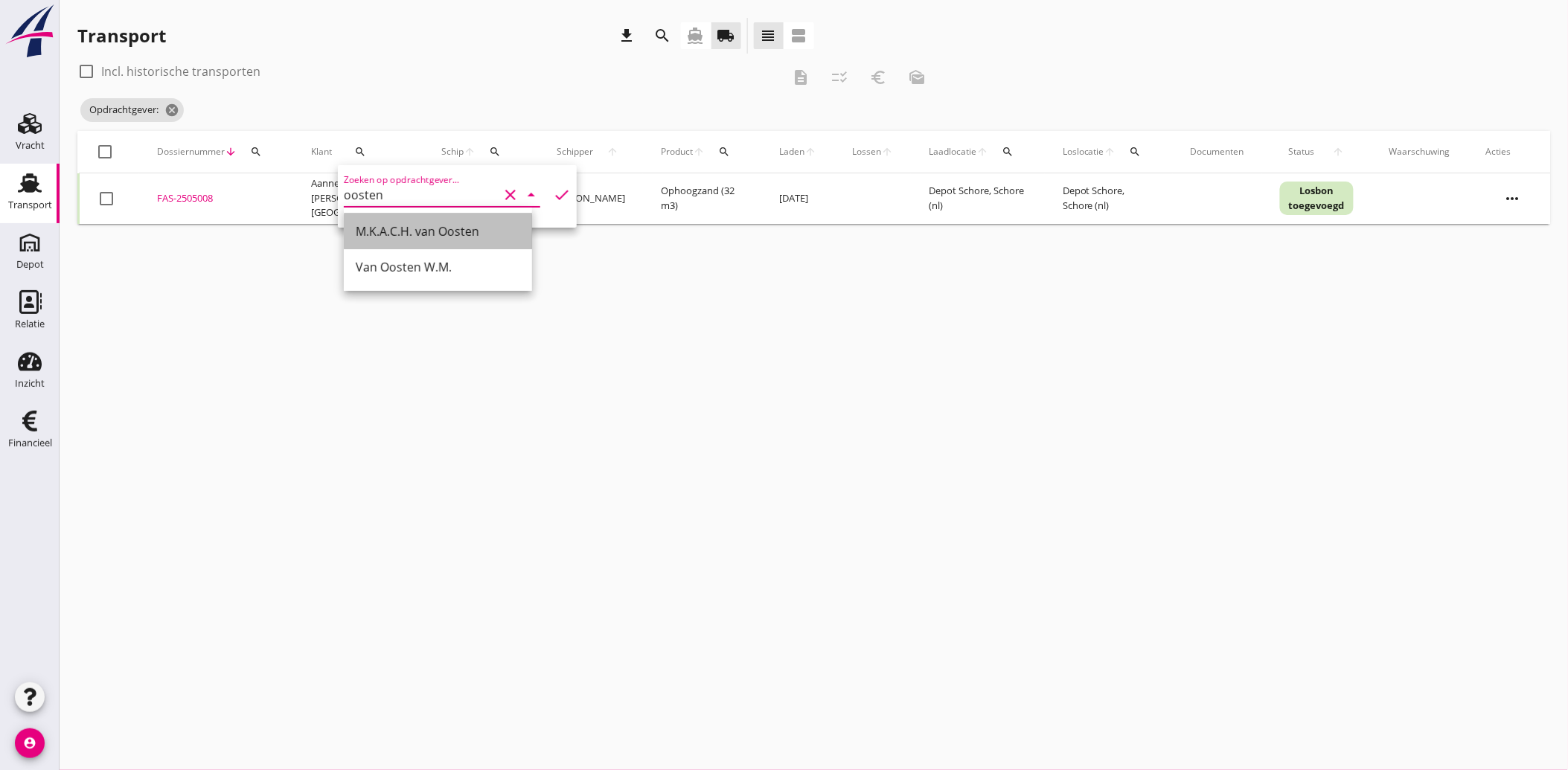
click at [406, 222] on div "M.K.A.C.H. van Oosten" at bounding box center [437, 231] width 164 height 18
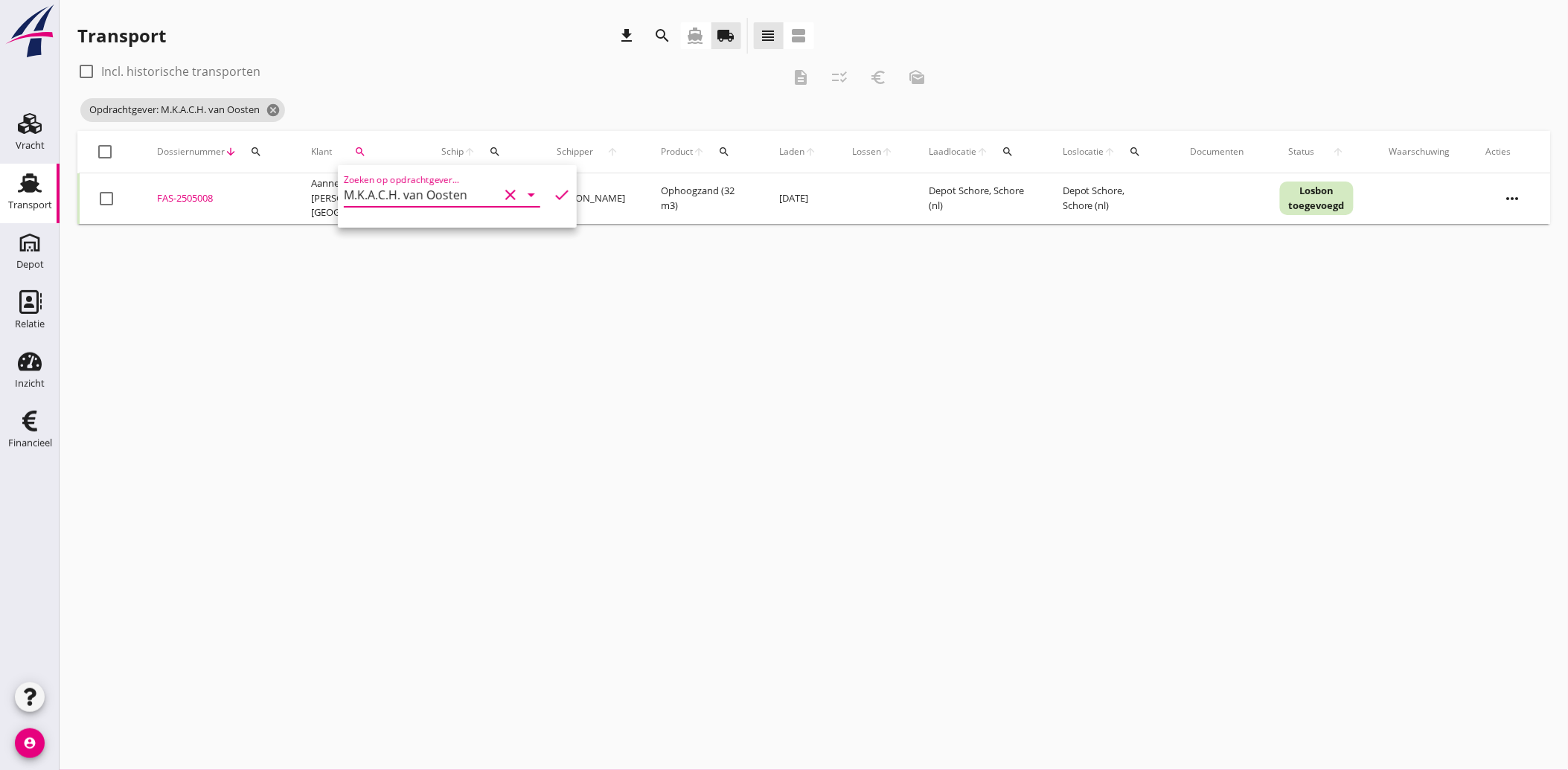
click at [553, 190] on icon "check" at bounding box center [562, 194] width 18 height 18
click at [106, 197] on div at bounding box center [106, 198] width 25 height 25
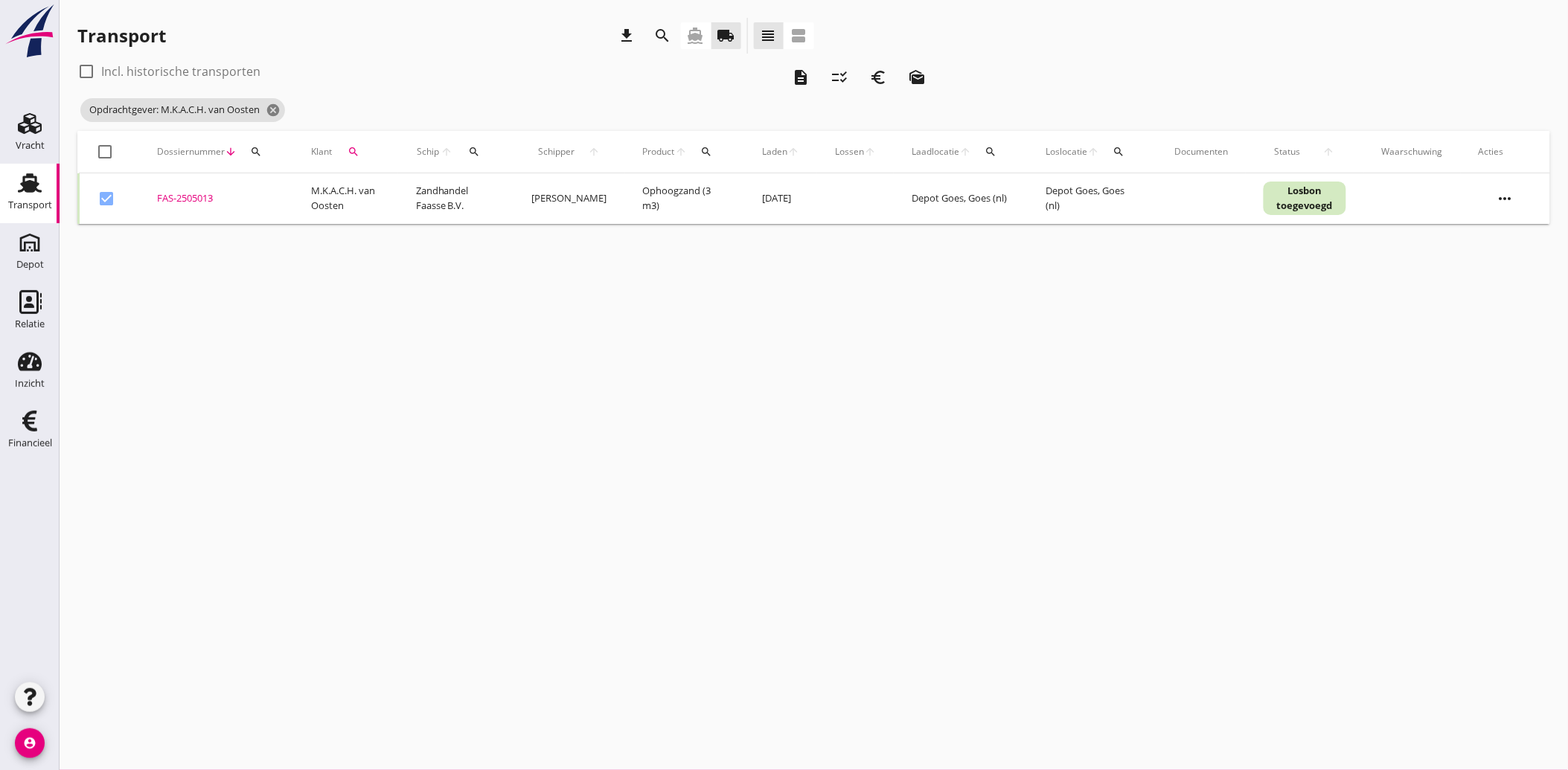
click at [878, 77] on icon "euro_symbol" at bounding box center [878, 77] width 18 height 18
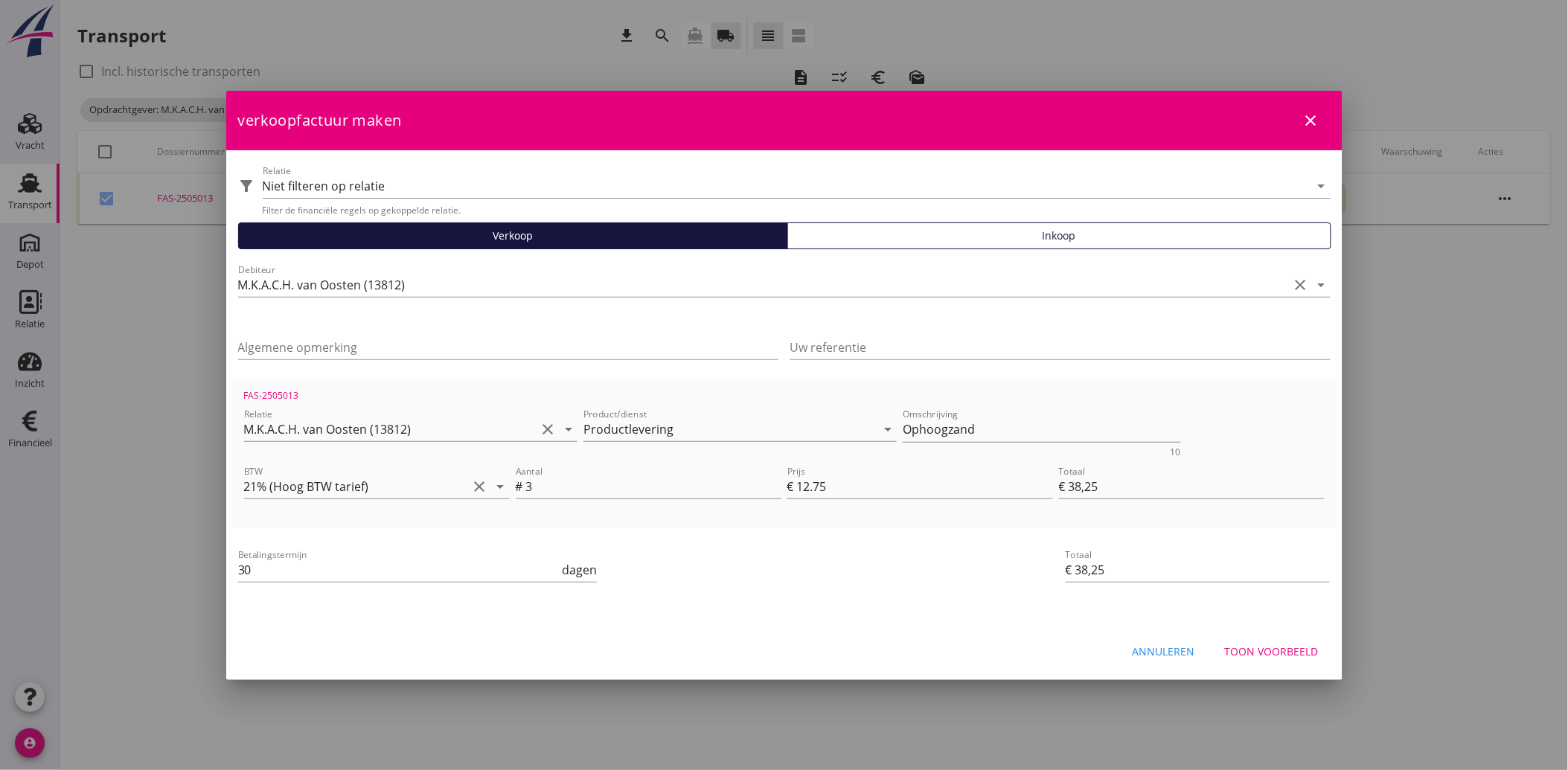
click at [1270, 651] on div "Toon voorbeeld" at bounding box center [1271, 652] width 94 height 16
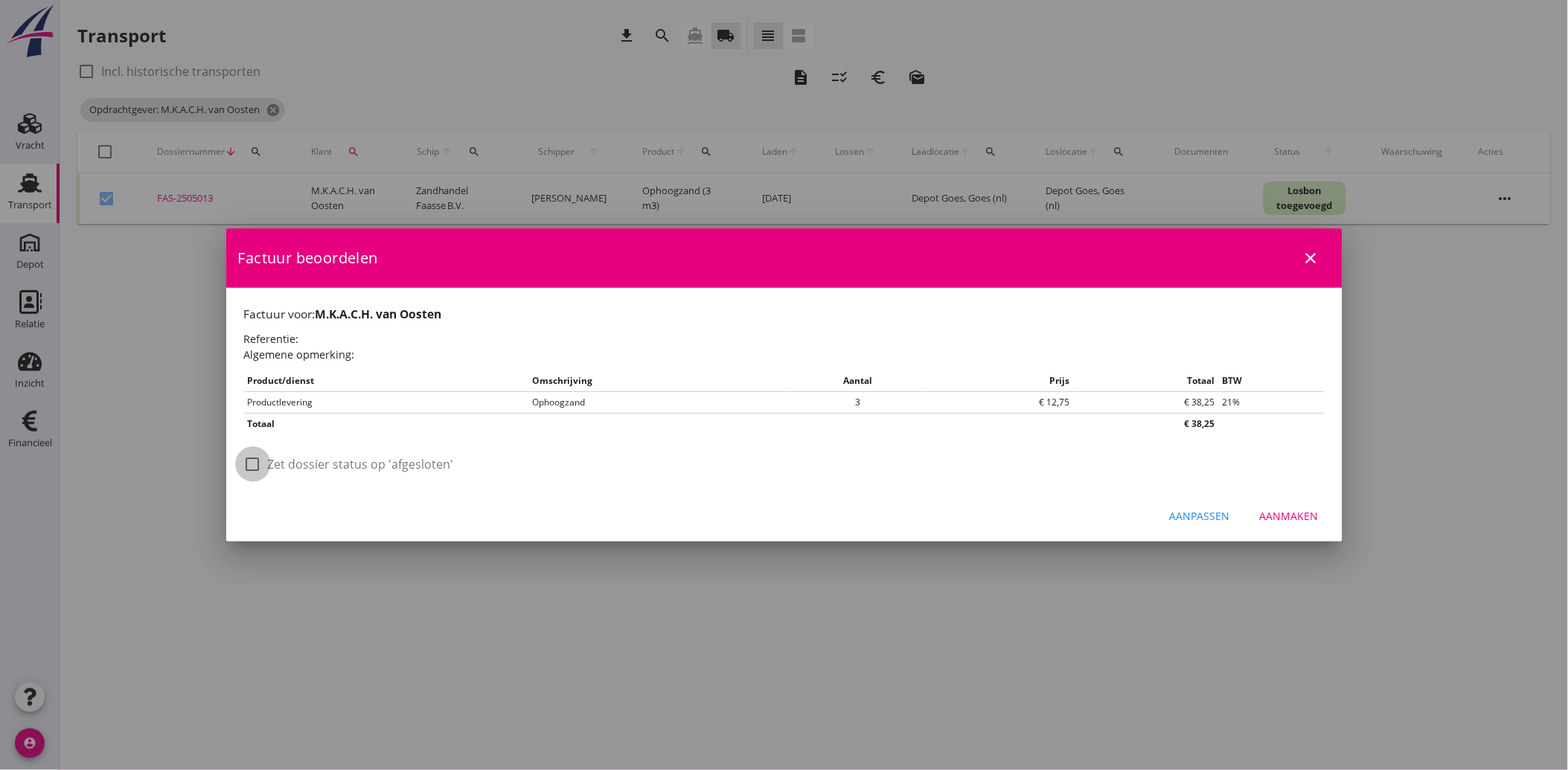
click at [259, 464] on div at bounding box center [253, 464] width 25 height 25
click at [1306, 508] on button "Aanmaken" at bounding box center [1289, 517] width 83 height 27
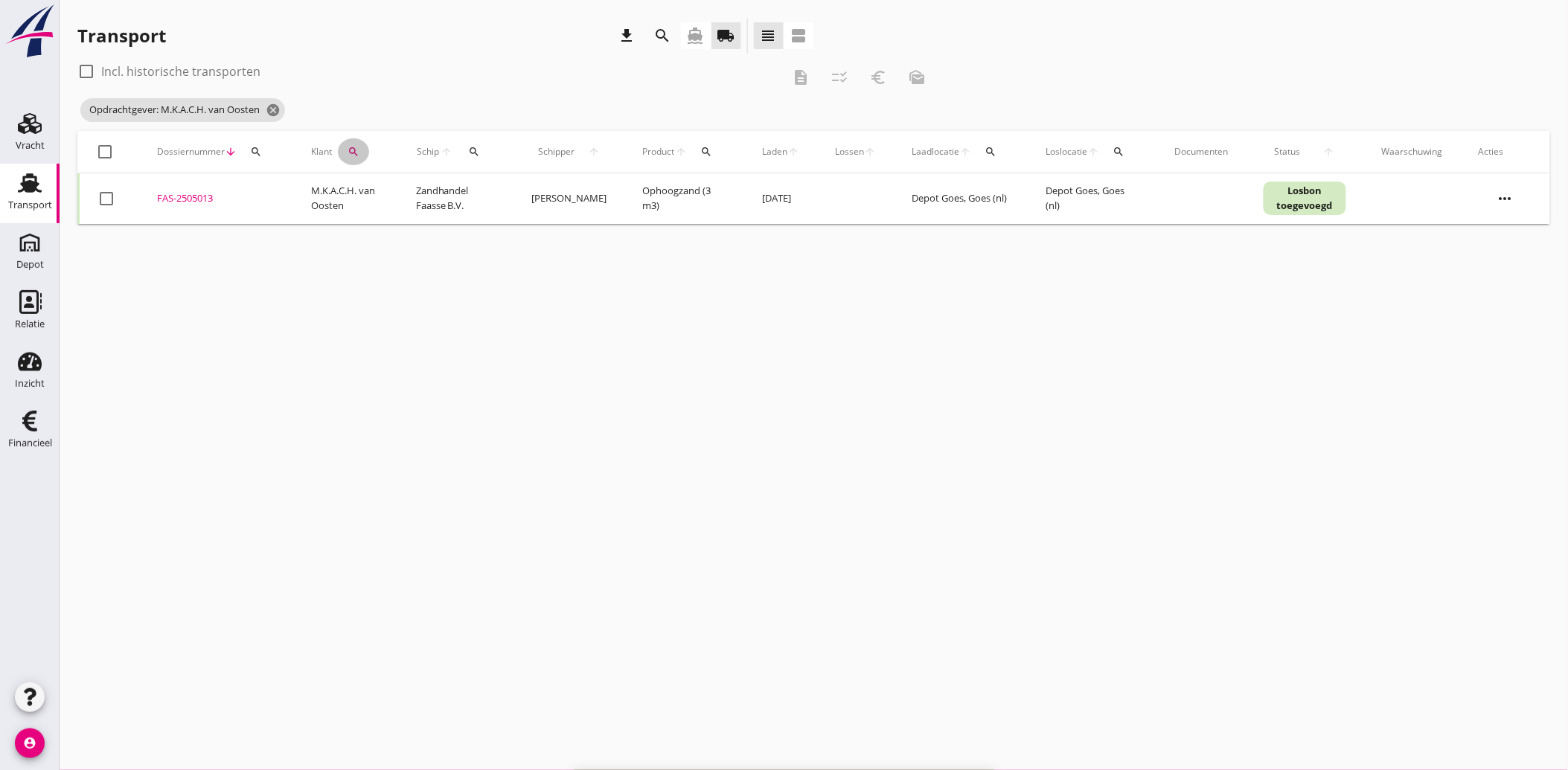
click at [354, 153] on icon "search" at bounding box center [353, 152] width 12 height 12
click at [502, 195] on icon "clear" at bounding box center [510, 194] width 18 height 18
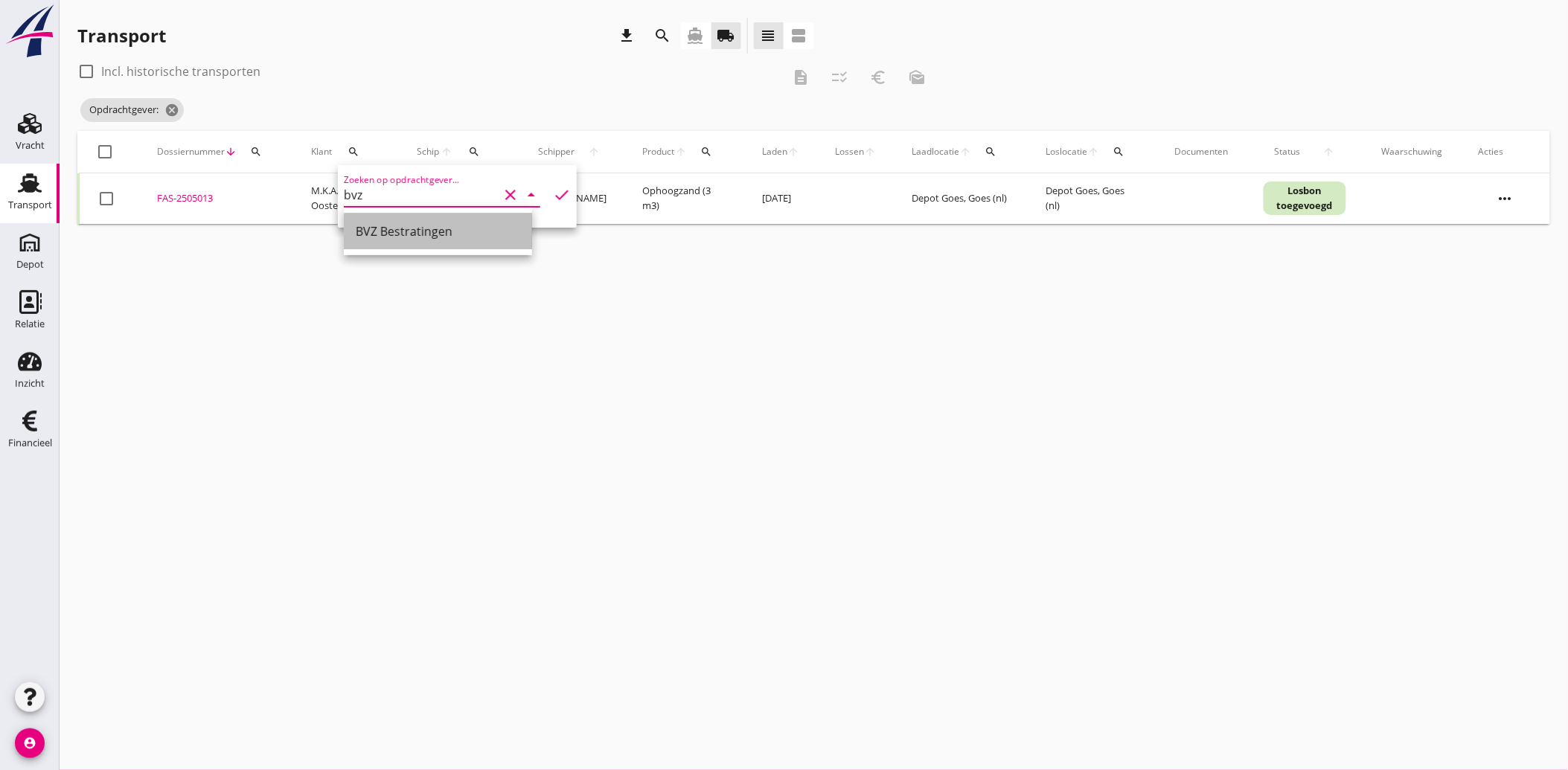
click at [411, 227] on div "BVZ Bestratingen" at bounding box center [437, 231] width 164 height 18
click at [554, 196] on icon "check" at bounding box center [562, 194] width 18 height 18
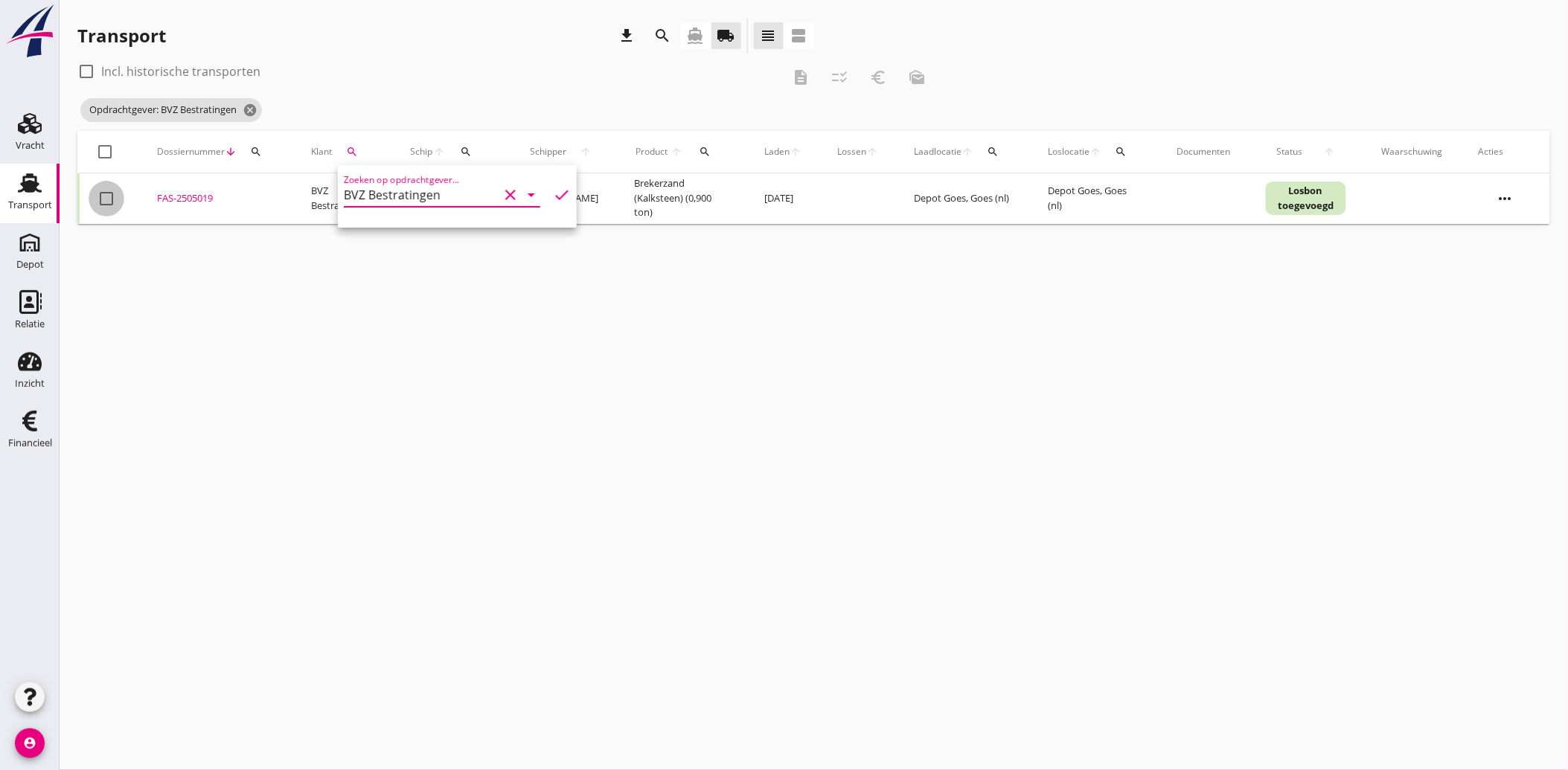
click at [106, 204] on div at bounding box center [106, 198] width 25 height 25
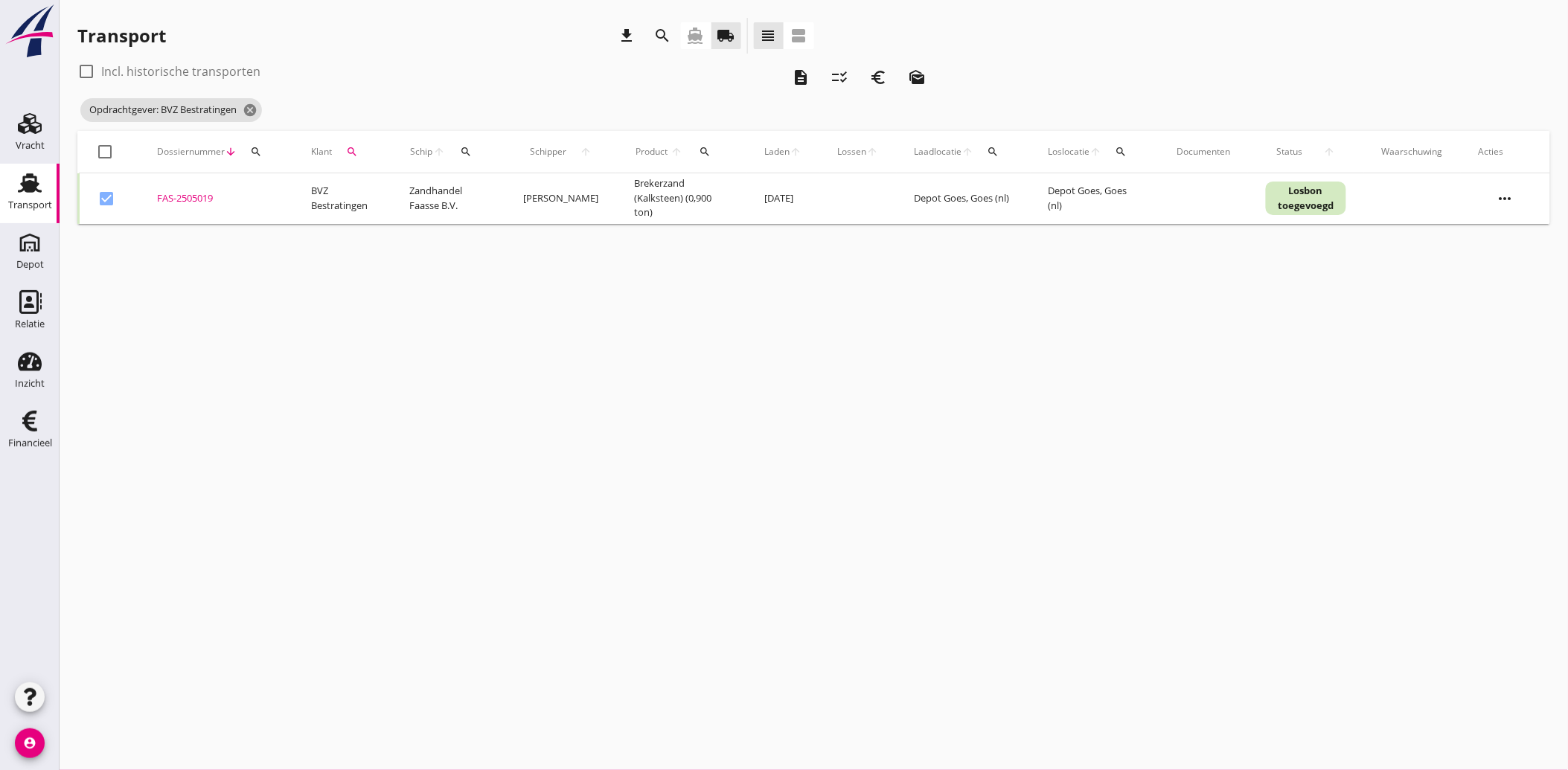
click at [875, 78] on icon "euro_symbol" at bounding box center [878, 77] width 18 height 18
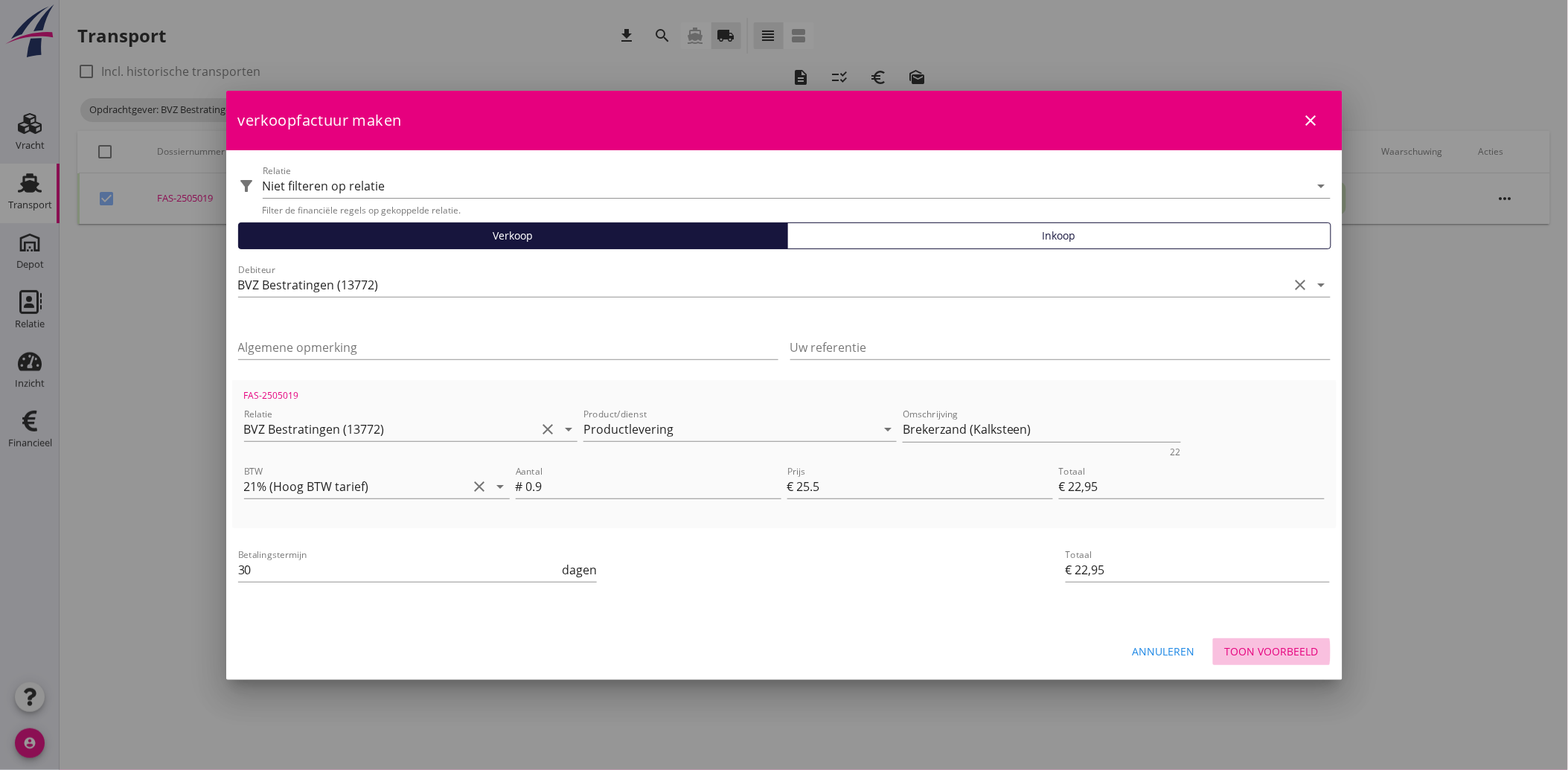
click at [1259, 648] on div "Toon voorbeeld" at bounding box center [1271, 652] width 94 height 16
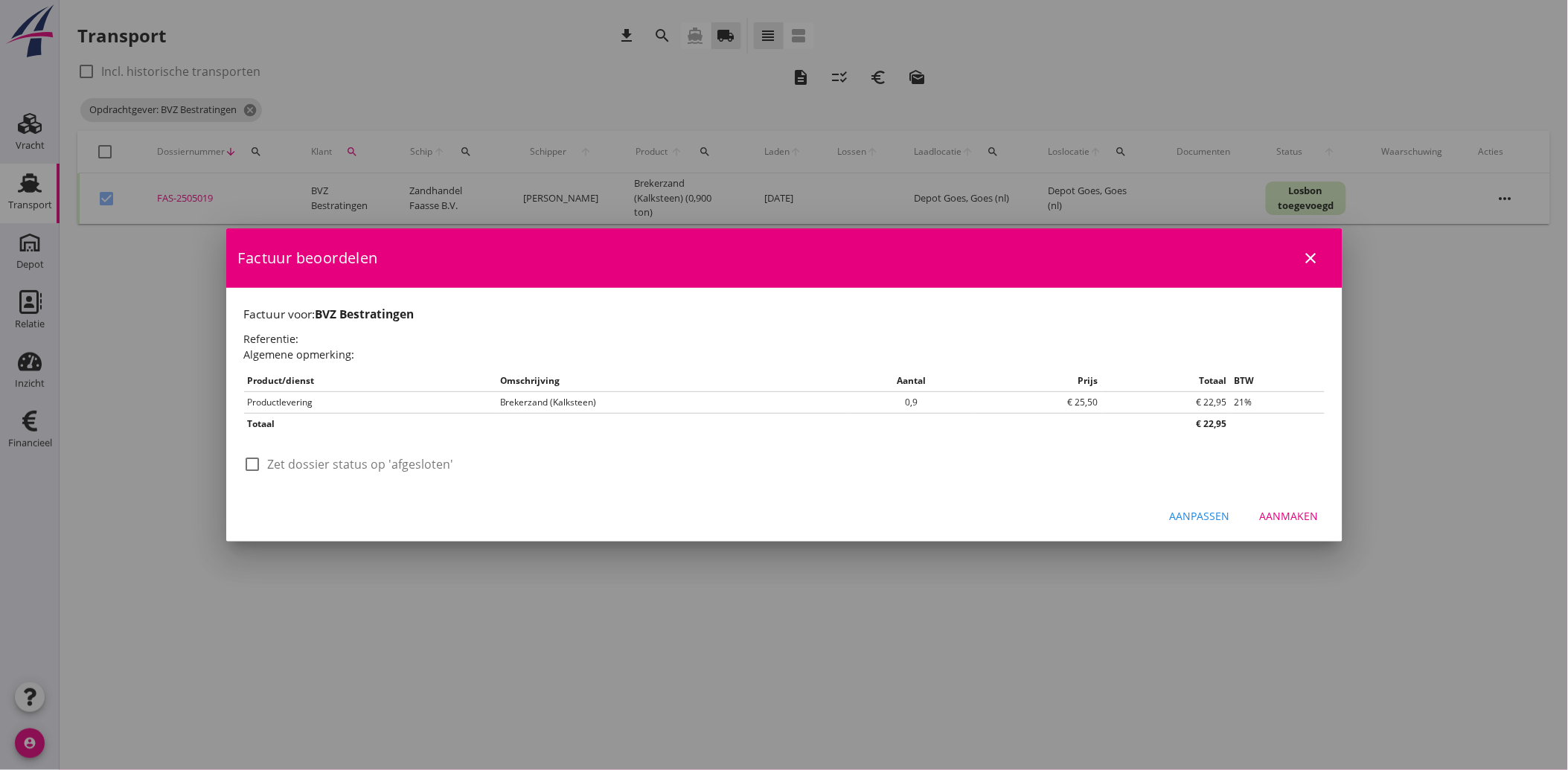
drag, startPoint x: 239, startPoint y: 465, endPoint x: 258, endPoint y: 474, distance: 21.0
click at [240, 466] on div "Factuur beoordelen close Factuur voor: BVZ Bestratingen Referentie: Algemene op…" at bounding box center [784, 385] width 1116 height 314
click at [258, 474] on div at bounding box center [253, 464] width 25 height 25
click at [1286, 517] on div "Aanmaken" at bounding box center [1289, 516] width 59 height 16
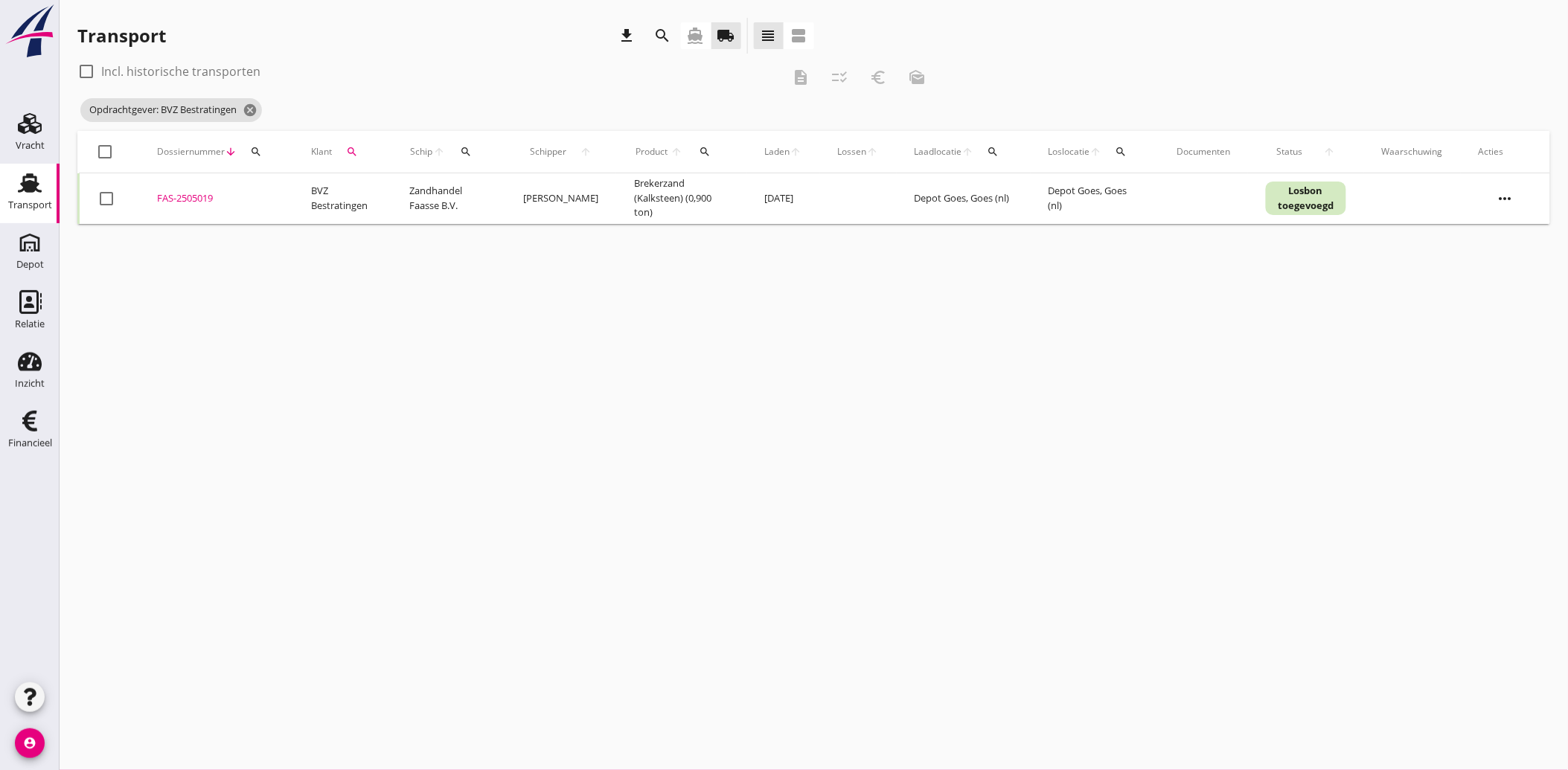
click at [353, 150] on icon "search" at bounding box center [352, 152] width 12 height 12
click at [502, 189] on icon "clear" at bounding box center [510, 194] width 18 height 18
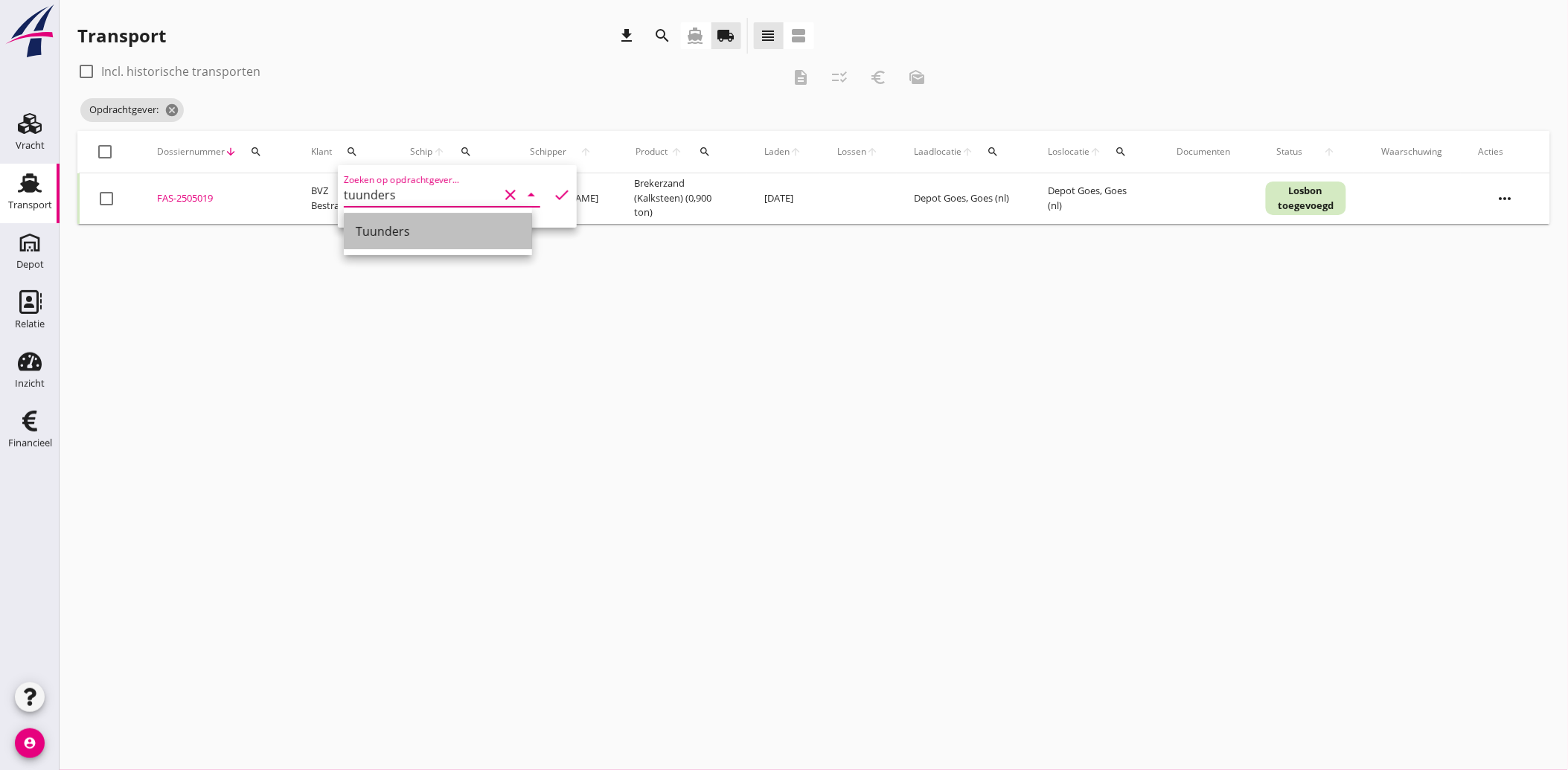
click at [382, 237] on div "Tuunders" at bounding box center [437, 231] width 164 height 18
click at [553, 190] on icon "check" at bounding box center [562, 194] width 18 height 18
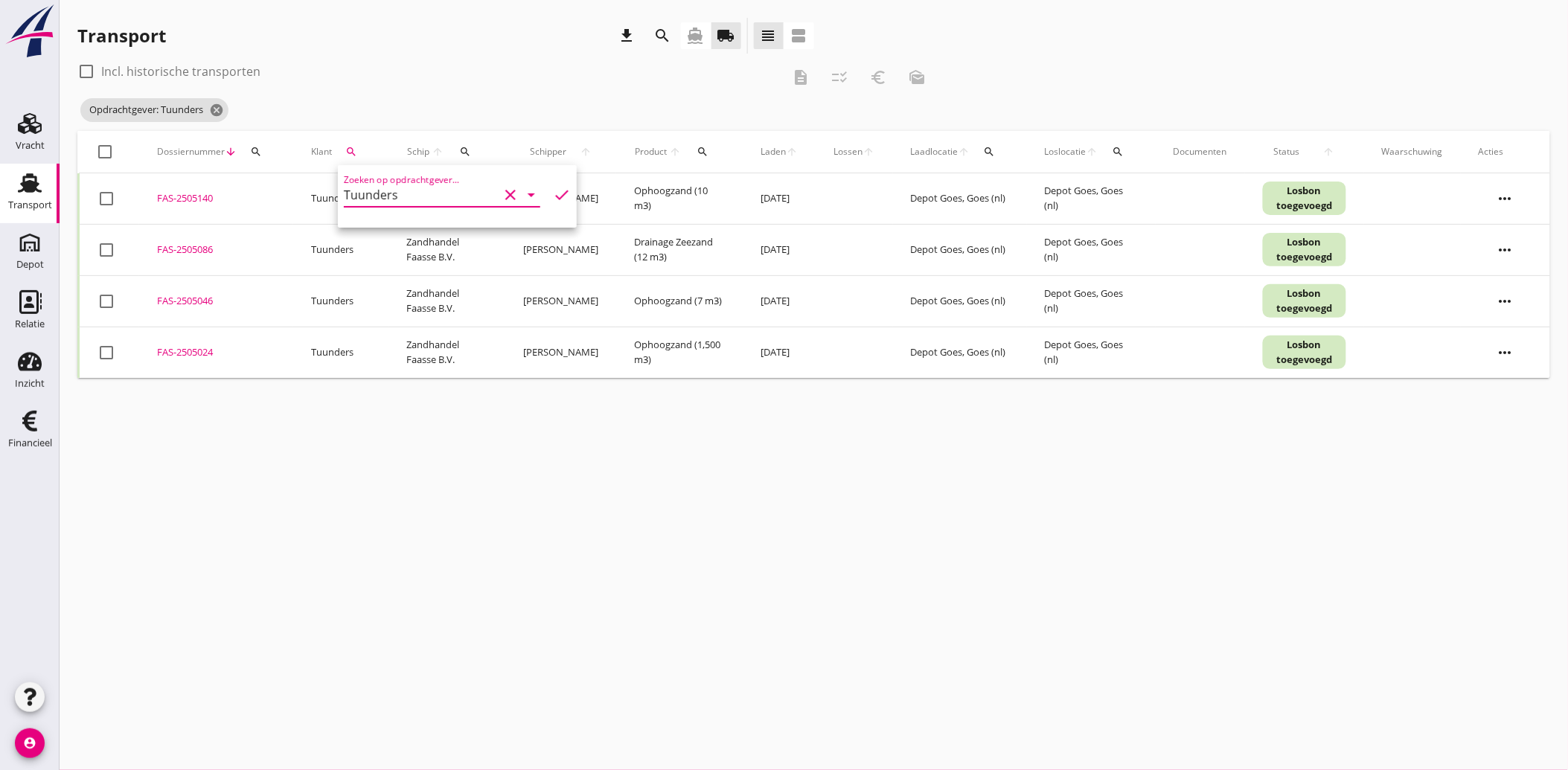
click at [106, 249] on div at bounding box center [106, 250] width 25 height 25
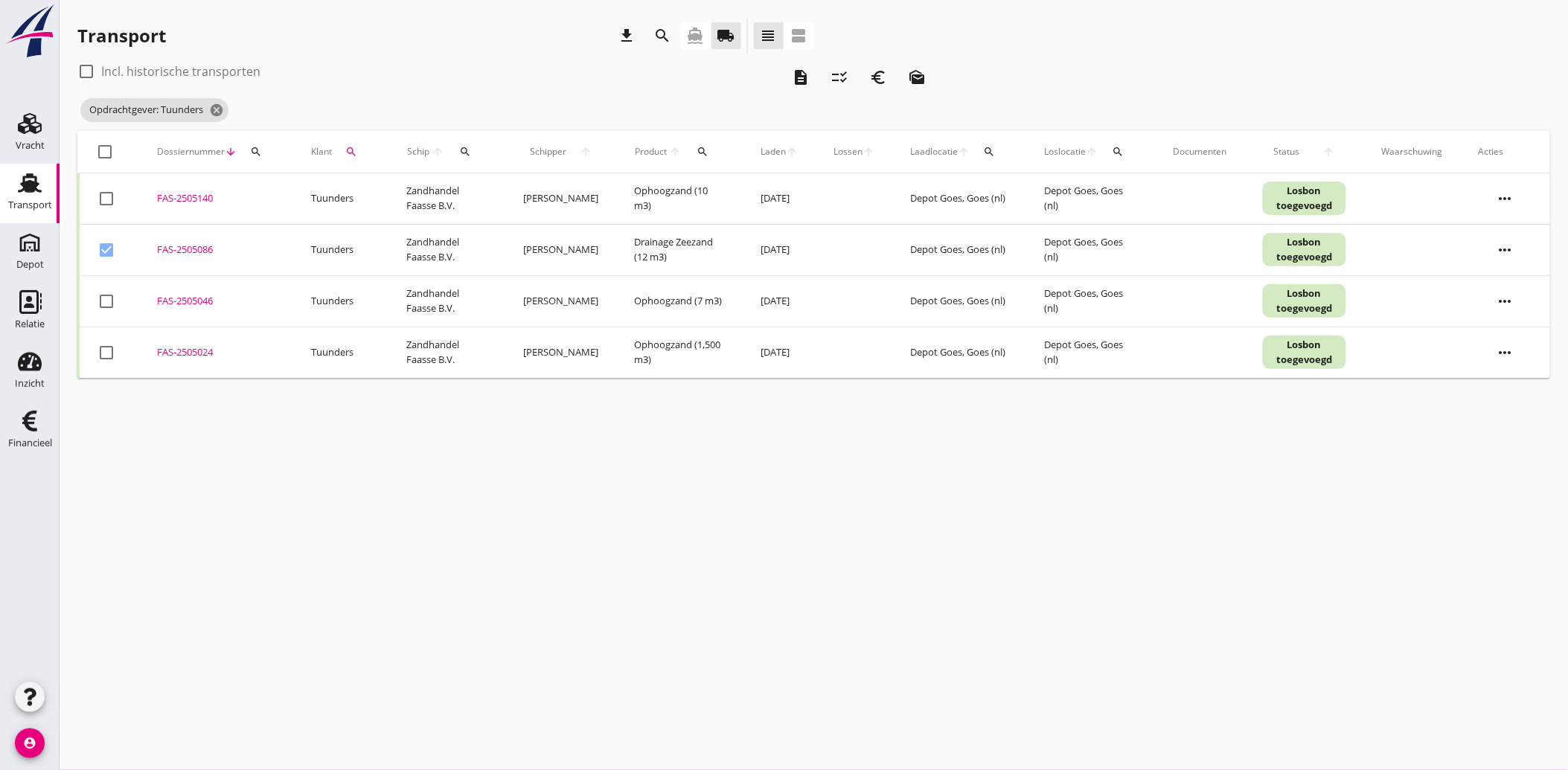
click at [105, 293] on div at bounding box center [106, 302] width 25 height 25
click at [105, 348] on div at bounding box center [106, 353] width 25 height 25
click at [878, 78] on icon "euro_symbol" at bounding box center [878, 77] width 18 height 18
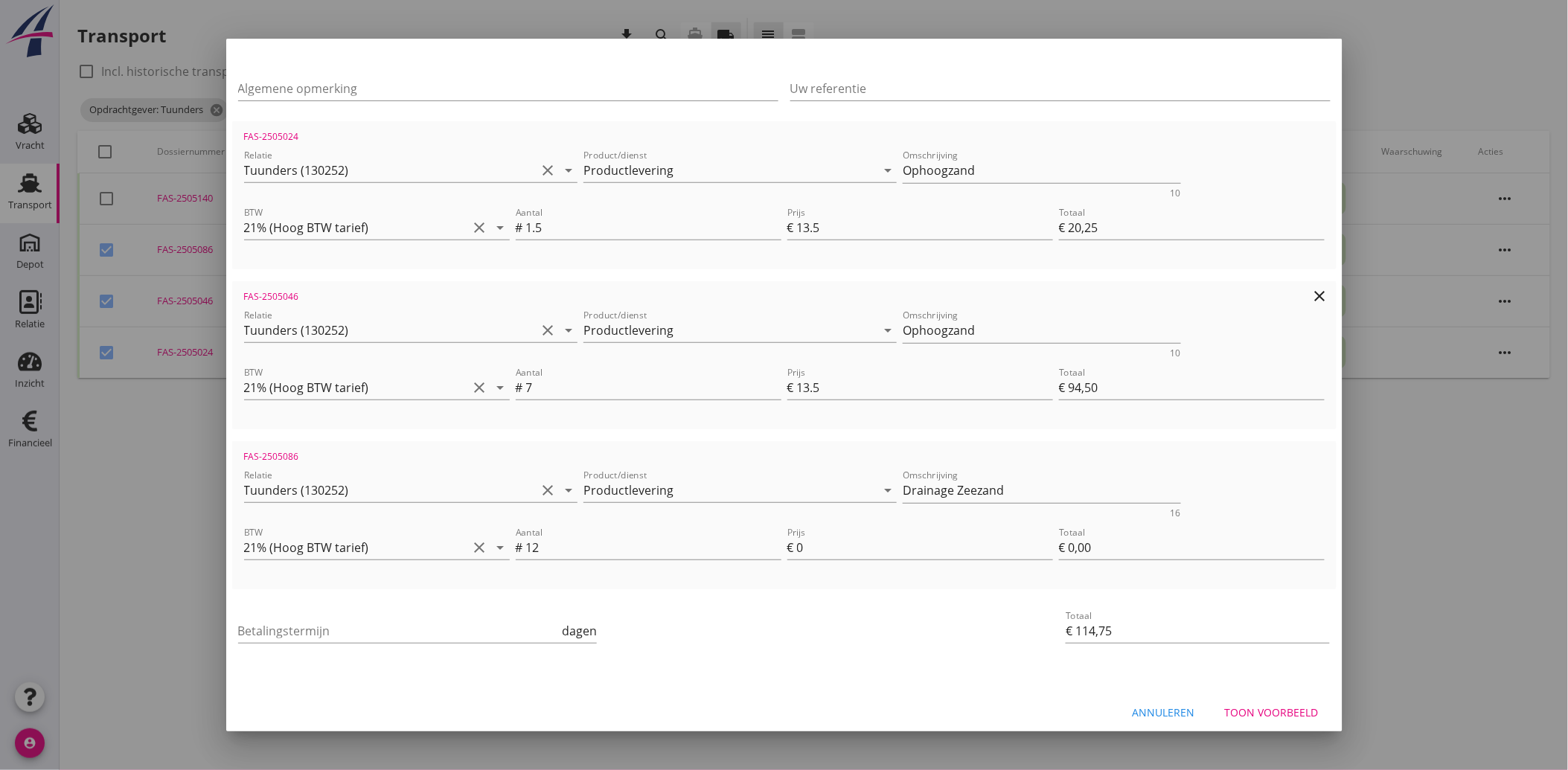
scroll to position [214, 0]
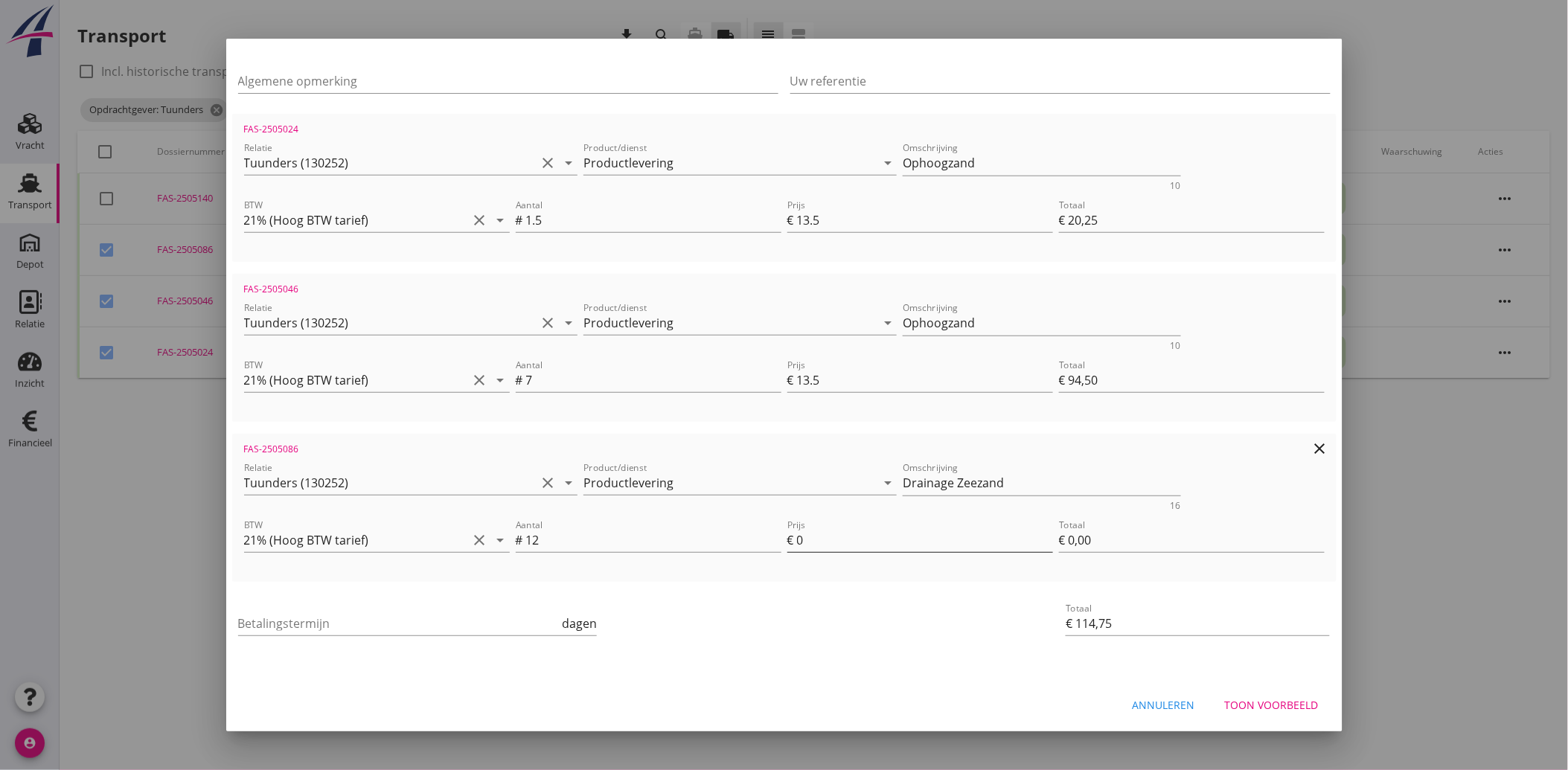
click at [808, 537] on input "0" at bounding box center [924, 541] width 256 height 24
drag, startPoint x: 804, startPoint y: 540, endPoint x: 783, endPoint y: 545, distance: 21.6
click at [787, 545] on div "Prijs € 0" at bounding box center [920, 541] width 266 height 24
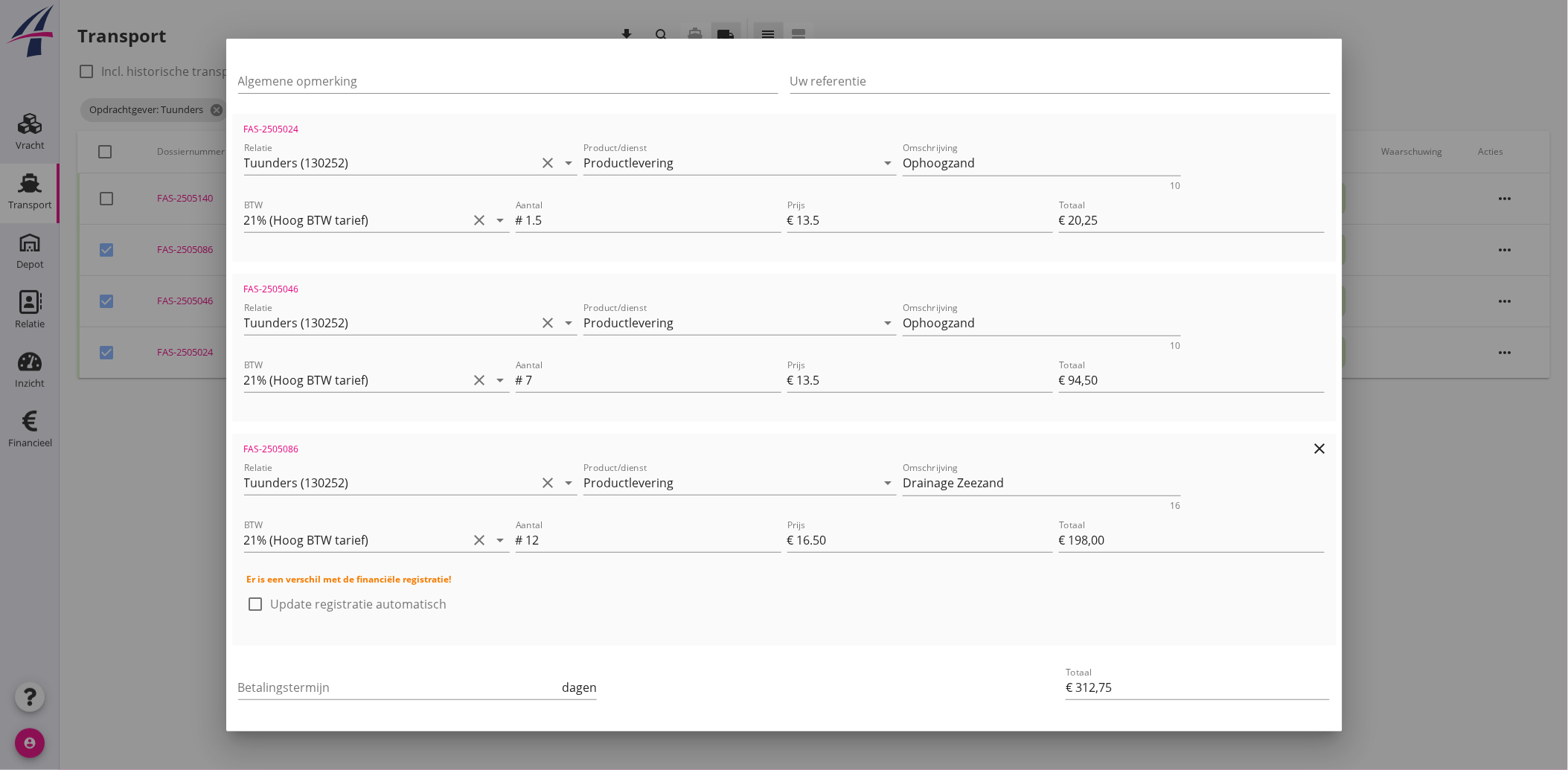
click at [853, 611] on div "check_box_outline_blank Update registratie automatisch" at bounding box center [784, 611] width 1074 height 39
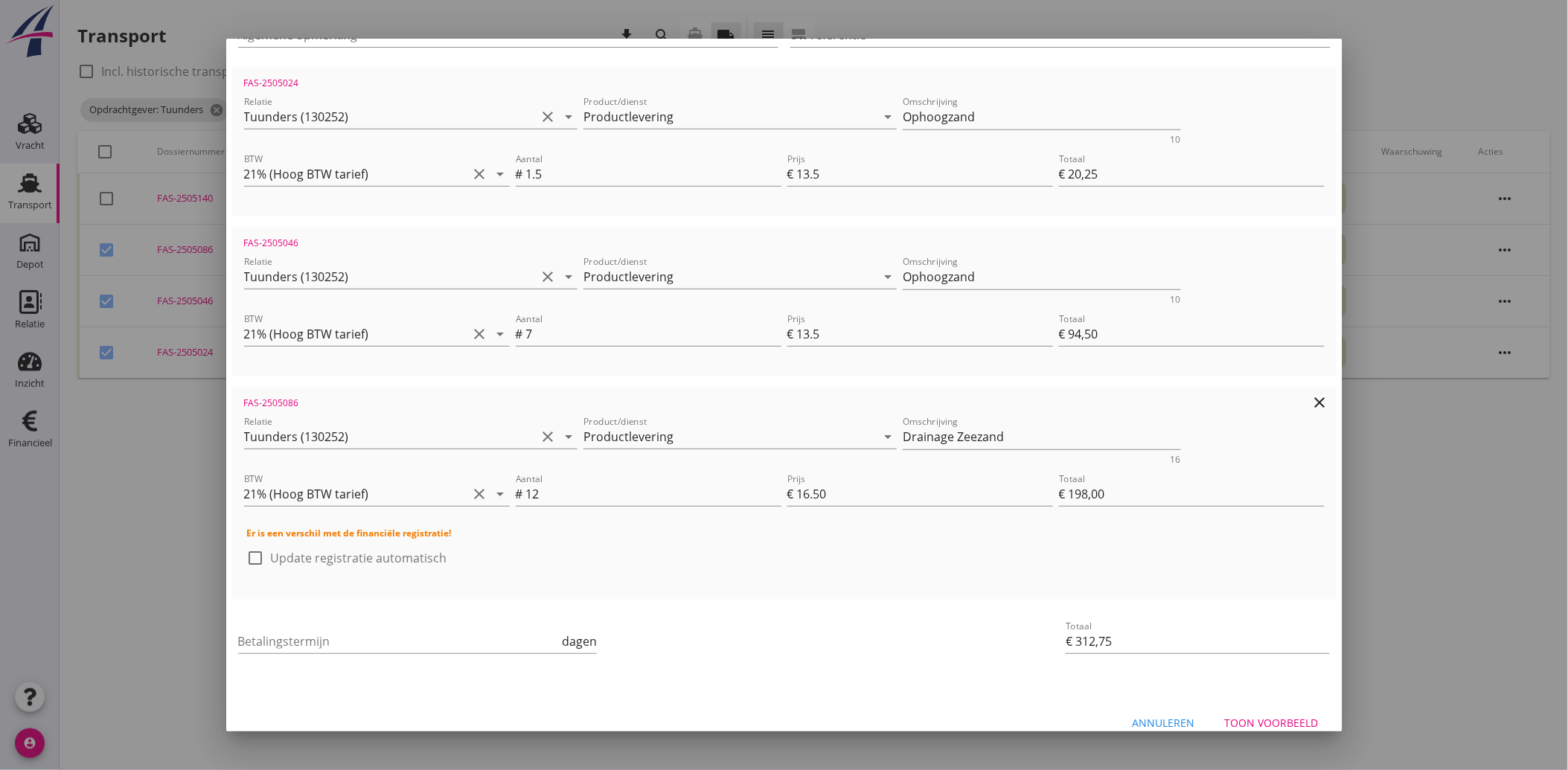
scroll to position [279, 0]
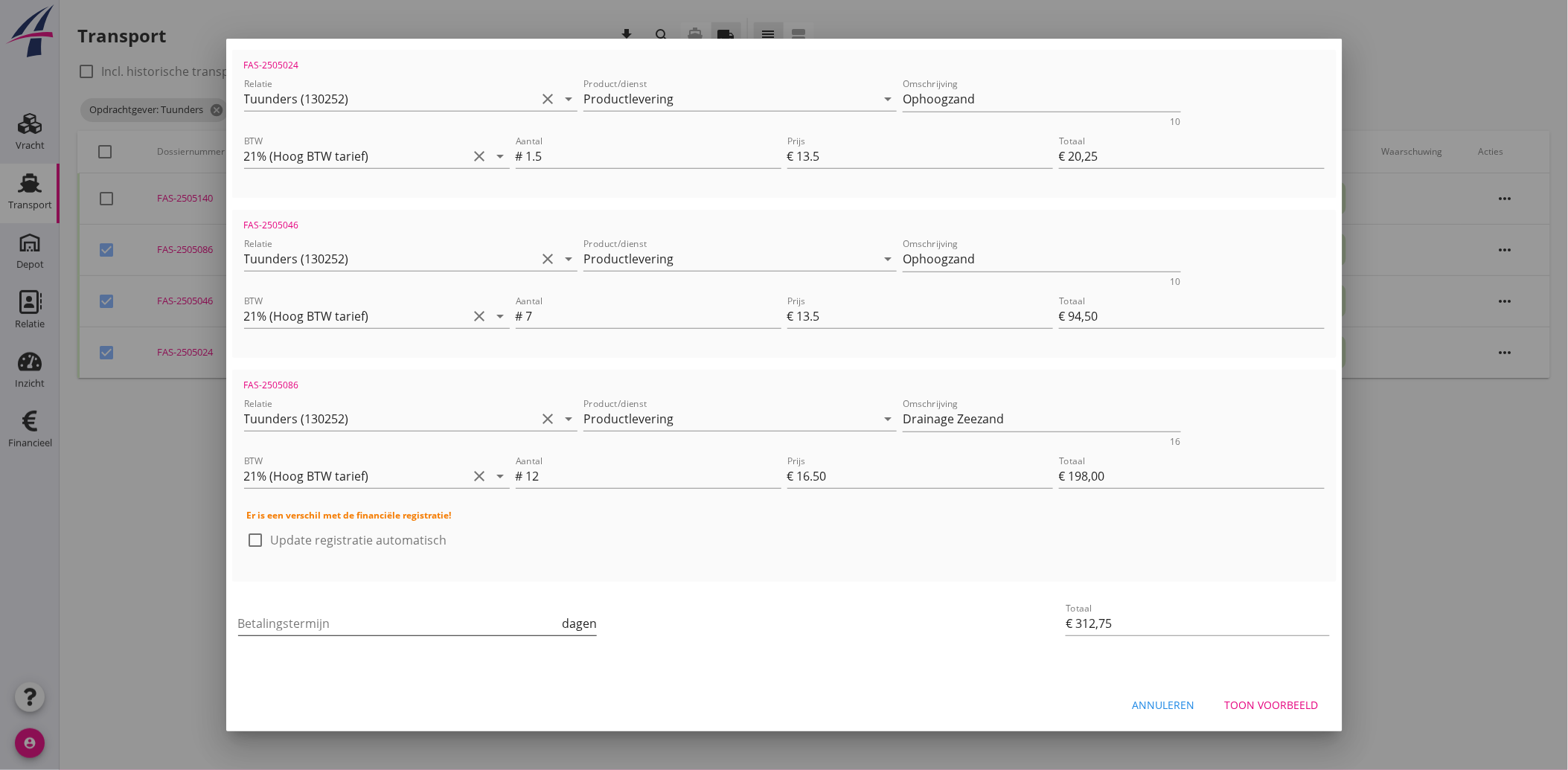
click at [326, 627] on input "Betalingstermijn" at bounding box center [398, 624] width 321 height 24
click at [823, 649] on div "Betalingstermijn 30 dagen" at bounding box center [600, 625] width 730 height 56
drag, startPoint x: 1266, startPoint y: 697, endPoint x: 1271, endPoint y: 703, distance: 7.8
click at [1266, 698] on div "Toon voorbeeld" at bounding box center [1271, 706] width 94 height 16
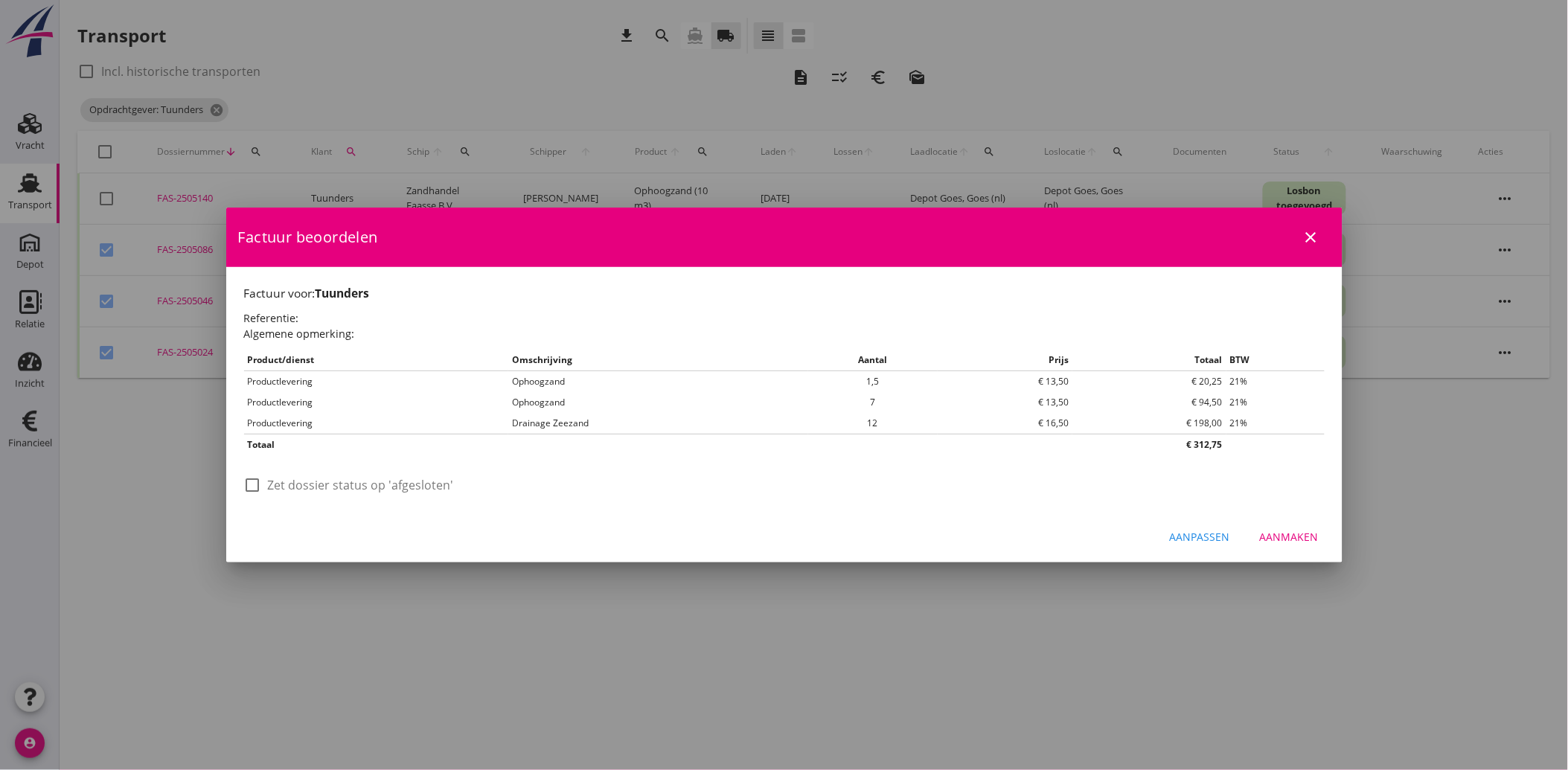
scroll to position [0, 0]
click at [253, 482] on div at bounding box center [253, 485] width 25 height 25
click at [1289, 532] on div "Aanmaken" at bounding box center [1289, 537] width 59 height 16
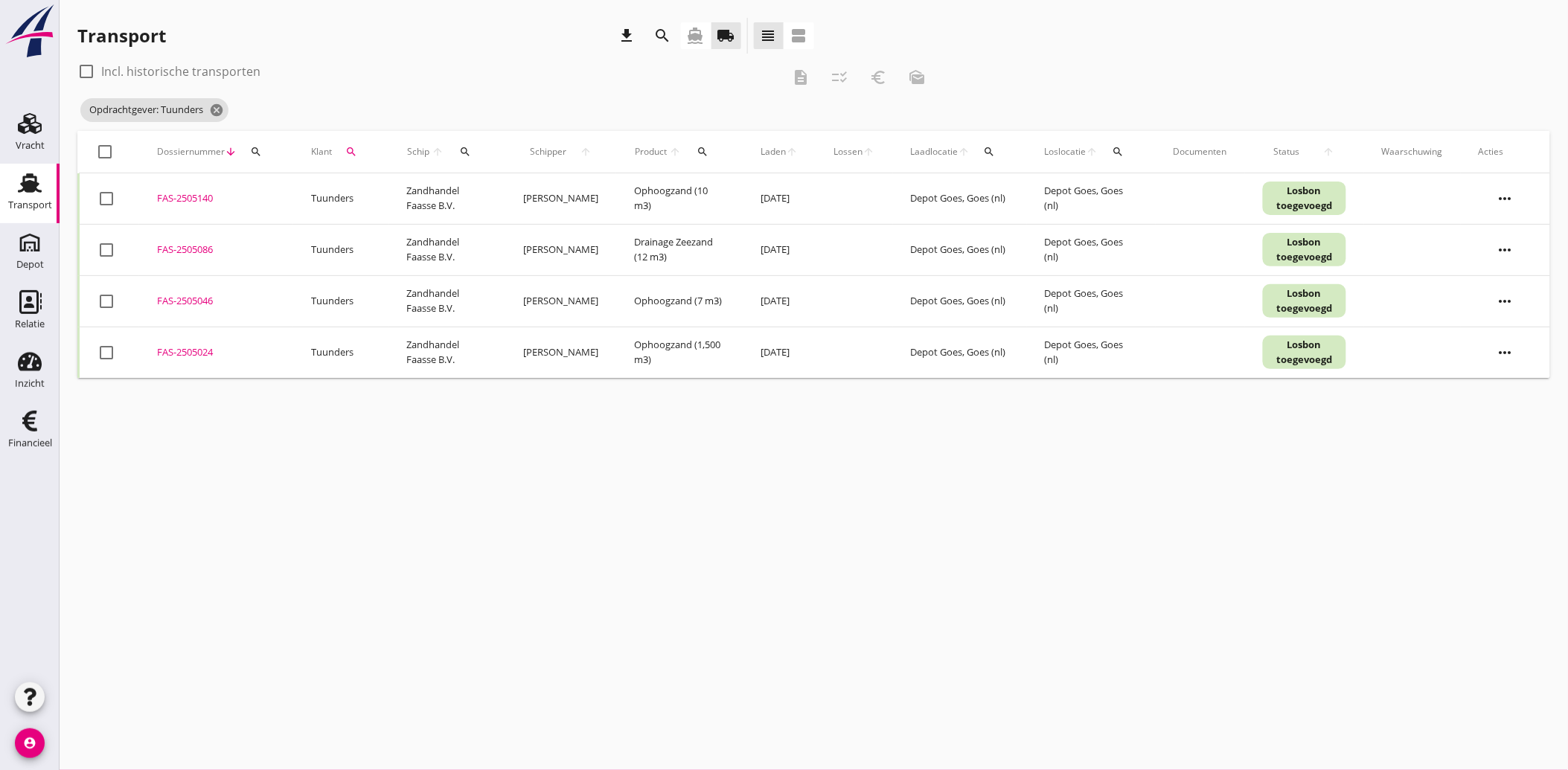
click at [351, 148] on icon "search" at bounding box center [351, 152] width 12 height 12
click at [502, 194] on icon "clear" at bounding box center [510, 194] width 18 height 18
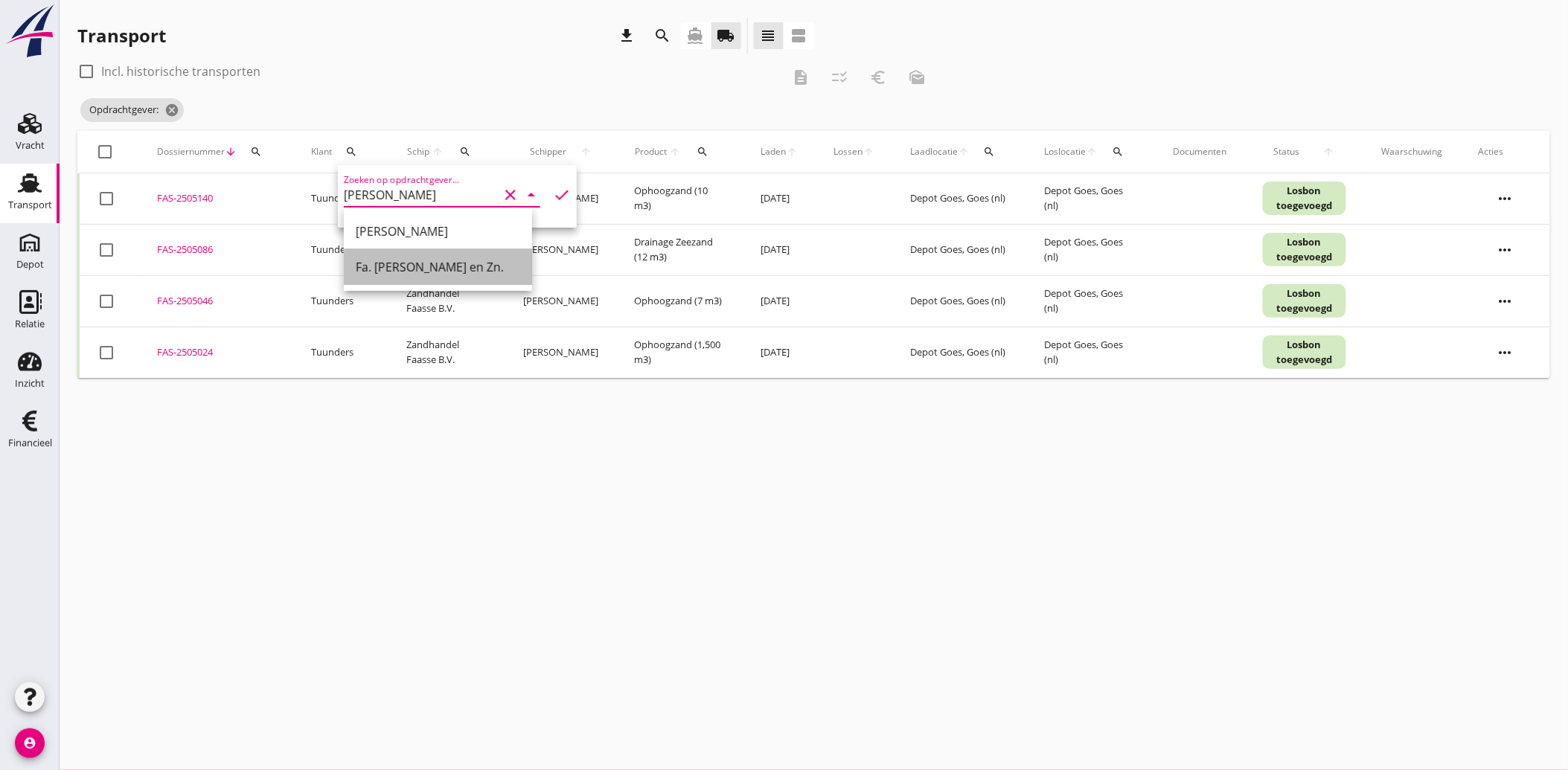
click at [422, 264] on div "Fa. [PERSON_NAME] en Zn." at bounding box center [437, 267] width 164 height 18
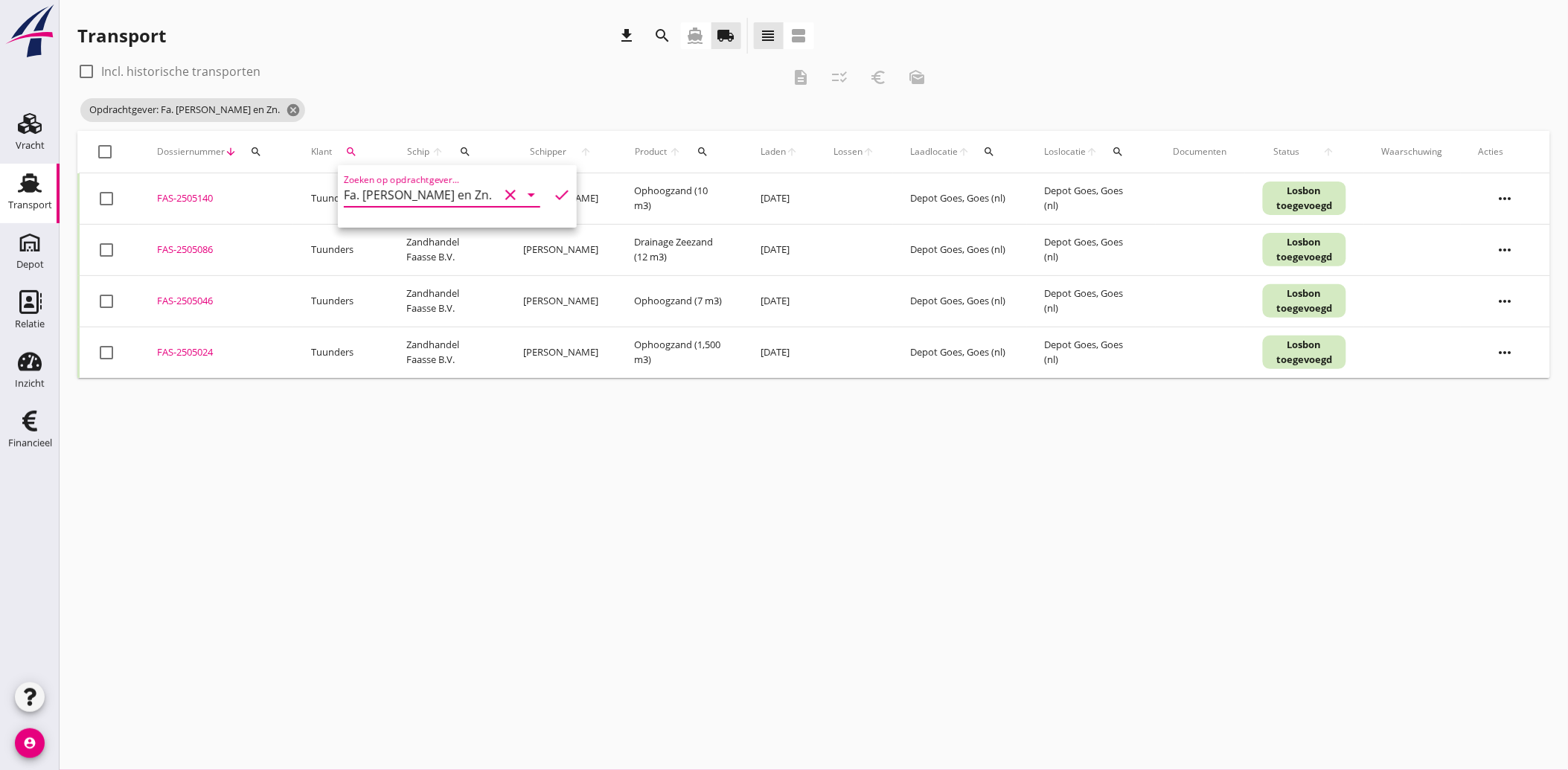
click at [553, 187] on icon "check" at bounding box center [562, 194] width 18 height 18
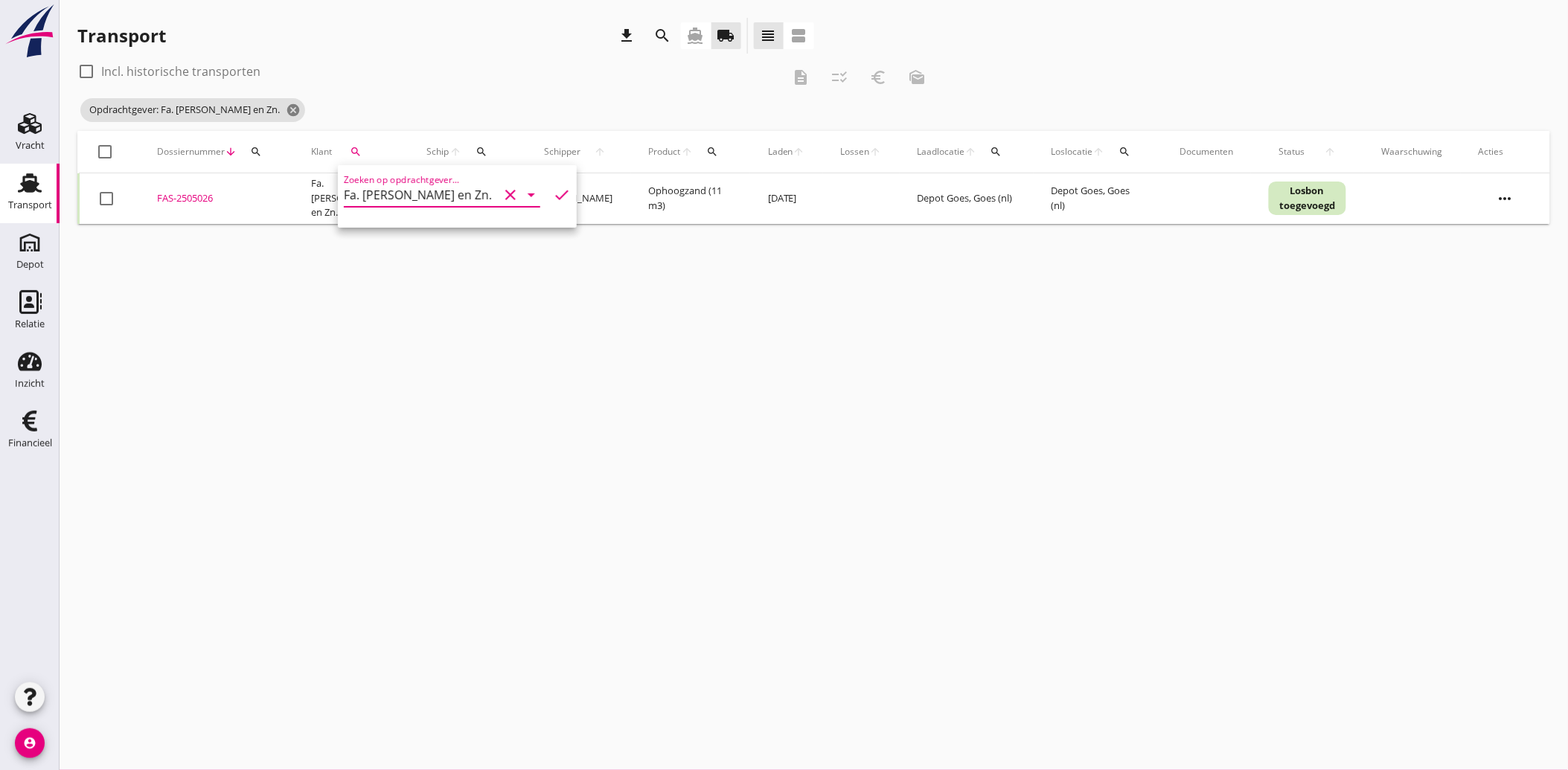
click at [113, 198] on div at bounding box center [106, 198] width 25 height 25
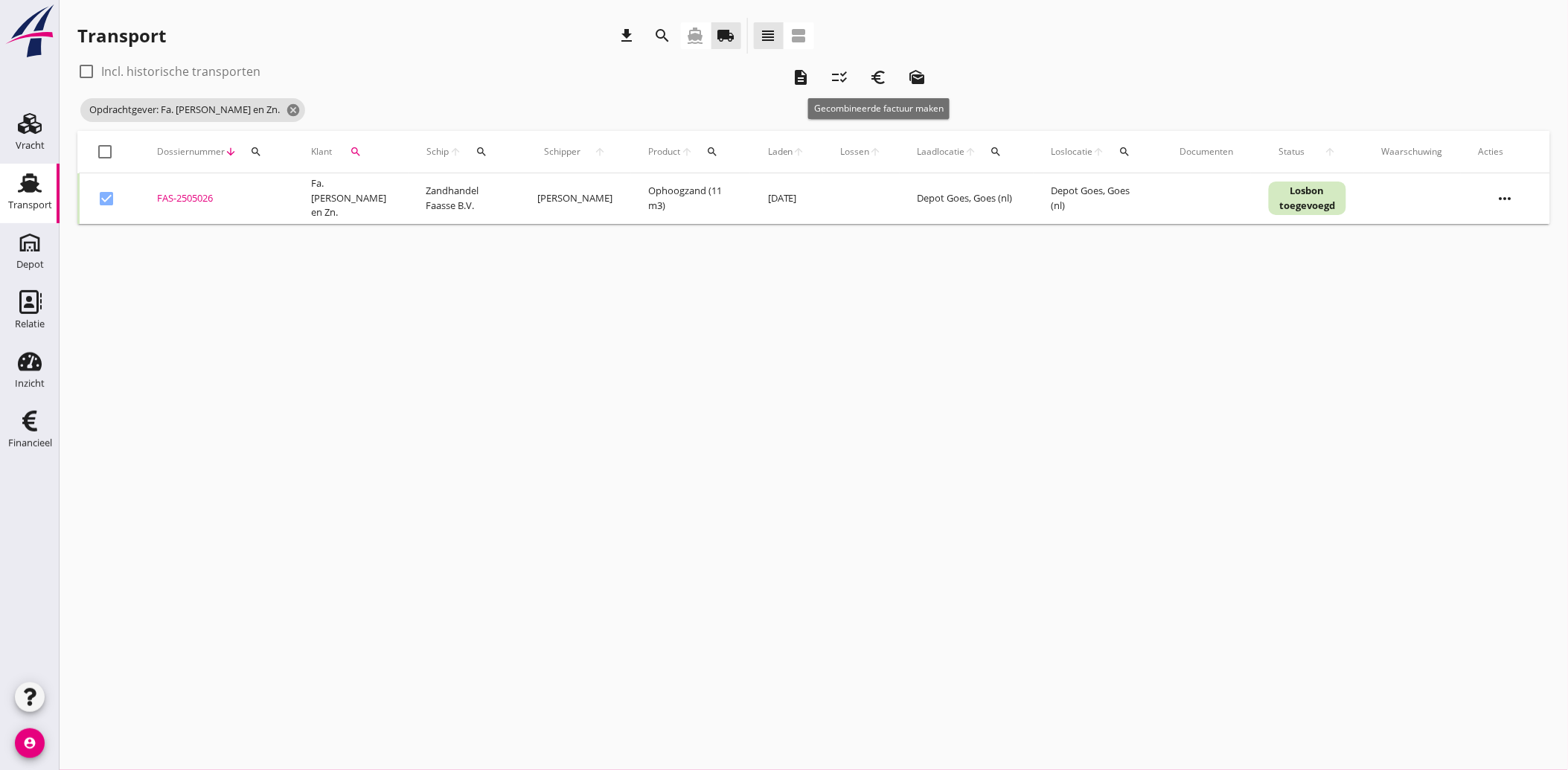
click at [886, 78] on icon "euro_symbol" at bounding box center [878, 77] width 18 height 18
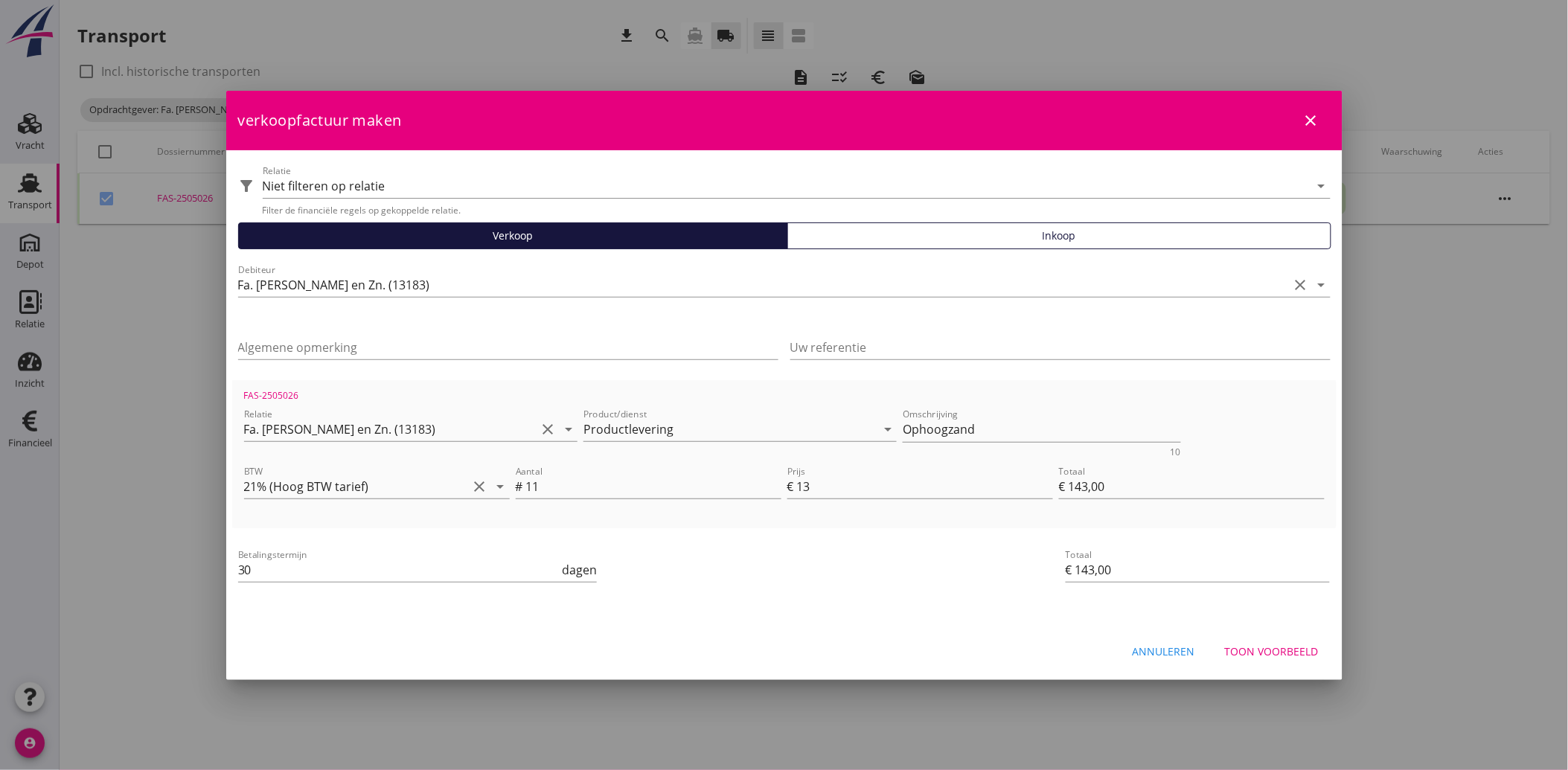
click at [1263, 653] on div "Toon voorbeeld" at bounding box center [1271, 652] width 94 height 16
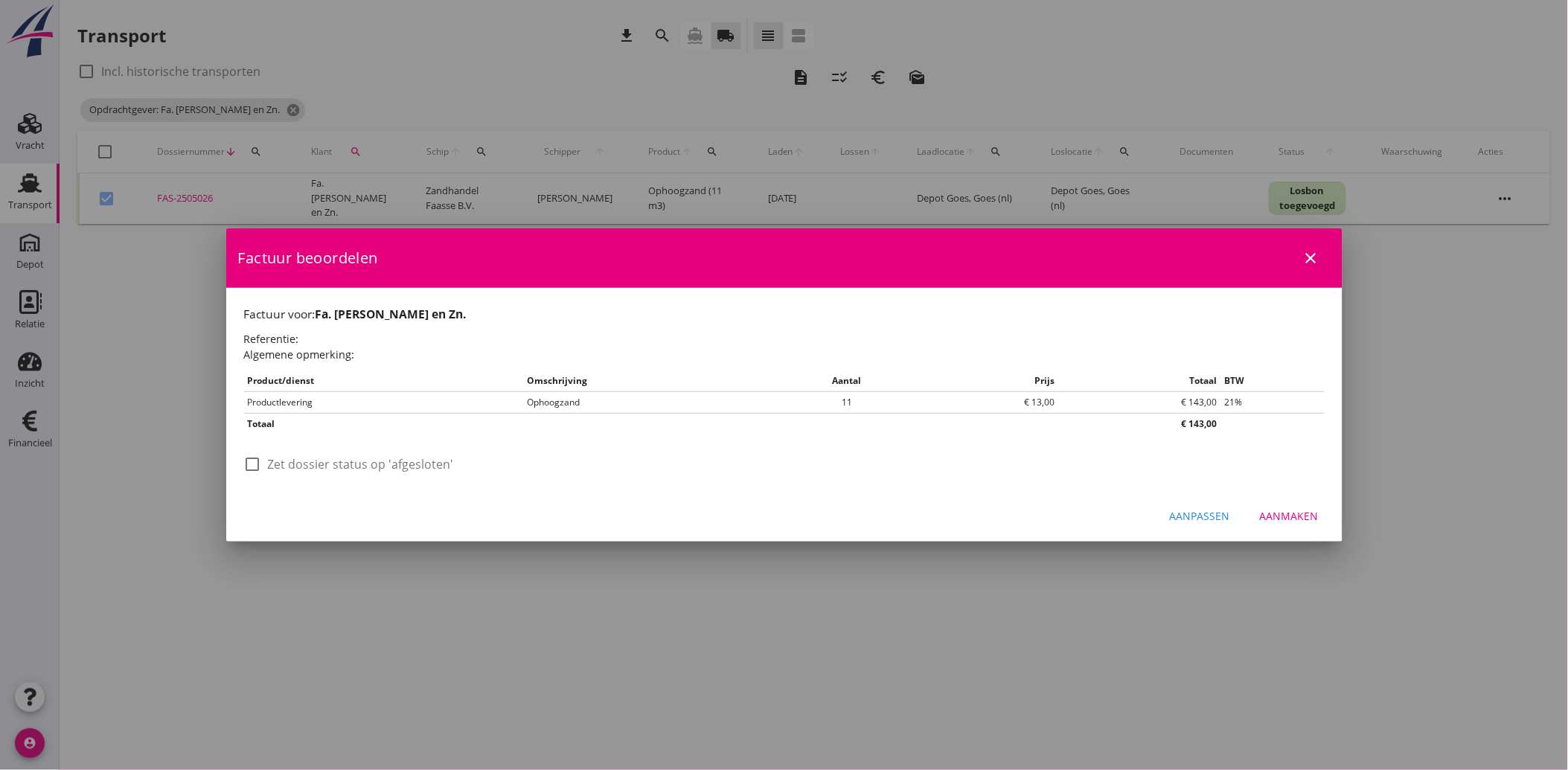
click at [266, 467] on div "check_box_outline_blank Zet dossier status op 'afgesloten'" at bounding box center [349, 464] width 209 height 18
drag, startPoint x: 259, startPoint y: 463, endPoint x: 705, endPoint y: 526, distance: 450.4
click at [260, 464] on div at bounding box center [253, 464] width 25 height 25
click at [1287, 526] on button "Aanmaken" at bounding box center [1289, 517] width 83 height 27
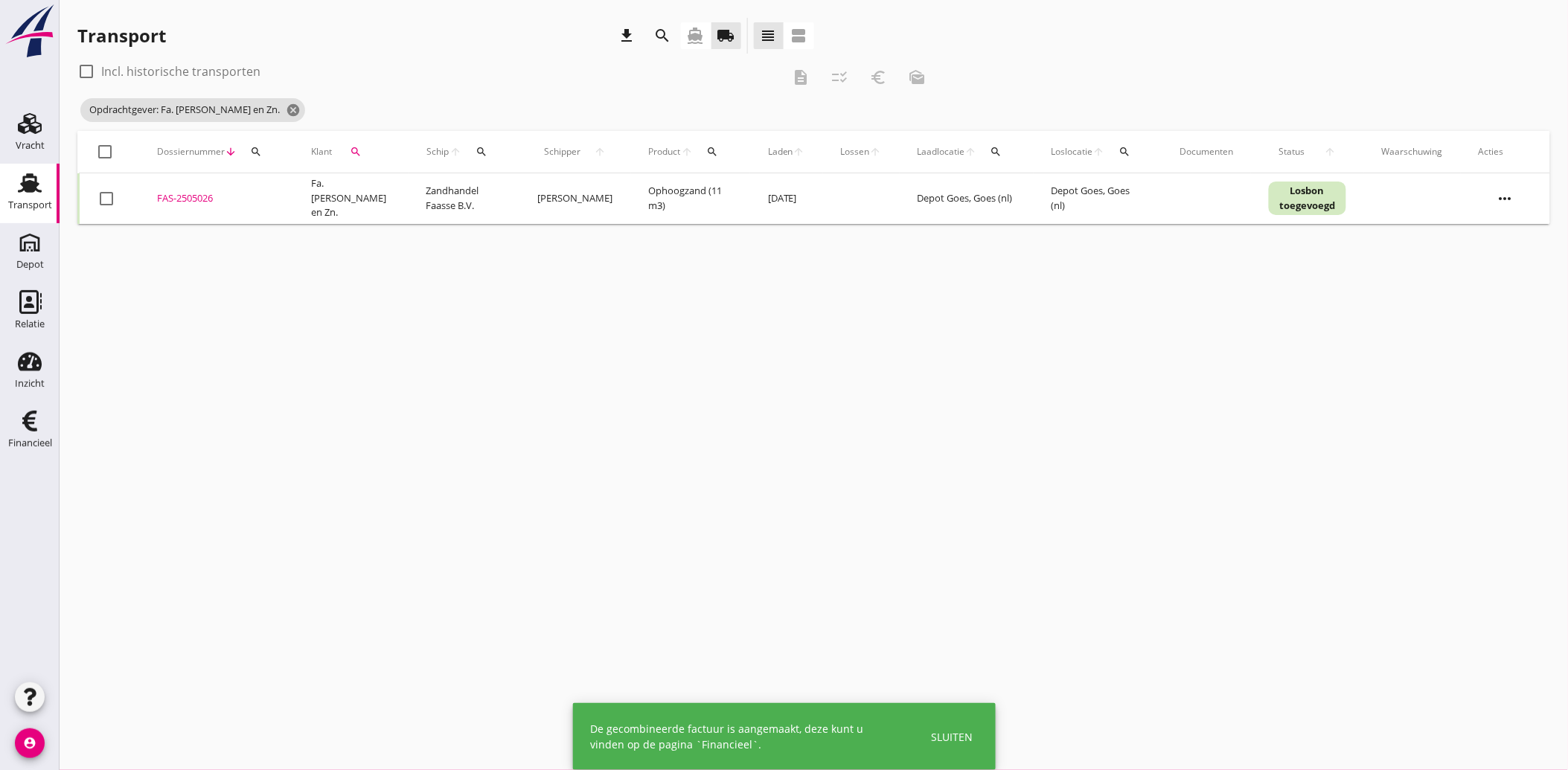
click at [355, 149] on icon "search" at bounding box center [356, 152] width 12 height 12
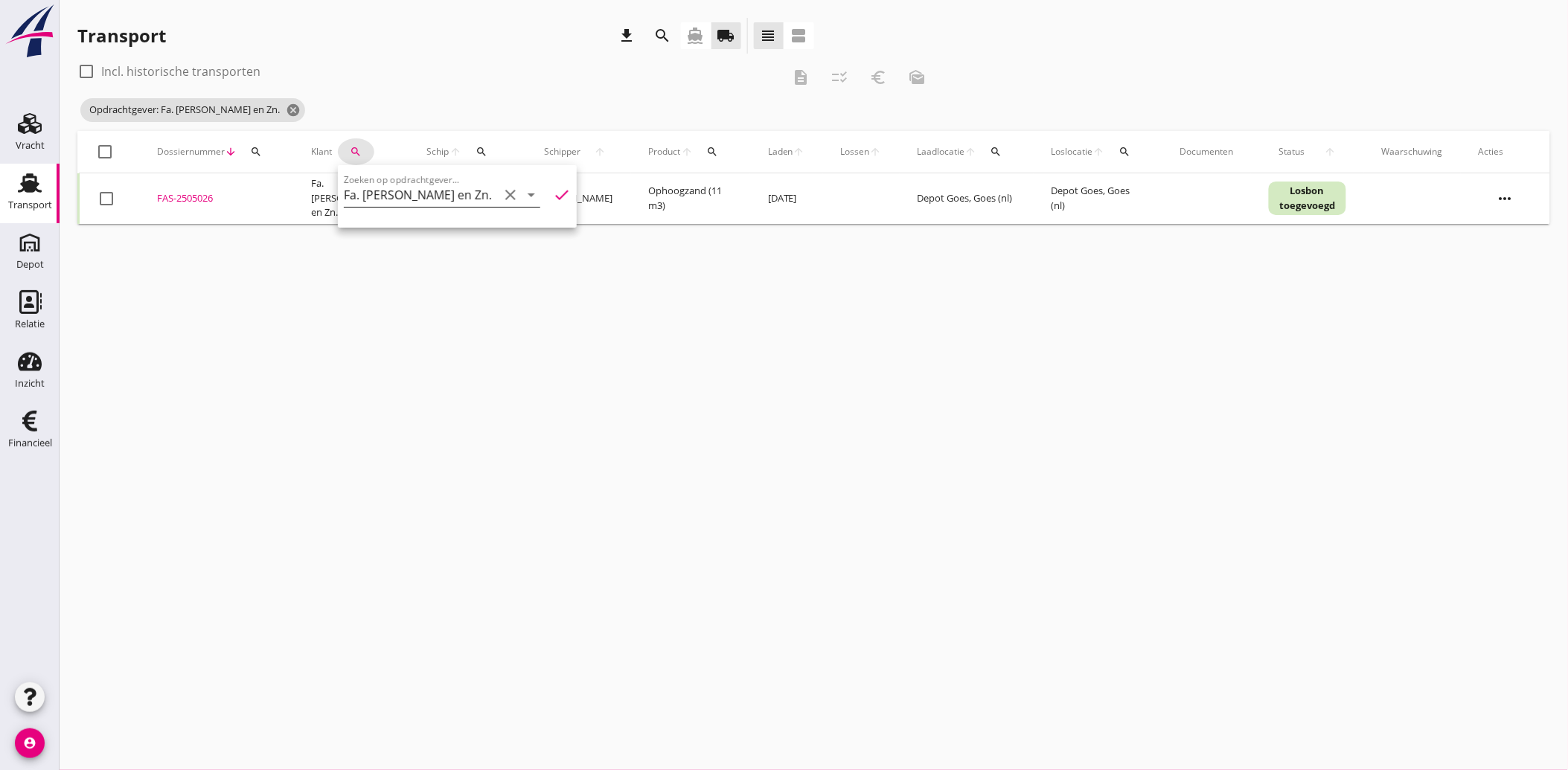
click at [502, 191] on icon "clear" at bounding box center [510, 194] width 18 height 18
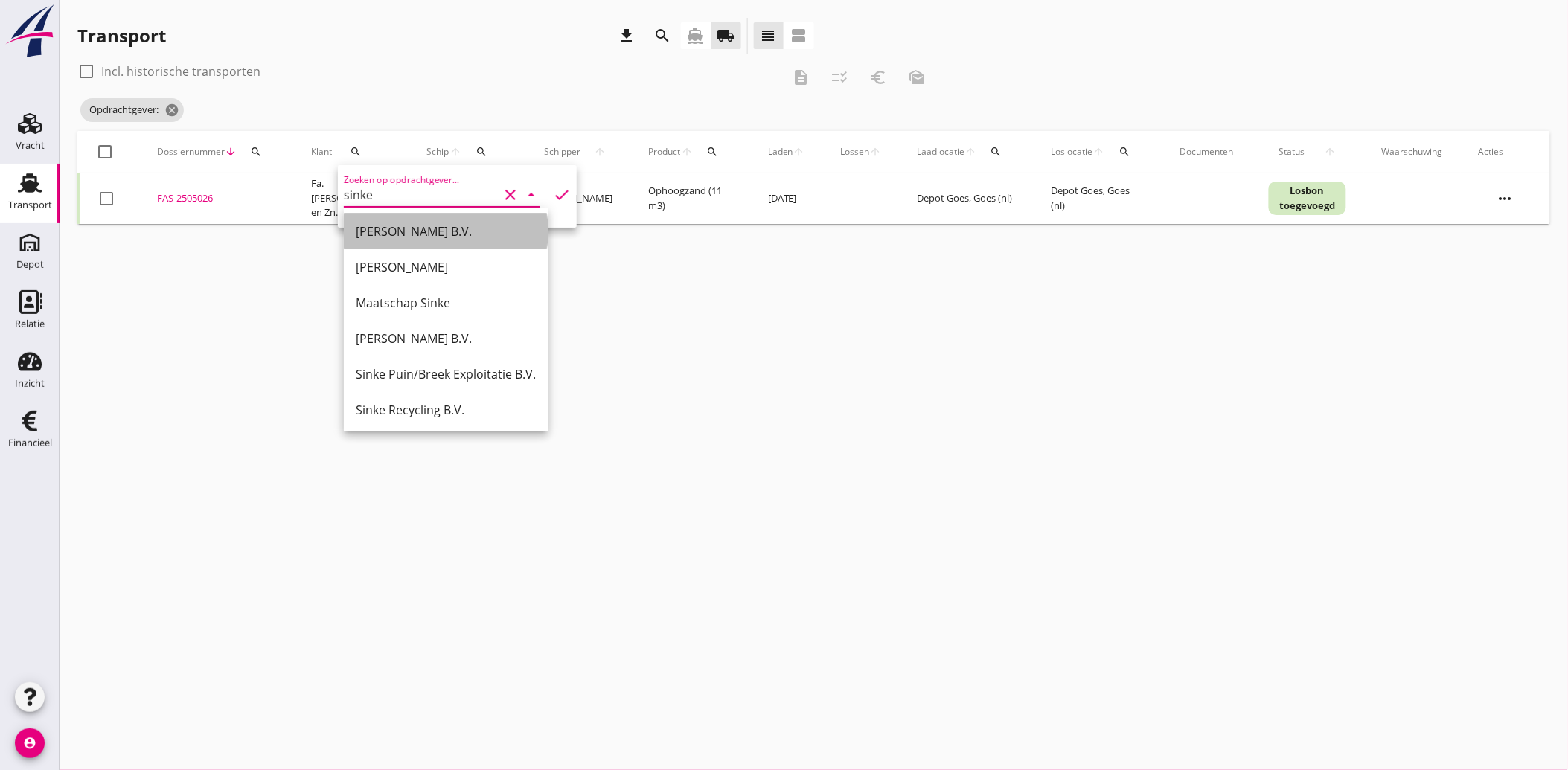
click at [405, 227] on div "[PERSON_NAME] B.V." at bounding box center [445, 231] width 180 height 18
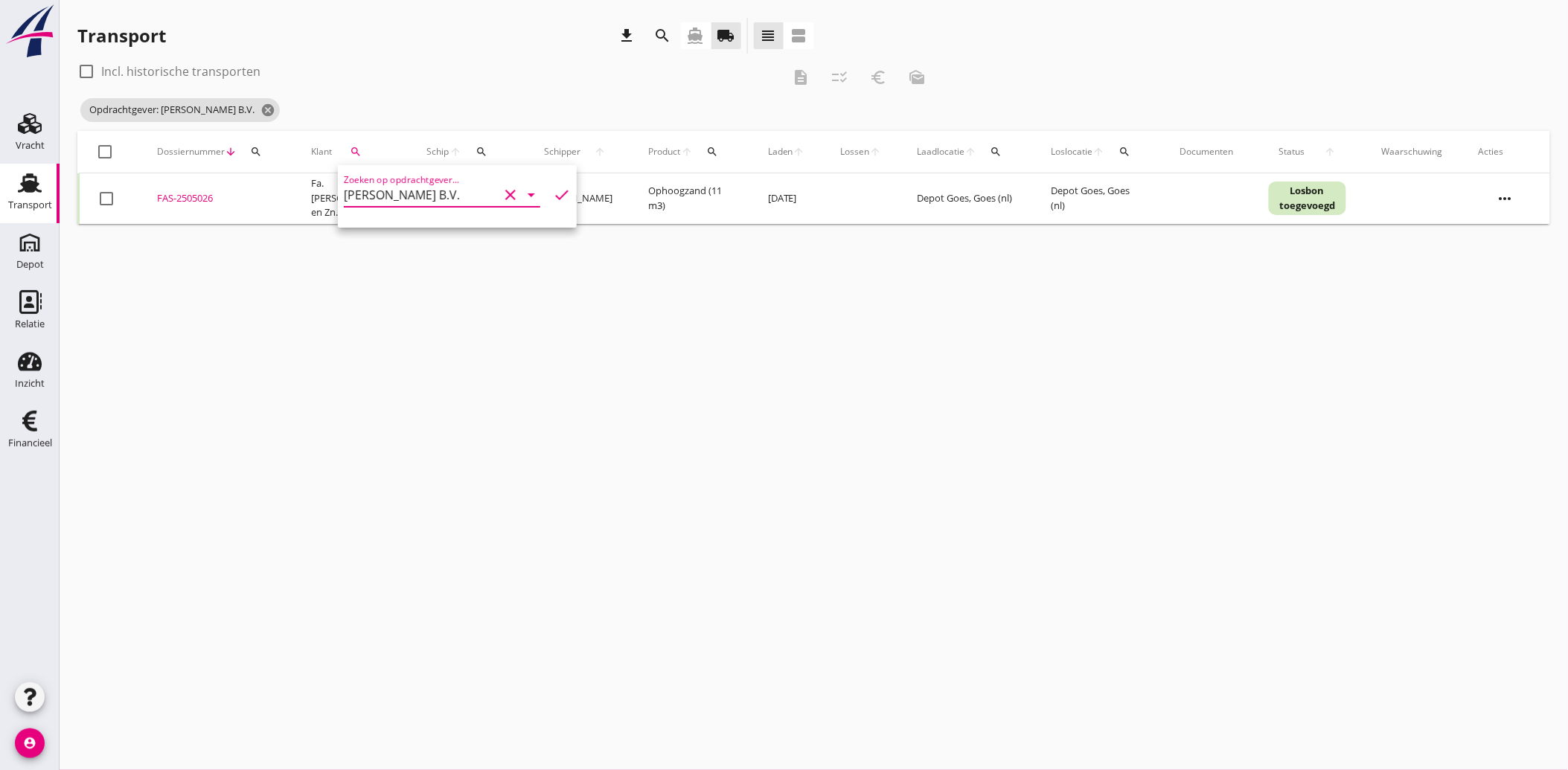
click at [553, 192] on icon "check" at bounding box center [562, 194] width 18 height 18
click at [113, 194] on div at bounding box center [106, 198] width 25 height 25
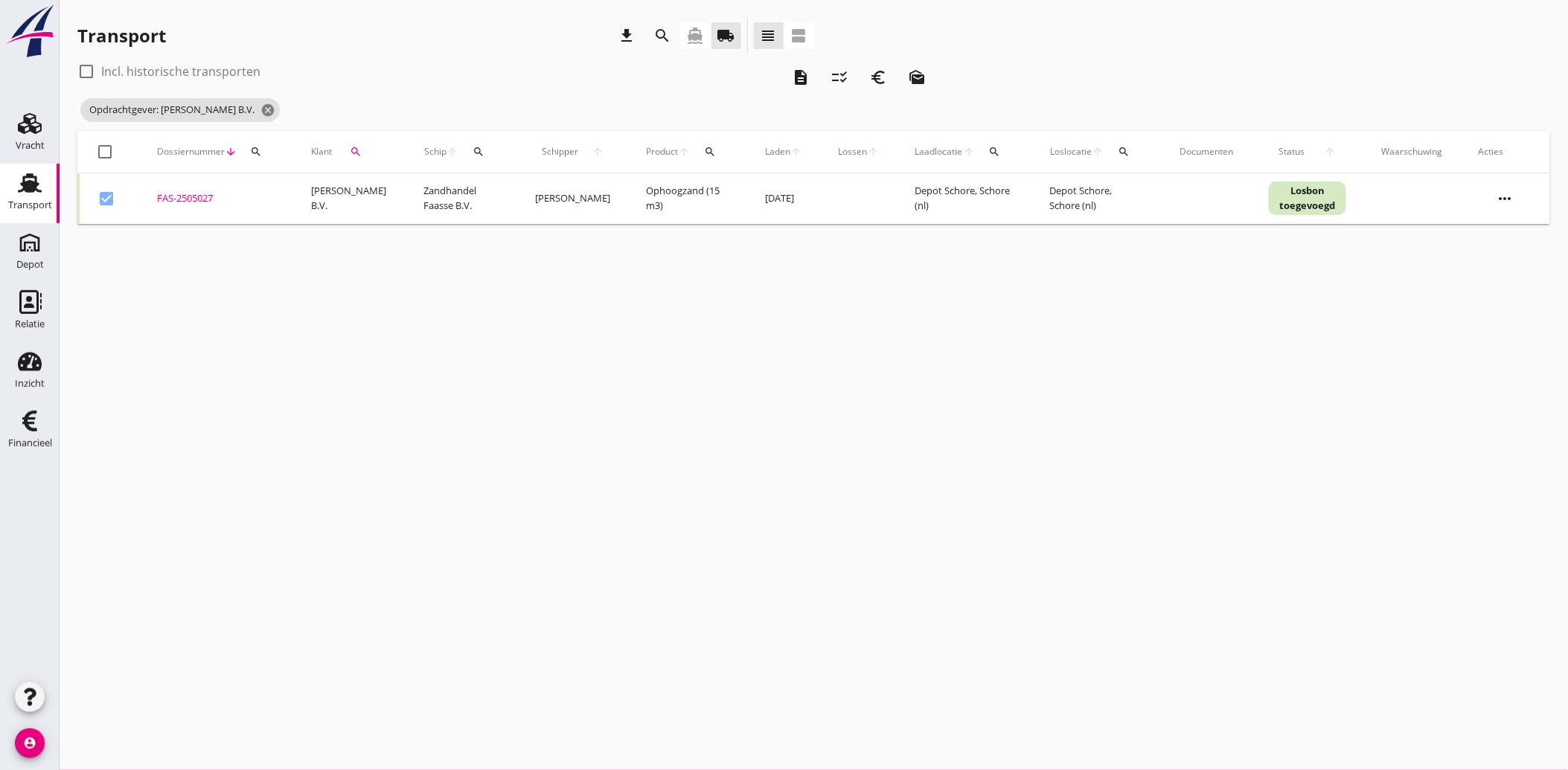
click at [881, 86] on icon "euro_symbol" at bounding box center [878, 77] width 18 height 18
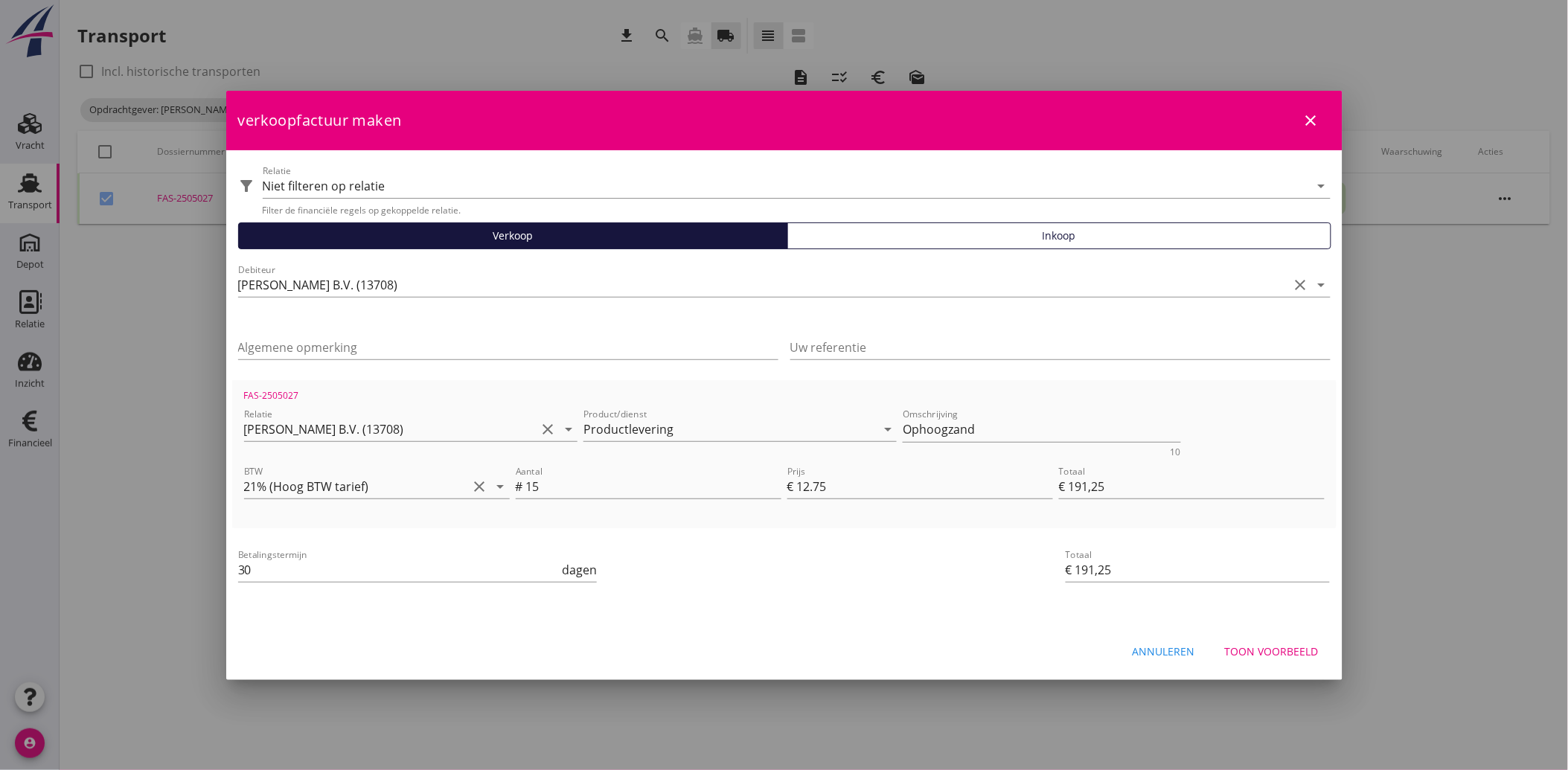
click at [1262, 650] on div "Toon voorbeeld" at bounding box center [1271, 652] width 94 height 16
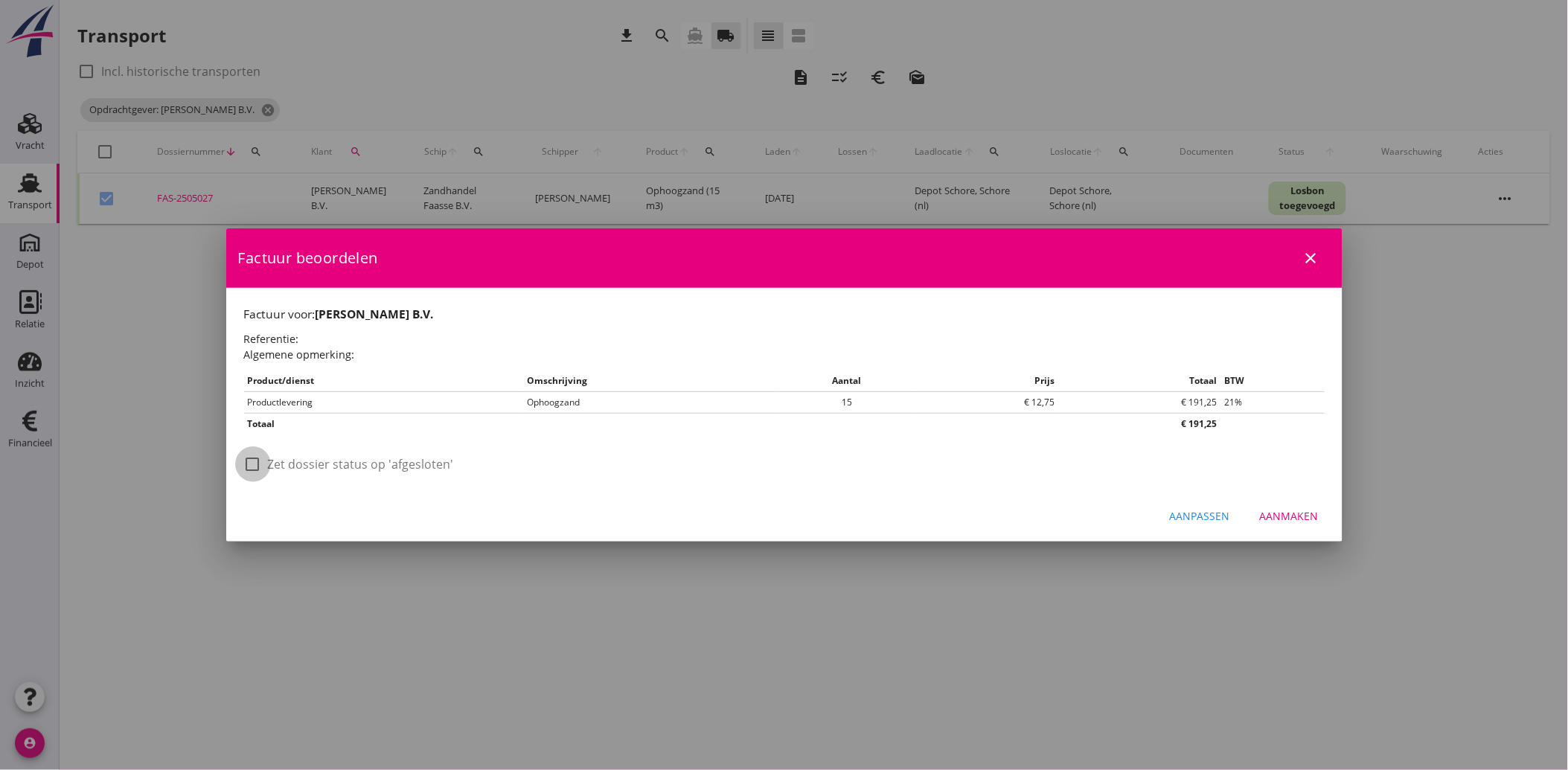
click at [258, 464] on div at bounding box center [253, 464] width 25 height 25
click at [1310, 509] on div "Aanmaken" at bounding box center [1289, 516] width 59 height 16
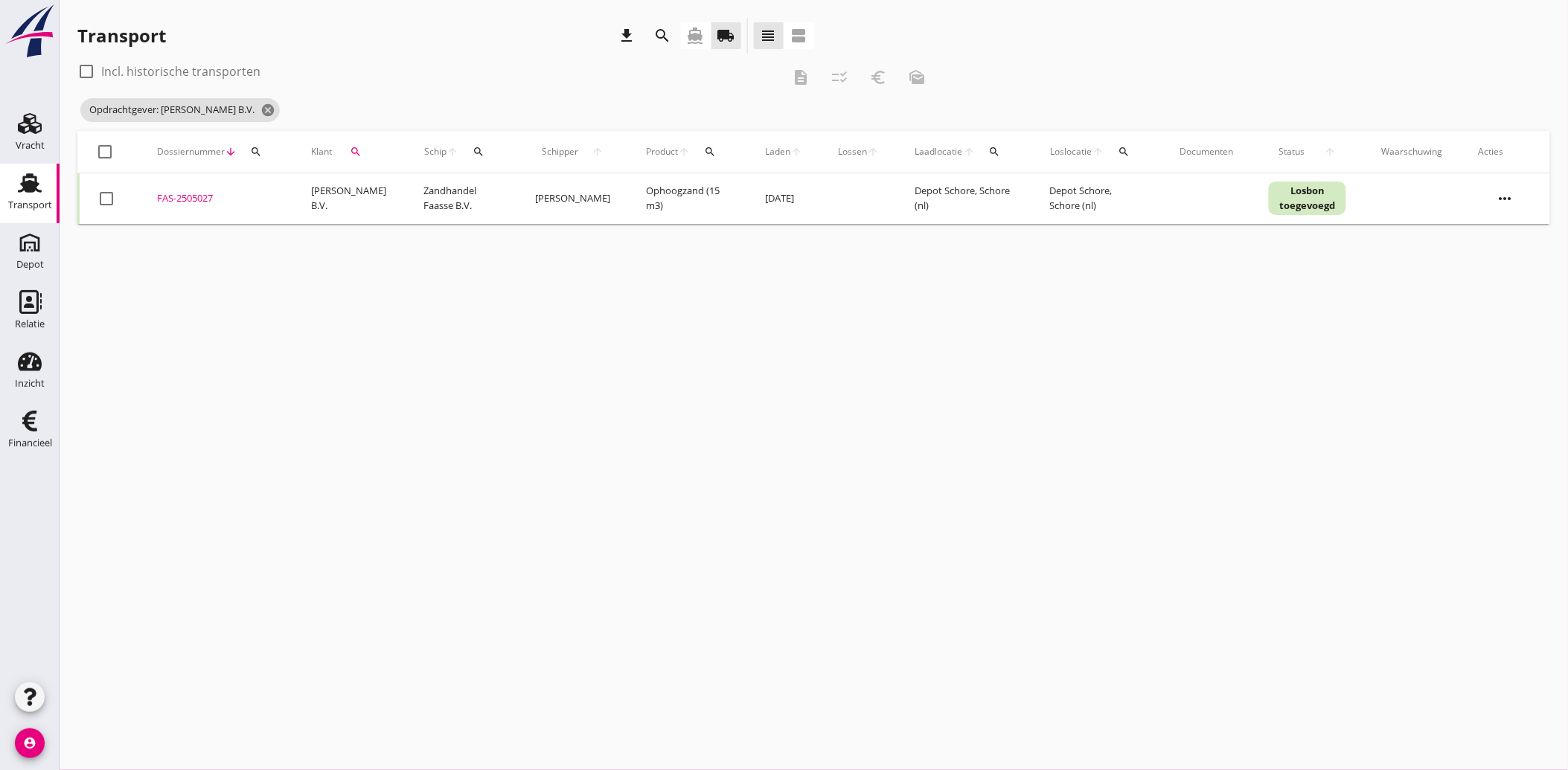
click at [351, 150] on icon "search" at bounding box center [355, 152] width 12 height 12
click at [508, 196] on icon "clear" at bounding box center [510, 194] width 18 height 18
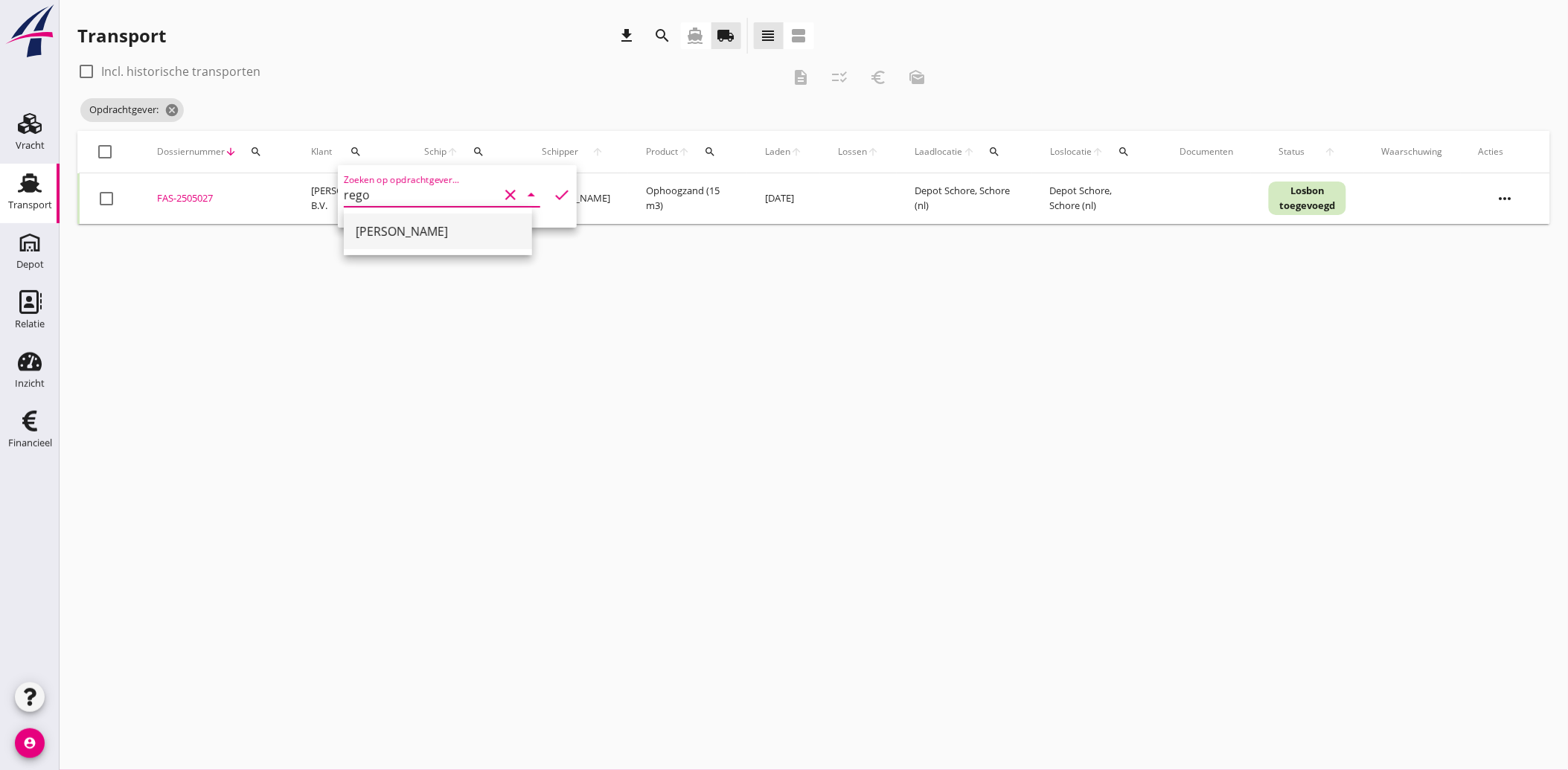
click at [376, 238] on div "[PERSON_NAME]" at bounding box center [437, 231] width 164 height 18
click at [555, 197] on icon "check" at bounding box center [562, 194] width 18 height 18
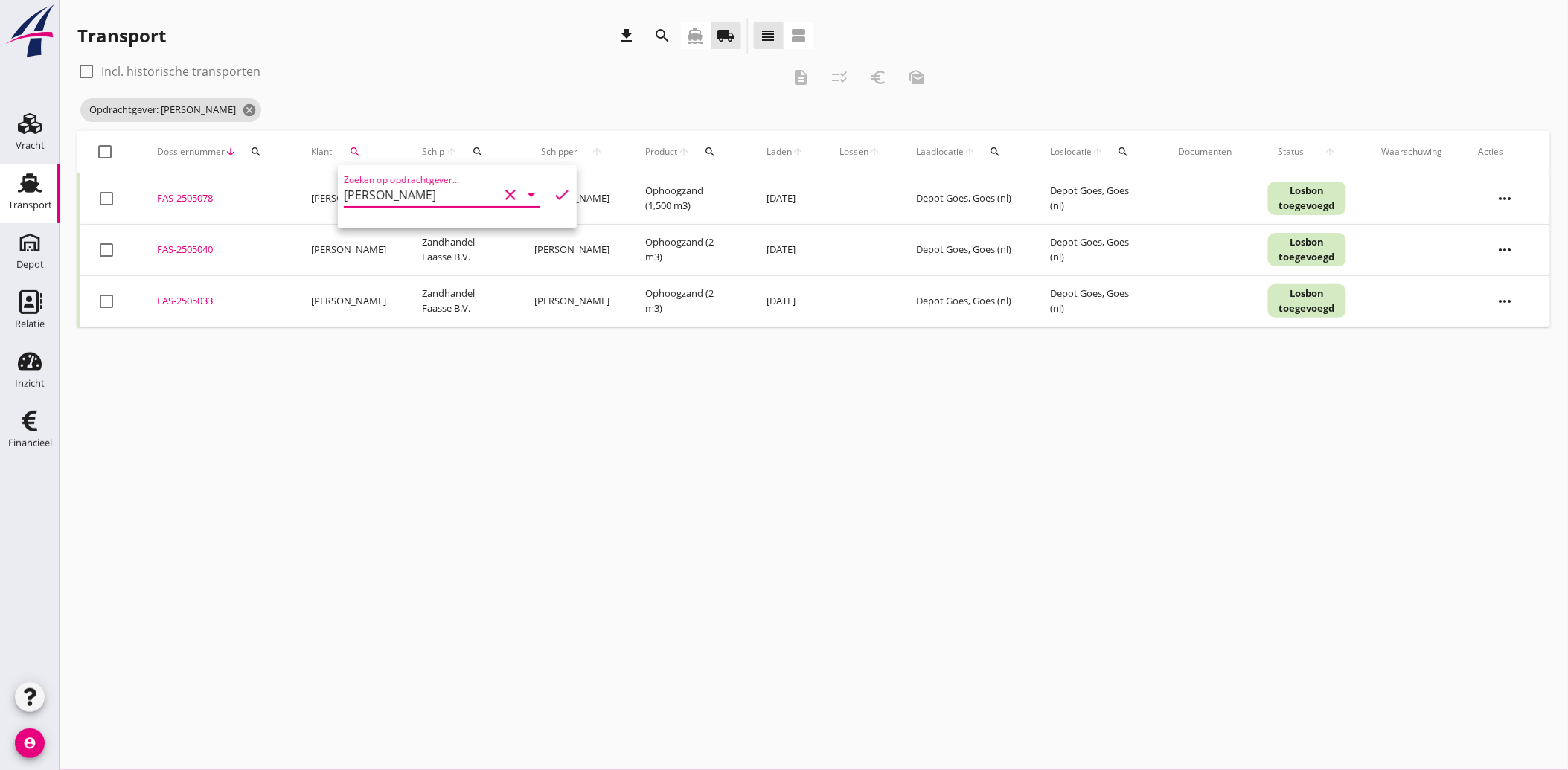
click at [586, 408] on div "cancel You are impersonating another user. Transport download search directions…" at bounding box center [813, 385] width 1508 height 770
click at [102, 192] on div at bounding box center [106, 198] width 25 height 25
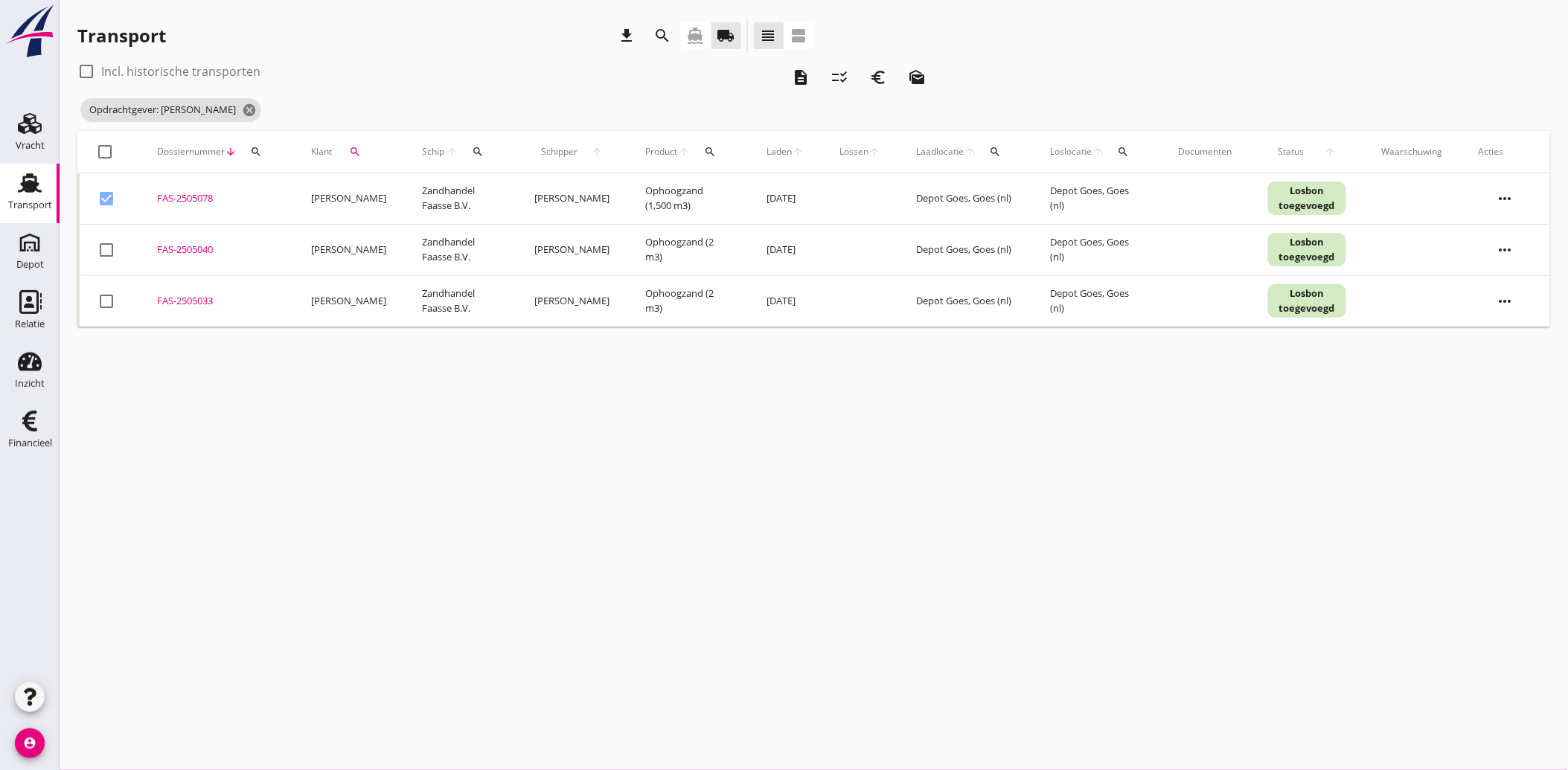
drag, startPoint x: 108, startPoint y: 235, endPoint x: 94, endPoint y: 279, distance: 46.2
click at [108, 236] on td "check_box_outline_blank" at bounding box center [109, 249] width 61 height 52
click at [113, 250] on div at bounding box center [106, 250] width 25 height 25
drag, startPoint x: 104, startPoint y: 310, endPoint x: 113, endPoint y: 308, distance: 9.2
click at [104, 311] on div at bounding box center [106, 302] width 25 height 25
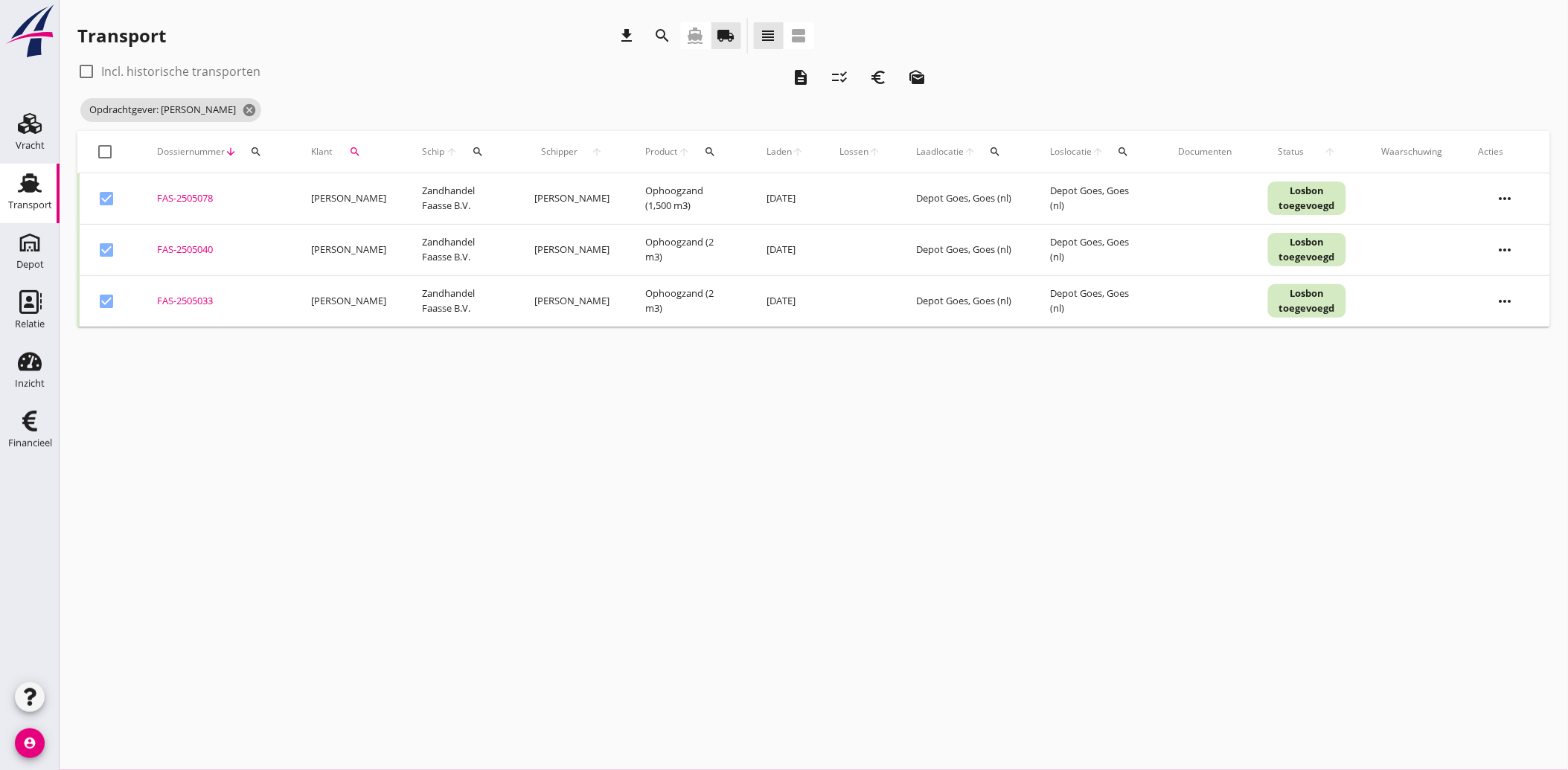
click at [878, 79] on icon "euro_symbol" at bounding box center [878, 77] width 18 height 18
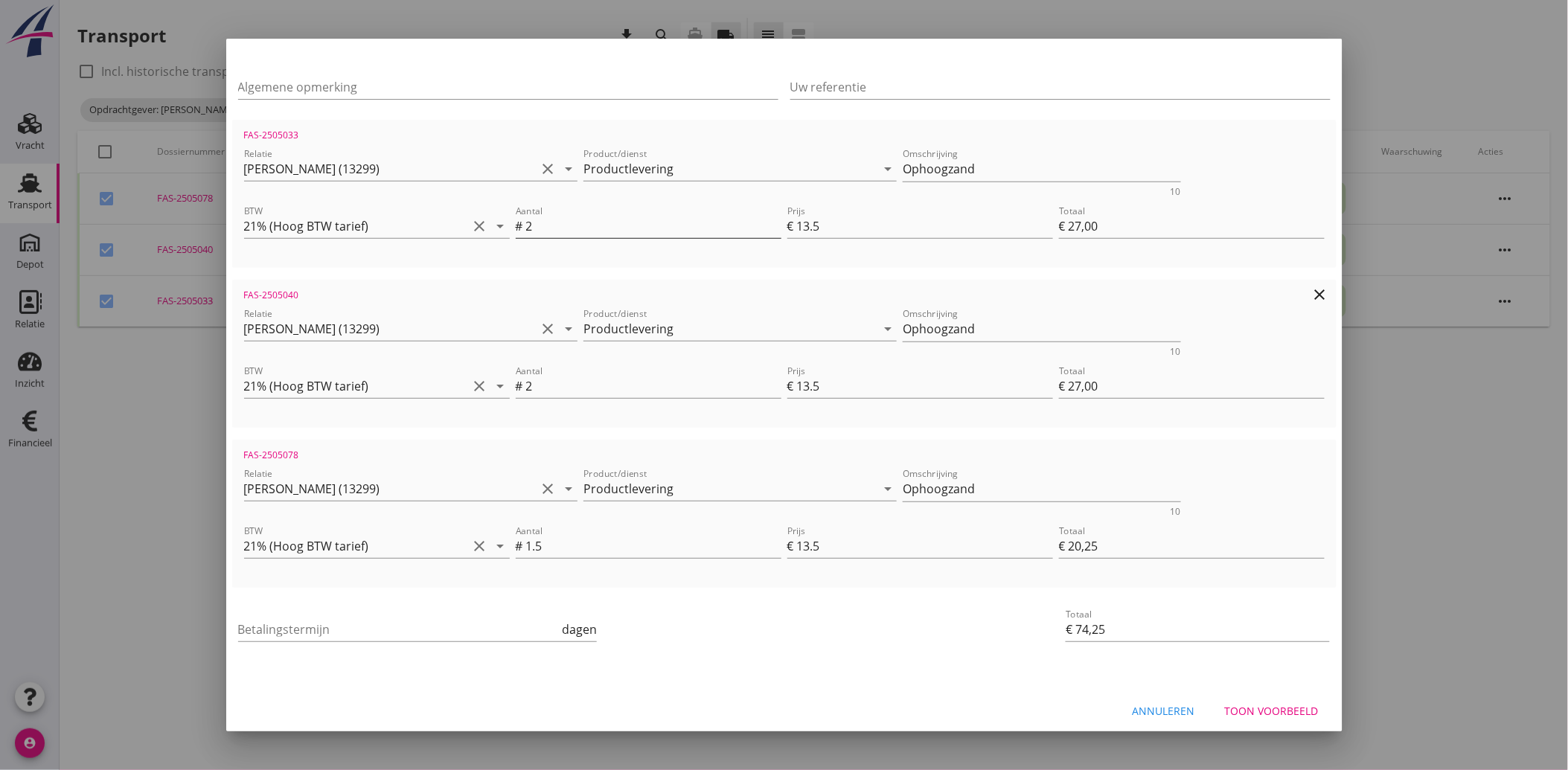
scroll to position [214, 0]
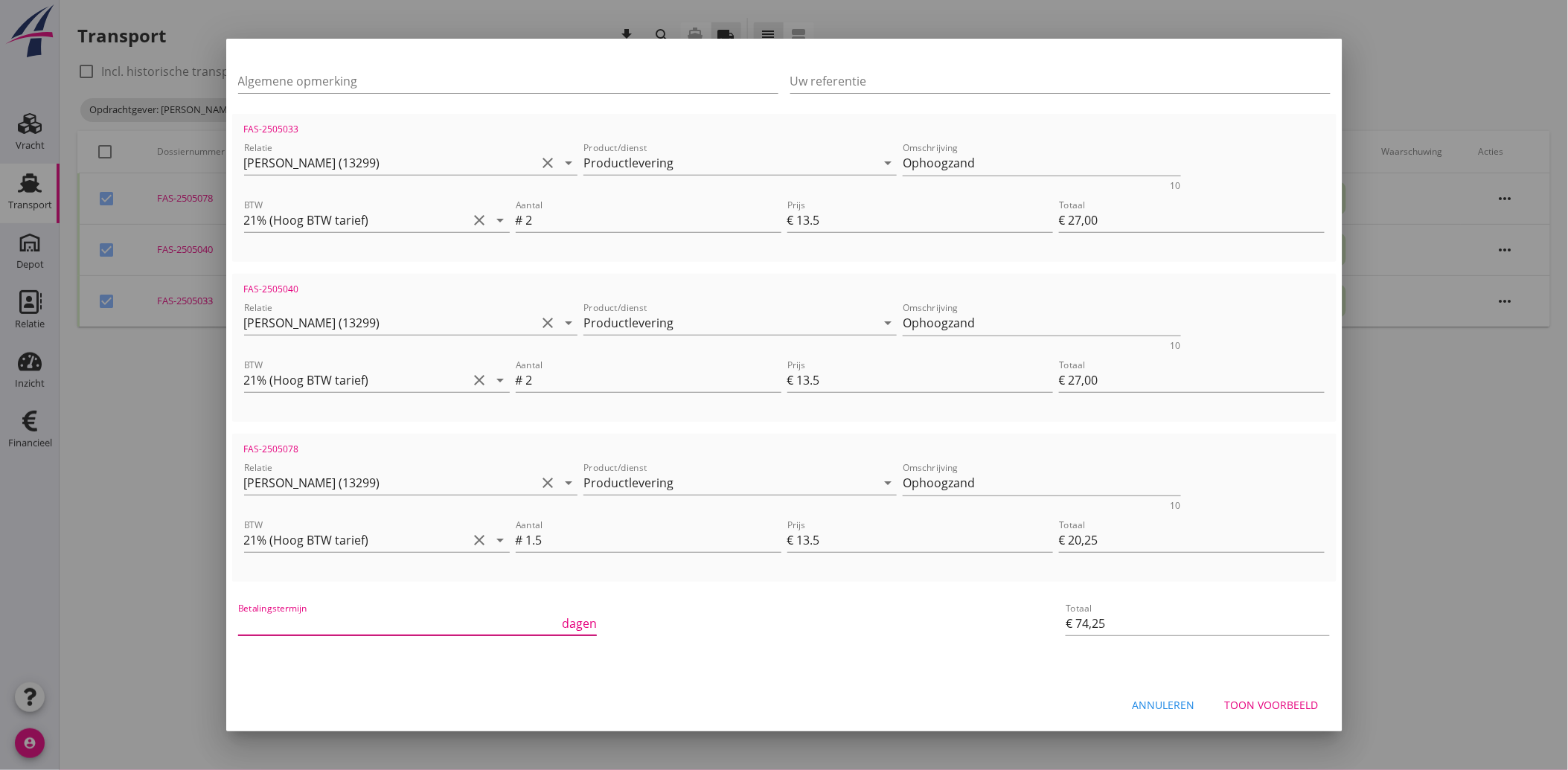
click at [287, 624] on input "Betalingstermijn" at bounding box center [398, 624] width 321 height 24
click at [774, 653] on div "filter_alt Relatie Niet filteren op relatie arrow_drop_down Filter de financiël…" at bounding box center [784, 282] width 1116 height 796
click at [1253, 705] on div "Toon voorbeeld" at bounding box center [1271, 706] width 94 height 16
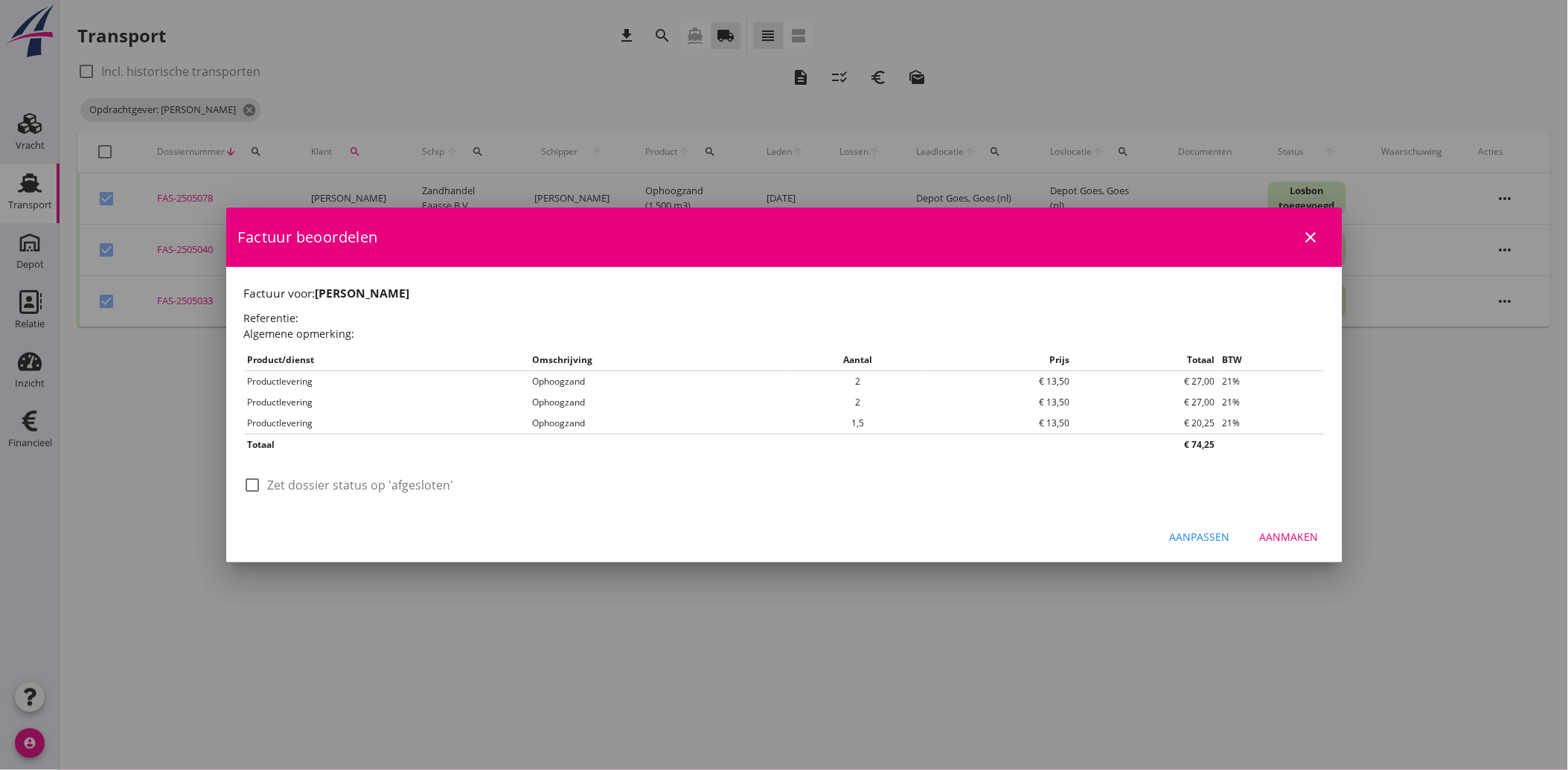
scroll to position [0, 0]
drag, startPoint x: 244, startPoint y: 483, endPoint x: 261, endPoint y: 490, distance: 18.4
click at [244, 483] on div at bounding box center [253, 485] width 25 height 25
click at [1283, 529] on button "Aanmaken" at bounding box center [1289, 537] width 83 height 27
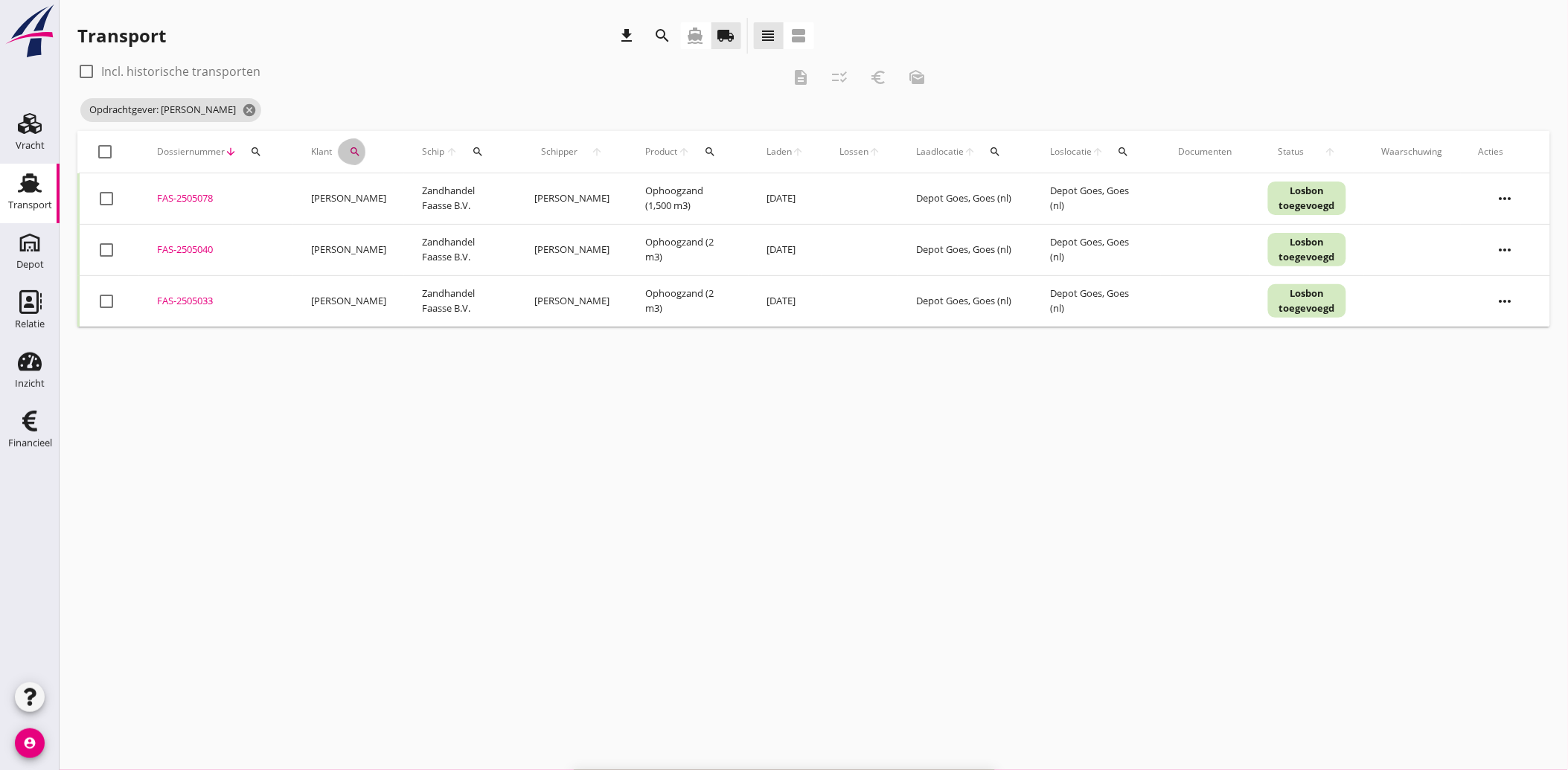
click at [352, 153] on icon "search" at bounding box center [355, 152] width 12 height 12
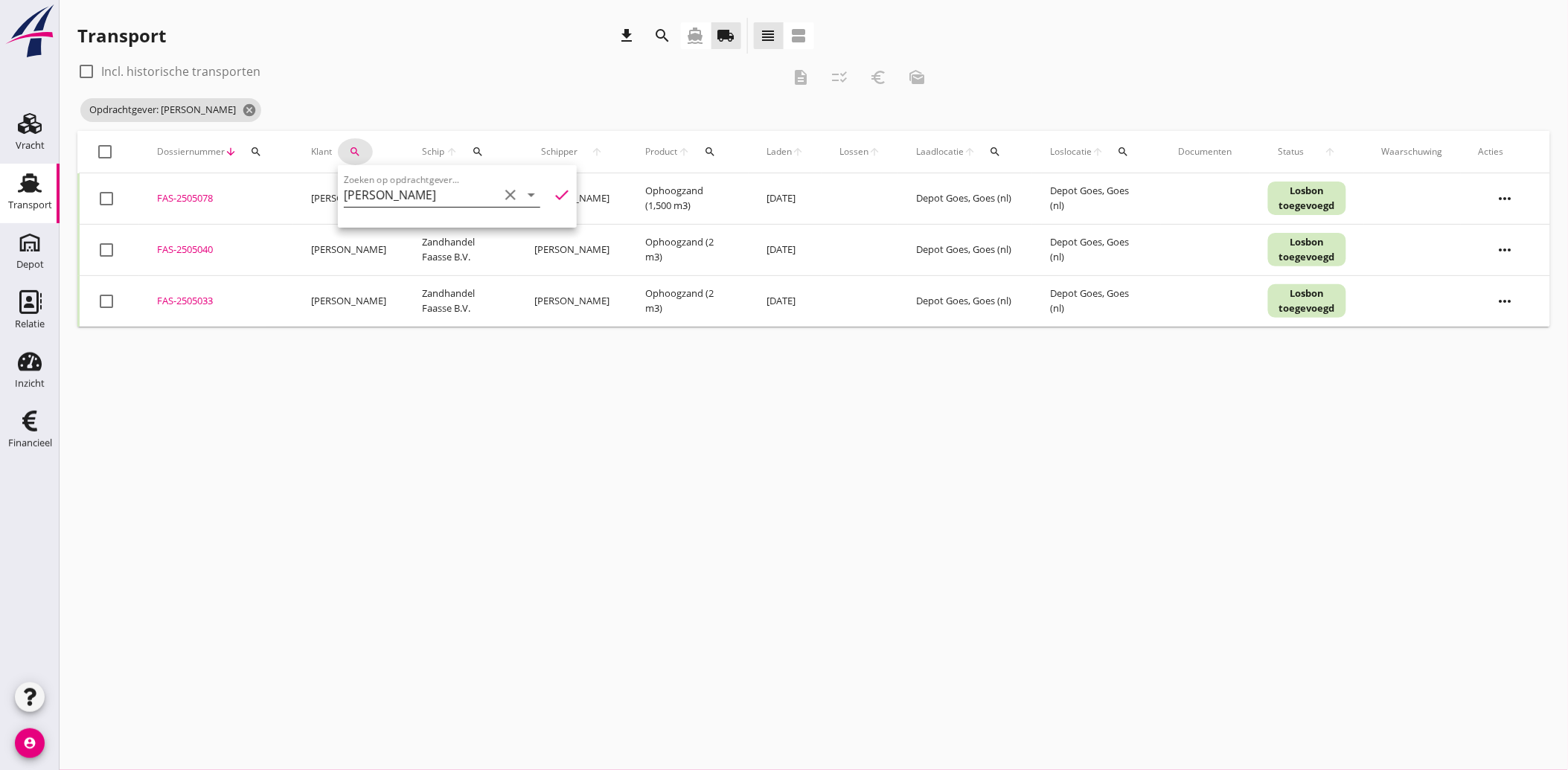
click at [507, 186] on icon "clear" at bounding box center [510, 194] width 18 height 18
click at [437, 202] on input "Zoeken op opdrachtgever..." at bounding box center [421, 195] width 155 height 24
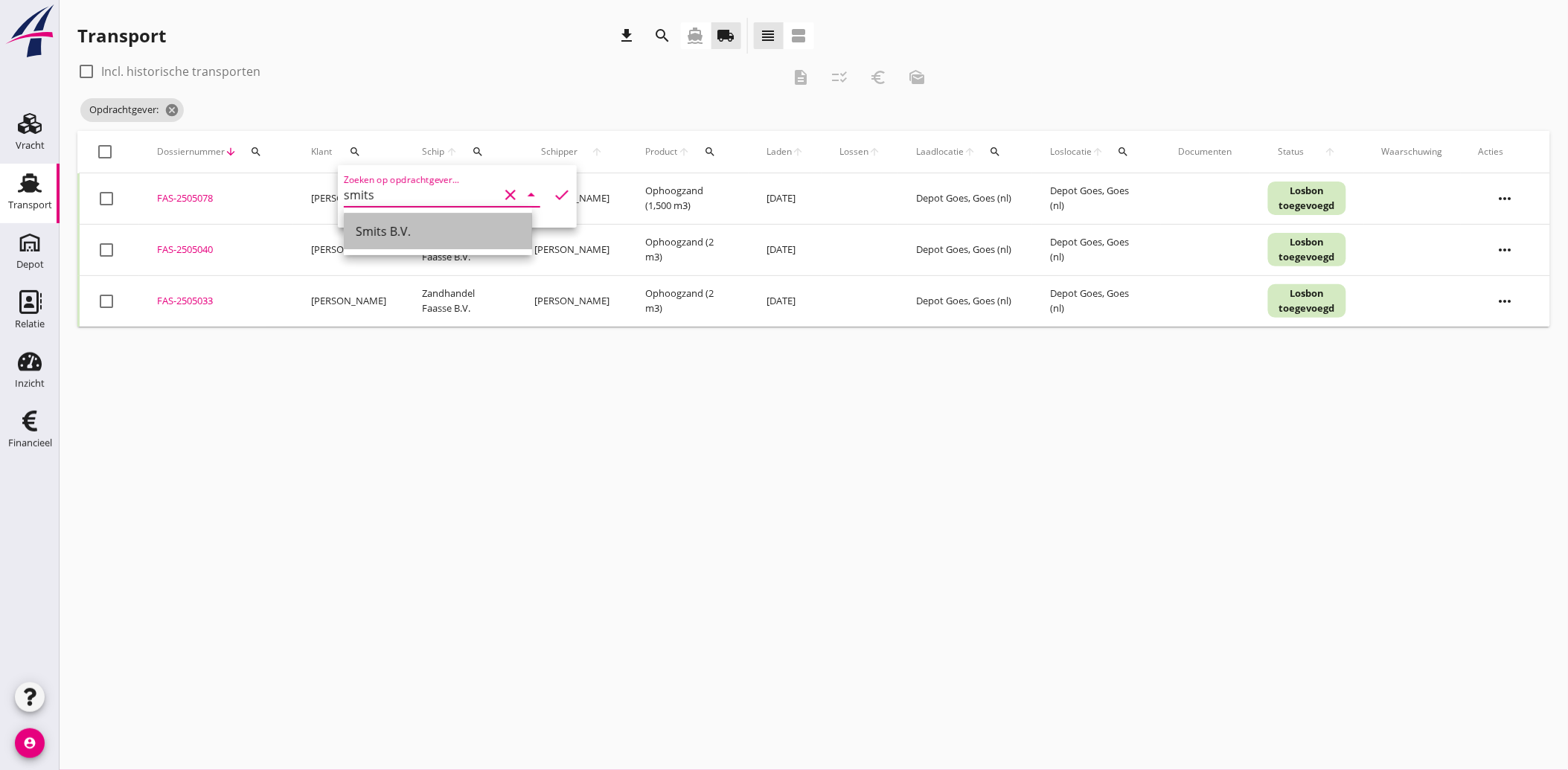
click at [376, 241] on div "Smits B.V." at bounding box center [437, 231] width 164 height 36
click at [553, 189] on icon "check" at bounding box center [562, 194] width 18 height 18
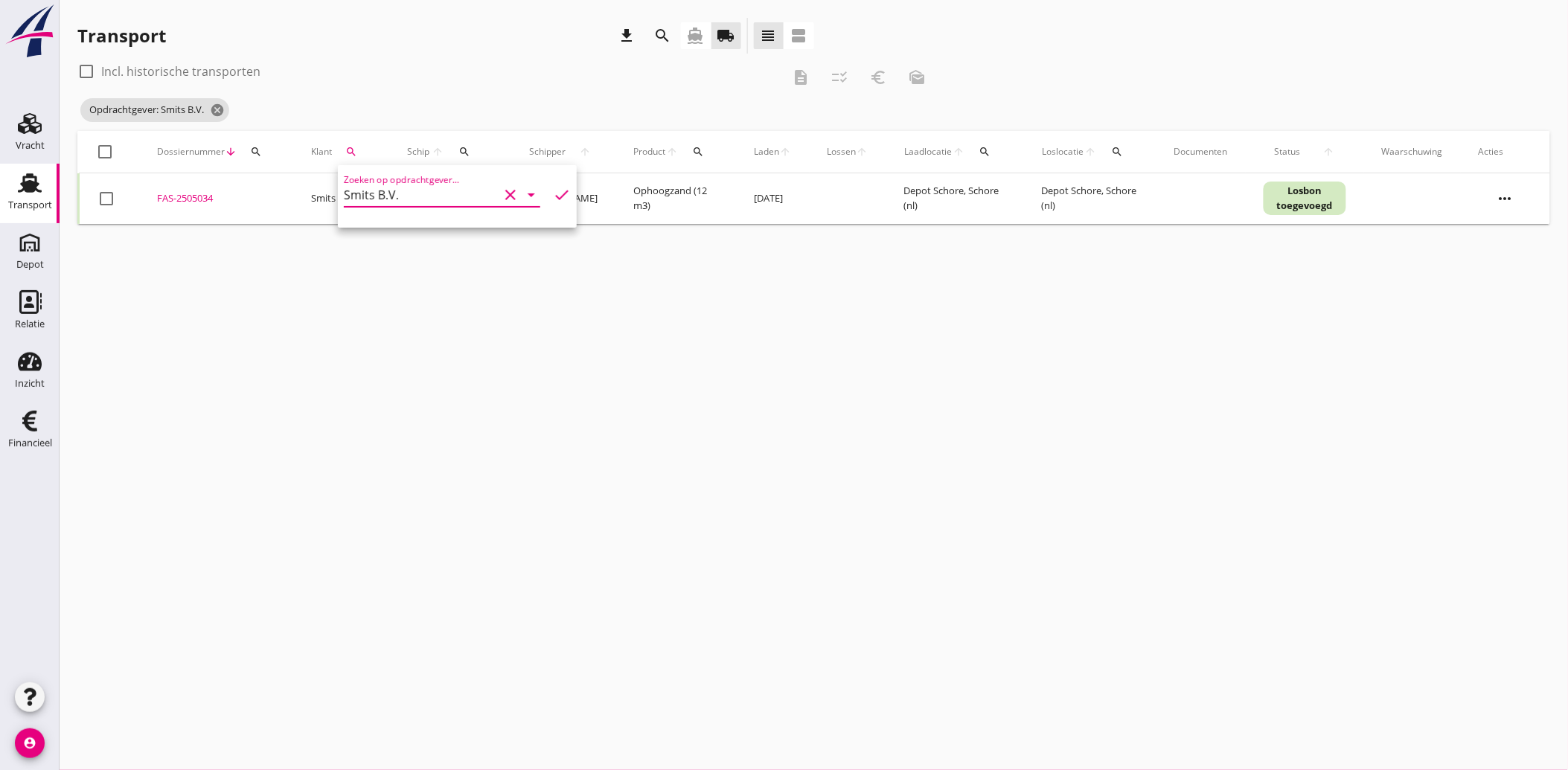
click at [108, 194] on div at bounding box center [106, 198] width 25 height 25
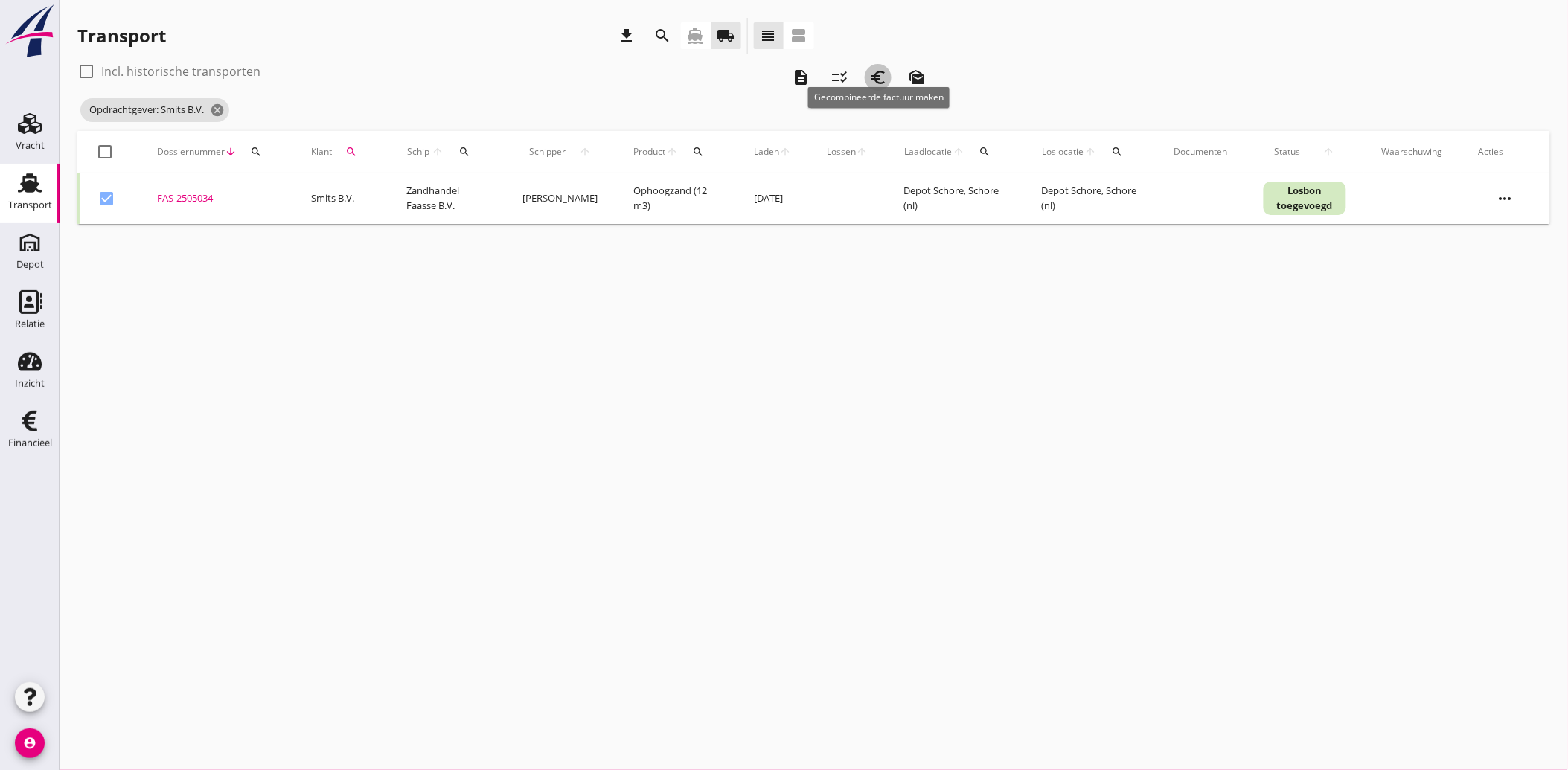
click at [882, 71] on icon "euro_symbol" at bounding box center [878, 77] width 18 height 18
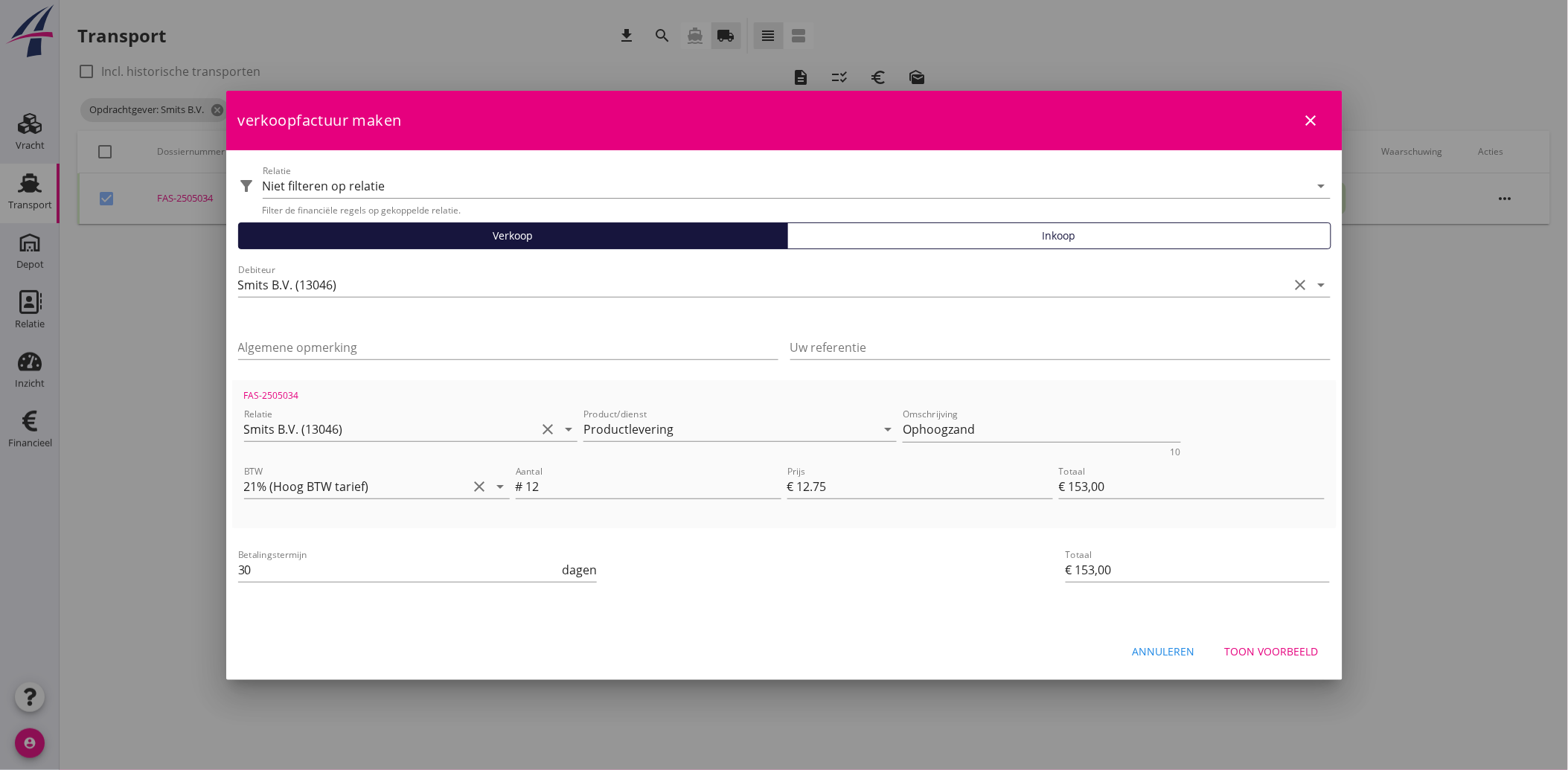
click at [1261, 648] on div "Toon voorbeeld" at bounding box center [1271, 652] width 94 height 16
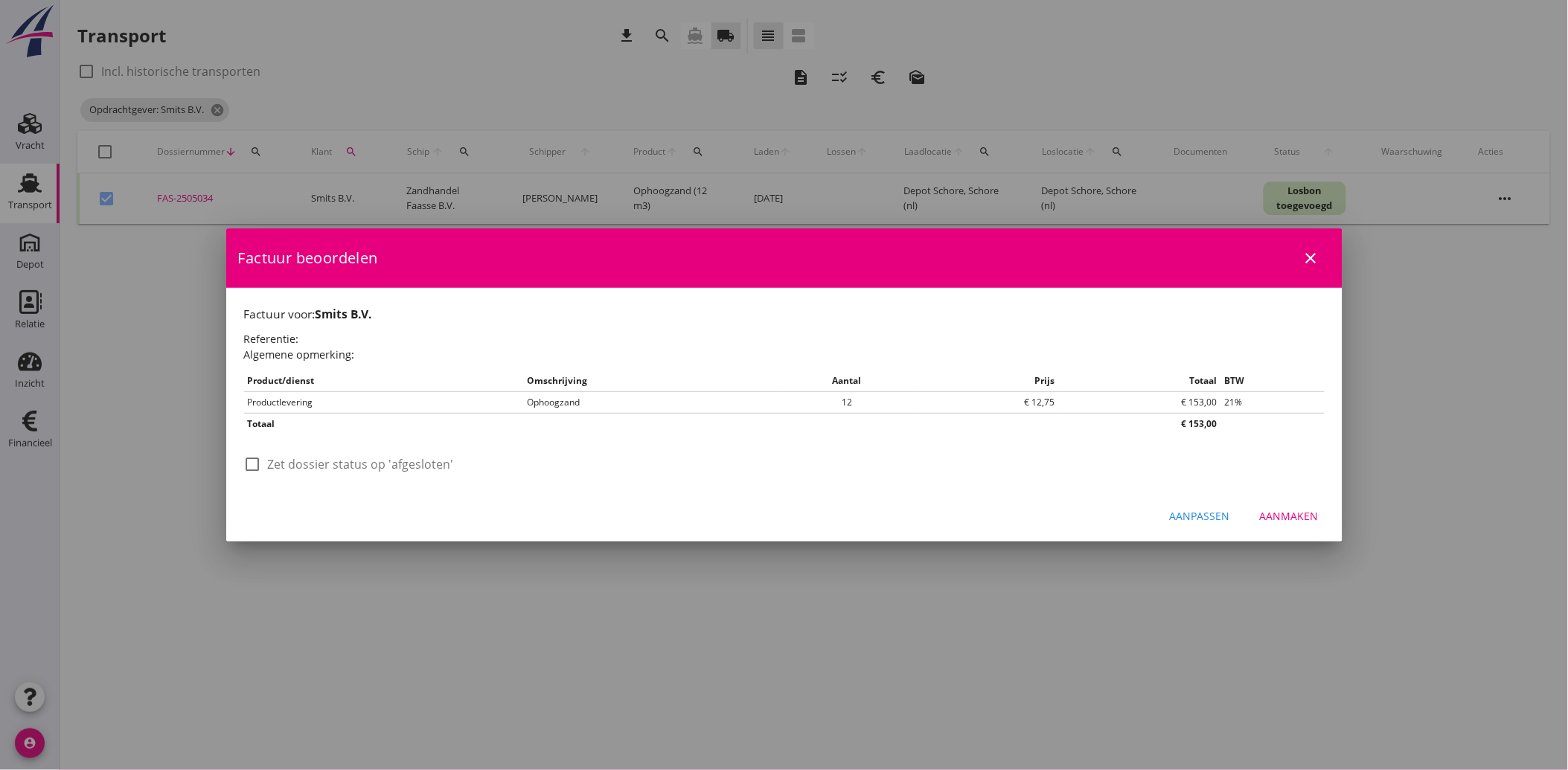
drag, startPoint x: 253, startPoint y: 448, endPoint x: 253, endPoint y: 457, distance: 9.0
click at [253, 457] on div "Factuur beoordelen close Factuur voor: Smits B.V. Referentie: Algemene opmerkin…" at bounding box center [784, 385] width 1116 height 314
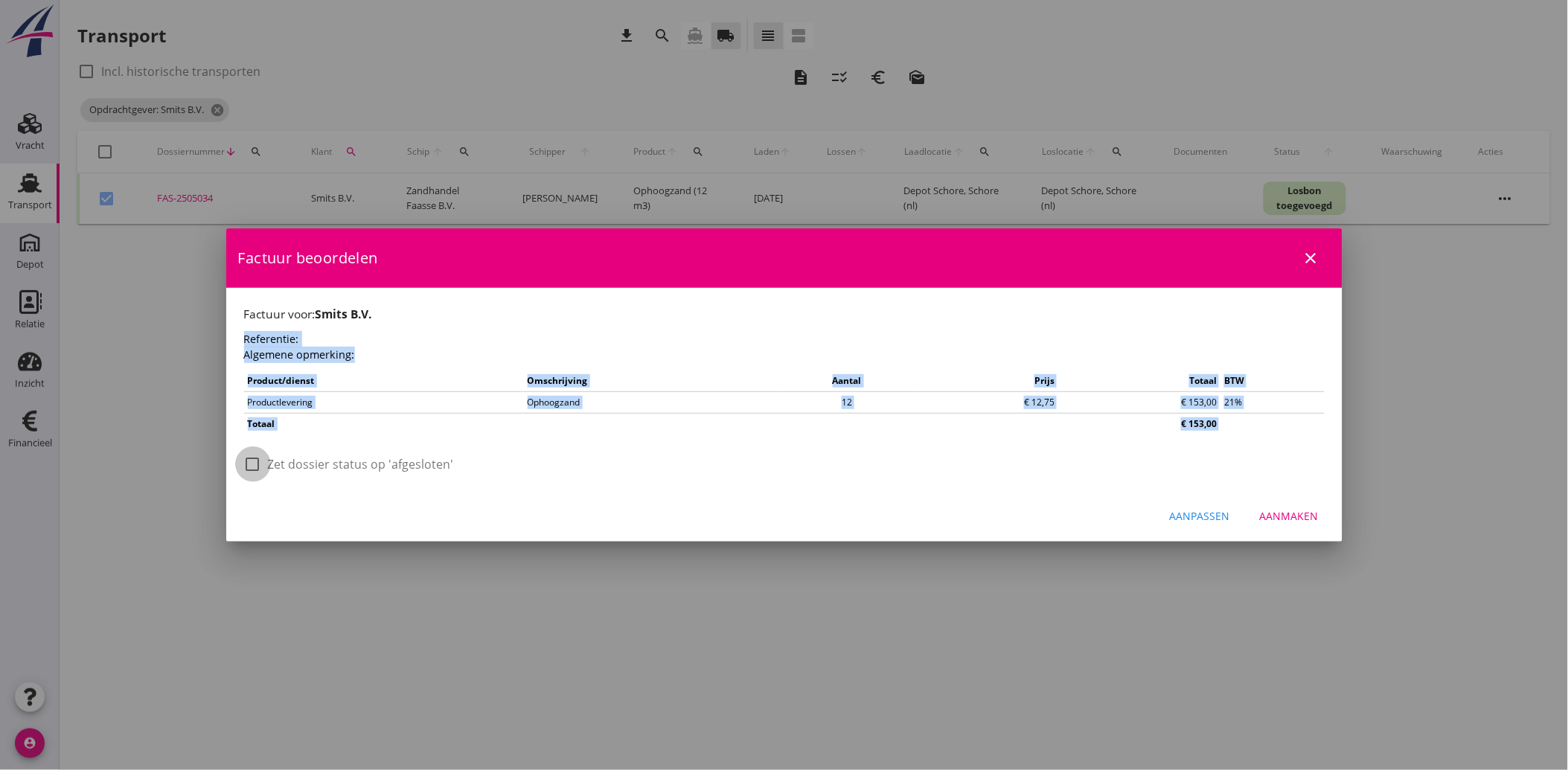
drag, startPoint x: 253, startPoint y: 457, endPoint x: 264, endPoint y: 473, distance: 19.4
click at [256, 465] on div at bounding box center [253, 464] width 25 height 25
click at [1274, 522] on div "Aanmaken" at bounding box center [1289, 516] width 59 height 16
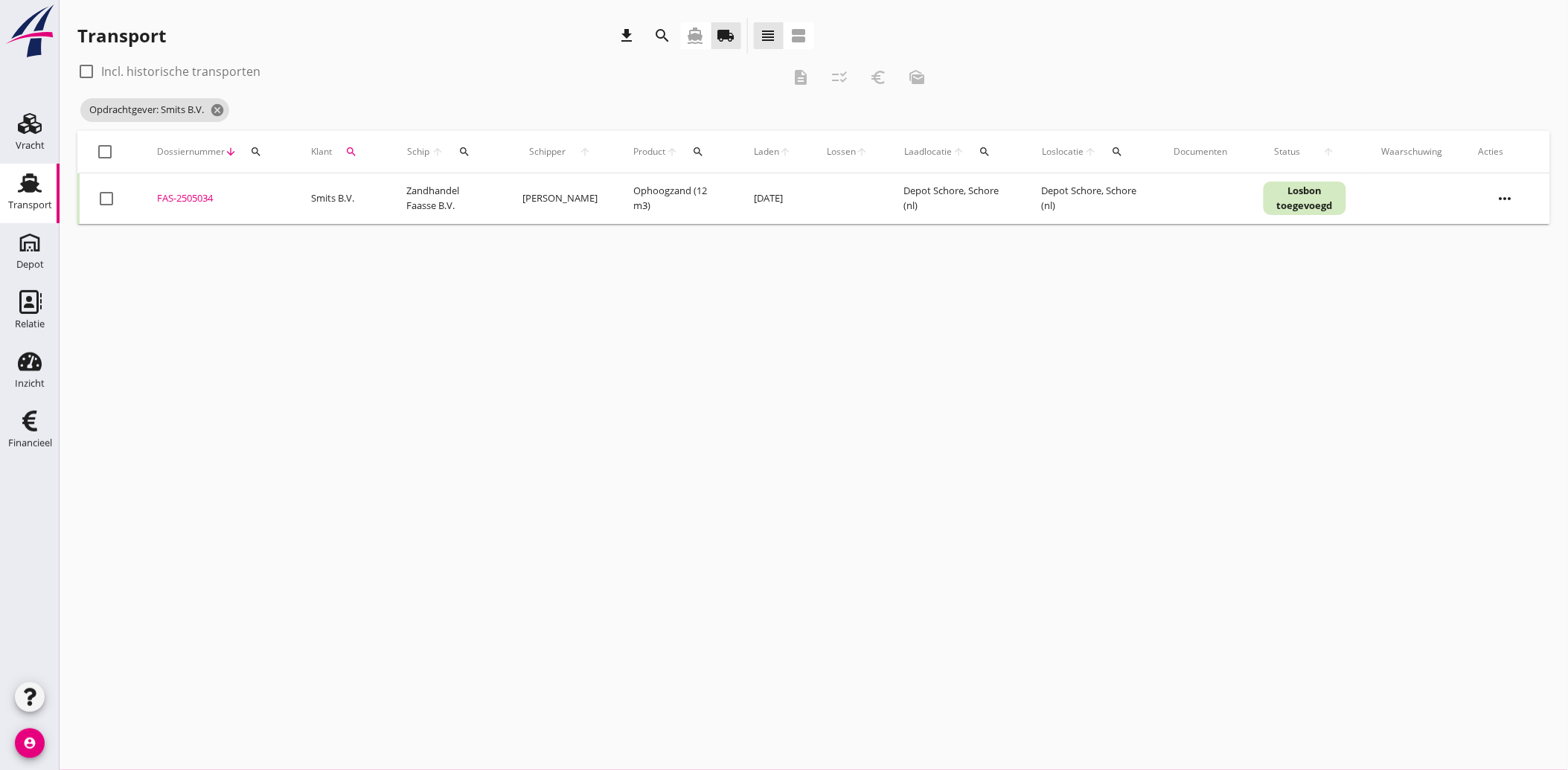
drag, startPoint x: 32, startPoint y: 421, endPoint x: 368, endPoint y: 422, distance: 336.0
click at [32, 421] on icon "Financieel" at bounding box center [30, 422] width 24 height 24
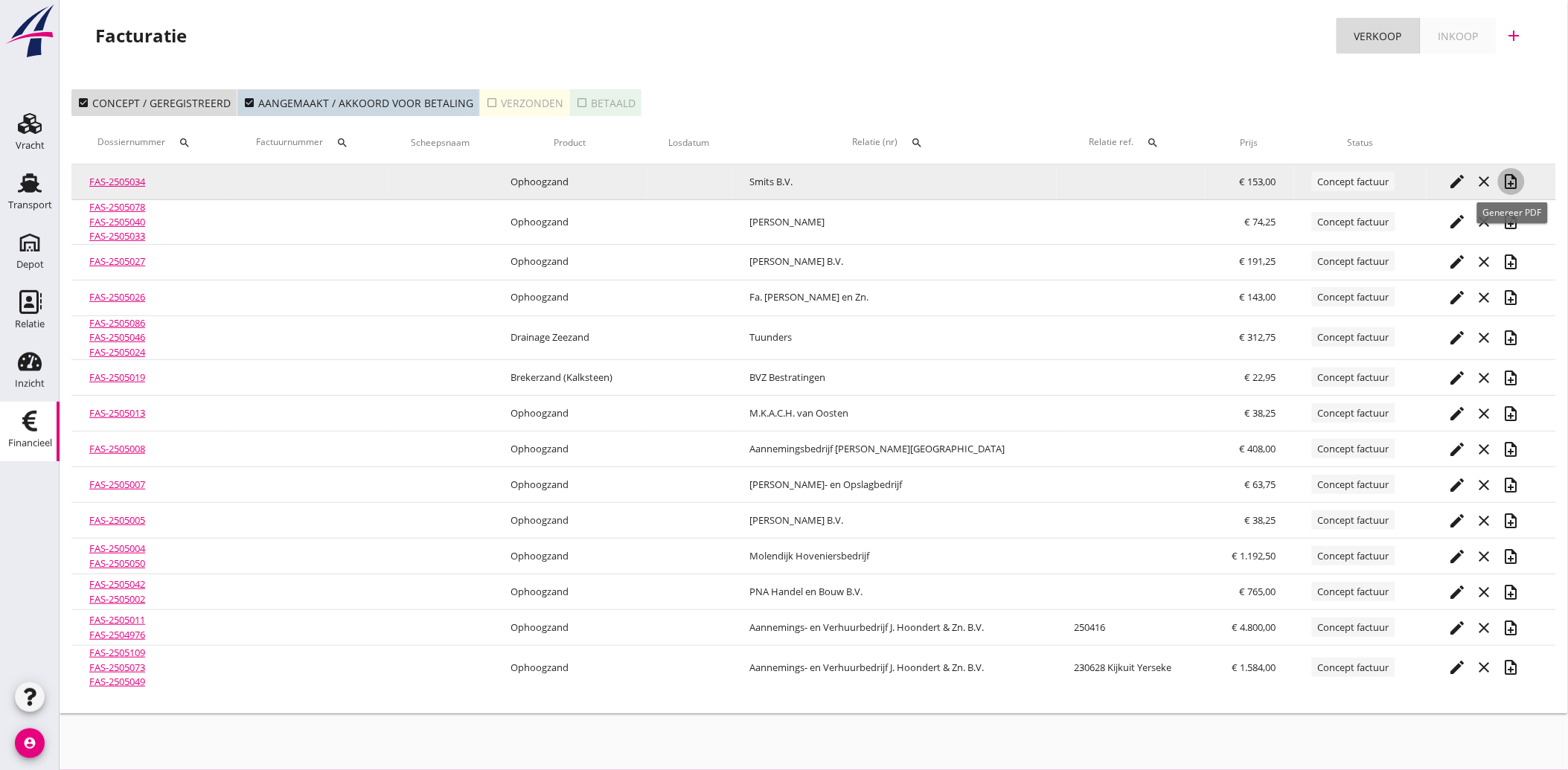
click at [1515, 174] on icon "note_add" at bounding box center [1511, 182] width 18 height 18
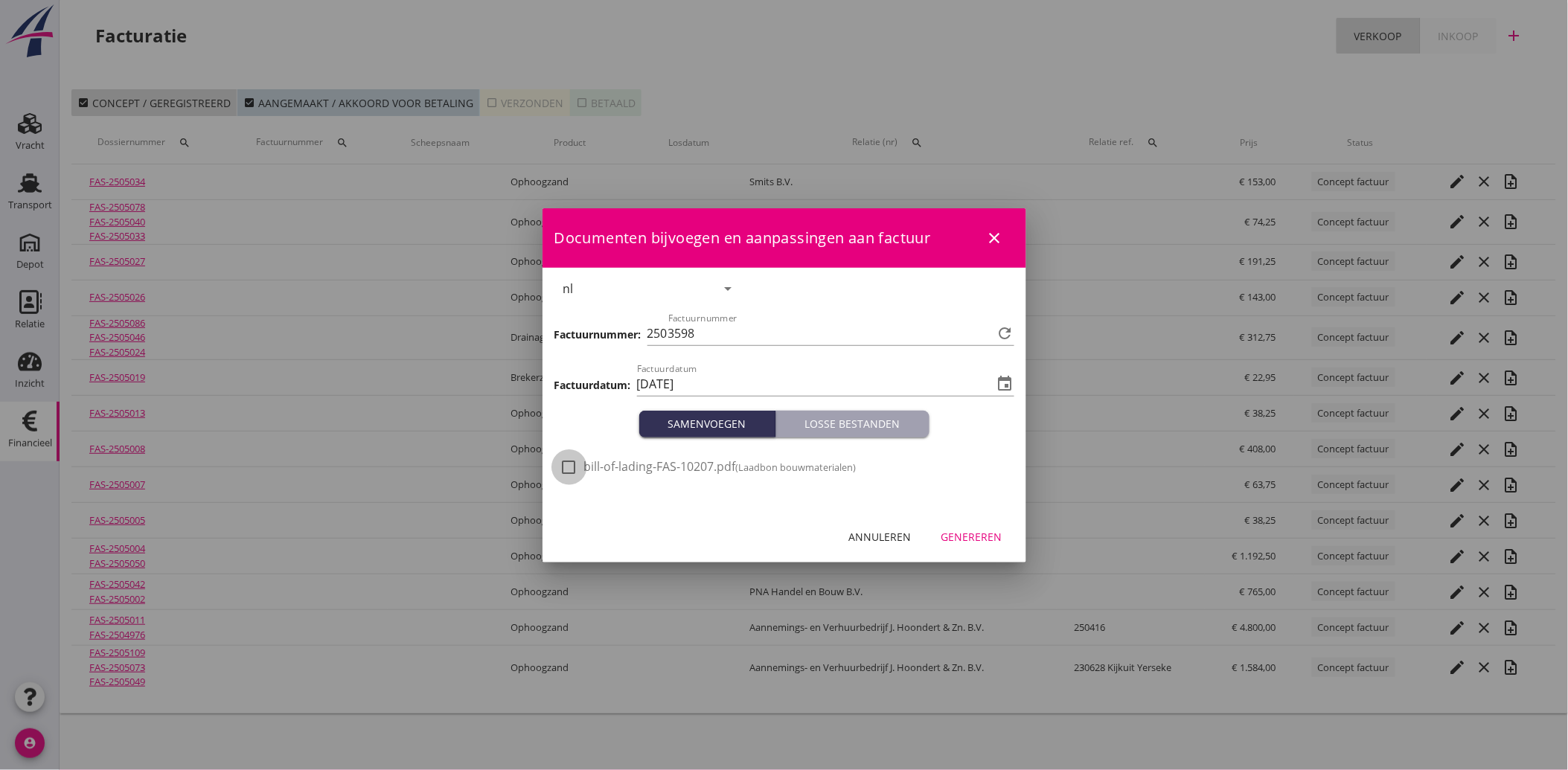
click at [573, 468] on div at bounding box center [569, 468] width 25 height 25
click at [986, 541] on div "Genereren" at bounding box center [971, 537] width 61 height 16
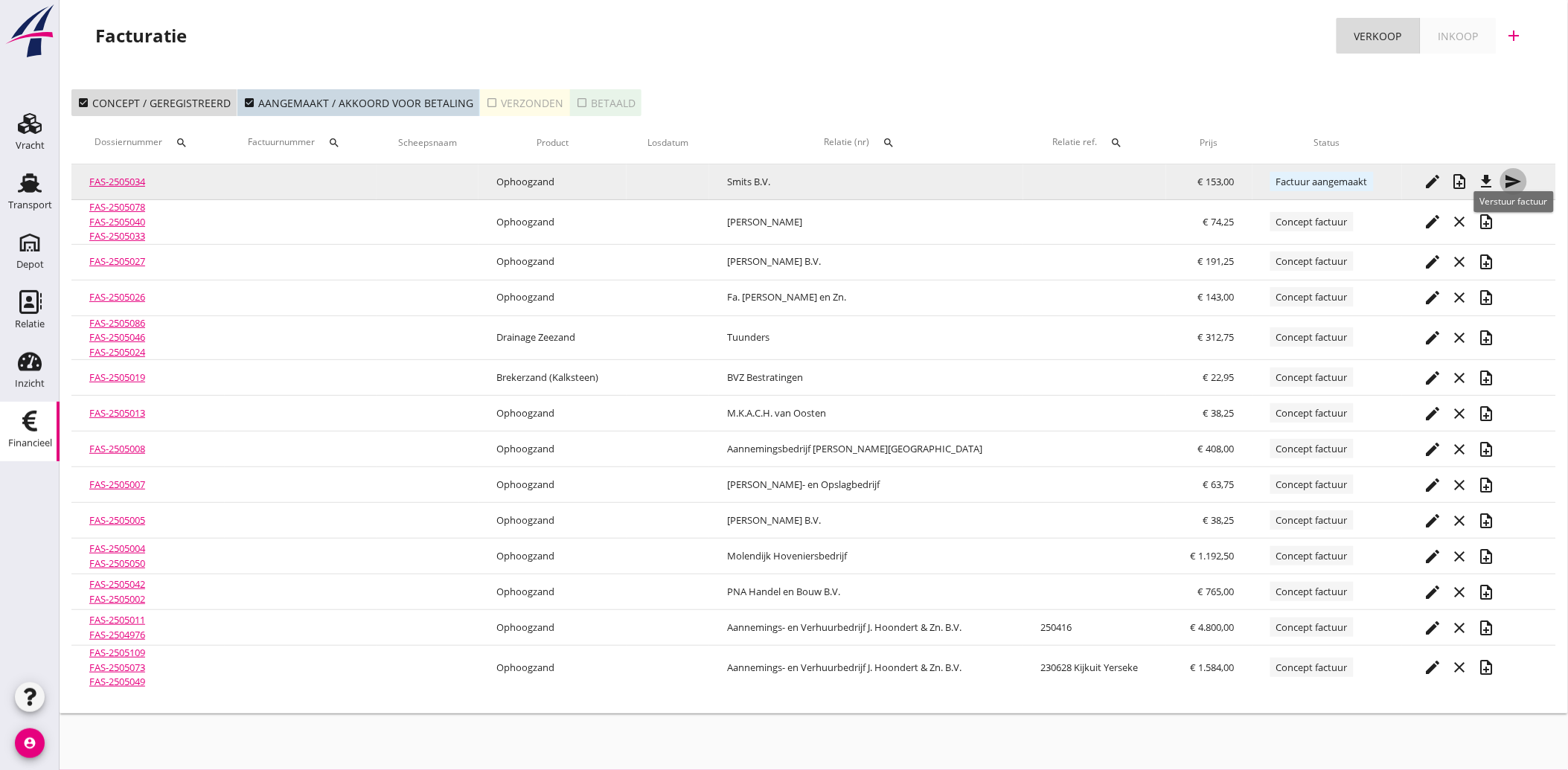
click at [1515, 175] on icon "send" at bounding box center [1513, 182] width 18 height 18
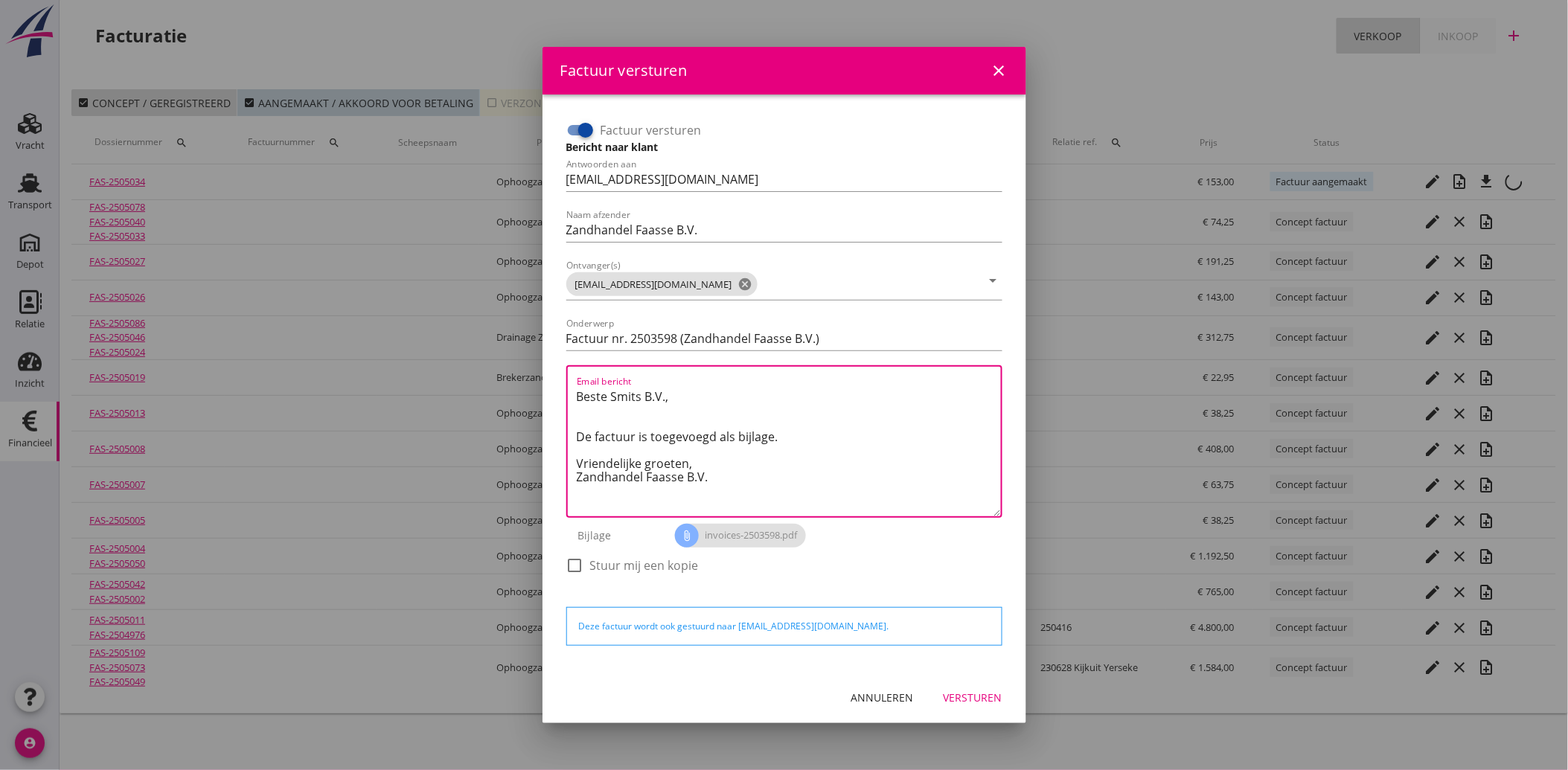
drag, startPoint x: 730, startPoint y: 475, endPoint x: 561, endPoint y: 392, distance: 188.3
click at [561, 392] on div "Factuur versturen Bericht naar klant Antwoorden aan [EMAIL_ADDRESS][DOMAIN_NAME…" at bounding box center [784, 355] width 448 height 485
paste textarea "Geachte heer/mevrouw, Hierbij zenden wij u onze factuur i.v.m. de door ons aan …"
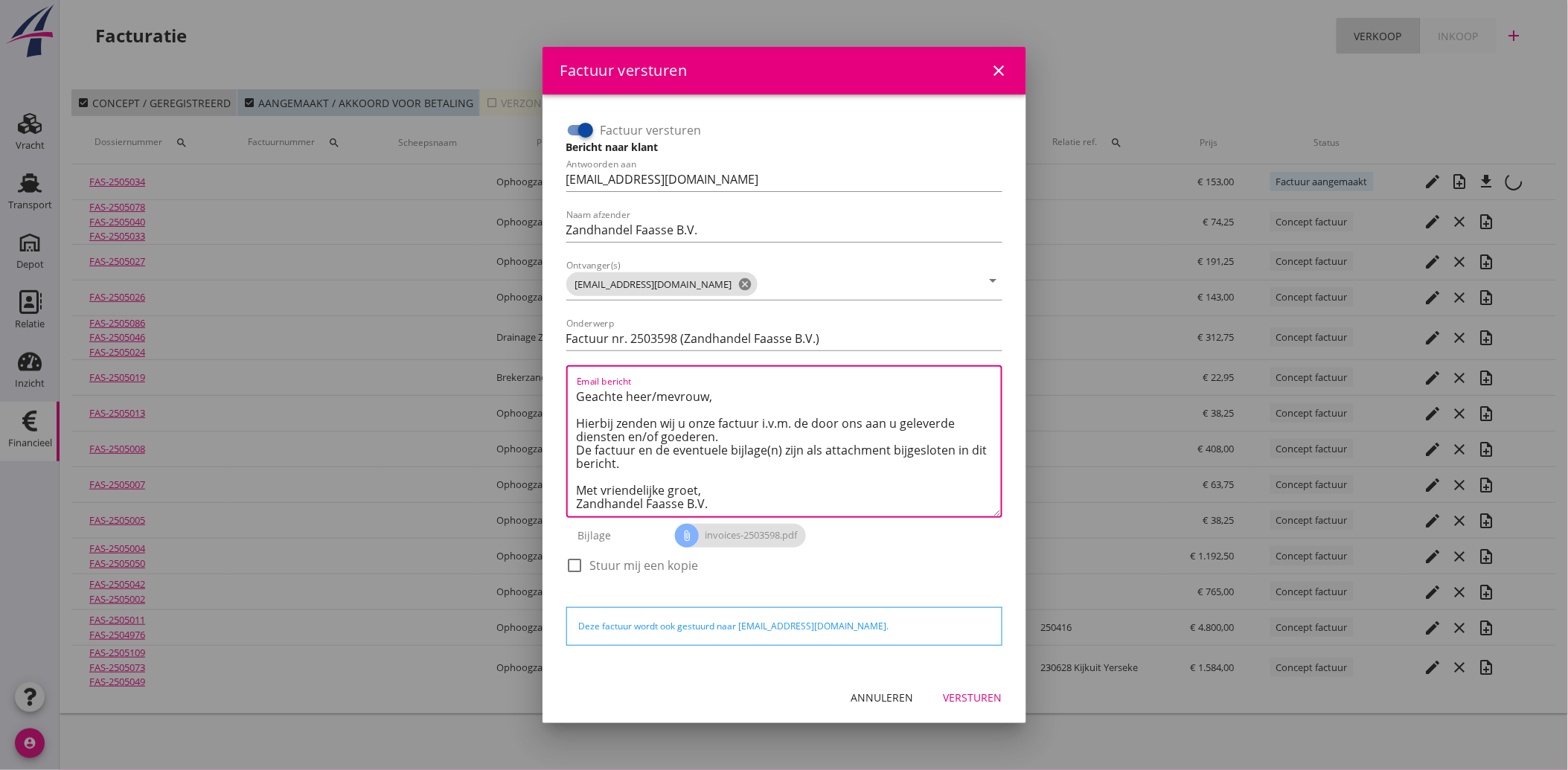
click at [970, 699] on div "Versturen" at bounding box center [973, 698] width 59 height 16
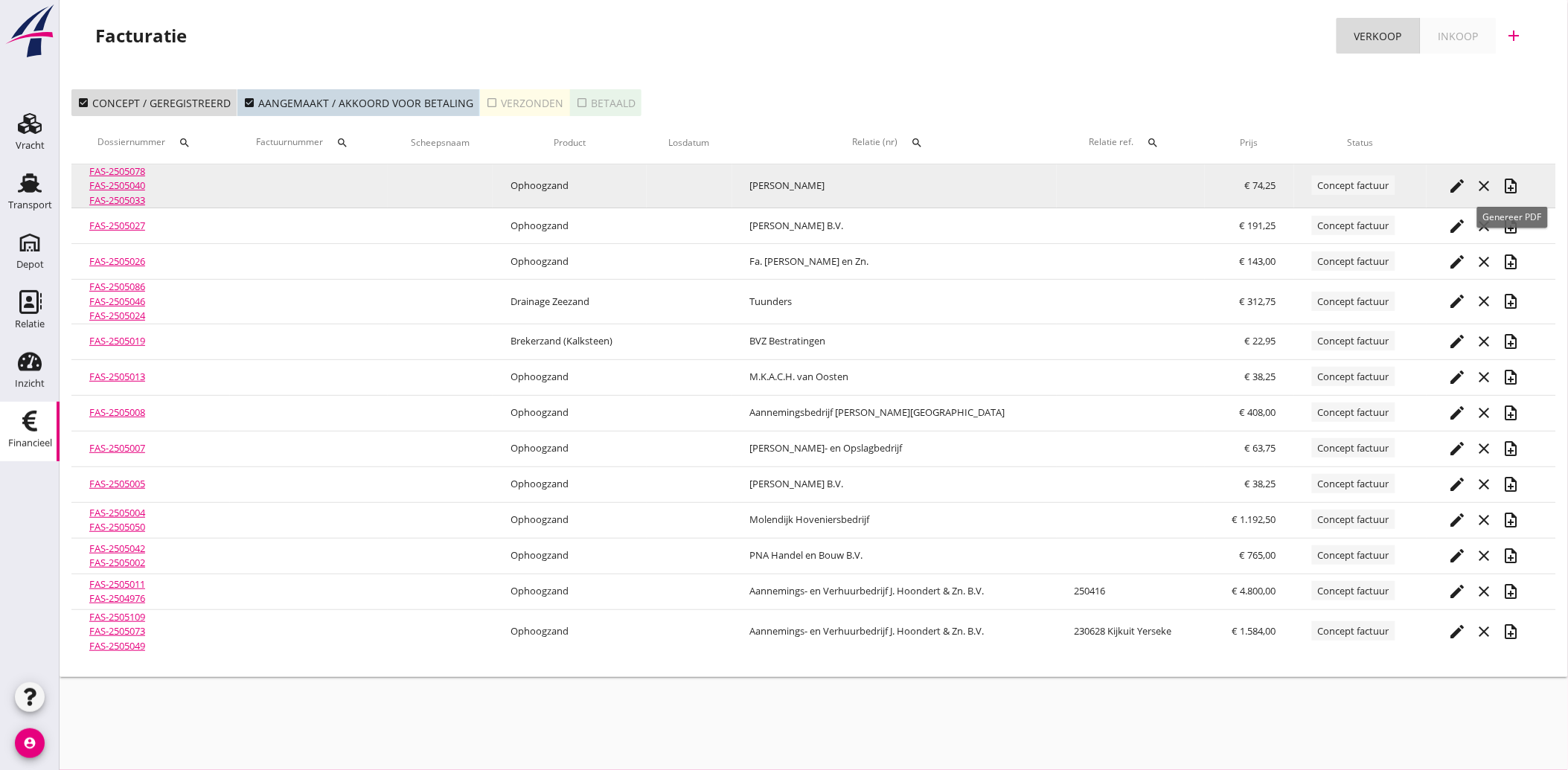
click at [1512, 180] on icon "note_add" at bounding box center [1511, 186] width 18 height 18
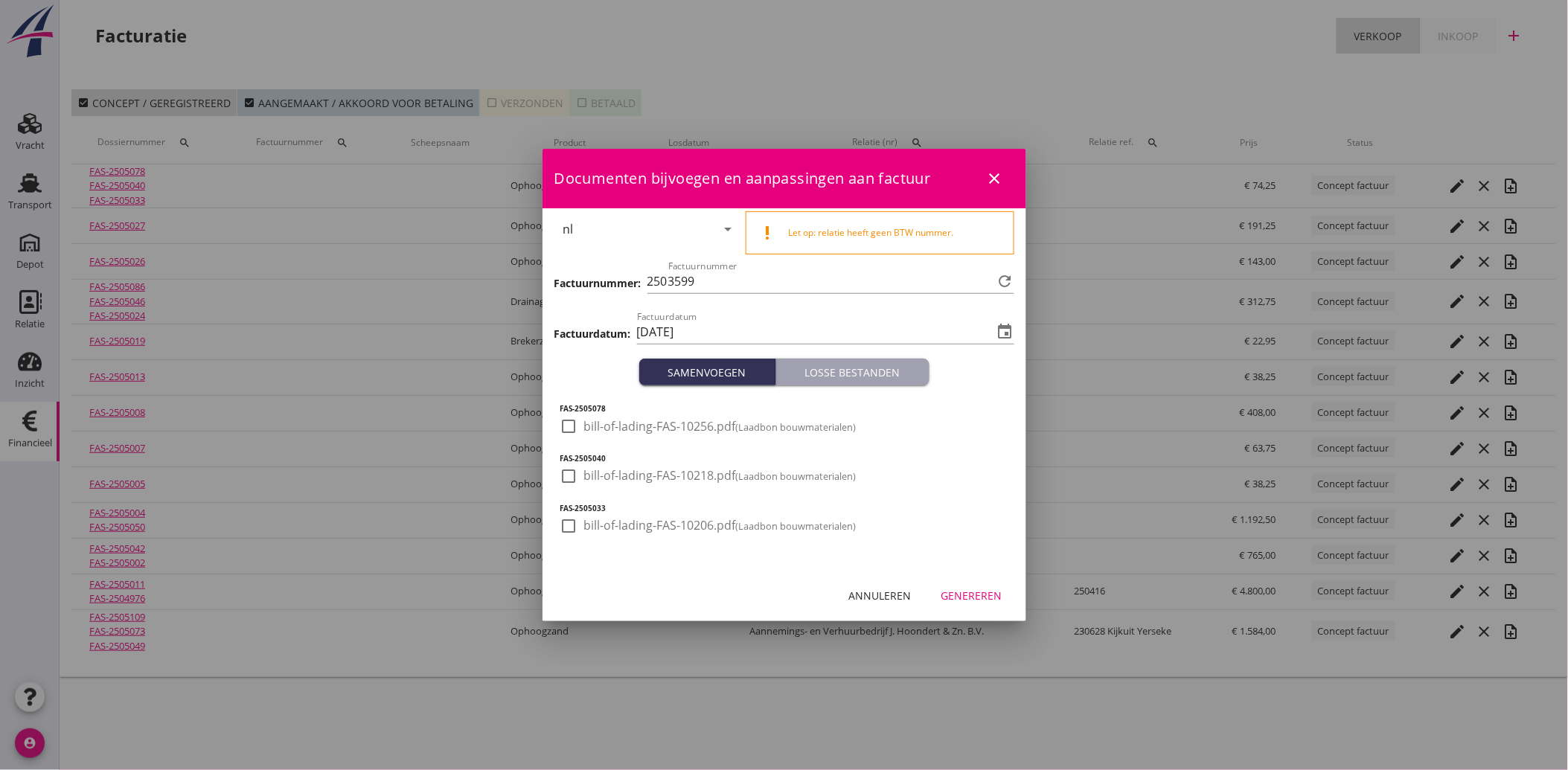
click at [567, 424] on div at bounding box center [569, 426] width 25 height 25
click at [571, 480] on div at bounding box center [569, 476] width 25 height 25
click at [575, 531] on div at bounding box center [569, 526] width 25 height 25
click at [972, 596] on div "Genereren" at bounding box center [971, 596] width 61 height 16
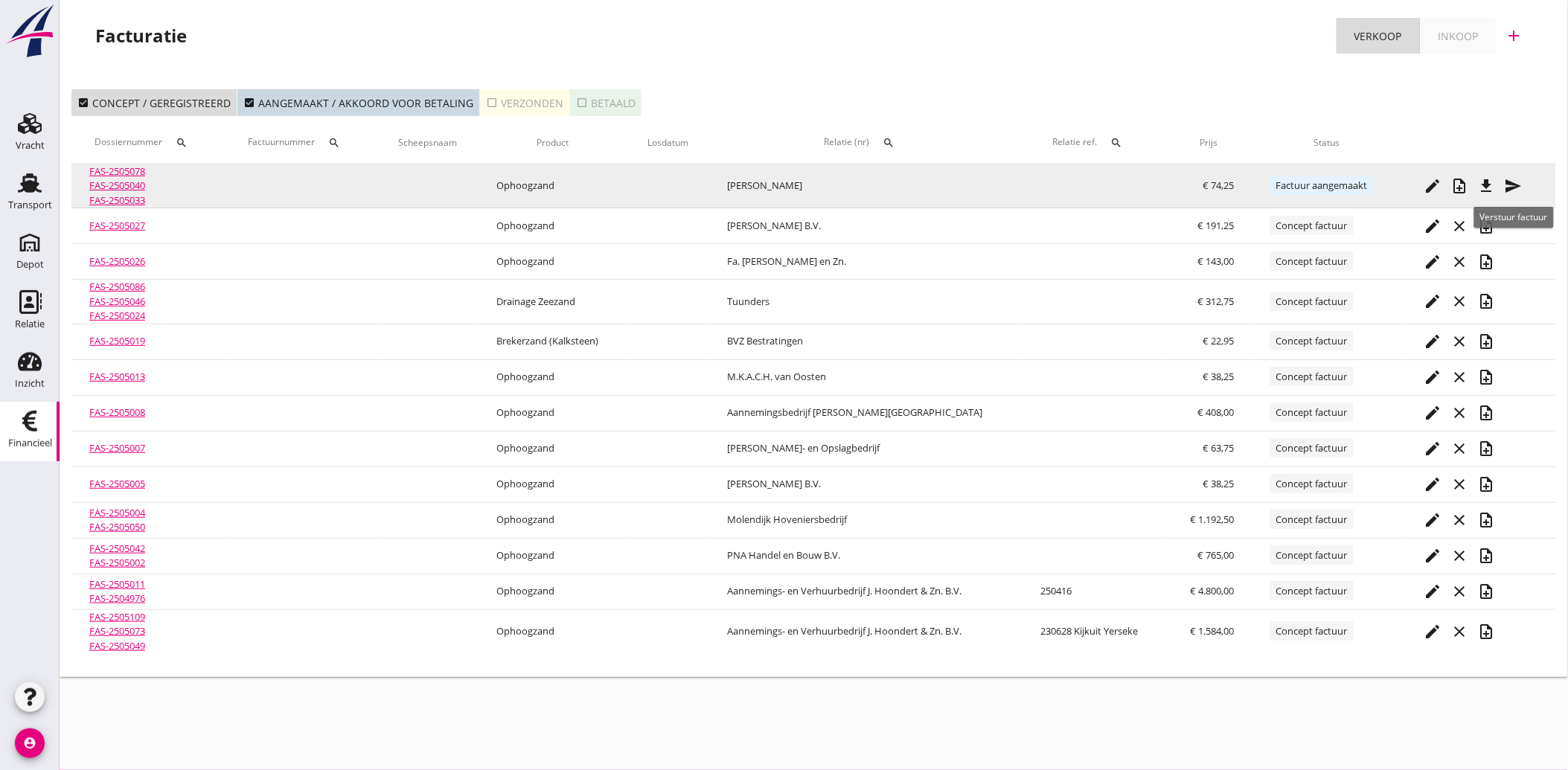
click at [1512, 186] on icon "send" at bounding box center [1513, 186] width 18 height 18
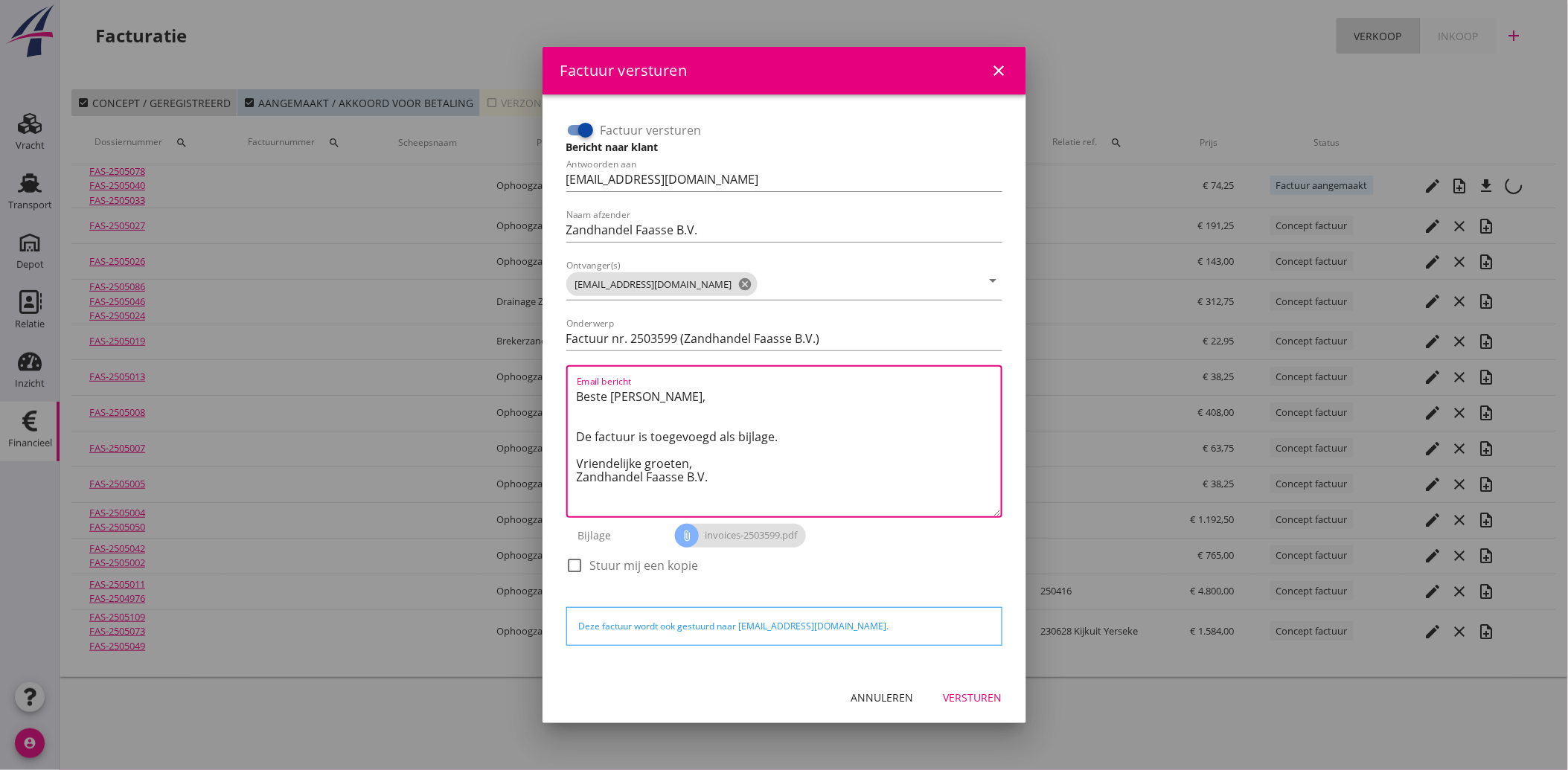
drag, startPoint x: 721, startPoint y: 479, endPoint x: 559, endPoint y: 393, distance: 183.4
click at [560, 393] on div "Factuur versturen Bericht naar klant Antwoorden aan [EMAIL_ADDRESS][DOMAIN_NAME…" at bounding box center [784, 355] width 448 height 485
paste textarea "Geachte heer/mevrouw, Hierbij zenden wij u onze factuur i.v.m. de door ons aan …"
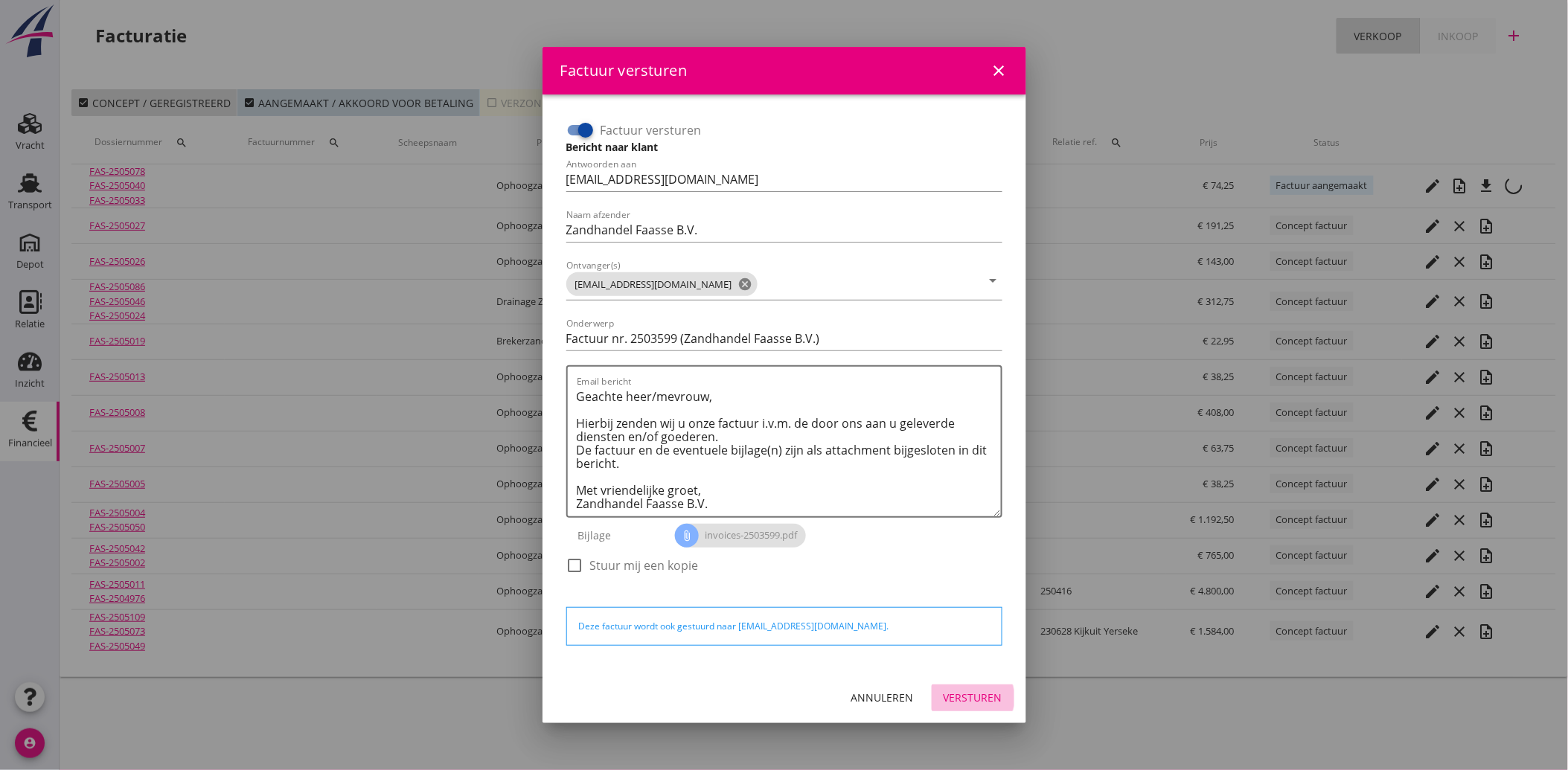
click at [977, 699] on div "Versturen" at bounding box center [973, 698] width 59 height 16
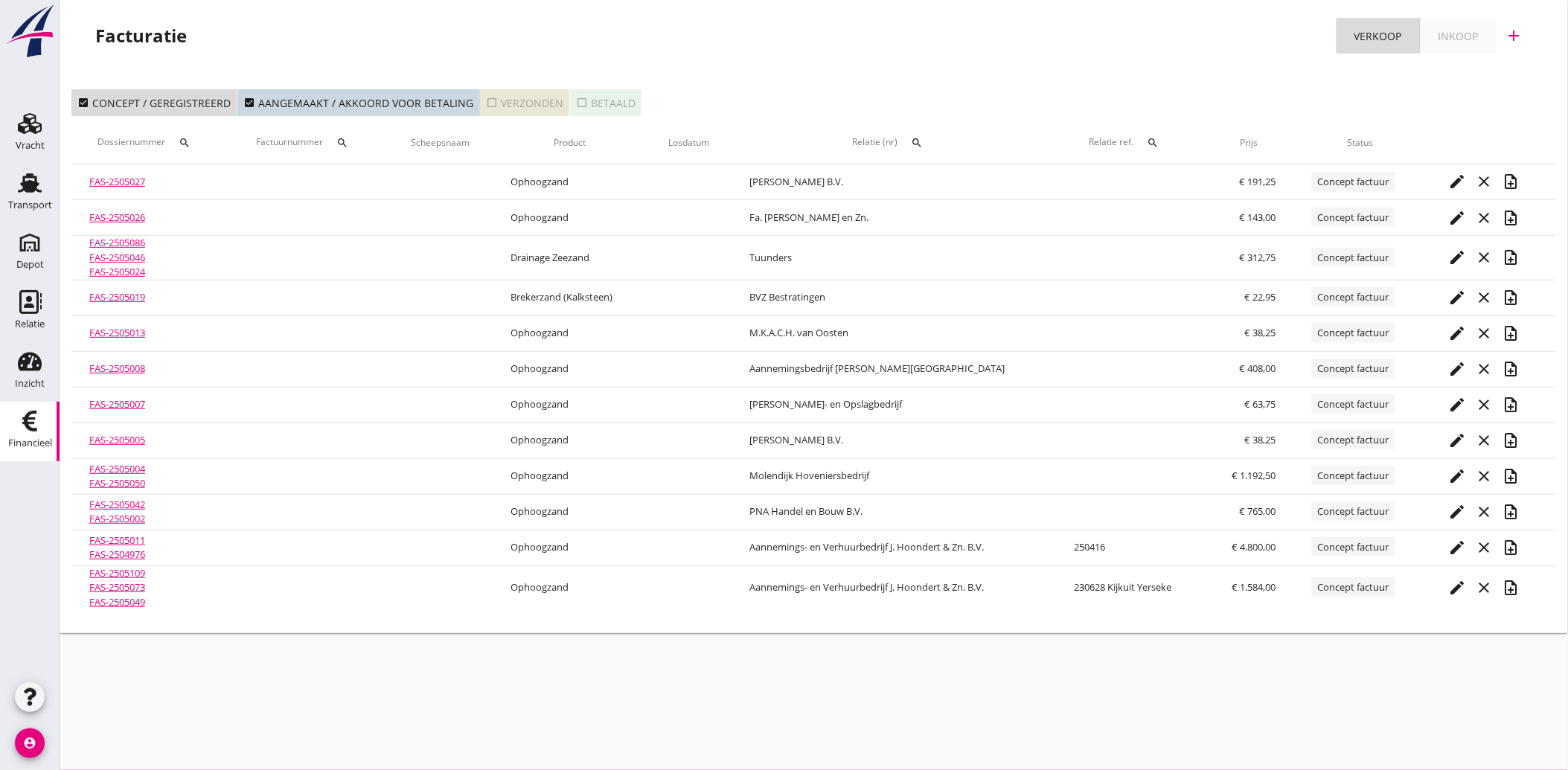
click at [493, 106] on div "check_box_outline_blank Verzonden" at bounding box center [525, 103] width 78 height 16
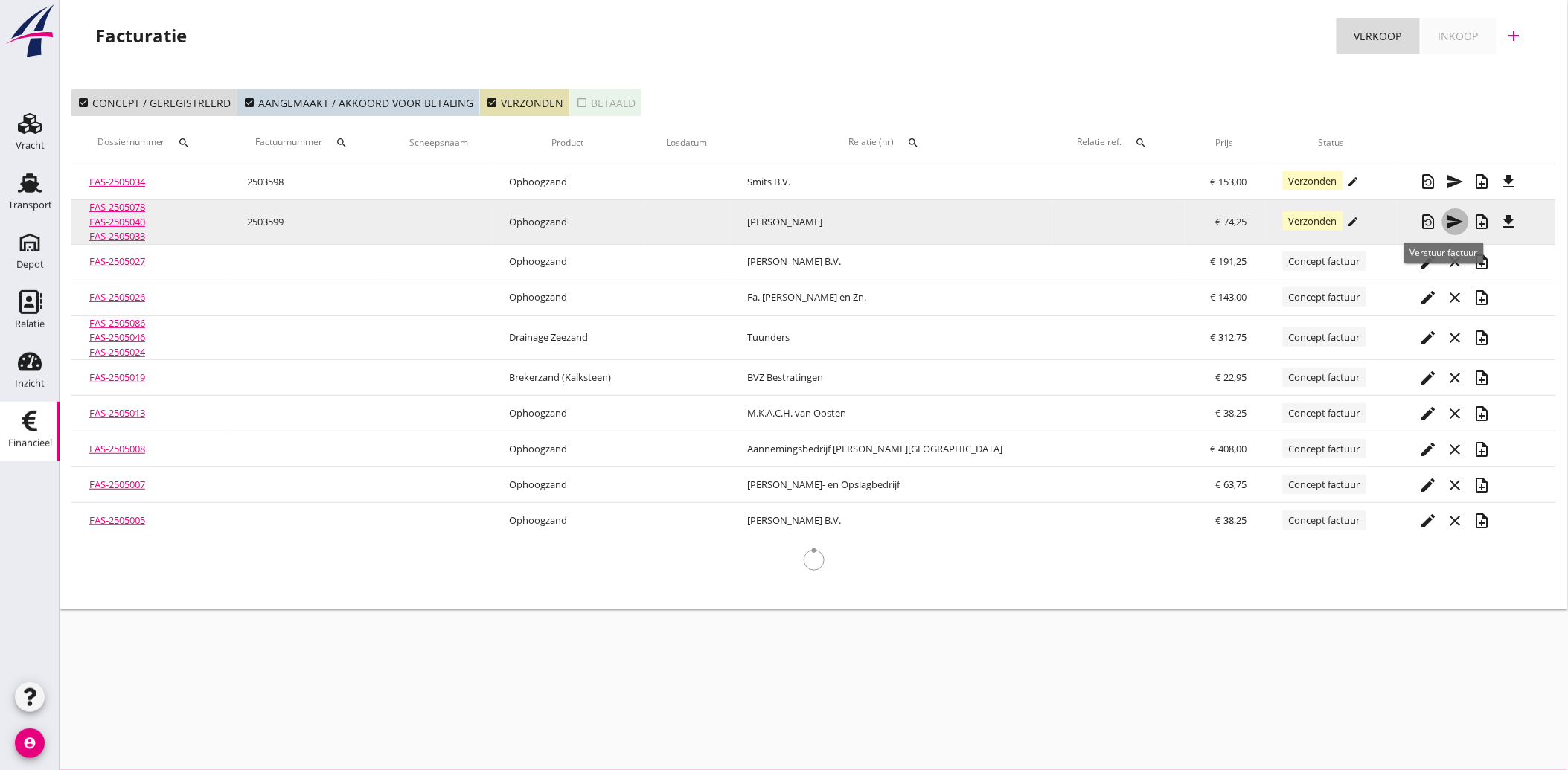
click at [1447, 218] on icon "send" at bounding box center [1455, 221] width 18 height 18
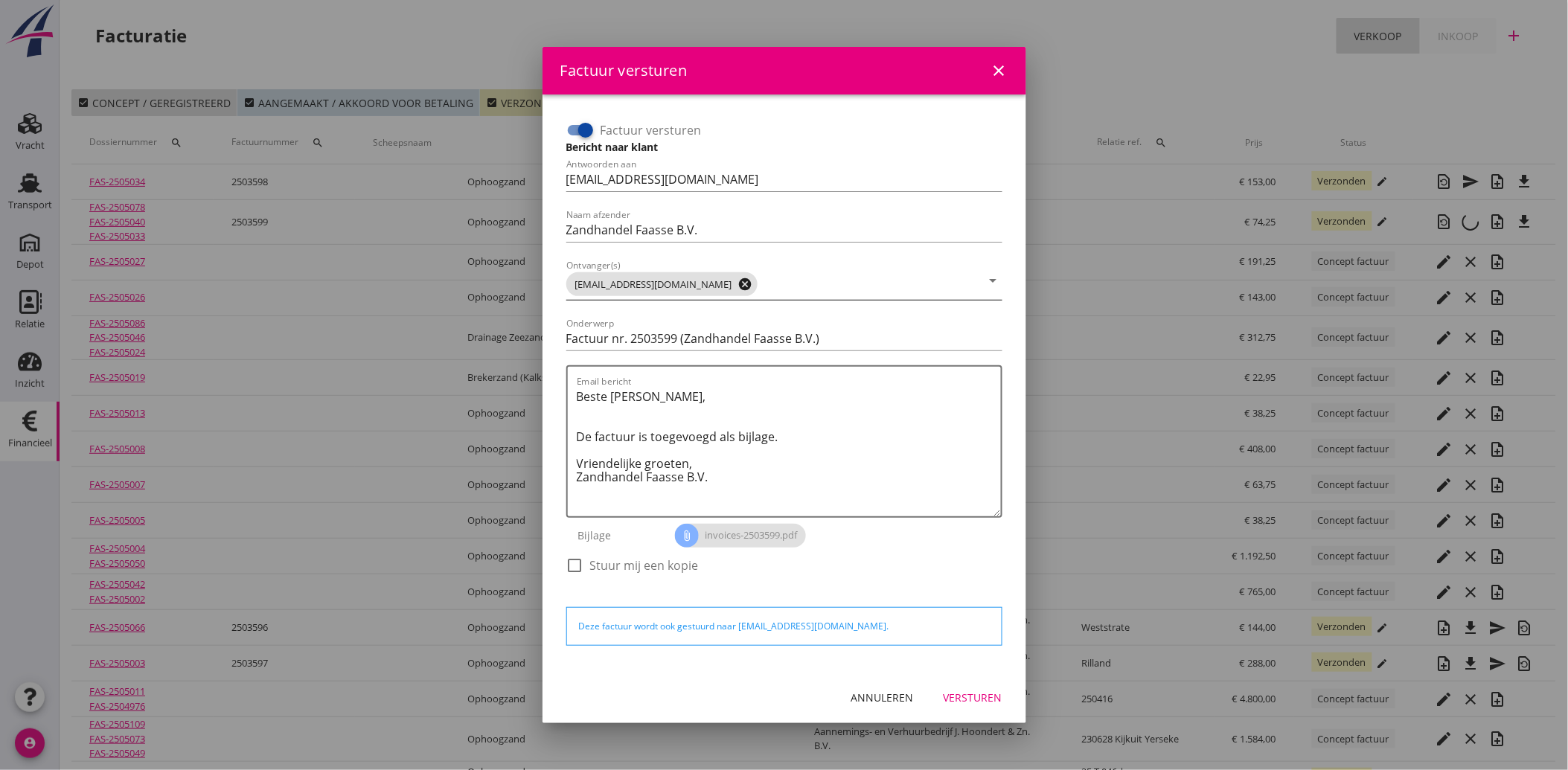
click at [738, 280] on icon "cancel" at bounding box center [745, 284] width 15 height 15
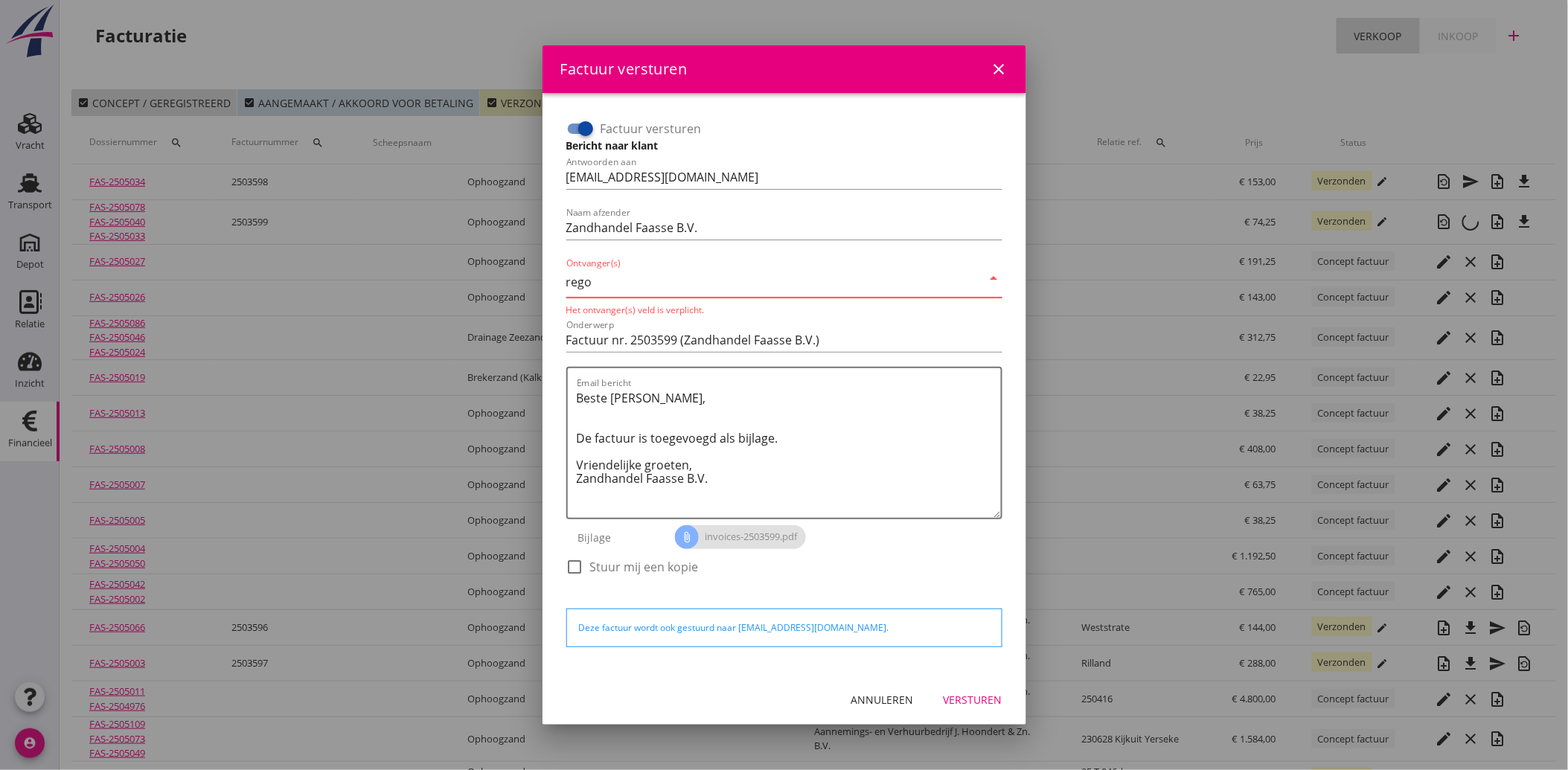
click at [617, 292] on input "rego" at bounding box center [774, 282] width 415 height 24
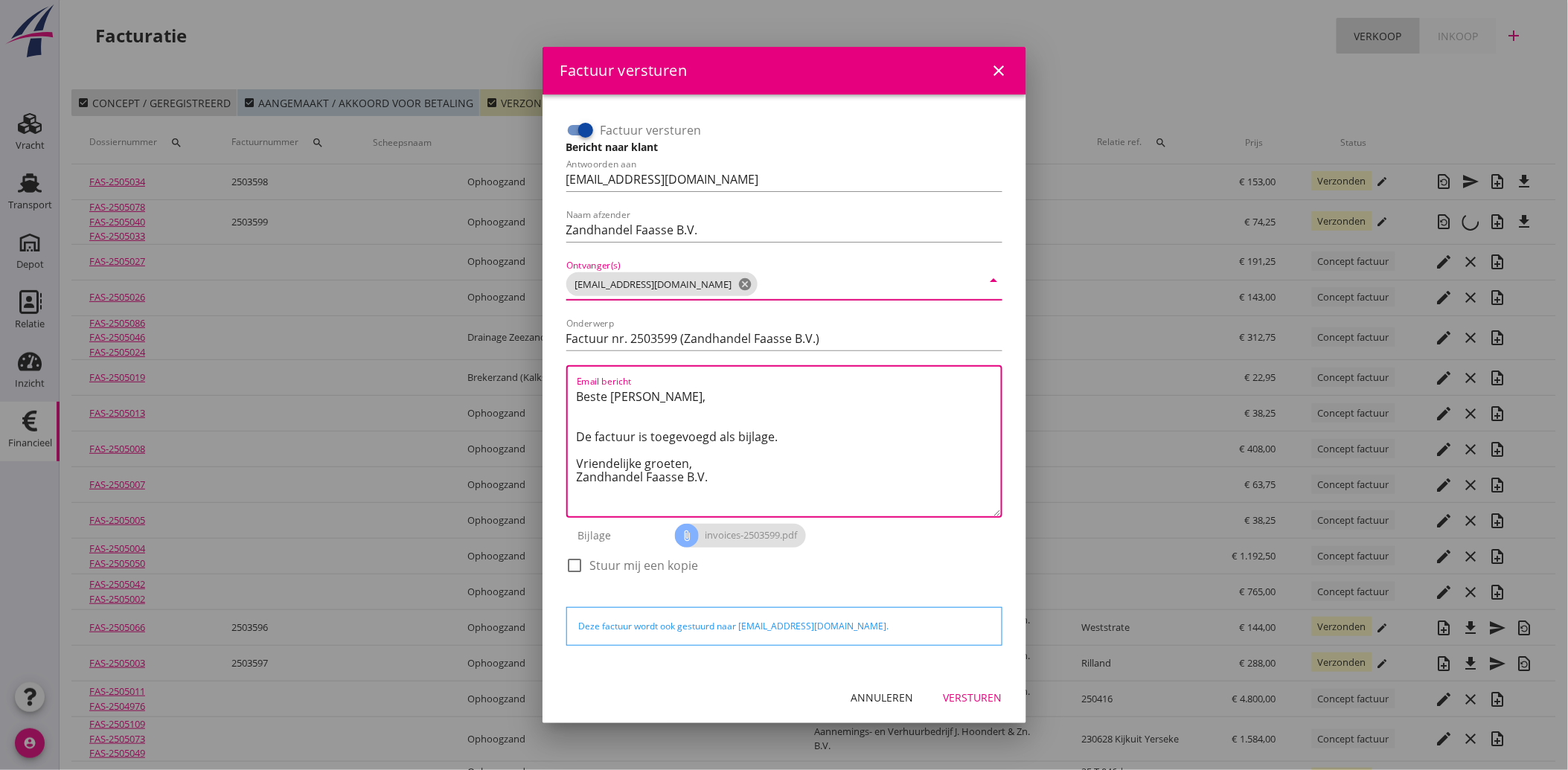
drag, startPoint x: 717, startPoint y: 484, endPoint x: 562, endPoint y: 402, distance: 175.4
click at [562, 402] on div "Factuur versturen Bericht naar klant Antwoorden aan [EMAIL_ADDRESS][DOMAIN_NAME…" at bounding box center [784, 355] width 448 height 485
paste textarea "Geachte heer/mevrouw, Hierbij zenden wij u onze factuur i.v.m. de door ons aan …"
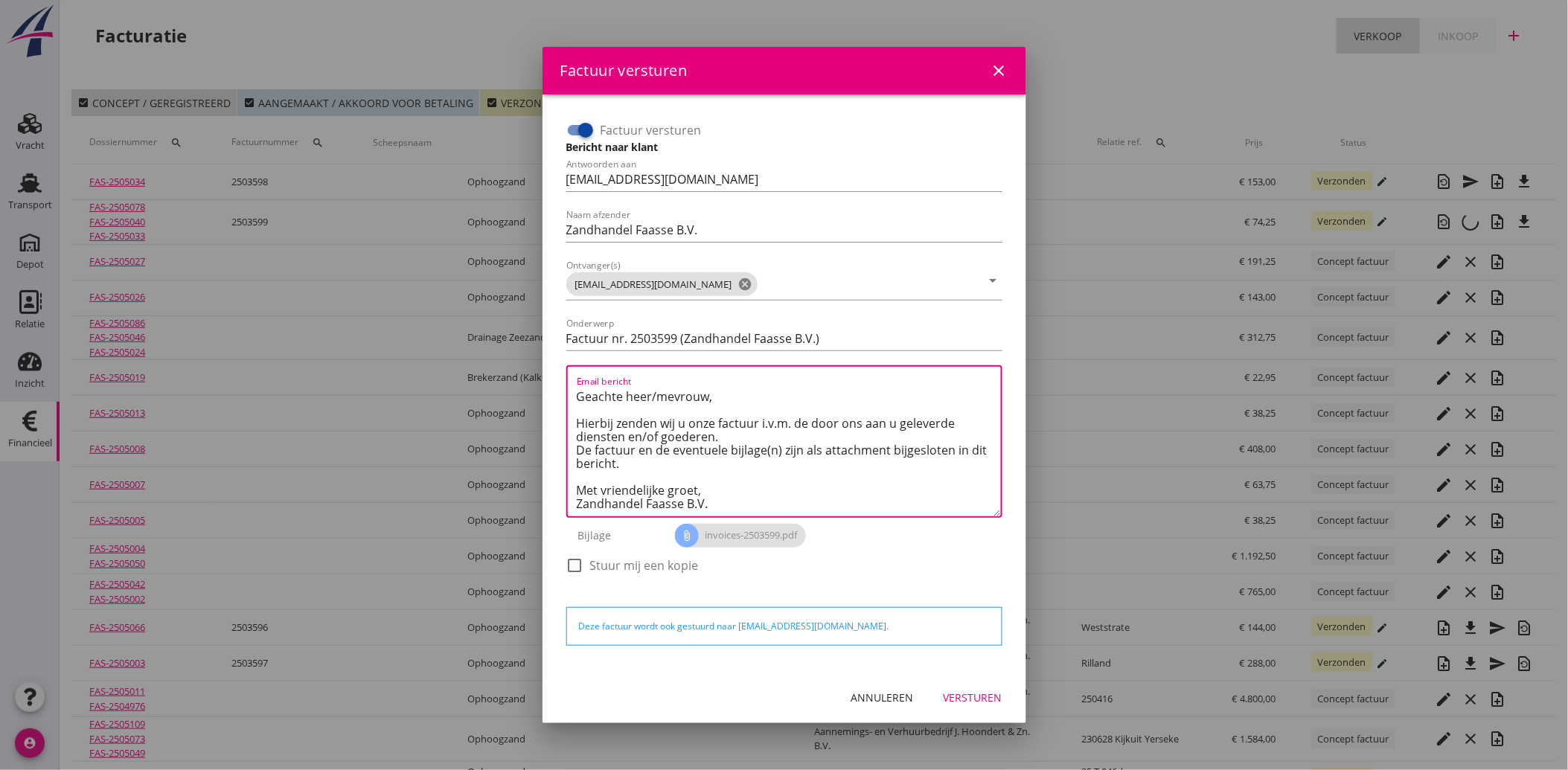
click at [986, 697] on div "Versturen" at bounding box center [973, 698] width 59 height 16
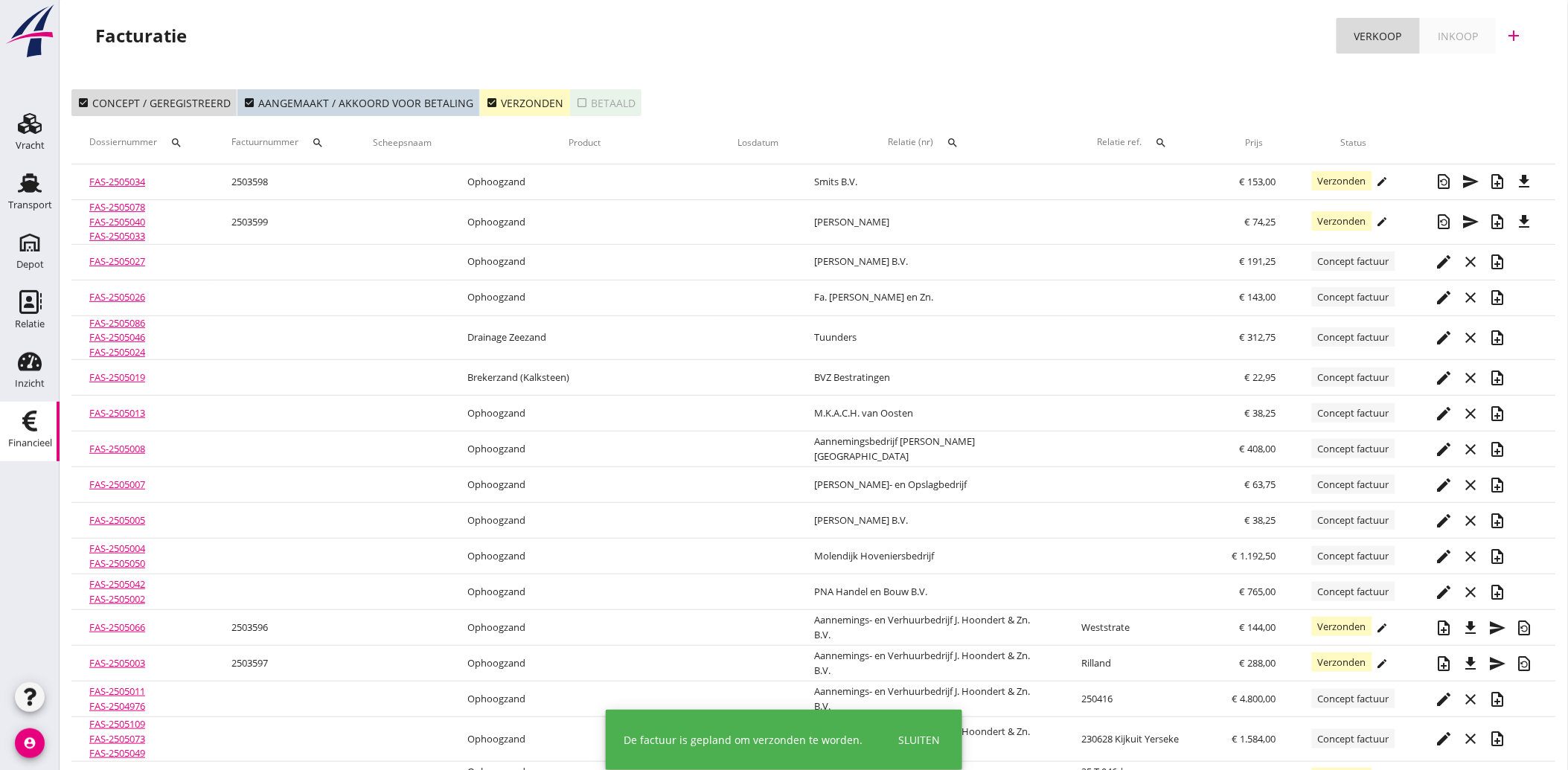
click at [486, 102] on icon "check_box" at bounding box center [491, 102] width 12 height 12
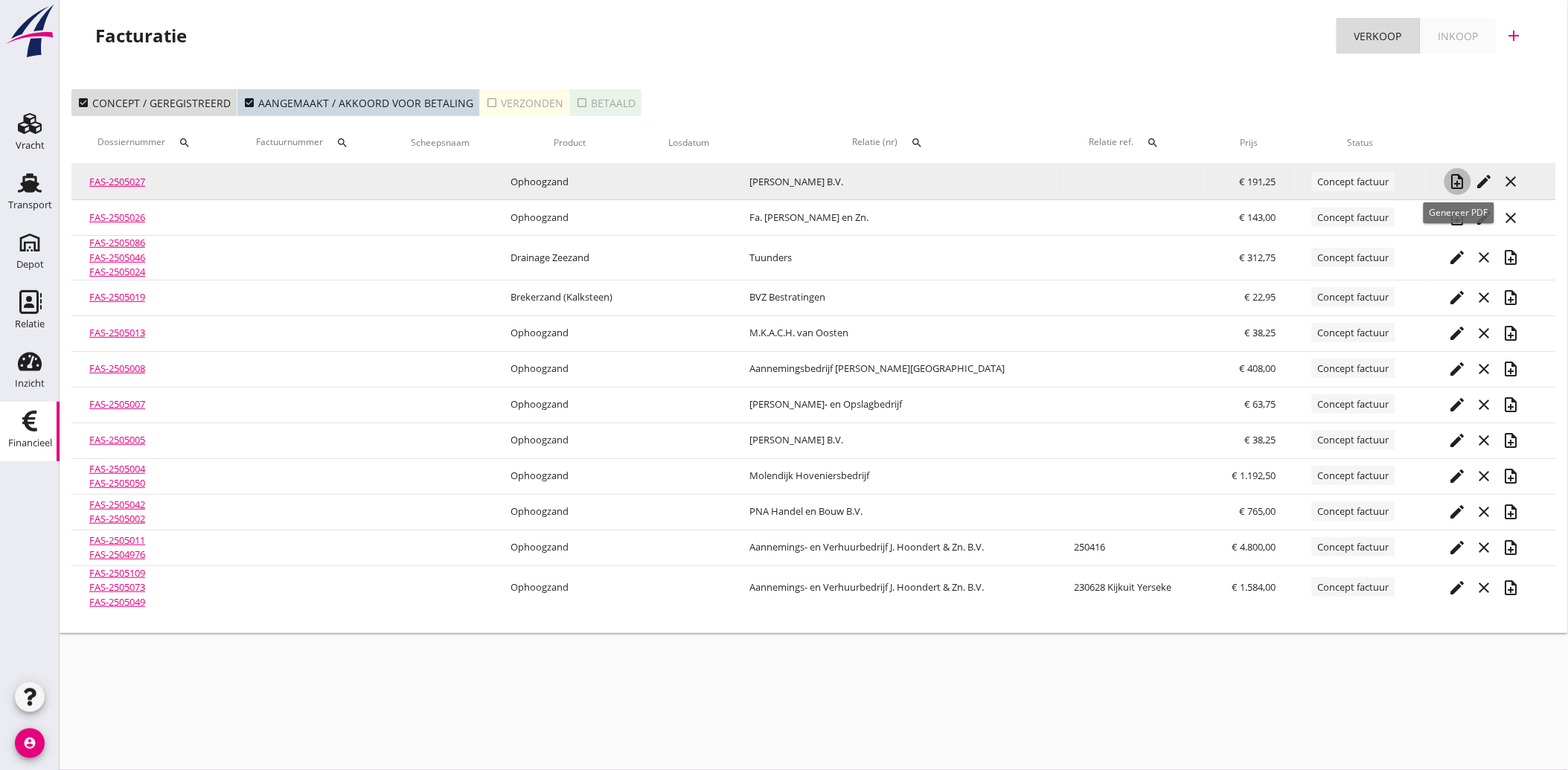
click at [1455, 179] on icon "note_add" at bounding box center [1458, 182] width 18 height 18
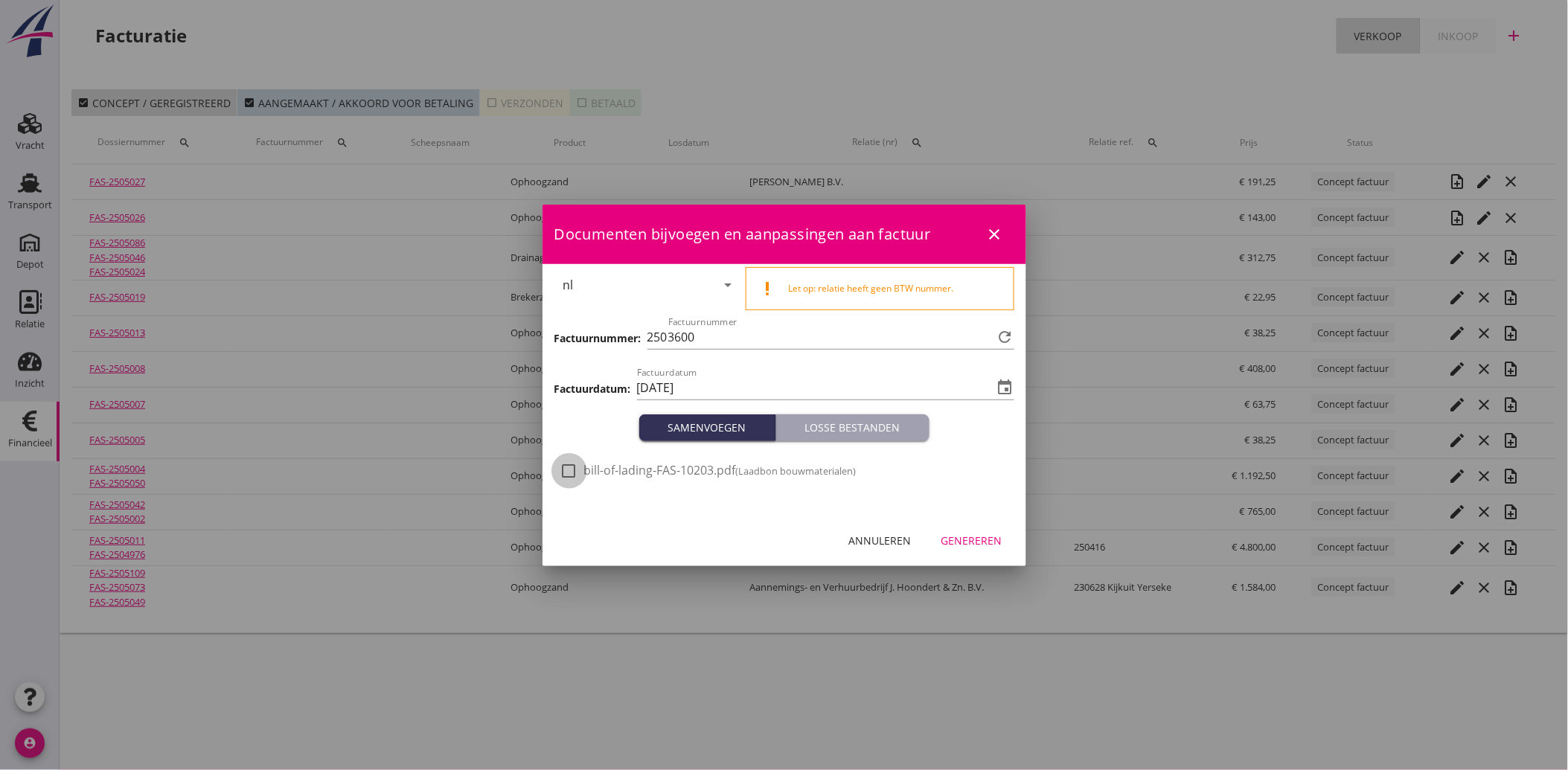
drag, startPoint x: 571, startPoint y: 468, endPoint x: 709, endPoint y: 514, distance: 145.5
click at [573, 471] on div at bounding box center [569, 472] width 25 height 25
click at [956, 539] on div "Genereren" at bounding box center [971, 541] width 61 height 16
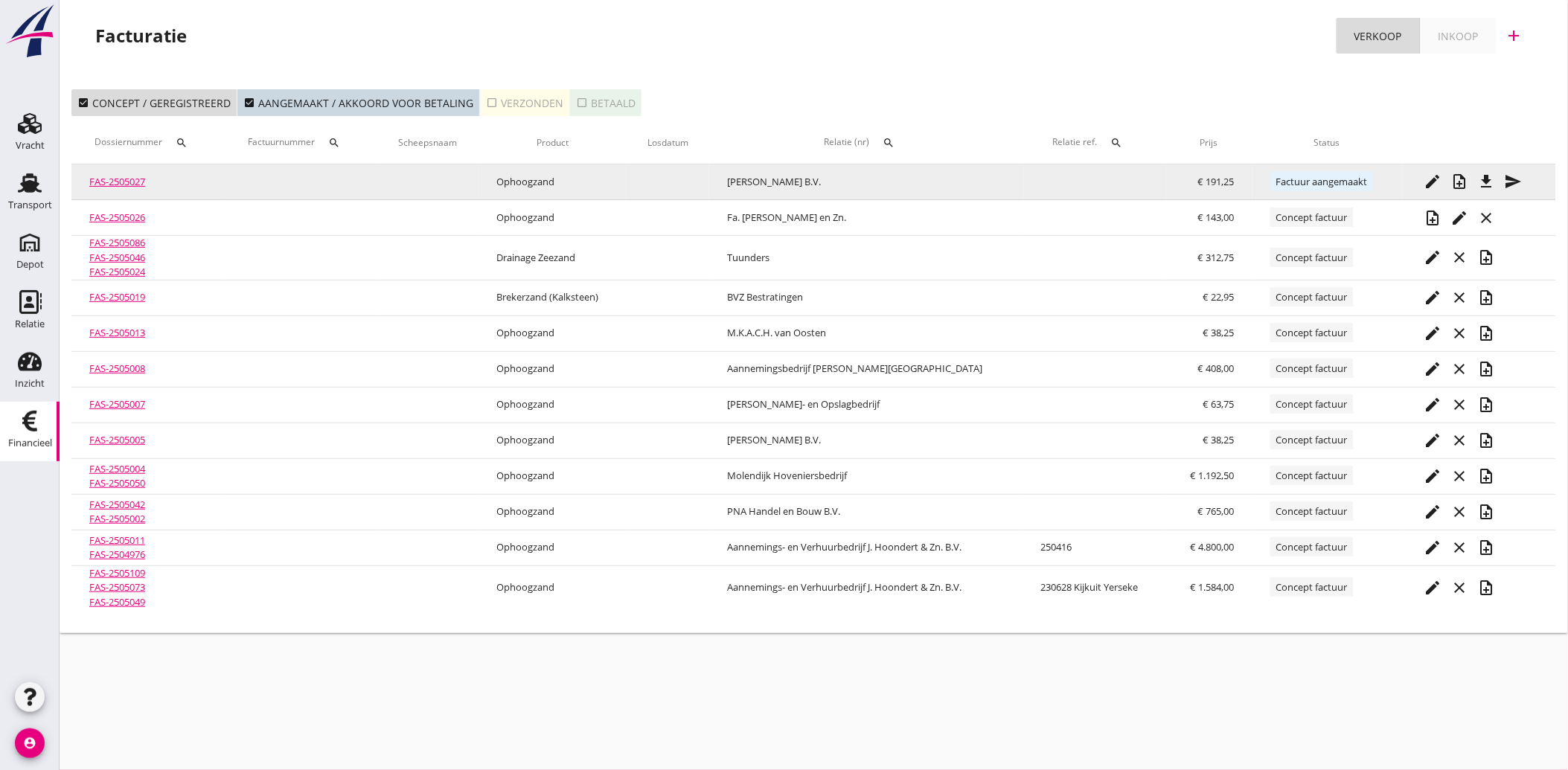
click at [1512, 181] on icon "send" at bounding box center [1513, 182] width 18 height 18
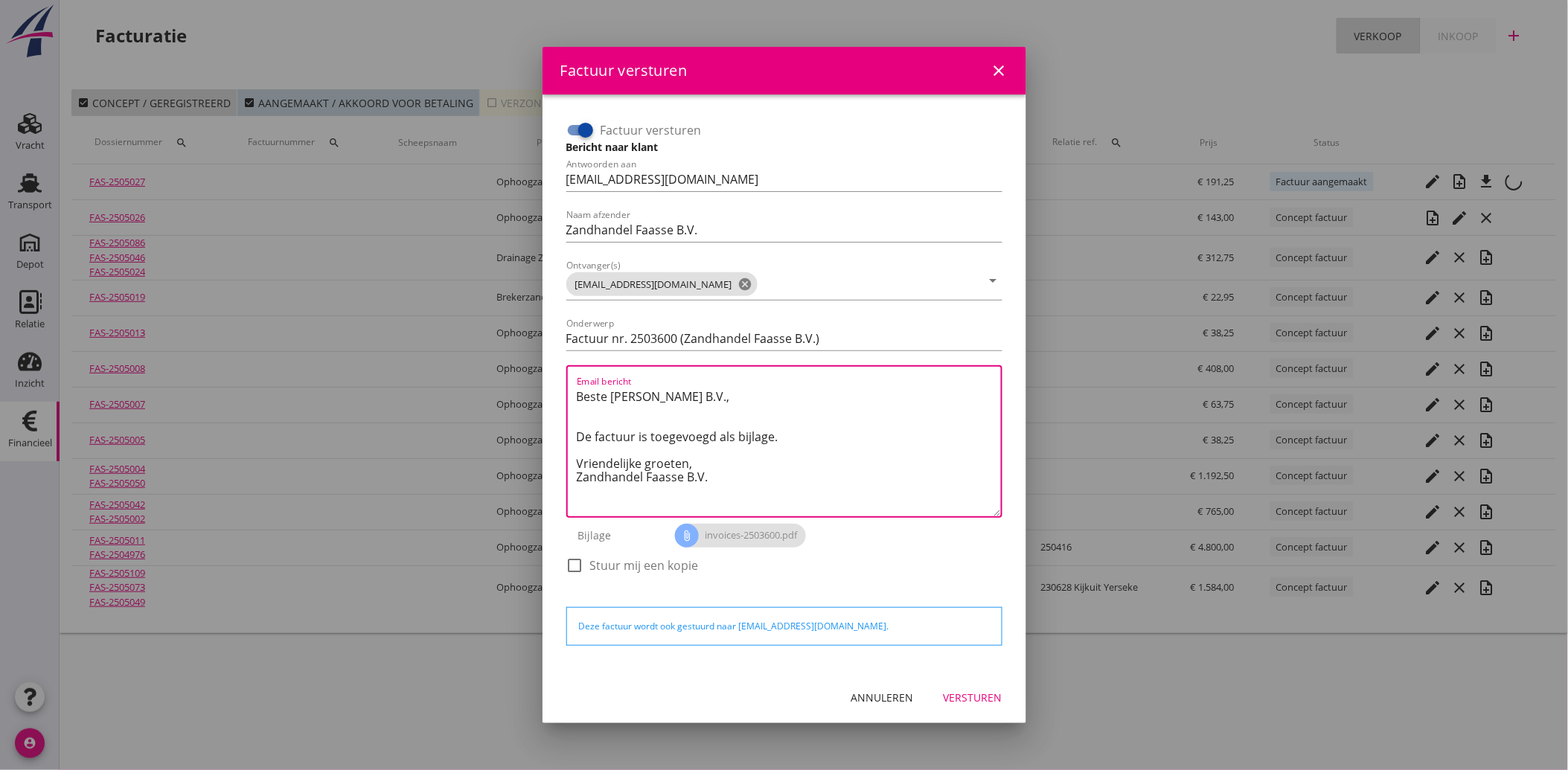
drag, startPoint x: 722, startPoint y: 483, endPoint x: 555, endPoint y: 393, distance: 189.7
click at [555, 393] on div "Factuur versturen Bericht naar klant Antwoorden aan [EMAIL_ADDRESS][DOMAIN_NAME…" at bounding box center [784, 383] width 459 height 554
paste textarea "Geachte heer/mevrouw, Hierbij zenden wij u onze factuur i.v.m. de door ons aan …"
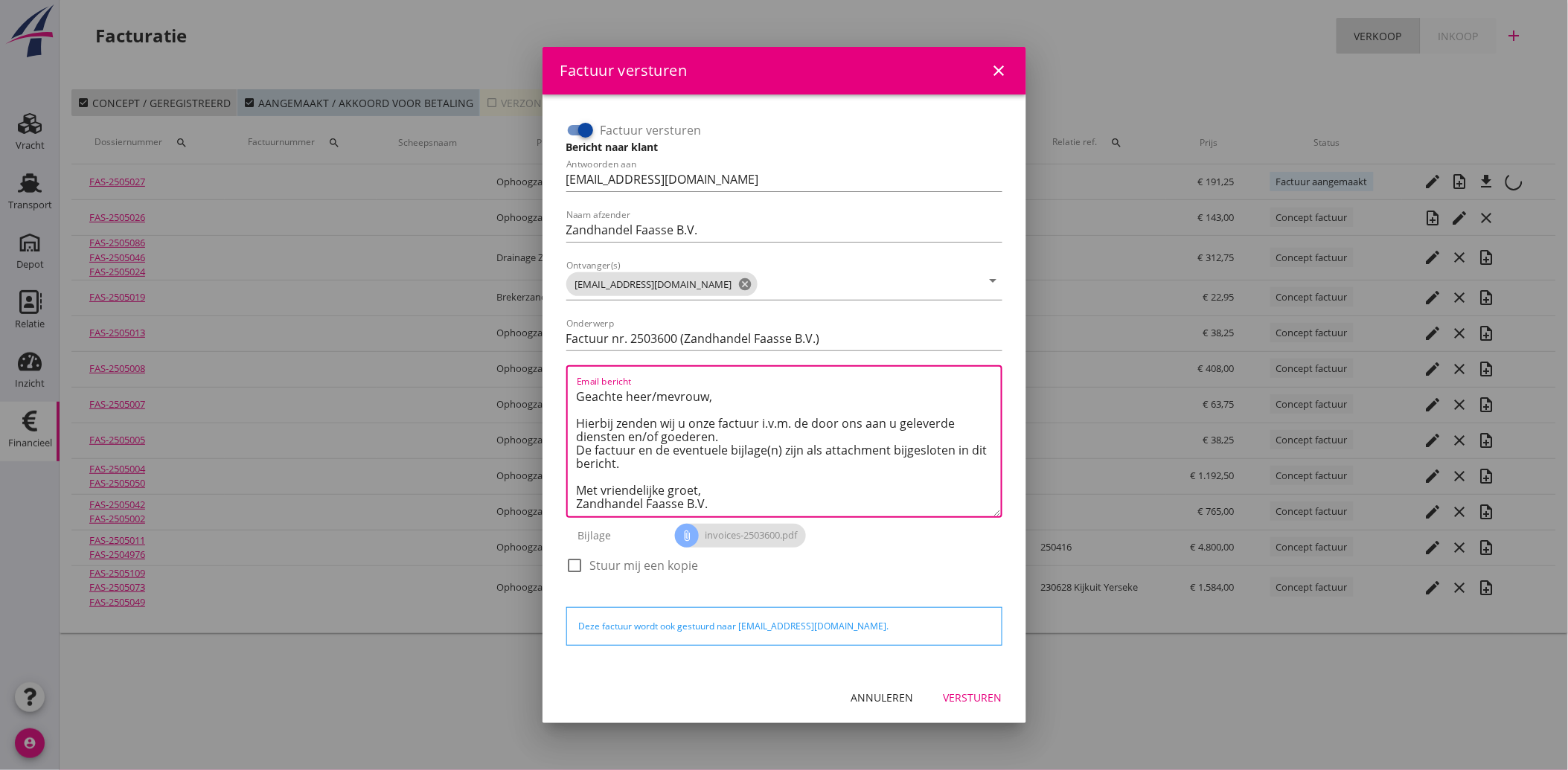
click at [969, 690] on div "Versturen" at bounding box center [973, 698] width 59 height 16
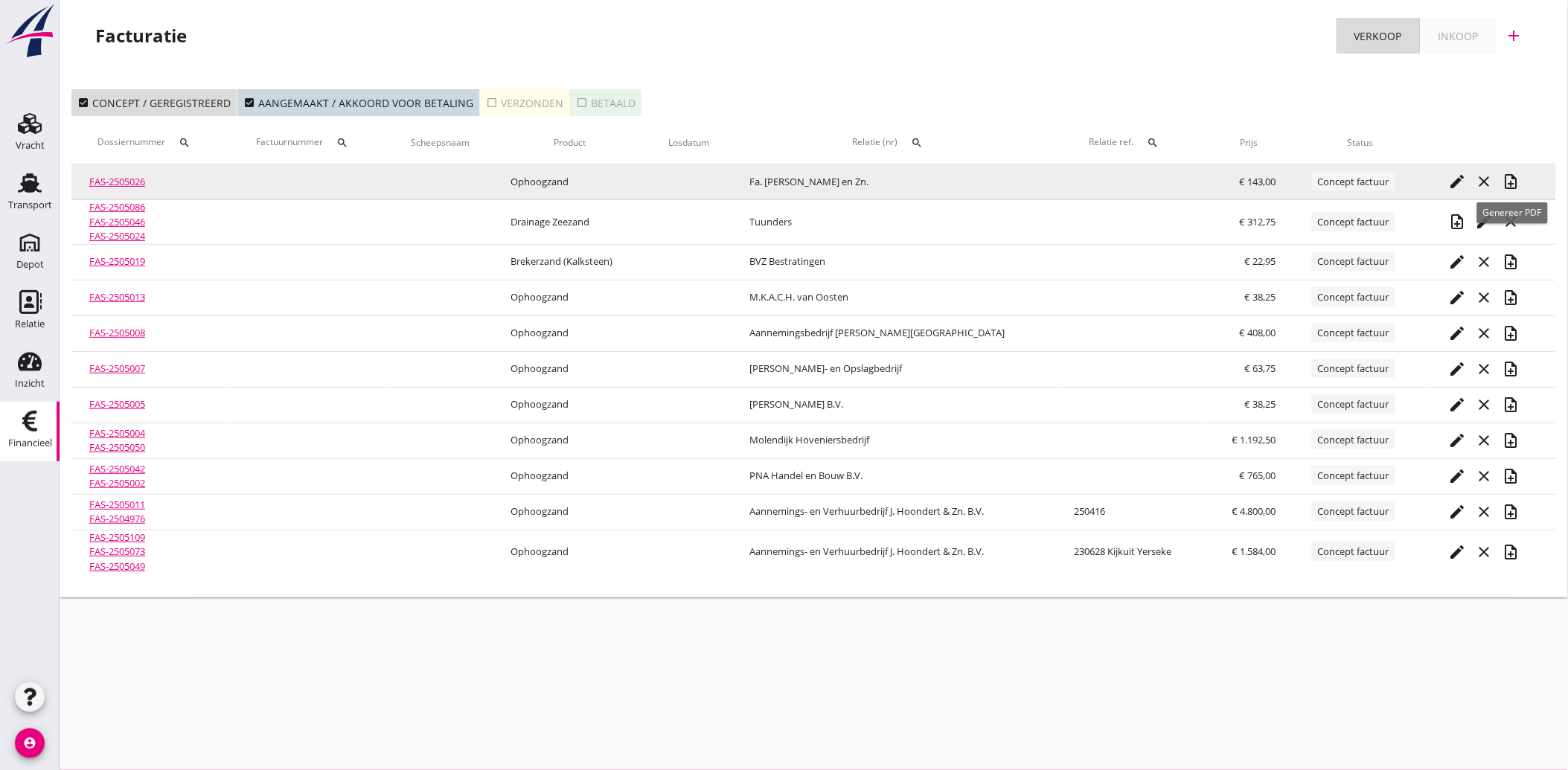
click at [1512, 186] on icon "note_add" at bounding box center [1511, 182] width 18 height 18
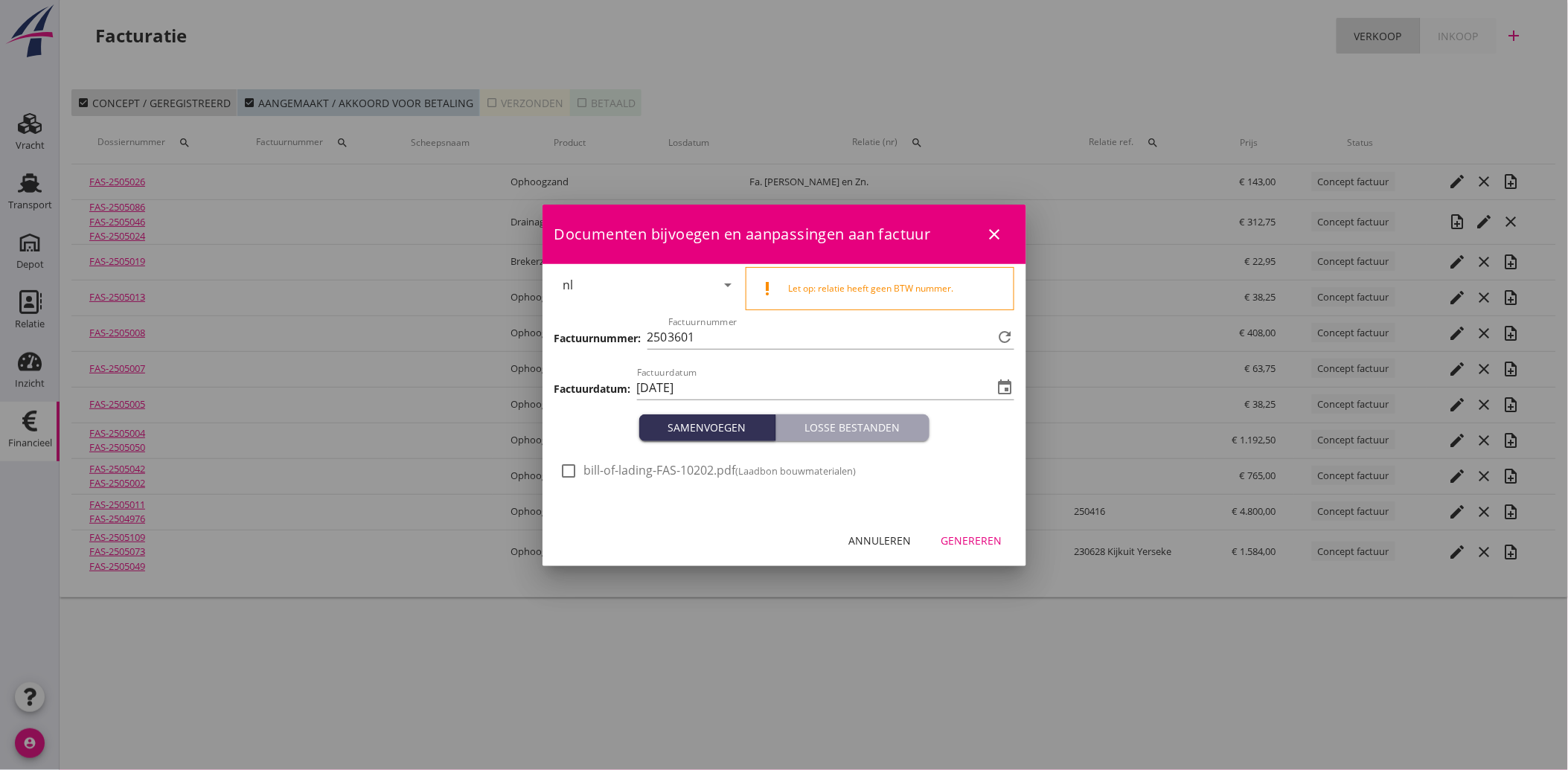
click at [577, 472] on div at bounding box center [569, 472] width 25 height 25
click at [973, 538] on div "Genereren" at bounding box center [971, 541] width 61 height 16
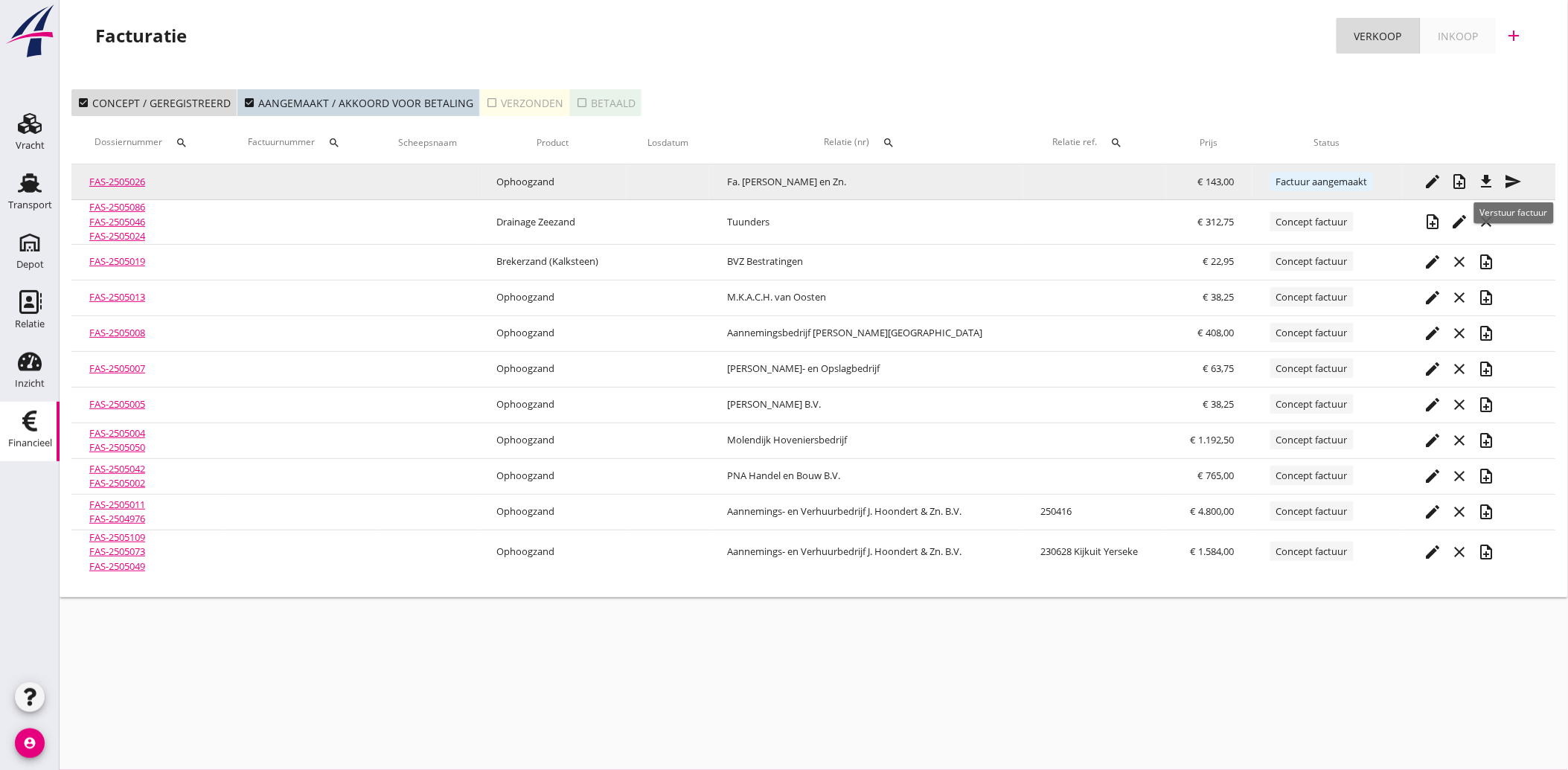
click at [1511, 182] on icon "send" at bounding box center [1513, 182] width 18 height 18
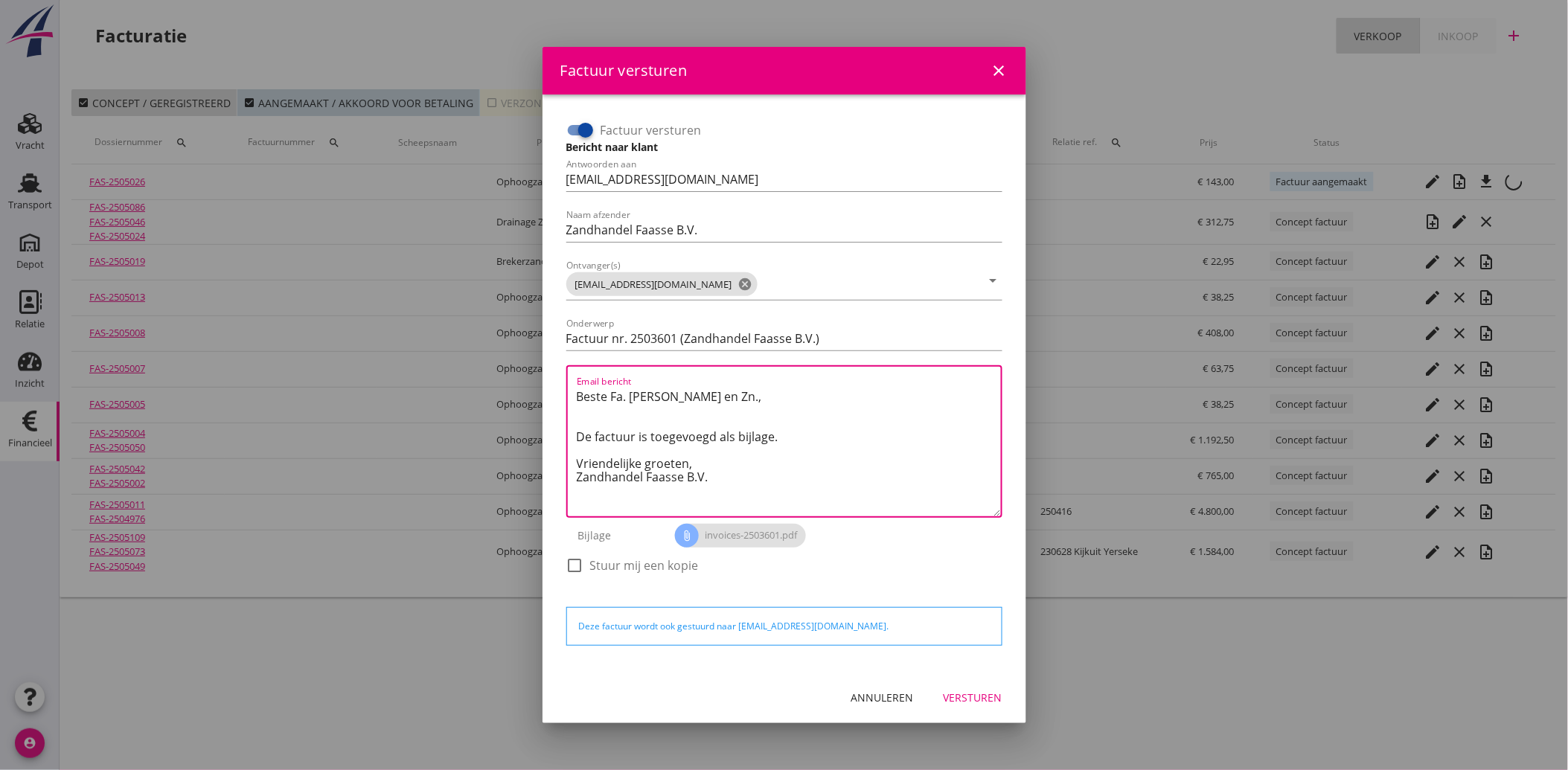
drag, startPoint x: 728, startPoint y: 487, endPoint x: 559, endPoint y: 389, distance: 195.4
click at [559, 389] on div "Factuur versturen Bericht naar klant Antwoorden aan [EMAIL_ADDRESS][DOMAIN_NAME…" at bounding box center [784, 383] width 459 height 554
paste textarea "Geachte heer/mevrouw, Hierbij zenden wij u onze factuur i.v.m. de door ons aan …"
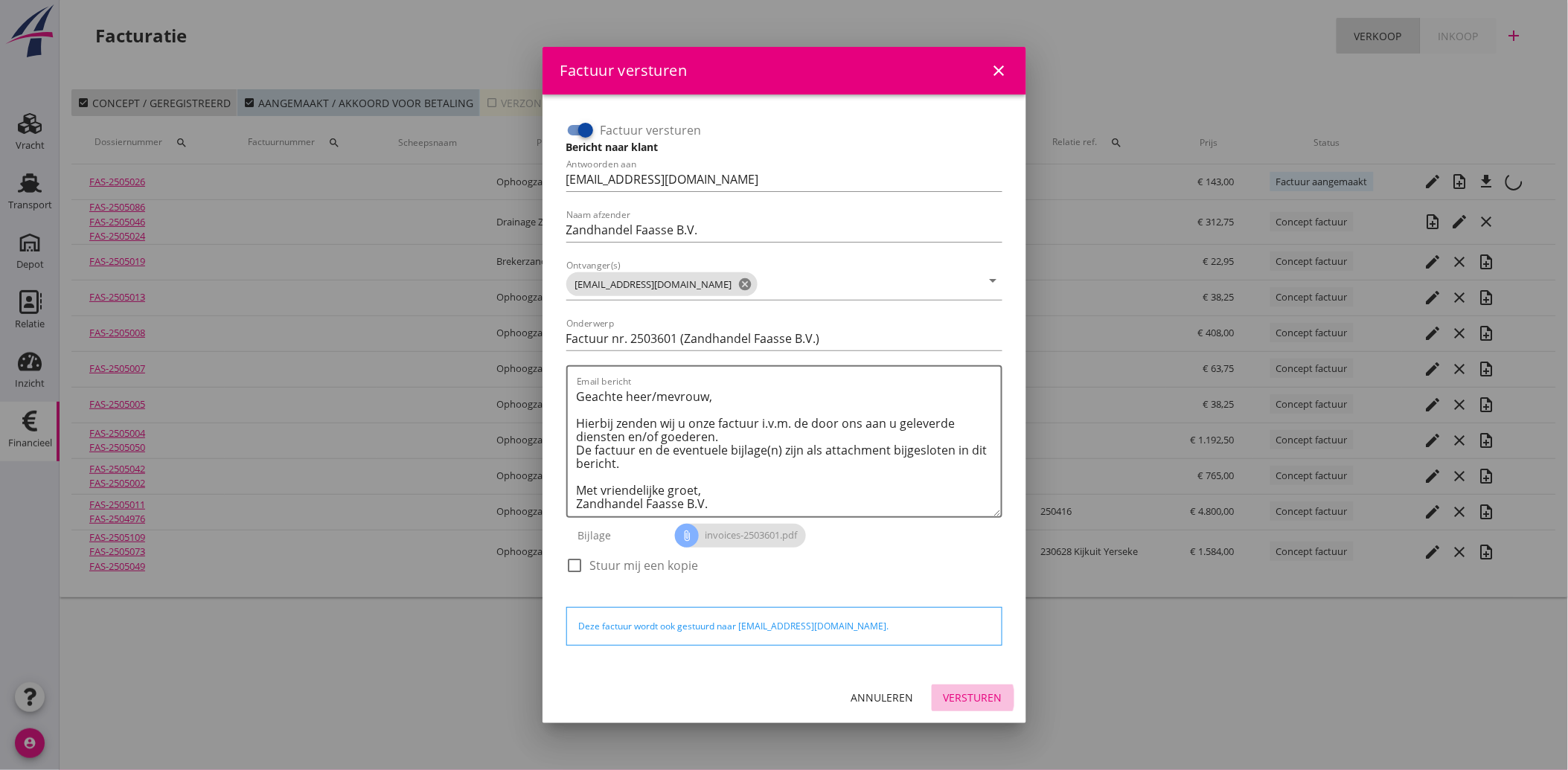
click at [985, 695] on div "Versturen" at bounding box center [973, 698] width 59 height 16
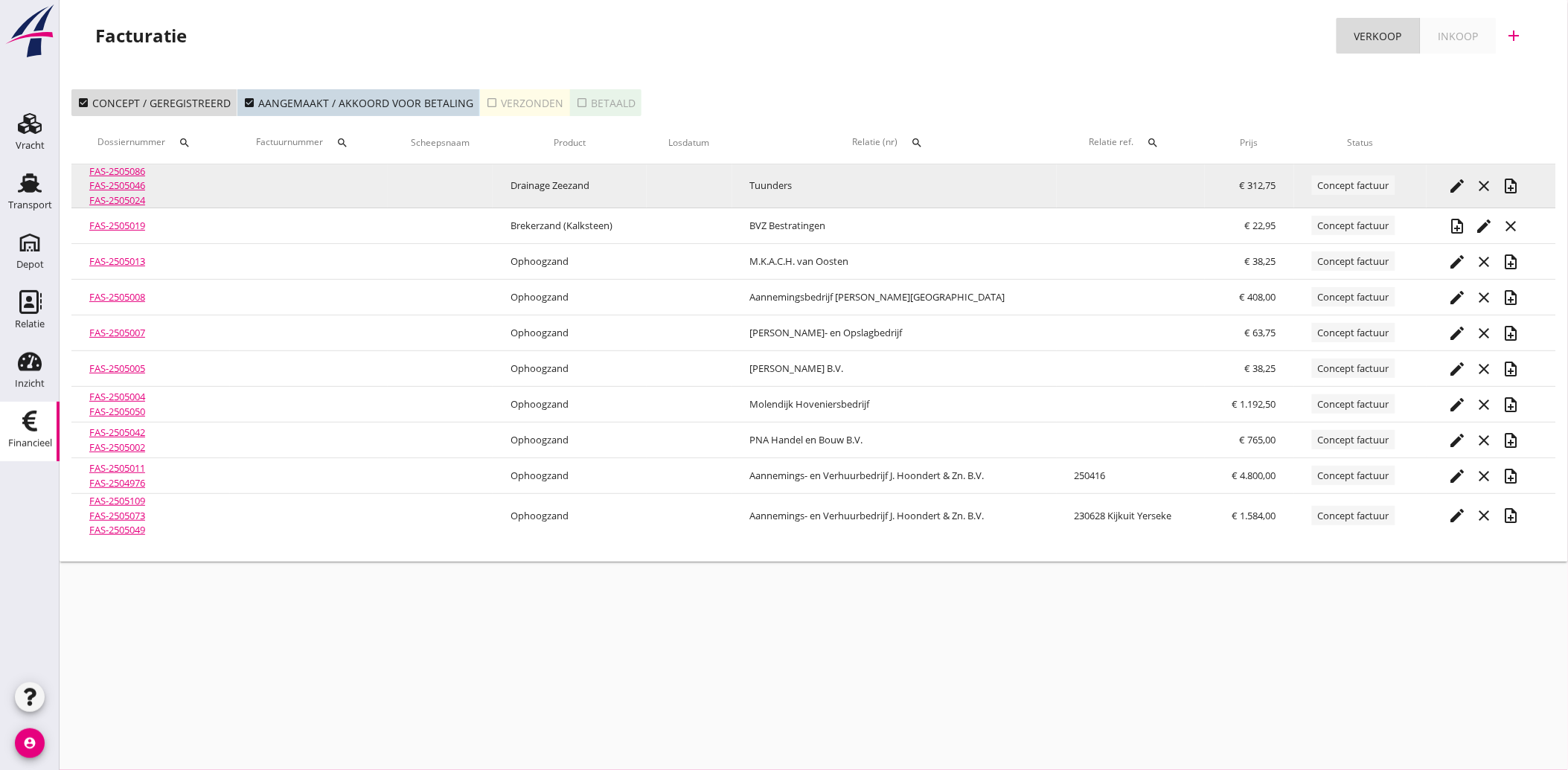
click at [1512, 184] on icon "note_add" at bounding box center [1511, 186] width 18 height 18
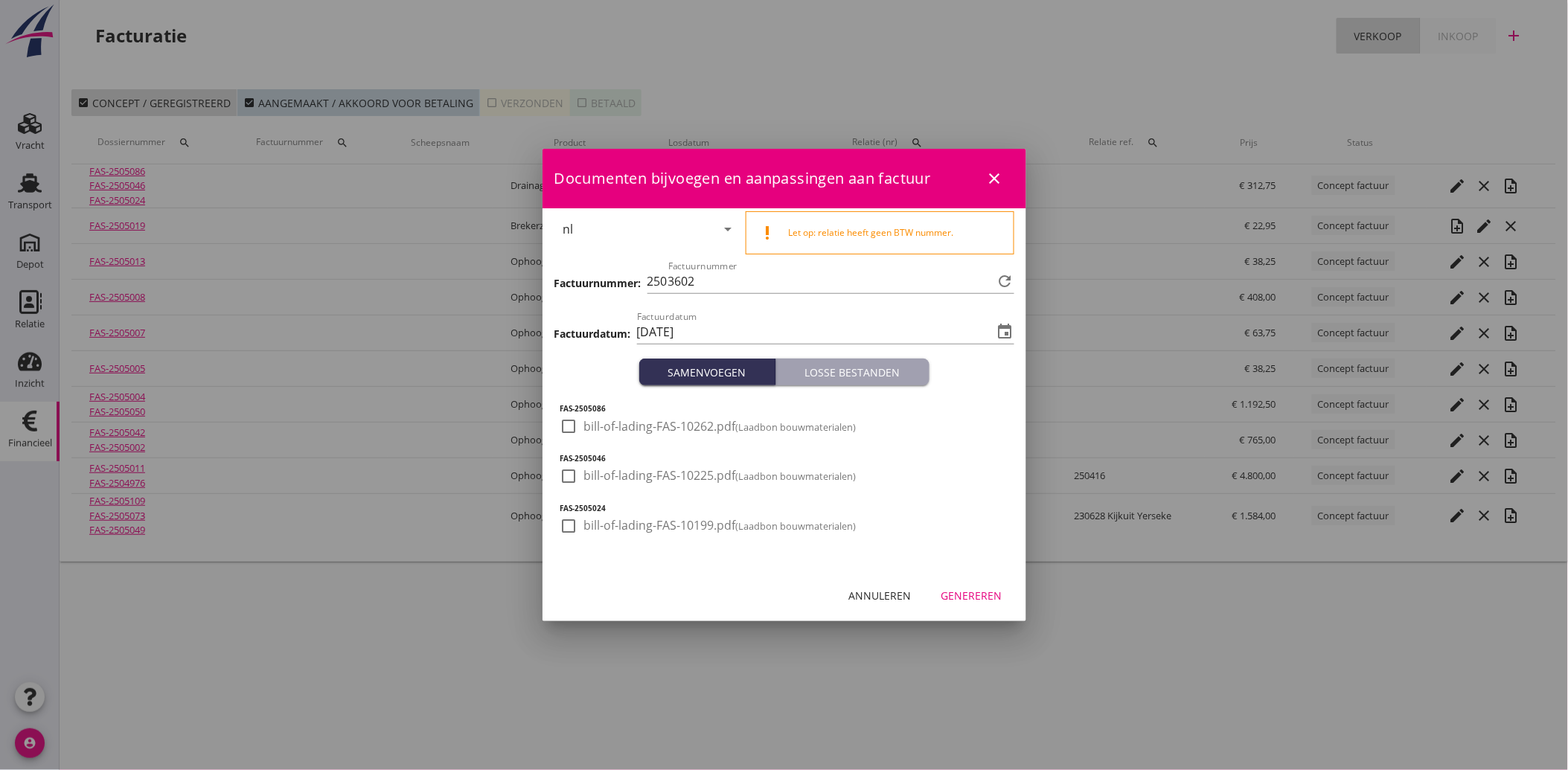
click at [571, 424] on div at bounding box center [569, 426] width 25 height 25
click at [559, 473] on div at bounding box center [569, 476] width 25 height 25
click at [568, 518] on div at bounding box center [569, 526] width 25 height 25
click at [966, 590] on div "Genereren" at bounding box center [971, 596] width 61 height 16
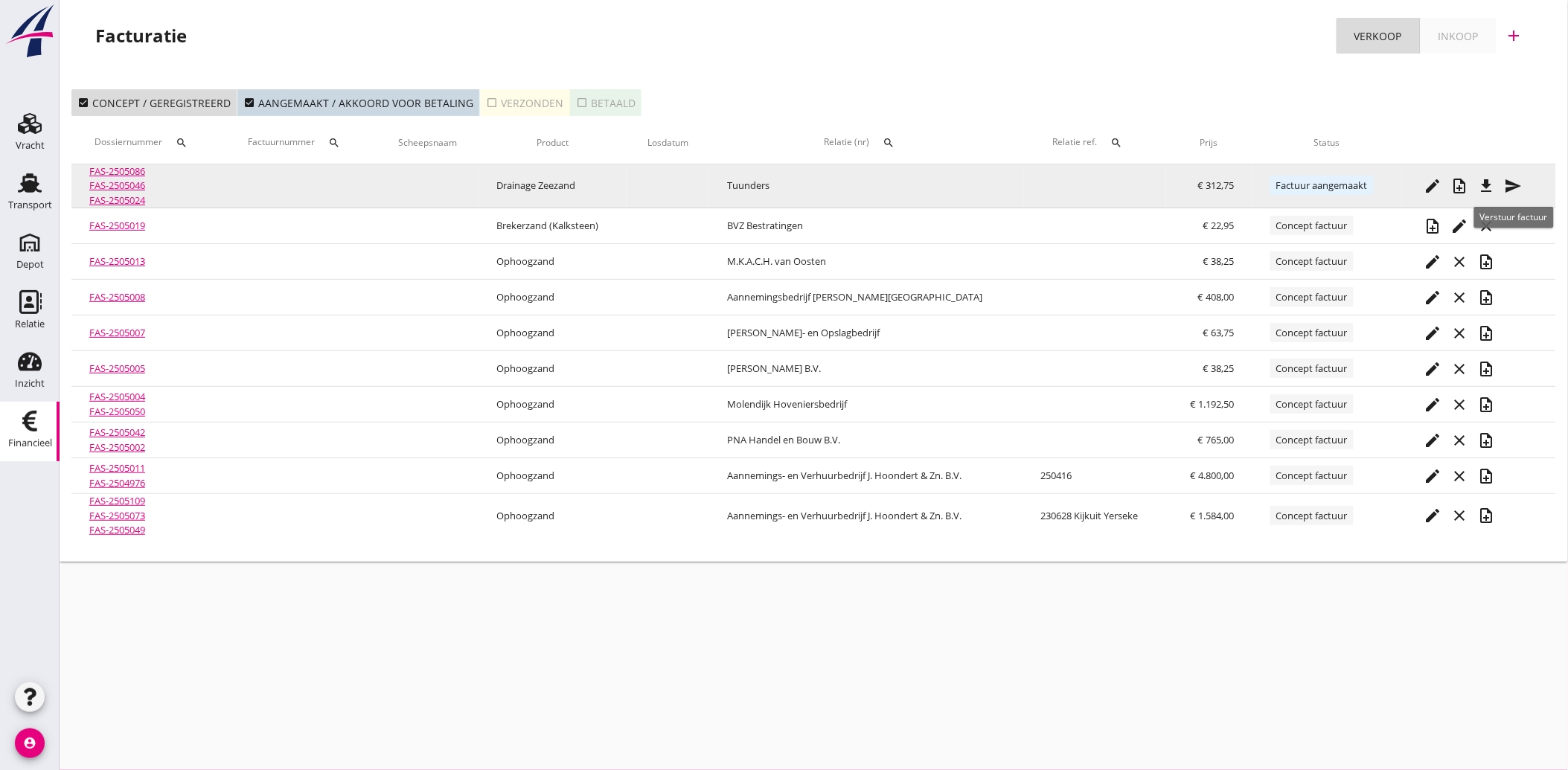
click at [1520, 180] on icon "send" at bounding box center [1513, 186] width 18 height 18
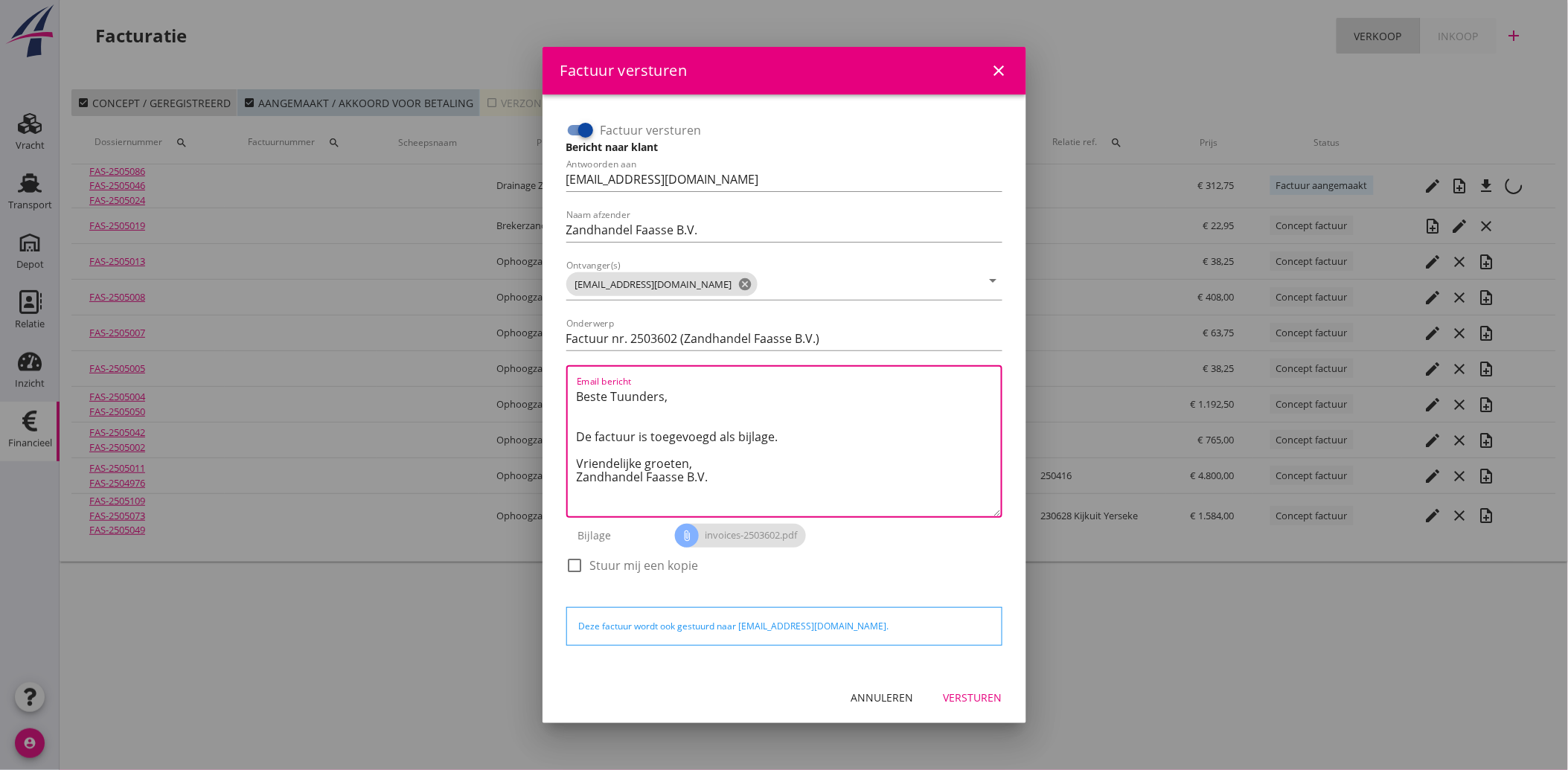
drag, startPoint x: 724, startPoint y: 484, endPoint x: 559, endPoint y: 387, distance: 191.4
click at [559, 387] on div "Factuur versturen Bericht naar klant Antwoorden aan [EMAIL_ADDRESS][DOMAIN_NAME…" at bounding box center [784, 383] width 459 height 554
paste textarea "Geachte heer/mevrouw, Hierbij zenden wij u onze factuur i.v.m. de door ons aan …"
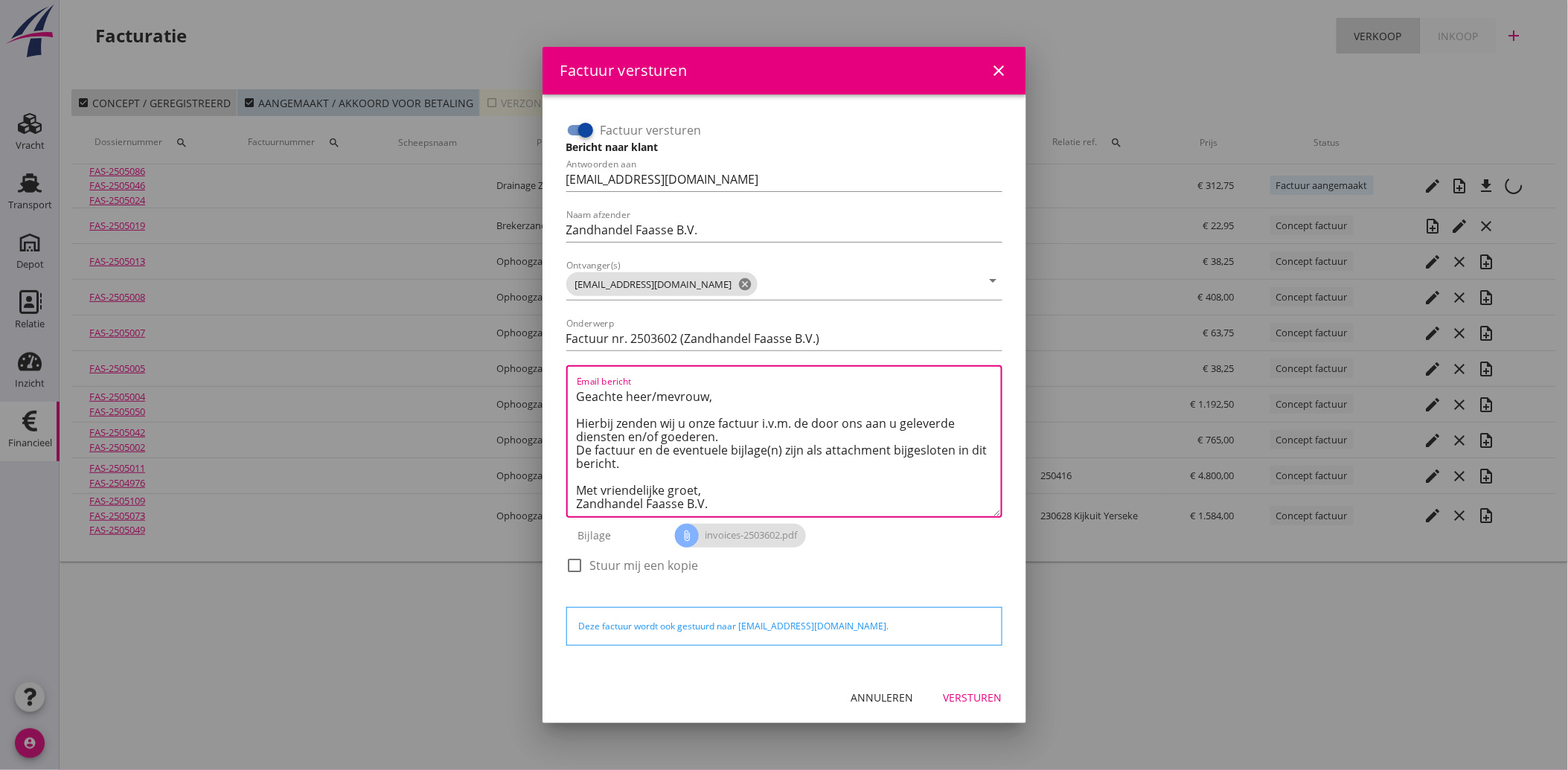
click at [980, 705] on button "Versturen" at bounding box center [973, 699] width 83 height 27
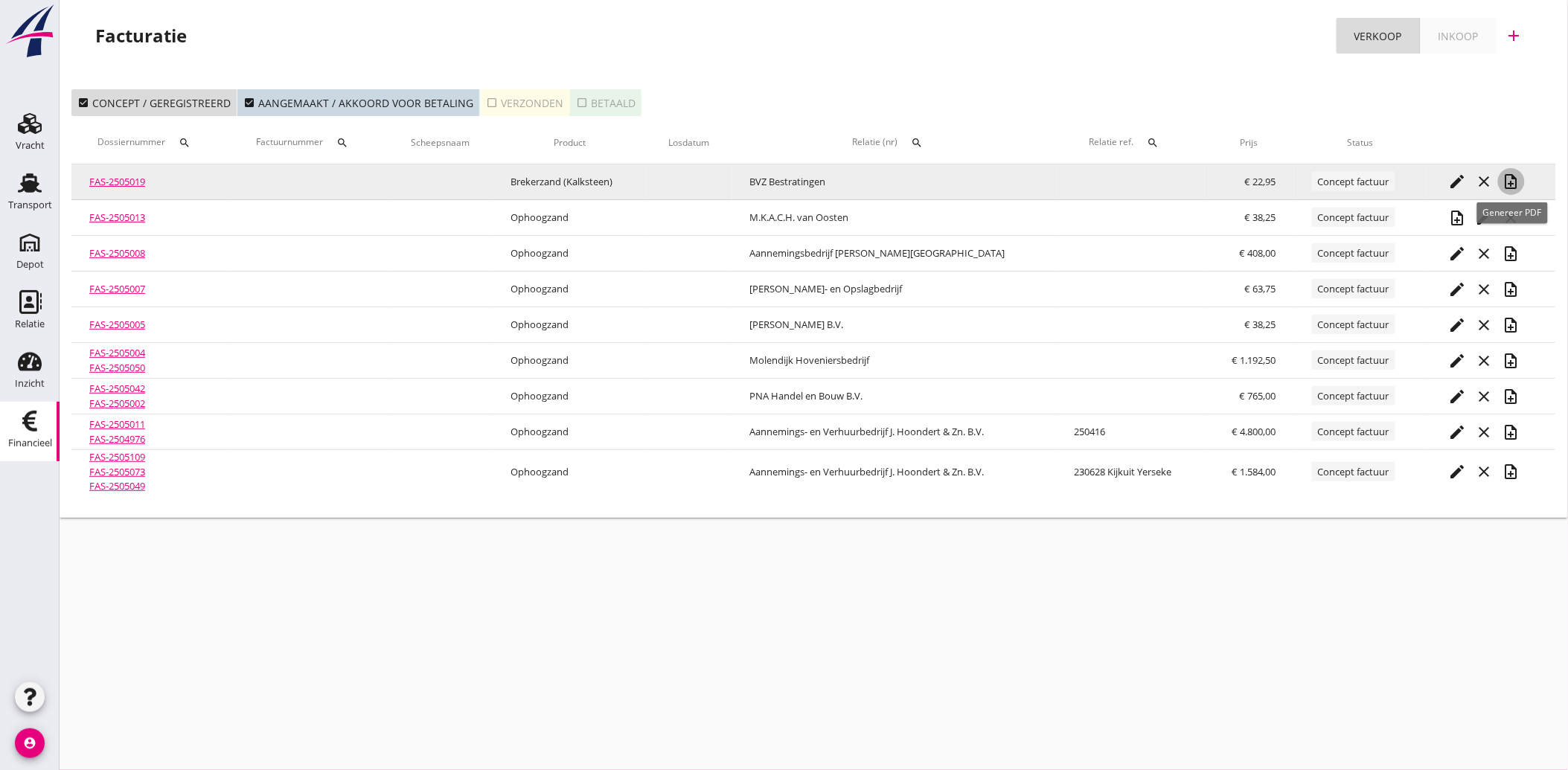
click at [1506, 180] on icon "note_add" at bounding box center [1511, 182] width 18 height 18
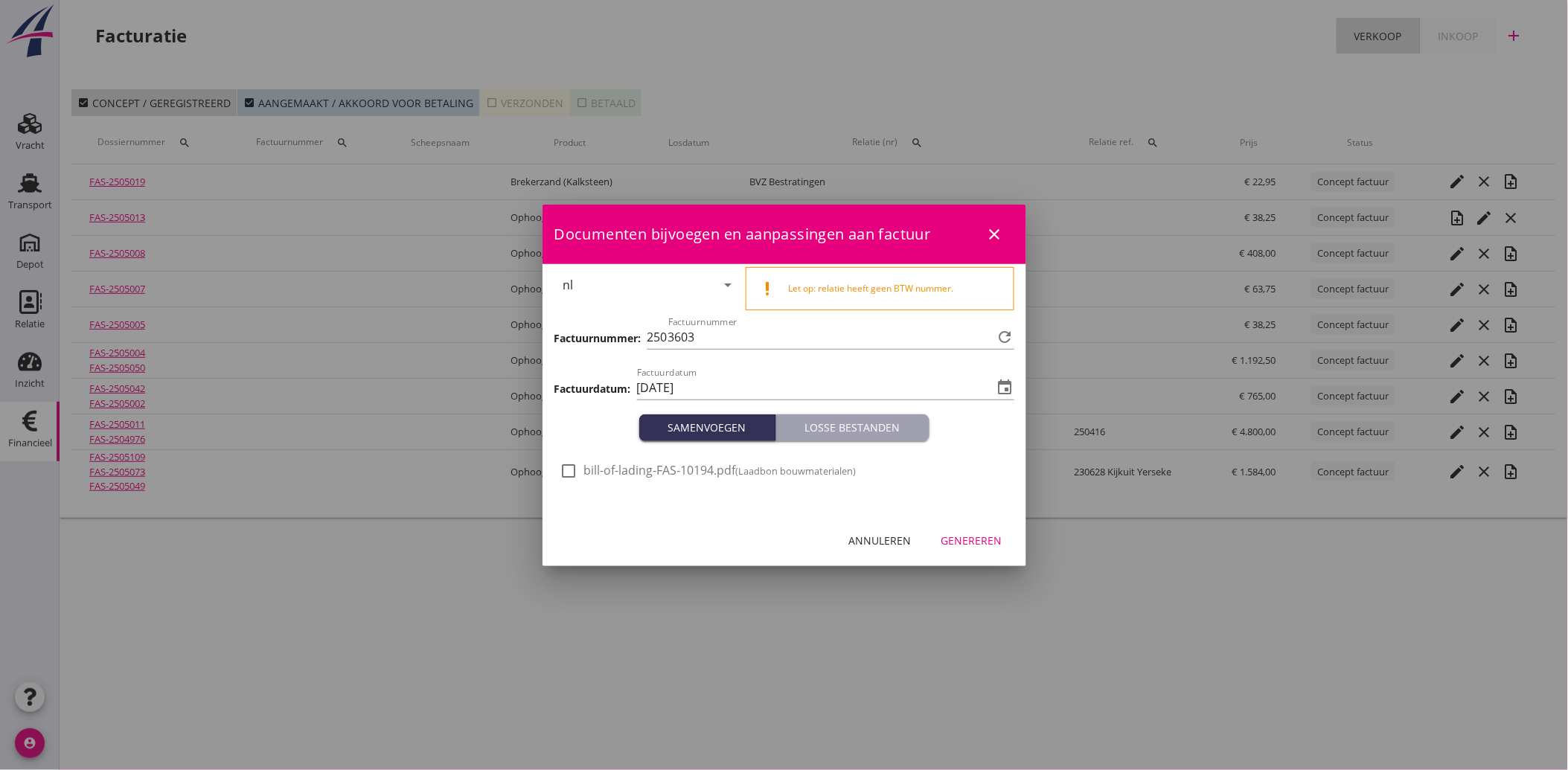
click at [563, 475] on div at bounding box center [569, 472] width 25 height 25
click at [978, 544] on div "Genereren" at bounding box center [971, 541] width 61 height 16
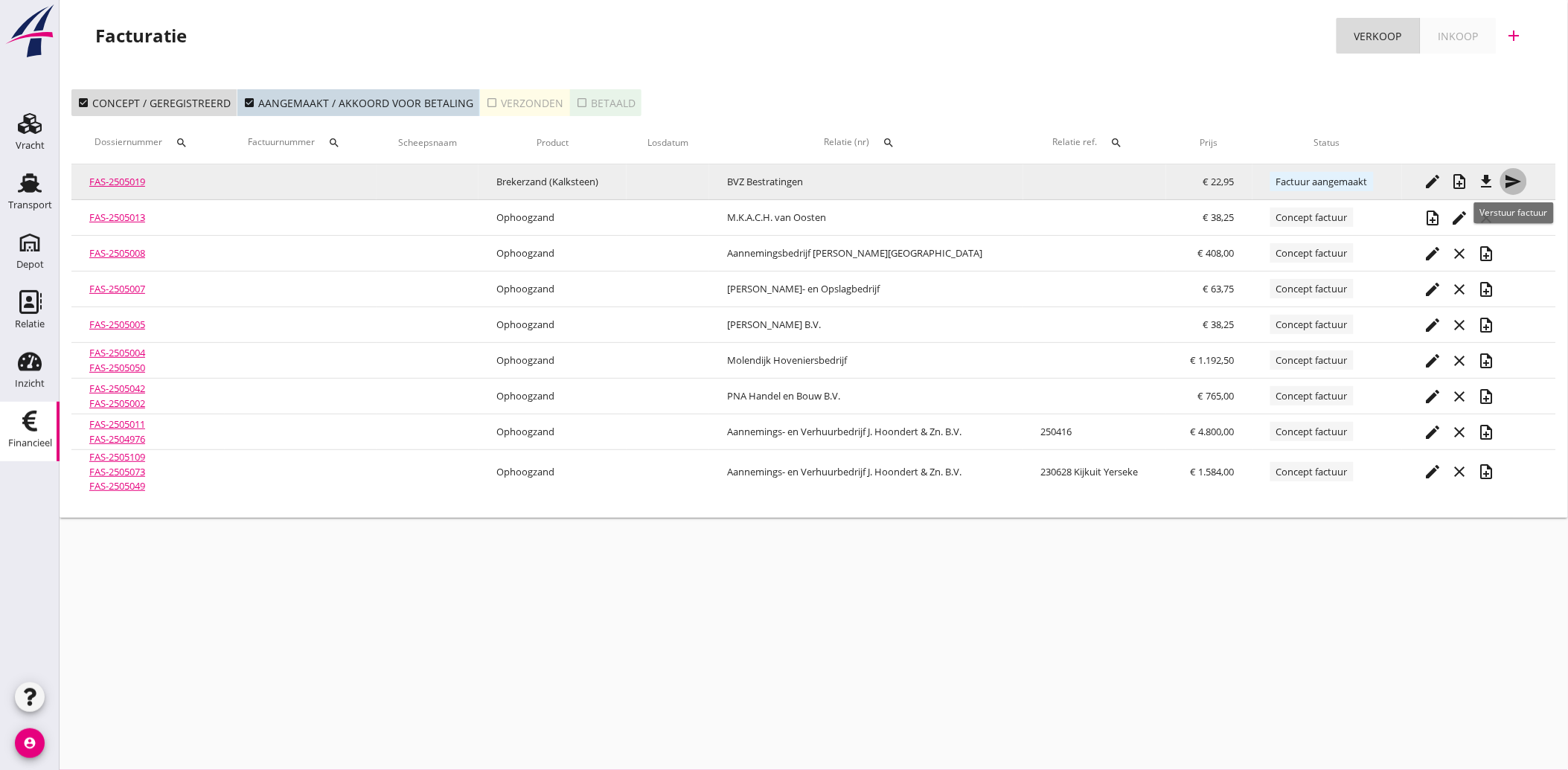
click at [1520, 180] on icon "send" at bounding box center [1513, 182] width 18 height 18
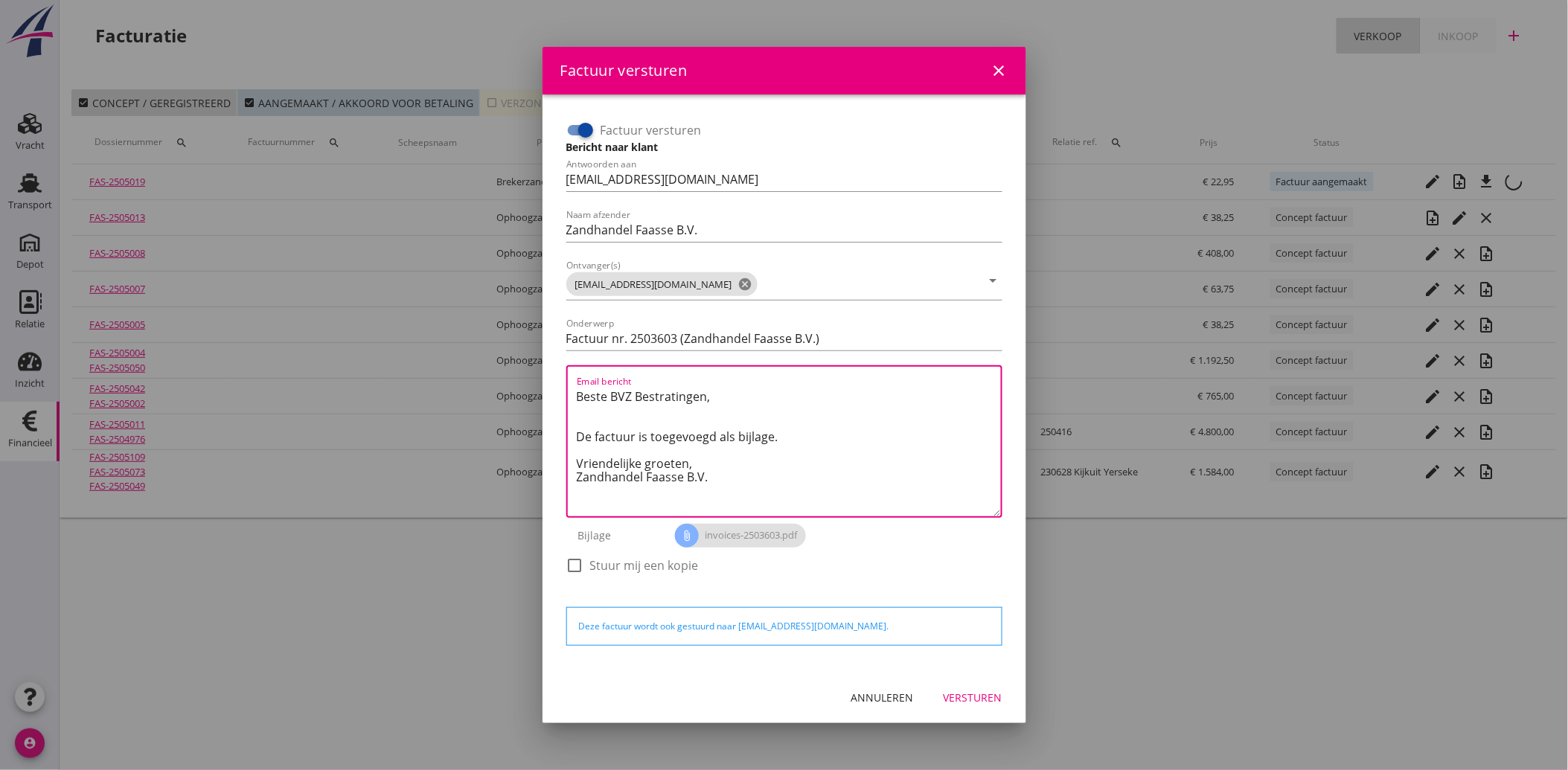
drag, startPoint x: 718, startPoint y: 488, endPoint x: 566, endPoint y: 377, distance: 188.2
click at [567, 376] on div "Email bericht Beste BVZ Bestratingen, De factuur is toegevoegd als bijlage. Vri…" at bounding box center [784, 441] width 436 height 152
paste textarea "Geachte heer/mevrouw, Hierbij zenden wij u onze factuur i.v.m. de door ons aan …"
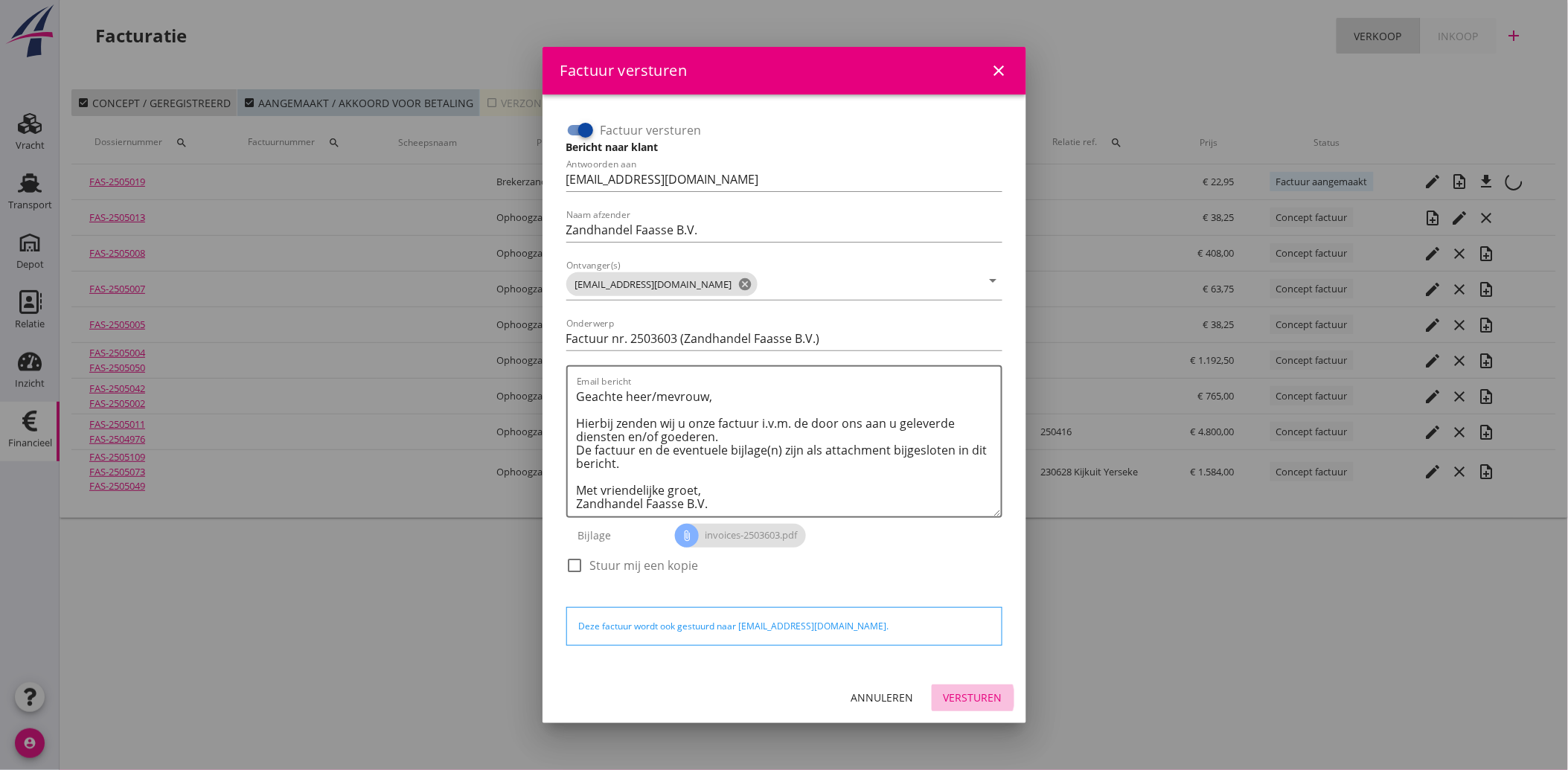
click at [1001, 687] on button "Versturen" at bounding box center [973, 699] width 83 height 27
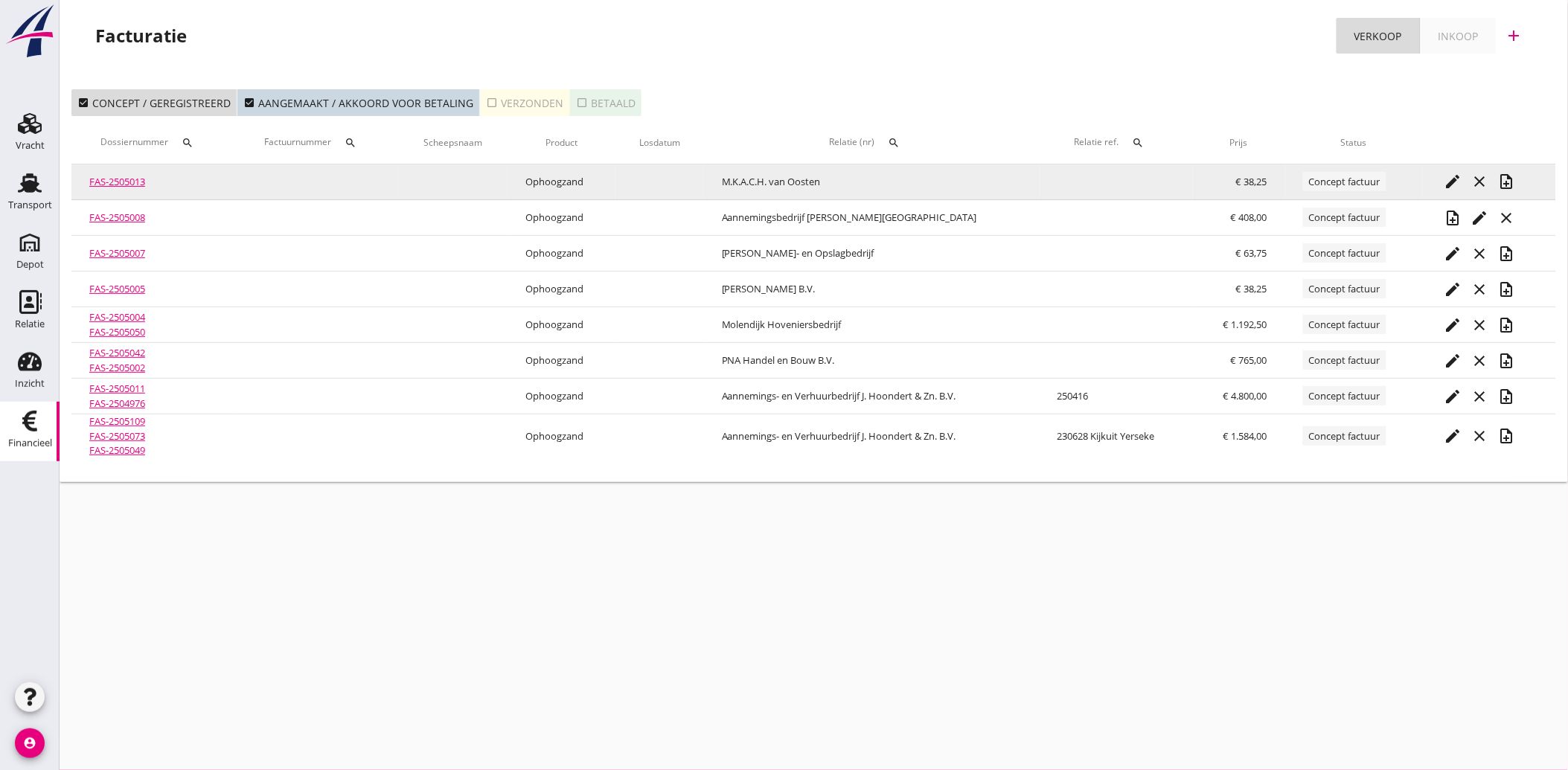
click at [1514, 185] on icon "note_add" at bounding box center [1507, 182] width 18 height 18
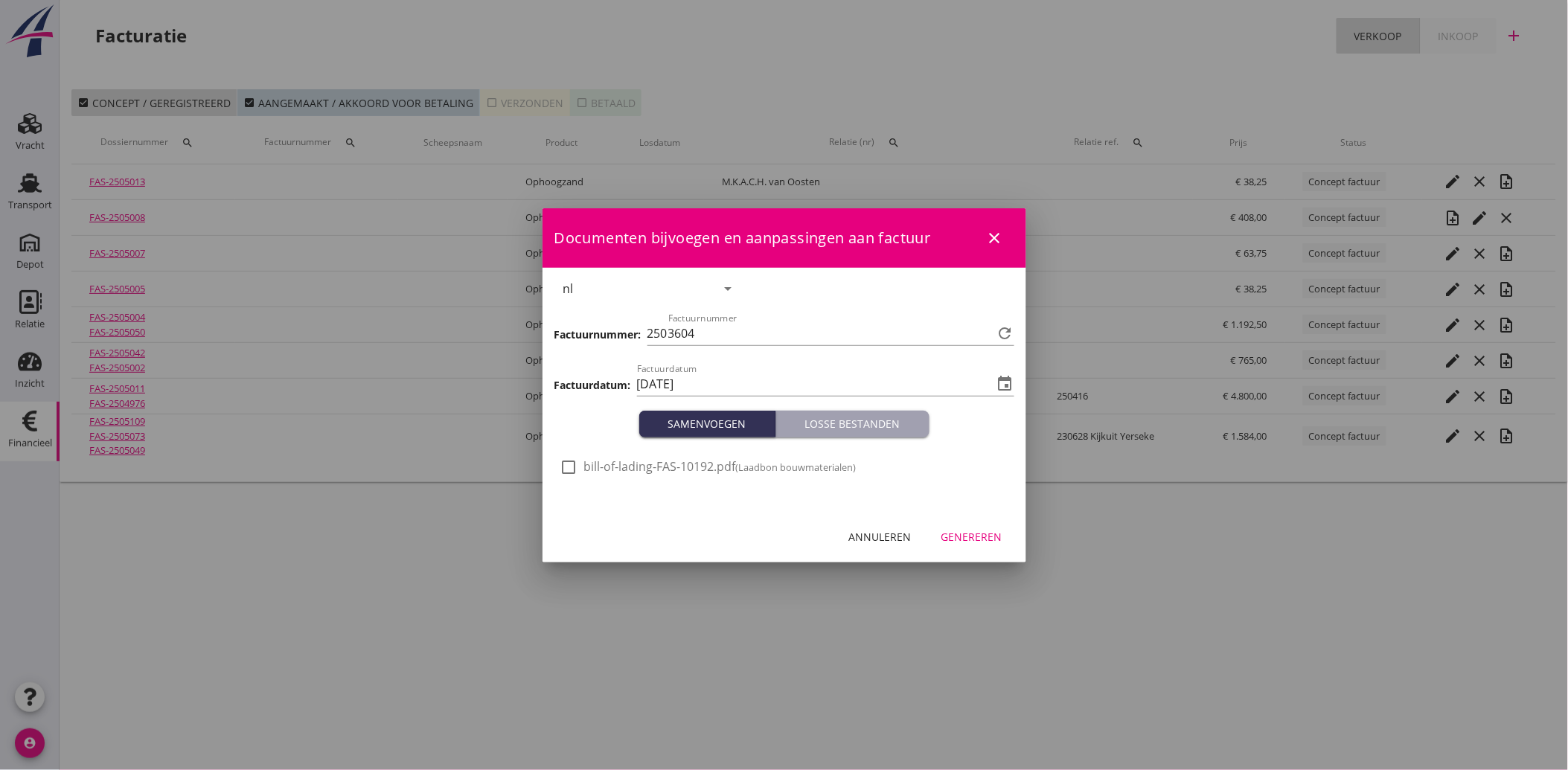
click at [582, 463] on div "check_box_outline_blank bill-of-lading-FAS-10192.pdf (Laadbon bouwmaterialen)" at bounding box center [708, 468] width 296 height 18
click at [577, 471] on div at bounding box center [569, 468] width 25 height 25
click at [978, 527] on button "Genereren" at bounding box center [971, 537] width 85 height 27
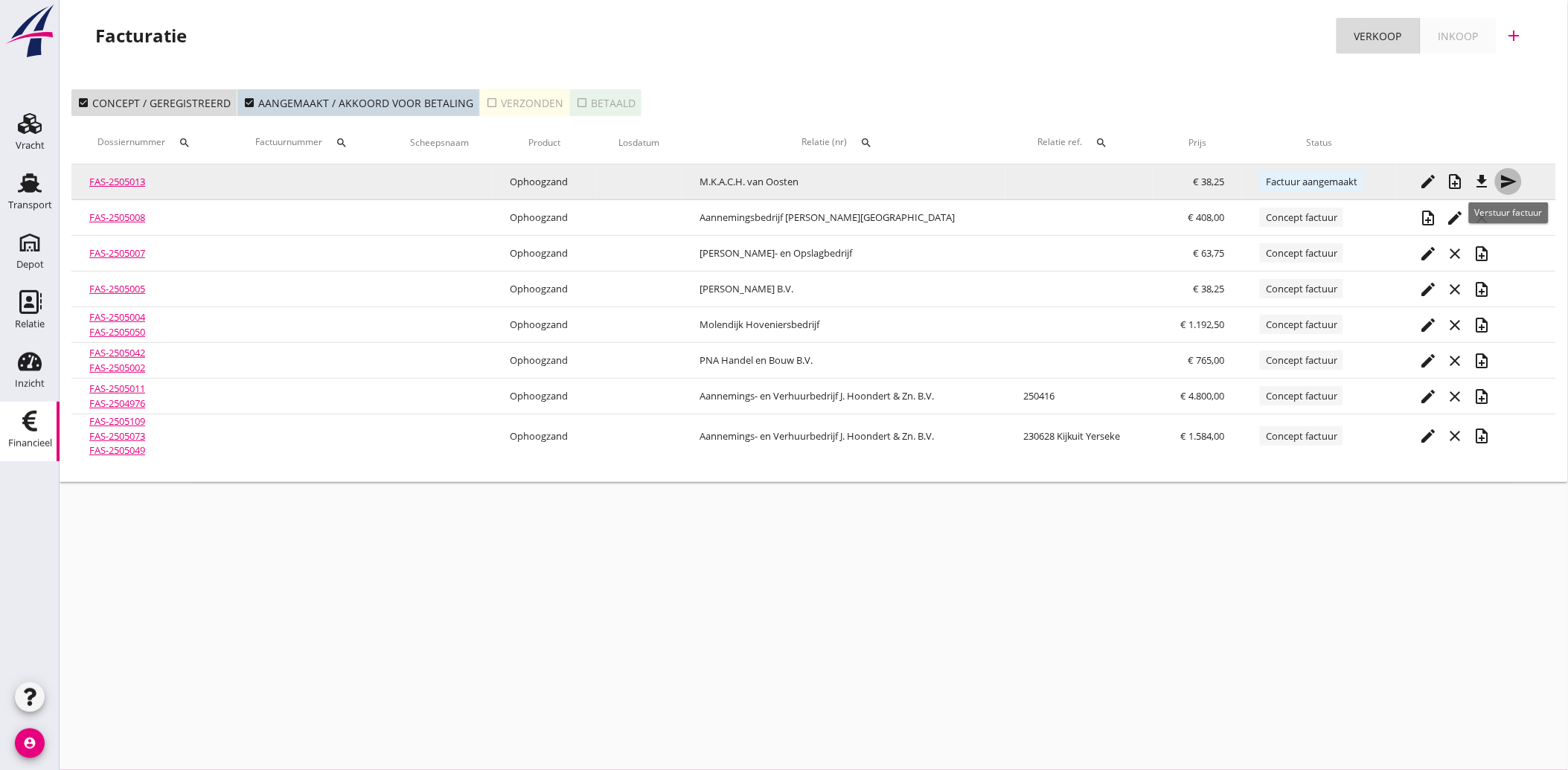
click at [1510, 186] on icon "send" at bounding box center [1508, 182] width 18 height 18
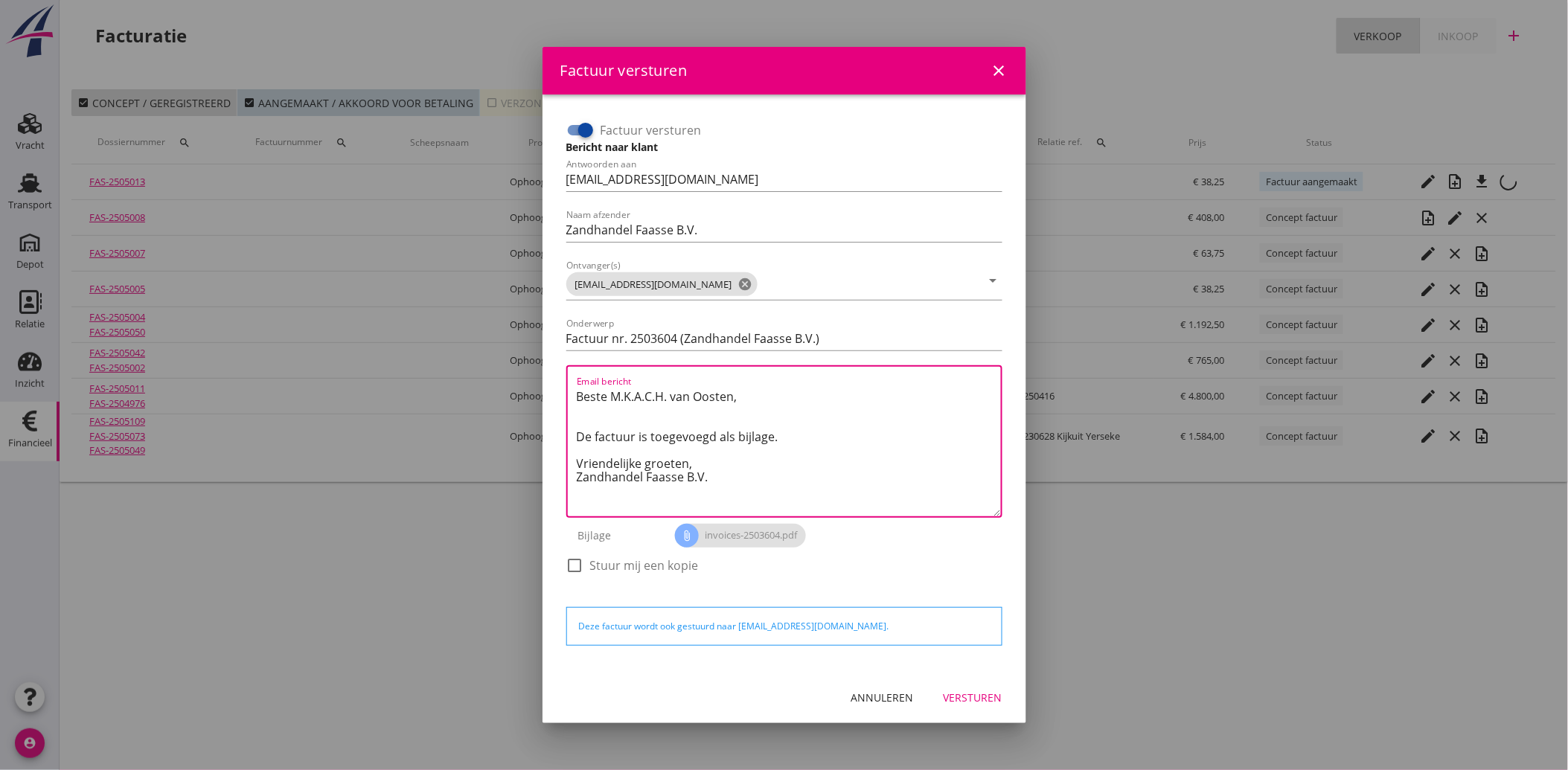
drag, startPoint x: 741, startPoint y: 487, endPoint x: 562, endPoint y: 388, distance: 204.6
click at [562, 388] on div "Factuur versturen Bericht naar klant Antwoorden aan [EMAIL_ADDRESS][DOMAIN_NAME…" at bounding box center [784, 355] width 448 height 485
paste textarea "Geachte heer/mevrouw, Hierbij zenden wij u onze factuur i.v.m. de door ons aan …"
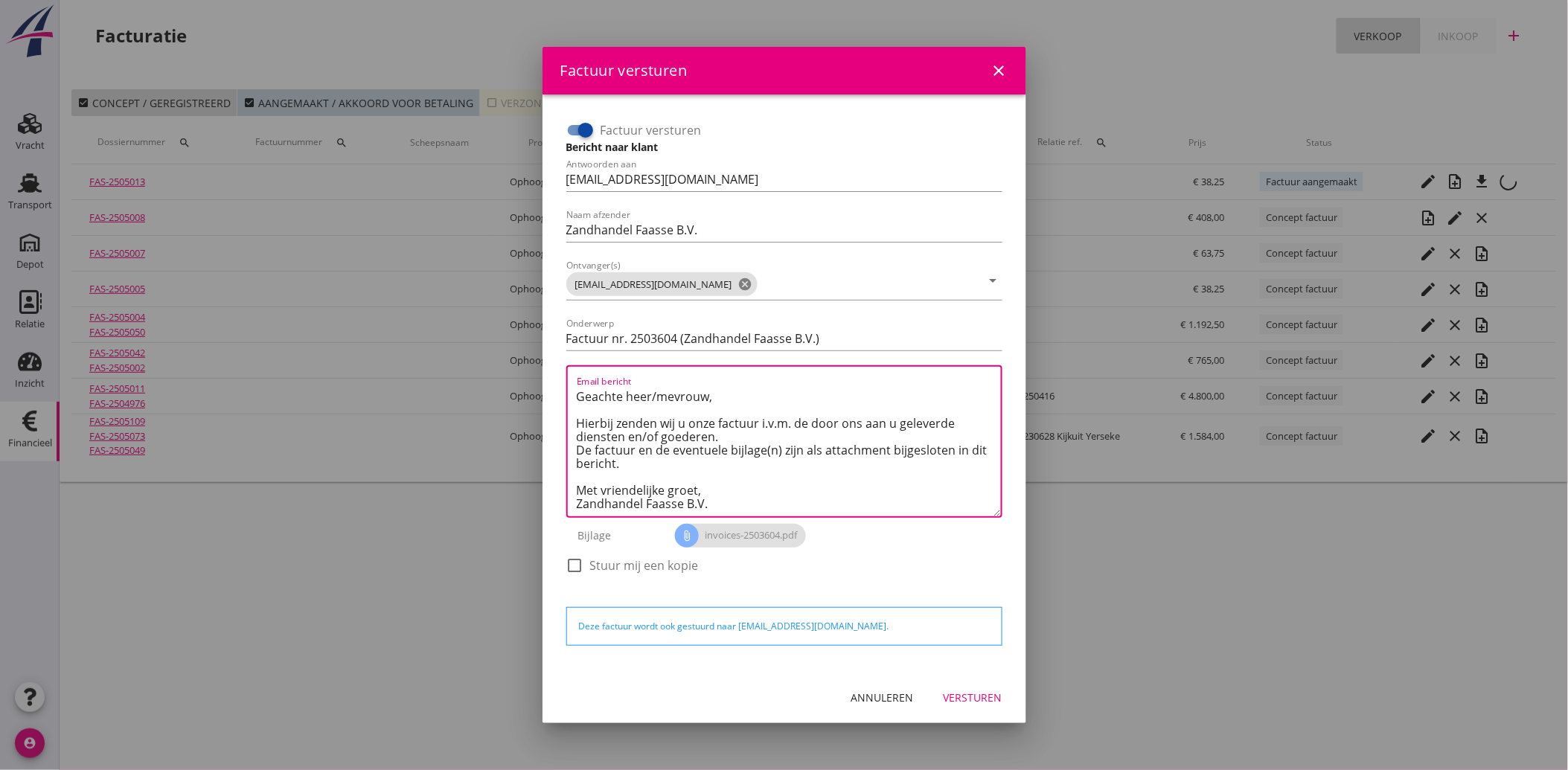
click at [973, 696] on div "Versturen" at bounding box center [973, 698] width 59 height 16
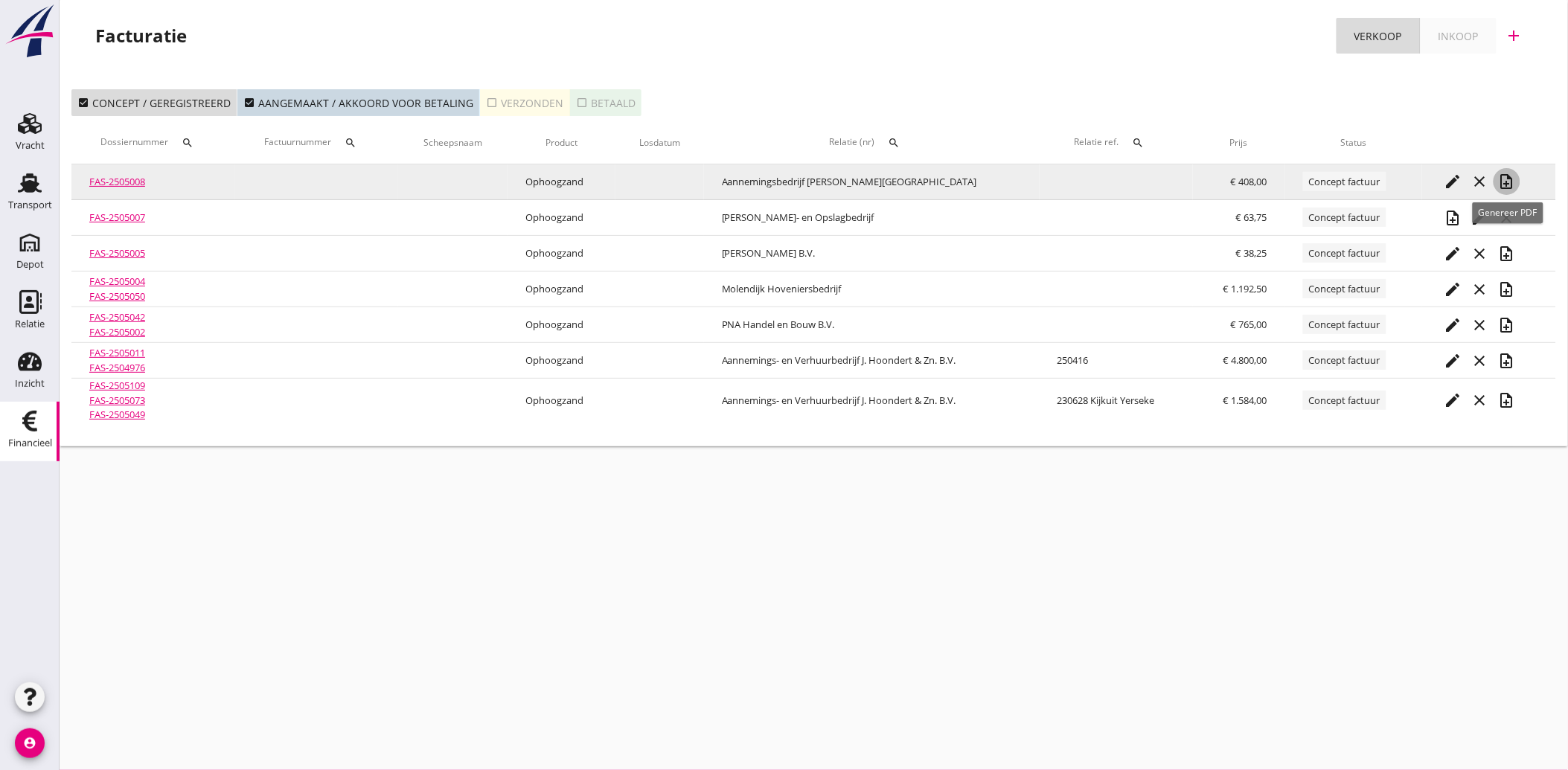
click at [1506, 173] on icon "note_add" at bounding box center [1507, 182] width 18 height 18
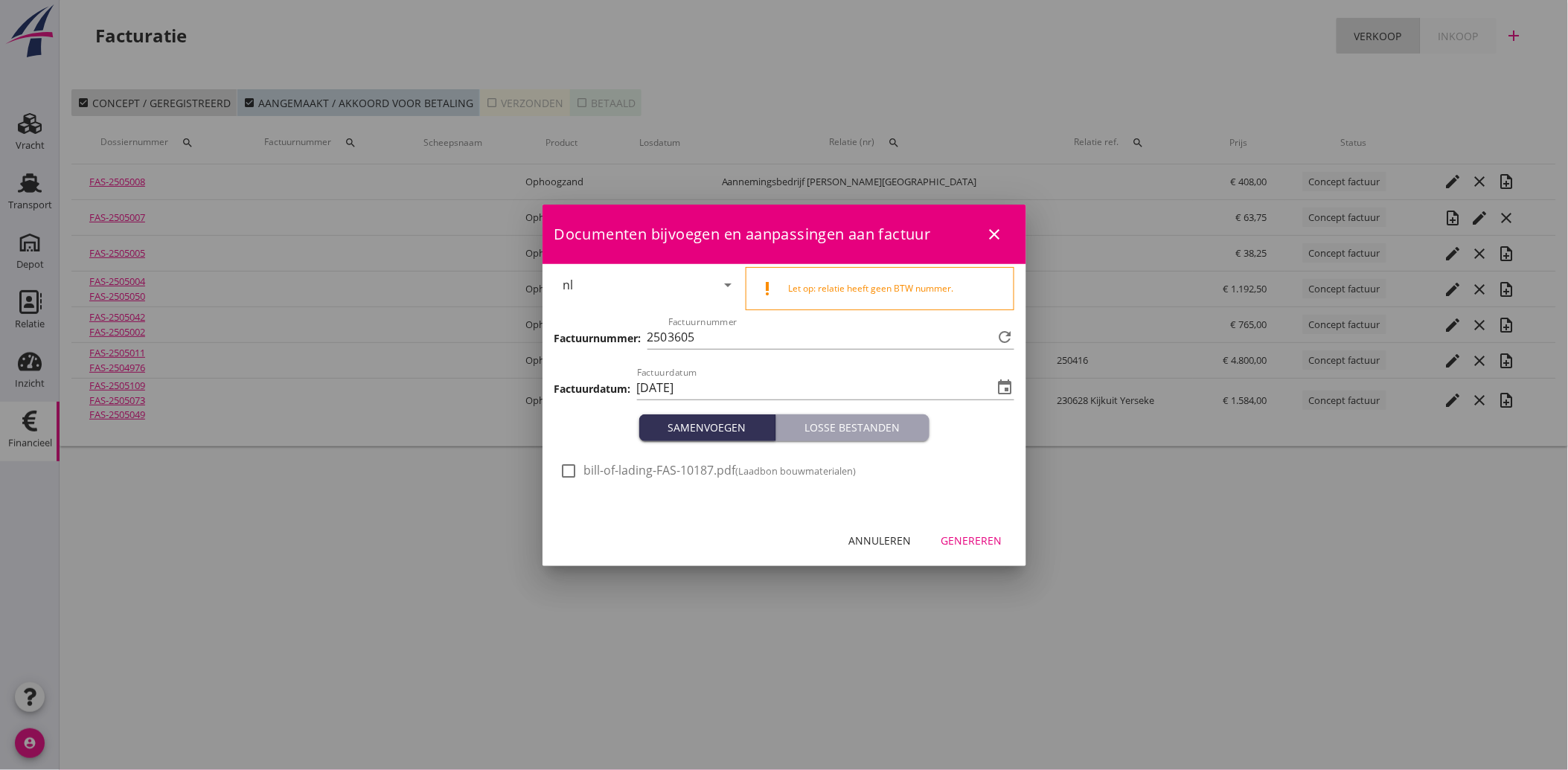
click at [575, 464] on div at bounding box center [569, 472] width 25 height 25
click at [978, 549] on button "Genereren" at bounding box center [971, 541] width 85 height 27
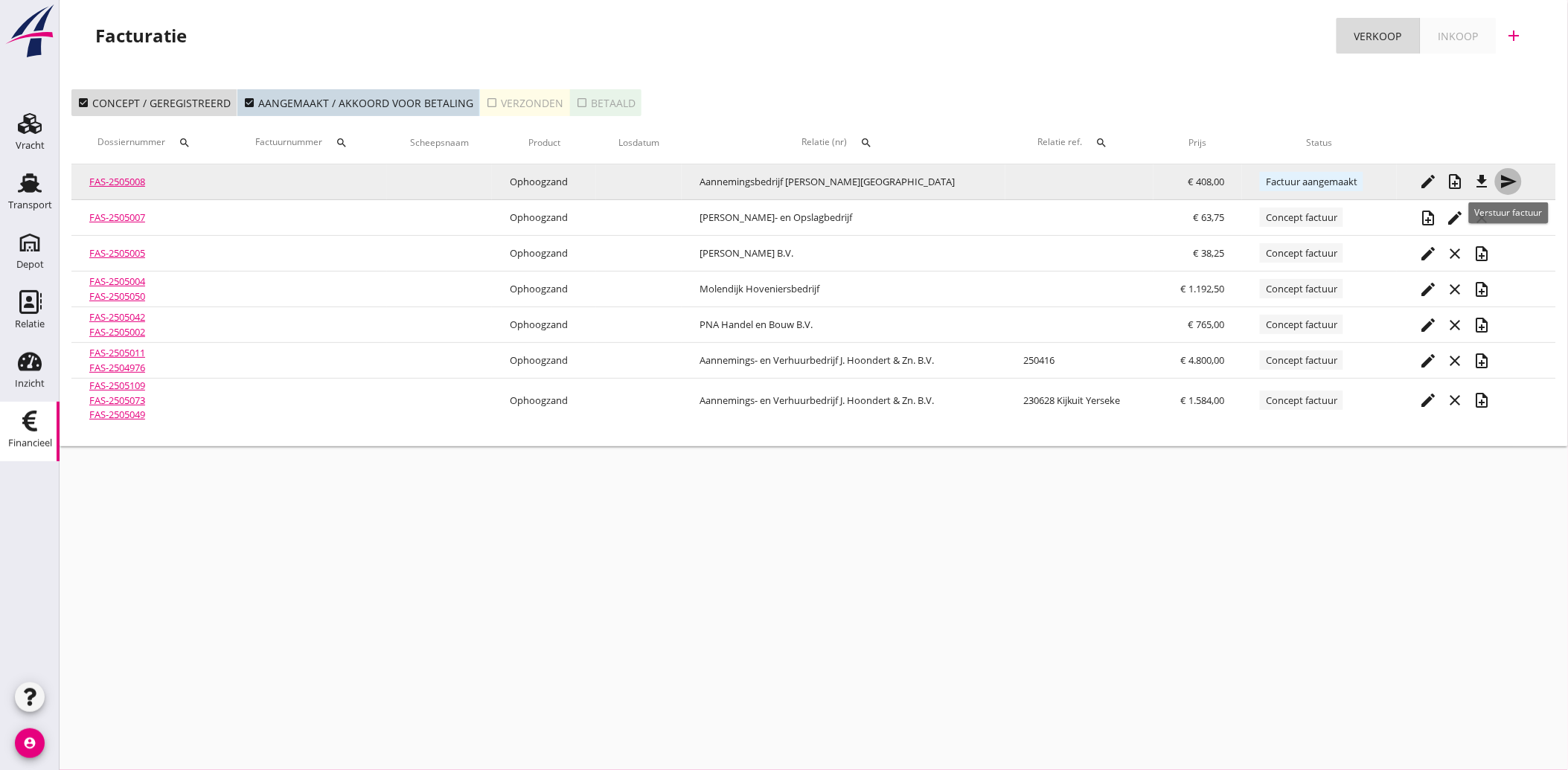
click at [1508, 179] on icon "send" at bounding box center [1508, 182] width 18 height 18
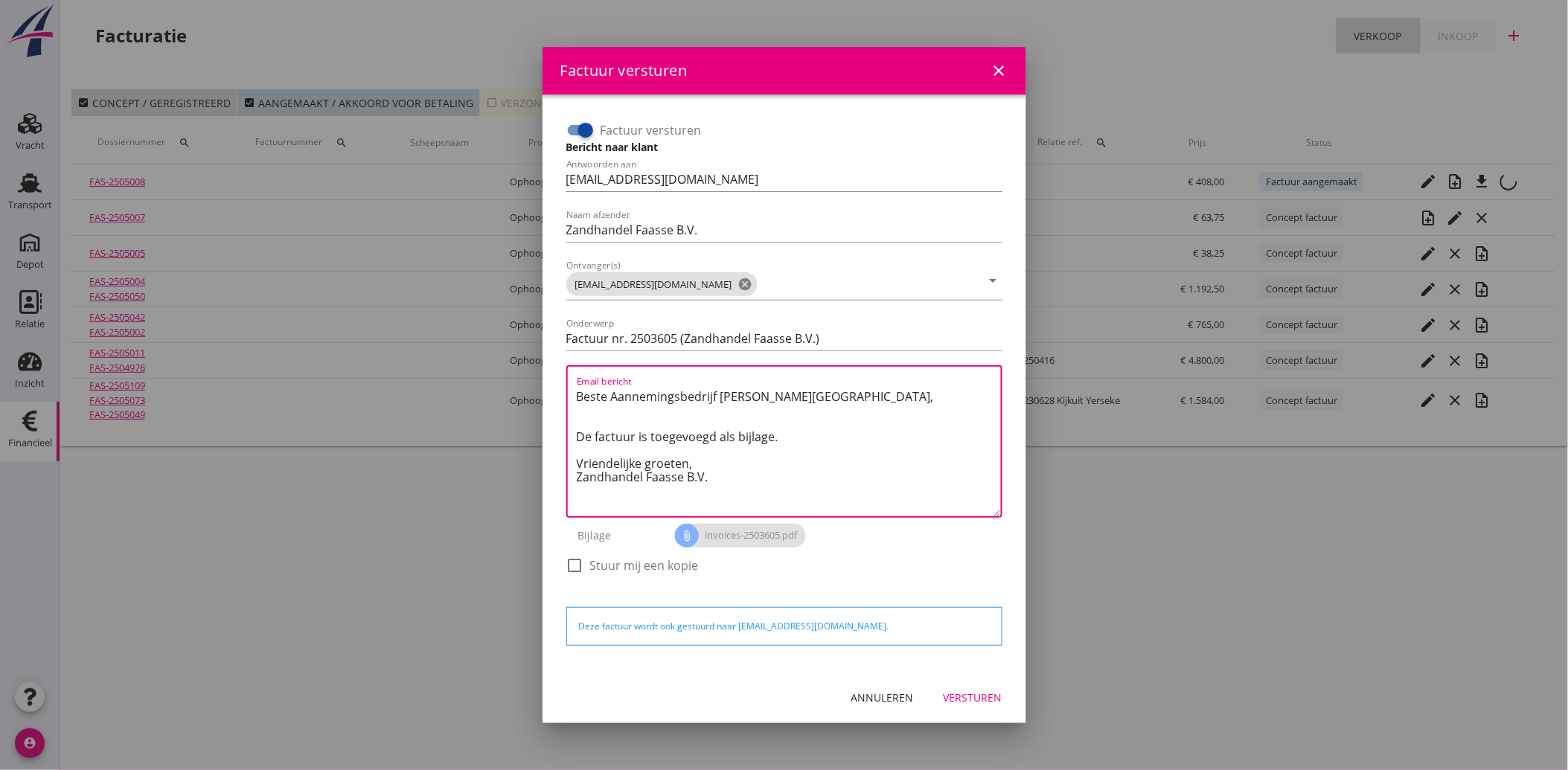
drag, startPoint x: 724, startPoint y: 481, endPoint x: 536, endPoint y: 380, distance: 213.4
click at [536, 380] on div "Factuur versturen close Factuur versturen Bericht naar klant Antwoorden aan [EM…" at bounding box center [784, 385] width 1568 height 770
paste textarea "Geachte heer/mevrouw, Hierbij zenden wij u onze factuur i.v.m. de door ons aan …"
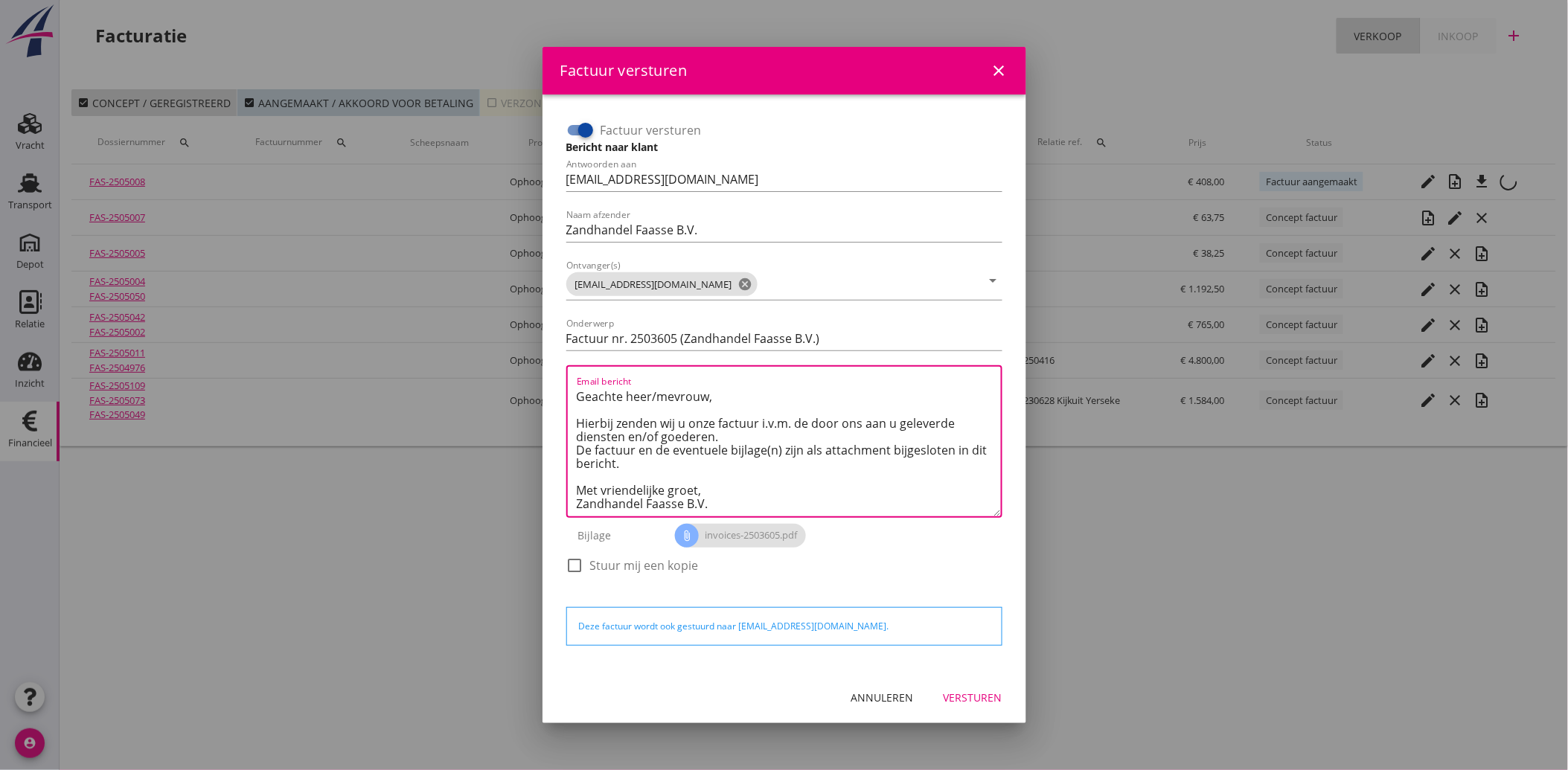
click at [970, 687] on button "Versturen" at bounding box center [973, 699] width 83 height 27
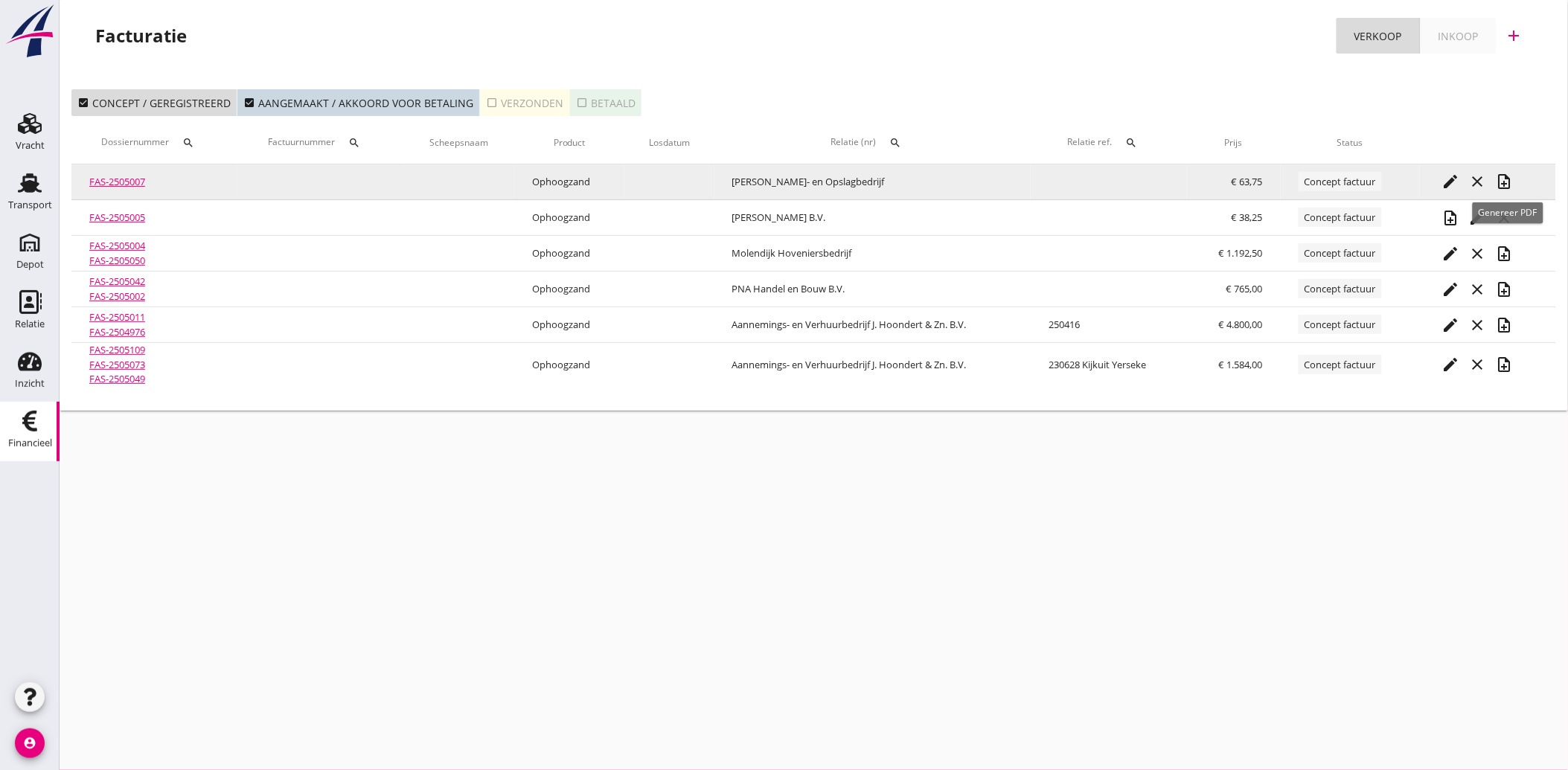
click at [1507, 181] on icon "note_add" at bounding box center [1505, 182] width 18 height 18
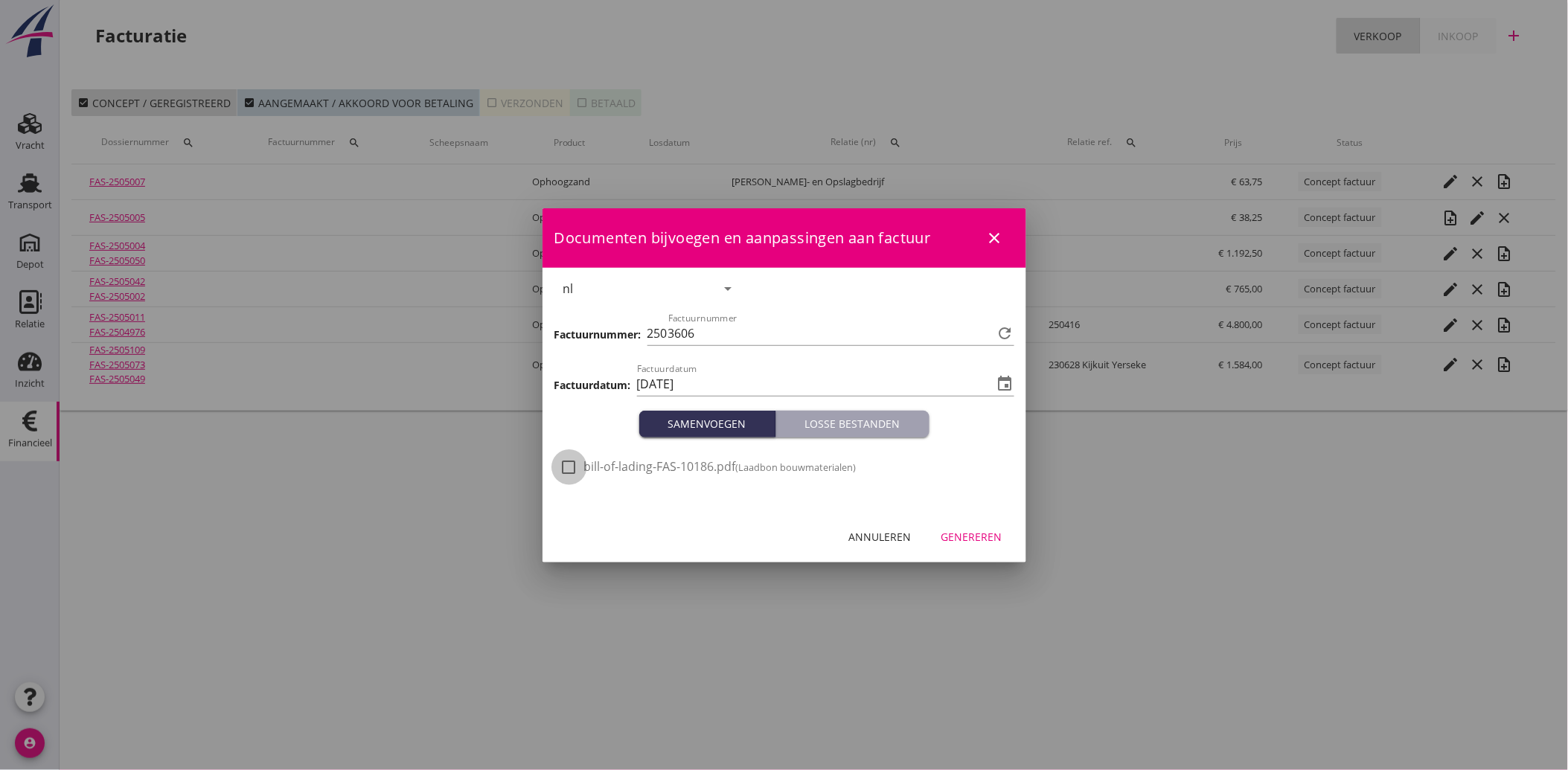
click at [573, 461] on div at bounding box center [569, 468] width 25 height 25
click at [963, 525] on button "Genereren" at bounding box center [971, 537] width 85 height 27
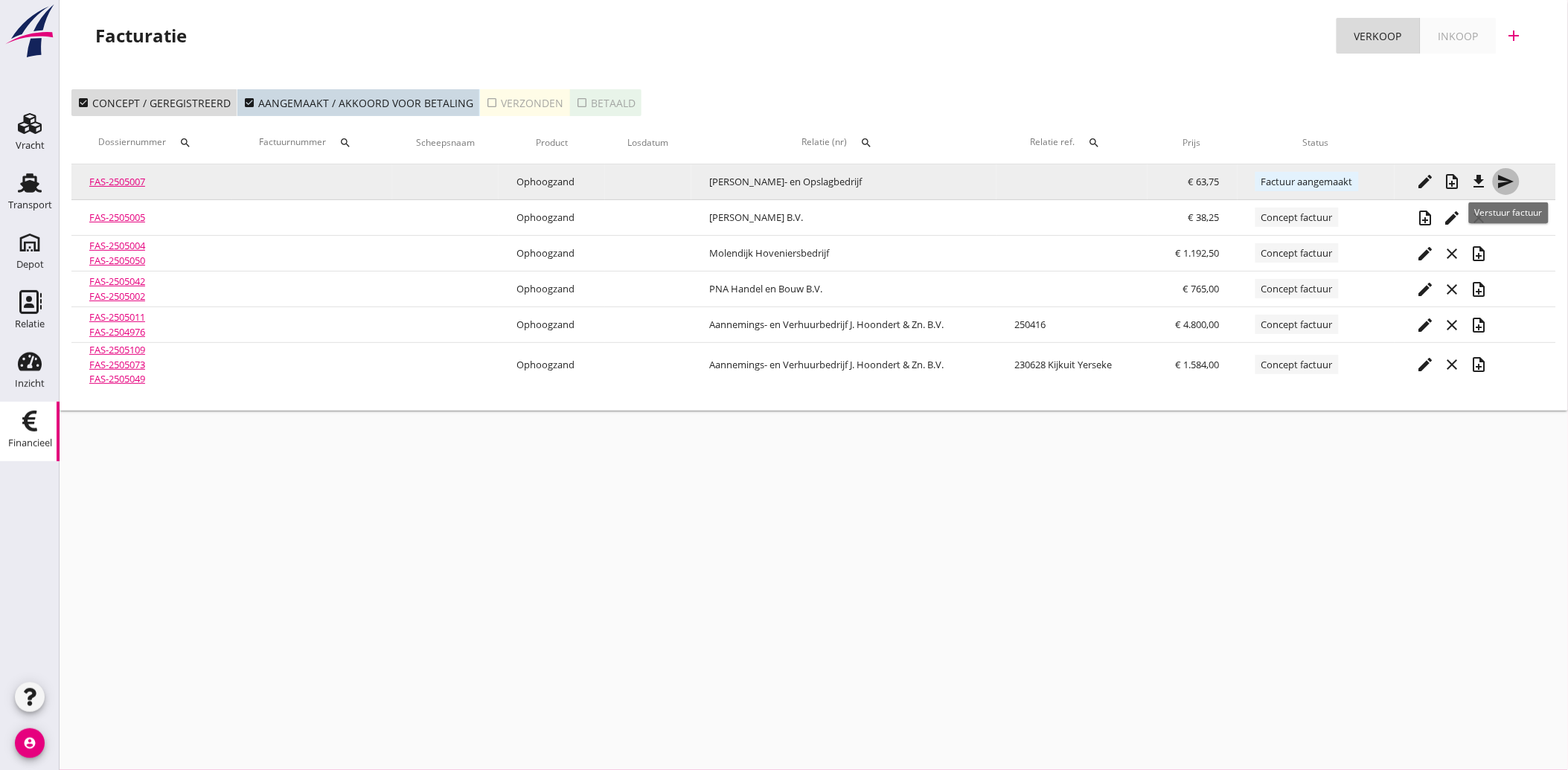
click at [1505, 173] on icon "send" at bounding box center [1506, 182] width 18 height 18
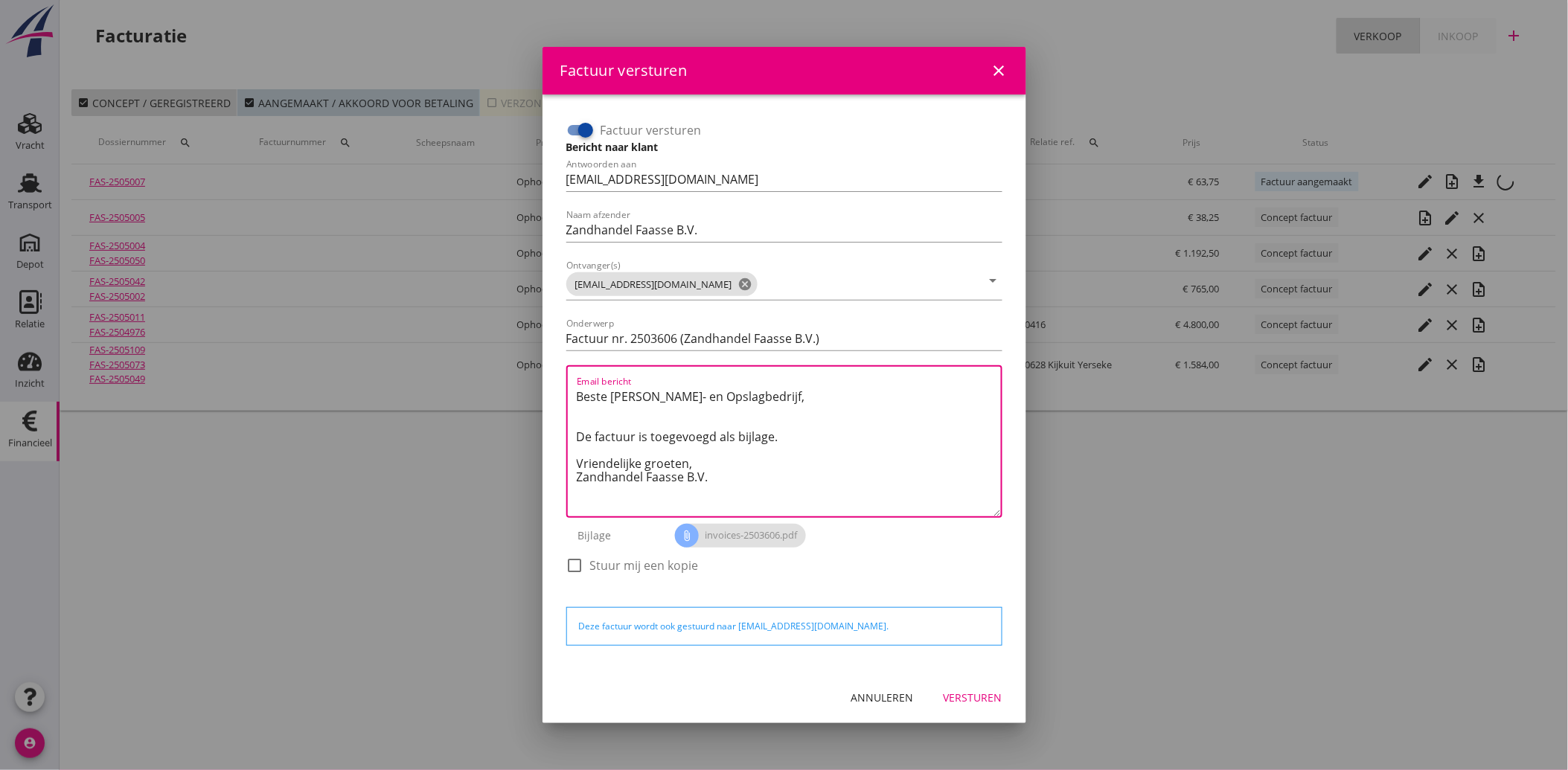
drag, startPoint x: 719, startPoint y: 490, endPoint x: 538, endPoint y: 379, distance: 212.3
click at [538, 379] on div "Factuur versturen close Factuur versturen Bericht naar klant Antwoorden aan [EM…" at bounding box center [784, 385] width 1568 height 770
paste textarea "Geachte heer/mevrouw, Hierbij zenden wij u onze factuur i.v.m. de door ons aan …"
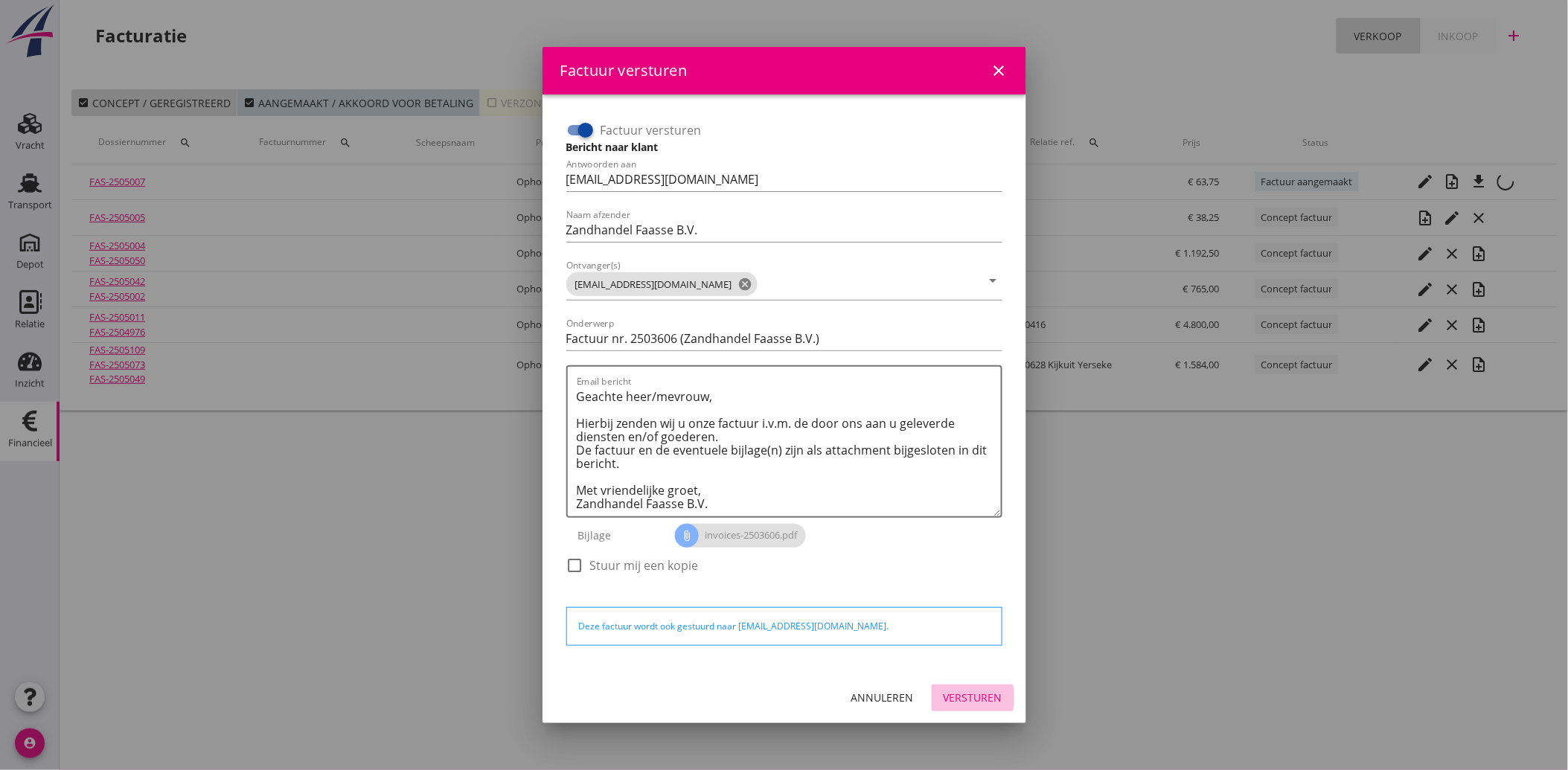
click at [981, 697] on div "Versturen" at bounding box center [973, 698] width 59 height 16
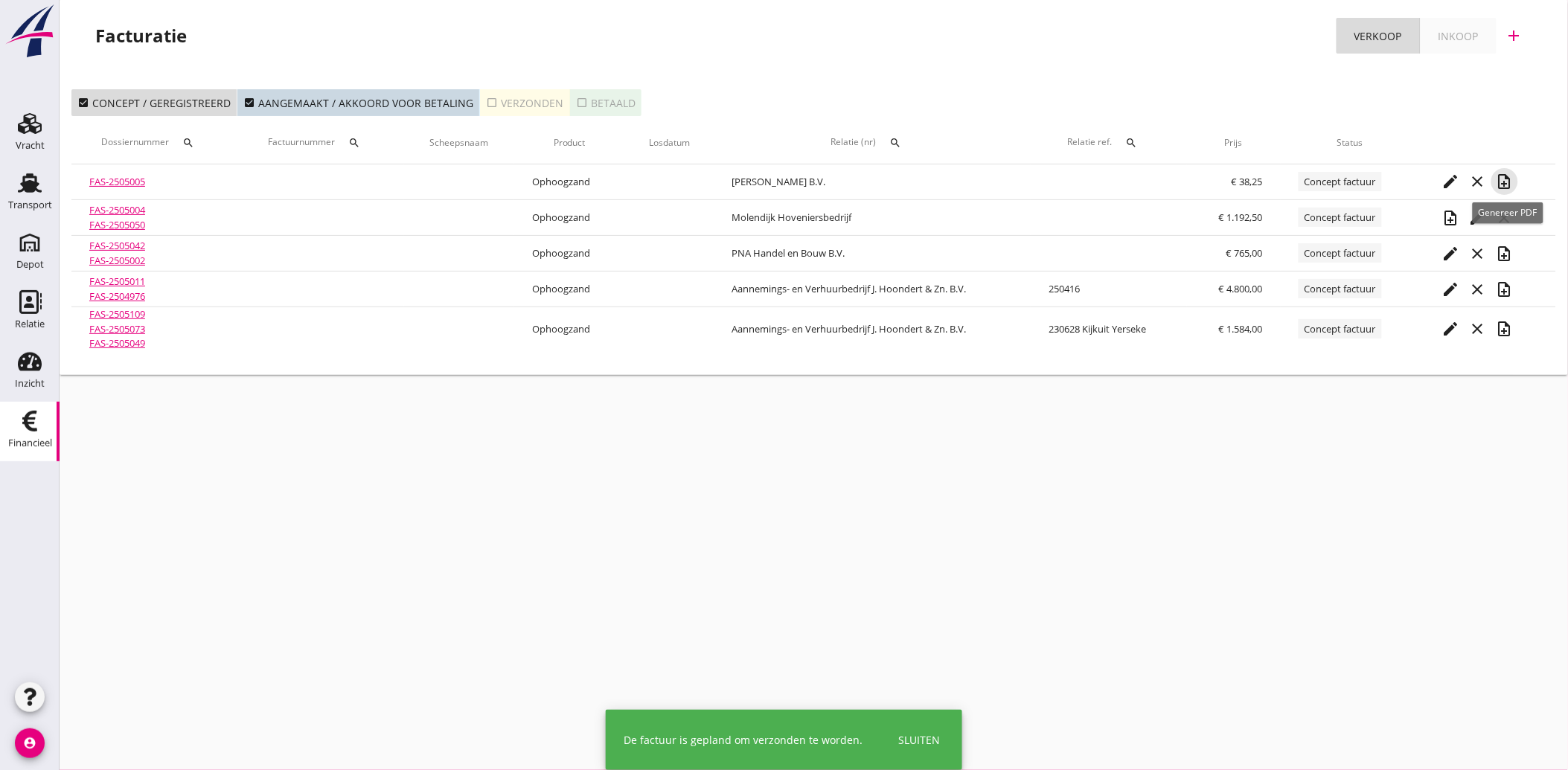
click at [1505, 184] on icon "note_add" at bounding box center [1505, 182] width 18 height 18
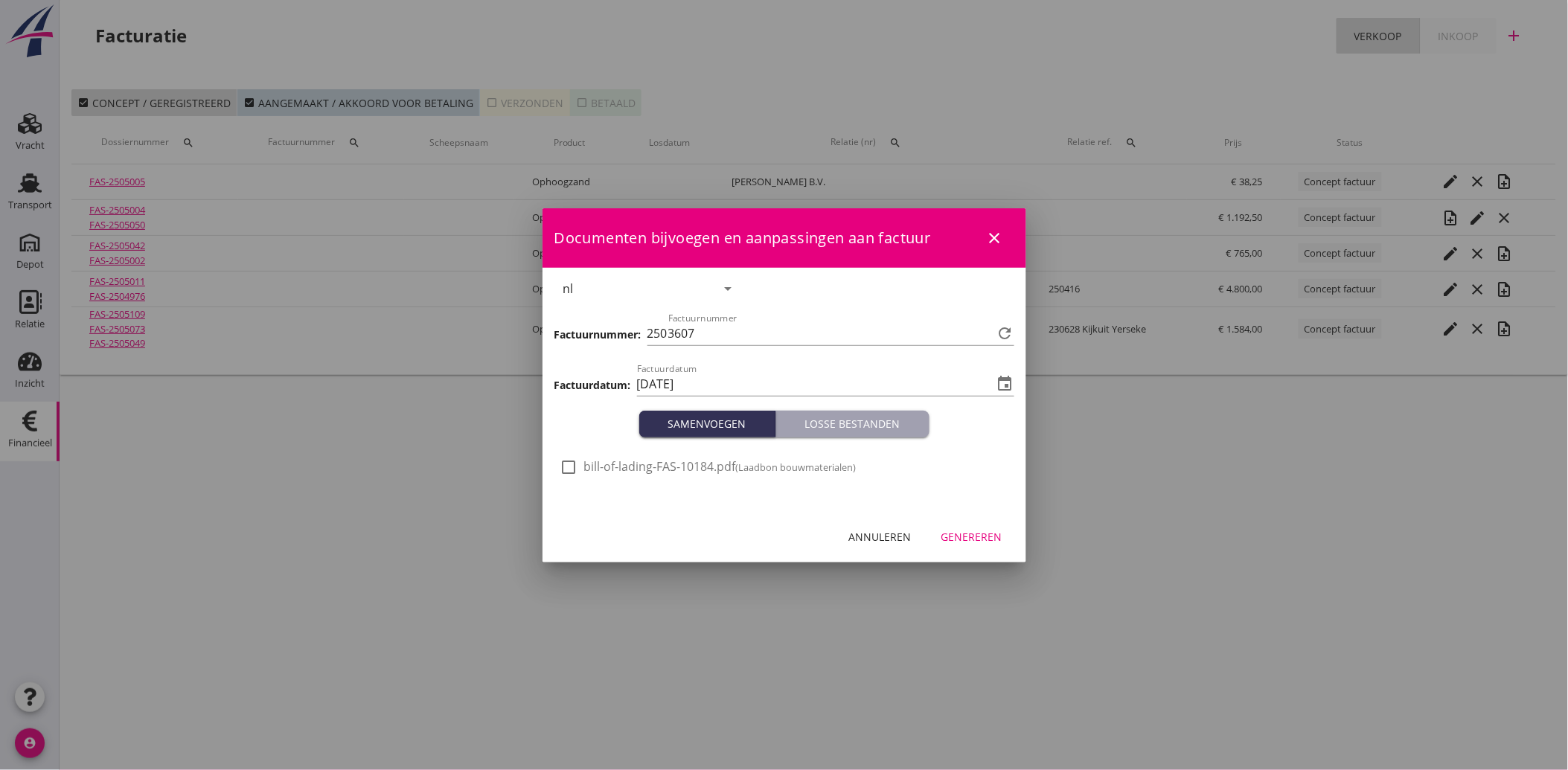
click at [568, 459] on div at bounding box center [569, 468] width 25 height 25
click at [970, 526] on button "Genereren" at bounding box center [971, 537] width 85 height 27
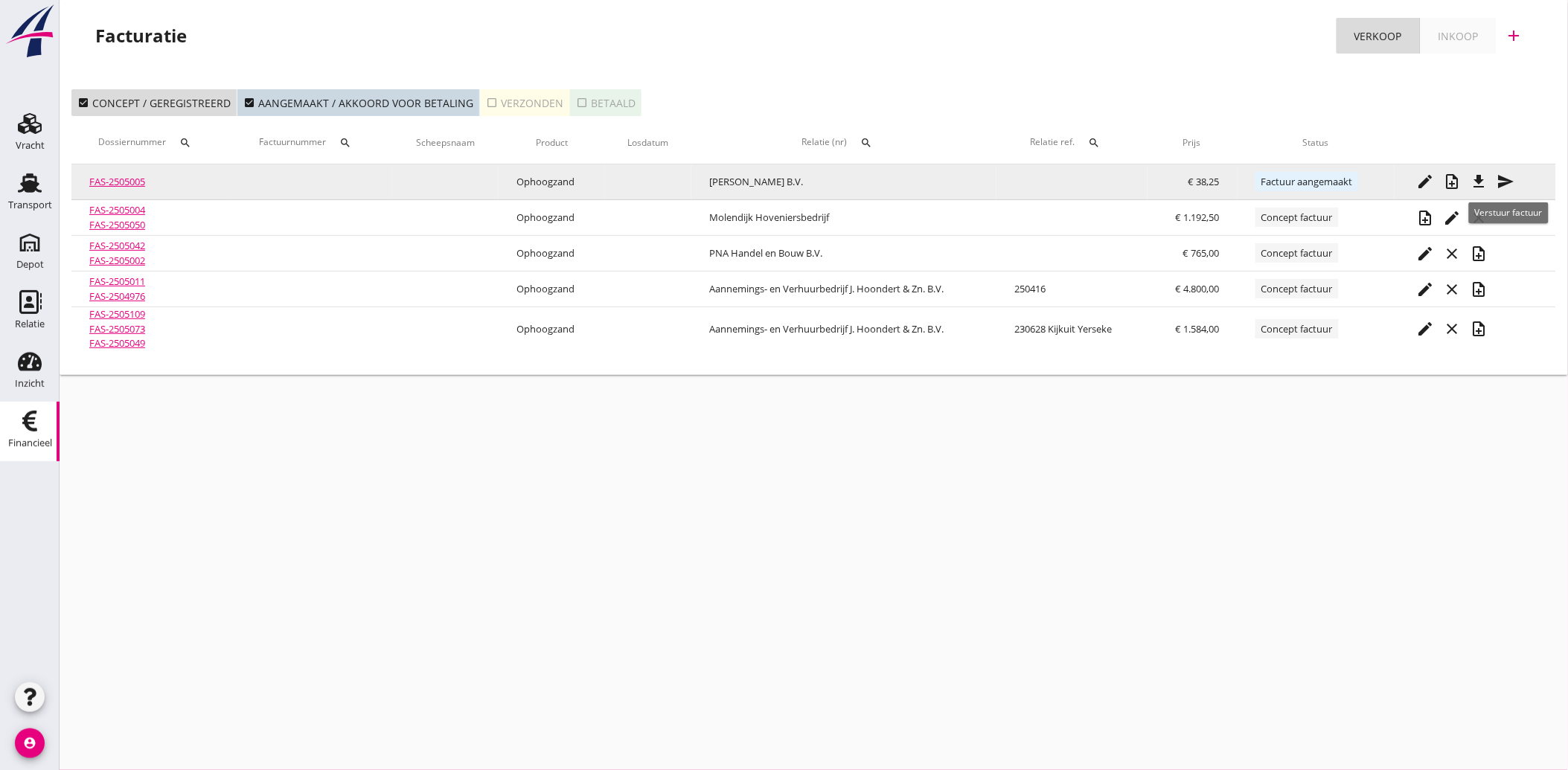
click at [1515, 176] on icon "send" at bounding box center [1506, 182] width 18 height 18
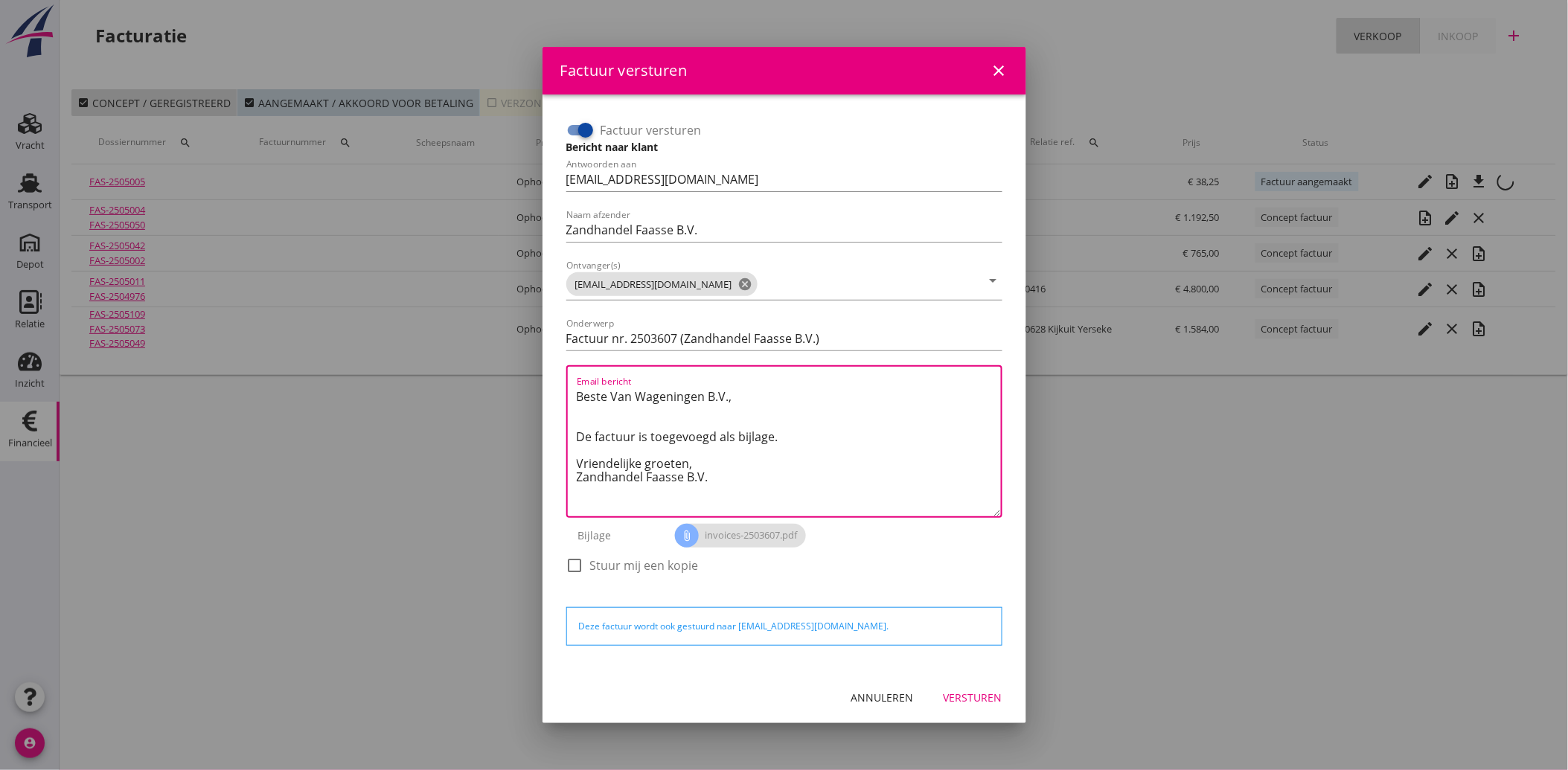
drag, startPoint x: 737, startPoint y: 481, endPoint x: 605, endPoint y: 395, distance: 157.5
click at [559, 388] on div "Factuur versturen Bericht naar klant Antwoorden aan [EMAIL_ADDRESS][DOMAIN_NAME…" at bounding box center [784, 383] width 459 height 554
paste textarea "Geachte heer/mevrouw, Hierbij zenden wij u onze factuur i.v.m. de door ons aan …"
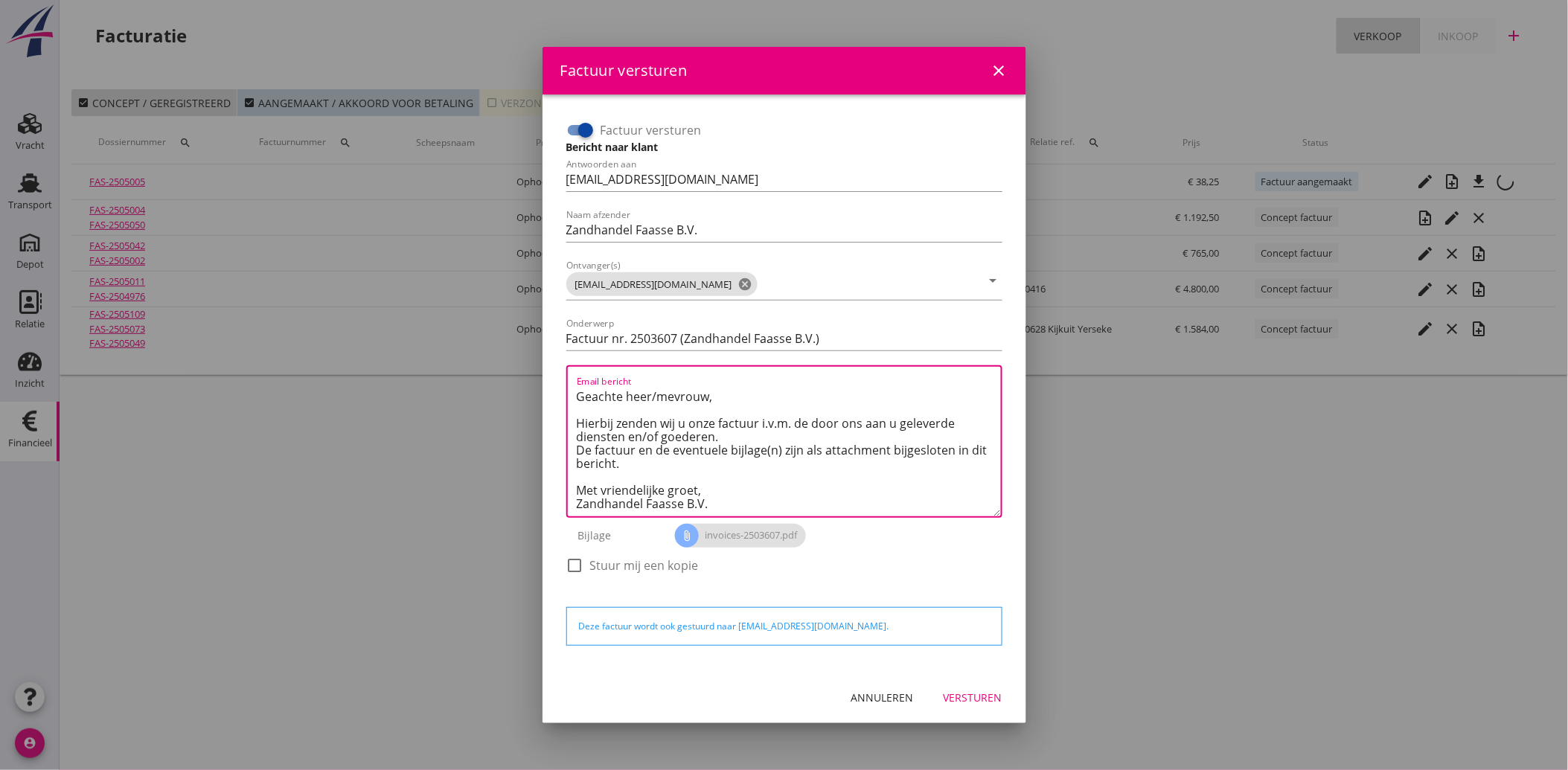
click at [976, 703] on div "Versturen" at bounding box center [973, 698] width 59 height 16
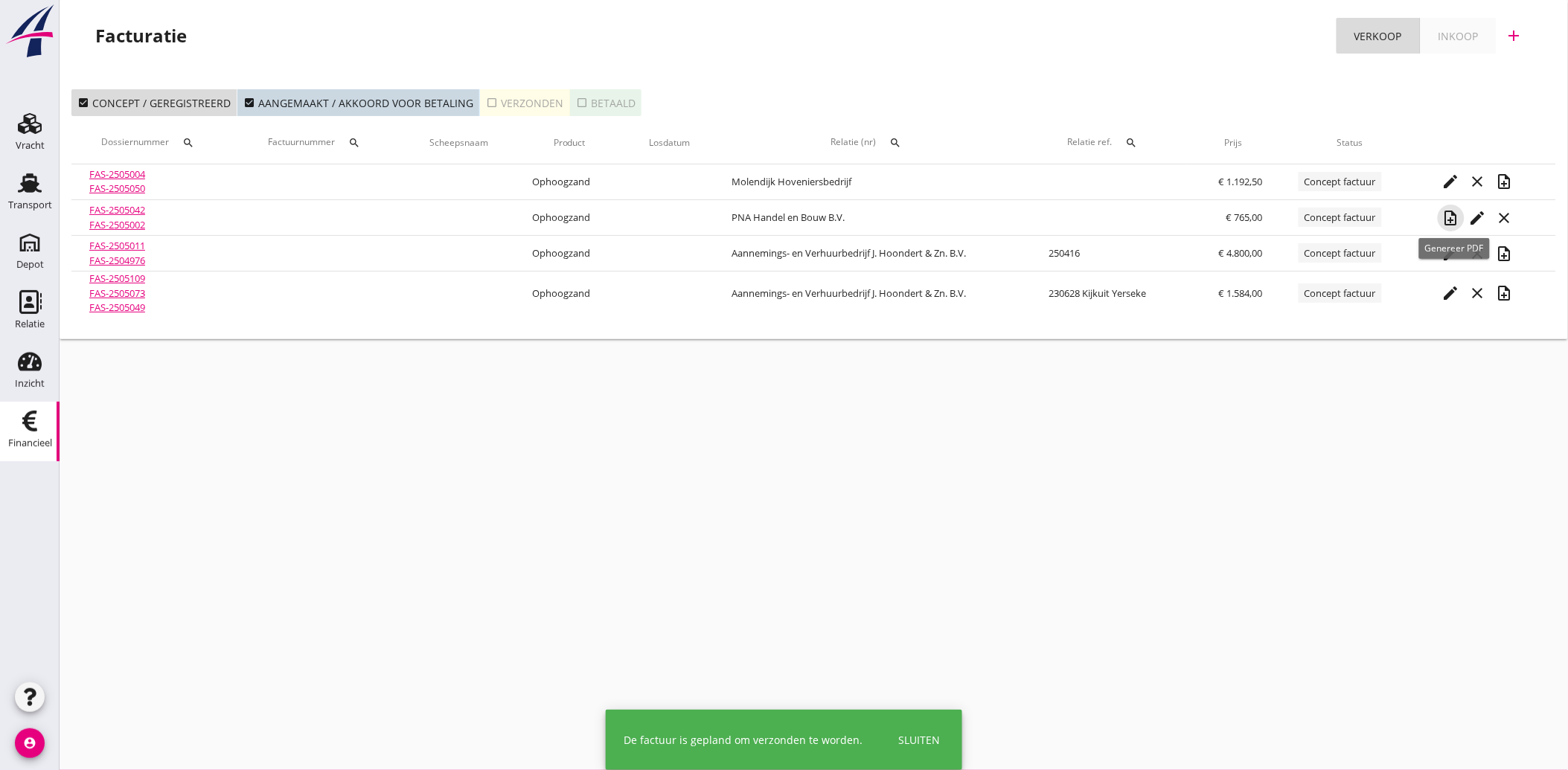
click at [1453, 214] on icon "note_add" at bounding box center [1451, 218] width 18 height 18
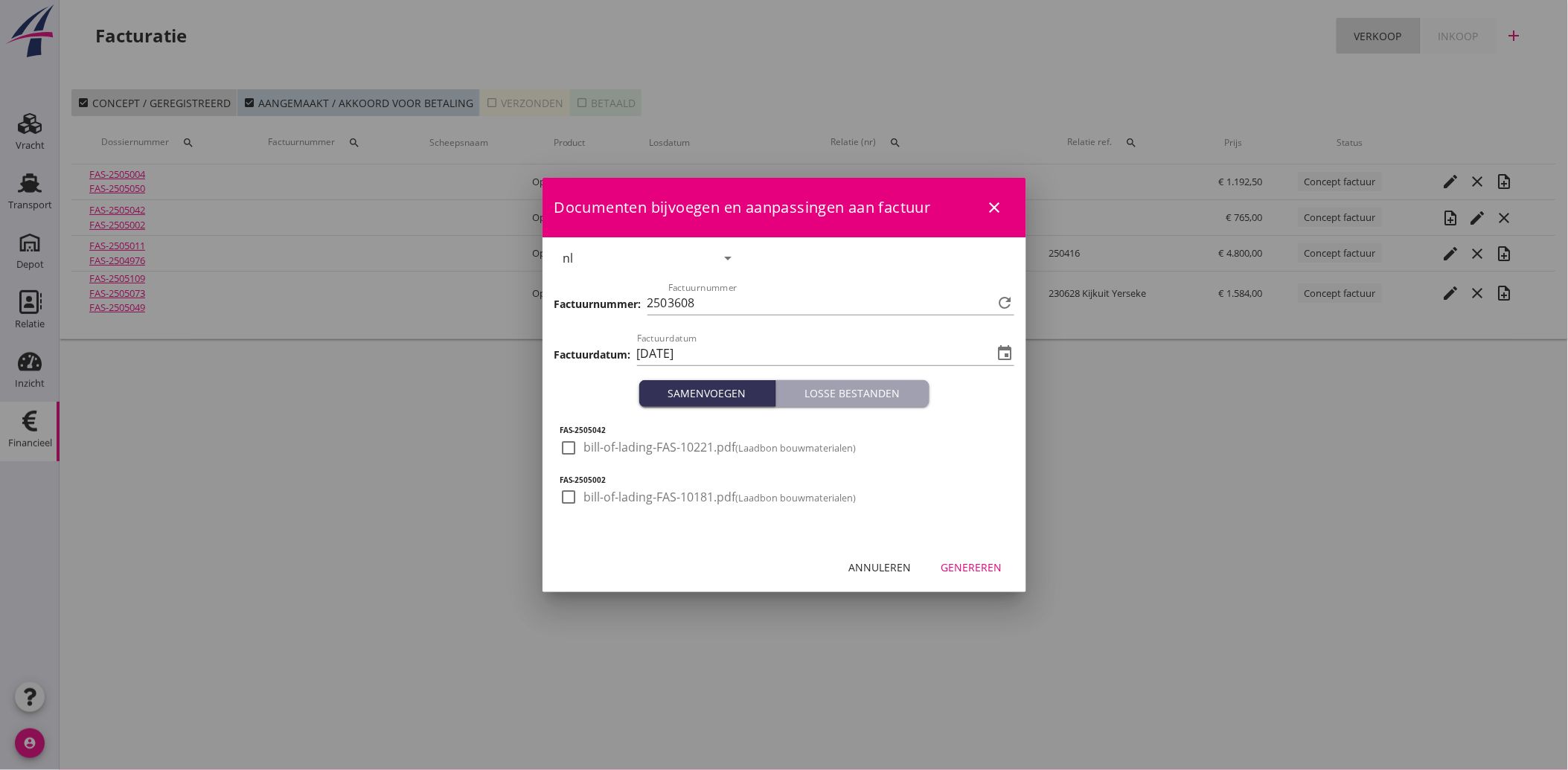
click at [575, 444] on div at bounding box center [569, 449] width 25 height 25
click at [568, 495] on div at bounding box center [569, 497] width 25 height 25
click at [978, 560] on div "Genereren" at bounding box center [971, 568] width 61 height 16
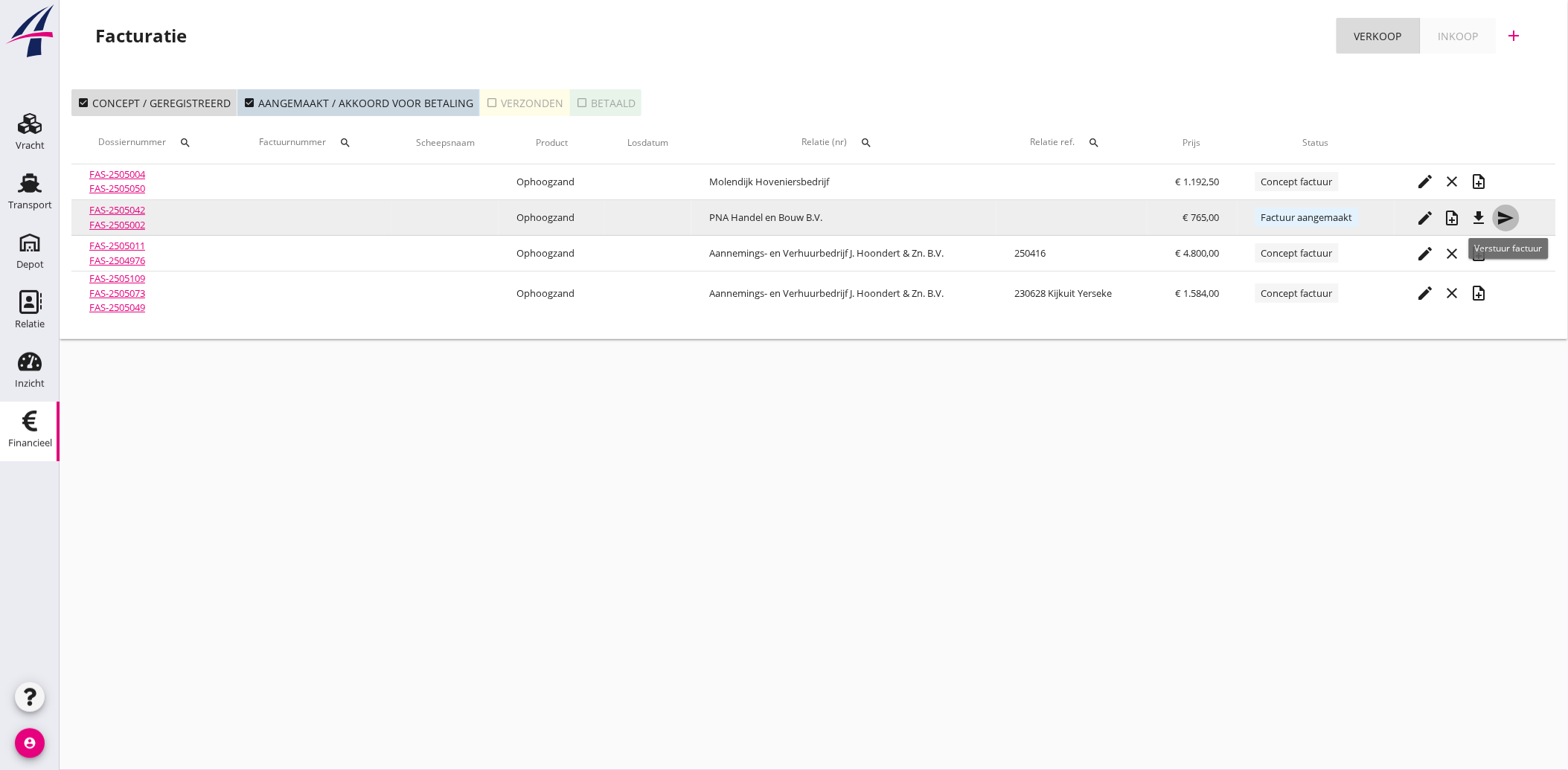
click at [1505, 212] on icon "send" at bounding box center [1506, 218] width 18 height 18
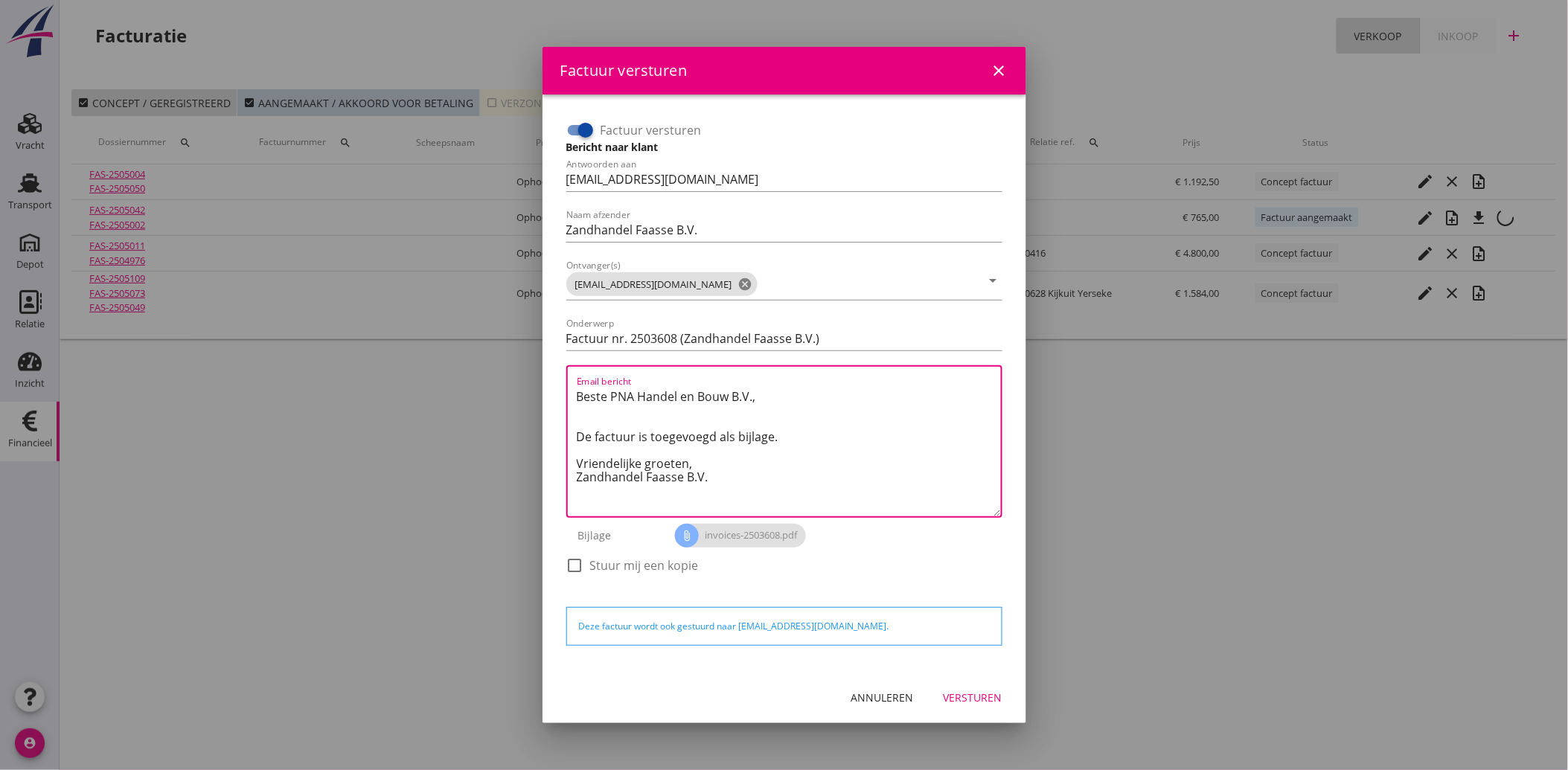
drag, startPoint x: 727, startPoint y: 476, endPoint x: 586, endPoint y: 390, distance: 165.2
click at [569, 386] on div "Email bericht Beste PNA [PERSON_NAME] en Bouw B.V., De factuur is toegevoegd al…" at bounding box center [784, 441] width 436 height 152
paste textarea "Geachte heer/mevrouw, Hierbij zenden wij u onze factuur i.v.m. de door ons aan …"
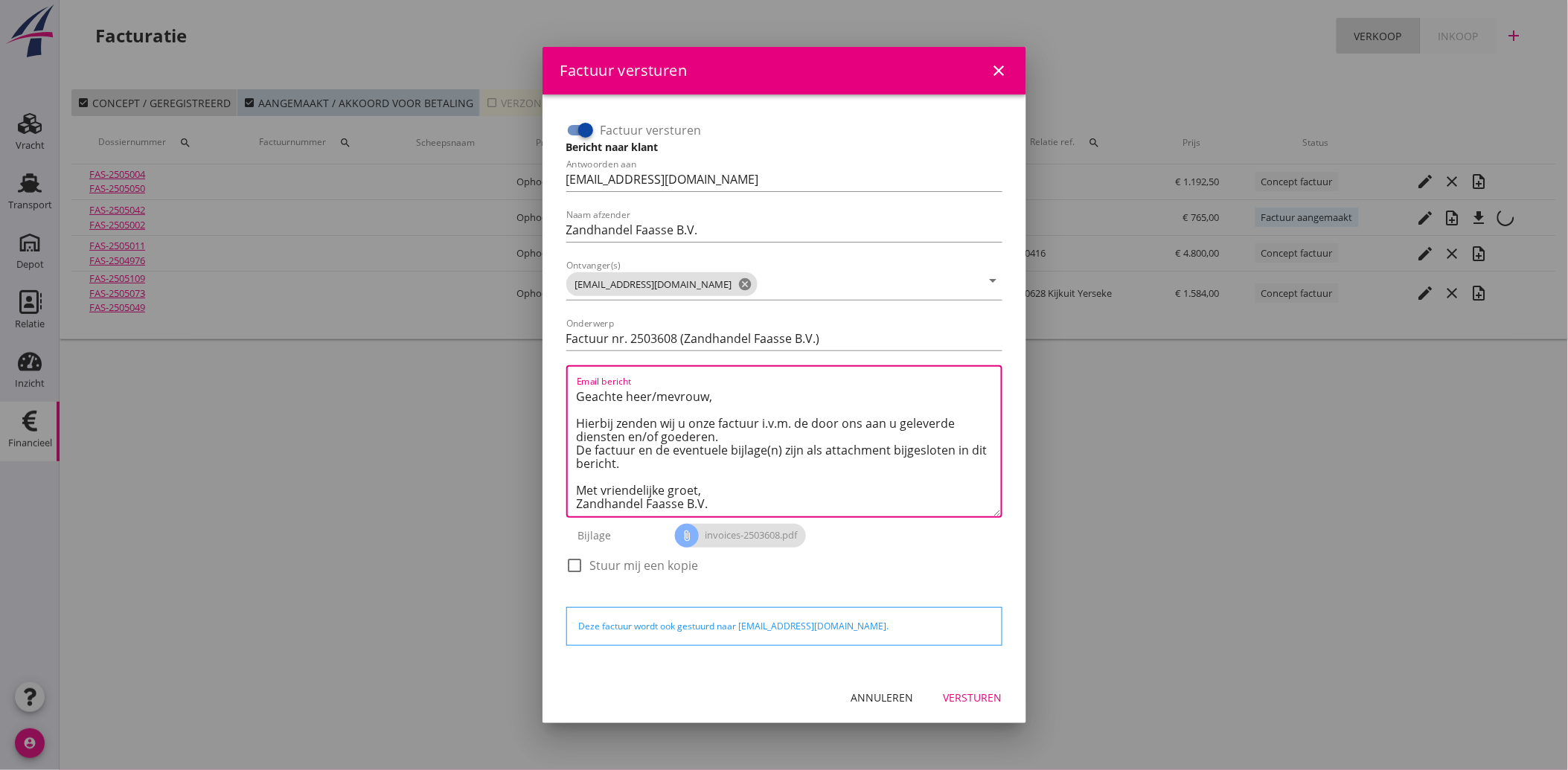
click at [981, 695] on div "Versturen" at bounding box center [973, 698] width 59 height 16
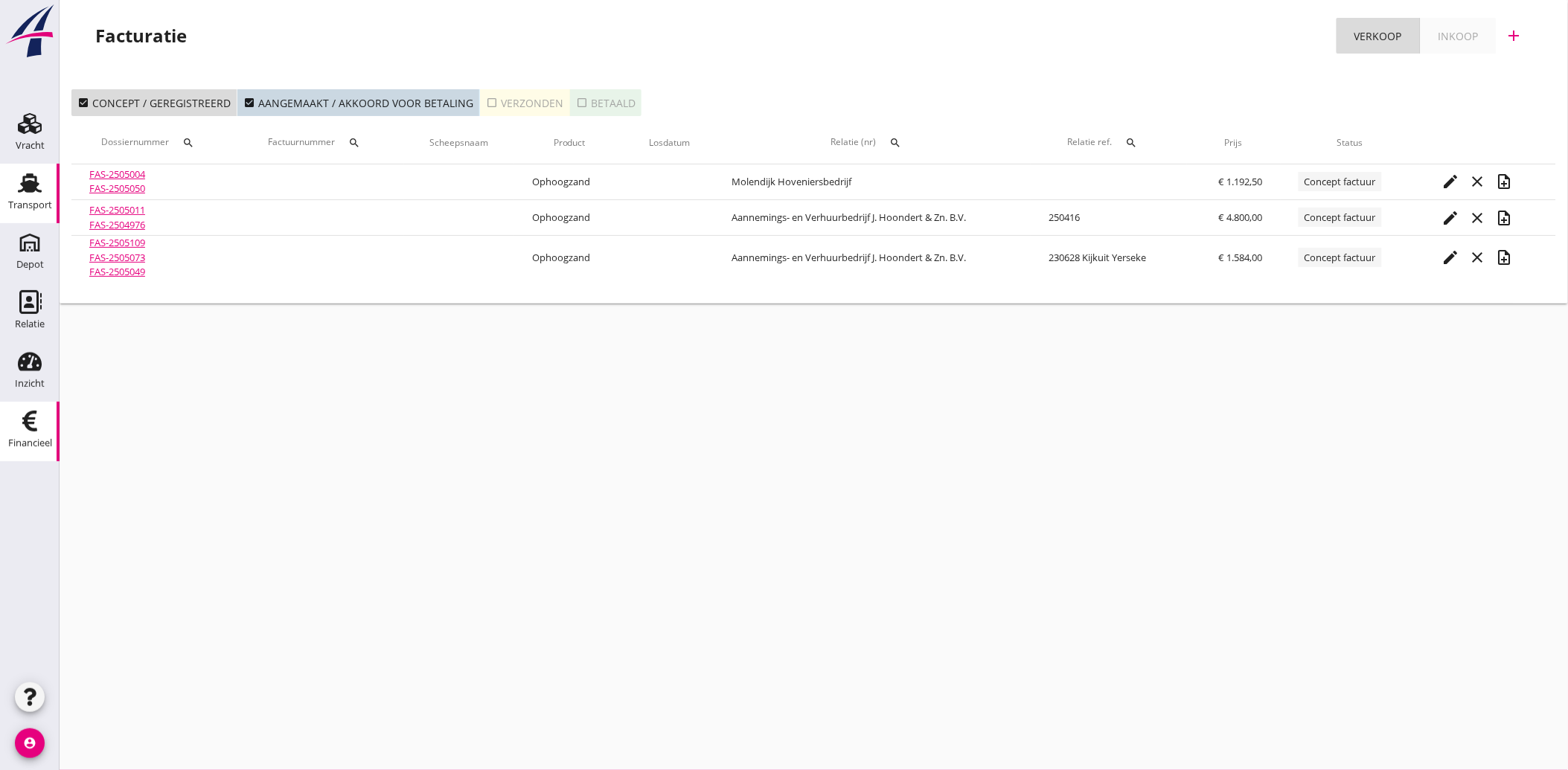
click at [30, 194] on icon "Transport" at bounding box center [30, 183] width 24 height 24
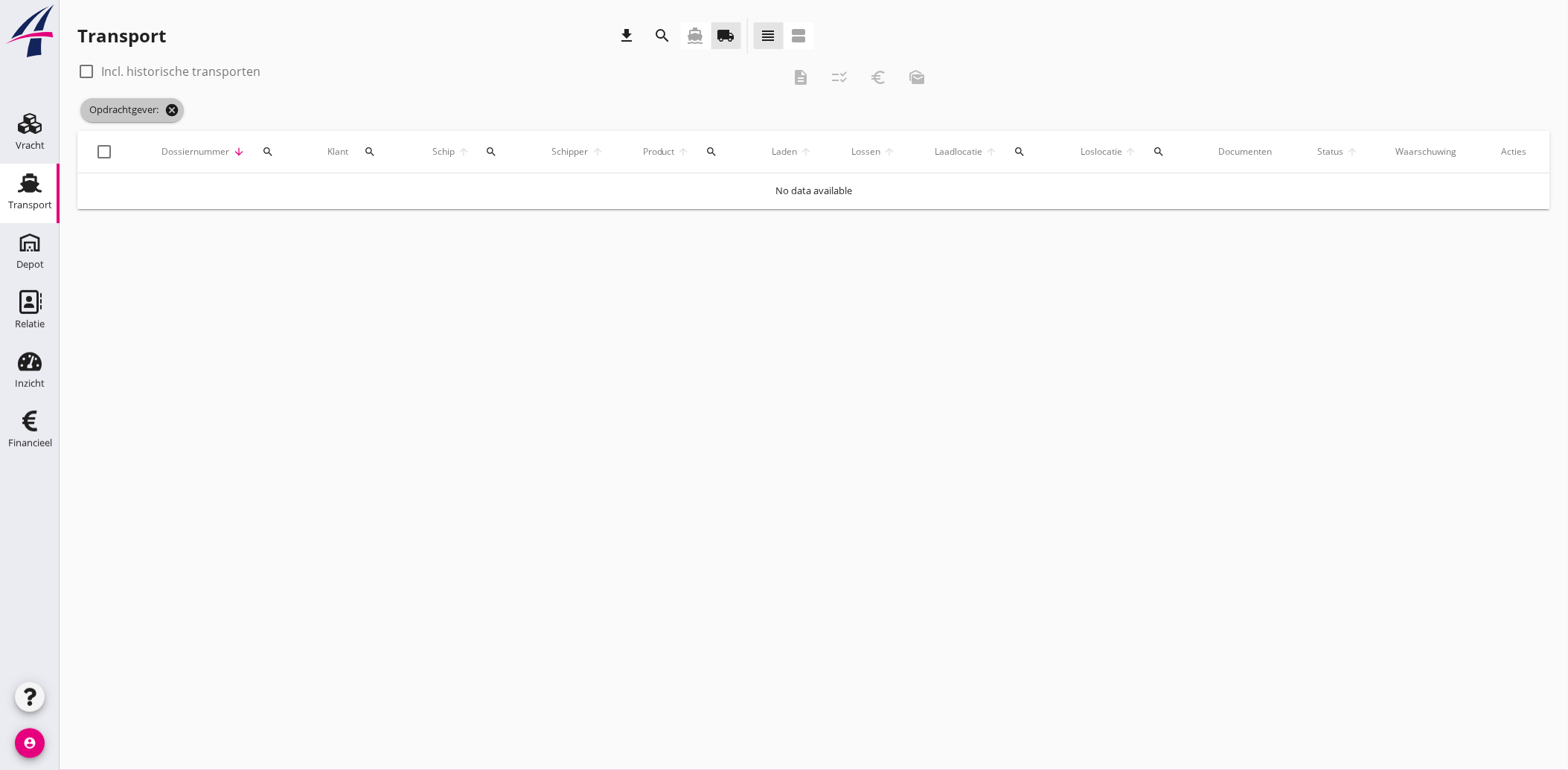
click at [174, 114] on icon "cancel" at bounding box center [171, 110] width 15 height 15
click at [672, 36] on div "search" at bounding box center [663, 36] width 27 height 18
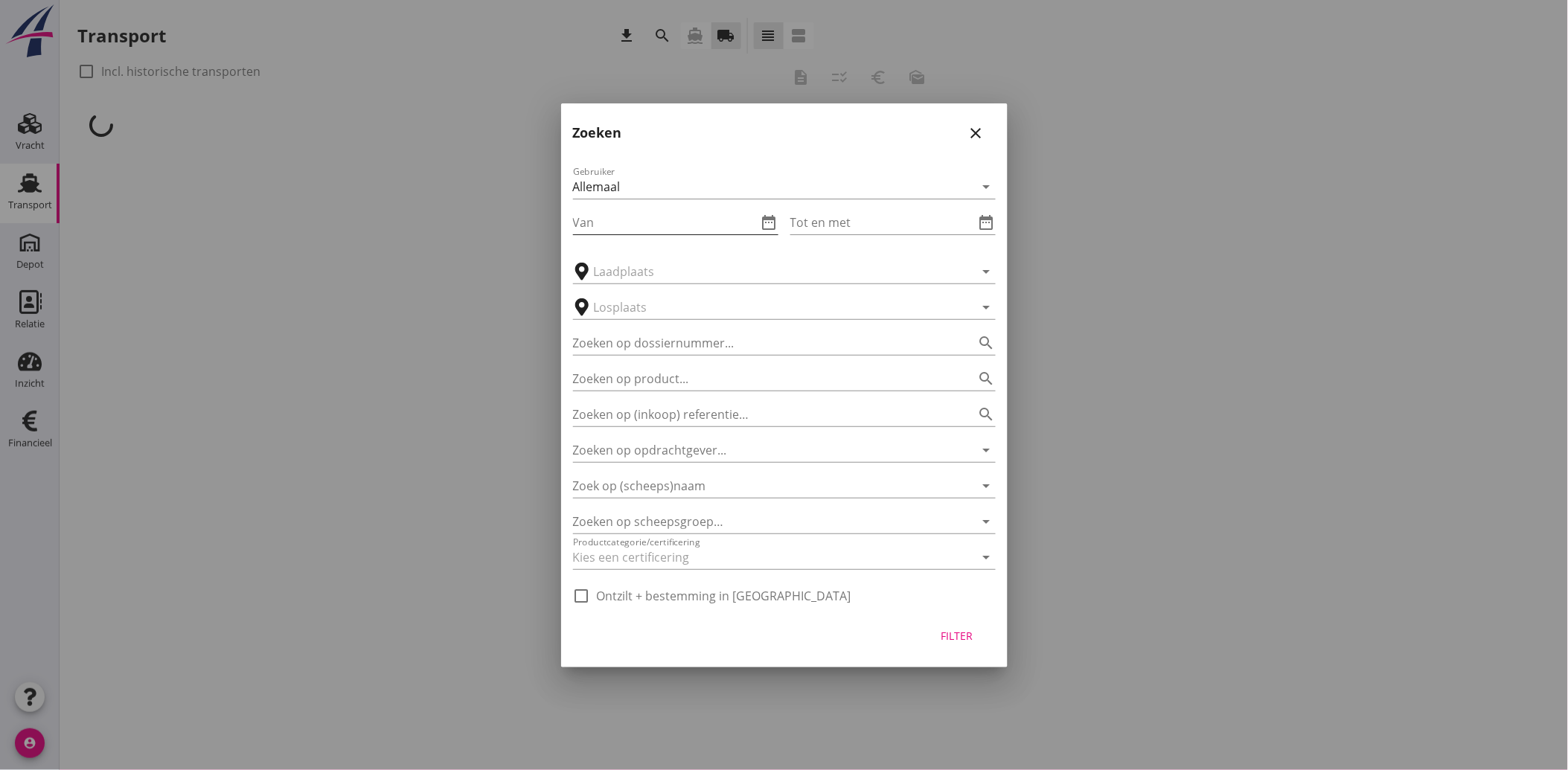
click at [618, 226] on input "Van" at bounding box center [665, 222] width 185 height 24
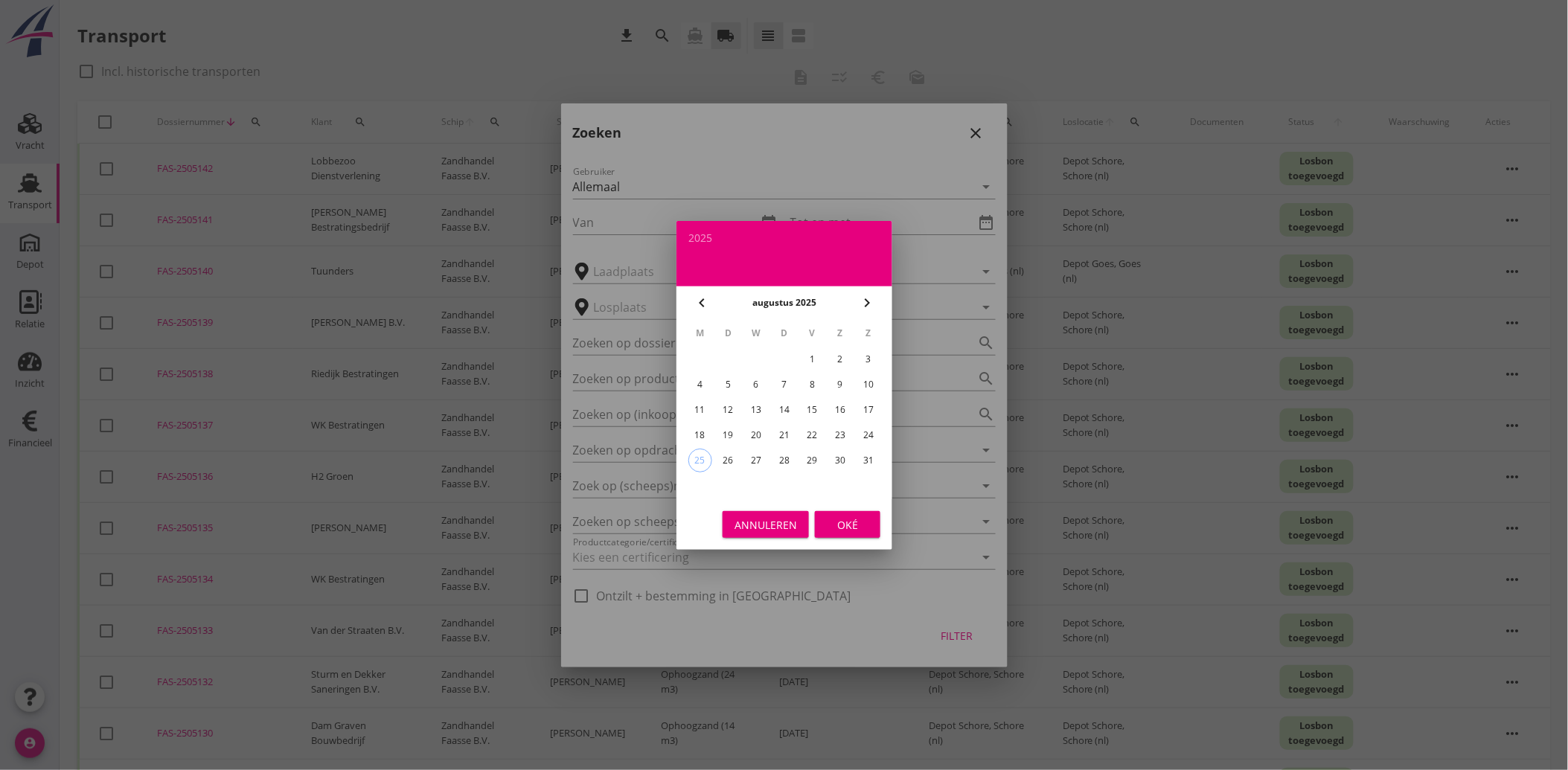
click at [812, 360] on div "1" at bounding box center [812, 360] width 24 height 24
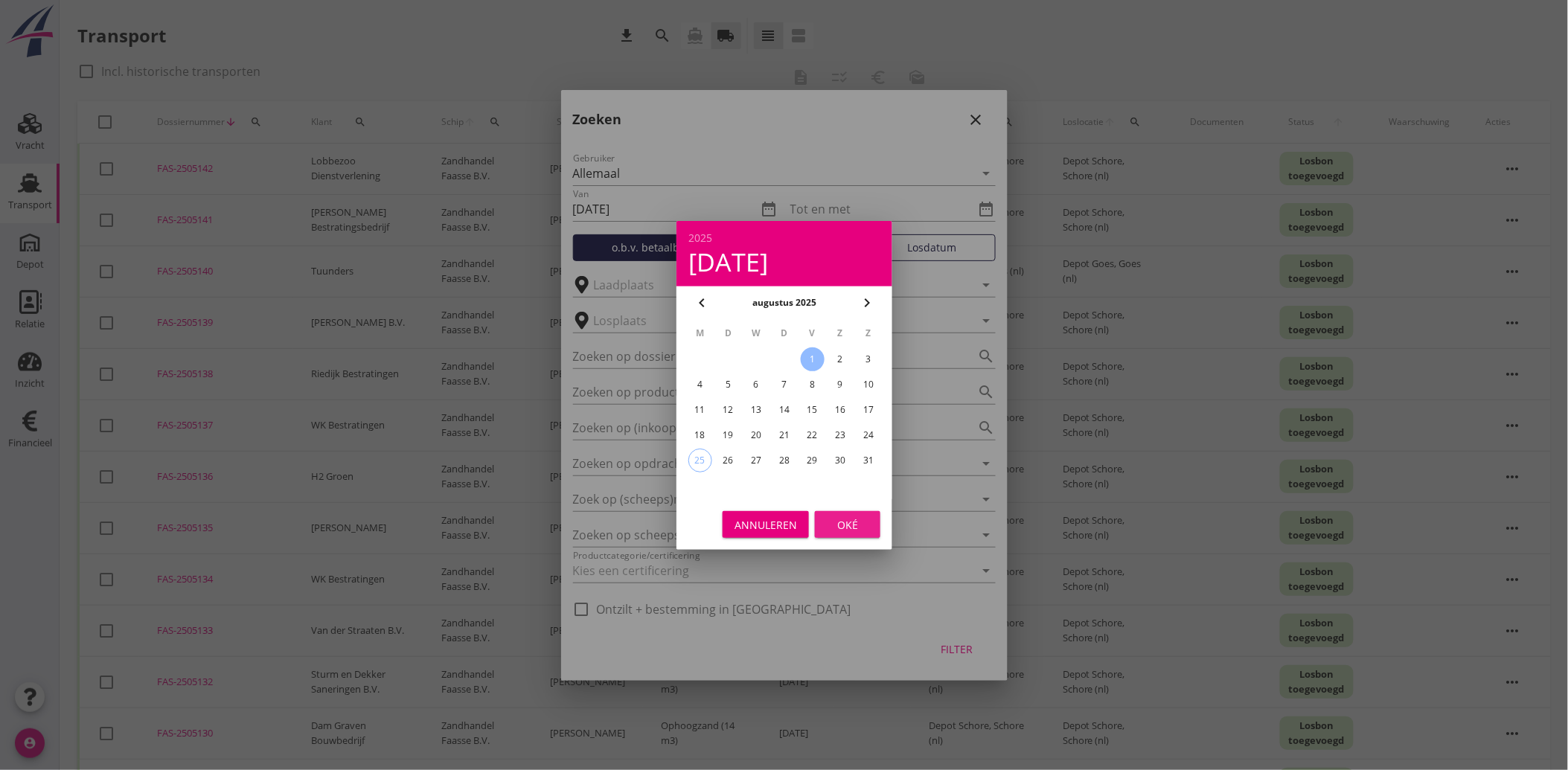
drag, startPoint x: 830, startPoint y: 519, endPoint x: 841, endPoint y: 445, distance: 74.8
click at [831, 499] on div "2025 [DATE] chevron_left [DATE] chevron_right M D W D V Z Z 1 2 3 4 5 6 7 8 9 1…" at bounding box center [784, 385] width 216 height 329
click at [831, 523] on div "Oké" at bounding box center [847, 525] width 42 height 16
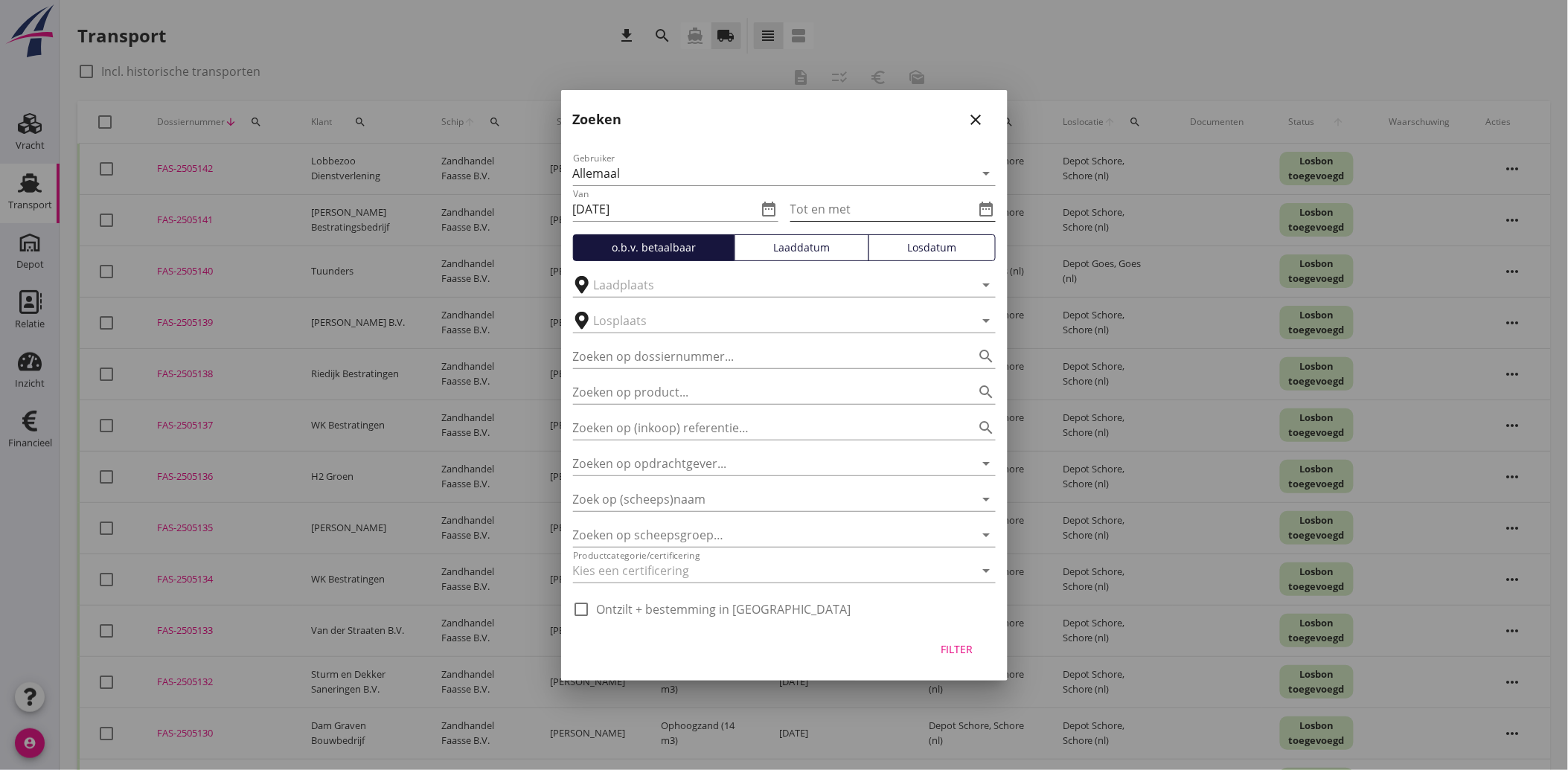
click at [986, 202] on icon "date_range" at bounding box center [986, 209] width 18 height 18
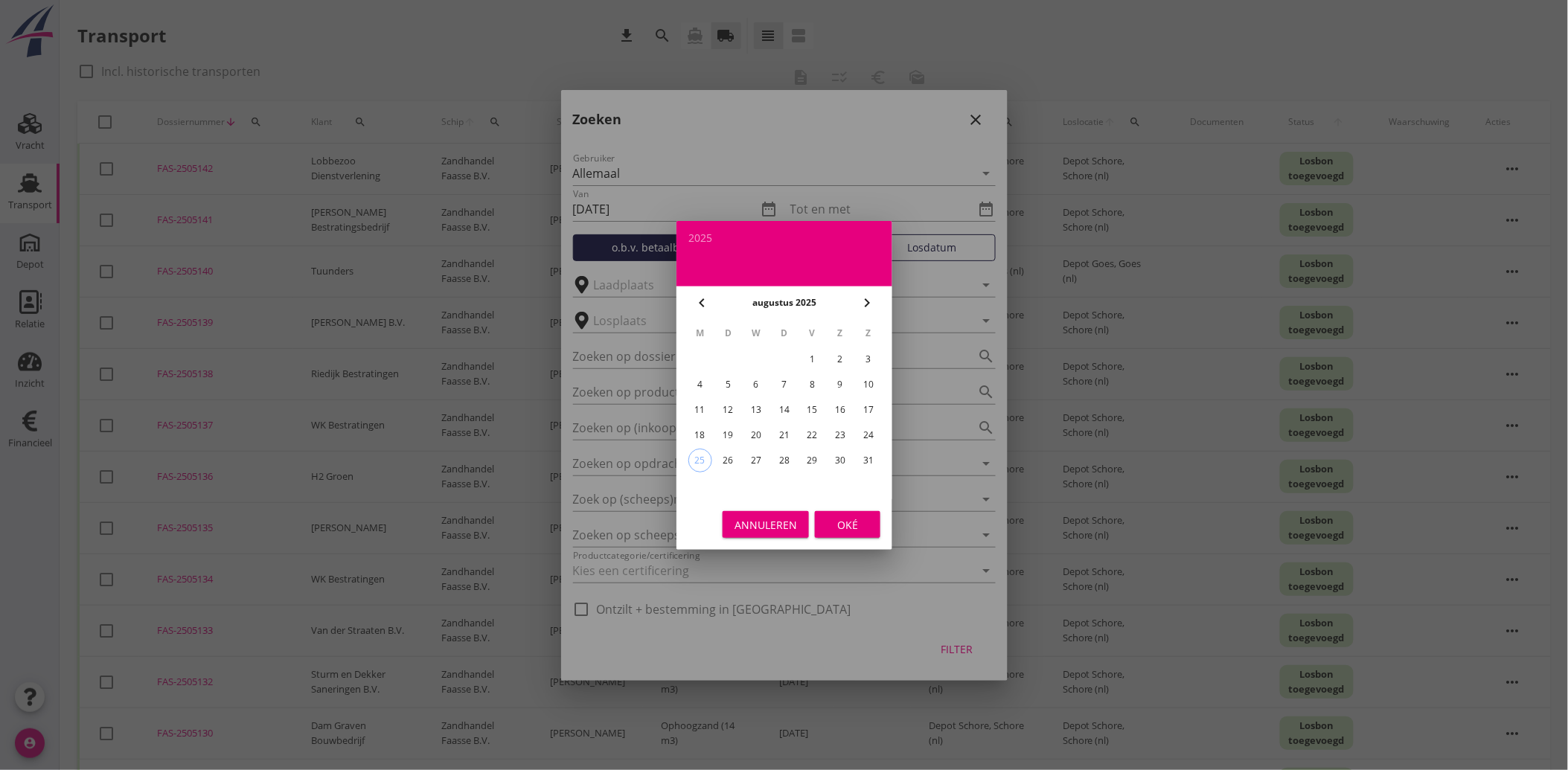
click at [749, 402] on div "13" at bounding box center [756, 410] width 24 height 24
click at [841, 523] on div "Oké" at bounding box center [847, 525] width 42 height 16
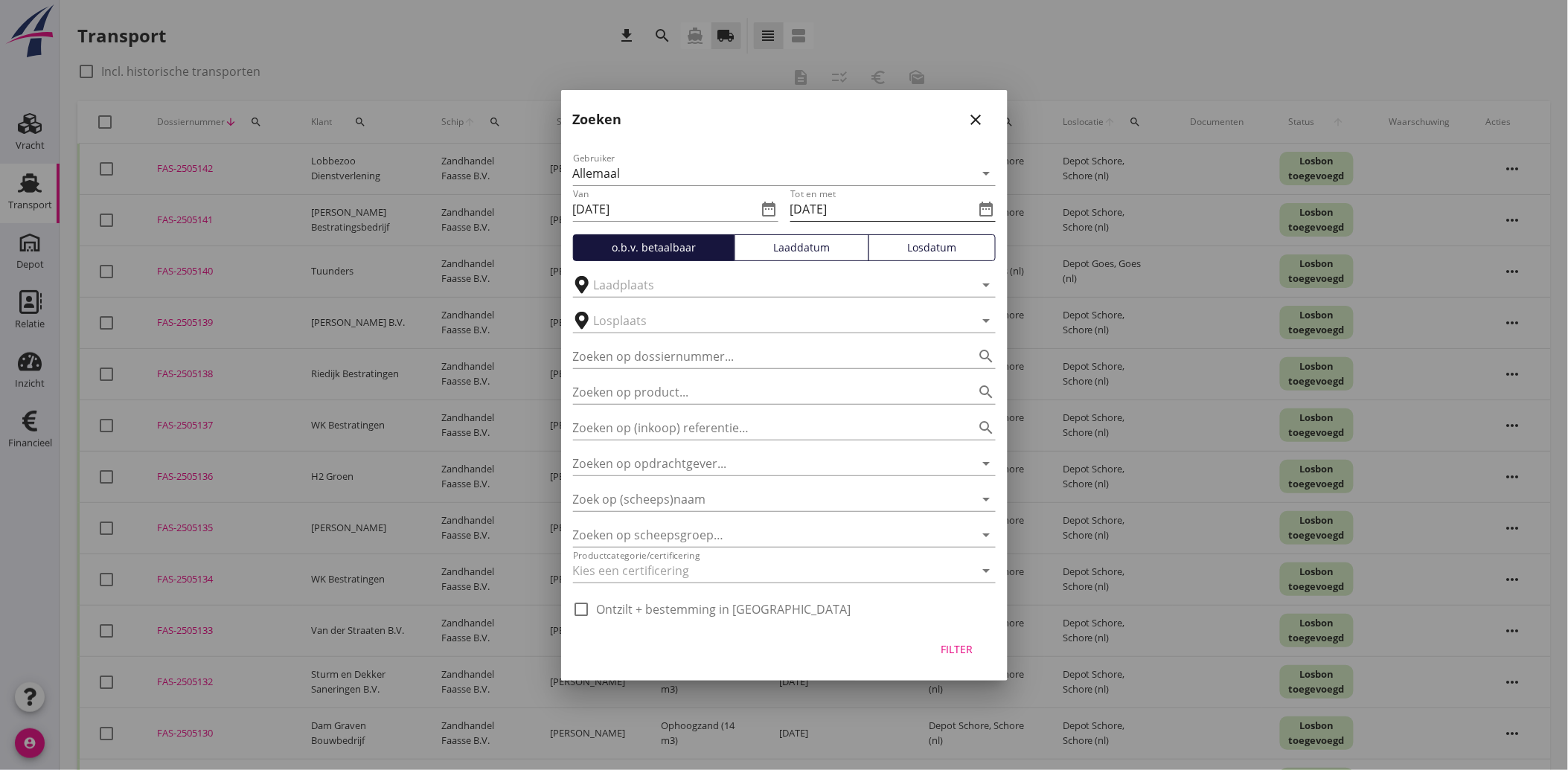
click at [987, 207] on icon "date_range" at bounding box center [986, 209] width 18 height 18
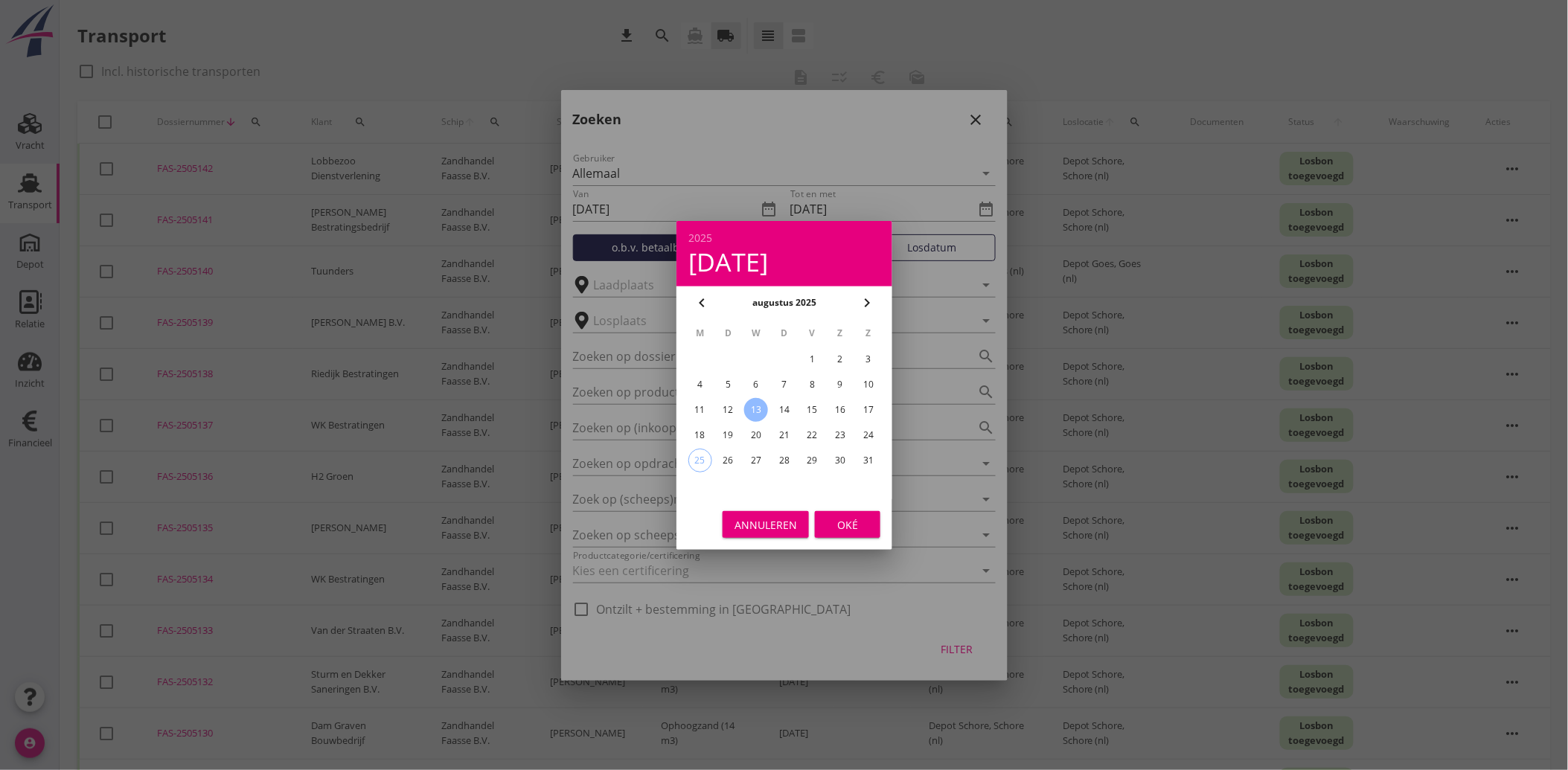
click at [763, 427] on div "20" at bounding box center [756, 436] width 24 height 24
click at [823, 526] on button "Oké" at bounding box center [847, 525] width 66 height 27
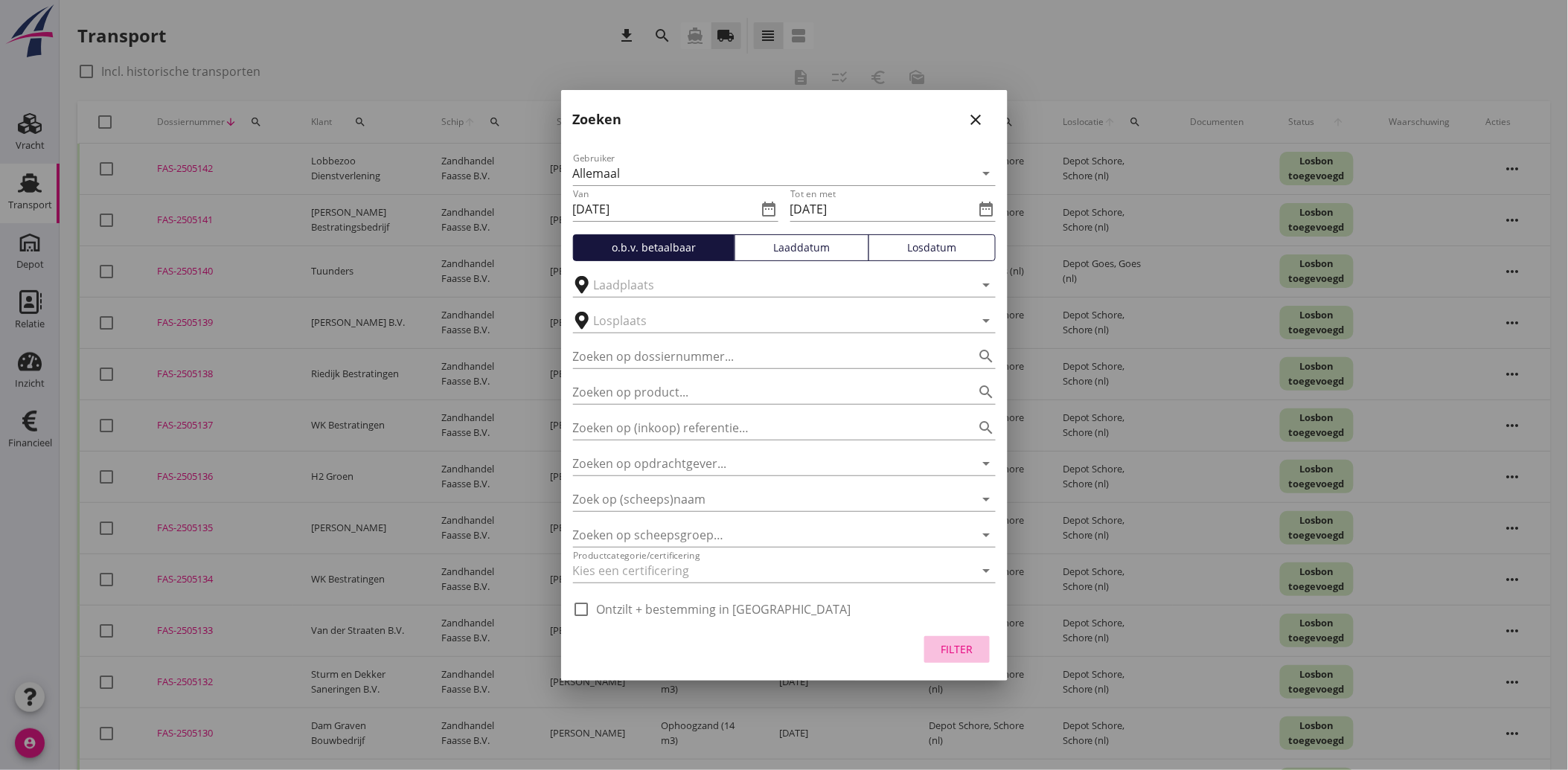
click at [960, 639] on button "Filter" at bounding box center [957, 650] width 66 height 27
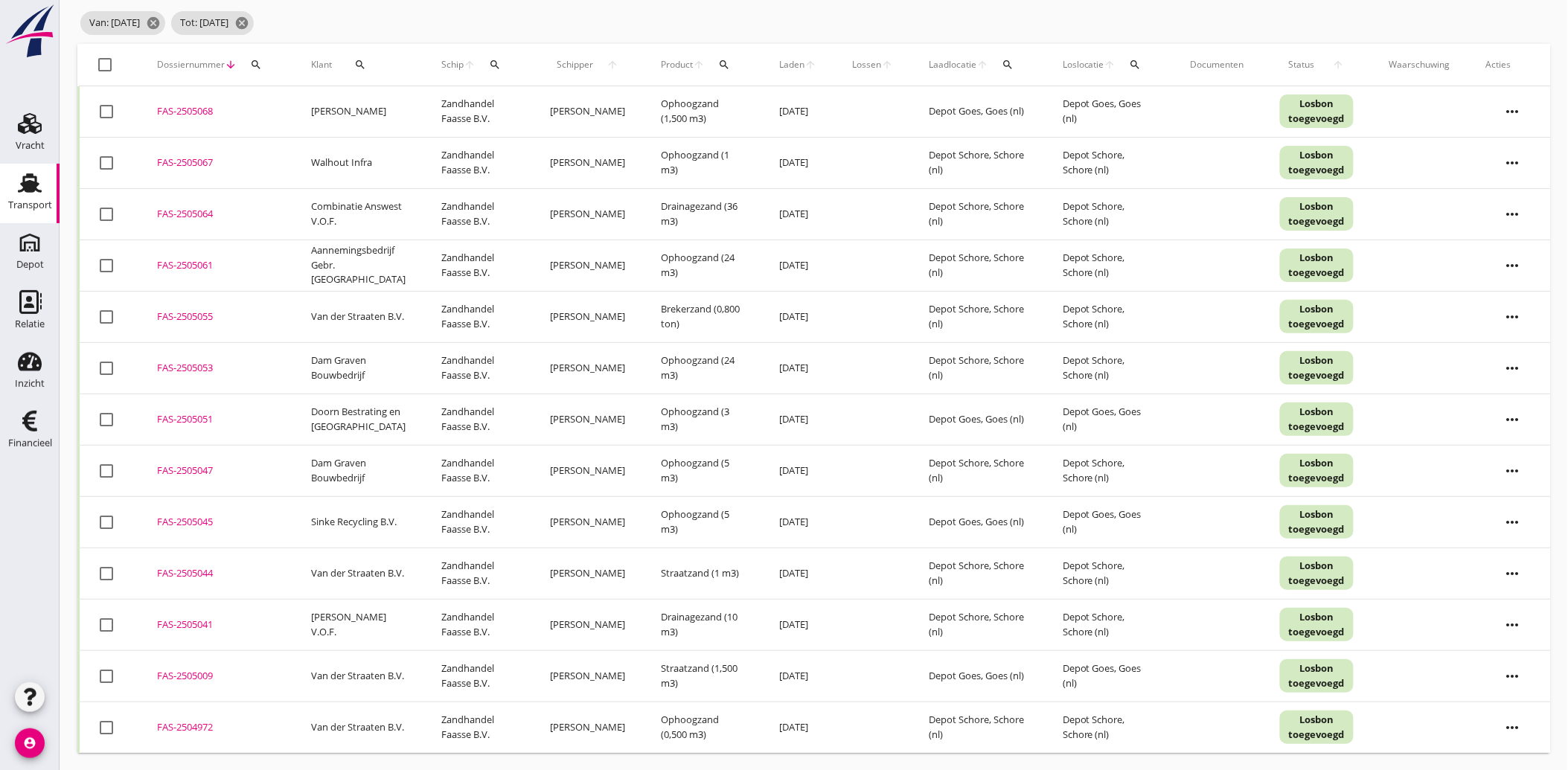
scroll to position [5, 0]
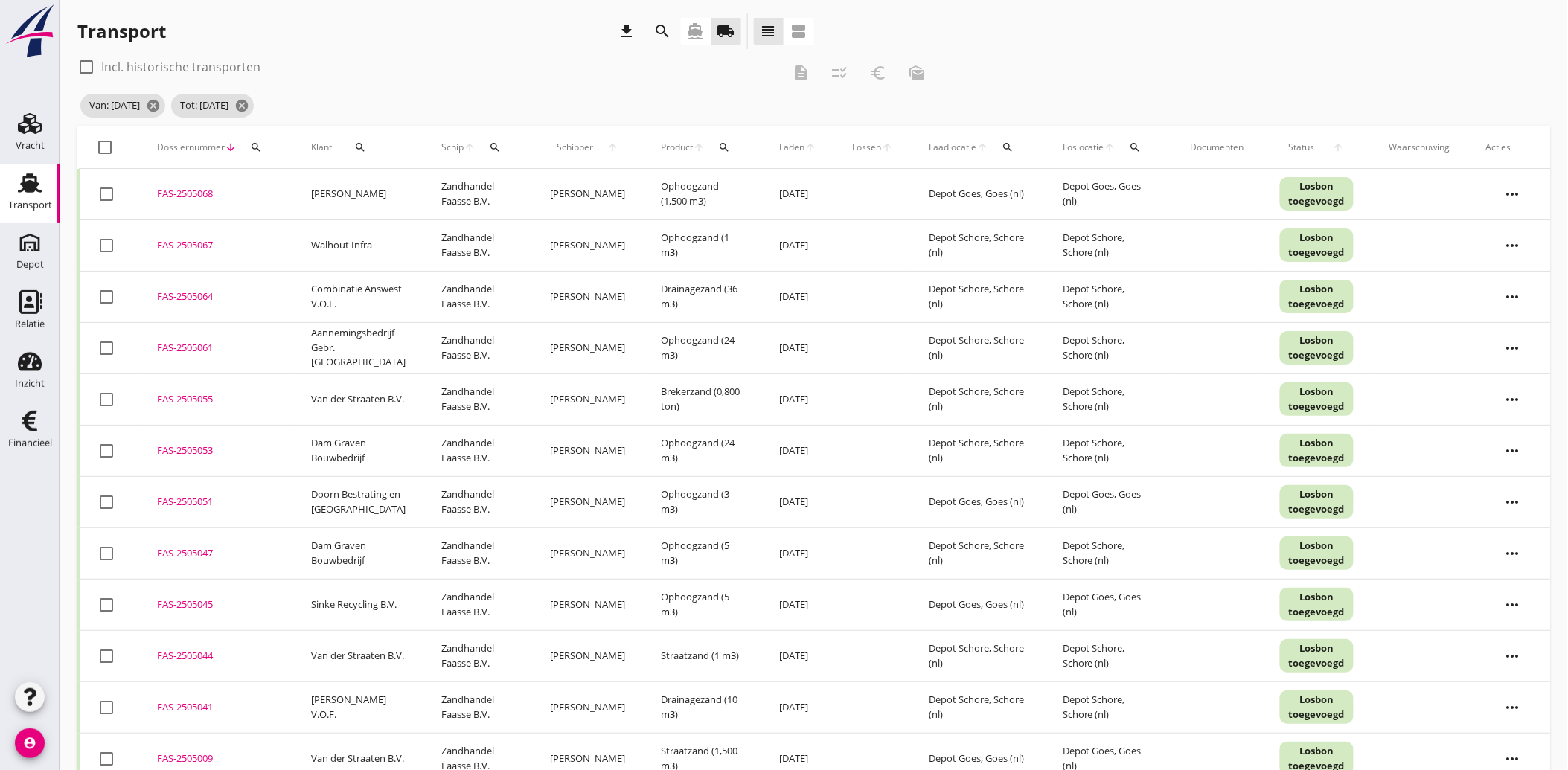
click at [667, 25] on icon "search" at bounding box center [663, 31] width 18 height 18
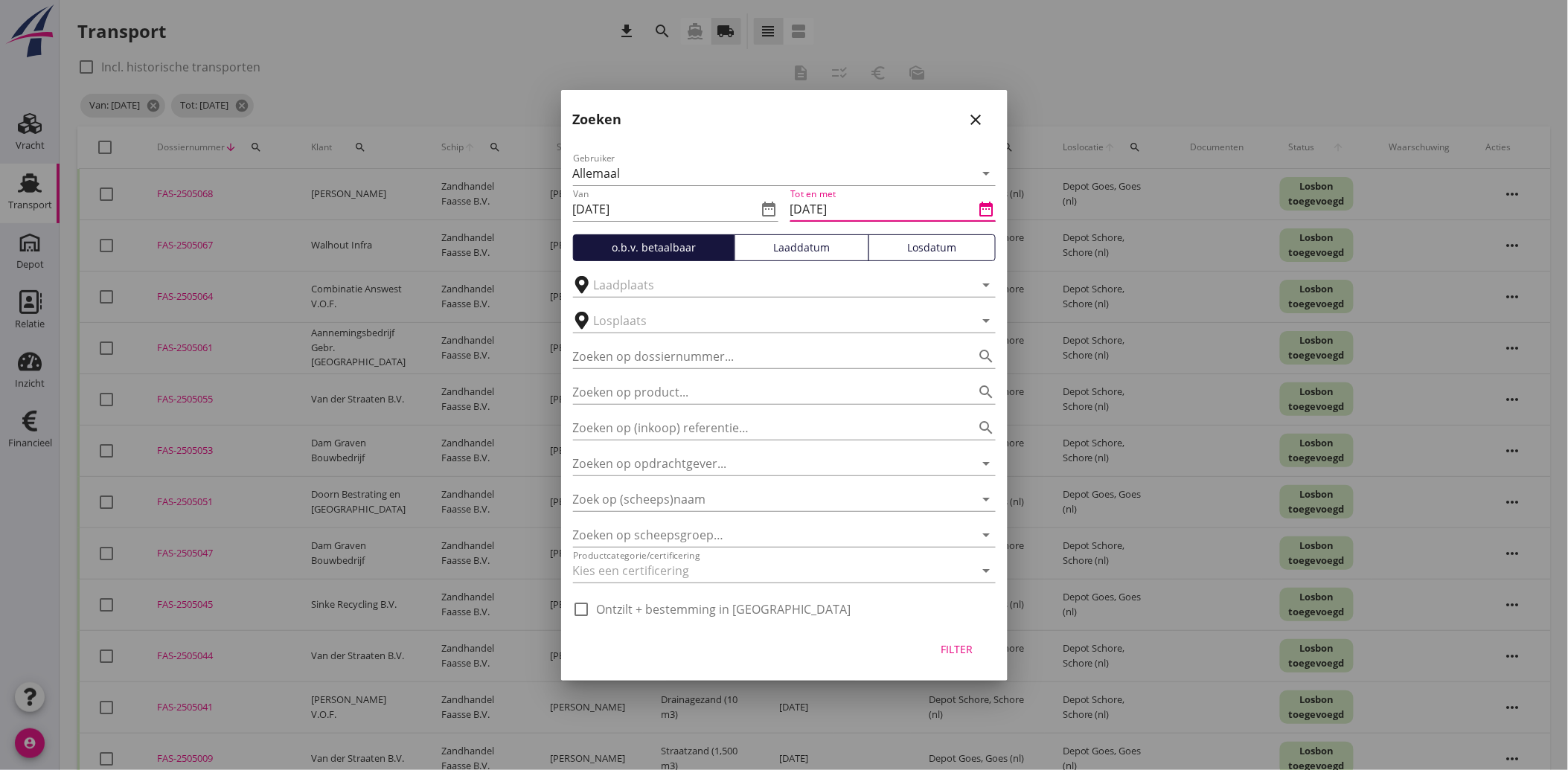
drag, startPoint x: 844, startPoint y: 207, endPoint x: 853, endPoint y: 206, distance: 9.1
click at [851, 206] on input "[DATE]" at bounding box center [882, 209] width 185 height 24
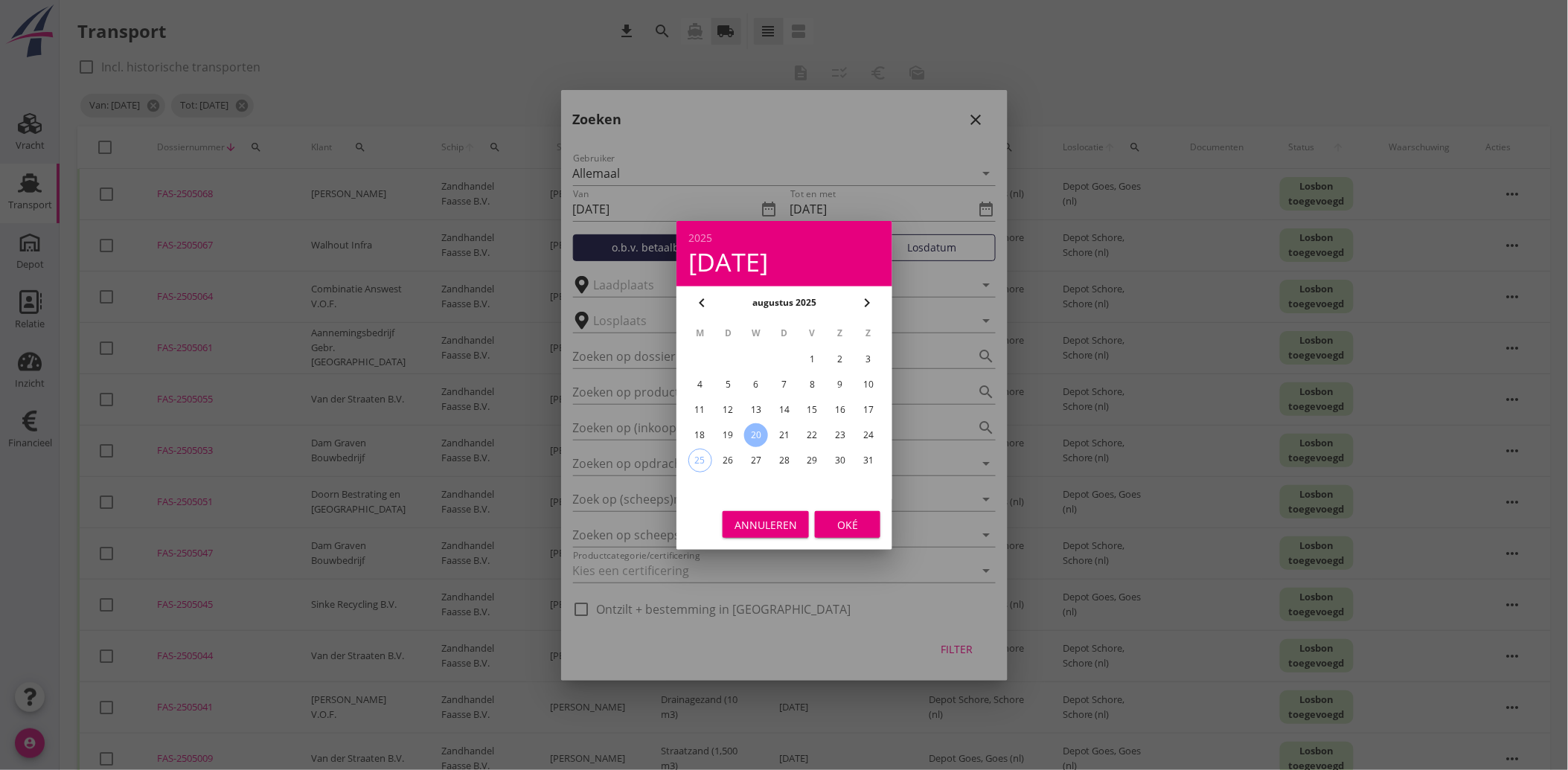
click at [782, 437] on div "21" at bounding box center [783, 436] width 24 height 24
click at [834, 524] on div "Oké" at bounding box center [847, 525] width 42 height 16
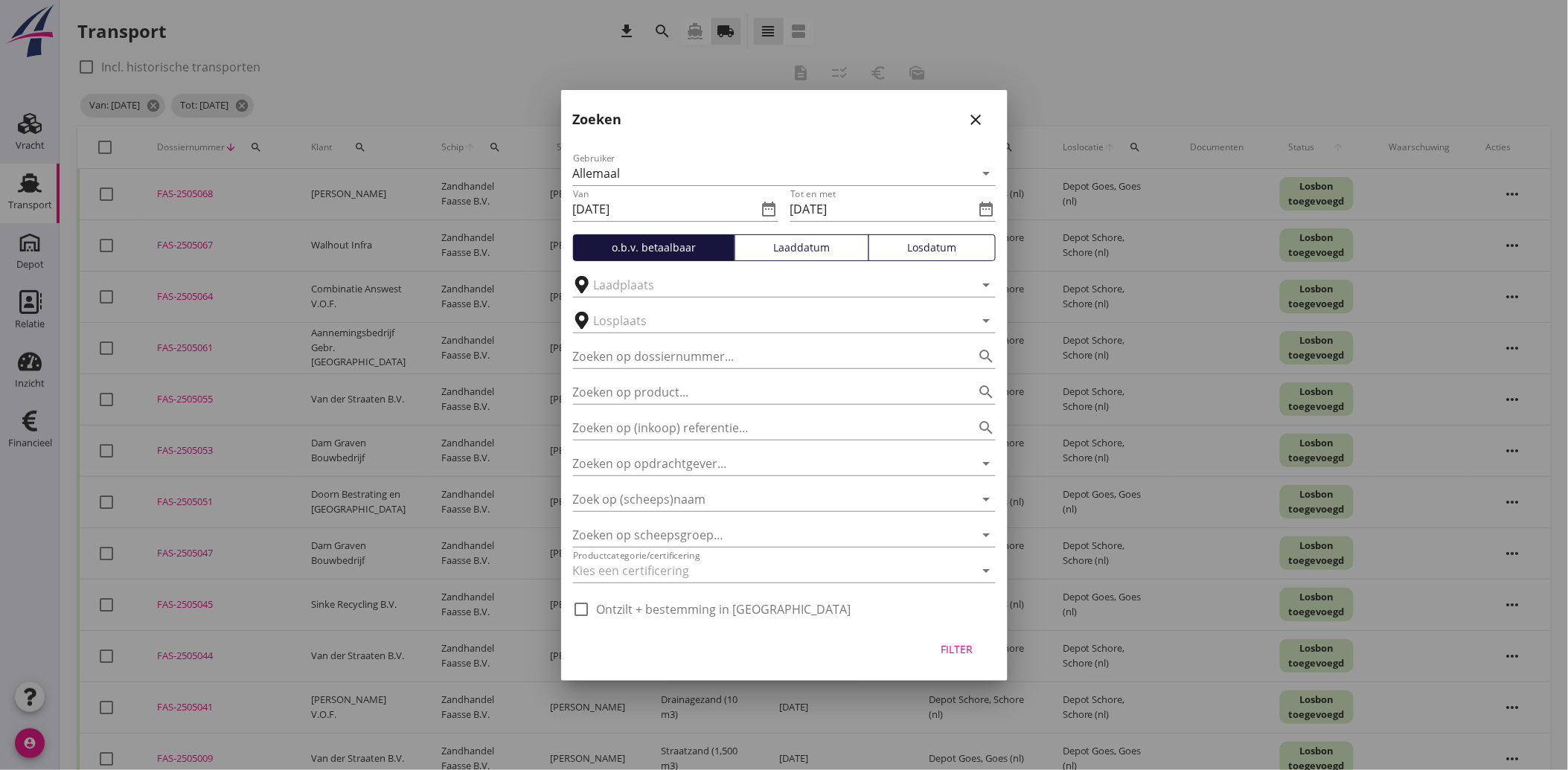
click at [947, 650] on div "Filter" at bounding box center [957, 649] width 42 height 16
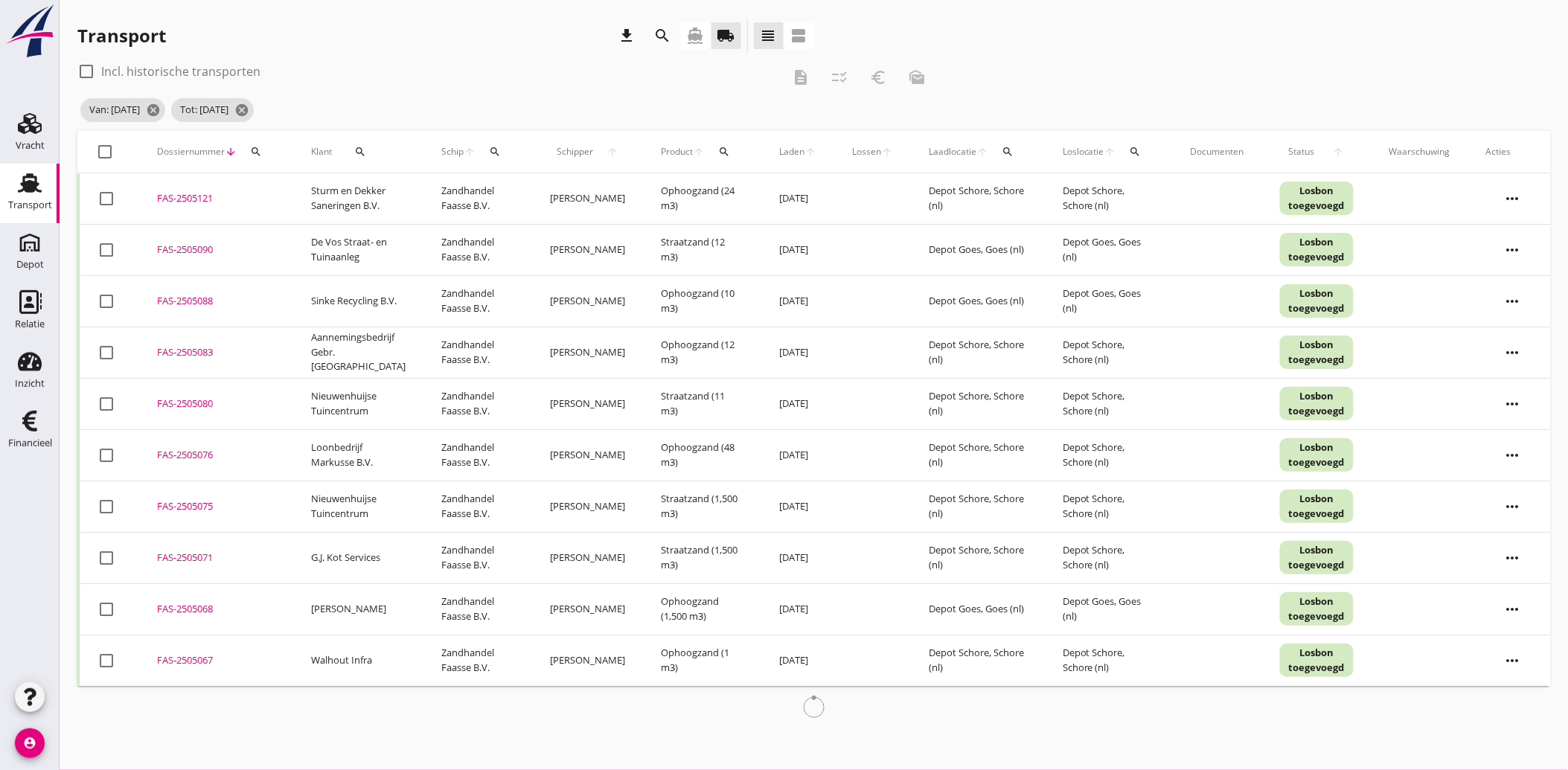
scroll to position [0, 0]
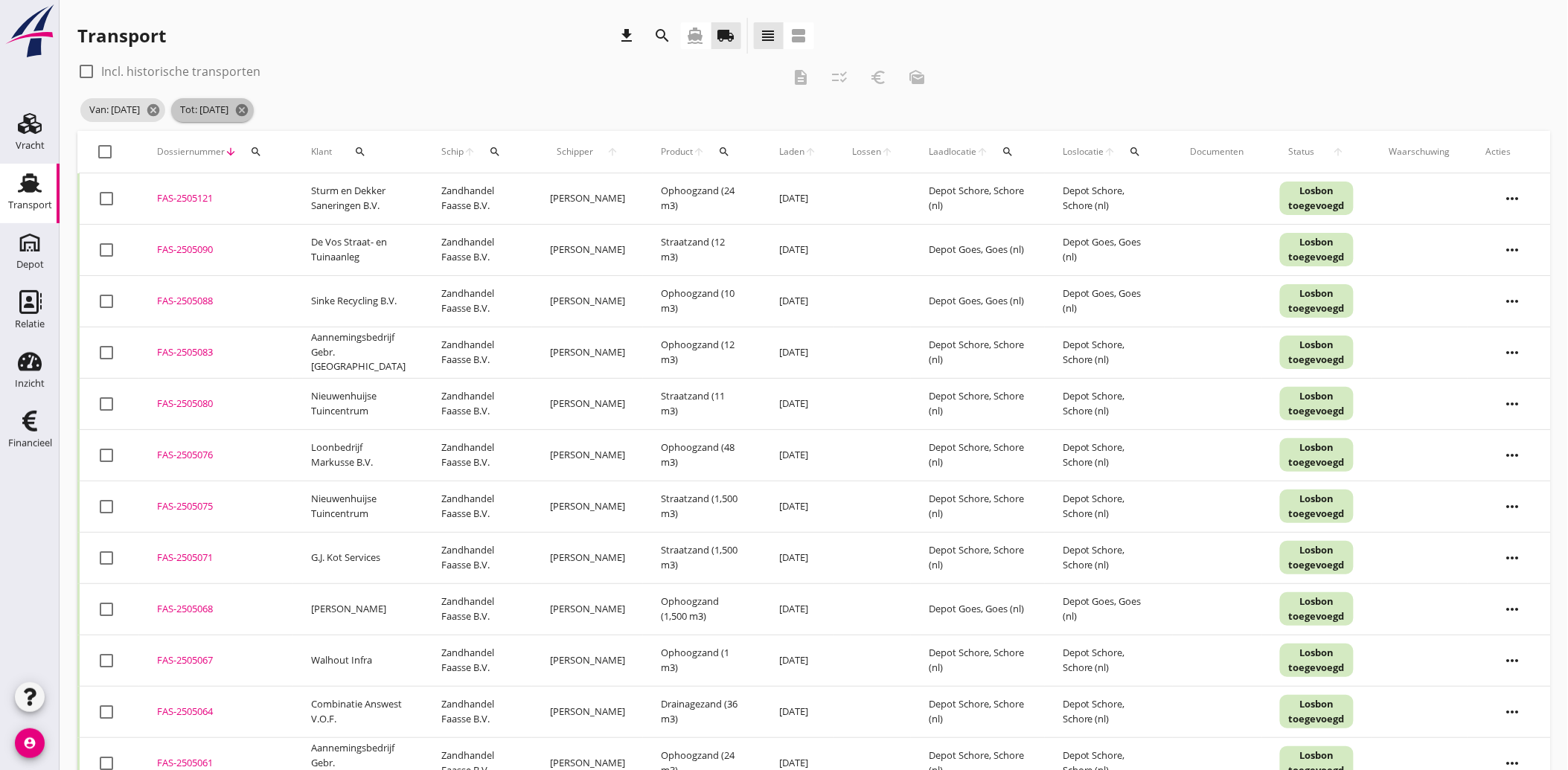
drag, startPoint x: 285, startPoint y: 108, endPoint x: 203, endPoint y: 113, distance: 82.2
click at [249, 108] on icon "cancel" at bounding box center [241, 110] width 15 height 15
click at [161, 107] on icon "cancel" at bounding box center [153, 110] width 15 height 15
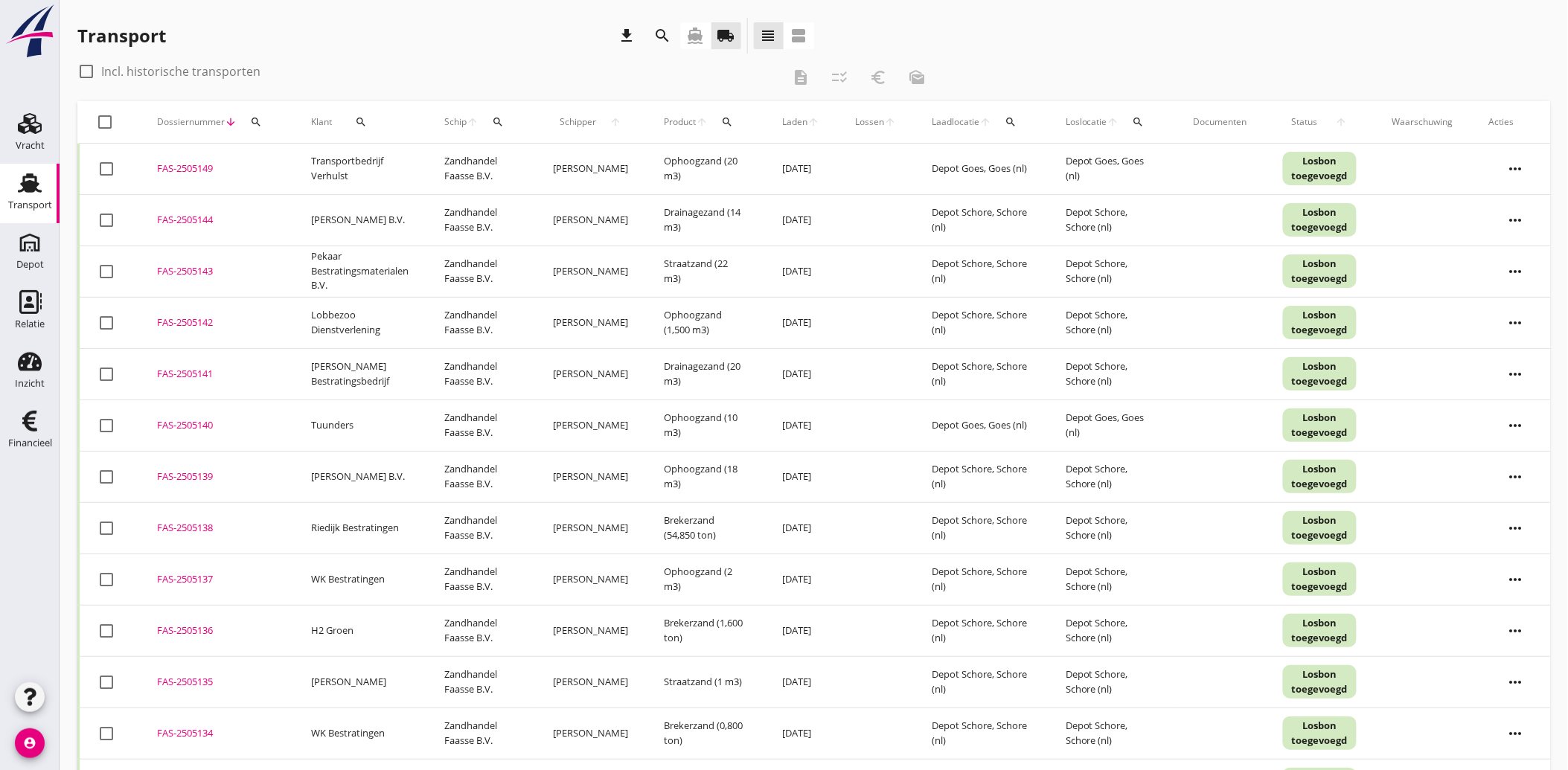
click at [363, 117] on icon "search" at bounding box center [360, 121] width 12 height 12
click at [367, 165] on input "Zoeken op opdrachtgever..." at bounding box center [421, 165] width 155 height 24
click at [380, 199] on div "[PERSON_NAME] V.O.F." at bounding box center [437, 202] width 164 height 18
click at [553, 161] on icon "check" at bounding box center [562, 165] width 18 height 18
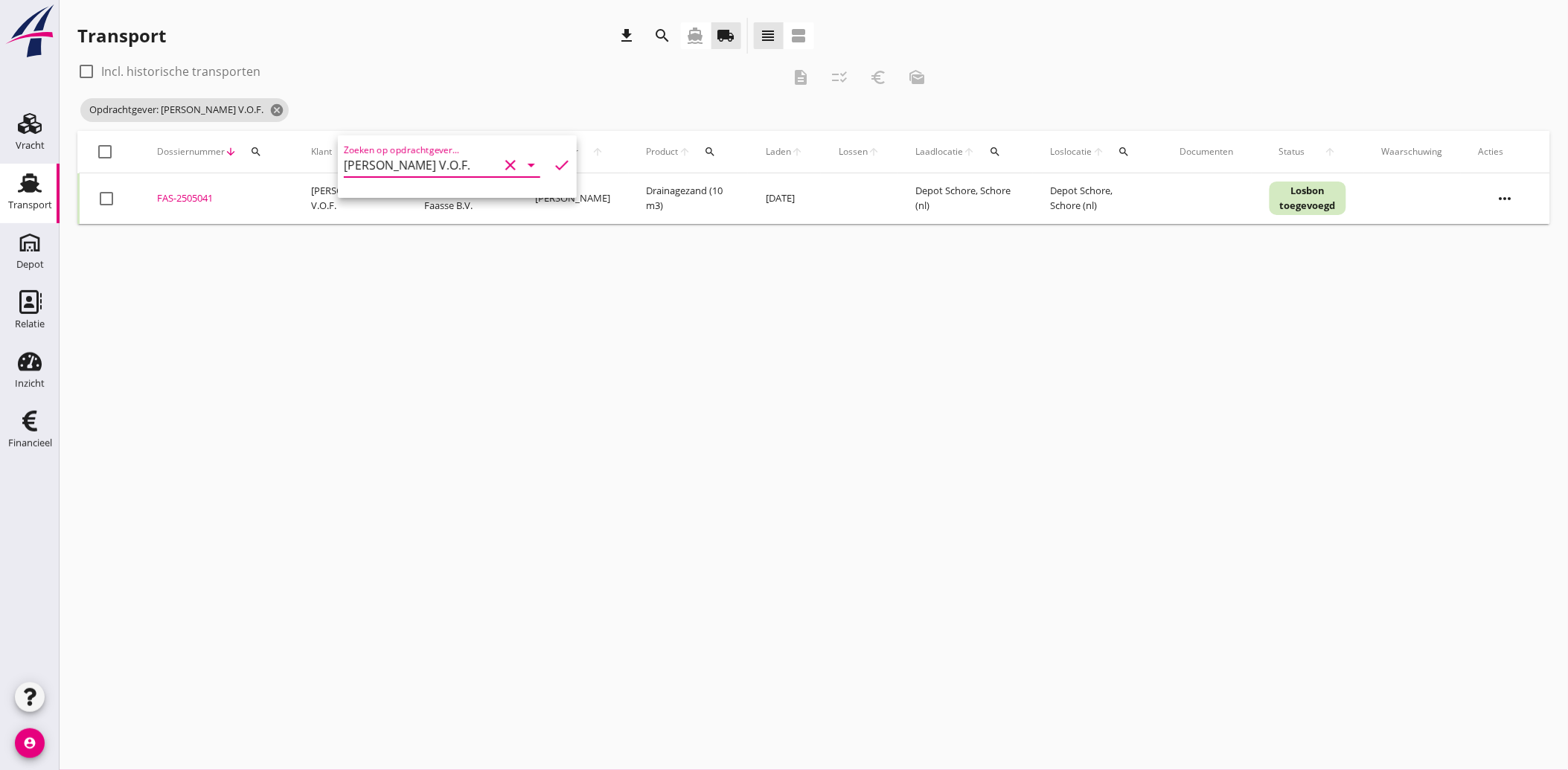
click at [106, 197] on div at bounding box center [106, 198] width 25 height 25
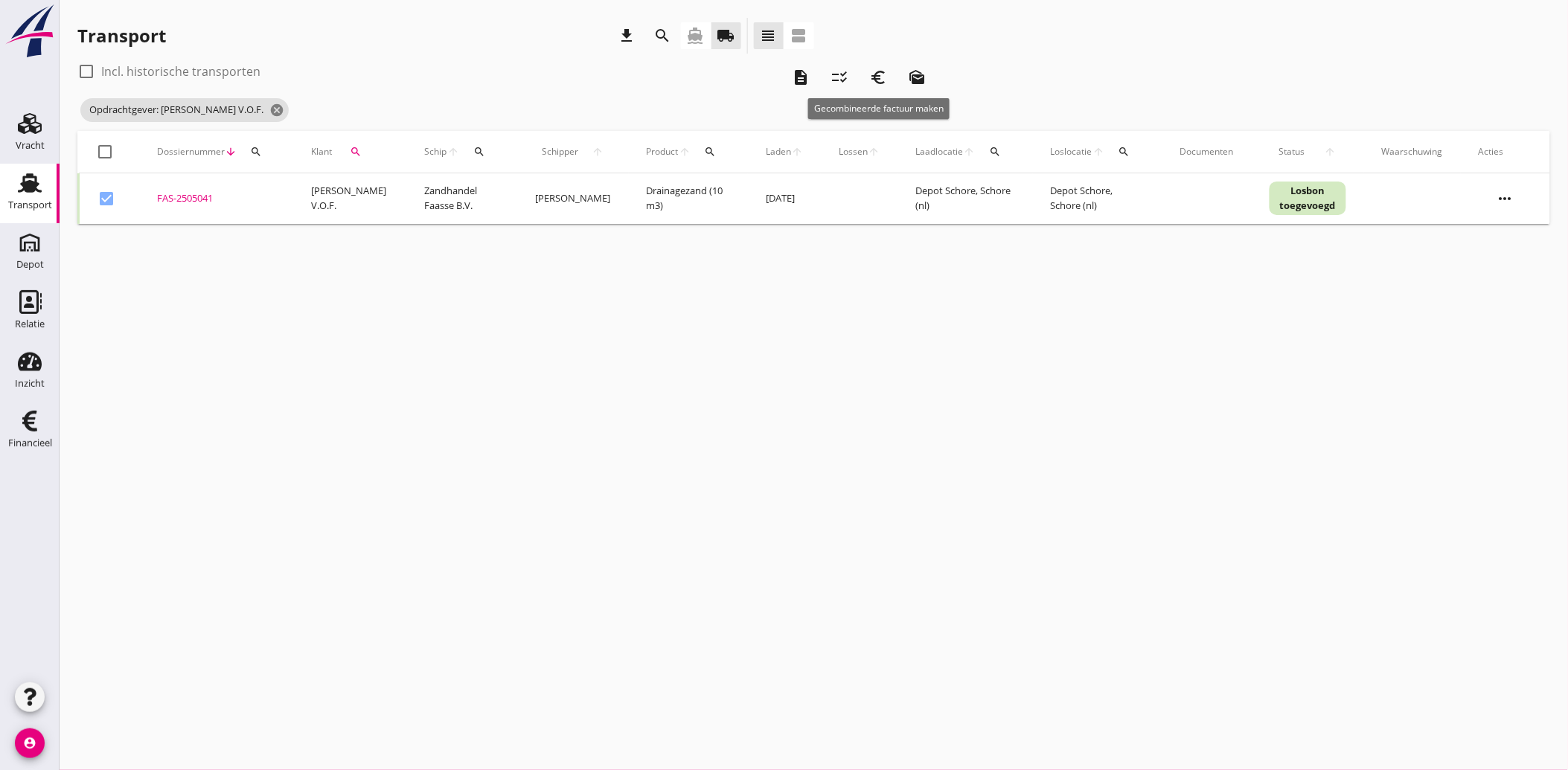
click at [874, 68] on icon "euro_symbol" at bounding box center [878, 77] width 18 height 18
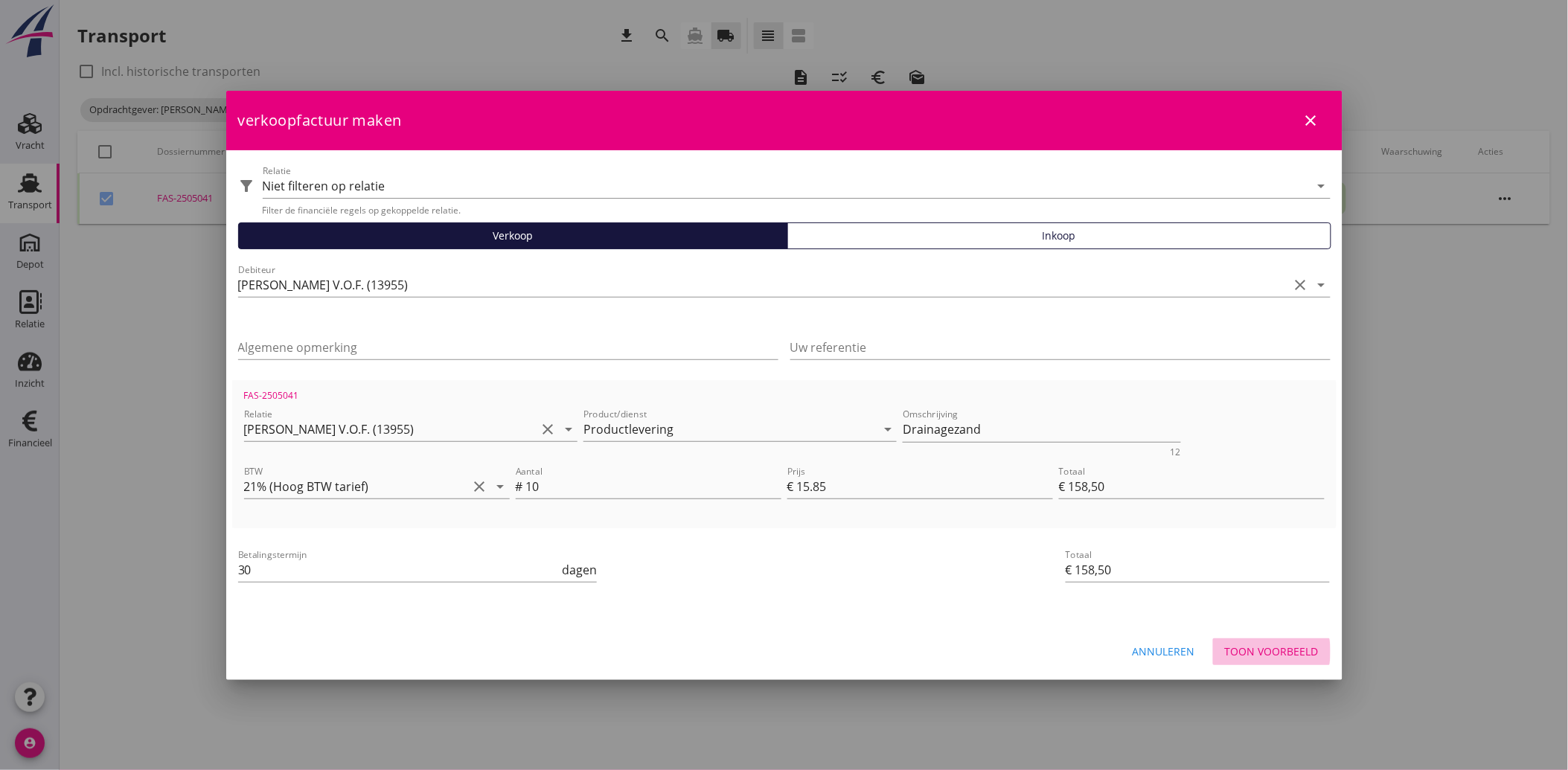
click at [1275, 639] on button "Toon voorbeeld" at bounding box center [1271, 653] width 117 height 27
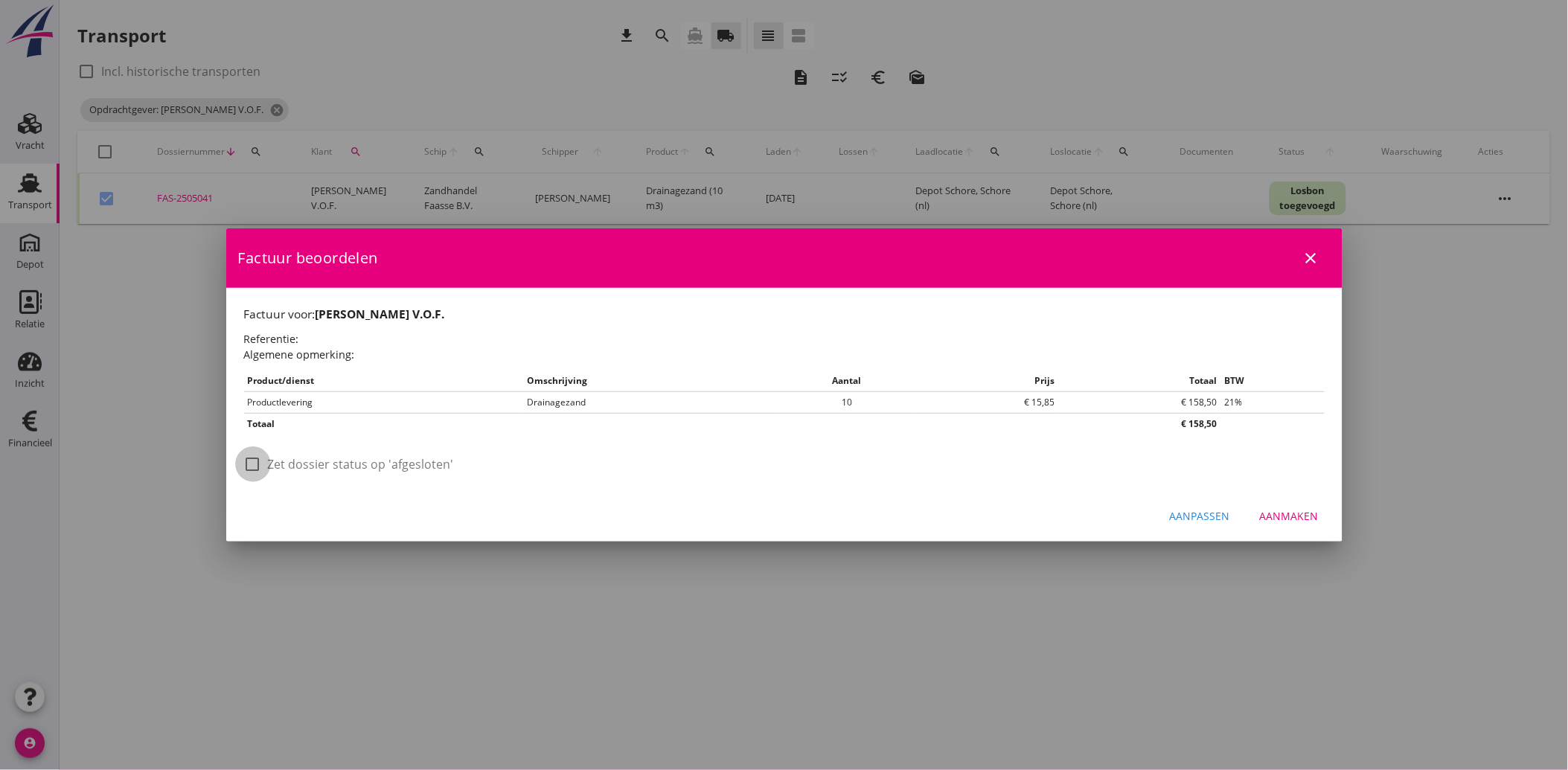
drag, startPoint x: 261, startPoint y: 466, endPoint x: 754, endPoint y: 529, distance: 497.0
click at [262, 468] on div at bounding box center [253, 464] width 25 height 25
click at [1289, 516] on div "Aanmaken" at bounding box center [1289, 516] width 59 height 16
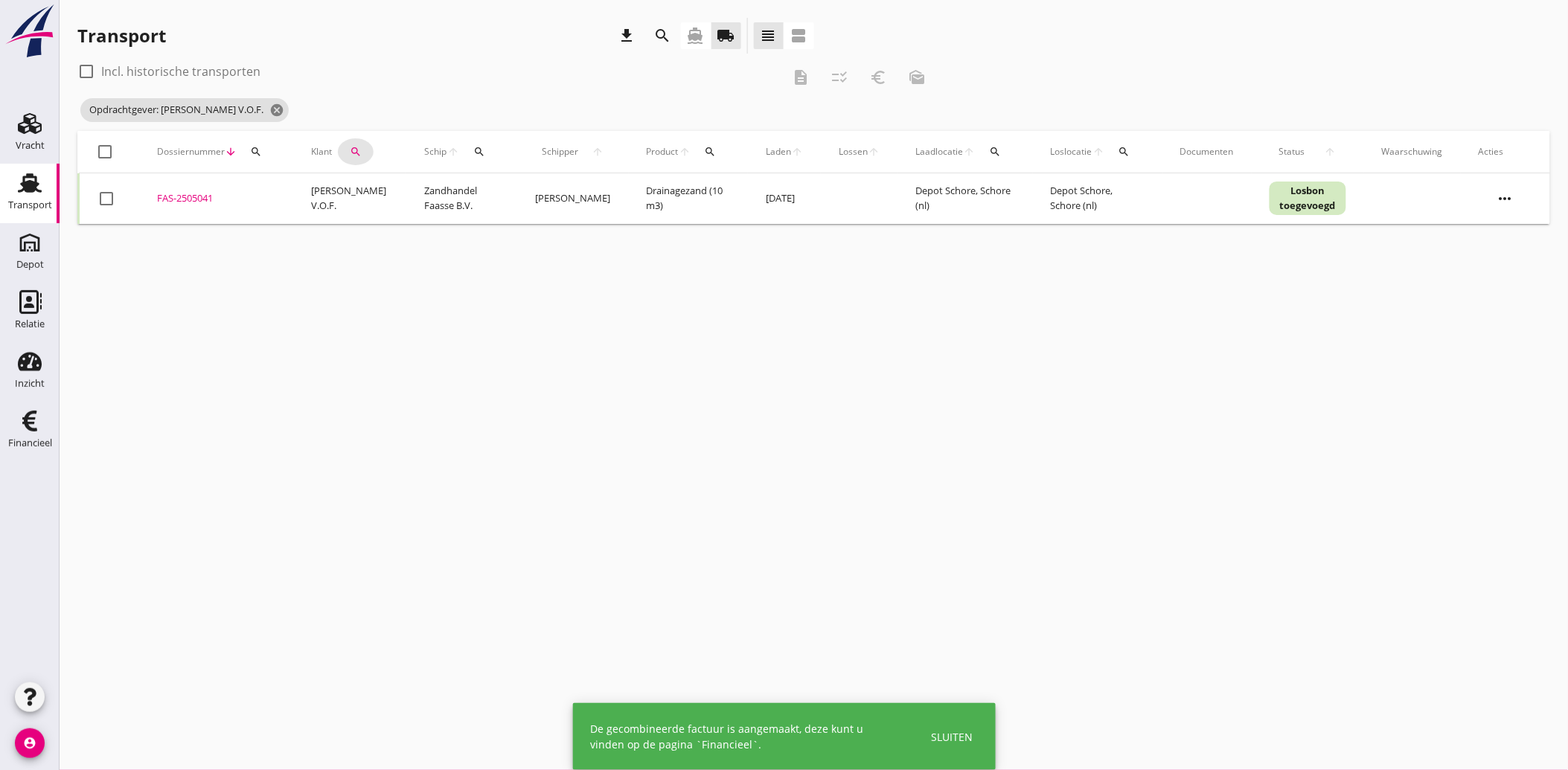
click at [352, 147] on icon "search" at bounding box center [355, 152] width 12 height 12
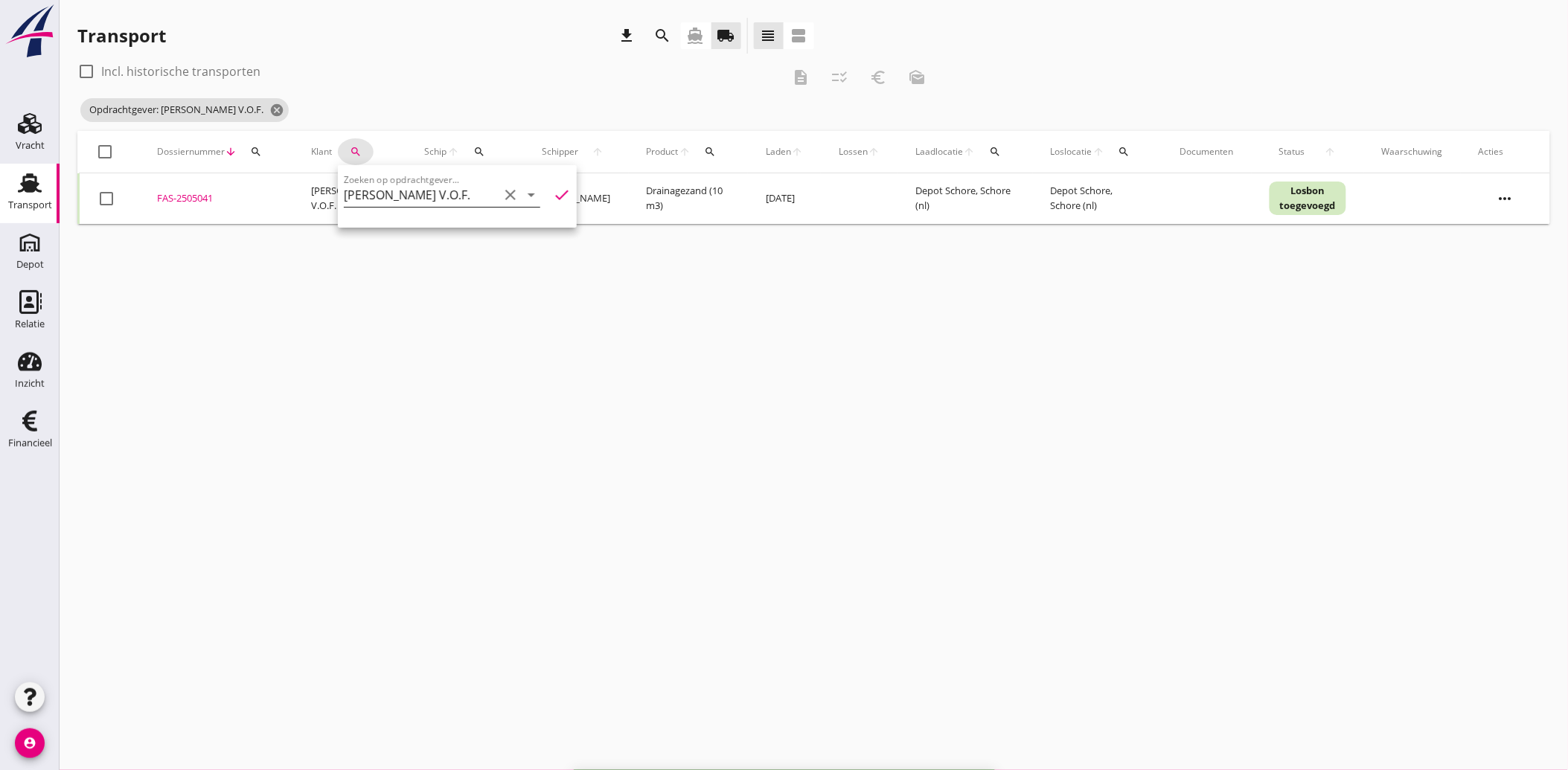
click at [502, 187] on icon "clear" at bounding box center [510, 194] width 18 height 18
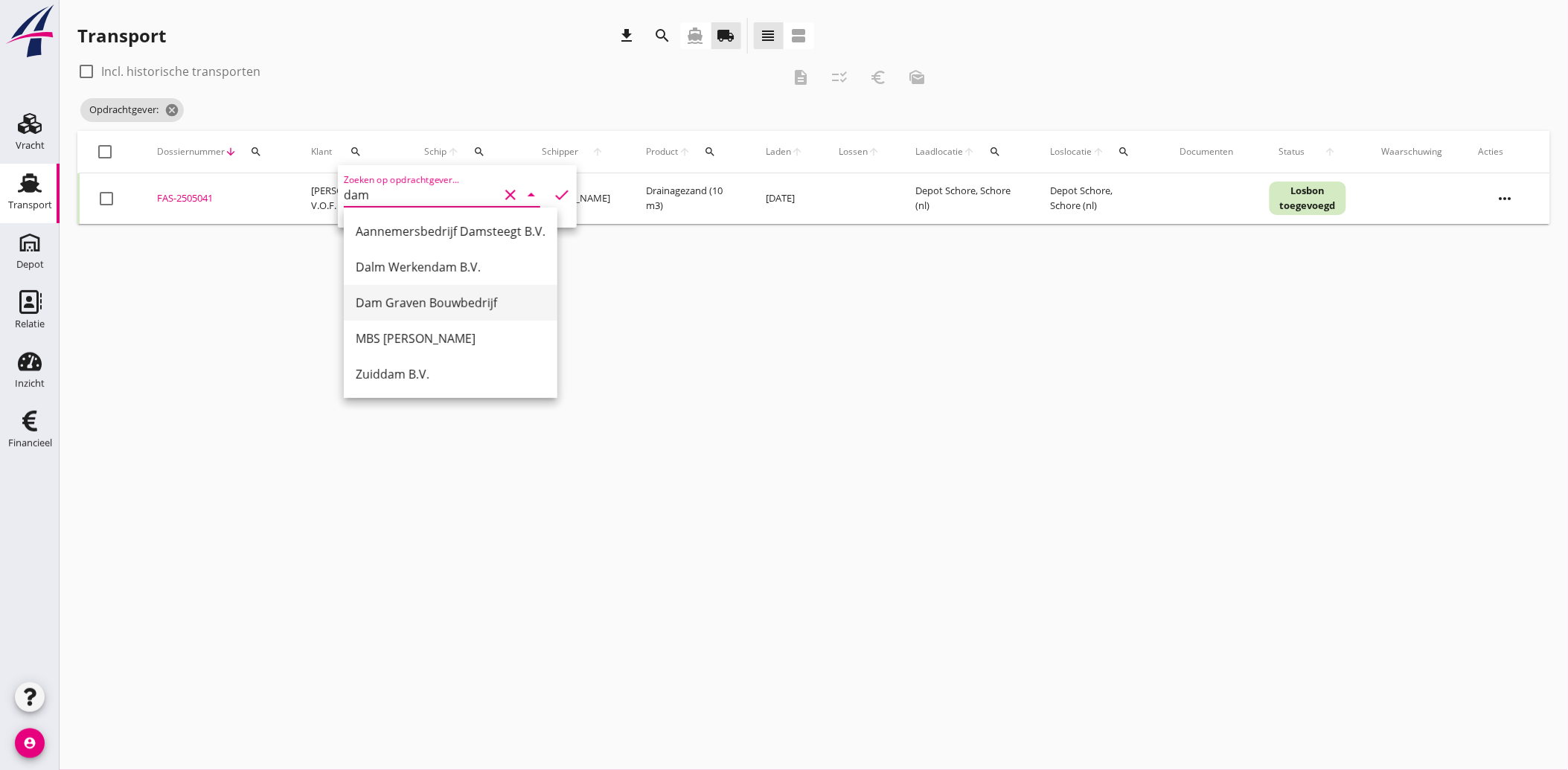
click at [405, 302] on div "Dam Graven Bouwbedrijf" at bounding box center [450, 302] width 190 height 18
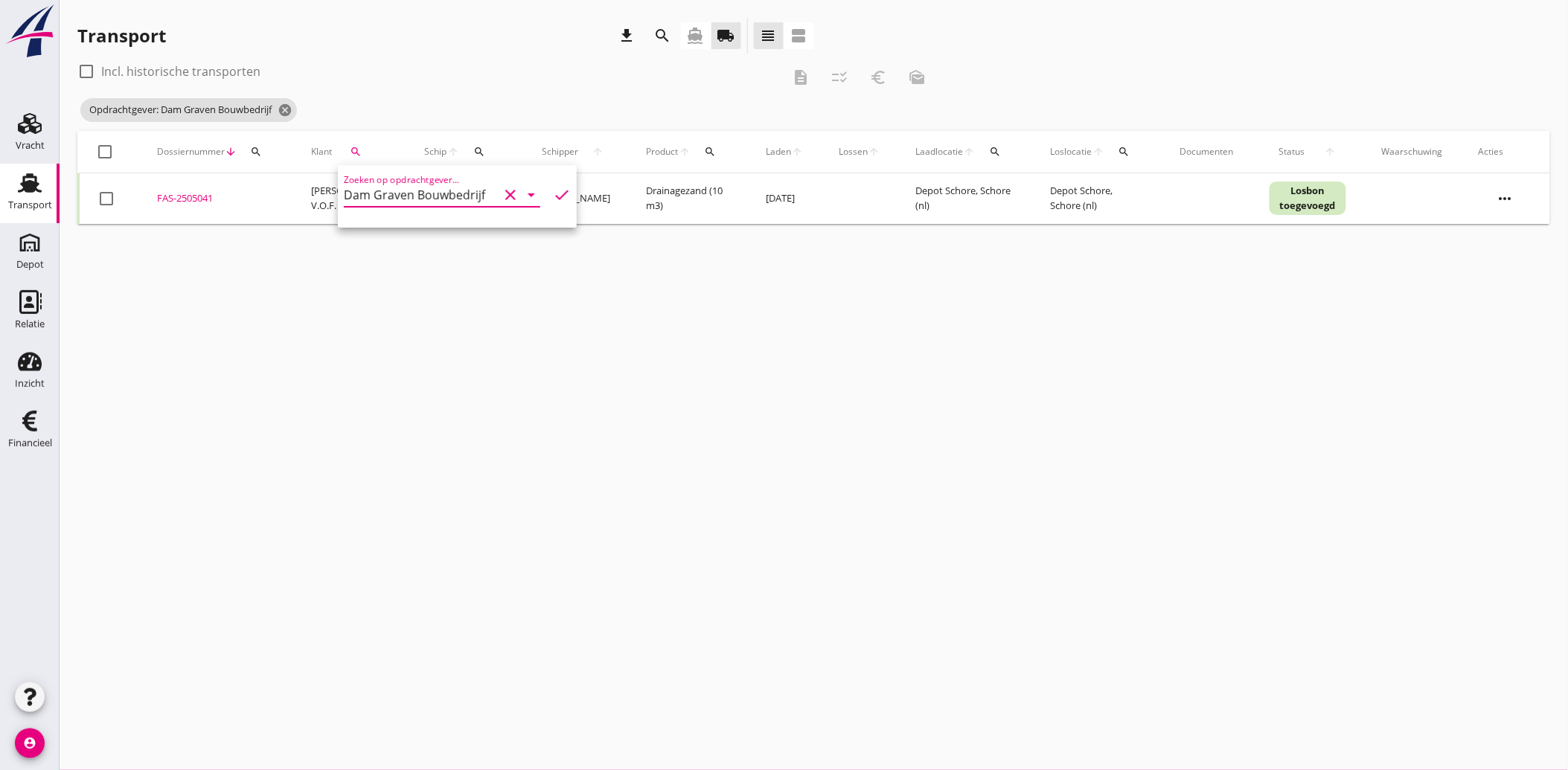
click at [555, 187] on icon "check" at bounding box center [562, 194] width 18 height 18
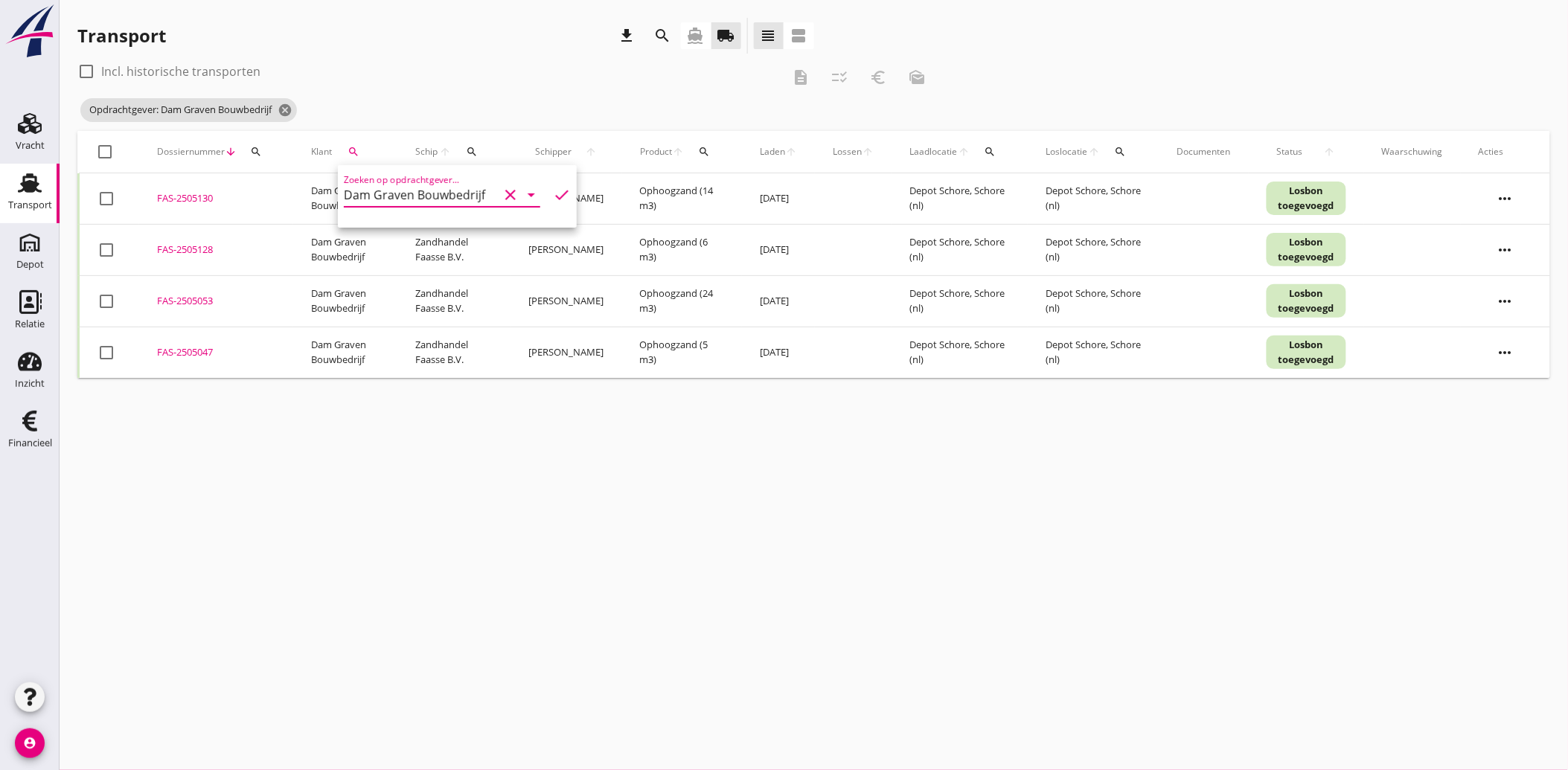
click at [555, 189] on icon "check" at bounding box center [562, 194] width 18 height 18
click at [113, 206] on div at bounding box center [106, 198] width 25 height 25
drag, startPoint x: 125, startPoint y: 246, endPoint x: 106, endPoint y: 258, distance: 22.5
click at [125, 249] on td "check_box_outline_blank" at bounding box center [109, 249] width 61 height 52
click at [106, 256] on div at bounding box center [106, 250] width 25 height 25
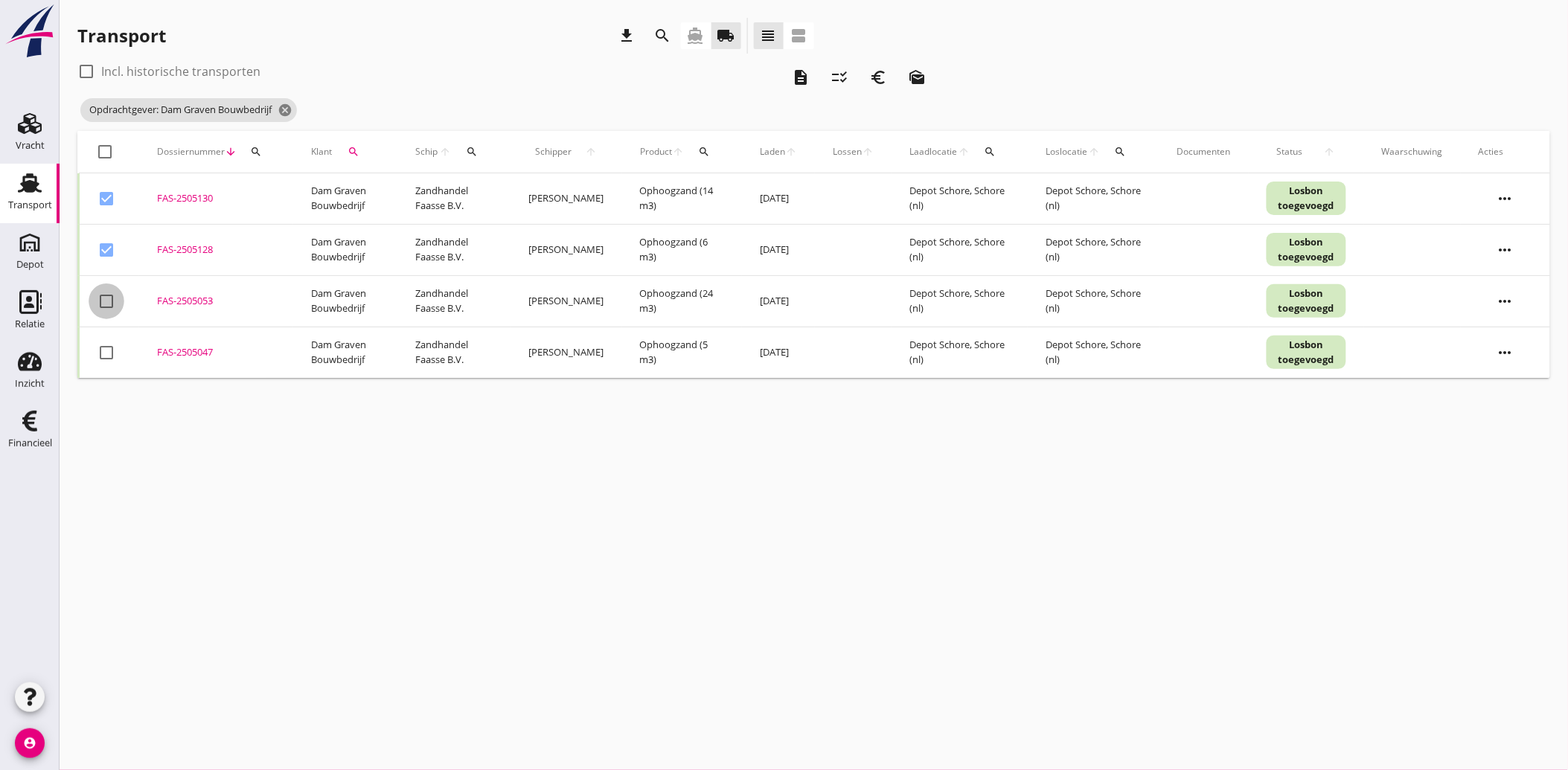
drag, startPoint x: 100, startPoint y: 294, endPoint x: 84, endPoint y: 350, distance: 58.2
click at [100, 295] on div at bounding box center [106, 302] width 25 height 25
drag, startPoint x: 84, startPoint y: 364, endPoint x: 97, endPoint y: 362, distance: 13.2
click at [84, 365] on td "check_box_outline_blank" at bounding box center [109, 352] width 61 height 52
click at [102, 352] on div at bounding box center [106, 353] width 25 height 25
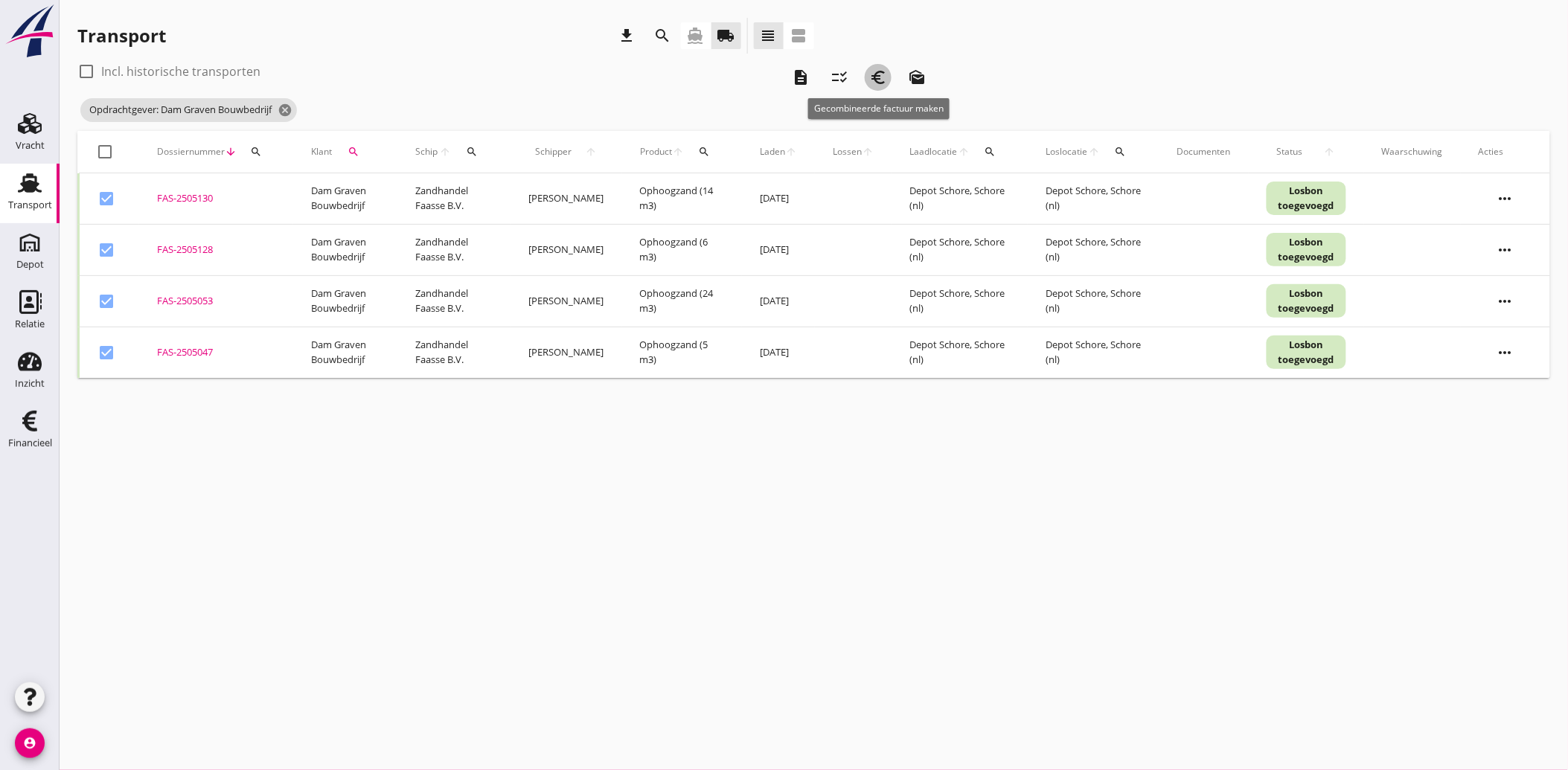
click at [879, 82] on icon "euro_symbol" at bounding box center [878, 77] width 18 height 18
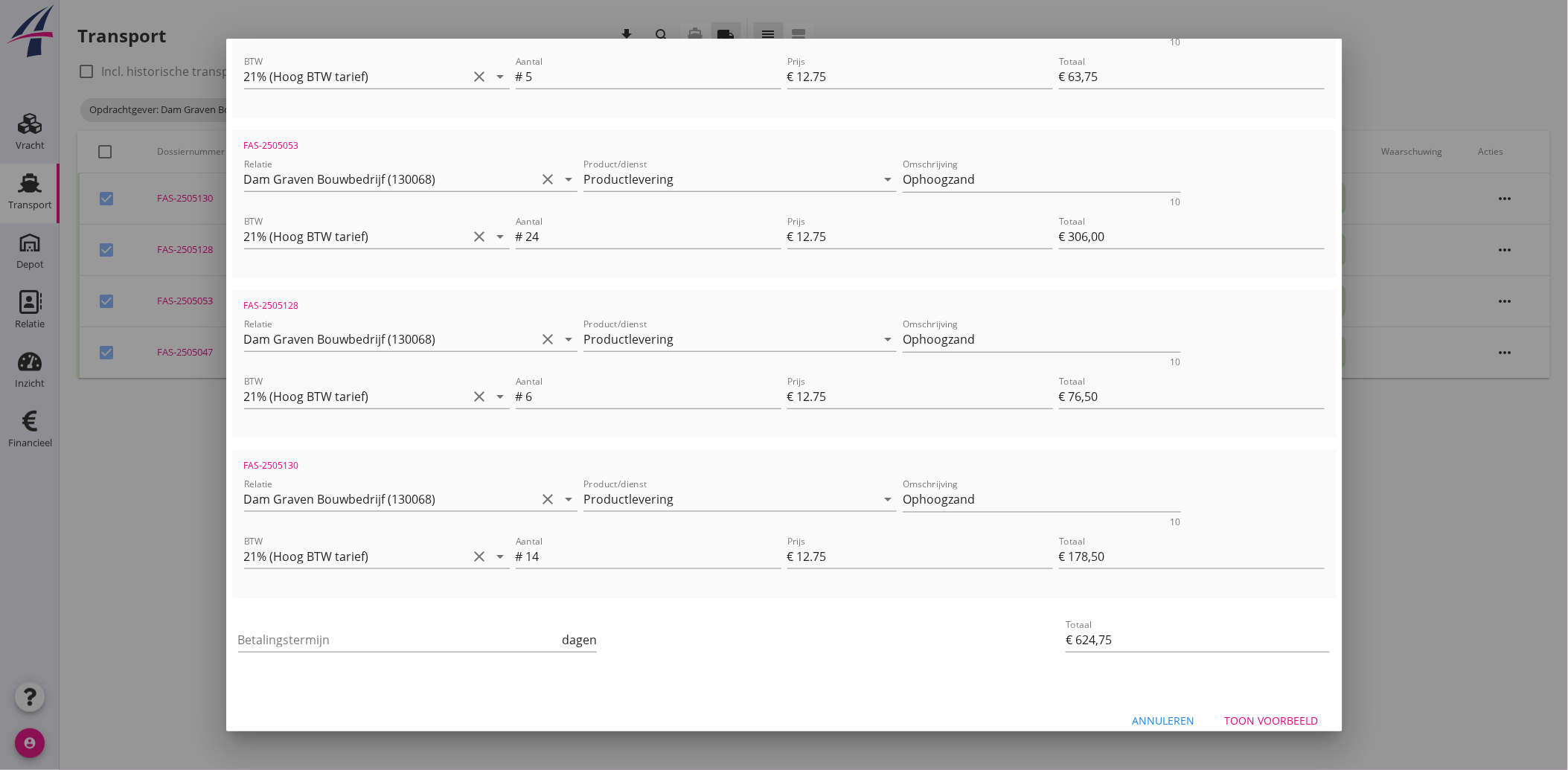
scroll to position [375, 0]
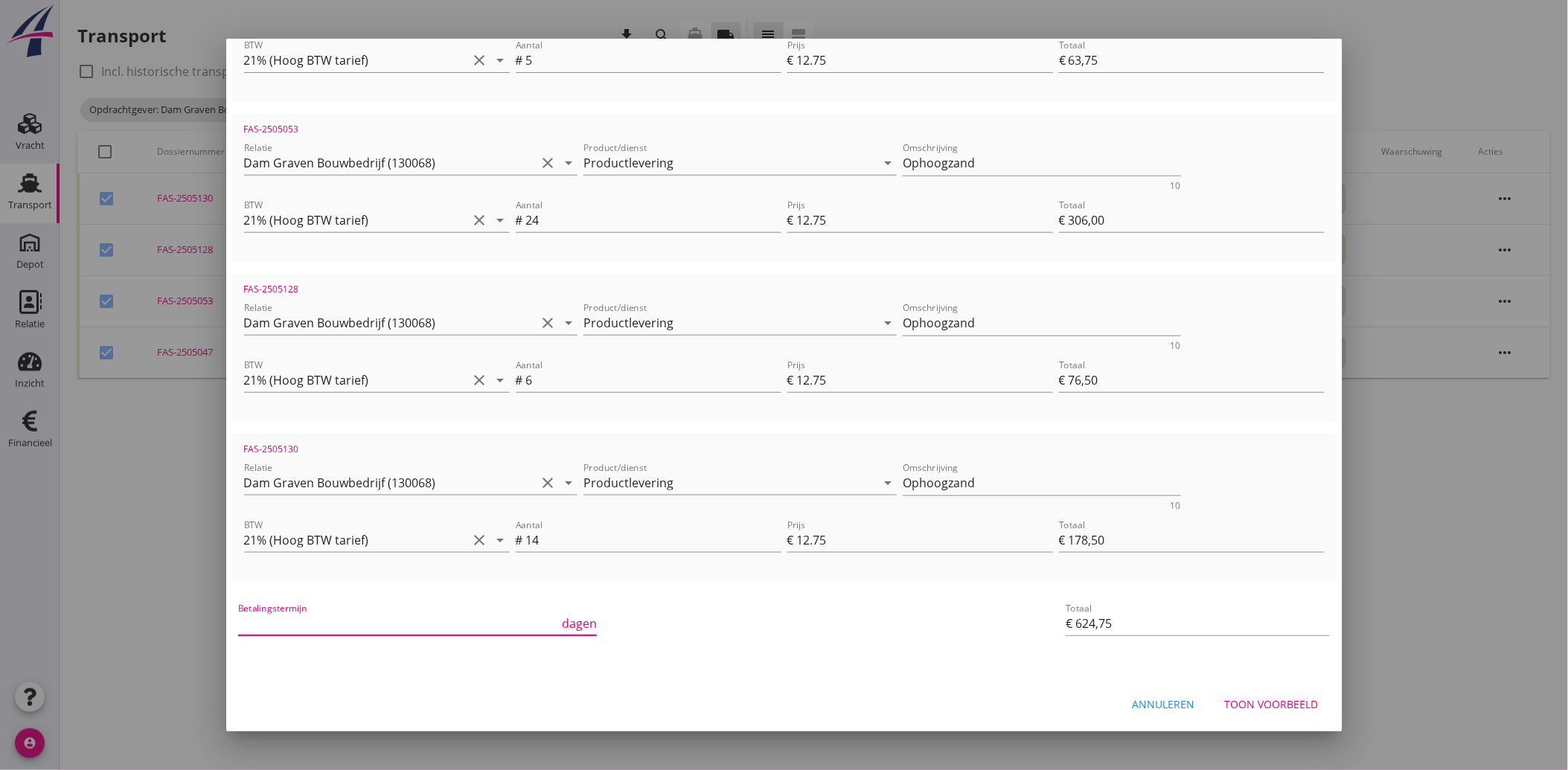
click at [340, 627] on input "Betalingstermijn" at bounding box center [398, 624] width 321 height 24
click at [745, 640] on div "Betalingstermijn 30 dagen" at bounding box center [600, 625] width 730 height 56
click at [1293, 703] on div "Toon voorbeeld" at bounding box center [1271, 706] width 94 height 16
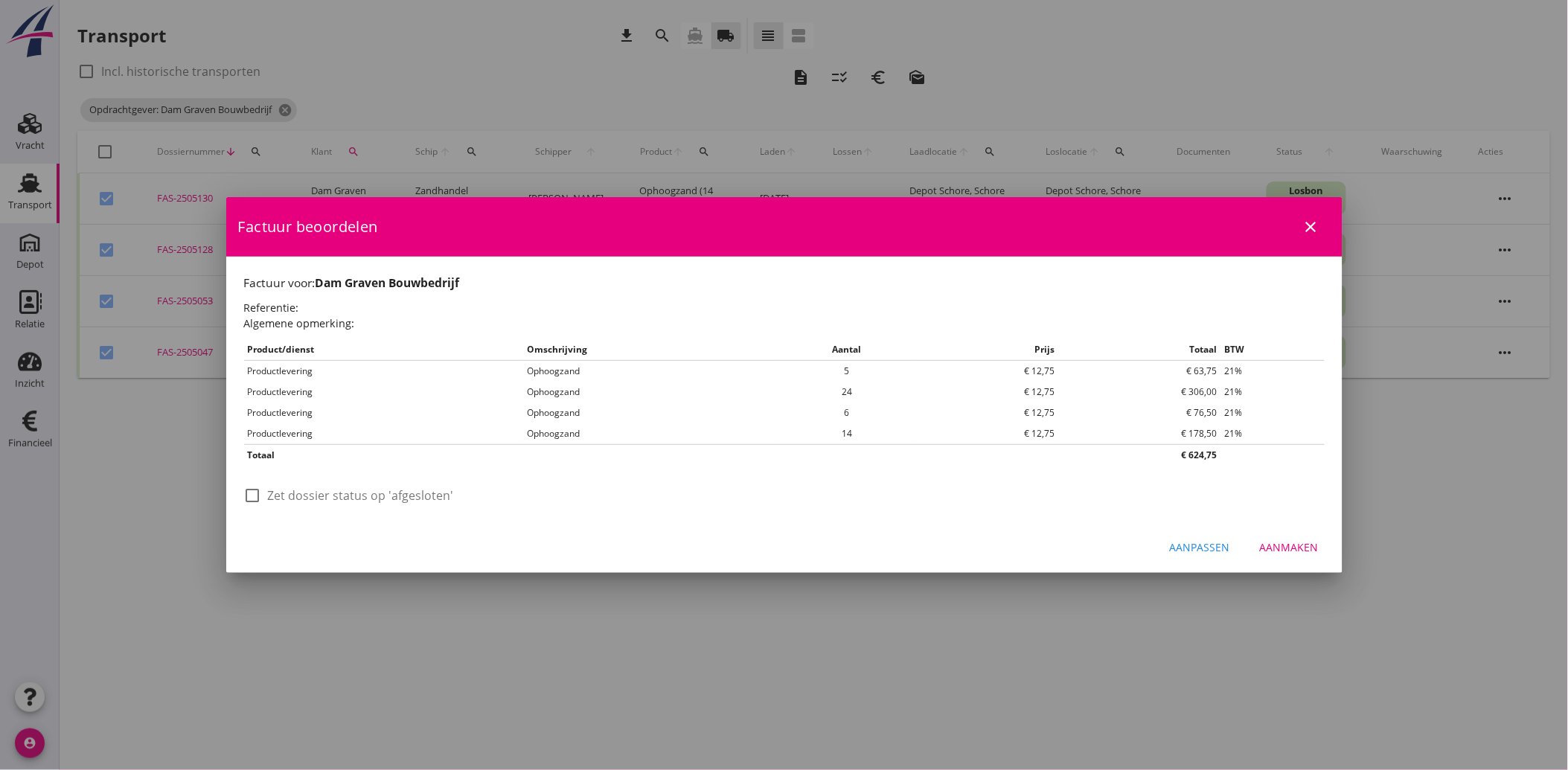
scroll to position [0, 0]
click at [259, 496] on div at bounding box center [253, 496] width 25 height 25
click at [1284, 546] on div "Aanmaken" at bounding box center [1289, 548] width 59 height 16
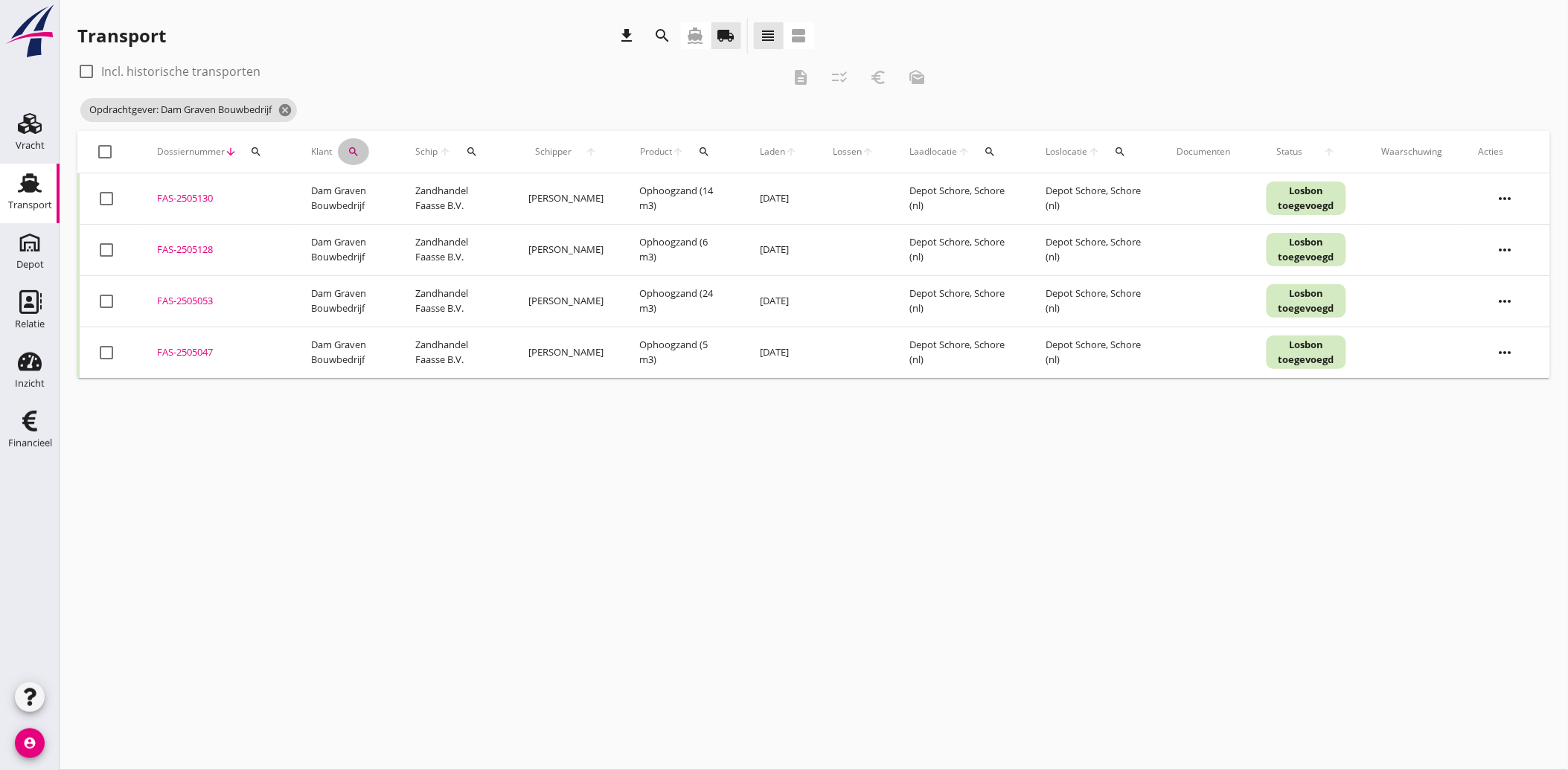
click at [357, 150] on icon "search" at bounding box center [353, 152] width 12 height 12
click at [502, 191] on icon "clear" at bounding box center [510, 194] width 18 height 18
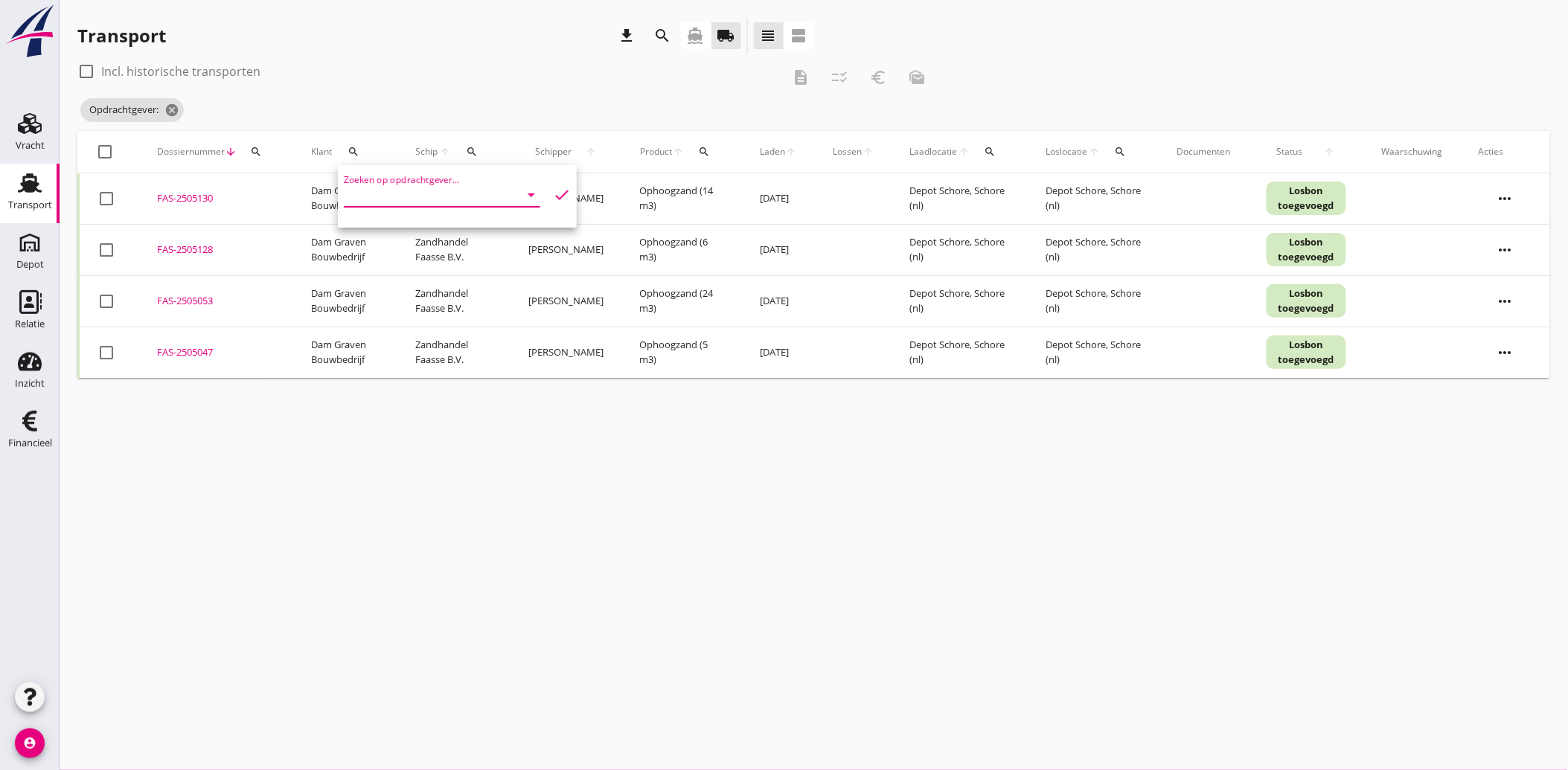
click at [425, 194] on input "Zoeken op opdrachtgever..." at bounding box center [421, 195] width 155 height 24
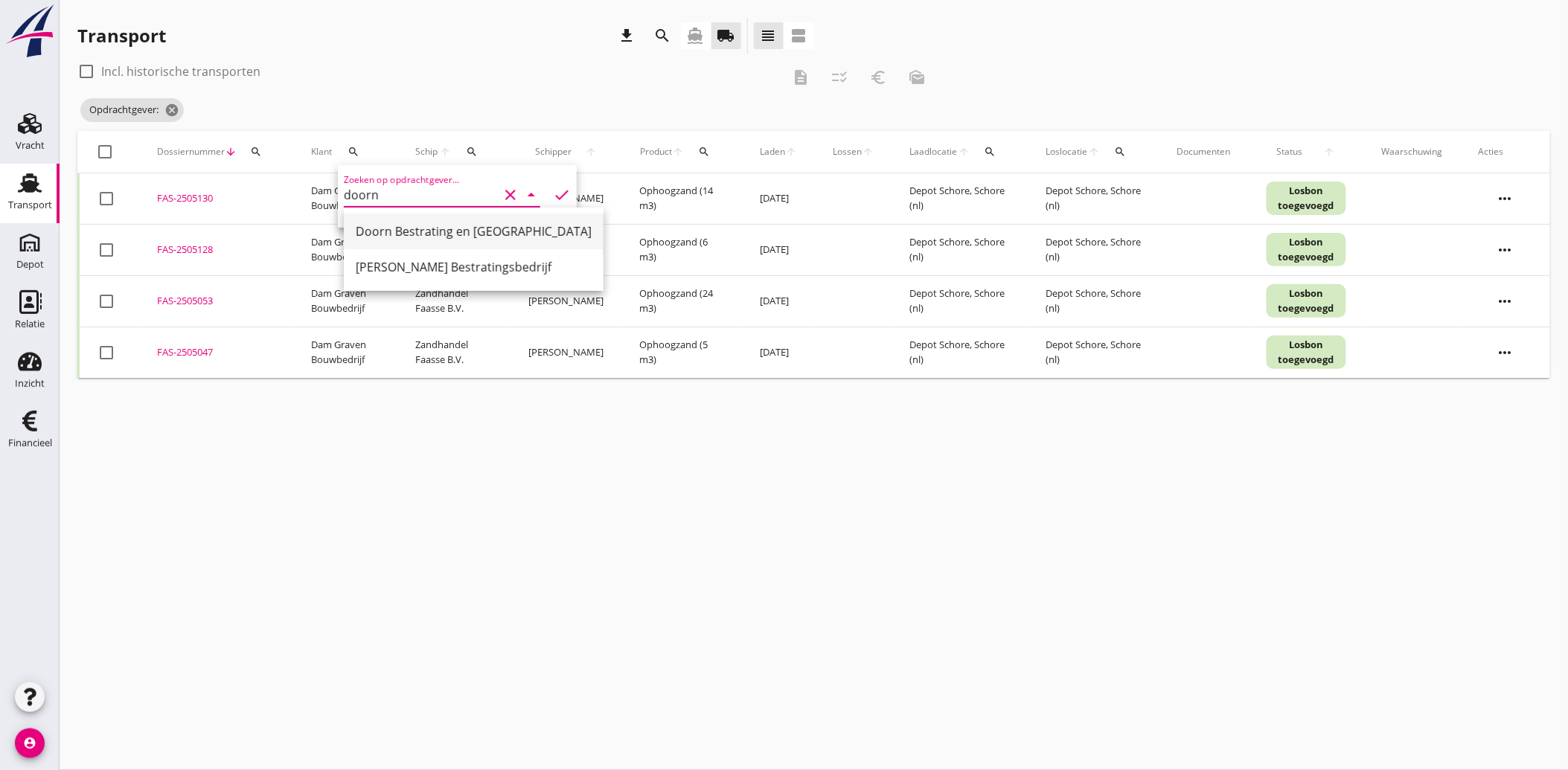
click at [435, 227] on div "Doorn Bestrating en [GEOGRAPHIC_DATA]" at bounding box center [473, 231] width 236 height 18
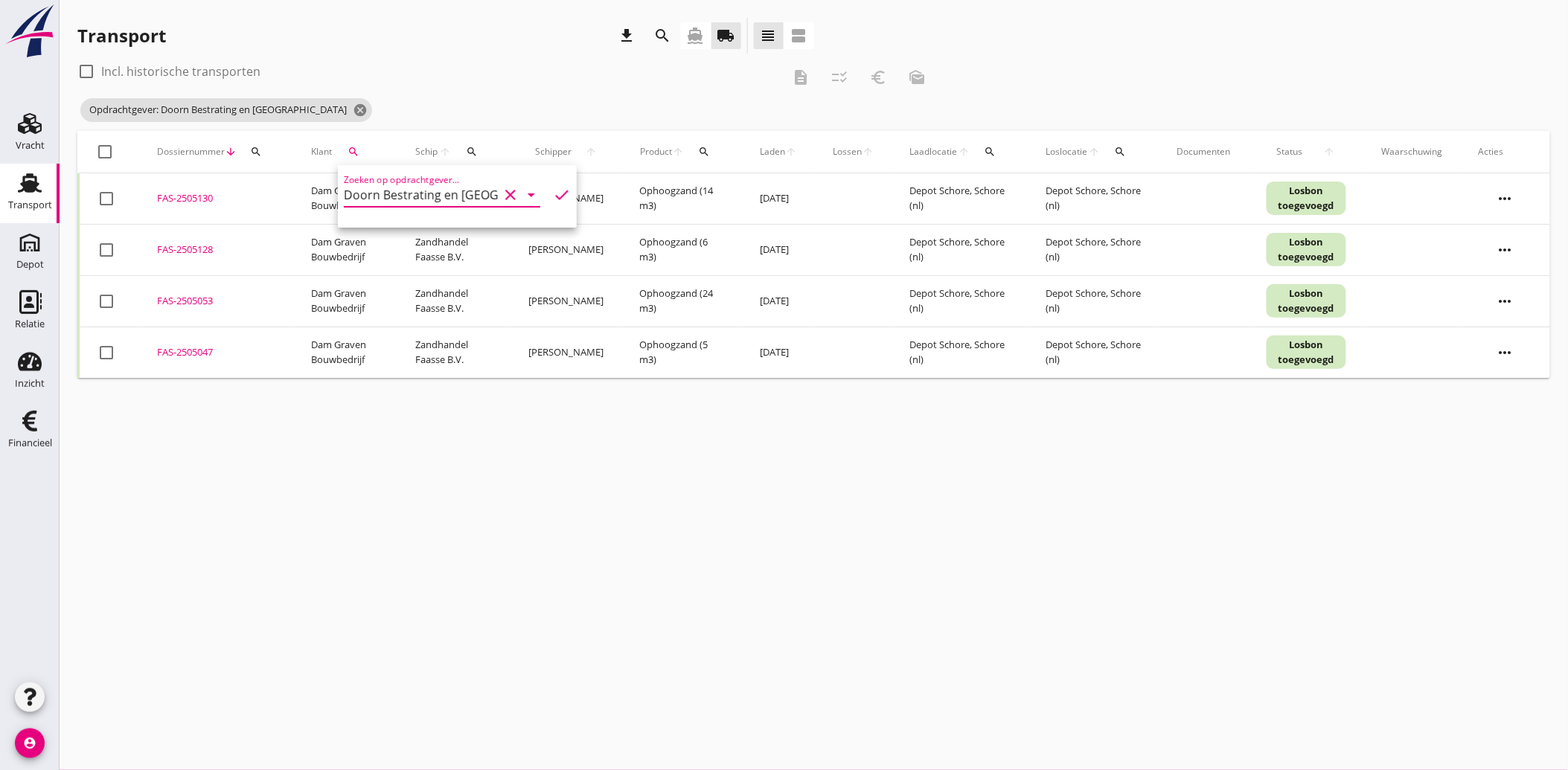
click at [556, 197] on icon "check" at bounding box center [562, 194] width 18 height 18
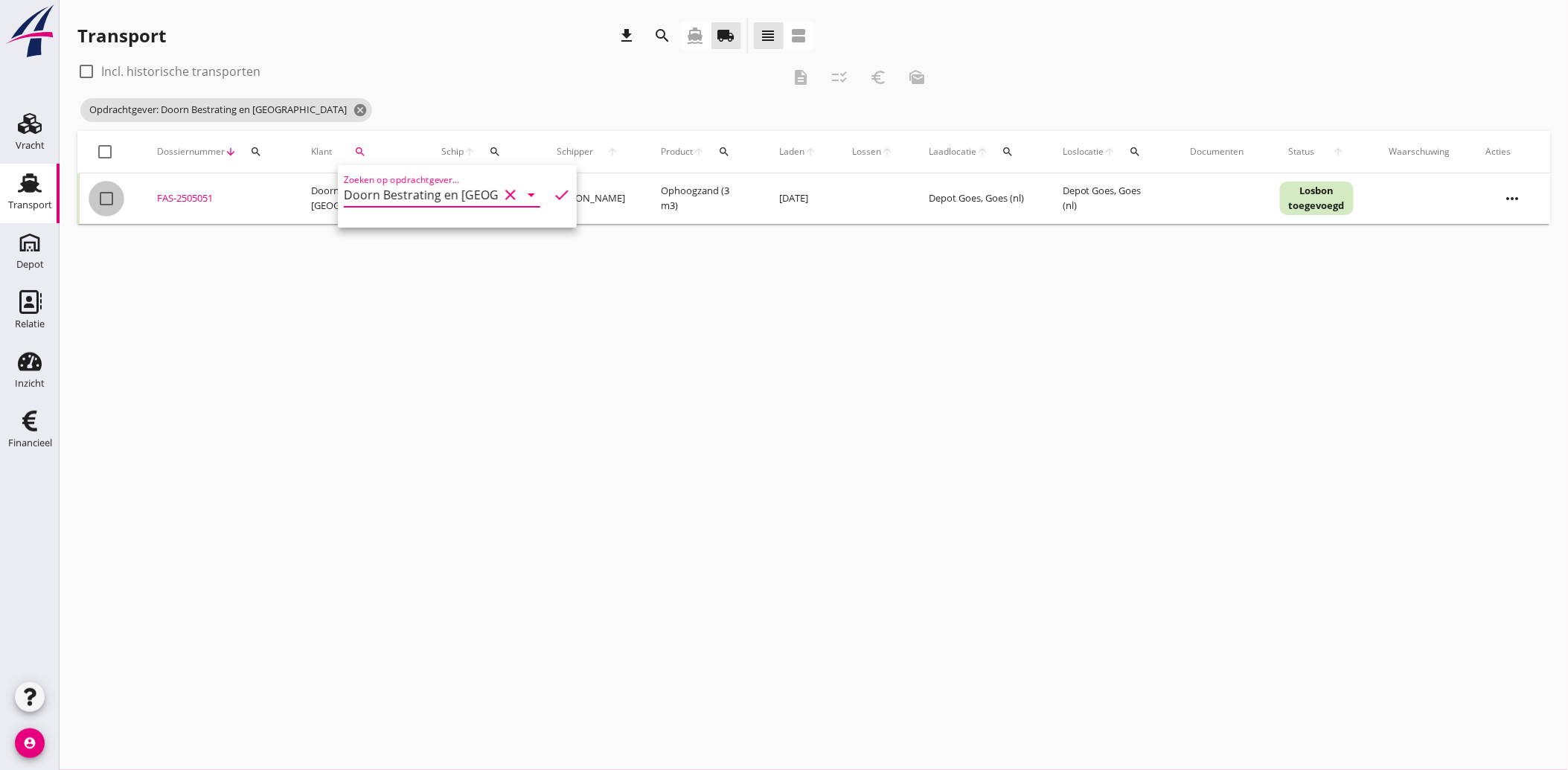
click at [112, 197] on div at bounding box center [106, 198] width 25 height 25
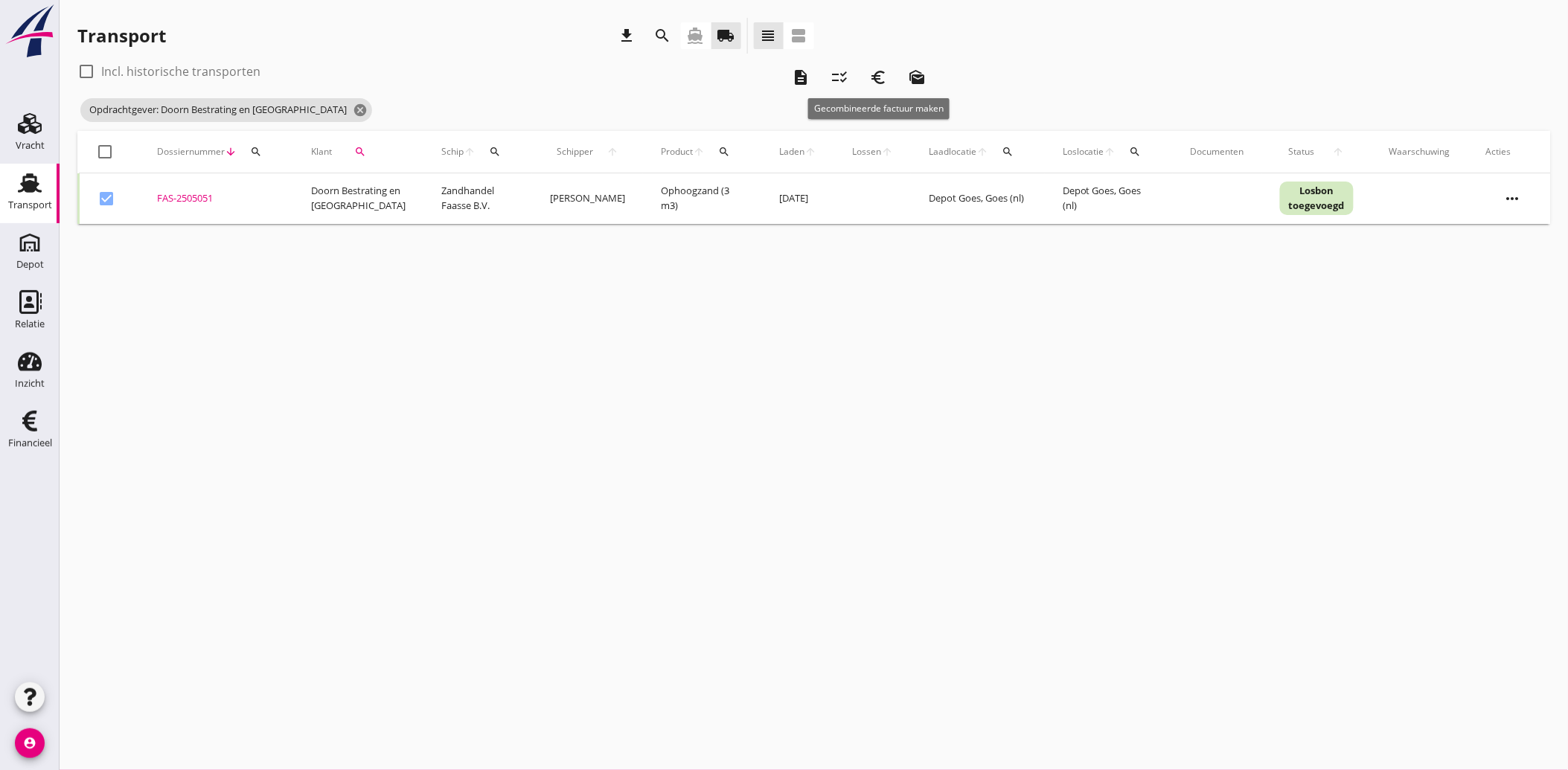
click at [881, 76] on icon "euro_symbol" at bounding box center [878, 77] width 18 height 18
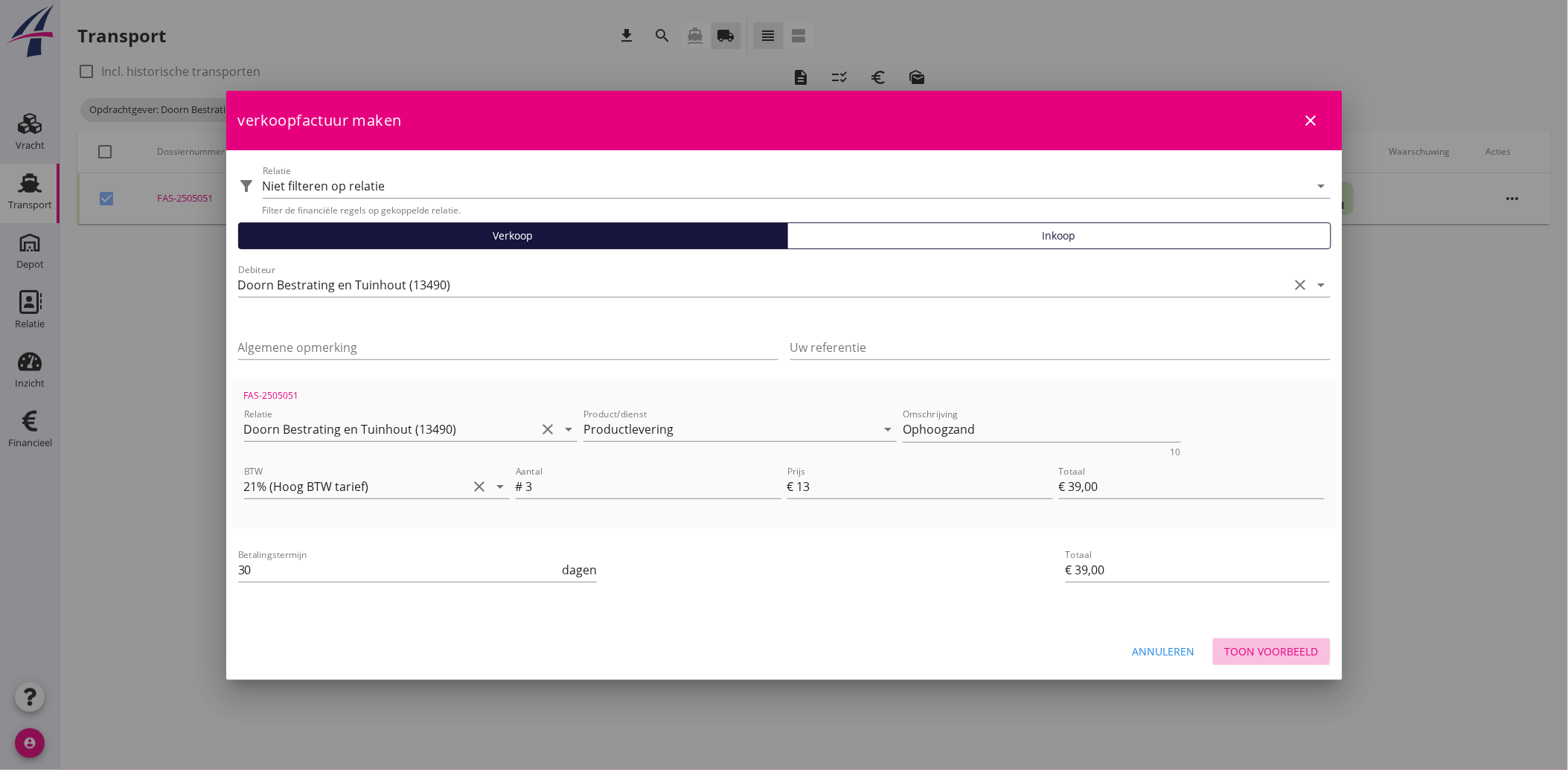
click at [1253, 651] on div "Toon voorbeeld" at bounding box center [1271, 652] width 94 height 16
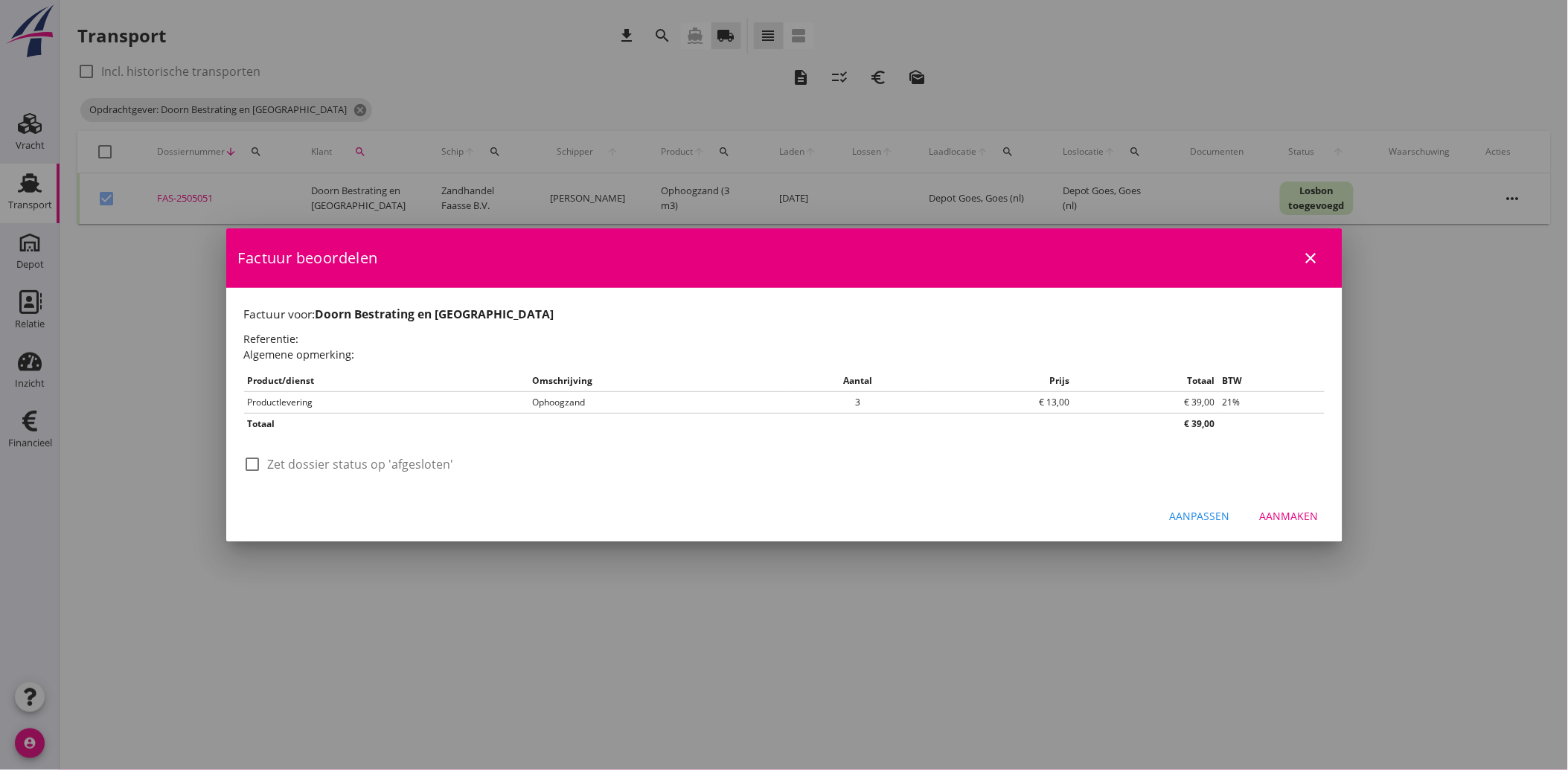
click at [271, 464] on label "Zet dossier status op 'afgesloten'" at bounding box center [361, 464] width 186 height 15
click at [1286, 512] on div "Aanmaken" at bounding box center [1289, 516] width 59 height 16
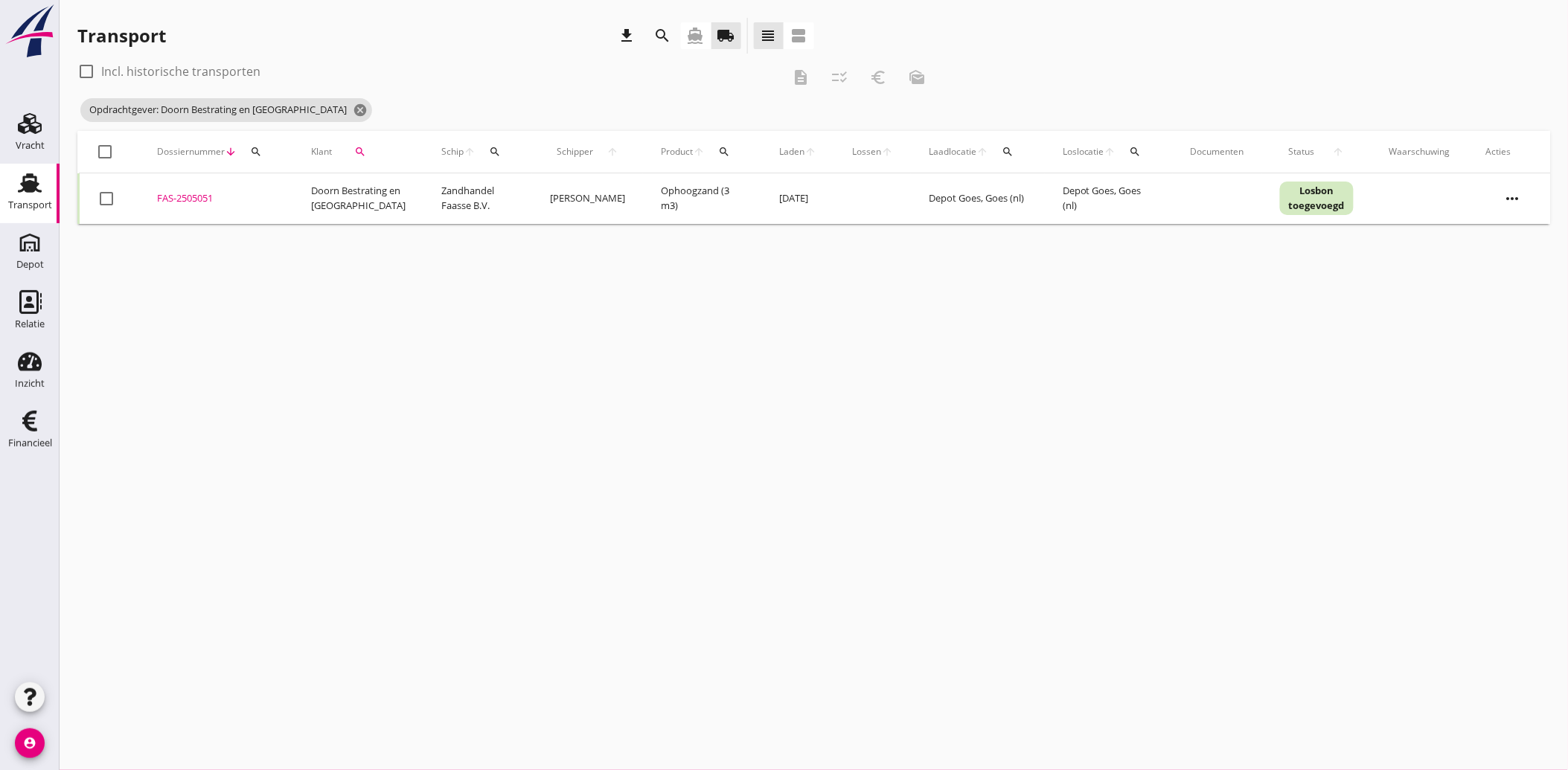
click at [354, 149] on icon "search" at bounding box center [359, 152] width 12 height 12
click at [502, 189] on icon "clear" at bounding box center [510, 194] width 18 height 18
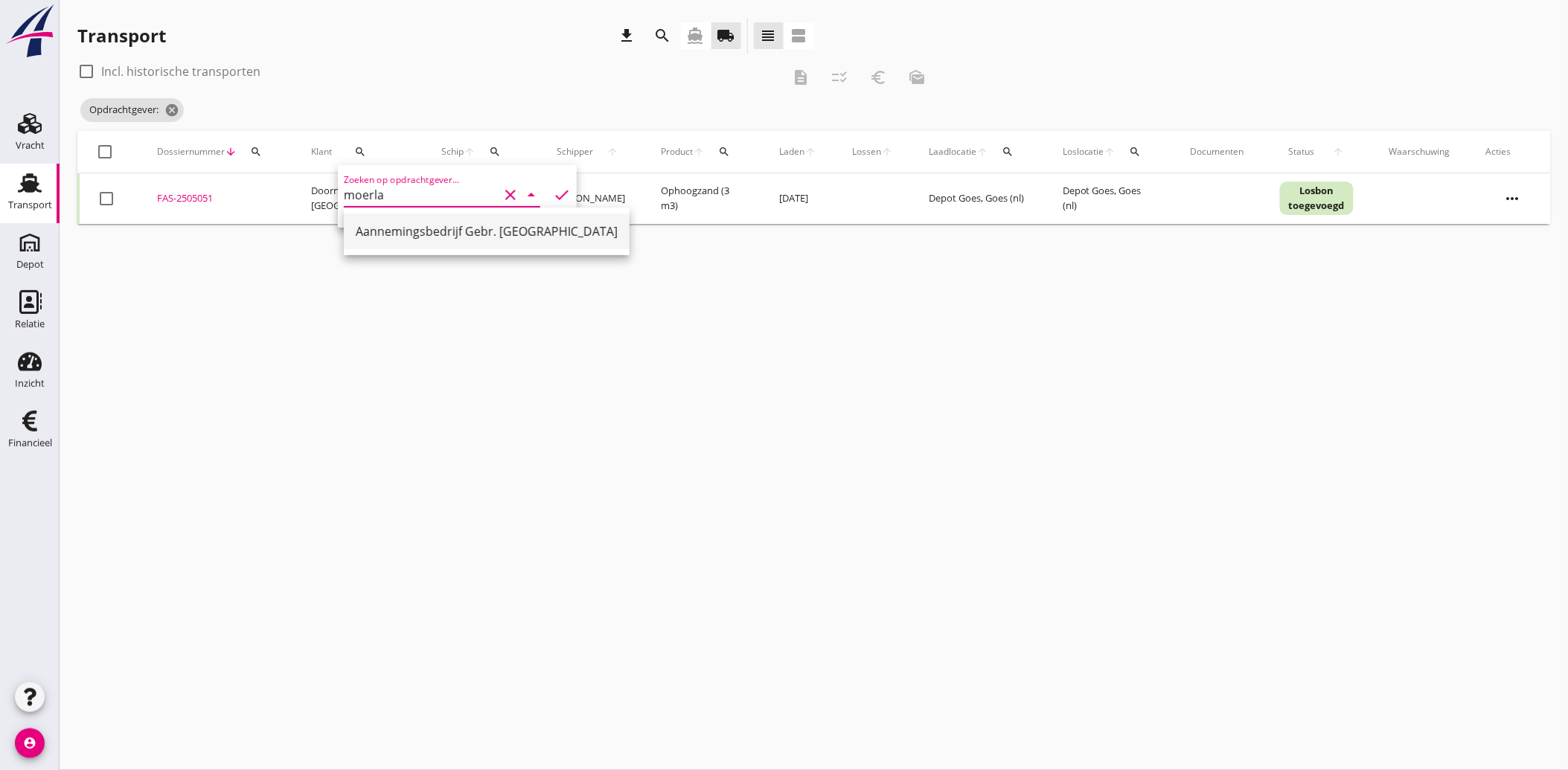
click at [439, 226] on div "Aannemingsbedrijf Gebr. [GEOGRAPHIC_DATA]" at bounding box center [486, 231] width 262 height 18
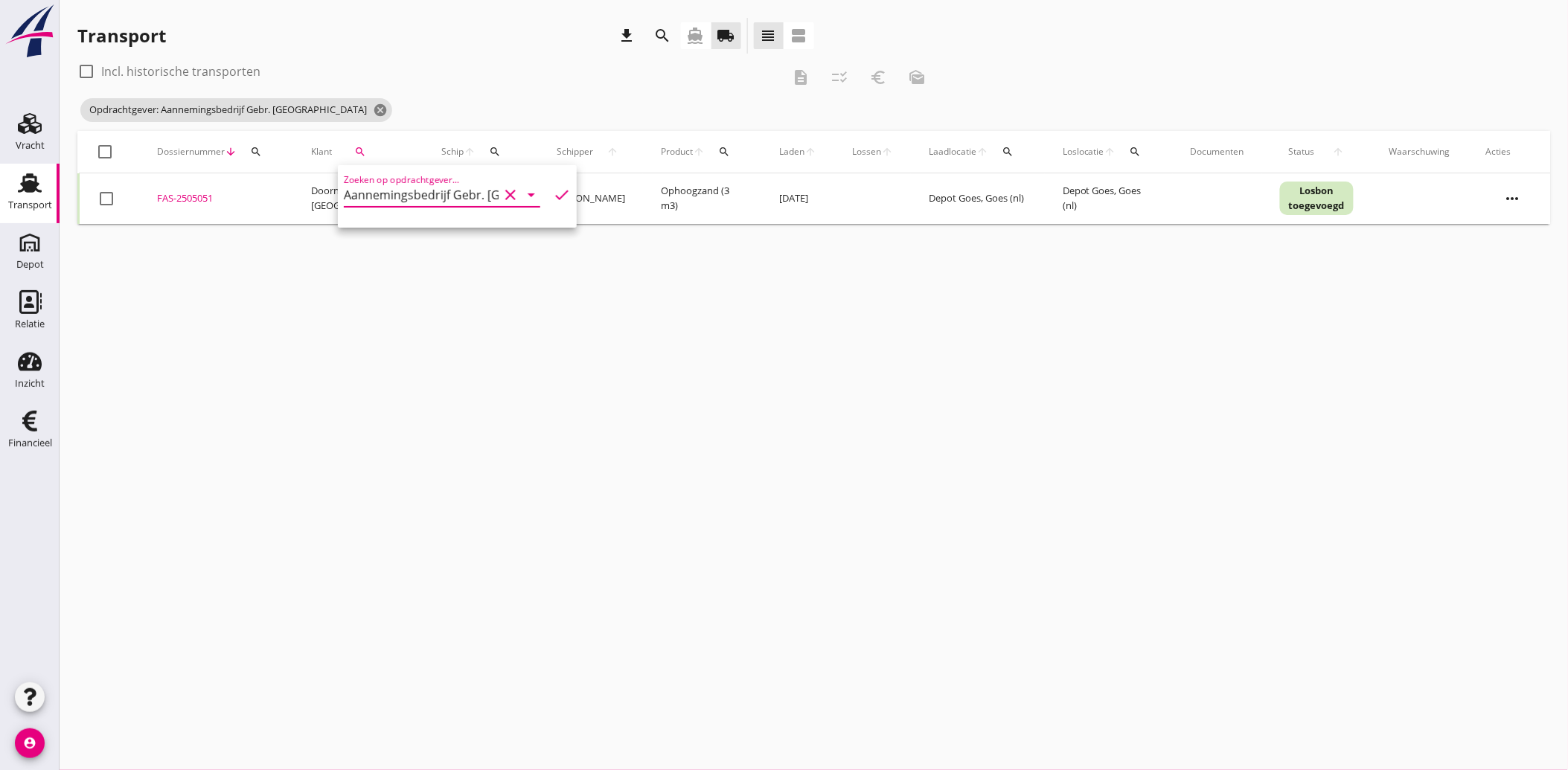
click at [553, 191] on icon "check" at bounding box center [562, 194] width 18 height 18
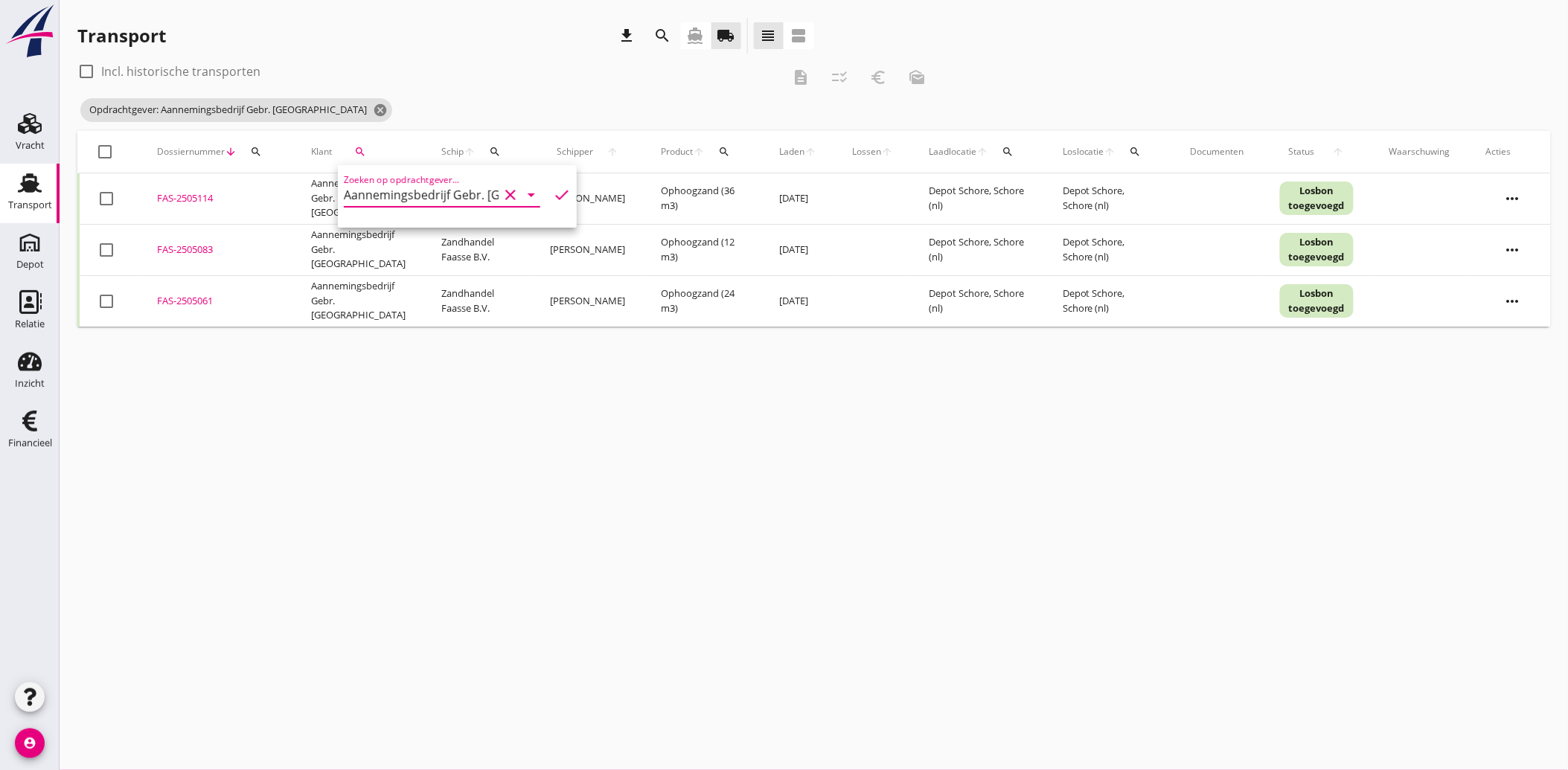
click at [98, 206] on div at bounding box center [106, 198] width 25 height 25
click at [91, 247] on td "check_box_outline_blank" at bounding box center [109, 249] width 61 height 52
click at [97, 291] on td "check_box_outline_blank" at bounding box center [109, 301] width 61 height 52
click at [106, 249] on div at bounding box center [106, 250] width 25 height 25
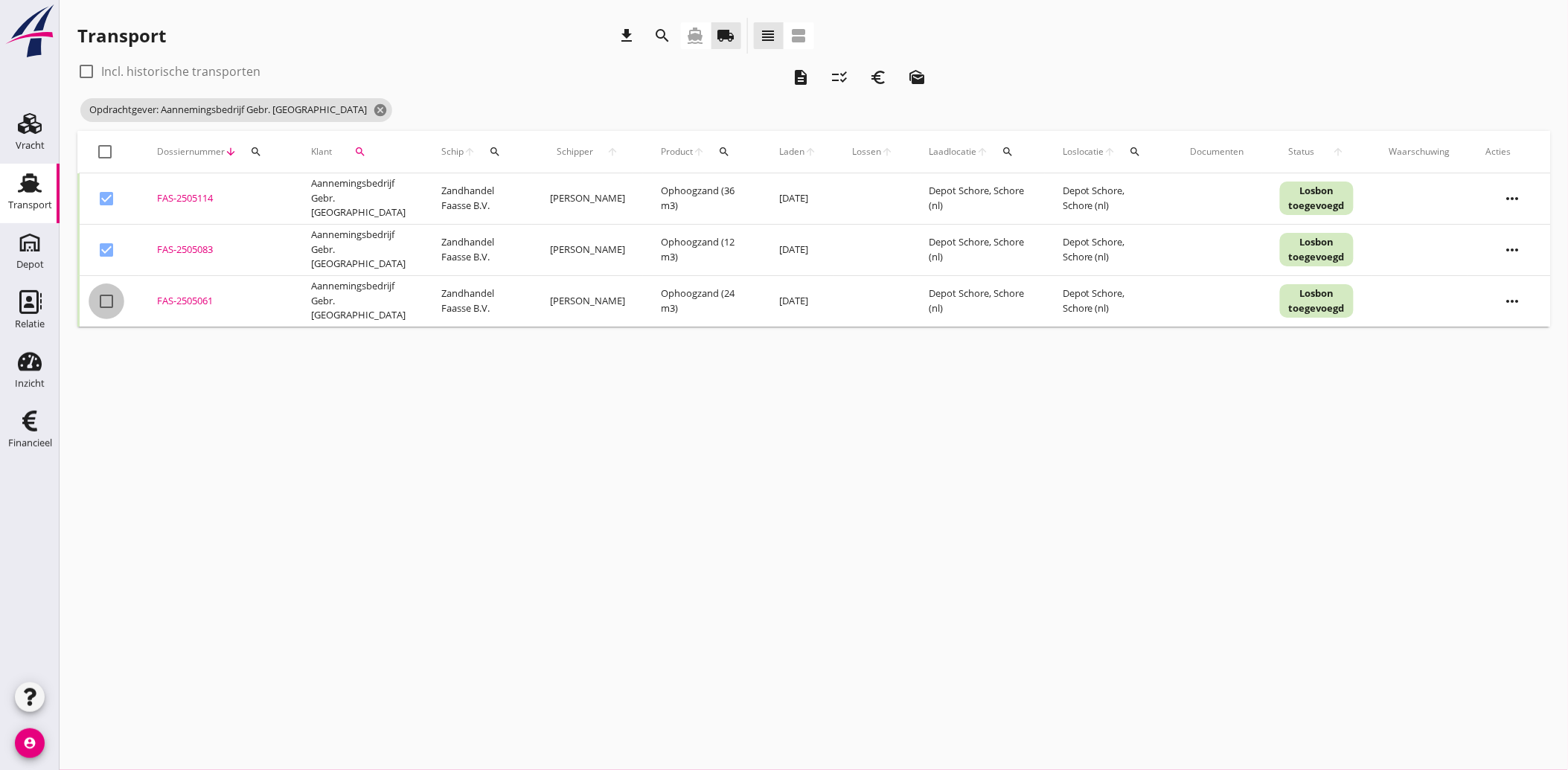
click at [112, 302] on div at bounding box center [106, 302] width 25 height 25
click at [805, 79] on icon "description" at bounding box center [801, 77] width 18 height 18
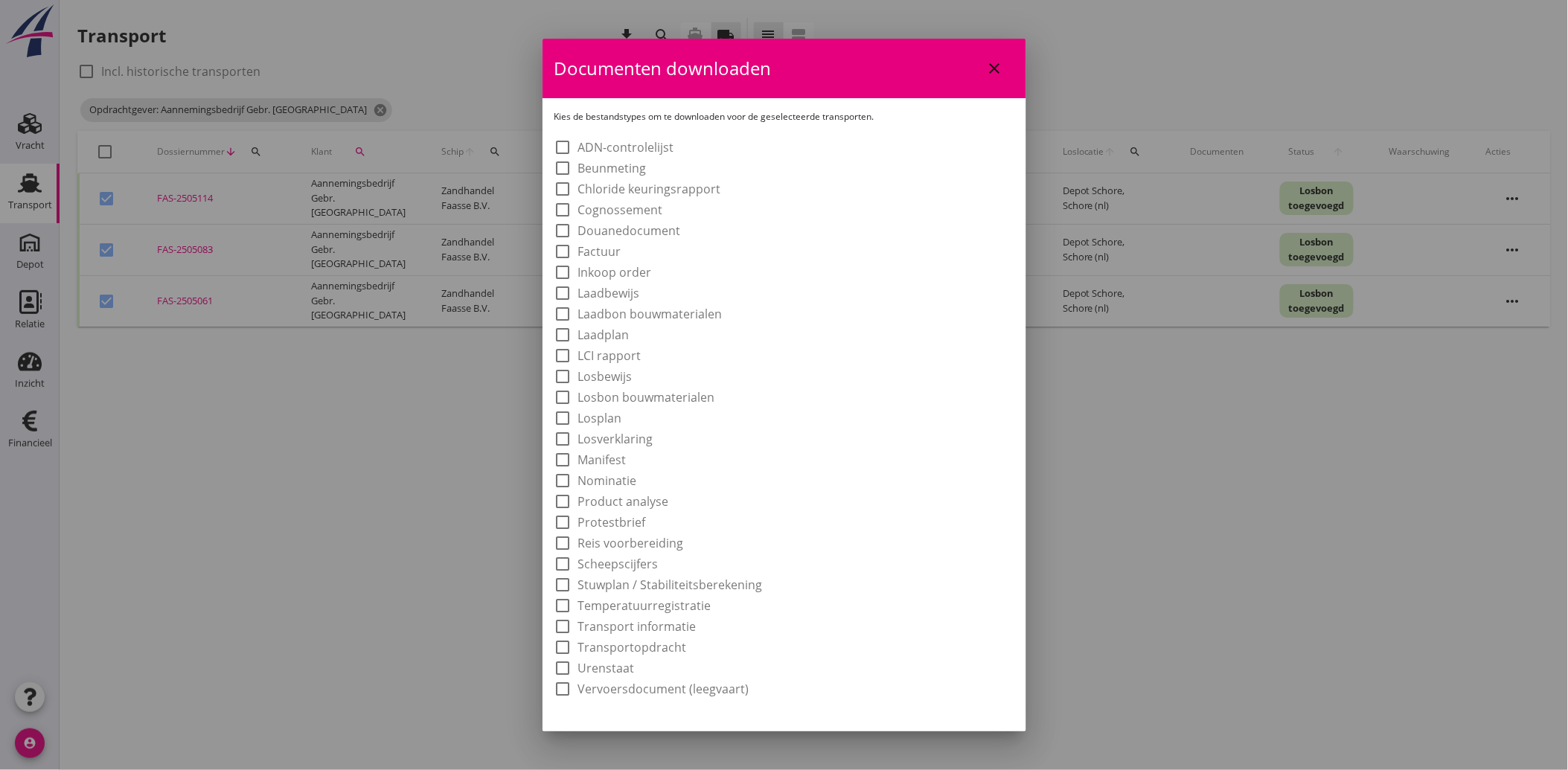
click at [643, 306] on label "Laadbon bouwmaterialen" at bounding box center [651, 314] width 144 height 15
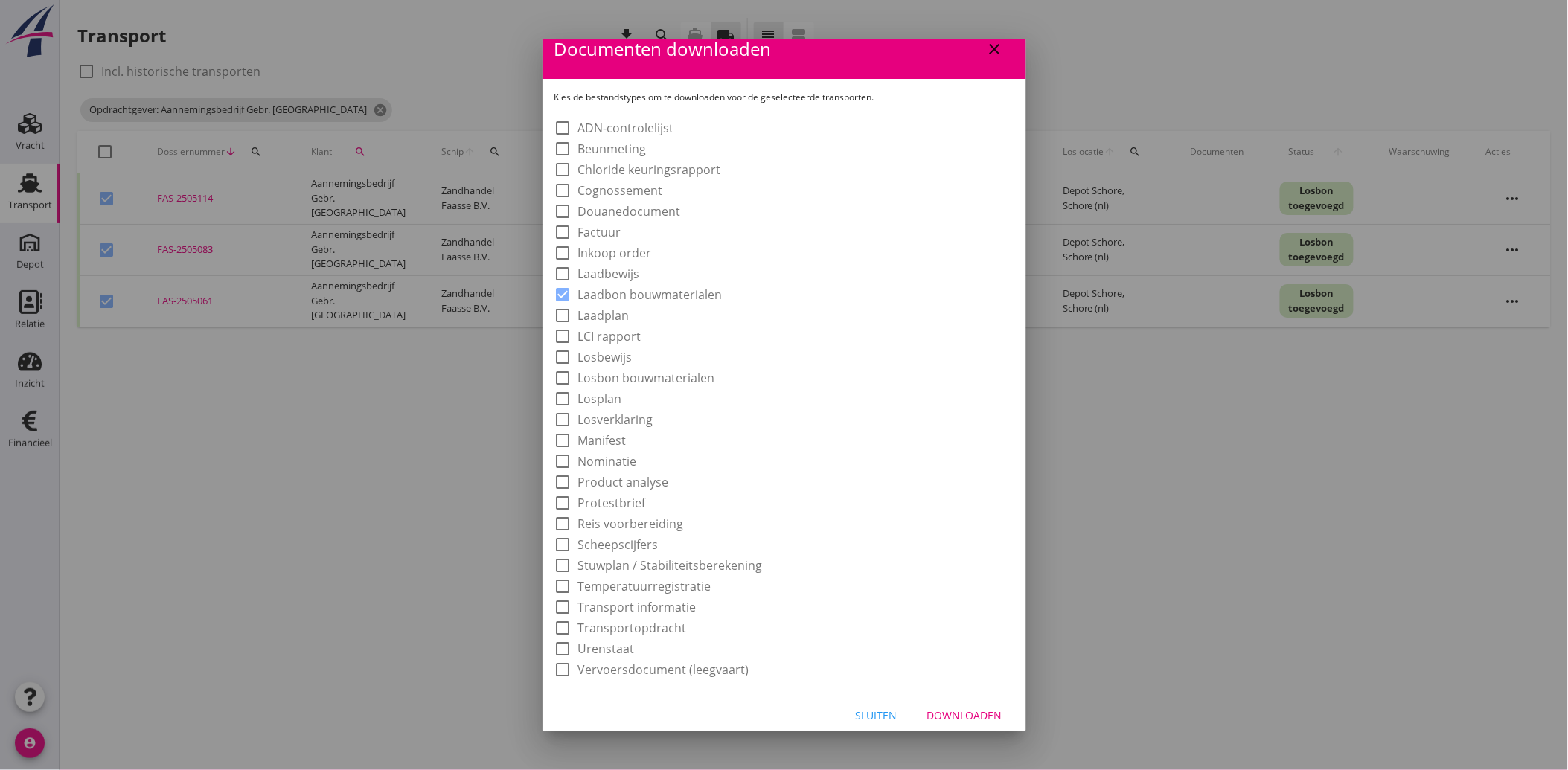
scroll to position [28, 0]
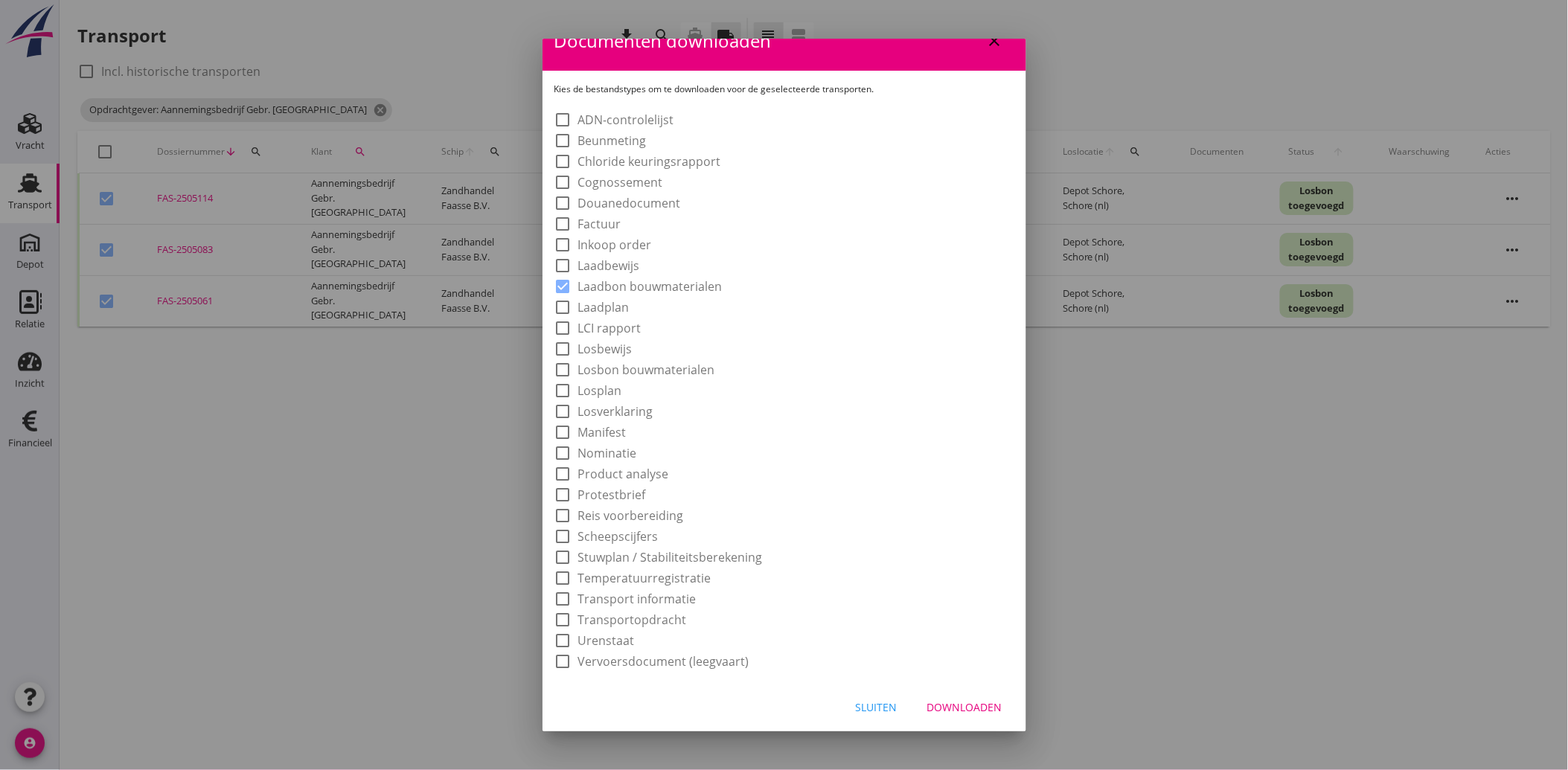
click at [949, 695] on button "Downloaden" at bounding box center [964, 708] width 99 height 27
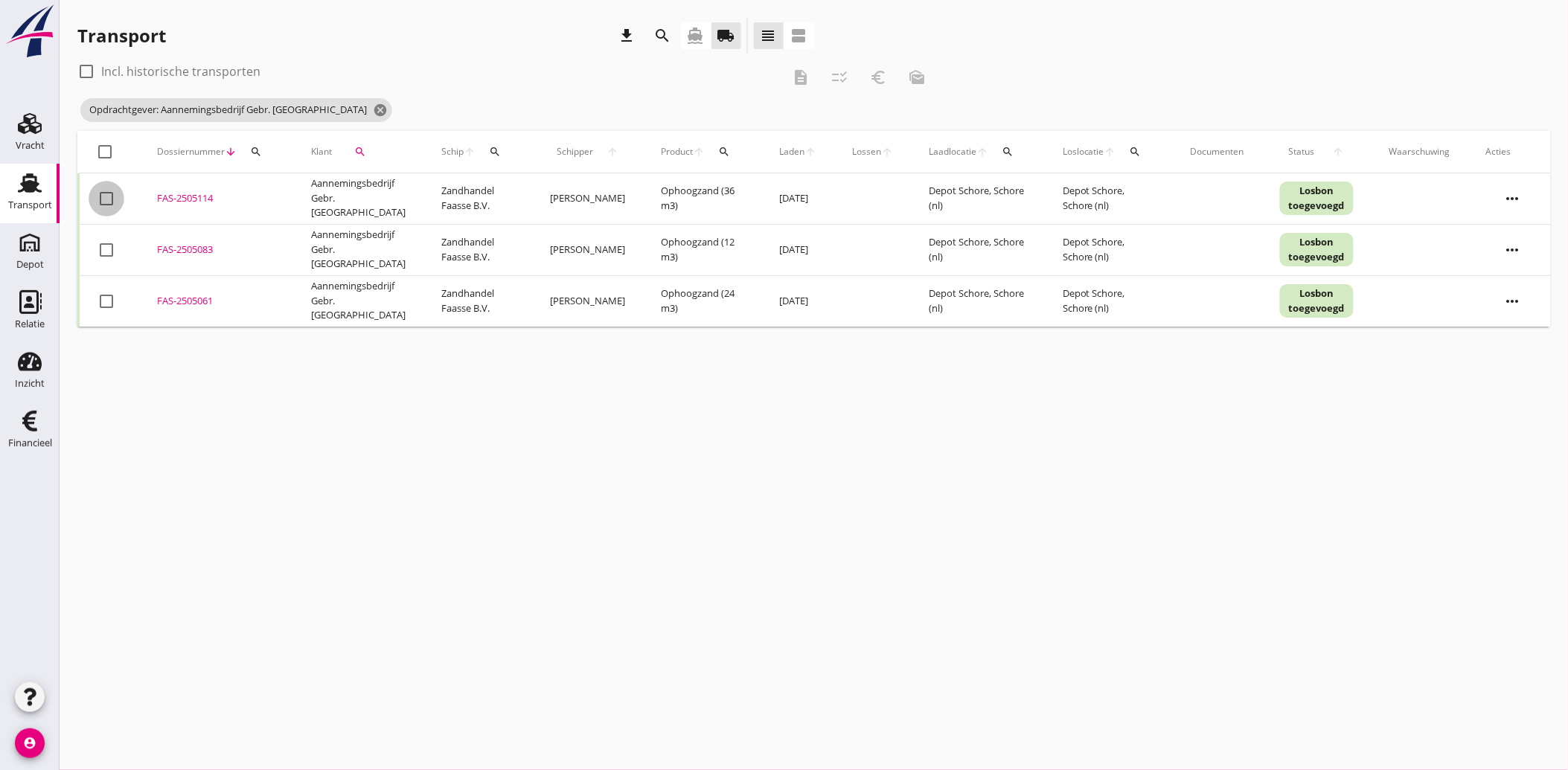
click at [109, 199] on div at bounding box center [106, 198] width 25 height 25
drag, startPoint x: 110, startPoint y: 244, endPoint x: 110, endPoint y: 268, distance: 24.0
click at [110, 244] on div at bounding box center [106, 250] width 25 height 25
drag, startPoint x: 109, startPoint y: 295, endPoint x: 143, endPoint y: 313, distance: 38.5
click at [109, 298] on div at bounding box center [106, 302] width 25 height 25
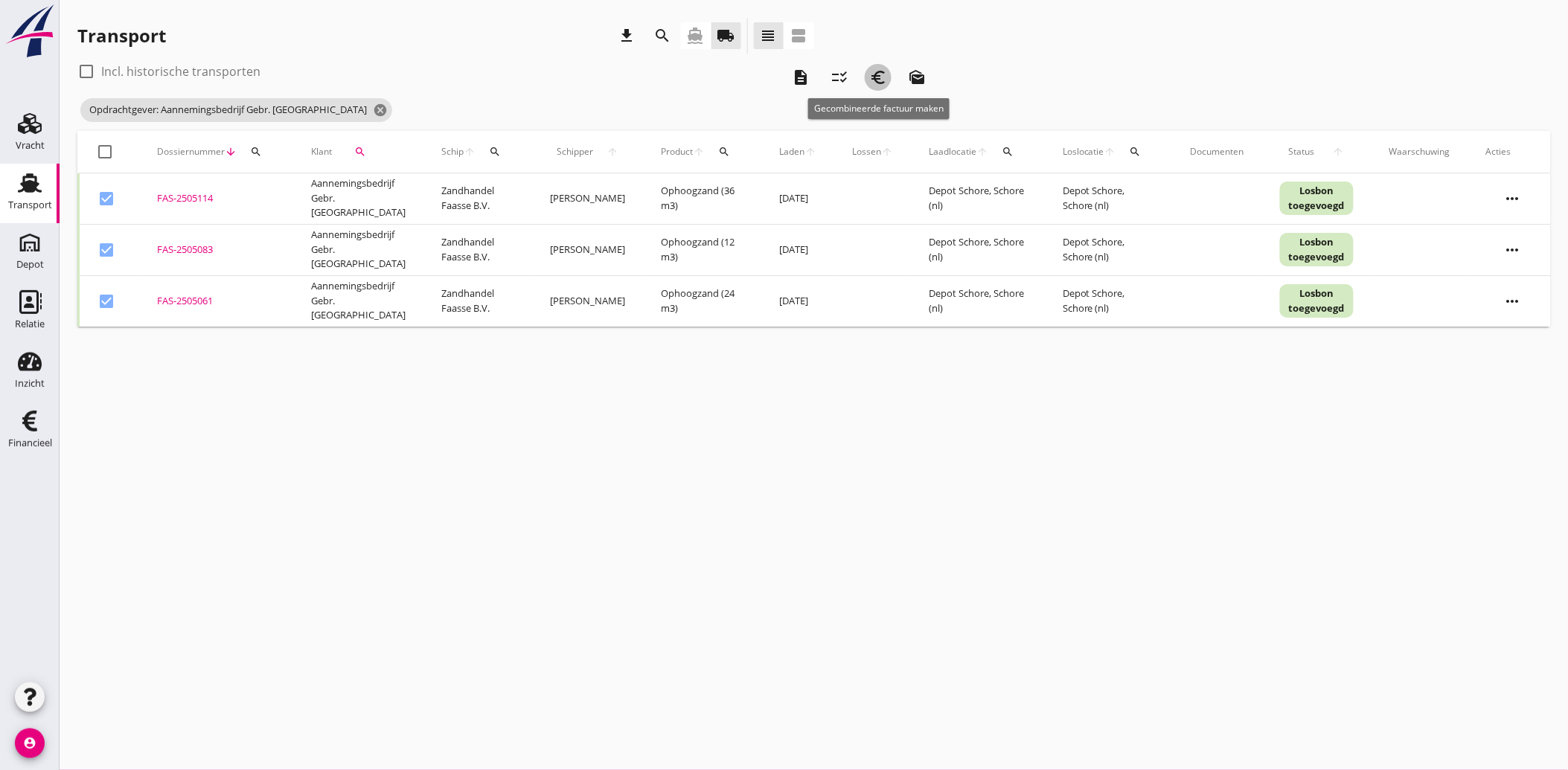
click at [882, 71] on icon "euro_symbol" at bounding box center [878, 77] width 18 height 18
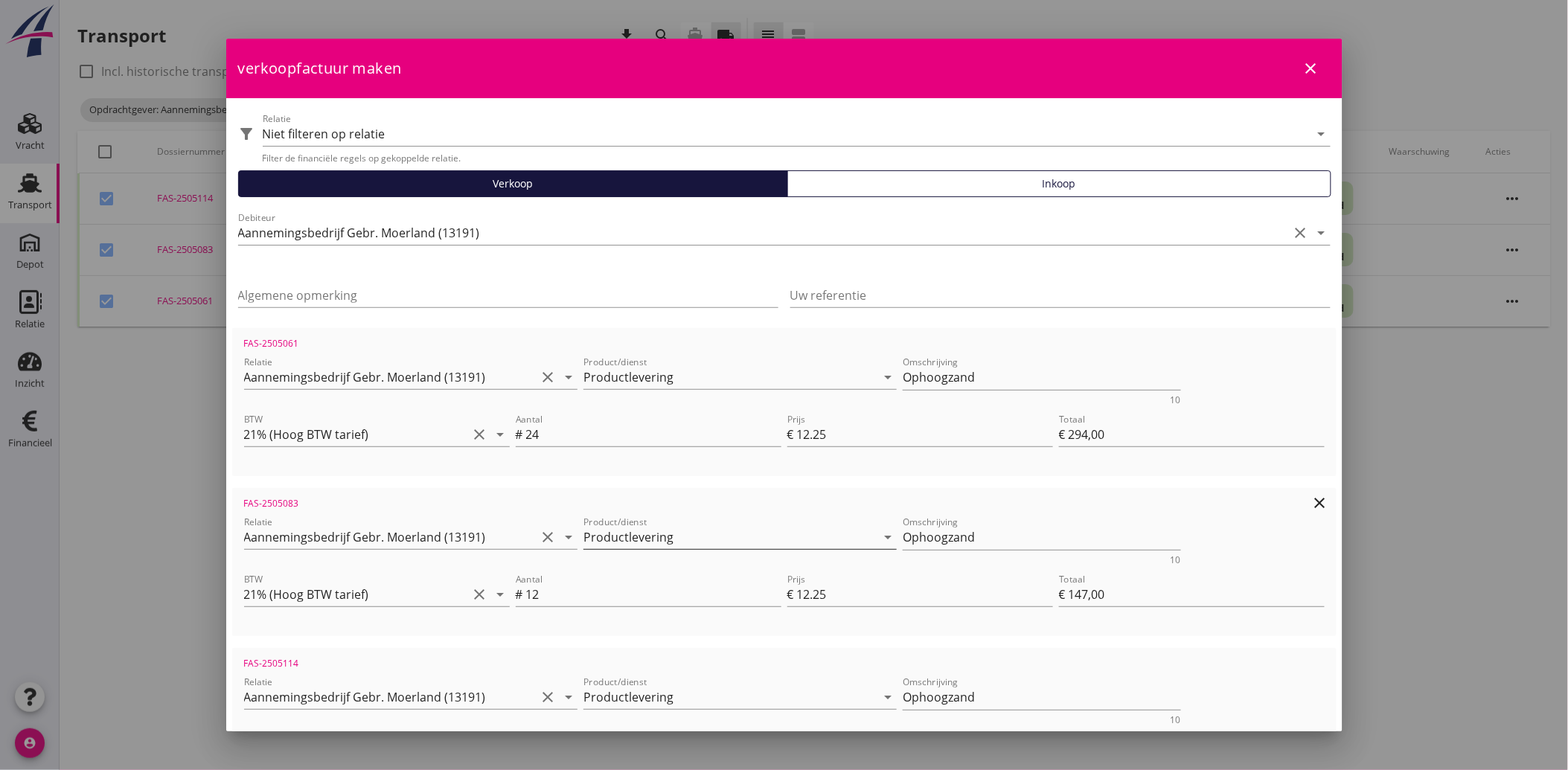
scroll to position [214, 0]
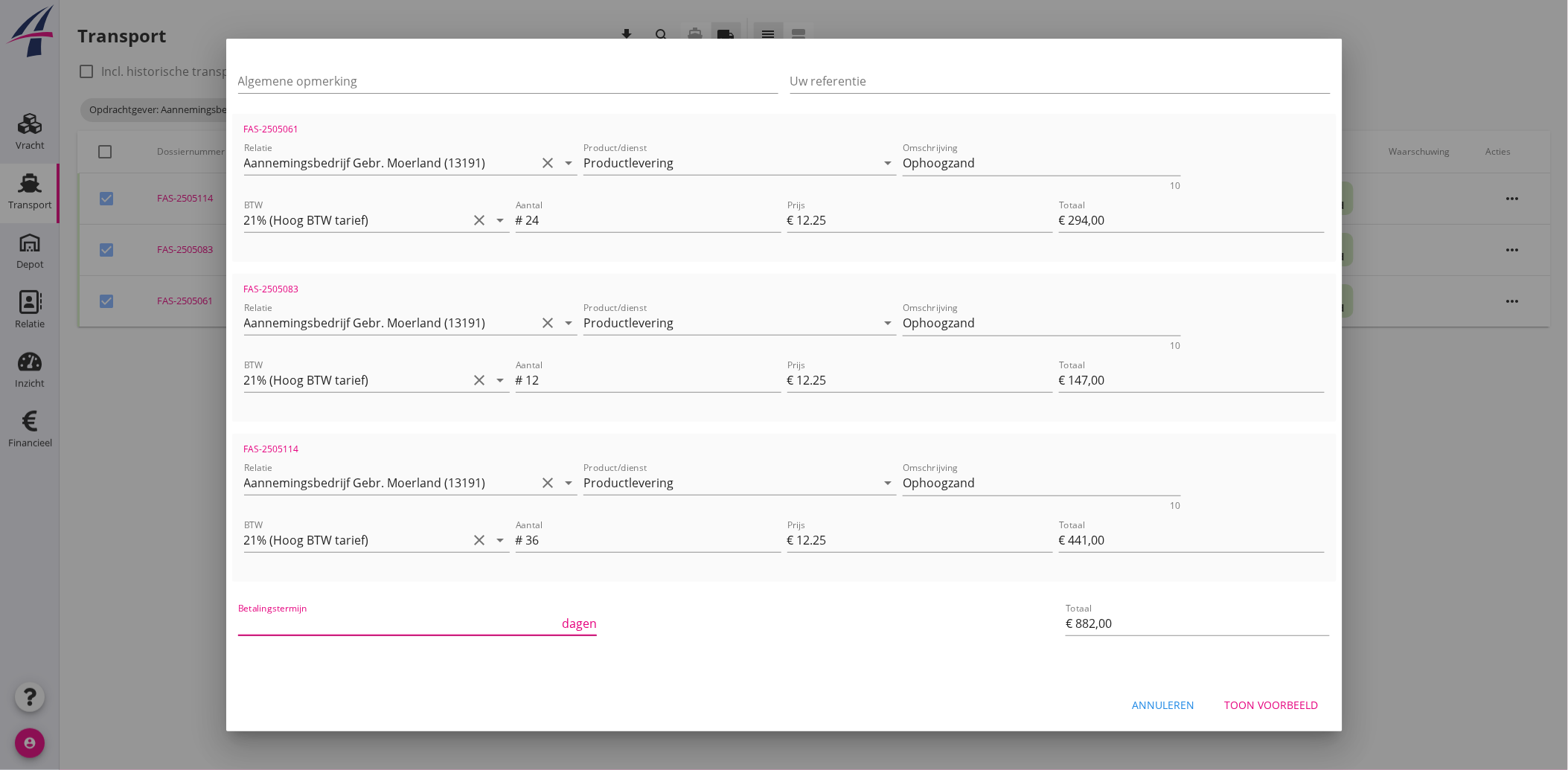
click at [384, 622] on input "Betalingstermijn" at bounding box center [398, 624] width 321 height 24
click at [763, 643] on div "Betalingstermijn 30 dagen" at bounding box center [600, 625] width 730 height 56
click at [1281, 701] on div "Toon voorbeeld" at bounding box center [1271, 706] width 94 height 16
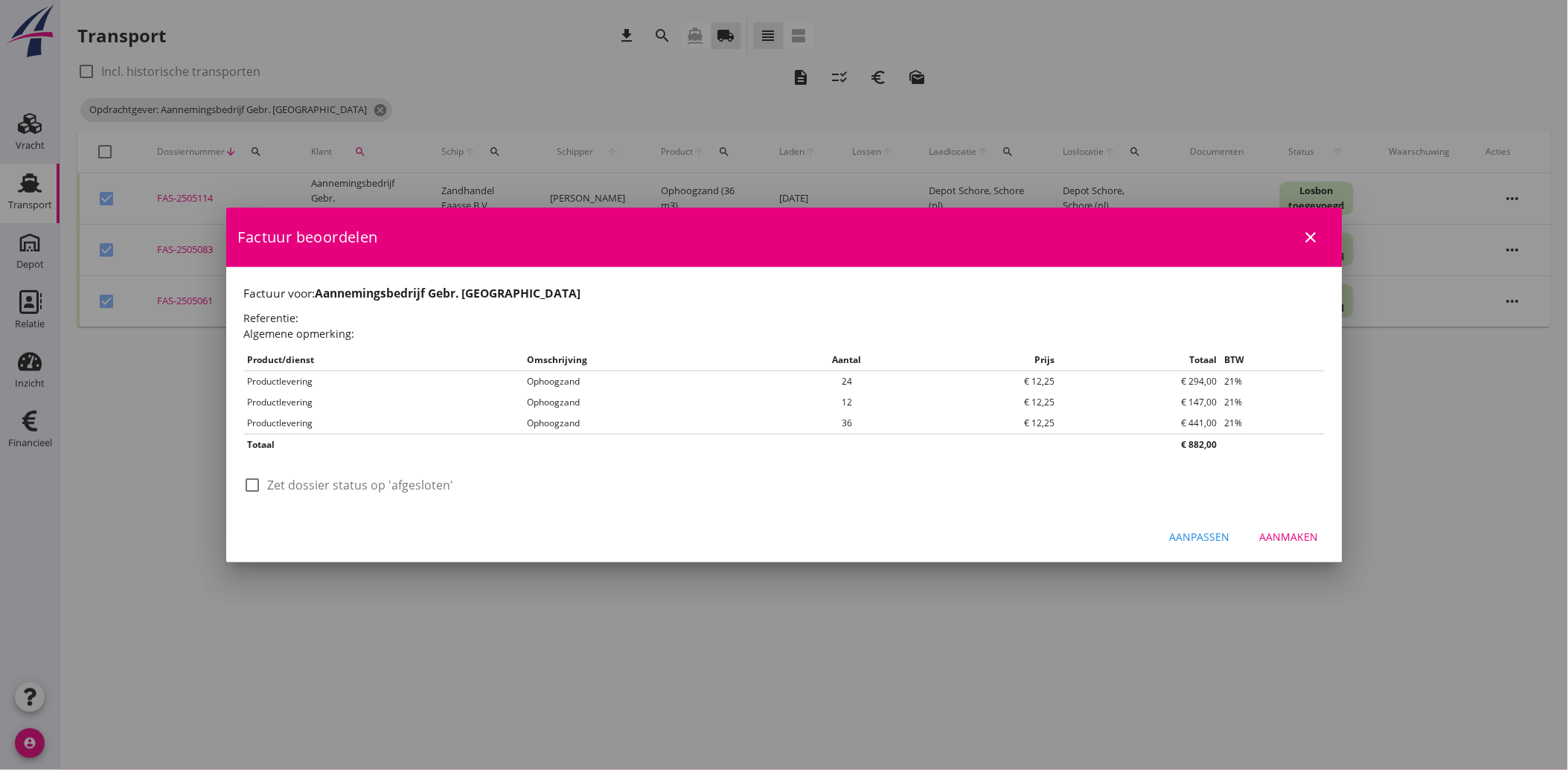
scroll to position [0, 0]
click at [265, 487] on div "check_box_outline_blank Zet dossier status op 'afgesloten'" at bounding box center [349, 485] width 209 height 18
click at [260, 487] on div at bounding box center [253, 485] width 25 height 25
click at [1200, 538] on div "Aanpassen" at bounding box center [1200, 537] width 60 height 16
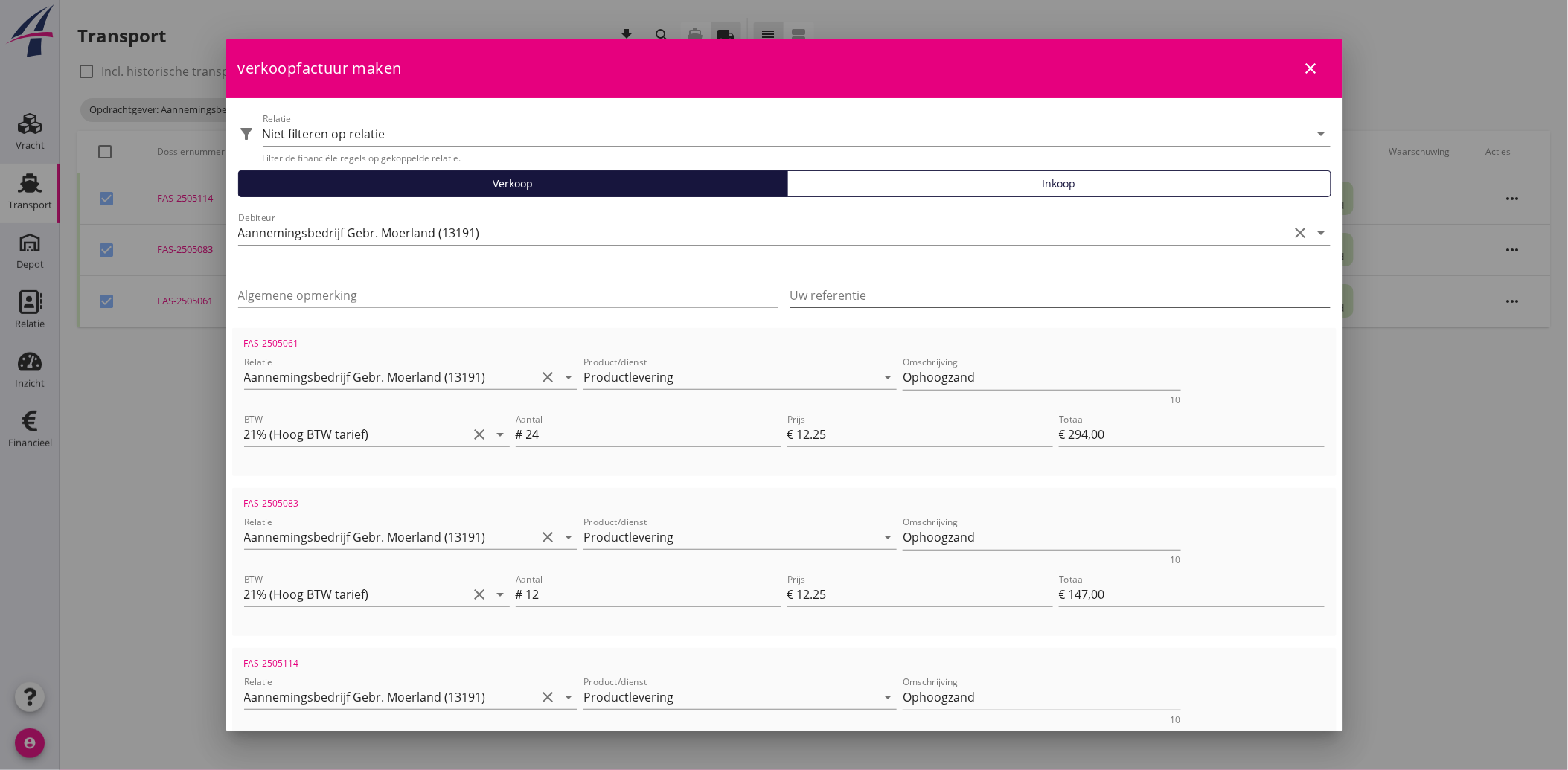
click at [830, 299] on input "Uw referentie" at bounding box center [1060, 295] width 540 height 24
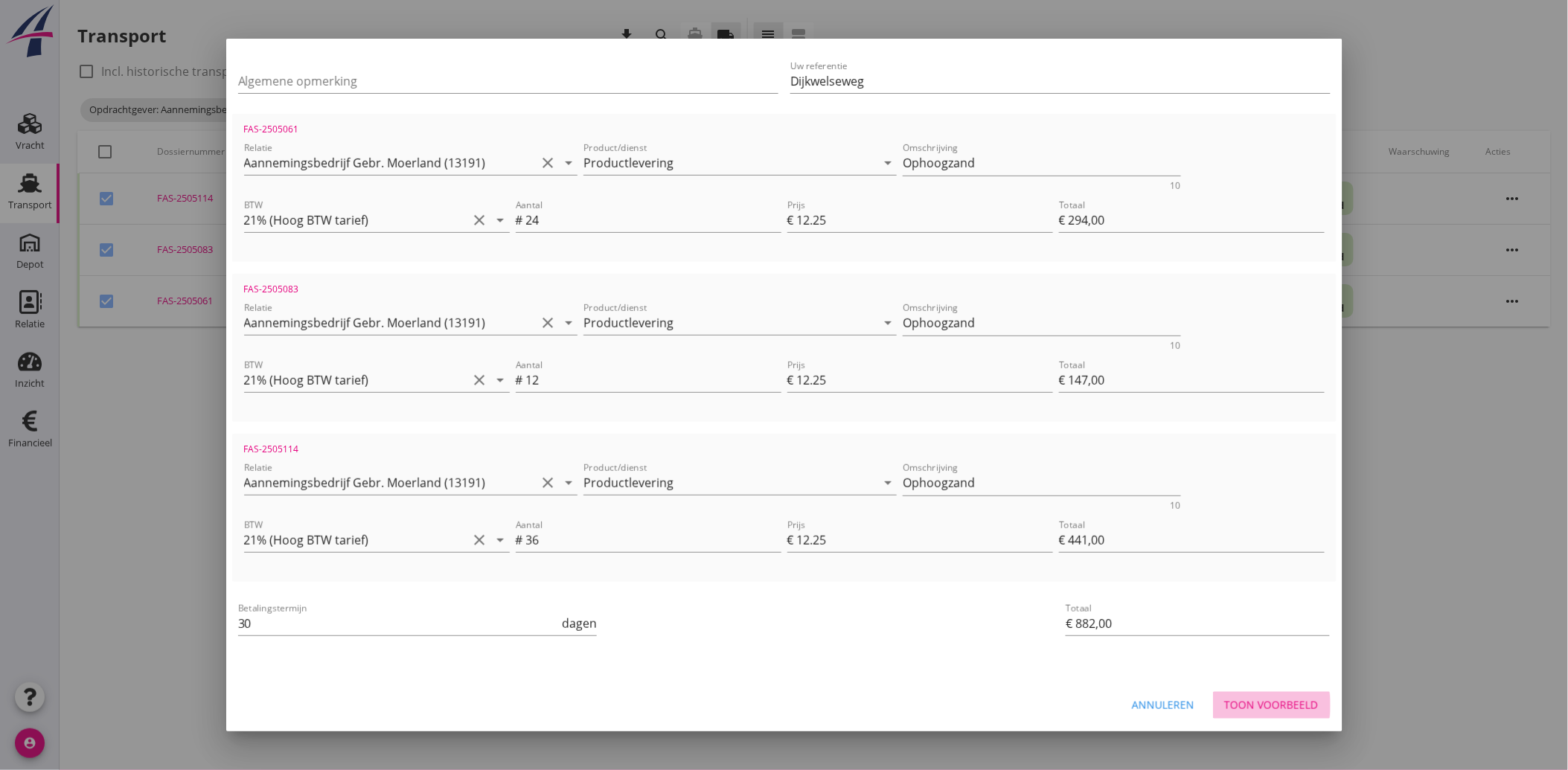
click at [1246, 695] on button "Toon voorbeeld" at bounding box center [1271, 706] width 117 height 27
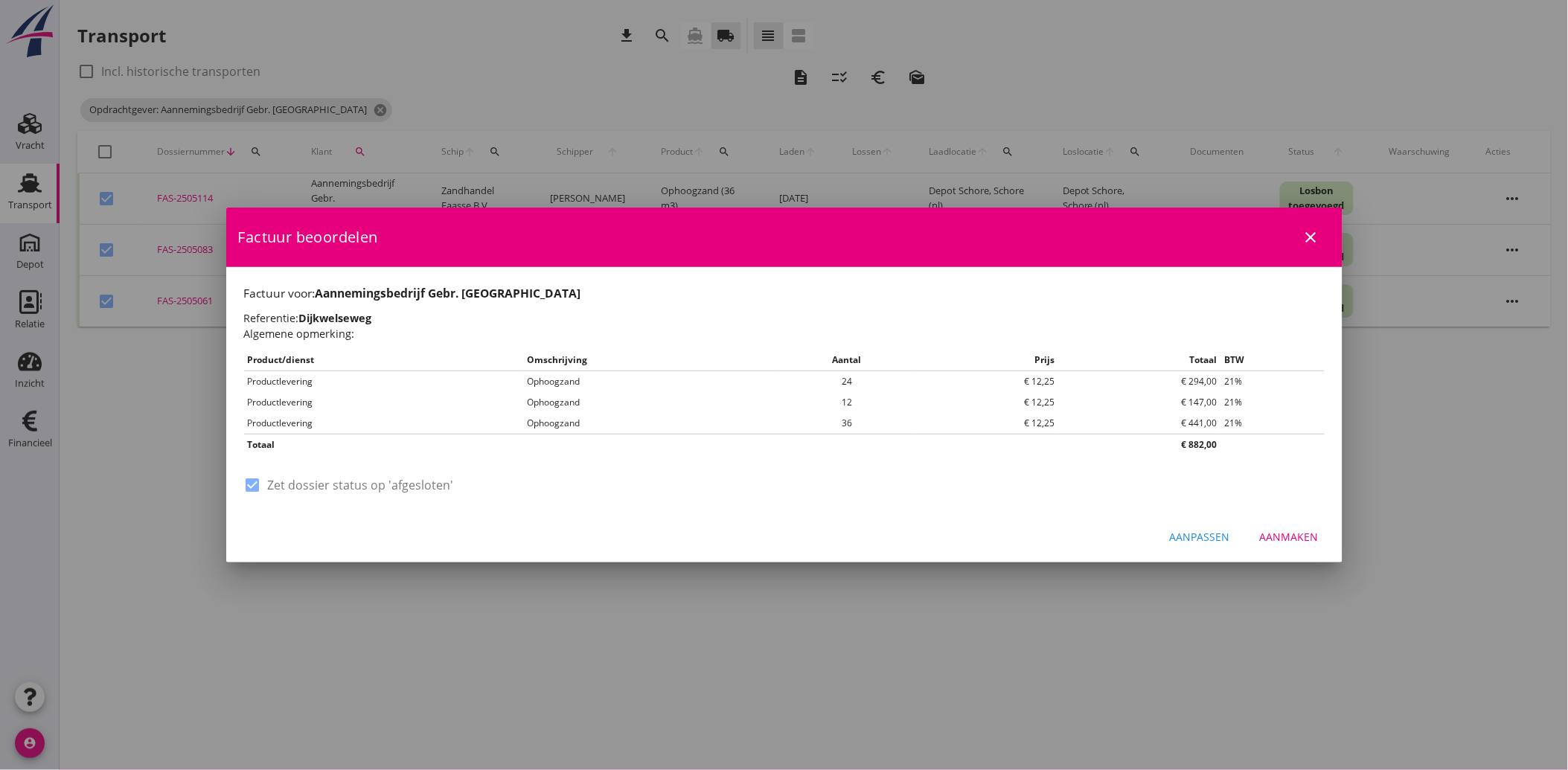
scroll to position [0, 0]
click at [1299, 534] on div "Aanmaken" at bounding box center [1289, 537] width 59 height 16
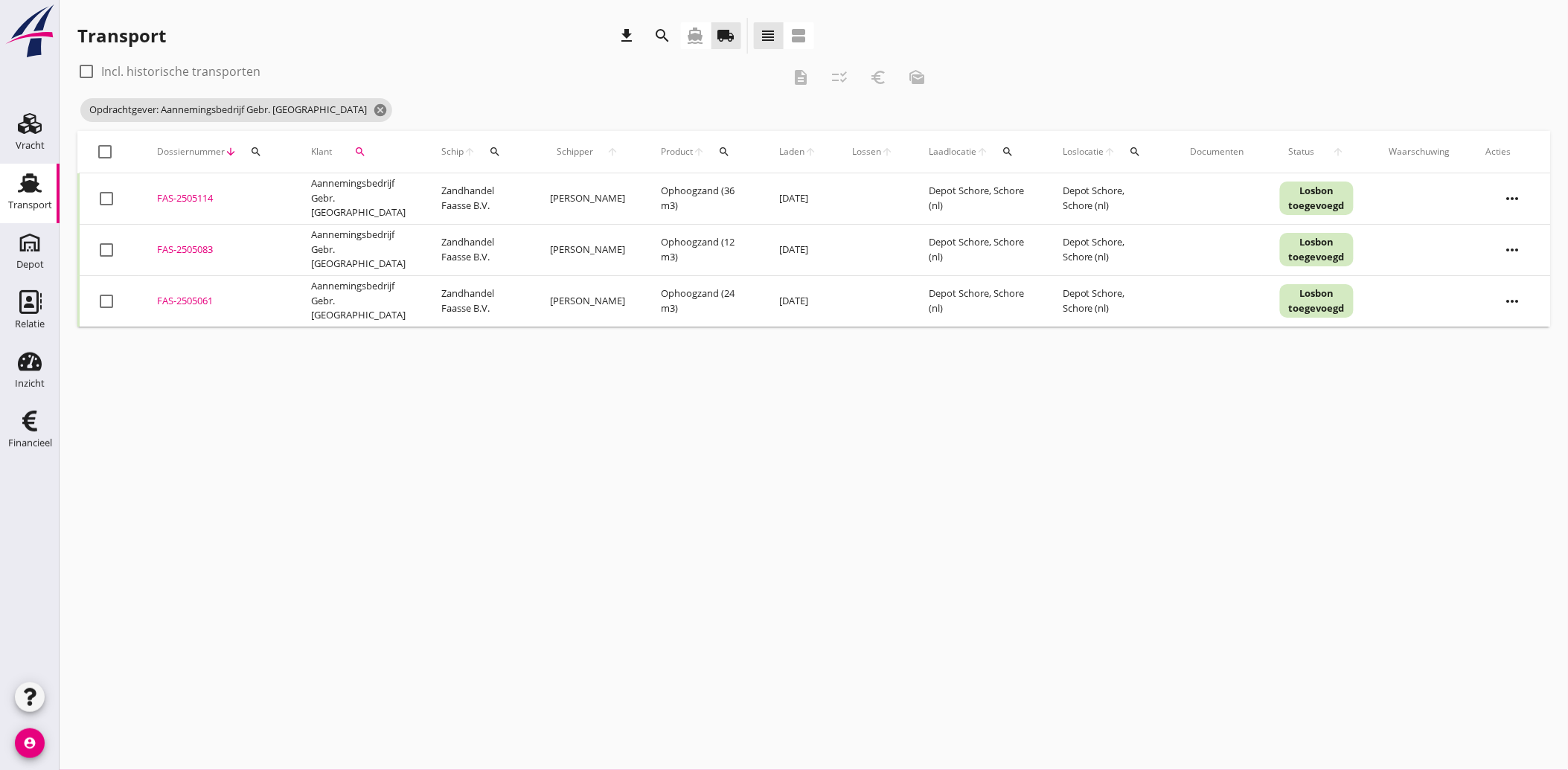
click at [354, 147] on icon "search" at bounding box center [359, 152] width 12 height 12
click at [505, 188] on icon "clear" at bounding box center [510, 194] width 18 height 18
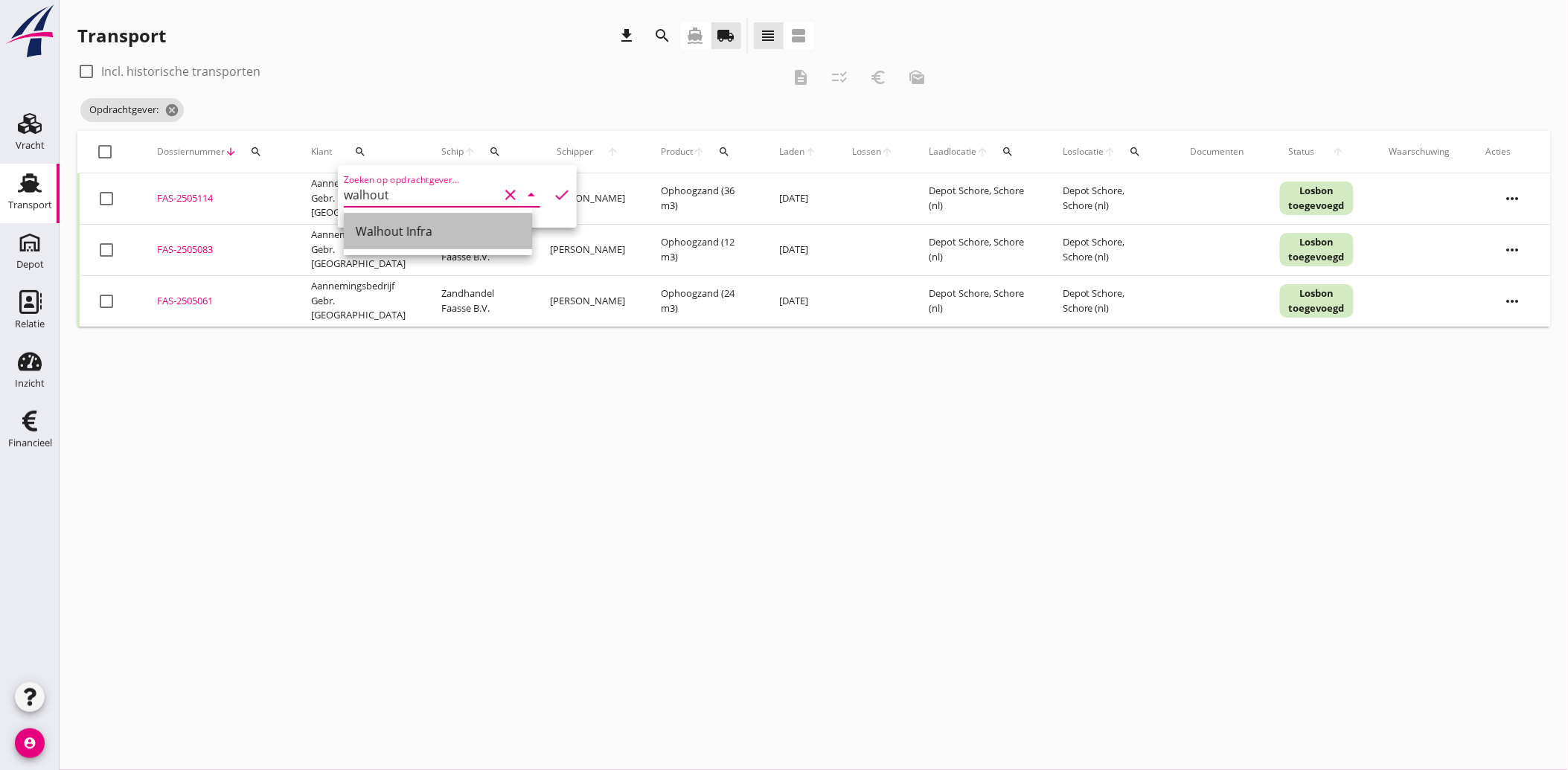
click at [390, 233] on div "Walhout Infra" at bounding box center [437, 231] width 164 height 18
click at [554, 190] on icon "check" at bounding box center [562, 194] width 18 height 18
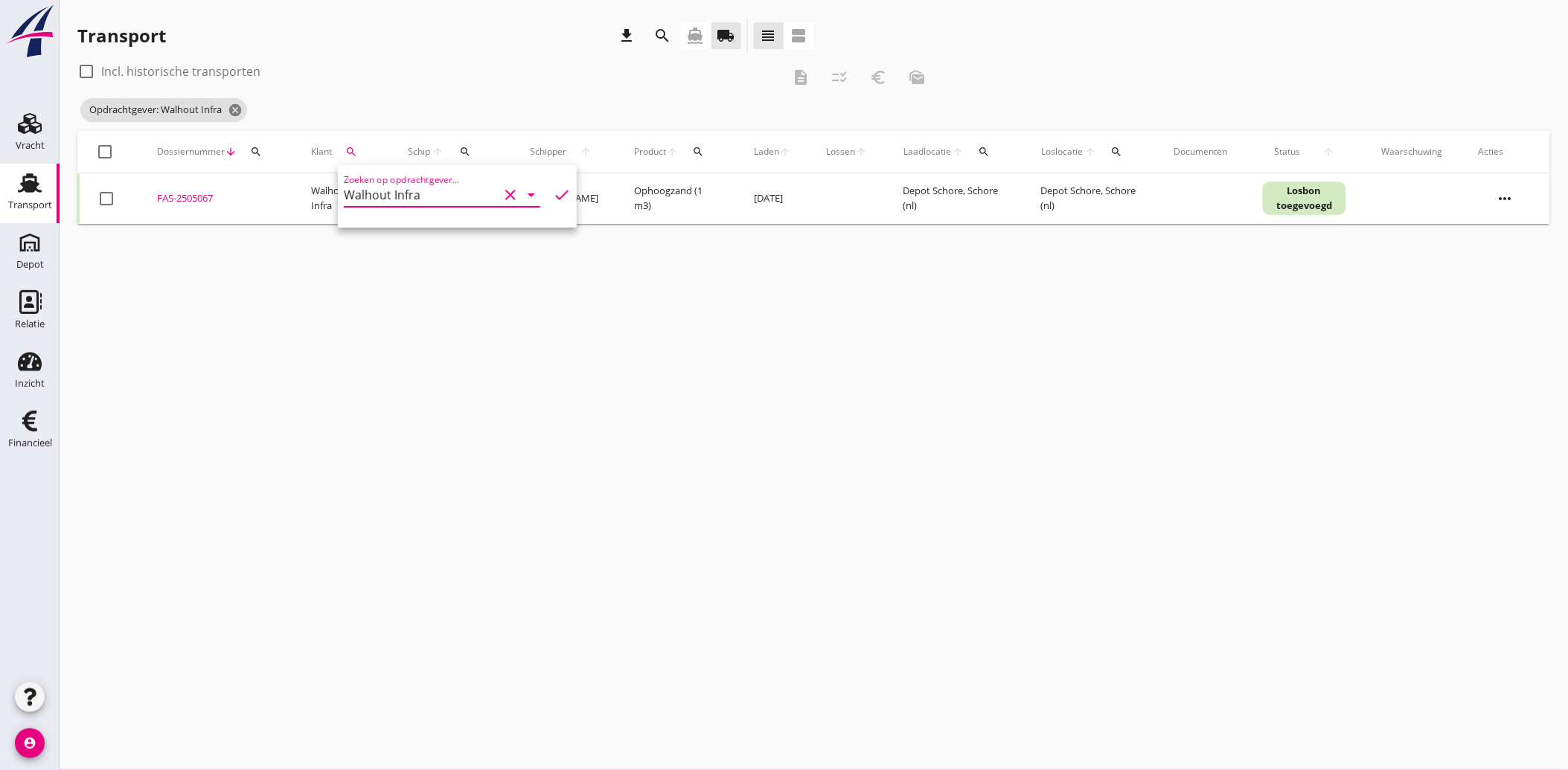
click at [108, 191] on div at bounding box center [106, 198] width 25 height 25
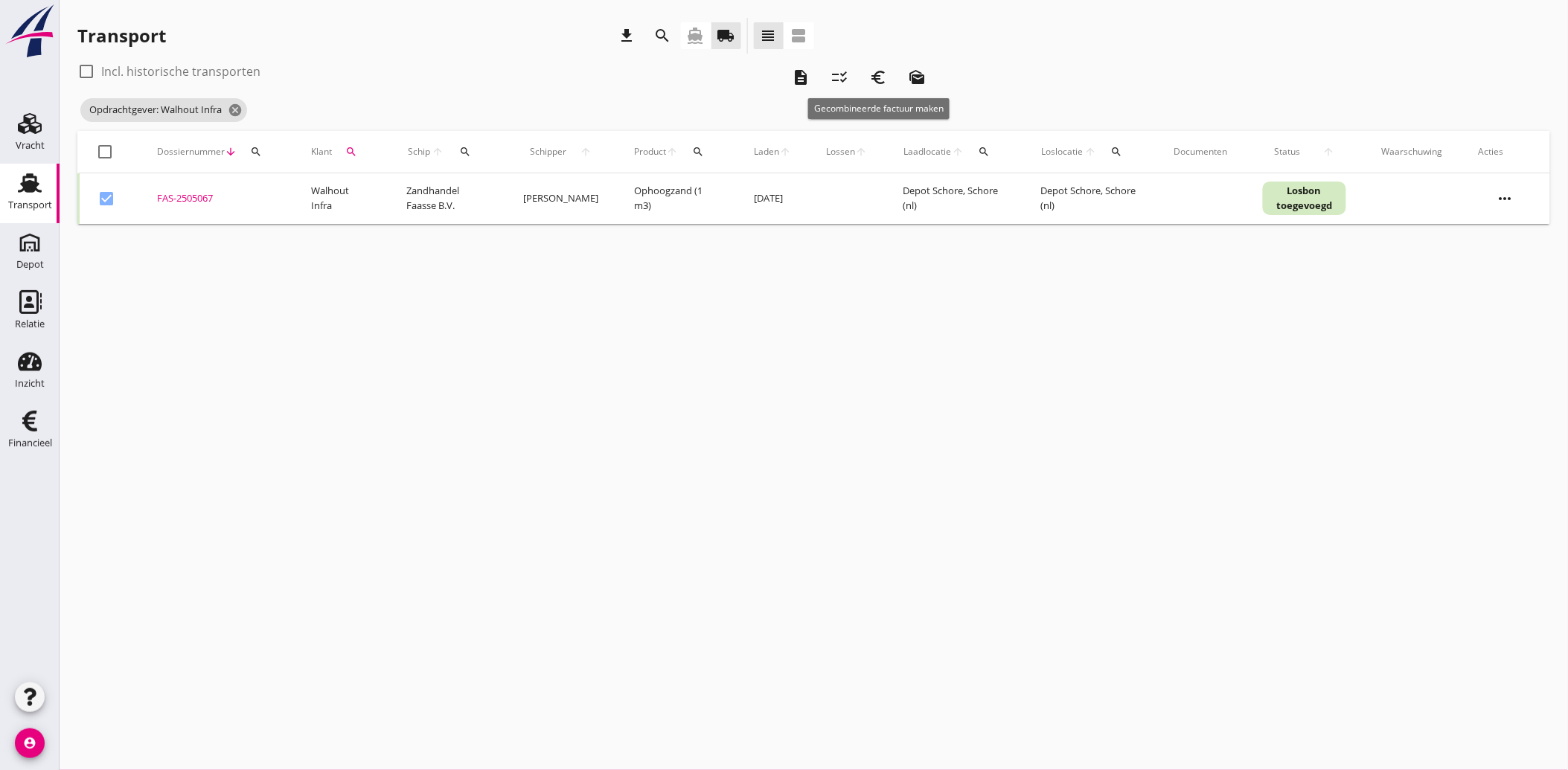
click at [878, 75] on icon "euro_symbol" at bounding box center [878, 77] width 18 height 18
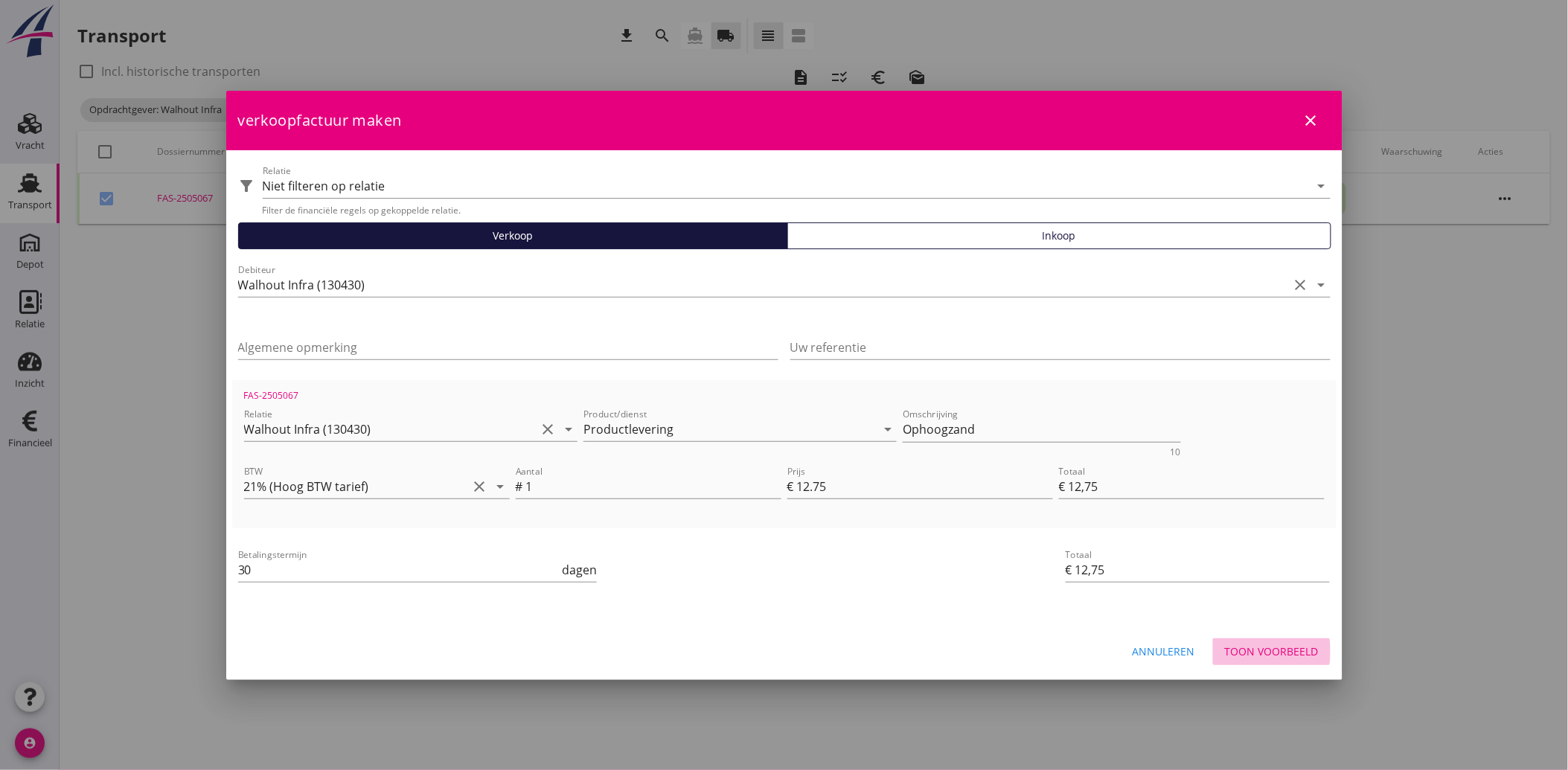
click at [1314, 651] on div "Toon voorbeeld" at bounding box center [1271, 652] width 94 height 16
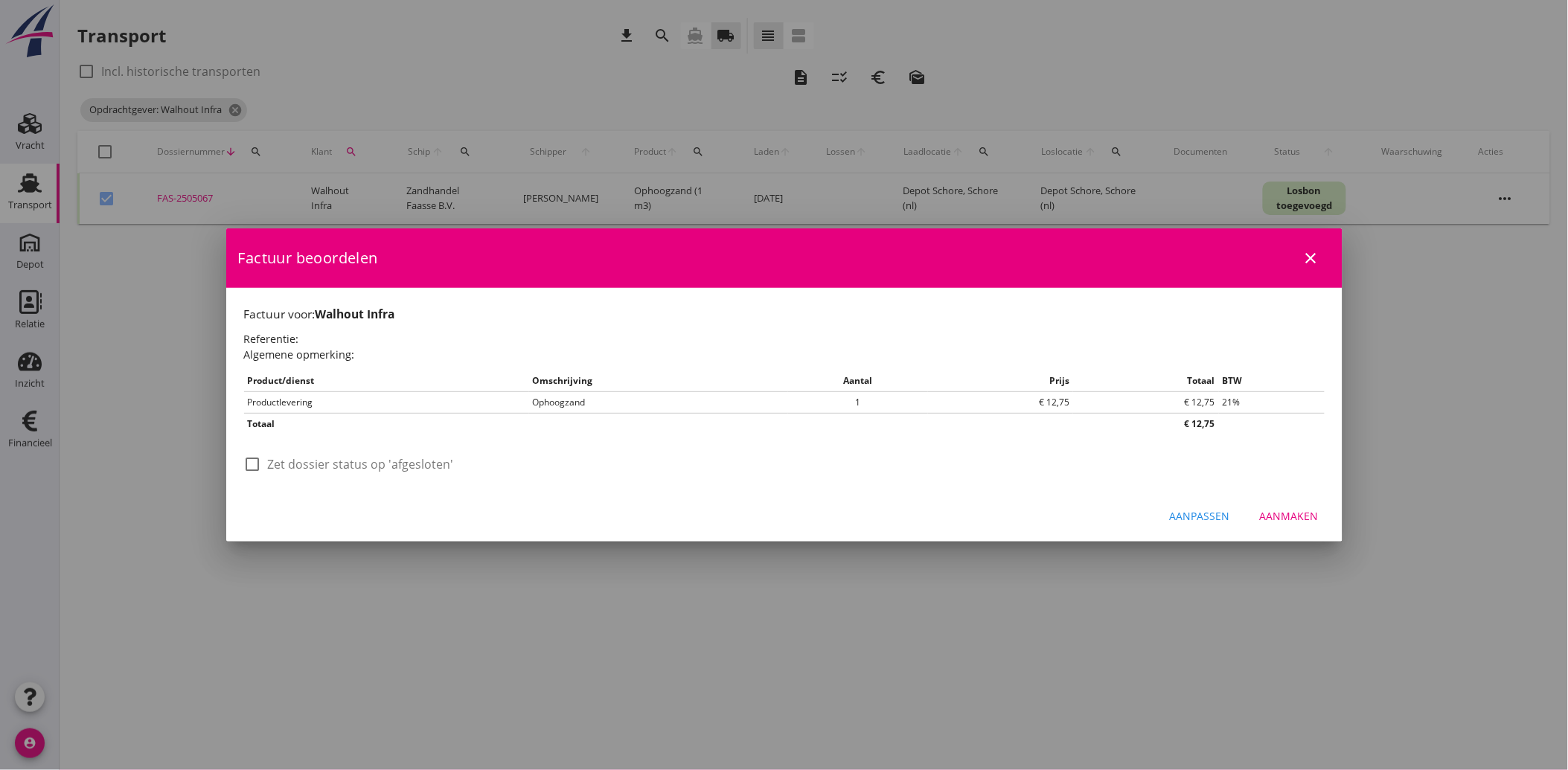
drag, startPoint x: 276, startPoint y: 470, endPoint x: 287, endPoint y: 476, distance: 12.5
click at [276, 471] on label "Zet dossier status op 'afgesloten'" at bounding box center [361, 464] width 186 height 15
click at [1280, 512] on div "Aanmaken" at bounding box center [1289, 516] width 59 height 16
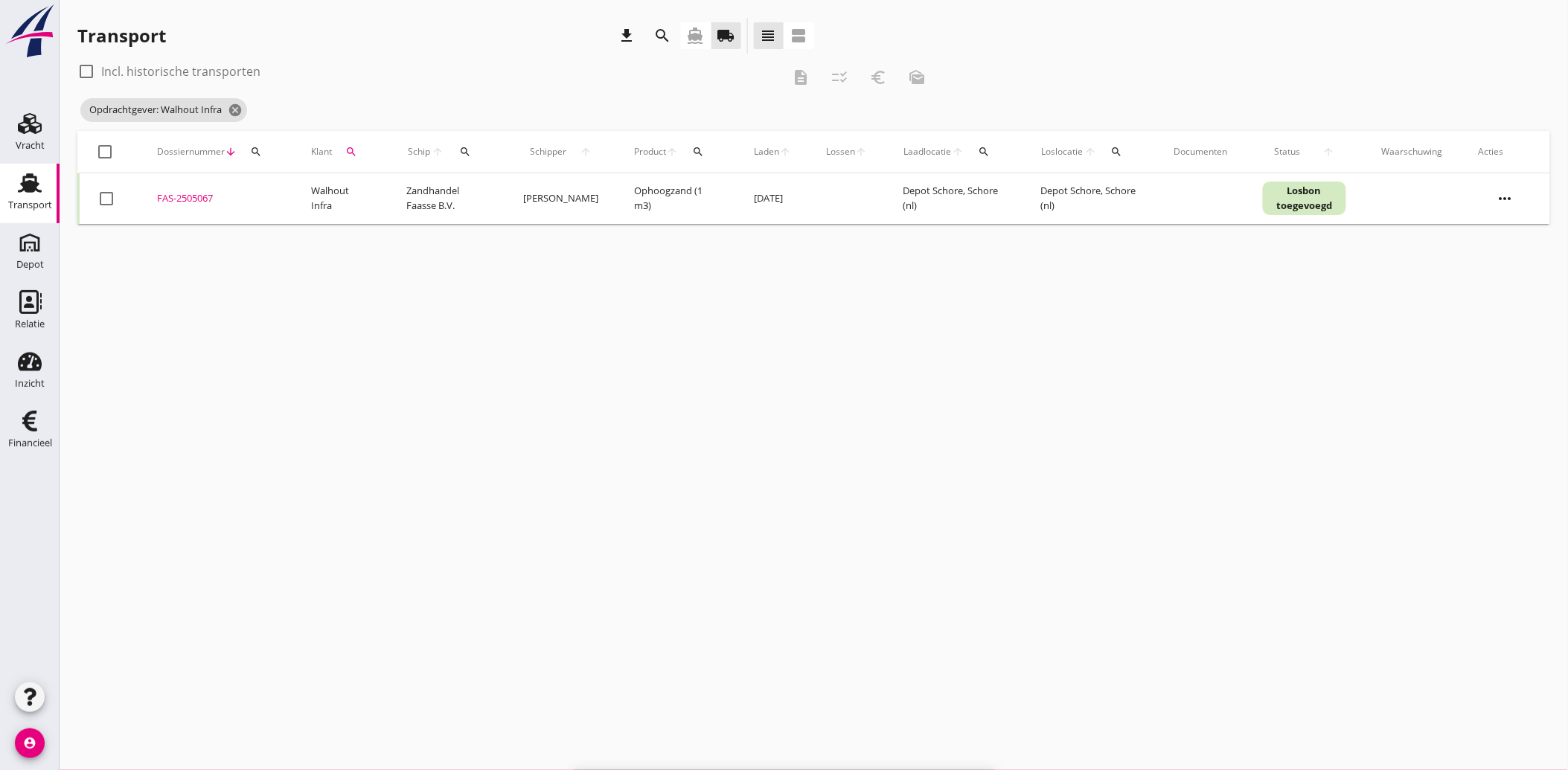
click at [350, 143] on button "search" at bounding box center [352, 152] width 27 height 27
click at [502, 191] on icon "clear" at bounding box center [510, 194] width 18 height 18
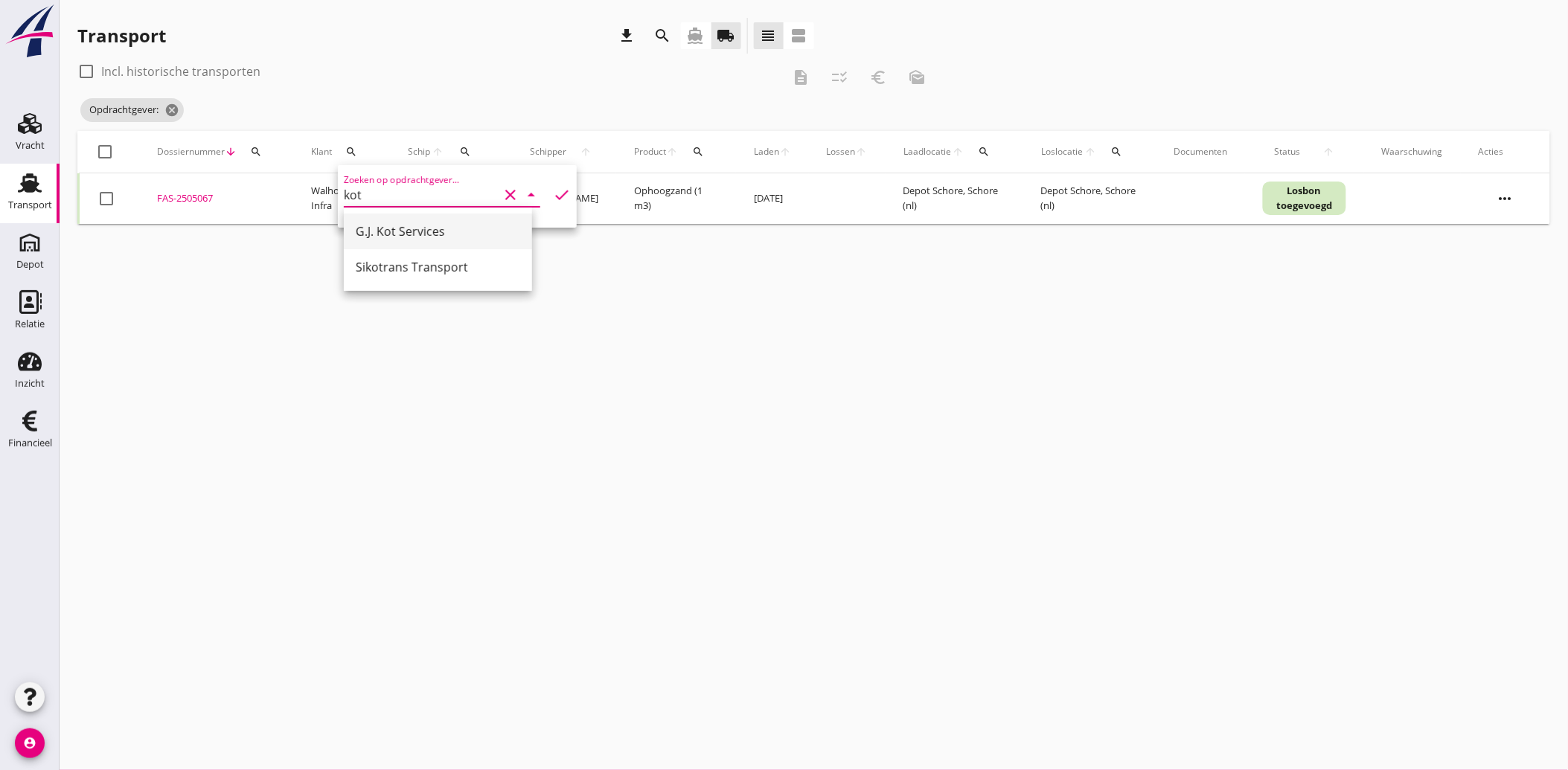
click at [421, 229] on div "G.J. Kot Services" at bounding box center [437, 231] width 164 height 18
click at [555, 190] on icon "check" at bounding box center [562, 194] width 18 height 18
click at [110, 198] on div at bounding box center [106, 198] width 25 height 25
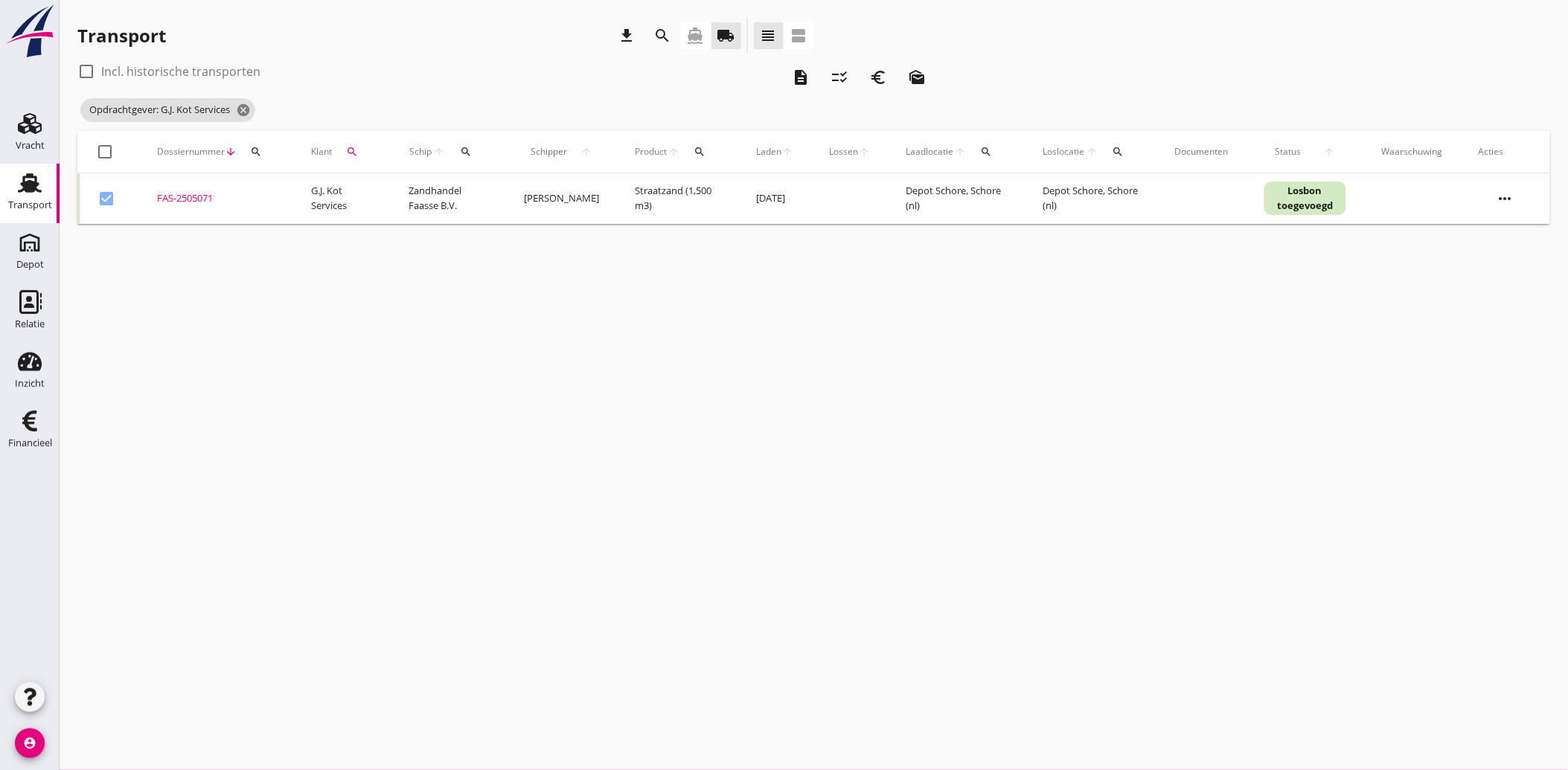
click at [887, 72] on icon "euro_symbol" at bounding box center [878, 77] width 18 height 18
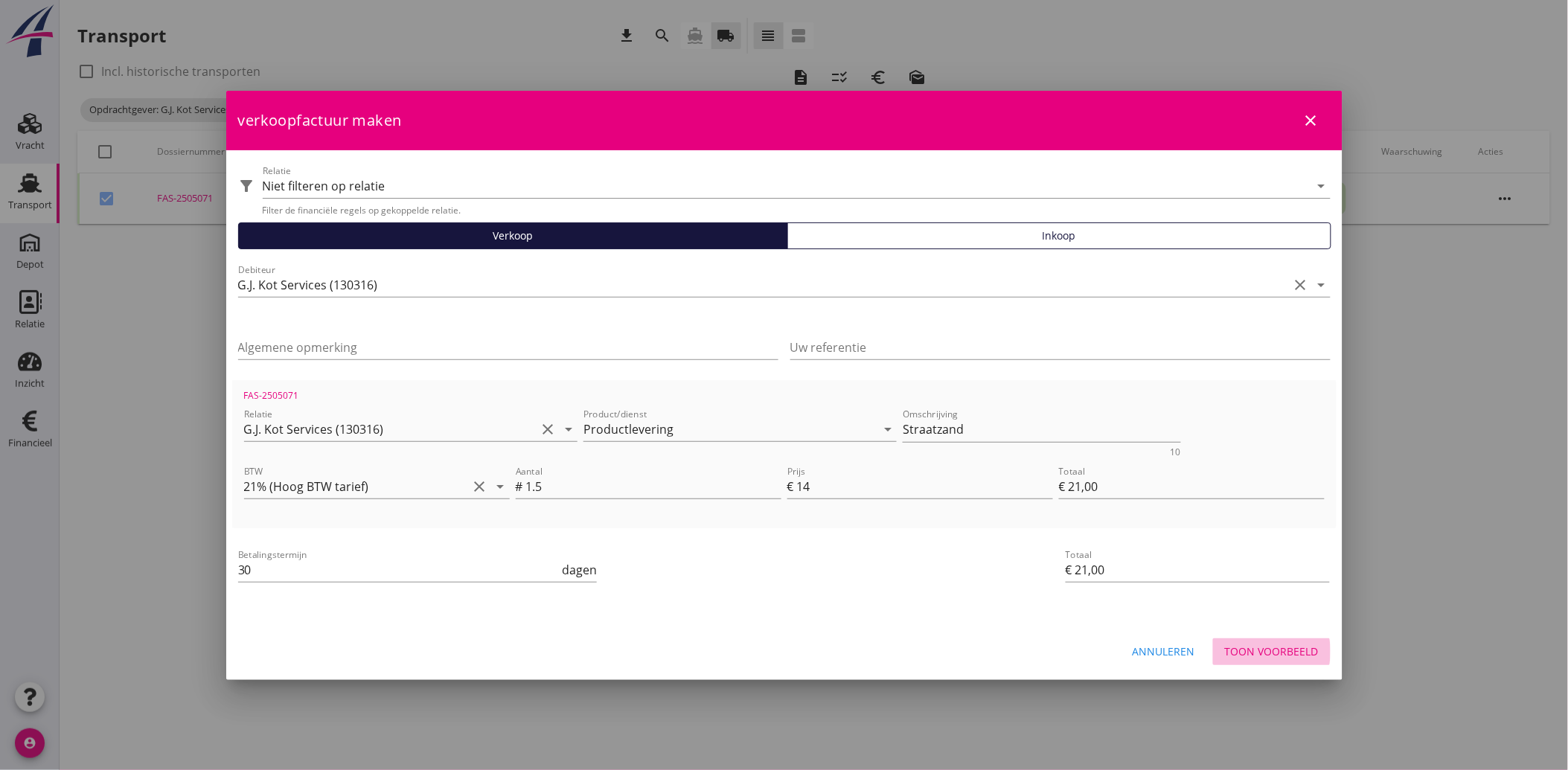
click at [1255, 648] on div "Toon voorbeeld" at bounding box center [1271, 652] width 94 height 16
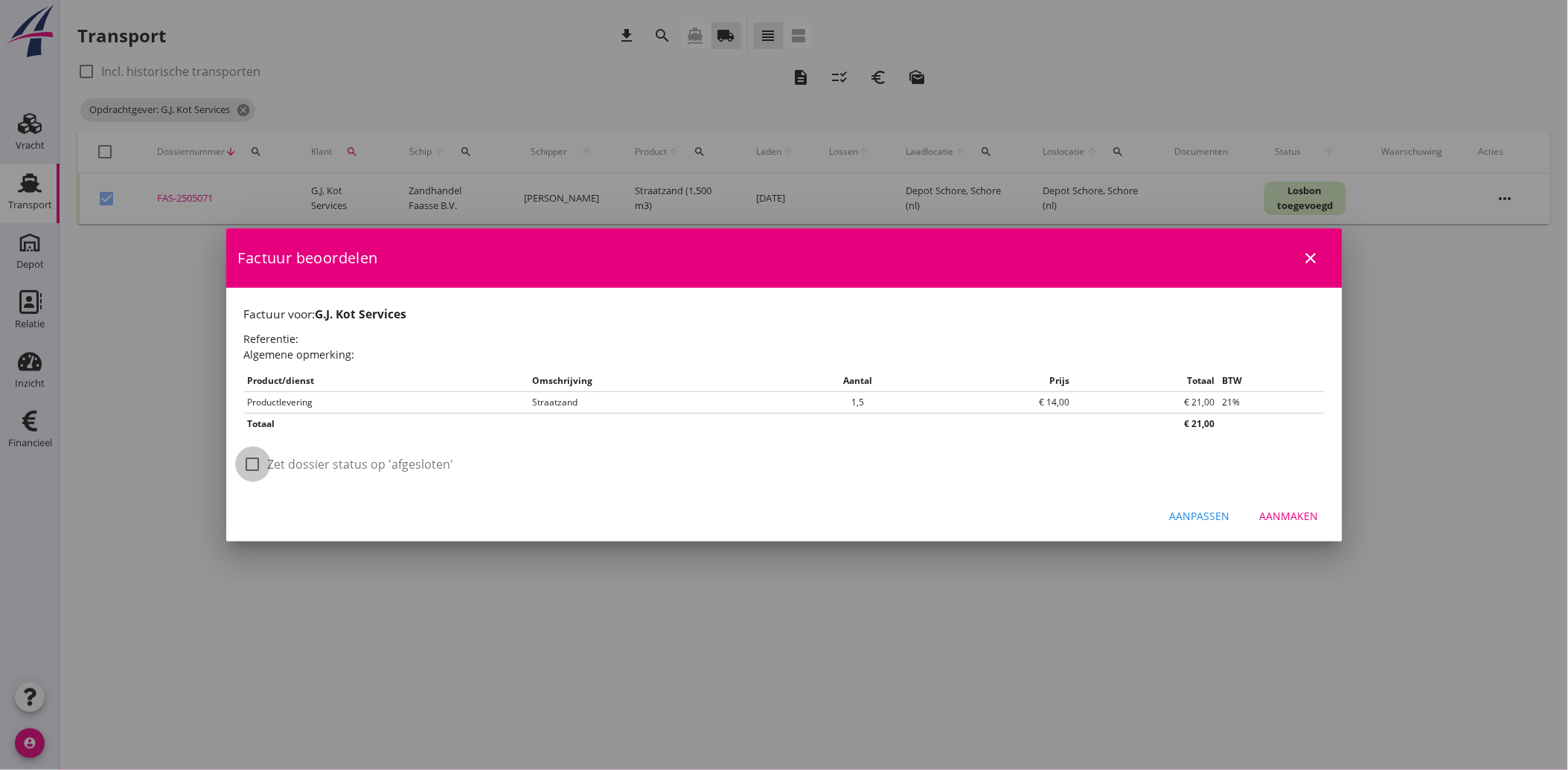
click at [254, 472] on div at bounding box center [253, 464] width 25 height 25
click at [1284, 516] on div "Aanmaken" at bounding box center [1289, 516] width 59 height 16
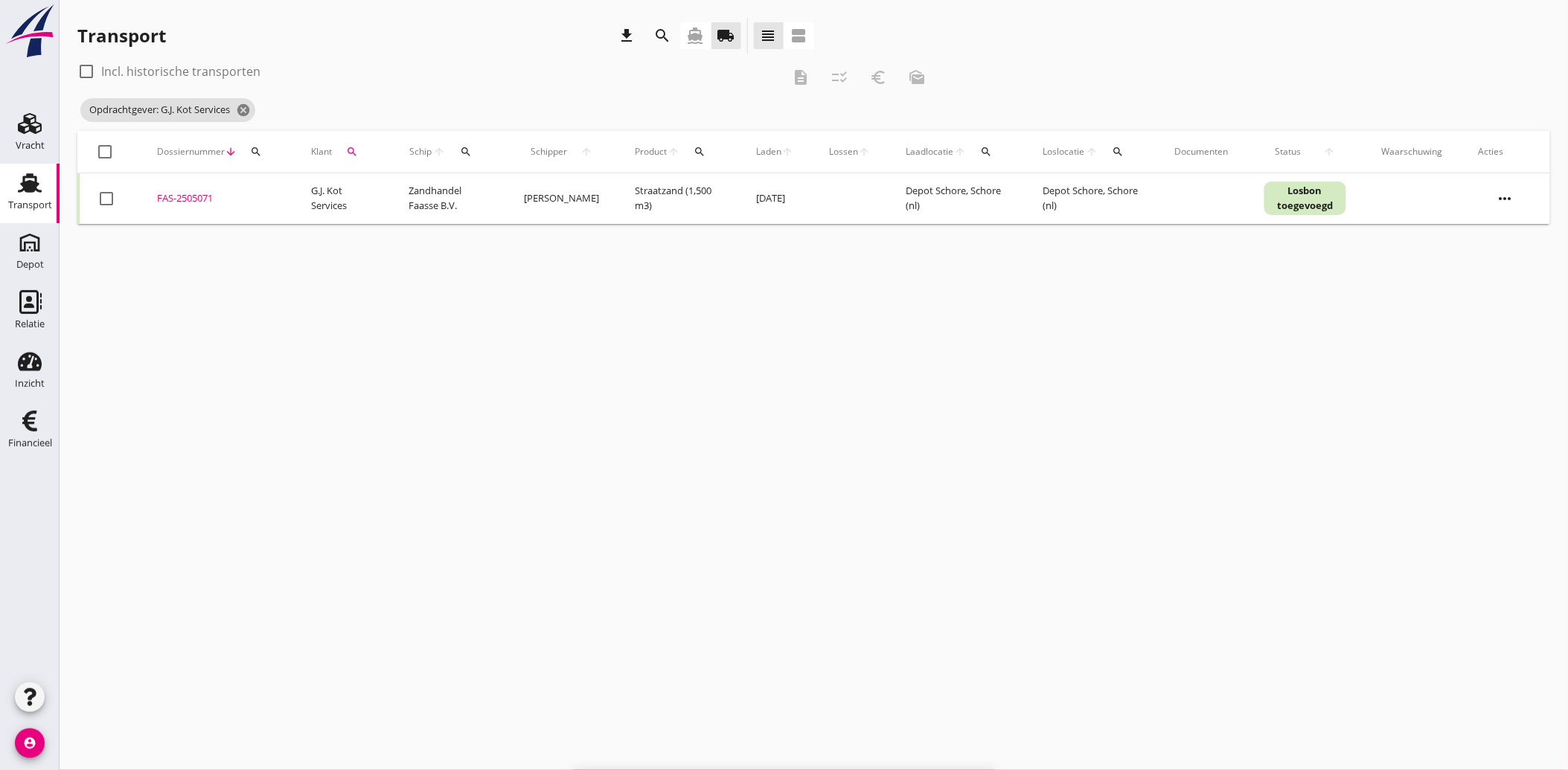
click at [357, 154] on icon "search" at bounding box center [352, 152] width 12 height 12
click at [500, 184] on div "Zoeken op opdrachtgever... G.J. Kot Services clear arrow_drop_down" at bounding box center [442, 195] width 197 height 24
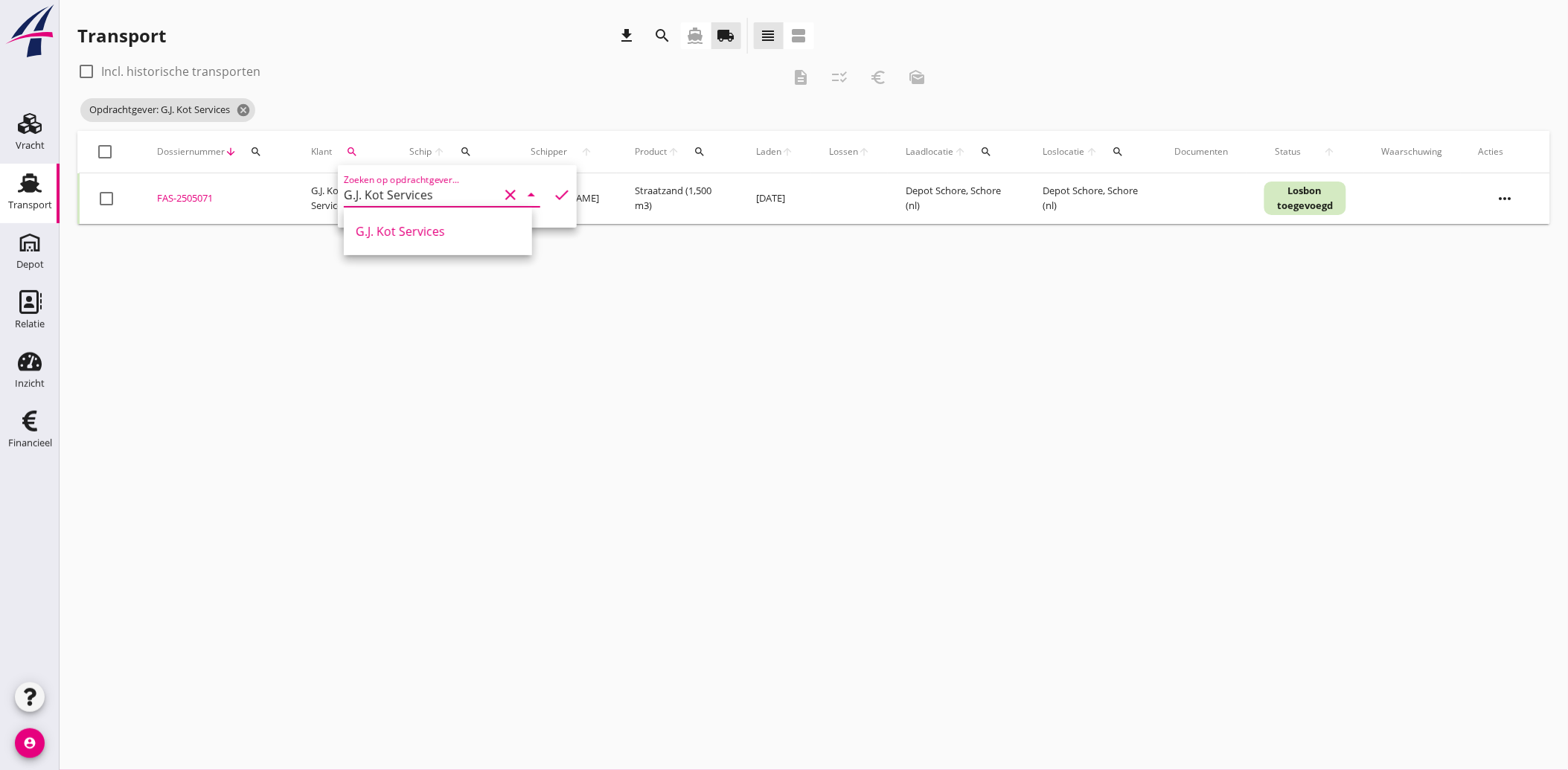
click at [507, 191] on icon "clear" at bounding box center [510, 194] width 18 height 18
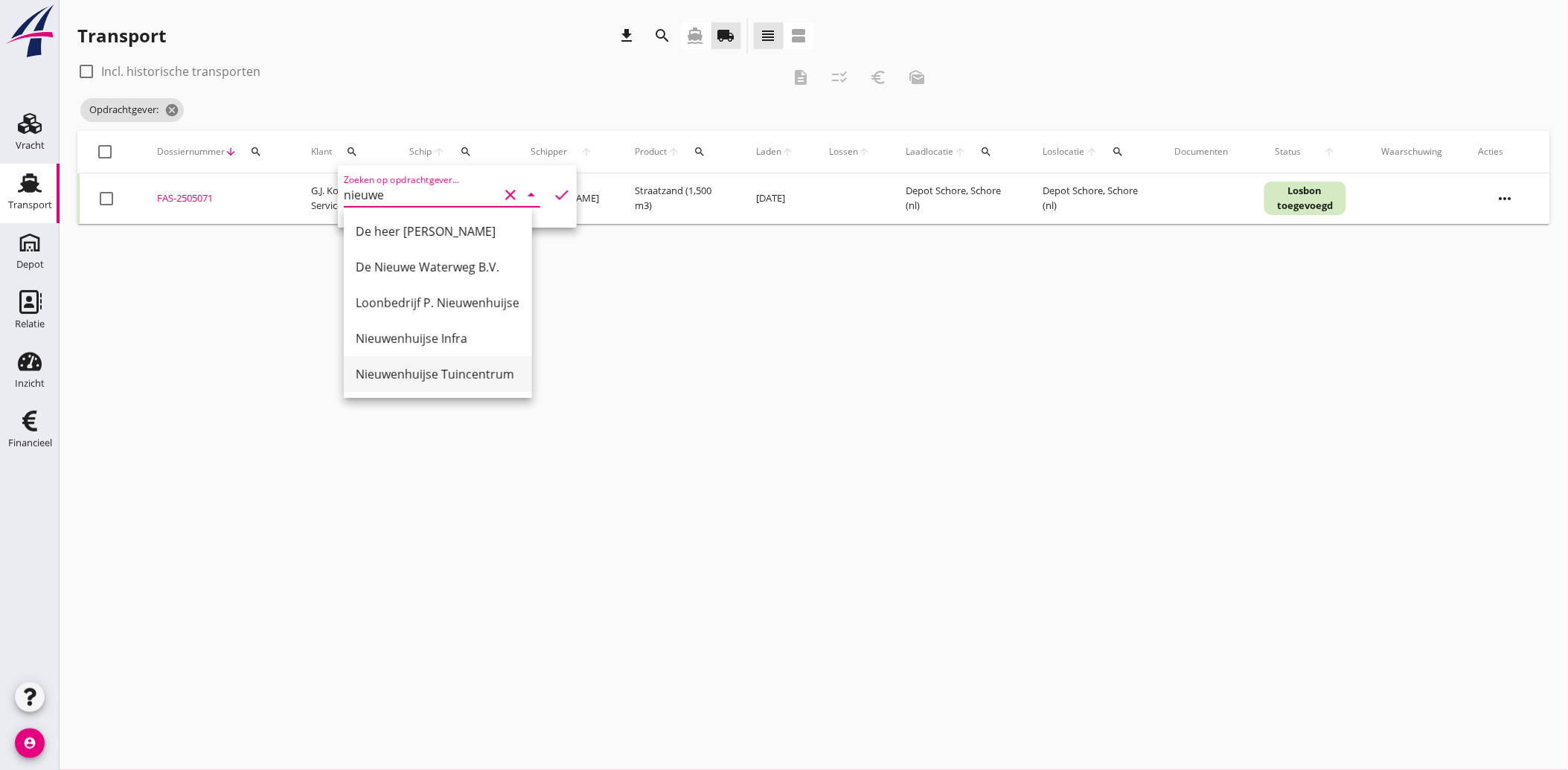
click at [428, 378] on div "Nieuwenhuijse Tuincentrum" at bounding box center [437, 374] width 164 height 18
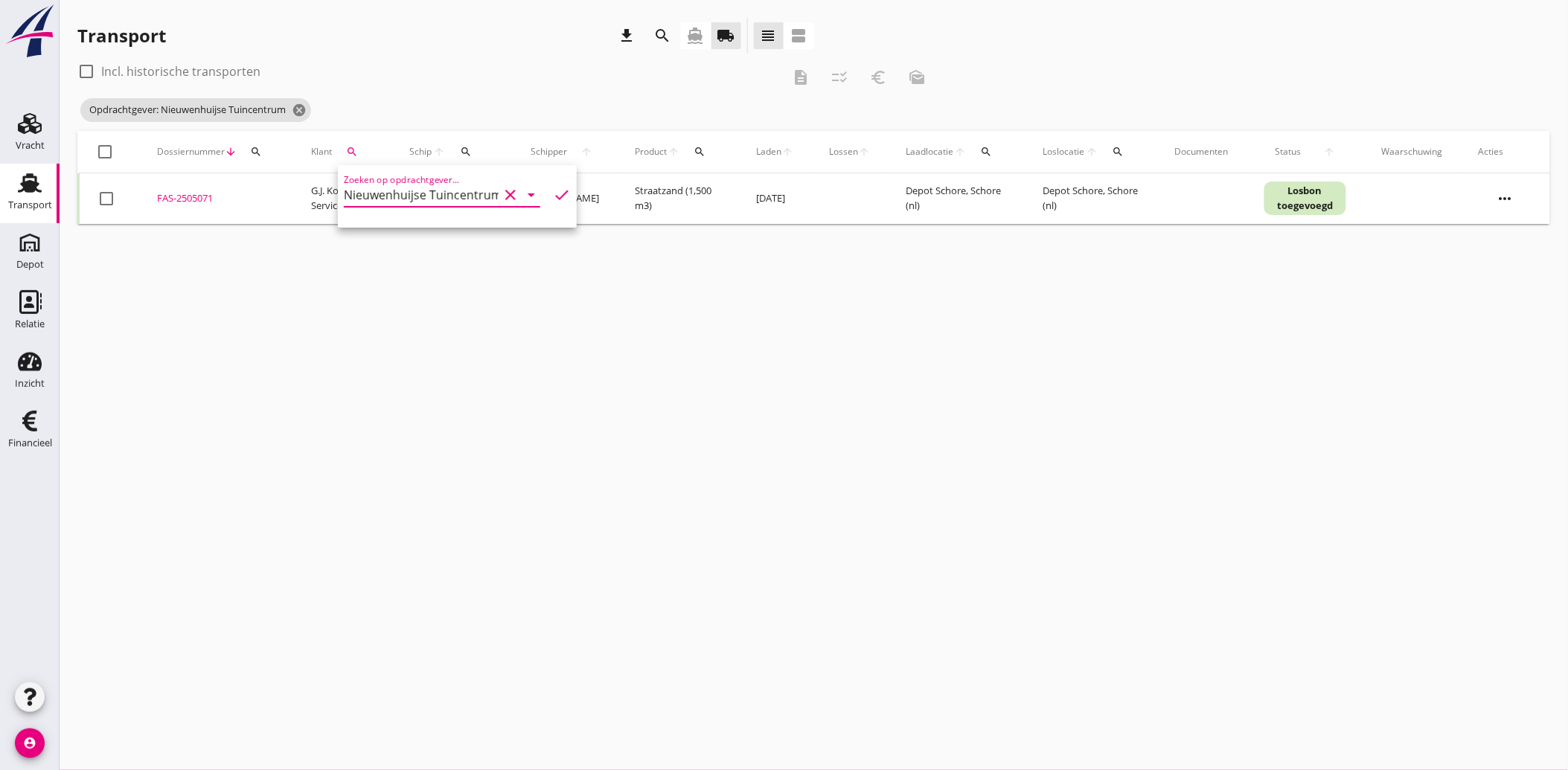
click at [553, 192] on icon "check" at bounding box center [562, 194] width 18 height 18
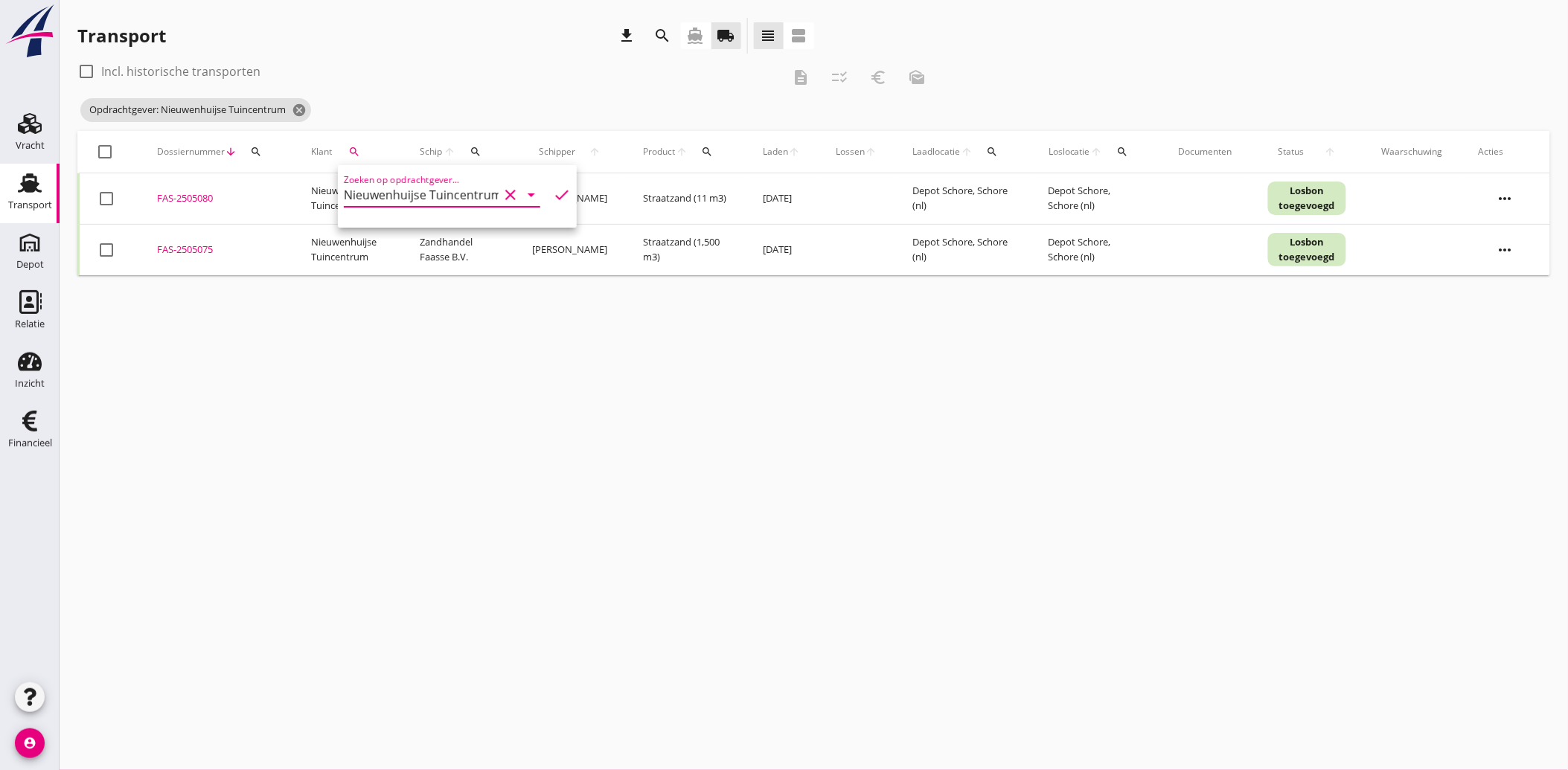
click at [106, 202] on div at bounding box center [106, 198] width 25 height 25
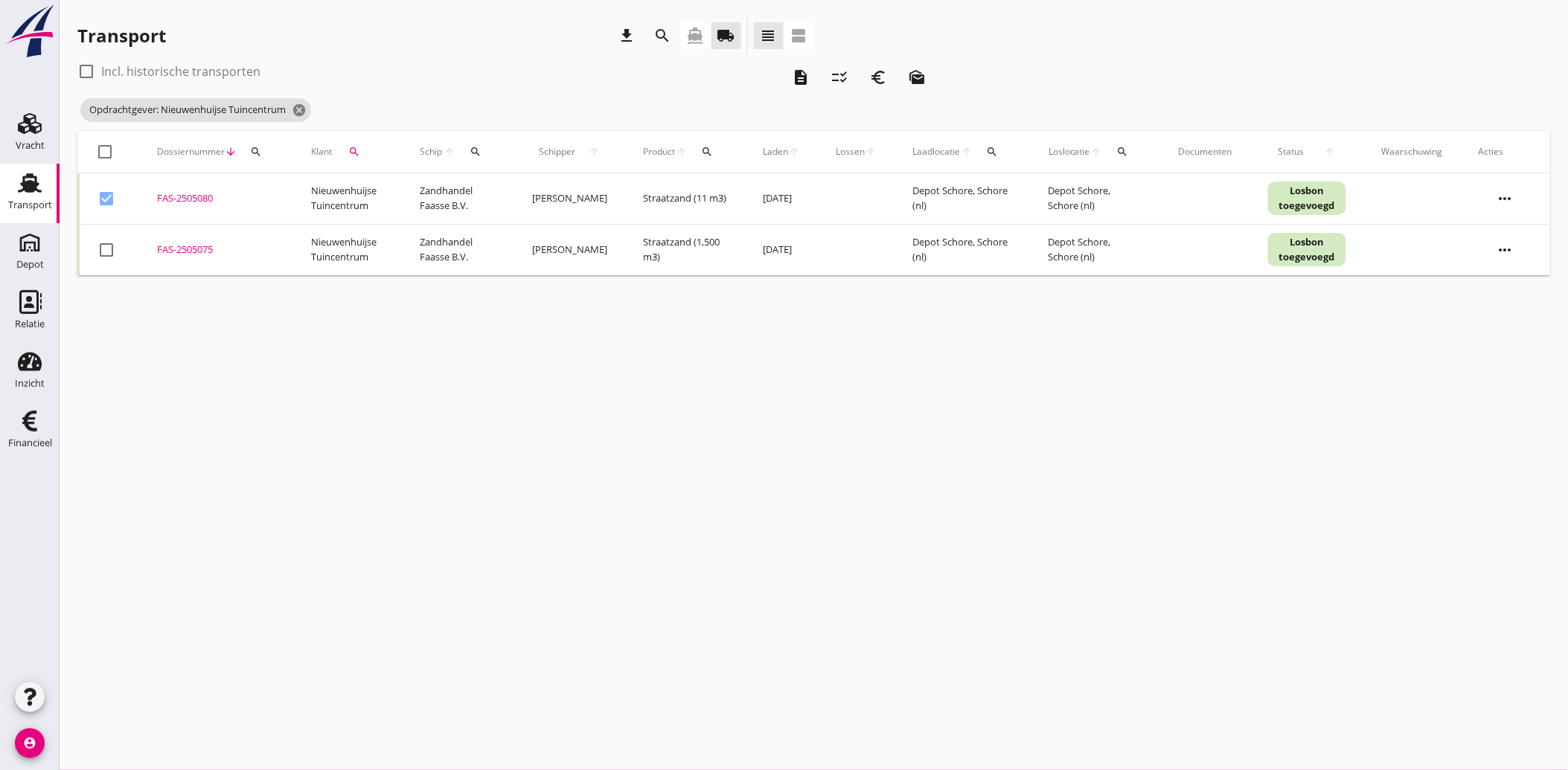
click at [104, 246] on div at bounding box center [106, 250] width 25 height 25
click at [879, 77] on icon "euro_symbol" at bounding box center [878, 77] width 18 height 18
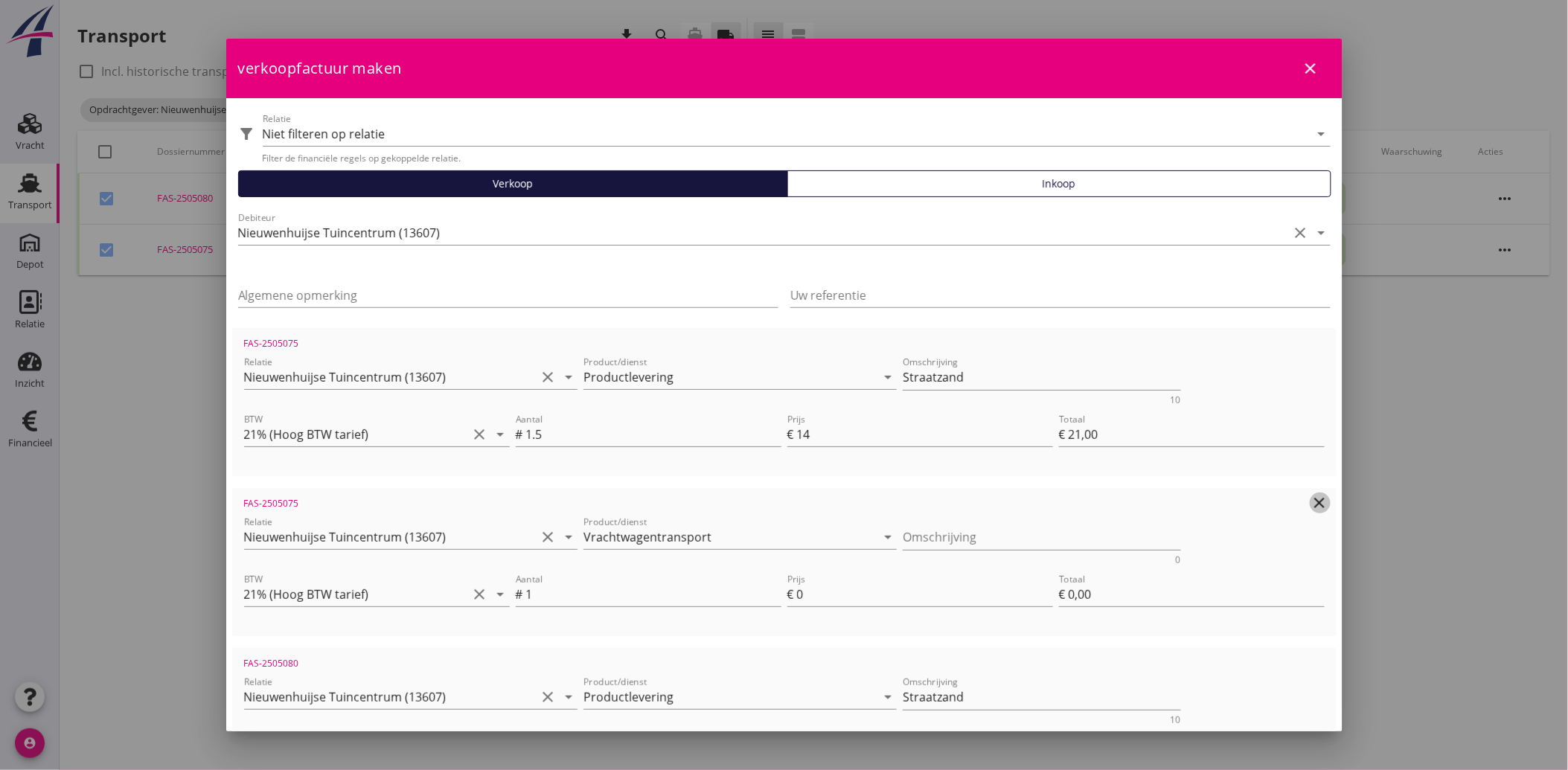
click at [1312, 500] on icon "clear" at bounding box center [1320, 503] width 18 height 18
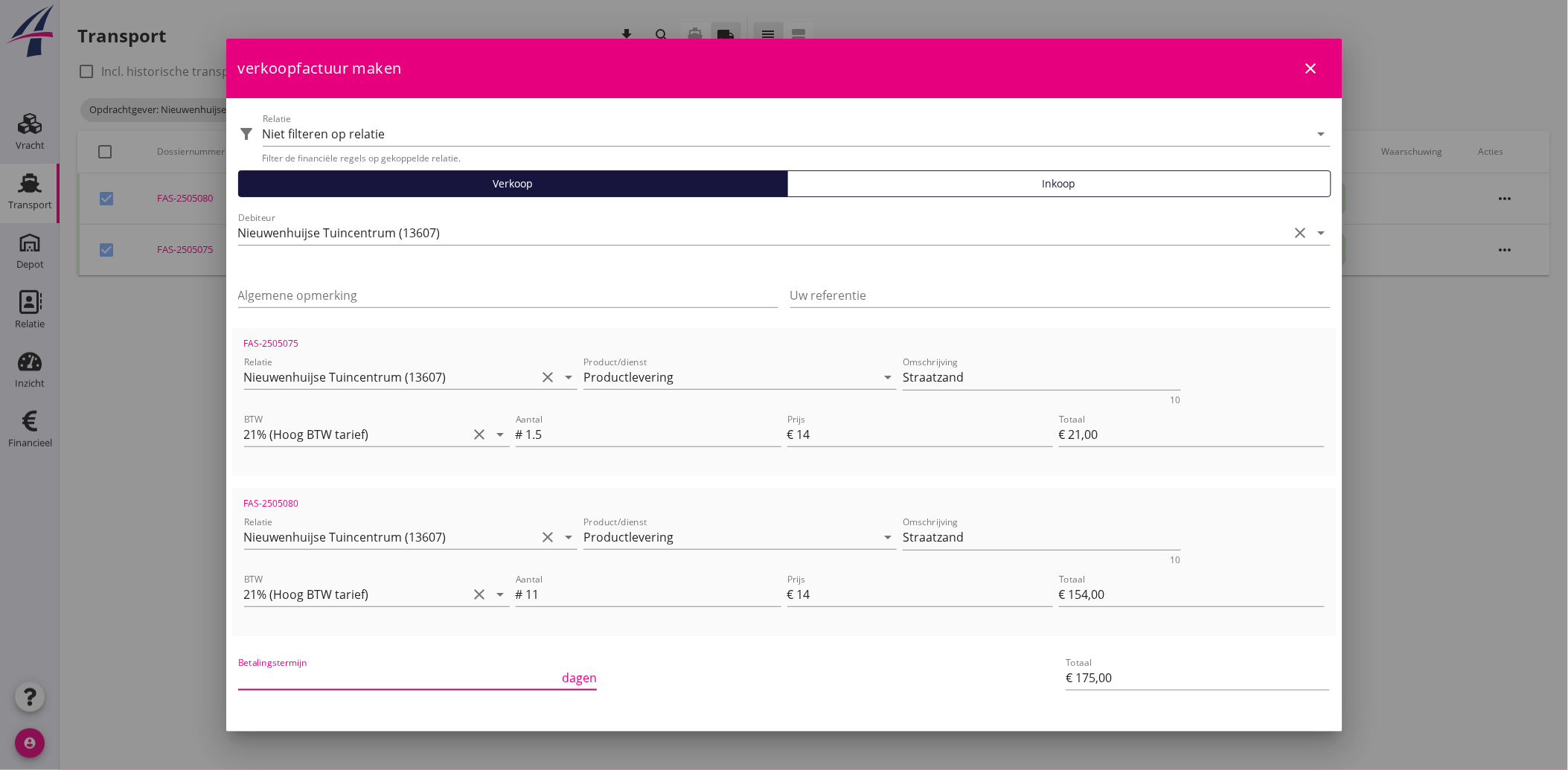
click at [329, 671] on input "Betalingstermijn" at bounding box center [398, 678] width 321 height 24
click at [753, 687] on div "Betalingstermijn 30 dagen" at bounding box center [600, 679] width 730 height 56
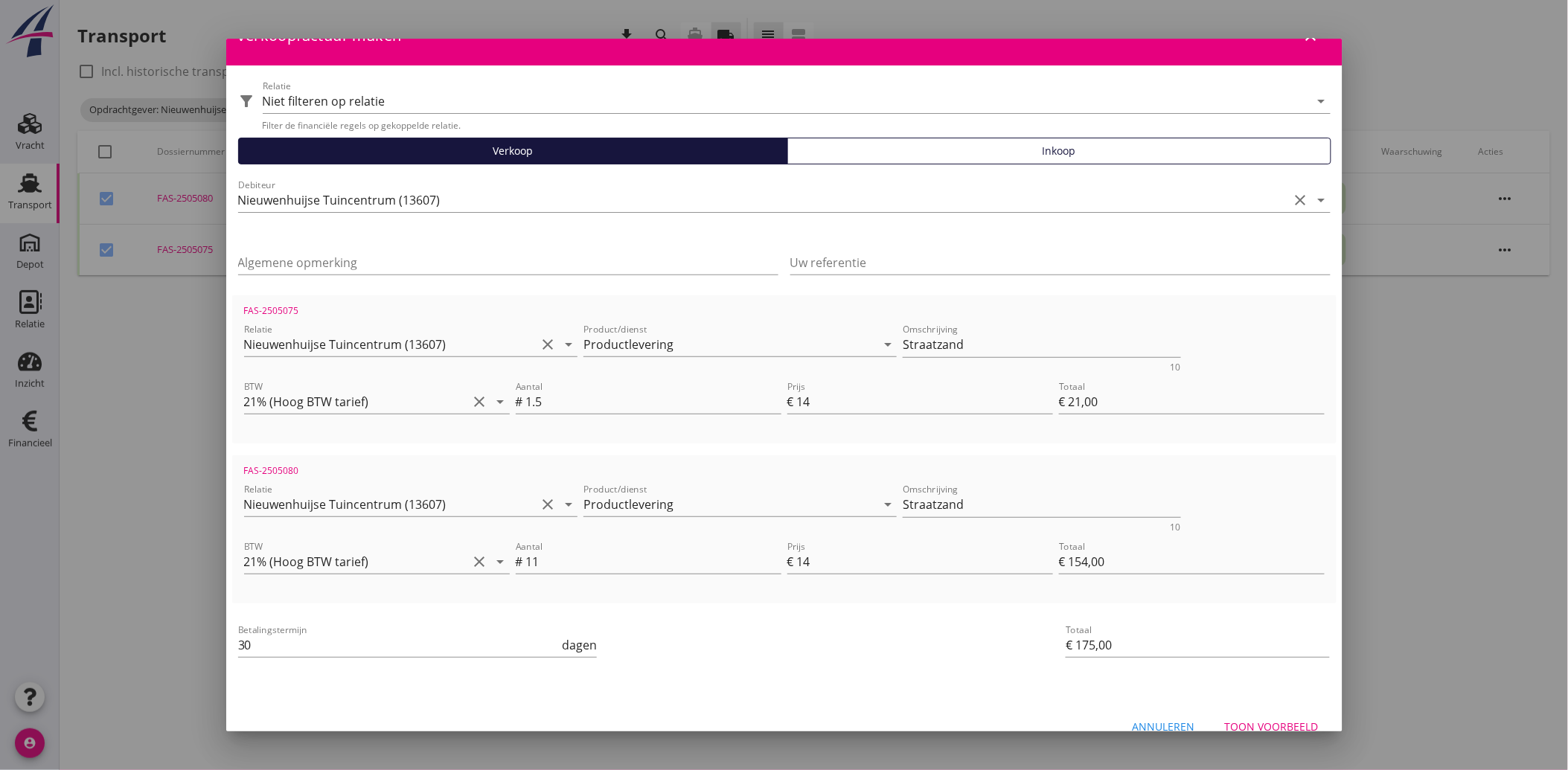
scroll to position [54, 0]
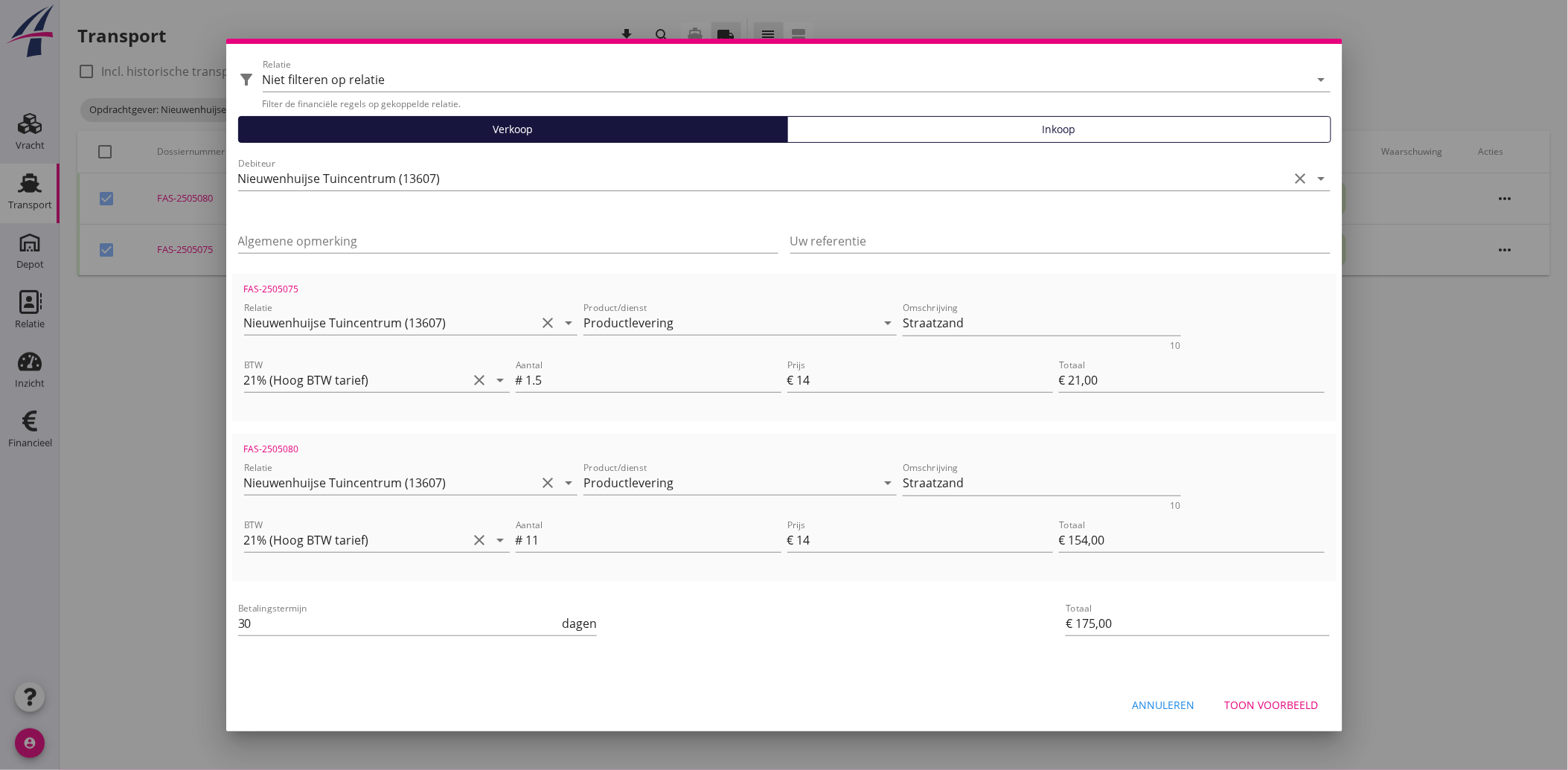
click at [1259, 701] on div "Toon voorbeeld" at bounding box center [1271, 706] width 94 height 16
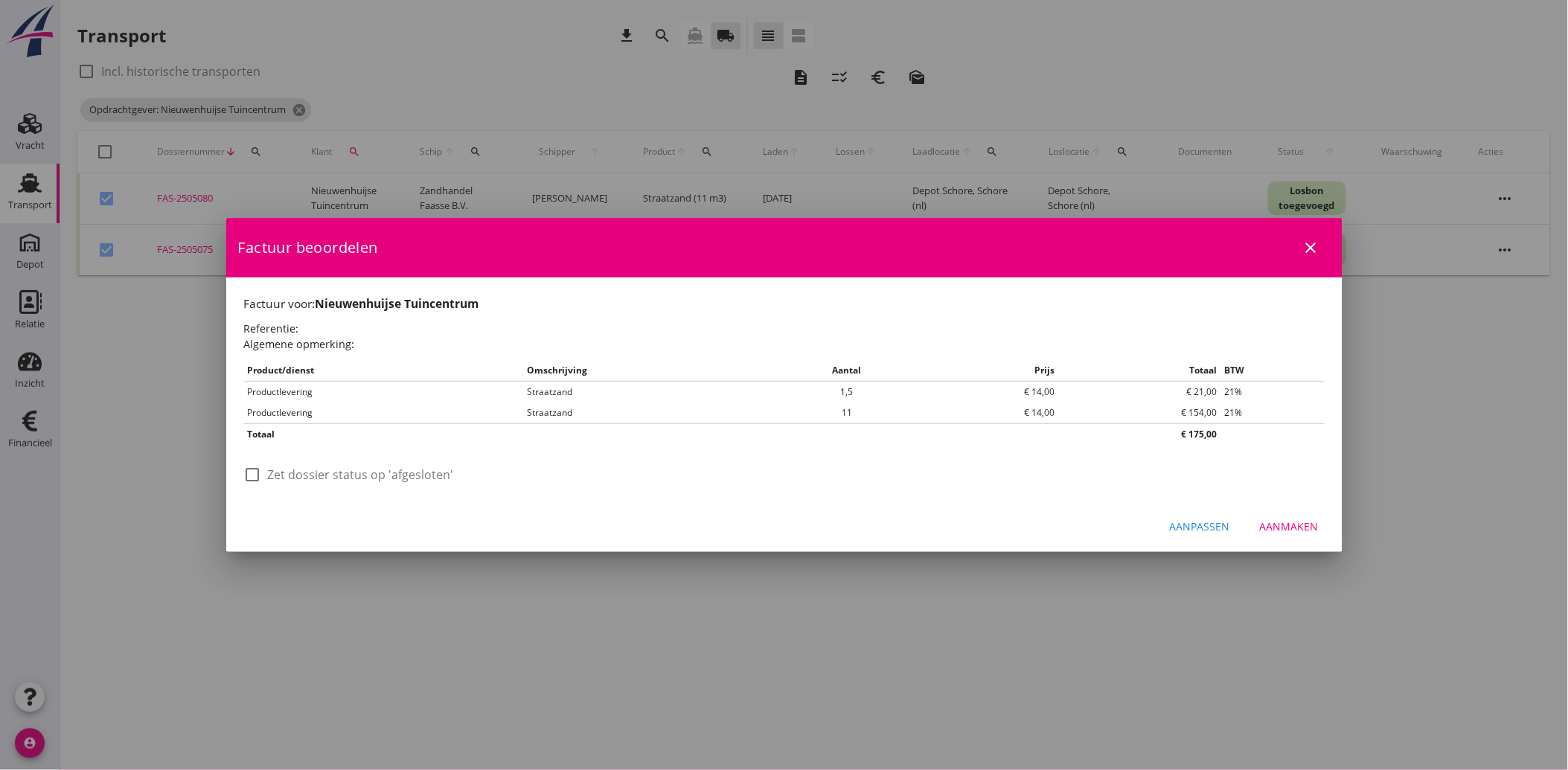
scroll to position [0, 0]
click at [259, 468] on div at bounding box center [253, 475] width 25 height 25
click at [1299, 525] on div "Aanmaken" at bounding box center [1289, 527] width 59 height 16
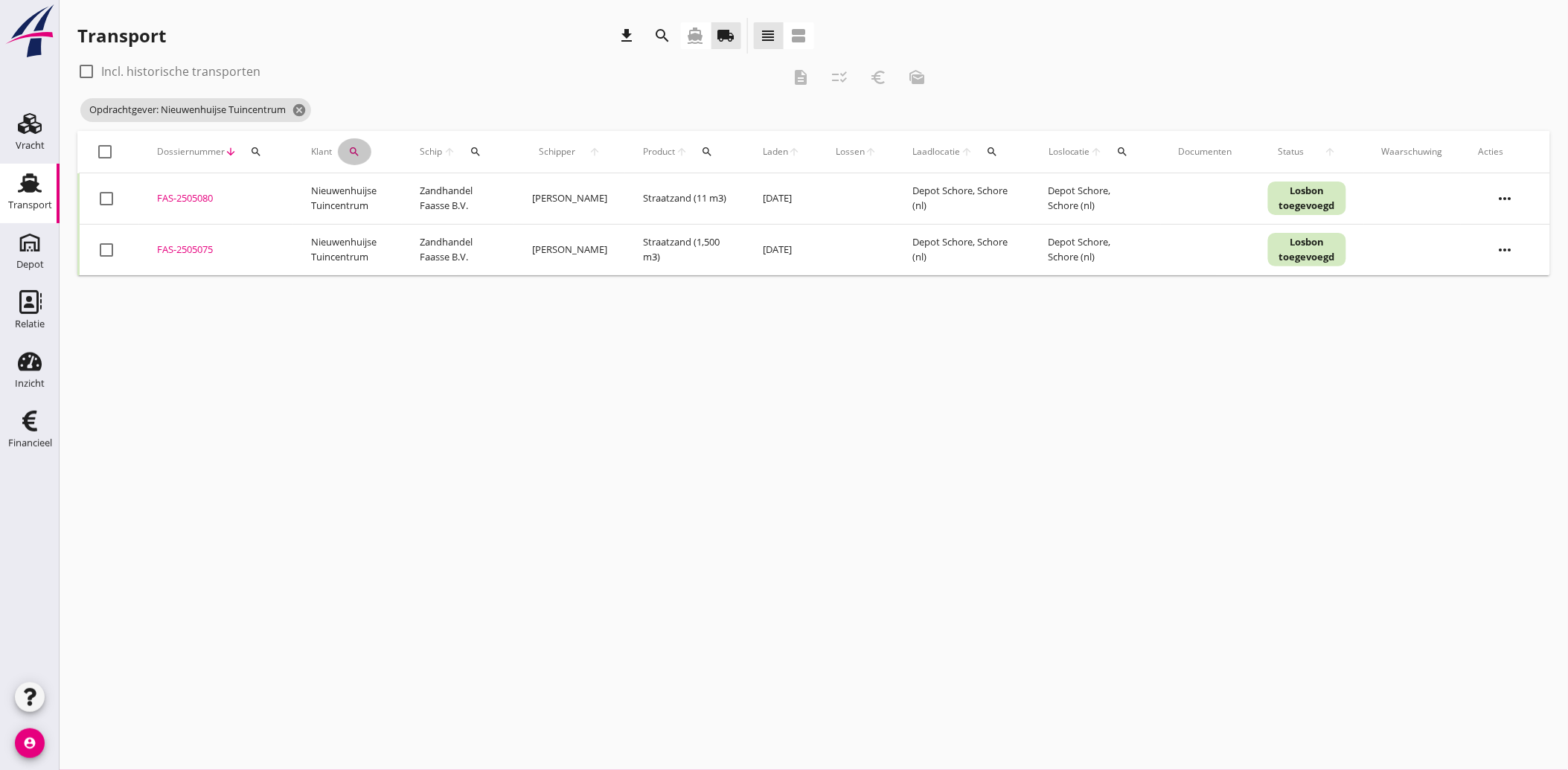
click at [361, 149] on div "search" at bounding box center [355, 152] width 33 height 12
click at [502, 196] on icon "clear" at bounding box center [510, 194] width 18 height 18
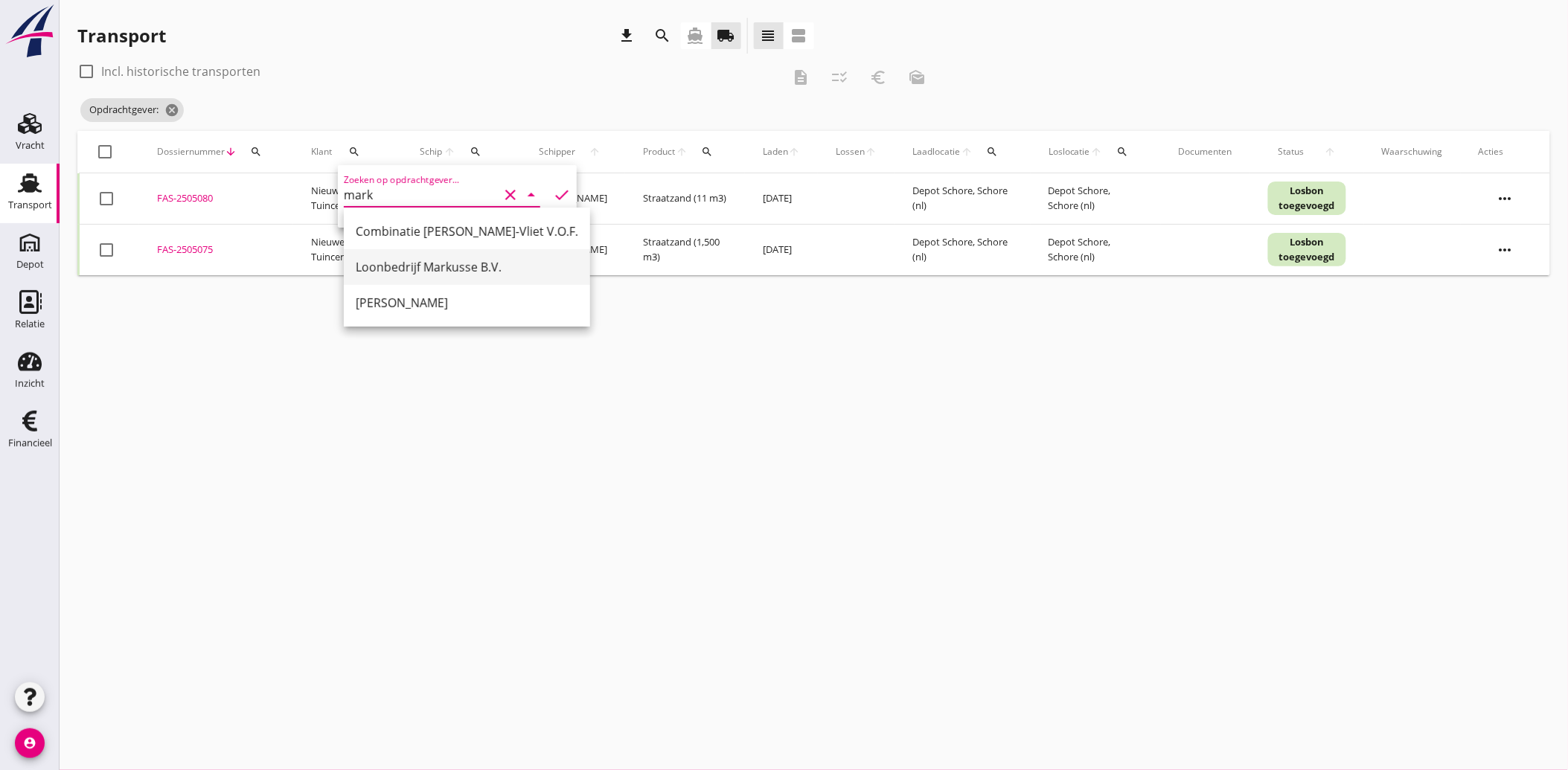
click at [443, 262] on div "Loonbedrijf Markusse B.V." at bounding box center [467, 267] width 222 height 18
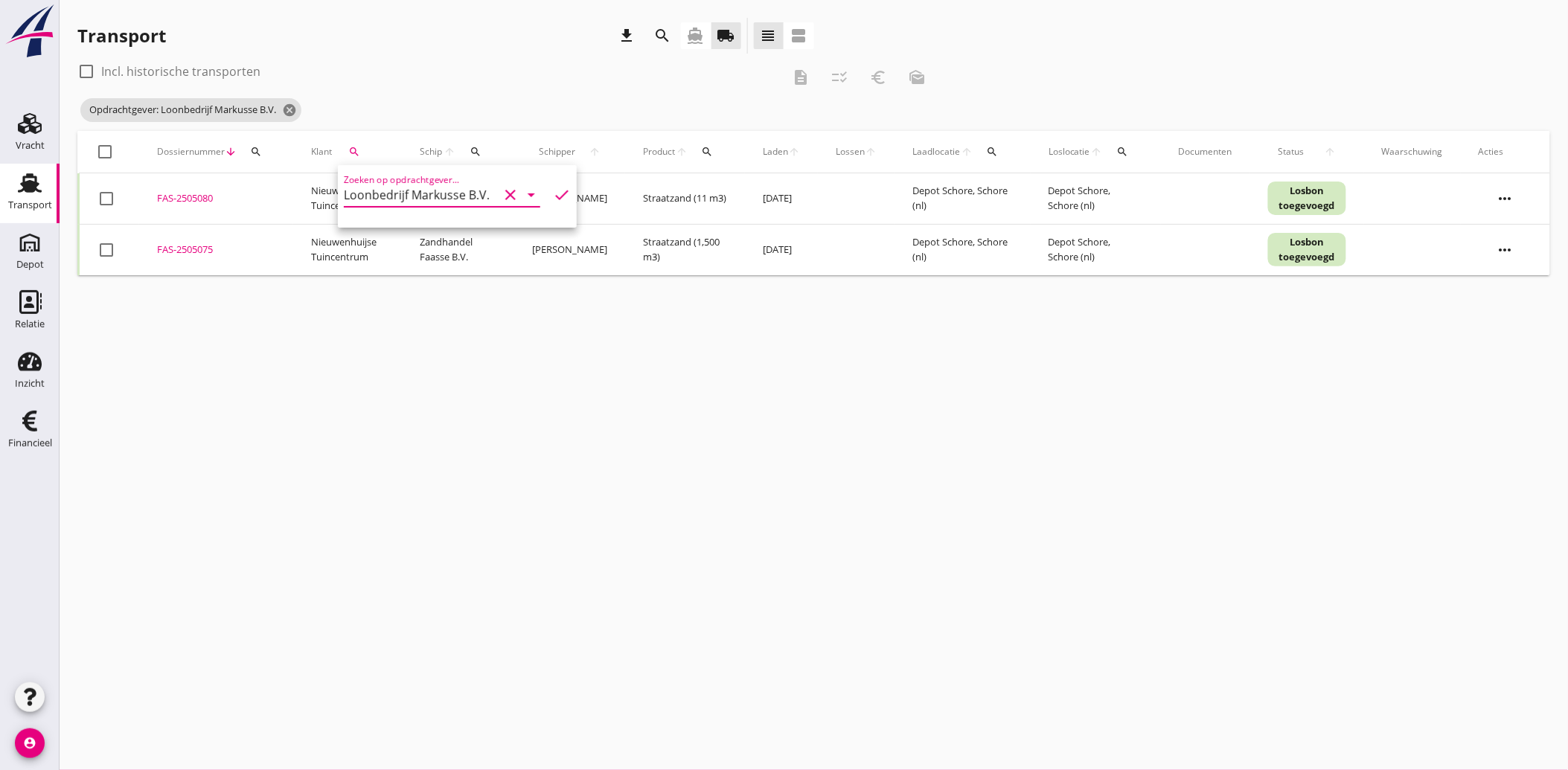
click at [553, 191] on icon "check" at bounding box center [562, 194] width 18 height 18
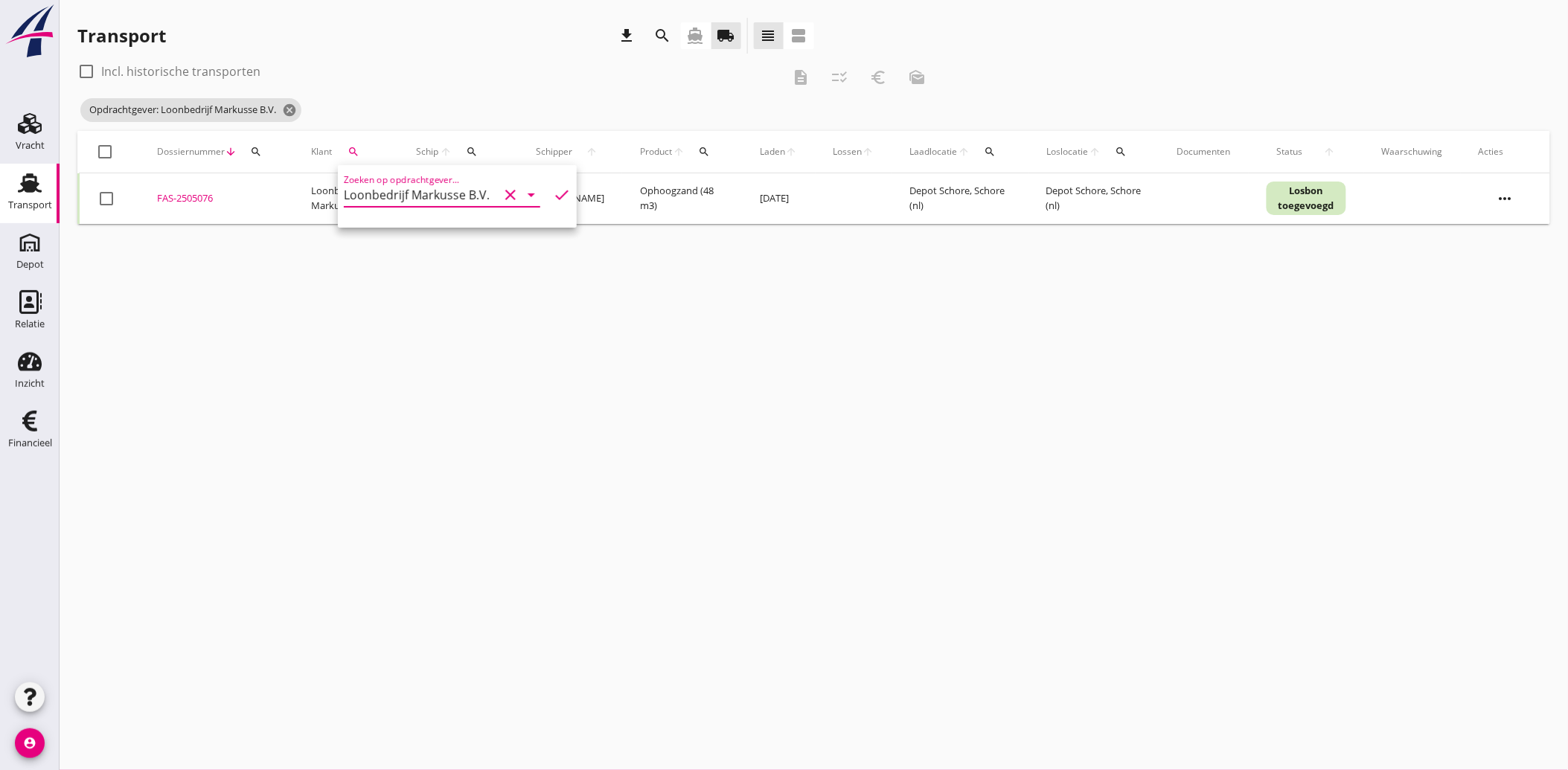
click at [112, 191] on div at bounding box center [106, 198] width 25 height 25
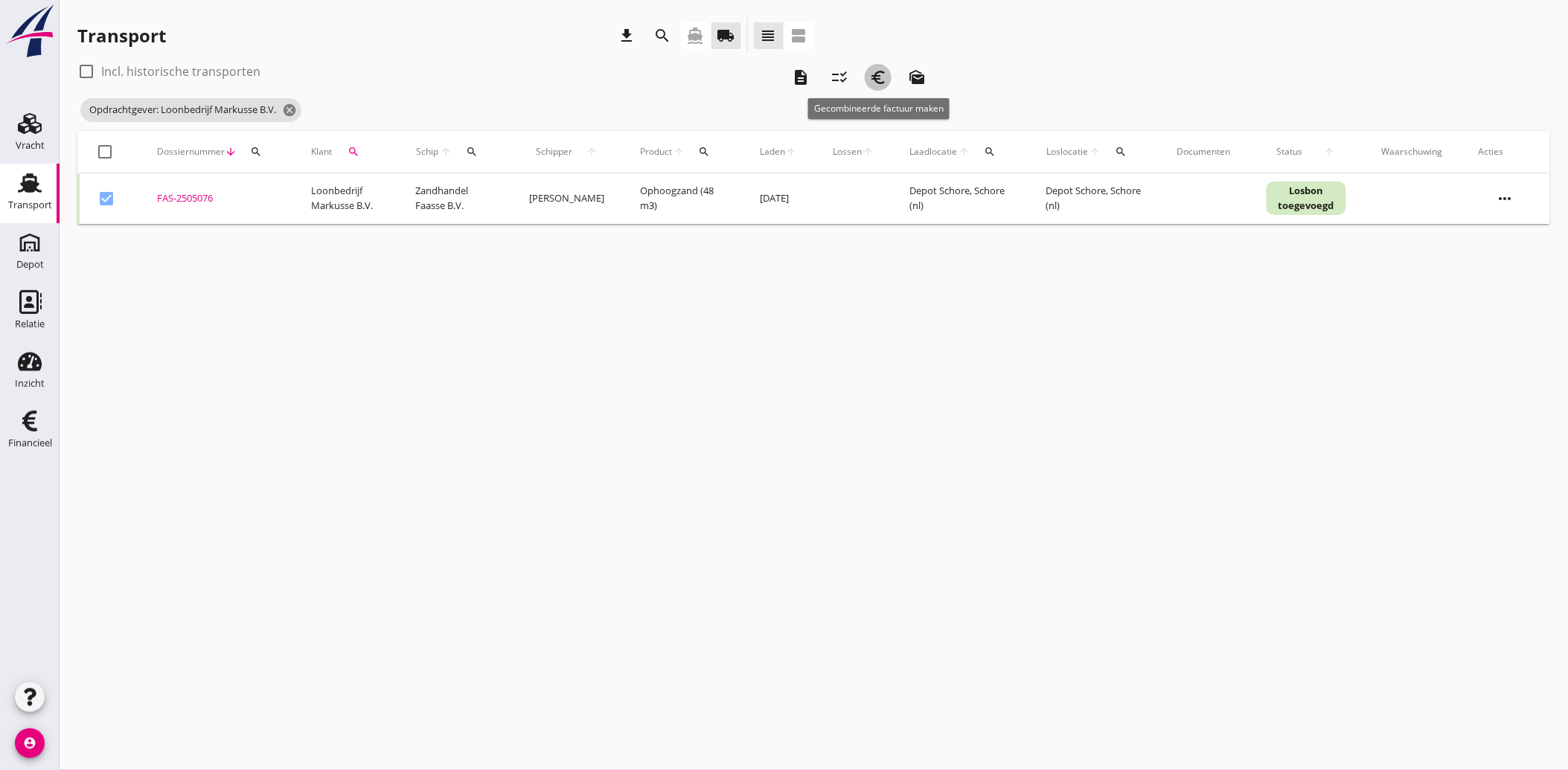
click at [879, 84] on icon "euro_symbol" at bounding box center [878, 77] width 18 height 18
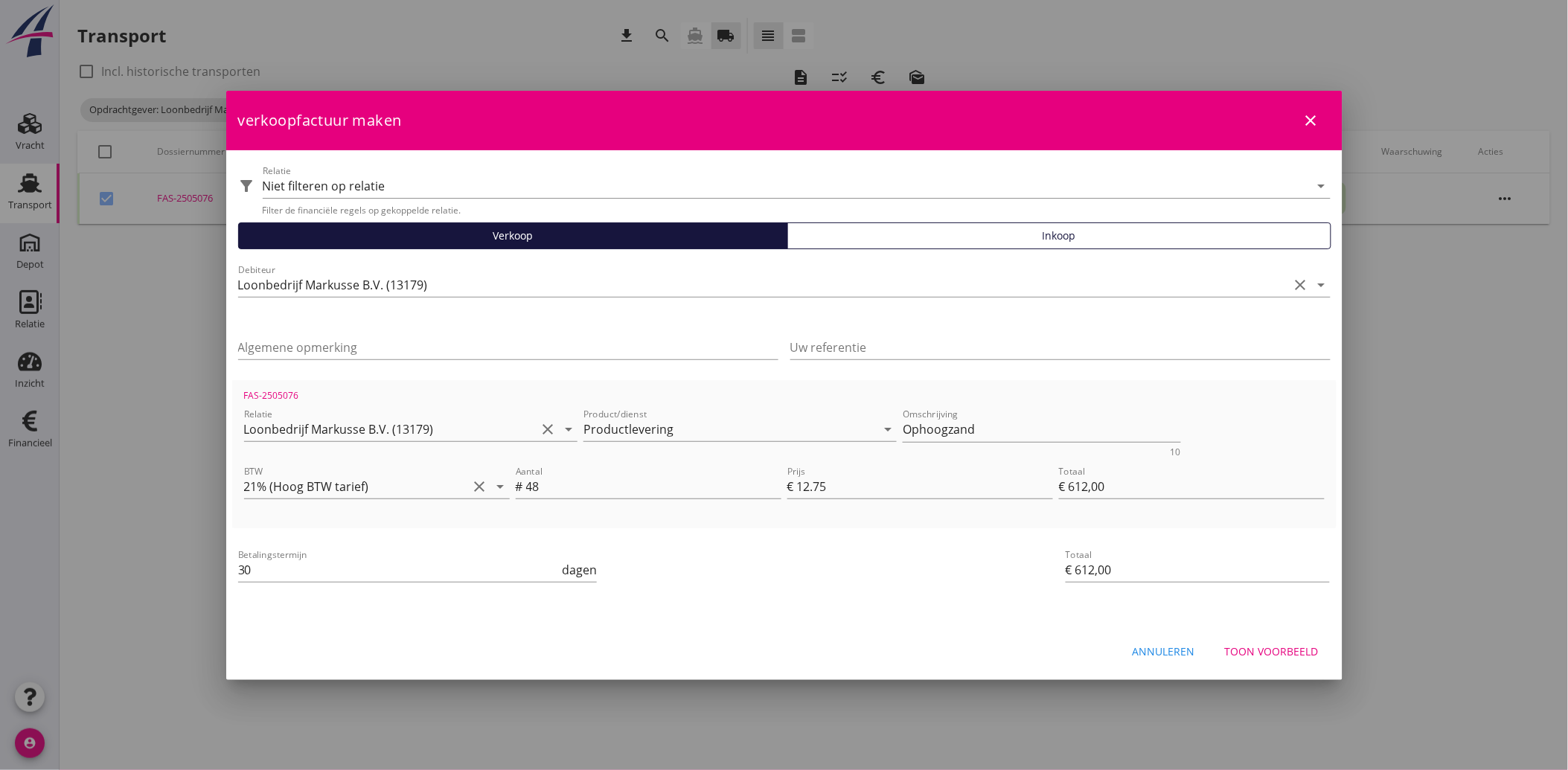
click at [1304, 651] on div "Toon voorbeeld" at bounding box center [1271, 652] width 94 height 16
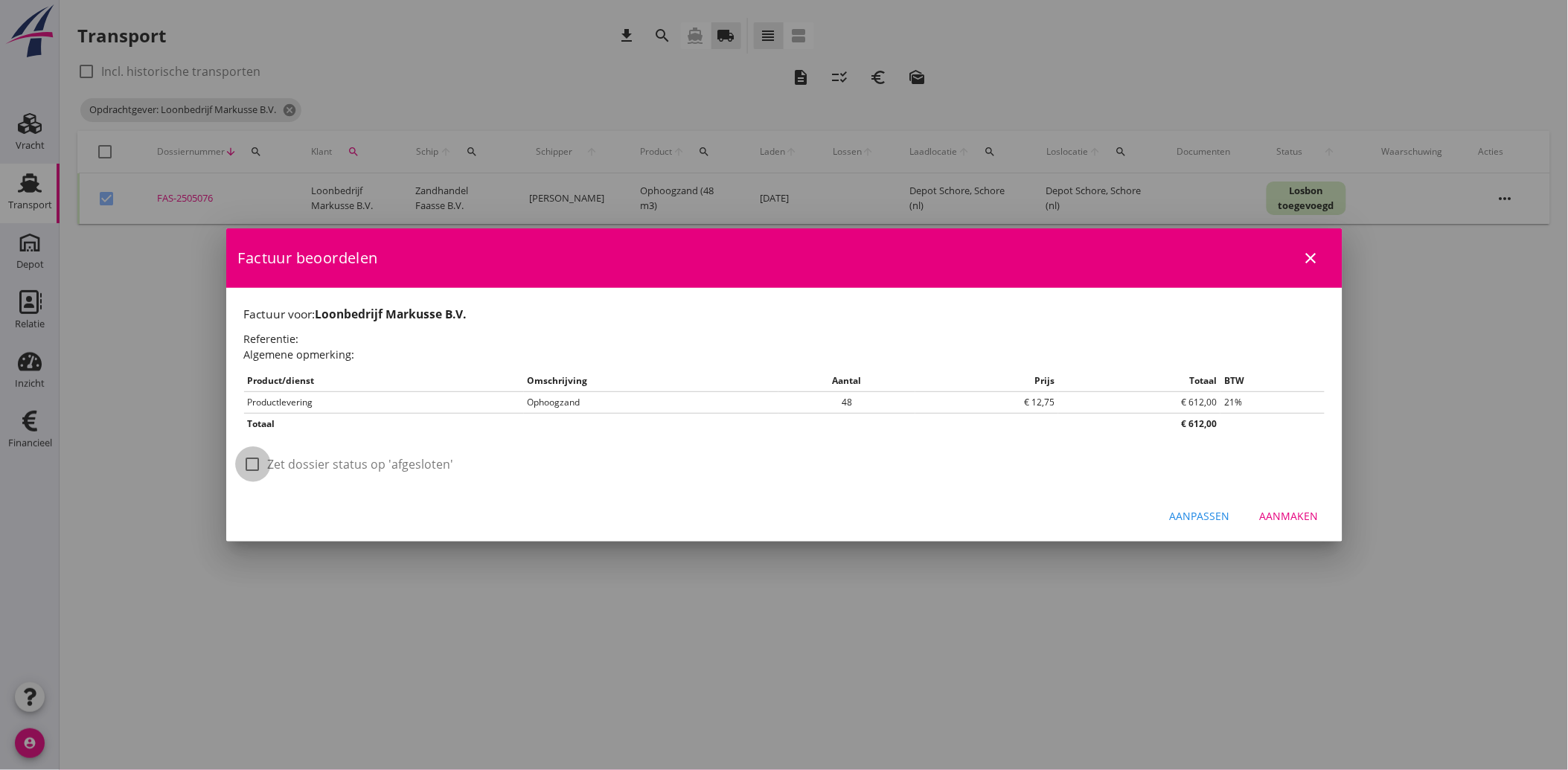
drag, startPoint x: 253, startPoint y: 460, endPoint x: 539, endPoint y: 505, distance: 289.5
click at [254, 462] on div at bounding box center [253, 464] width 25 height 25
click at [1297, 517] on div "Aanmaken" at bounding box center [1289, 516] width 59 height 16
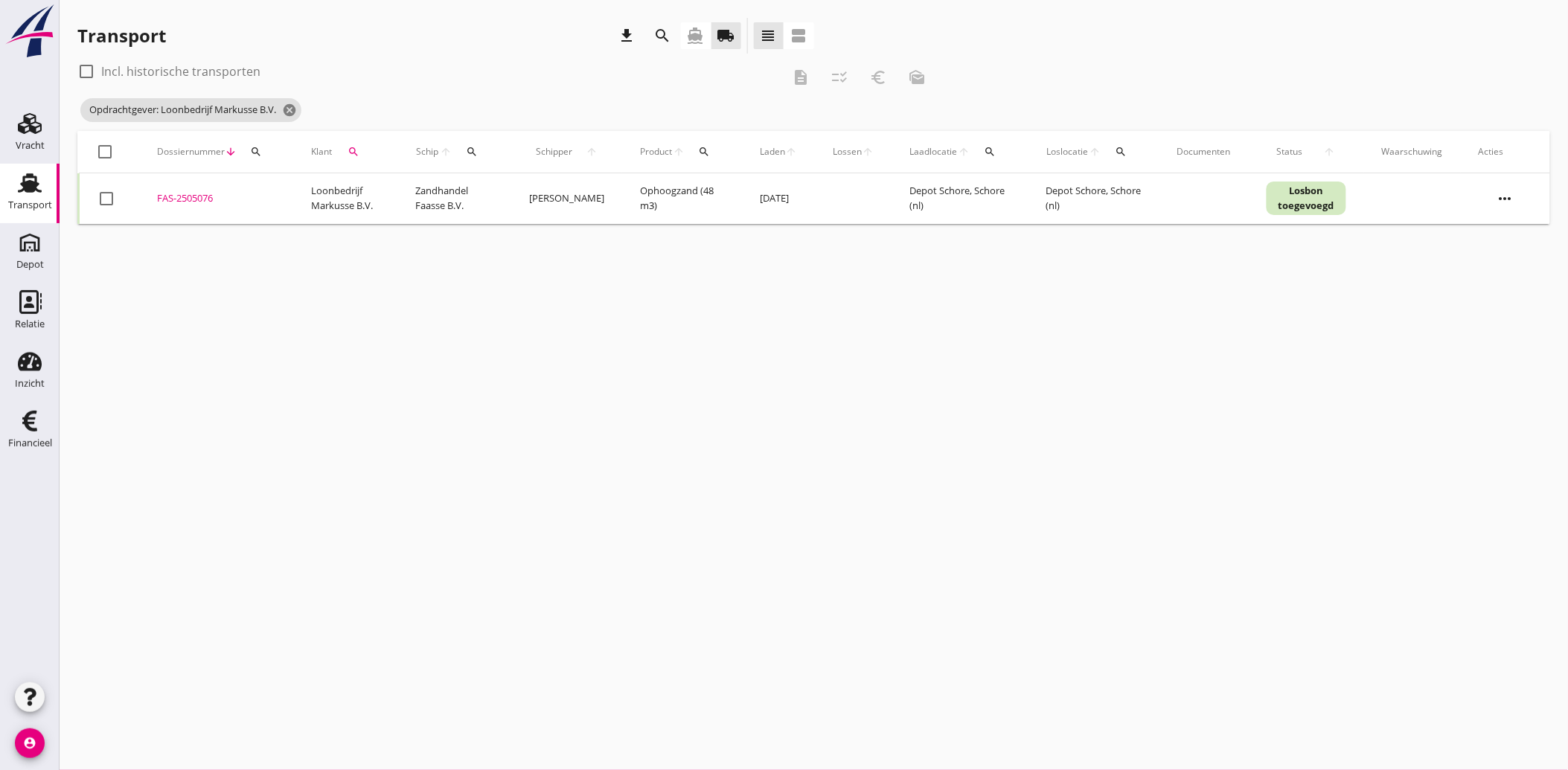
click at [353, 148] on icon "search" at bounding box center [353, 152] width 12 height 12
click at [510, 183] on div "Zoeken op opdrachtgever... Loonbedrijf Markusse B.V. clear arrow_drop_down" at bounding box center [442, 195] width 197 height 24
click at [502, 189] on icon "clear" at bounding box center [510, 194] width 18 height 18
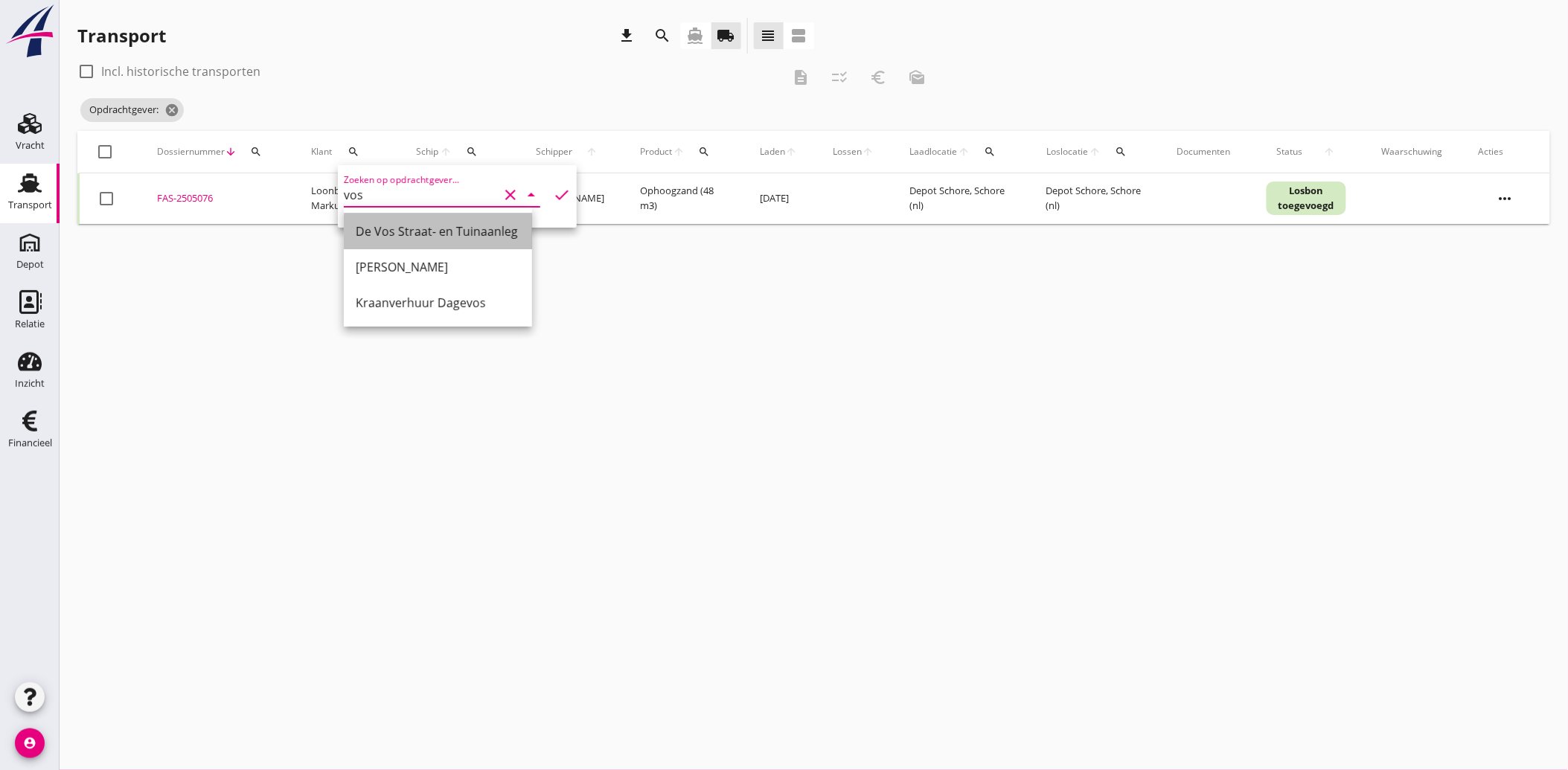
click at [448, 232] on div "De Vos Straat- en Tuinaanleg" at bounding box center [437, 231] width 164 height 18
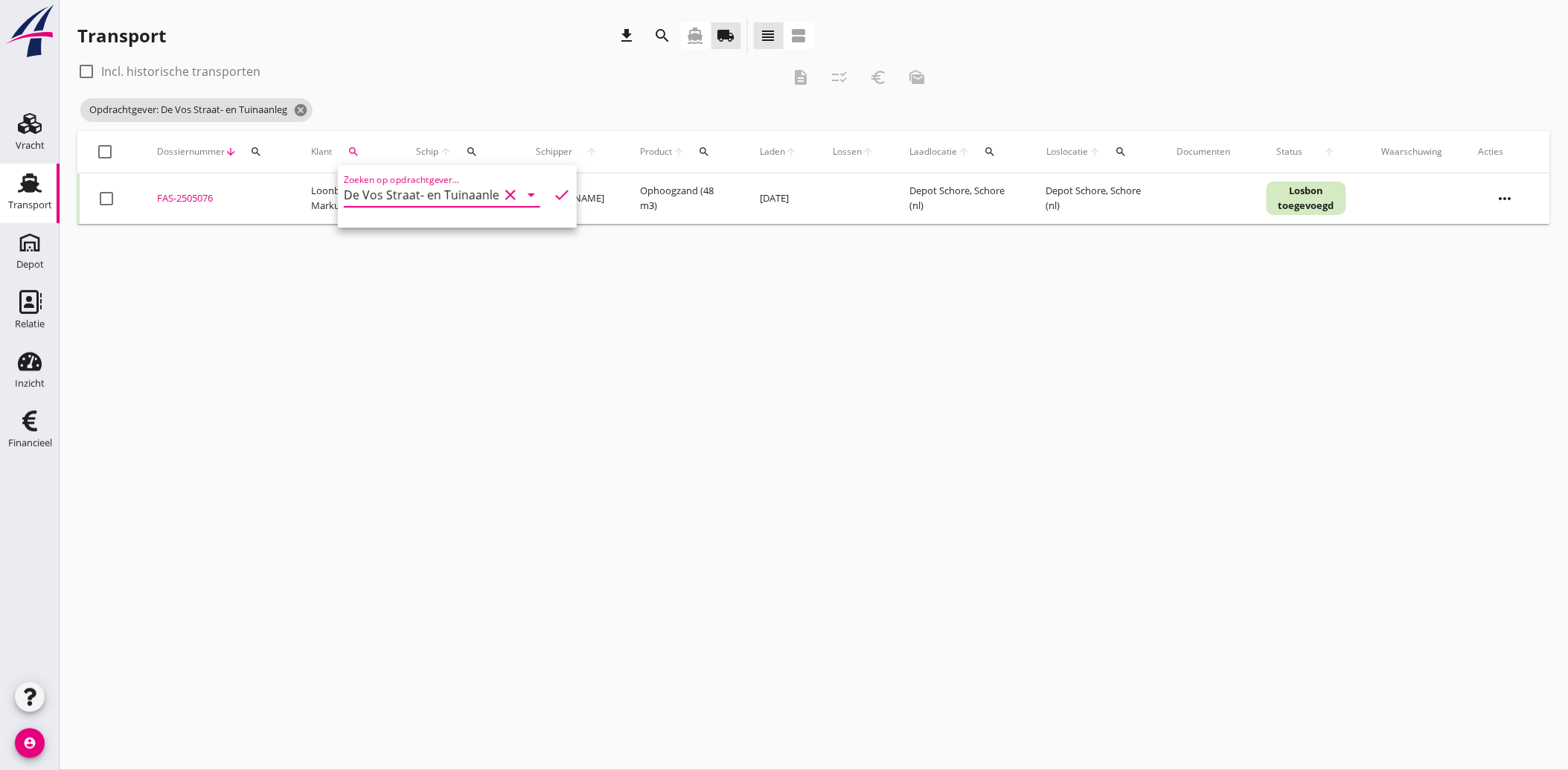
click at [553, 190] on icon "check" at bounding box center [562, 194] width 18 height 18
click at [114, 209] on td "check_box_outline_blank" at bounding box center [109, 198] width 61 height 51
click at [109, 202] on div at bounding box center [106, 198] width 25 height 25
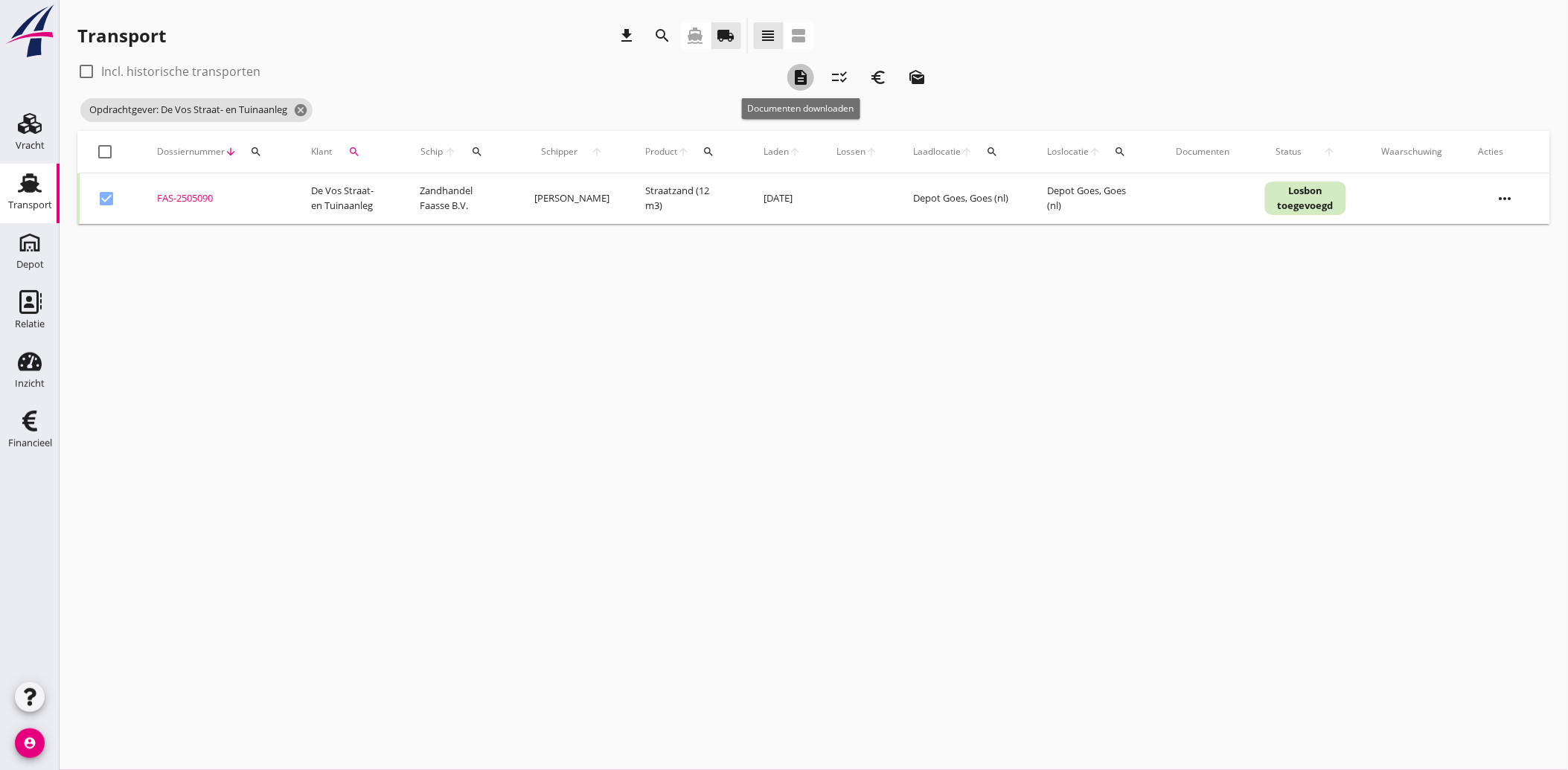
click at [799, 79] on icon "description" at bounding box center [801, 77] width 18 height 18
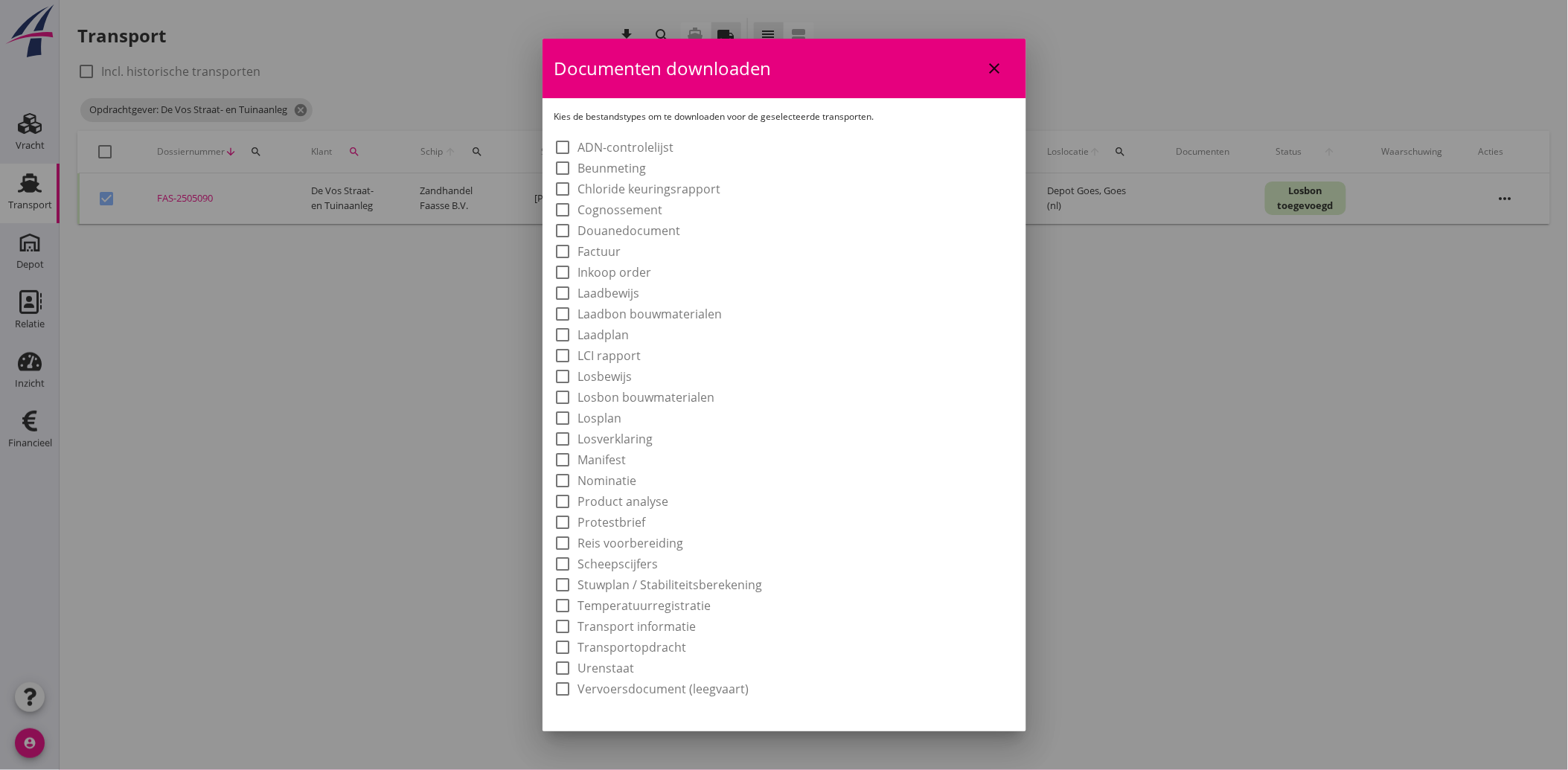
click at [661, 314] on label "Laadbon bouwmaterialen" at bounding box center [651, 314] width 144 height 15
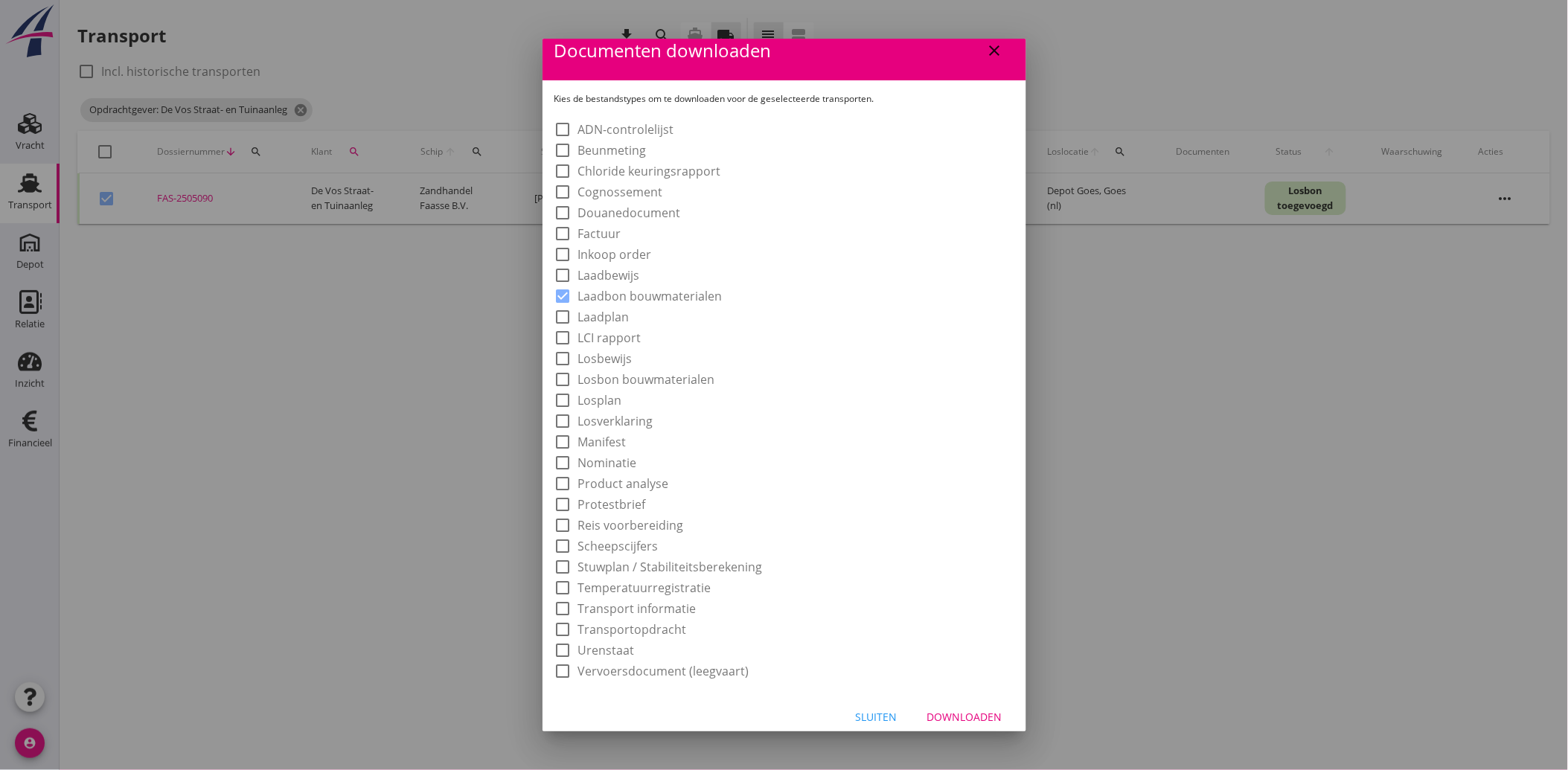
scroll to position [28, 0]
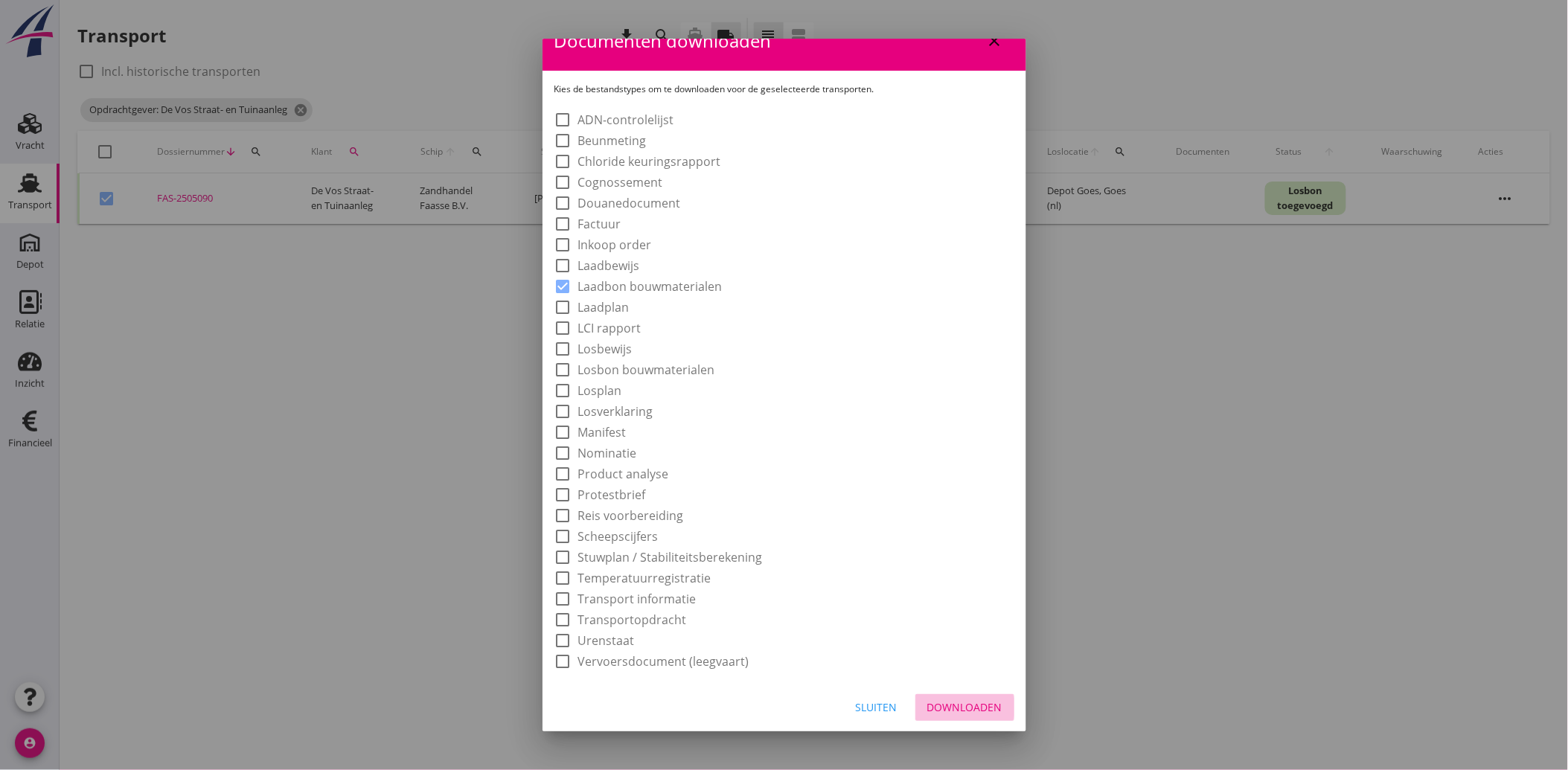
click at [943, 710] on div "Downloaden" at bounding box center [964, 707] width 75 height 16
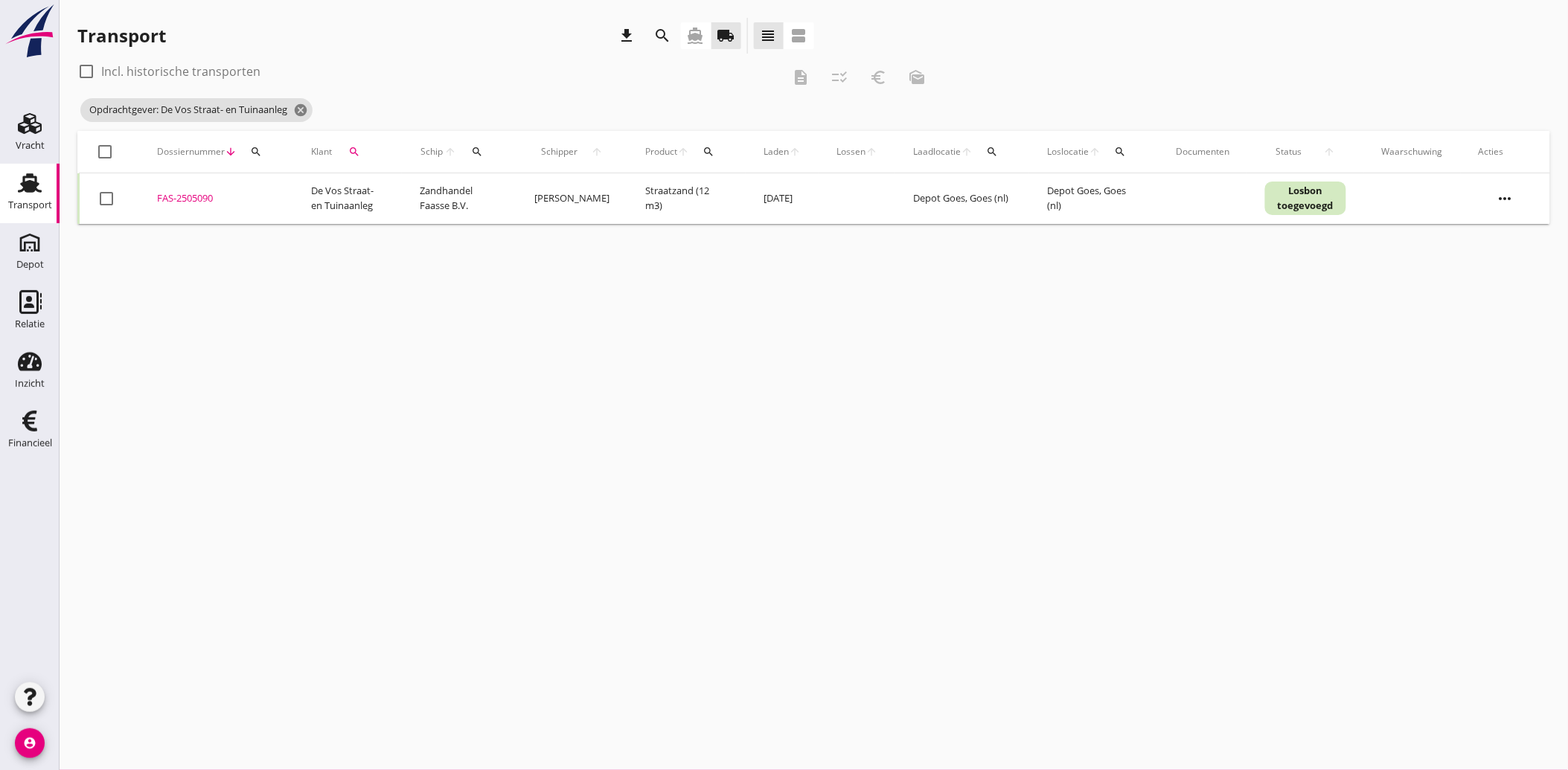
click at [104, 190] on div at bounding box center [106, 198] width 25 height 25
click at [878, 71] on icon "euro_symbol" at bounding box center [878, 77] width 18 height 18
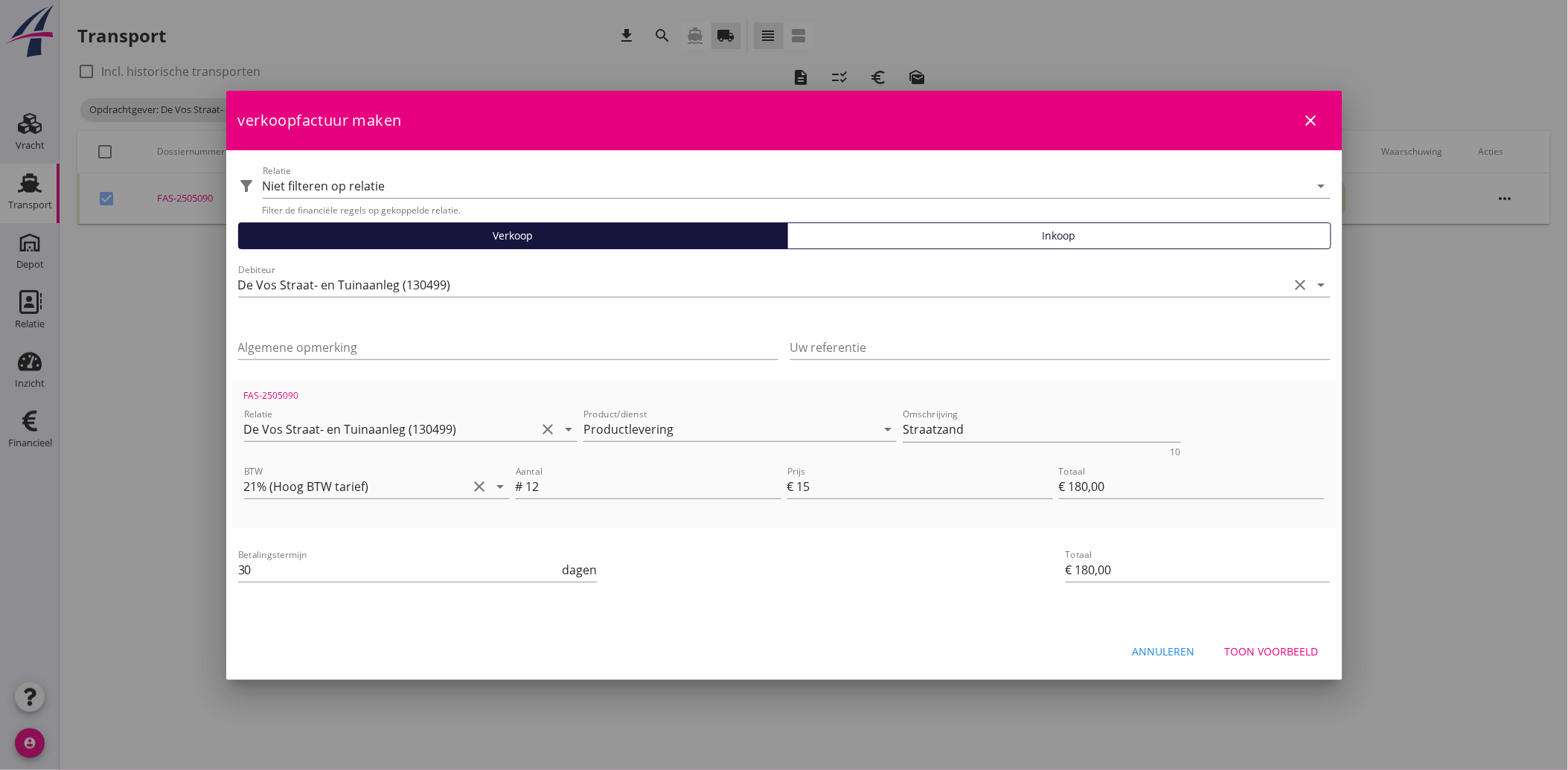
click at [1166, 639] on button "Annuleren" at bounding box center [1163, 653] width 86 height 27
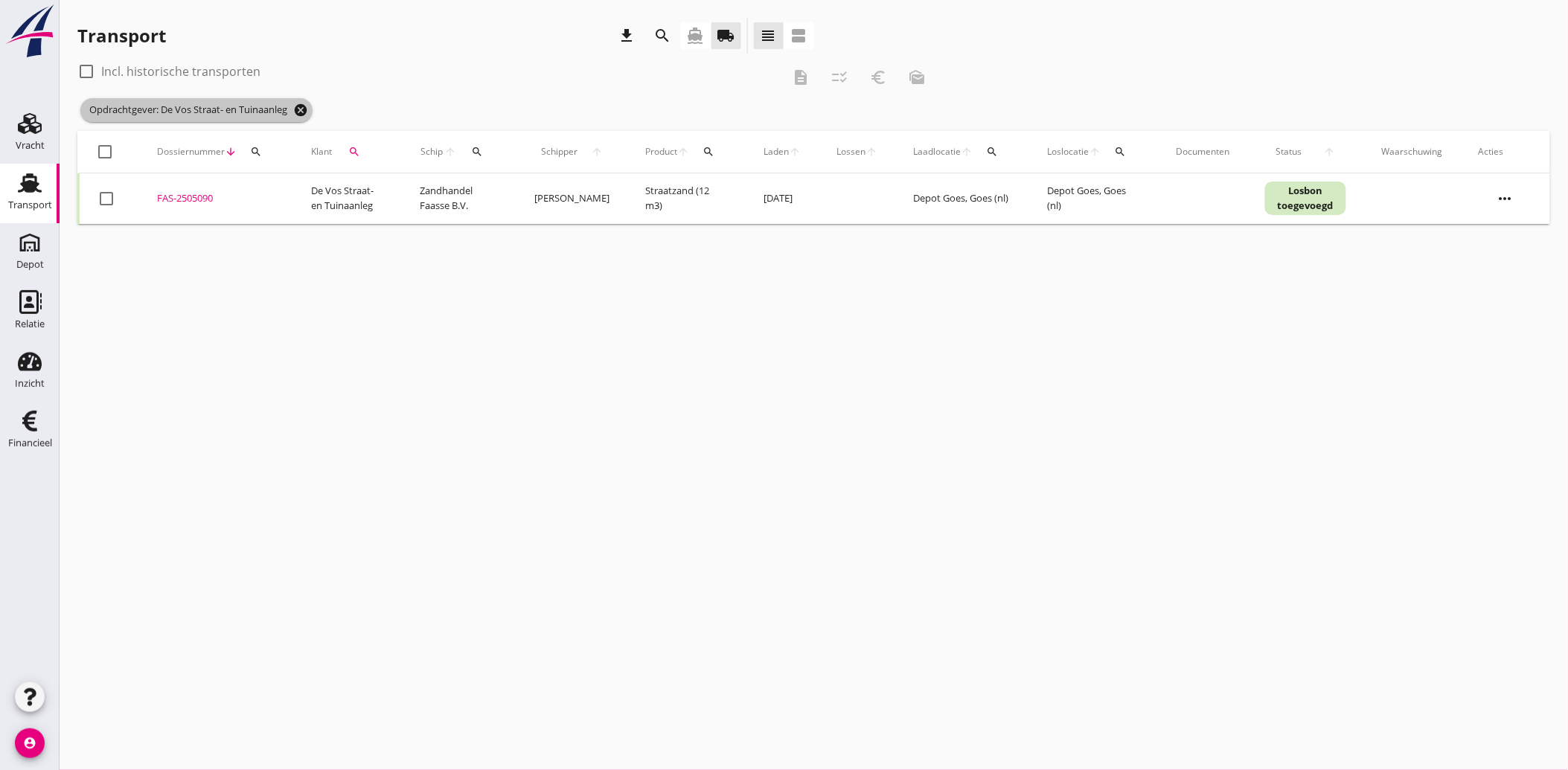
click at [302, 106] on icon "cancel" at bounding box center [300, 110] width 15 height 15
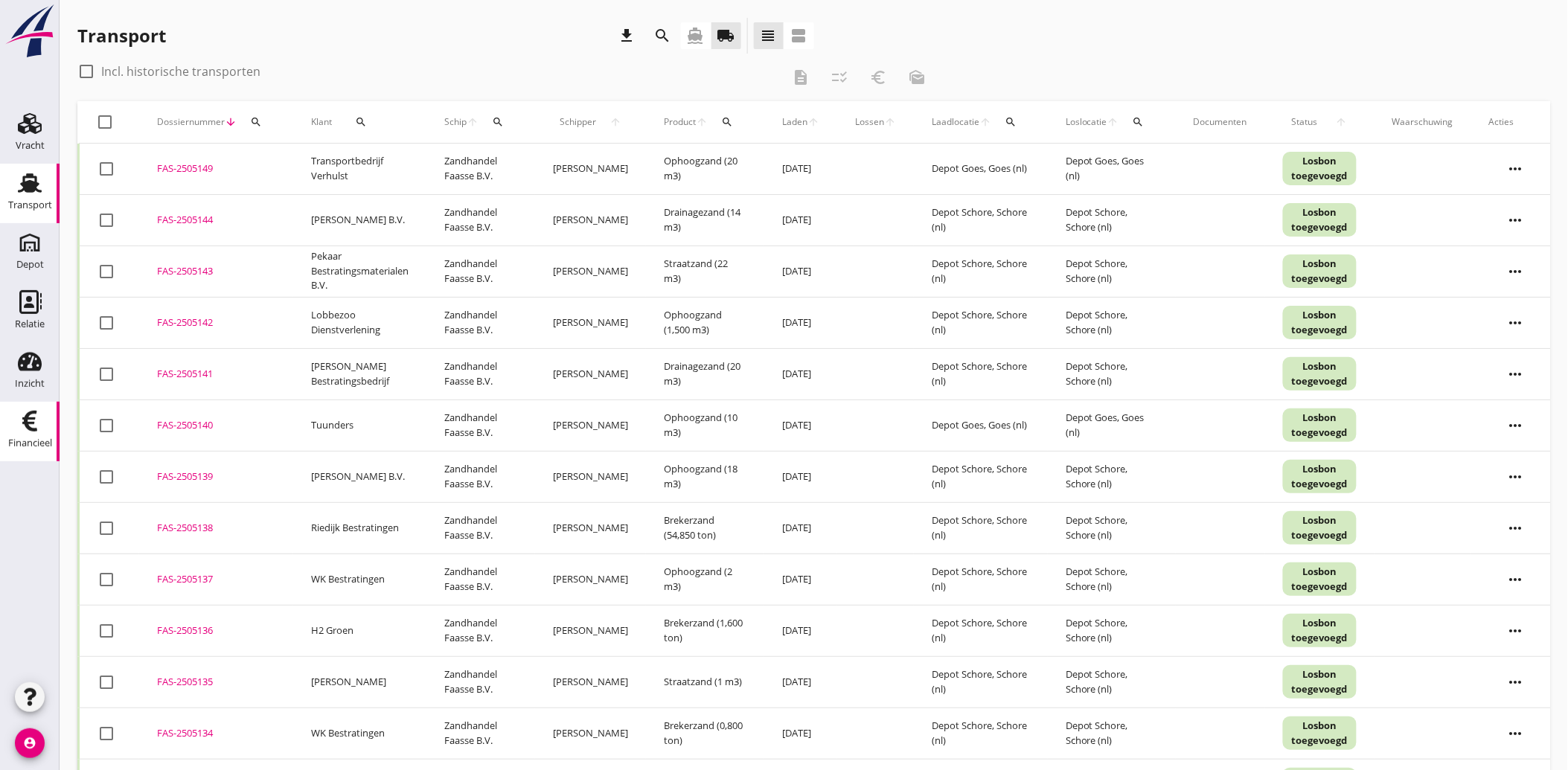
click at [22, 426] on icon "Financieel" at bounding box center [30, 422] width 24 height 24
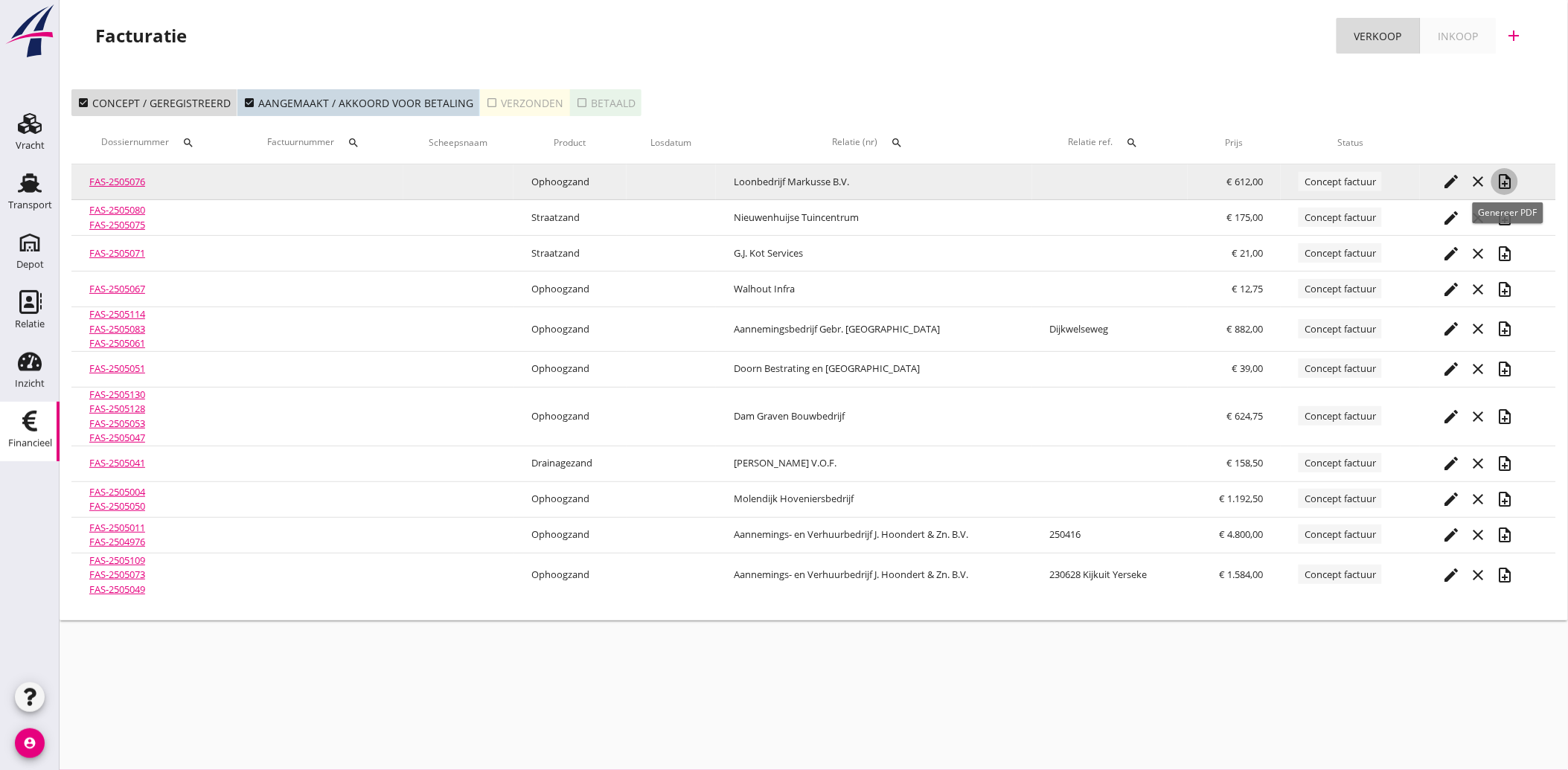
click at [1508, 181] on icon "note_add" at bounding box center [1505, 182] width 18 height 18
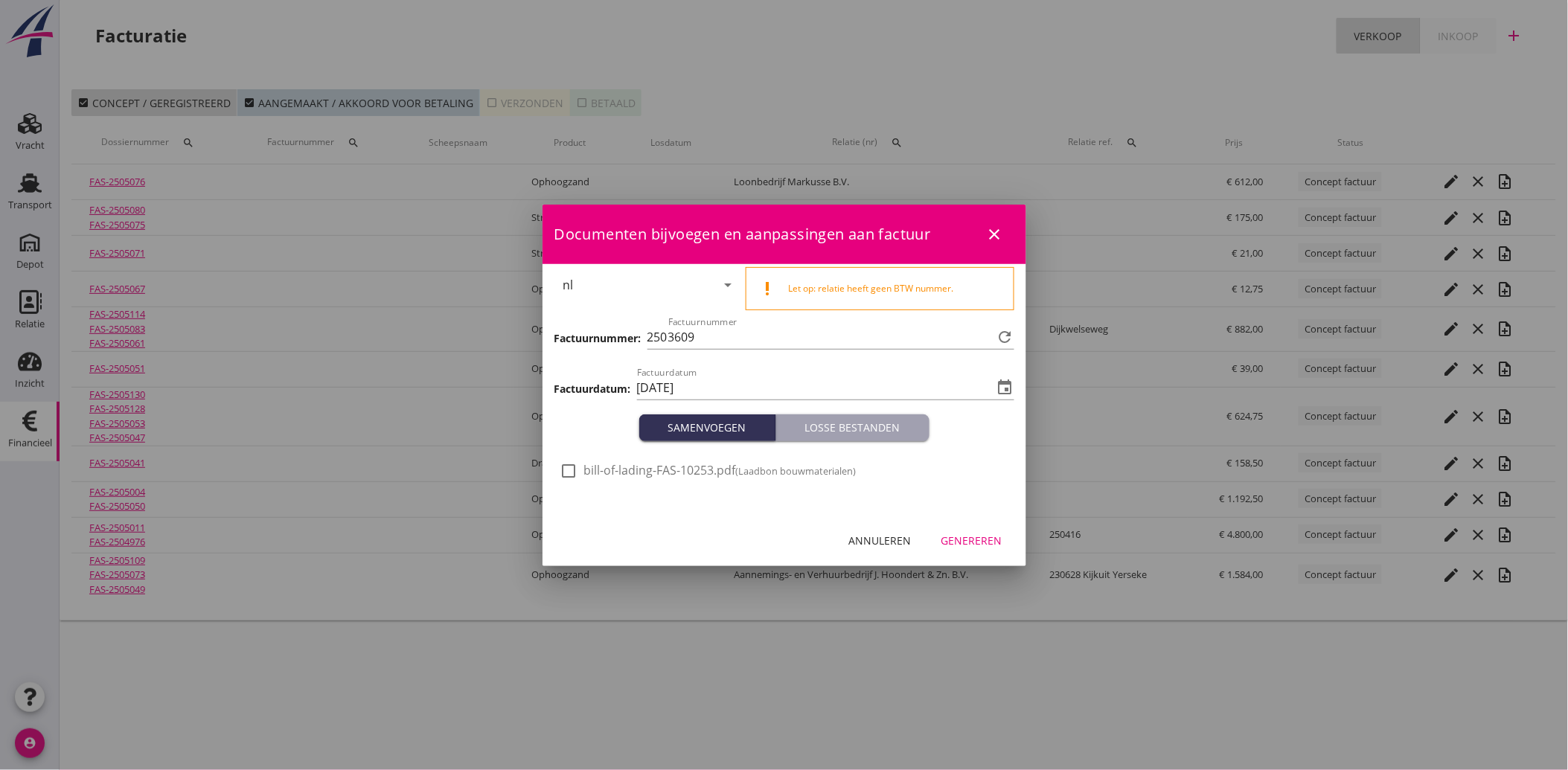
click at [580, 476] on div at bounding box center [569, 472] width 25 height 25
click at [983, 528] on button "Genereren" at bounding box center [971, 541] width 85 height 27
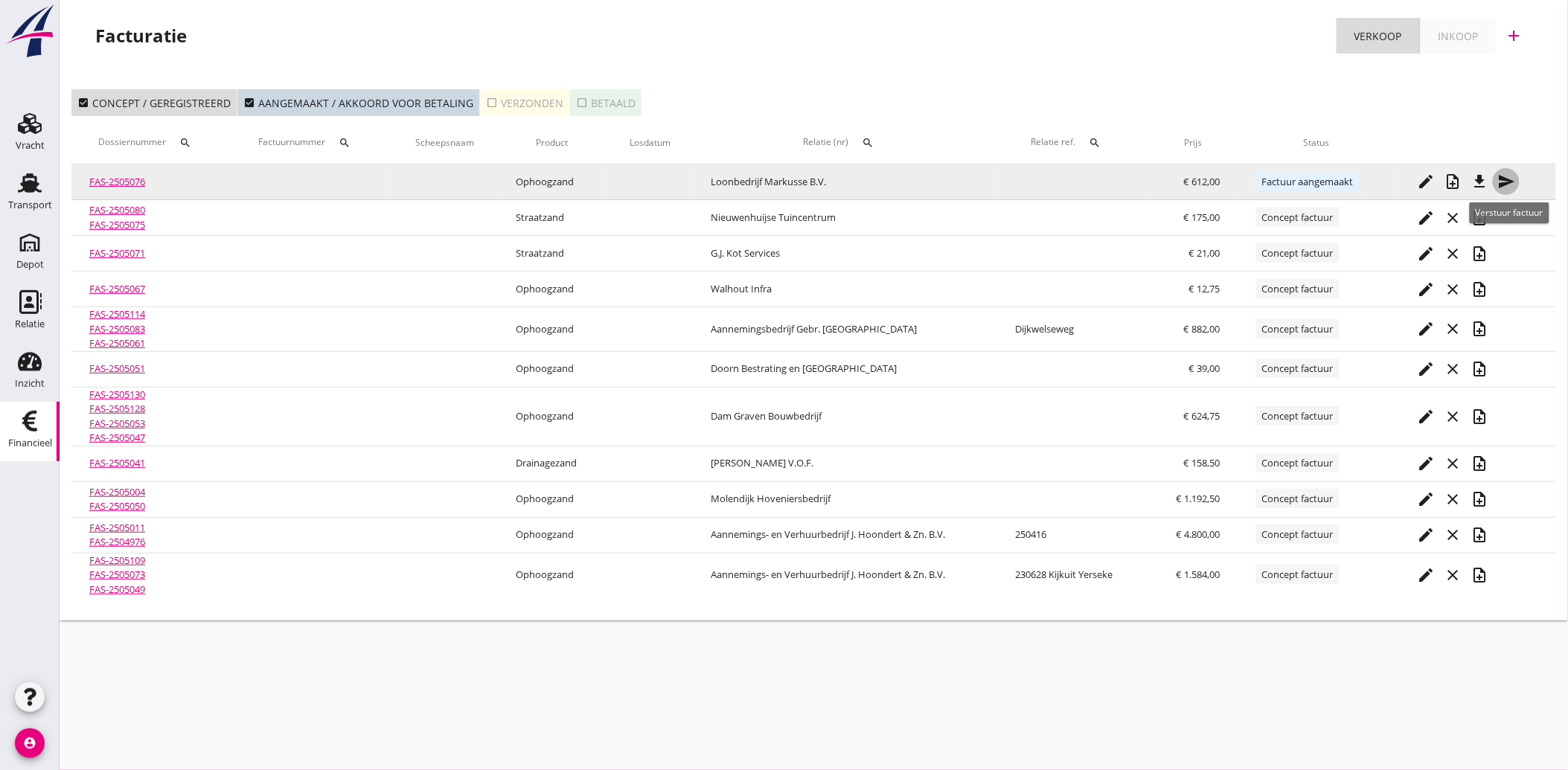
click at [1503, 174] on icon "send" at bounding box center [1506, 182] width 18 height 18
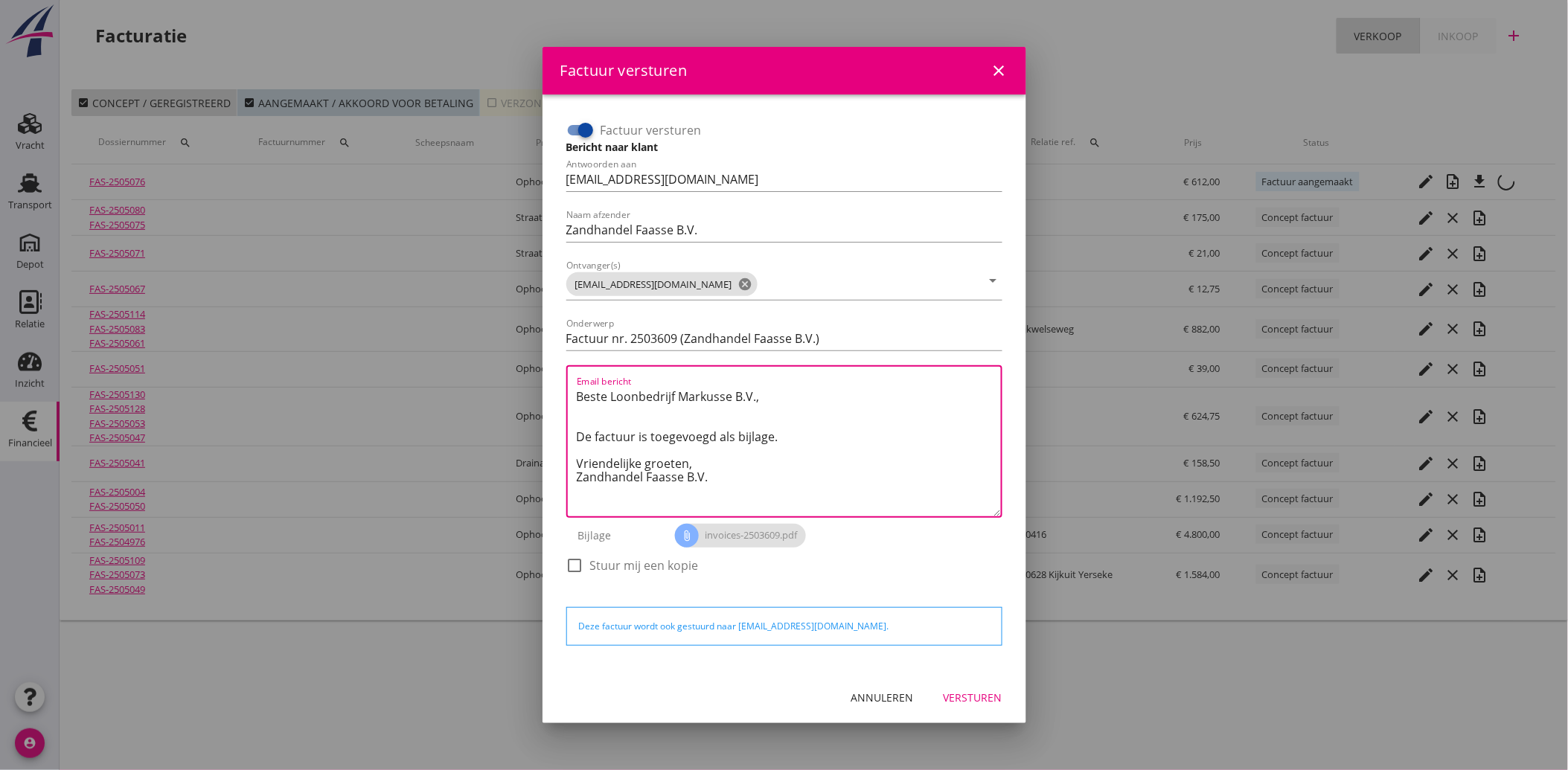
drag, startPoint x: 722, startPoint y: 492, endPoint x: 553, endPoint y: 400, distance: 192.4
click at [548, 395] on div "Factuur versturen Bericht naar klant Antwoorden aan [EMAIL_ADDRESS][DOMAIN_NAME…" at bounding box center [784, 383] width 483 height 578
paste textarea "Geachte heer/mevrouw, Hierbij zenden wij u onze factuur i.v.m. de door ons aan …"
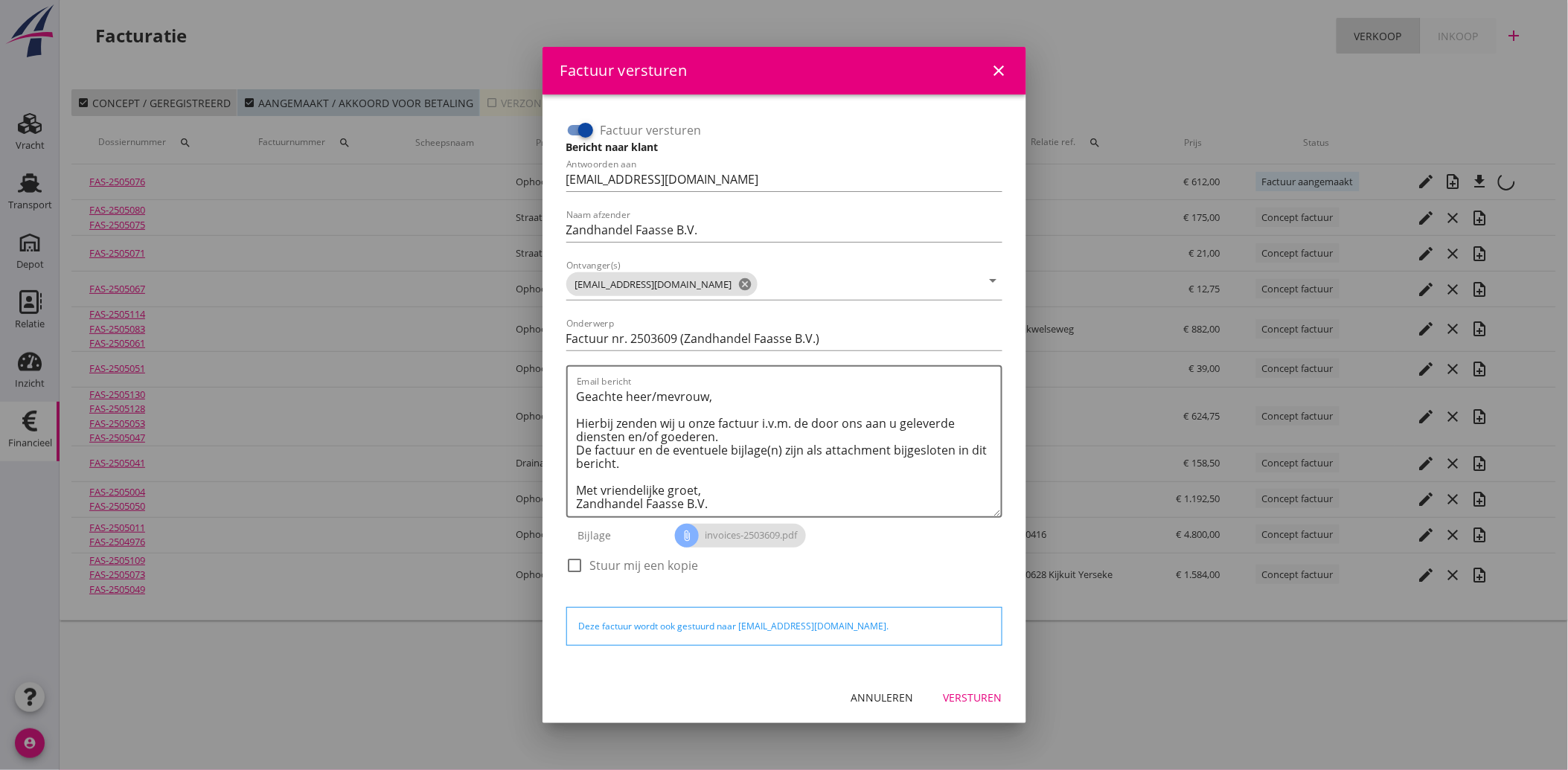
click at [970, 682] on div "Annuleren Versturen" at bounding box center [784, 699] width 483 height 51
click at [970, 690] on div "Versturen" at bounding box center [973, 698] width 59 height 16
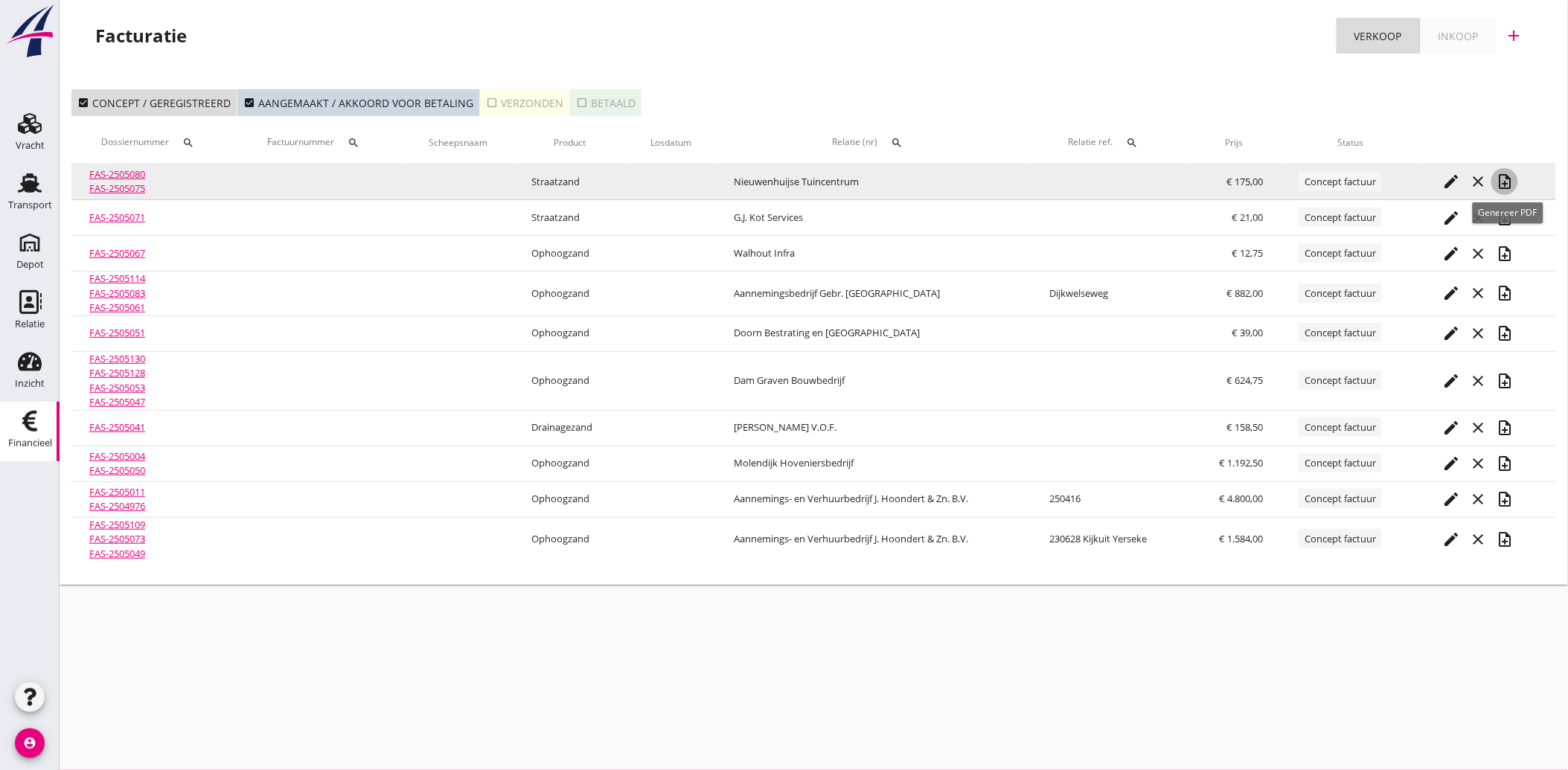
click at [1513, 179] on icon "note_add" at bounding box center [1505, 182] width 18 height 18
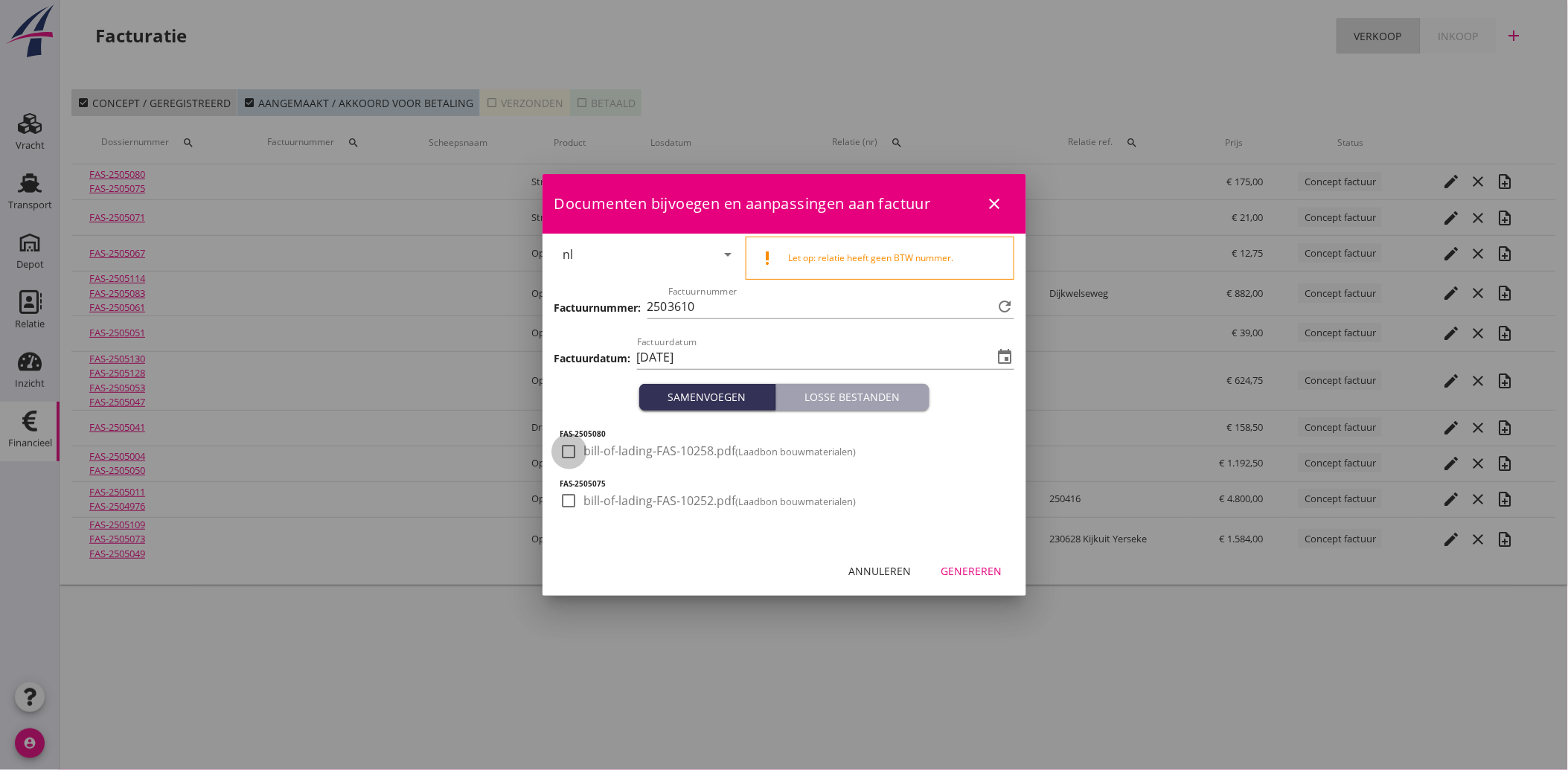
click at [575, 459] on div at bounding box center [569, 452] width 25 height 25
drag, startPoint x: 575, startPoint y: 504, endPoint x: 618, endPoint y: 515, distance: 44.4
click at [575, 505] on div at bounding box center [569, 501] width 25 height 25
click at [963, 568] on div "Genereren" at bounding box center [971, 572] width 61 height 16
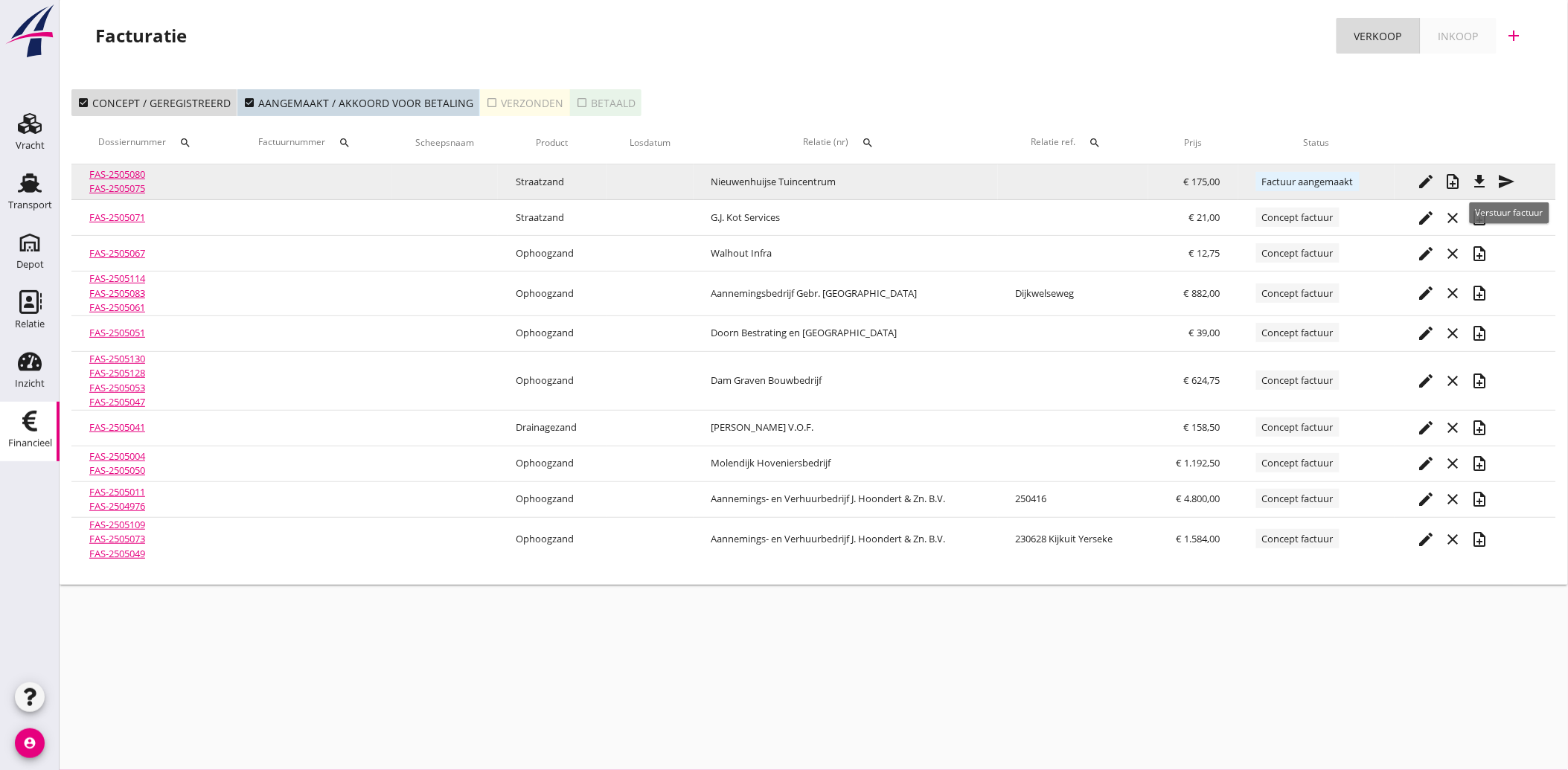
click at [1507, 177] on icon "send" at bounding box center [1506, 182] width 18 height 18
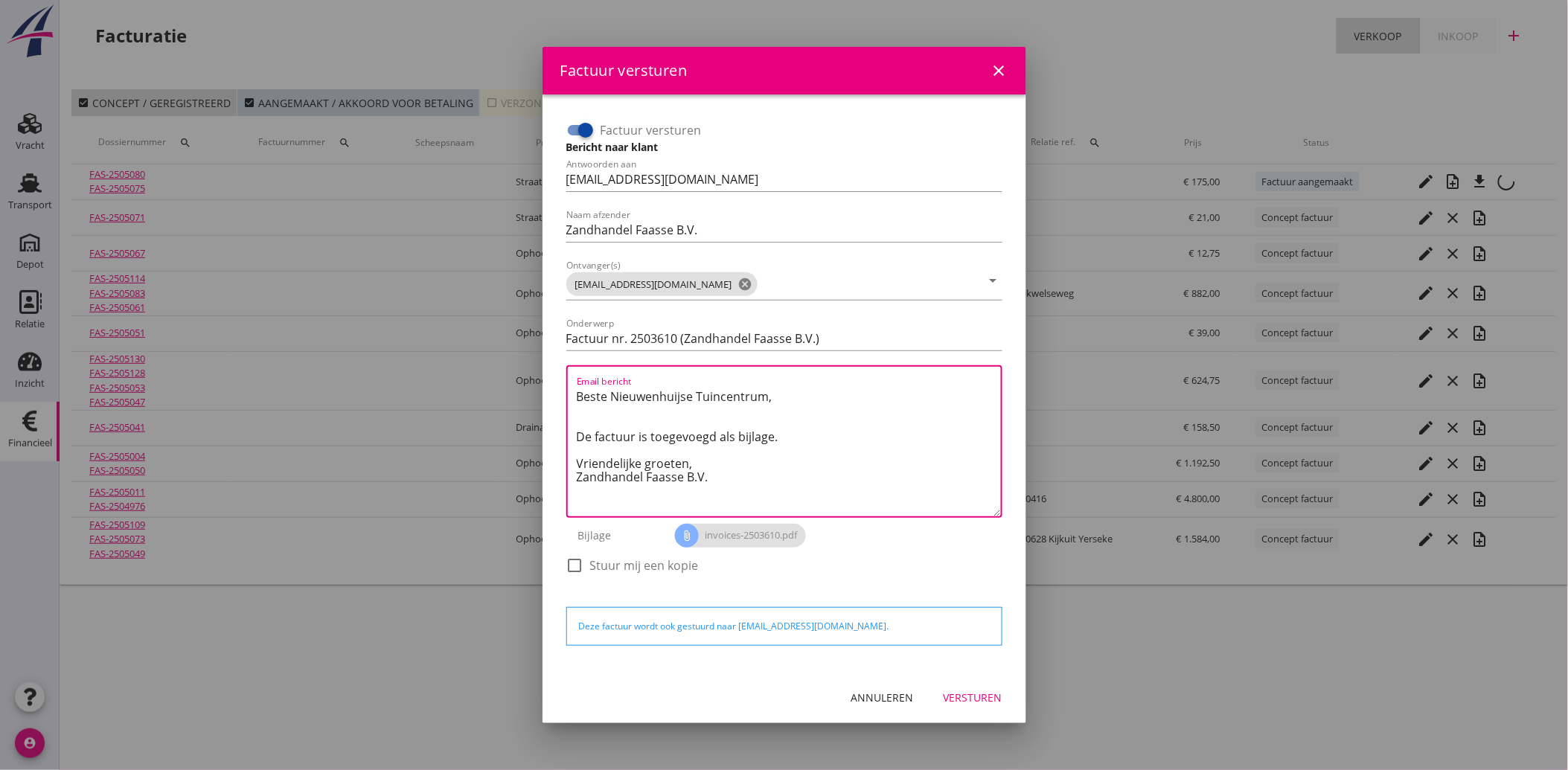
drag, startPoint x: 710, startPoint y: 477, endPoint x: 622, endPoint y: 392, distance: 122.3
click at [568, 386] on div "Email bericht Beste Nieuwenhuijse Tuincentrum, De factuur is toegevoegd als bij…" at bounding box center [784, 441] width 436 height 152
paste textarea "Geachte heer/mevrouw, Hierbij zenden wij u onze factuur i.v.m. de door ons aan …"
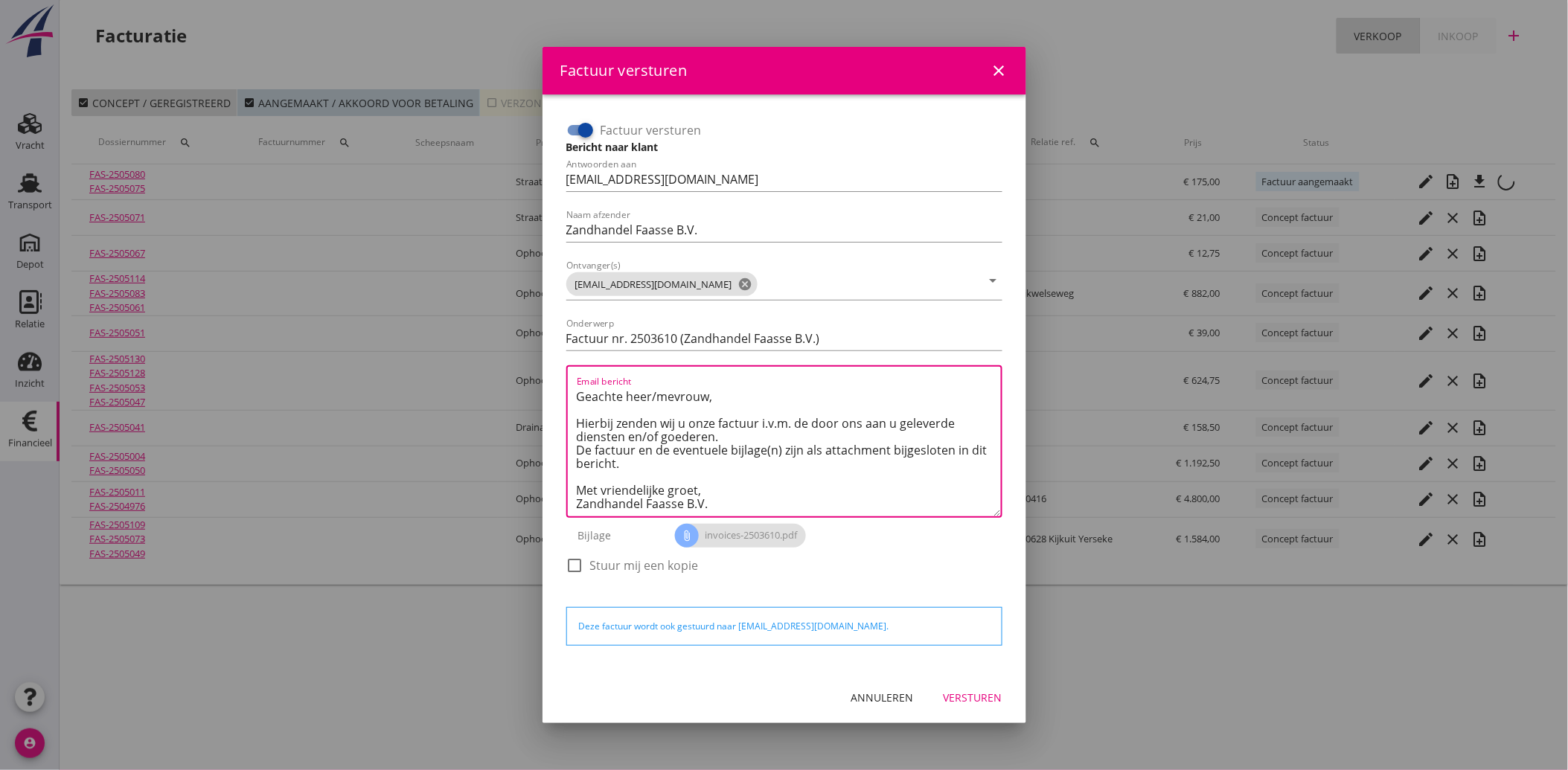
click at [978, 697] on div "Versturen" at bounding box center [973, 698] width 59 height 16
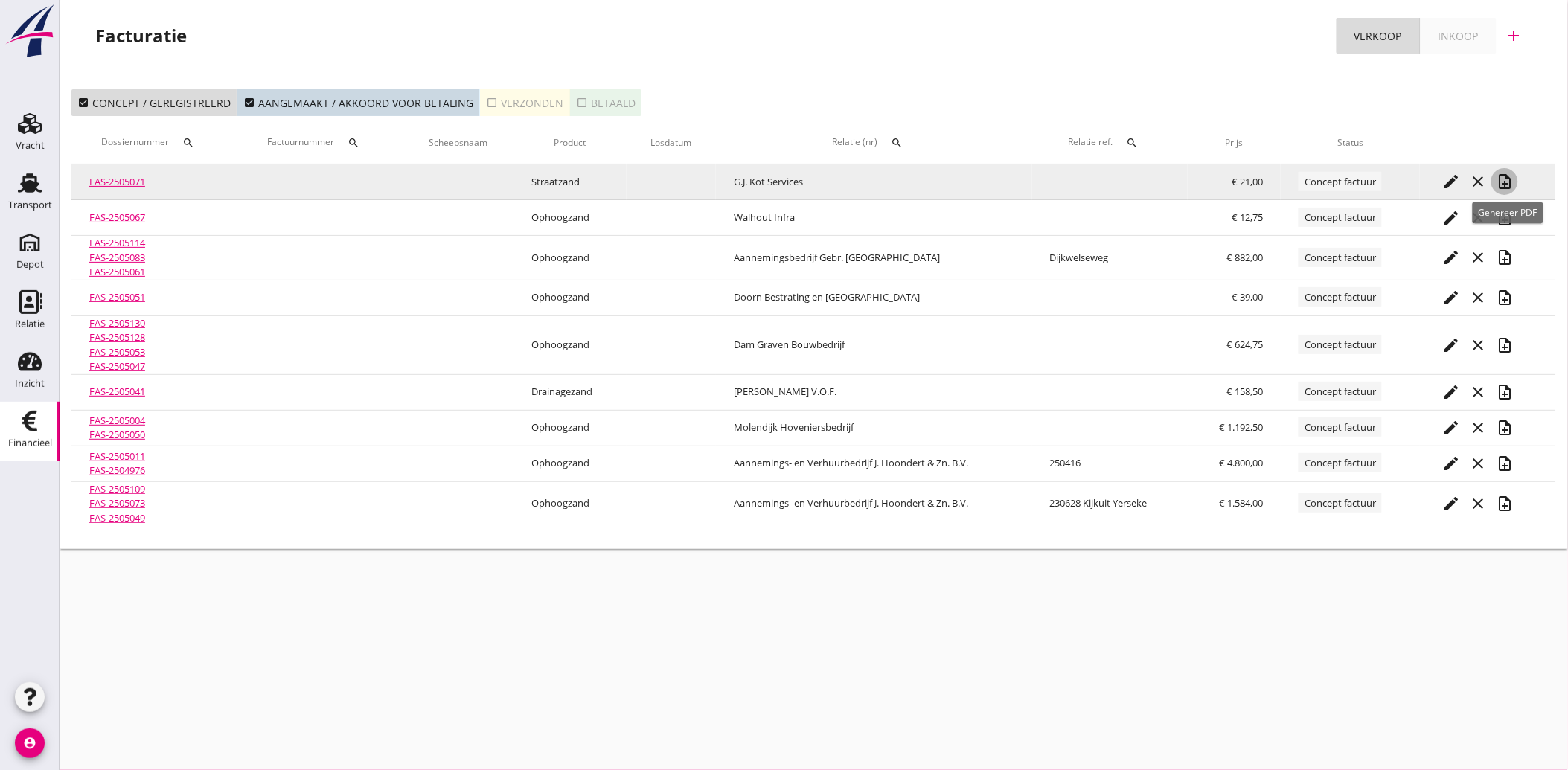
click at [1508, 169] on button "note_add" at bounding box center [1505, 182] width 27 height 27
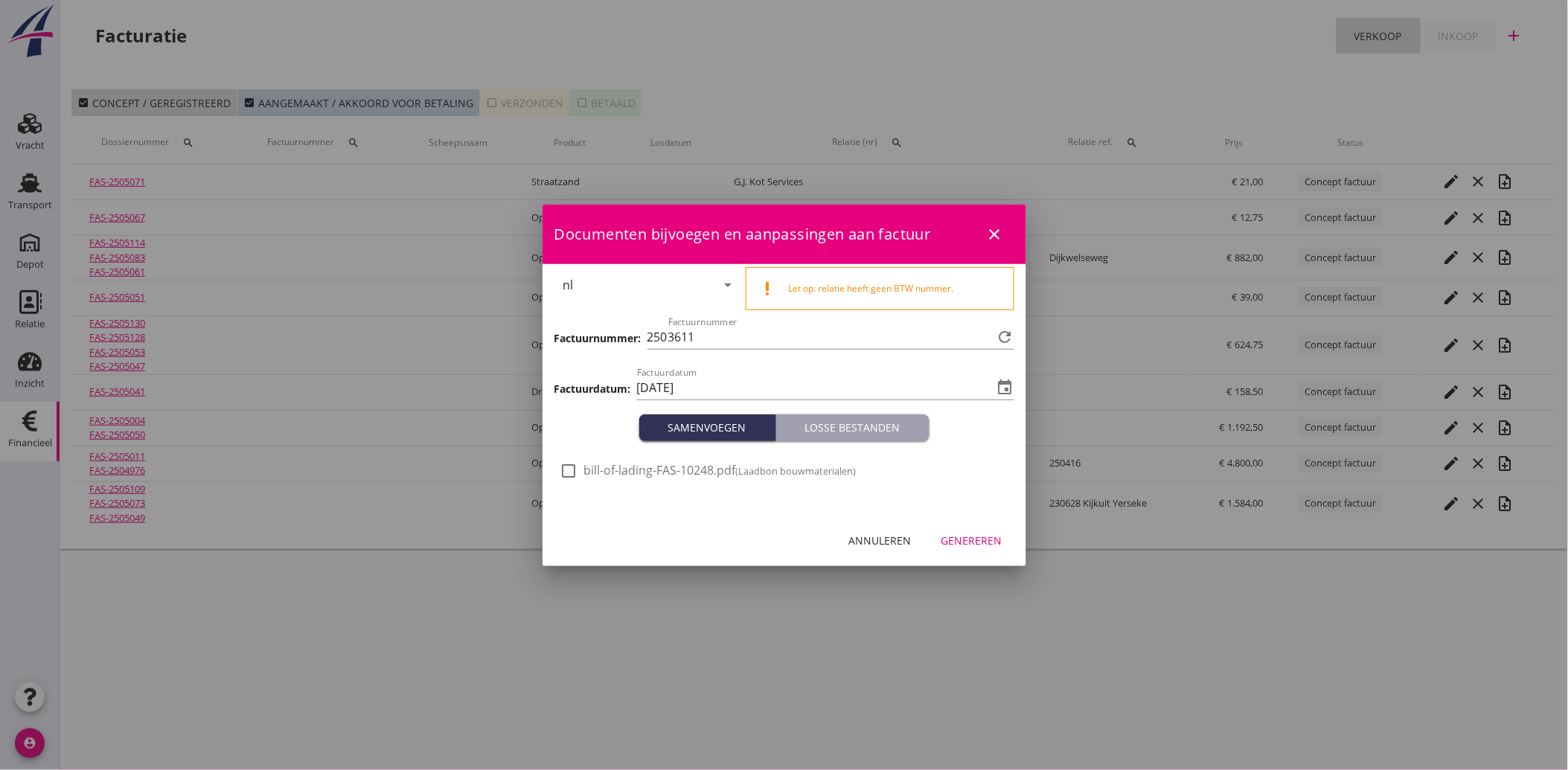
click at [569, 472] on div at bounding box center [569, 472] width 25 height 25
click at [969, 540] on div "Genereren" at bounding box center [971, 541] width 61 height 16
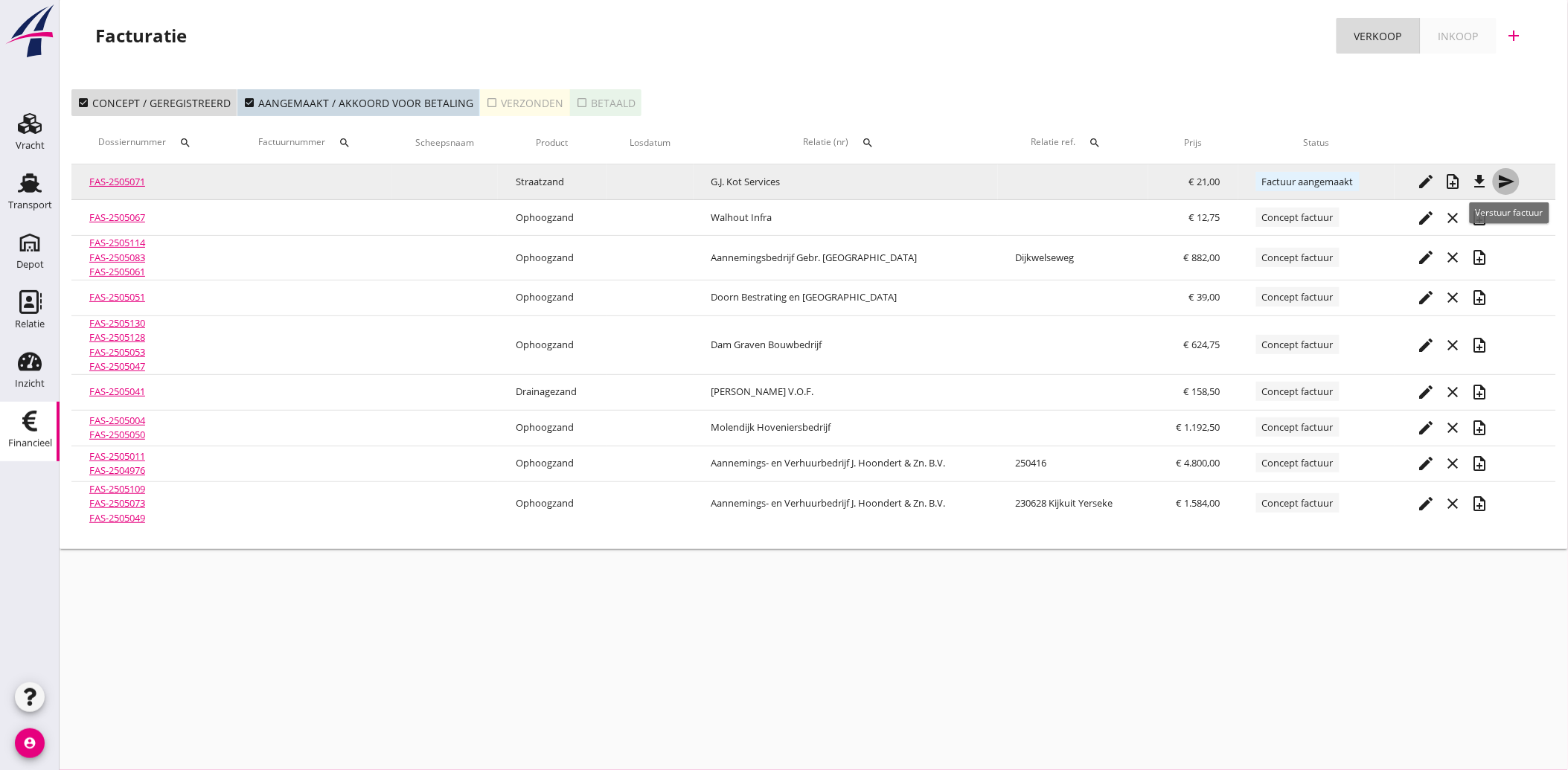
click at [1505, 183] on icon "send" at bounding box center [1506, 182] width 18 height 18
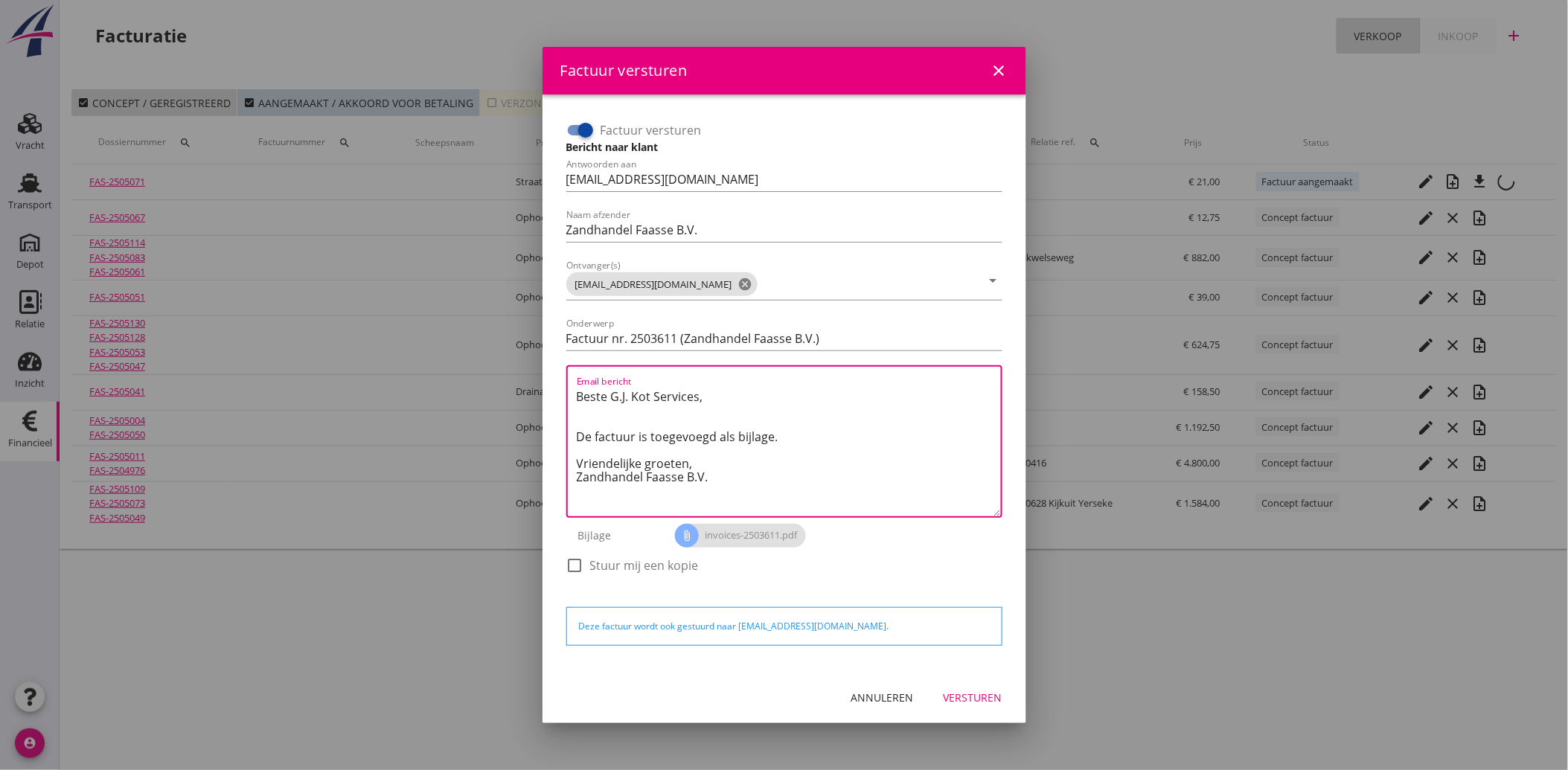
drag, startPoint x: 733, startPoint y: 494, endPoint x: 548, endPoint y: 400, distance: 207.5
click at [548, 400] on div "Factuur versturen Bericht naar klant Antwoorden aan [EMAIL_ADDRESS][DOMAIN_NAME…" at bounding box center [784, 383] width 483 height 578
paste textarea "Geachte heer/mevrouw, Hierbij zenden wij u onze factuur i.v.m. de door ons aan …"
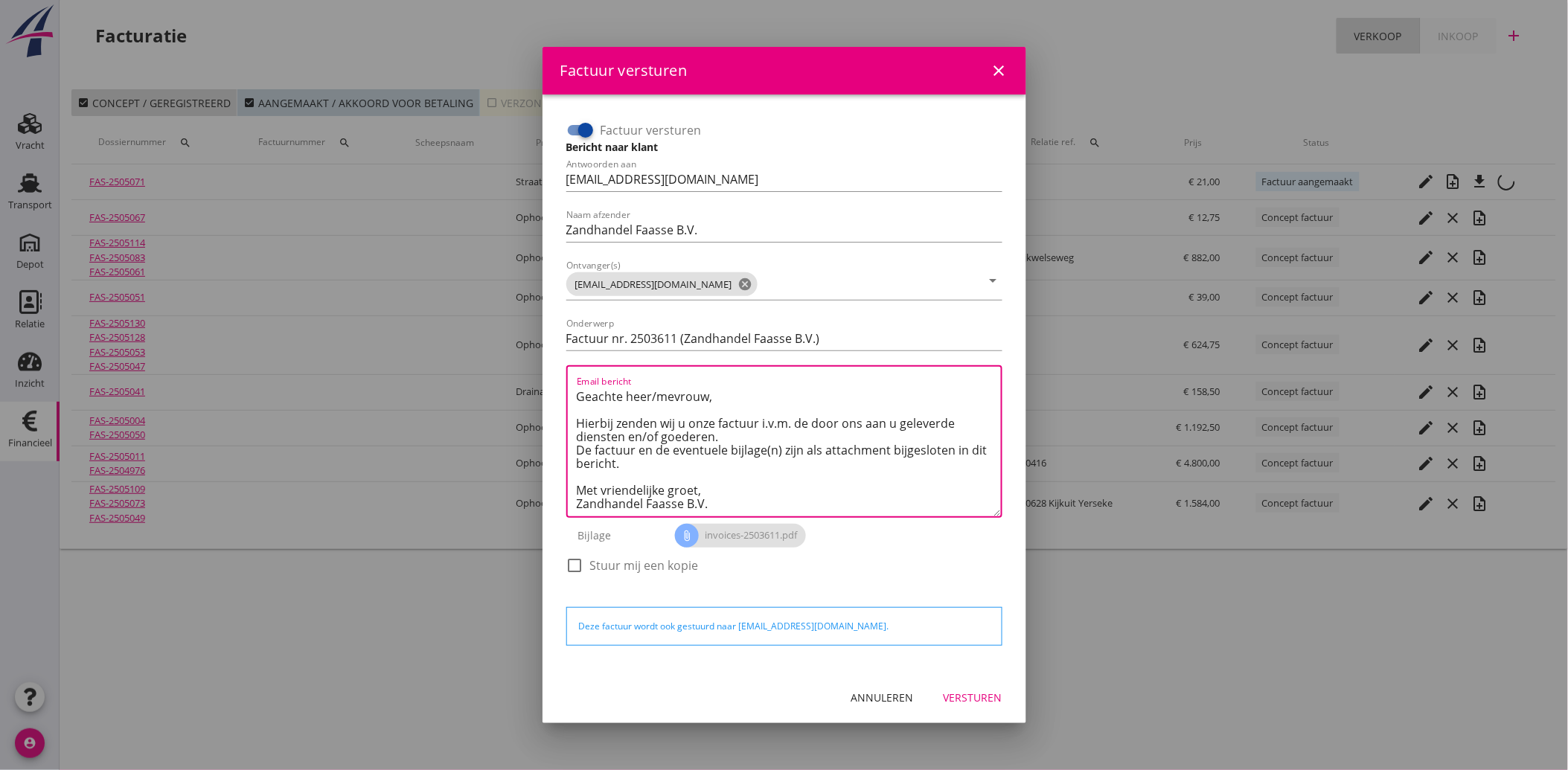
click at [967, 697] on div "Versturen" at bounding box center [973, 698] width 59 height 16
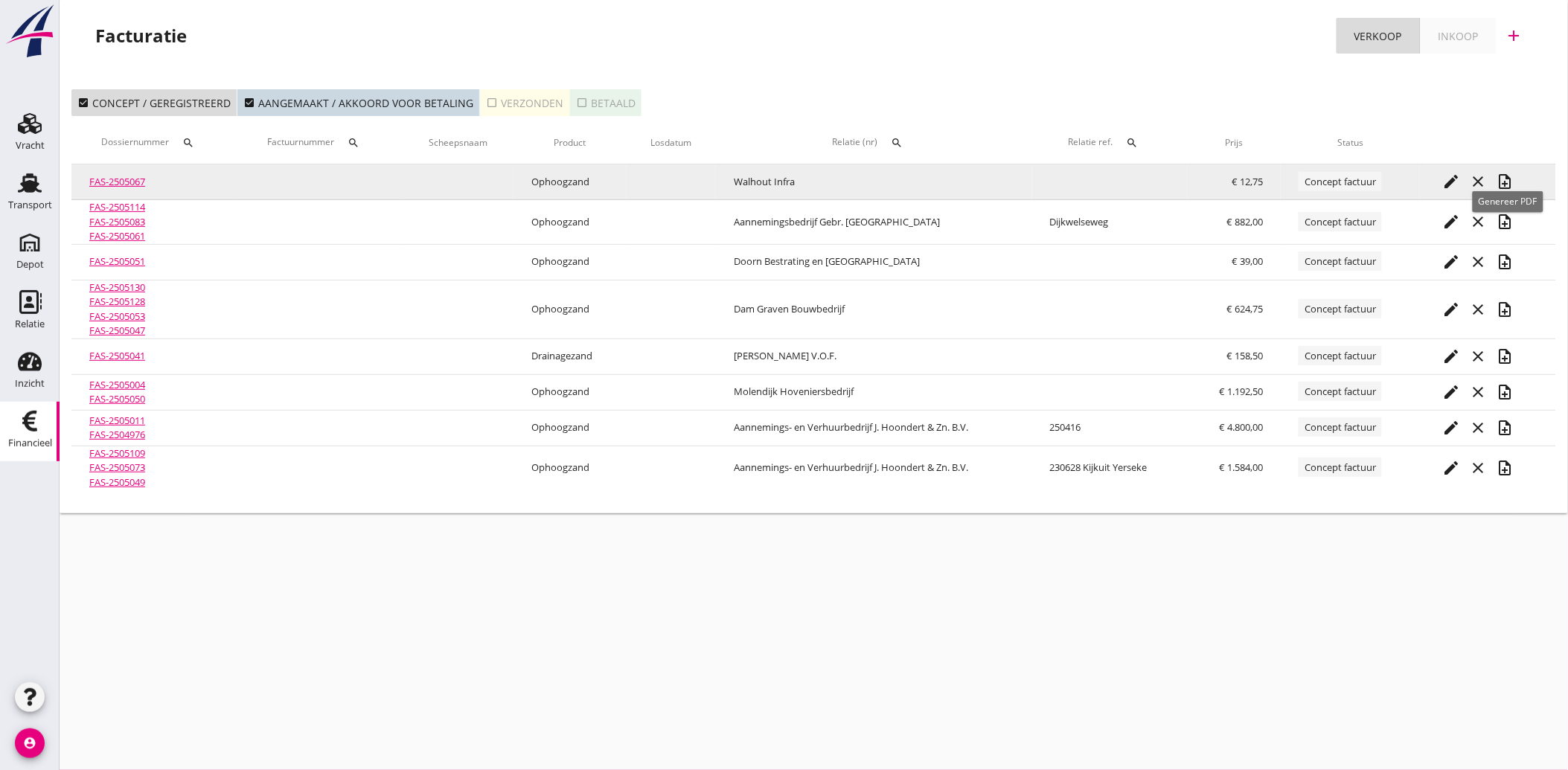
click at [1506, 180] on icon "note_add" at bounding box center [1505, 182] width 18 height 18
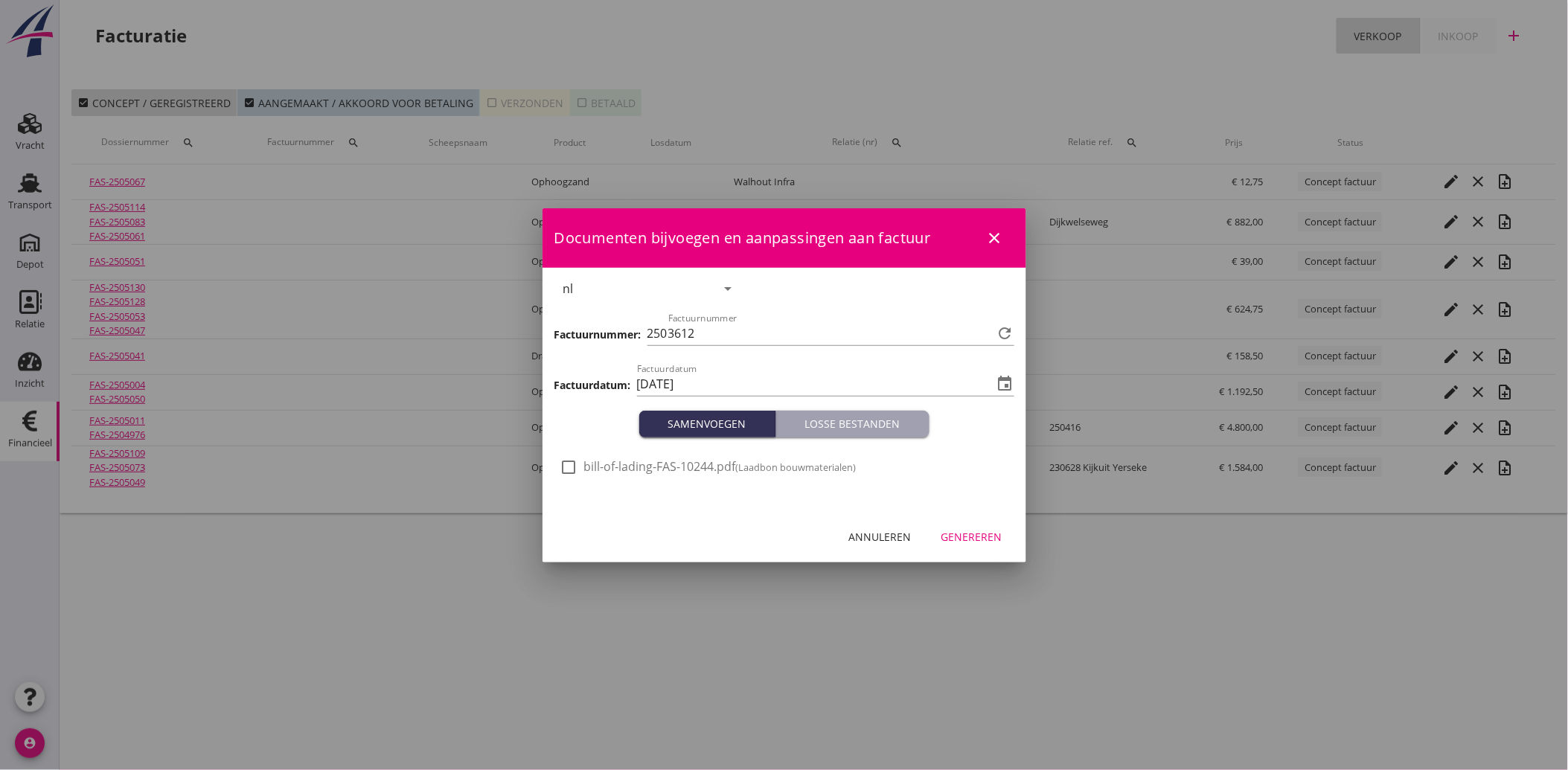
click at [571, 461] on div at bounding box center [569, 468] width 25 height 25
click at [957, 531] on div "Genereren" at bounding box center [971, 537] width 61 height 16
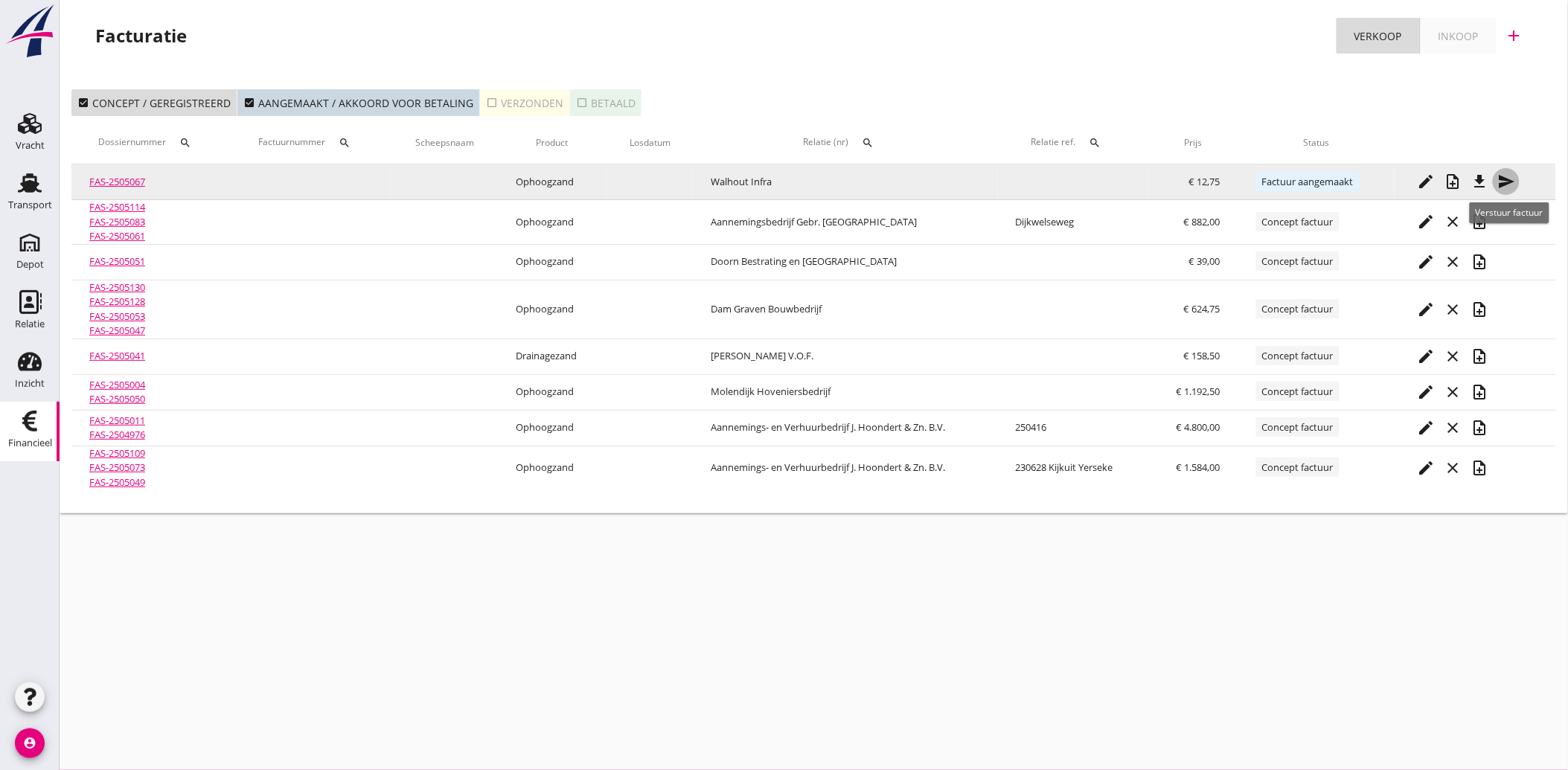
click at [1500, 182] on icon "send" at bounding box center [1506, 182] width 18 height 18
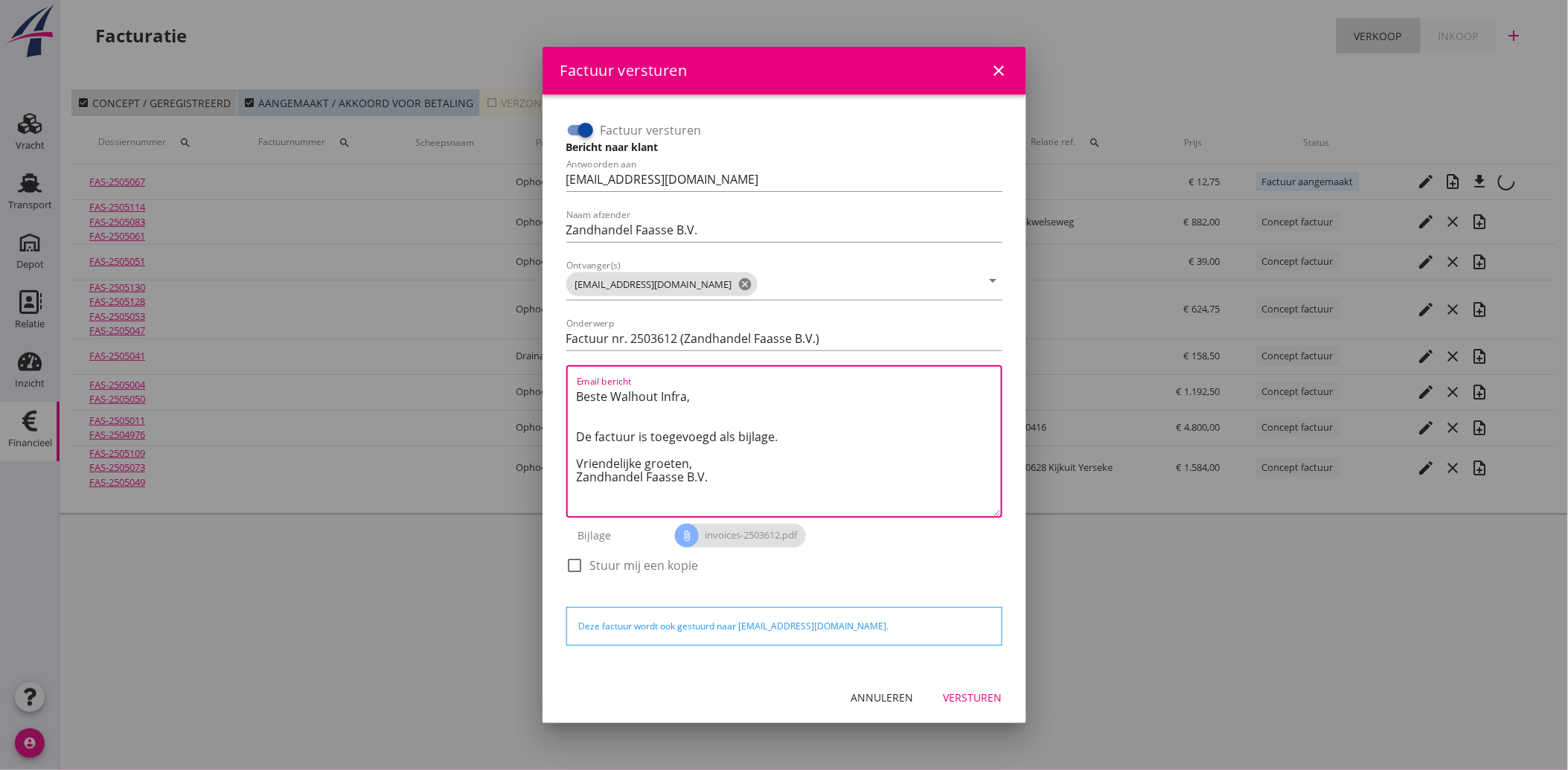
drag, startPoint x: 725, startPoint y: 480, endPoint x: 555, endPoint y: 384, distance: 195.2
click at [555, 384] on div "Factuur versturen Bericht naar klant Antwoorden aan [EMAIL_ADDRESS][DOMAIN_NAME…" at bounding box center [784, 383] width 459 height 554
paste textarea "Geachte heer/mevrouw, Hierbij zenden wij u onze factuur i.v.m. de door ons aan …"
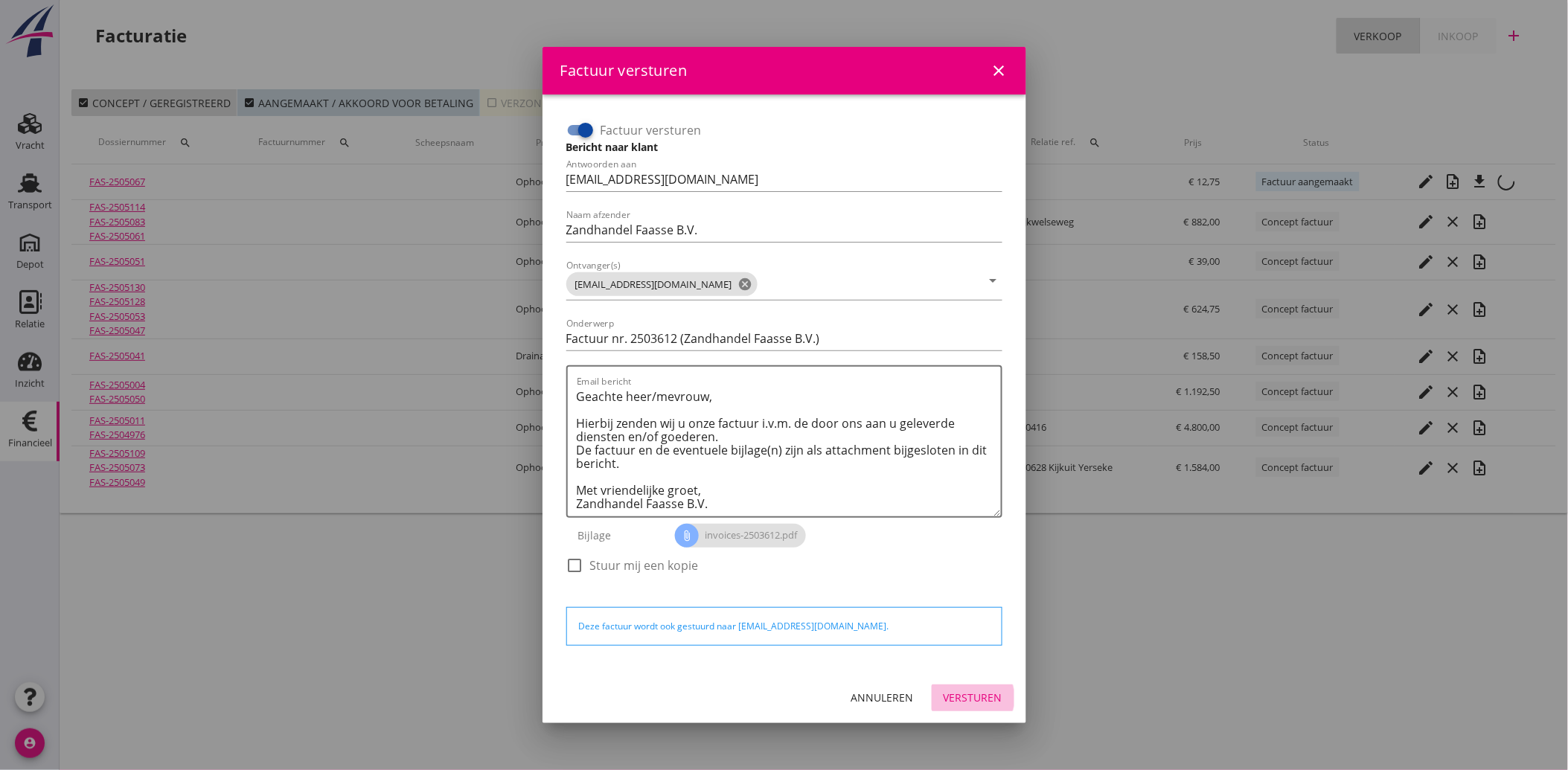
click at [975, 699] on div "Versturen" at bounding box center [973, 698] width 59 height 16
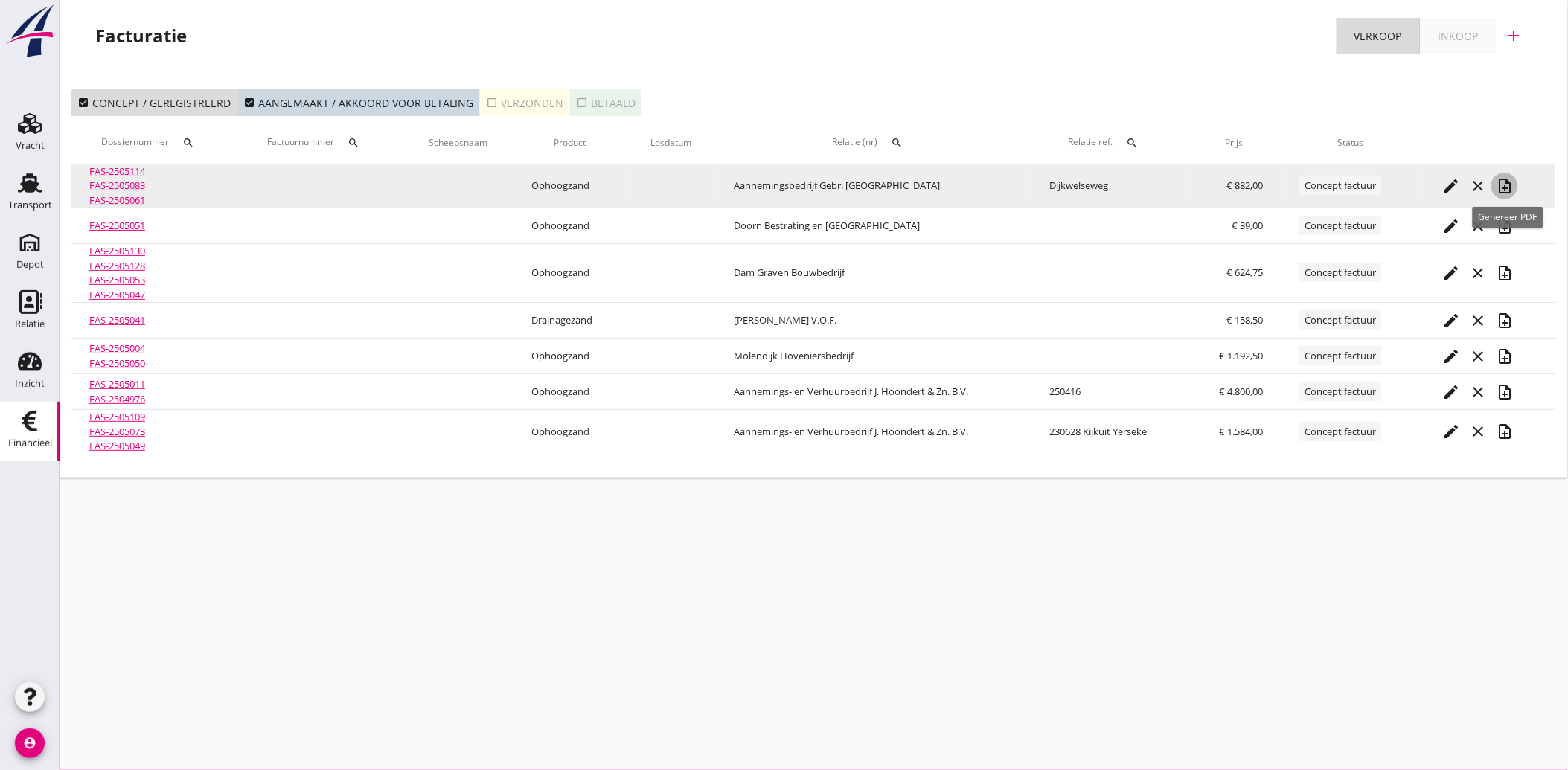
click at [1509, 185] on icon "note_add" at bounding box center [1505, 186] width 18 height 18
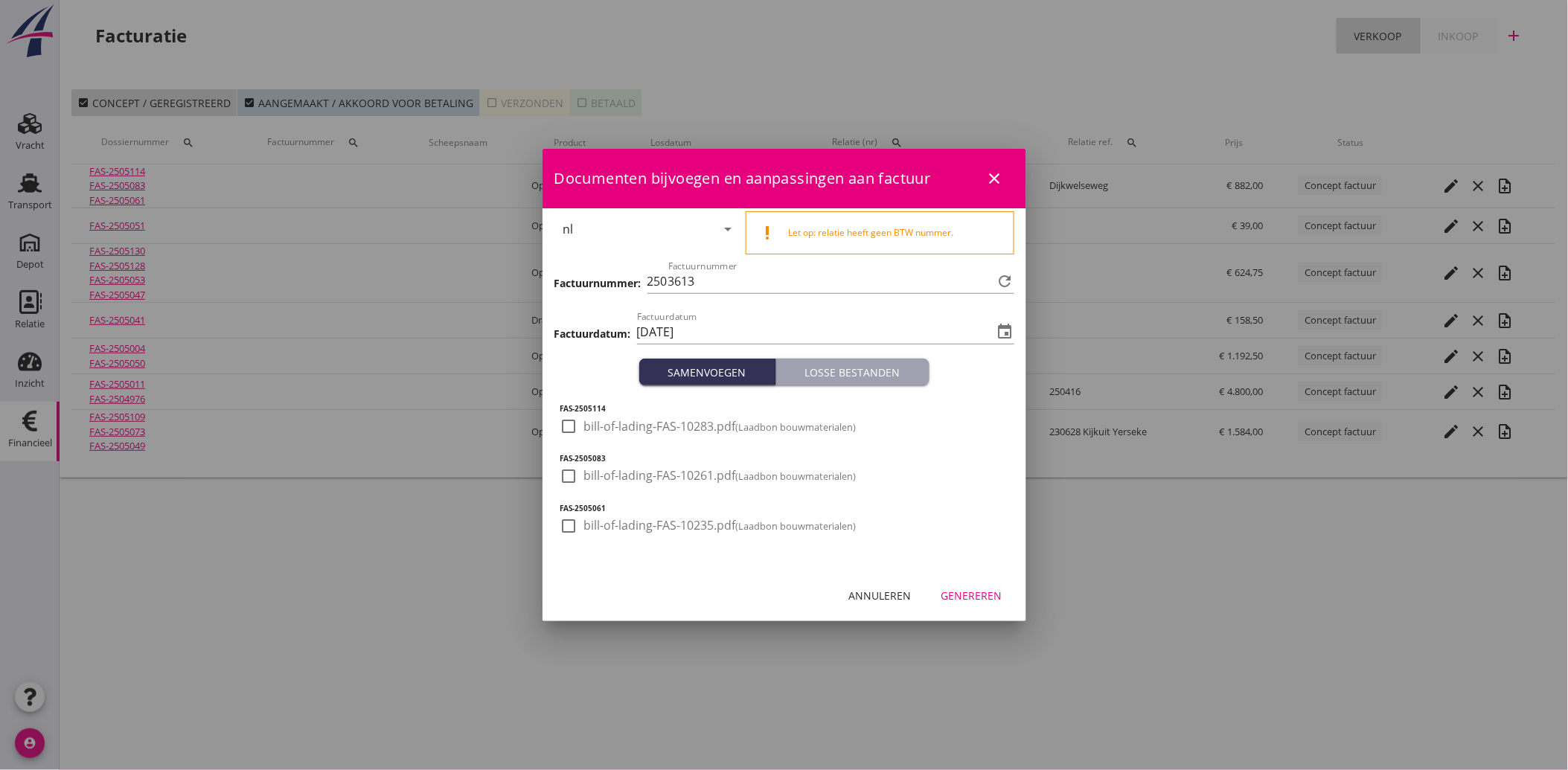
click at [564, 441] on div "check_box_outline_blank bill-of-lading-FAS-10283.pdf (Laadbon bouwmaterialen)" at bounding box center [708, 435] width 296 height 36
click at [555, 417] on div "FAS-2505114 check_box_outline_blank bill-of-lading-FAS-10283.pdf (Laadbon bouwm…" at bounding box center [784, 478] width 483 height 185
click at [567, 427] on div at bounding box center [569, 426] width 25 height 25
click at [556, 473] on div at bounding box center [569, 476] width 25 height 25
drag, startPoint x: 570, startPoint y: 518, endPoint x: 621, endPoint y: 571, distance: 73.6
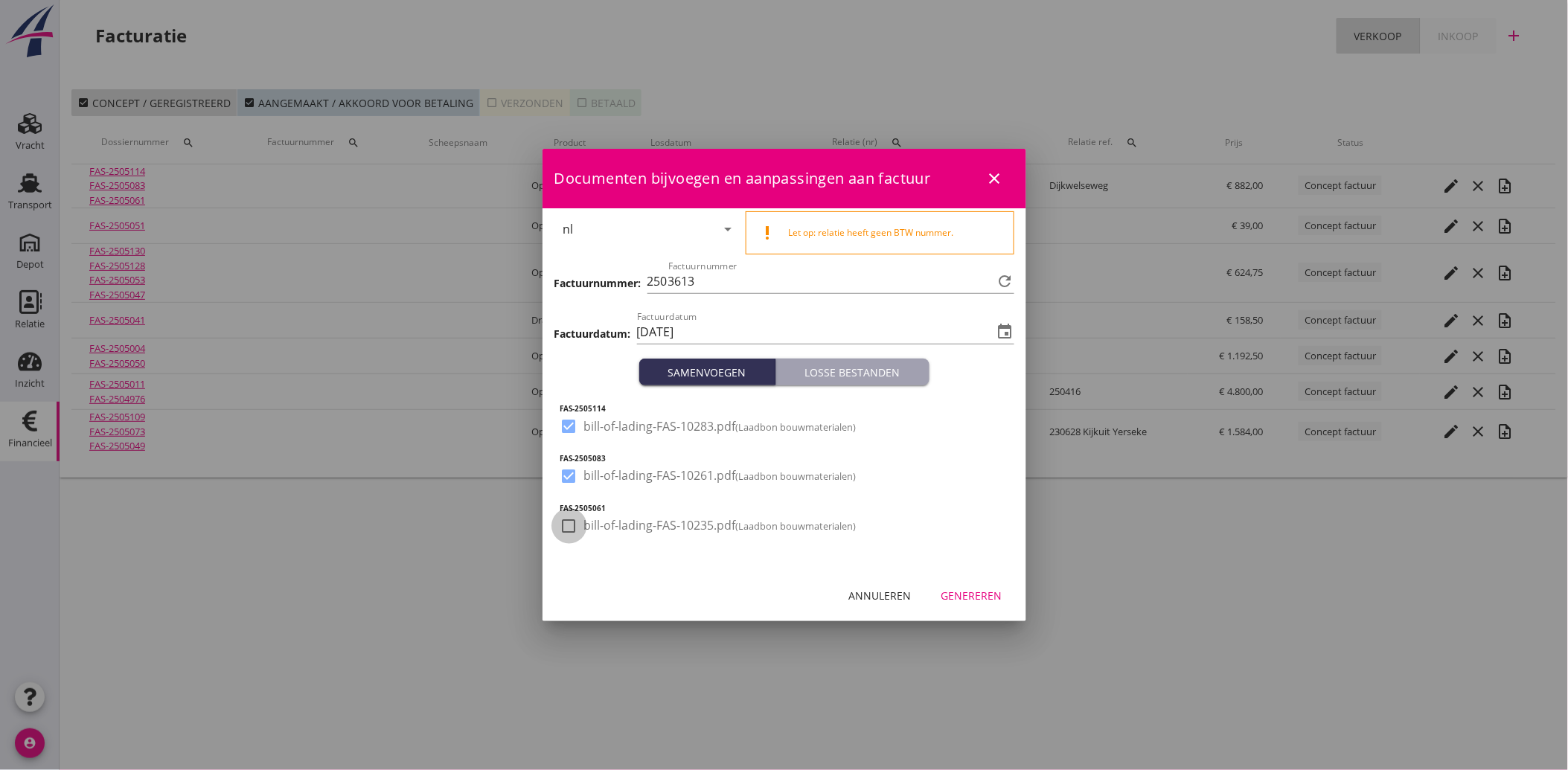
click at [570, 518] on div at bounding box center [569, 526] width 25 height 25
click at [981, 591] on div "Genereren" at bounding box center [971, 596] width 61 height 16
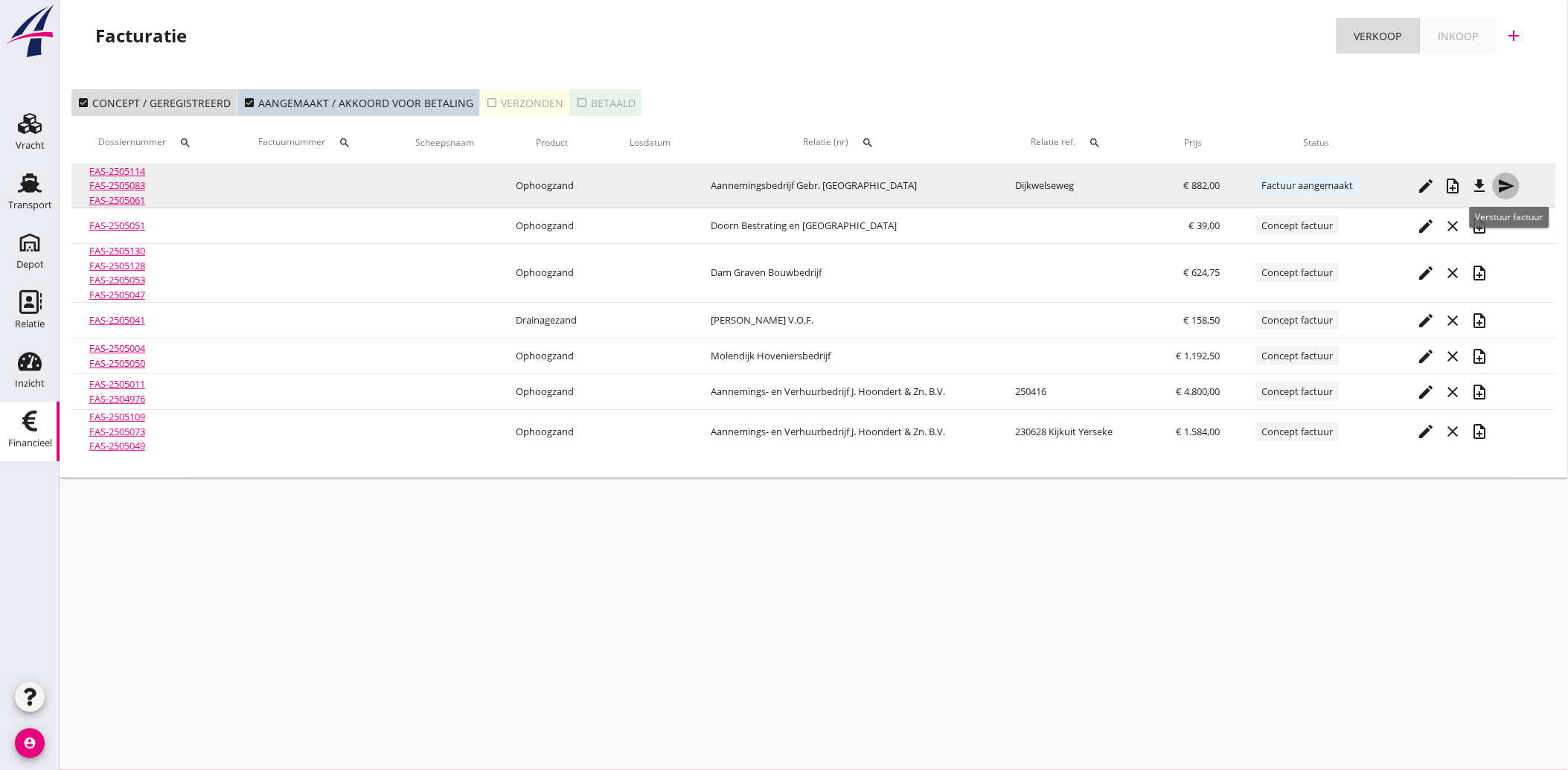
click at [1505, 186] on icon "send" at bounding box center [1506, 186] width 18 height 18
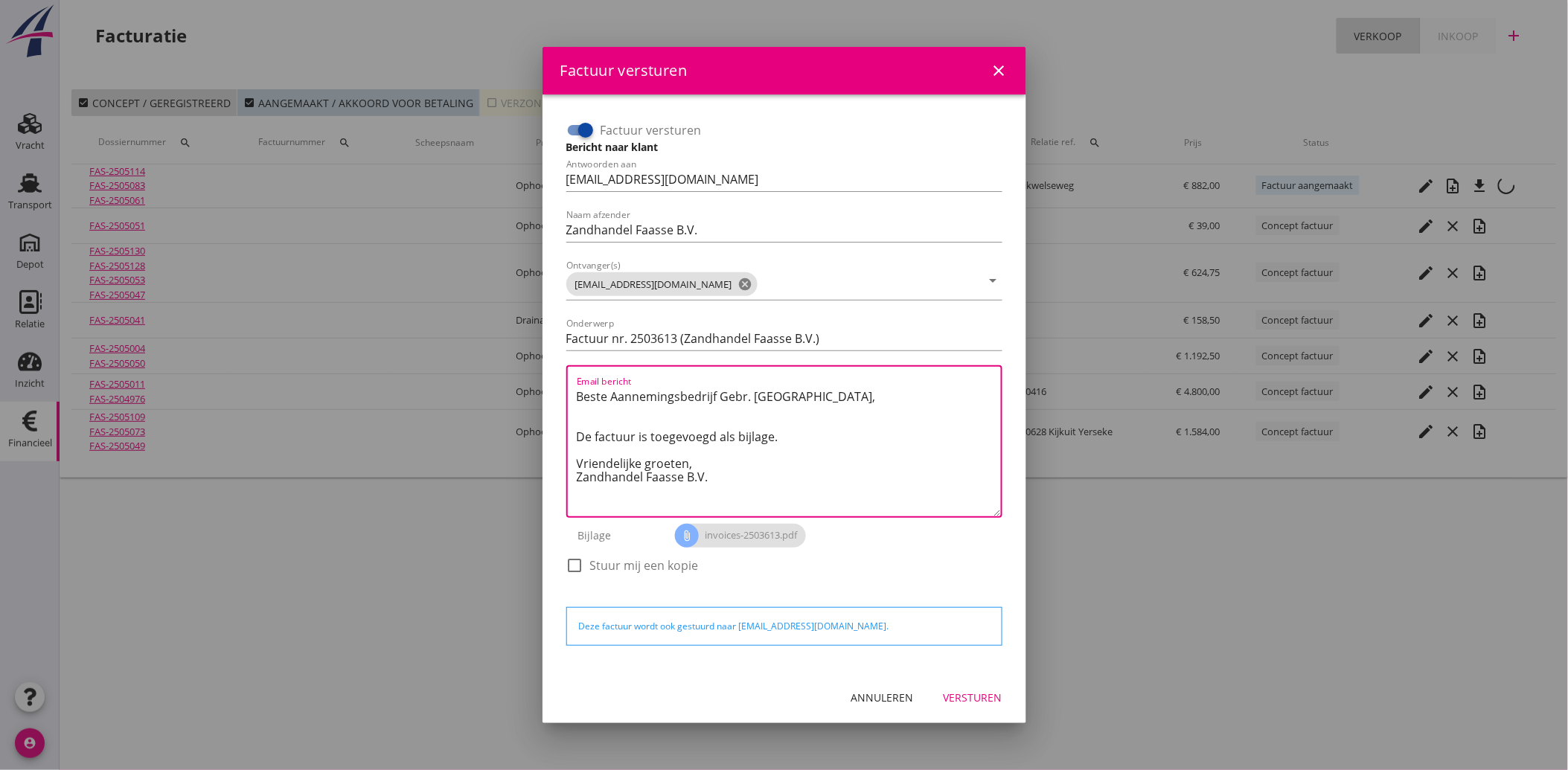
drag, startPoint x: 727, startPoint y: 482, endPoint x: 571, endPoint y: 392, distance: 180.1
click at [571, 392] on div "Email bericht Beste Aannemingsbedrijf Gebr. [GEOGRAPHIC_DATA], De factuur is to…" at bounding box center [784, 441] width 436 height 152
paste textarea "Geachte heer/mevrouw, Hierbij zenden wij u onze factuur i.v.m. de door ons aan …"
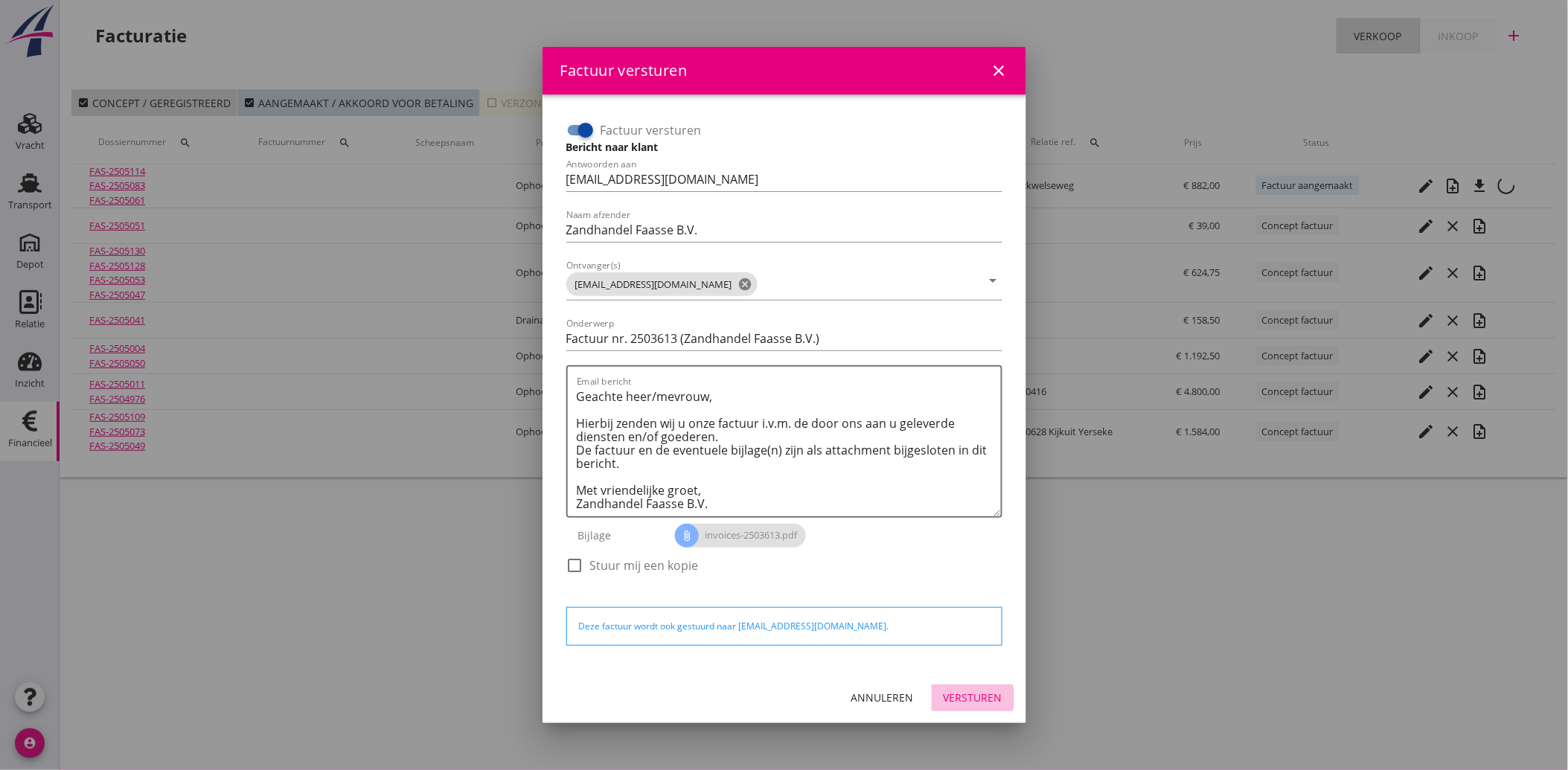
click at [971, 692] on div "Versturen" at bounding box center [973, 698] width 59 height 16
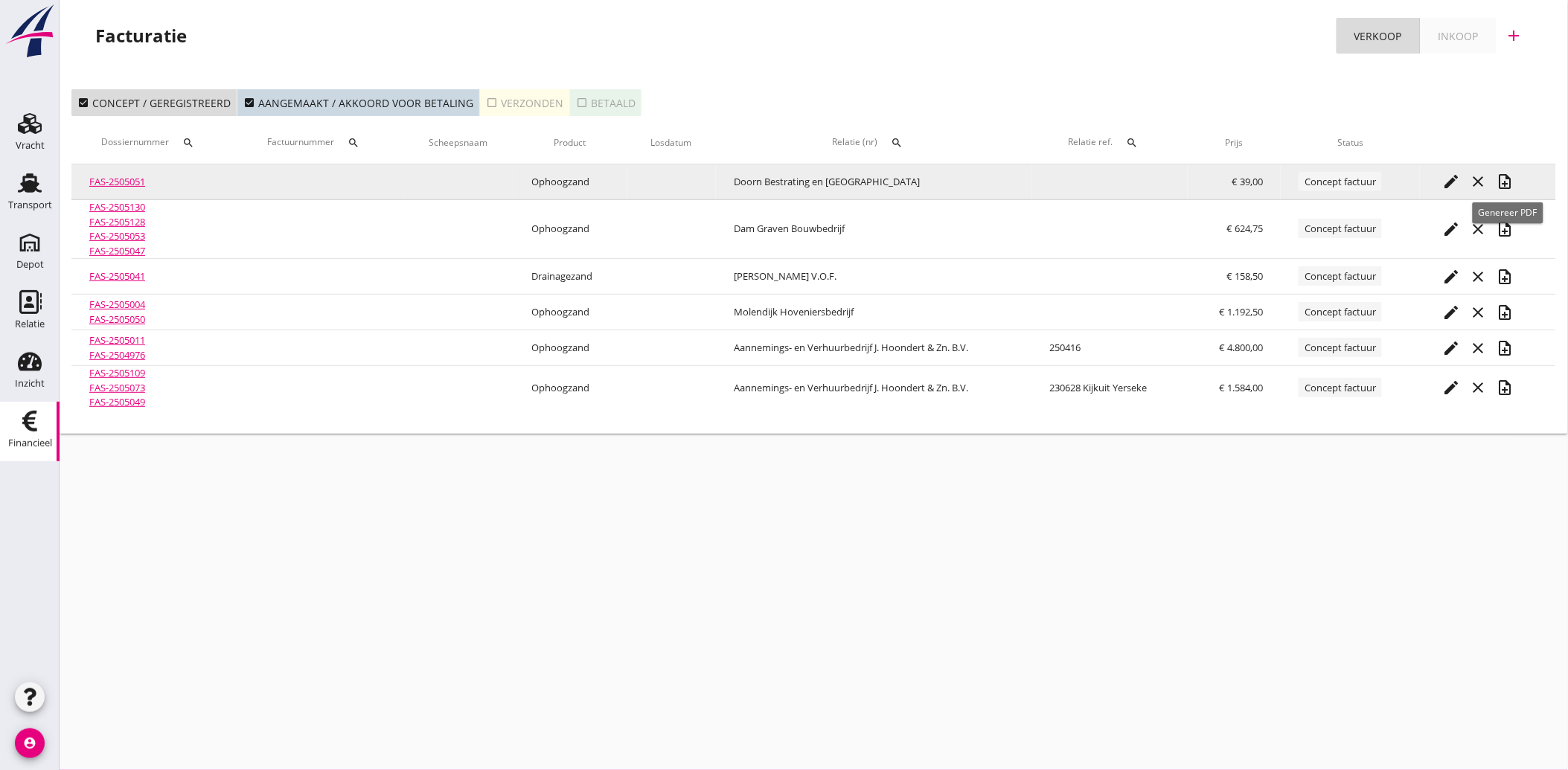
click at [1506, 175] on icon "note_add" at bounding box center [1505, 182] width 18 height 18
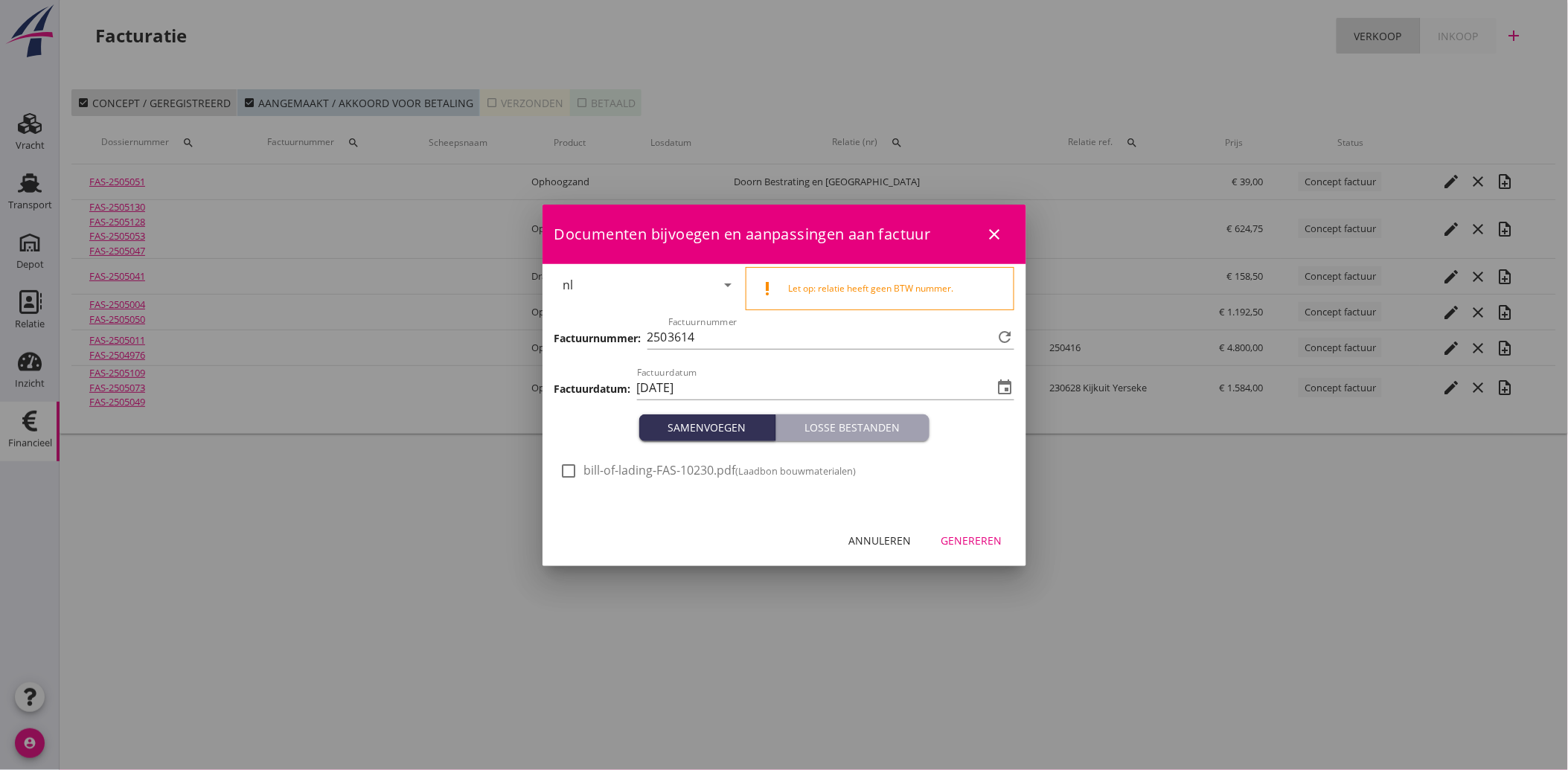
click at [571, 465] on div at bounding box center [569, 472] width 25 height 25
click at [961, 538] on div "Genereren" at bounding box center [971, 541] width 61 height 16
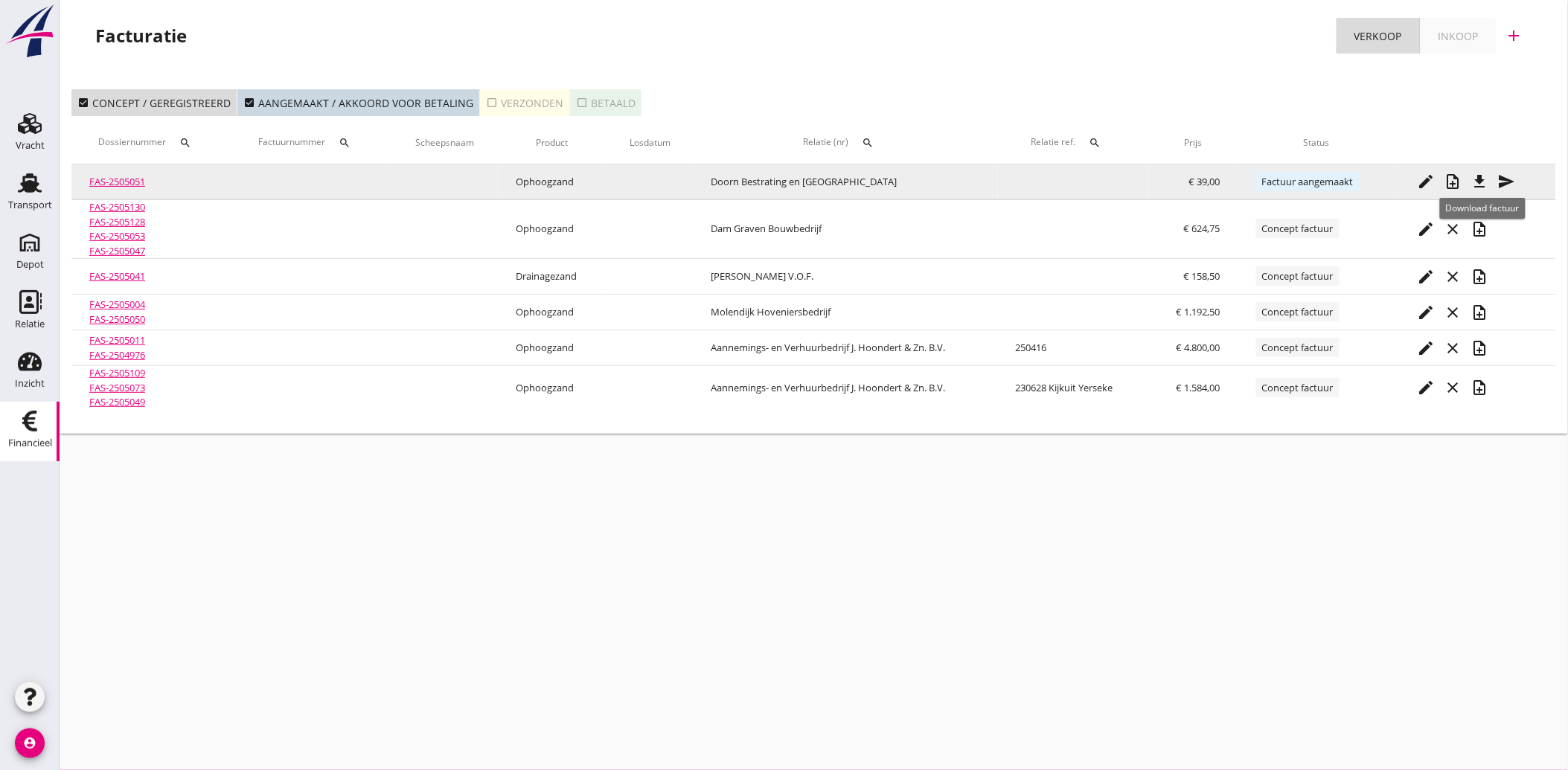
click at [1488, 180] on icon "file_download" at bounding box center [1479, 182] width 18 height 18
click at [1488, 183] on icon "file_download" at bounding box center [1479, 182] width 18 height 18
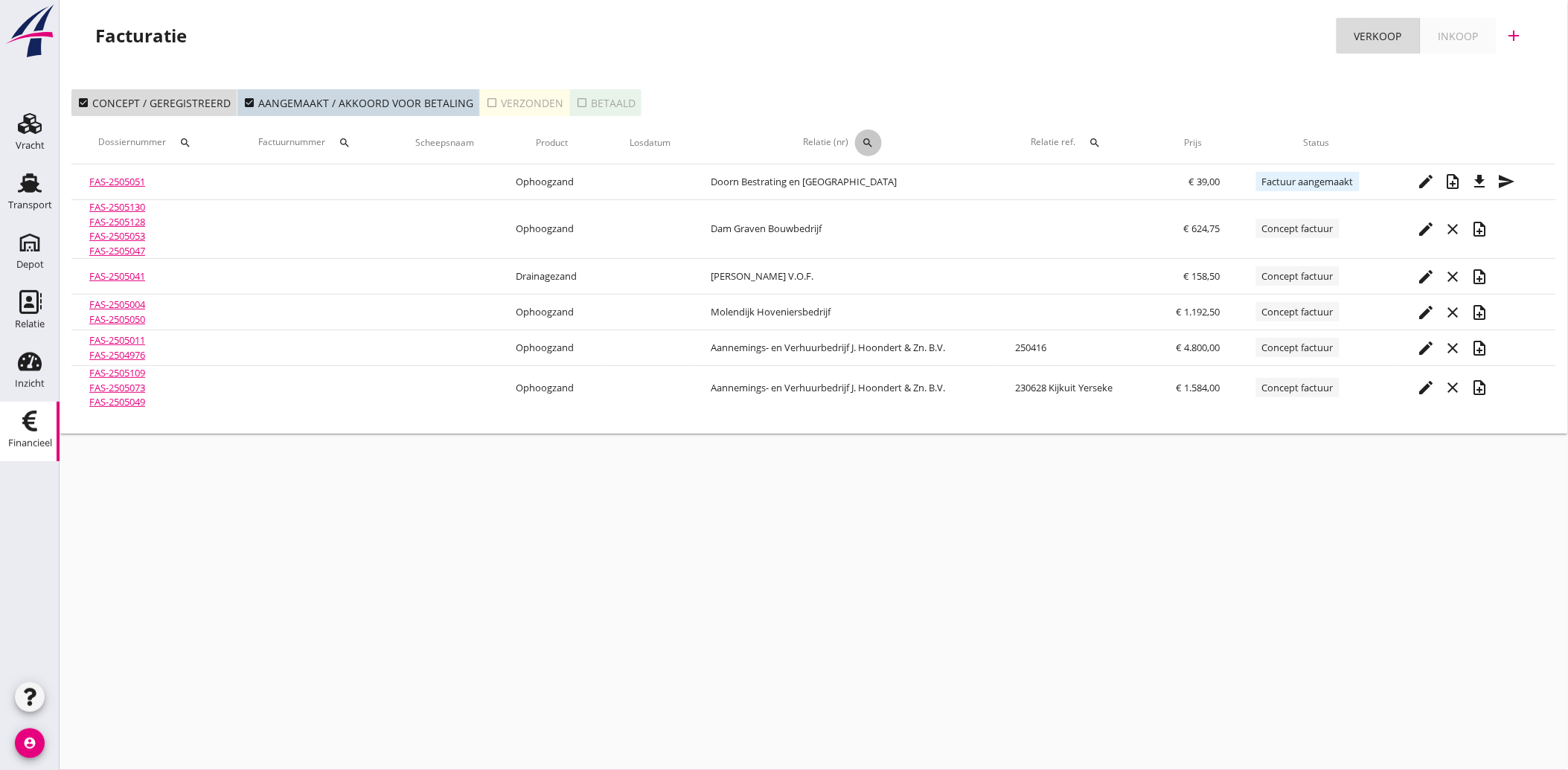
click at [866, 143] on icon "search" at bounding box center [868, 143] width 12 height 12
click at [895, 188] on input "text" at bounding box center [937, 186] width 155 height 24
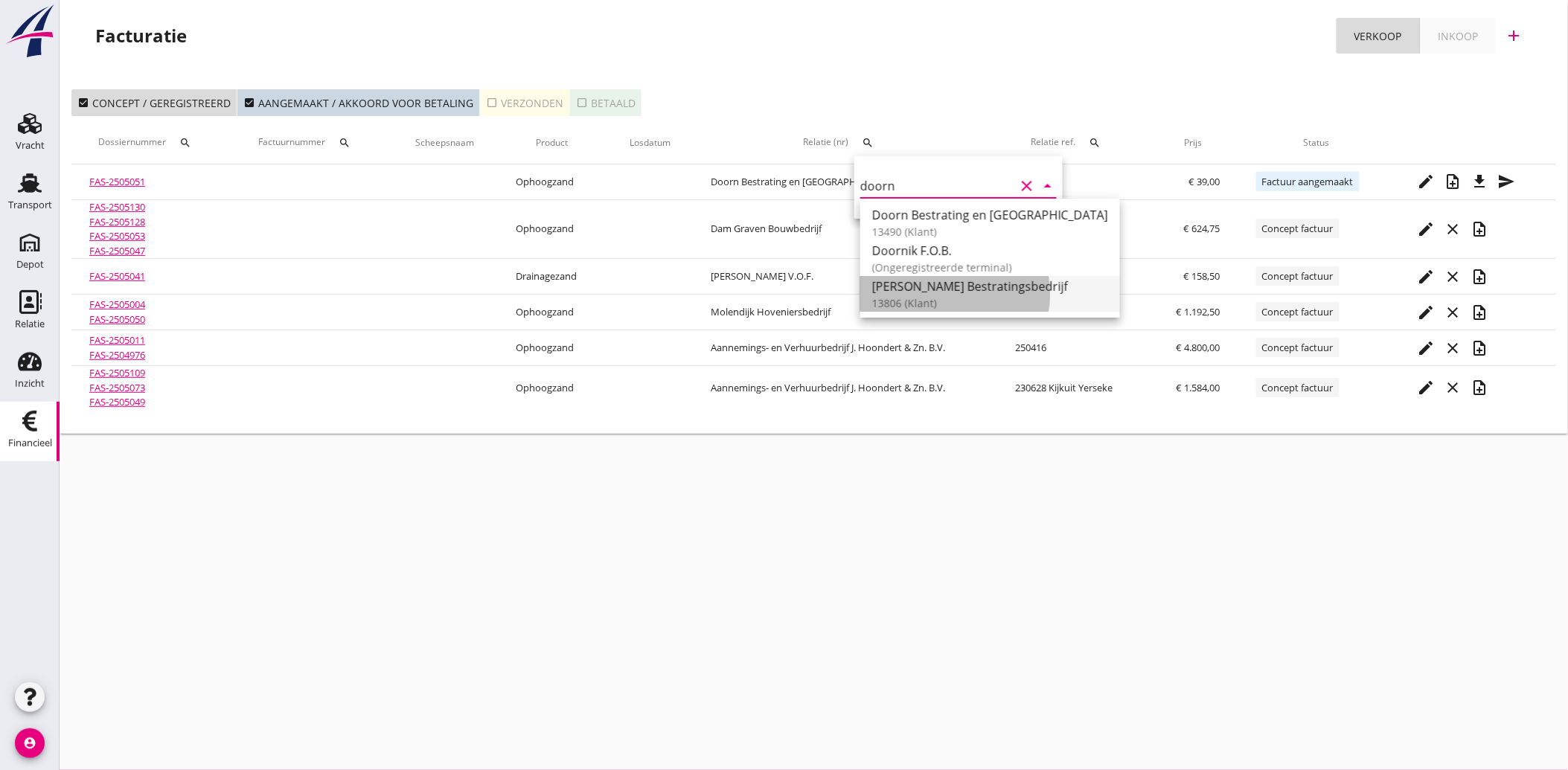
click at [948, 289] on div "[PERSON_NAME] Bestratingsbedrijf" at bounding box center [990, 287] width 236 height 18
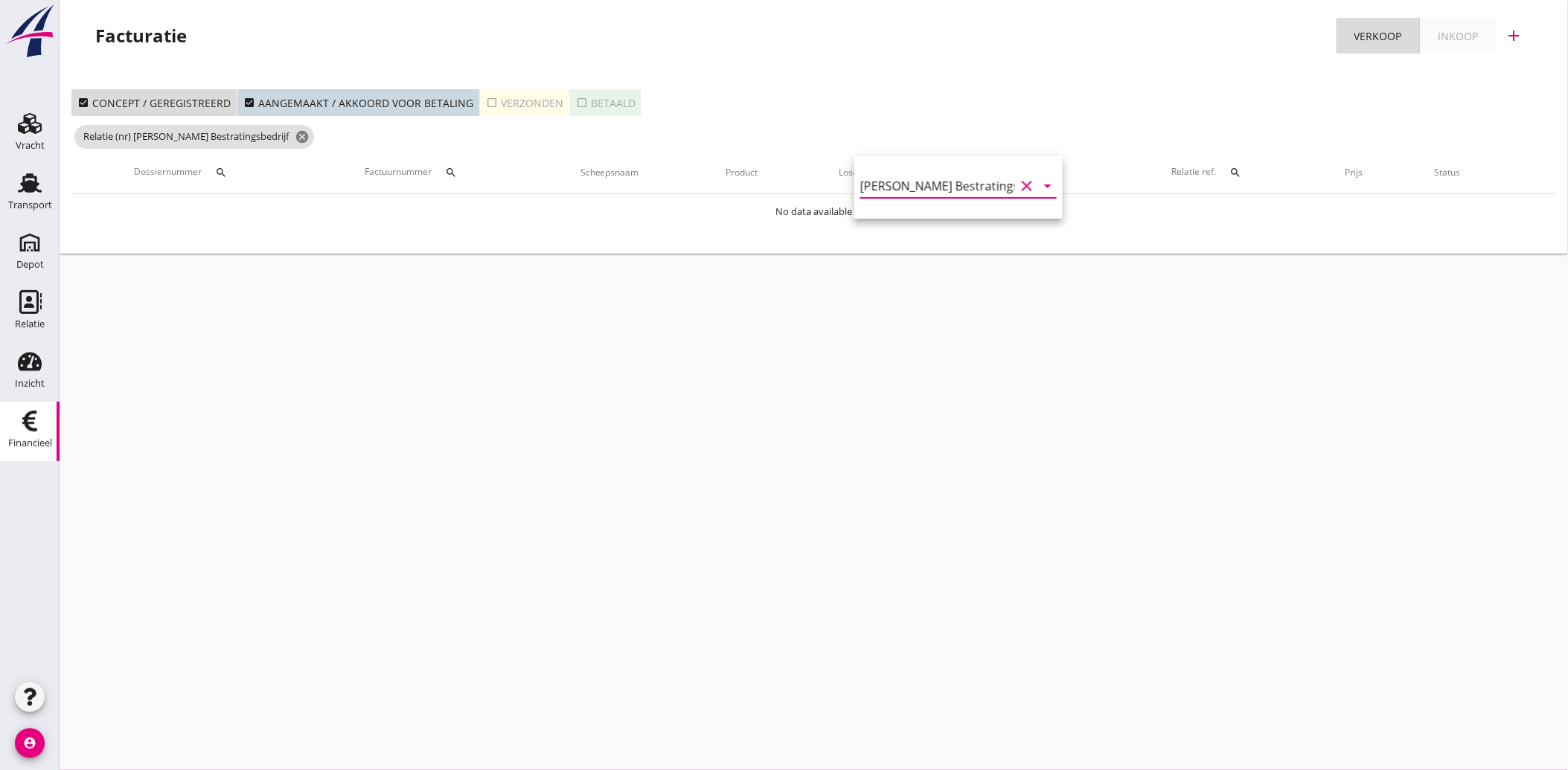
click at [488, 99] on icon "check_box_outline_blank" at bounding box center [491, 102] width 12 height 12
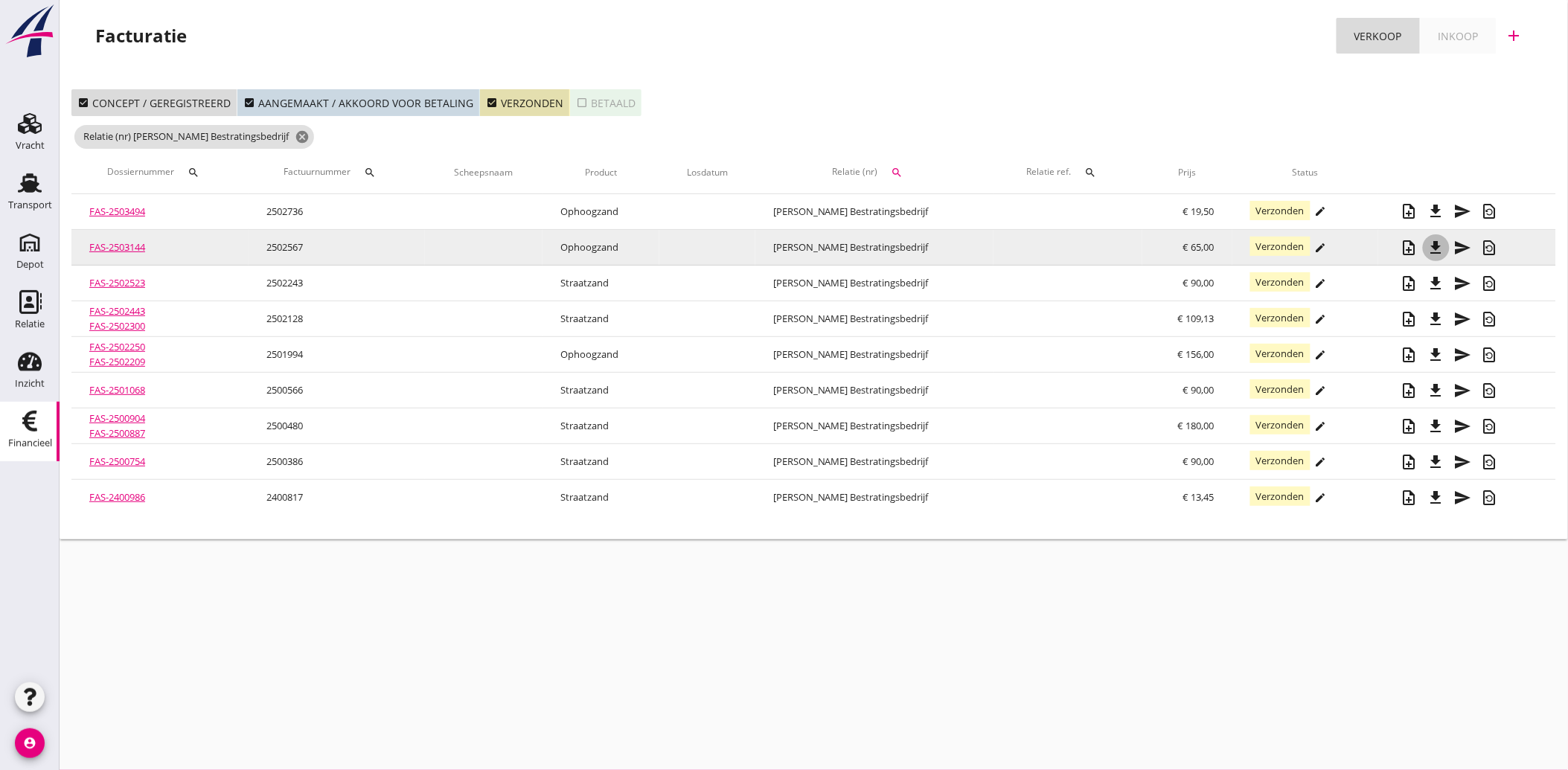
click at [1443, 244] on div "file_download" at bounding box center [1436, 248] width 27 height 18
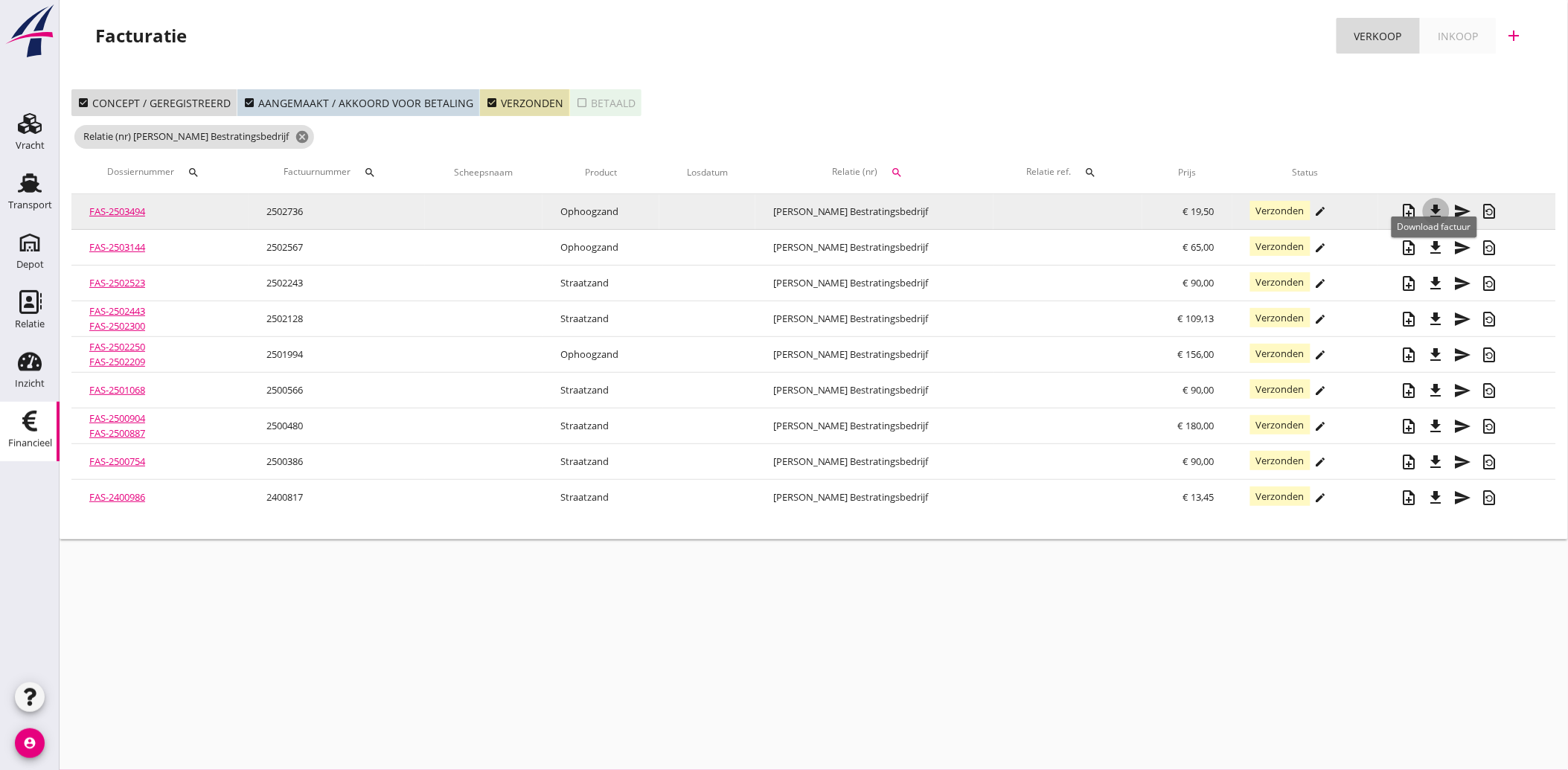
click at [1431, 207] on icon "file_download" at bounding box center [1435, 211] width 18 height 18
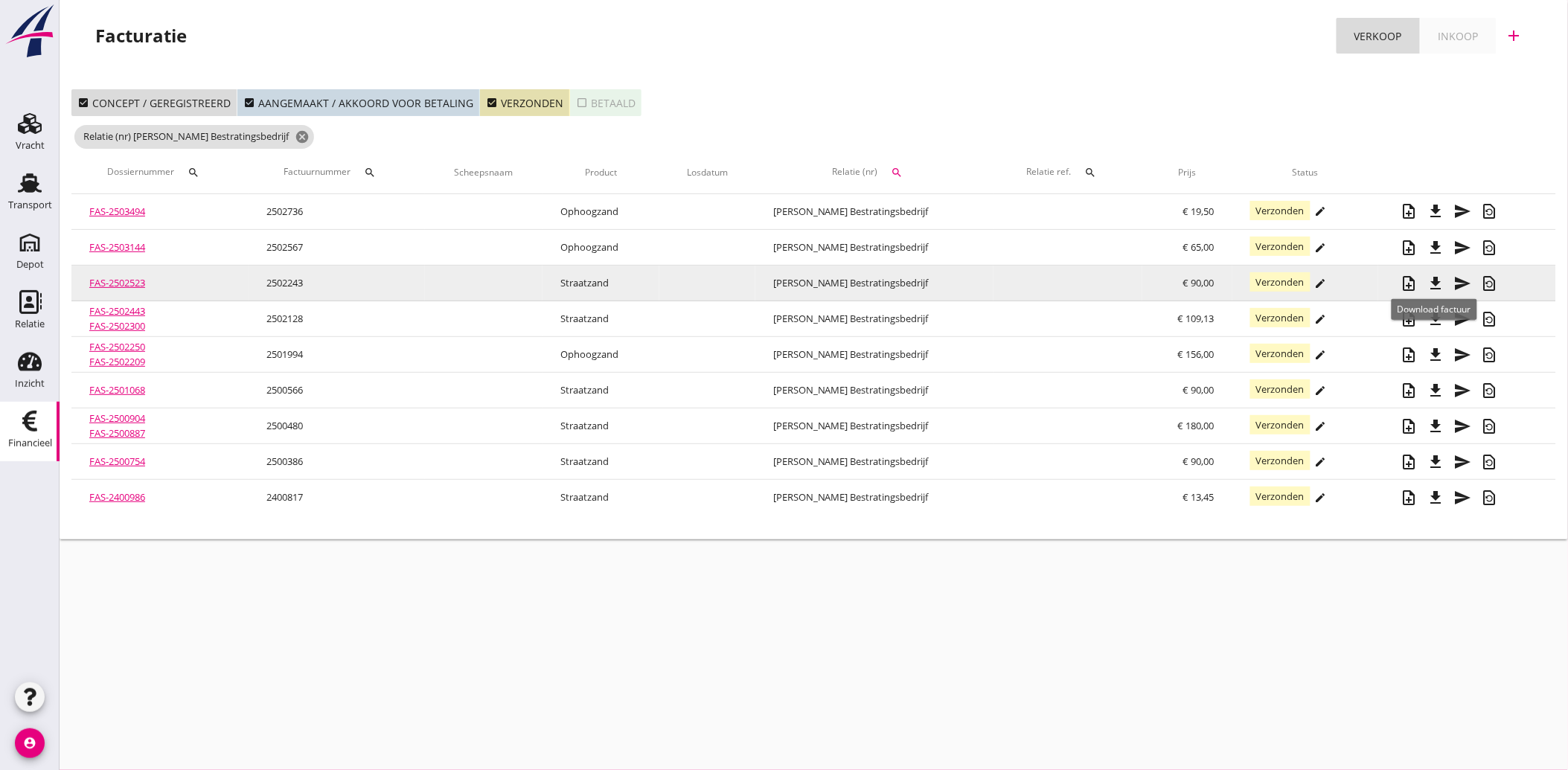
click at [1431, 275] on icon "file_download" at bounding box center [1435, 283] width 18 height 18
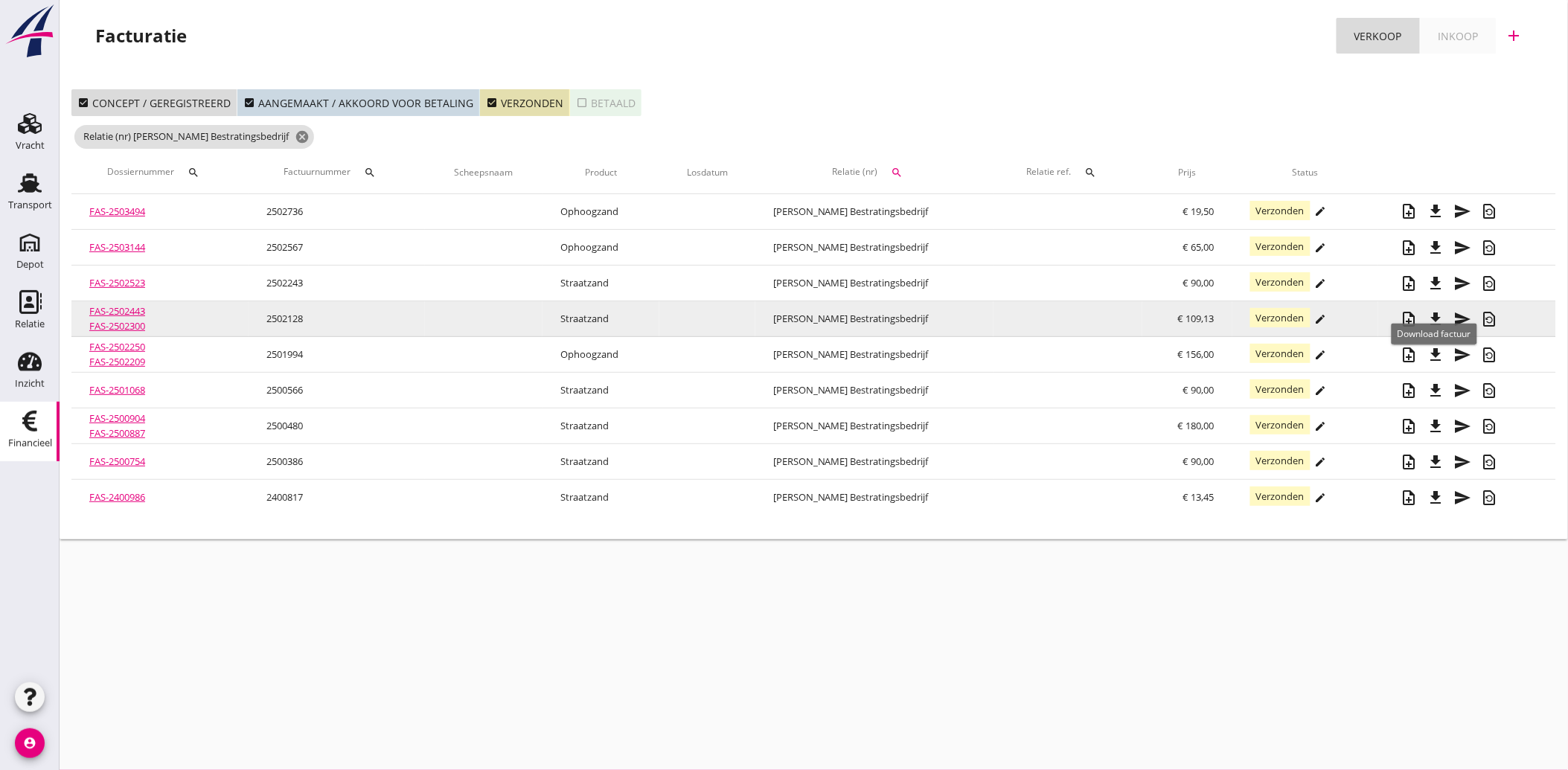
click at [1437, 324] on icon "file_download" at bounding box center [1435, 319] width 18 height 18
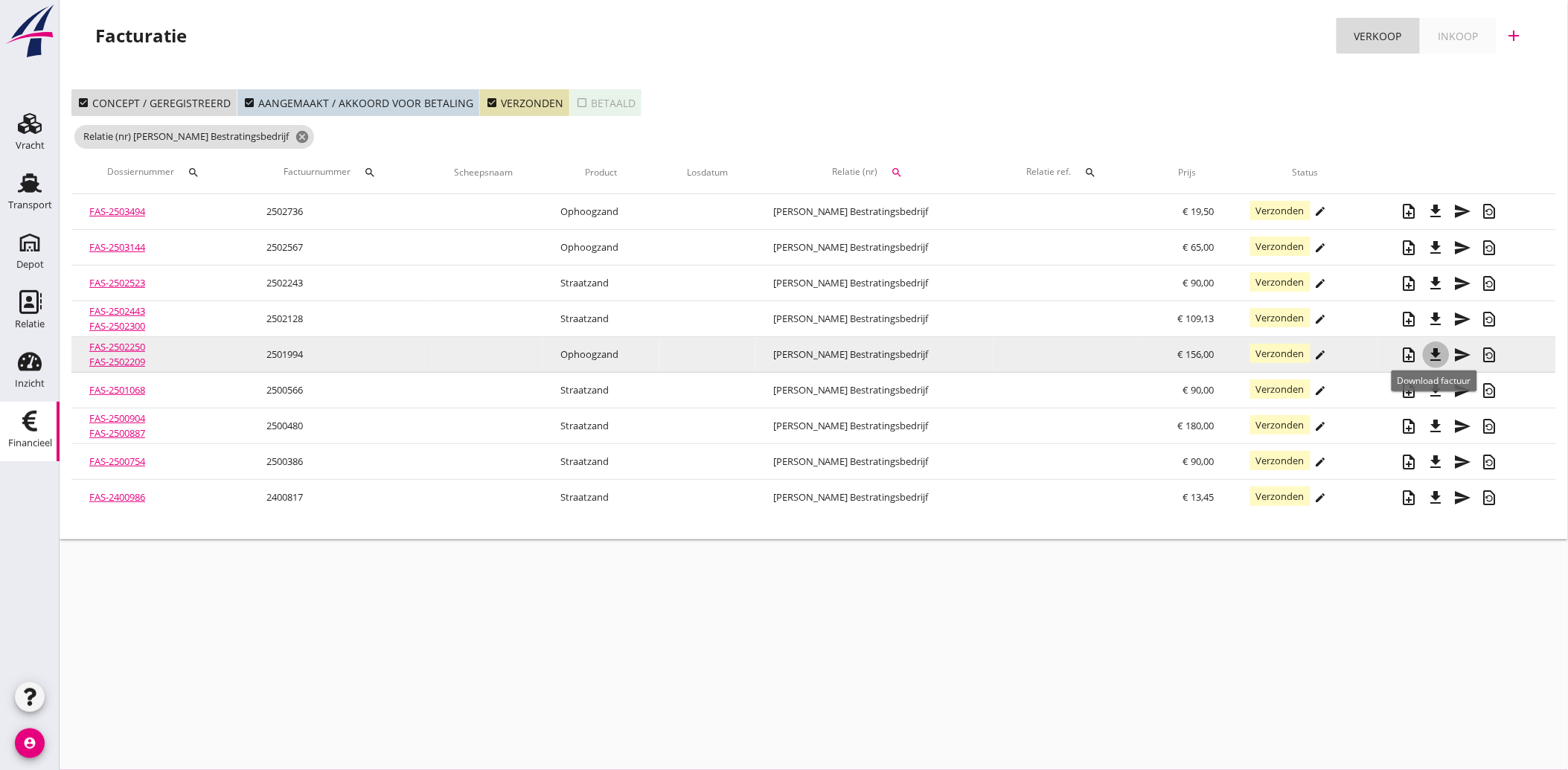
click at [1434, 354] on icon "file_download" at bounding box center [1435, 355] width 18 height 18
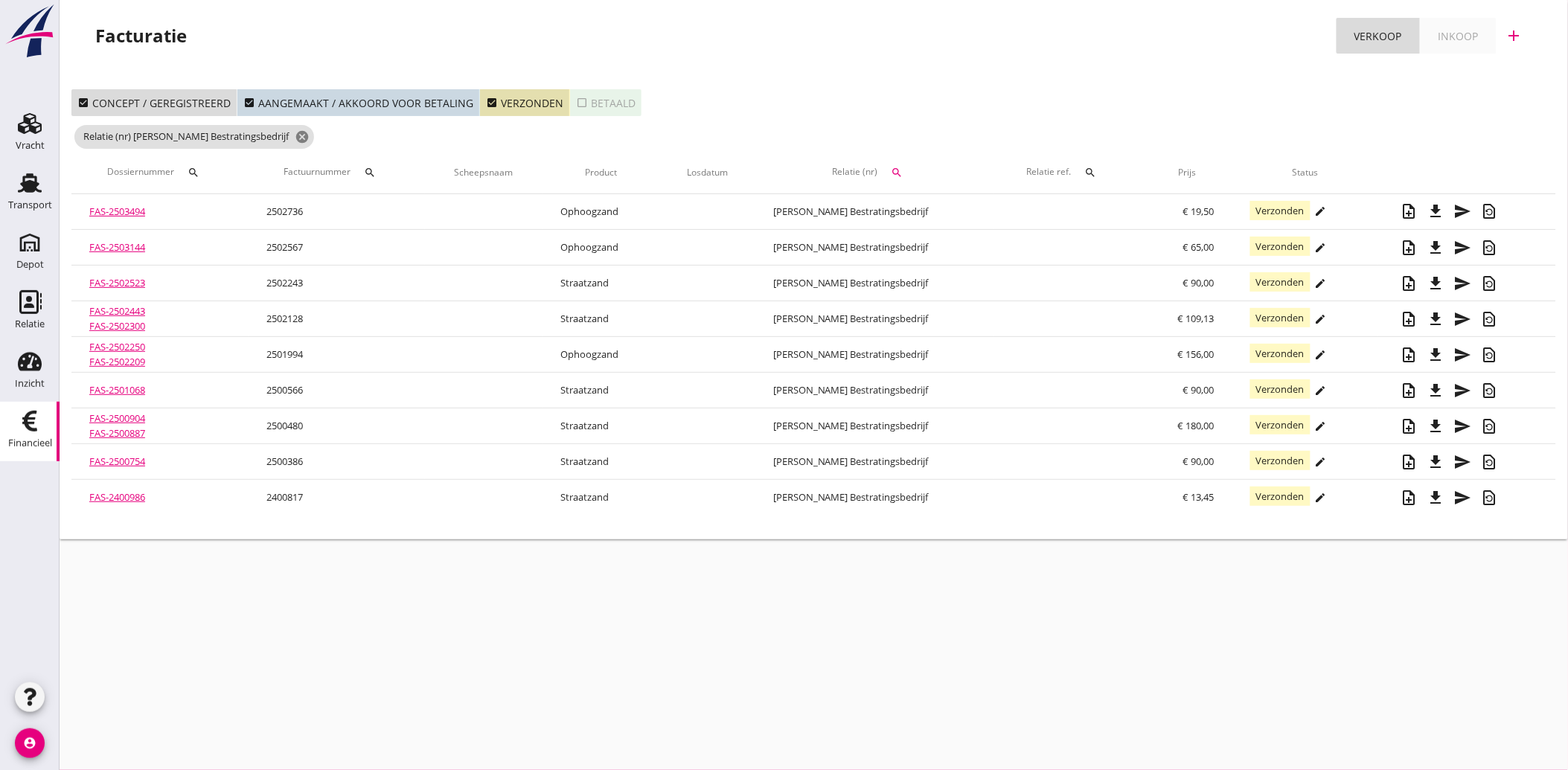
click at [901, 168] on icon "search" at bounding box center [897, 172] width 12 height 12
click at [1051, 210] on icon "clear" at bounding box center [1057, 216] width 18 height 18
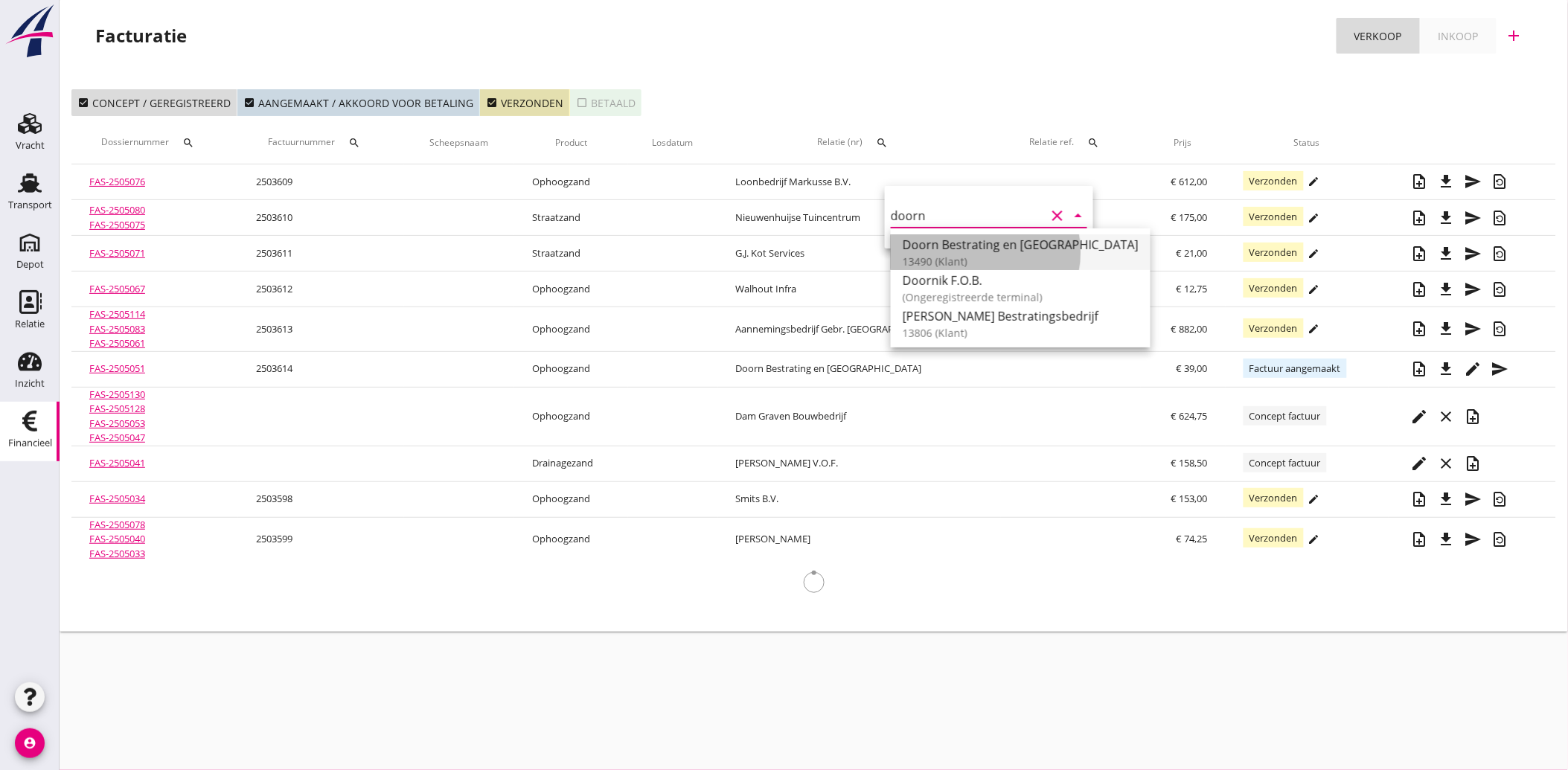
click at [943, 236] on div "Doorn Bestrating en [GEOGRAPHIC_DATA]" at bounding box center [1020, 244] width 236 height 18
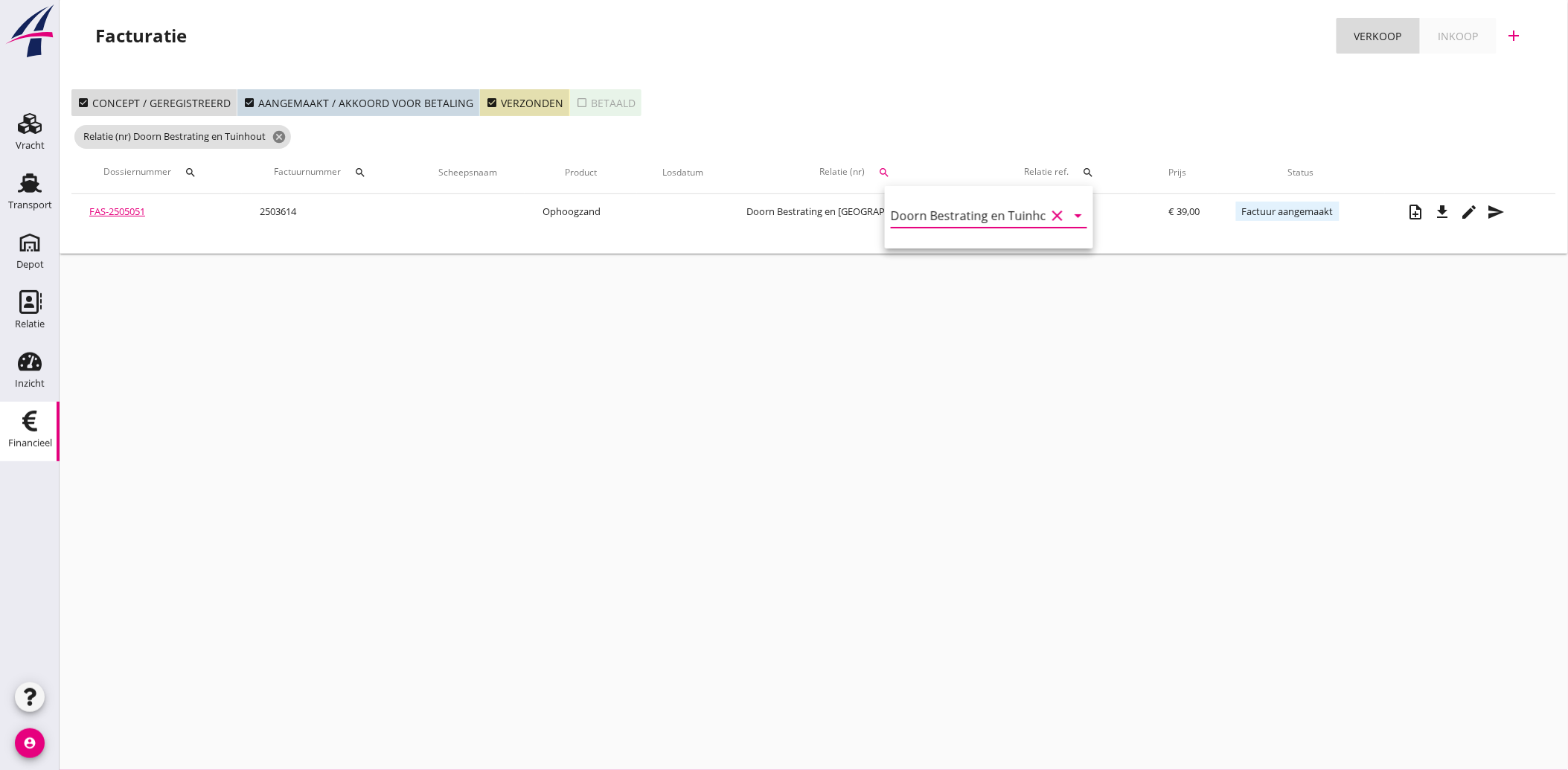
click at [1076, 92] on div "check_box Concept / geregistreerd check_box Aangemaakt / akkoord voor betaling …" at bounding box center [813, 103] width 1485 height 27
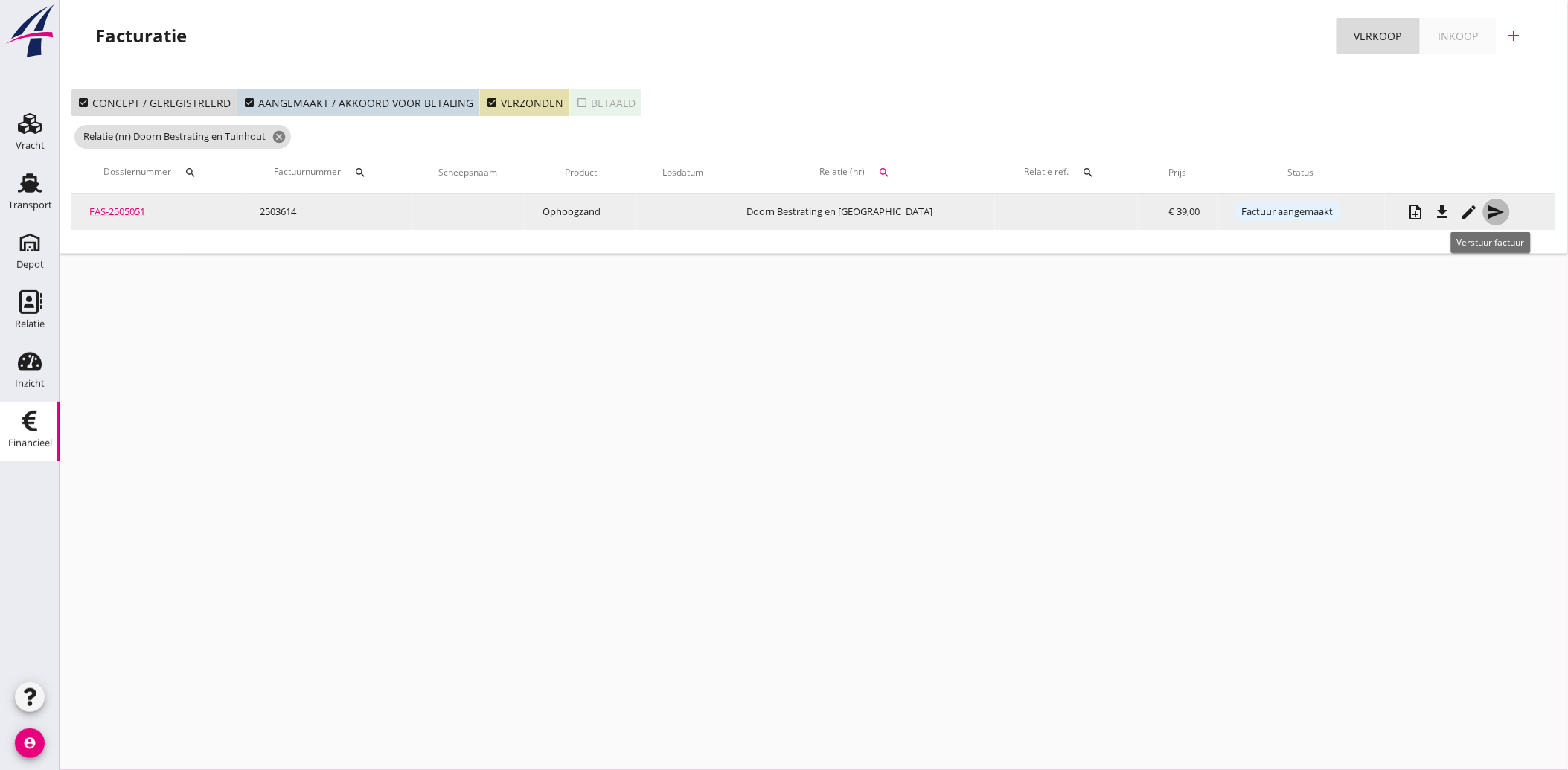
click at [1492, 207] on icon "send" at bounding box center [1496, 212] width 18 height 18
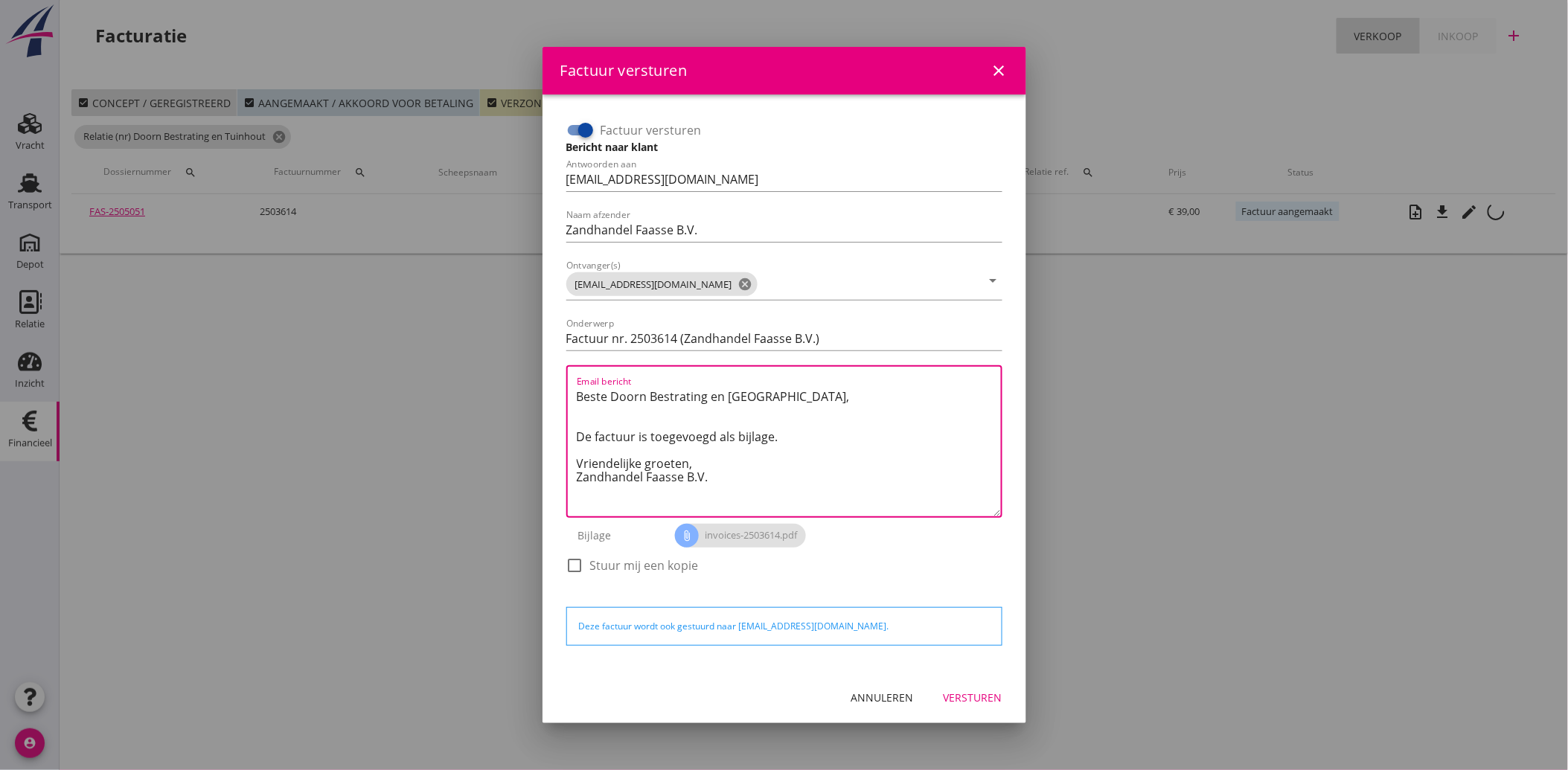
drag, startPoint x: 714, startPoint y: 476, endPoint x: 575, endPoint y: 376, distance: 171.2
click at [575, 376] on div "Email bericht Beste Doorn Bestrating en [GEOGRAPHIC_DATA], De factuur is toegev…" at bounding box center [784, 441] width 436 height 152
paste textarea "Geachte heer/mevrouw, Hierbij zenden wij u onze factuur i.v.m. de door ons aan …"
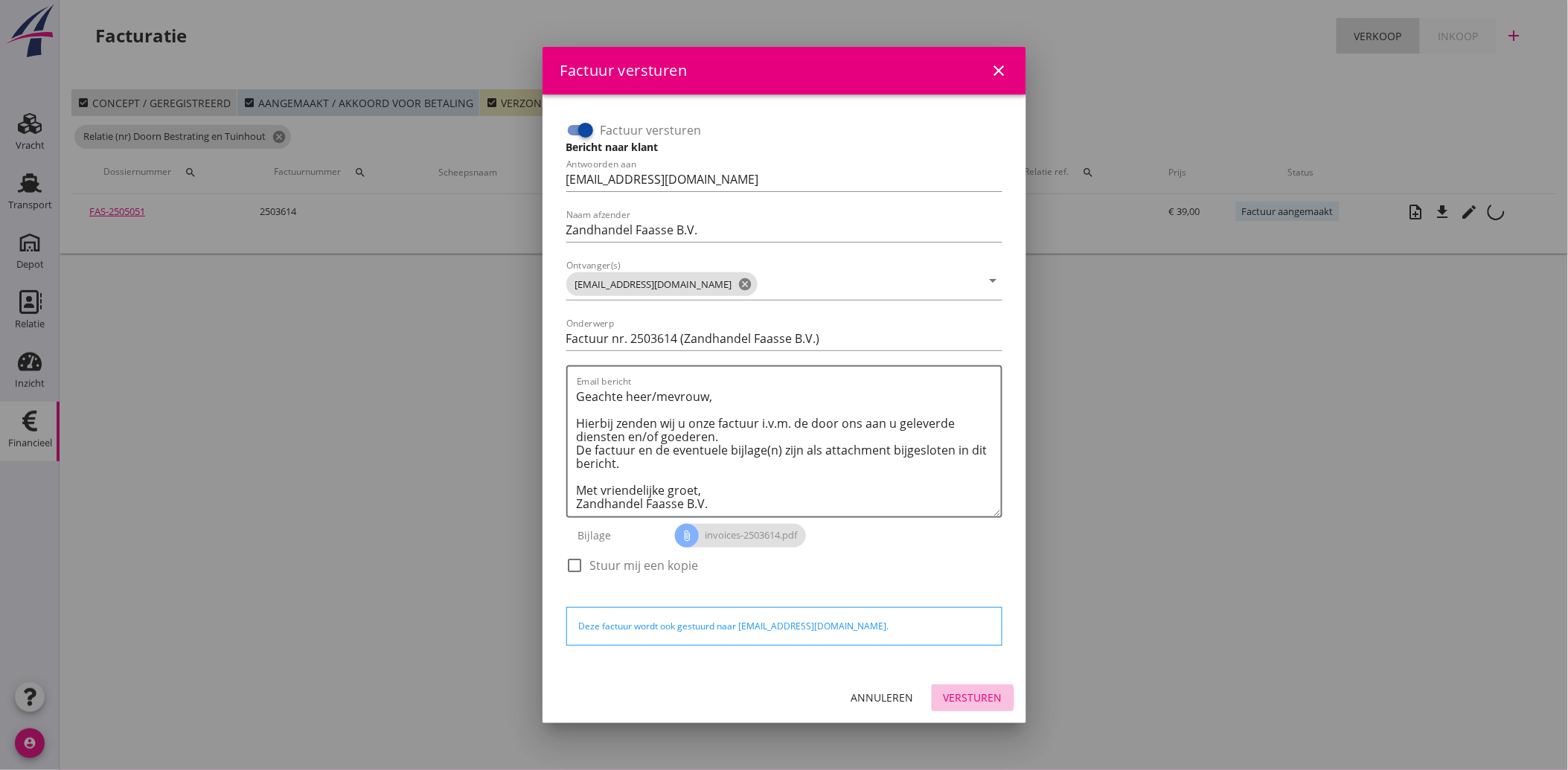
click at [985, 699] on div "Versturen" at bounding box center [973, 698] width 59 height 16
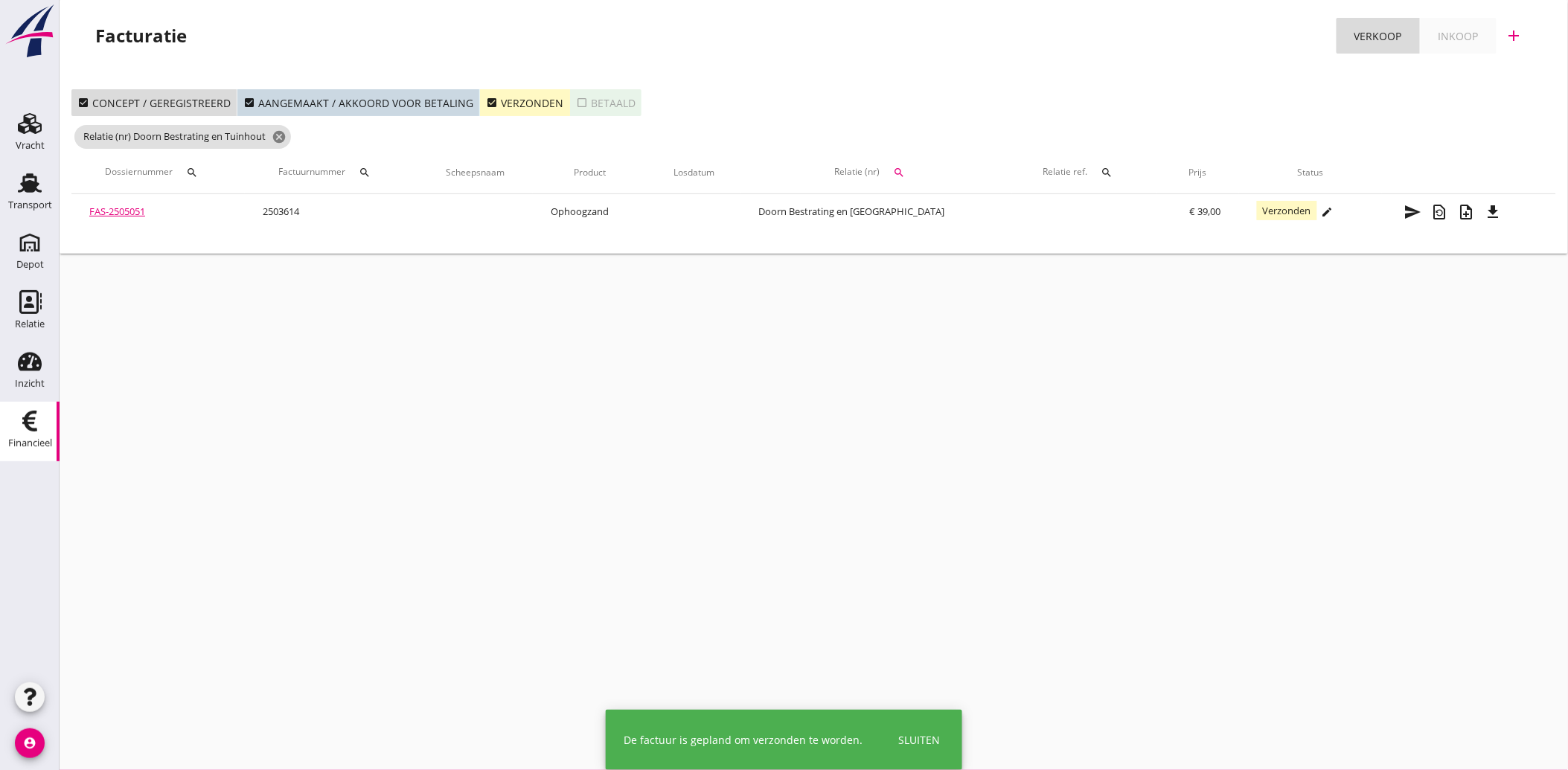
click at [486, 100] on icon "check_box" at bounding box center [491, 102] width 12 height 12
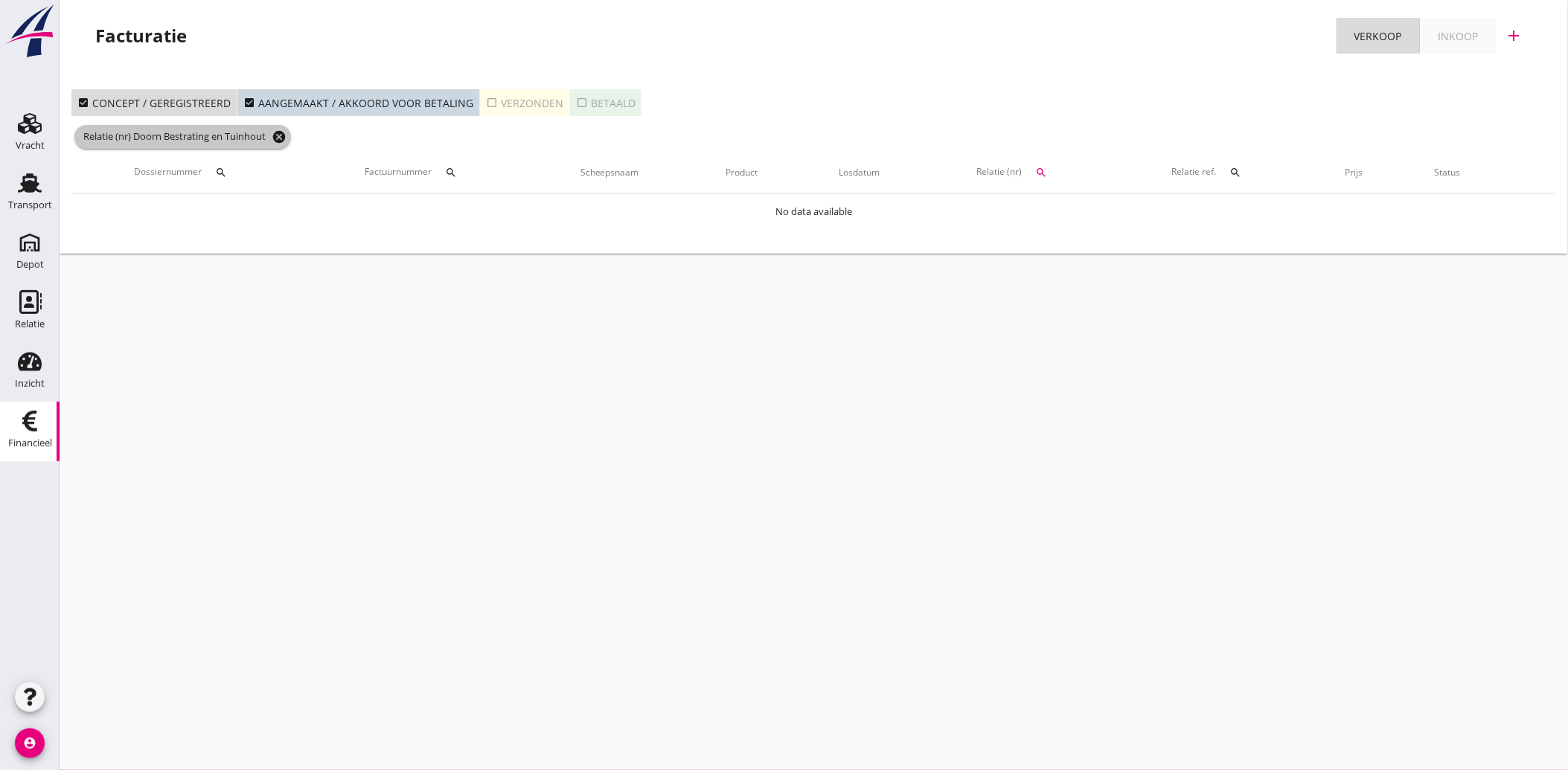
click at [280, 137] on icon "cancel" at bounding box center [279, 137] width 15 height 15
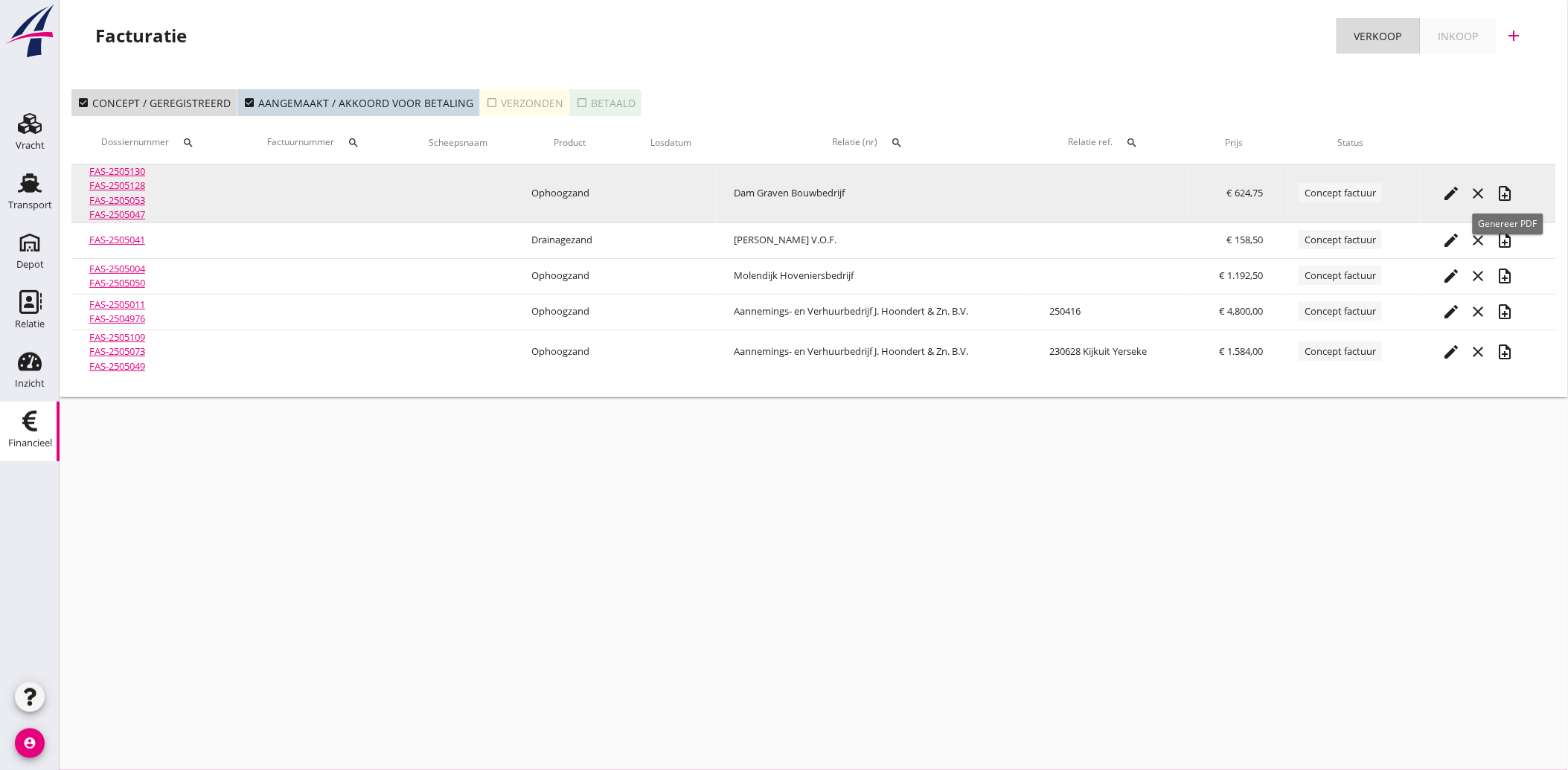
click at [1507, 187] on icon "note_add" at bounding box center [1505, 194] width 18 height 18
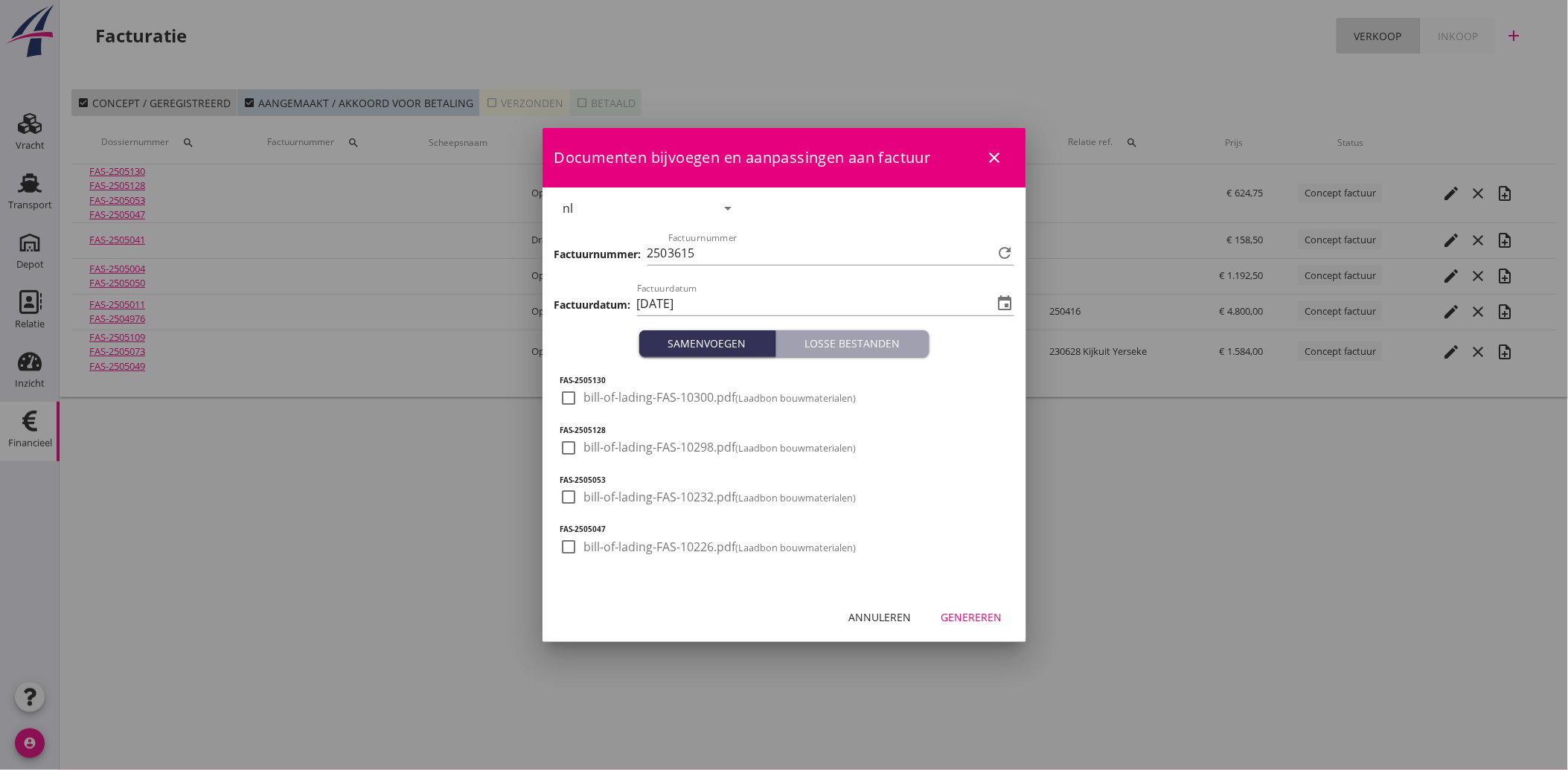
click at [563, 391] on div at bounding box center [569, 398] width 25 height 25
click at [563, 443] on div at bounding box center [569, 449] width 25 height 25
click at [567, 497] on div at bounding box center [569, 497] width 25 height 25
click at [567, 549] on div at bounding box center [569, 547] width 25 height 25
click at [975, 608] on button "Genereren" at bounding box center [971, 617] width 85 height 27
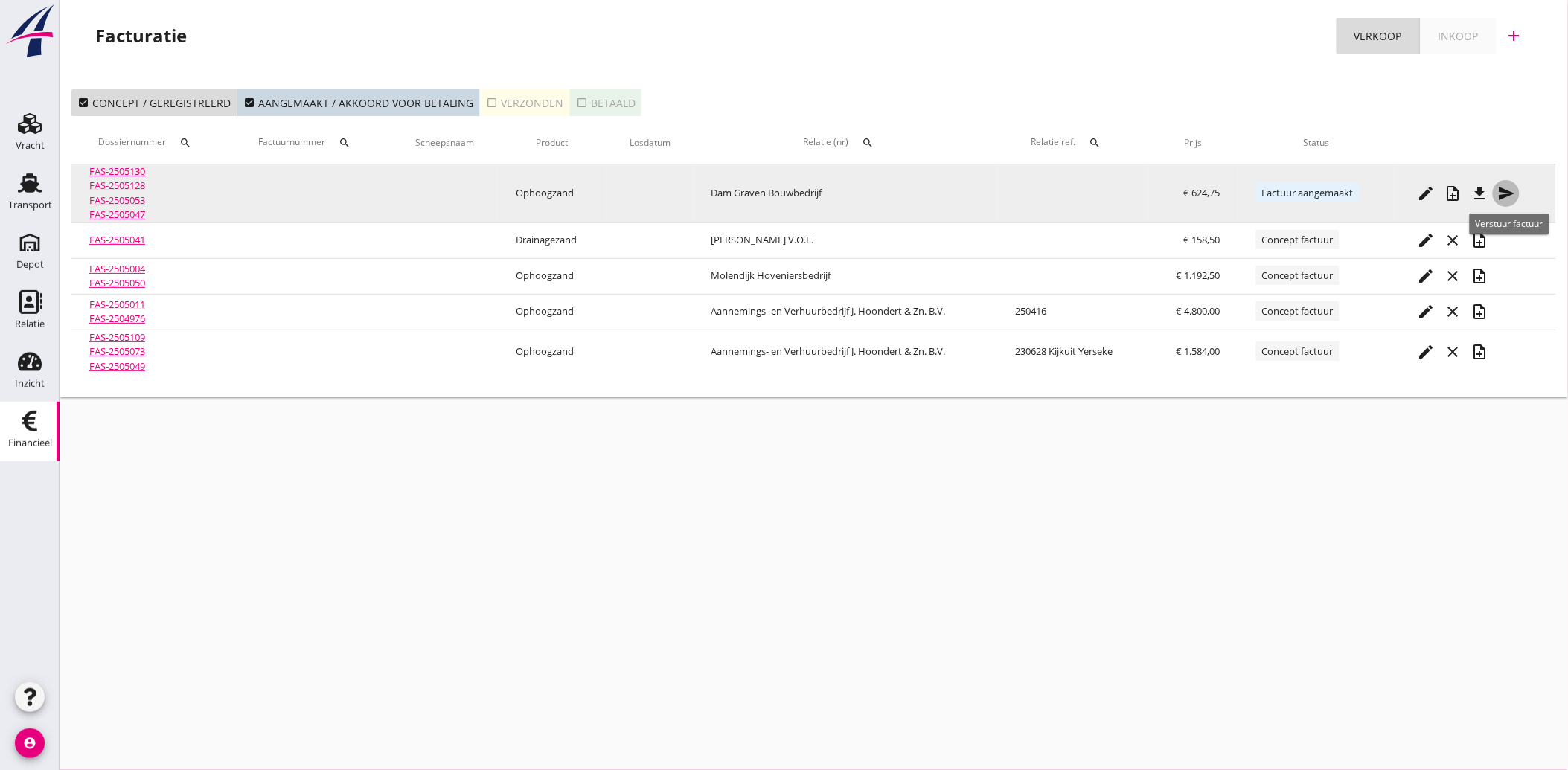
click at [1512, 186] on icon "send" at bounding box center [1506, 194] width 18 height 18
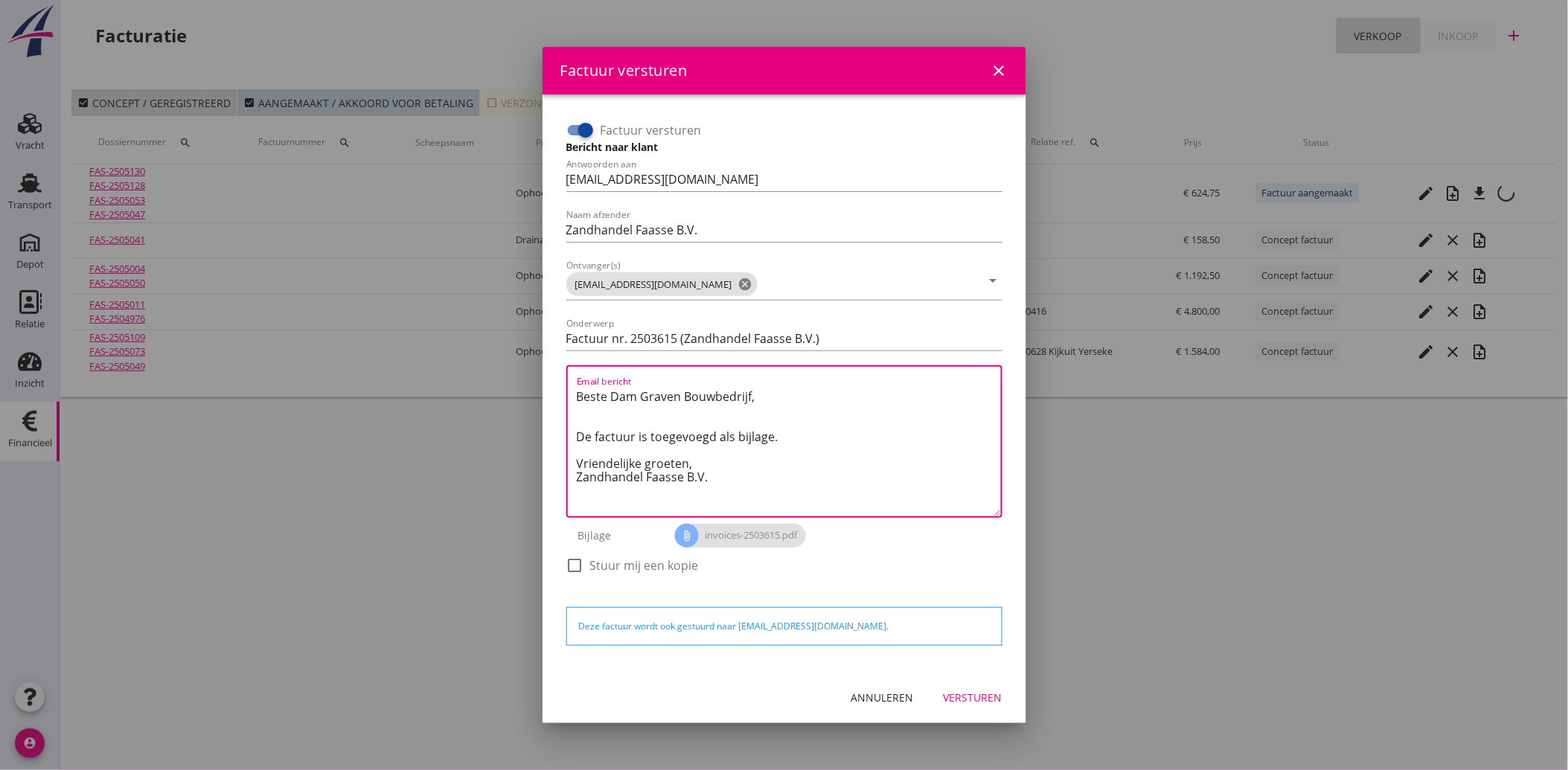
drag, startPoint x: 728, startPoint y: 490, endPoint x: 540, endPoint y: 364, distance: 226.3
click at [540, 364] on div "Factuur versturen close Factuur versturen Bericht naar klant Antwoorden aan [EM…" at bounding box center [784, 385] width 1568 height 770
paste textarea "Geachte heer/mevrouw, Hierbij zenden wij u onze factuur i.v.m. de door ons aan …"
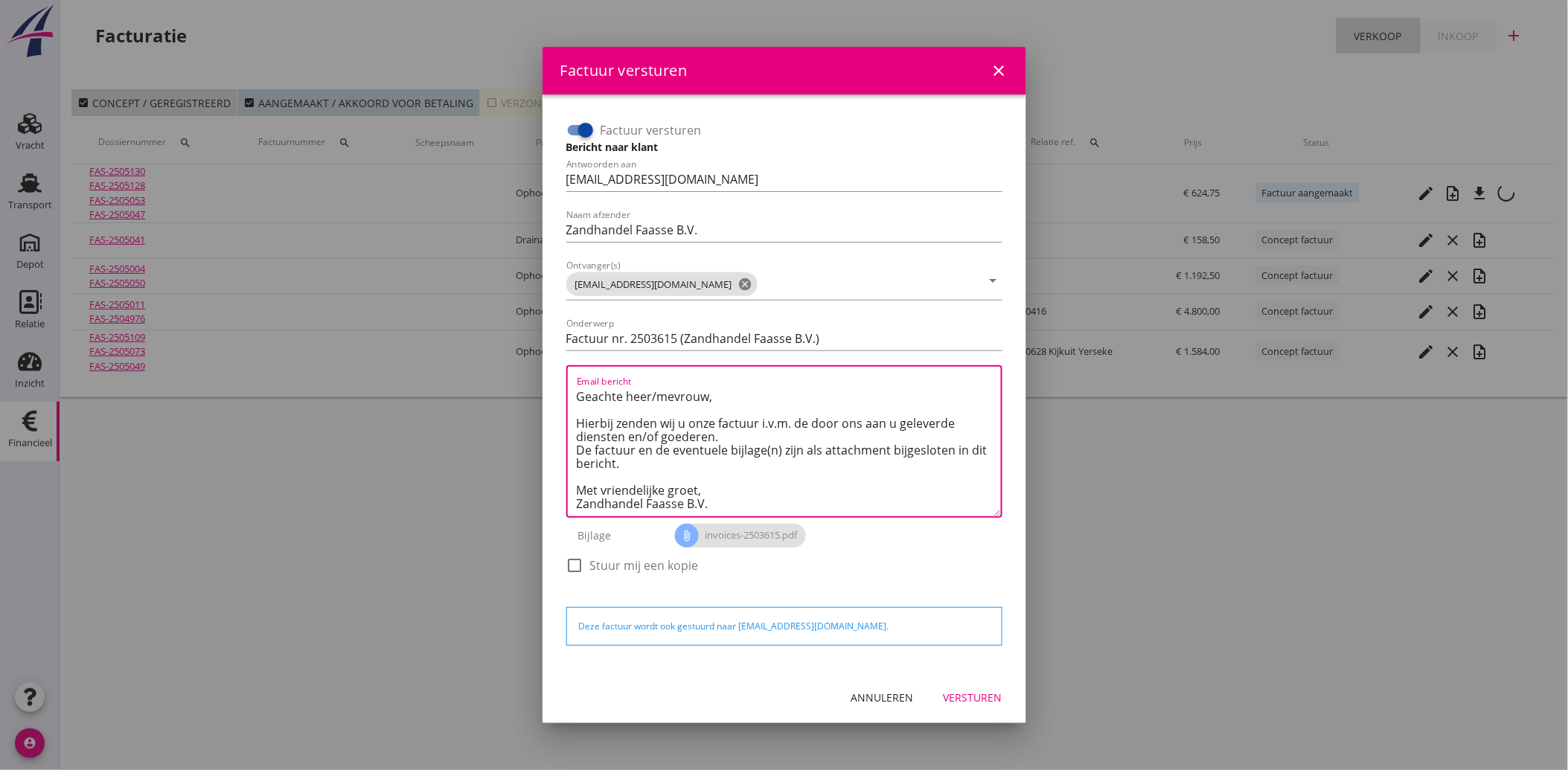
click at [977, 704] on div "Versturen" at bounding box center [973, 698] width 59 height 16
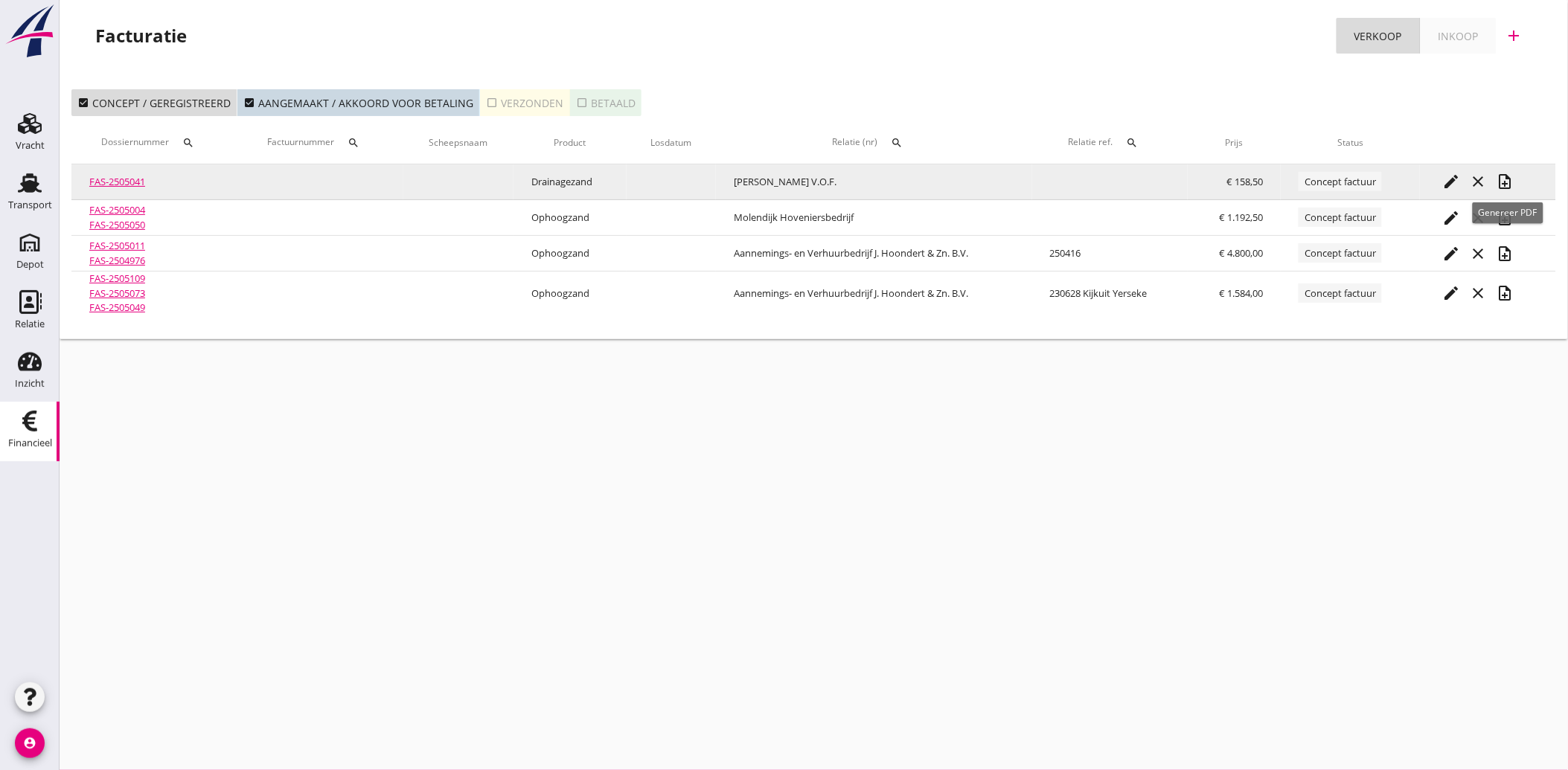
click at [1508, 182] on icon "note_add" at bounding box center [1505, 182] width 18 height 18
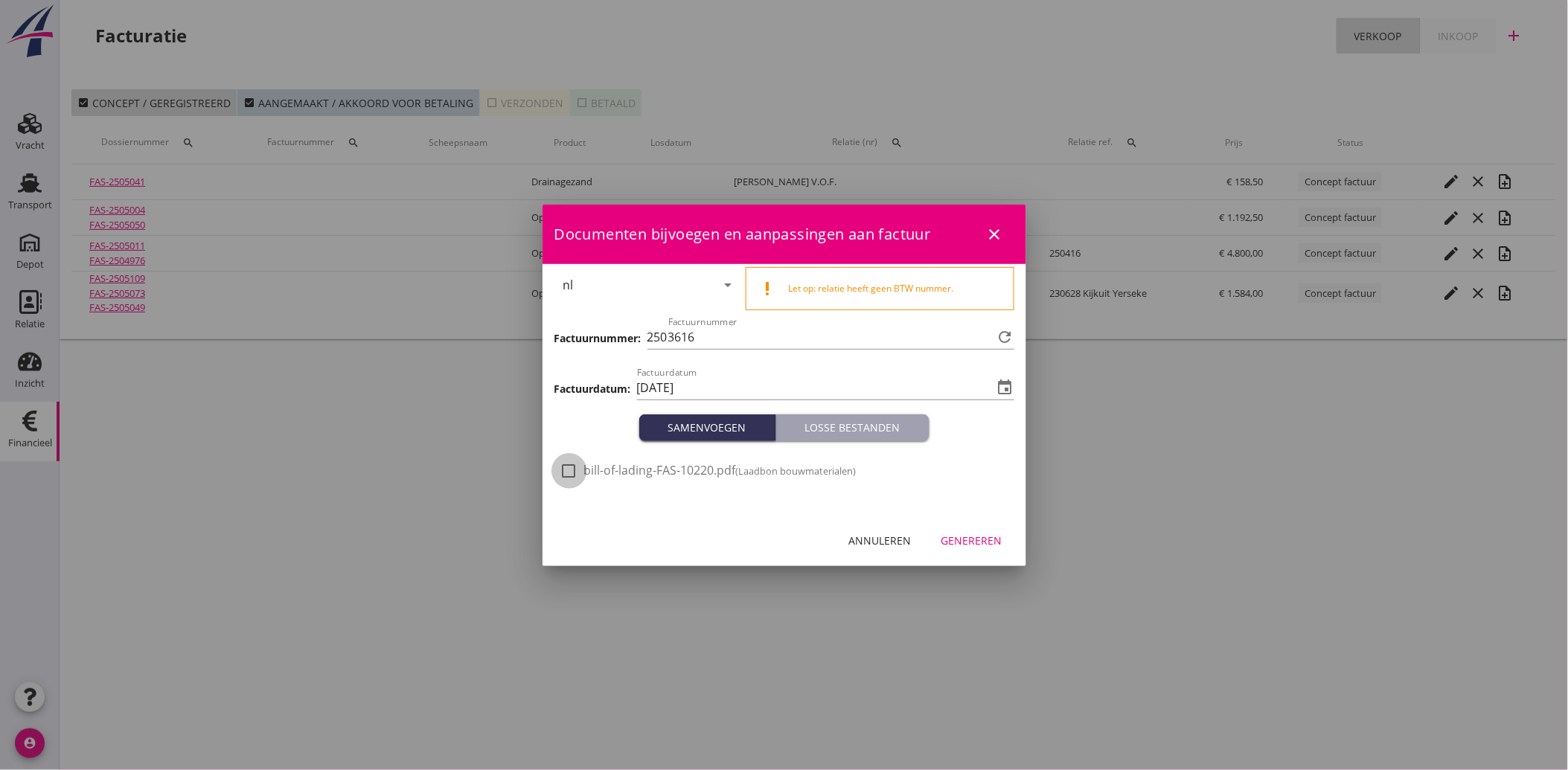
click at [573, 473] on div at bounding box center [569, 472] width 25 height 25
click at [988, 541] on div "Genereren" at bounding box center [971, 541] width 61 height 16
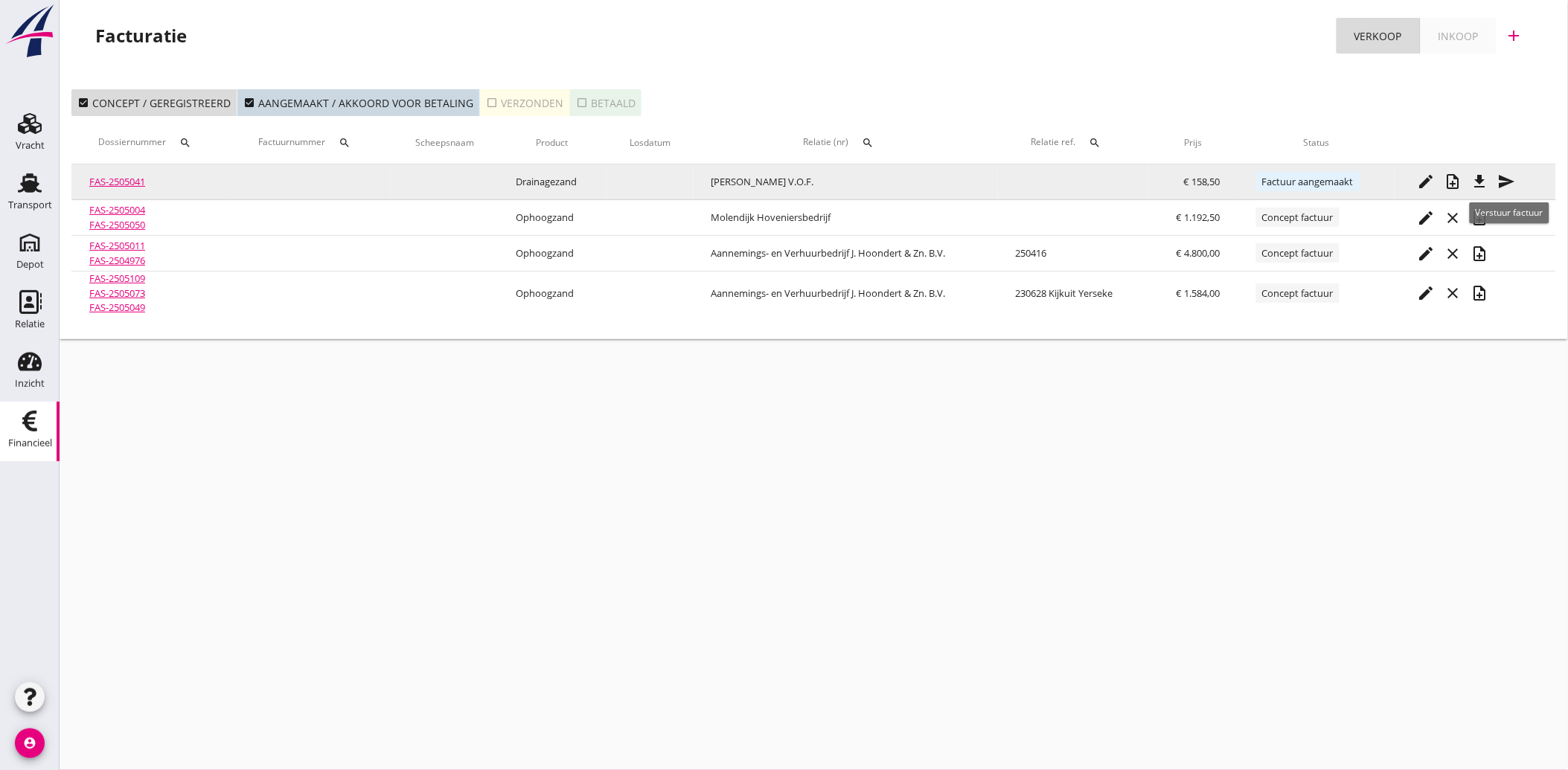
click at [1506, 179] on icon "send" at bounding box center [1506, 182] width 18 height 18
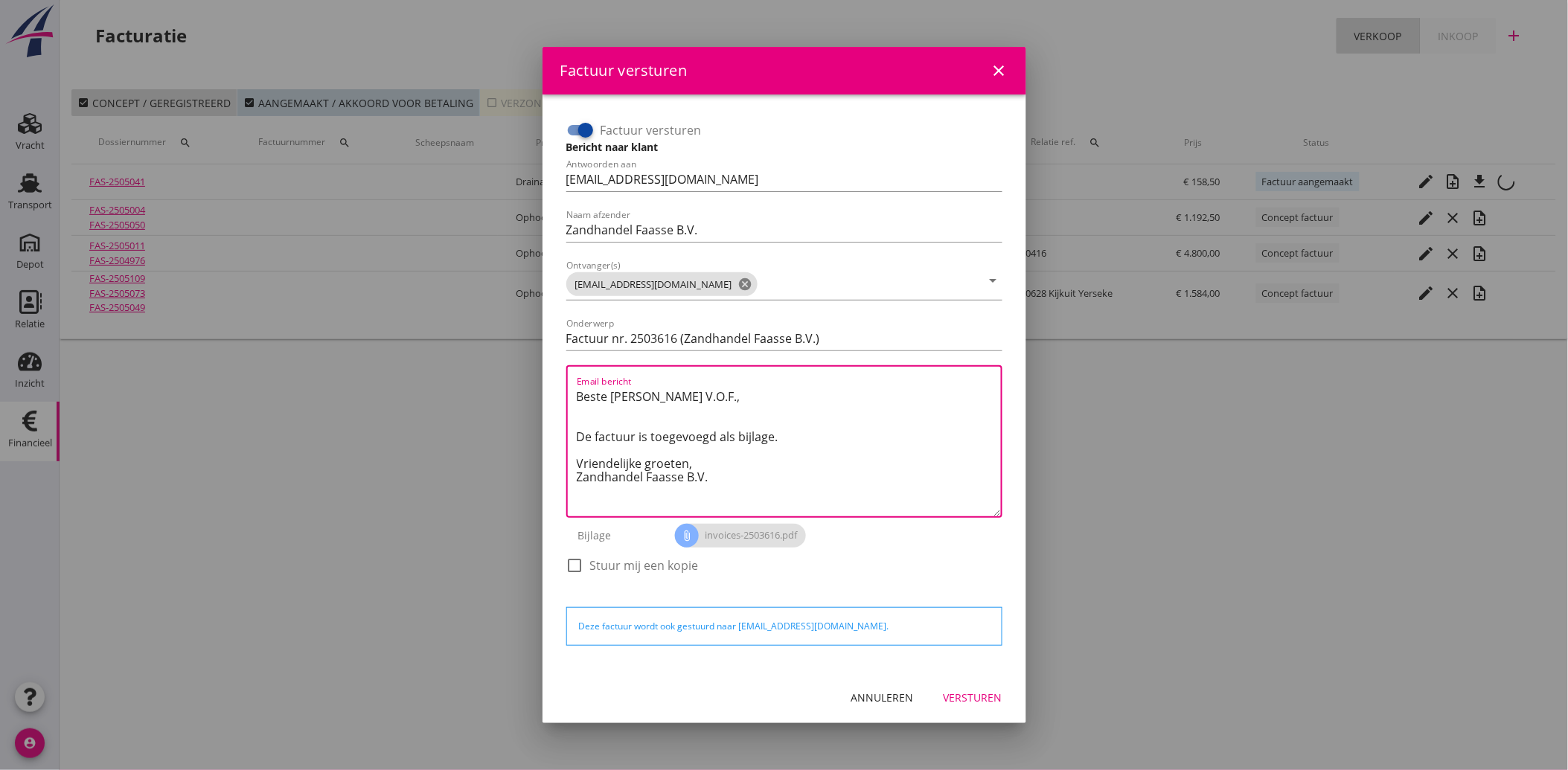
drag, startPoint x: 713, startPoint y: 491, endPoint x: 570, endPoint y: 383, distance: 179.2
click at [570, 383] on div "Email bericht Beste [PERSON_NAME] V.O.F., De factuur is toegevoegd als bijlage.…" at bounding box center [784, 441] width 436 height 152
paste textarea "Geachte heer/mevrouw, Hierbij zenden wij u onze factuur i.v.m. de door ons aan …"
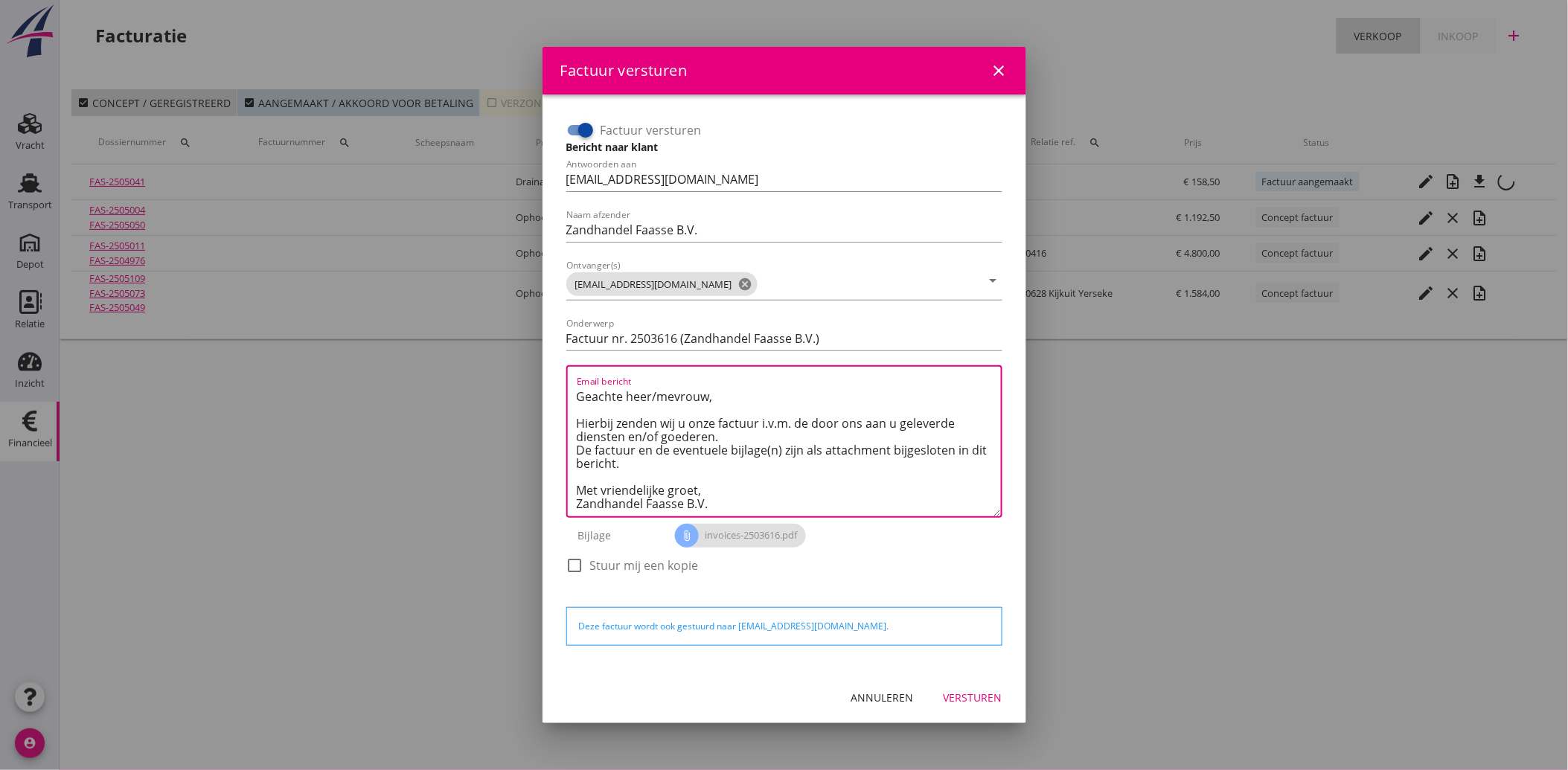
click at [982, 695] on div "Versturen" at bounding box center [973, 698] width 59 height 16
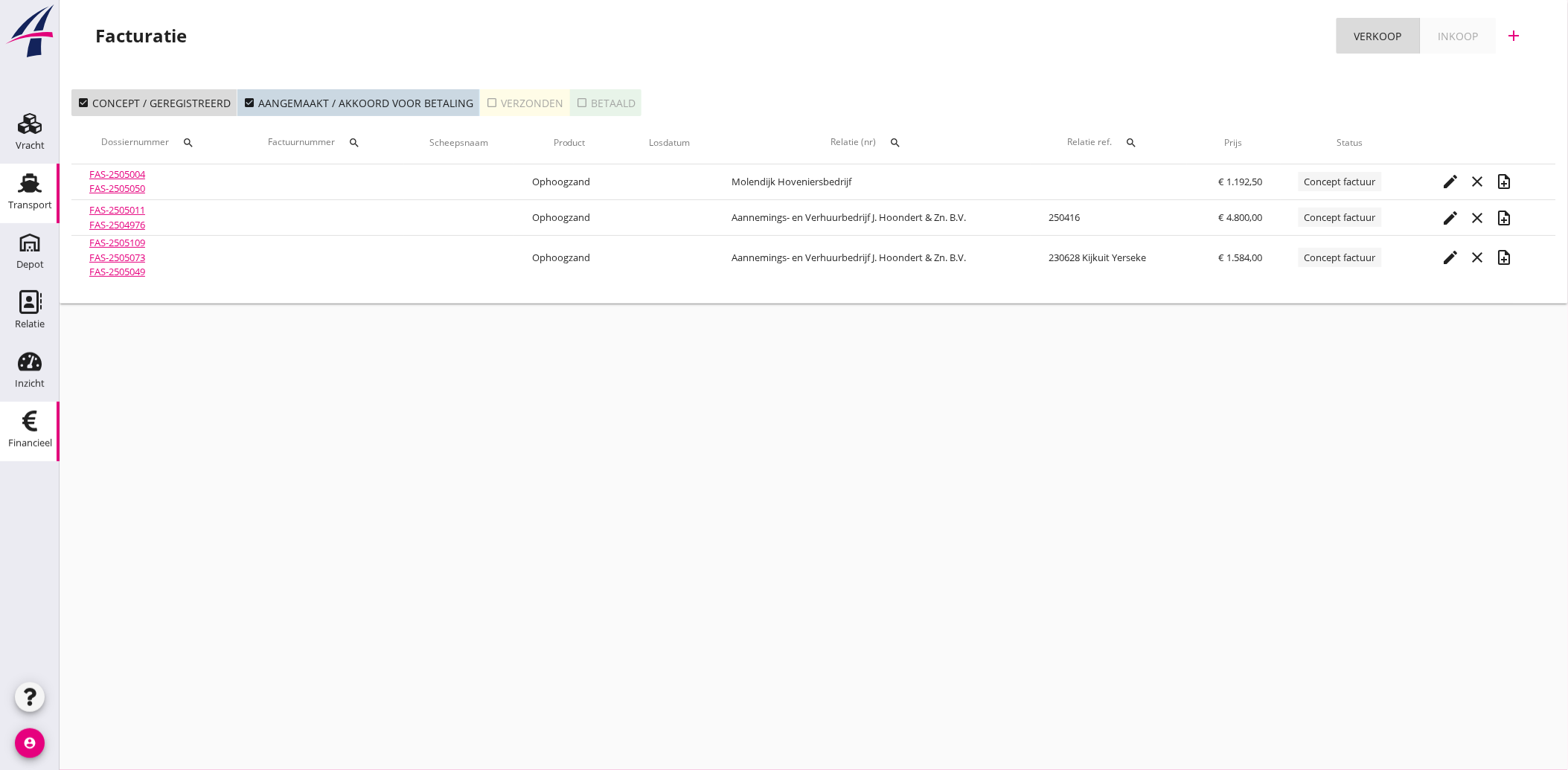
click at [30, 187] on use at bounding box center [30, 183] width 24 height 19
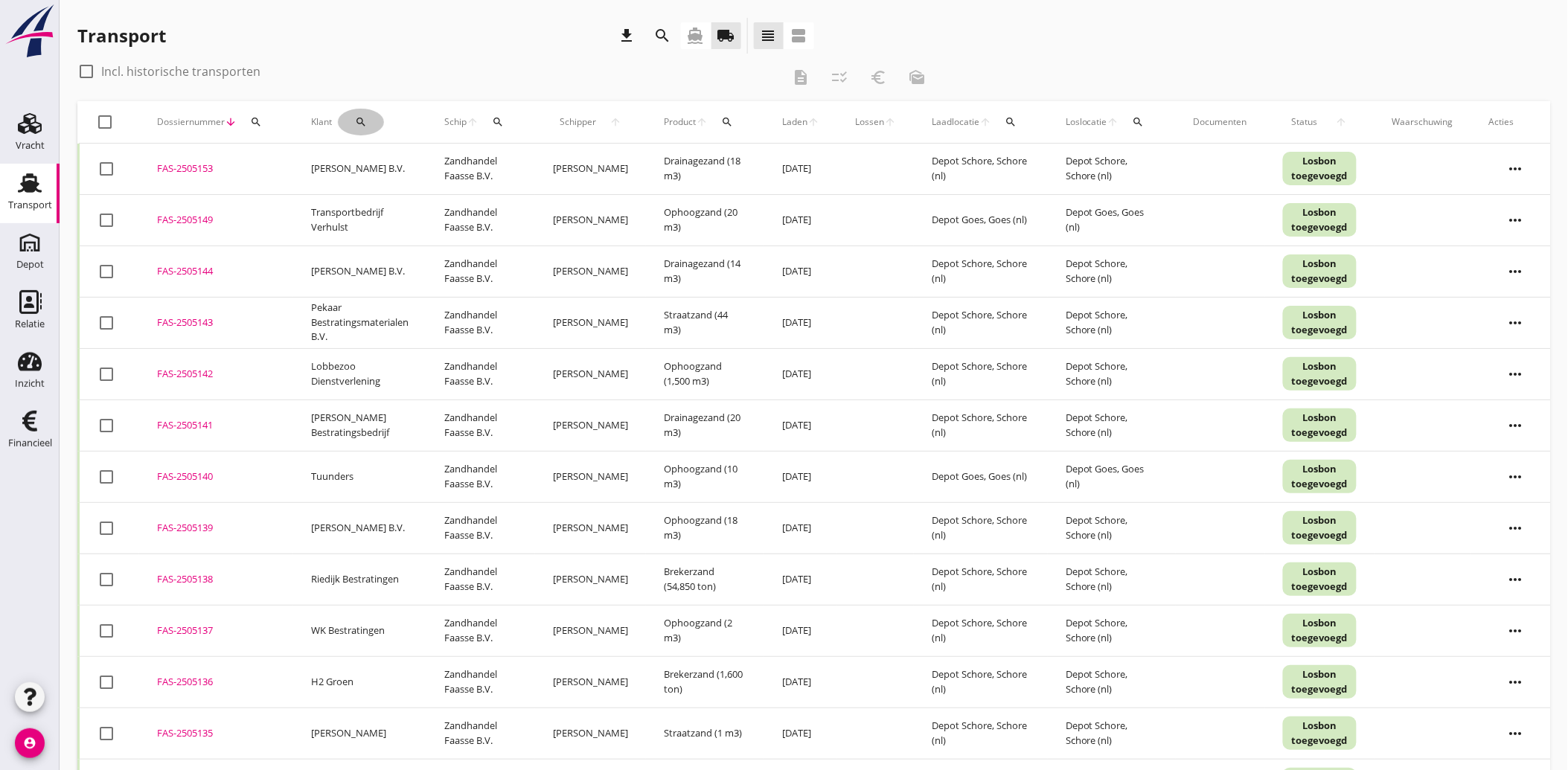
click at [359, 124] on icon "search" at bounding box center [360, 121] width 12 height 12
click at [405, 165] on input "Zoeken op opdrachtgever..." at bounding box center [421, 165] width 155 height 24
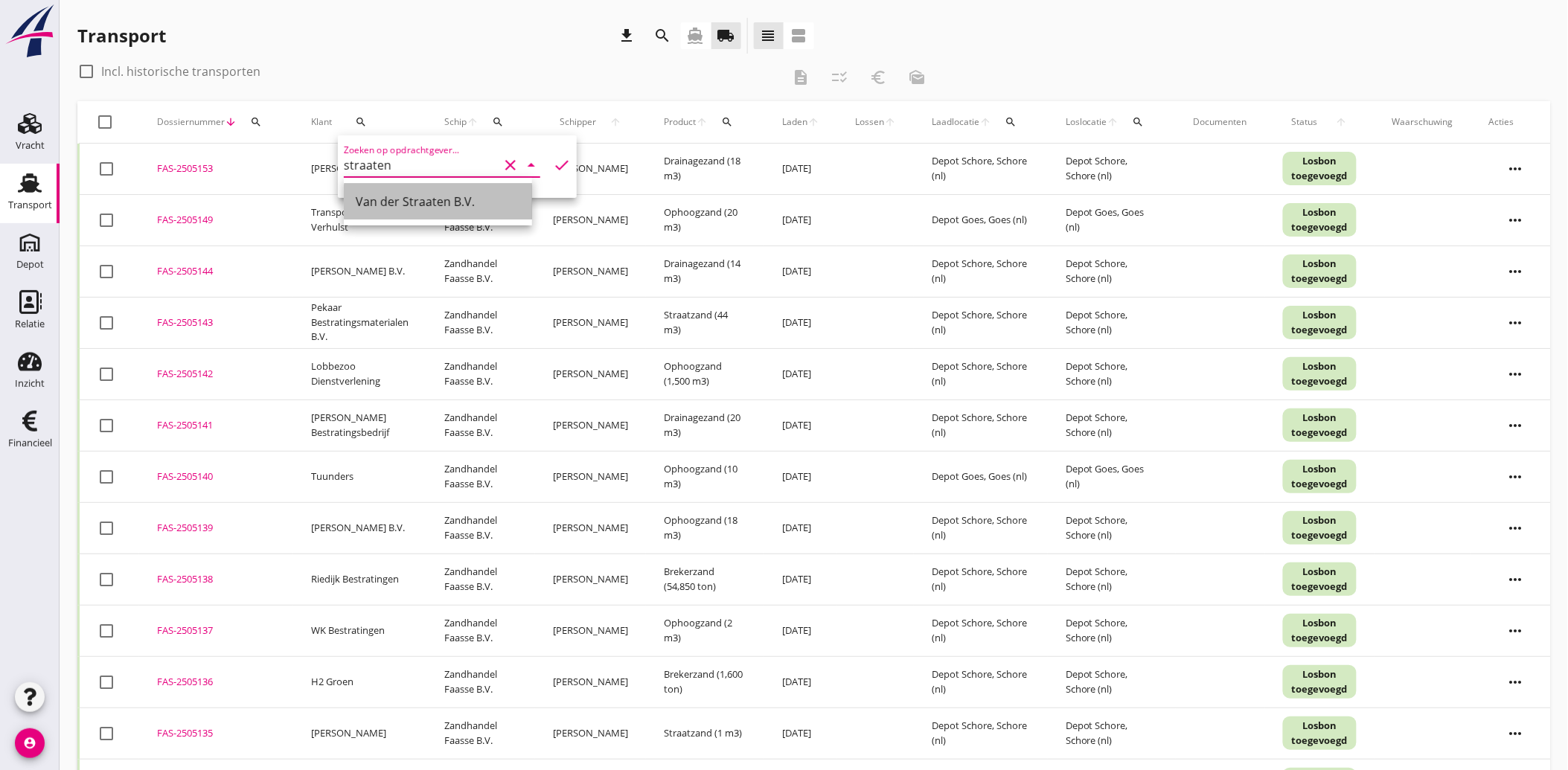
click at [390, 203] on div "Van der Straaten B.V." at bounding box center [437, 202] width 164 height 18
click at [555, 164] on icon "check" at bounding box center [562, 165] width 18 height 18
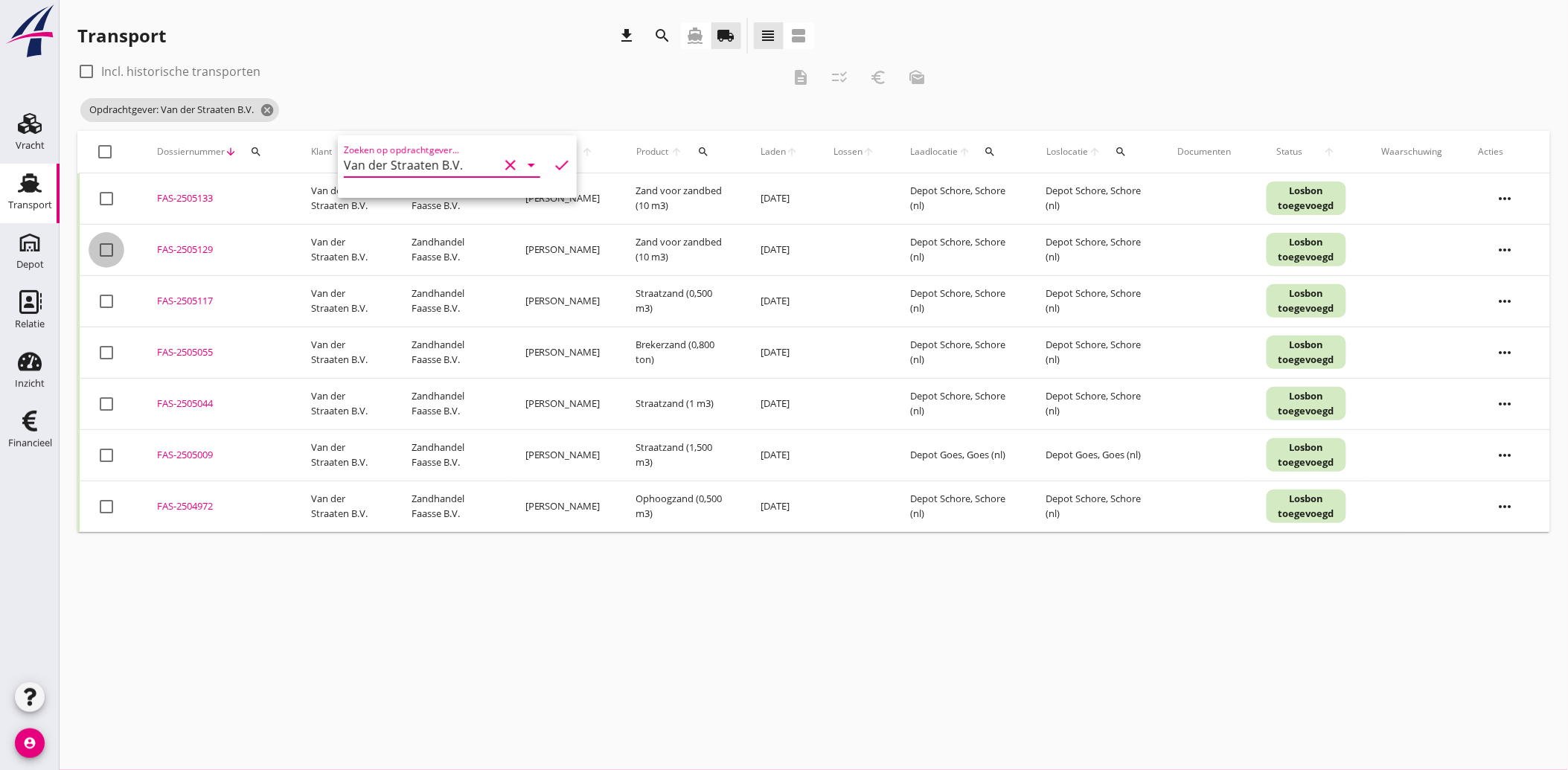
click at [102, 248] on div at bounding box center [106, 250] width 25 height 25
click at [101, 295] on div at bounding box center [106, 302] width 25 height 25
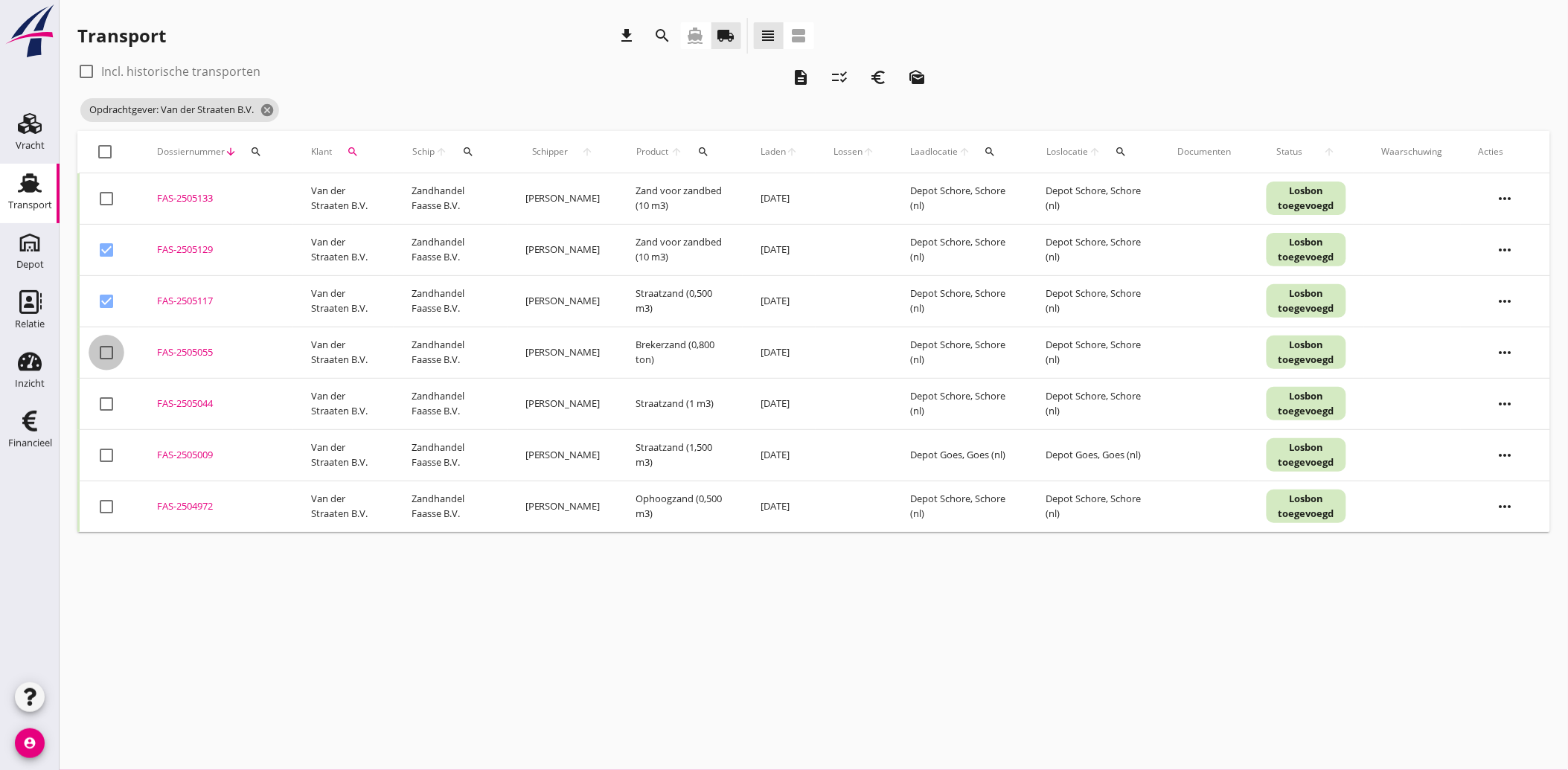
click at [109, 352] on div at bounding box center [106, 353] width 25 height 25
click at [98, 404] on div at bounding box center [106, 404] width 25 height 25
click at [102, 460] on div at bounding box center [106, 456] width 25 height 25
click at [102, 499] on div at bounding box center [106, 507] width 25 height 25
click at [804, 76] on icon "description" at bounding box center [801, 77] width 18 height 18
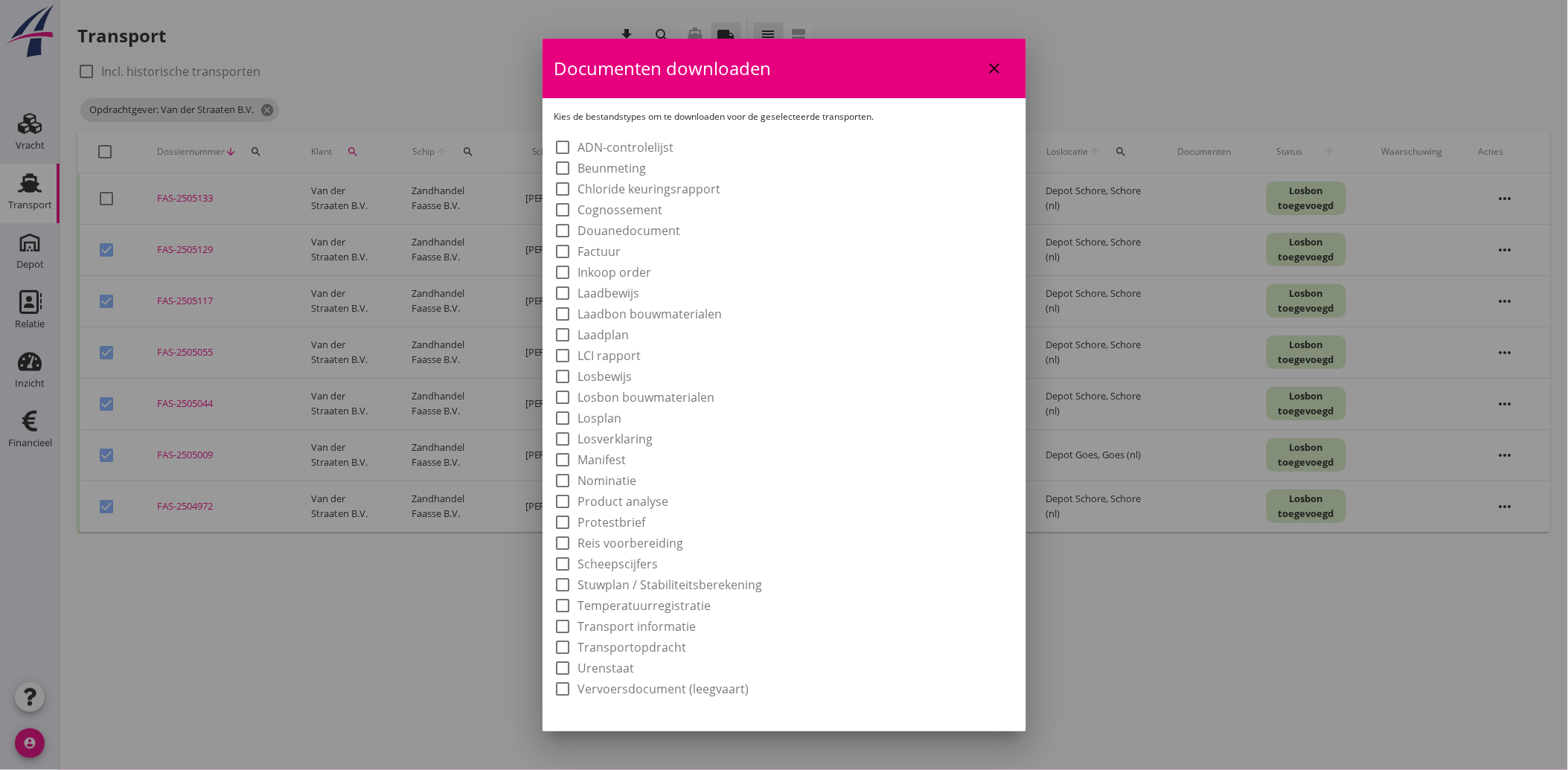
click at [635, 314] on label "Laadbon bouwmaterialen" at bounding box center [651, 314] width 144 height 15
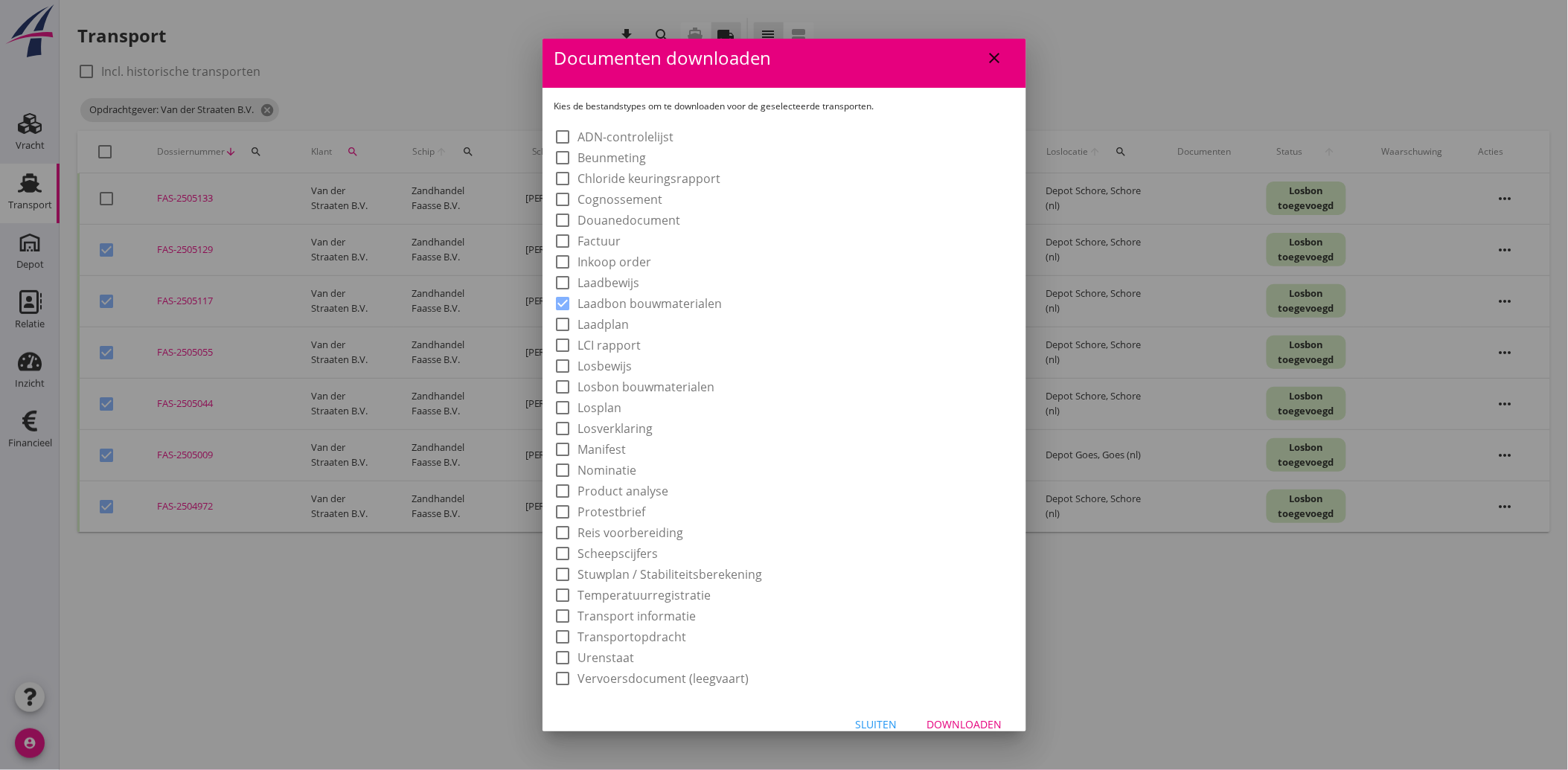
scroll to position [28, 0]
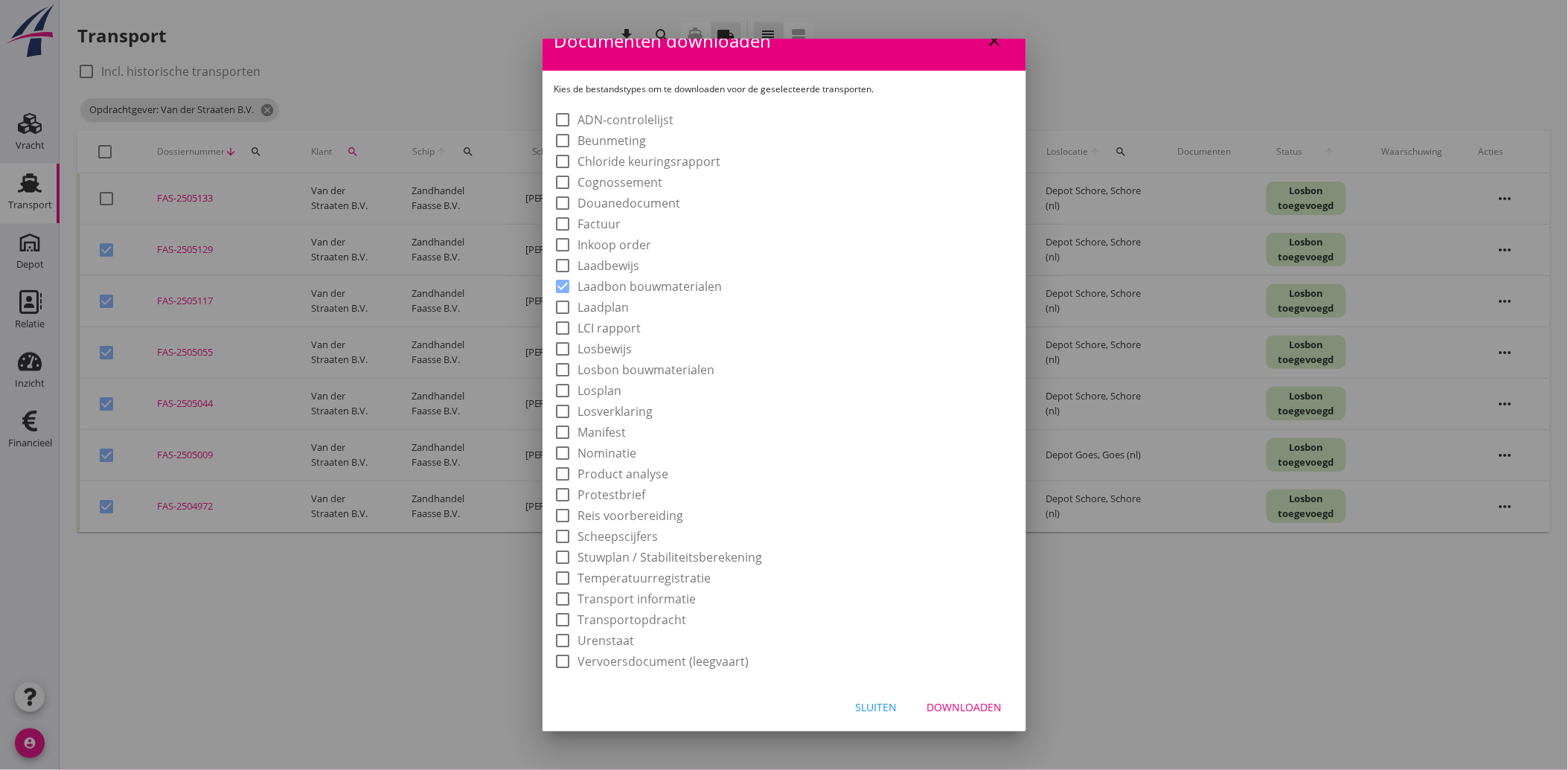
click at [943, 709] on div "Downloaden" at bounding box center [964, 707] width 75 height 16
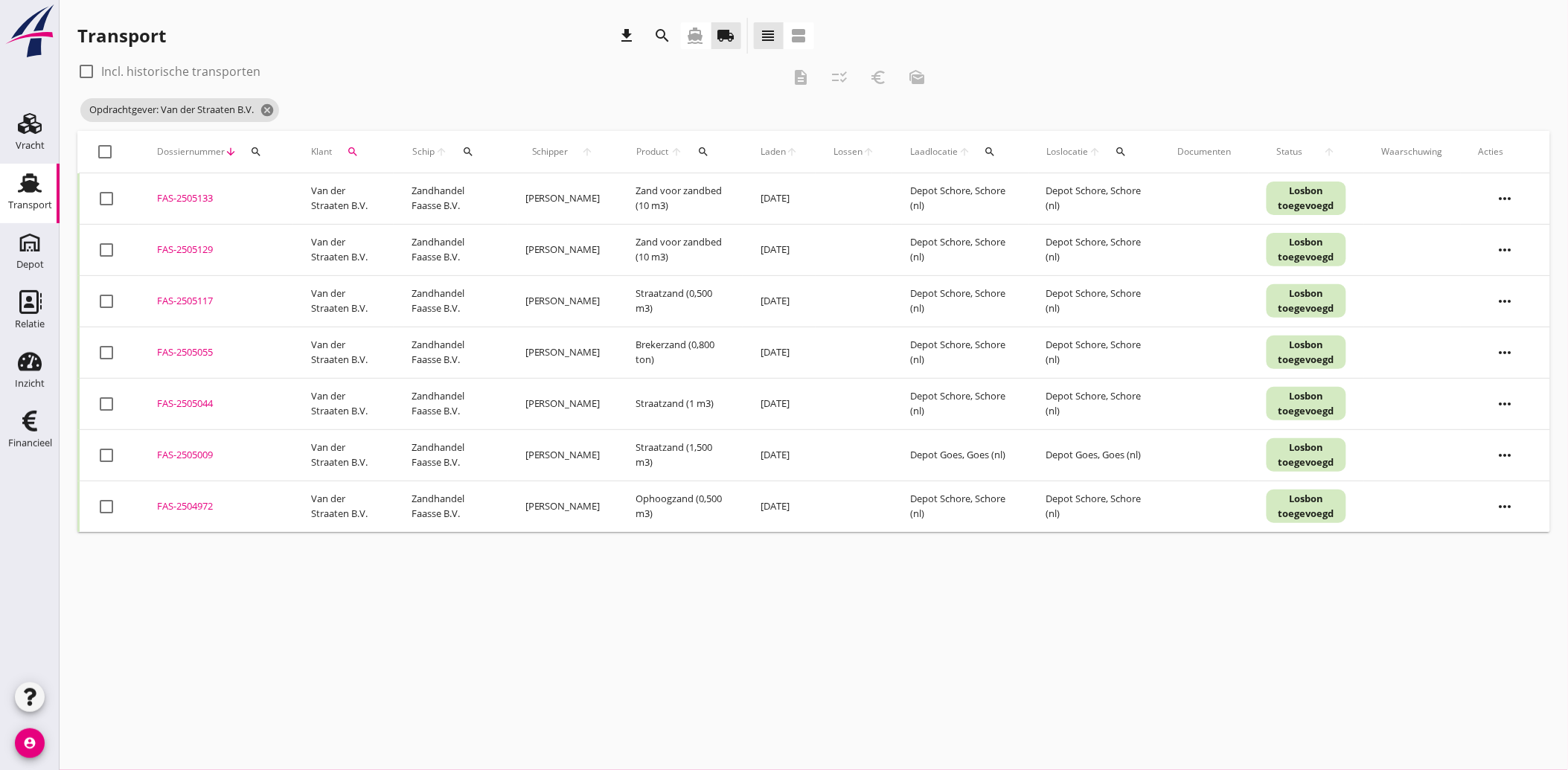
click at [543, 680] on div "cancel You are impersonating another user. Transport download search directions…" at bounding box center [813, 385] width 1508 height 770
click at [352, 146] on icon "search" at bounding box center [352, 152] width 12 height 12
click at [524, 187] on icon "arrow_drop_down" at bounding box center [531, 194] width 18 height 18
click at [508, 189] on icon "clear" at bounding box center [510, 194] width 18 height 18
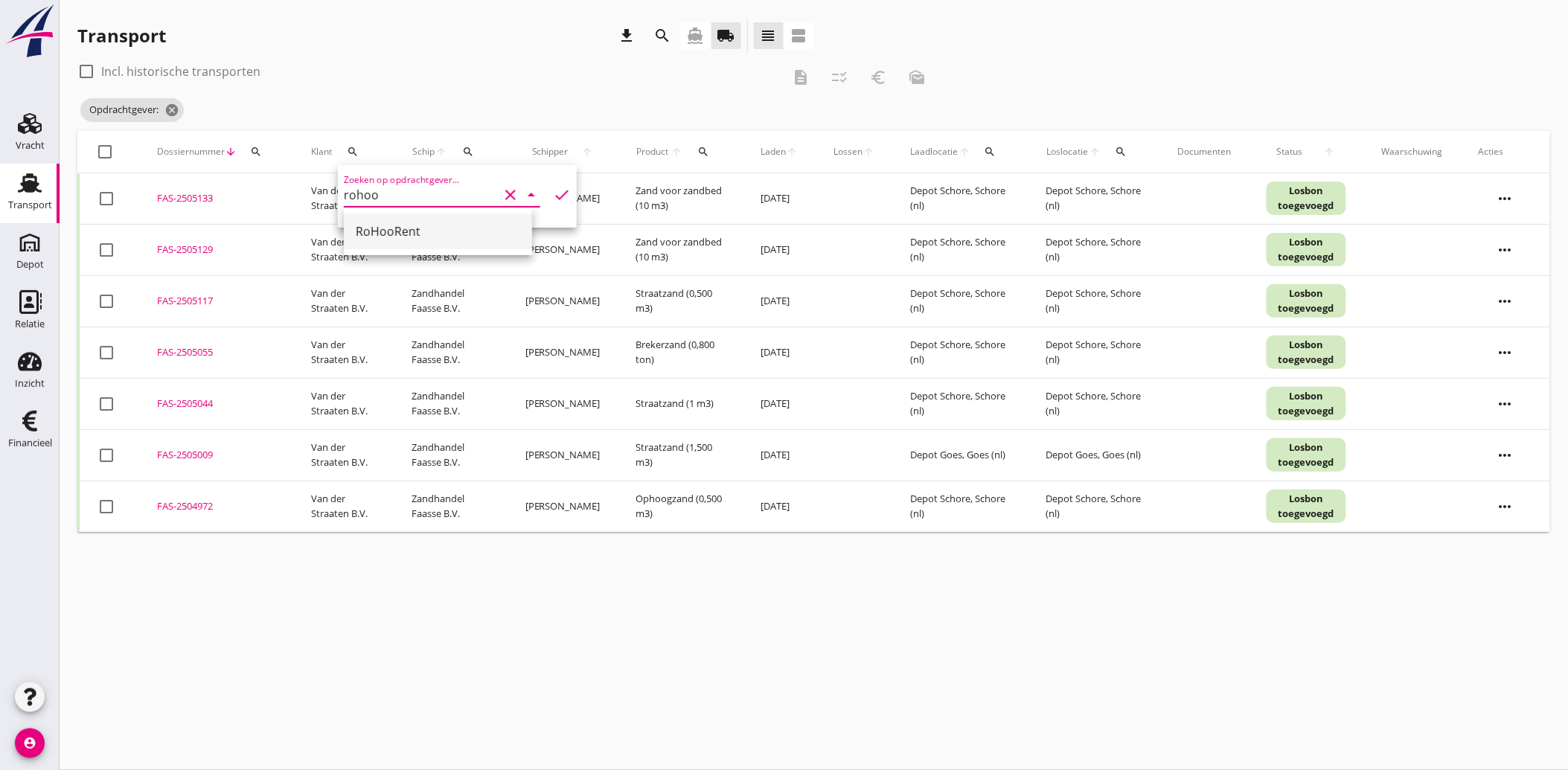
click at [419, 234] on div "RoHooRent" at bounding box center [437, 231] width 164 height 18
click at [553, 194] on icon "check" at bounding box center [562, 194] width 18 height 18
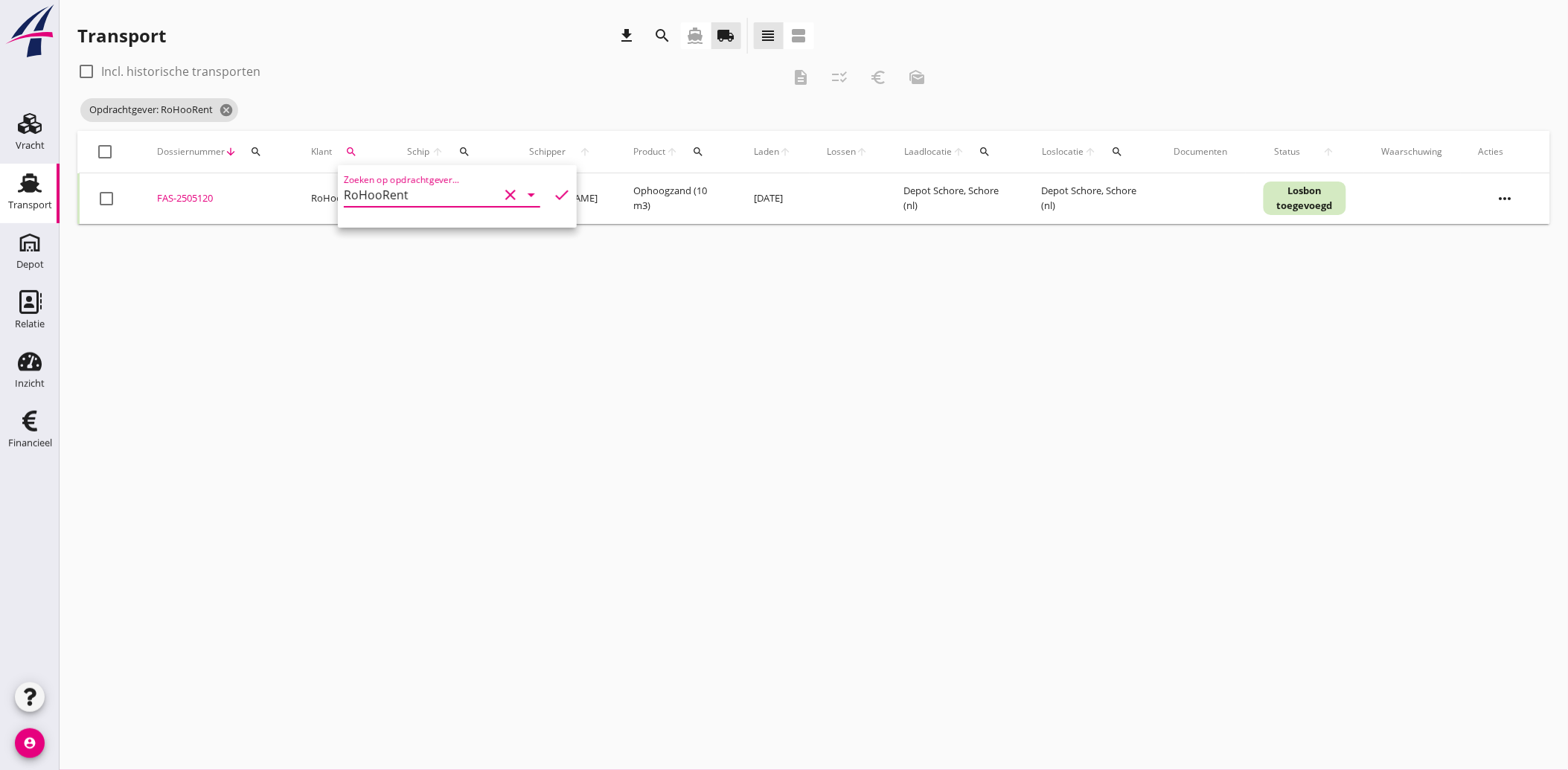
click at [113, 194] on div at bounding box center [106, 198] width 25 height 25
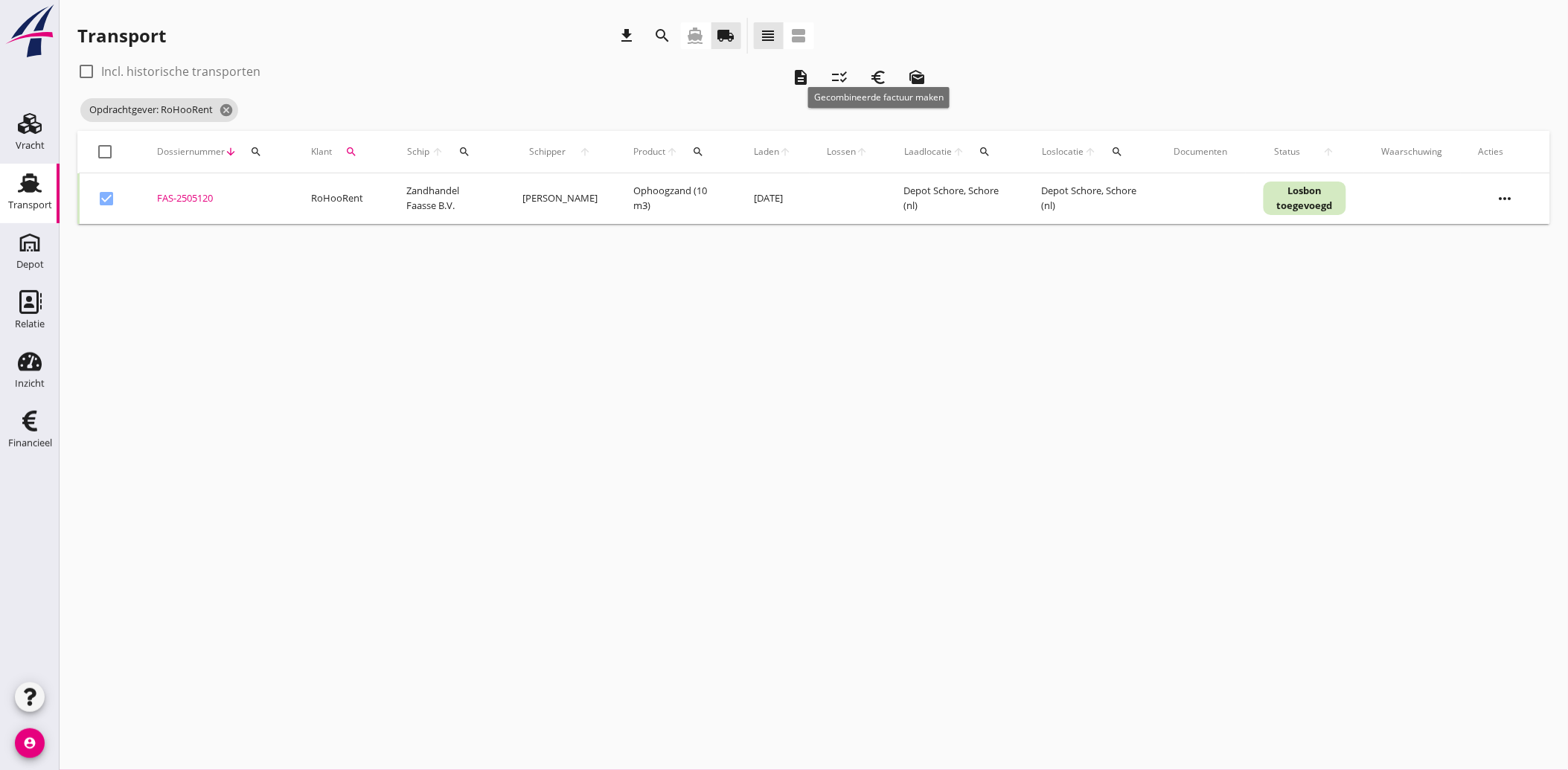
click at [877, 71] on icon "euro_symbol" at bounding box center [878, 77] width 18 height 18
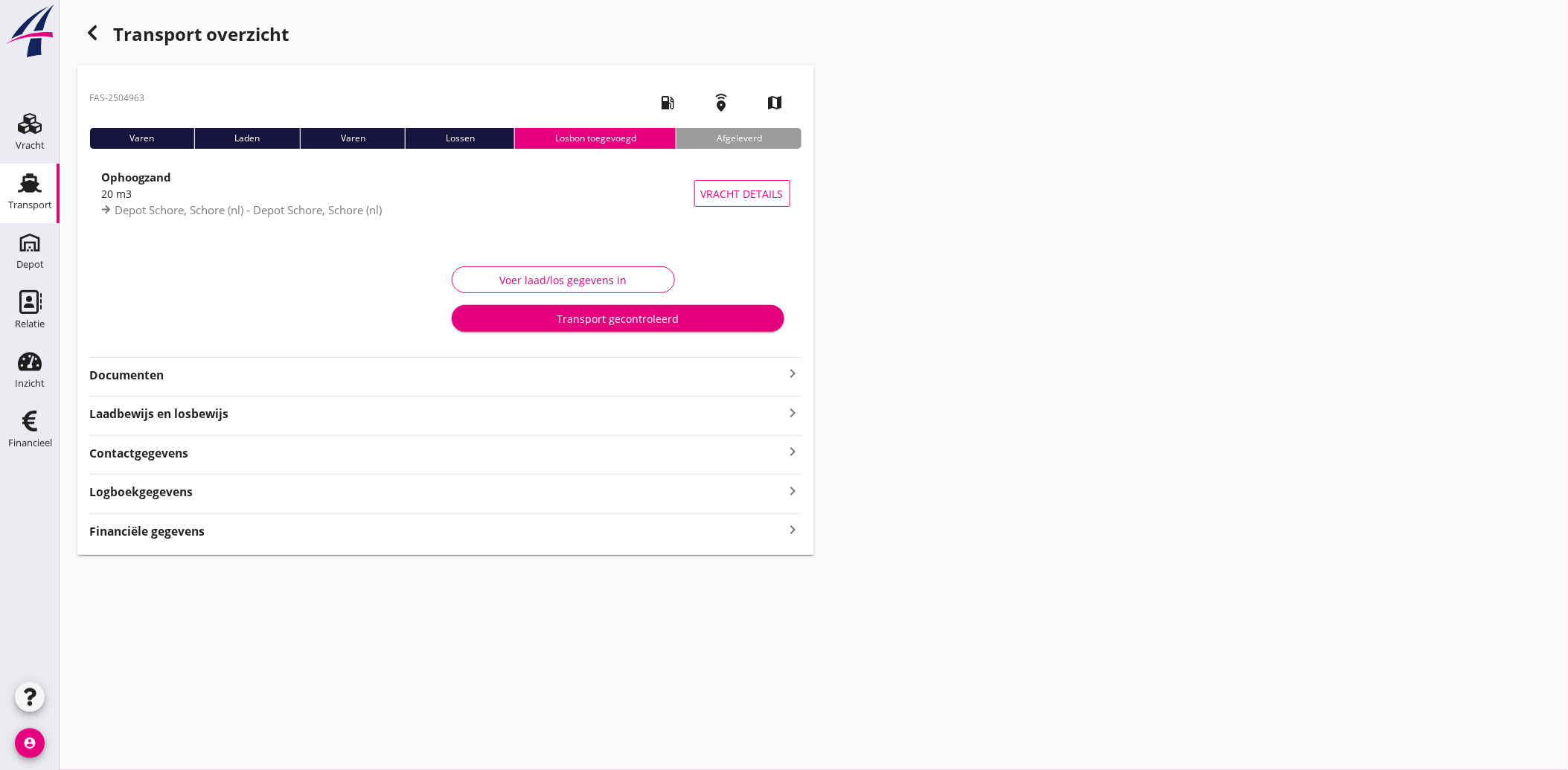
click at [132, 376] on strong "Documenten" at bounding box center [437, 375] width 695 height 17
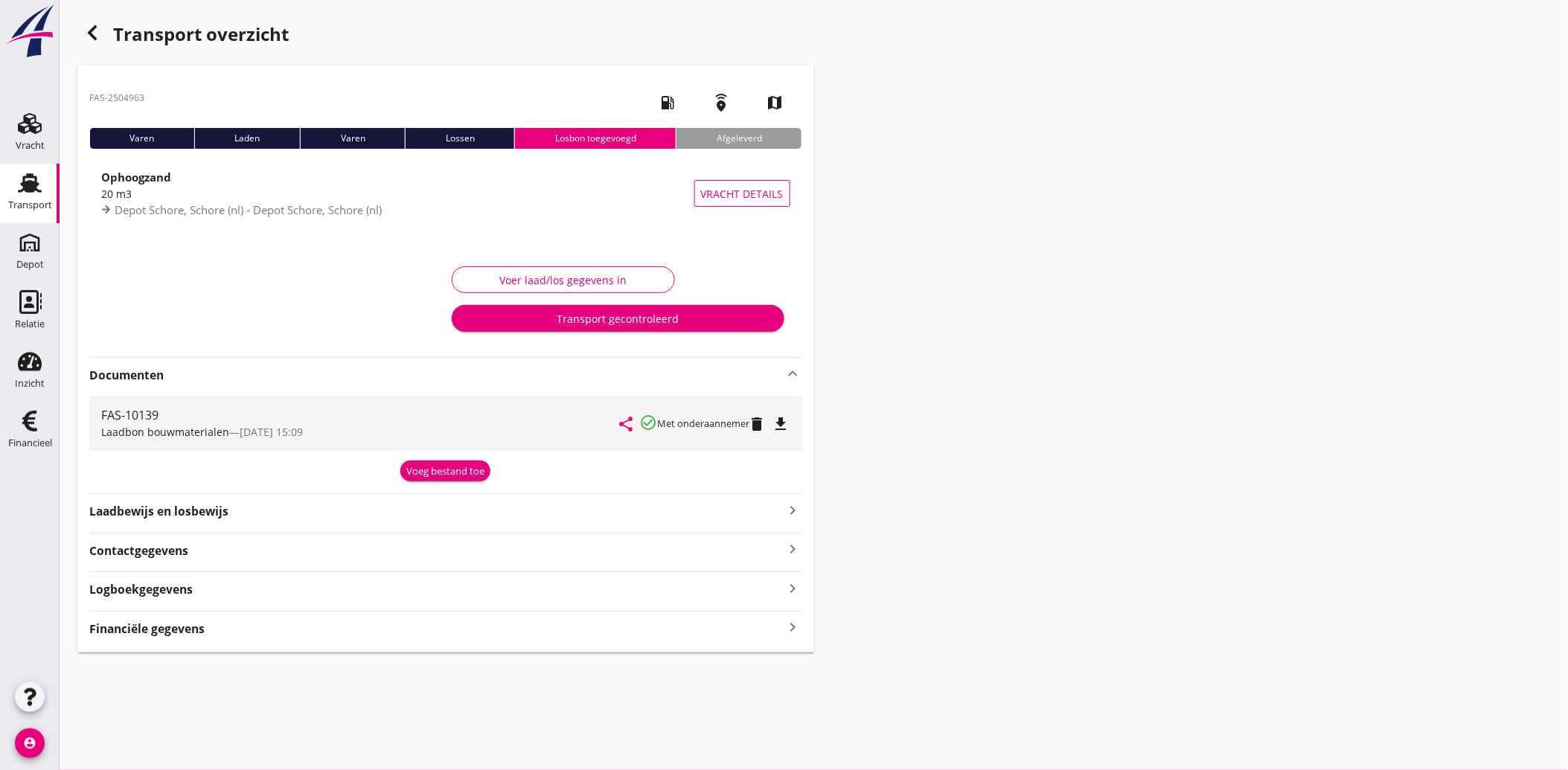
click at [435, 474] on div "Voeg bestand toe" at bounding box center [445, 472] width 78 height 15
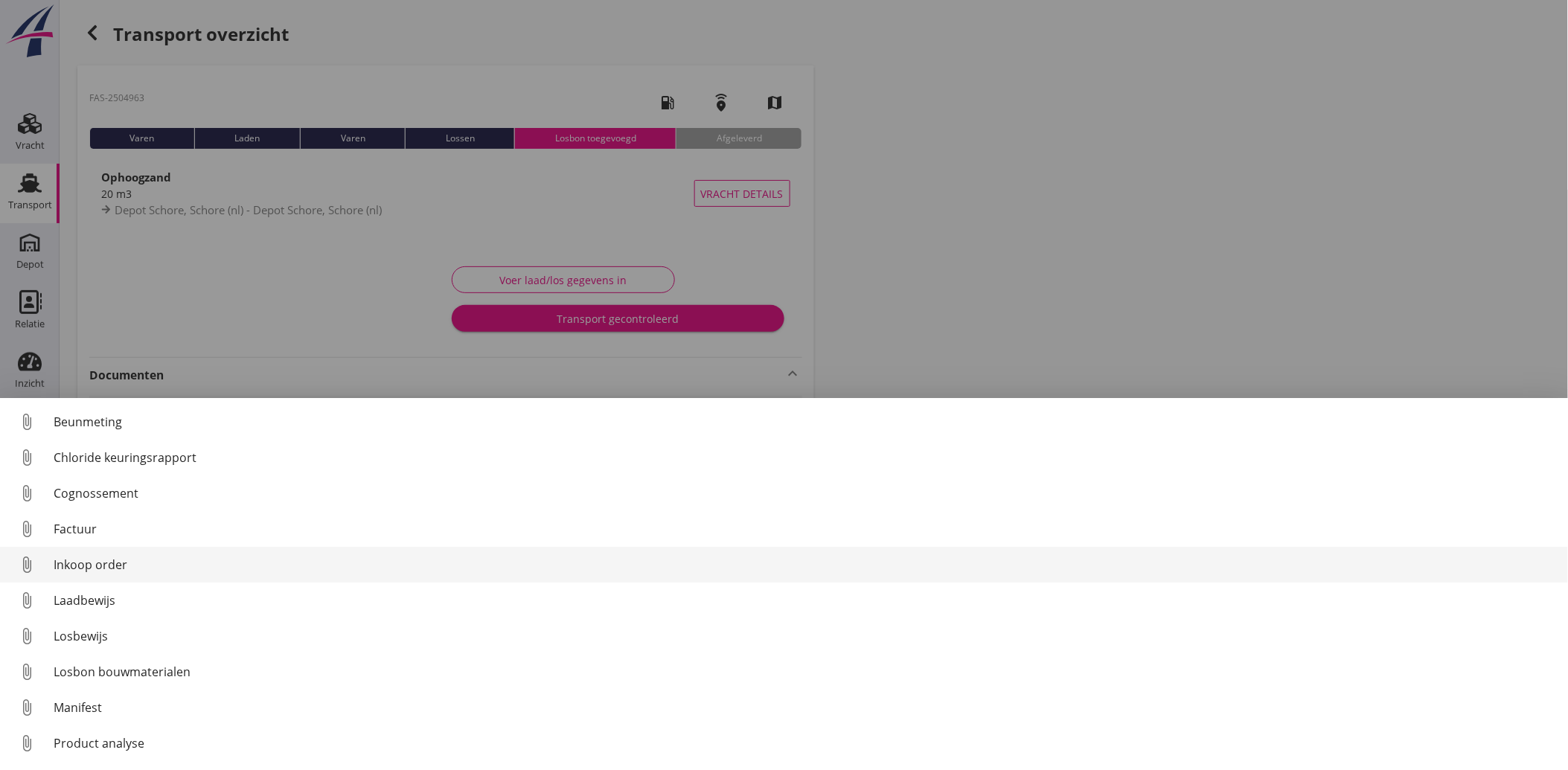
click at [101, 570] on div "Inkoop order" at bounding box center [805, 564] width 1502 height 18
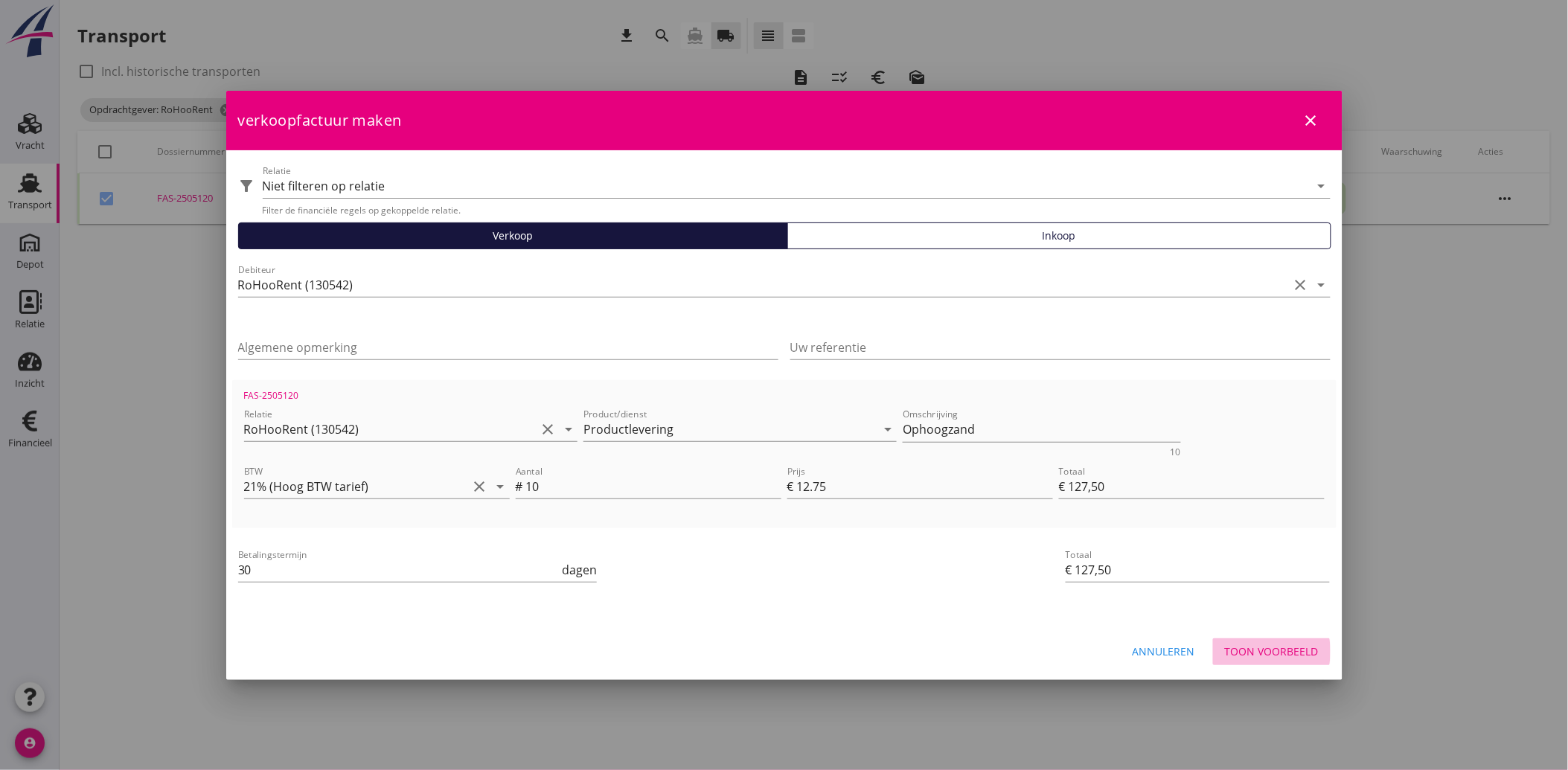
click at [1266, 652] on div "Toon voorbeeld" at bounding box center [1271, 652] width 94 height 16
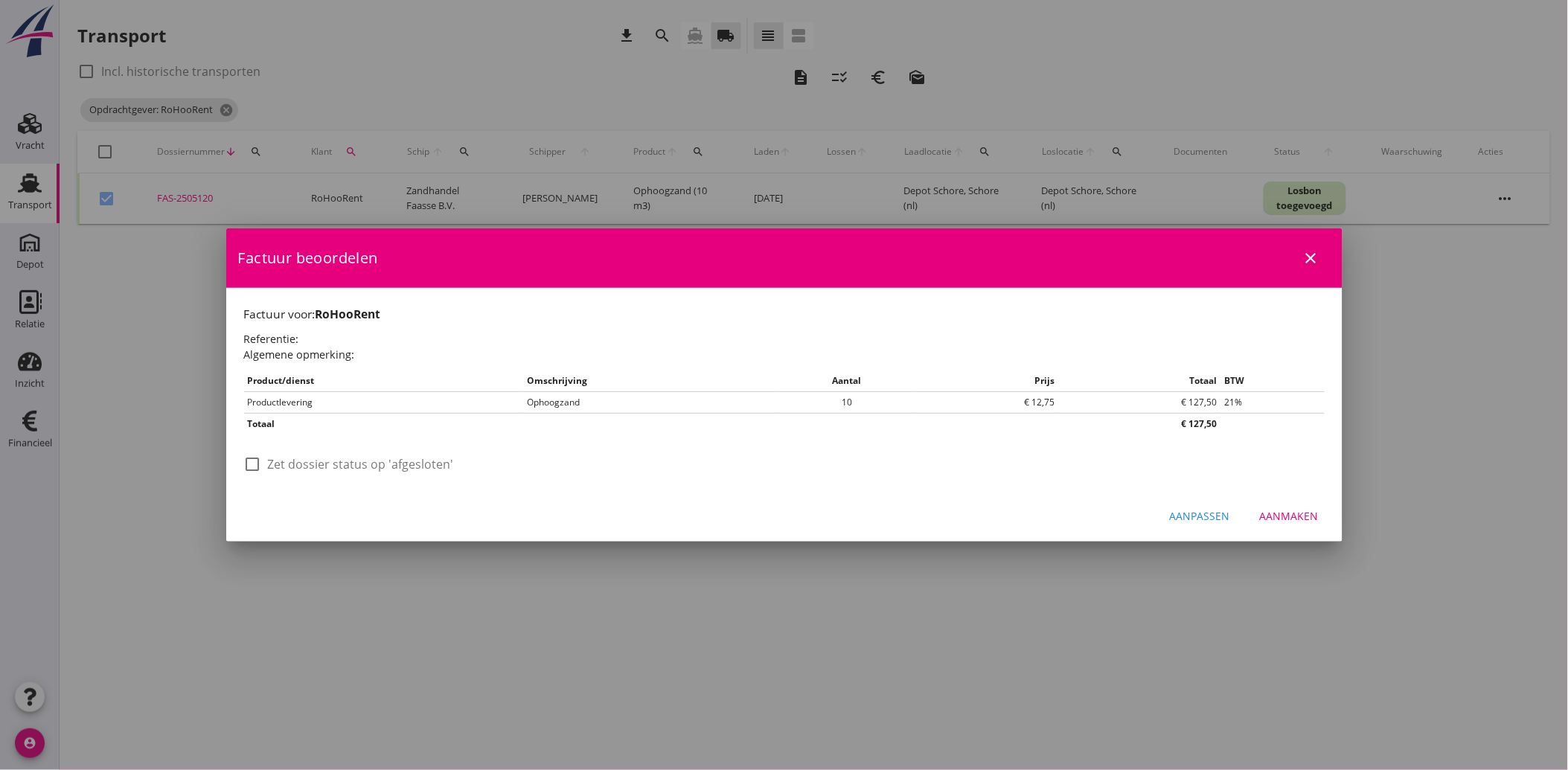
click at [260, 464] on div at bounding box center [253, 464] width 25 height 25
checkbox input "true"
click at [1295, 515] on div "Aanmaken" at bounding box center [1289, 516] width 59 height 16
checkbox input "false"
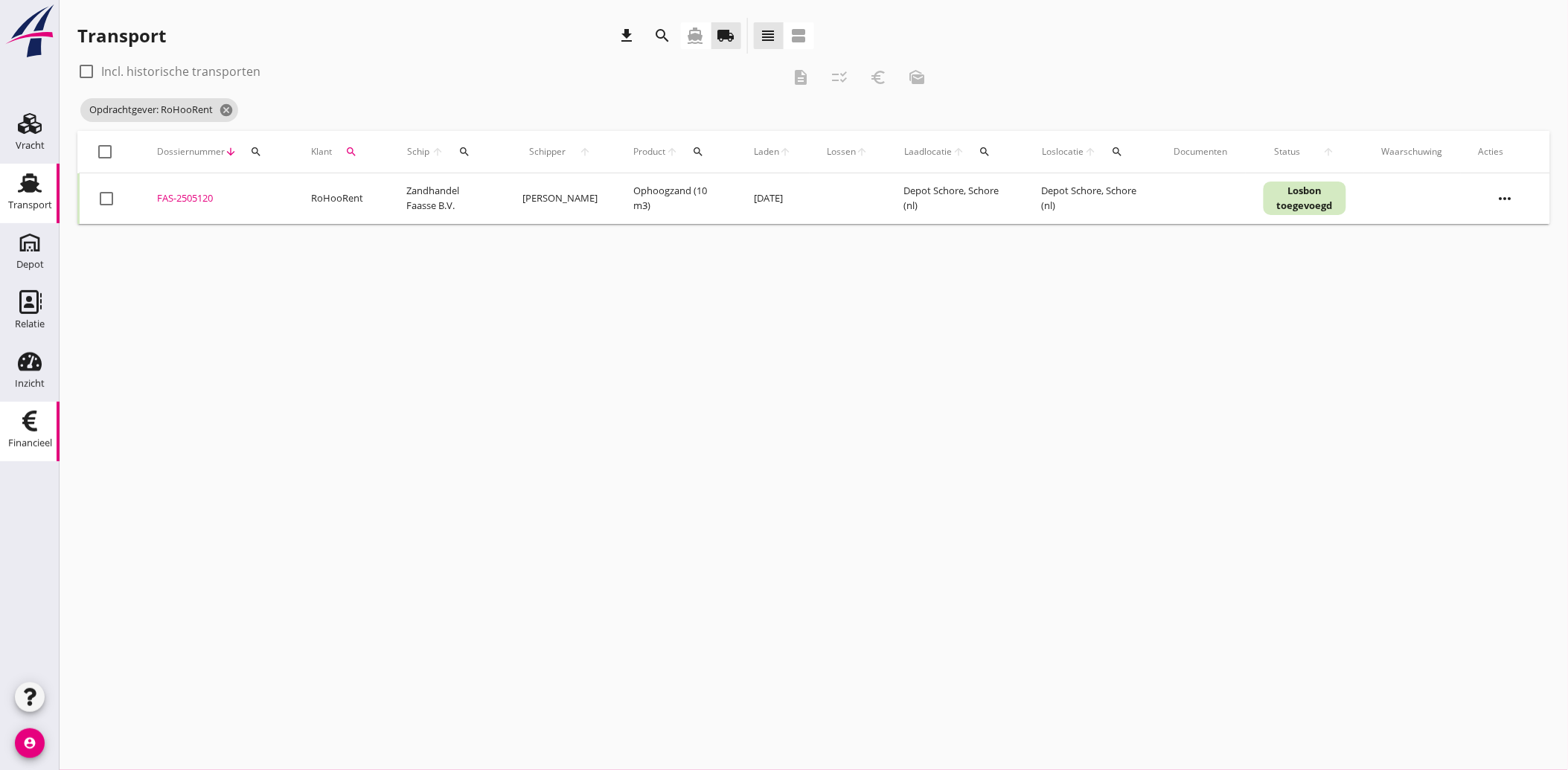
click at [25, 424] on use at bounding box center [29, 422] width 15 height 21
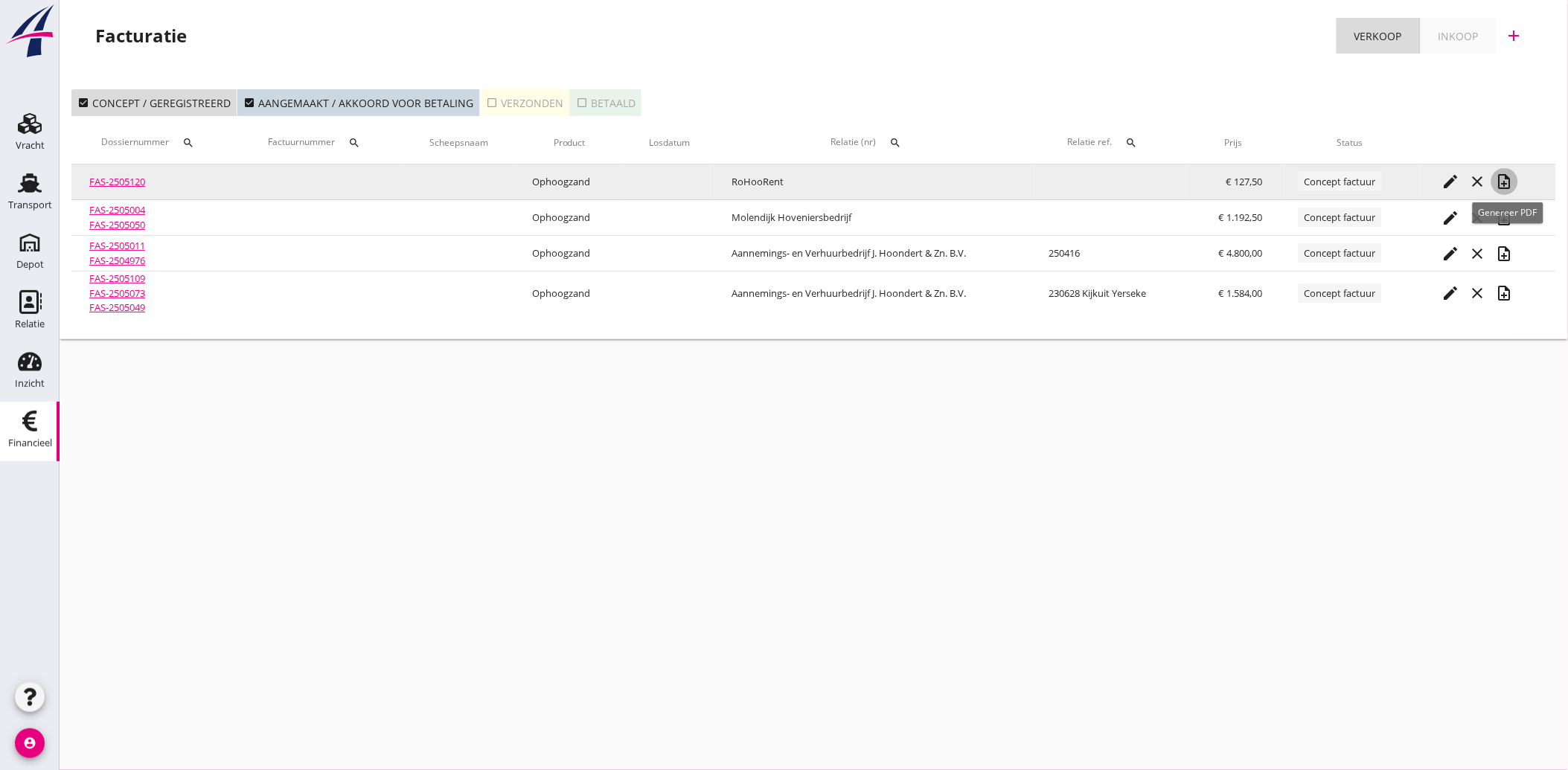
click at [1509, 173] on icon "note_add" at bounding box center [1505, 182] width 18 height 18
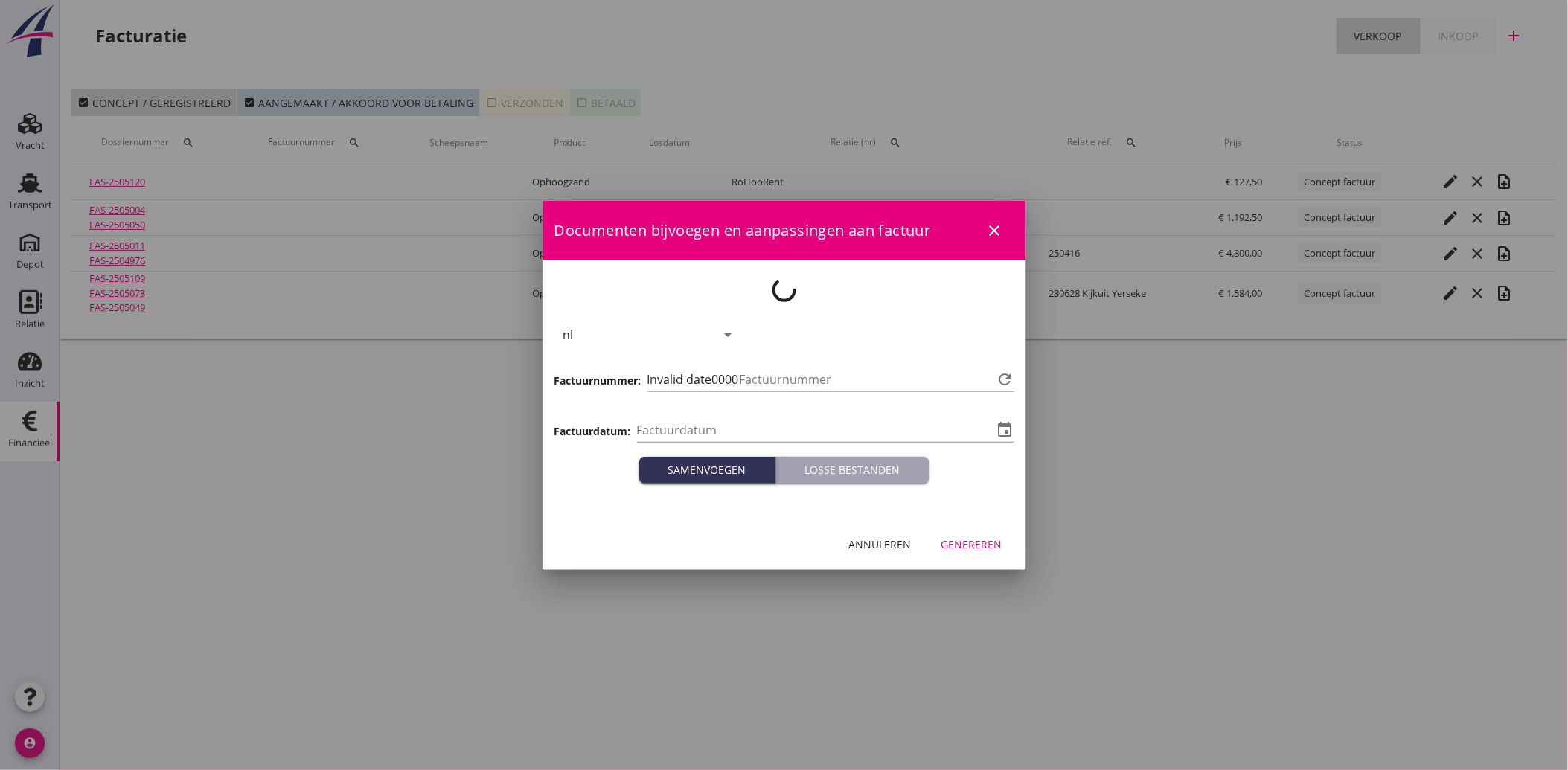
type input "[DATE]"
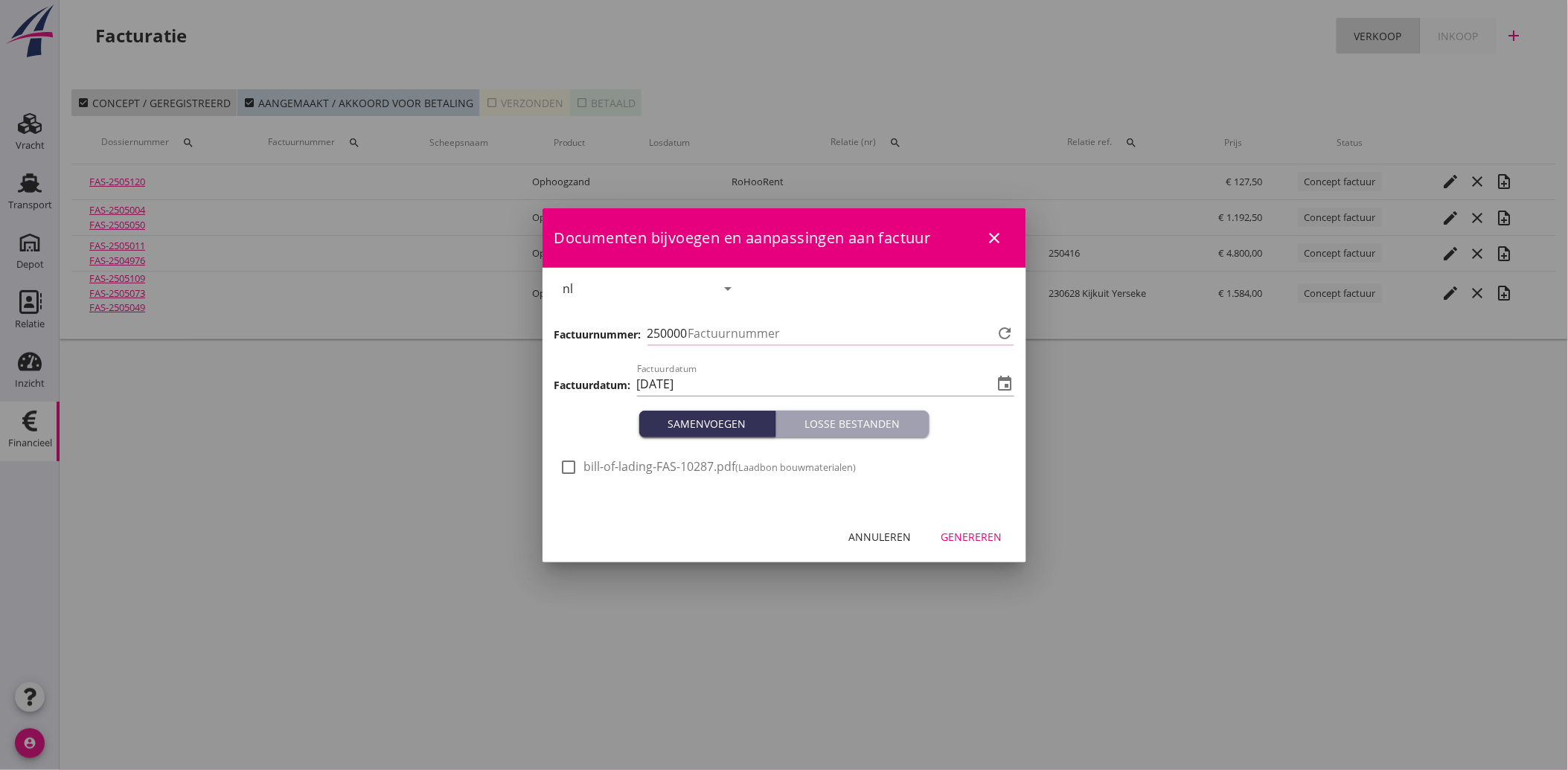
type input "3617"
drag, startPoint x: 567, startPoint y: 461, endPoint x: 681, endPoint y: 507, distance: 122.9
click at [567, 462] on div at bounding box center [569, 468] width 25 height 25
checkbox input "true"
click at [999, 541] on div "Genereren" at bounding box center [971, 537] width 61 height 16
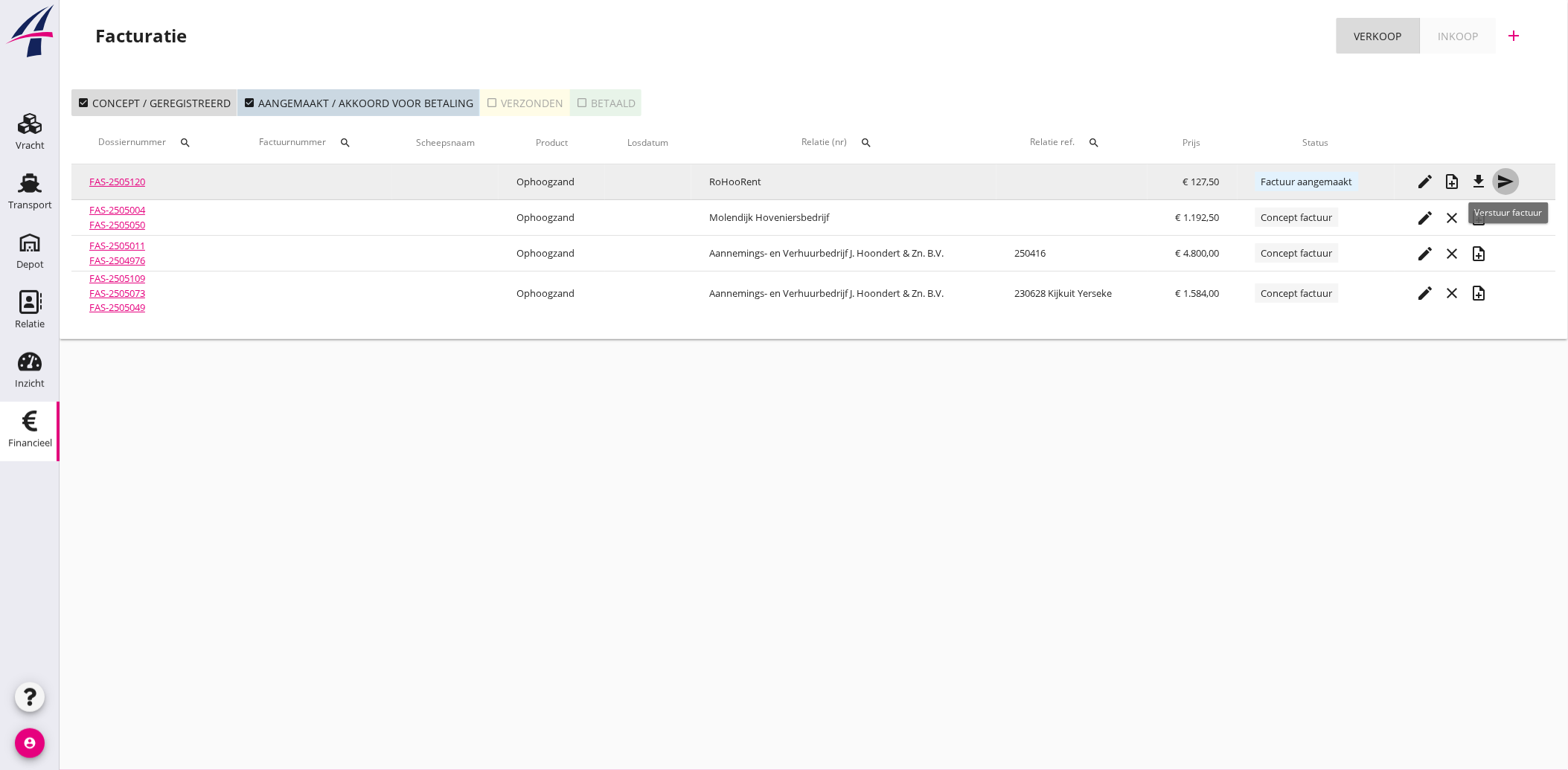
click at [1508, 179] on icon "send" at bounding box center [1506, 182] width 18 height 18
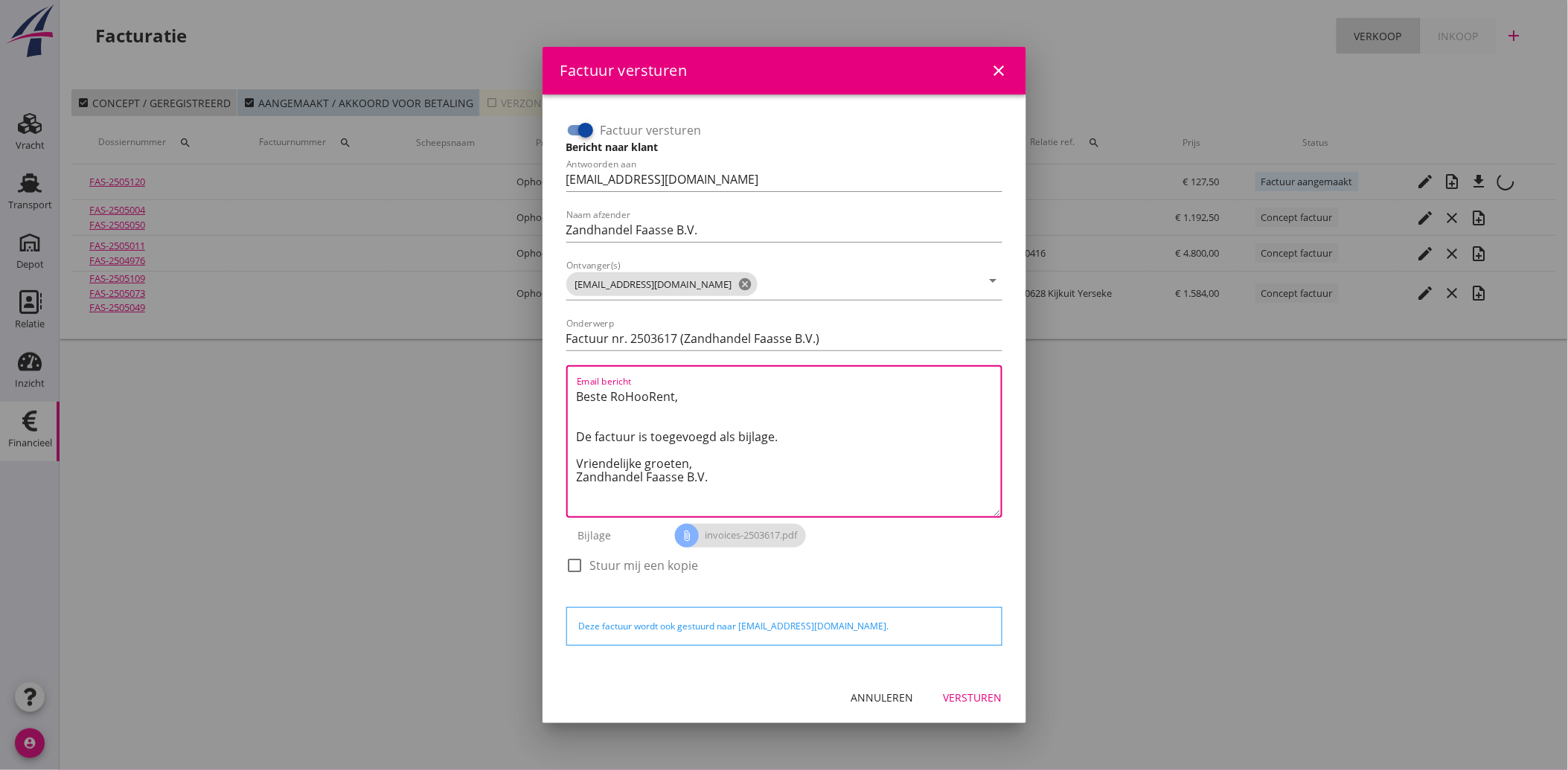
drag, startPoint x: 720, startPoint y: 474, endPoint x: 563, endPoint y: 376, distance: 185.1
click at [563, 376] on div "Factuur versturen Bericht naar klant Antwoorden aan administratie@faassegroep.n…" at bounding box center [784, 355] width 448 height 485
paste textarea "Geachte heer/mevrouw, Hierbij zenden wij u onze factuur i.v.m. de door ons aan …"
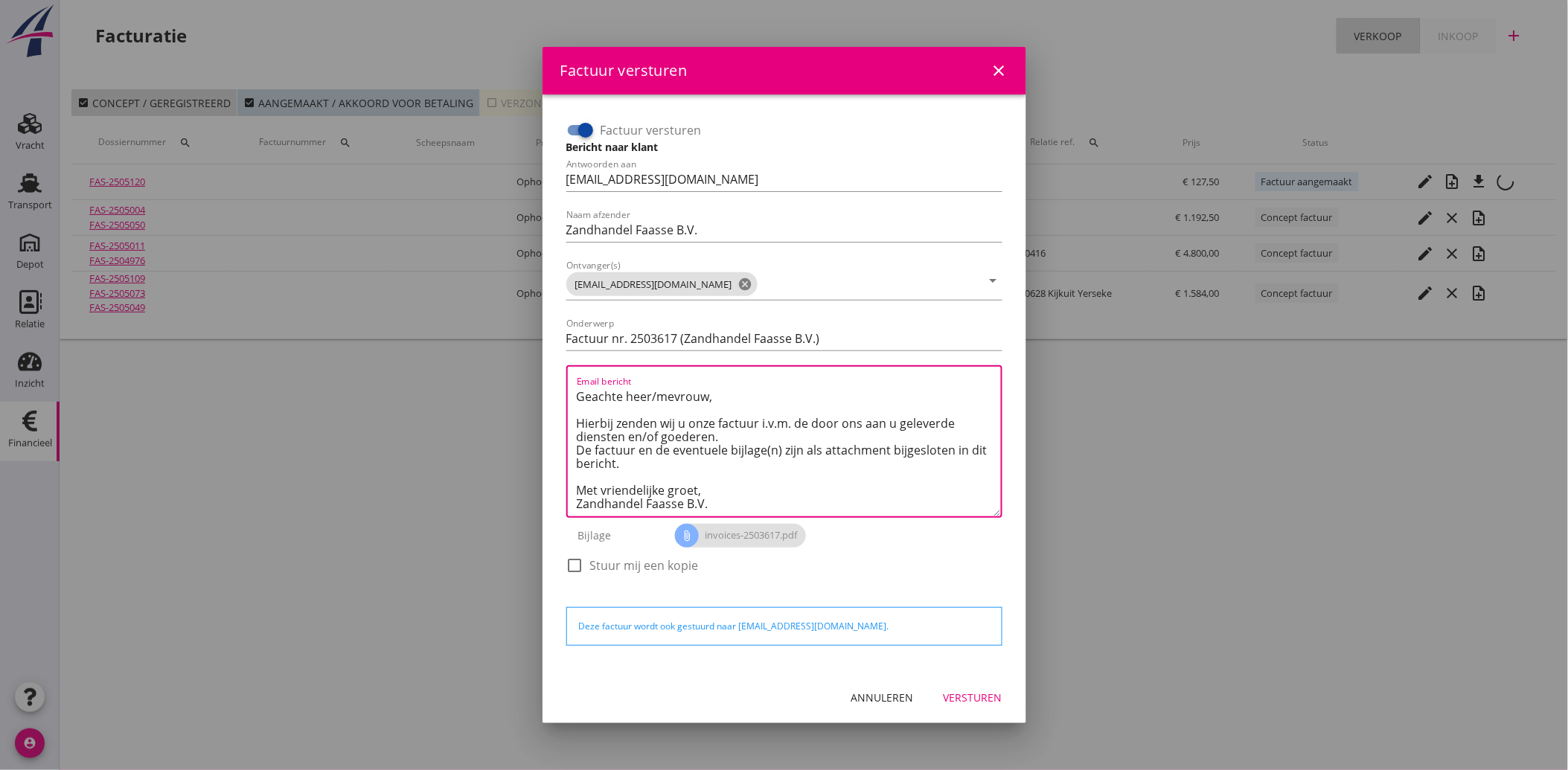
type textarea "Geachte heer/mevrouw, Hierbij zenden wij u onze factuur i.v.m. de door ons aan …"
click at [962, 695] on div "Versturen" at bounding box center [973, 698] width 59 height 16
